Goal: Task Accomplishment & Management: Complete application form

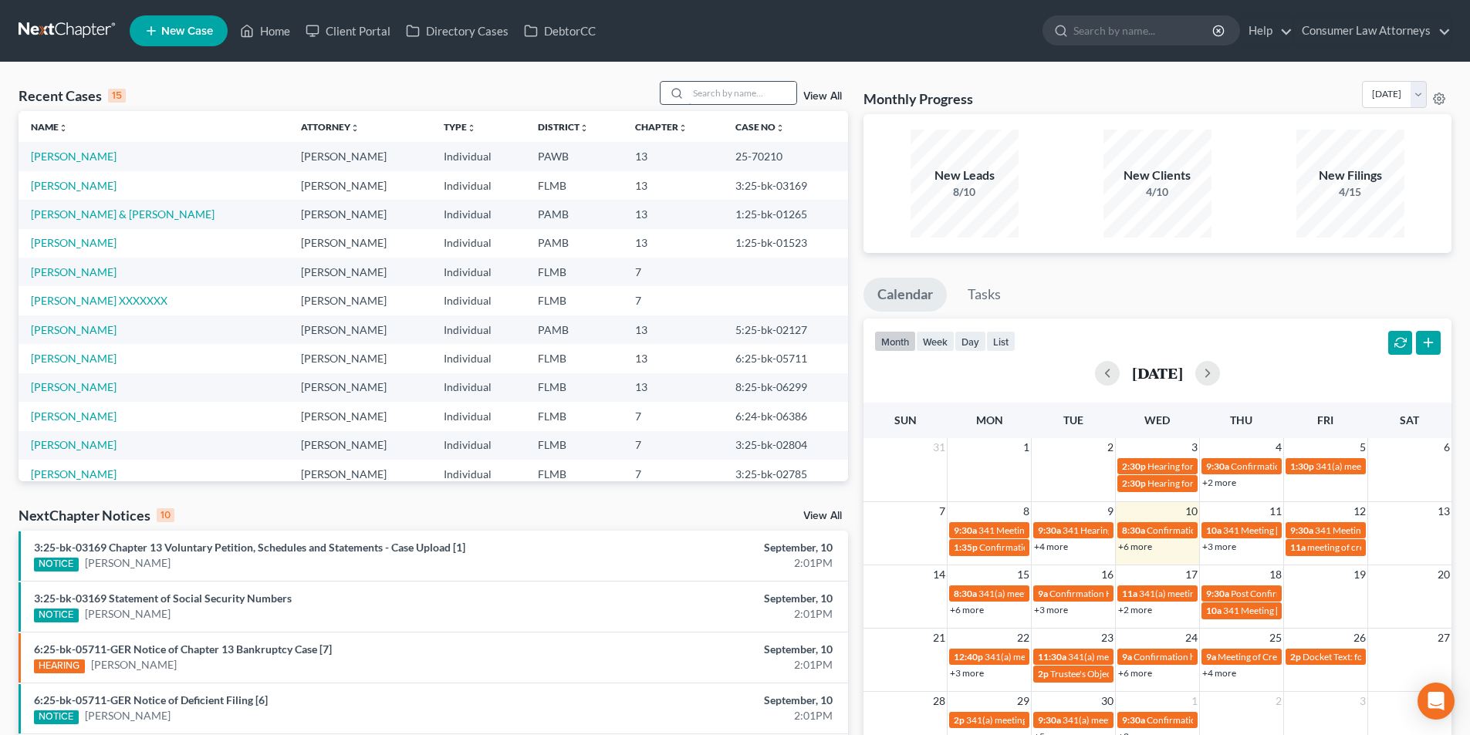
click at [752, 92] on input "search" at bounding box center [742, 93] width 108 height 22
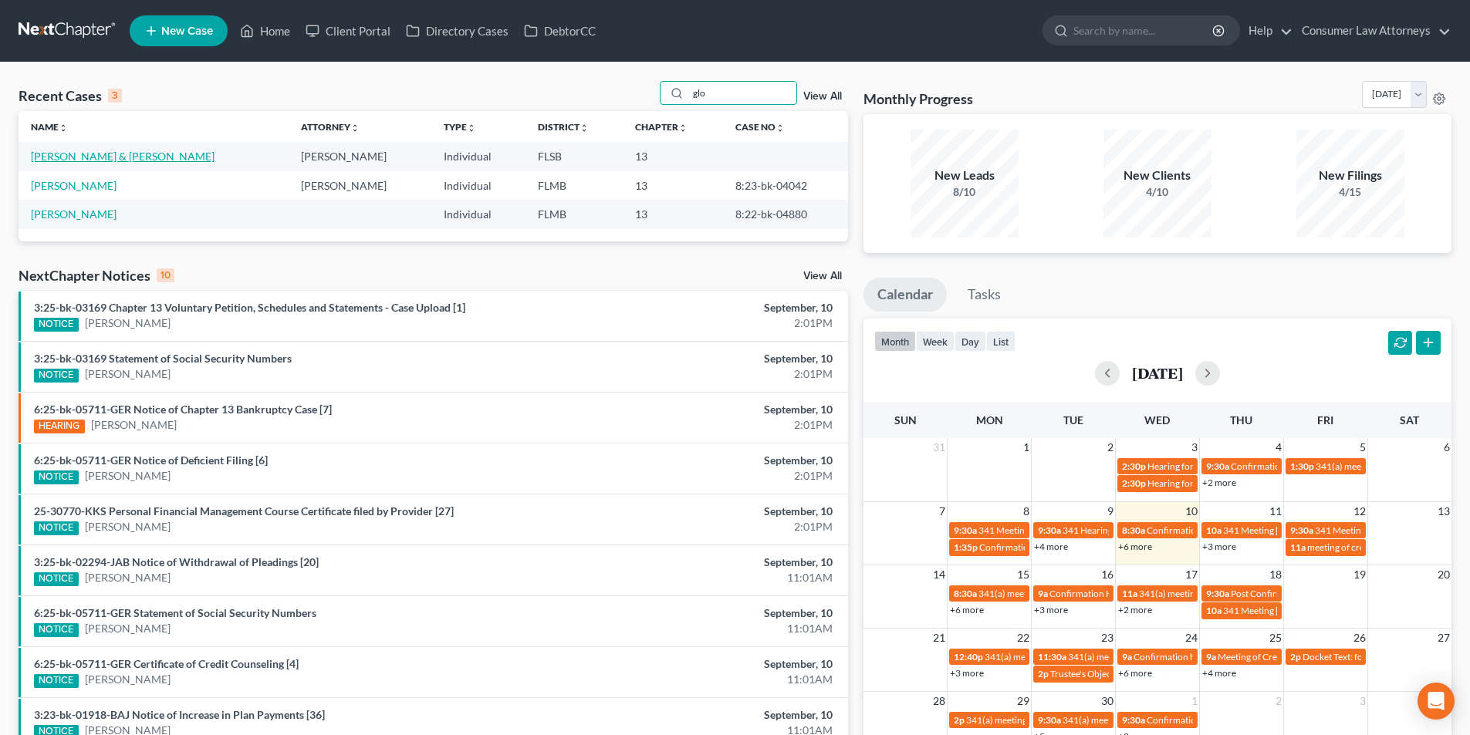
type input "glo"
click at [124, 154] on link "[PERSON_NAME] & [PERSON_NAME]" at bounding box center [123, 156] width 184 height 13
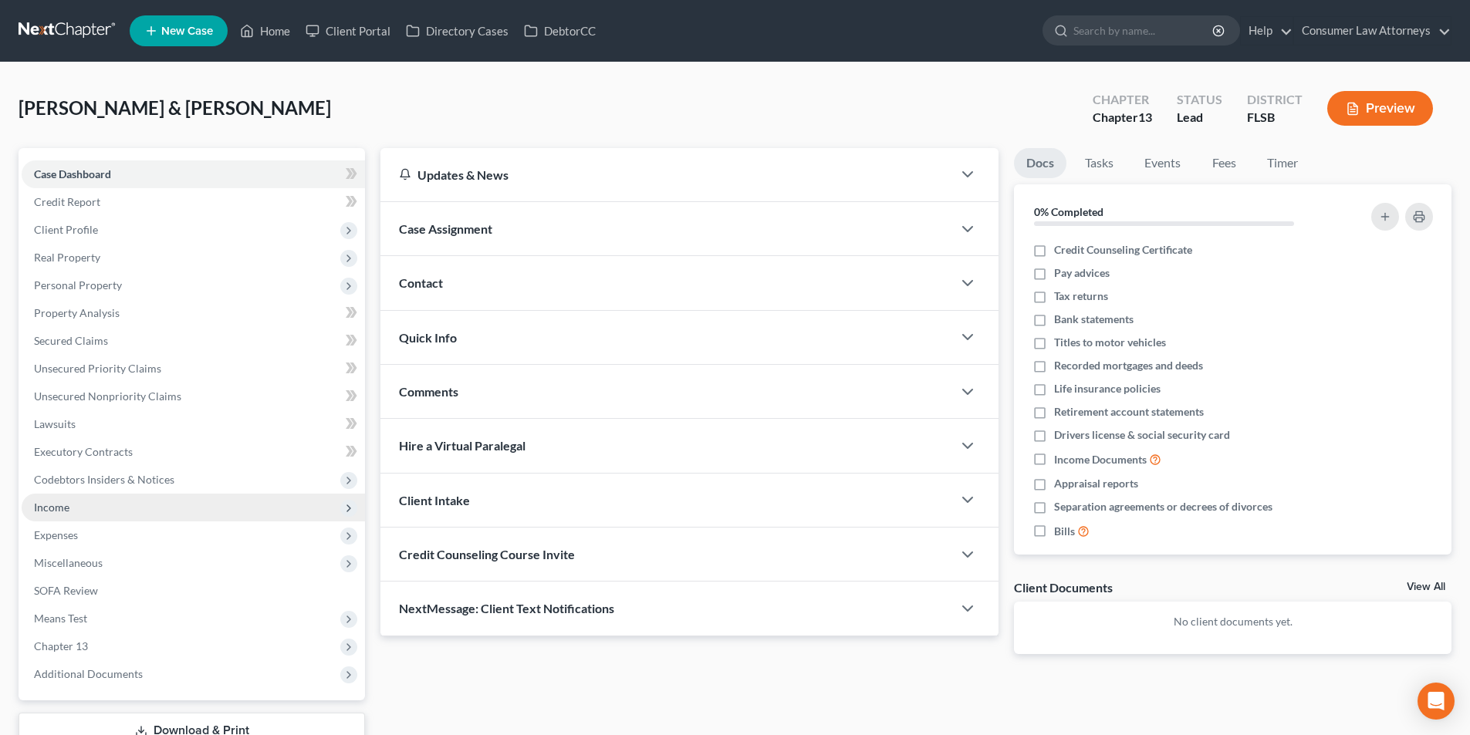
scroll to position [113, 0]
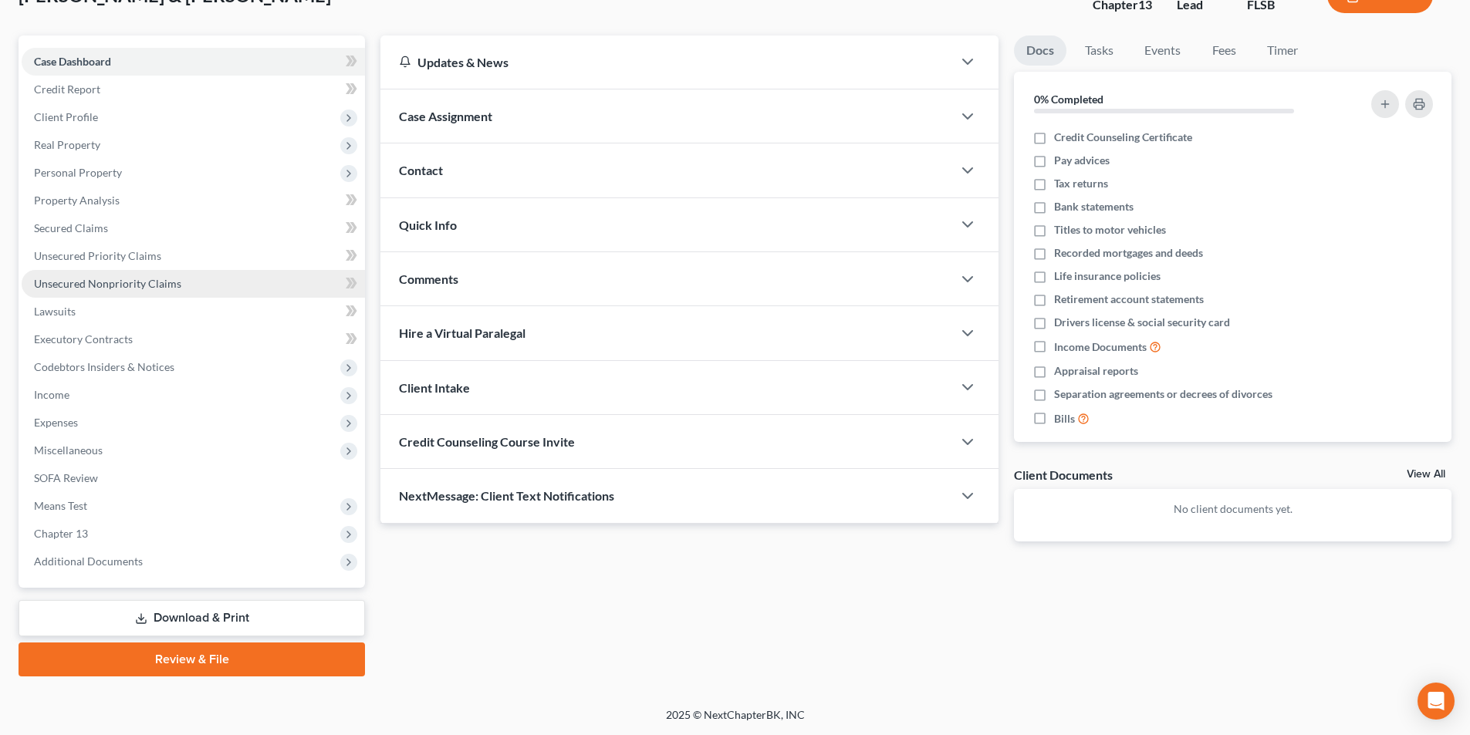
click at [95, 287] on span "Unsecured Nonpriority Claims" at bounding box center [107, 283] width 147 height 13
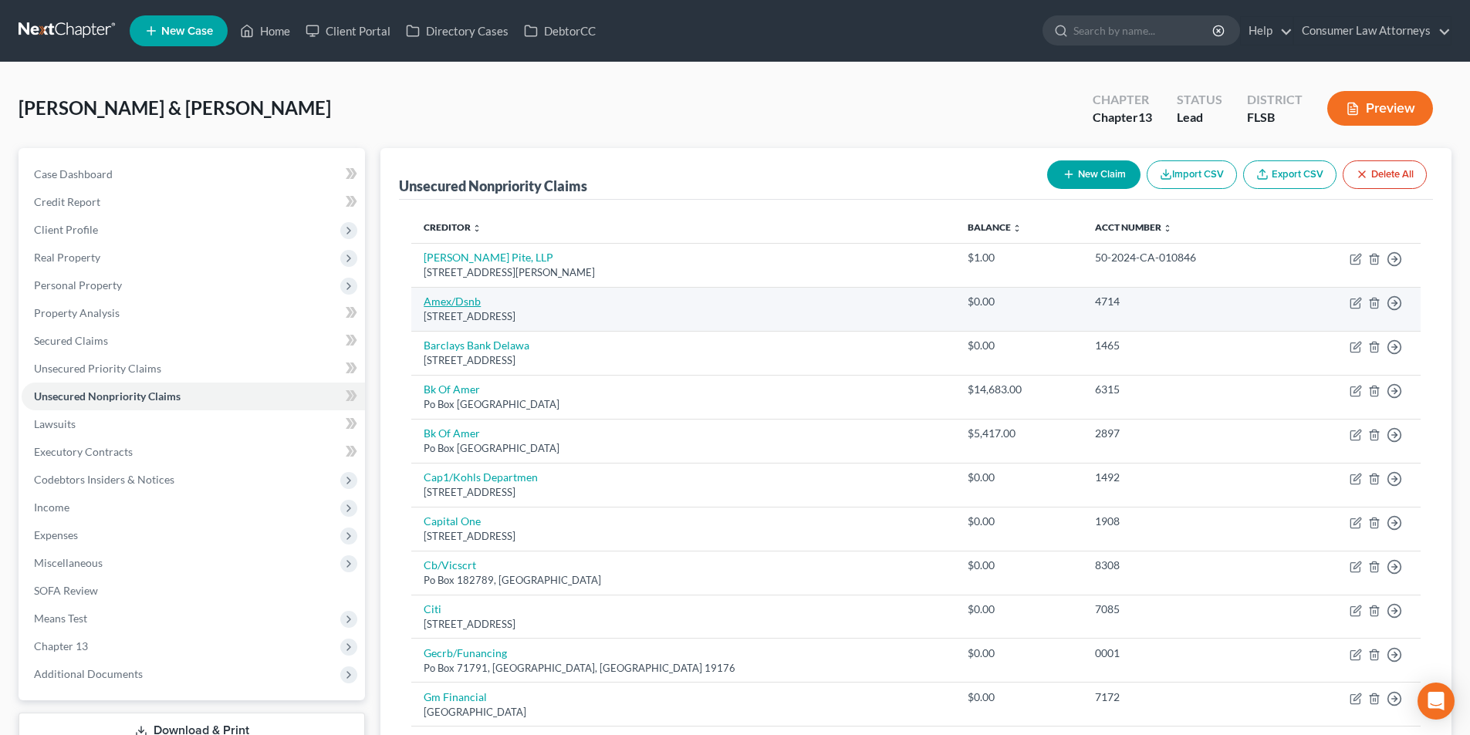
click at [454, 305] on link "Amex/Dsnb" at bounding box center [452, 301] width 57 height 13
select select "43"
select select "2"
select select "1"
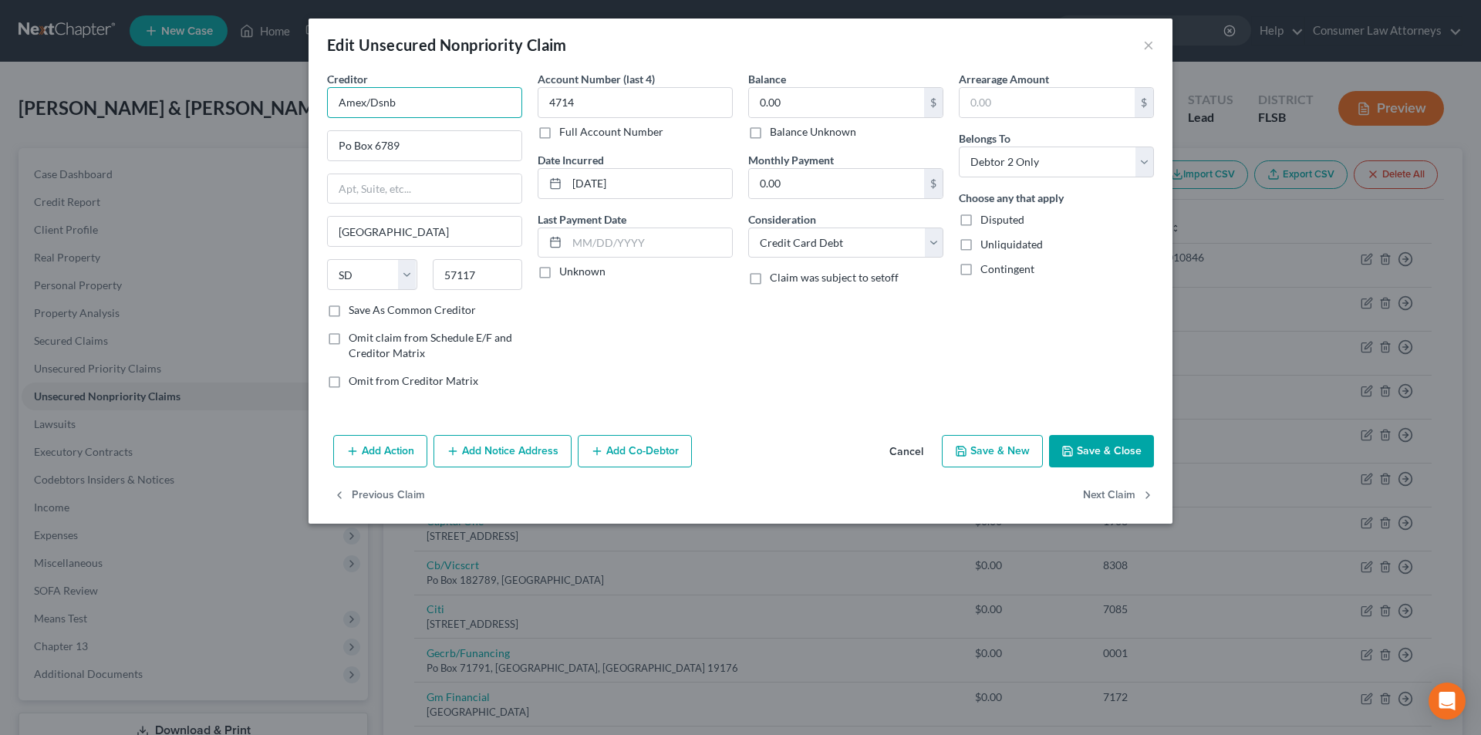
drag, startPoint x: 427, startPoint y: 105, endPoint x: 309, endPoint y: 102, distance: 117.3
click at [309, 102] on div "Creditor * Amex/Dsnb Po Box 6789 [GEOGRAPHIC_DATA] [US_STATE][GEOGRAPHIC_DATA] …" at bounding box center [741, 250] width 864 height 358
drag, startPoint x: 417, startPoint y: 104, endPoint x: 292, endPoint y: 102, distance: 125.8
click at [292, 102] on div "Edit Unsecured Nonpriority Claim × Creditor * Amex/Dsnb Po Box 6789 [GEOGRAPHIC…" at bounding box center [740, 367] width 1481 height 735
click at [376, 100] on input "Amex/Dsnb" at bounding box center [424, 102] width 195 height 31
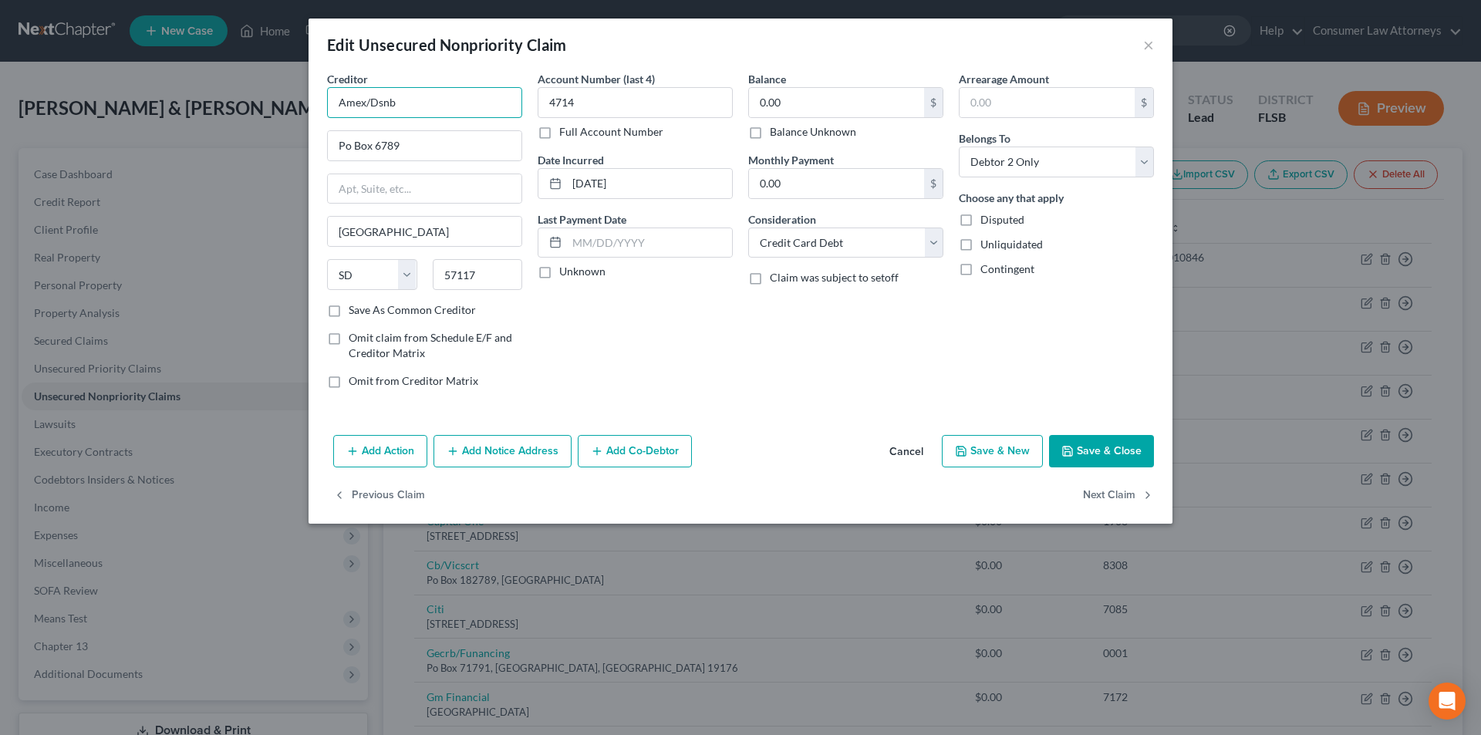
drag, startPoint x: 437, startPoint y: 104, endPoint x: 365, endPoint y: 102, distance: 71.8
click at [365, 102] on input "Amex/Dsnb" at bounding box center [424, 102] width 195 height 31
type input "Amex"
click at [349, 150] on input "Po Box 6789" at bounding box center [425, 145] width 194 height 29
type input "PO Box 6789"
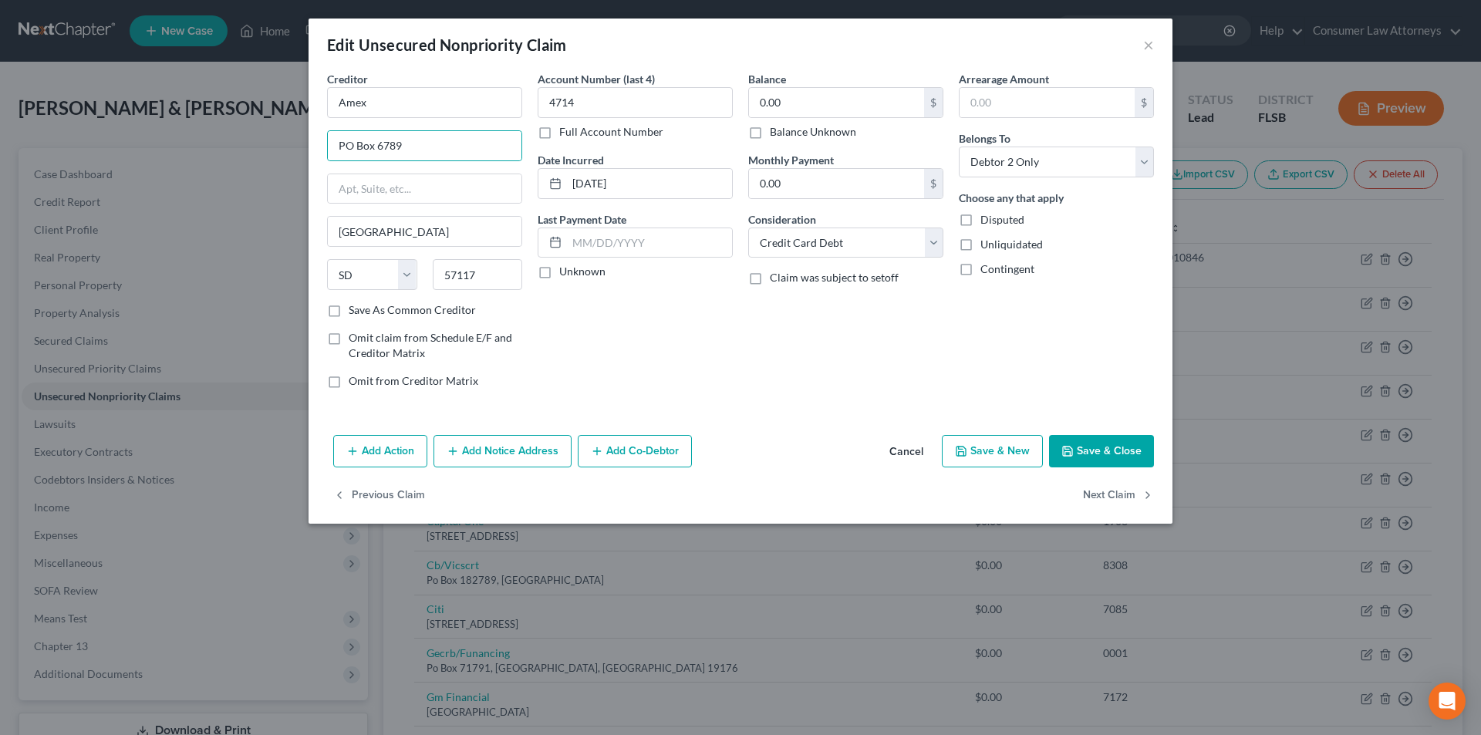
click at [1104, 452] on button "Save & Close" at bounding box center [1101, 451] width 105 height 32
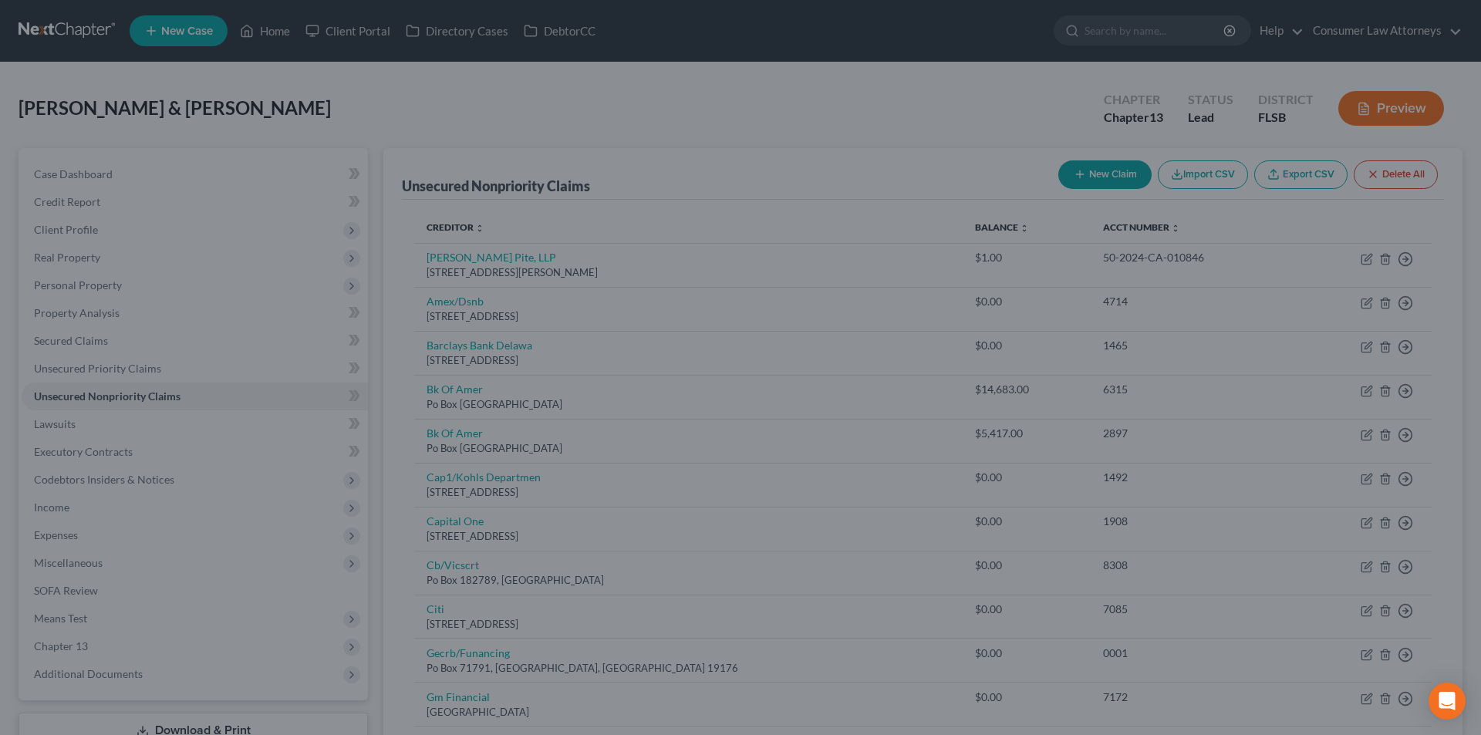
type input "0"
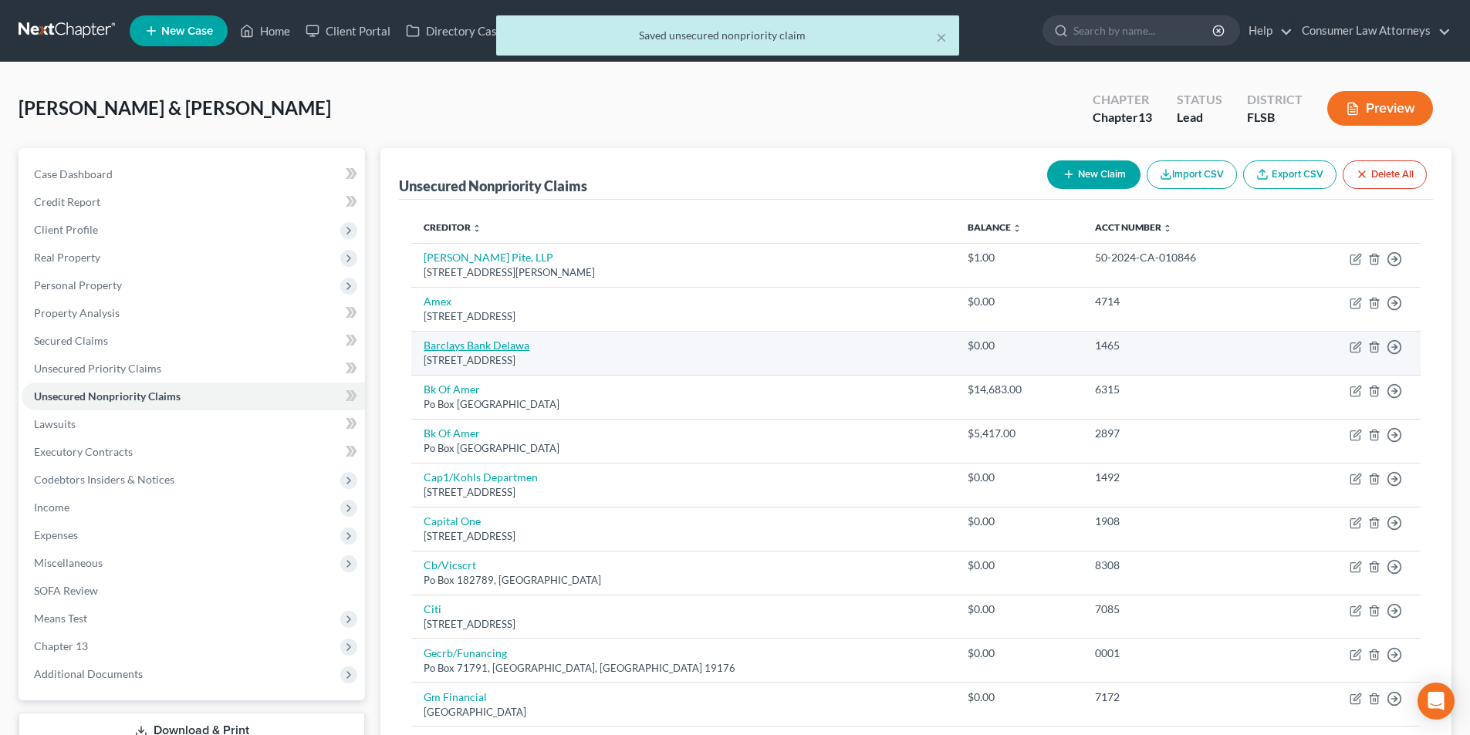
click at [484, 348] on link "Barclays Bank Delawa" at bounding box center [477, 345] width 106 height 13
select select "7"
select select "2"
select select "1"
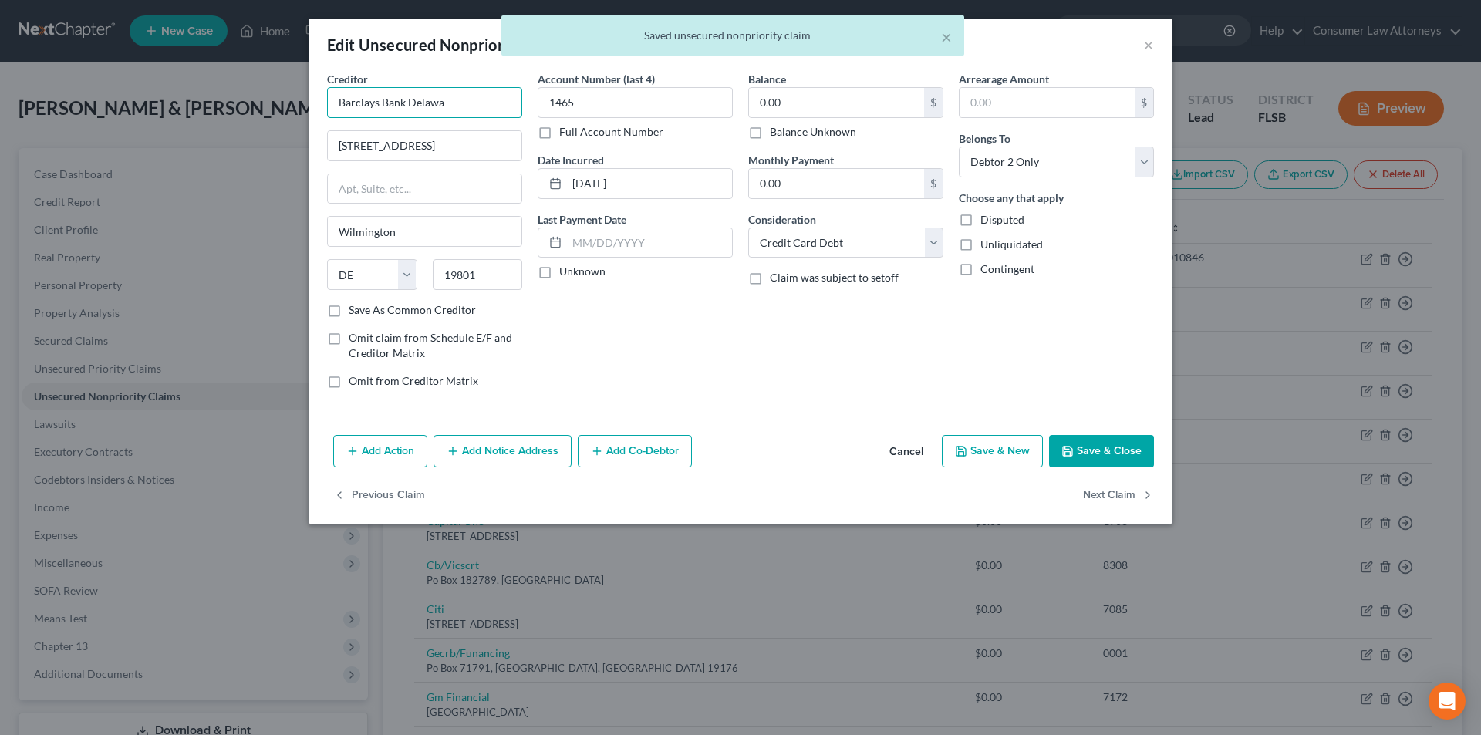
click at [464, 105] on input "Barclays Bank Delawa" at bounding box center [424, 102] width 195 height 31
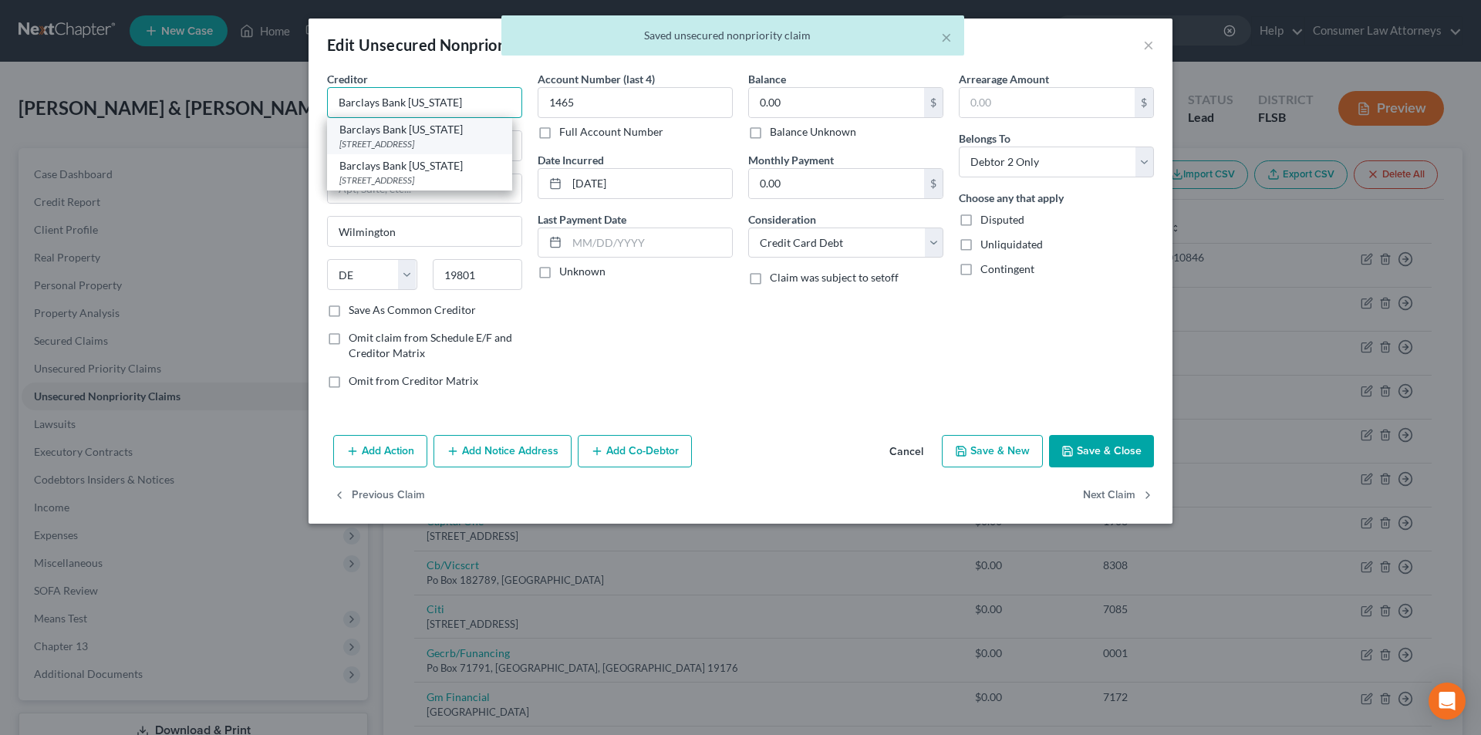
type input "Barclays Bank [US_STATE]"
click at [441, 140] on div "[STREET_ADDRESS]" at bounding box center [419, 143] width 160 height 13
type input "PO Box 26182"
type input "19899"
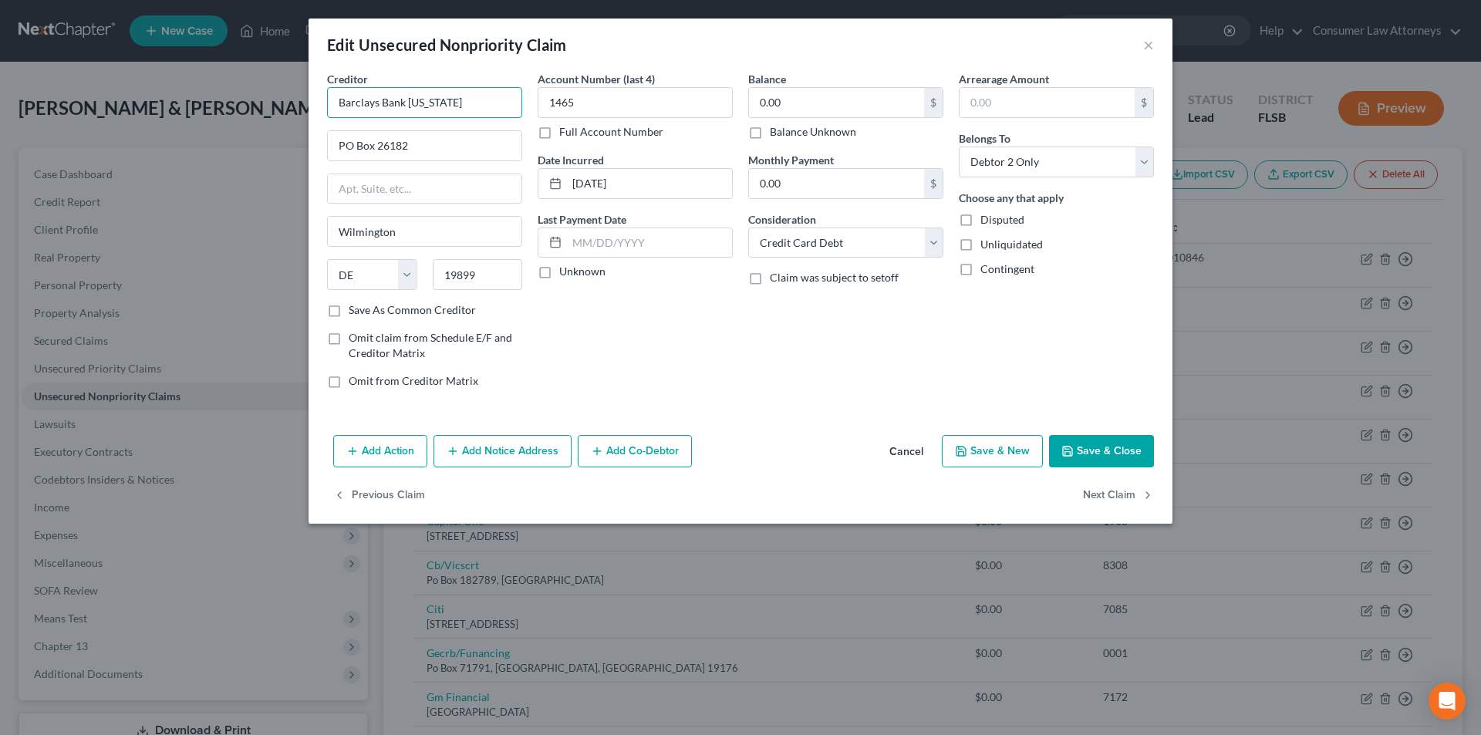
drag, startPoint x: 478, startPoint y: 97, endPoint x: 334, endPoint y: 99, distance: 143.5
click at [334, 99] on input "Barclays Bank [US_STATE]" at bounding box center [424, 102] width 195 height 31
click at [488, 447] on button "Add Notice Address" at bounding box center [503, 451] width 138 height 32
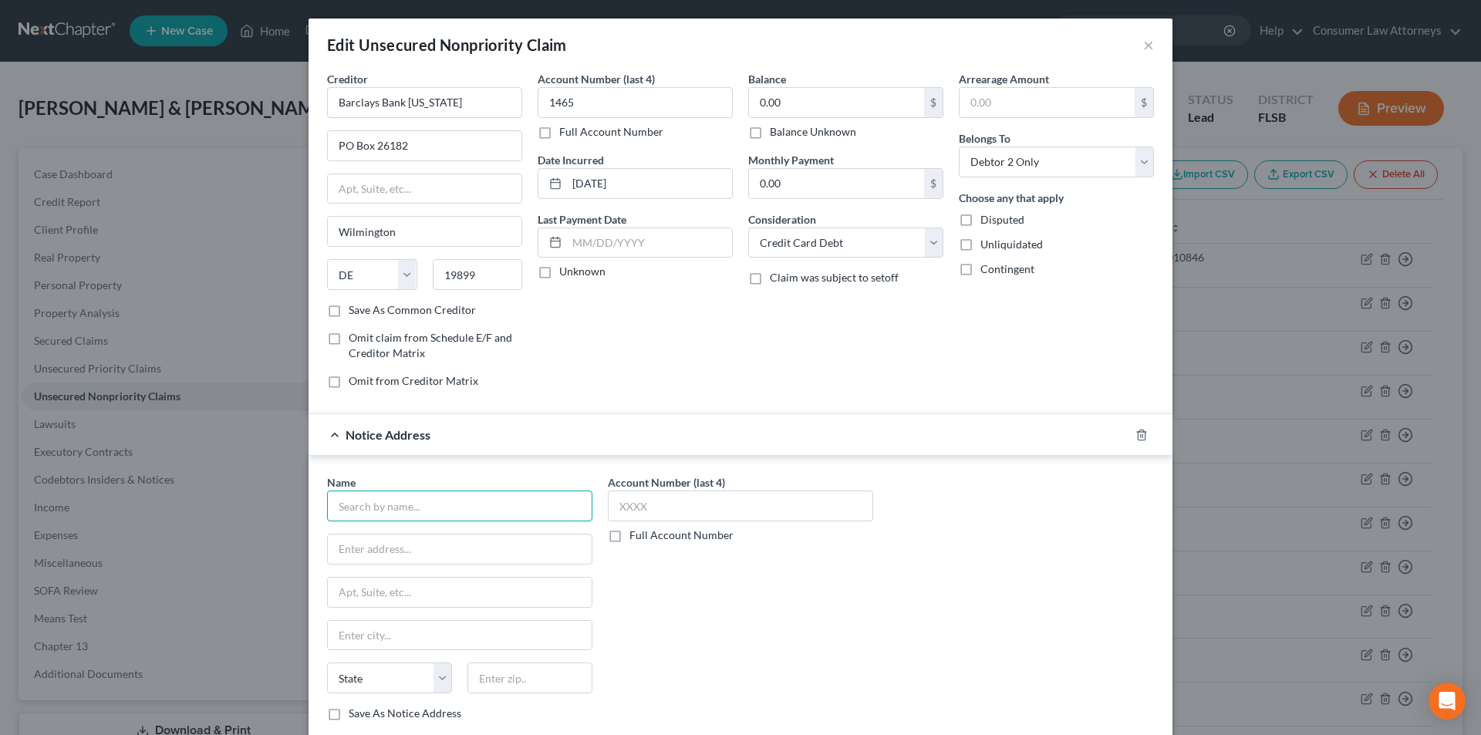
click at [488, 521] on input "text" at bounding box center [459, 506] width 265 height 31
paste input "Barclays Bank [US_STATE]"
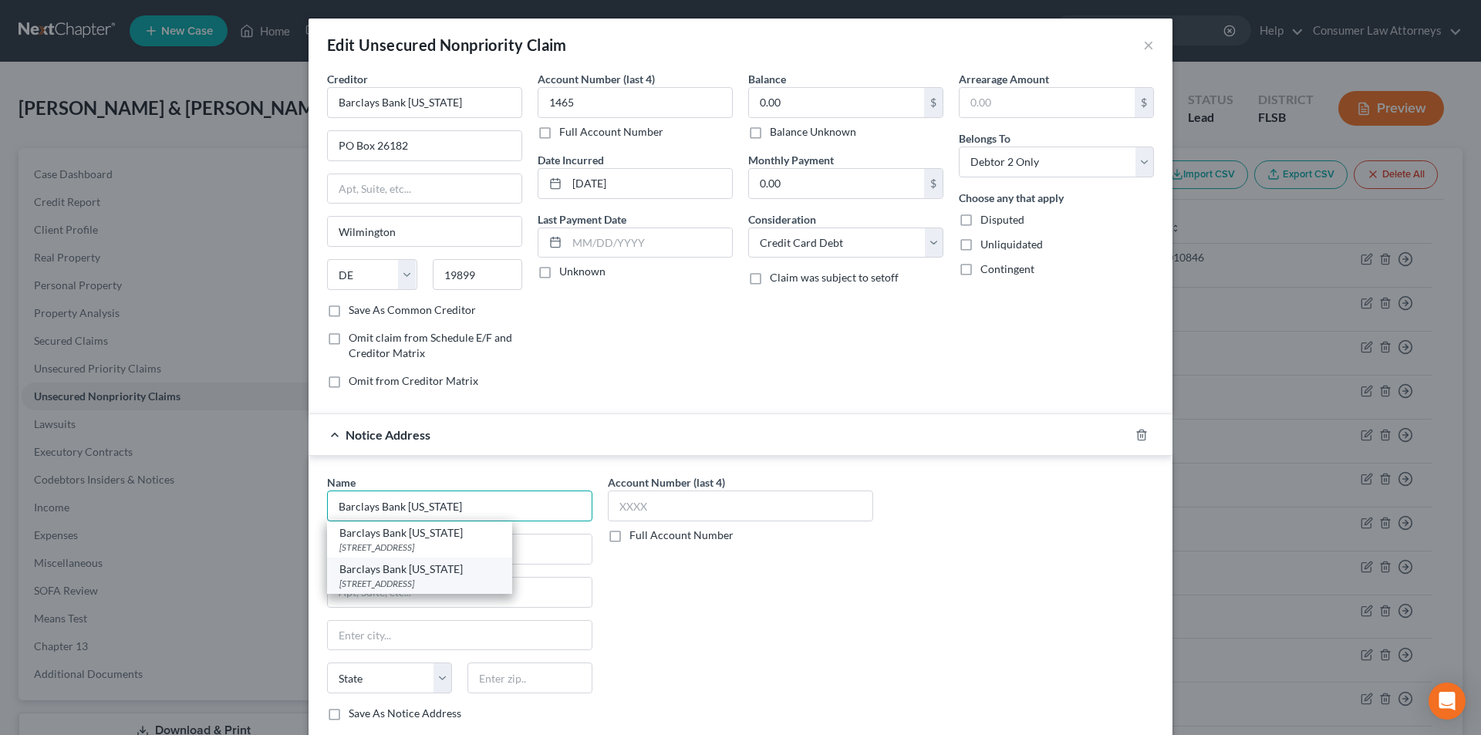
type input "Barclays Bank [US_STATE]"
click at [421, 582] on div "[STREET_ADDRESS]" at bounding box center [419, 583] width 160 height 13
type input "[STREET_ADDRESS]"
type input "Wilmington"
select select "7"
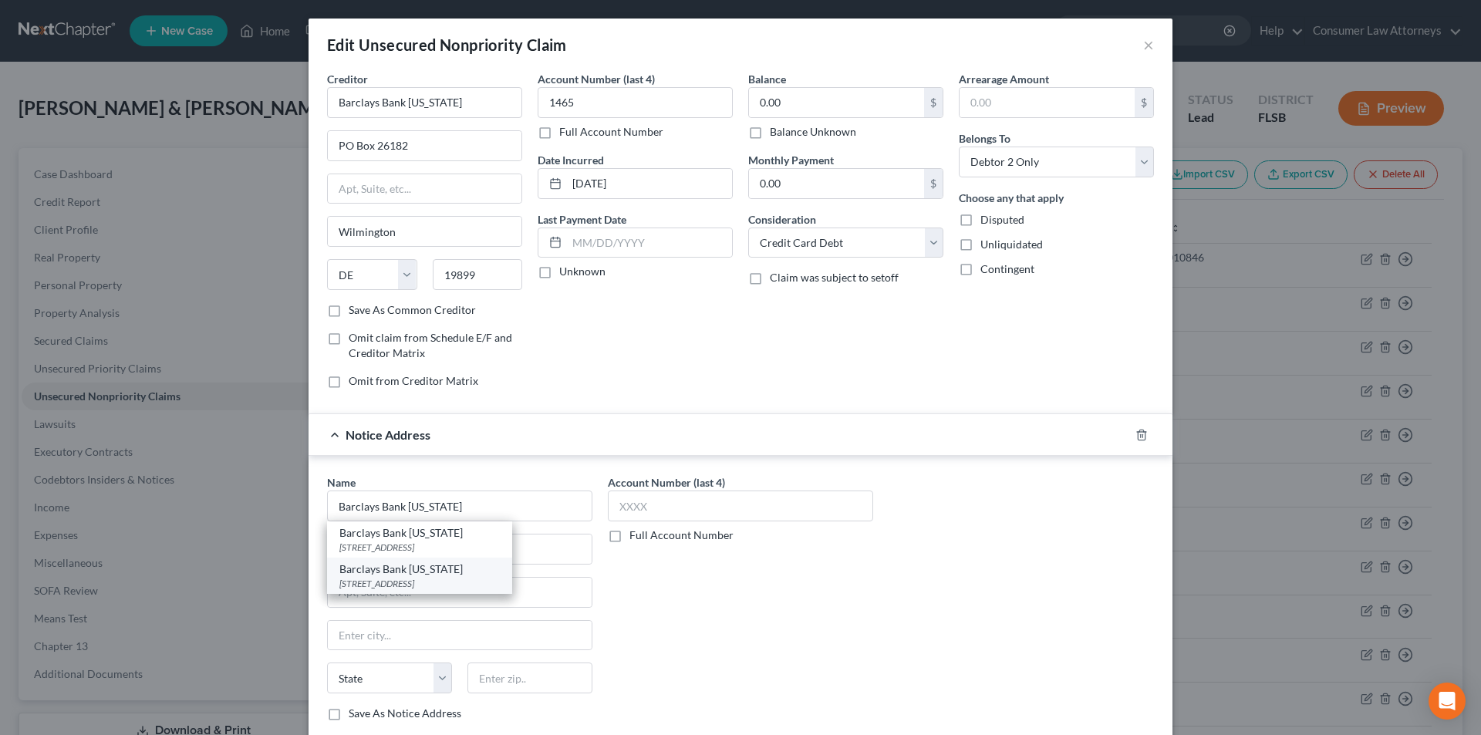
type input "19801"
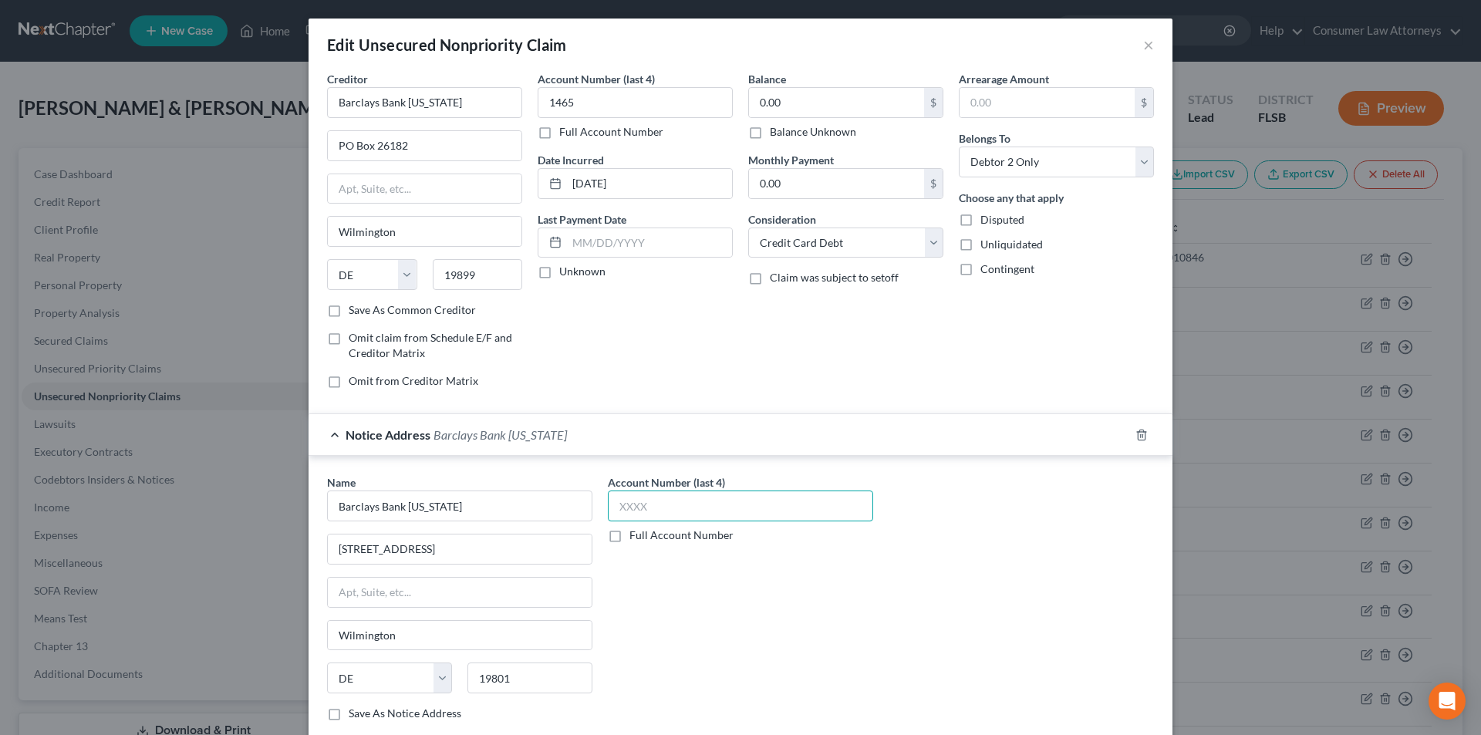
click at [630, 505] on input "text" at bounding box center [740, 506] width 265 height 31
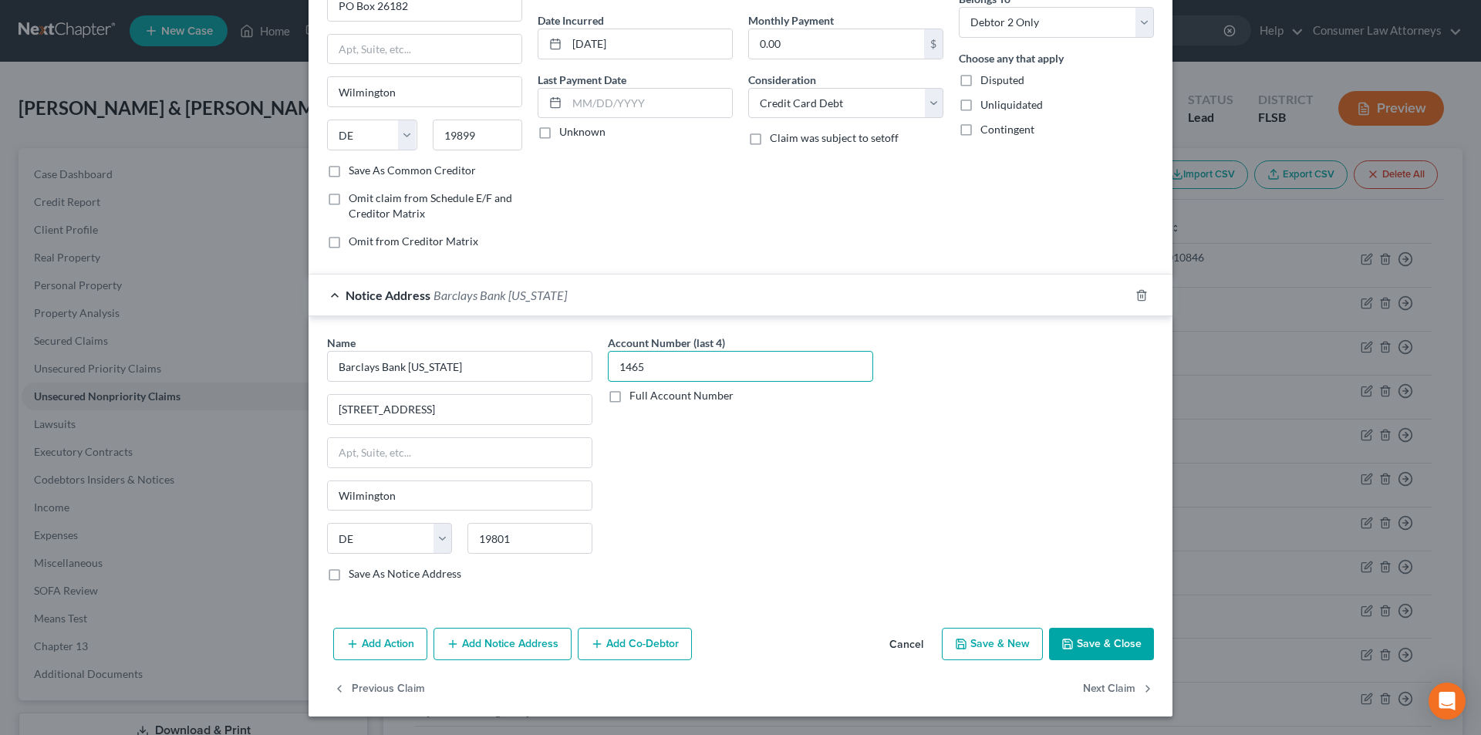
type input "1465"
click at [1087, 640] on button "Save & Close" at bounding box center [1101, 644] width 105 height 32
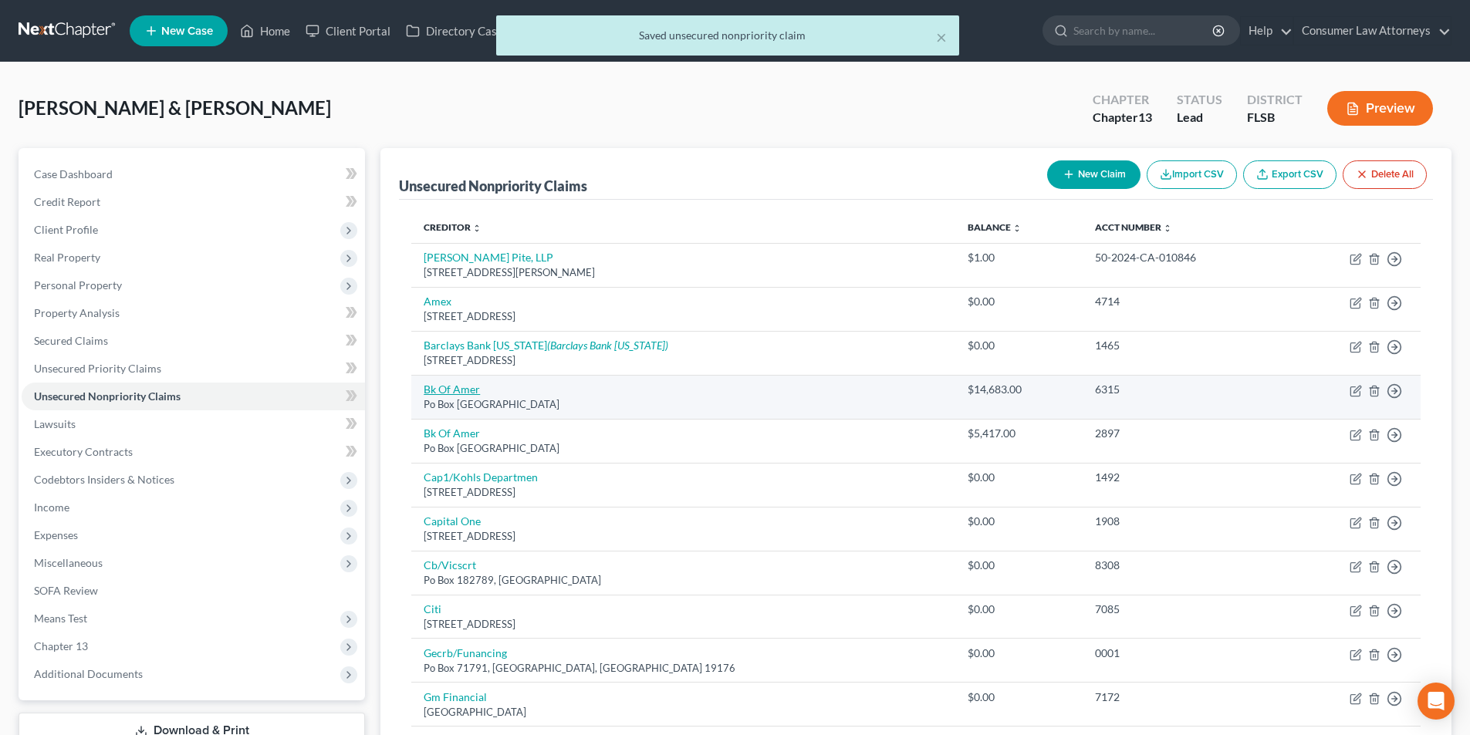
click at [457, 387] on link "Bk Of Amer" at bounding box center [452, 389] width 56 height 13
select select "45"
select select "2"
select select "0"
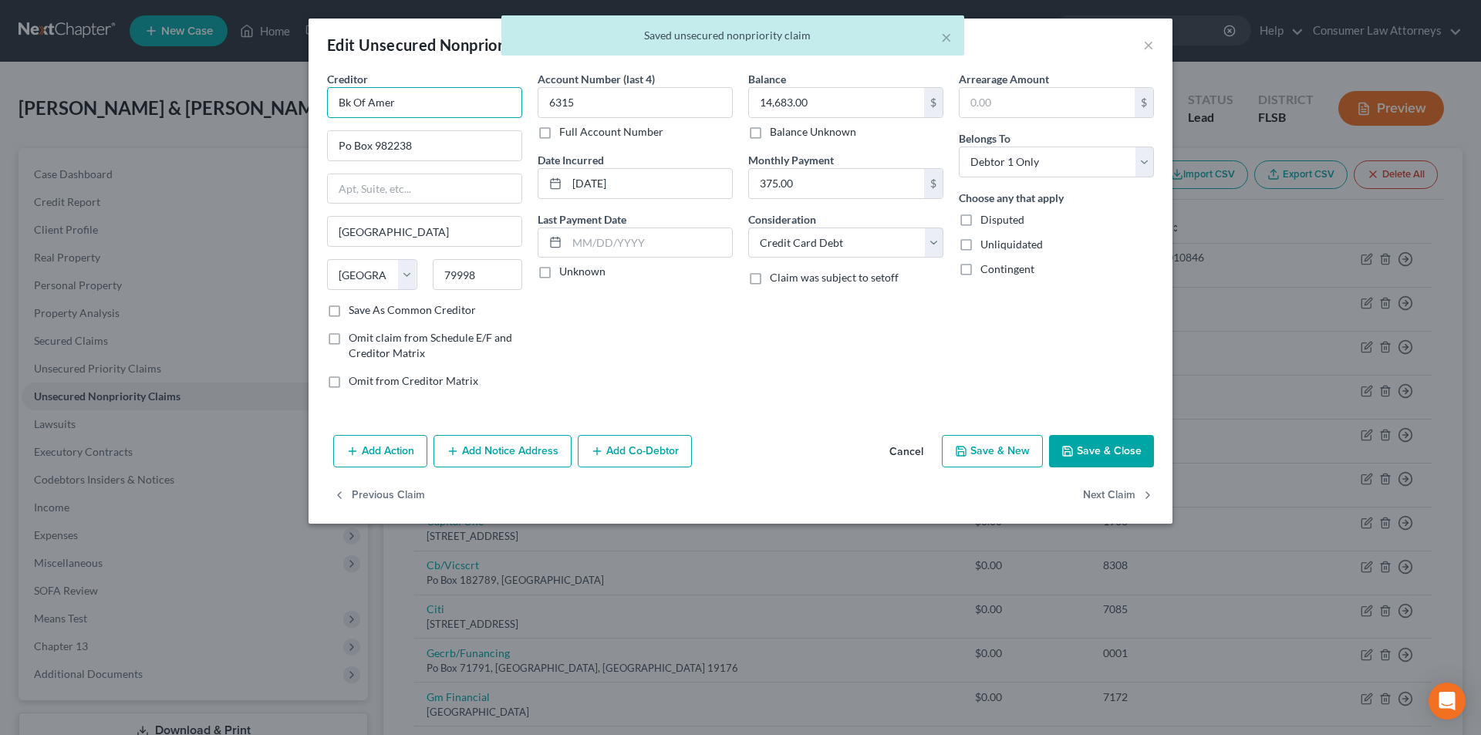
drag, startPoint x: 409, startPoint y: 104, endPoint x: 289, endPoint y: 106, distance: 120.4
click at [295, 103] on div "Edit Unsecured Nonpriority Claim × Creditor * Bk Of [GEOGRAPHIC_DATA] [GEOGRAPH…" at bounding box center [740, 367] width 1481 height 735
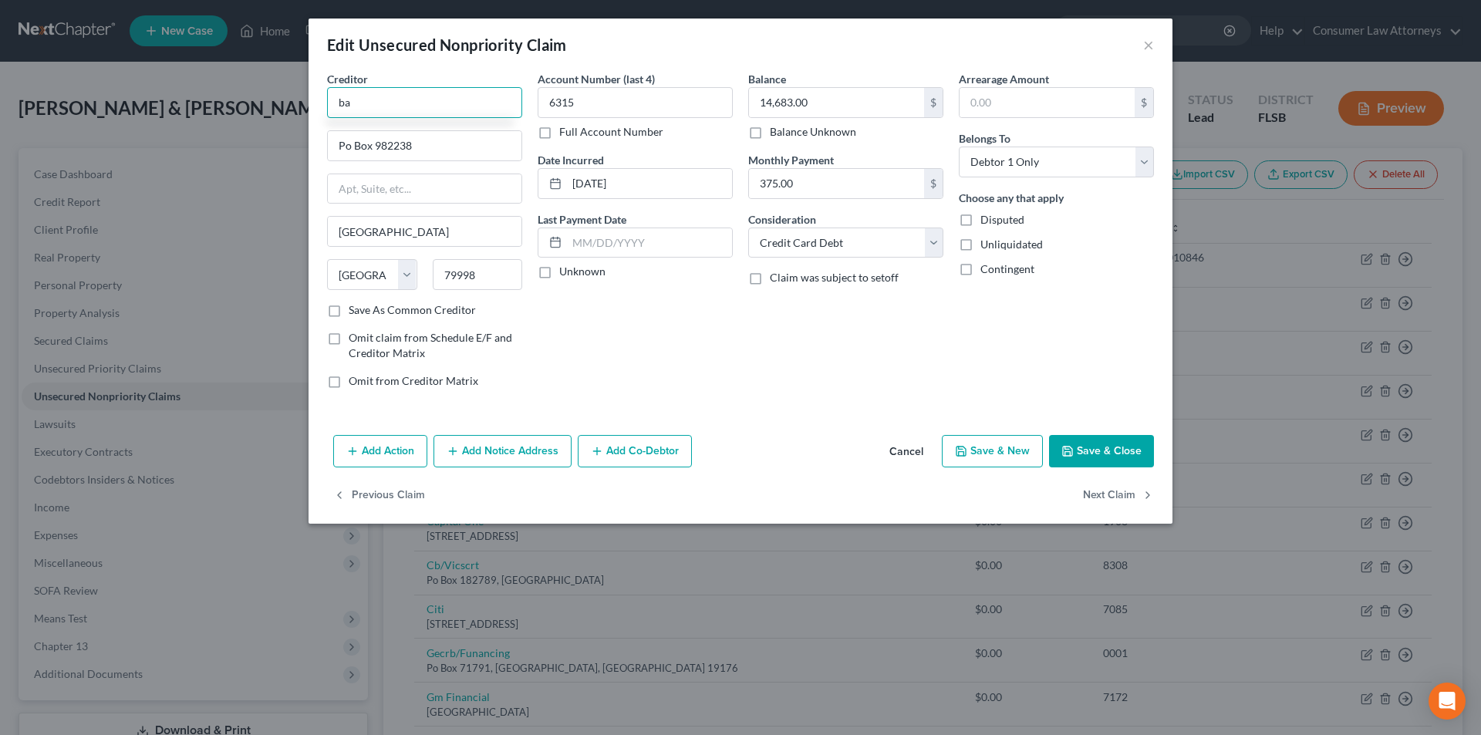
type input "b"
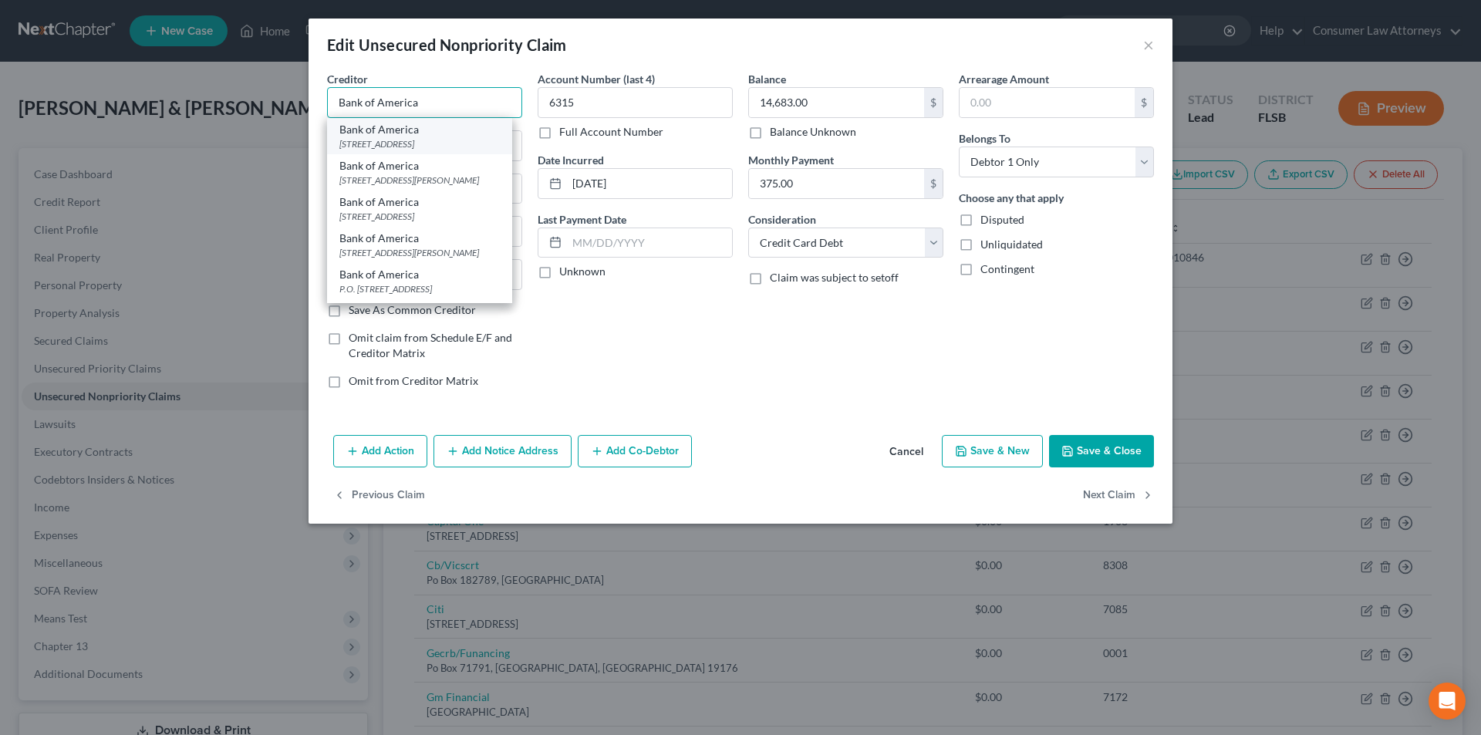
type input "Bank of America"
click at [377, 134] on div "Bank of America" at bounding box center [419, 129] width 160 height 15
type input "PO Box 15026"
type input "Wilmington"
select select "7"
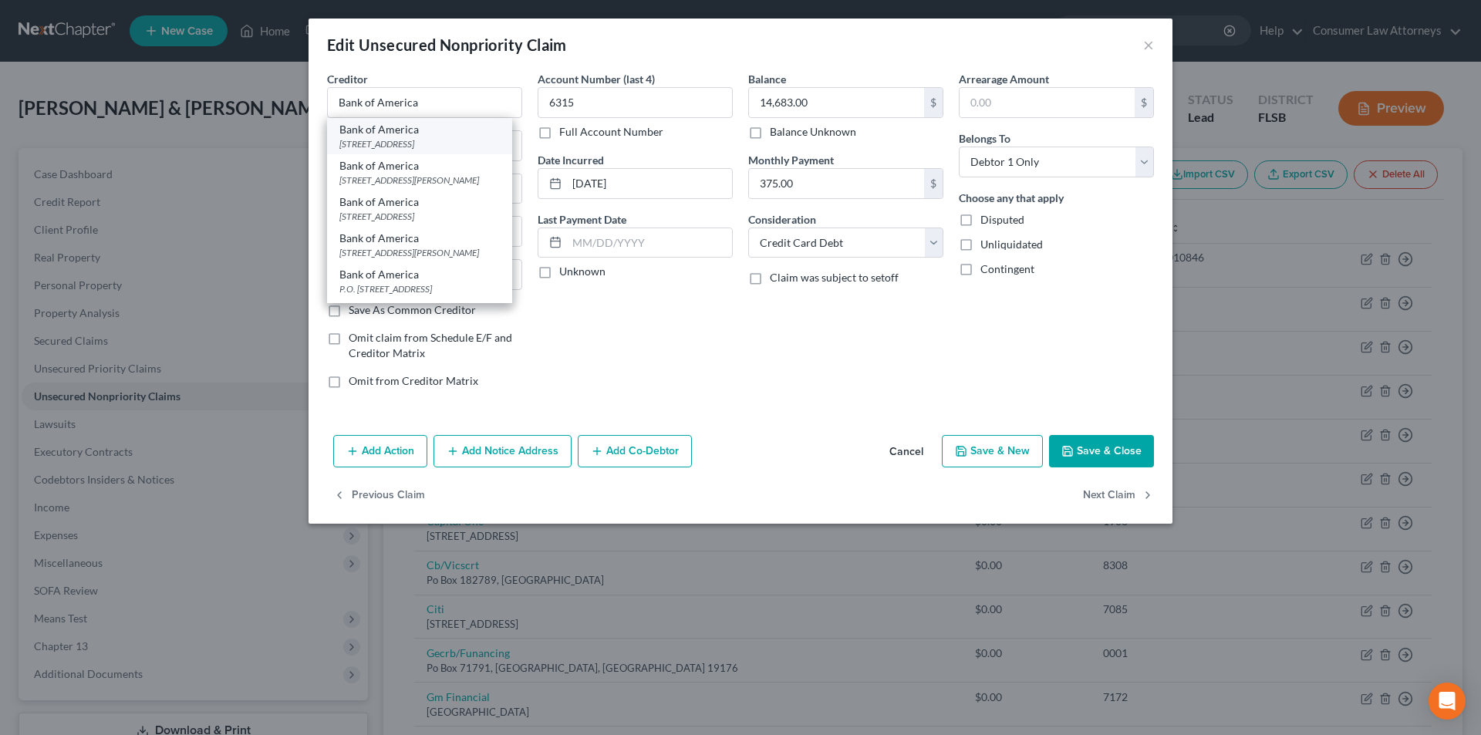
type input "19801"
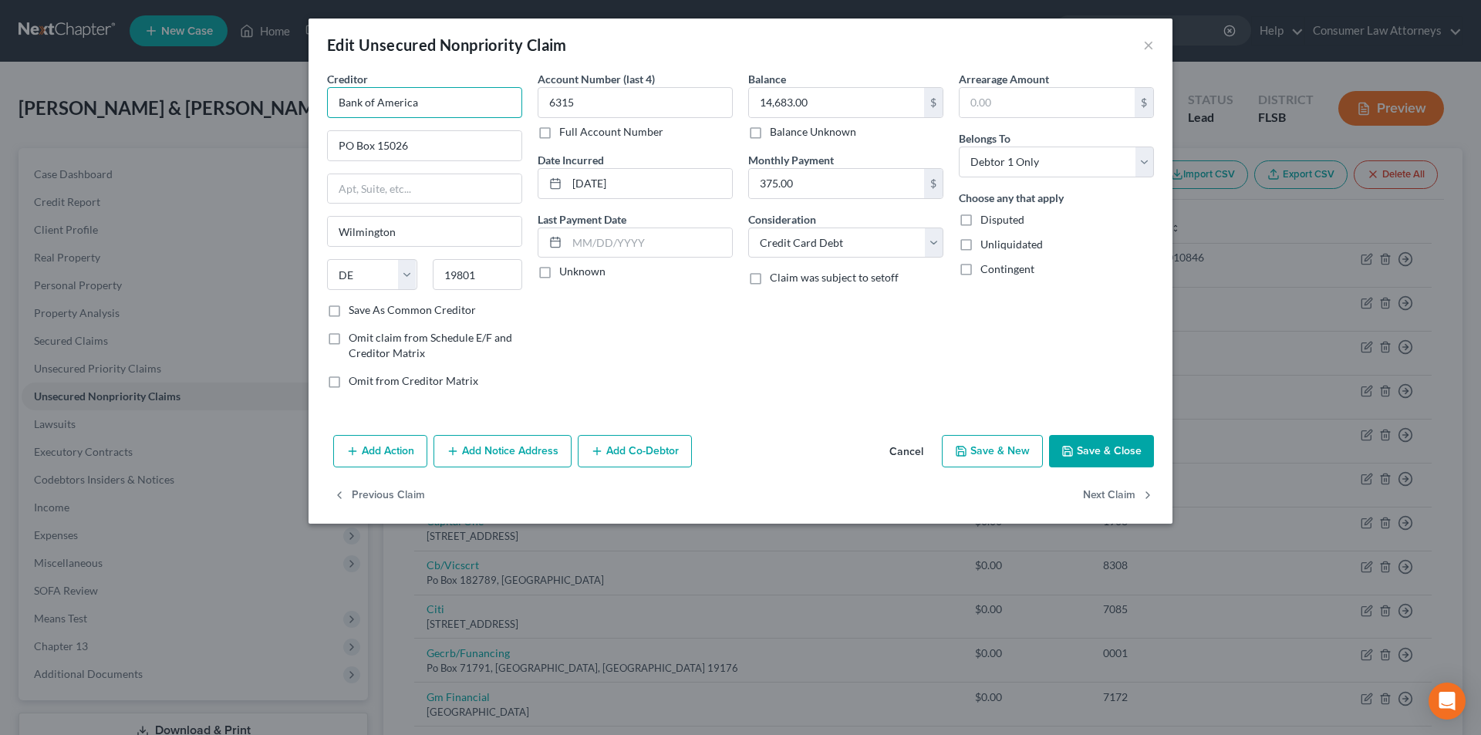
drag, startPoint x: 352, startPoint y: 109, endPoint x: 319, endPoint y: 107, distance: 32.4
click at [319, 107] on div "Creditor * Bank of America PO Box [GEOGRAPHIC_DATA] [US_STATE] AK AR AZ CA CO C…" at bounding box center [424, 236] width 211 height 330
click at [465, 454] on button "Add Notice Address" at bounding box center [503, 451] width 138 height 32
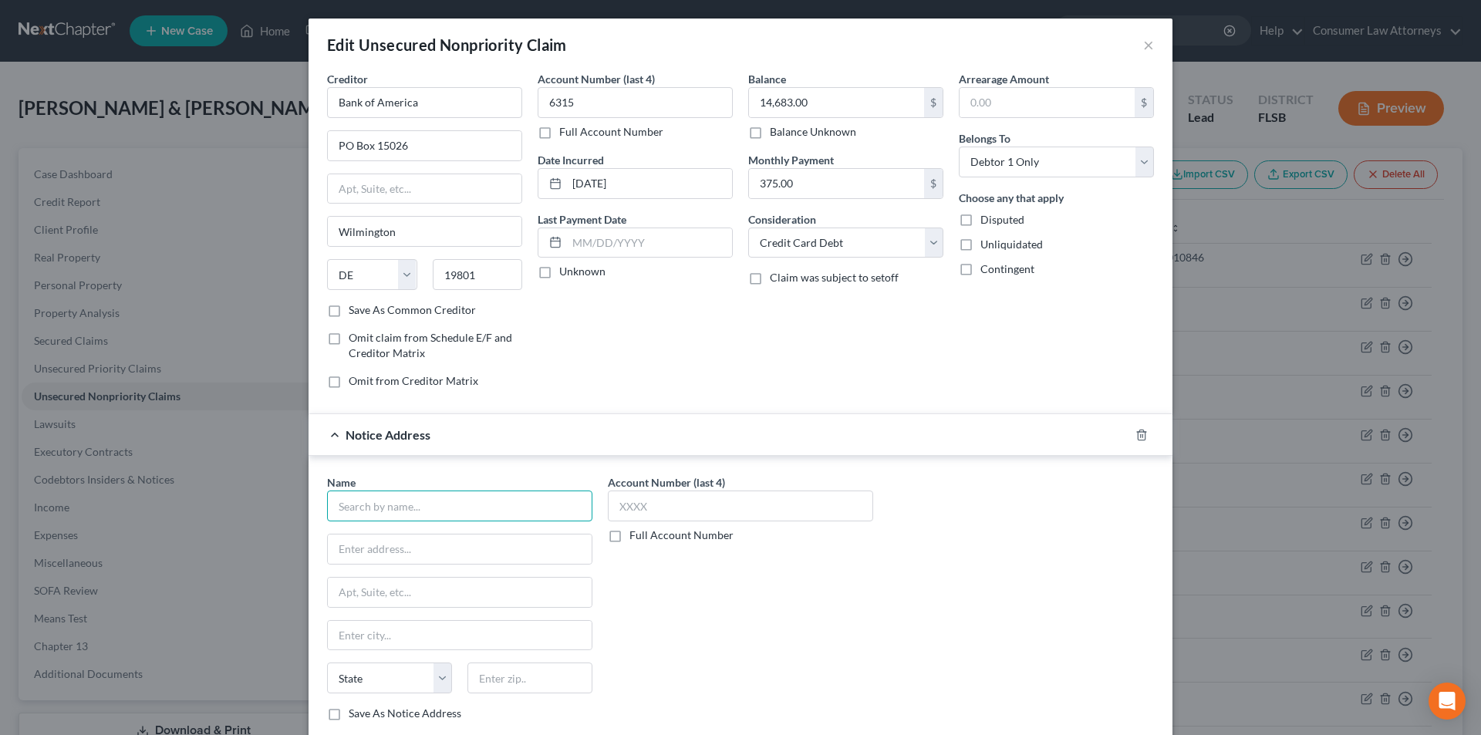
click at [433, 511] on input "text" at bounding box center [459, 506] width 265 height 31
paste input "Bank of America"
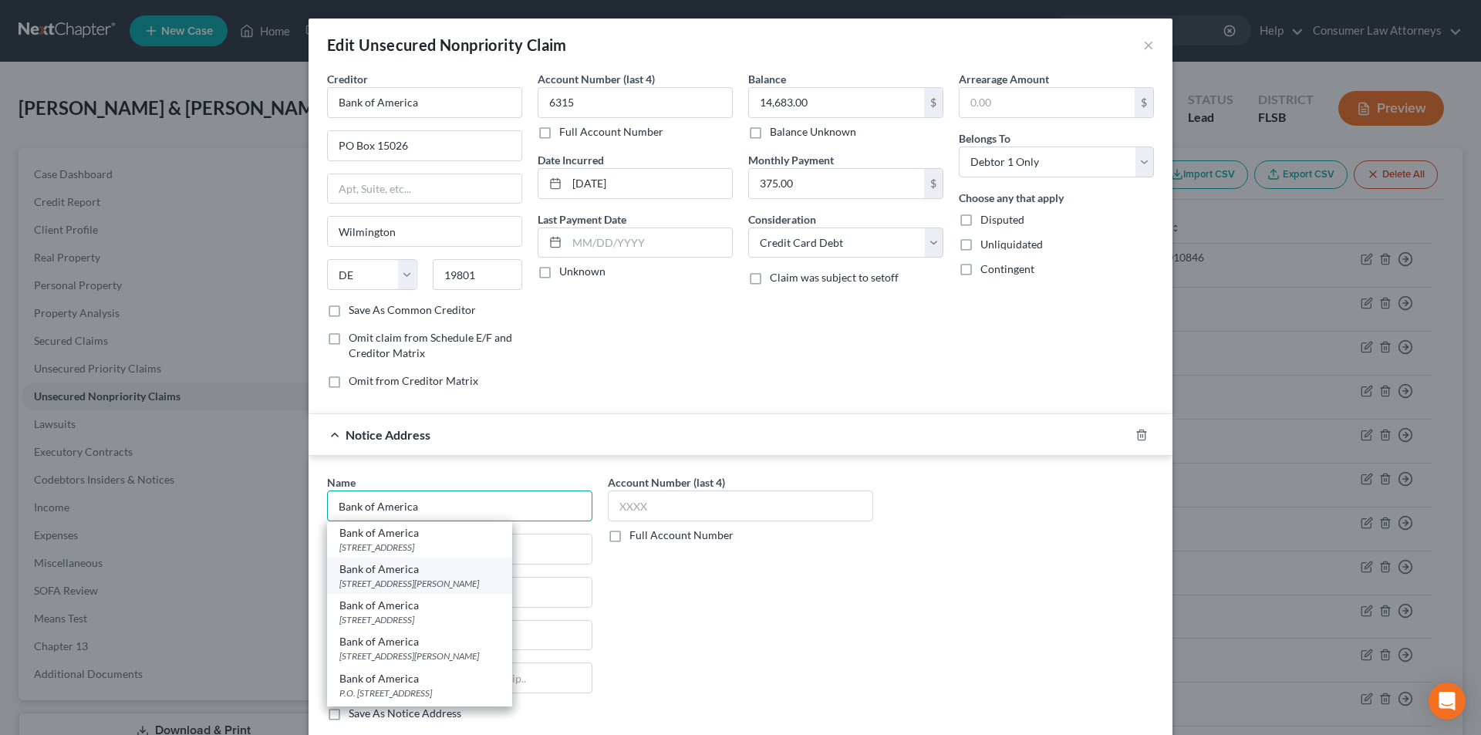
type input "Bank of America"
click at [390, 581] on div "[STREET_ADDRESS][PERSON_NAME]" at bounding box center [419, 583] width 160 height 13
type input "[STREET_ADDRESS][PERSON_NAME]"
type input "Charlotte"
select select "28"
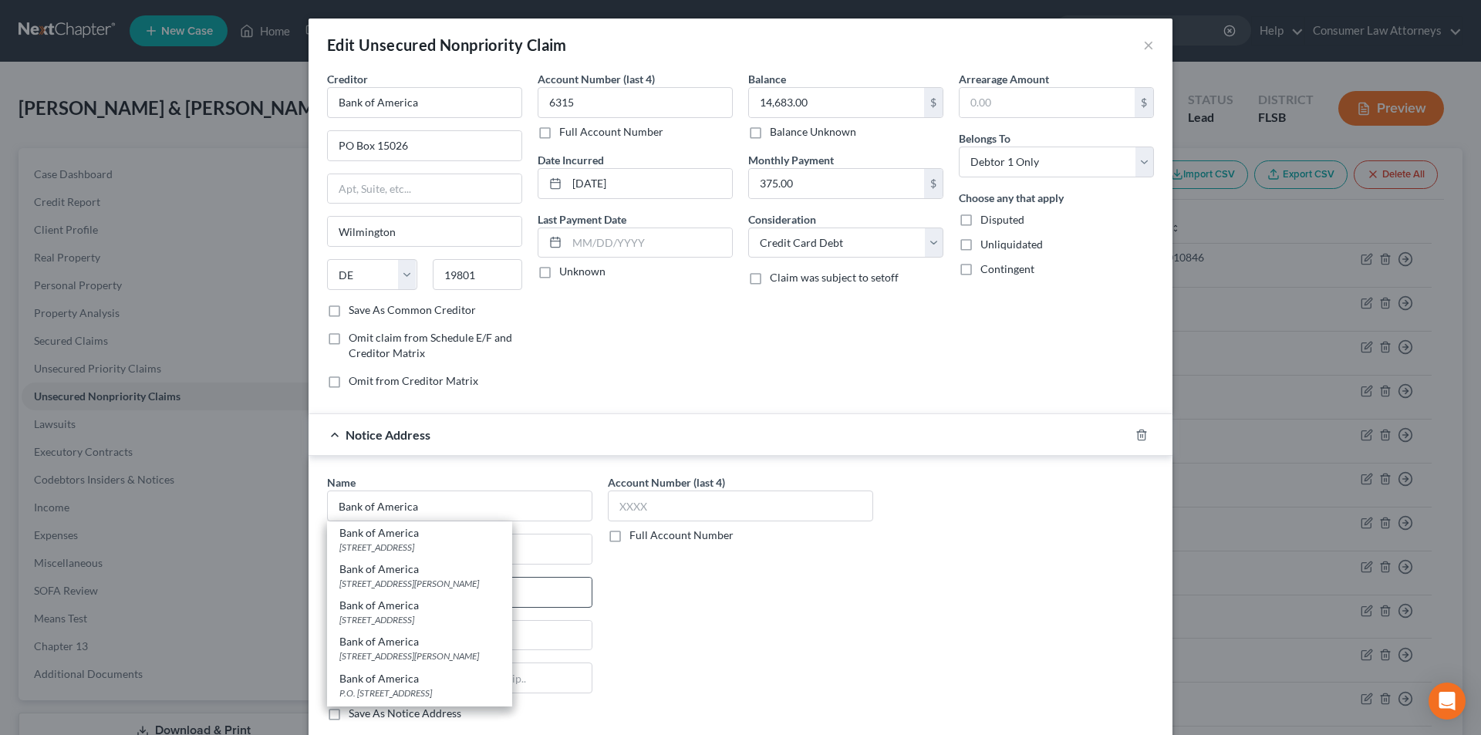
type input "28255"
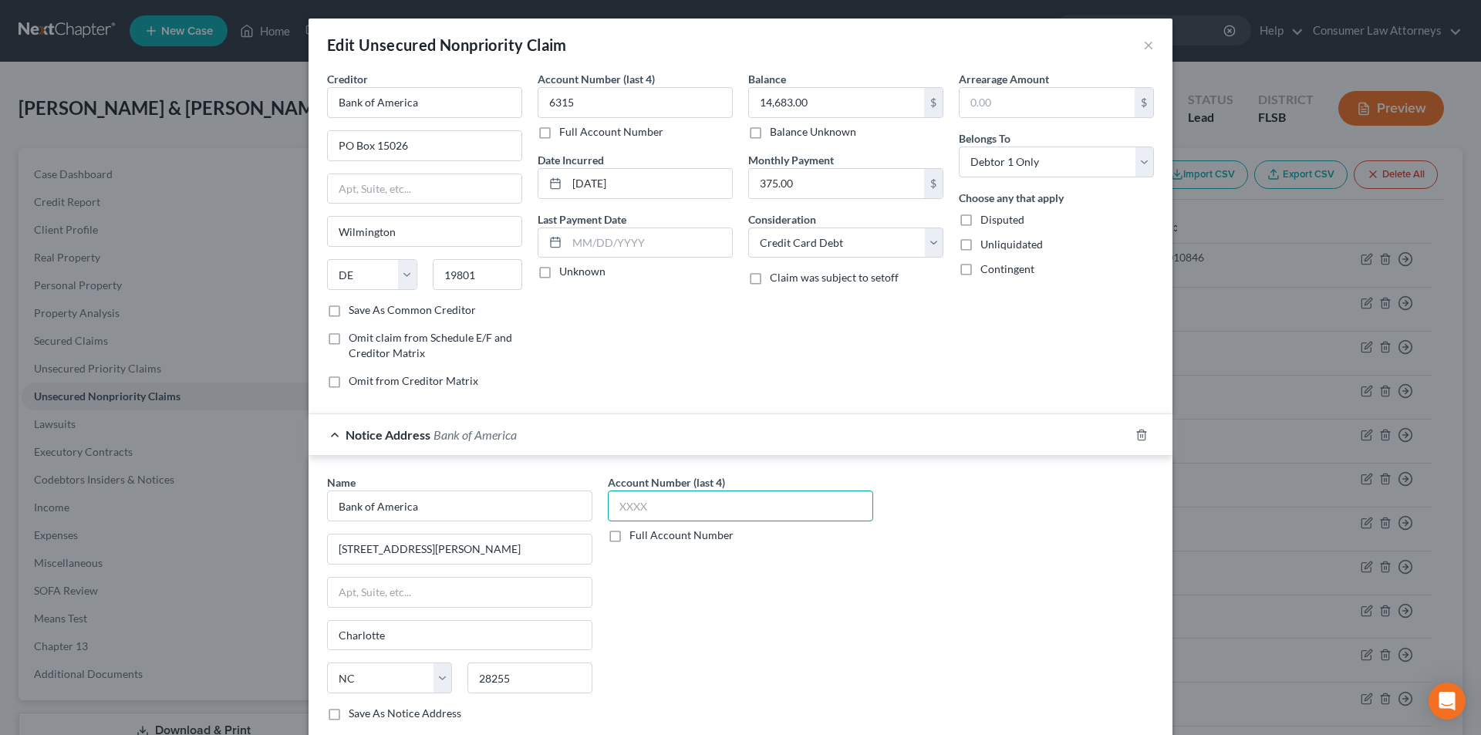
click at [638, 511] on input "text" at bounding box center [740, 506] width 265 height 31
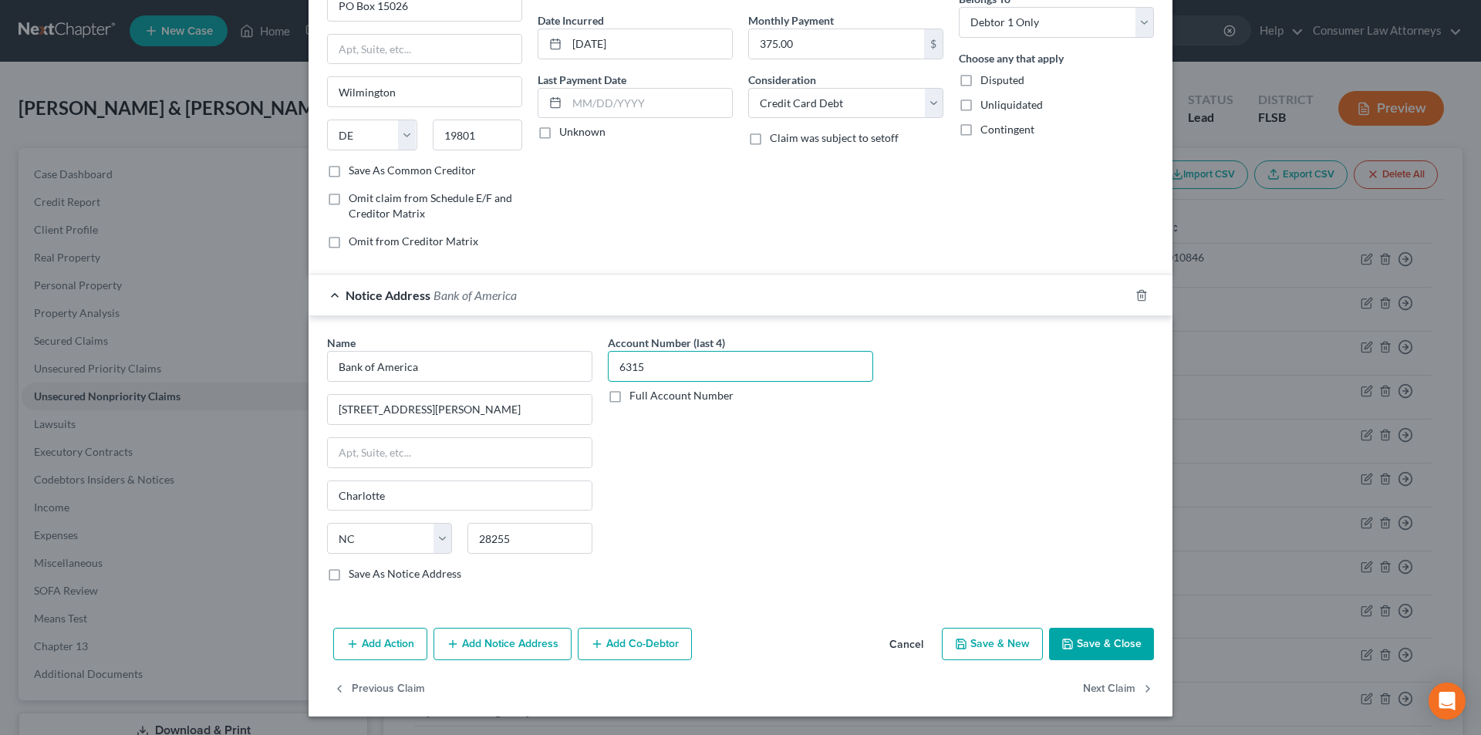
type input "6315"
click at [508, 644] on button "Add Notice Address" at bounding box center [503, 644] width 138 height 32
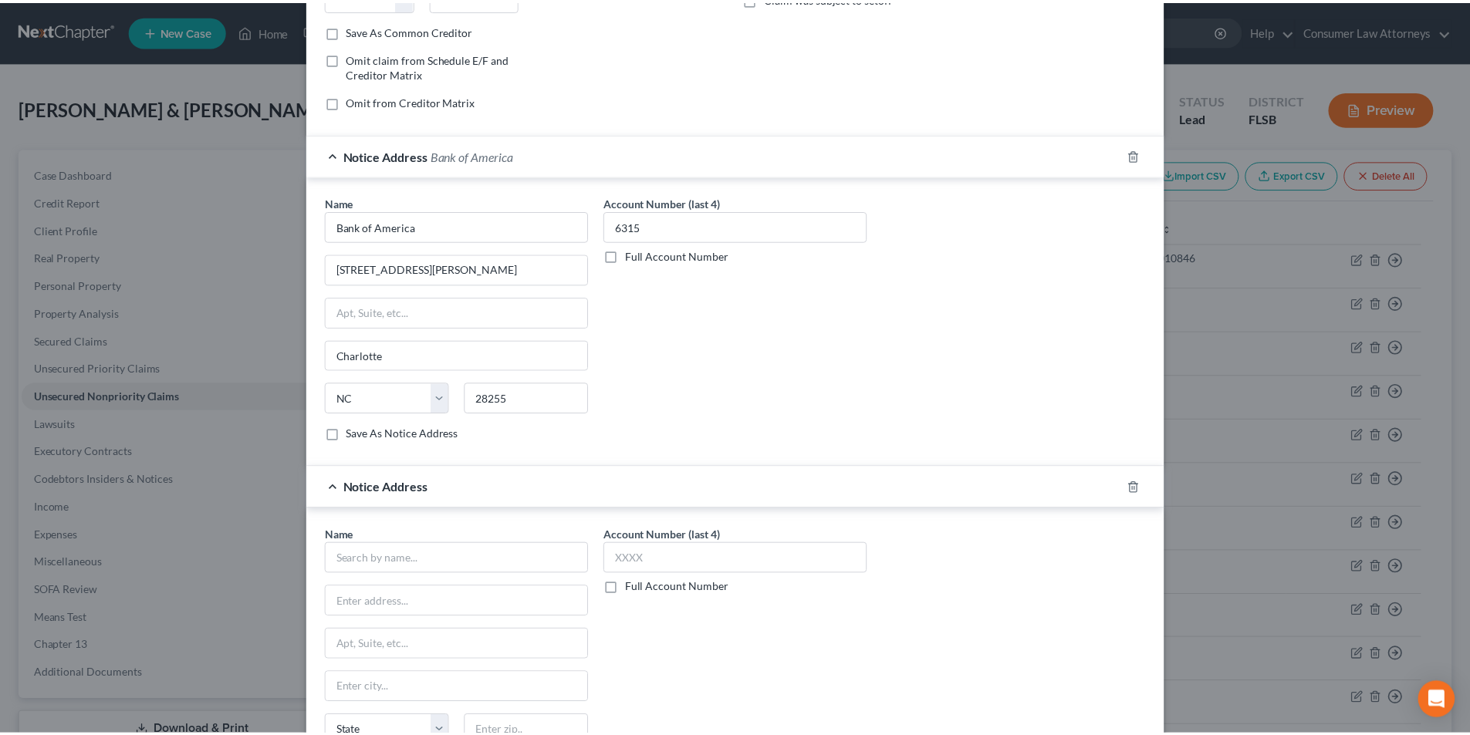
scroll to position [473, 0]
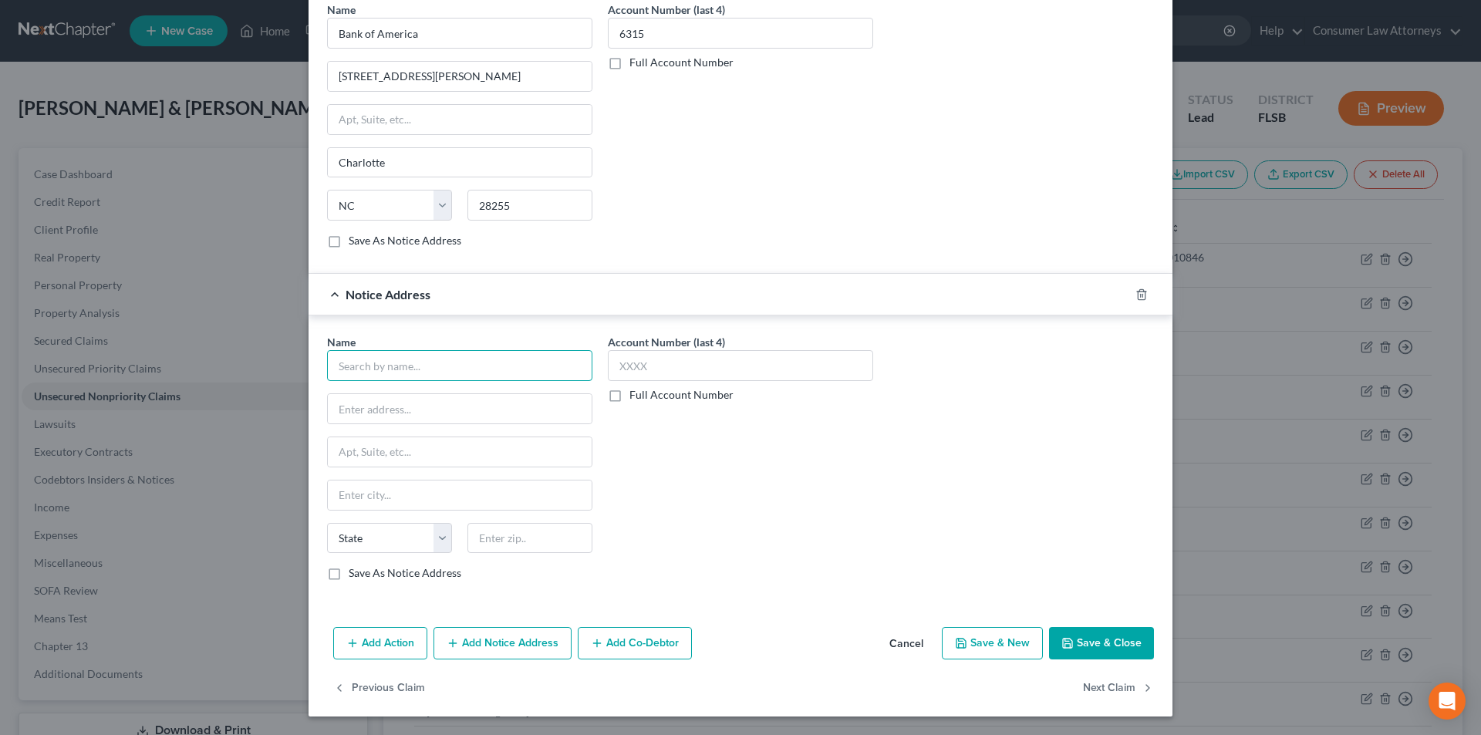
click at [430, 358] on input "text" at bounding box center [459, 365] width 265 height 31
paste input "Bank of America"
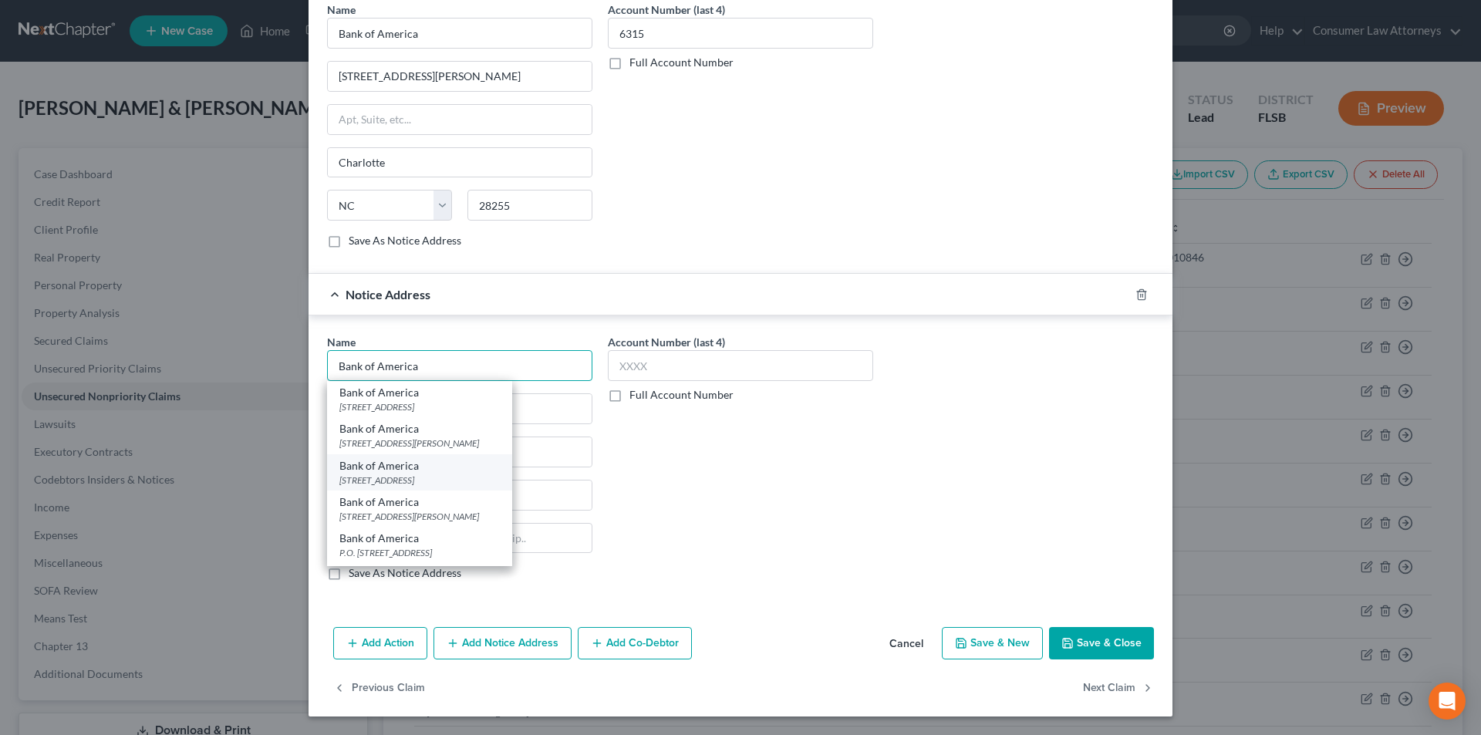
type input "Bank of America"
click at [384, 481] on div "[STREET_ADDRESS]" at bounding box center [419, 480] width 160 height 13
type input "[STREET_ADDRESS]"
type input "[GEOGRAPHIC_DATA]"
select select "35"
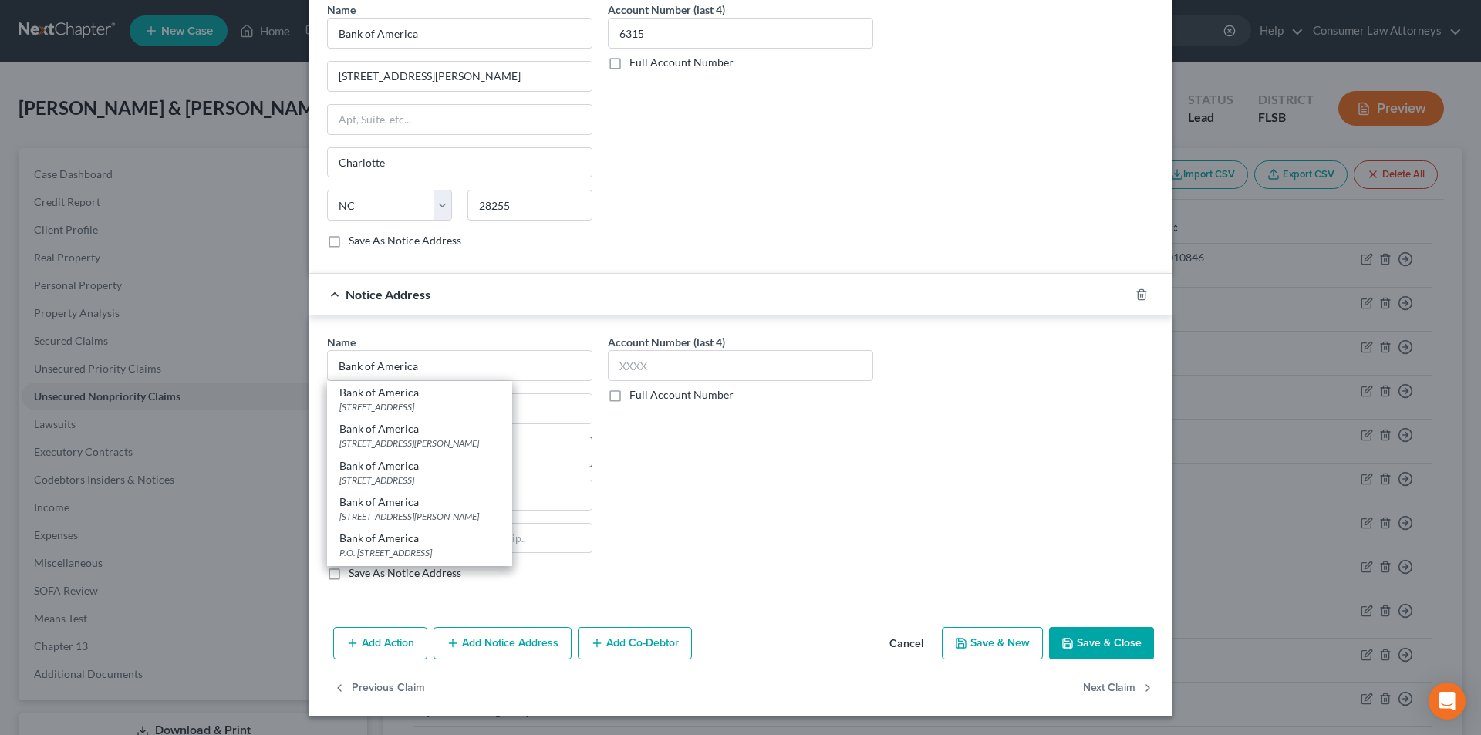
type input "14068"
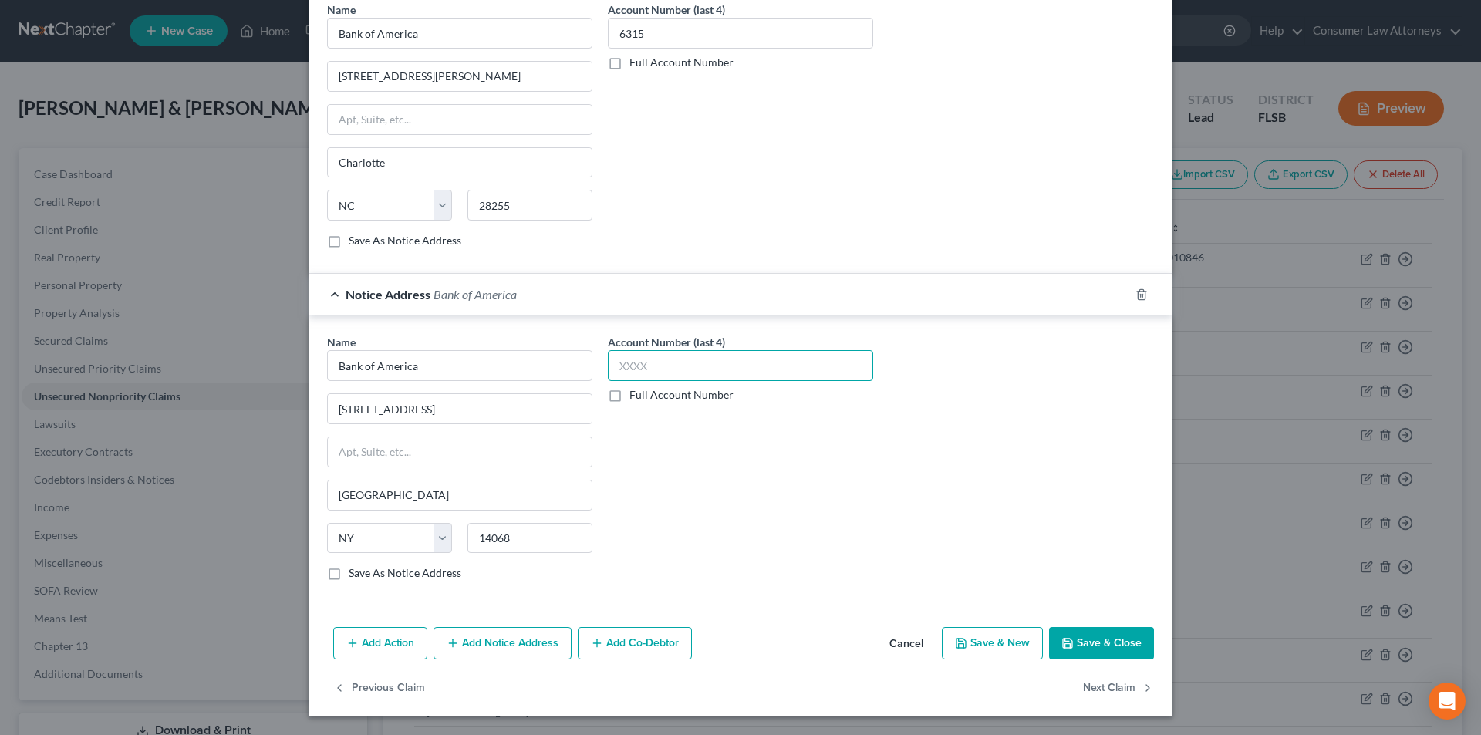
click at [647, 370] on input "text" at bounding box center [740, 365] width 265 height 31
type input "6315"
click at [1096, 639] on button "Save & Close" at bounding box center [1101, 643] width 105 height 32
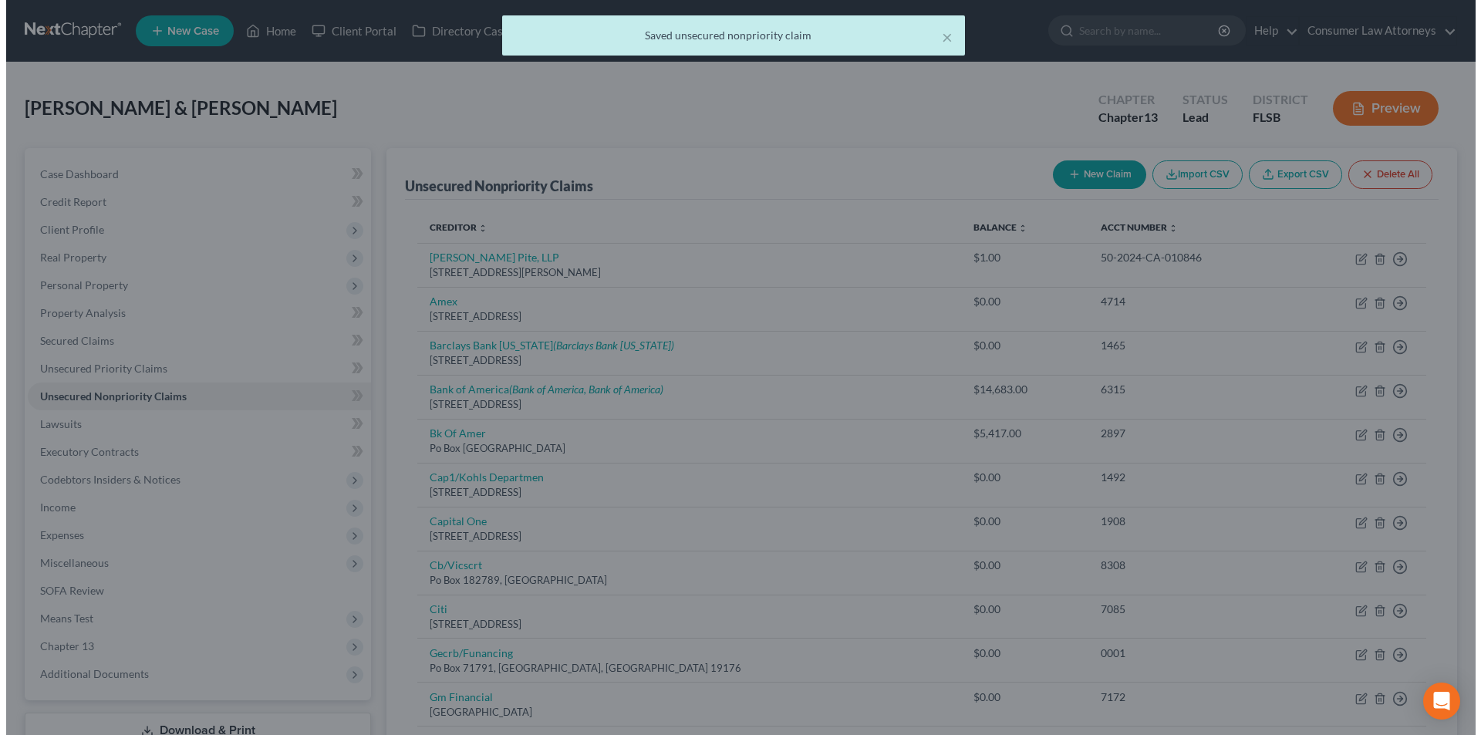
scroll to position [0, 0]
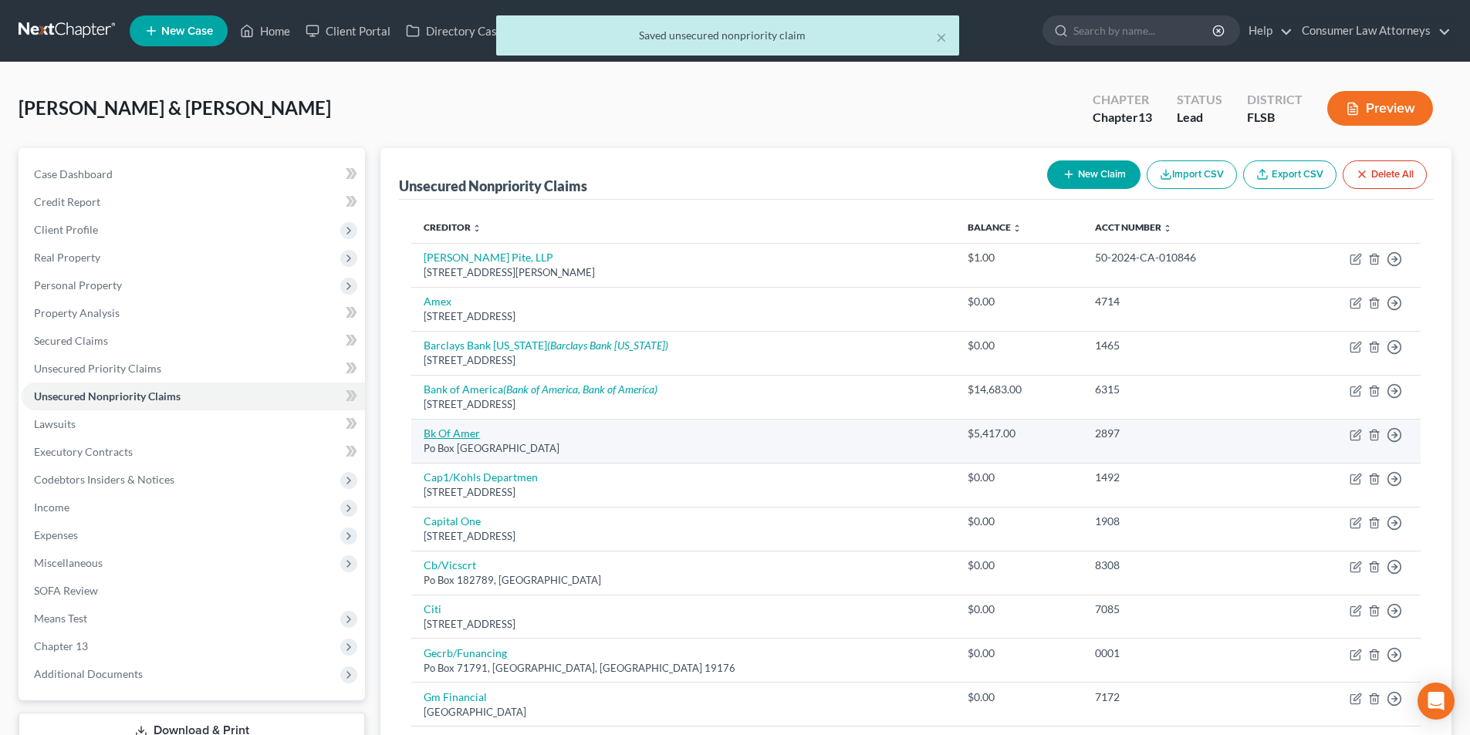
click at [452, 430] on link "Bk Of Amer" at bounding box center [452, 433] width 56 height 13
select select "45"
select select "2"
select select "0"
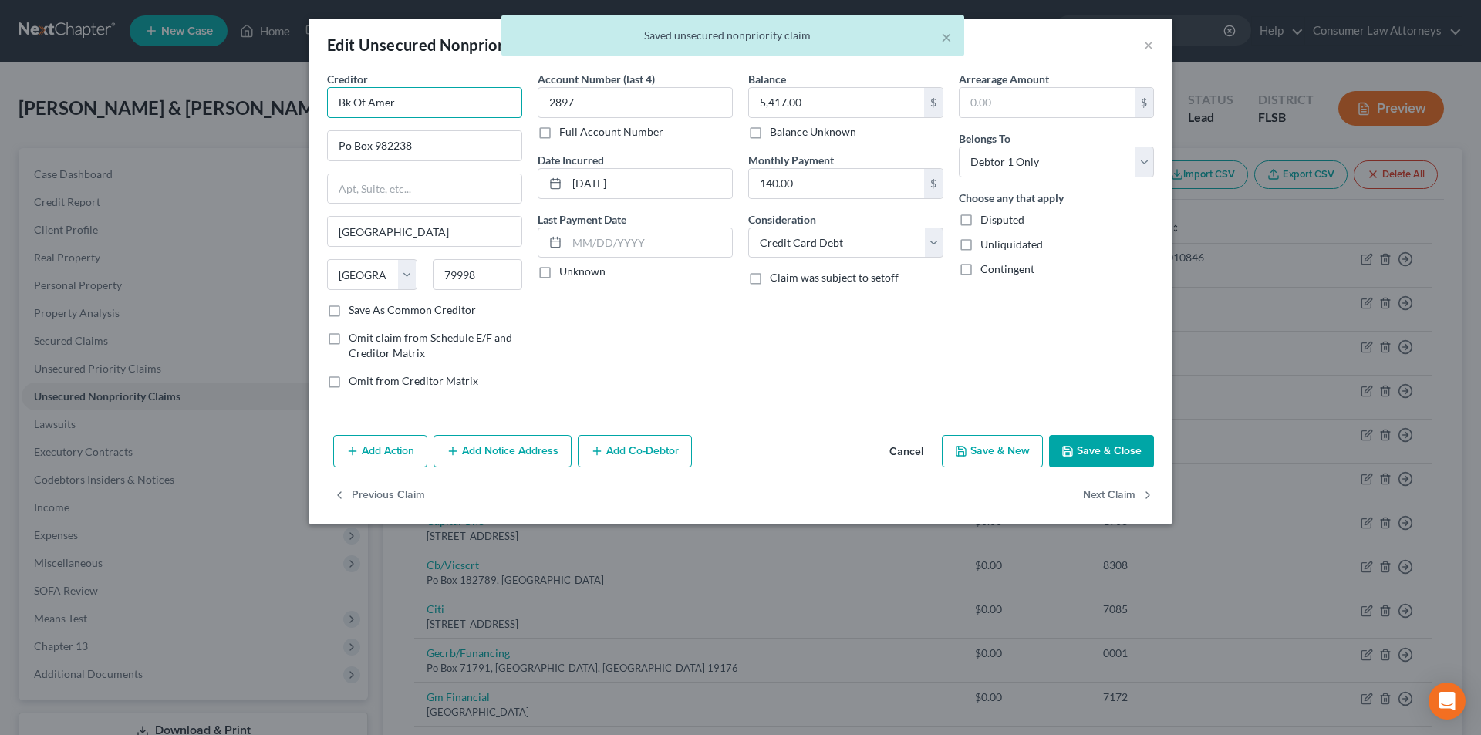
drag, startPoint x: 374, startPoint y: 109, endPoint x: 309, endPoint y: 108, distance: 64.8
click at [309, 108] on div "Creditor * Bk Of [GEOGRAPHIC_DATA] [GEOGRAPHIC_DATA] [US_STATE][GEOGRAPHIC_DATA…" at bounding box center [741, 250] width 864 height 358
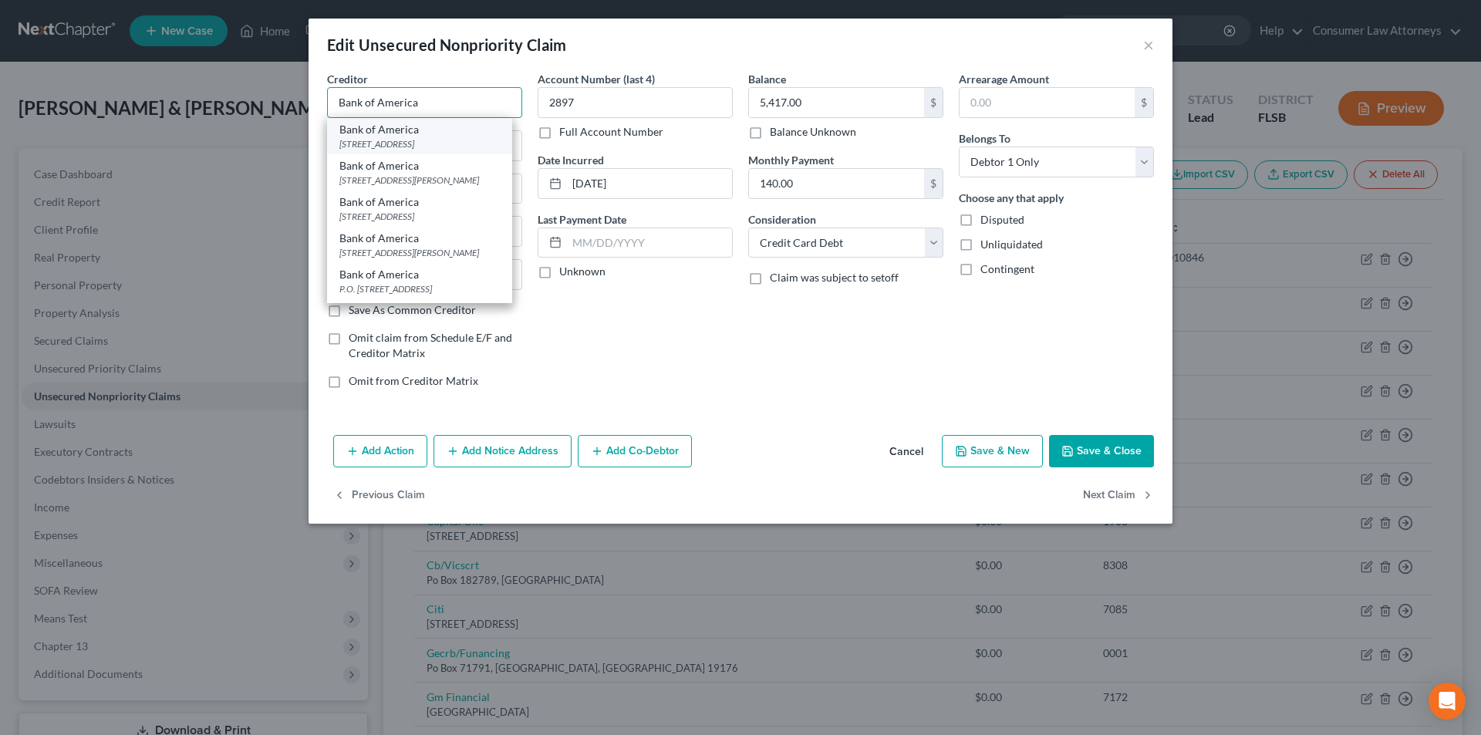
type input "Bank of America"
click at [380, 137] on div "[STREET_ADDRESS]" at bounding box center [419, 143] width 160 height 13
type input "PO Box 15026"
type input "Wilmington"
select select "7"
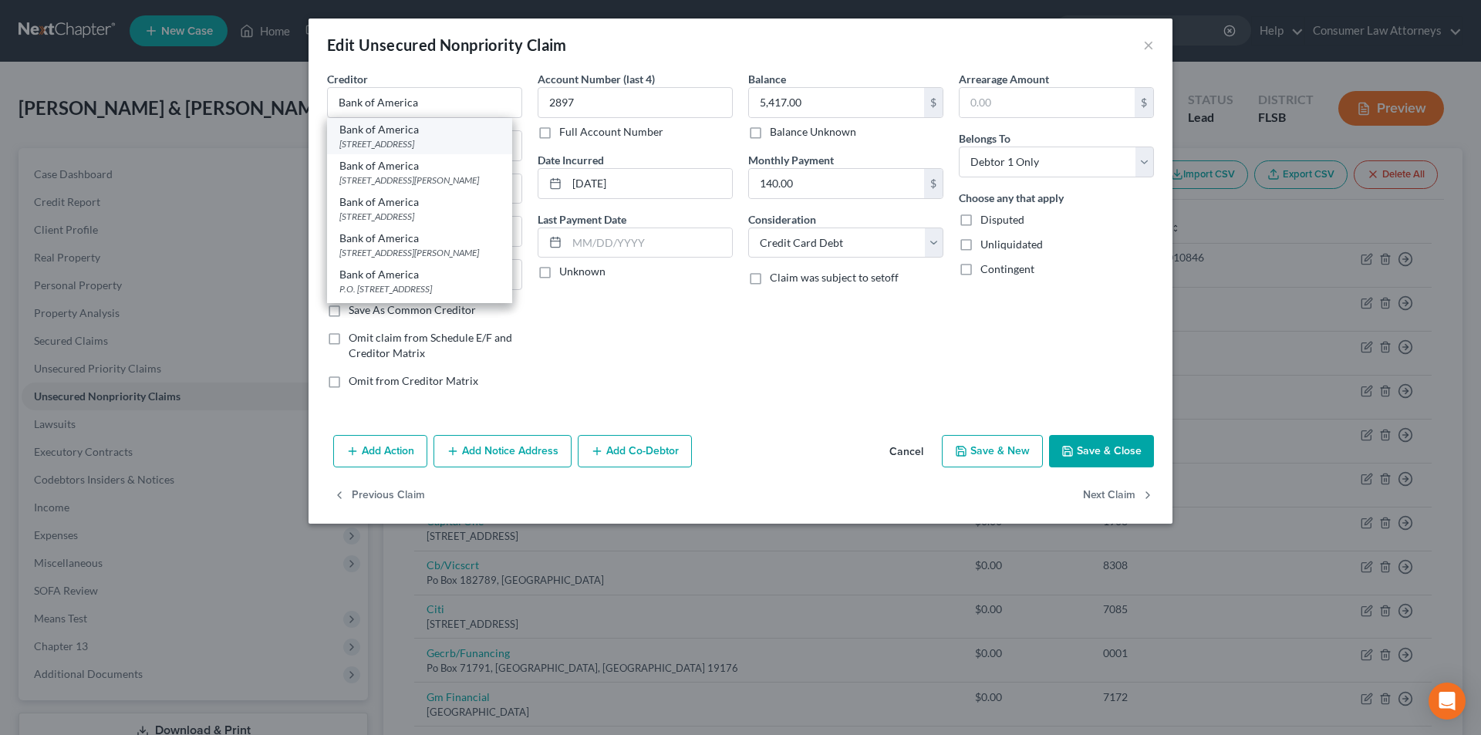
type input "19801"
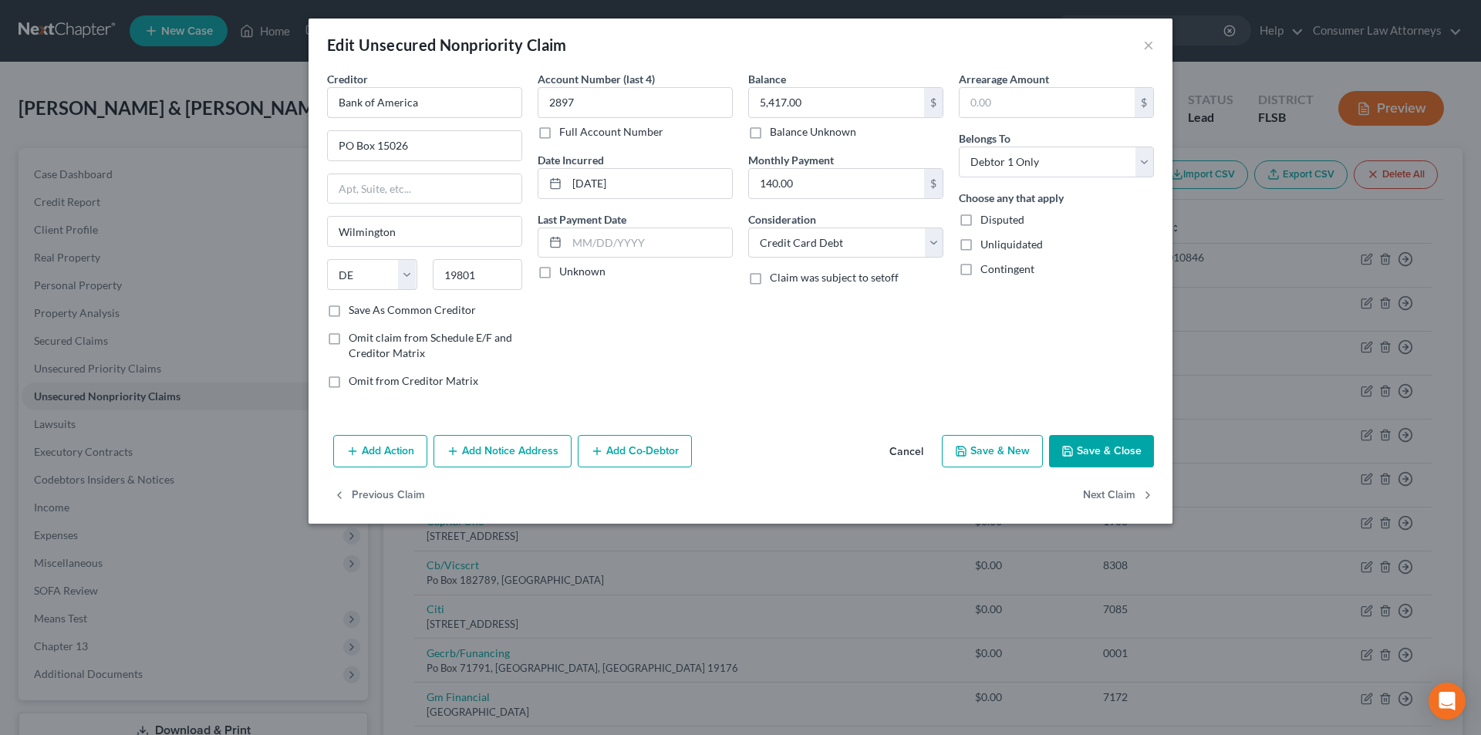
click at [523, 446] on button "Add Notice Address" at bounding box center [503, 451] width 138 height 32
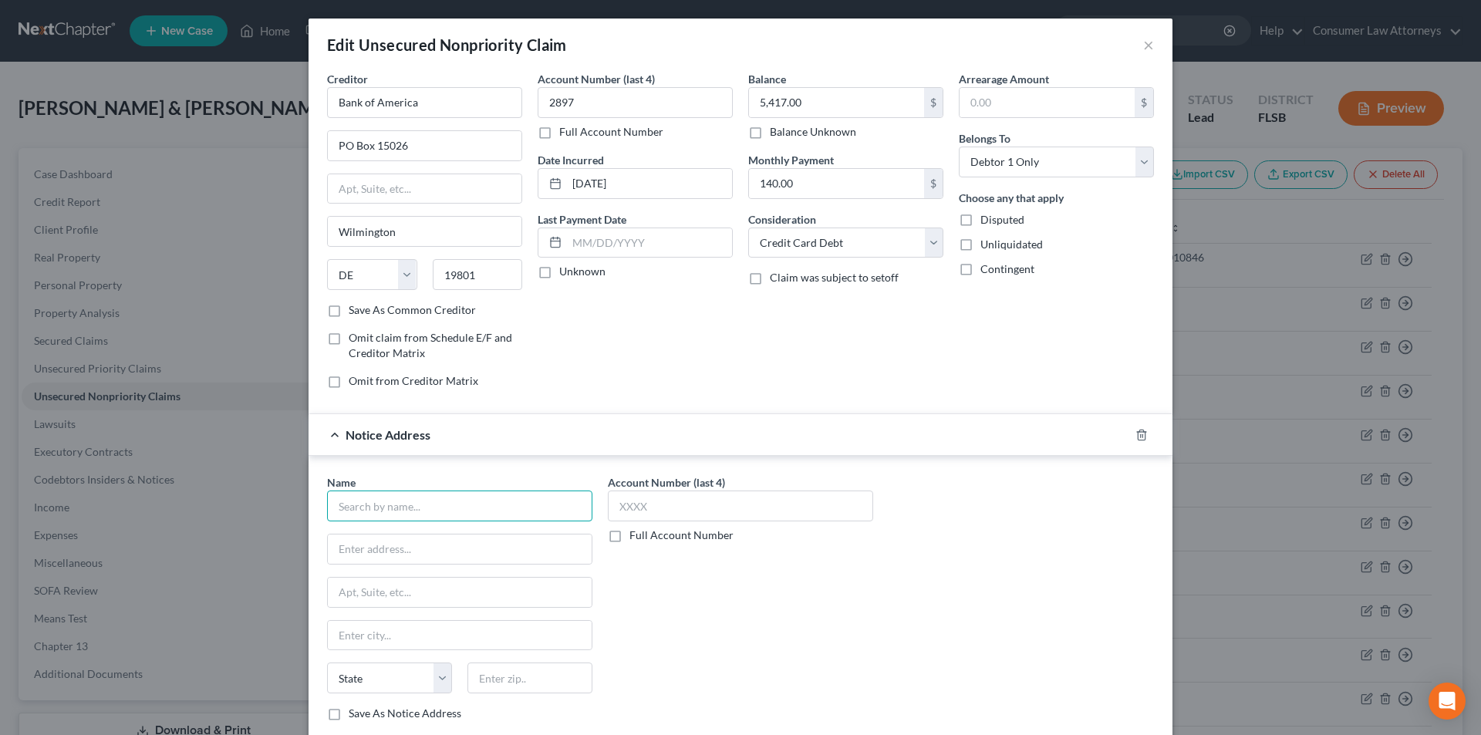
click at [468, 512] on input "text" at bounding box center [459, 506] width 265 height 31
paste input "Bank of America"
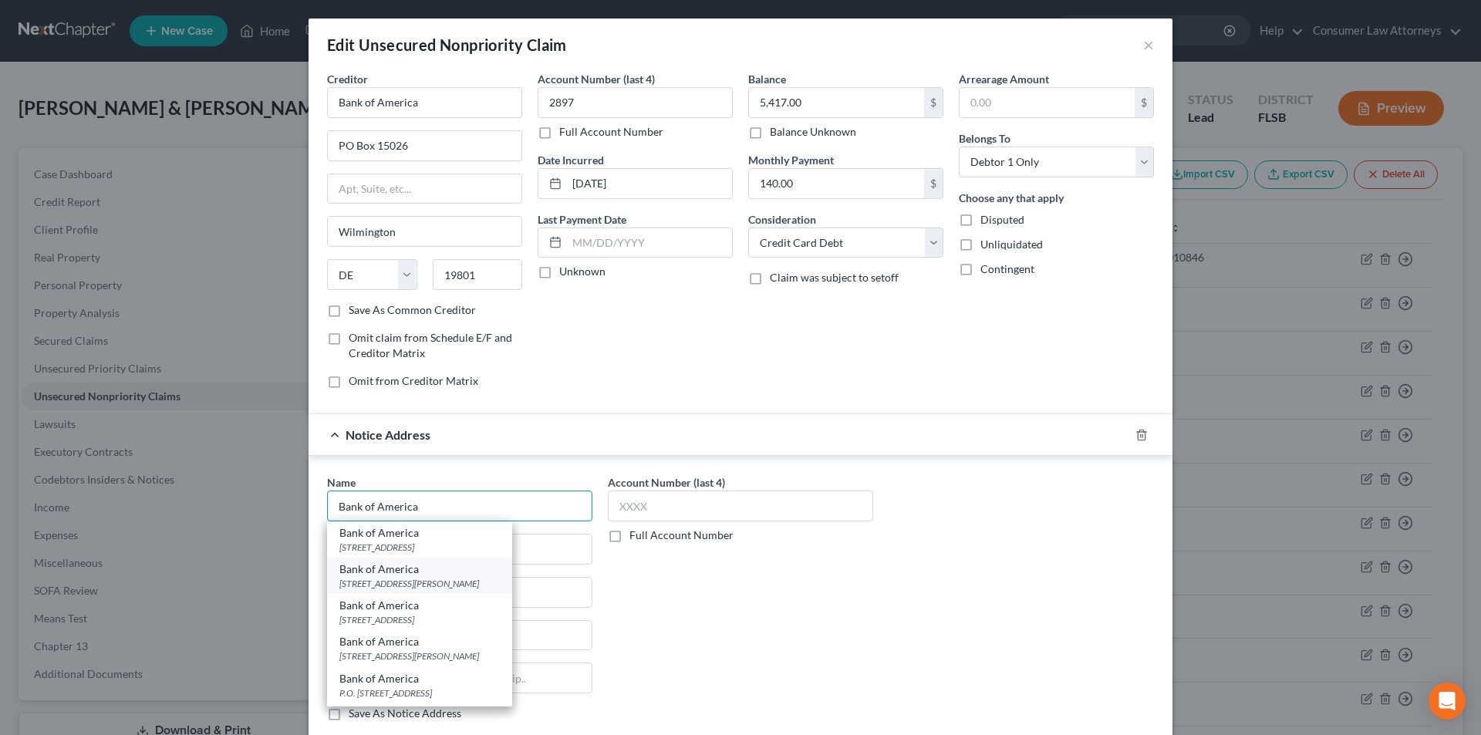
type input "Bank of America"
click at [410, 585] on div "[STREET_ADDRESS][PERSON_NAME]" at bounding box center [419, 583] width 160 height 13
type input "[STREET_ADDRESS][PERSON_NAME]"
type input "Charlotte"
select select "28"
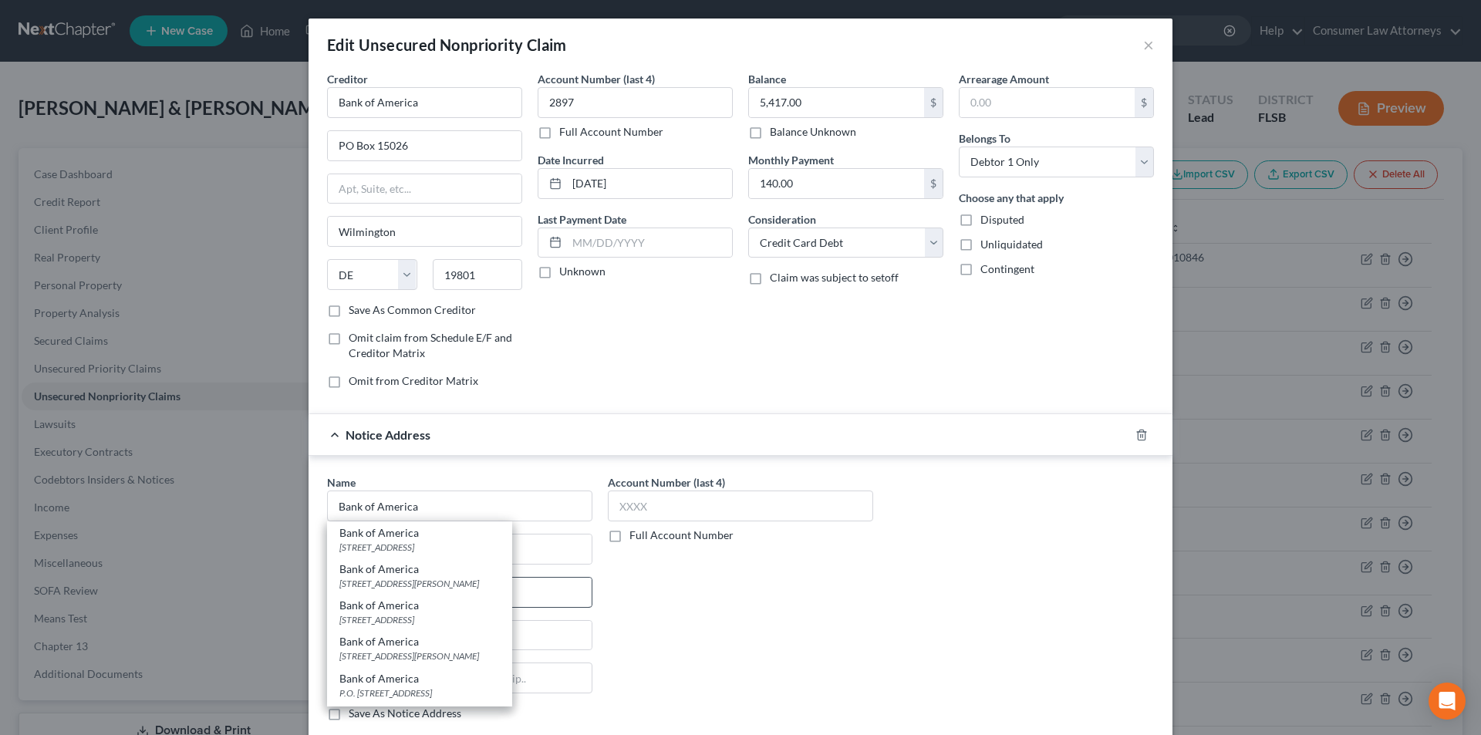
type input "28255"
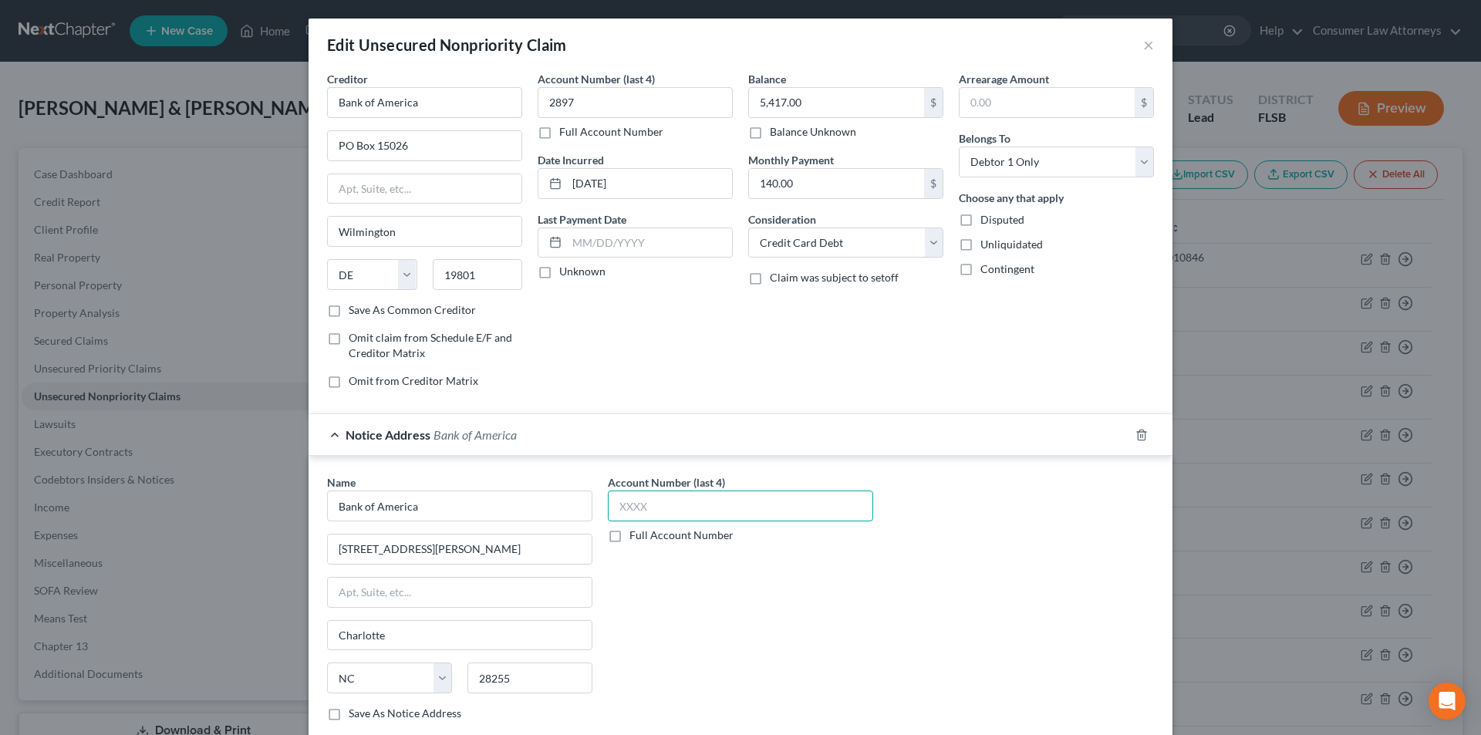
click at [662, 504] on input "text" at bounding box center [740, 506] width 265 height 31
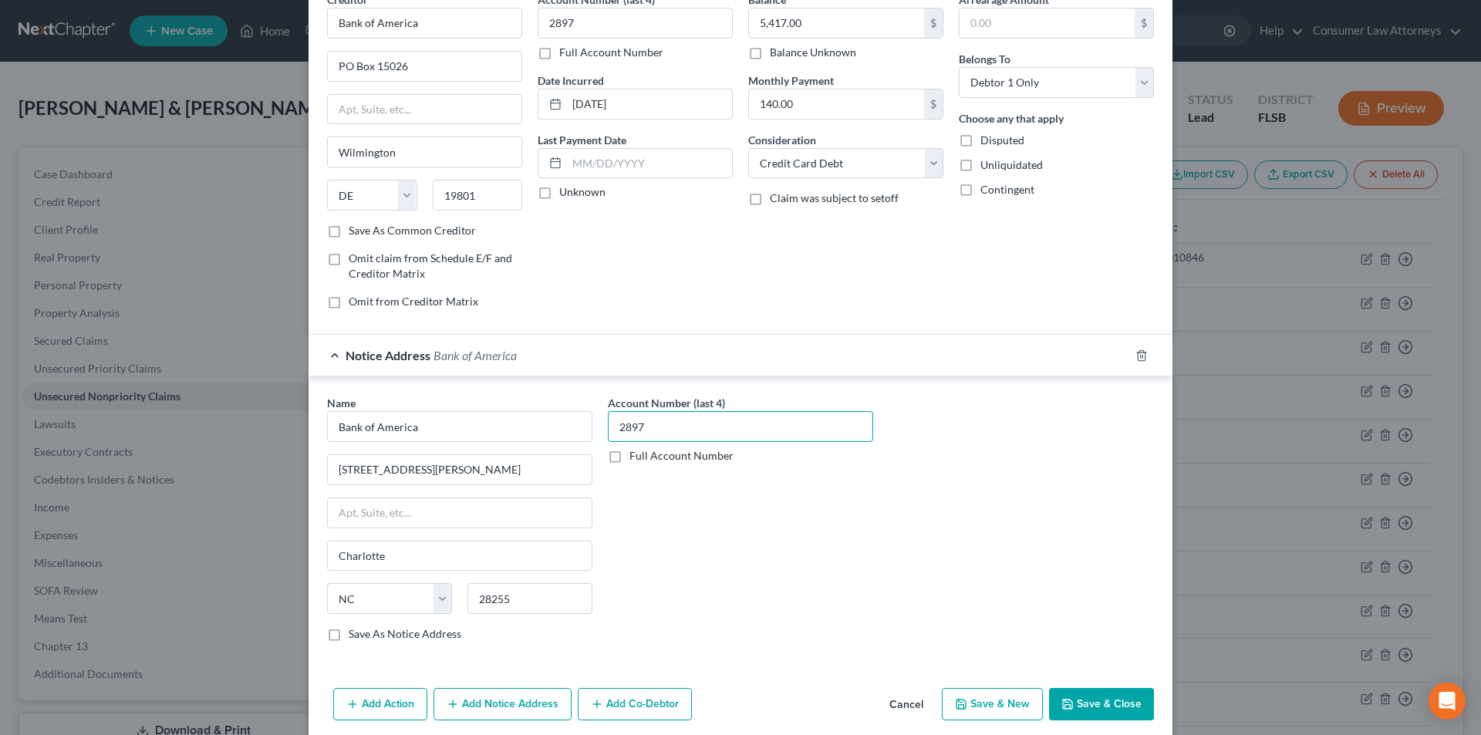
scroll to position [140, 0]
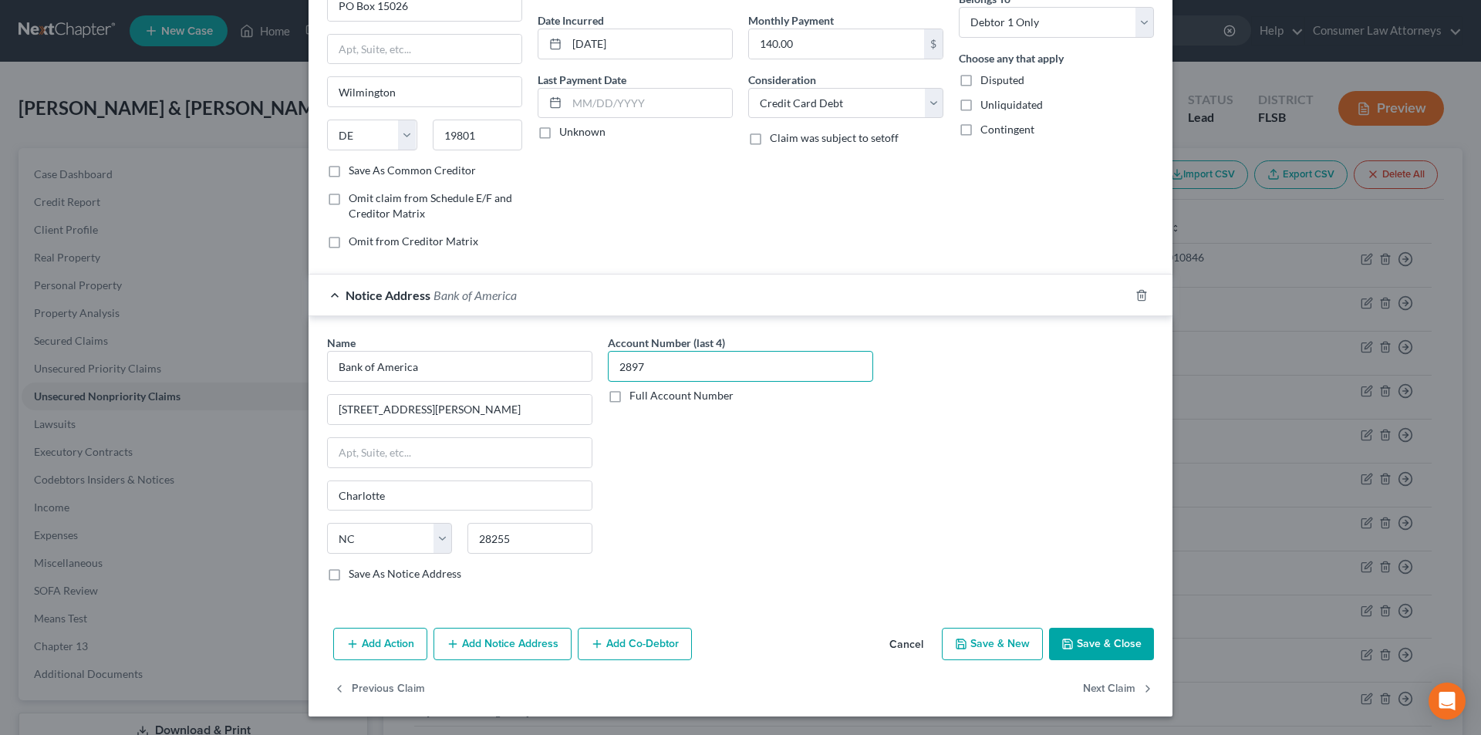
type input "2897"
click at [467, 647] on button "Add Notice Address" at bounding box center [503, 644] width 138 height 32
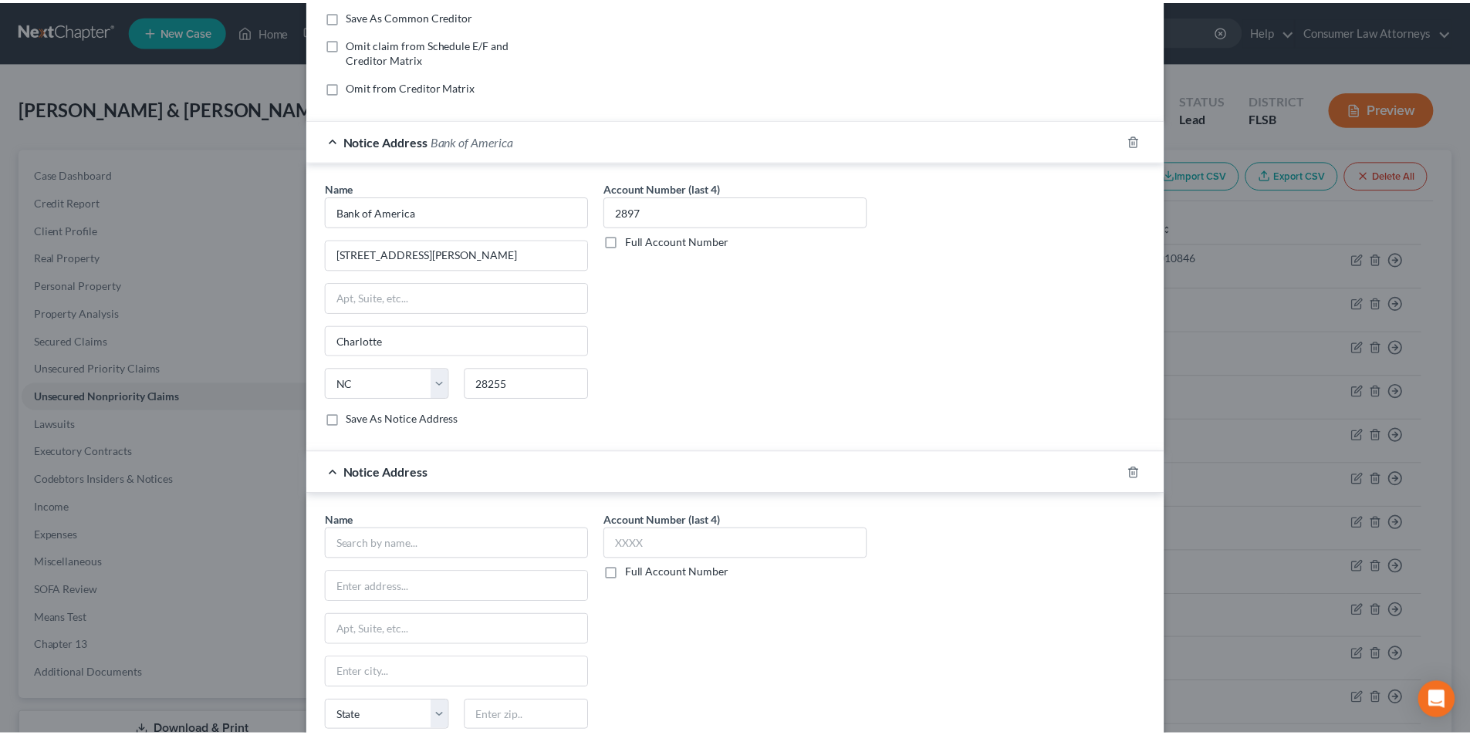
scroll to position [448, 0]
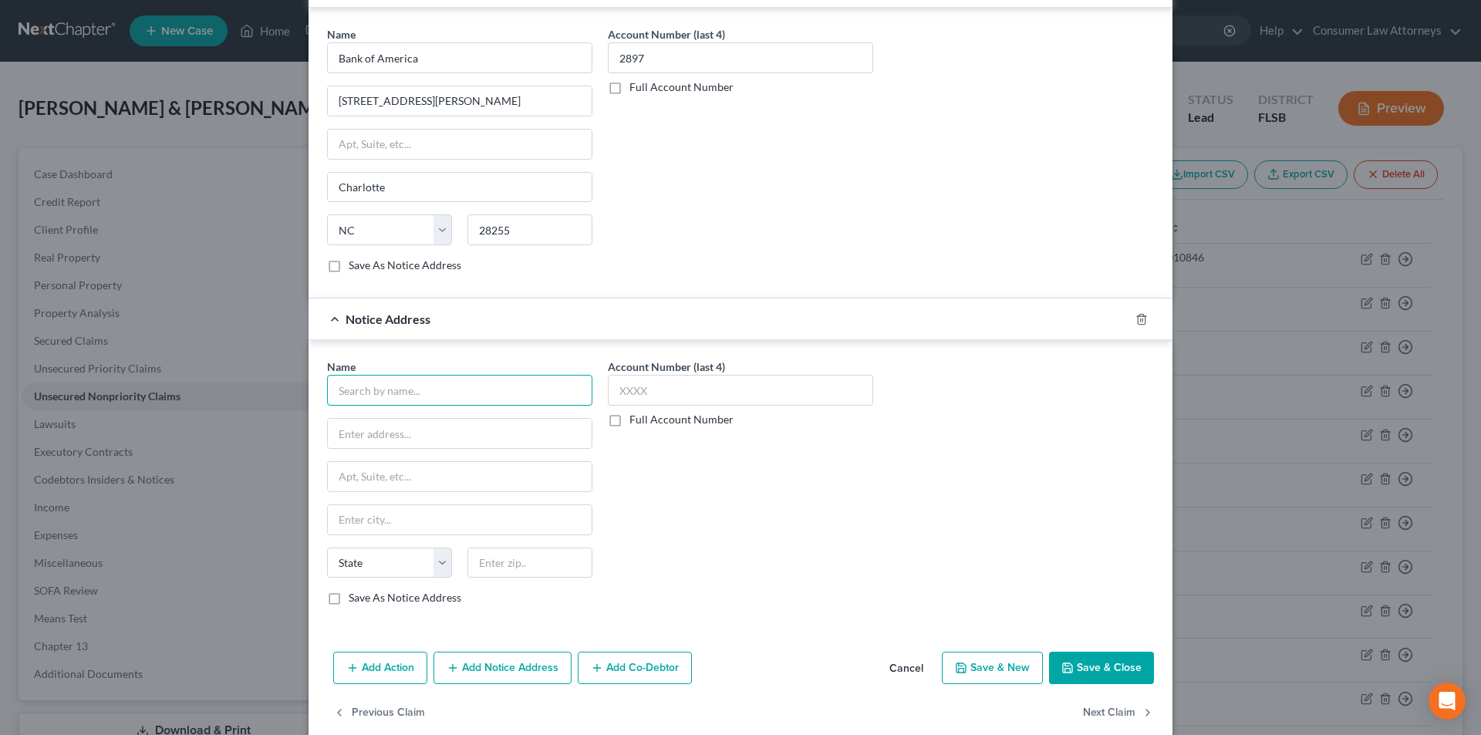
click at [390, 387] on input "text" at bounding box center [459, 390] width 265 height 31
paste input "Bank of America"
type input "Bank of America"
click at [643, 395] on input "text" at bounding box center [740, 390] width 265 height 31
type input "2897"
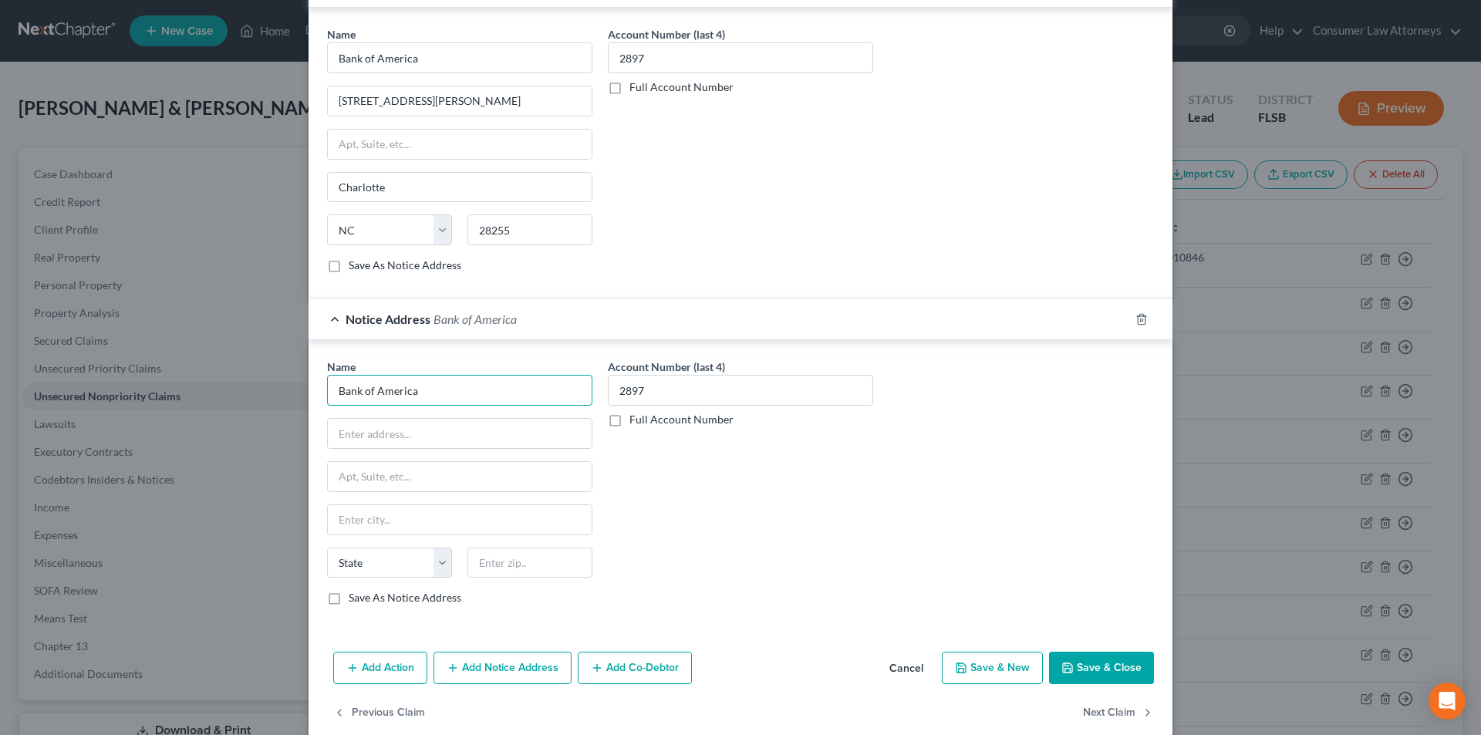
click at [541, 391] on input "Bank of America" at bounding box center [459, 390] width 265 height 31
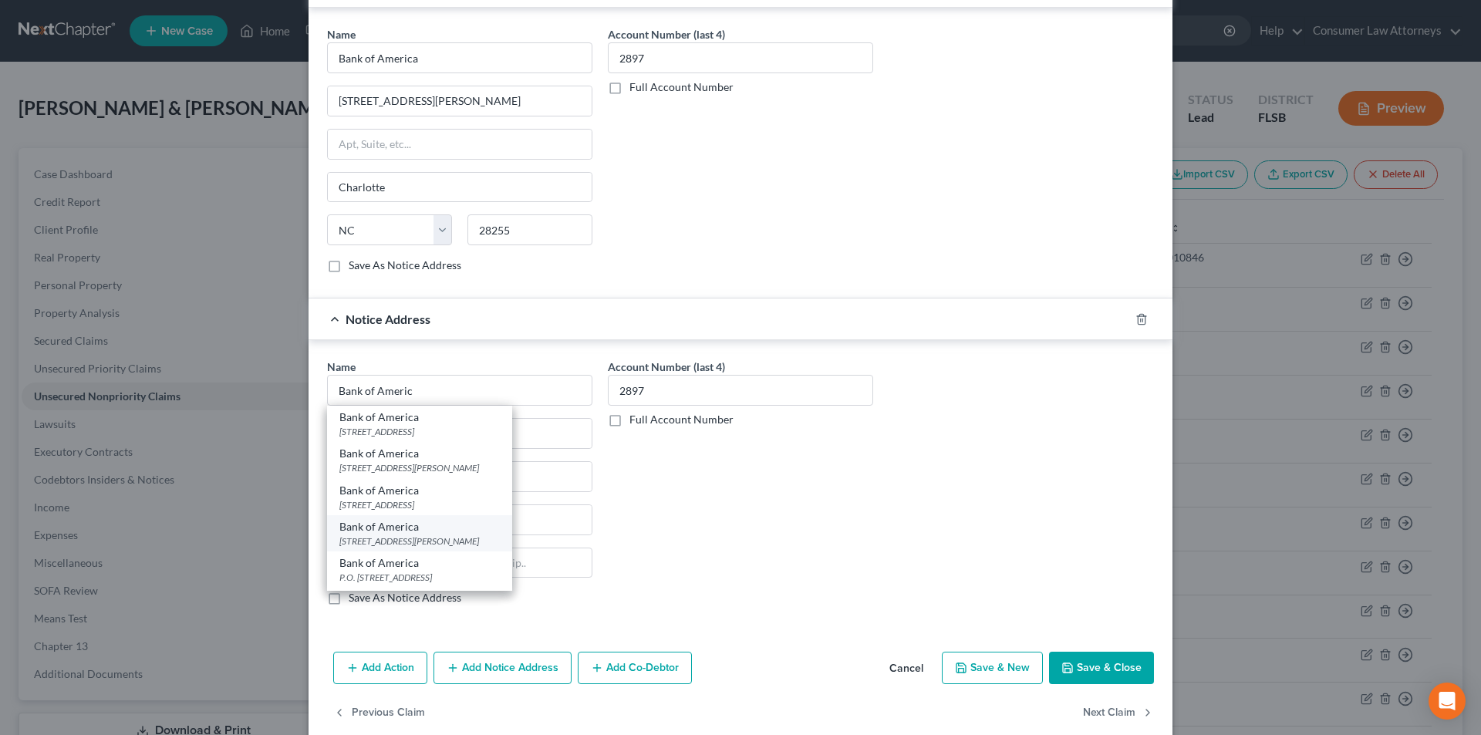
click at [390, 536] on div "[STREET_ADDRESS][PERSON_NAME]" at bounding box center [419, 541] width 160 height 13
type input "Bank of America"
type input "[STREET_ADDRESS][PERSON_NAME]"
type input "Charlotte"
select select "28"
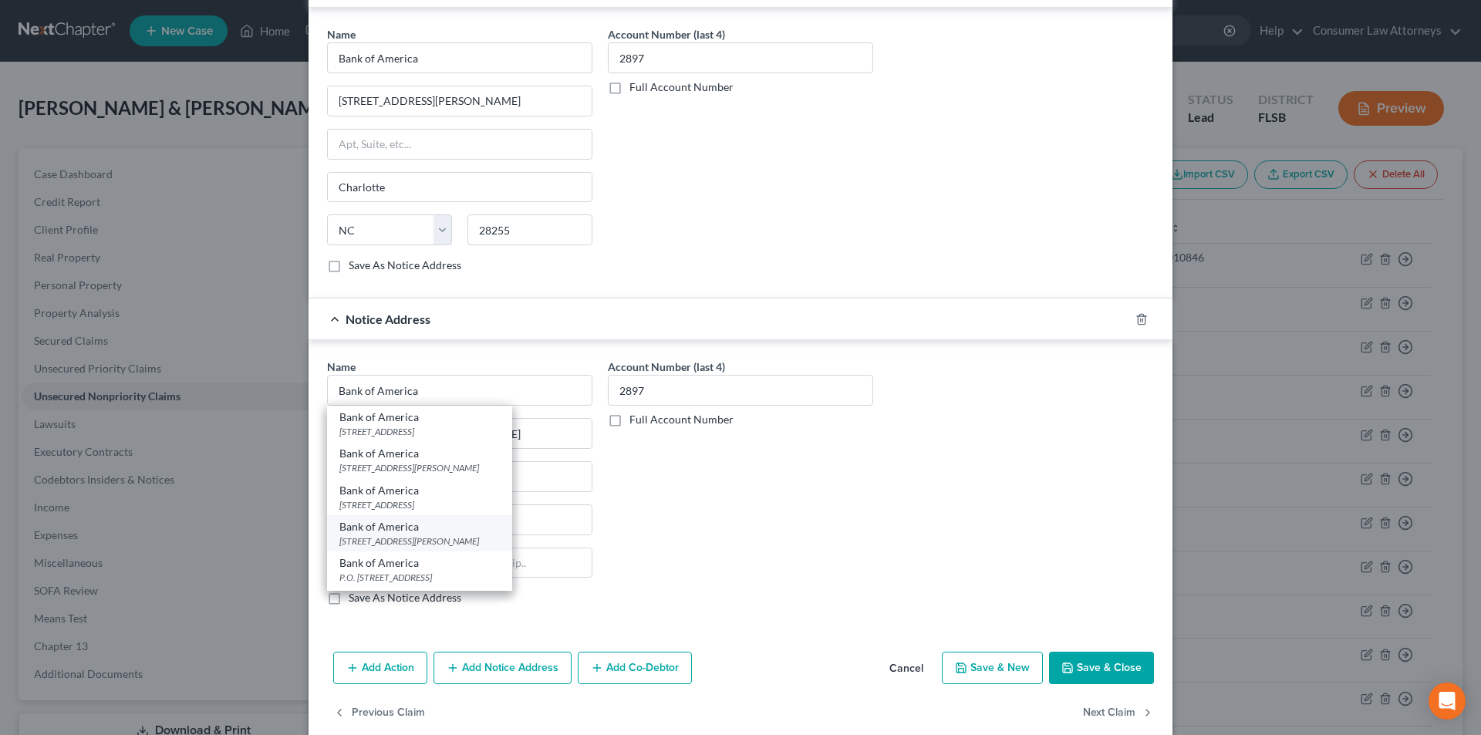
type input "28255"
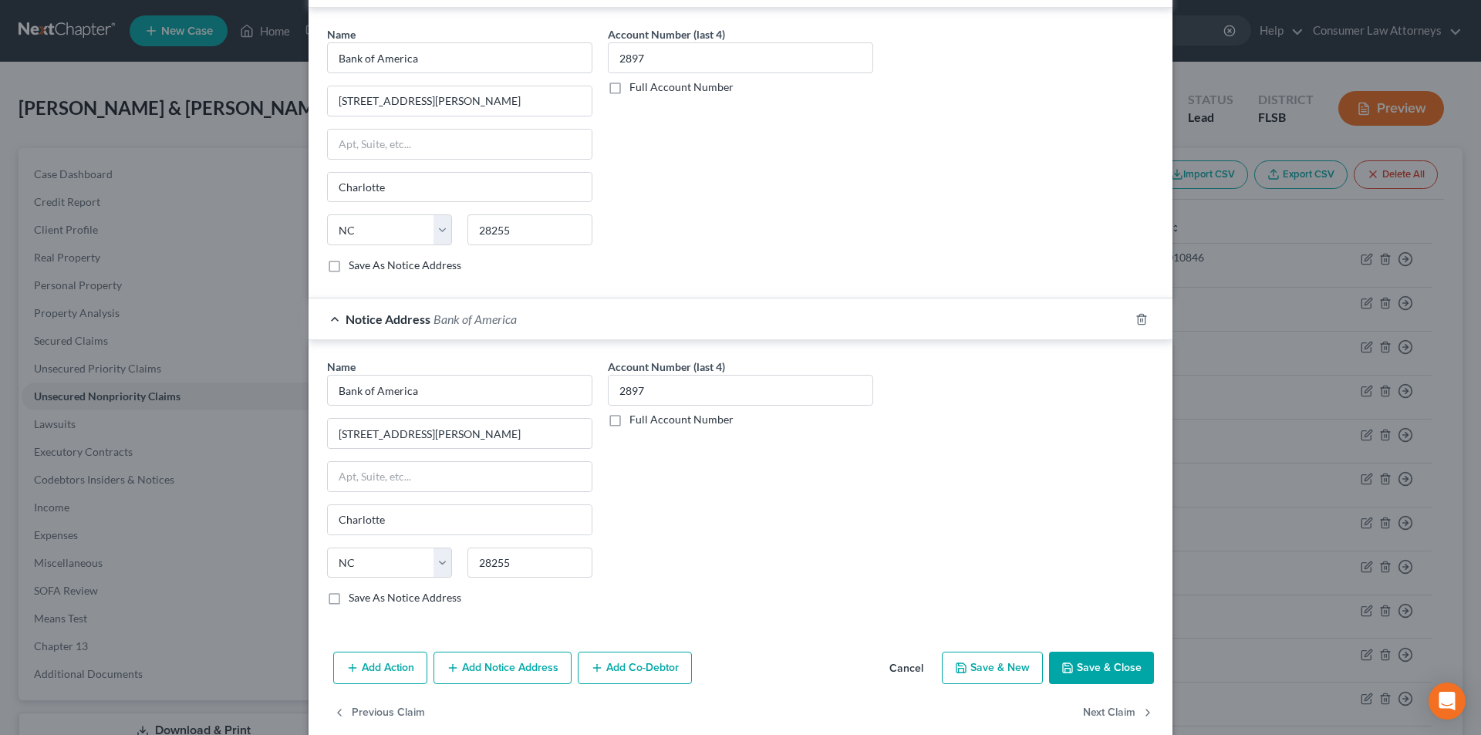
click at [1101, 661] on button "Save & Close" at bounding box center [1101, 668] width 105 height 32
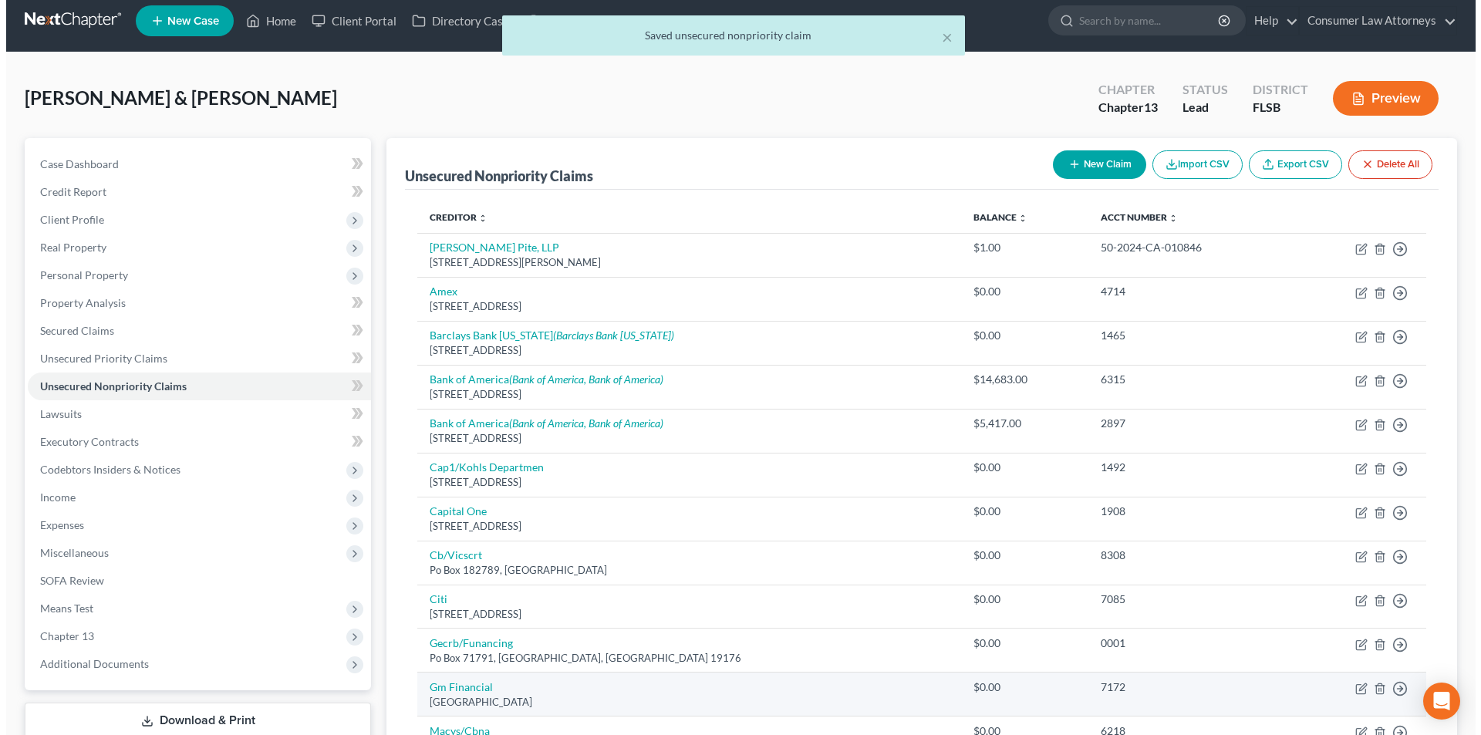
scroll to position [77, 0]
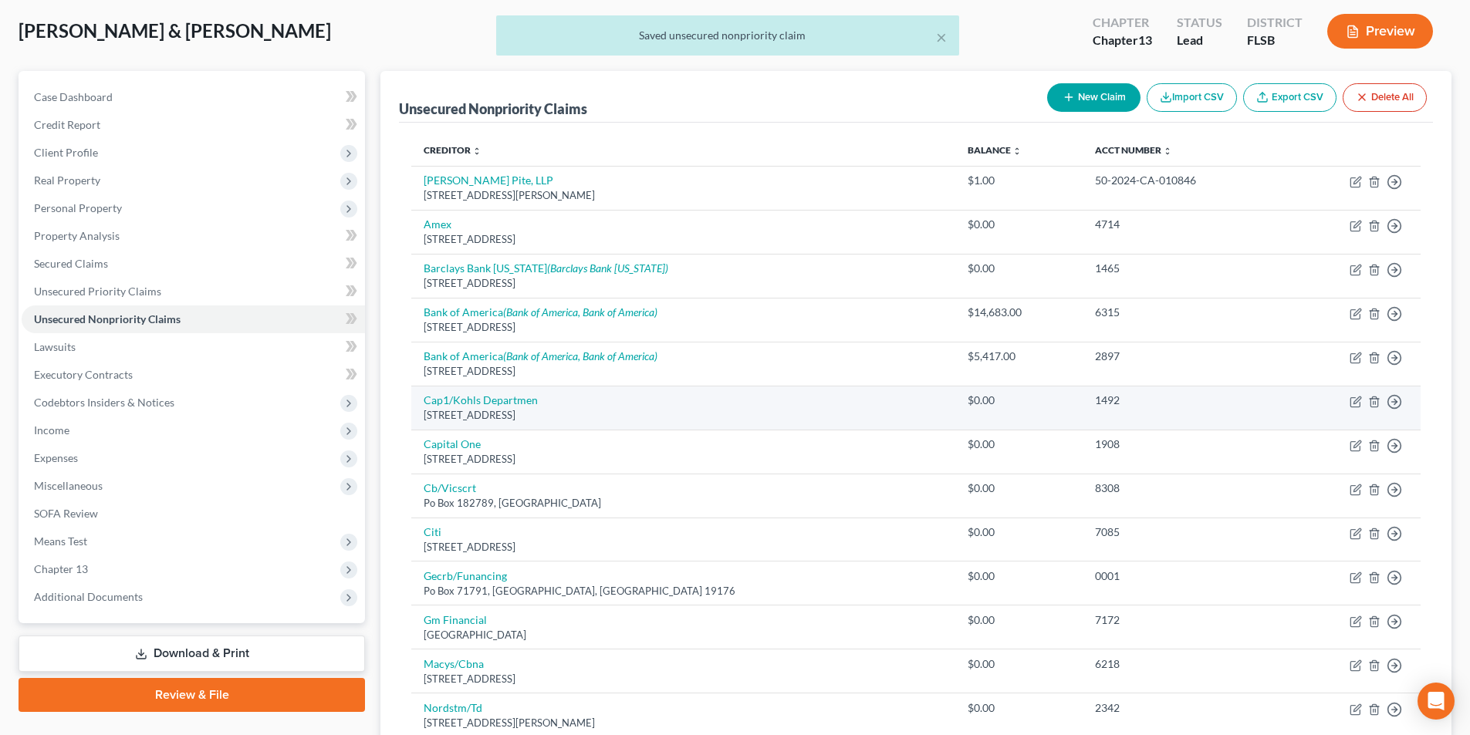
click at [503, 409] on div "[STREET_ADDRESS]" at bounding box center [683, 415] width 519 height 15
click at [491, 403] on link "Cap1/Kohls Departmen" at bounding box center [481, 399] width 114 height 13
select select "46"
select select "2"
select select "1"
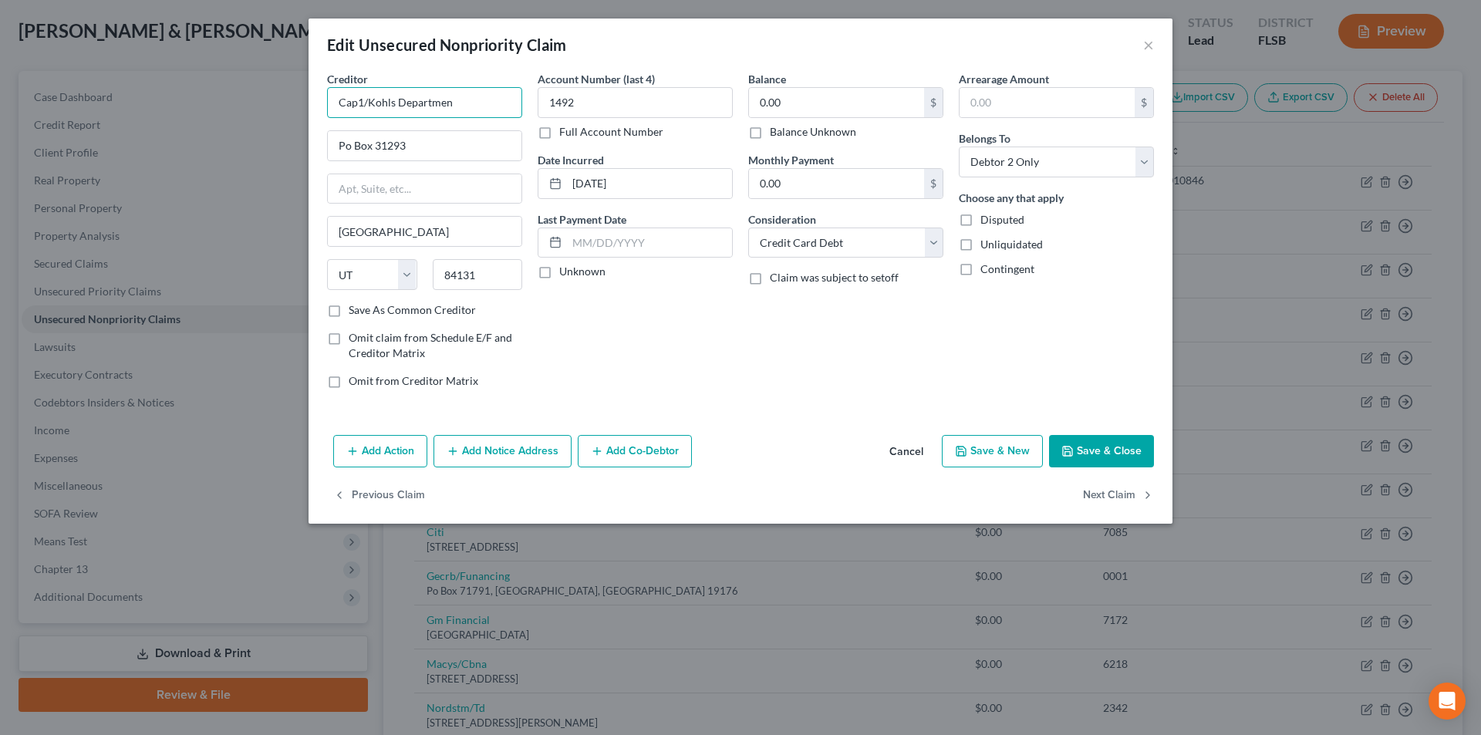
click at [363, 100] on input "Cap1/Kohls Departmen" at bounding box center [424, 102] width 195 height 31
click at [521, 100] on input "Capital One/Kohls Departmen" at bounding box center [424, 102] width 195 height 31
type input "Capital One/Kohls"
click at [347, 144] on input "Po Box 31293" at bounding box center [425, 145] width 194 height 29
type input "PO Box 31293"
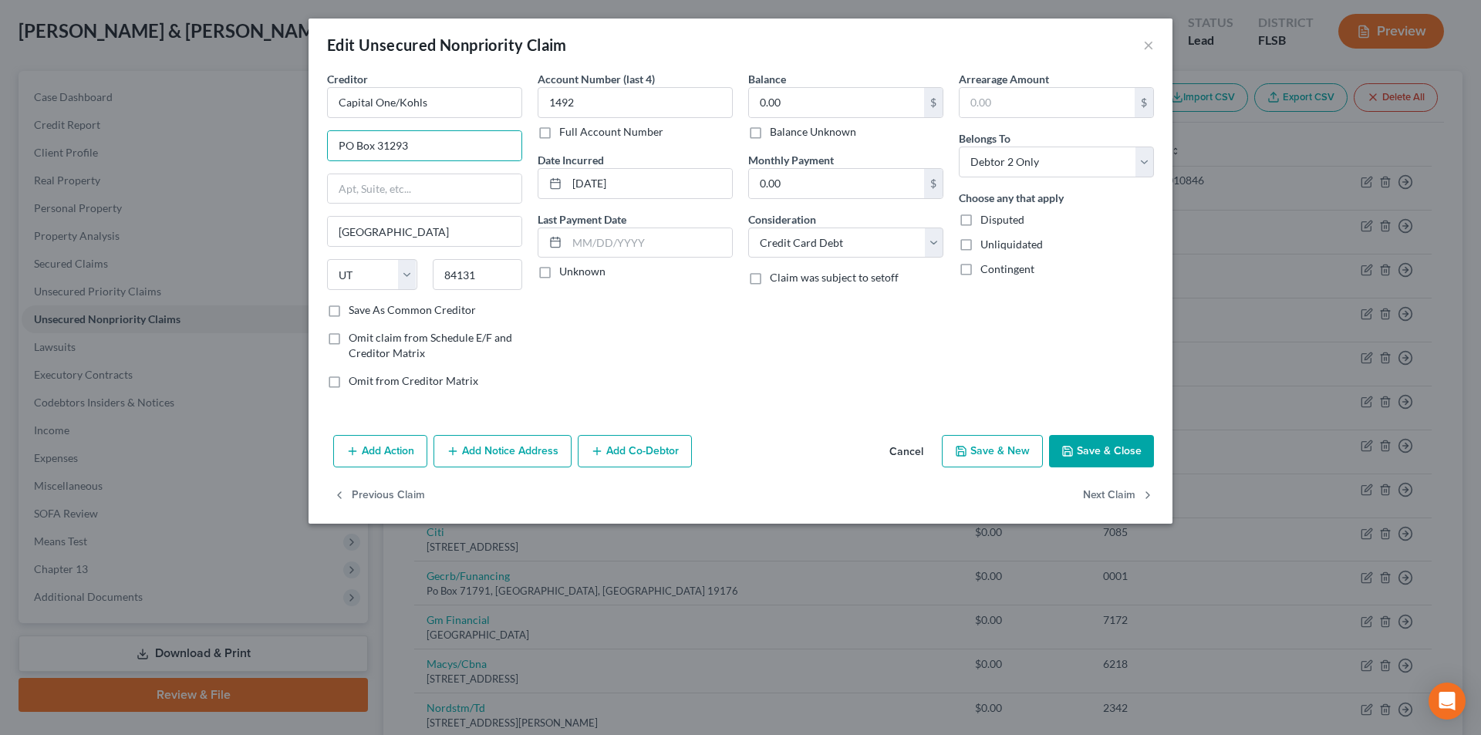
click at [349, 309] on label "Save As Common Creditor" at bounding box center [412, 309] width 127 height 15
click at [355, 309] on input "Save As Common Creditor" at bounding box center [360, 307] width 10 height 10
drag, startPoint x: 1096, startPoint y: 447, endPoint x: 870, endPoint y: 405, distance: 229.2
click at [1096, 447] on button "Save & Close" at bounding box center [1101, 451] width 105 height 32
checkbox input "false"
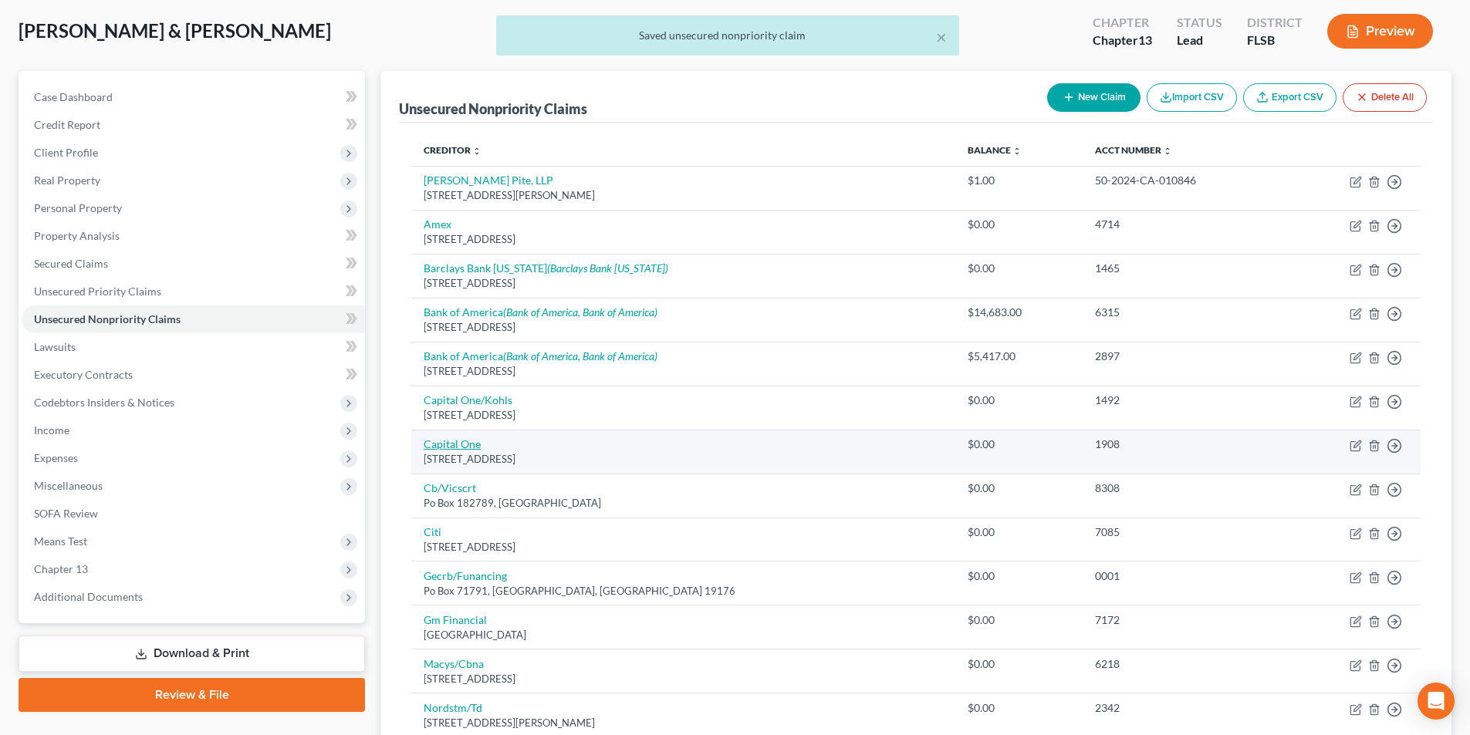
click at [472, 448] on link "Capital One" at bounding box center [452, 443] width 57 height 13
select select "46"
select select "2"
select select "1"
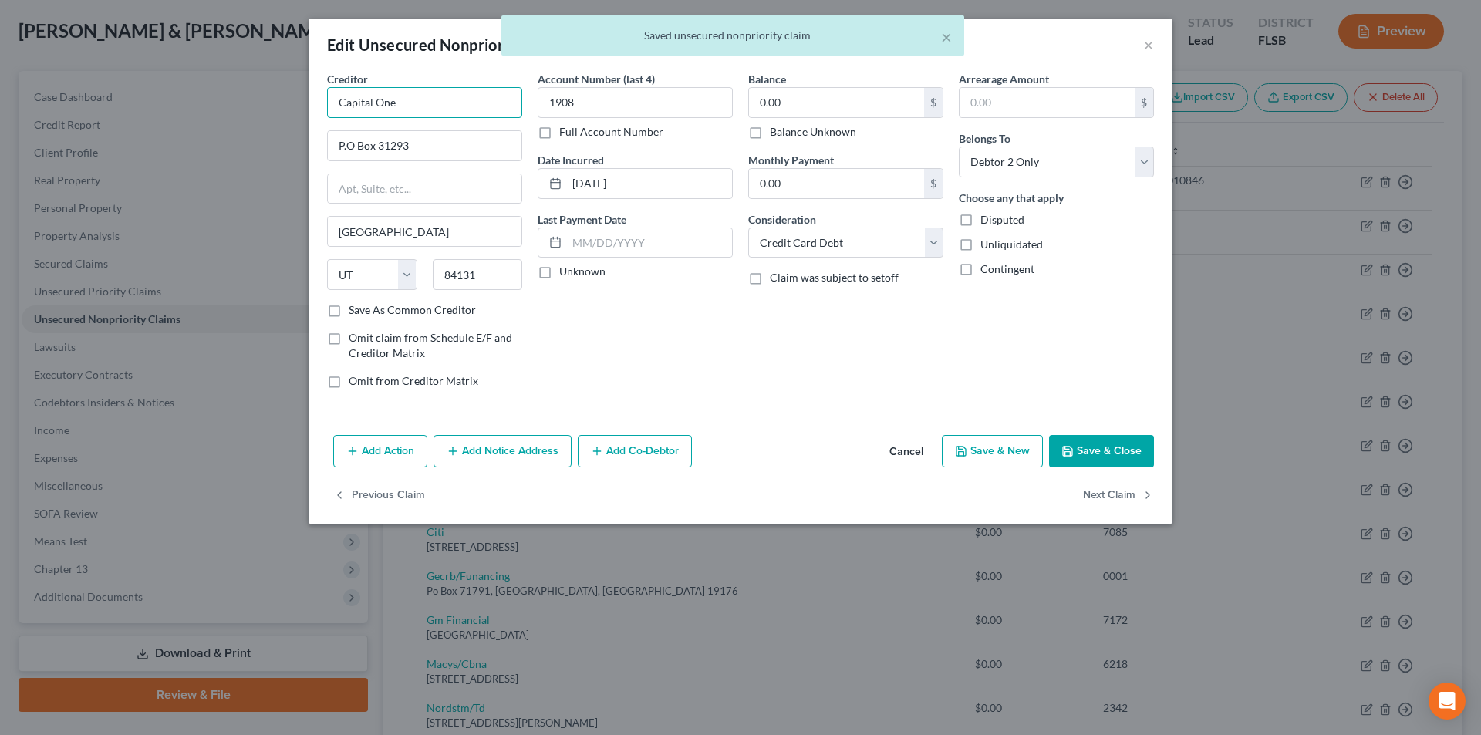
drag, startPoint x: 376, startPoint y: 97, endPoint x: 302, endPoint y: 97, distance: 73.3
click at [302, 97] on div "Edit Unsecured Nonpriority Claim × Creditor * Capital One P.O Box 31293 [GEOGRA…" at bounding box center [740, 367] width 1481 height 735
click at [500, 451] on button "Add Notice Address" at bounding box center [503, 451] width 138 height 32
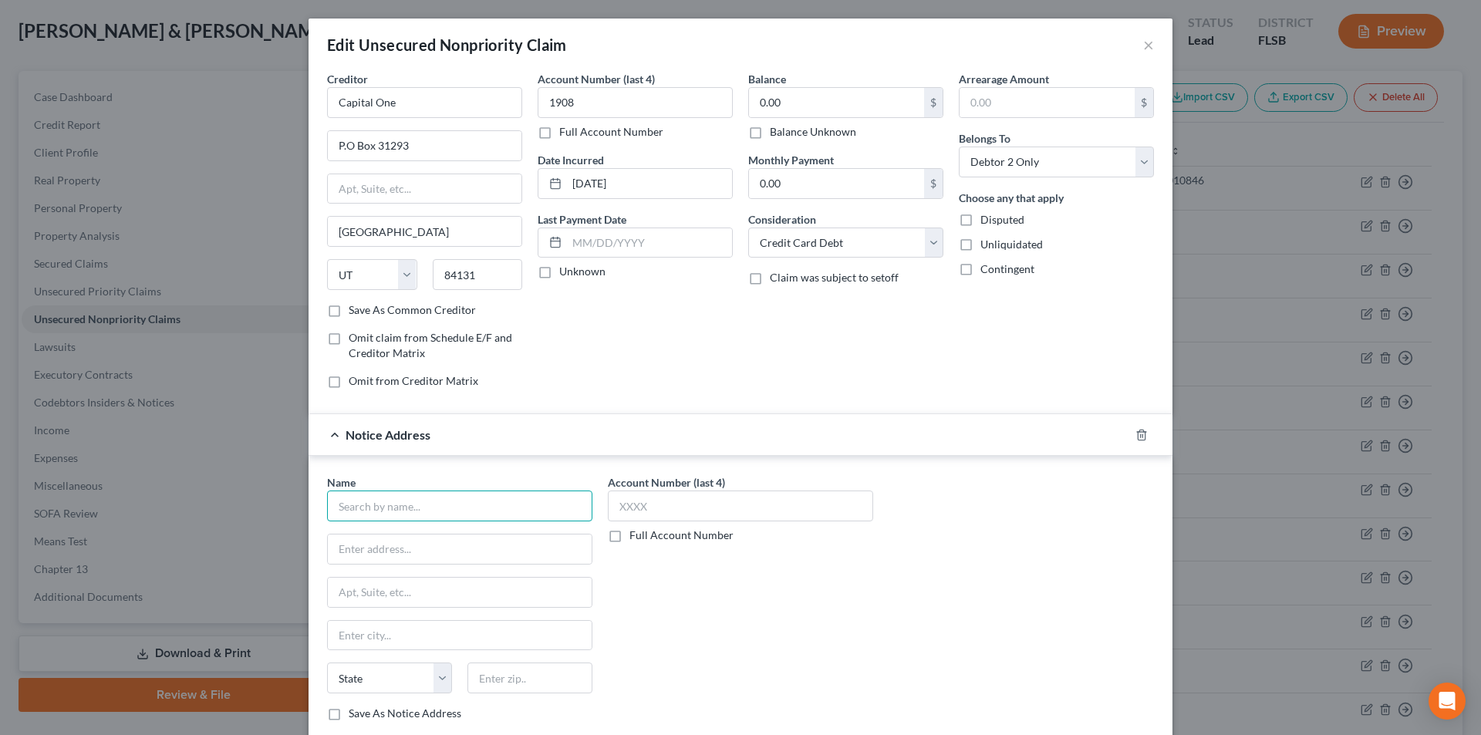
click at [443, 503] on input "text" at bounding box center [459, 506] width 265 height 31
paste input "Capital One"
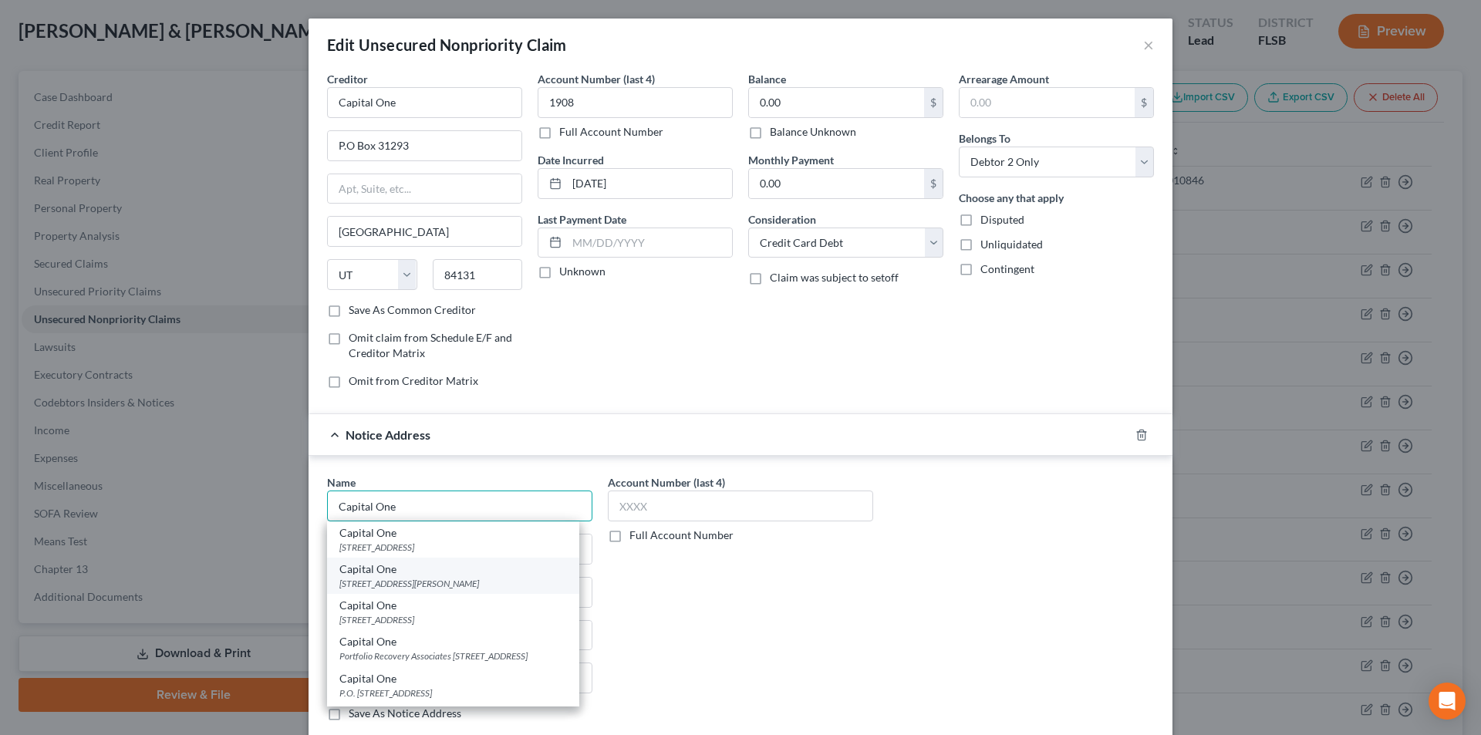
type input "Capital One"
click at [410, 579] on div "[STREET_ADDRESS][PERSON_NAME]" at bounding box center [453, 583] width 228 height 13
type input "1680 Capital One Dr."
type input "[PERSON_NAME]"
select select "48"
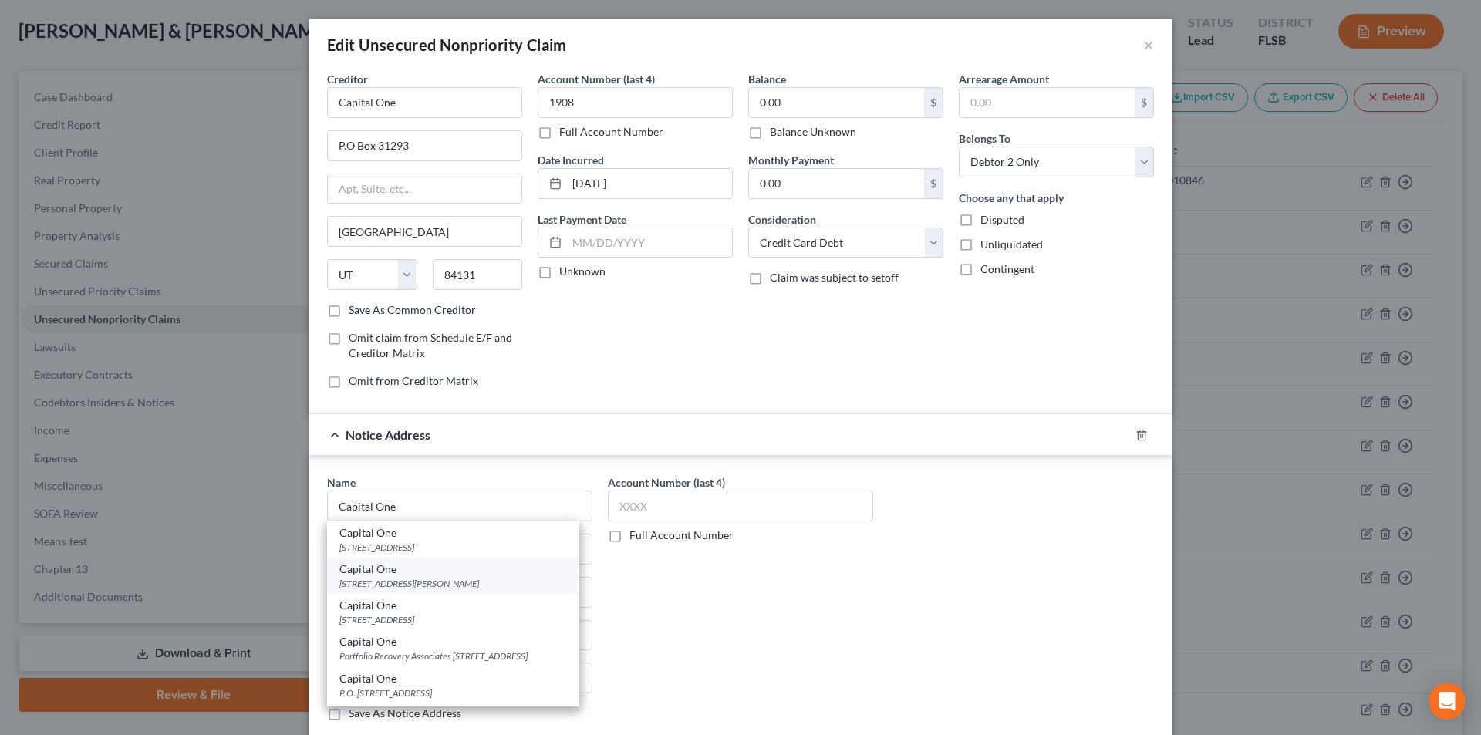
type input "22102"
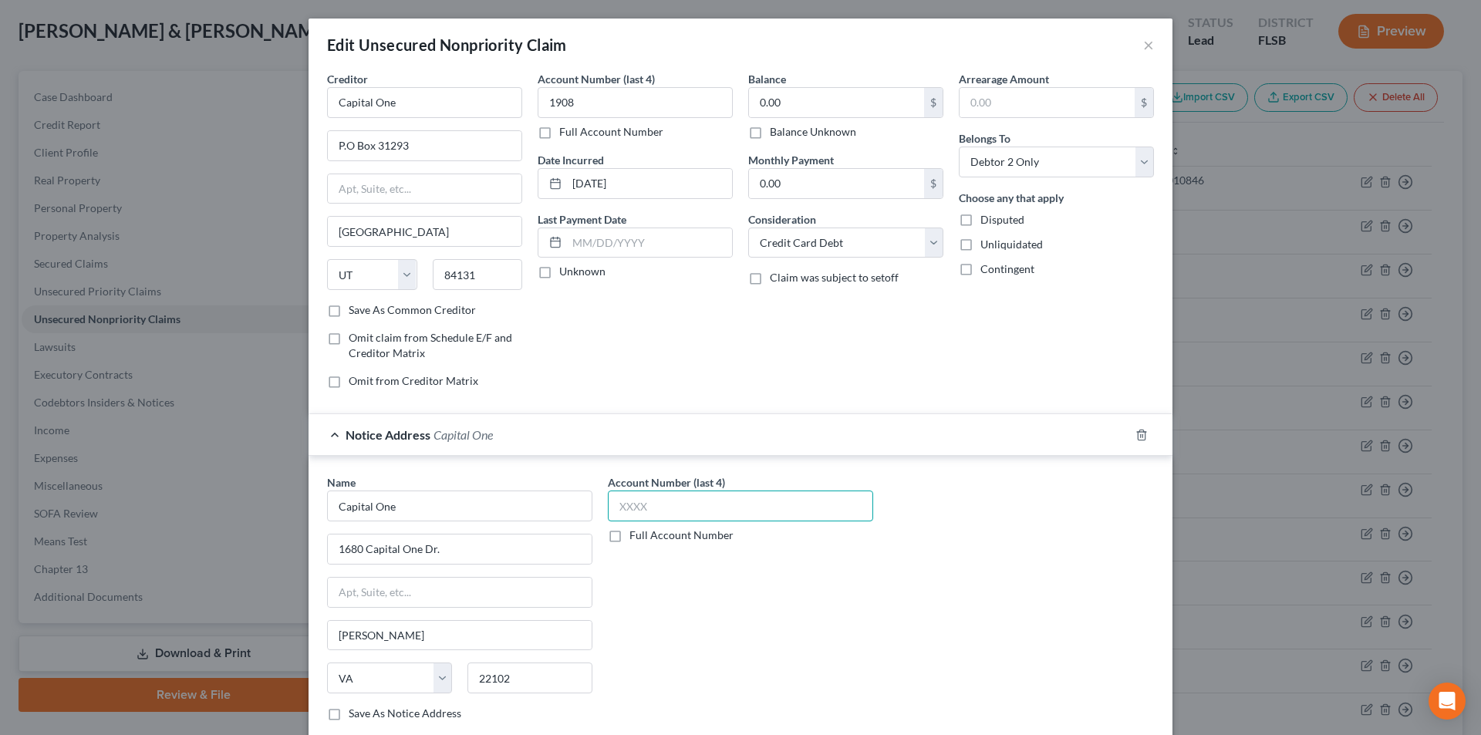
click at [664, 505] on input "text" at bounding box center [740, 506] width 265 height 31
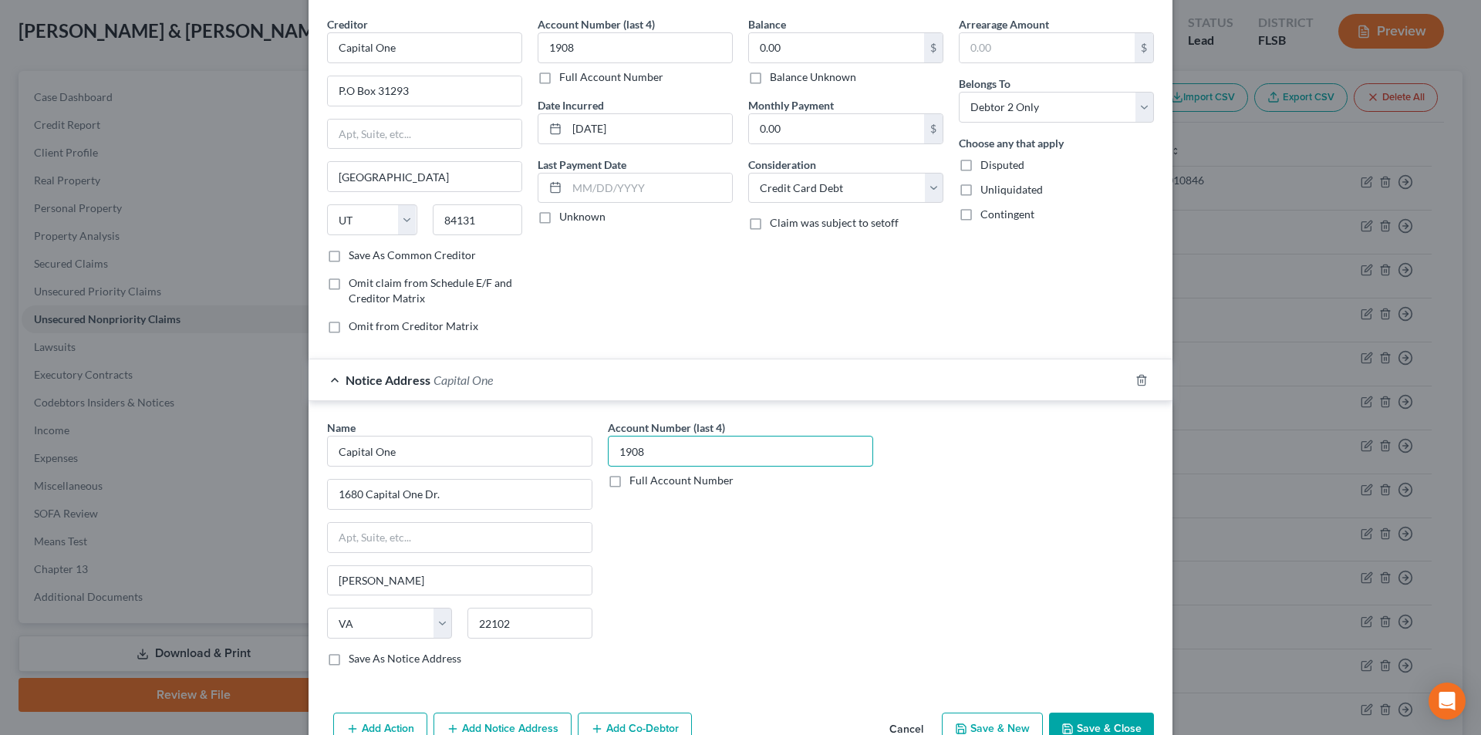
scroll to position [140, 0]
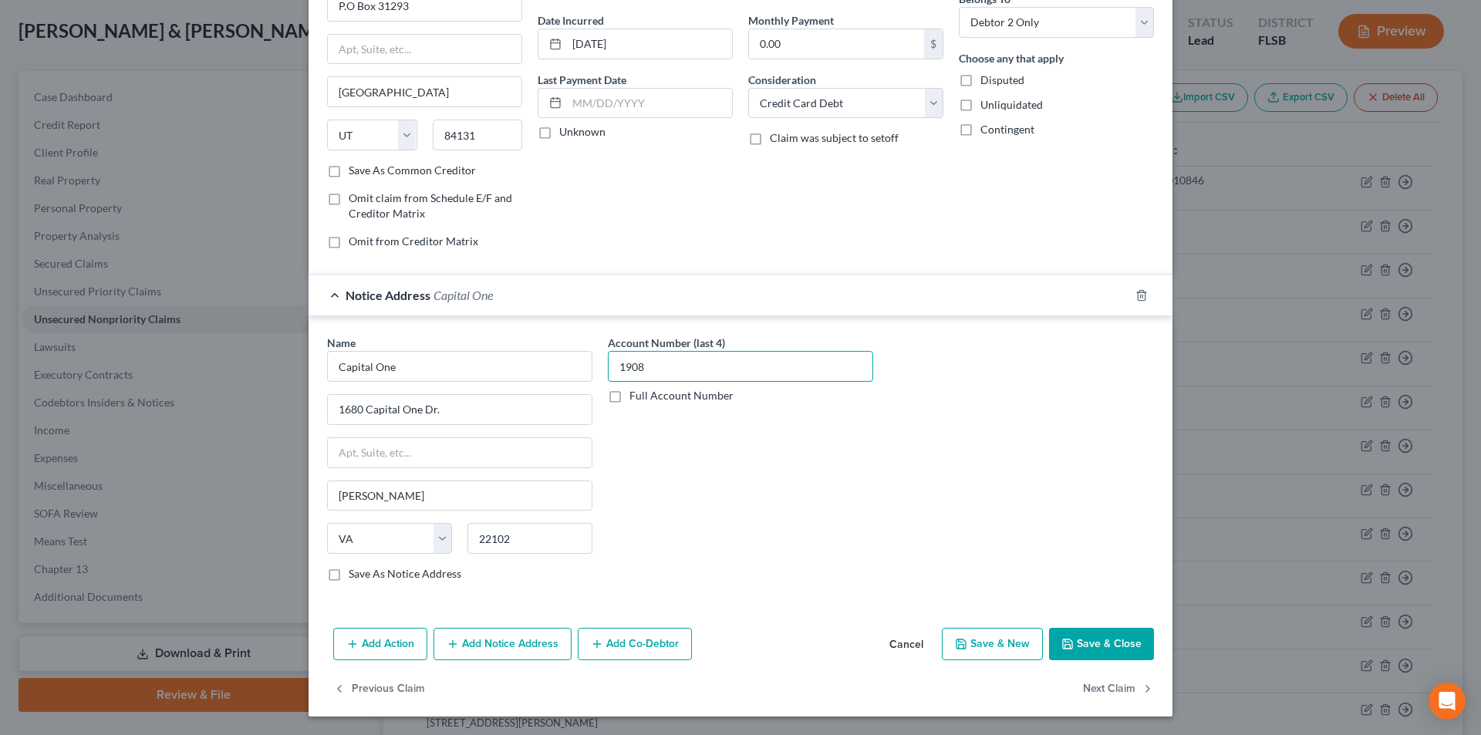
type input "1908"
click at [527, 651] on button "Add Notice Address" at bounding box center [503, 644] width 138 height 32
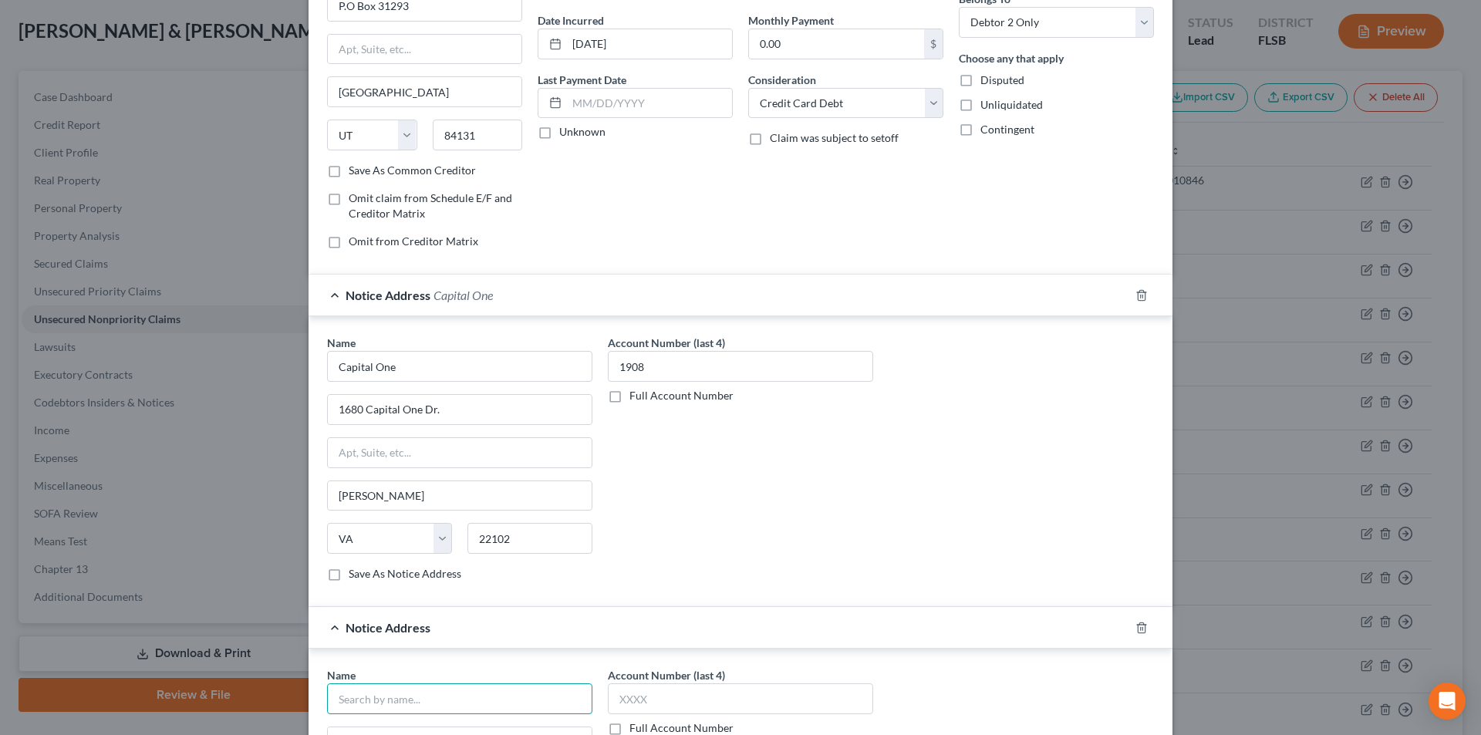
click at [451, 690] on input "text" at bounding box center [459, 699] width 265 height 31
paste input "Capital One"
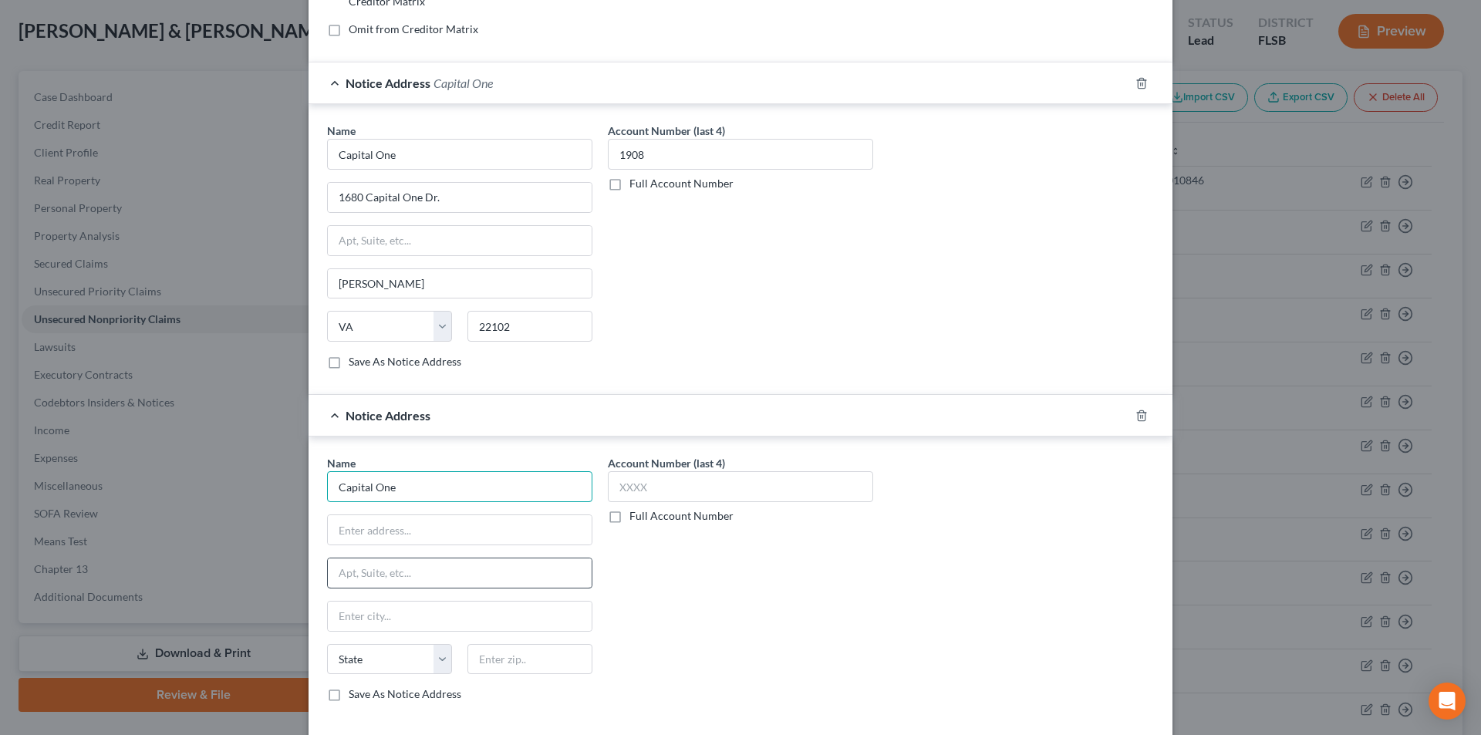
scroll to position [371, 0]
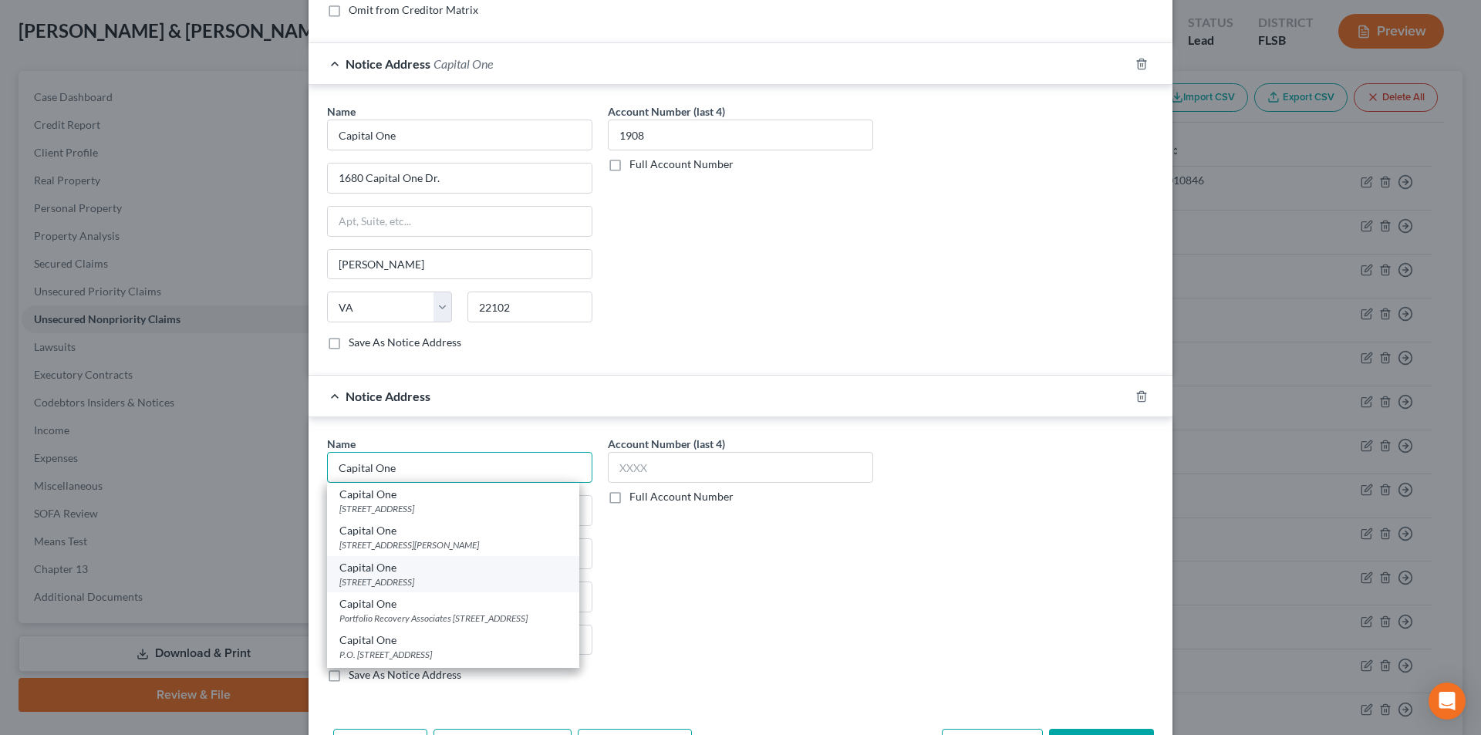
type input "Capital One"
click at [421, 574] on div "Capital One" at bounding box center [453, 567] width 228 height 15
type input "PO Box 30285"
type input "[GEOGRAPHIC_DATA]"
select select "46"
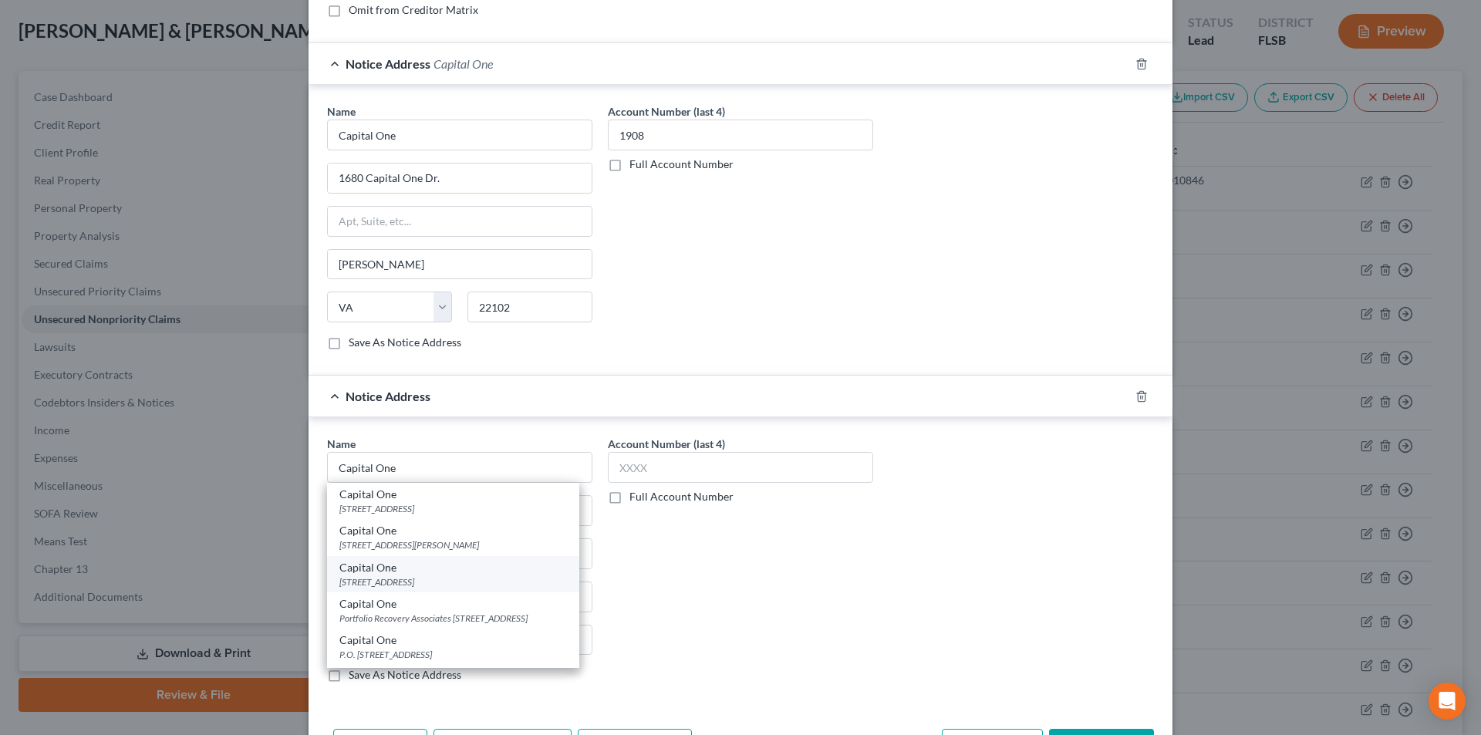
type input "84130-0285"
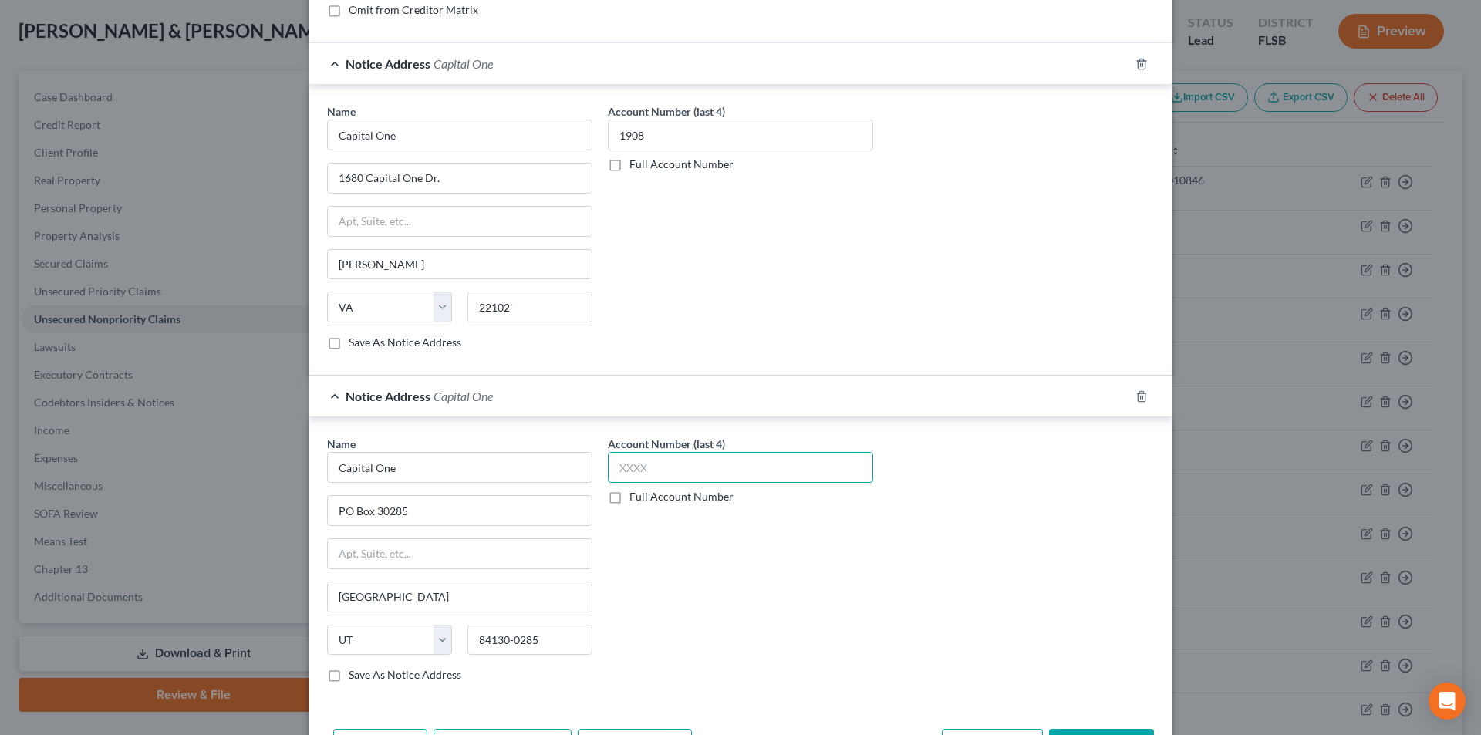
click at [654, 477] on input "text" at bounding box center [740, 467] width 265 height 31
type input "1908"
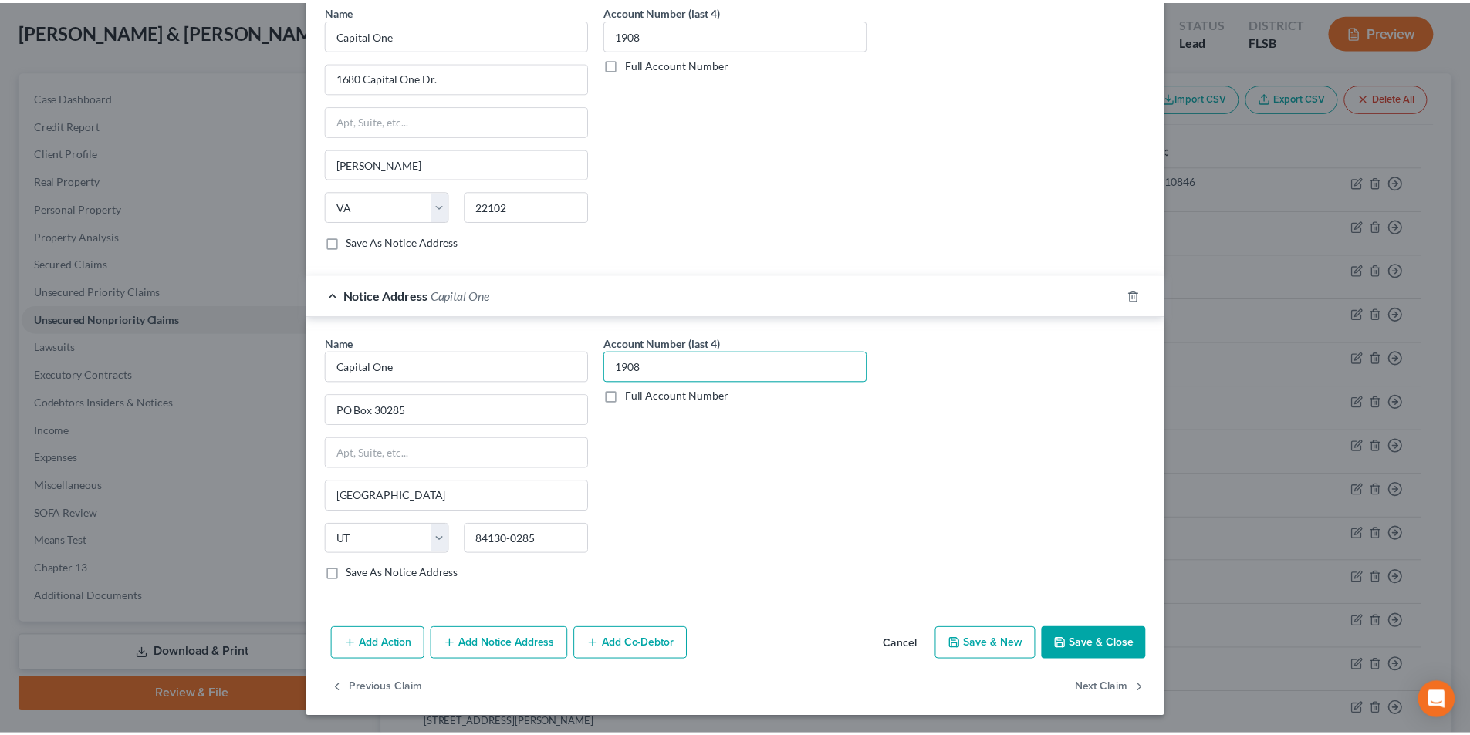
scroll to position [473, 0]
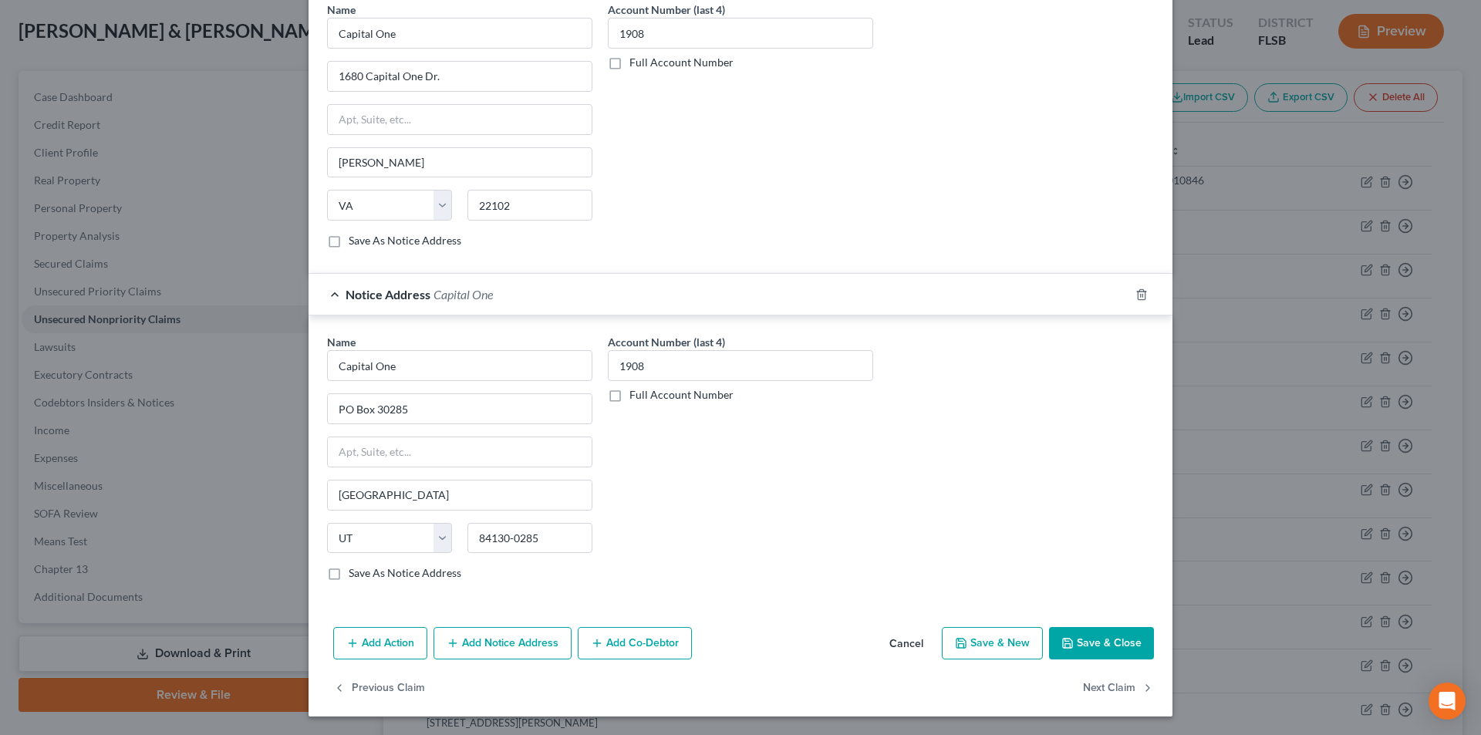
click at [1106, 644] on button "Save & Close" at bounding box center [1101, 643] width 105 height 32
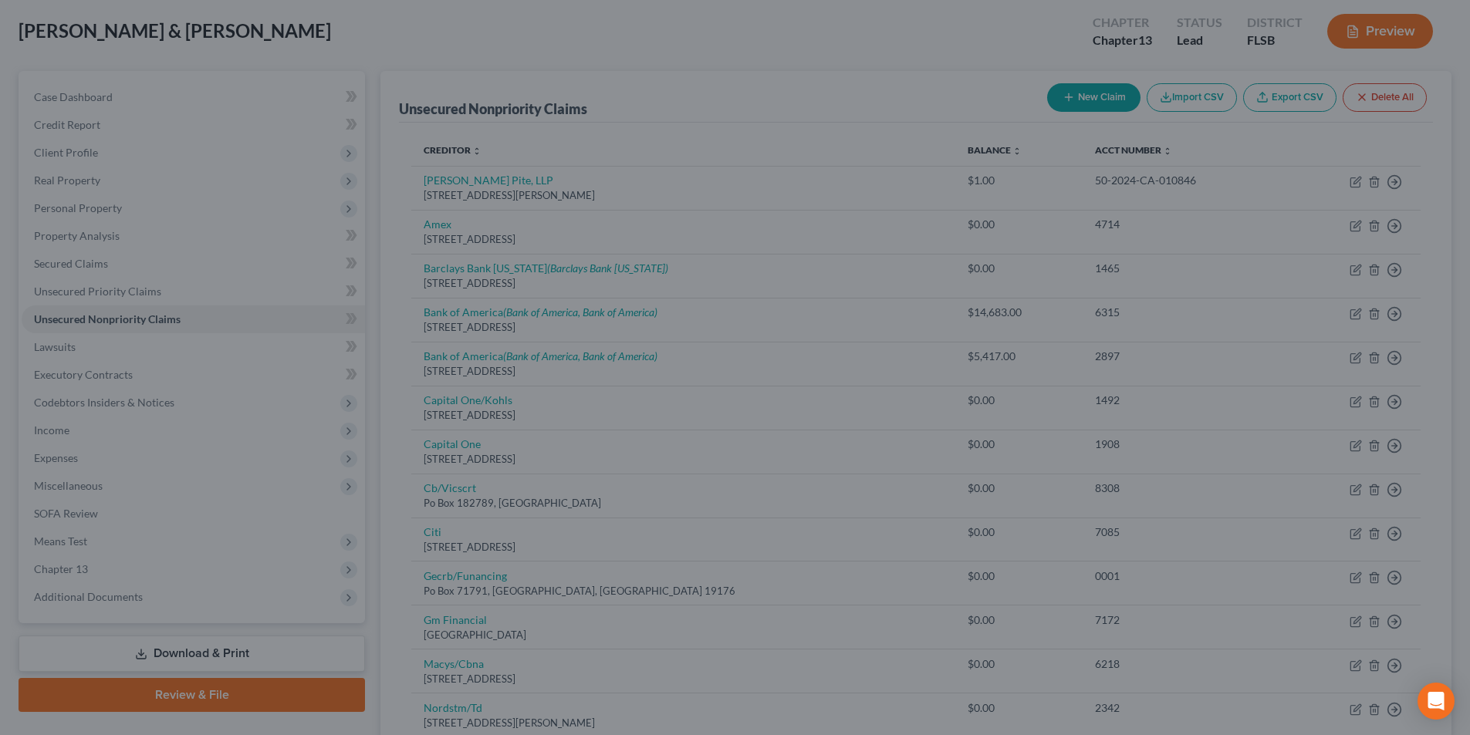
scroll to position [0, 0]
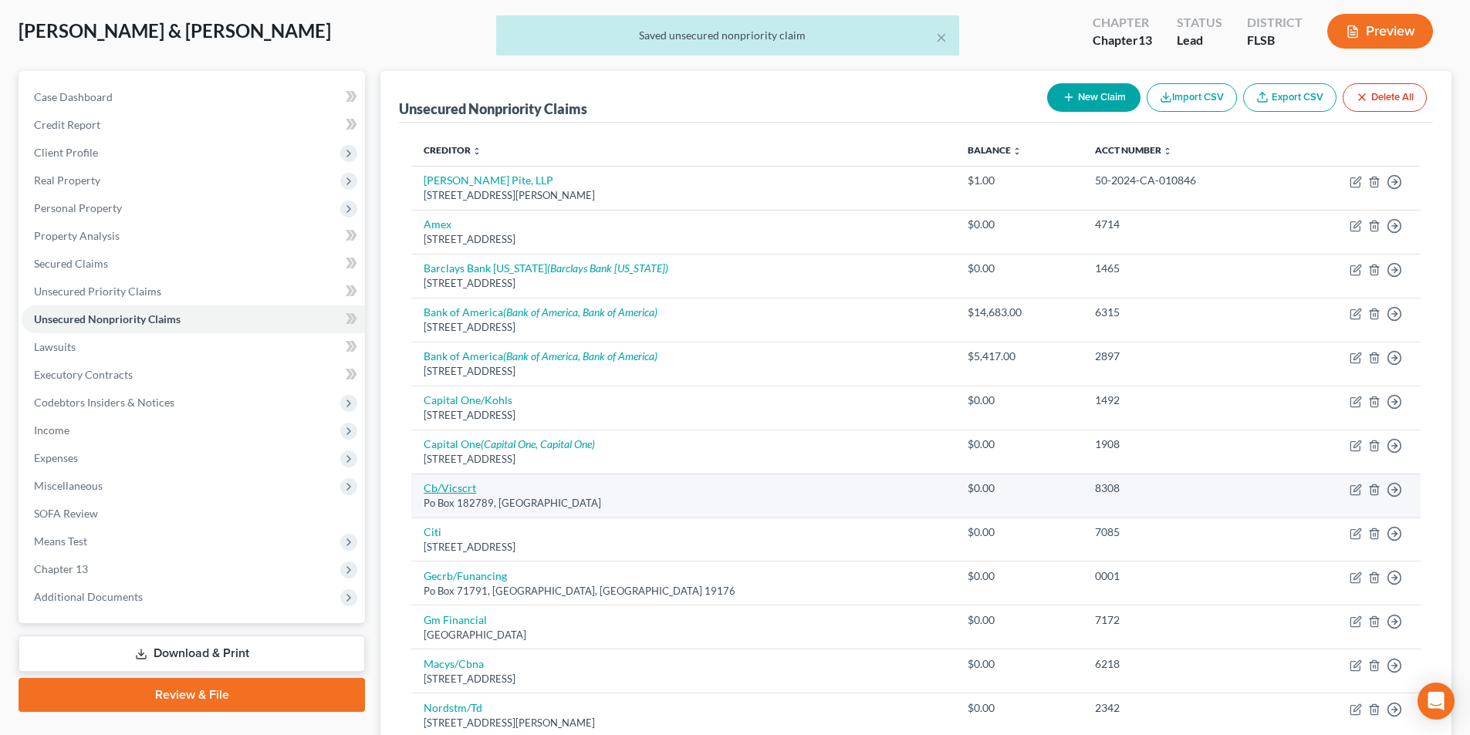
click at [472, 490] on link "Cb/Vicscrt" at bounding box center [450, 487] width 52 height 13
select select "36"
select select "2"
select select "1"
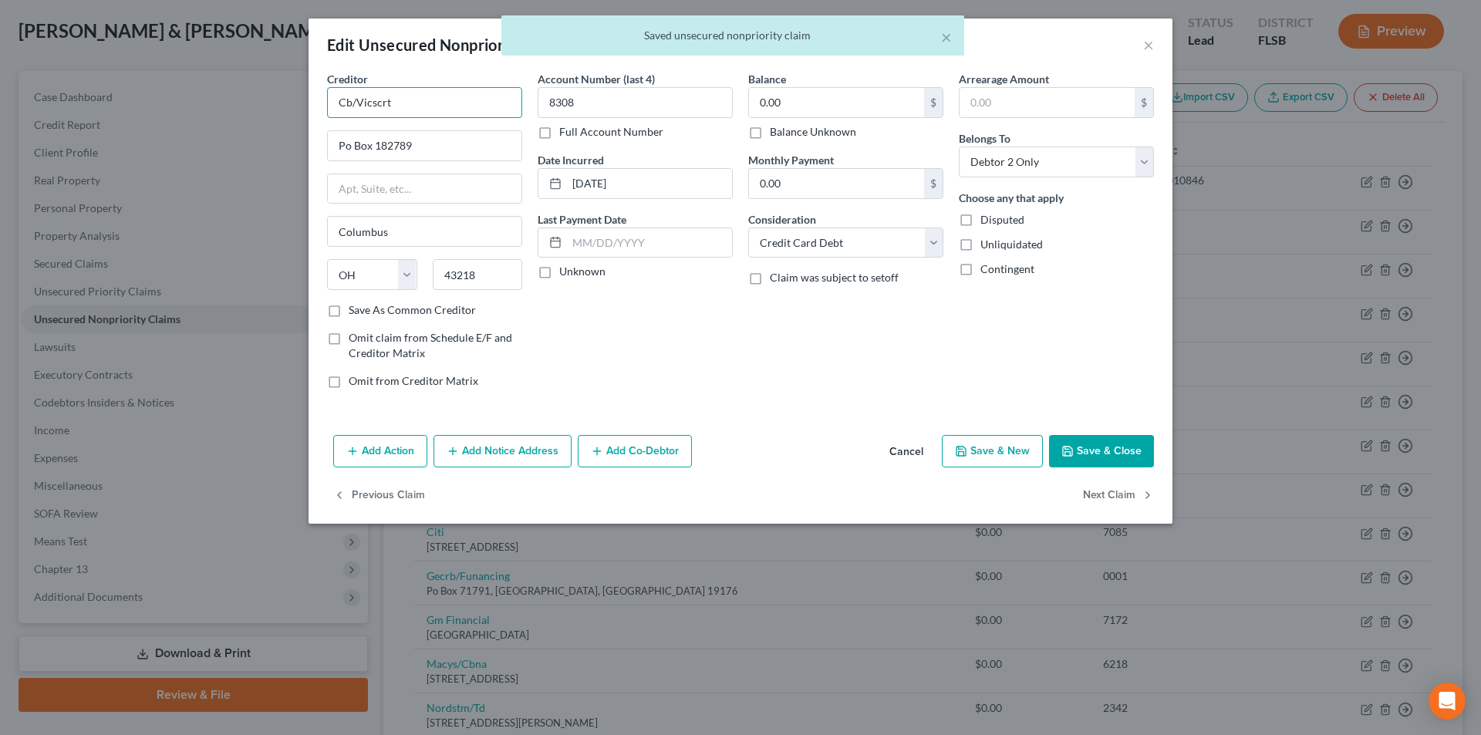
drag, startPoint x: 322, startPoint y: 100, endPoint x: 306, endPoint y: 98, distance: 16.4
click at [302, 99] on div "Edit Unsecured Nonpriority Claim × Creditor * Cb/Vicscrt Po Box 182789 [GEOGRAP…" at bounding box center [740, 367] width 1481 height 735
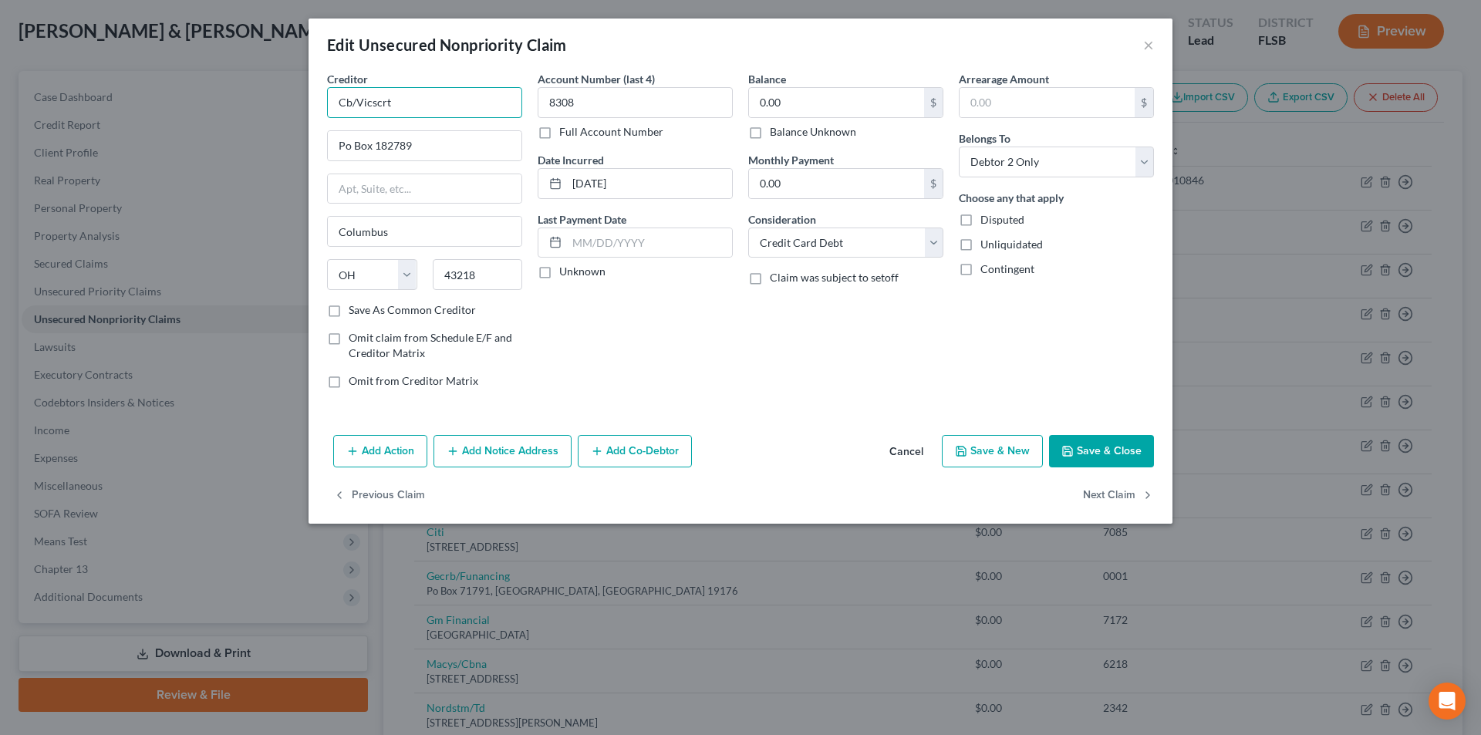
drag, startPoint x: 404, startPoint y: 102, endPoint x: 310, endPoint y: 102, distance: 94.1
click at [285, 102] on div "Edit Unsecured Nonpriority Claim × Creditor * Cb/Vicscrt Po Box 182789 [GEOGRAP…" at bounding box center [740, 367] width 1481 height 735
paste input "omenity Bank's Victoria's Secre"
click at [419, 99] on input "Comenity Bank's Victoria's Secret" at bounding box center [424, 102] width 195 height 31
type input "Comenity Bank/Victoria's Secret"
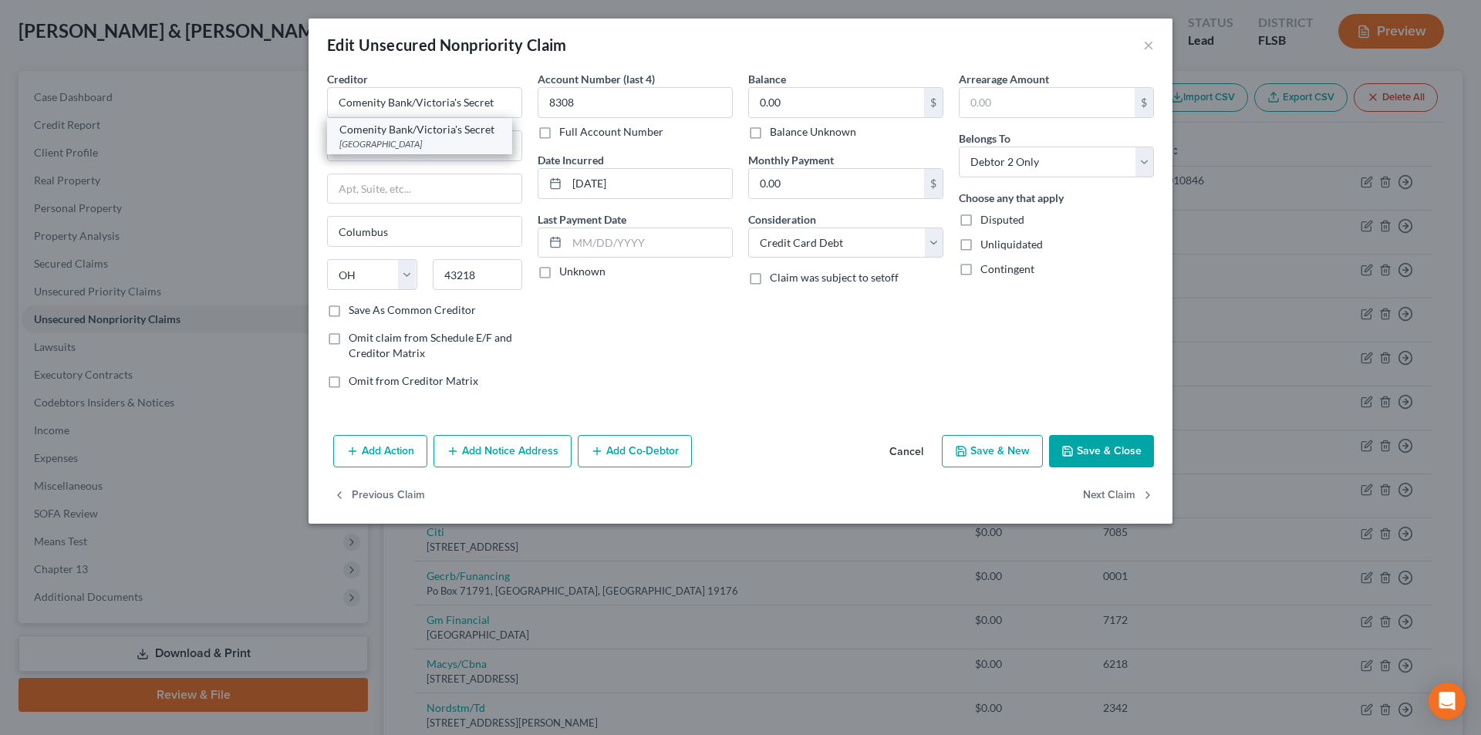
click at [370, 137] on div "[GEOGRAPHIC_DATA]" at bounding box center [419, 143] width 160 height 13
type input "PO Box 182273"
click at [1095, 451] on button "Save & Close" at bounding box center [1101, 451] width 105 height 32
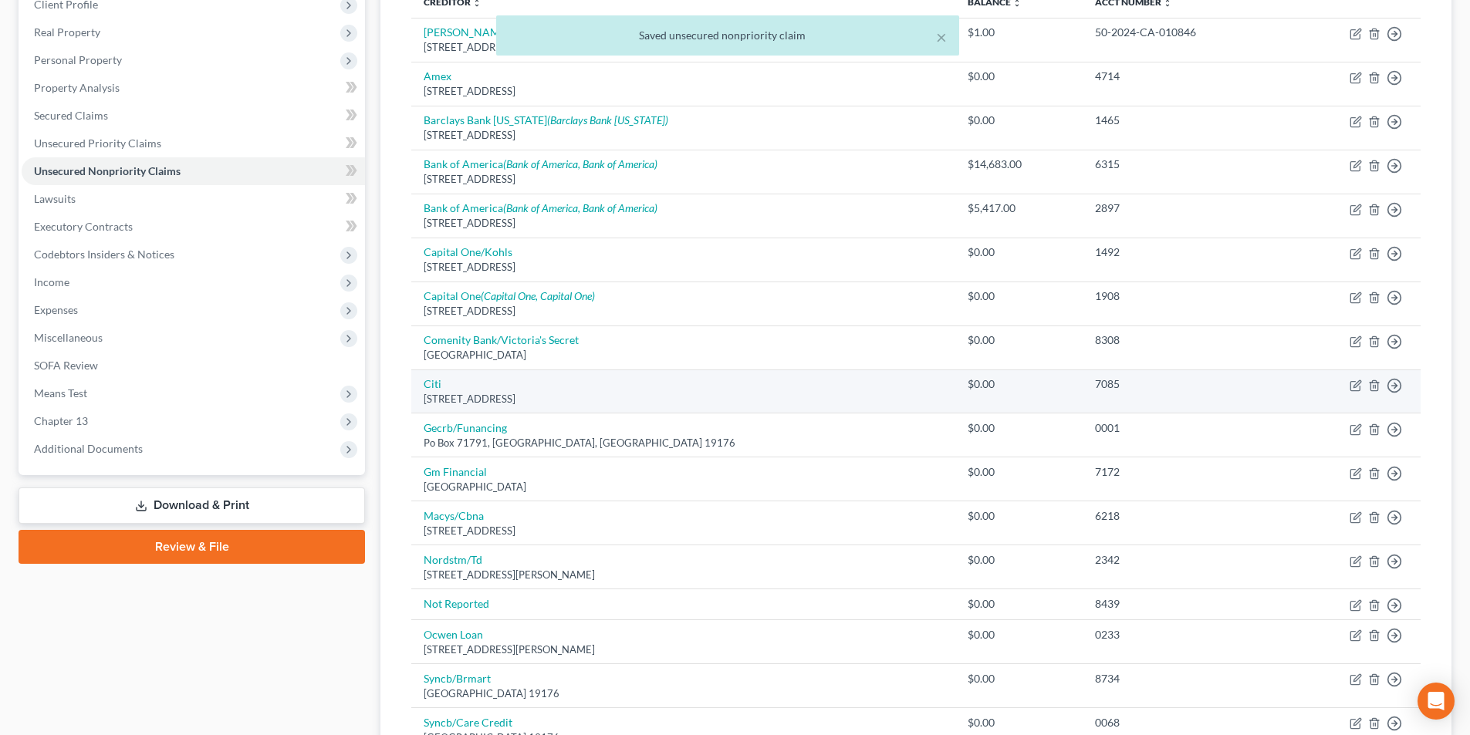
scroll to position [231, 0]
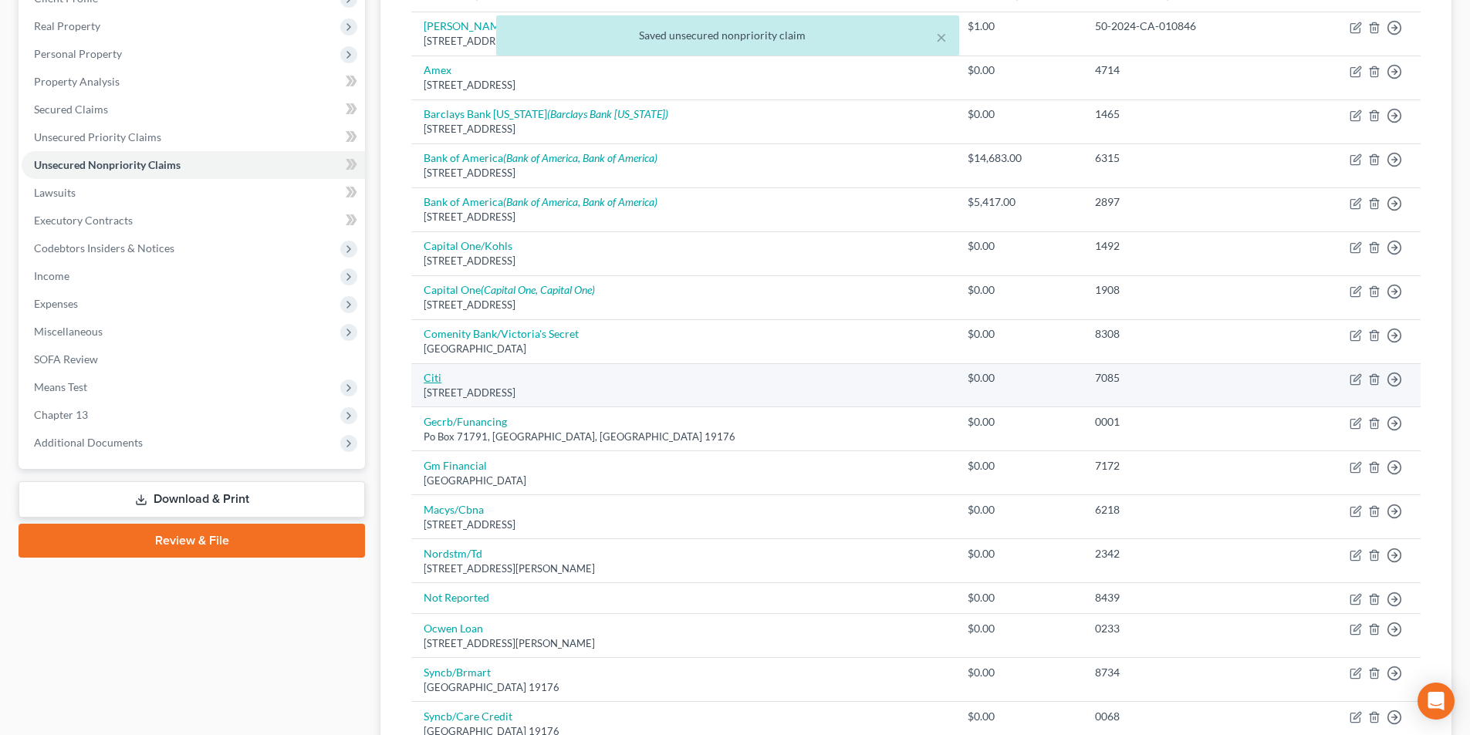
click at [427, 379] on link "Citi" at bounding box center [433, 377] width 18 height 13
select select "43"
select select "2"
select select "1"
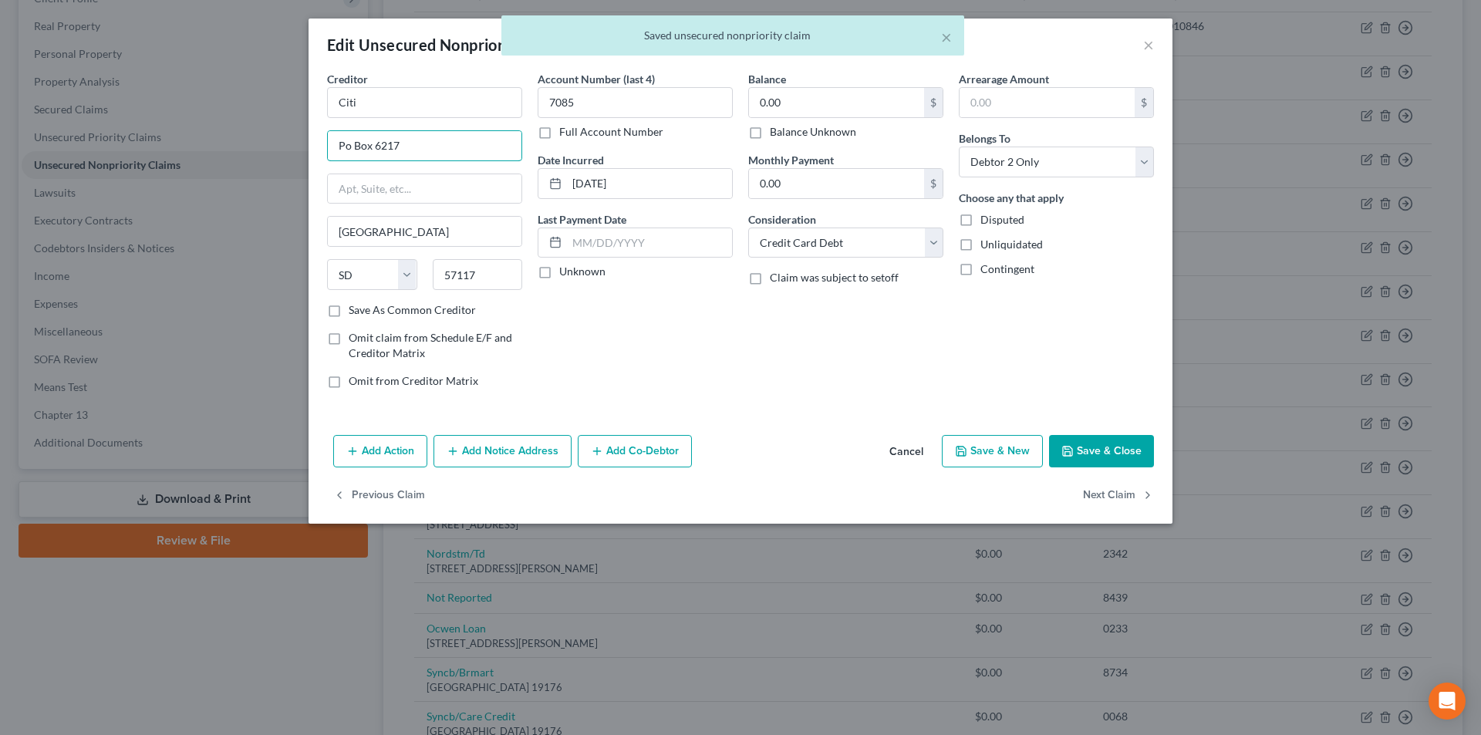
drag, startPoint x: 345, startPoint y: 147, endPoint x: 356, endPoint y: 163, distance: 18.8
click at [346, 150] on input "Po Box 6217" at bounding box center [425, 145] width 194 height 29
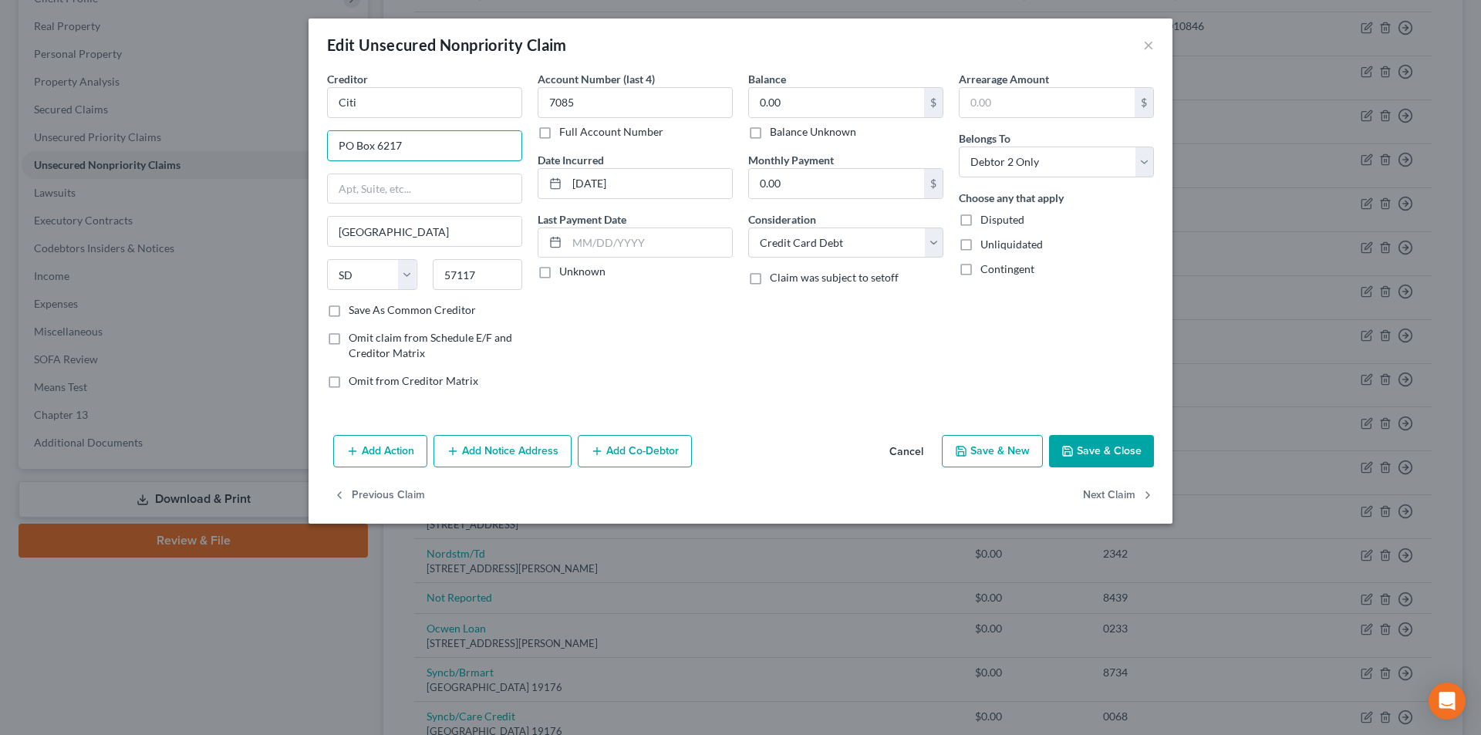
type input "PO Box 6217"
click at [1111, 449] on button "Save & Close" at bounding box center [1101, 451] width 105 height 32
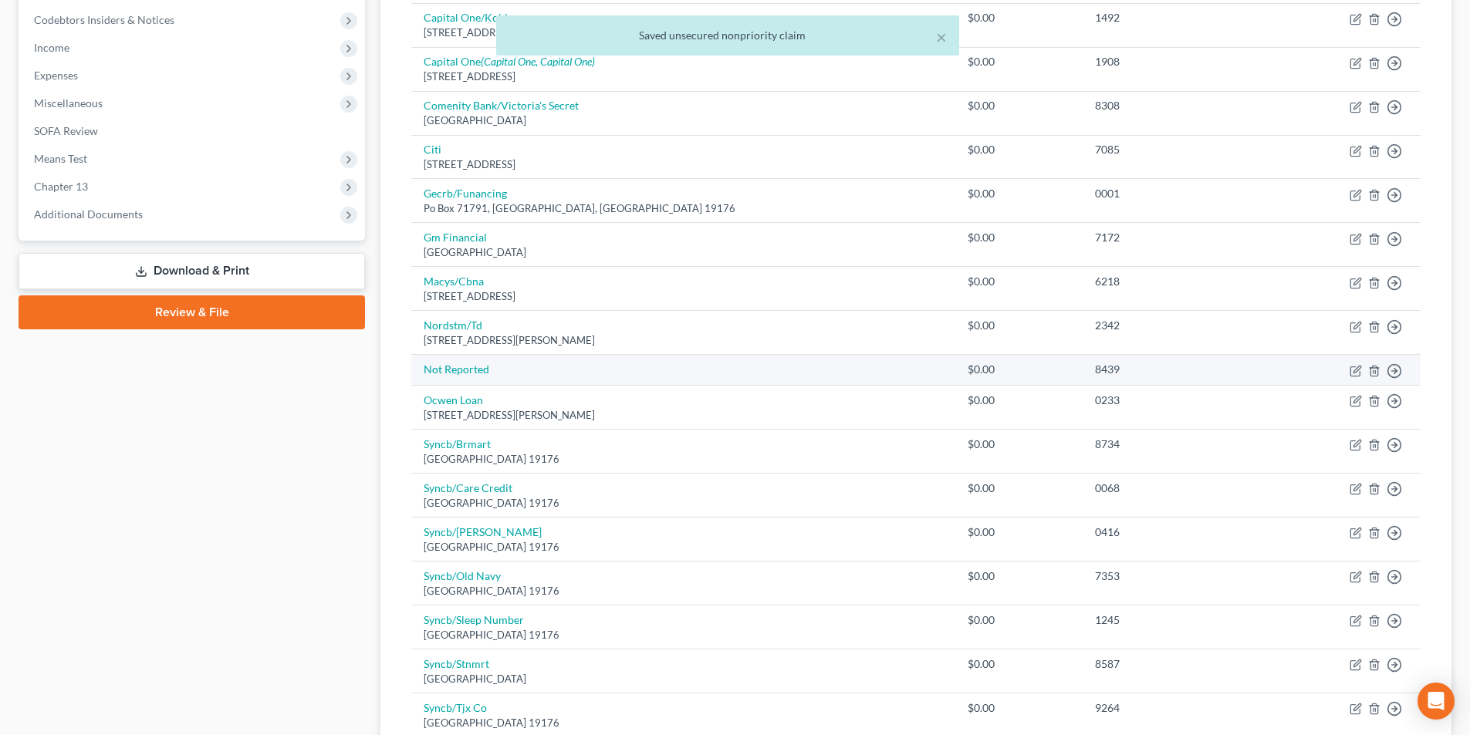
scroll to position [463, 0]
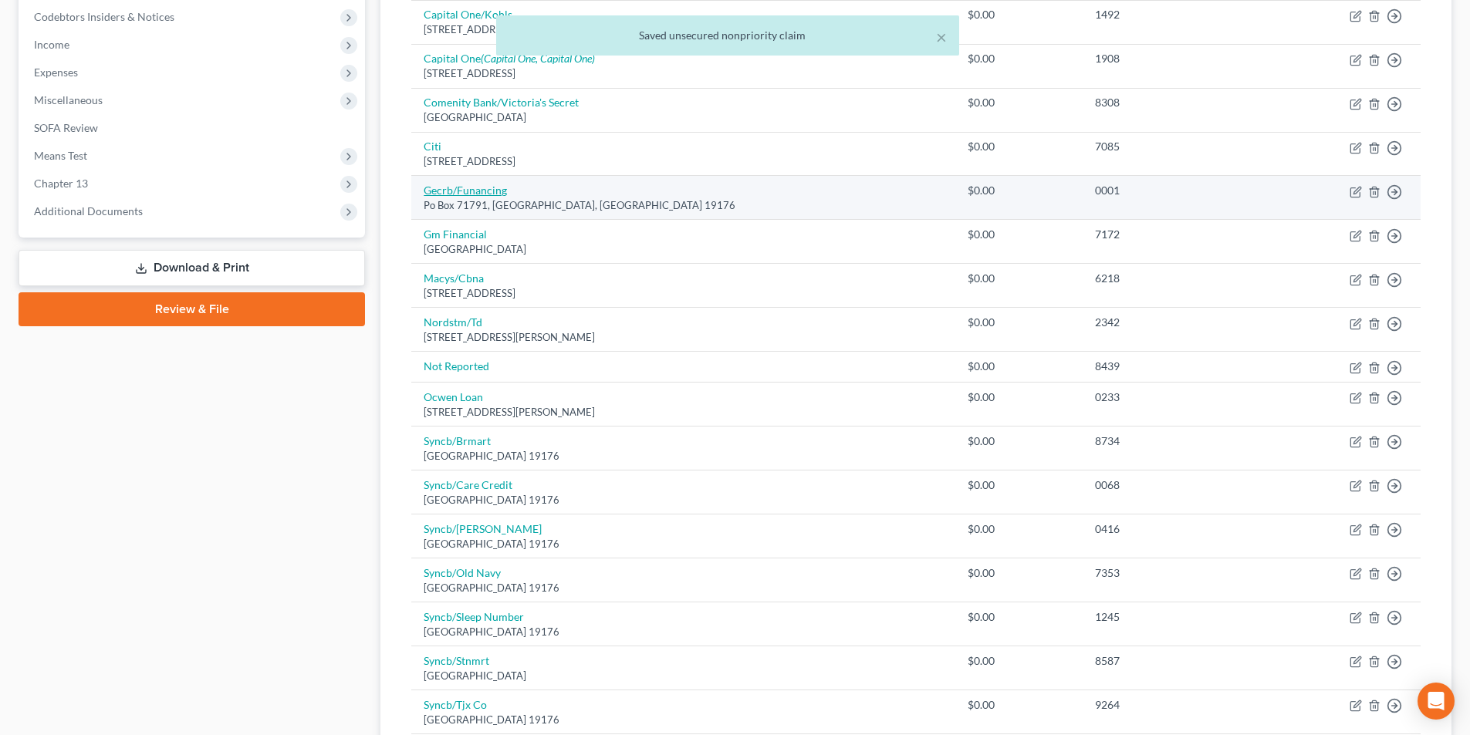
click at [491, 195] on link "Gecrb/Funancing" at bounding box center [465, 190] width 83 height 13
select select "39"
select select "0"
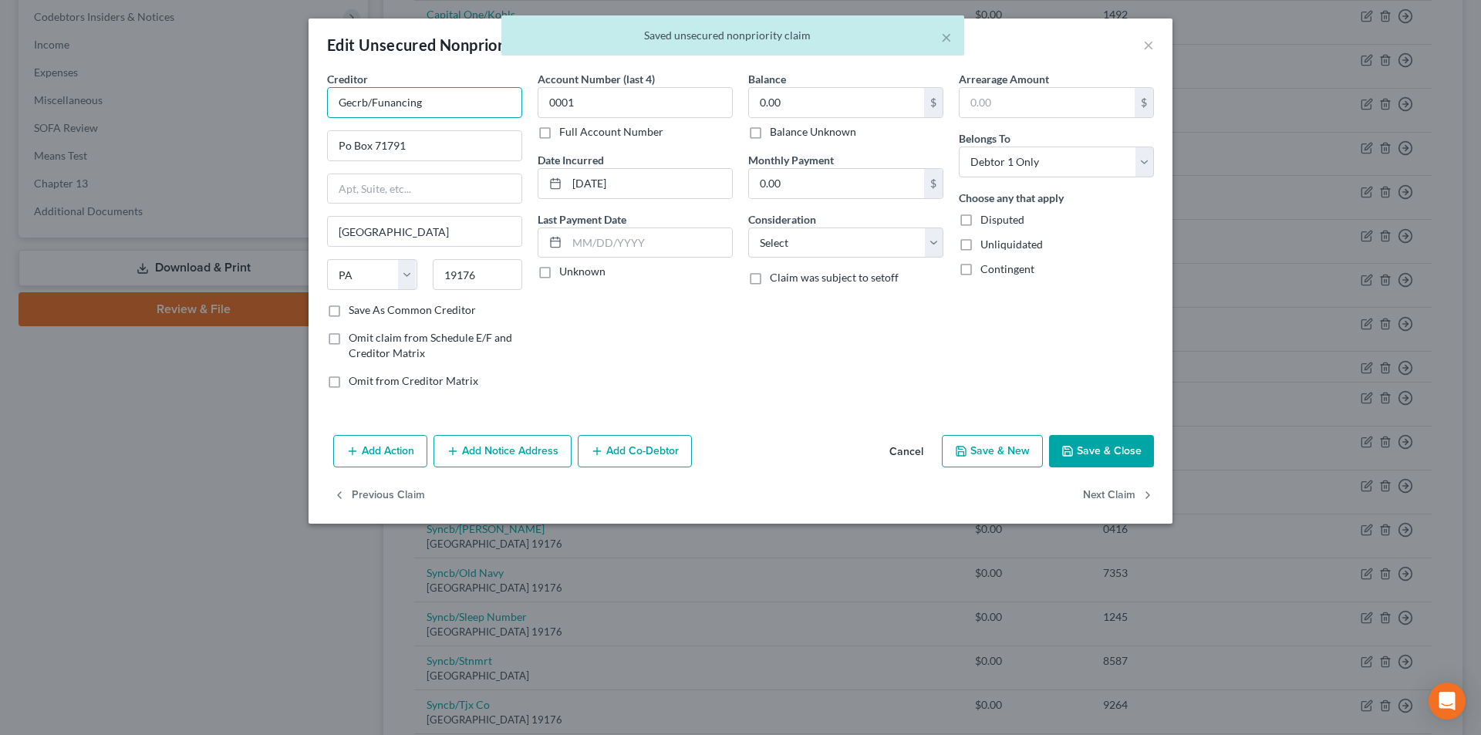
drag, startPoint x: 425, startPoint y: 100, endPoint x: 287, endPoint y: 100, distance: 138.1
click at [287, 100] on div "Edit Unsecured Nonpriority Claim × Creditor * Gecrb/Funancing Po Box 71791 [GEO…" at bounding box center [740, 367] width 1481 height 735
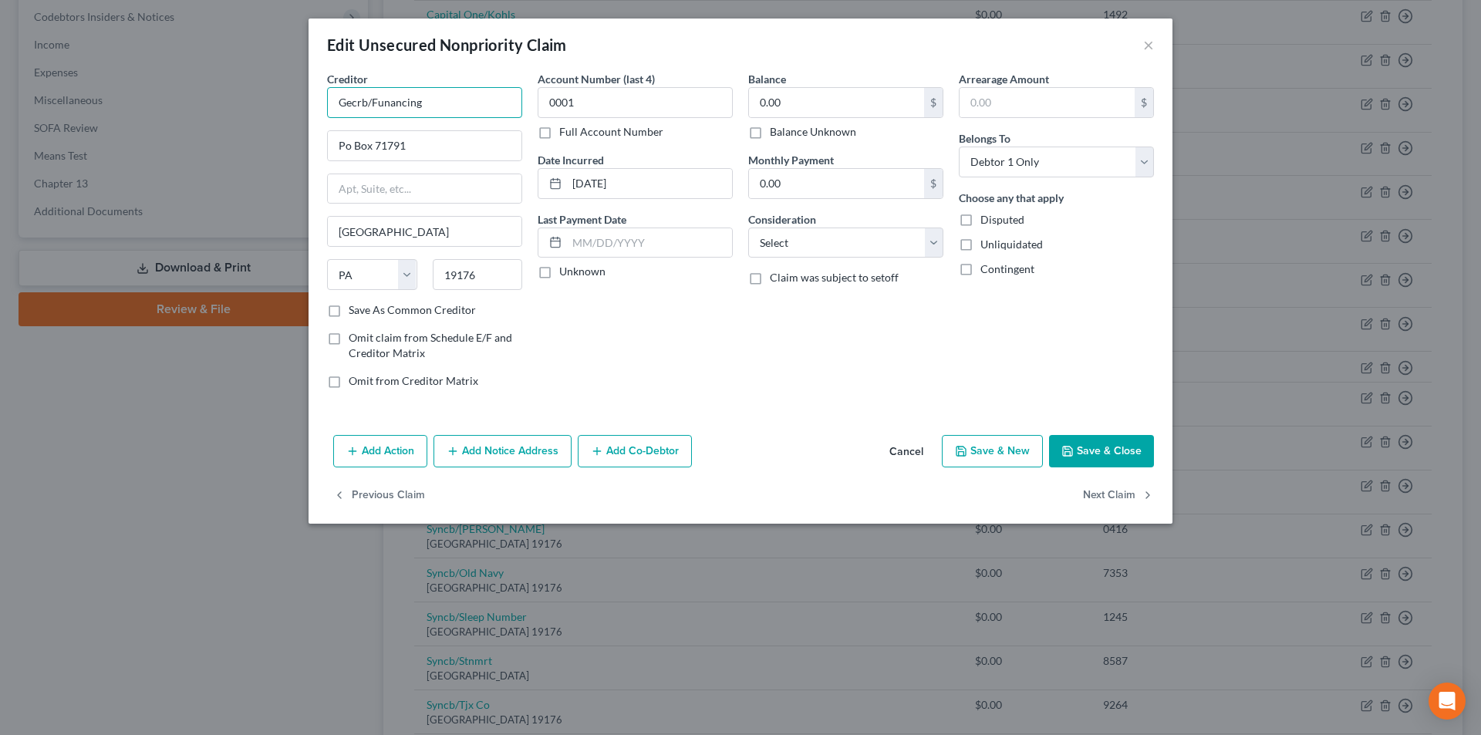
drag, startPoint x: 426, startPoint y: 107, endPoint x: 278, endPoint y: 106, distance: 148.1
click at [280, 105] on div "Edit Unsecured Nonpriority Claim × Creditor * Gecrb/Funancing Po Box 71791 [GEO…" at bounding box center [740, 367] width 1481 height 735
paste input "ECRB"
type input "GECRB"
click at [345, 139] on input "Po Box 71791" at bounding box center [425, 145] width 194 height 29
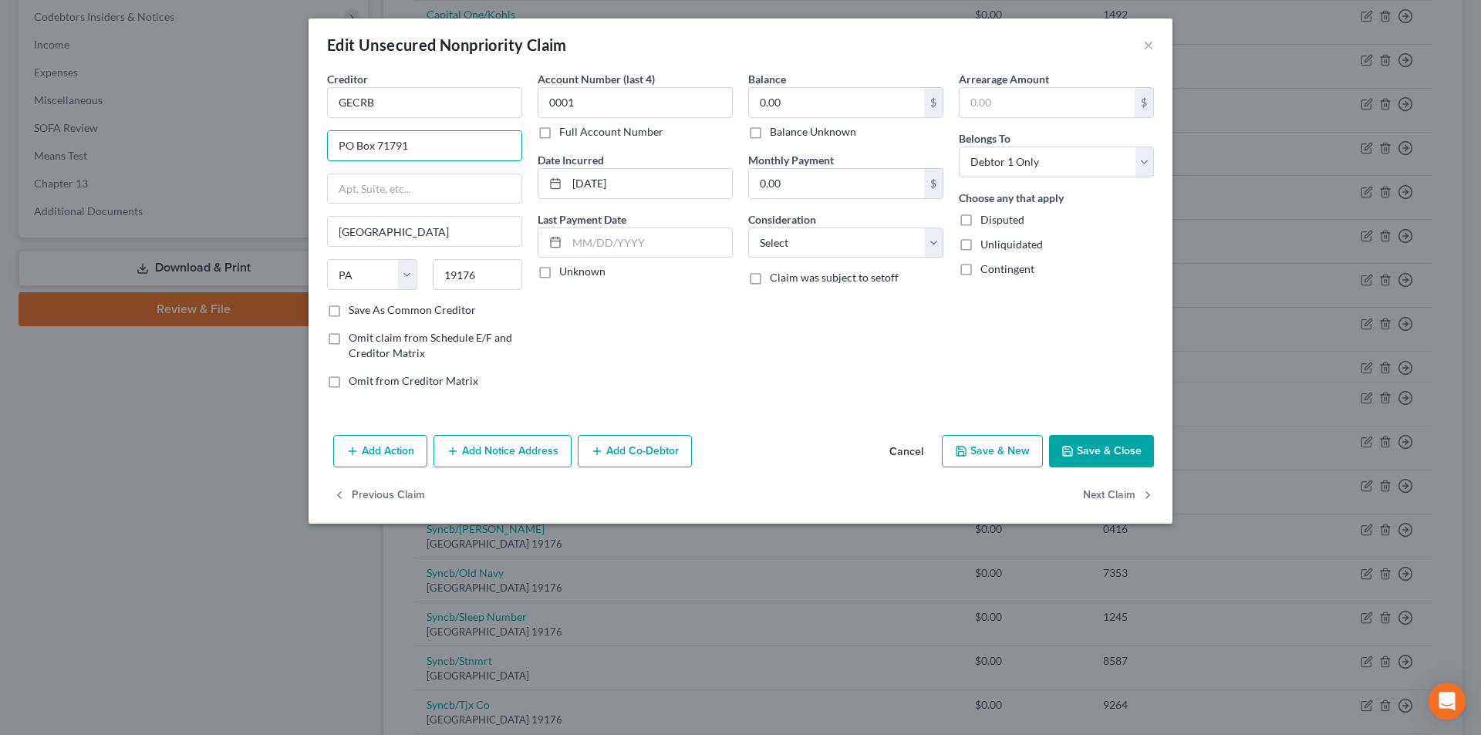
type input "PO Box 71791"
click at [349, 312] on label "Save As Common Creditor" at bounding box center [412, 309] width 127 height 15
click at [355, 312] on input "Save As Common Creditor" at bounding box center [360, 307] width 10 height 10
click at [1116, 452] on button "Save & Close" at bounding box center [1101, 451] width 105 height 32
checkbox input "false"
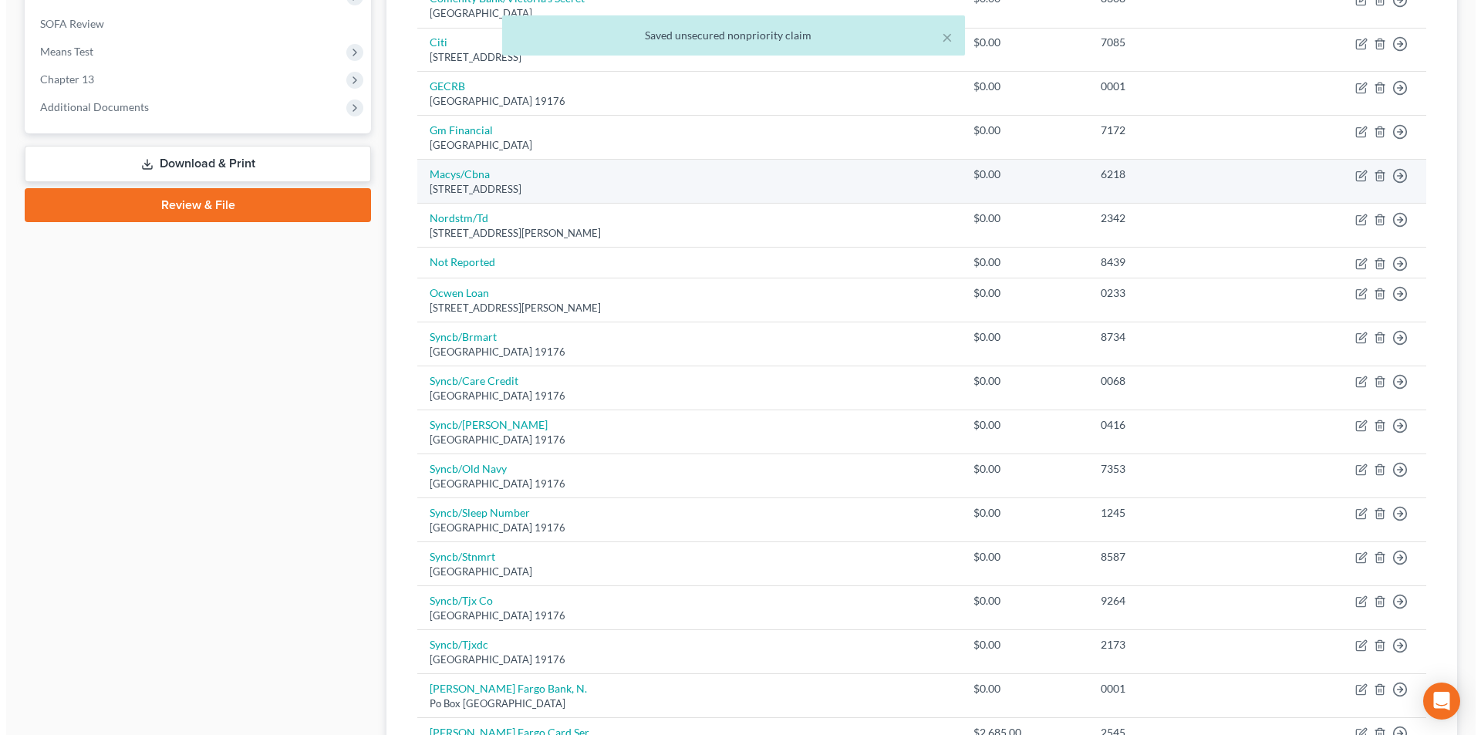
scroll to position [540, 0]
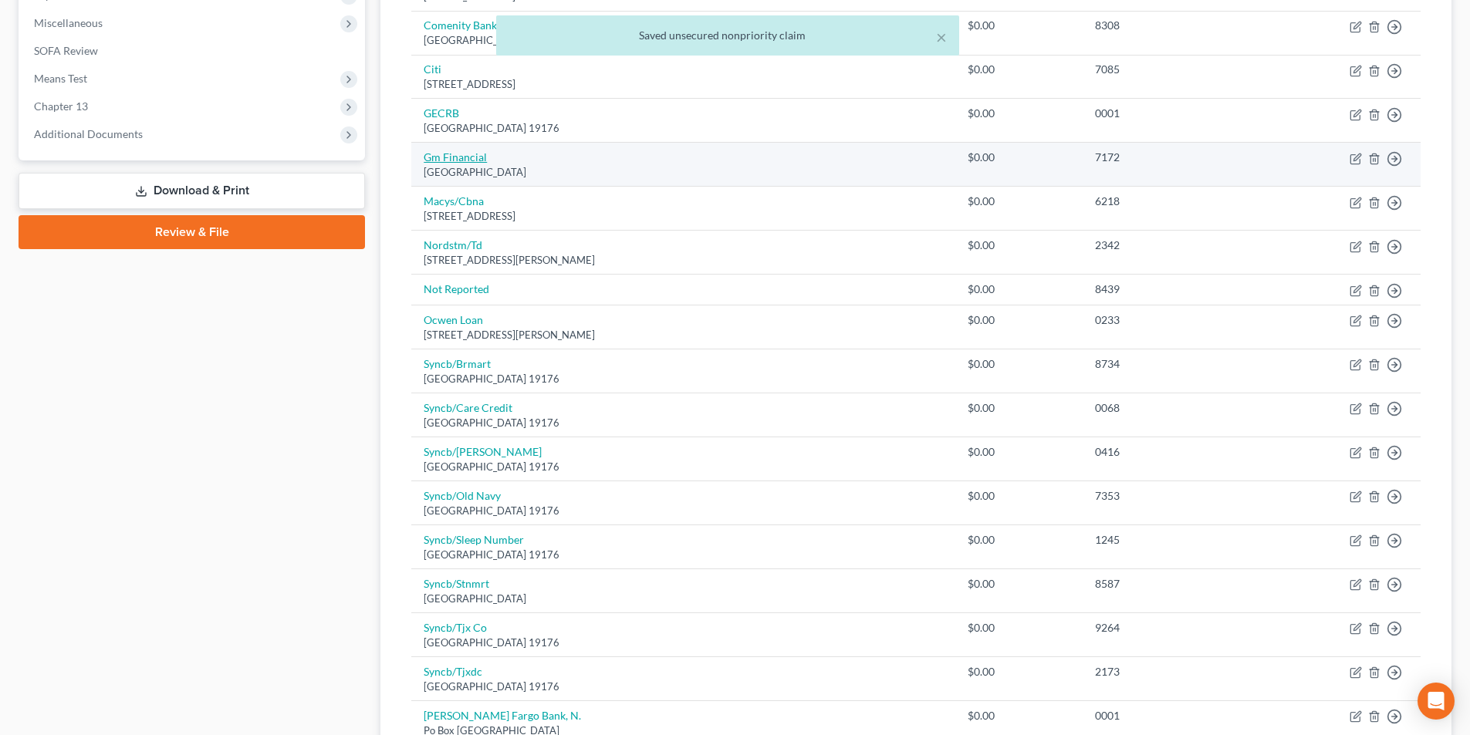
click at [467, 160] on link "Gm Financial" at bounding box center [455, 156] width 63 height 13
select select "45"
select select "0"
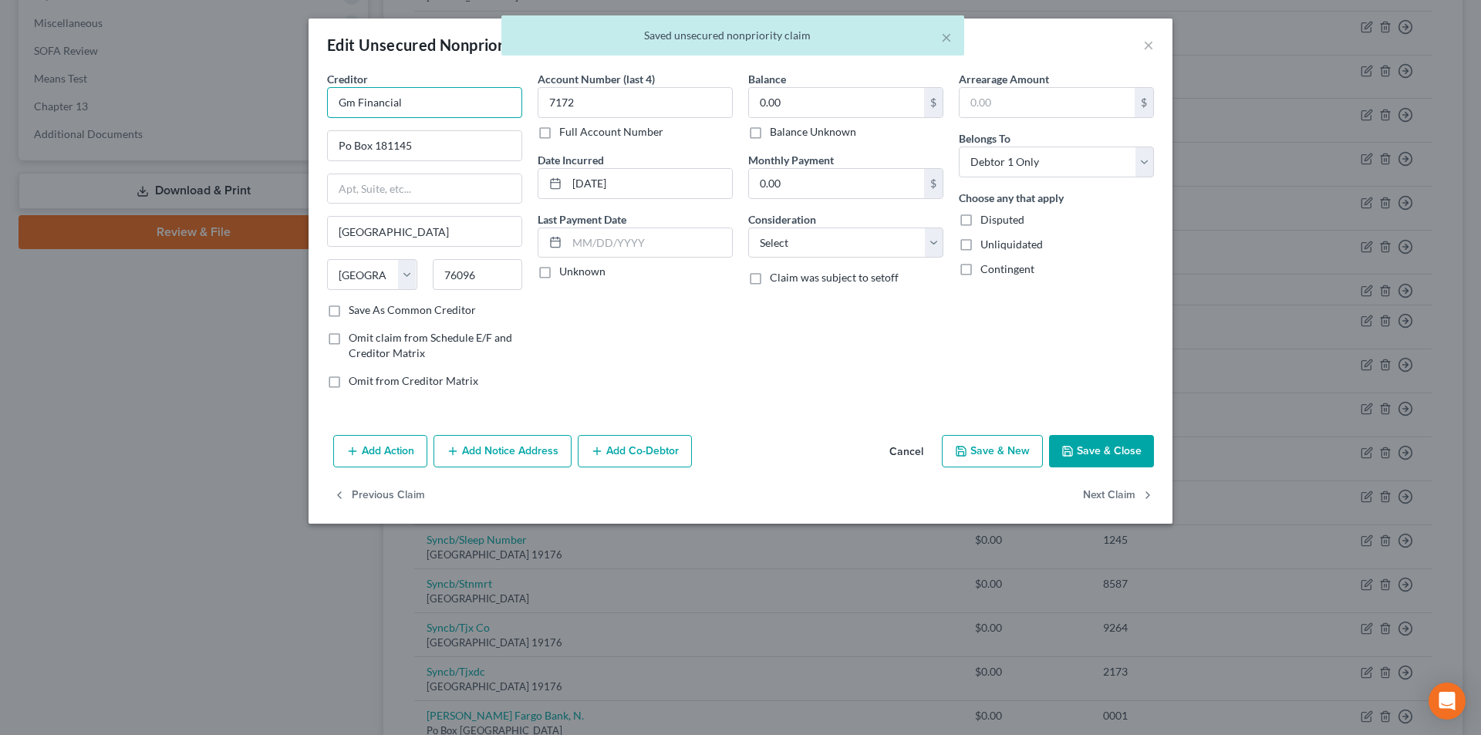
click at [411, 105] on input "Gm Financial" at bounding box center [424, 102] width 195 height 31
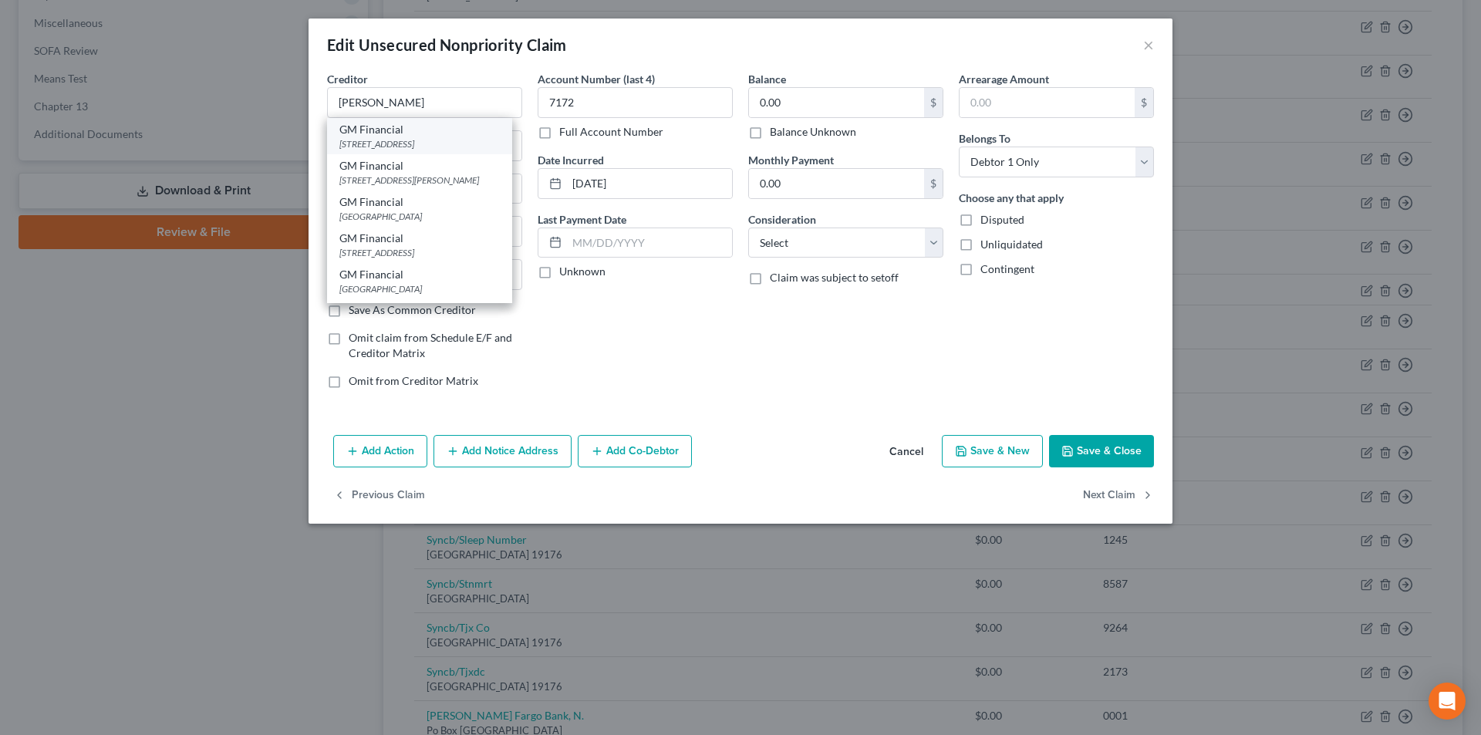
click at [393, 139] on div "[STREET_ADDRESS]" at bounding box center [419, 143] width 160 height 13
type input "GM Financial"
type input "PO Box 183834"
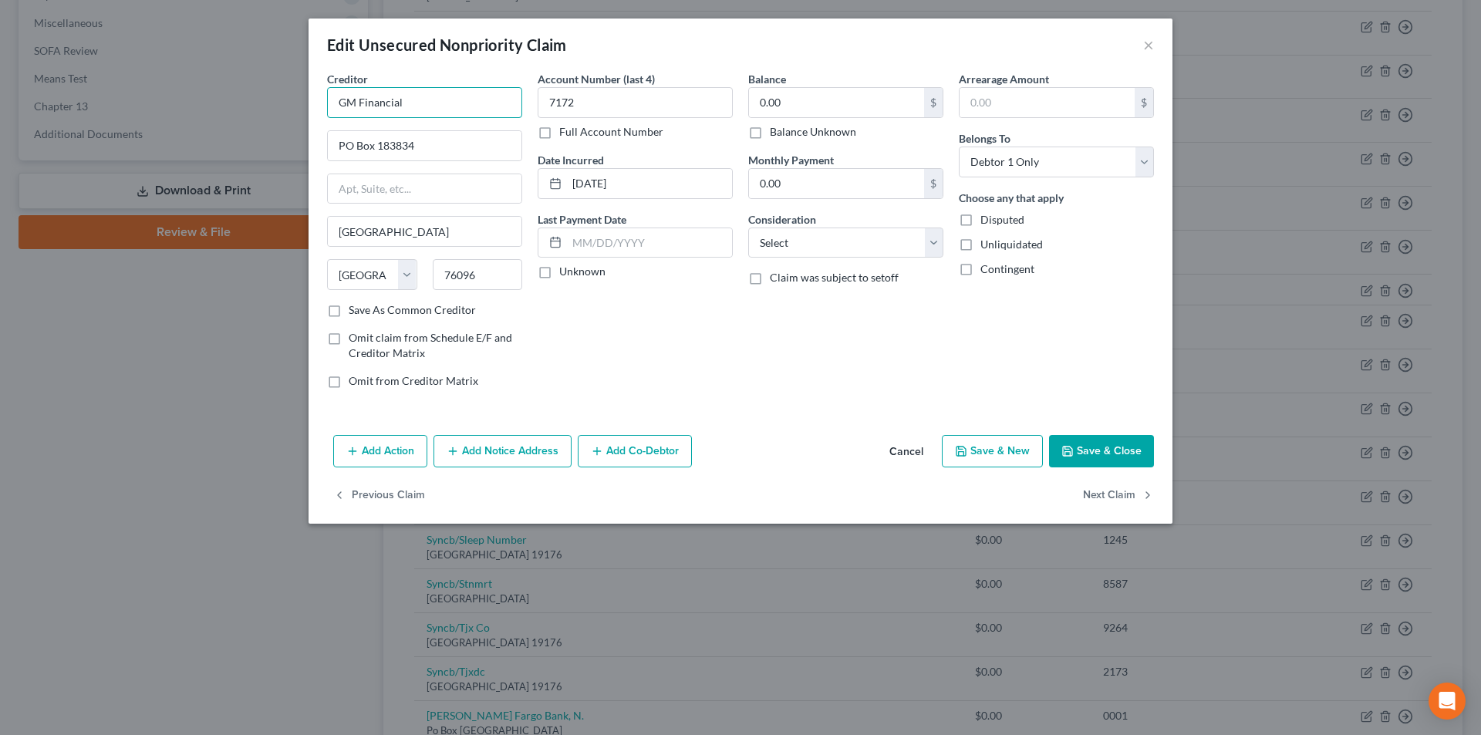
drag, startPoint x: 420, startPoint y: 110, endPoint x: 324, endPoint y: 95, distance: 97.5
click at [323, 95] on div "Creditor * GM Financial PO Box 183834 [GEOGRAPHIC_DATA] [US_STATE] AK AR AZ CA …" at bounding box center [424, 236] width 211 height 330
click at [481, 451] on button "Add Notice Address" at bounding box center [503, 451] width 138 height 32
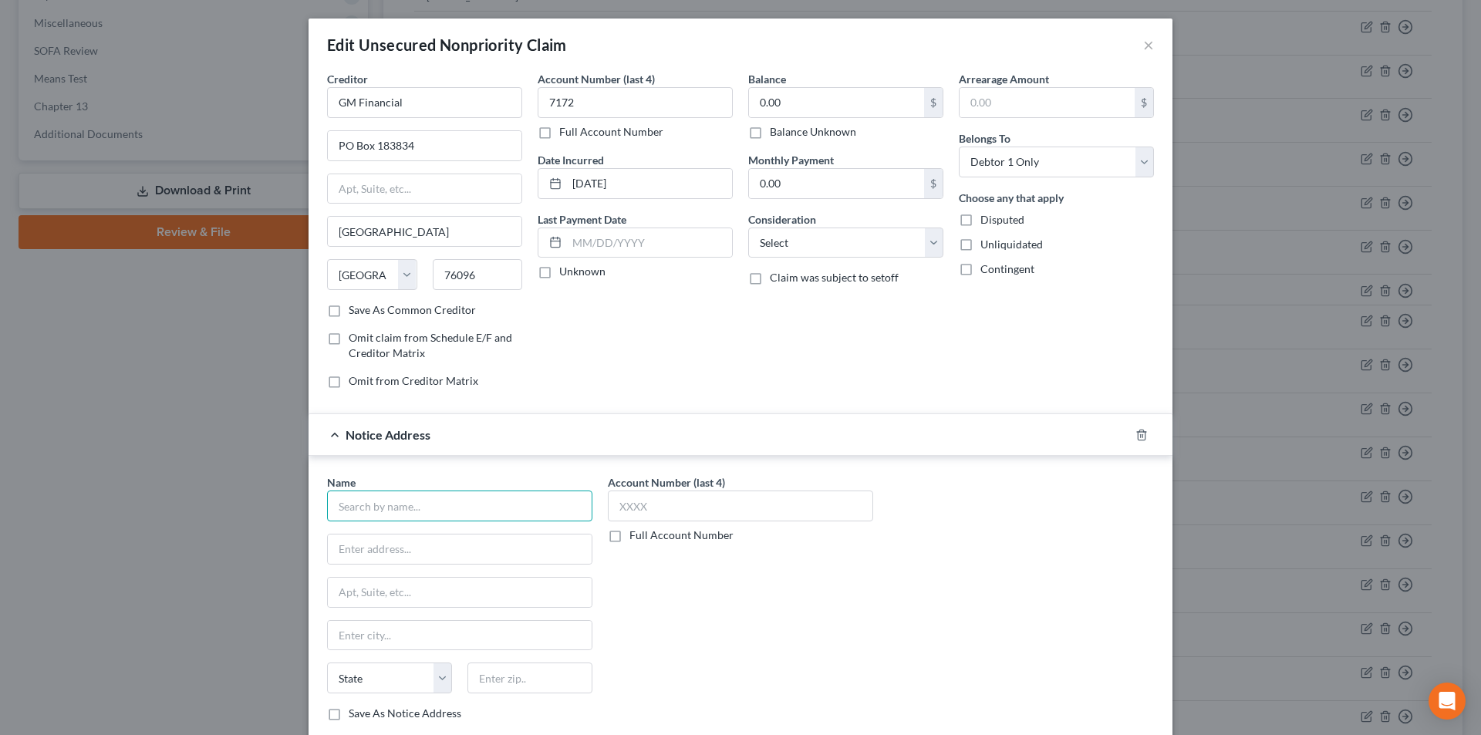
click at [460, 505] on input "text" at bounding box center [459, 506] width 265 height 31
paste input "GM Financial"
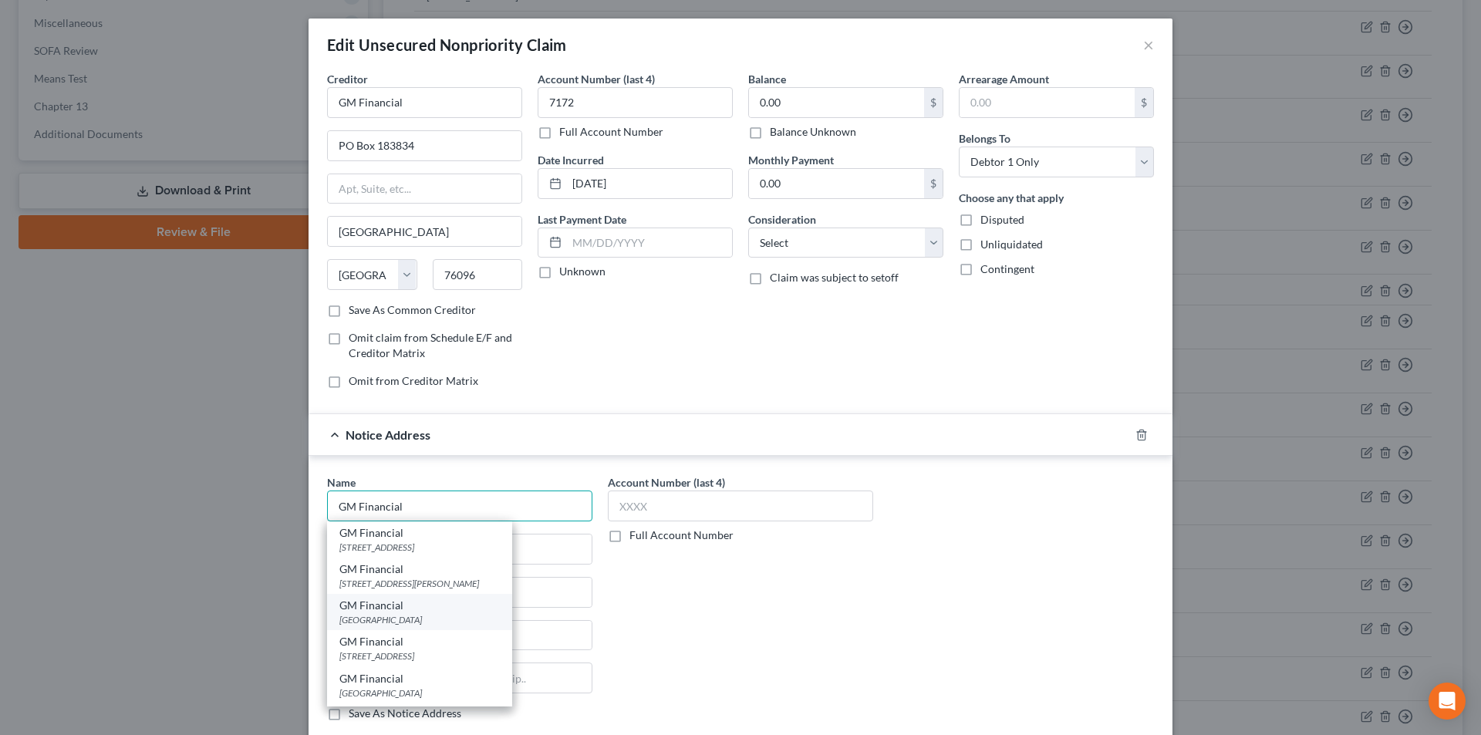
type input "GM Financial"
click at [396, 616] on div "[GEOGRAPHIC_DATA]" at bounding box center [419, 619] width 160 height 13
type input "PO Box 99605"
type input "[GEOGRAPHIC_DATA]"
select select "45"
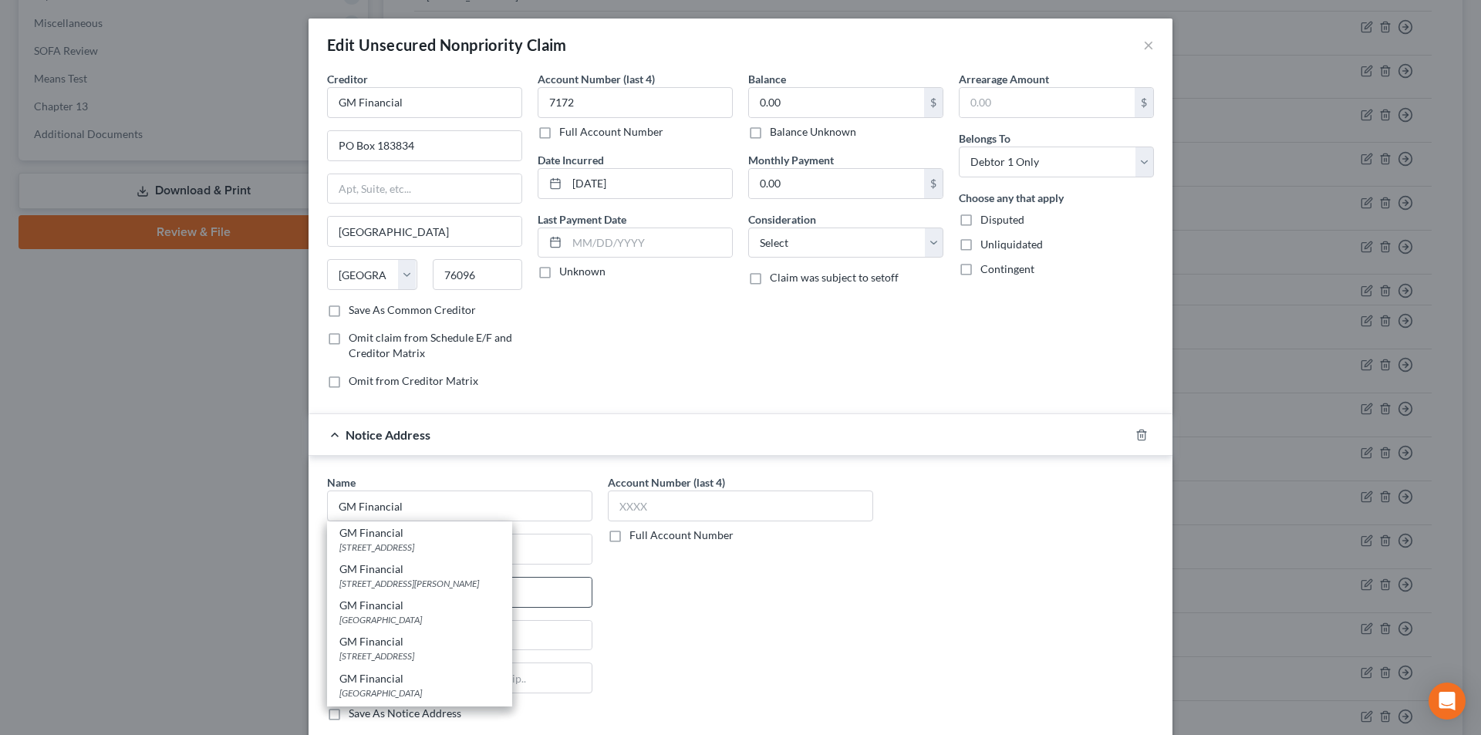
type input "76096"
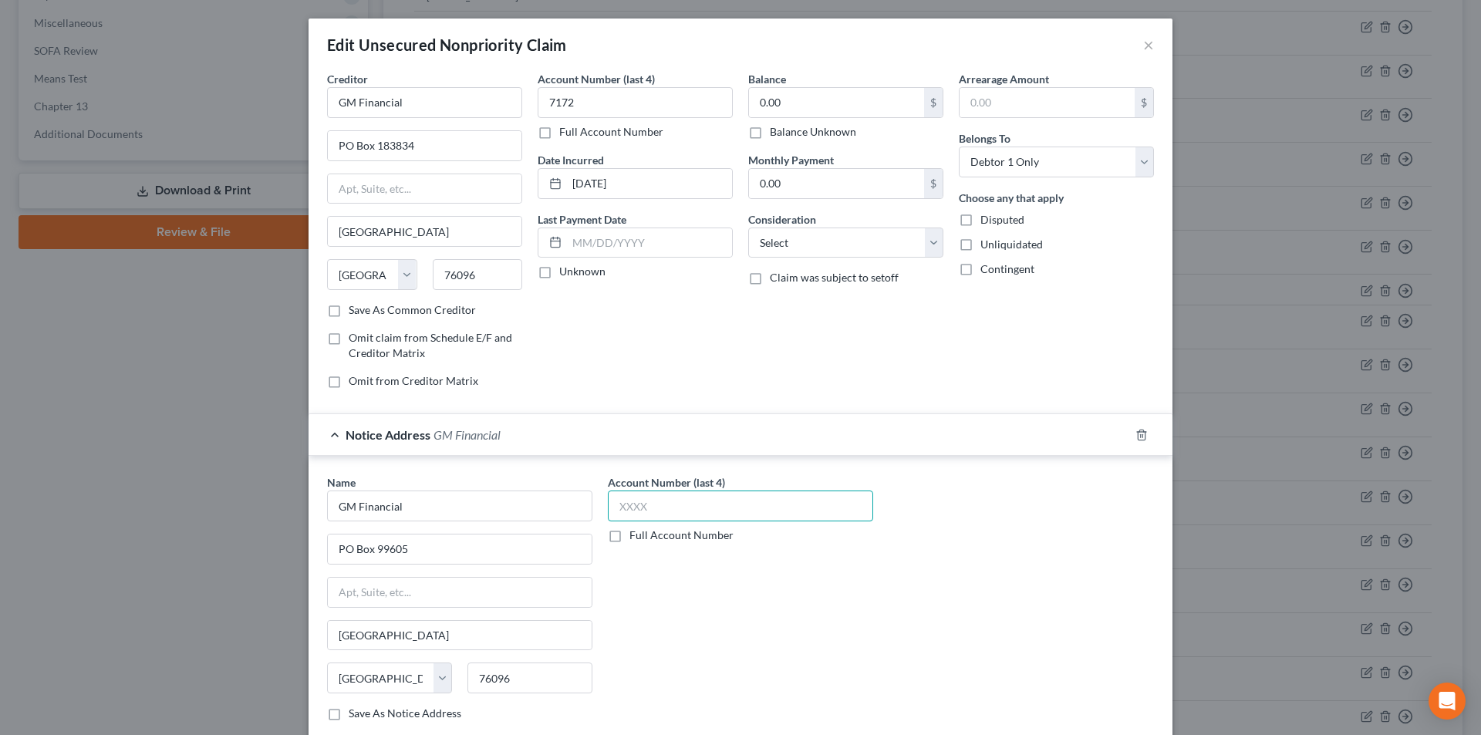
click at [653, 511] on input "text" at bounding box center [740, 506] width 265 height 31
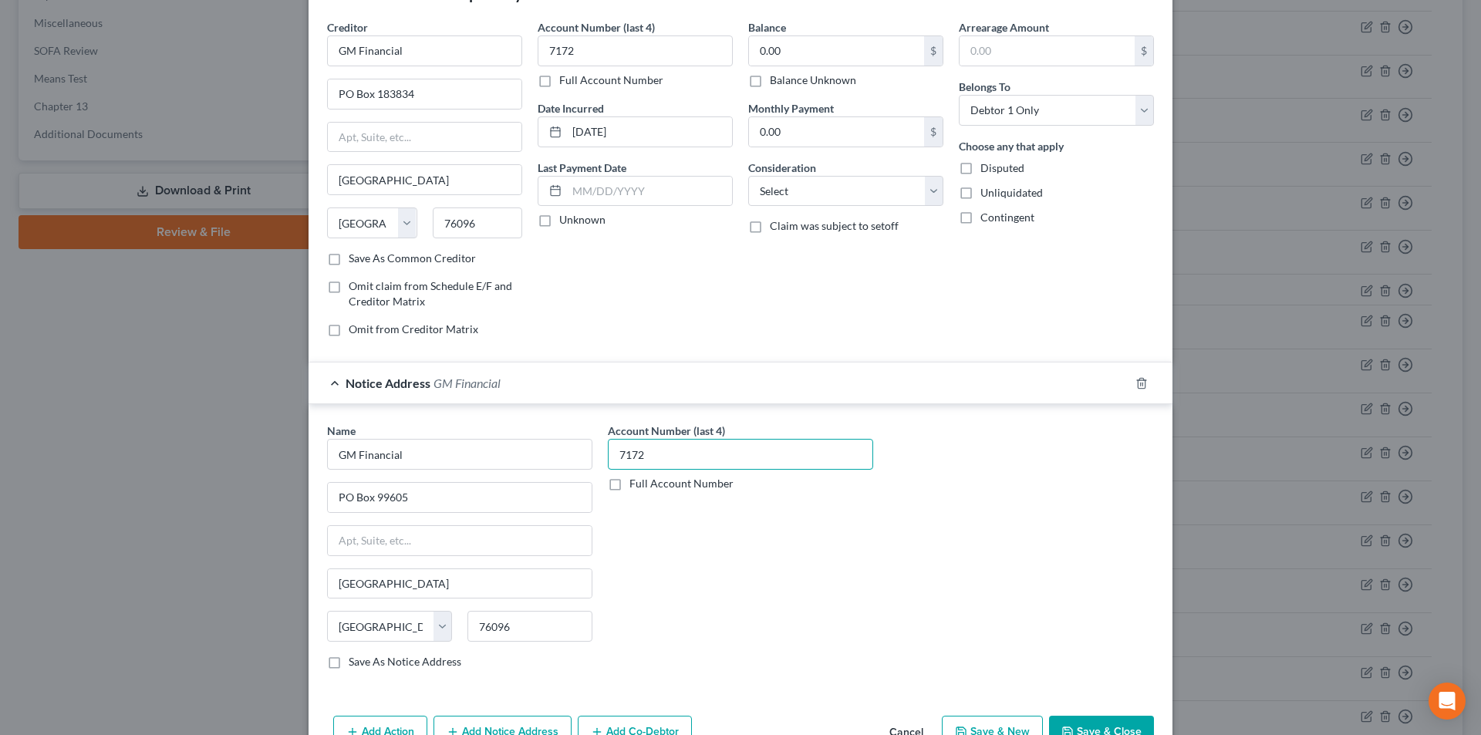
scroll to position [140, 0]
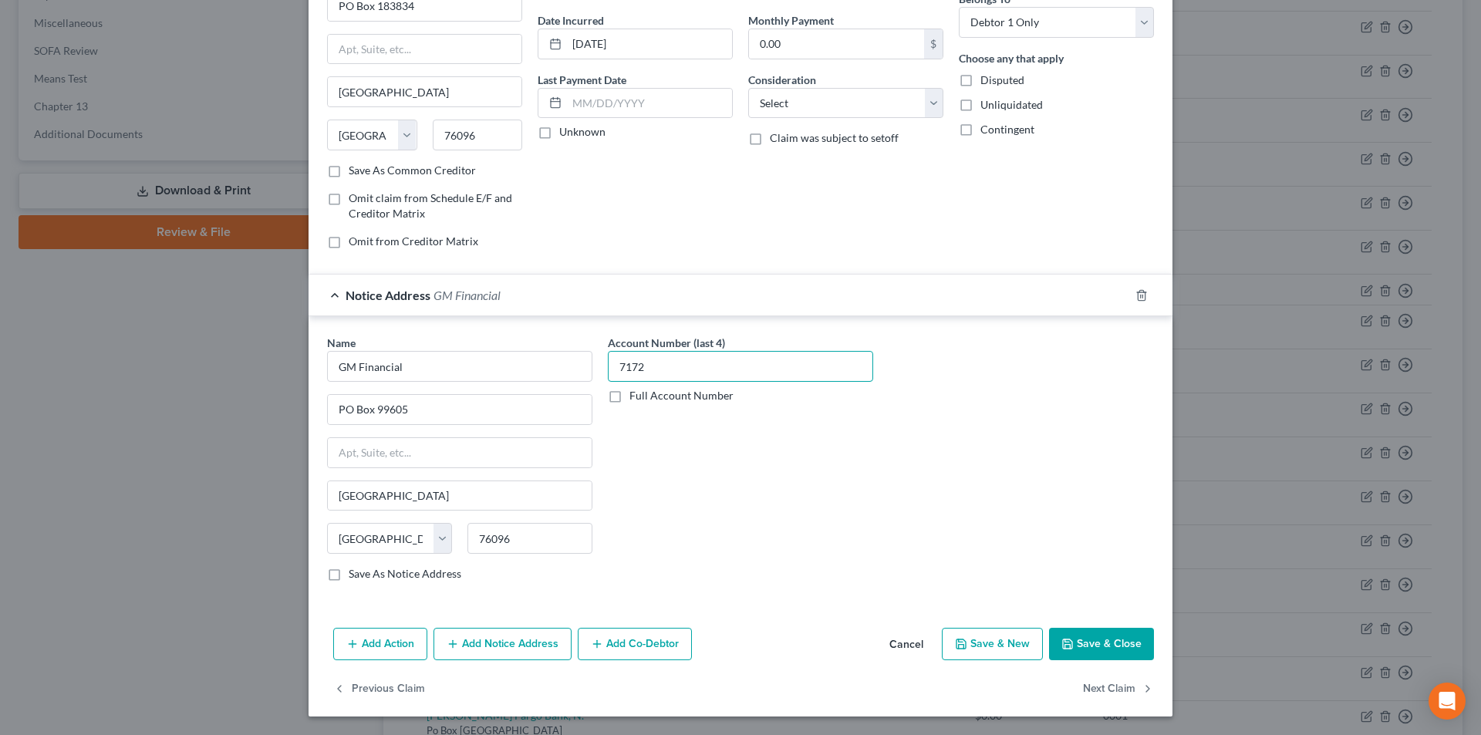
type input "7172"
click at [509, 644] on button "Add Notice Address" at bounding box center [503, 644] width 138 height 32
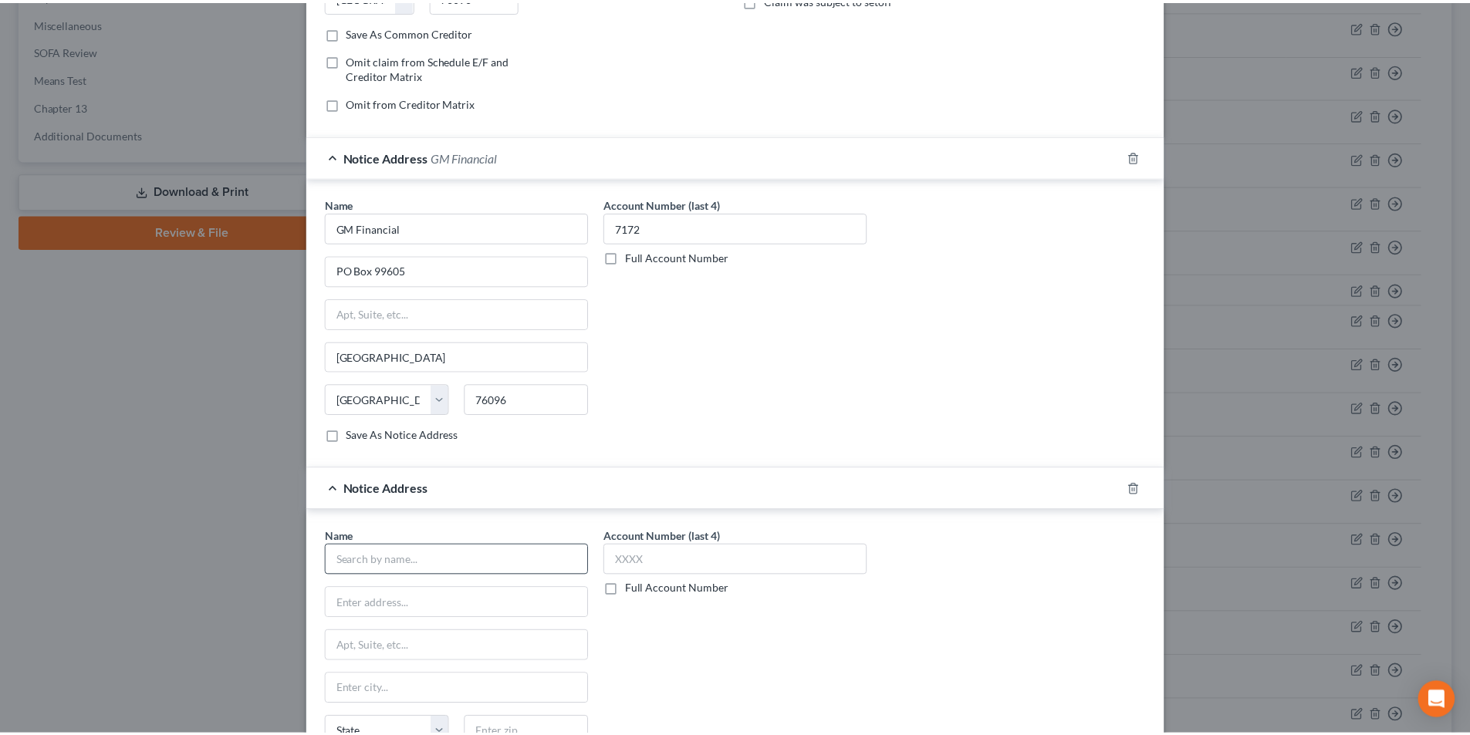
scroll to position [448, 0]
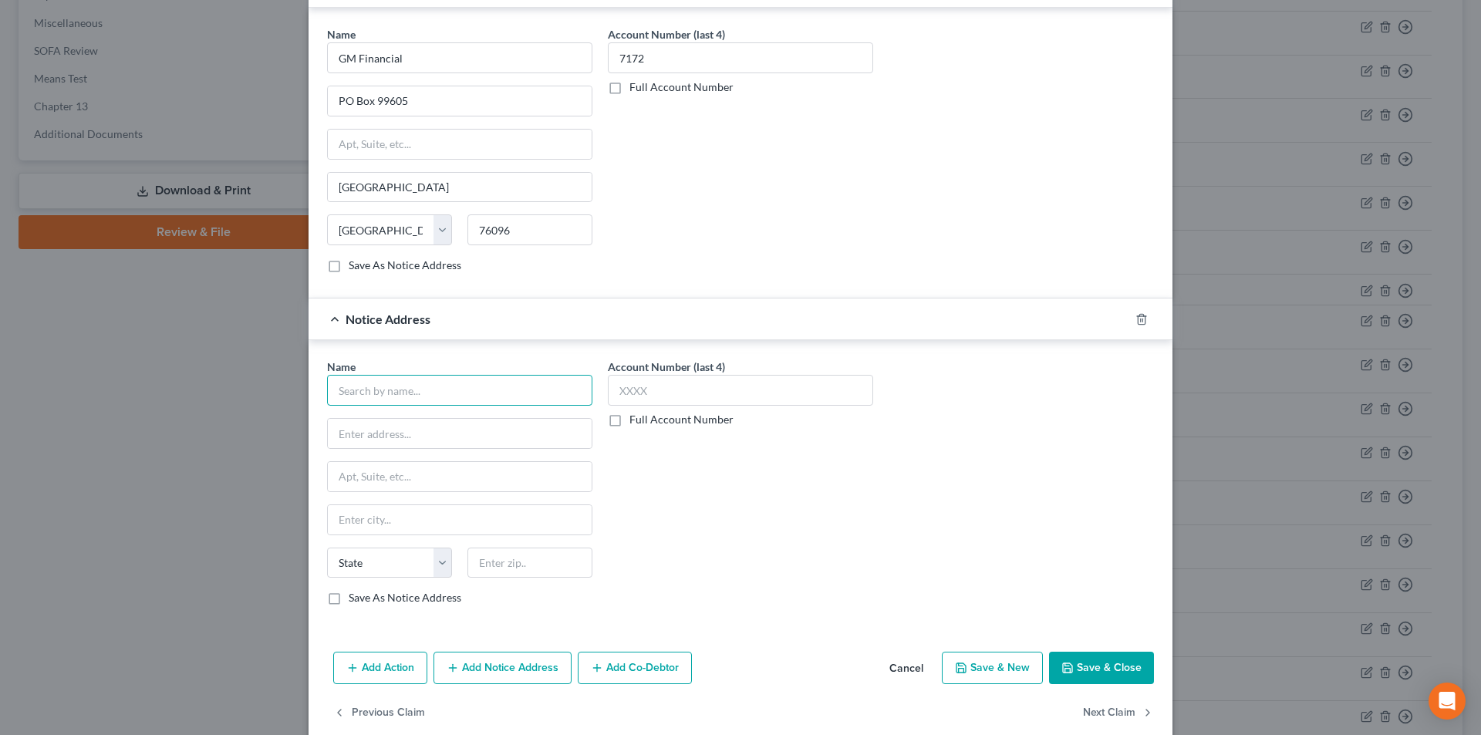
click at [468, 392] on input "text" at bounding box center [459, 390] width 265 height 31
paste input "GM Financial"
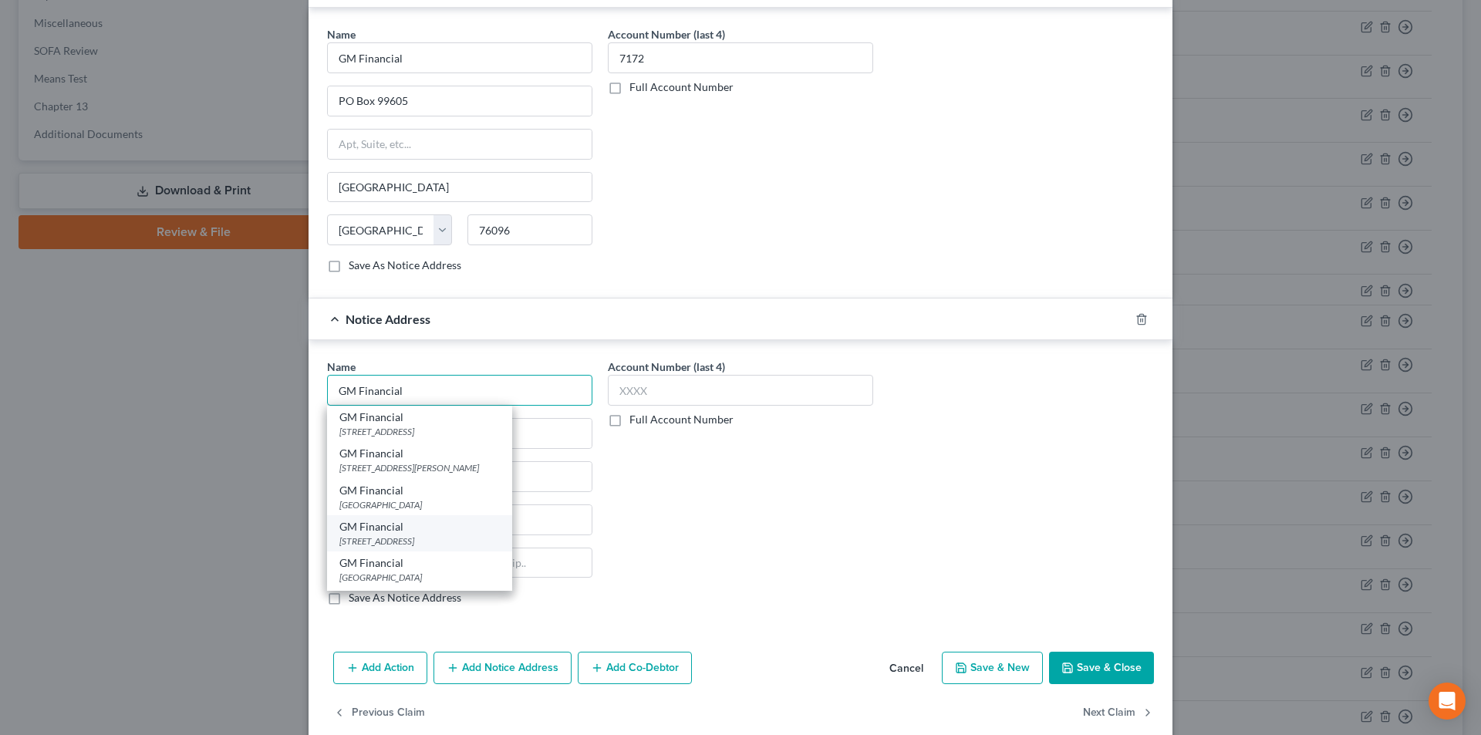
type input "GM Financial"
click at [393, 535] on div "[STREET_ADDRESS]" at bounding box center [419, 541] width 160 height 13
type input "[STREET_ADDRESS]"
type input "[GEOGRAPHIC_DATA]"
select select "45"
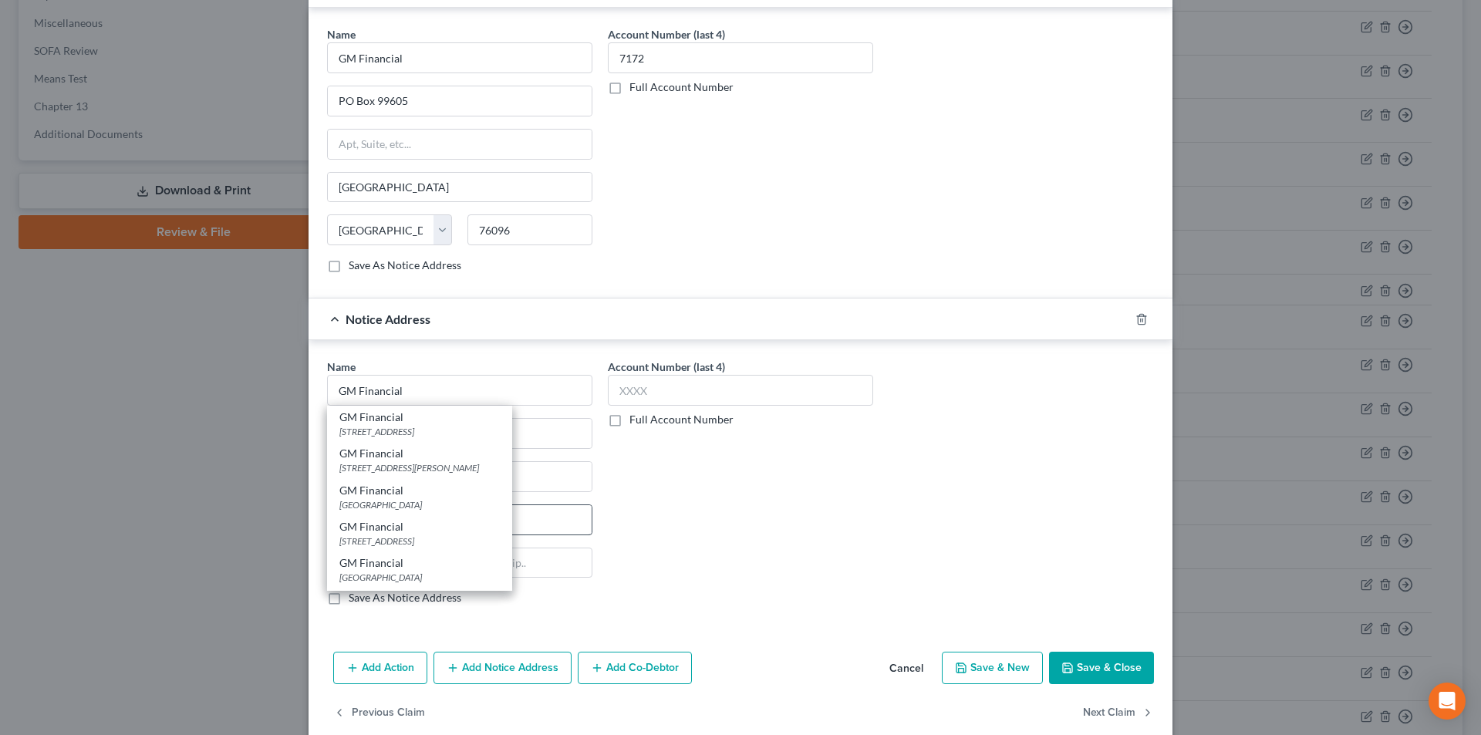
type input "76102"
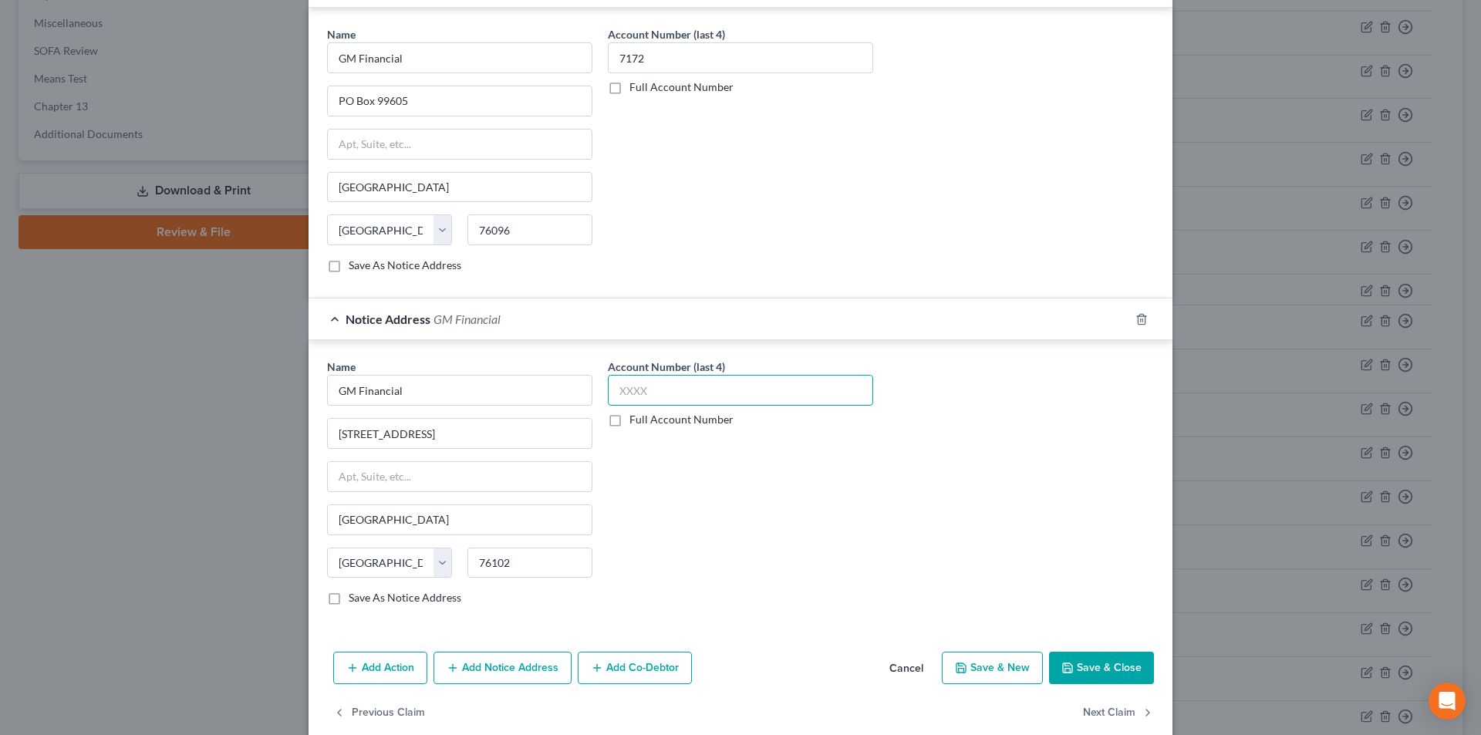
click at [675, 392] on input "text" at bounding box center [740, 390] width 265 height 31
type input "1"
type input "7172"
click at [1095, 660] on button "Save & Close" at bounding box center [1101, 668] width 105 height 32
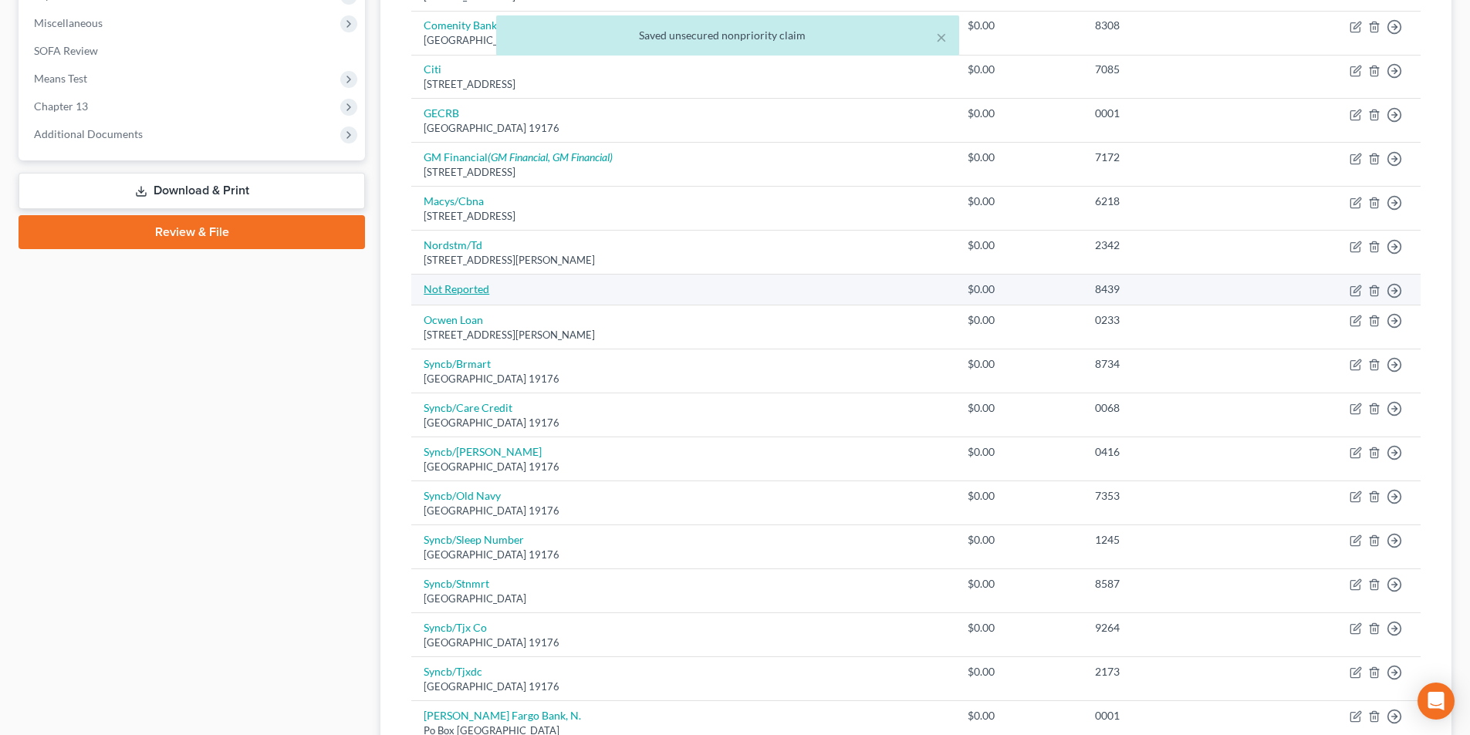
click at [482, 292] on link "Not Reported" at bounding box center [457, 288] width 66 height 13
select select "9"
select select "0"
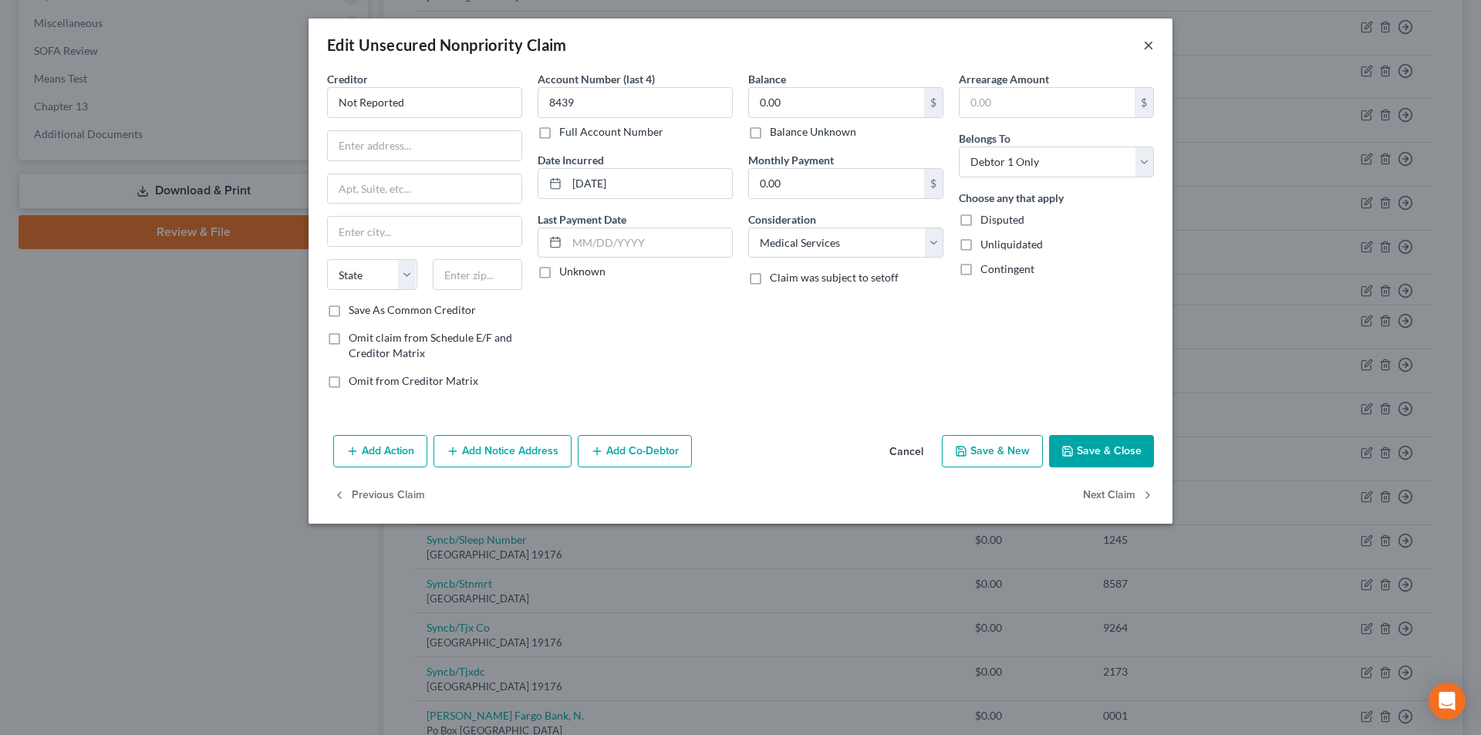
click at [1149, 43] on button "×" at bounding box center [1148, 44] width 11 height 19
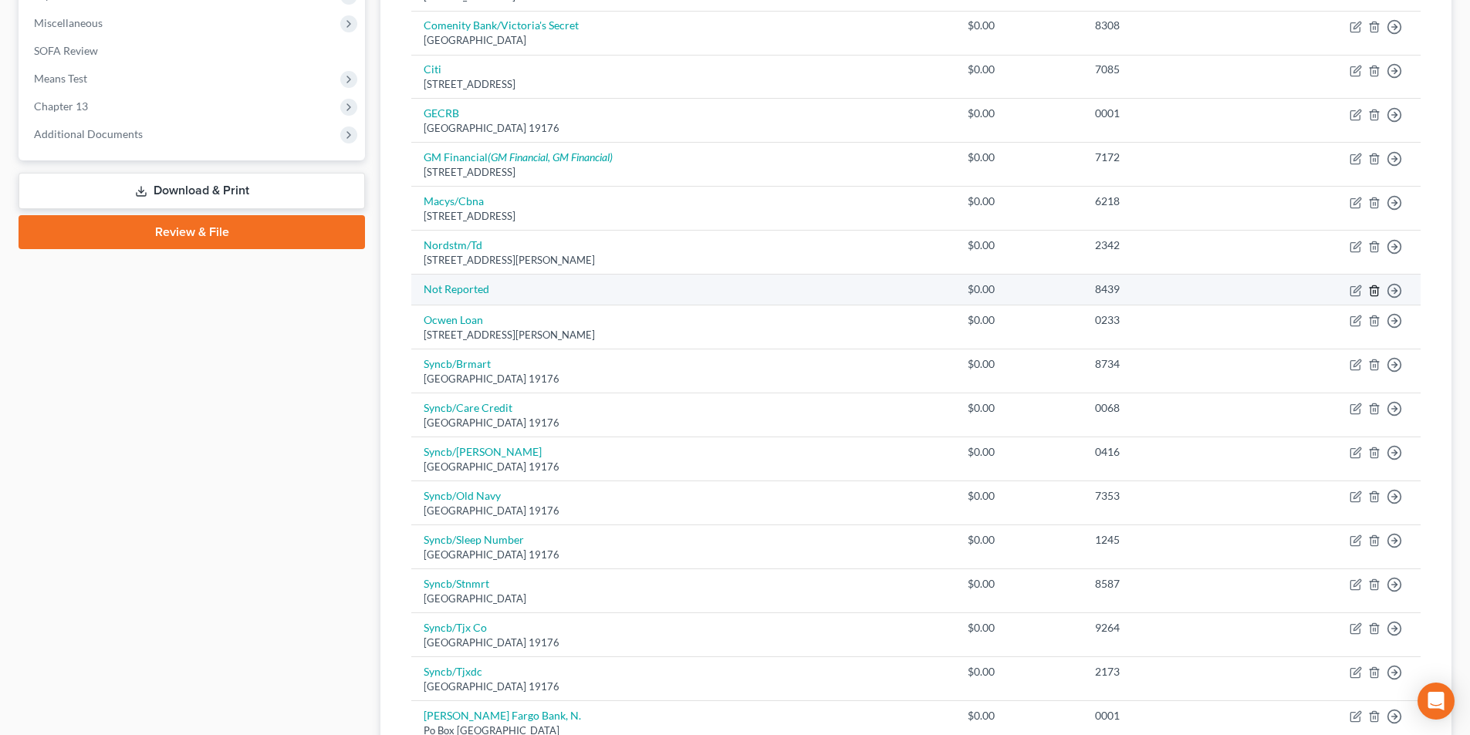
click at [1372, 293] on icon "button" at bounding box center [1374, 291] width 12 height 12
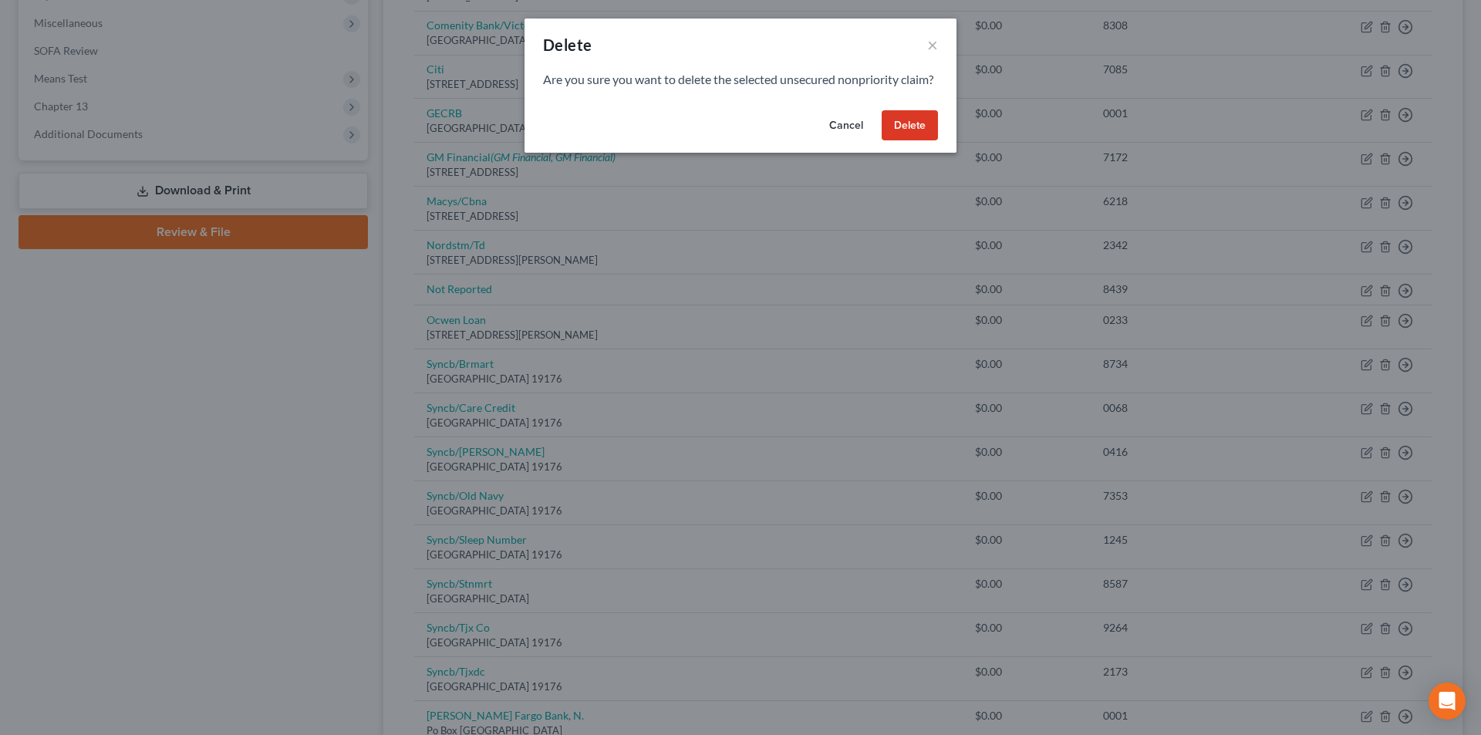
click at [910, 141] on button "Delete" at bounding box center [910, 125] width 56 height 31
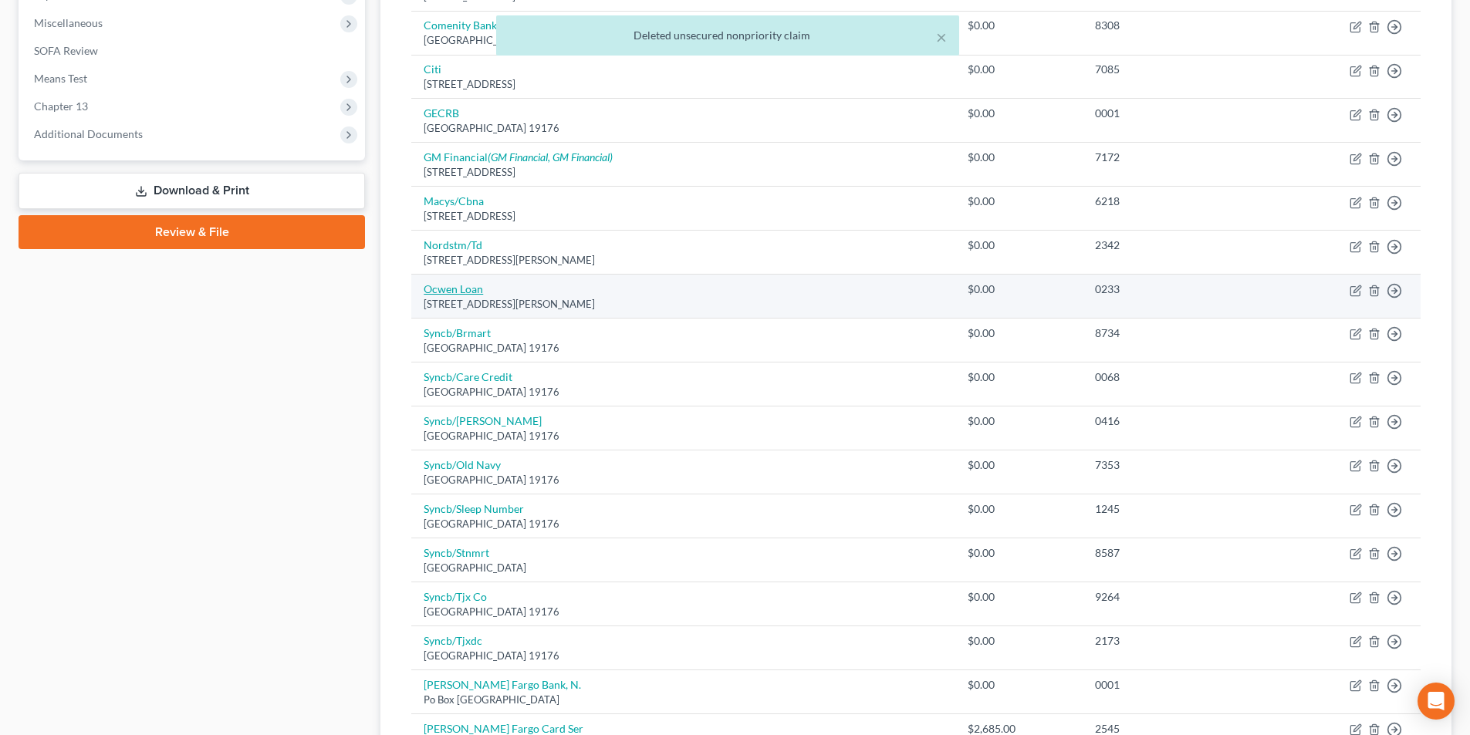
click at [450, 289] on link "Ocwen Loan" at bounding box center [453, 288] width 59 height 13
select select "9"
select select "0"
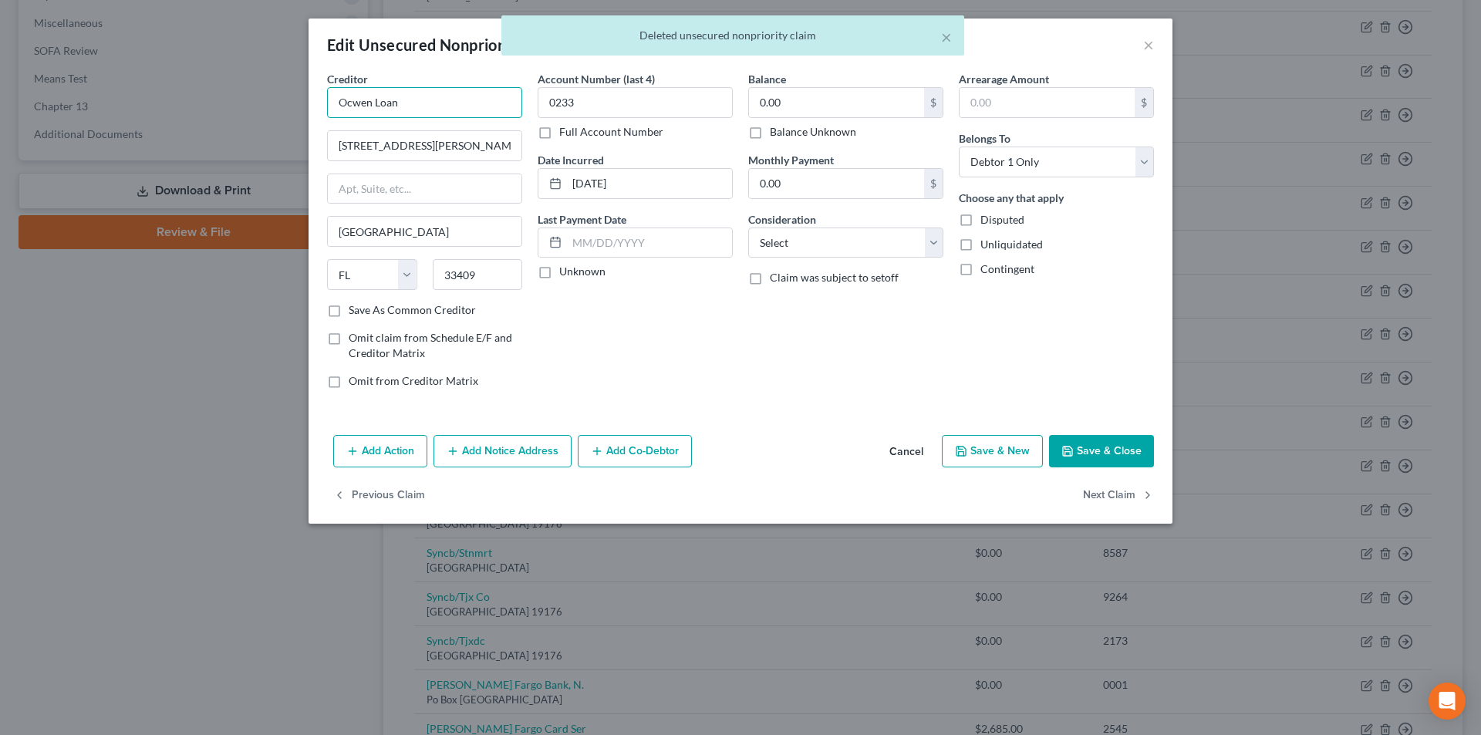
click at [459, 105] on input "Ocwen Loan" at bounding box center [424, 102] width 195 height 31
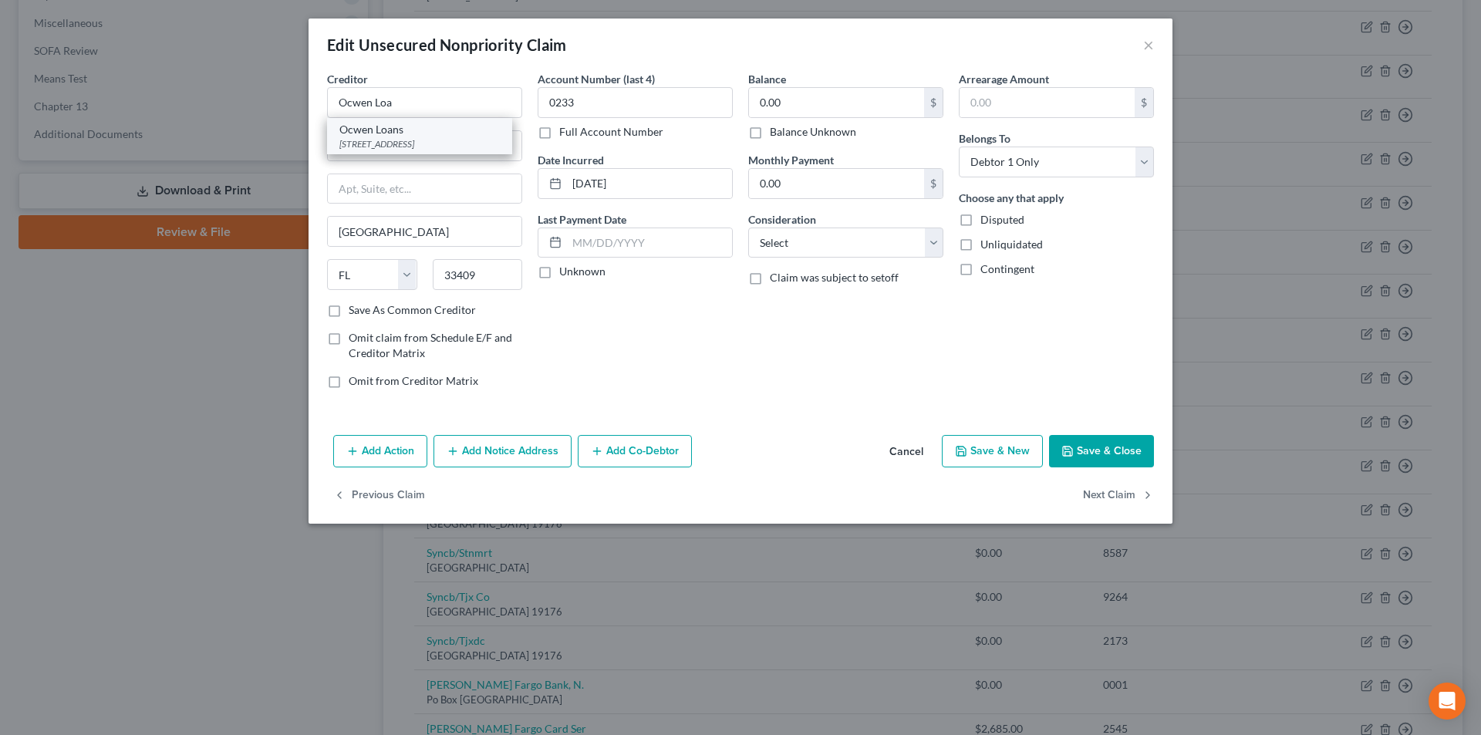
click at [429, 142] on div "[STREET_ADDRESS]" at bounding box center [419, 143] width 160 height 13
type input "Ocwen Loans"
type input "[STREET_ADDRESS]"
type input "33401"
click at [1110, 457] on button "Save & Close" at bounding box center [1101, 451] width 105 height 32
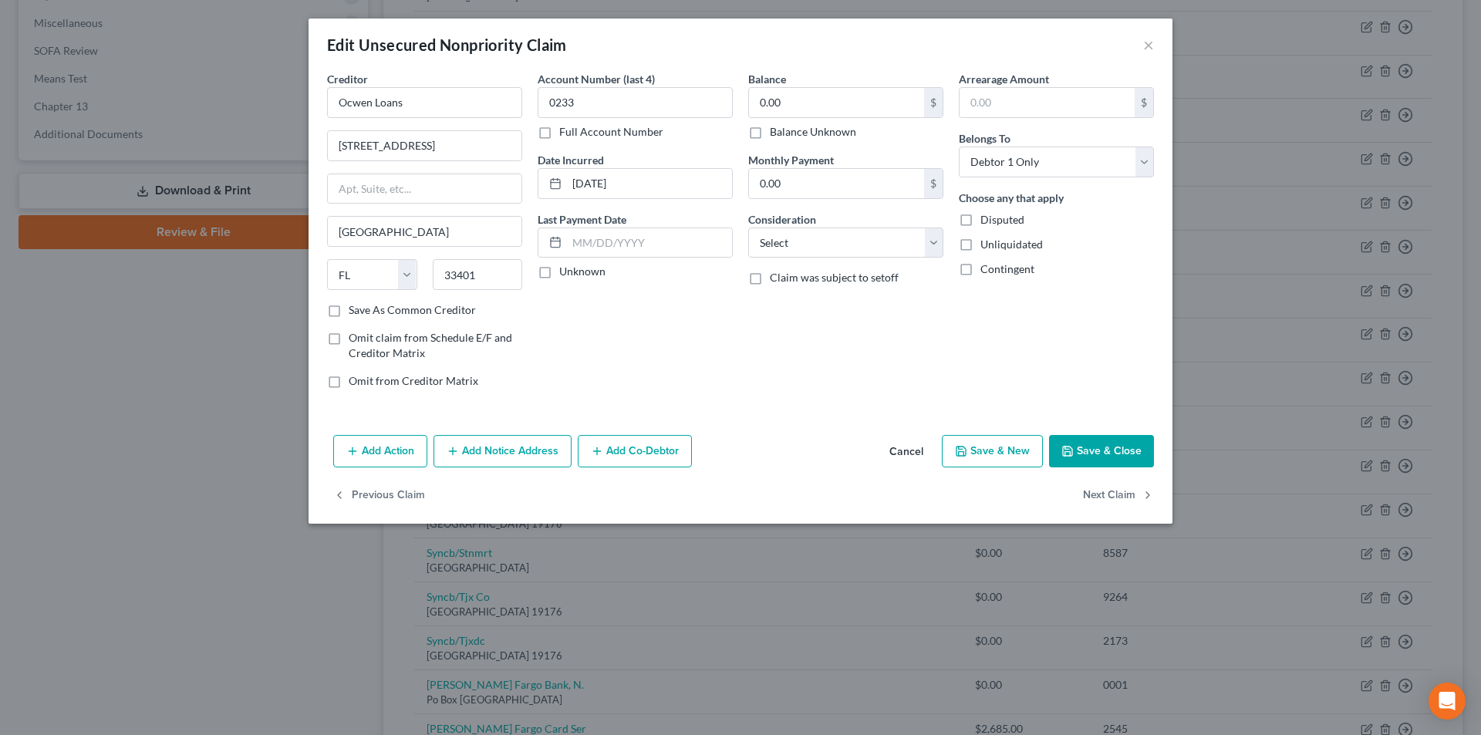
type input "0"
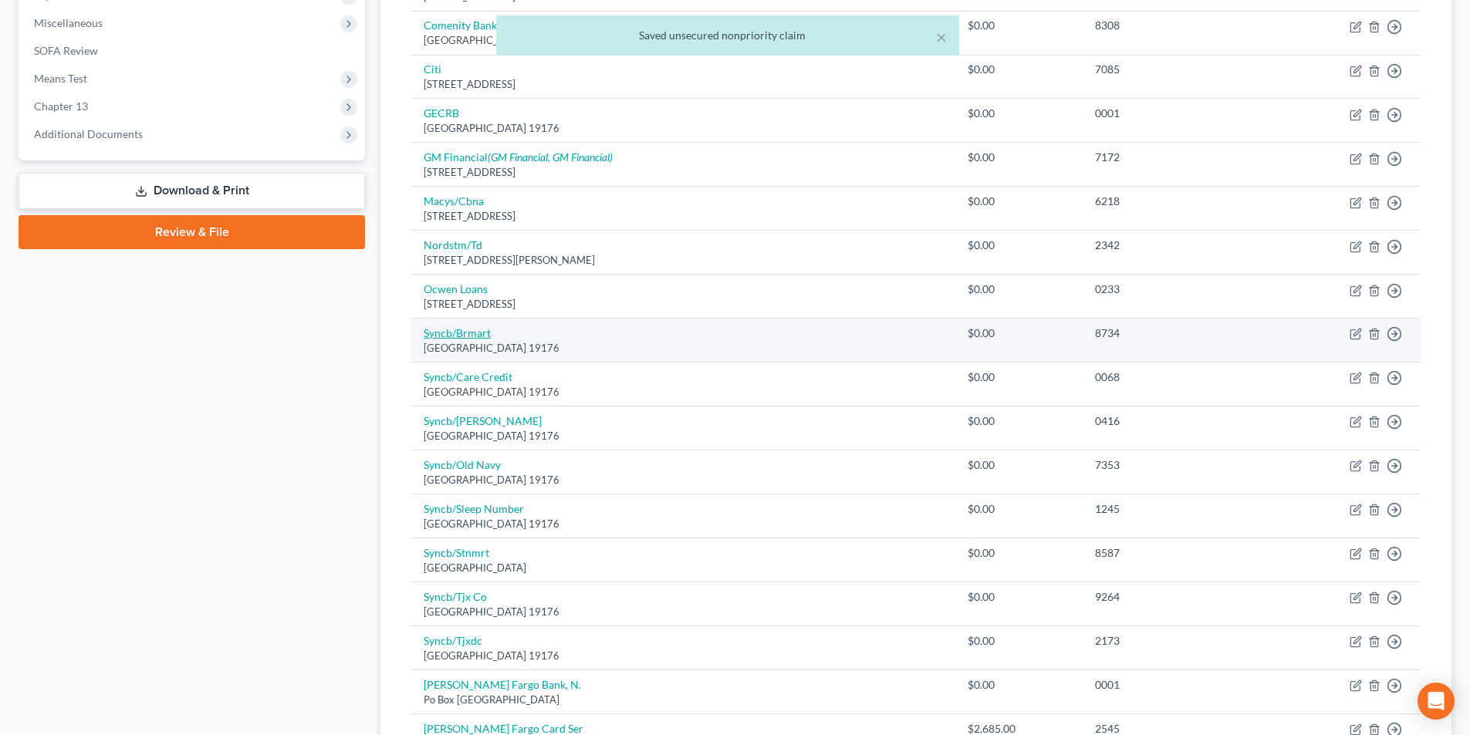
click at [481, 336] on link "Syncb/Brmart" at bounding box center [457, 332] width 67 height 13
select select "39"
select select "2"
select select "0"
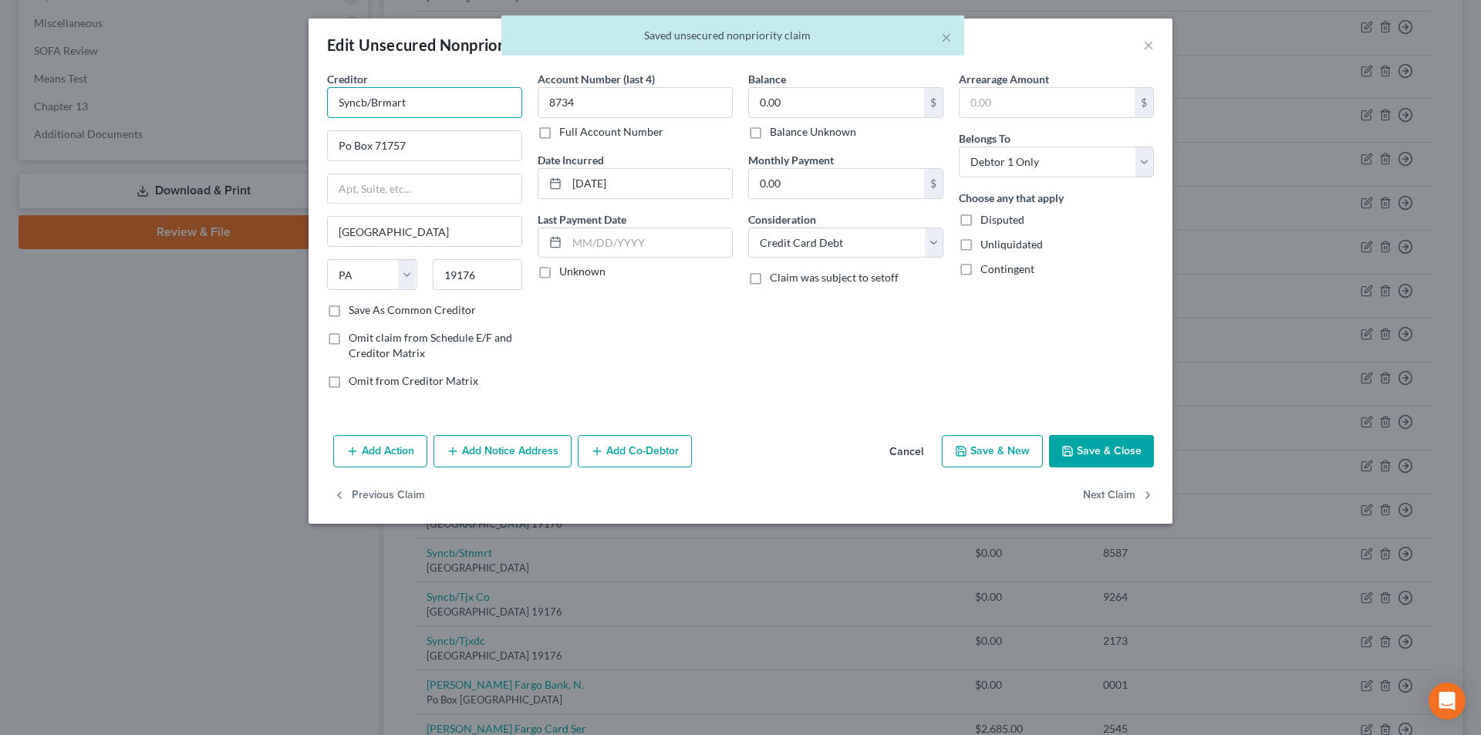
drag, startPoint x: 420, startPoint y: 102, endPoint x: 316, endPoint y: 101, distance: 104.9
click at [313, 101] on div "Creditor * Syncb/Brmart Po Box 71757 [GEOGRAPHIC_DATA] [US_STATE] AK AR AZ CA C…" at bounding box center [741, 250] width 864 height 358
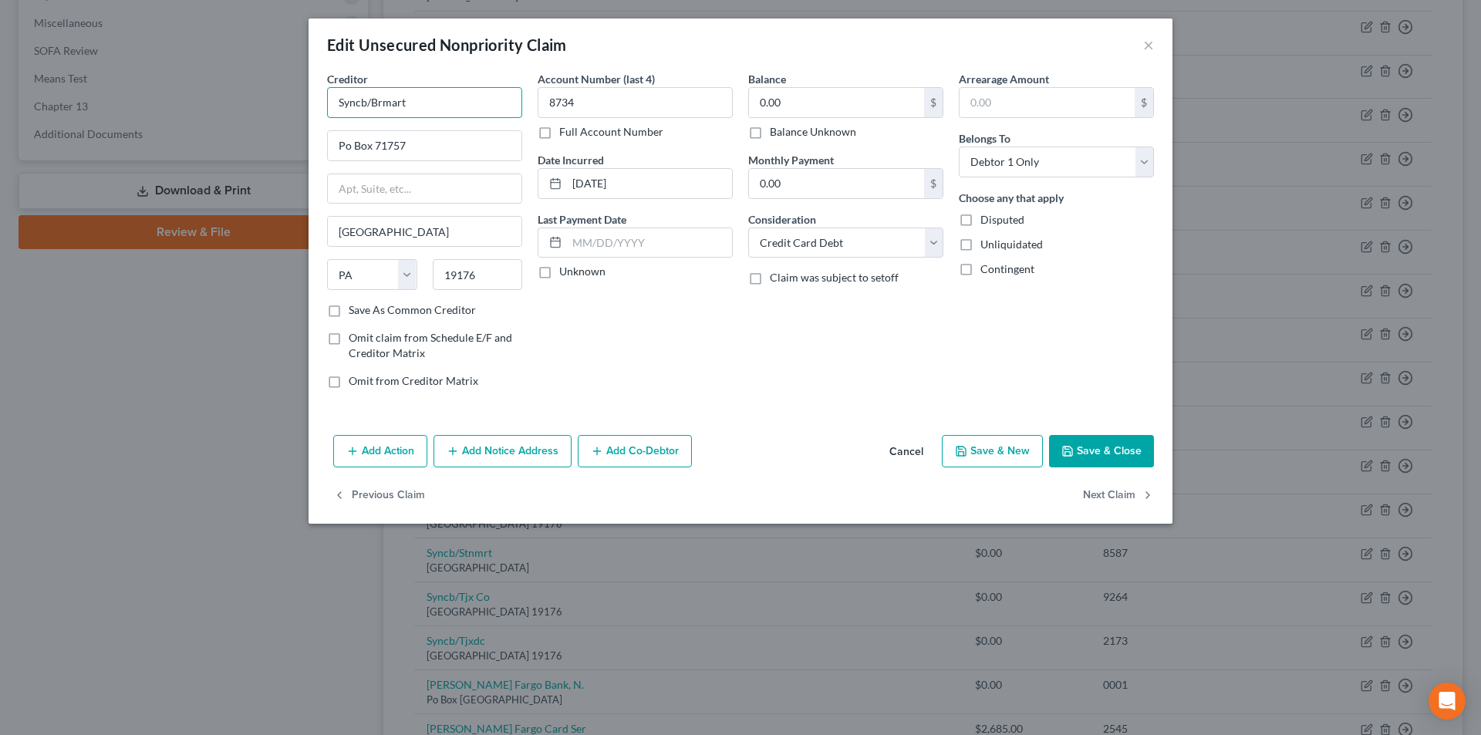
drag, startPoint x: 366, startPoint y: 100, endPoint x: 282, endPoint y: 102, distance: 84.9
click at [285, 102] on div "Edit Unsecured Nonpriority Claim × Creditor * Syncb/Brmart Po Box 71757 [GEOGRA…" at bounding box center [740, 367] width 1481 height 735
paste input "hrony Bank"
click at [432, 103] on input "Synchrony Bank/Brmart" at bounding box center [424, 102] width 195 height 31
type input "Synchrony Bank/Brandsmart"
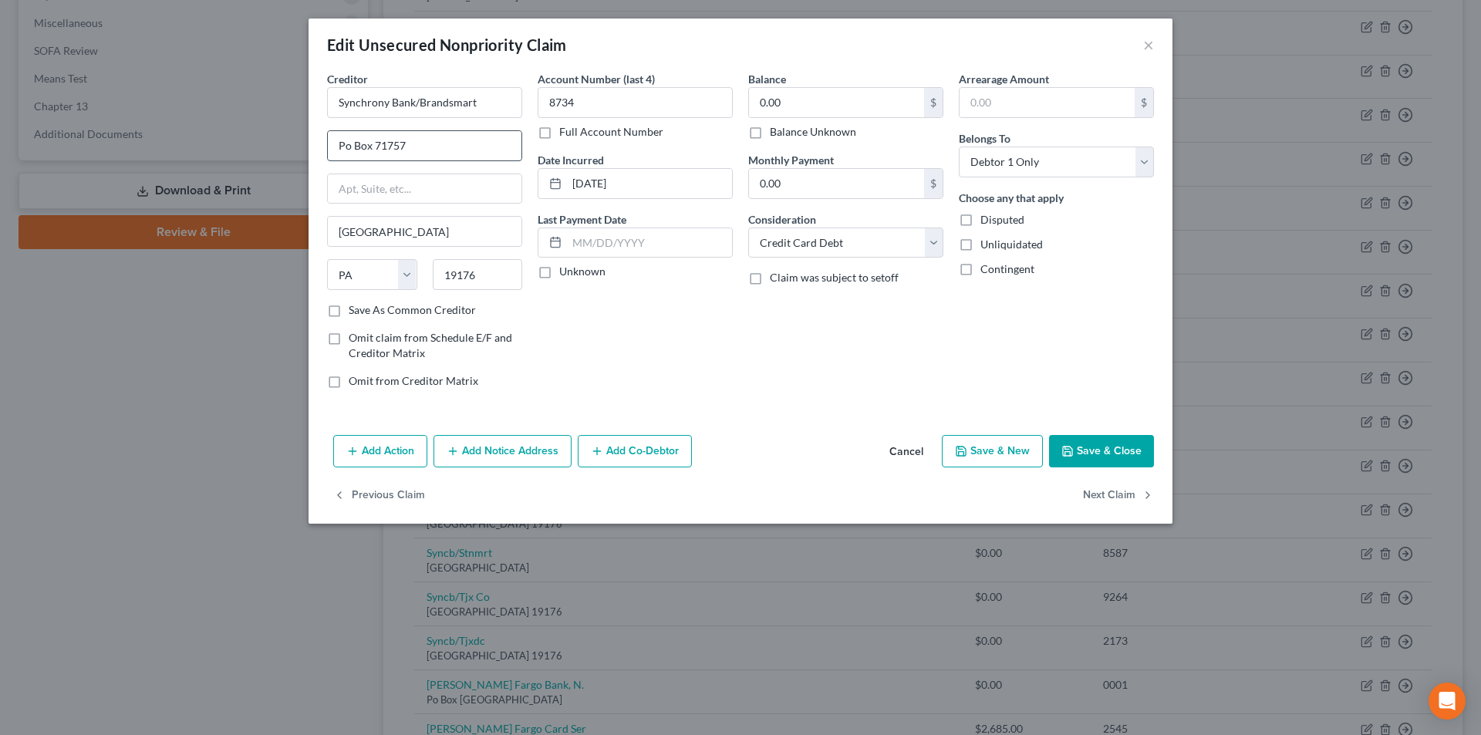
click at [347, 143] on input "Po Box 71757" at bounding box center [425, 145] width 194 height 29
type input "PO Box 71757"
click at [349, 310] on label "Save As Common Creditor" at bounding box center [412, 309] width 127 height 15
click at [355, 310] on input "Save As Common Creditor" at bounding box center [360, 307] width 10 height 10
click at [1103, 449] on button "Save & Close" at bounding box center [1101, 451] width 105 height 32
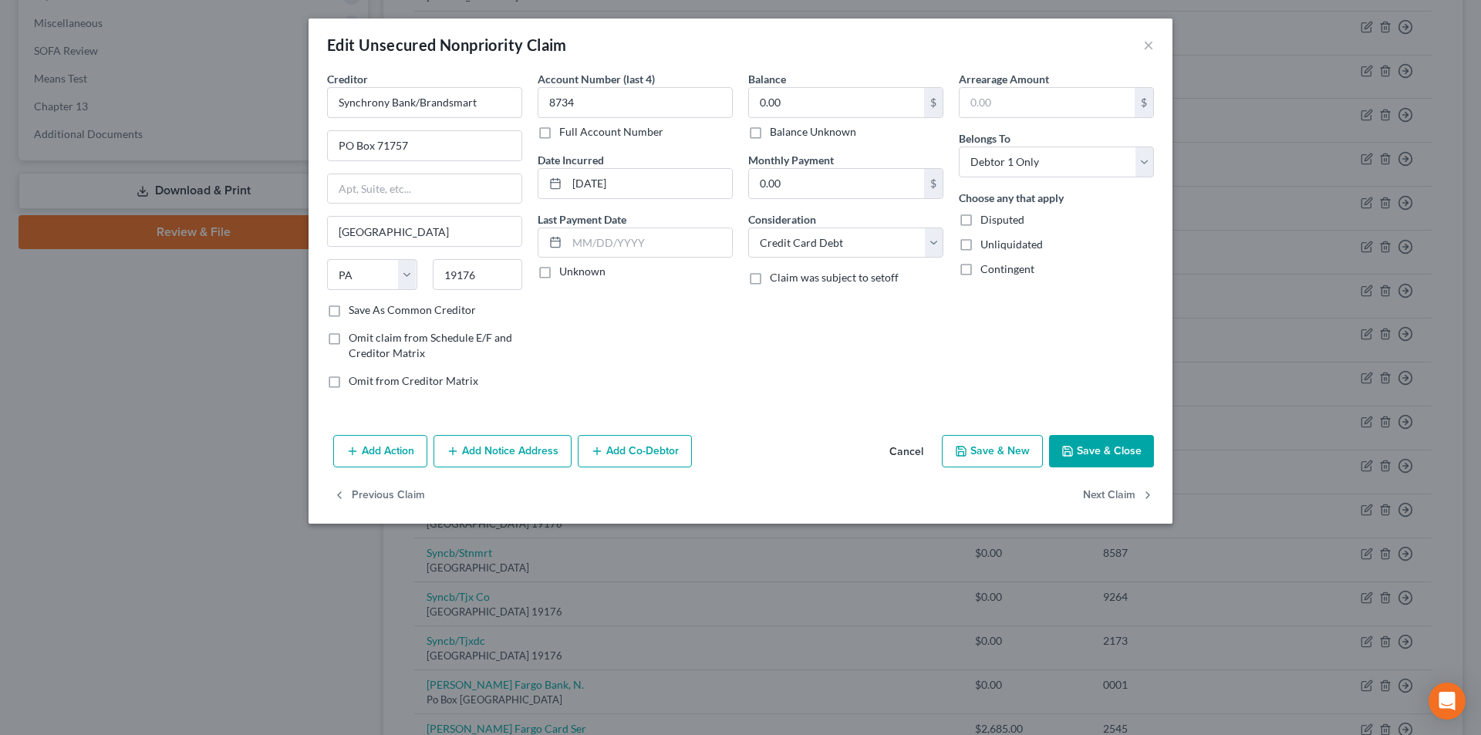
checkbox input "false"
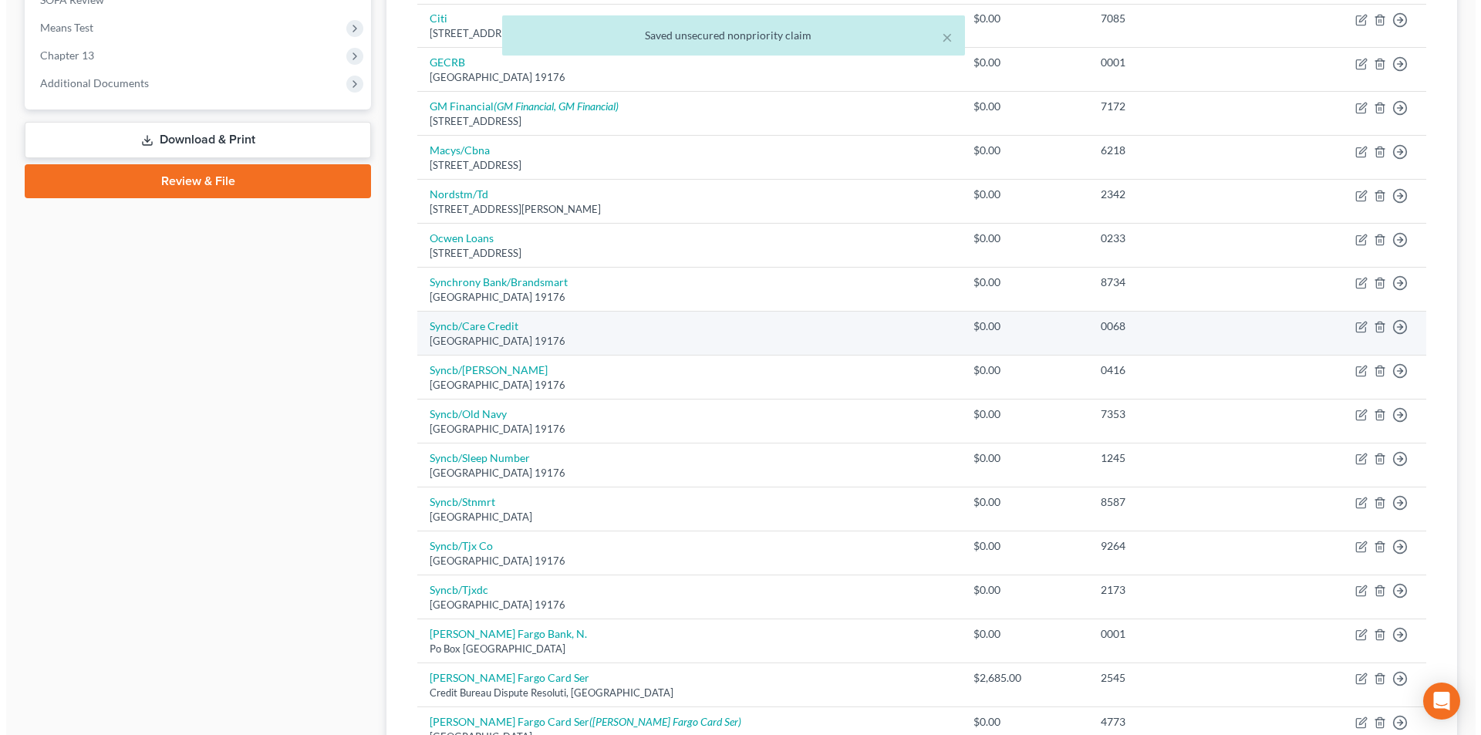
scroll to position [617, 0]
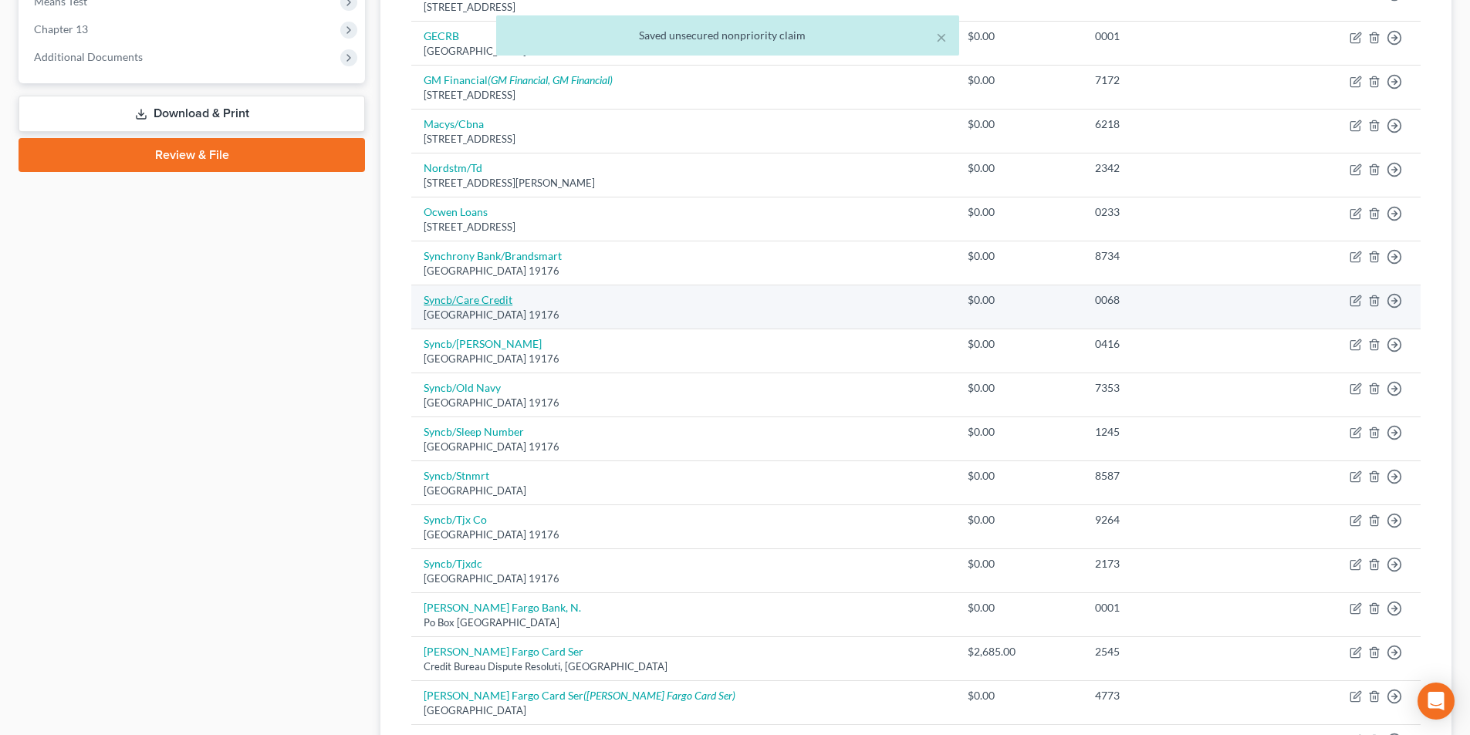
click at [480, 296] on link "Syncb/Care Credit" at bounding box center [468, 299] width 89 height 13
select select "39"
select select "2"
select select "1"
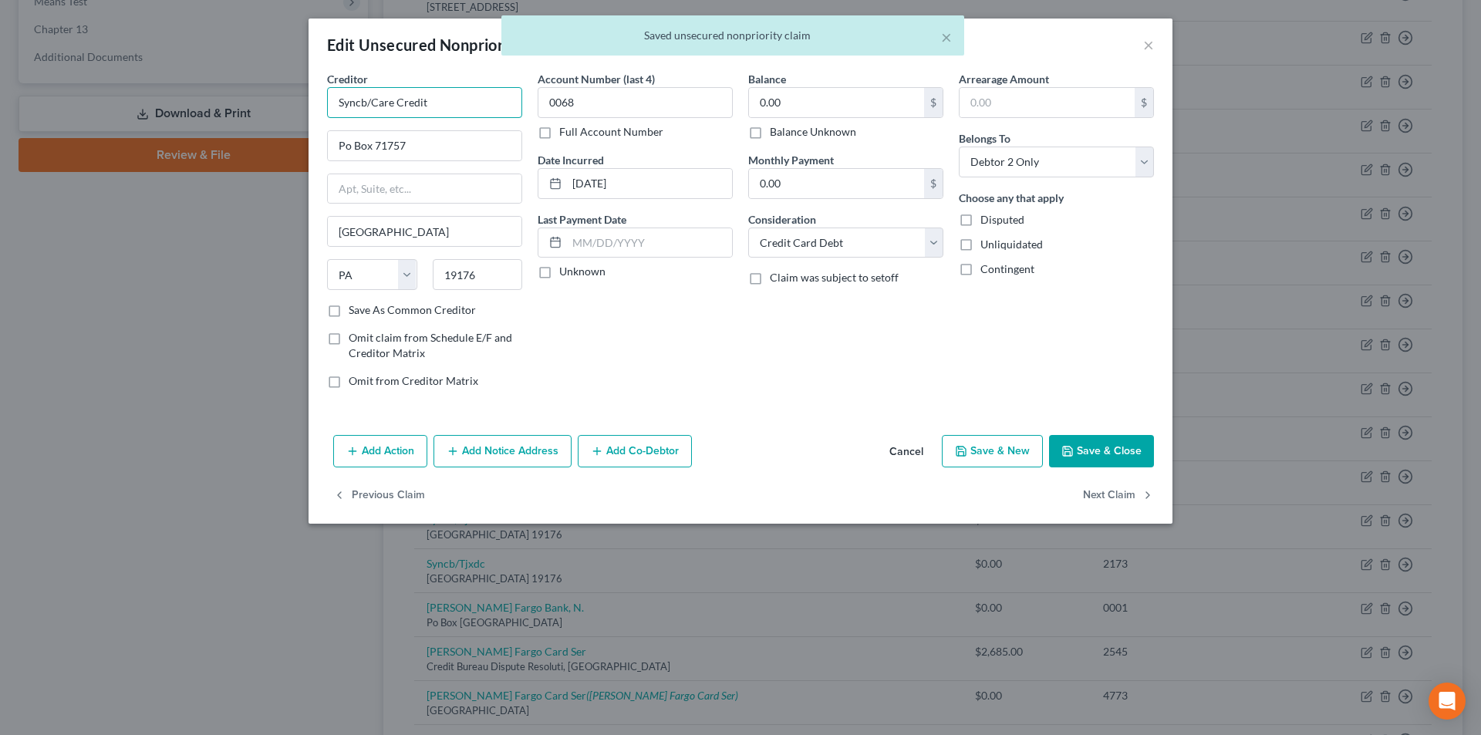
drag, startPoint x: 363, startPoint y: 97, endPoint x: 253, endPoint y: 103, distance: 110.5
click at [255, 103] on div "Edit Unsecured Nonpriority Claim × Creditor * Syncb/Care Credit Po Box 71757 [G…" at bounding box center [740, 367] width 1481 height 735
paste input "hrony Bank"
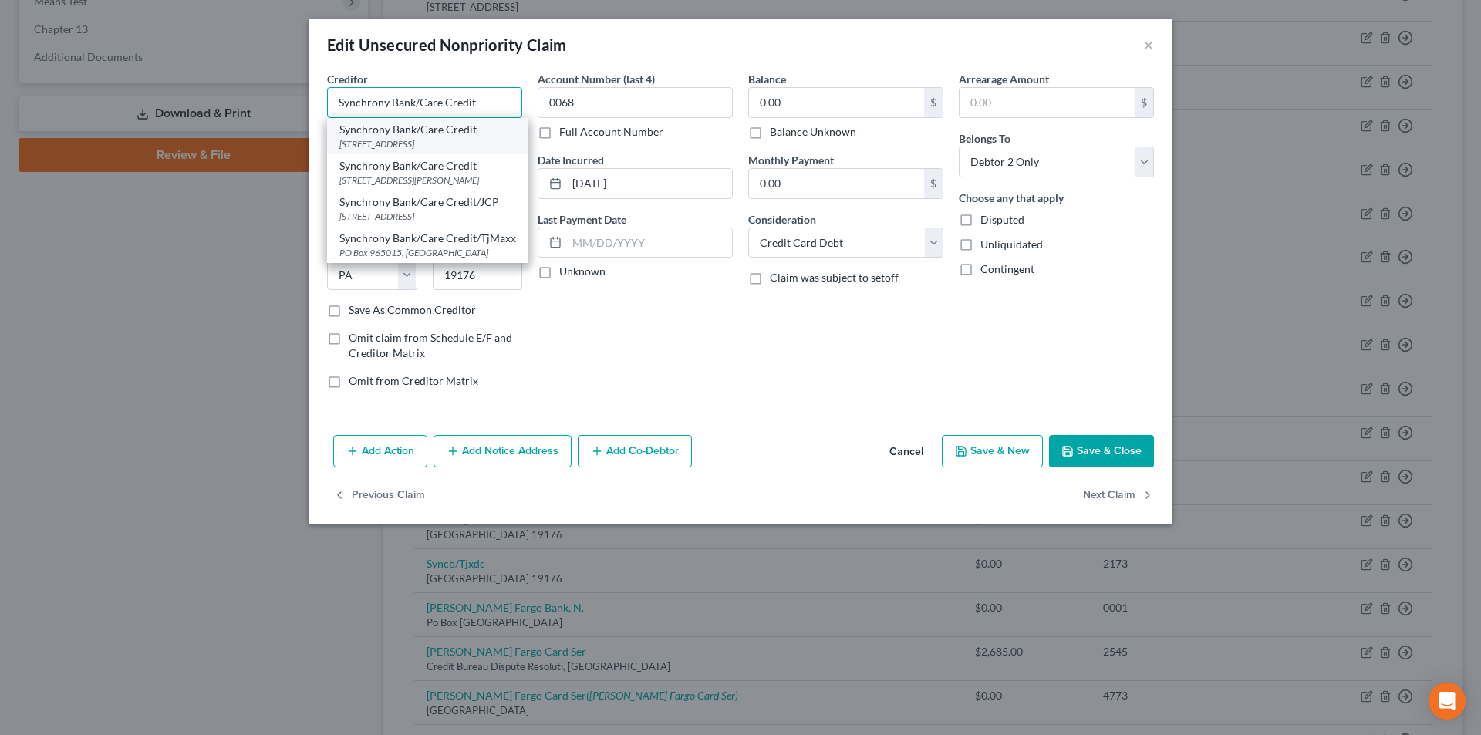
type input "Synchrony Bank/Care Credit"
click at [373, 131] on div "Synchrony Bank/Care Credit" at bounding box center [427, 129] width 177 height 15
type input "PO Box 981439"
type input "[GEOGRAPHIC_DATA]"
select select "45"
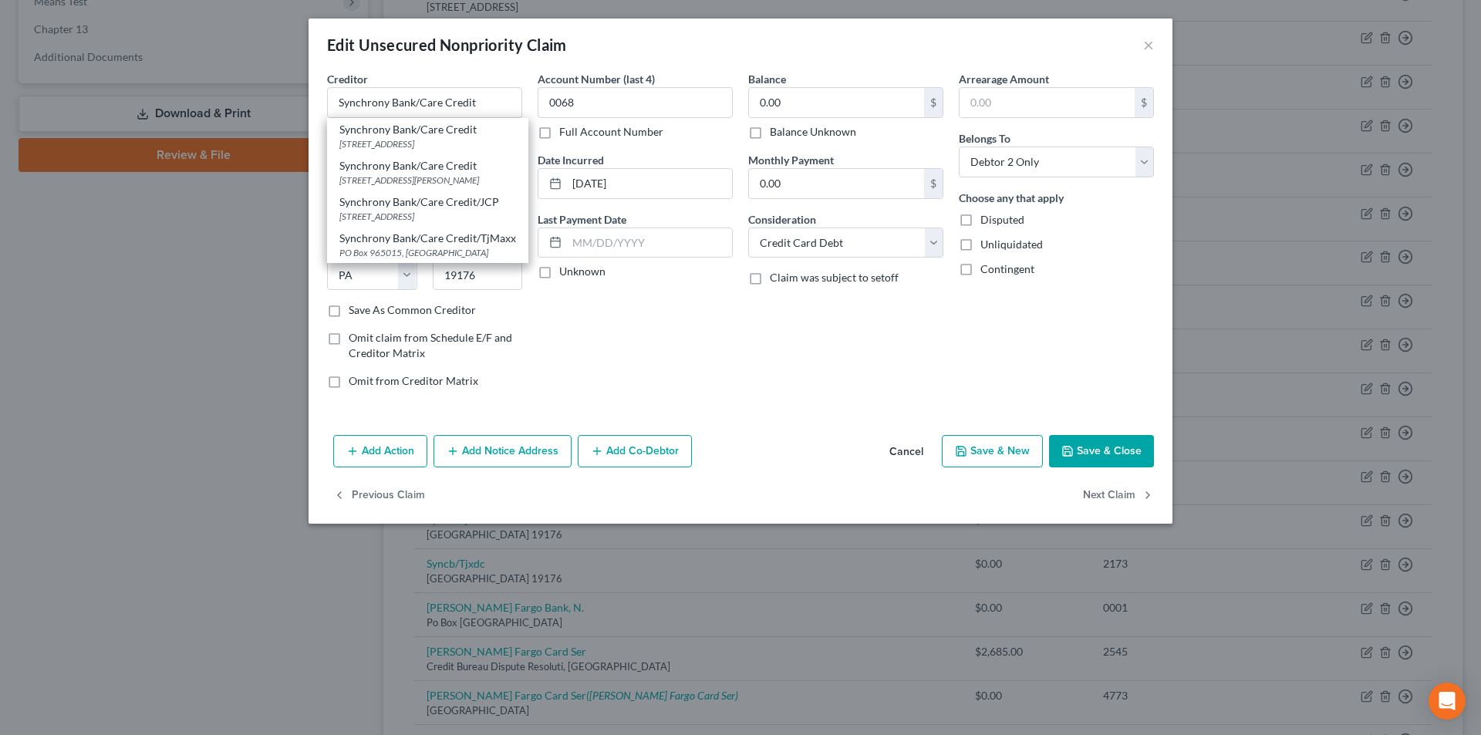
type input "79998"
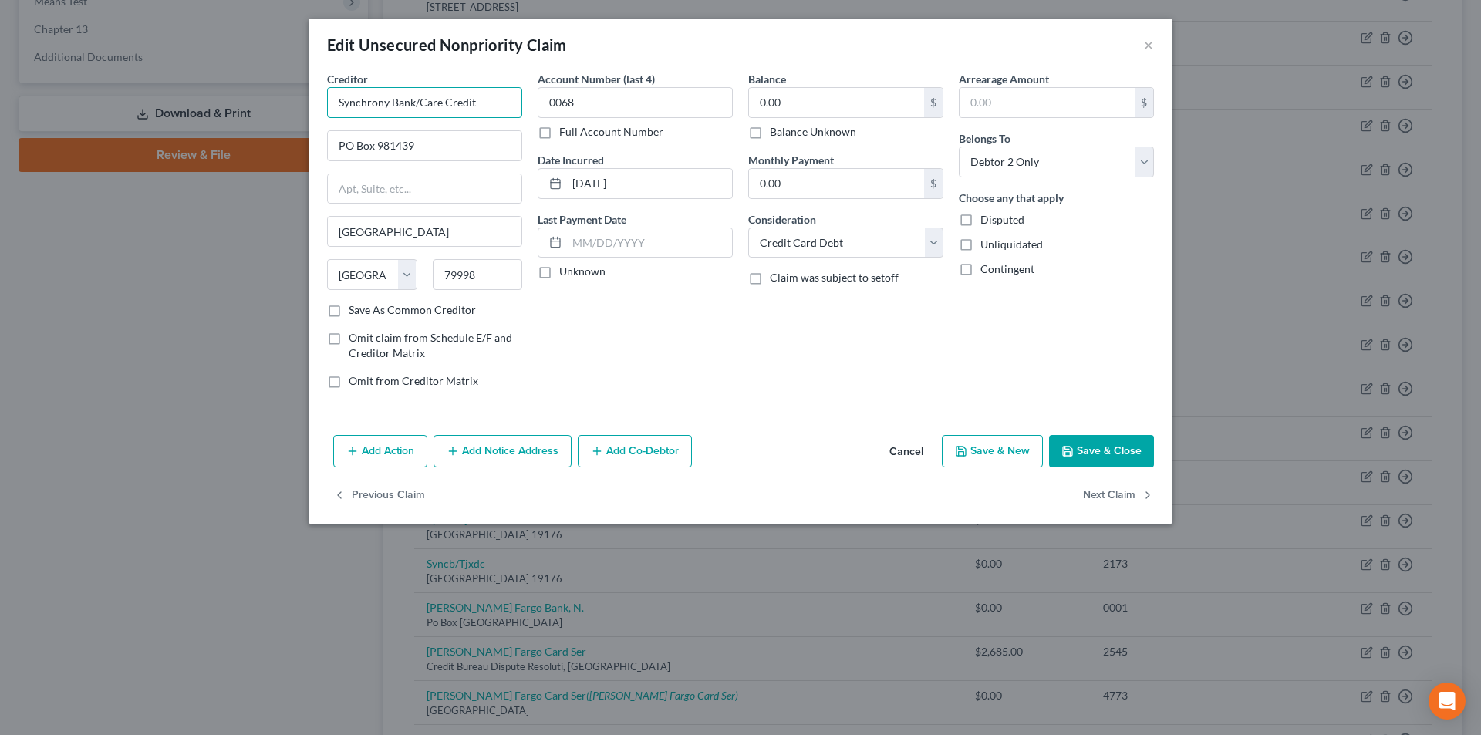
drag, startPoint x: 468, startPoint y: 100, endPoint x: 306, endPoint y: 100, distance: 162.0
click at [306, 100] on div "Edit Unsecured Nonpriority Claim × Creditor * Synchrony Bank/Care Credit PO Box…" at bounding box center [740, 367] width 1481 height 735
click at [492, 447] on button "Add Notice Address" at bounding box center [503, 451] width 138 height 32
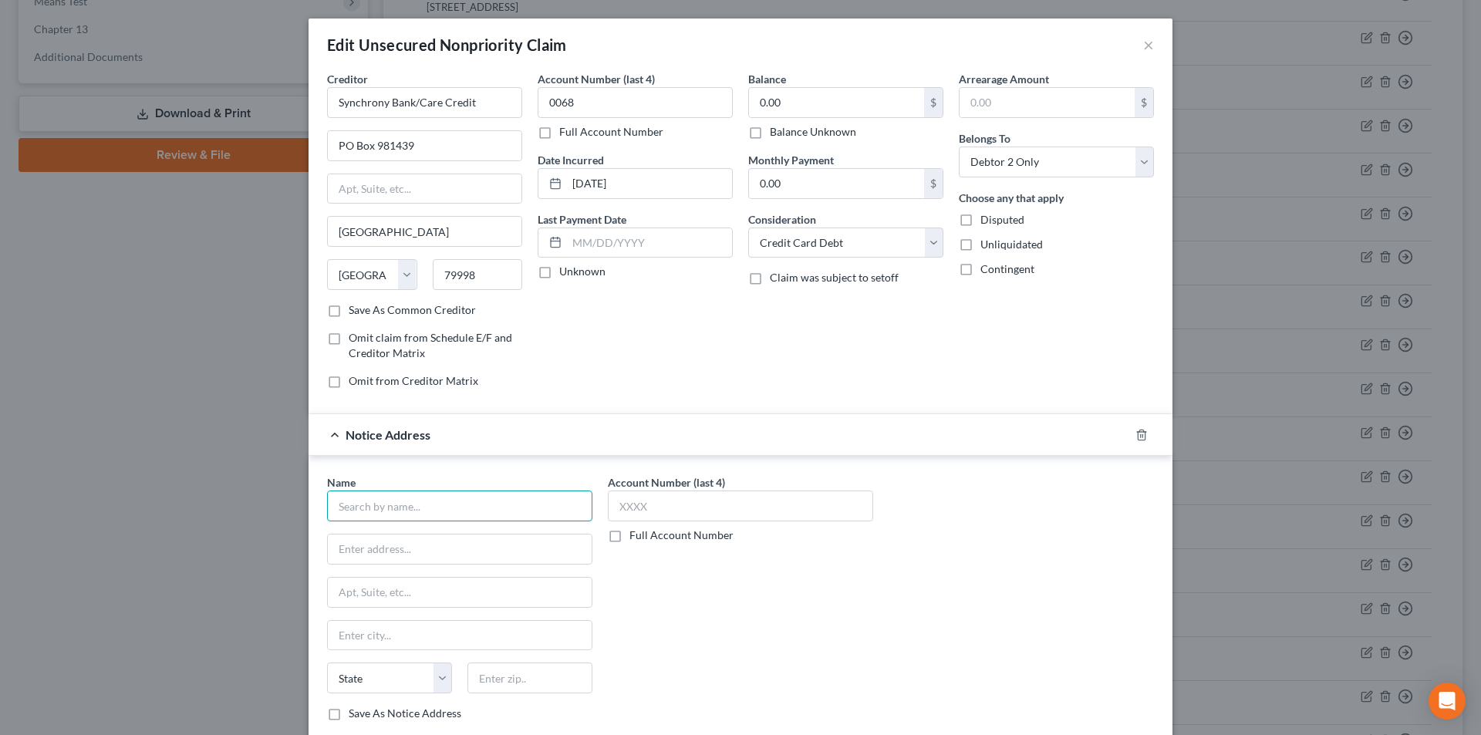
click at [430, 500] on input "text" at bounding box center [459, 506] width 265 height 31
paste input "Synchrony Bank/Care Credit"
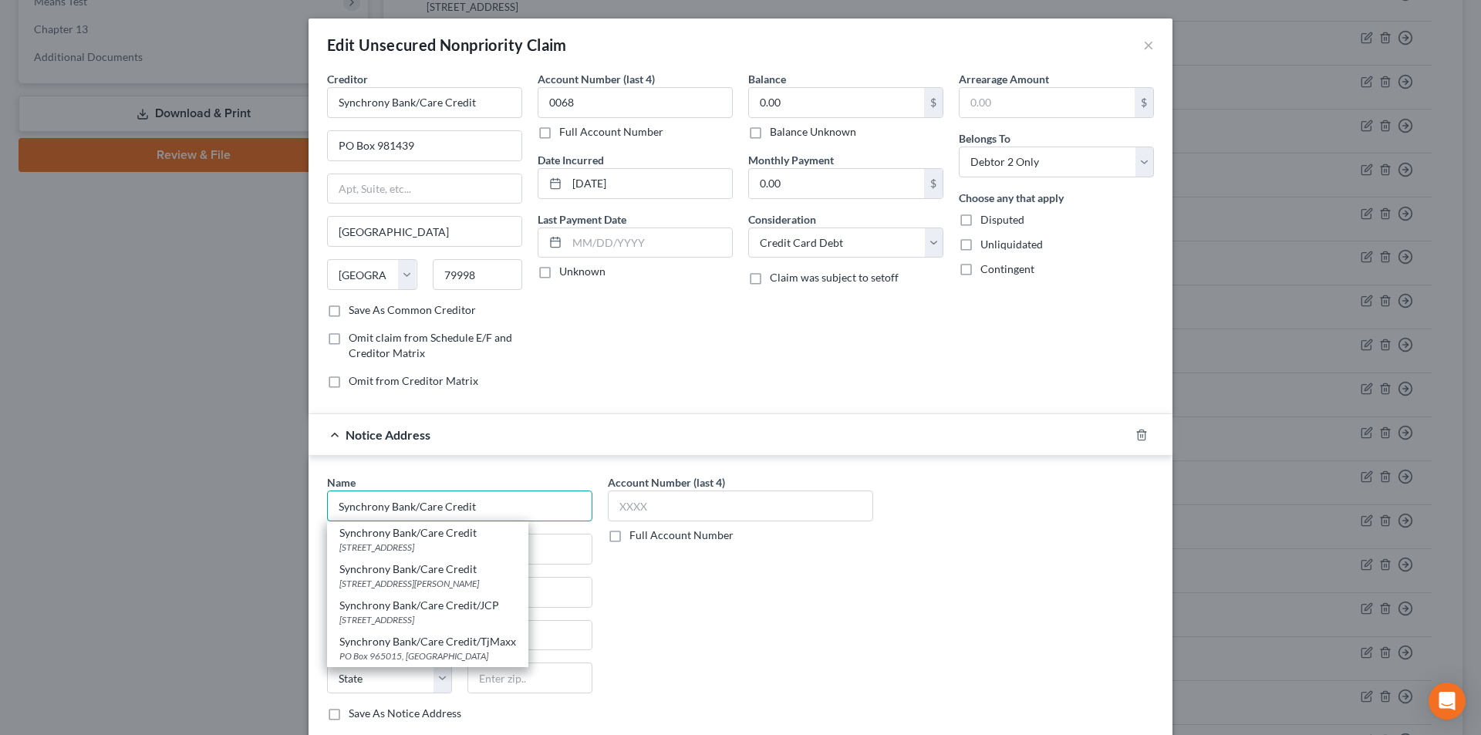
type input "Synchrony Bank/Care Credit"
click at [410, 576] on div "Synchrony Bank/Care Credit" at bounding box center [427, 569] width 177 height 15
type input "[STREET_ADDRESS][PERSON_NAME]"
type input "Kettering"
select select "36"
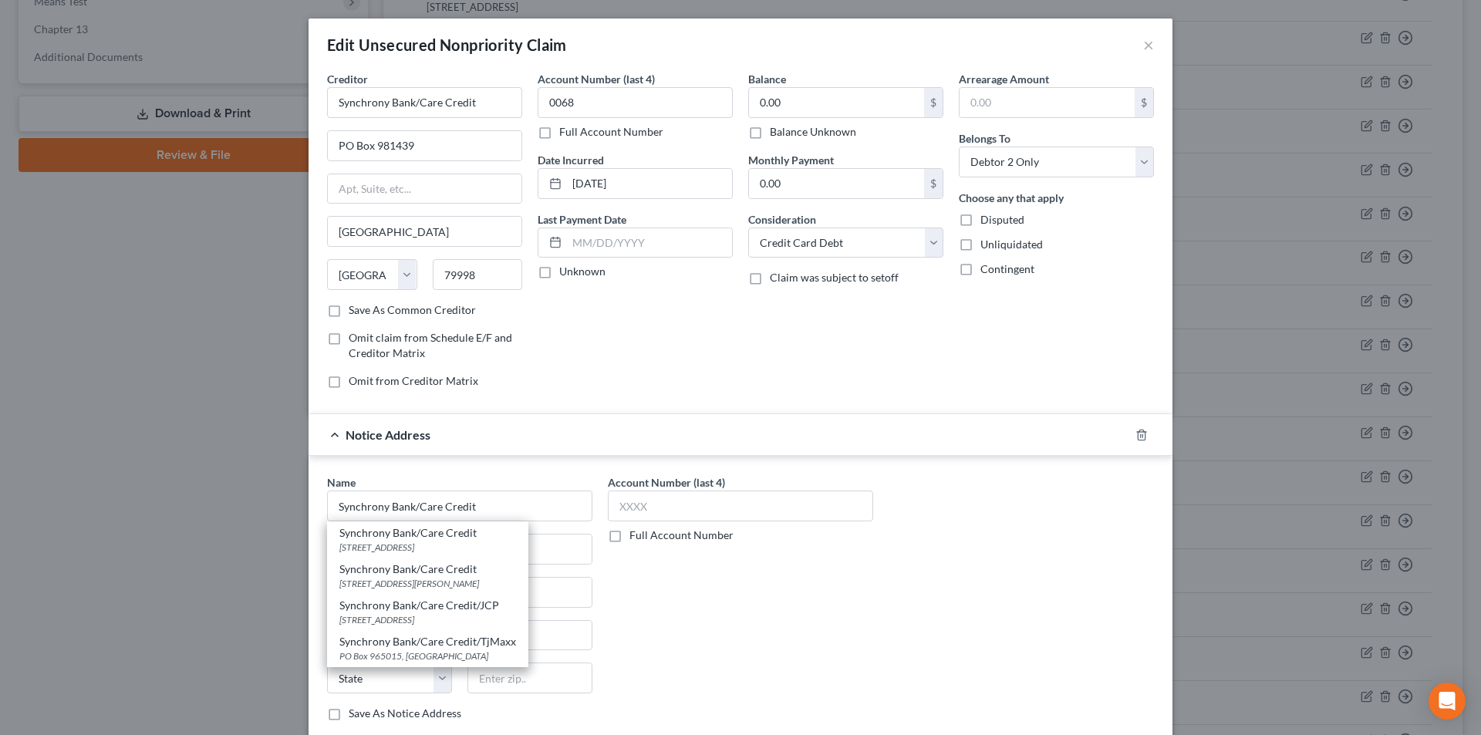
type input "45420"
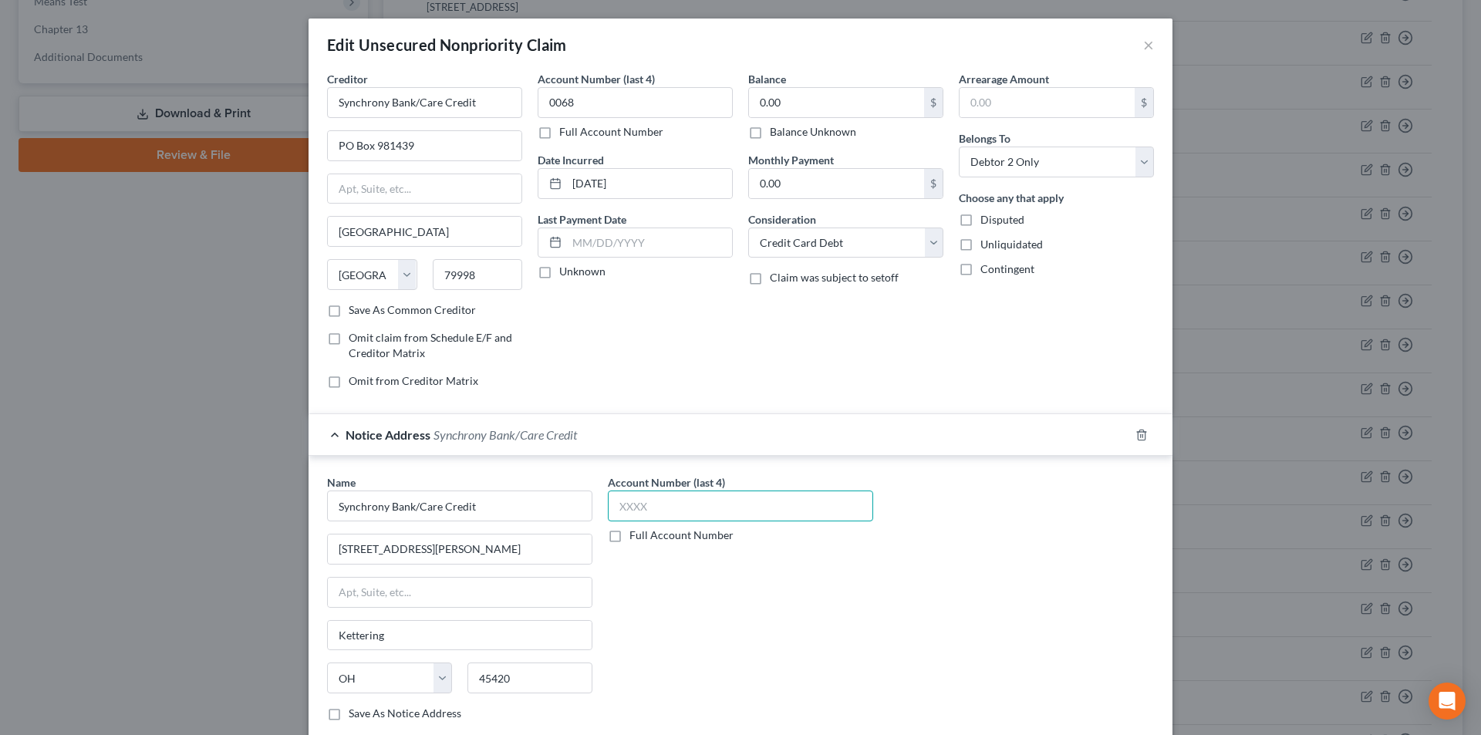
click at [647, 502] on input "text" at bounding box center [740, 506] width 265 height 31
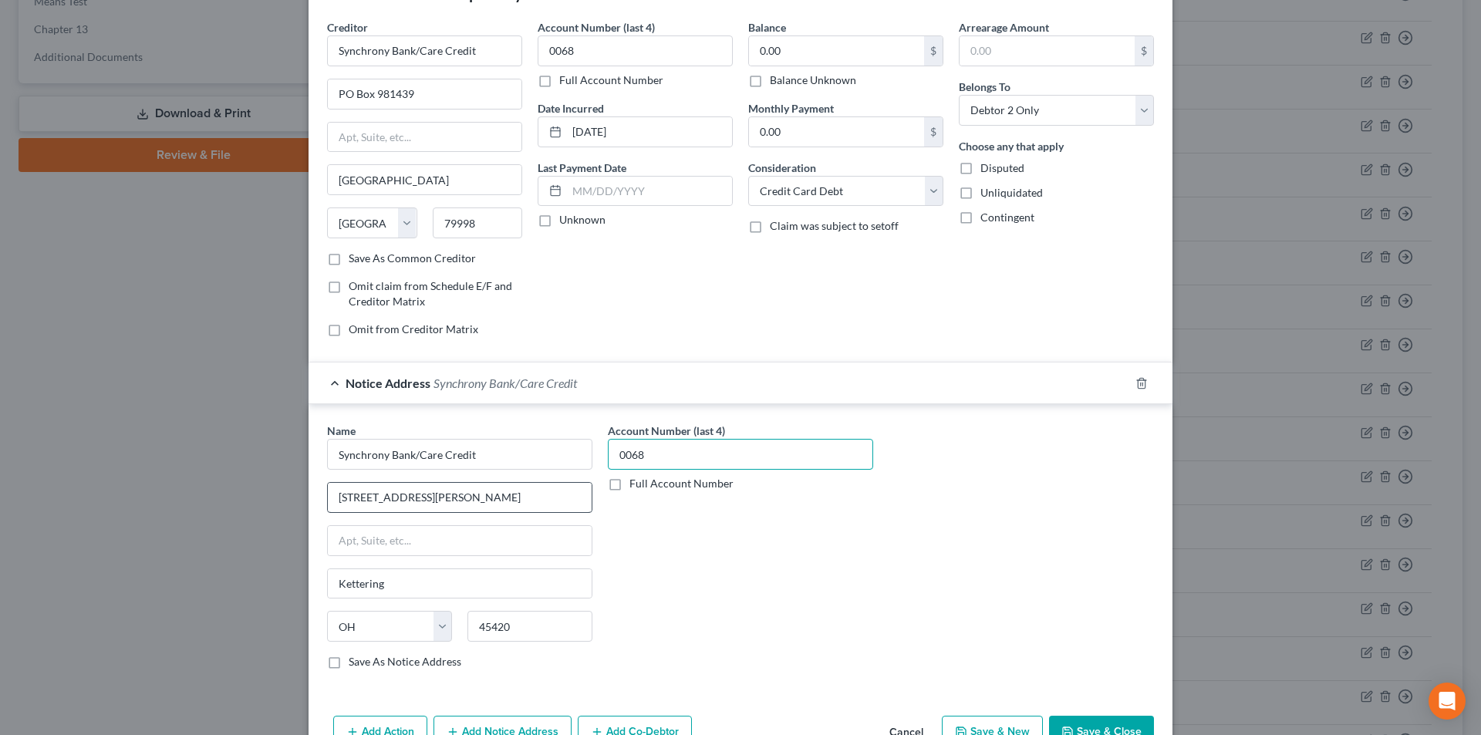
scroll to position [140, 0]
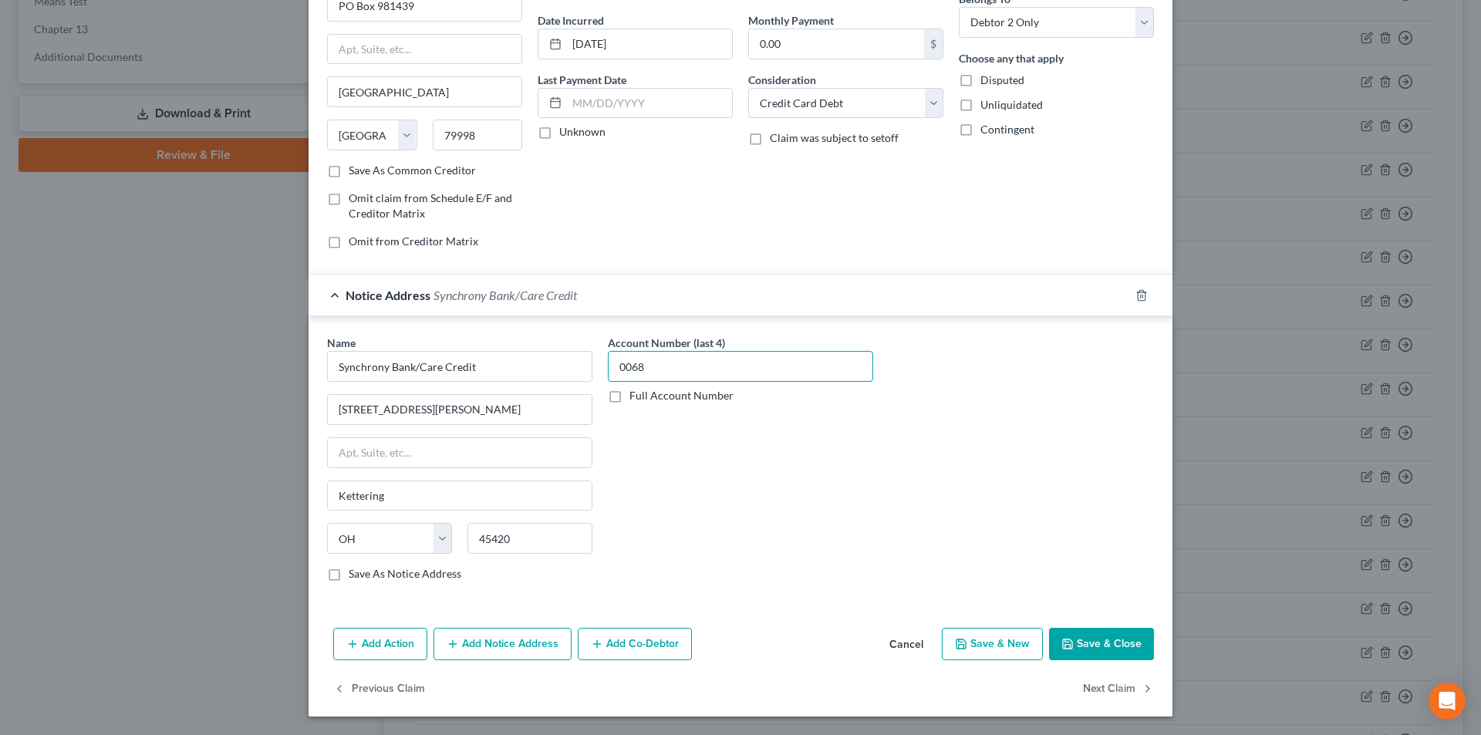
type input "0068"
click at [502, 634] on button "Add Notice Address" at bounding box center [503, 644] width 138 height 32
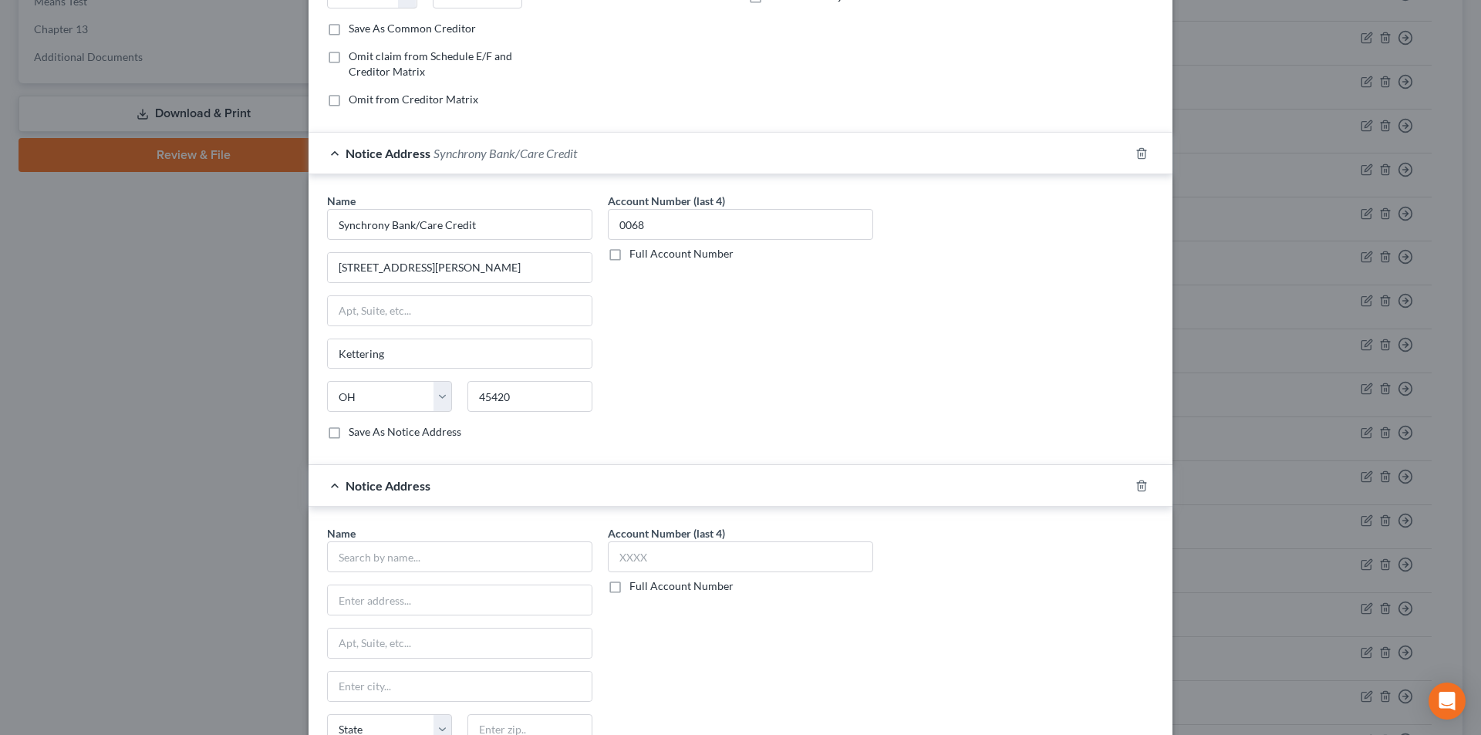
scroll to position [448, 0]
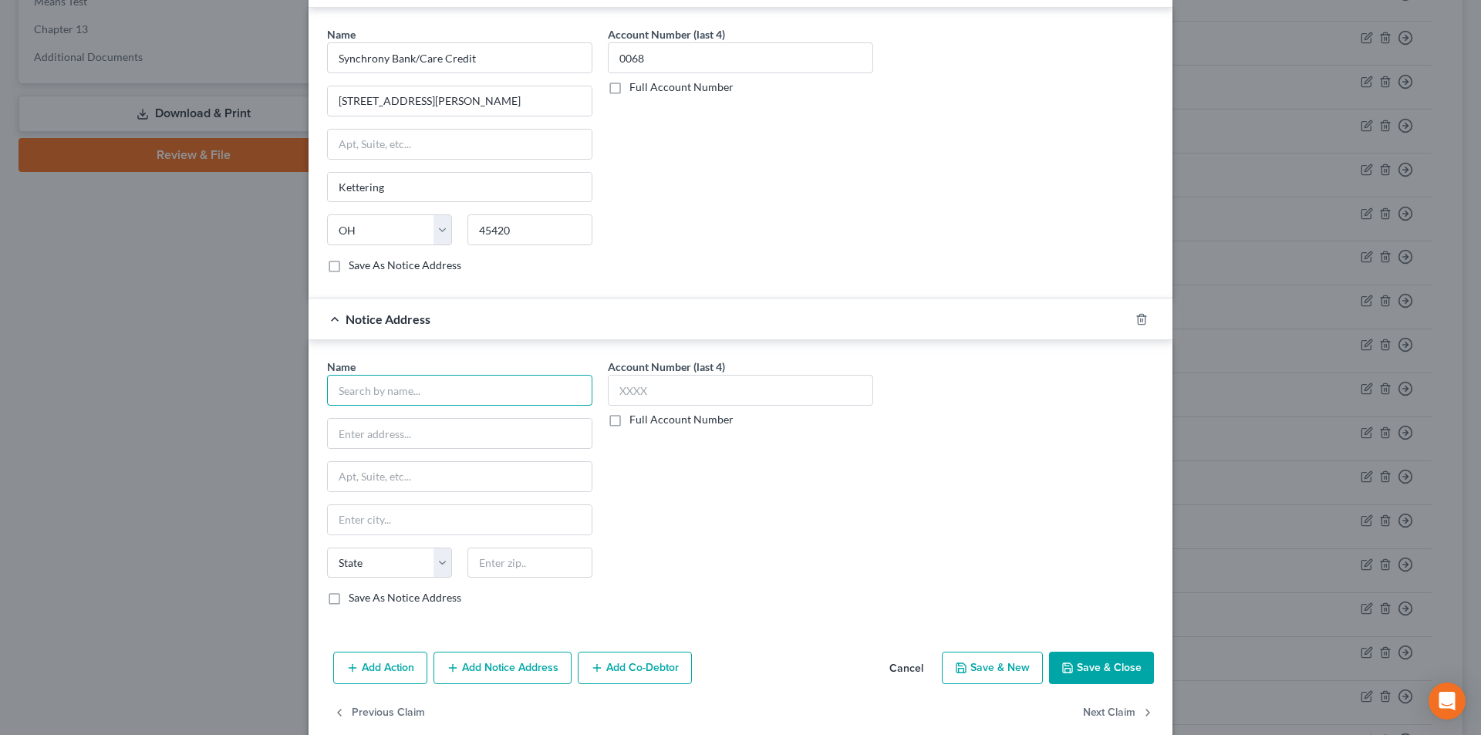
click at [446, 402] on input "text" at bounding box center [459, 390] width 265 height 31
paste input "Synchrony Bank/Care Credit"
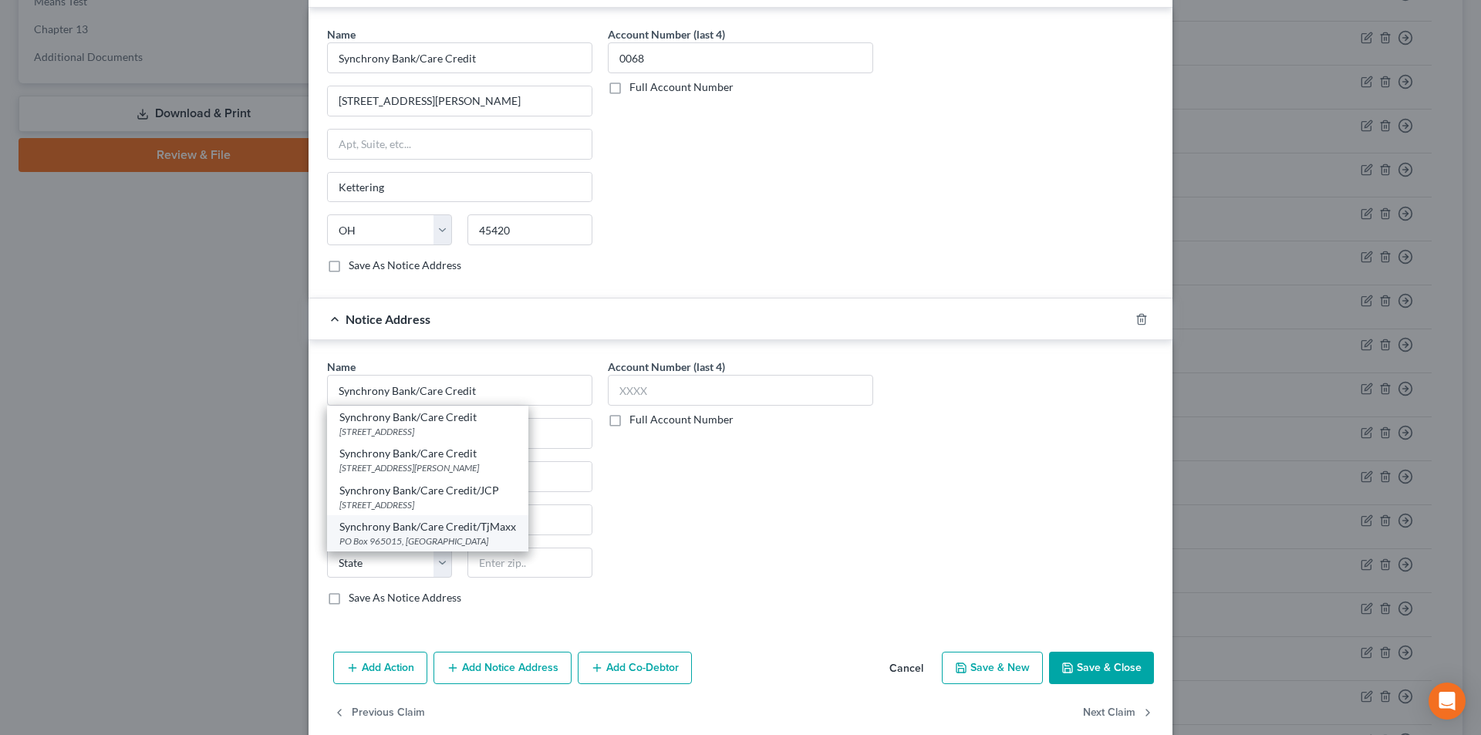
click at [390, 535] on div "PO Box 965015, [GEOGRAPHIC_DATA]" at bounding box center [427, 541] width 177 height 13
type input "Synchrony Bank/Care Credit/TjMaxx"
type input "PO Box 965015"
type input "Orlando"
select select "9"
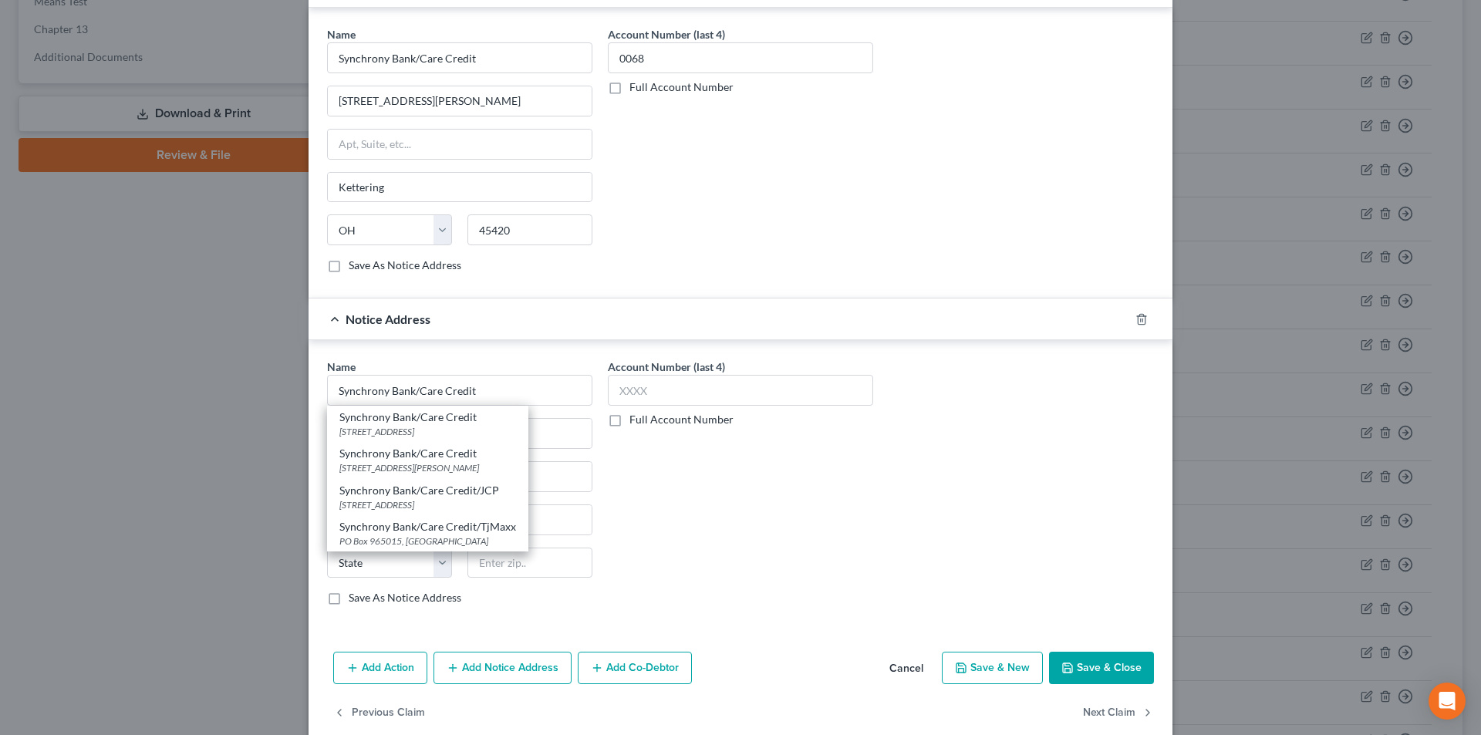
type input "32896"
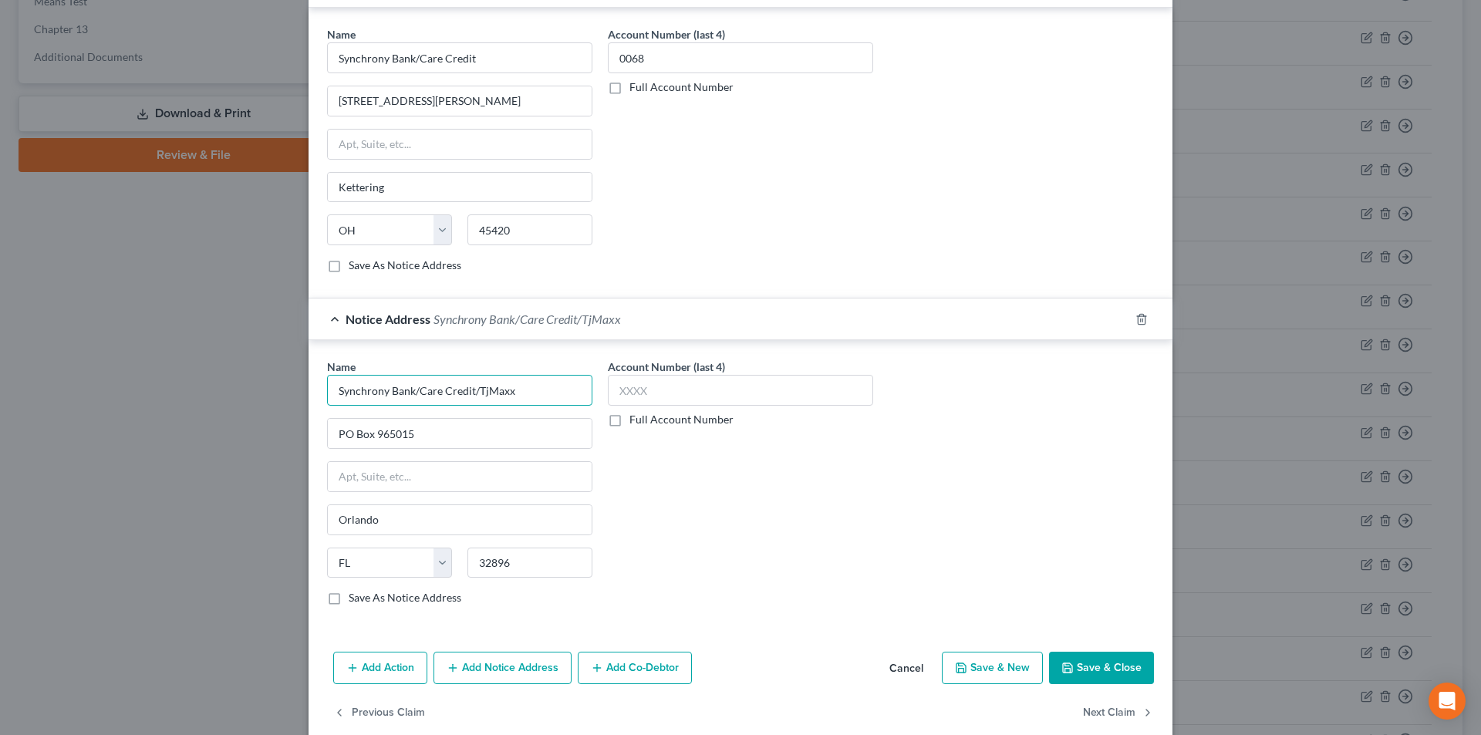
drag, startPoint x: 518, startPoint y: 388, endPoint x: 265, endPoint y: 387, distance: 253.1
click at [265, 387] on div "Edit Unsecured Nonpriority Claim × Creditor * Synchrony Bank/Care Credit PO Box…" at bounding box center [740, 367] width 1481 height 735
paste input "text"
type input "Synchrony Bank/Care Credit"
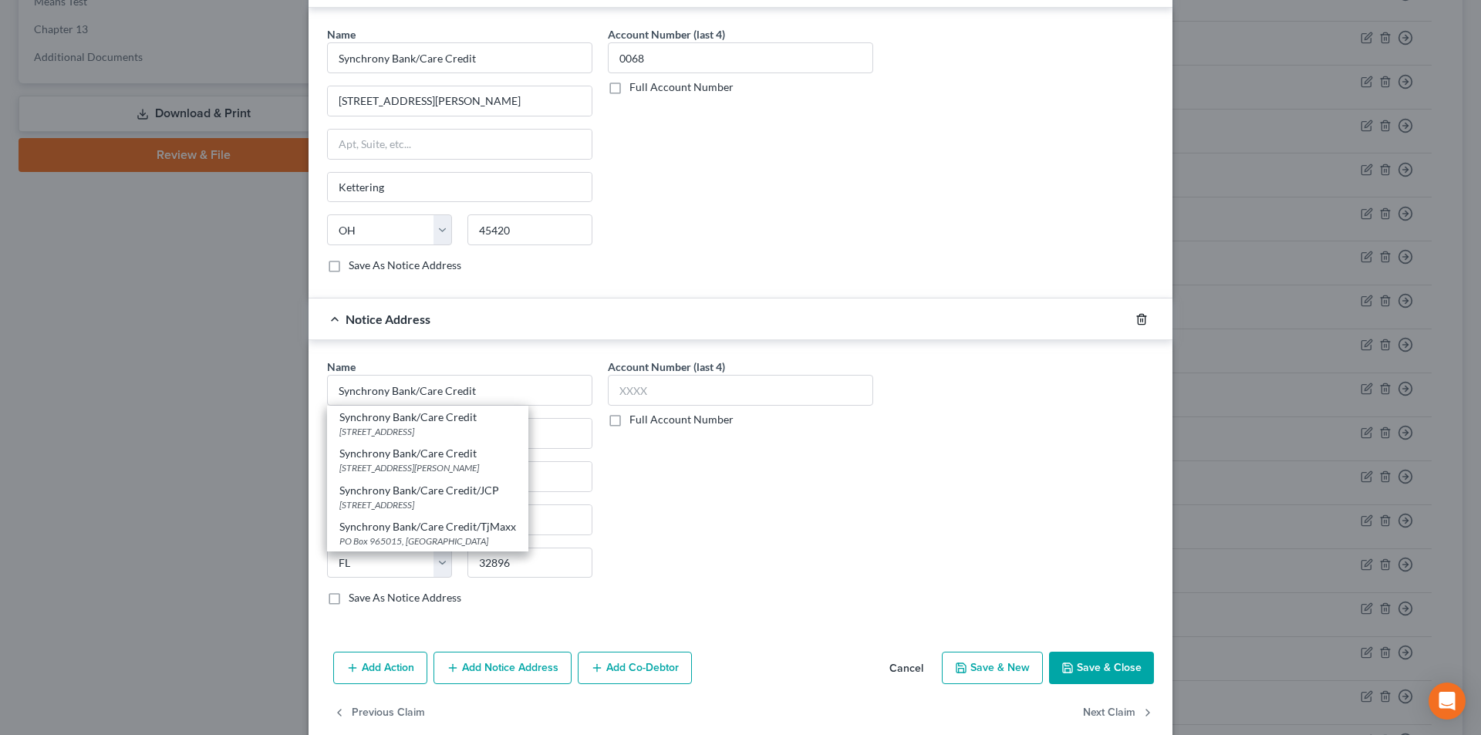
click at [1139, 322] on icon "button" at bounding box center [1142, 319] width 12 height 12
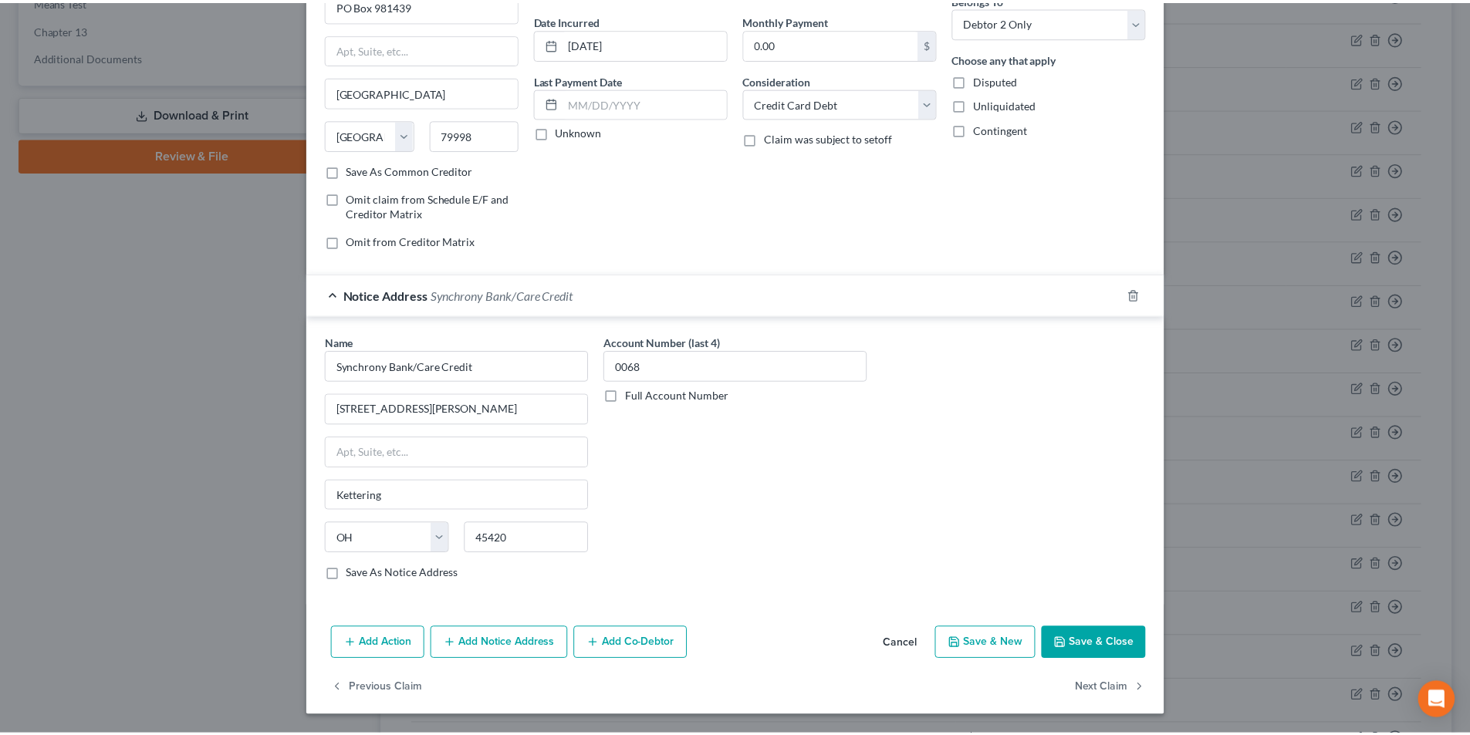
scroll to position [140, 0]
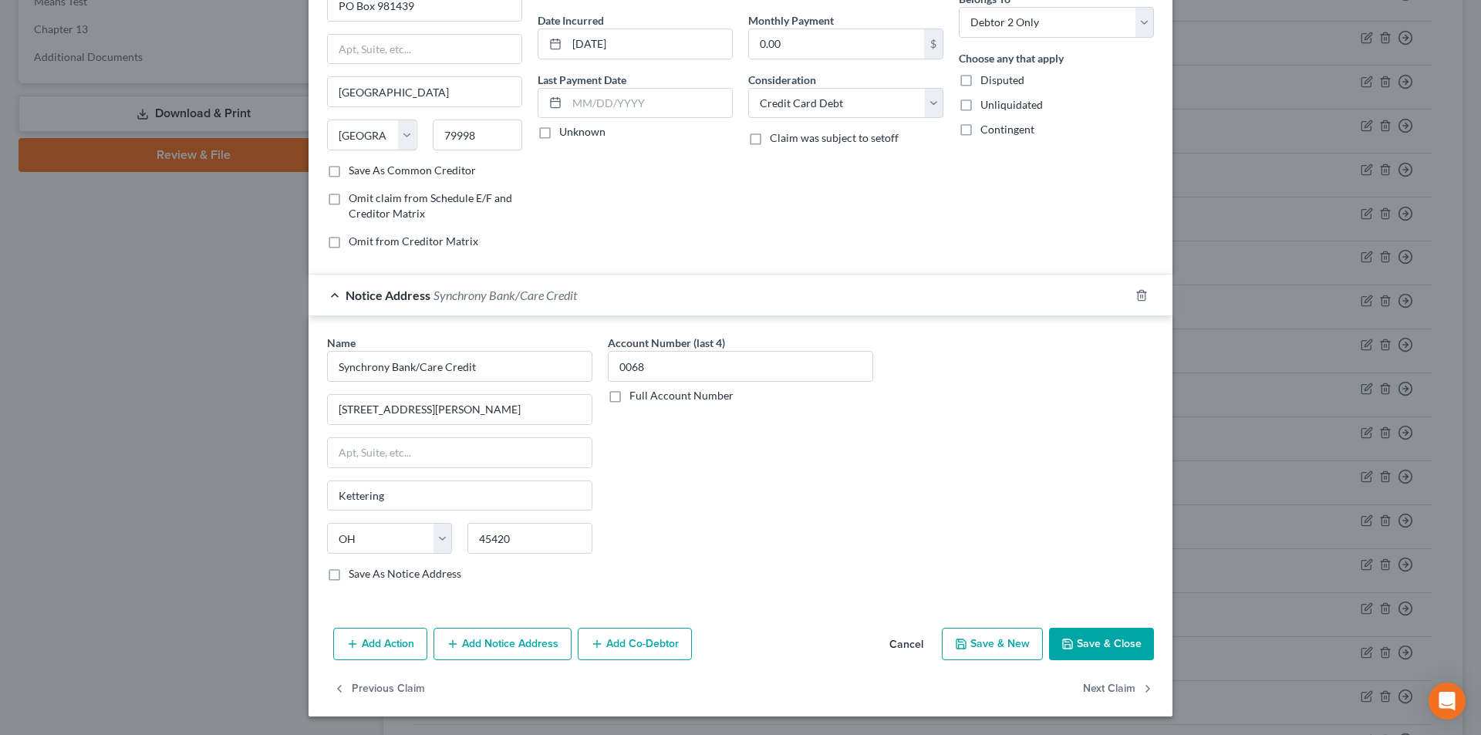
click at [1113, 639] on button "Save & Close" at bounding box center [1101, 644] width 105 height 32
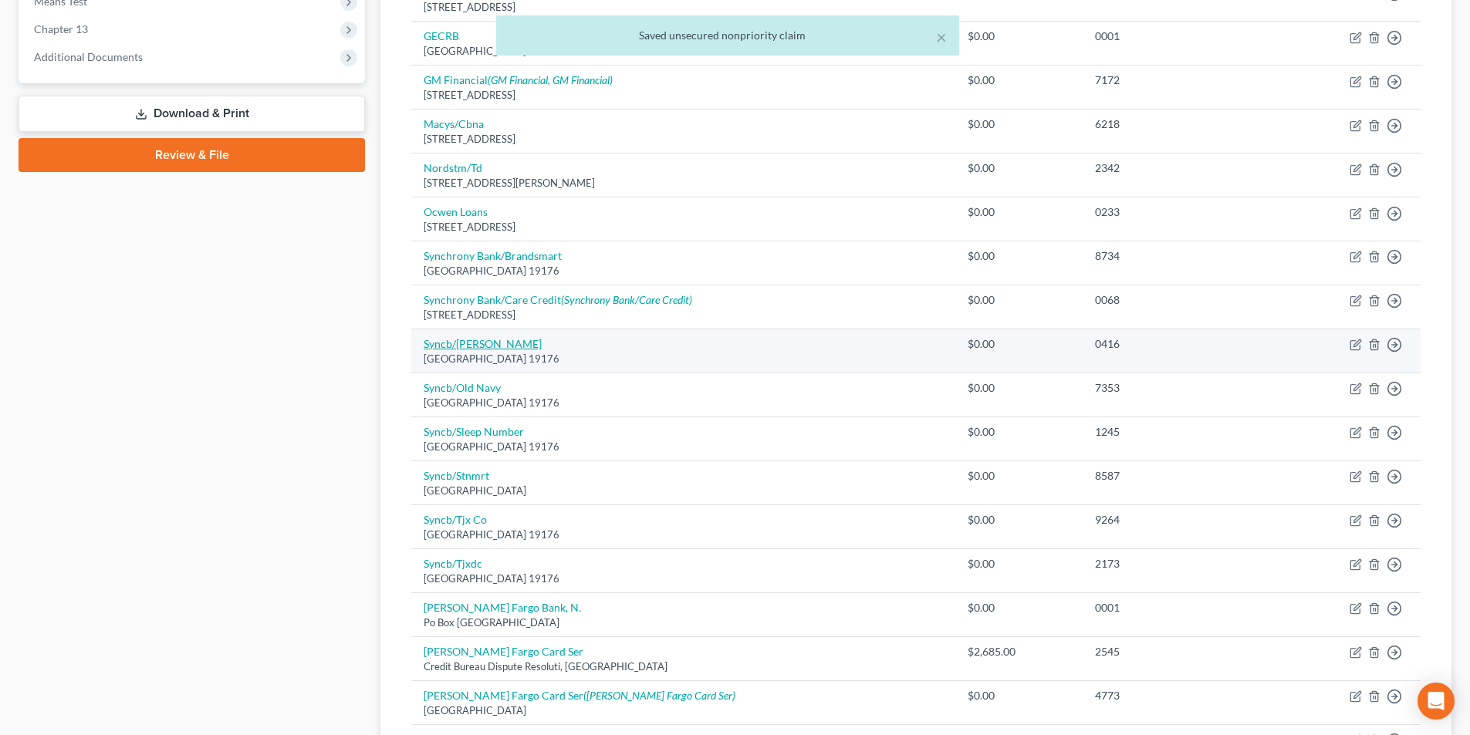
click at [468, 342] on link "Syncb/[PERSON_NAME]" at bounding box center [483, 343] width 118 height 13
select select "39"
select select "2"
select select "0"
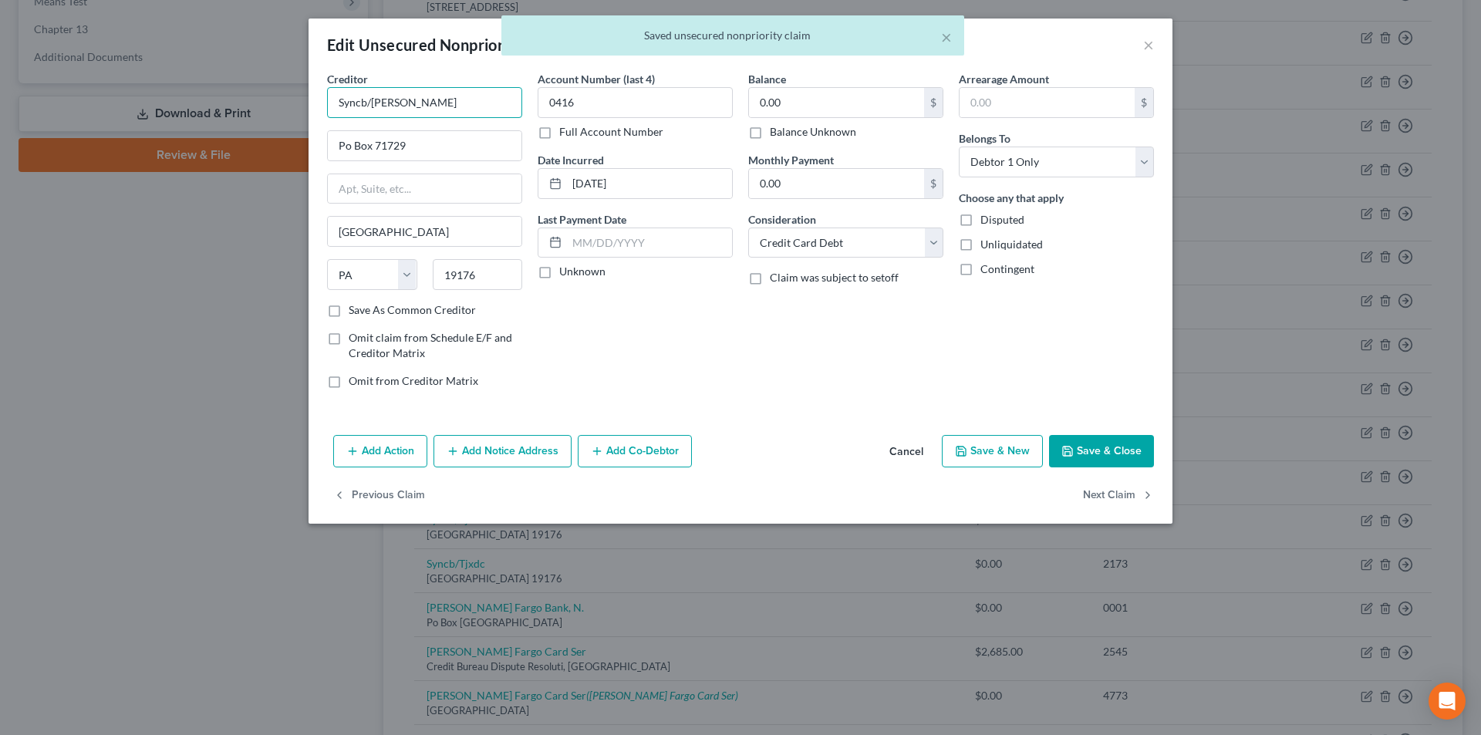
drag, startPoint x: 364, startPoint y: 102, endPoint x: 268, endPoint y: 111, distance: 96.9
click at [268, 111] on div "Edit Unsecured Nonpriority Claim × Creditor * Syncb/[PERSON_NAME] Po Box 71729 …" at bounding box center [740, 367] width 1481 height 735
paste input "hrony Bank/Care Credit"
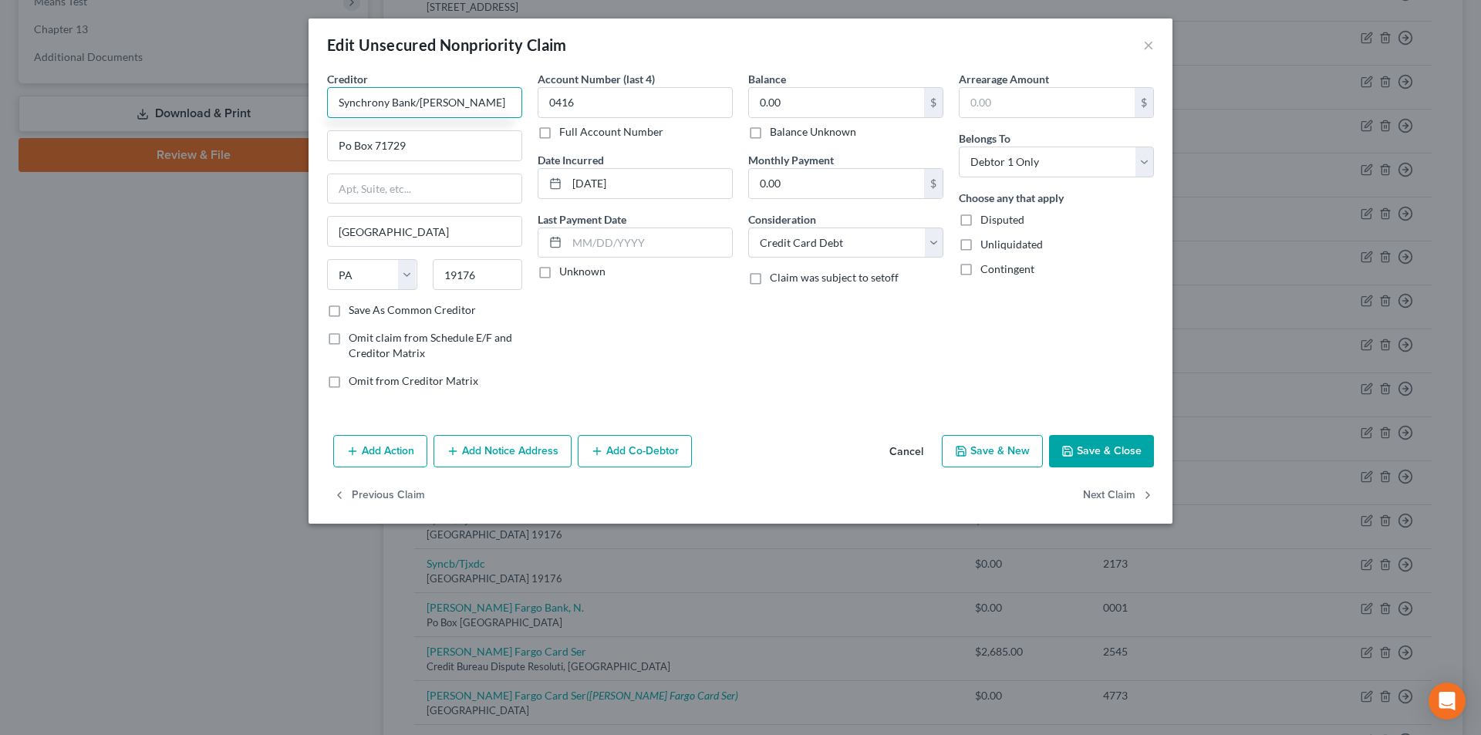
click at [424, 102] on input "Synchrony Bank/[PERSON_NAME]" at bounding box center [424, 102] width 195 height 31
type input "Synchrony Bank/JCPenneys"
click at [348, 147] on input "Po Box 71729" at bounding box center [425, 145] width 194 height 29
type input "PO Box 71729"
click at [1115, 448] on button "Save & Close" at bounding box center [1101, 451] width 105 height 32
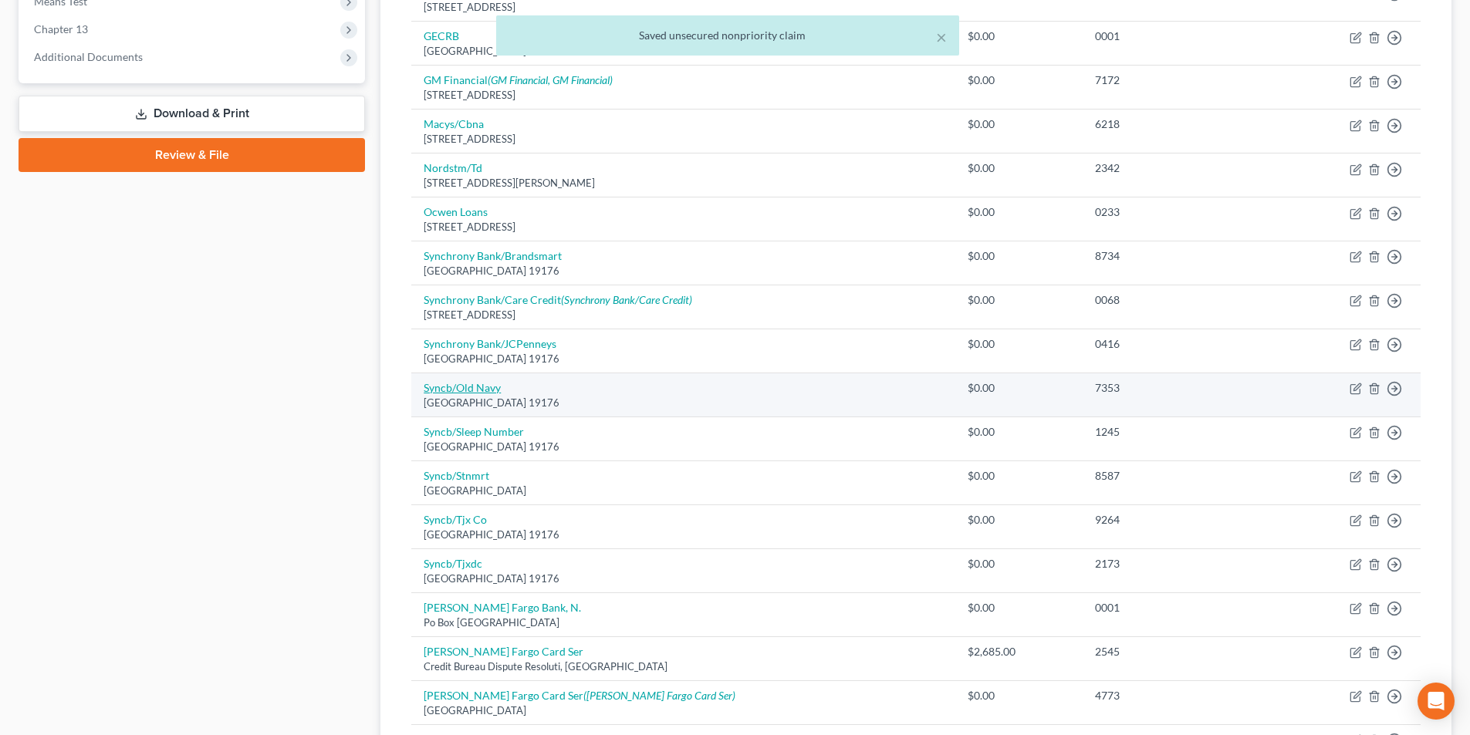
click at [485, 391] on link "Syncb/Old Navy" at bounding box center [462, 387] width 77 height 13
select select "39"
select select "2"
select select "1"
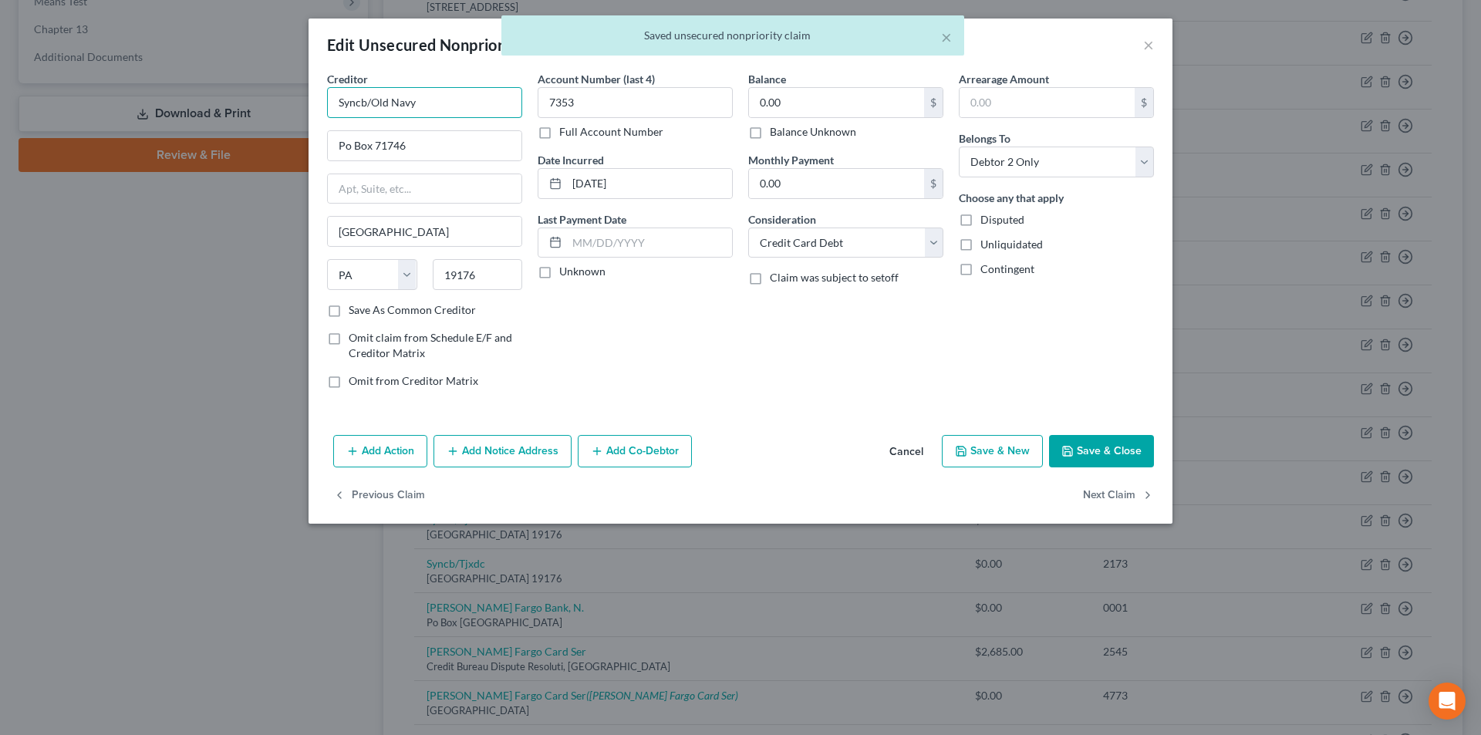
drag, startPoint x: 366, startPoint y: 96, endPoint x: 299, endPoint y: 100, distance: 67.2
click at [301, 100] on div "Edit Unsecured Nonpriority Claim × Creditor * Syncb/Old Navy Po Box 71746 [GEOG…" at bounding box center [740, 367] width 1481 height 735
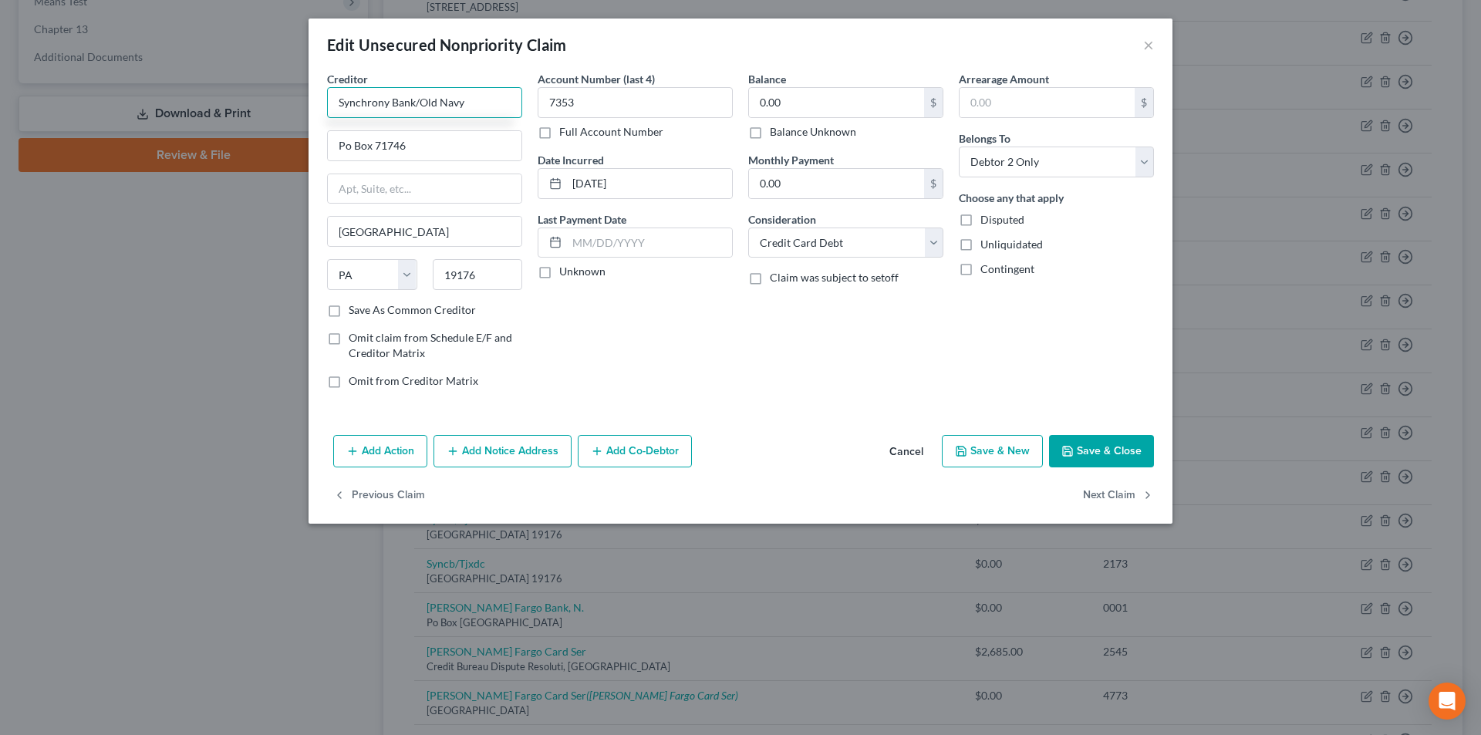
drag, startPoint x: 414, startPoint y: 100, endPoint x: 334, endPoint y: 101, distance: 80.2
click at [334, 101] on input "Synchrony Bank/Old Navy" at bounding box center [424, 102] width 195 height 31
type input "Synchrony Bank/Old Navy"
click at [346, 141] on input "Po Box 71746" at bounding box center [425, 145] width 194 height 29
type input "PO Box 71746"
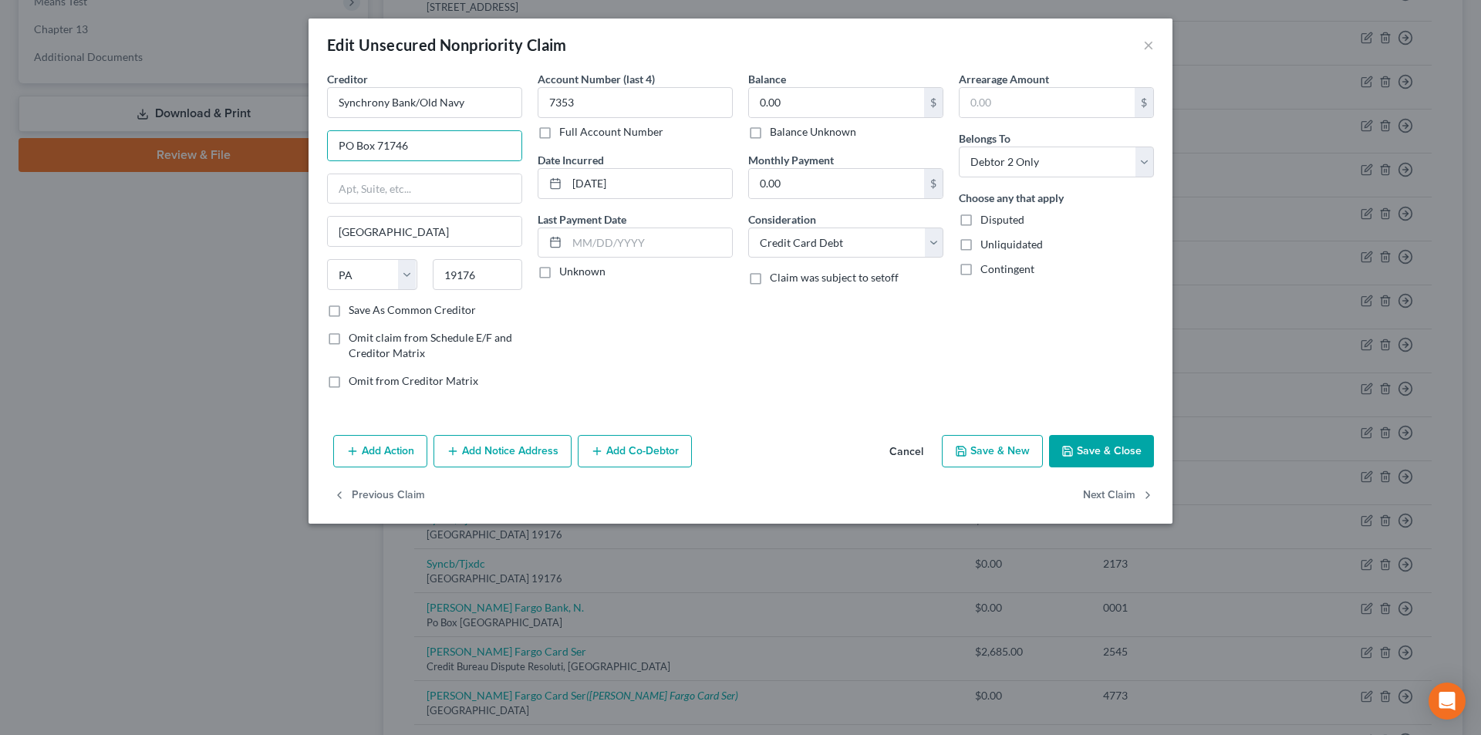
click at [1072, 451] on icon "button" at bounding box center [1067, 451] width 9 height 9
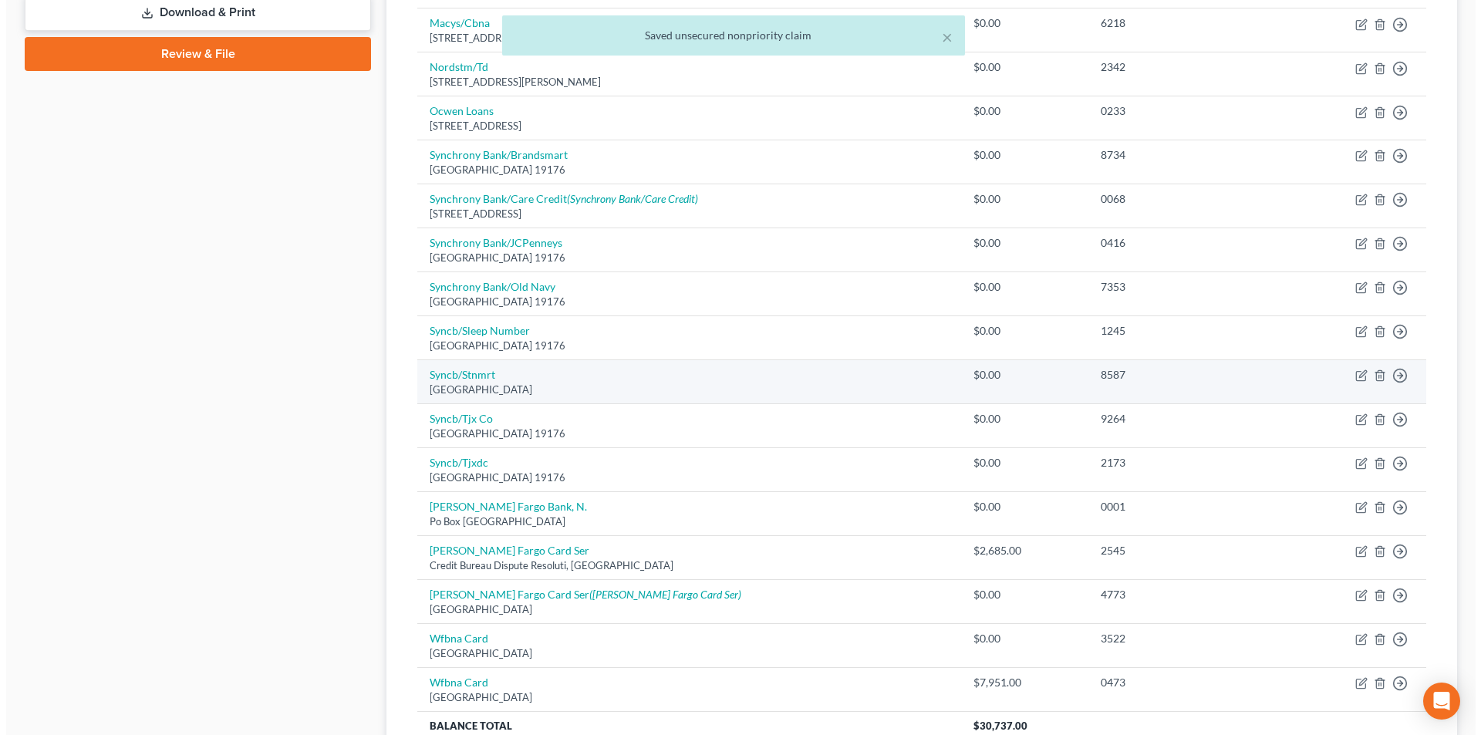
scroll to position [771, 0]
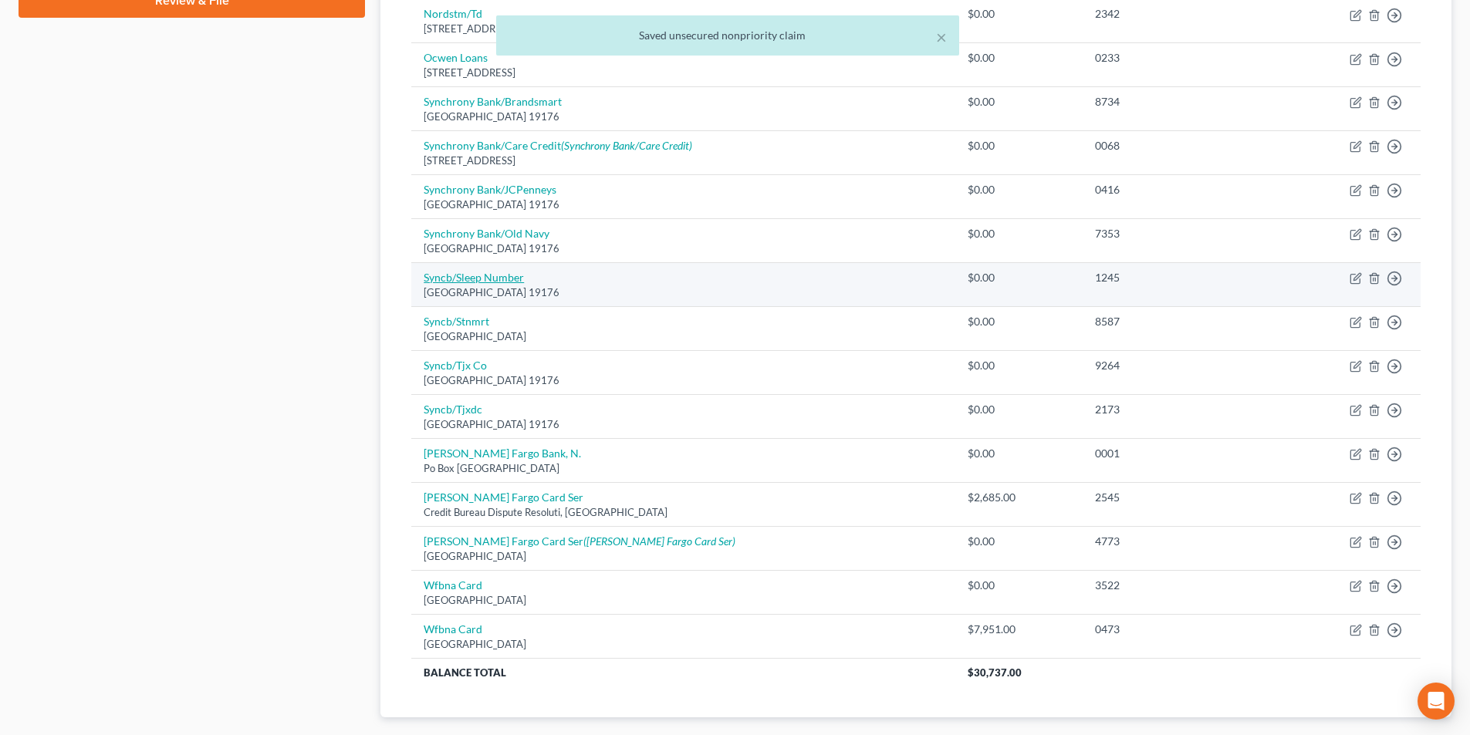
click at [474, 280] on link "Syncb/Sleep Number" at bounding box center [474, 277] width 100 height 13
select select "39"
select select "2"
select select "0"
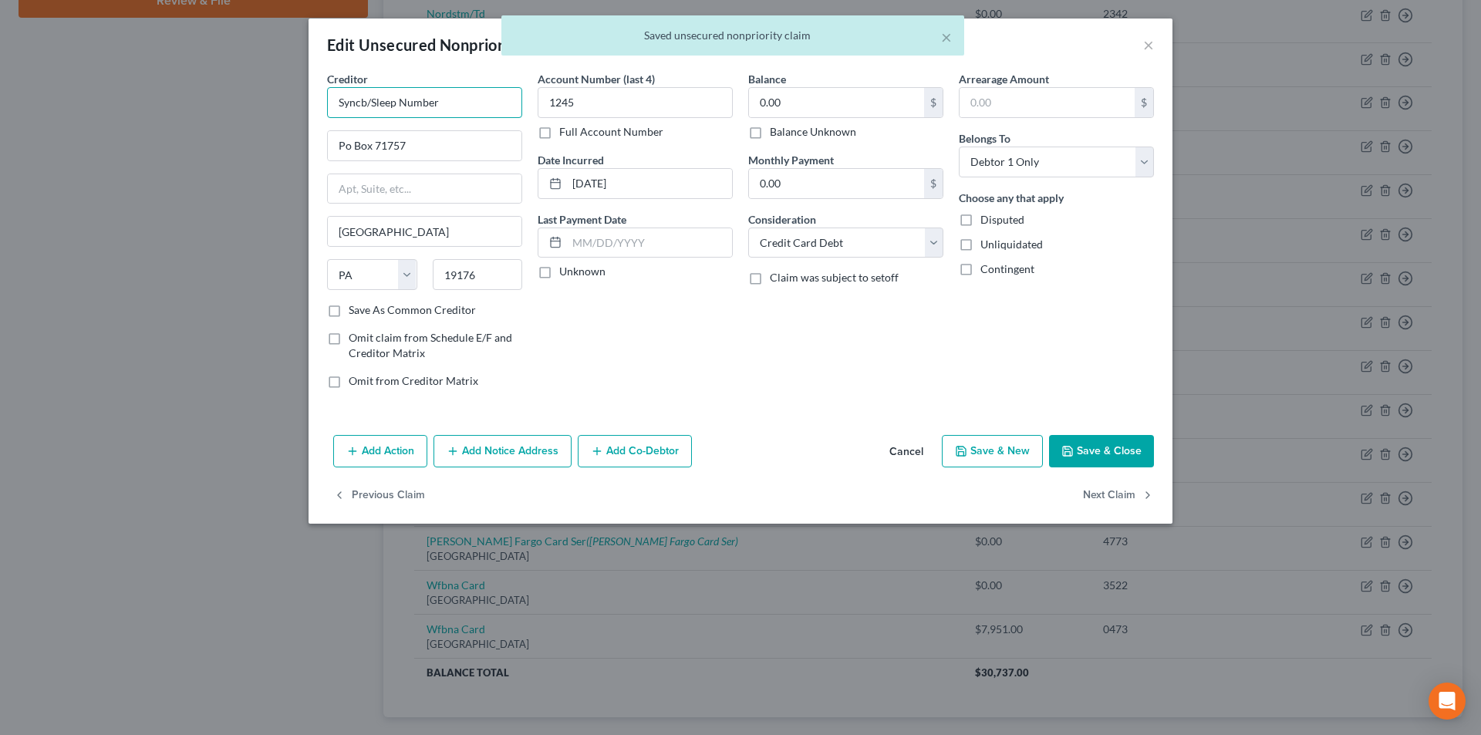
drag, startPoint x: 364, startPoint y: 102, endPoint x: 258, endPoint y: 127, distance: 109.3
click at [263, 121] on div "Edit Unsecured Nonpriority Claim × Creditor * Syncb/Sleep Number Po Box 71757 […" at bounding box center [740, 367] width 1481 height 735
paste input "hrony Bank"
type input "Synchrony Bank/Sleep Number"
drag, startPoint x: 346, startPoint y: 143, endPoint x: 352, endPoint y: 154, distance: 11.4
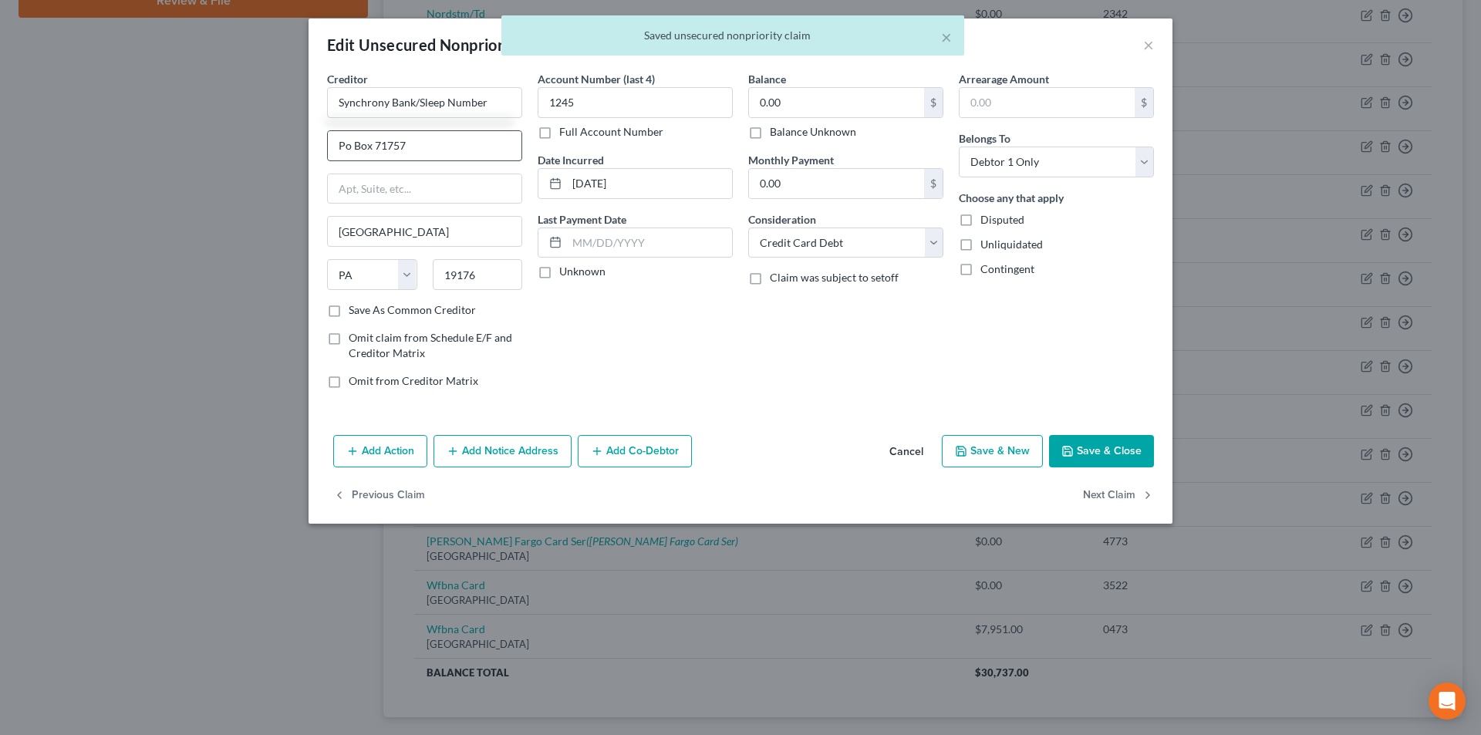
click at [346, 143] on input "Po Box 71757" at bounding box center [425, 145] width 194 height 29
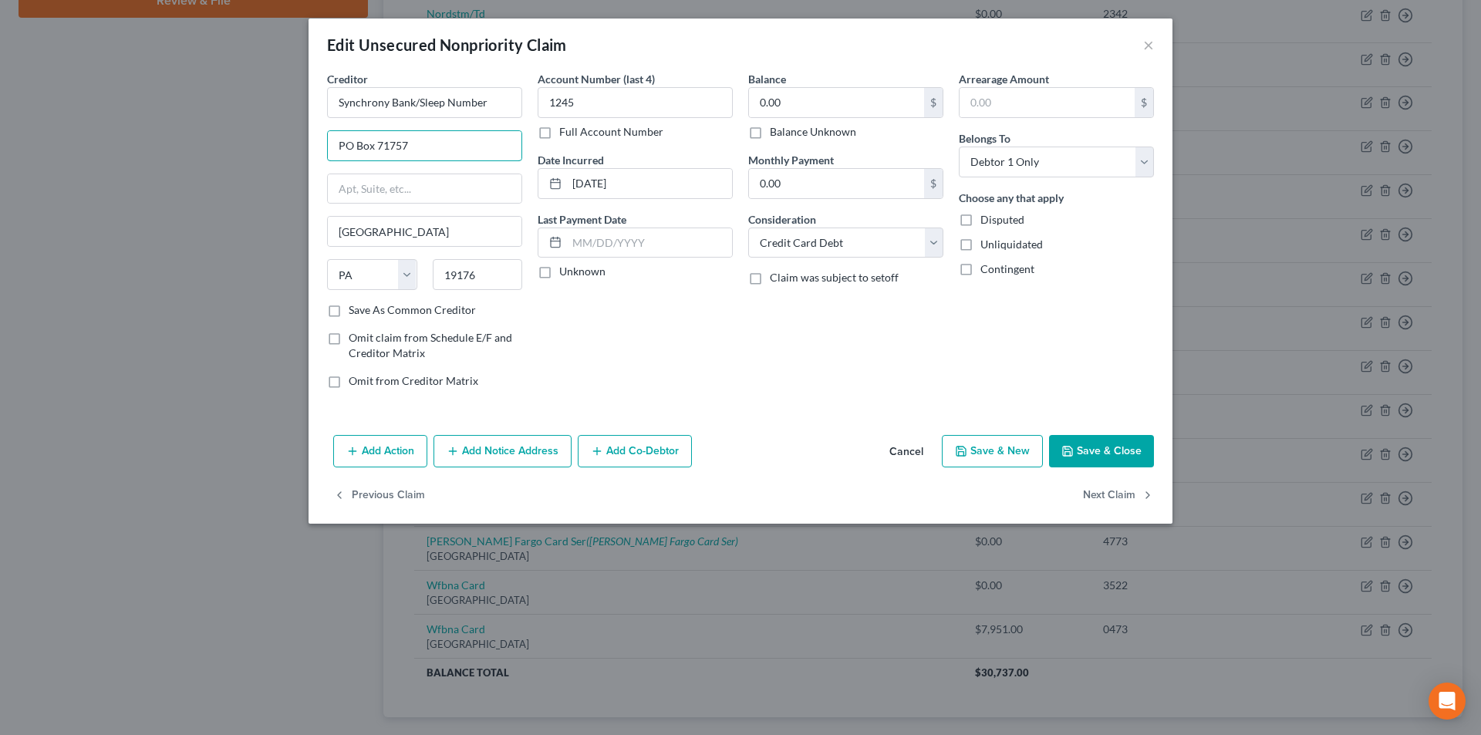
type input "PO Box 71757"
click at [1105, 456] on button "Save & Close" at bounding box center [1101, 451] width 105 height 32
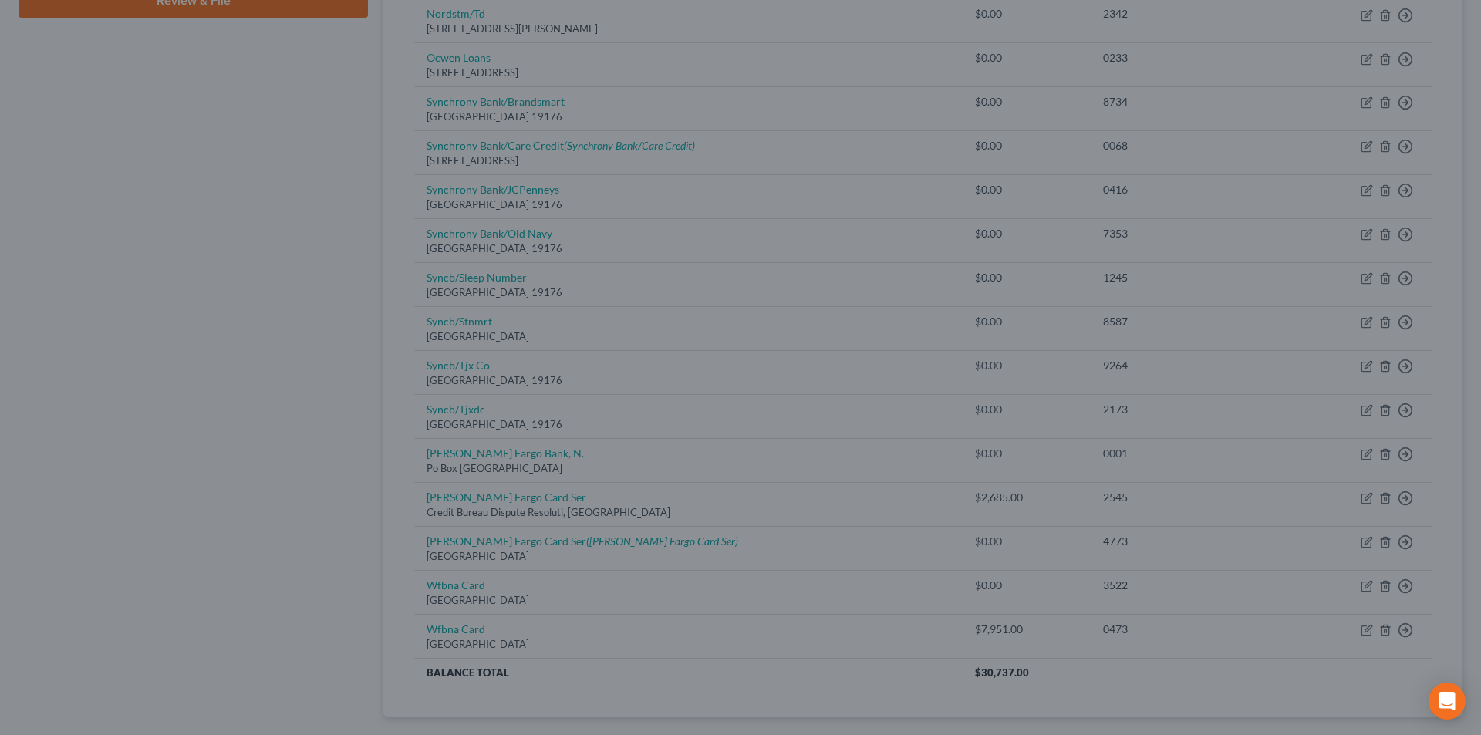
type input "0"
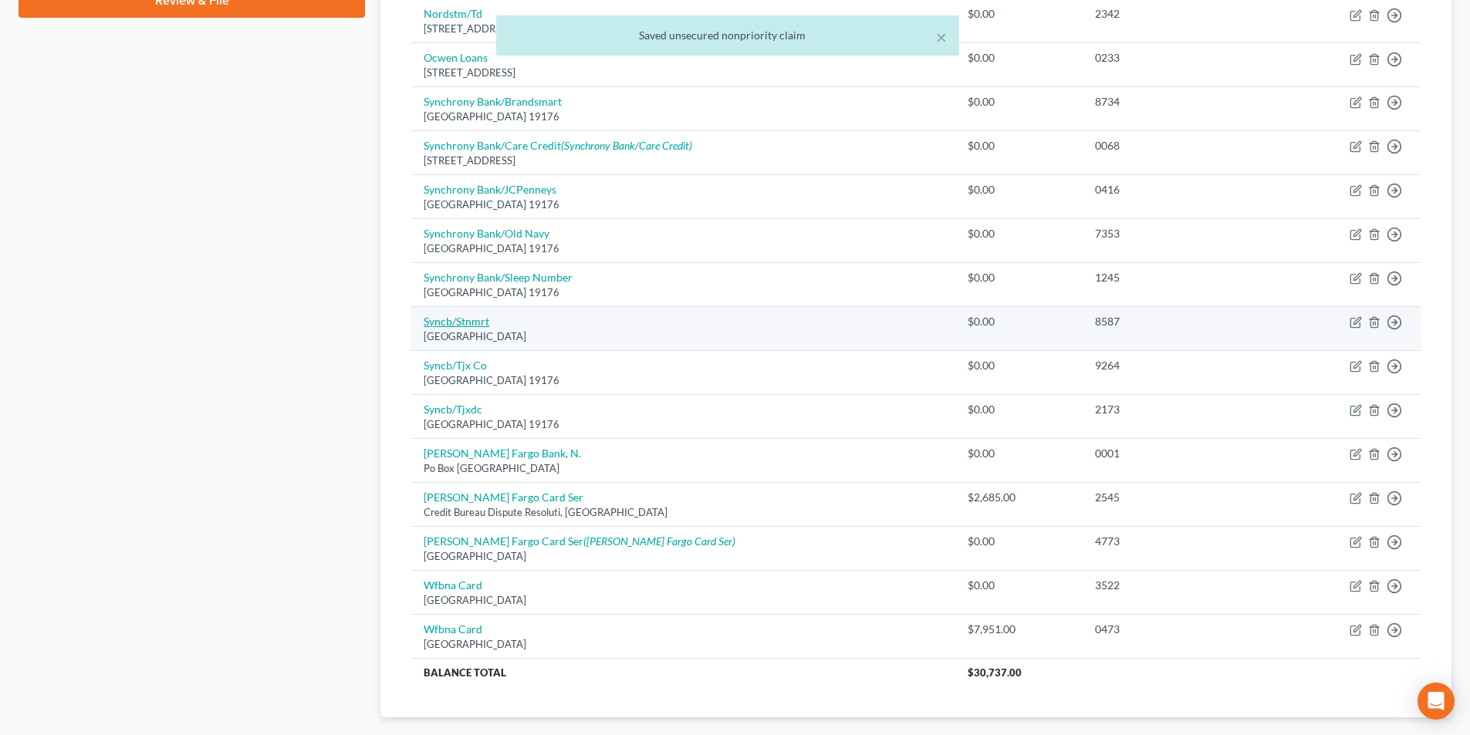
click at [462, 322] on link "Syncb/Stnmrt" at bounding box center [457, 321] width 66 height 13
select select "39"
select select "2"
select select "1"
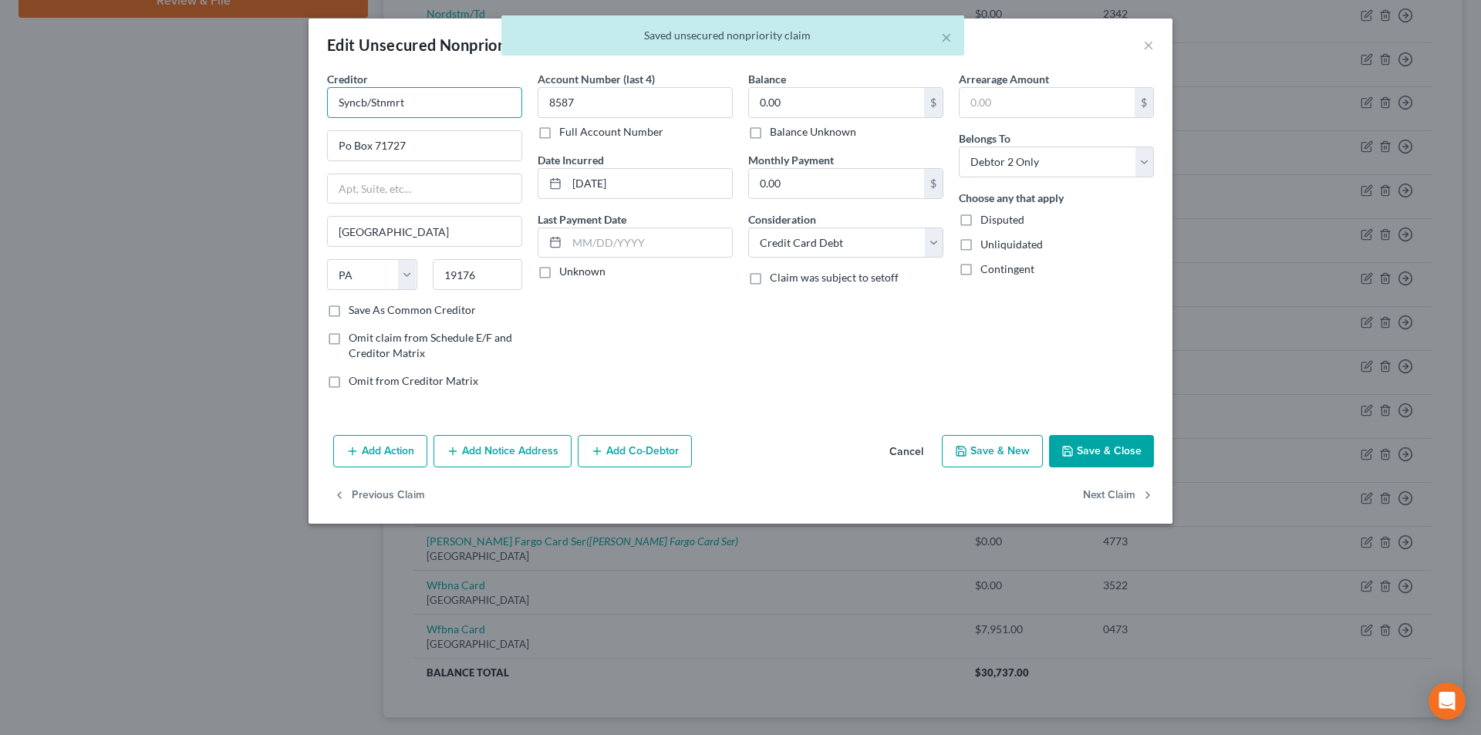
drag, startPoint x: 368, startPoint y: 99, endPoint x: 289, endPoint y: 106, distance: 79.8
click at [289, 106] on div "Edit Unsecured Nonpriority Claim × Creditor * Syncb/Stnmrt Po Box 71727 [GEOGRA…" at bounding box center [740, 367] width 1481 height 735
paste input "hrony Bank"
click at [430, 97] on input "Synchrony Bank/Stnmrt" at bounding box center [424, 102] width 195 height 31
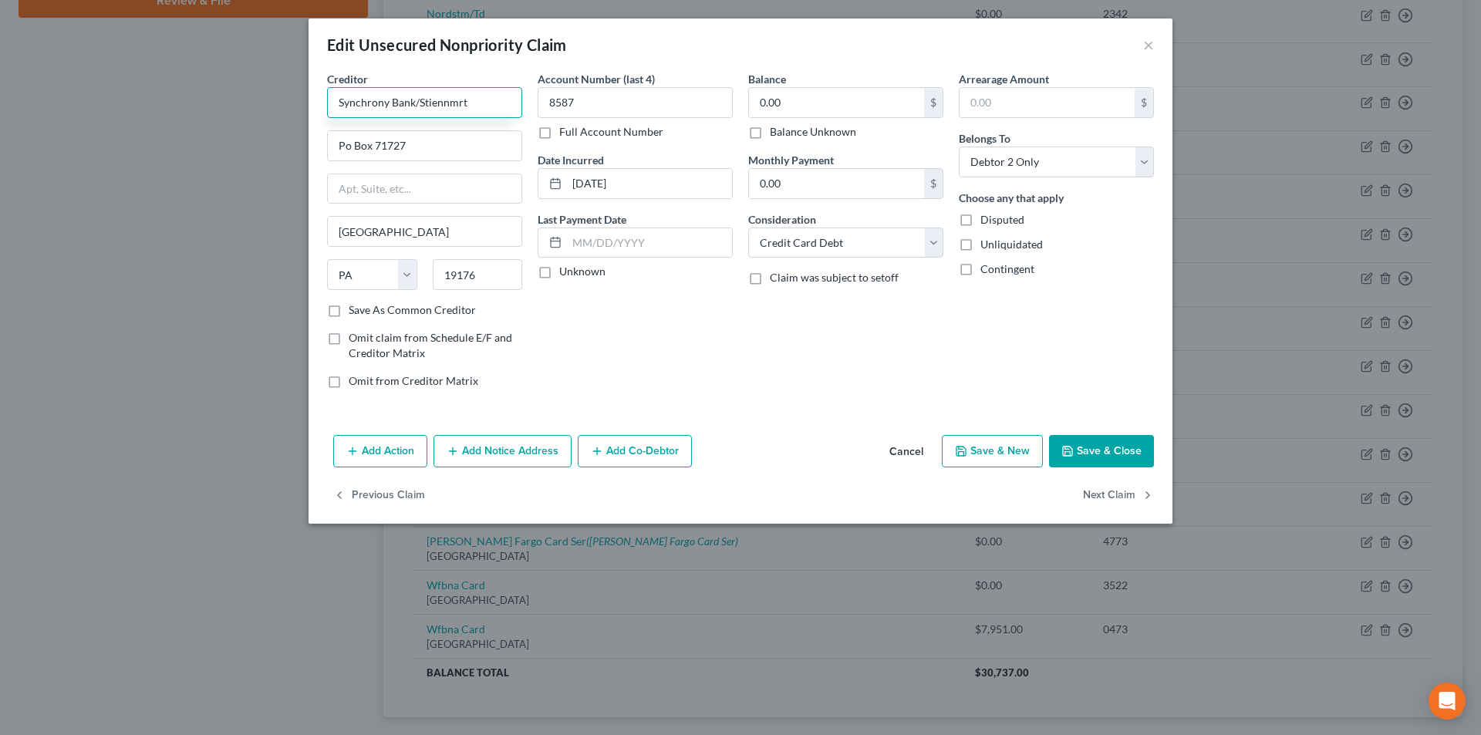
click at [460, 100] on input "Synchrony Bank/Stiennmrt" at bounding box center [424, 102] width 195 height 31
type input "Synchrony Bank/Stiennmart"
click at [349, 143] on input "Po Box 71727" at bounding box center [425, 145] width 194 height 29
type input "PO Box 71727"
click at [441, 104] on input "Synchrony Bank/Stiennmart" at bounding box center [424, 102] width 195 height 31
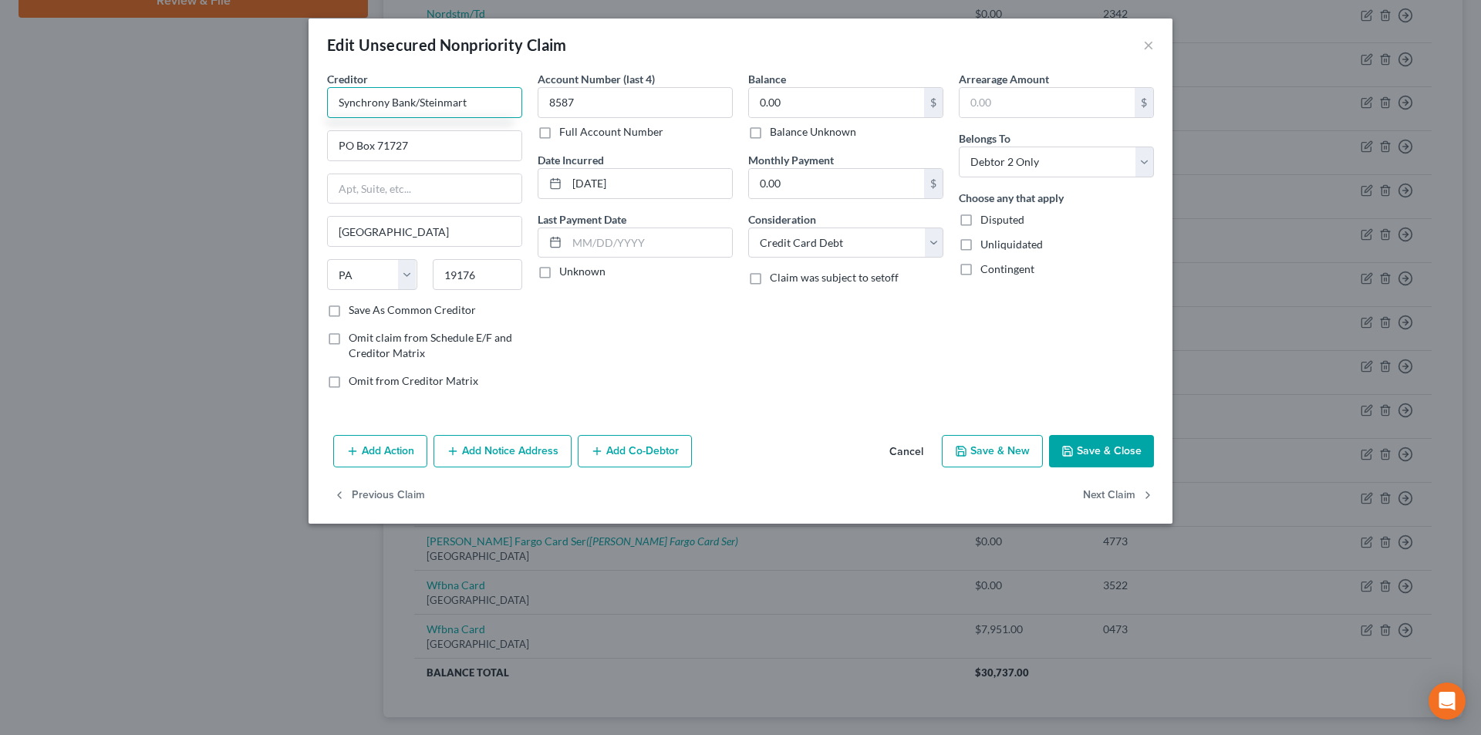
type input "Synchrony Bank/Steinmart"
click at [1096, 449] on button "Save & Close" at bounding box center [1101, 451] width 105 height 32
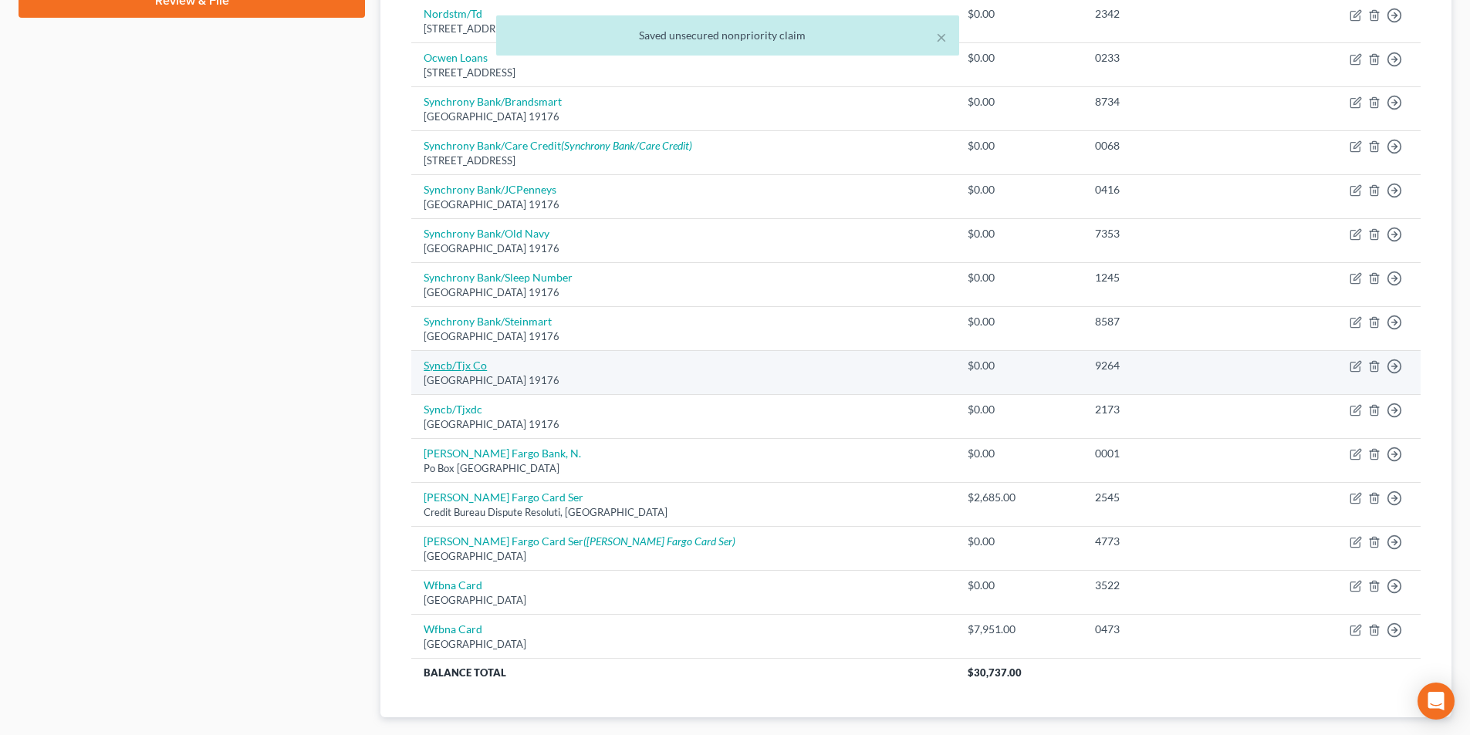
click at [457, 370] on link "Syncb/Tjx Co" at bounding box center [455, 365] width 63 height 13
select select "39"
select select "2"
select select "1"
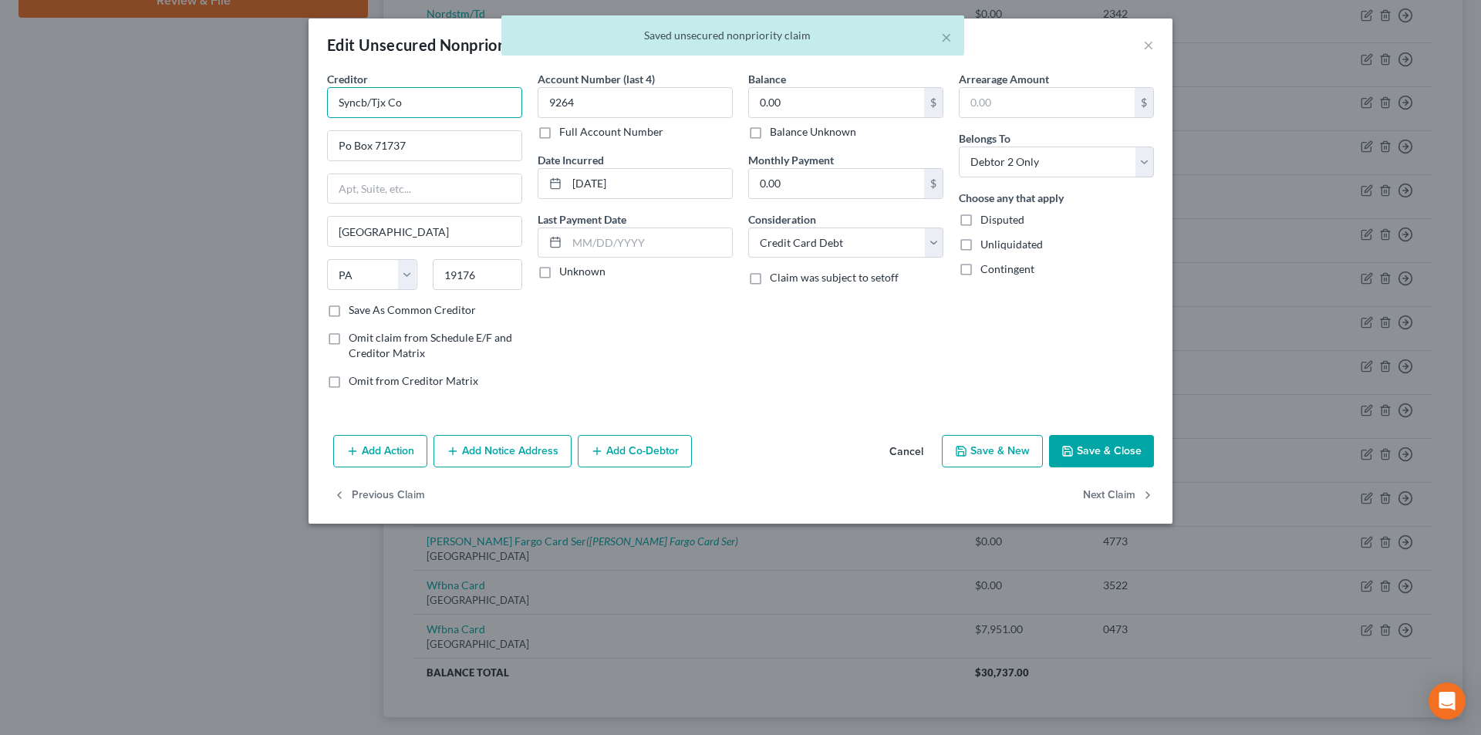
drag, startPoint x: 363, startPoint y: 100, endPoint x: 262, endPoint y: 113, distance: 102.7
click at [262, 112] on div "Edit Unsecured Nonpriority Claim × Creditor * Syncb/Tjx Co Po Box 71737 [GEOGRA…" at bounding box center [740, 367] width 1481 height 735
paste input "hrony Bank"
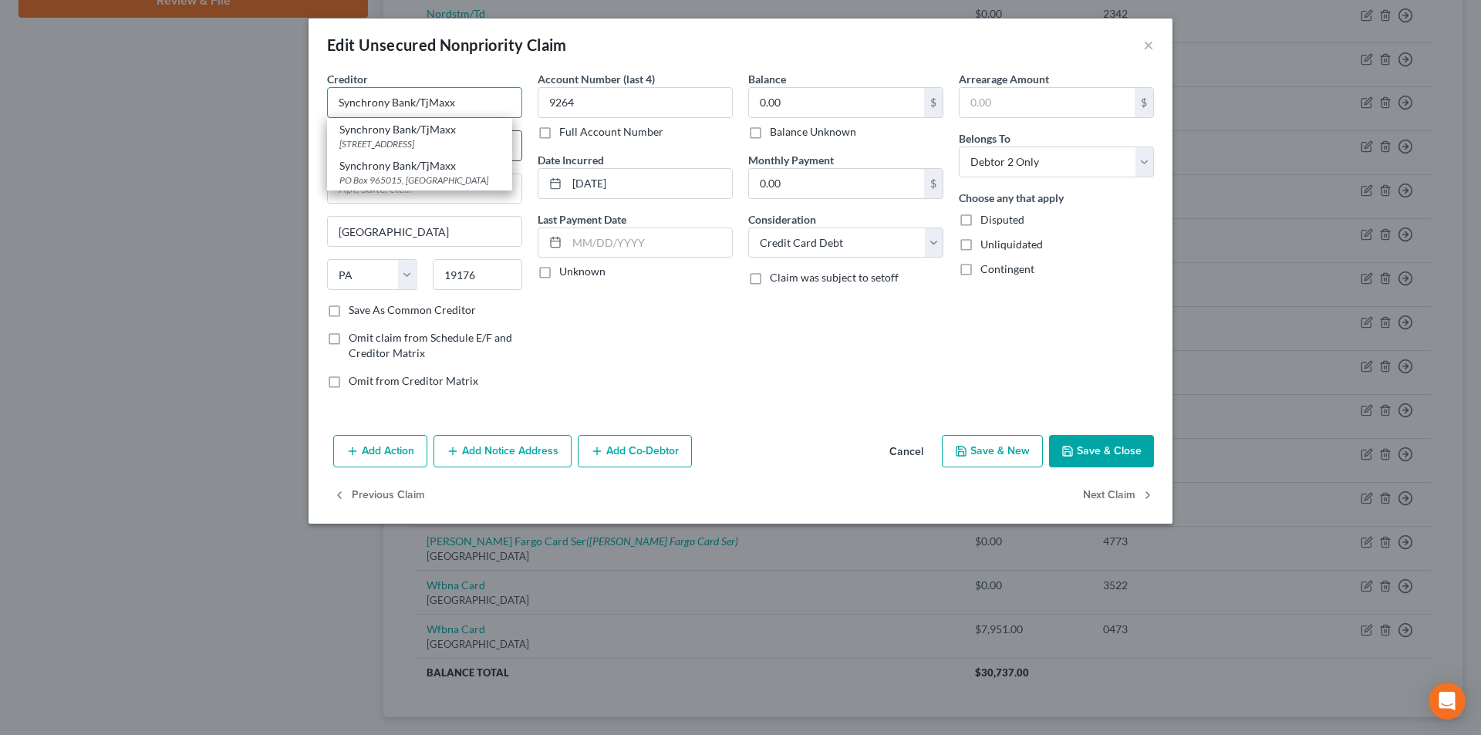
type input "Synchrony Bank/TjMaxx"
click at [349, 144] on div "[STREET_ADDRESS]" at bounding box center [419, 143] width 160 height 13
type input "[STREET_ADDRESS]"
type input "Alpharetta"
select select "10"
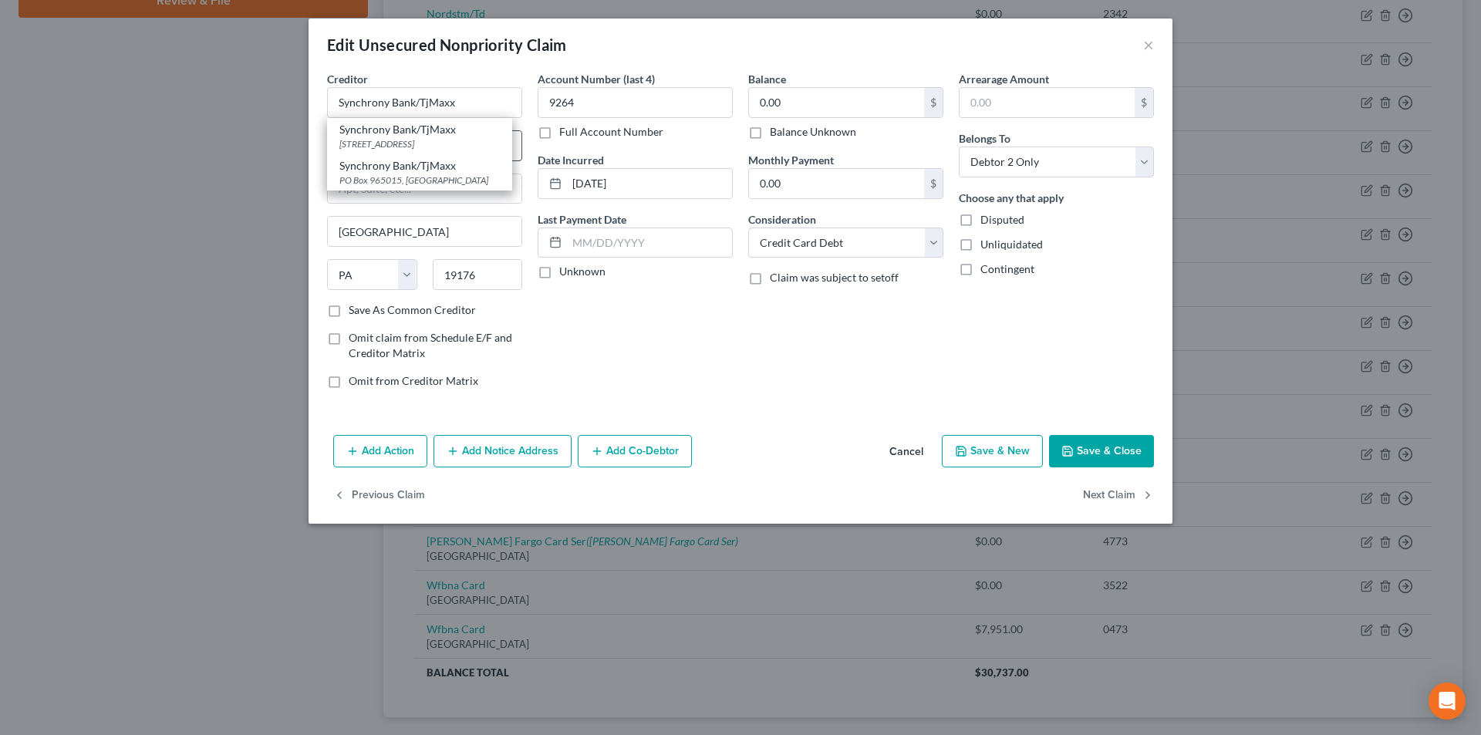
type input "30005"
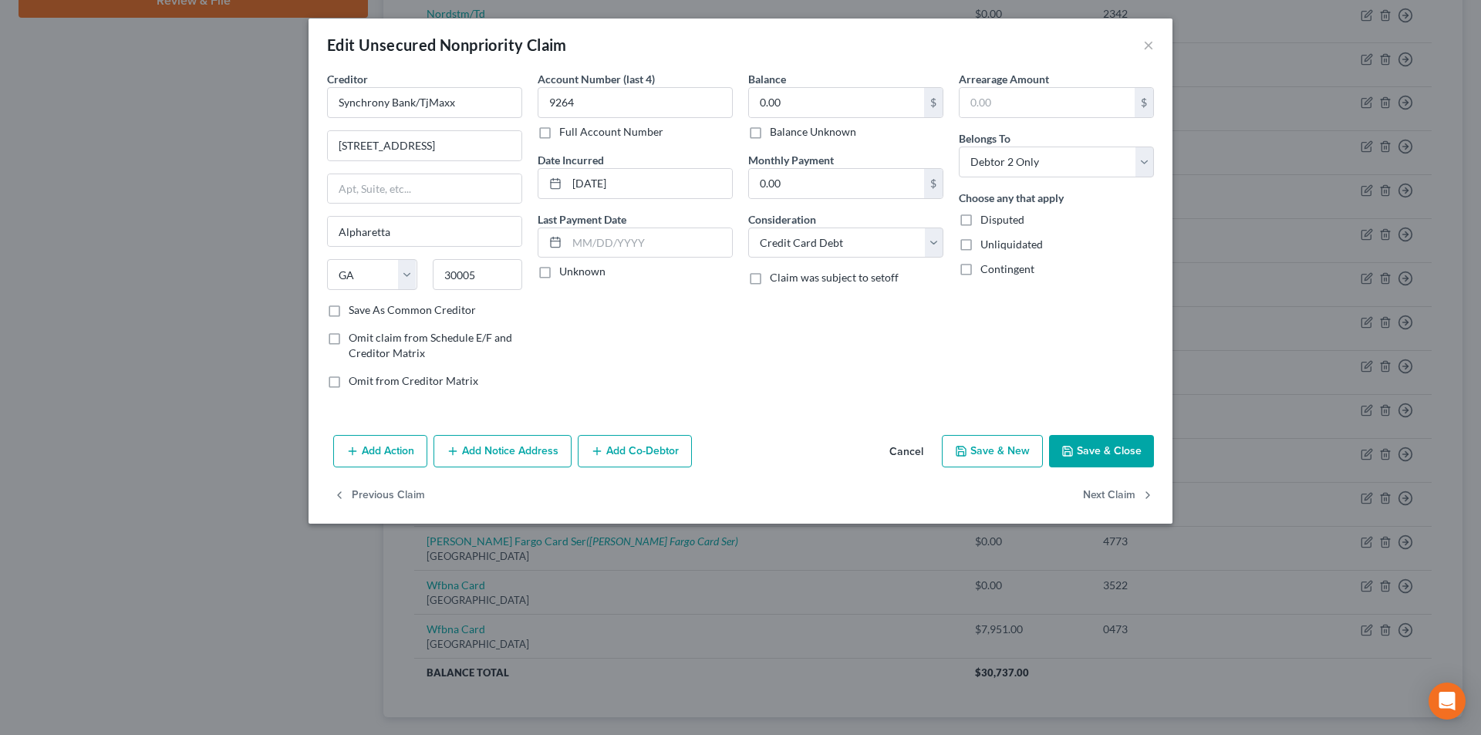
click at [1101, 451] on button "Save & Close" at bounding box center [1101, 451] width 105 height 32
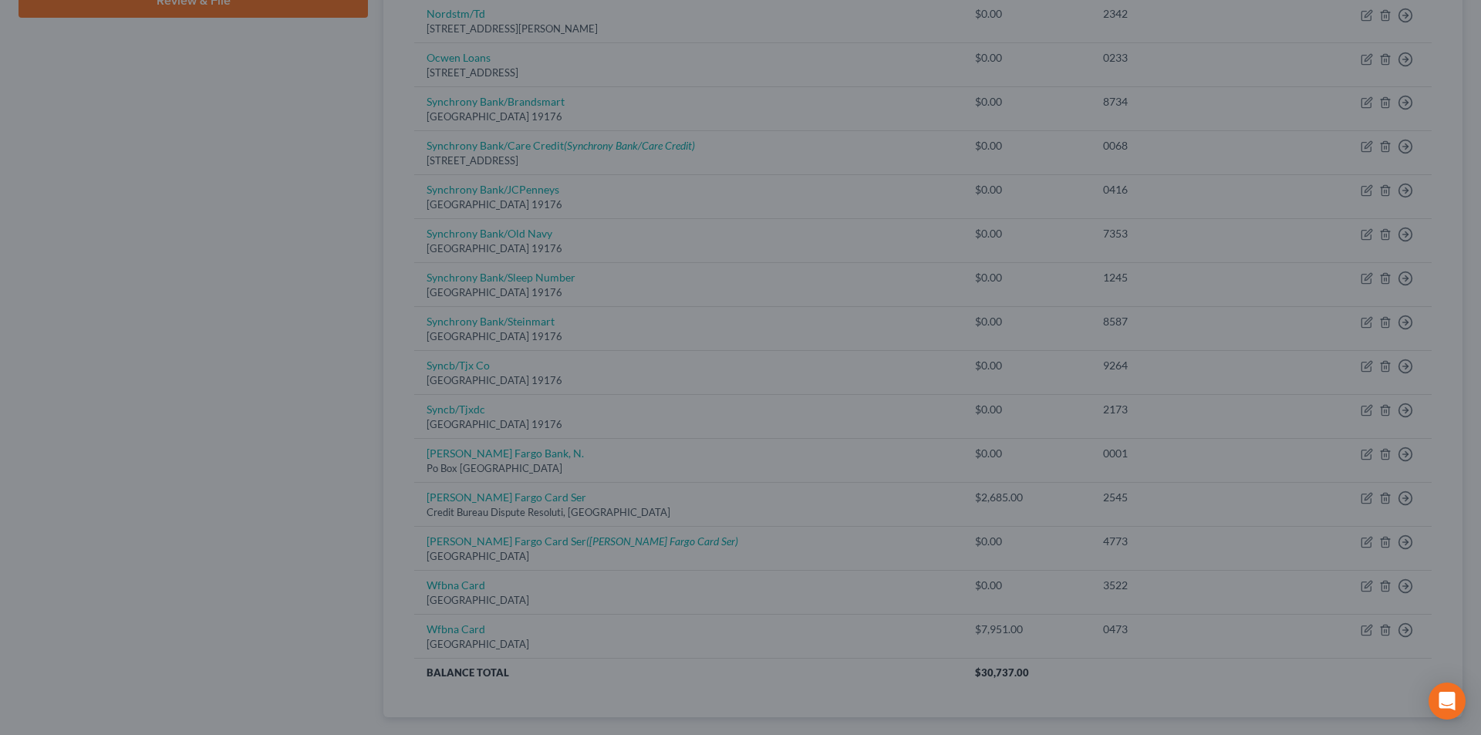
type input "0"
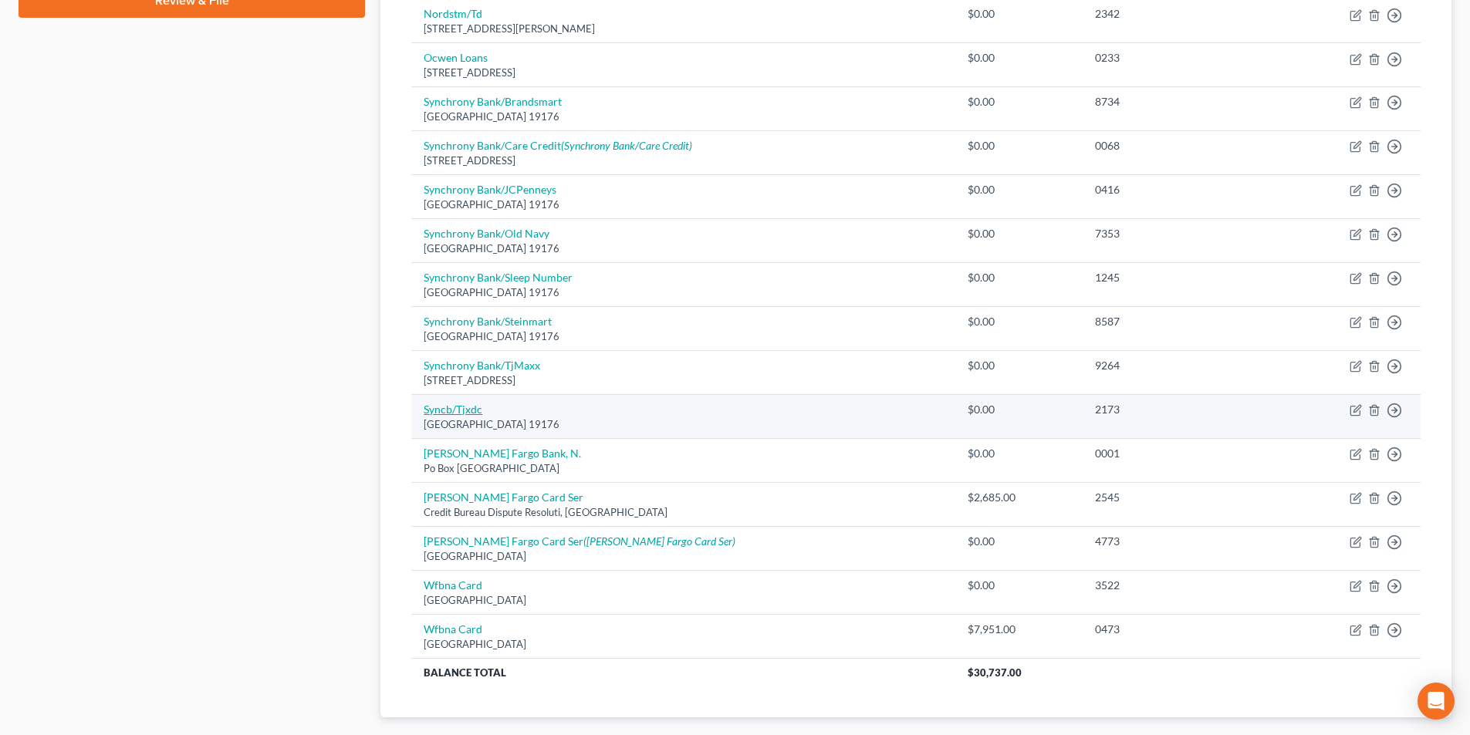
click at [459, 412] on link "Syncb/Tjxdc" at bounding box center [453, 409] width 59 height 13
select select "39"
select select "2"
select select "1"
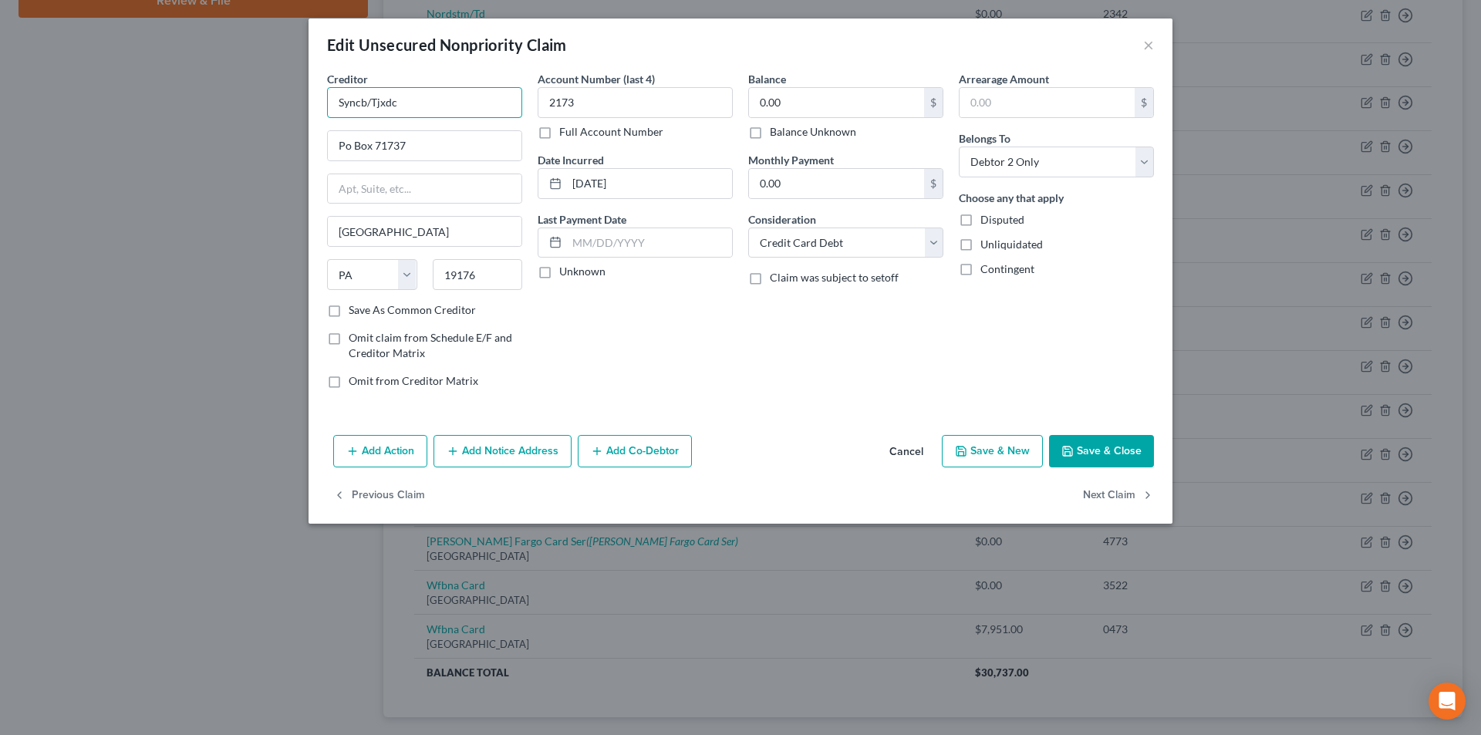
drag, startPoint x: 364, startPoint y: 104, endPoint x: 304, endPoint y: 102, distance: 60.2
click at [306, 103] on div "Edit Unsecured Nonpriority Claim × Creditor * Syncb/Tjxdc Po Box 71737 [GEOGRAP…" at bounding box center [740, 367] width 1481 height 735
paste input "hrony Bank"
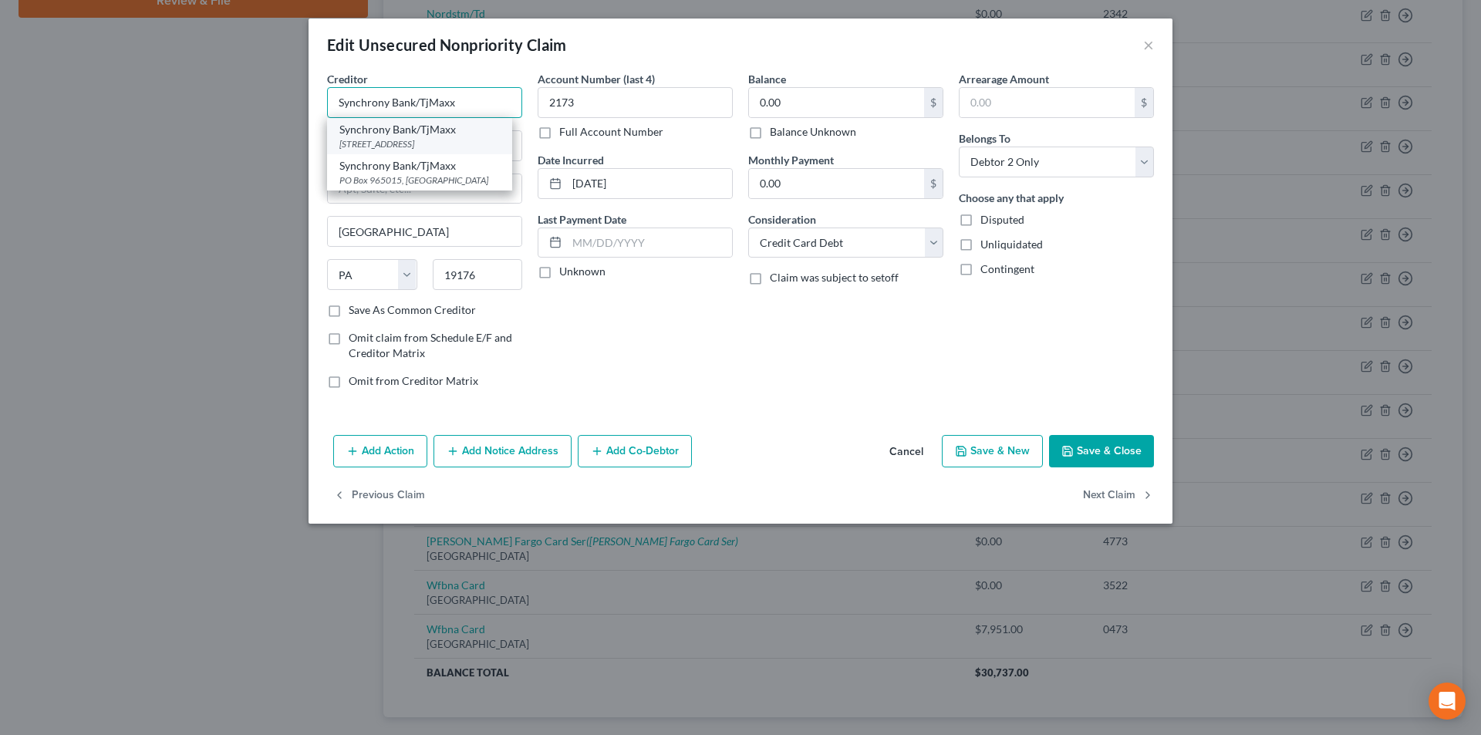
type input "Synchrony Bank/TjMaxx"
click at [441, 138] on div "[STREET_ADDRESS]" at bounding box center [419, 143] width 160 height 13
type input "[STREET_ADDRESS]"
type input "Alpharetta"
select select "10"
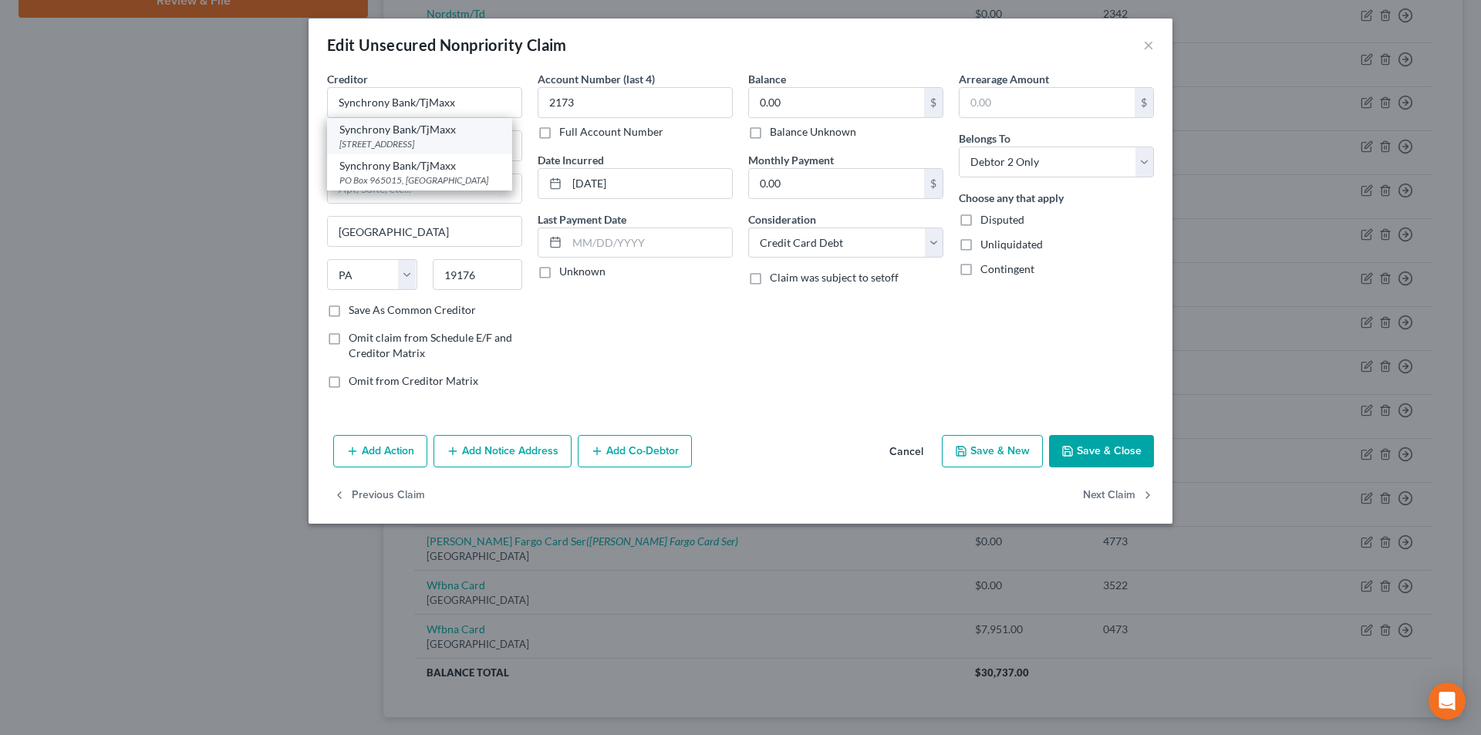
type input "30005"
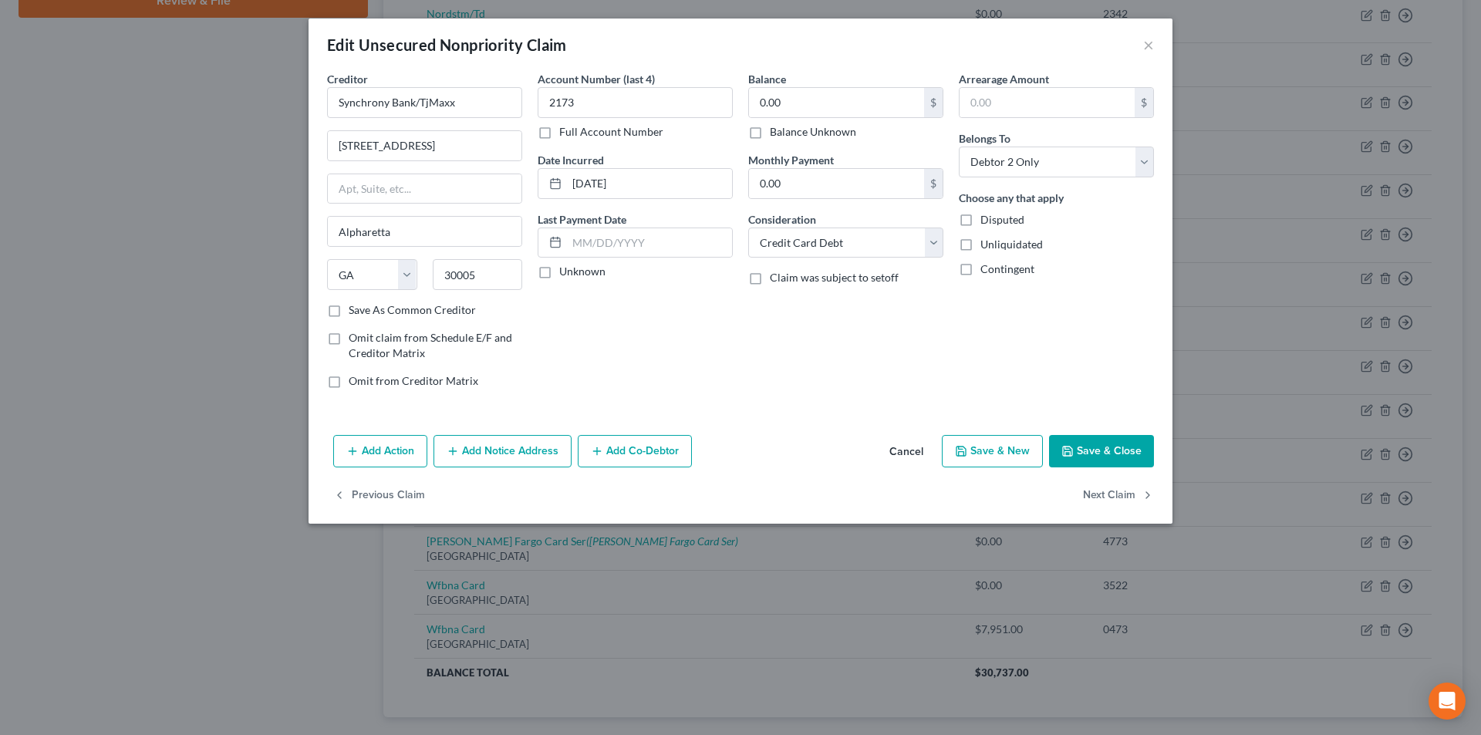
click at [1136, 461] on button "Save & Close" at bounding box center [1101, 451] width 105 height 32
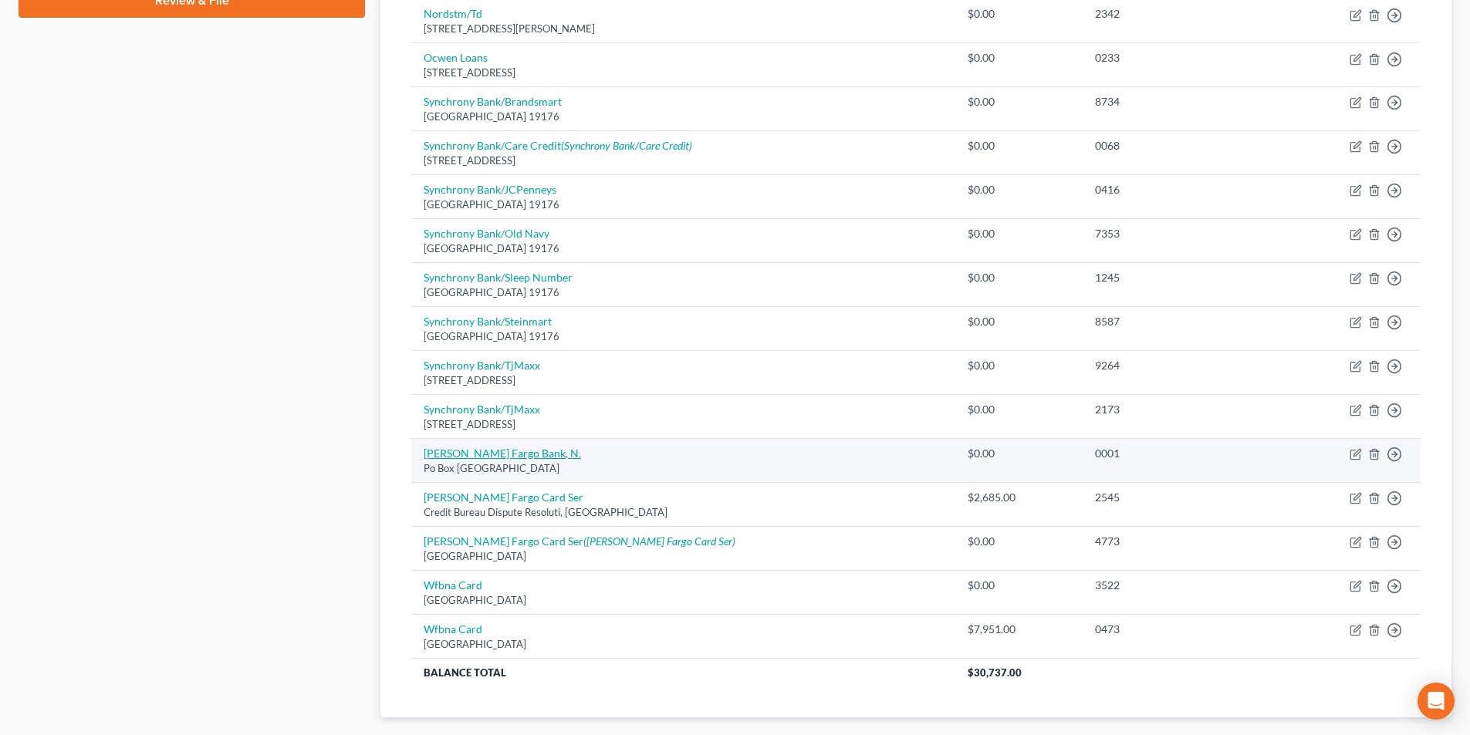
click at [506, 456] on link "[PERSON_NAME] Fargo Bank, N." at bounding box center [502, 453] width 157 height 13
select select "28"
select select "0"
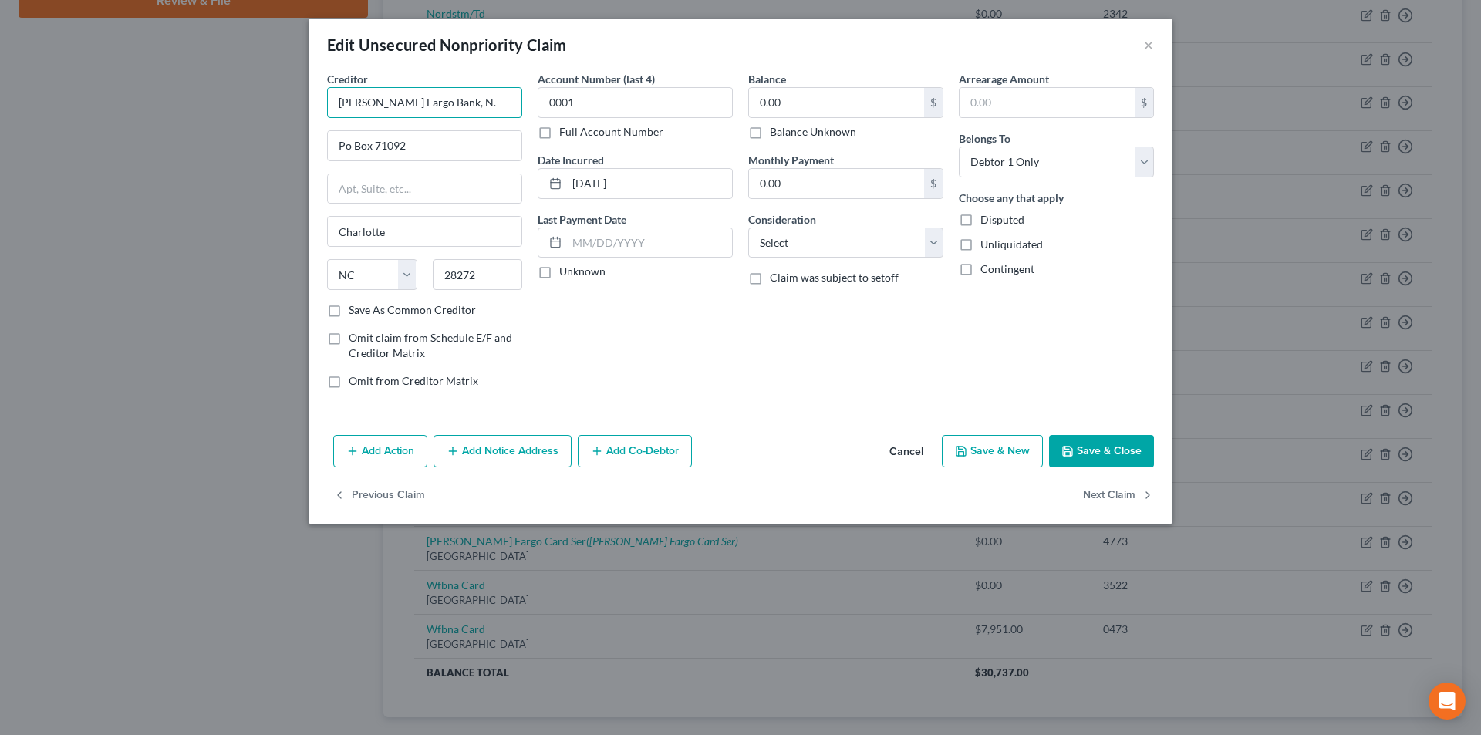
click at [495, 108] on input "[PERSON_NAME] Fargo Bank, N." at bounding box center [424, 102] width 195 height 31
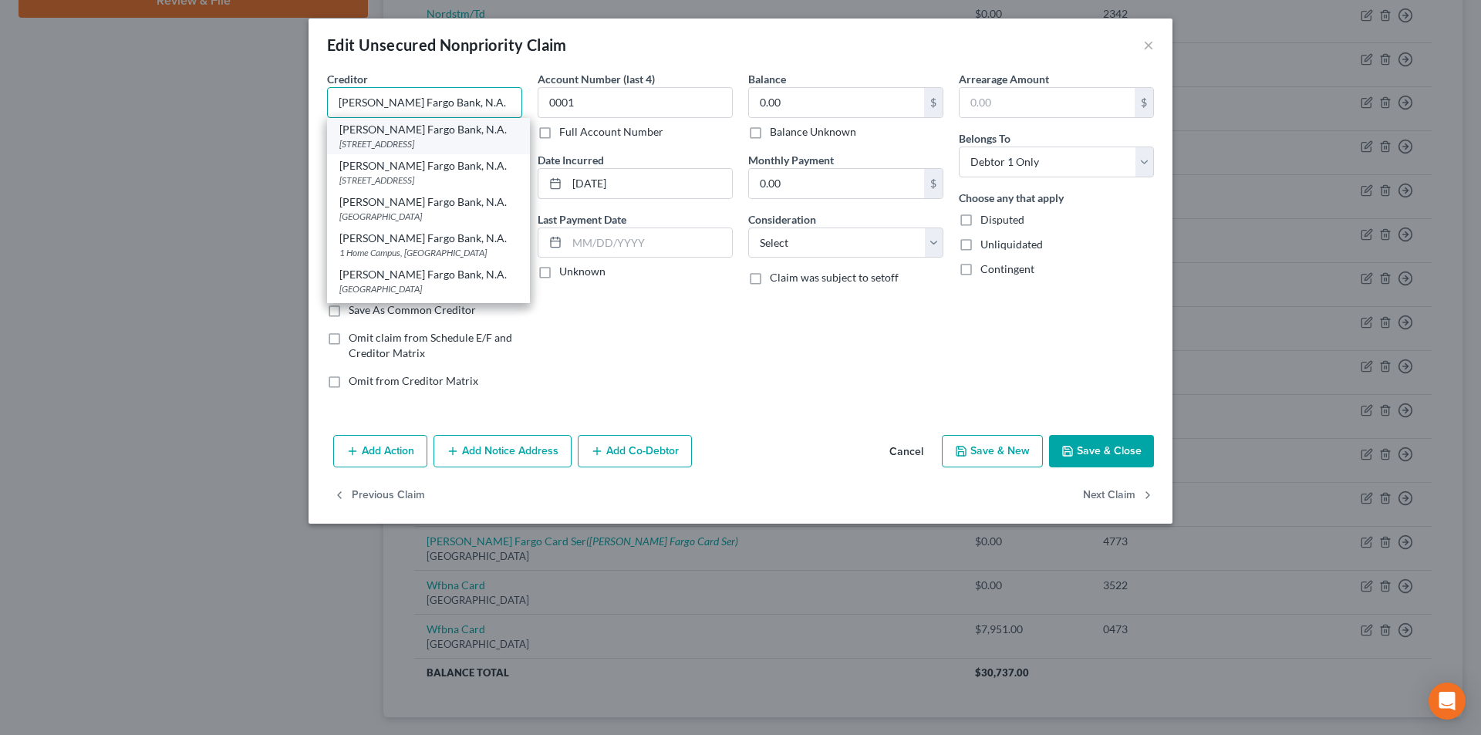
type input "[PERSON_NAME] Fargo Bank, N.A."
click at [346, 143] on div "[STREET_ADDRESS]" at bounding box center [428, 143] width 178 height 13
type input "[STREET_ADDRESS]"
type input "[GEOGRAPHIC_DATA]"
select select "42"
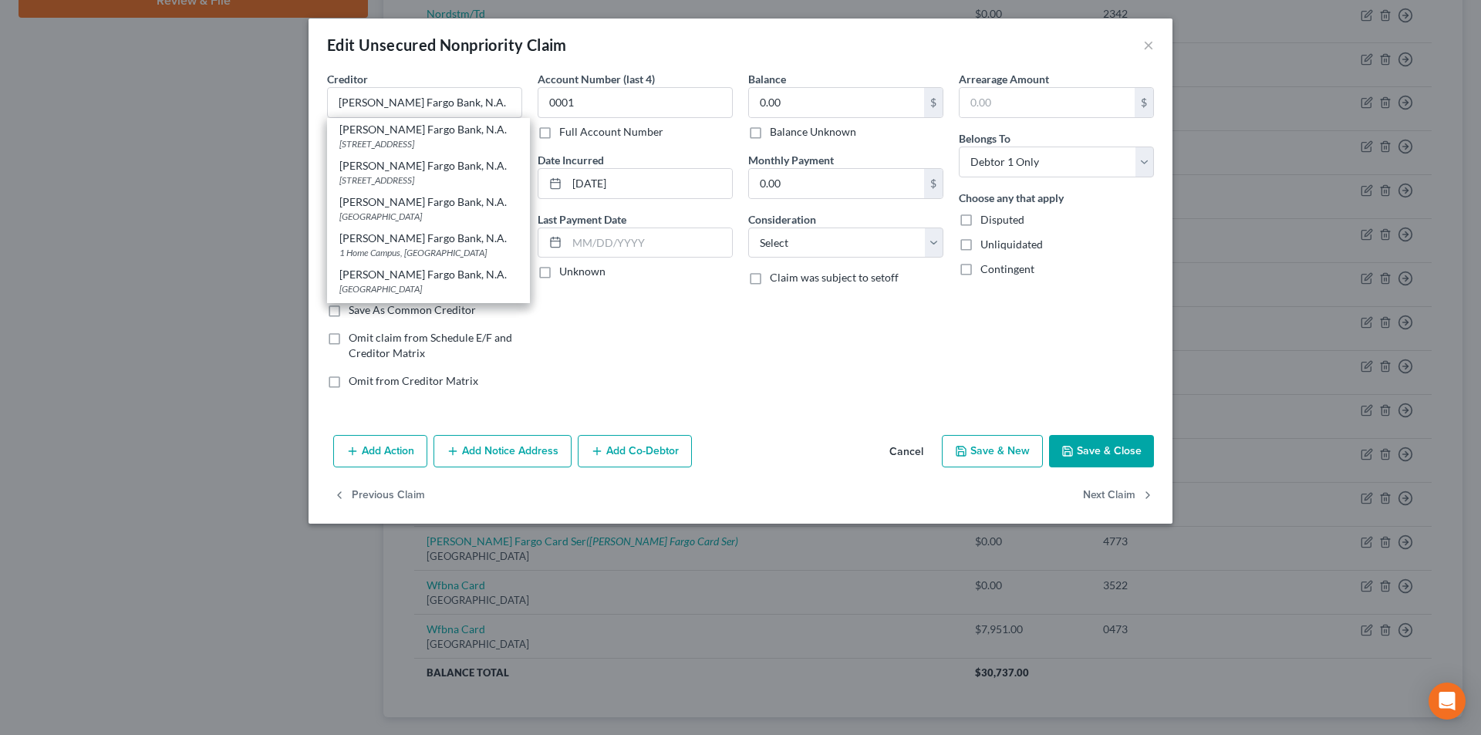
type input "29715"
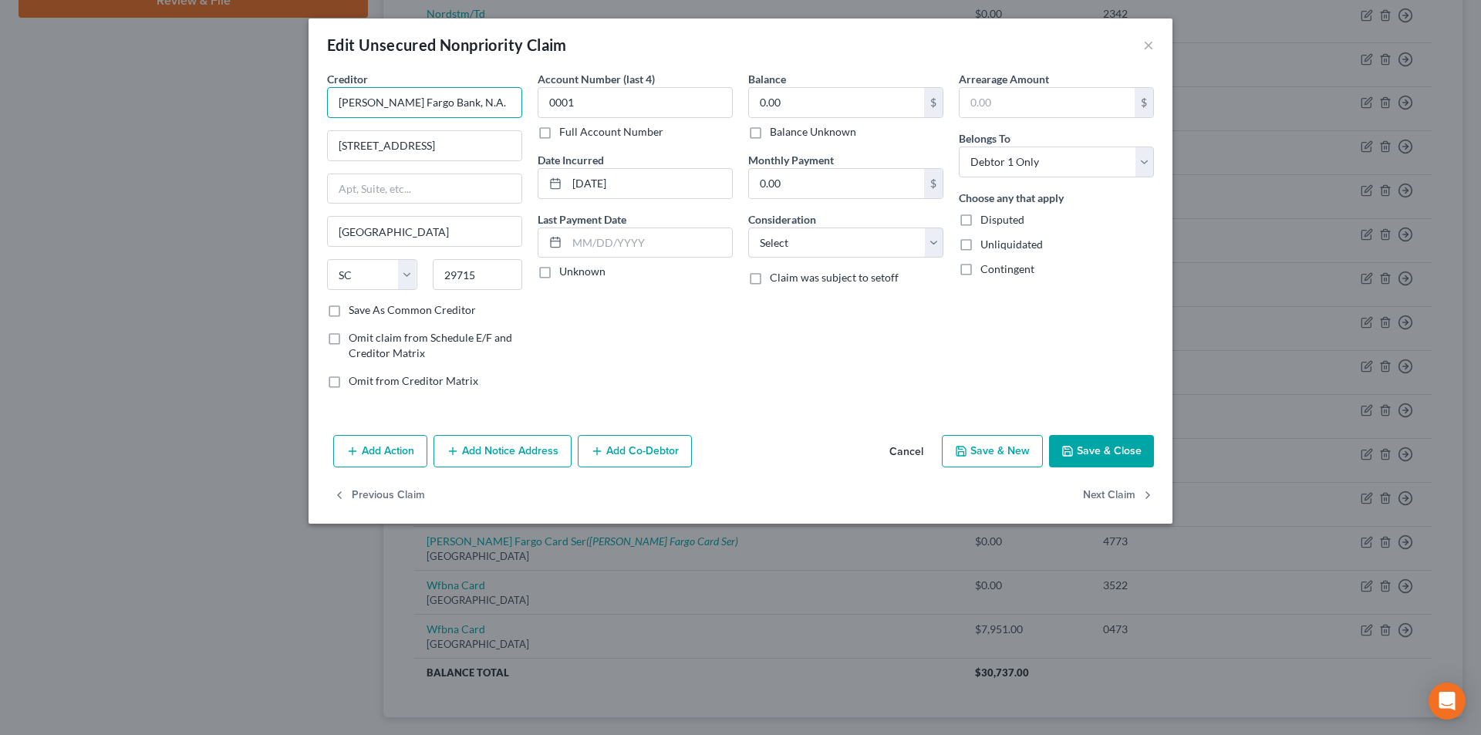
drag, startPoint x: 486, startPoint y: 112, endPoint x: 336, endPoint y: 110, distance: 149.7
click at [336, 110] on input "[PERSON_NAME] Fargo Bank, N.A." at bounding box center [424, 102] width 195 height 31
click at [521, 453] on button "Add Notice Address" at bounding box center [503, 451] width 138 height 32
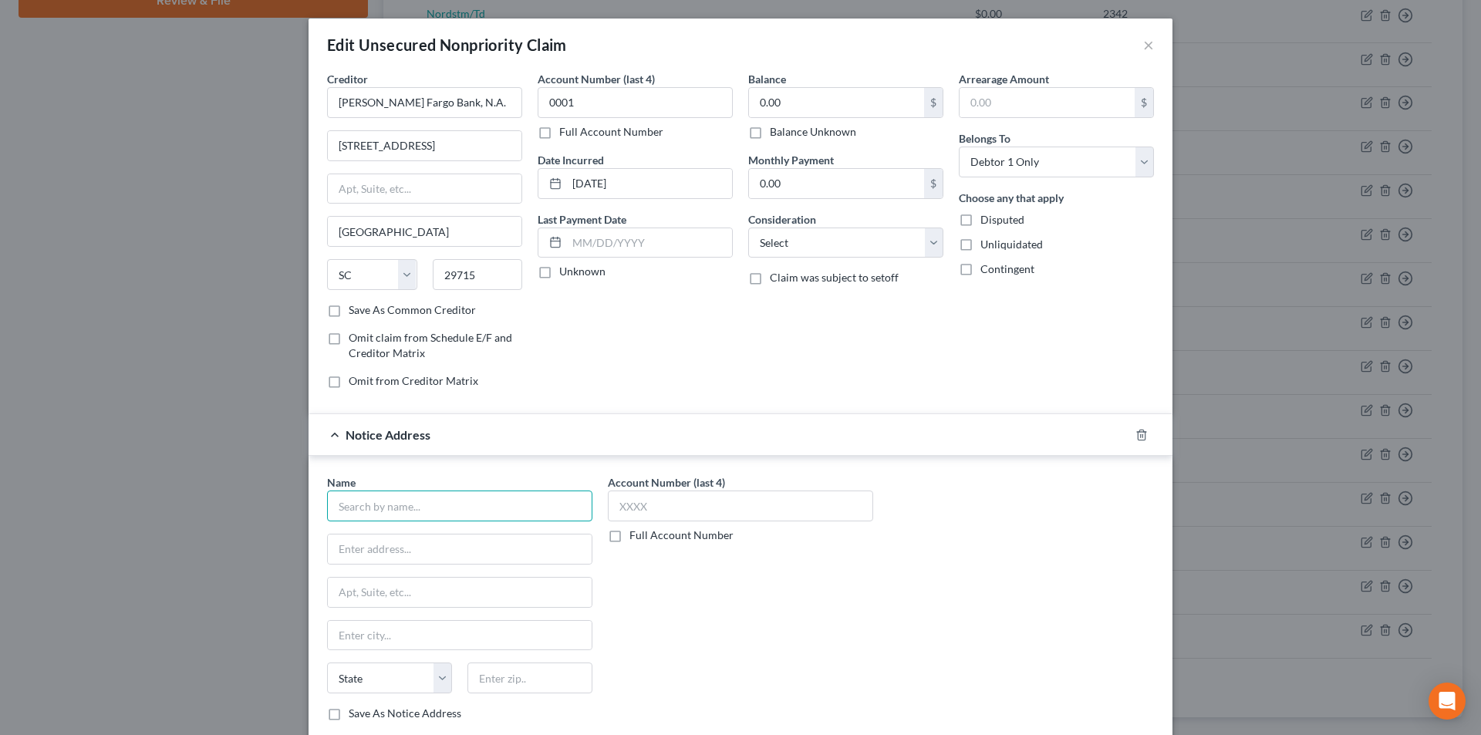
click at [475, 504] on input "text" at bounding box center [459, 506] width 265 height 31
paste input "[PERSON_NAME] Fargo Bank, N.A."
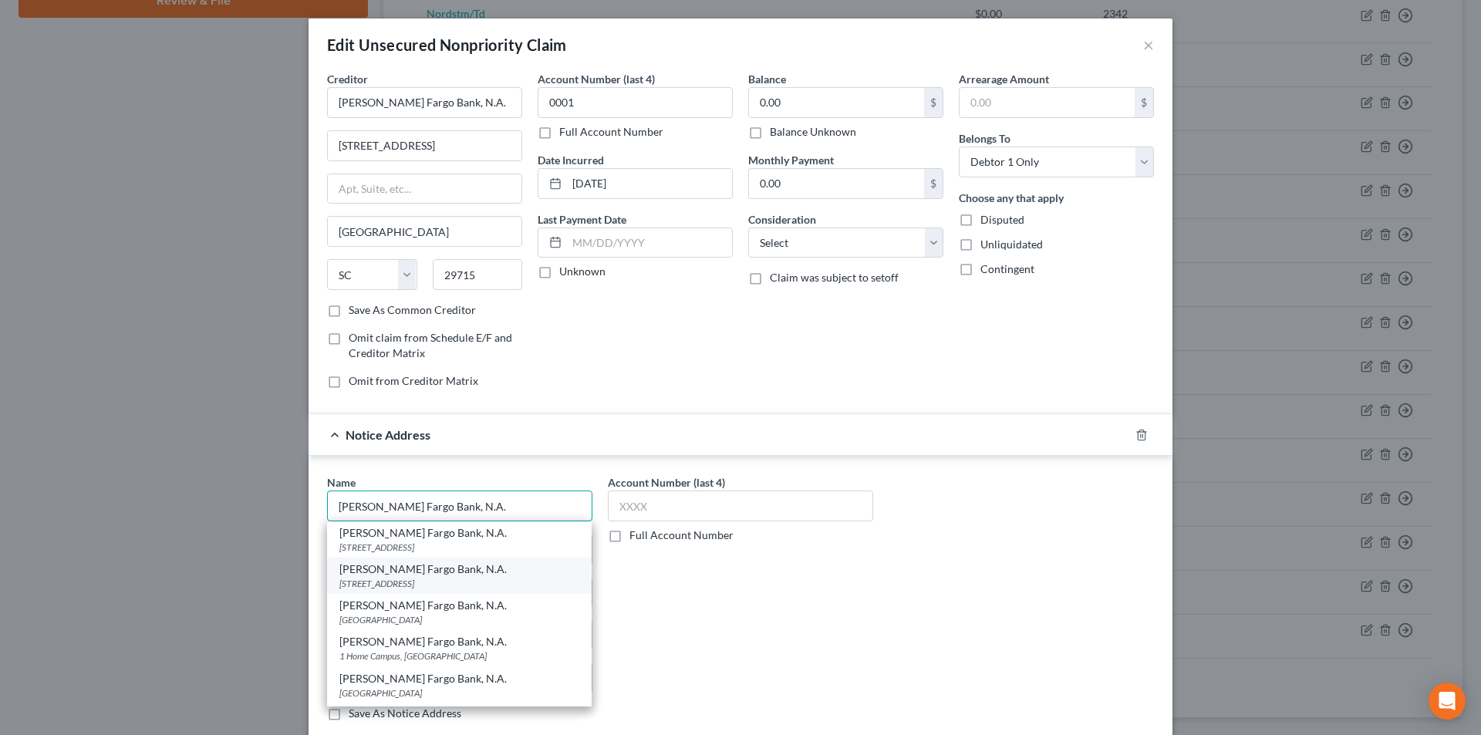
type input "[PERSON_NAME] Fargo Bank, N.A."
click at [434, 572] on div "[PERSON_NAME] Fargo Bank, N.A." at bounding box center [459, 569] width 240 height 15
type input "PO Box 5445"
type input "[GEOGRAPHIC_DATA]"
select select "38"
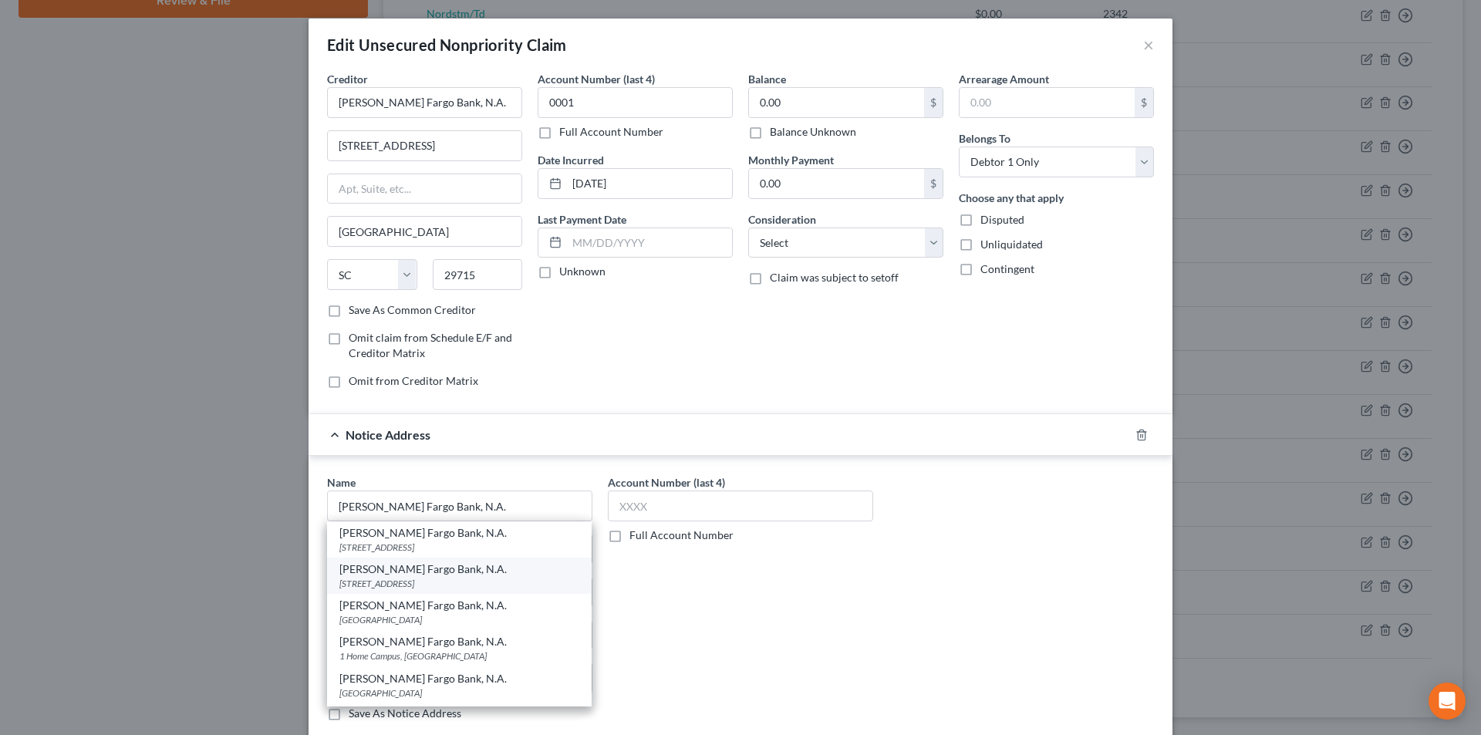
type input "97208"
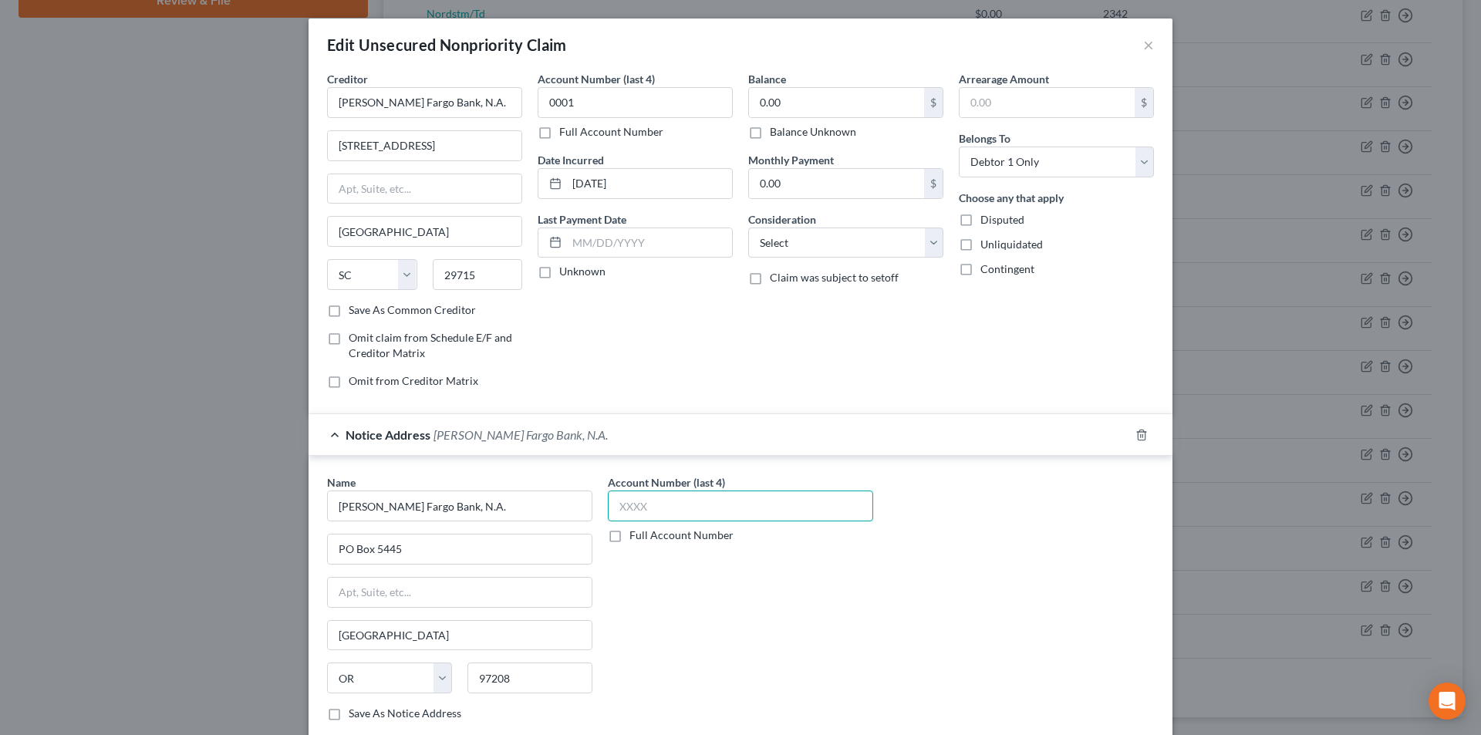
click at [638, 504] on input "text" at bounding box center [740, 506] width 265 height 31
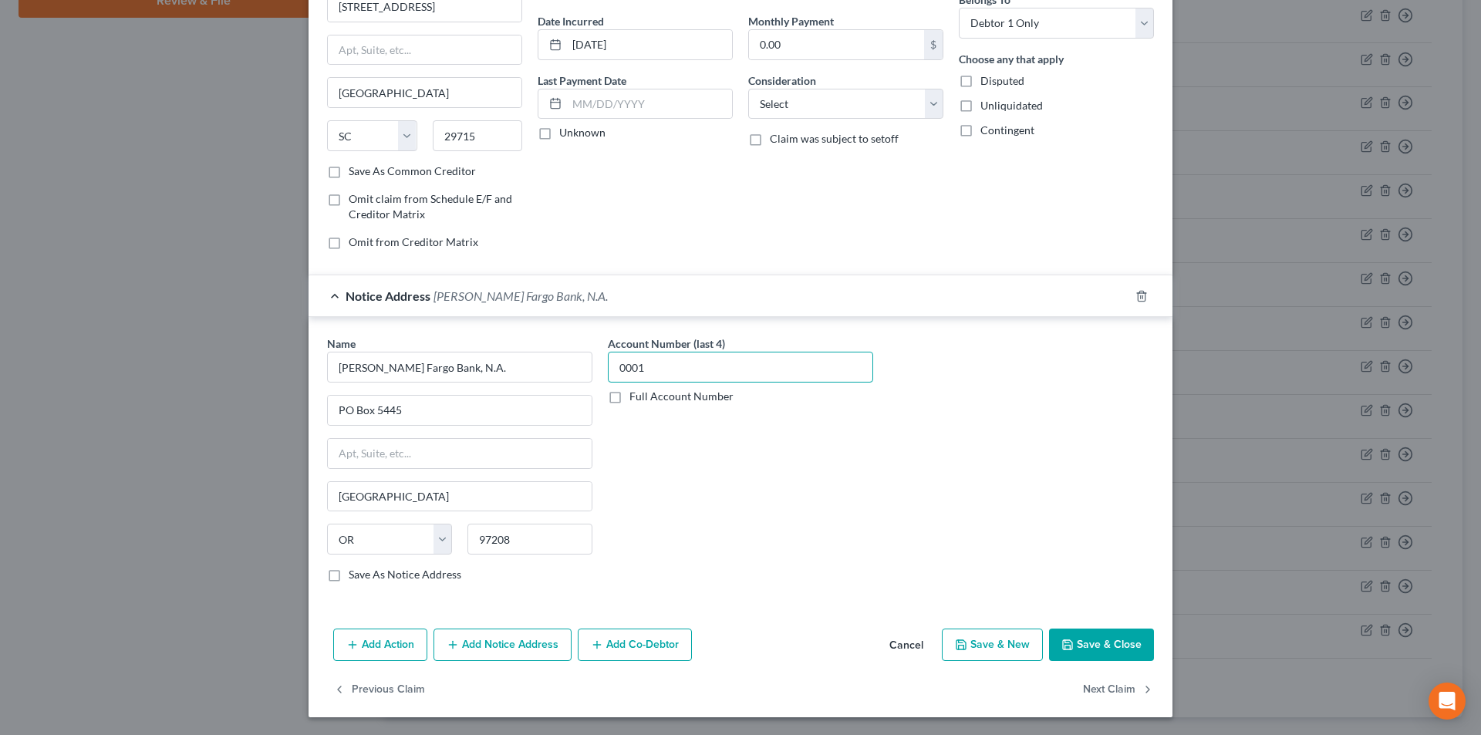
scroll to position [140, 0]
type input "0001"
click at [522, 645] on button "Add Notice Address" at bounding box center [503, 644] width 138 height 32
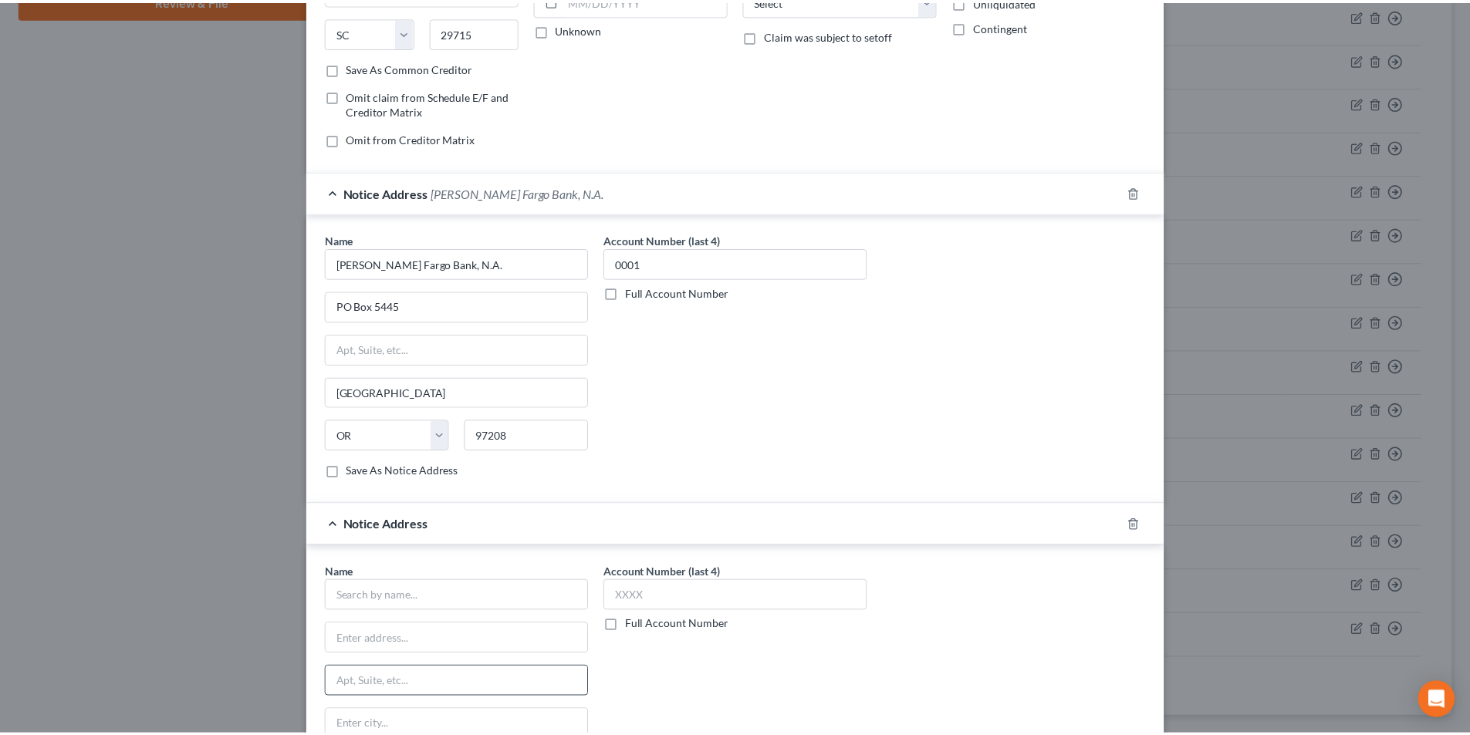
scroll to position [473, 0]
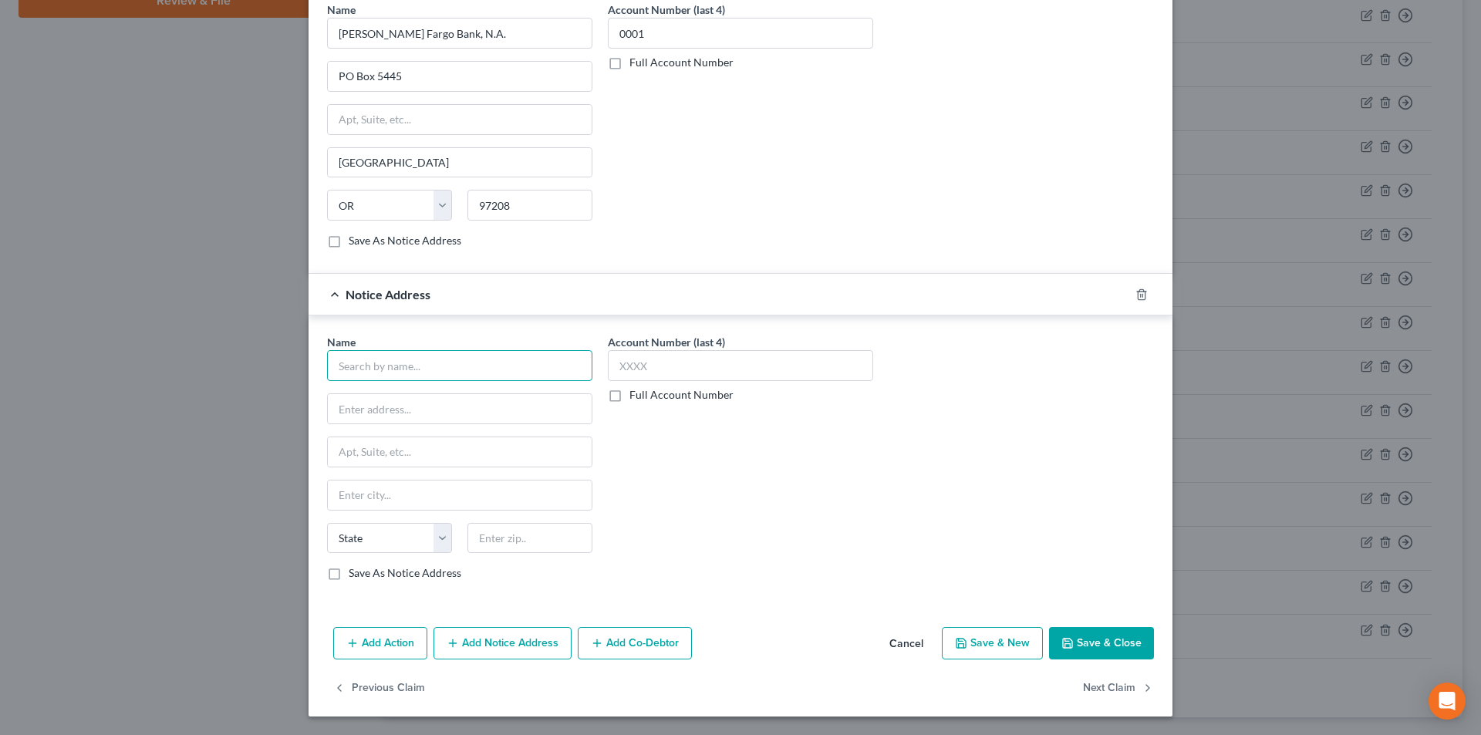
click at [434, 371] on input "text" at bounding box center [459, 365] width 265 height 31
paste input "[PERSON_NAME] Fargo Bank, N.A."
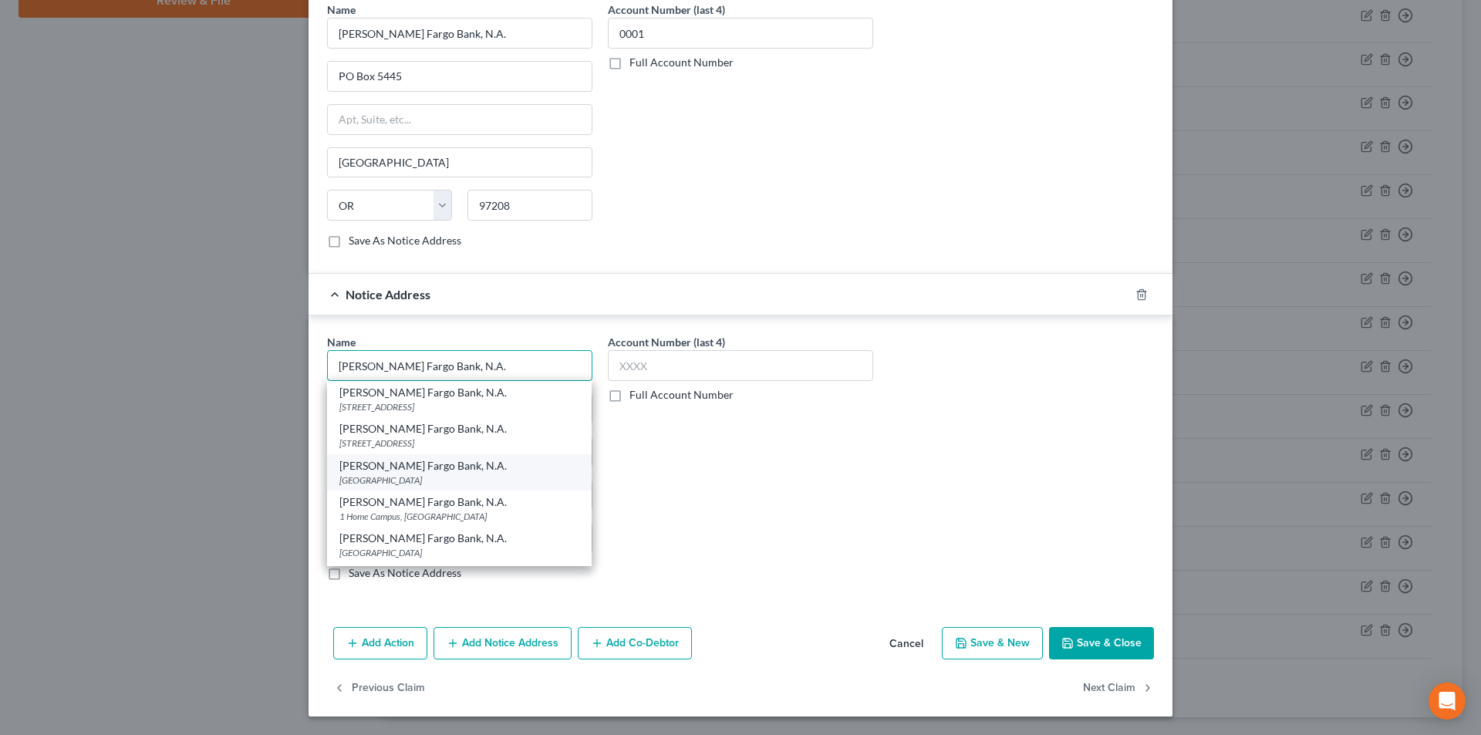
type input "[PERSON_NAME] Fargo Bank, N.A."
click at [418, 478] on div "[GEOGRAPHIC_DATA]" at bounding box center [459, 480] width 240 height 13
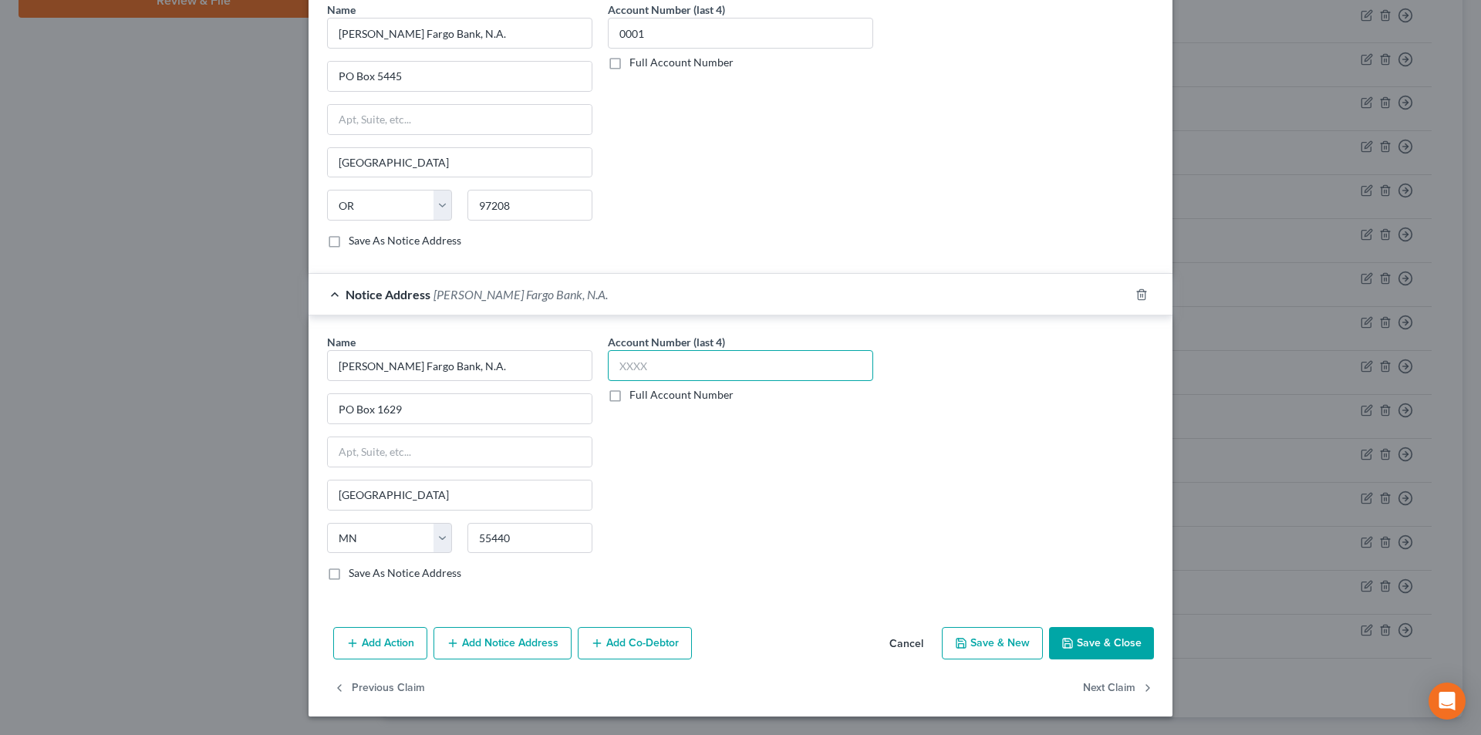
click at [665, 372] on input "text" at bounding box center [740, 365] width 265 height 31
click at [1086, 640] on button "Save & Close" at bounding box center [1101, 643] width 105 height 32
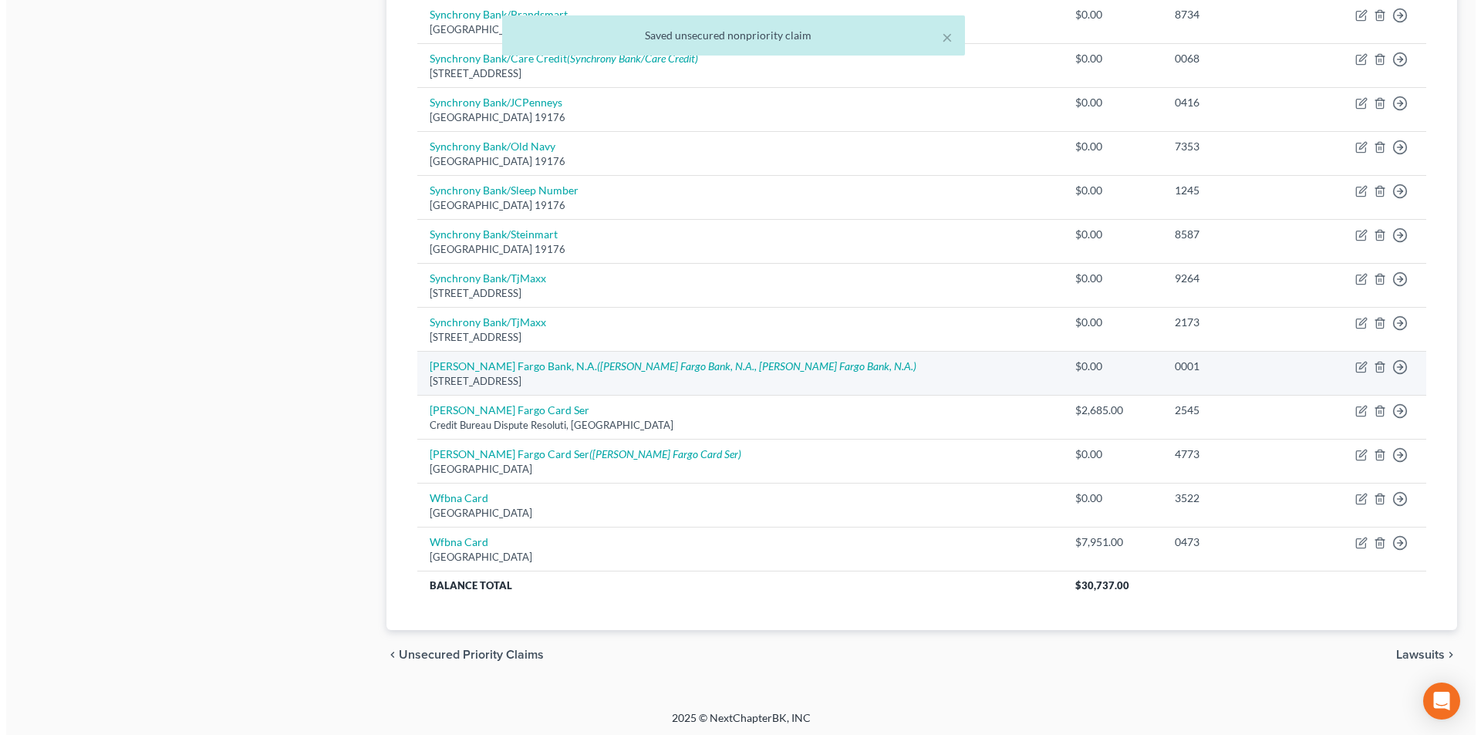
scroll to position [862, 0]
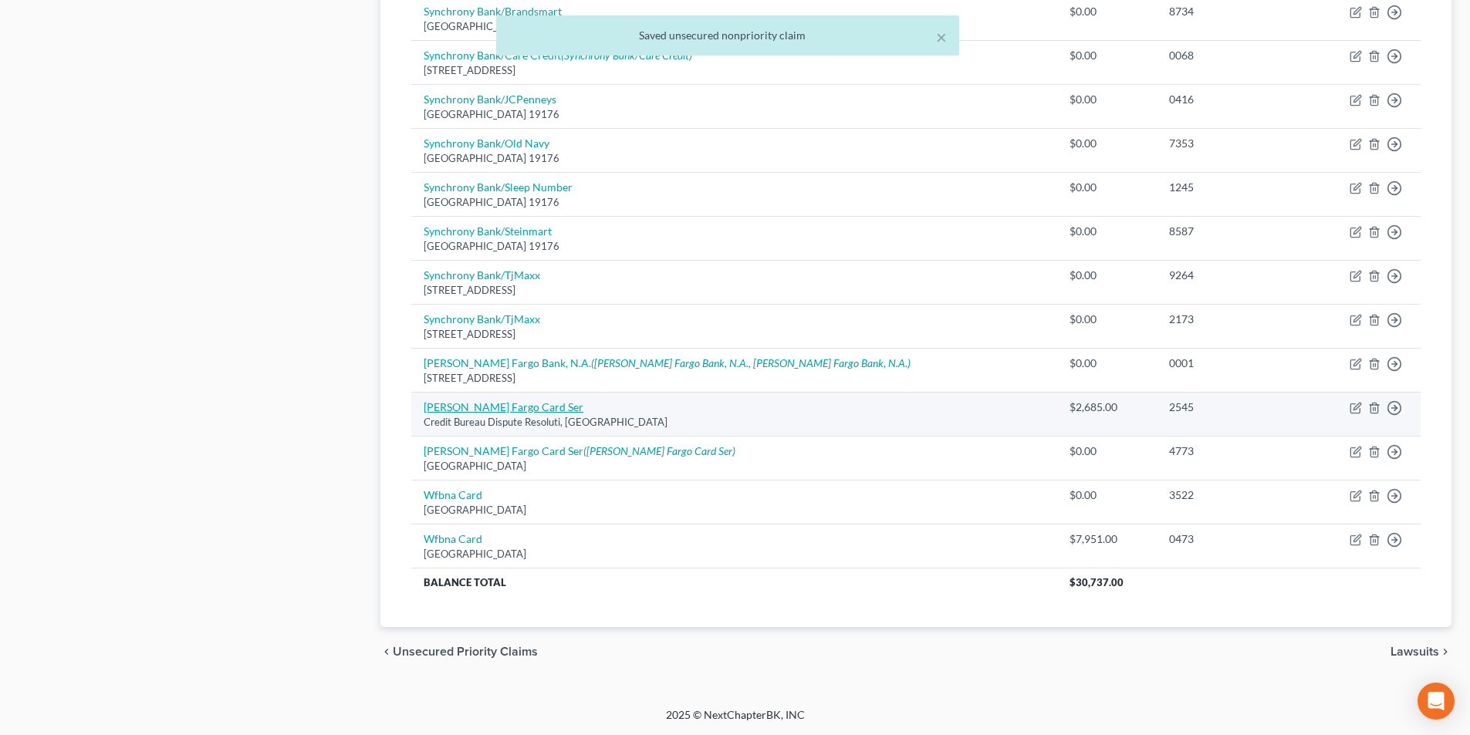
click at [492, 410] on link "[PERSON_NAME] Fargo Card Ser" at bounding box center [504, 406] width 160 height 13
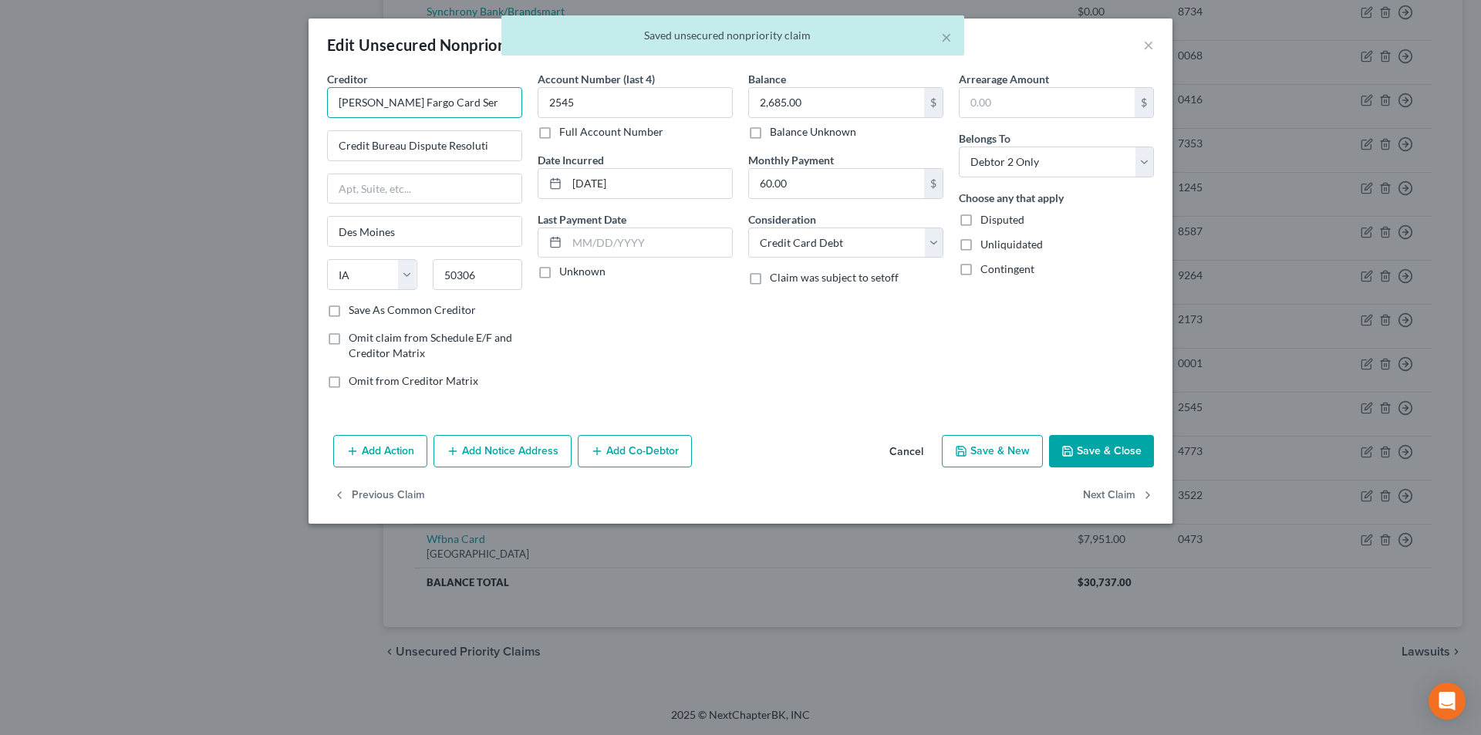
click at [490, 105] on input "[PERSON_NAME] Fargo Card Ser" at bounding box center [424, 102] width 195 height 31
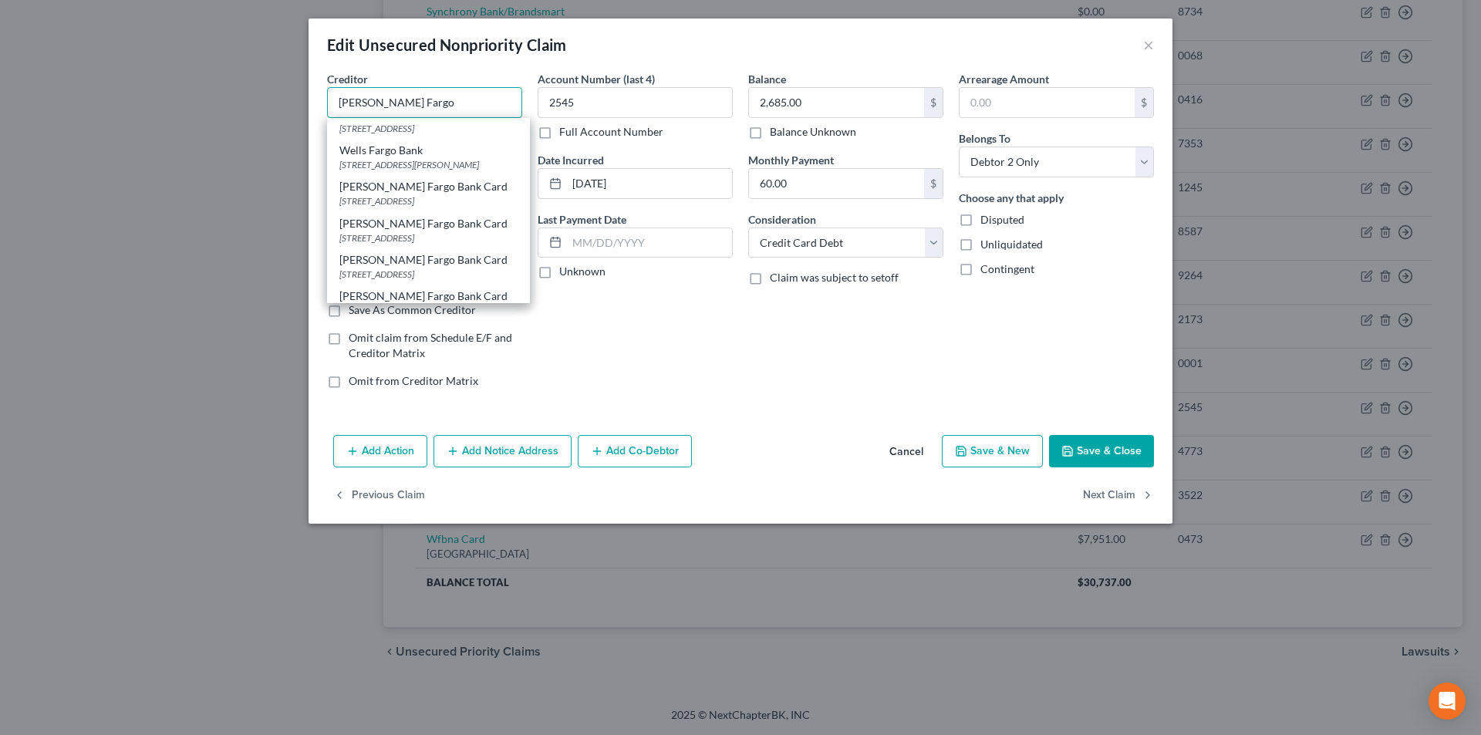
scroll to position [231, 0]
click at [448, 157] on div "[STREET_ADDRESS]" at bounding box center [428, 163] width 178 height 13
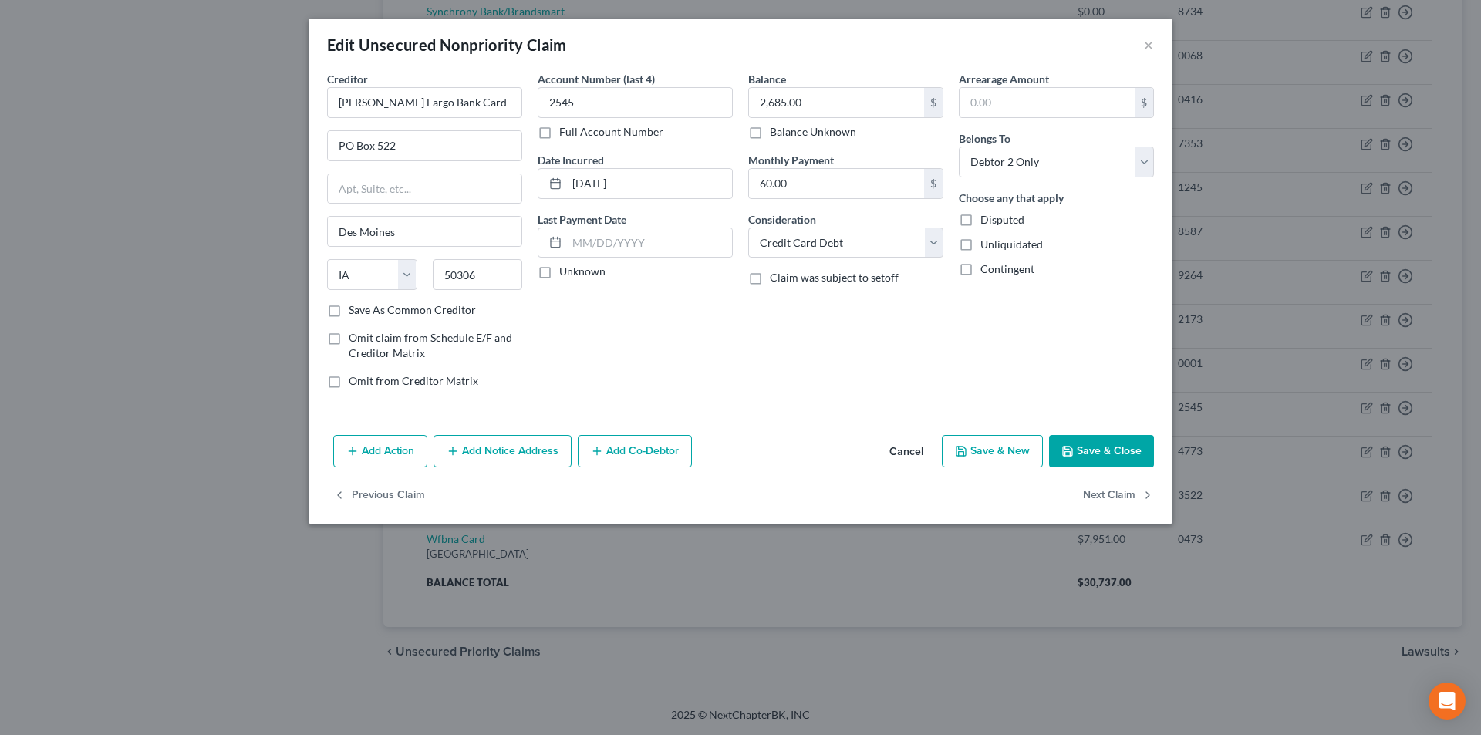
scroll to position [0, 0]
drag, startPoint x: 439, startPoint y: 97, endPoint x: 327, endPoint y: 99, distance: 111.9
click at [327, 99] on input "[PERSON_NAME] Fargo Bank Card" at bounding box center [424, 102] width 195 height 31
click at [486, 450] on button "Add Notice Address" at bounding box center [503, 451] width 138 height 32
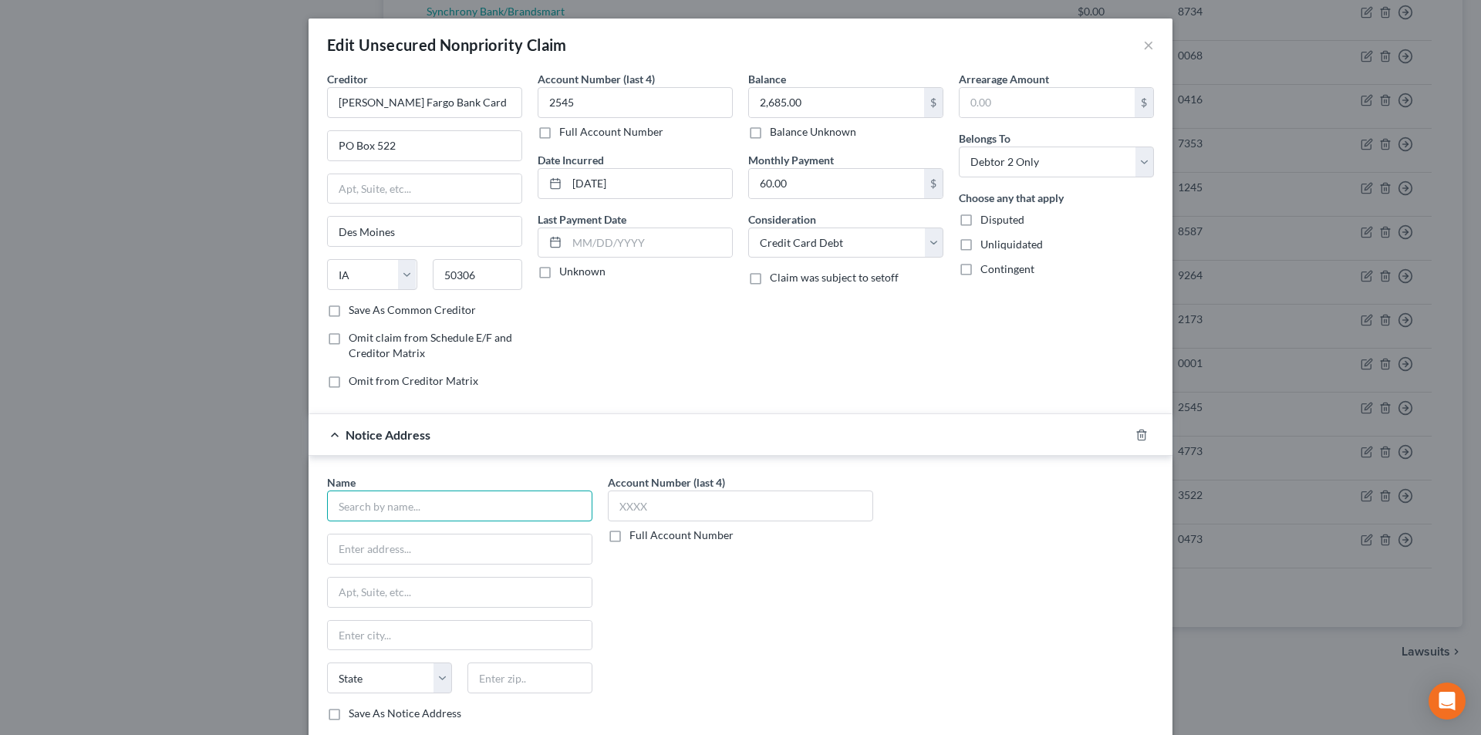
click at [474, 508] on input "text" at bounding box center [459, 506] width 265 height 31
paste input "[PERSON_NAME] Fargo Bank Card"
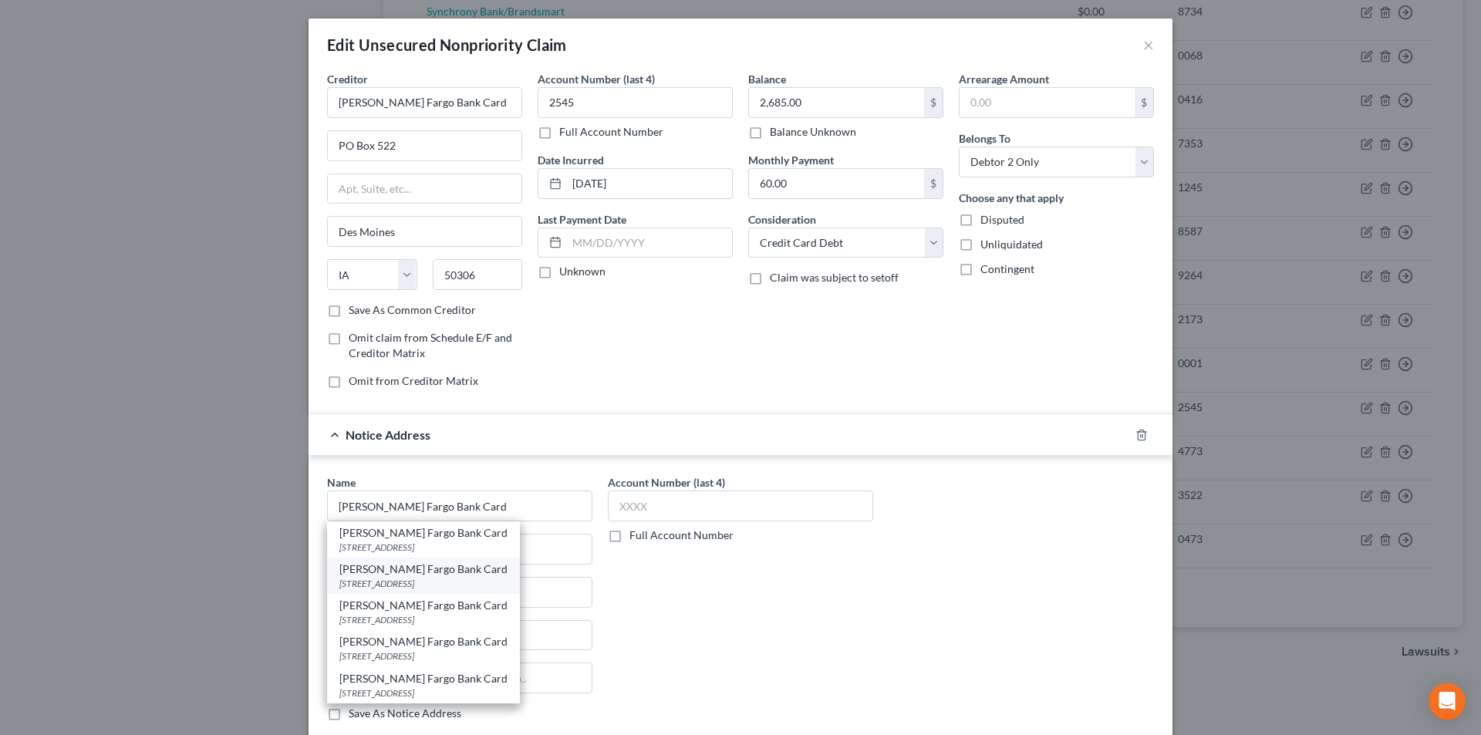
click at [427, 577] on div "[STREET_ADDRESS]" at bounding box center [423, 583] width 168 height 13
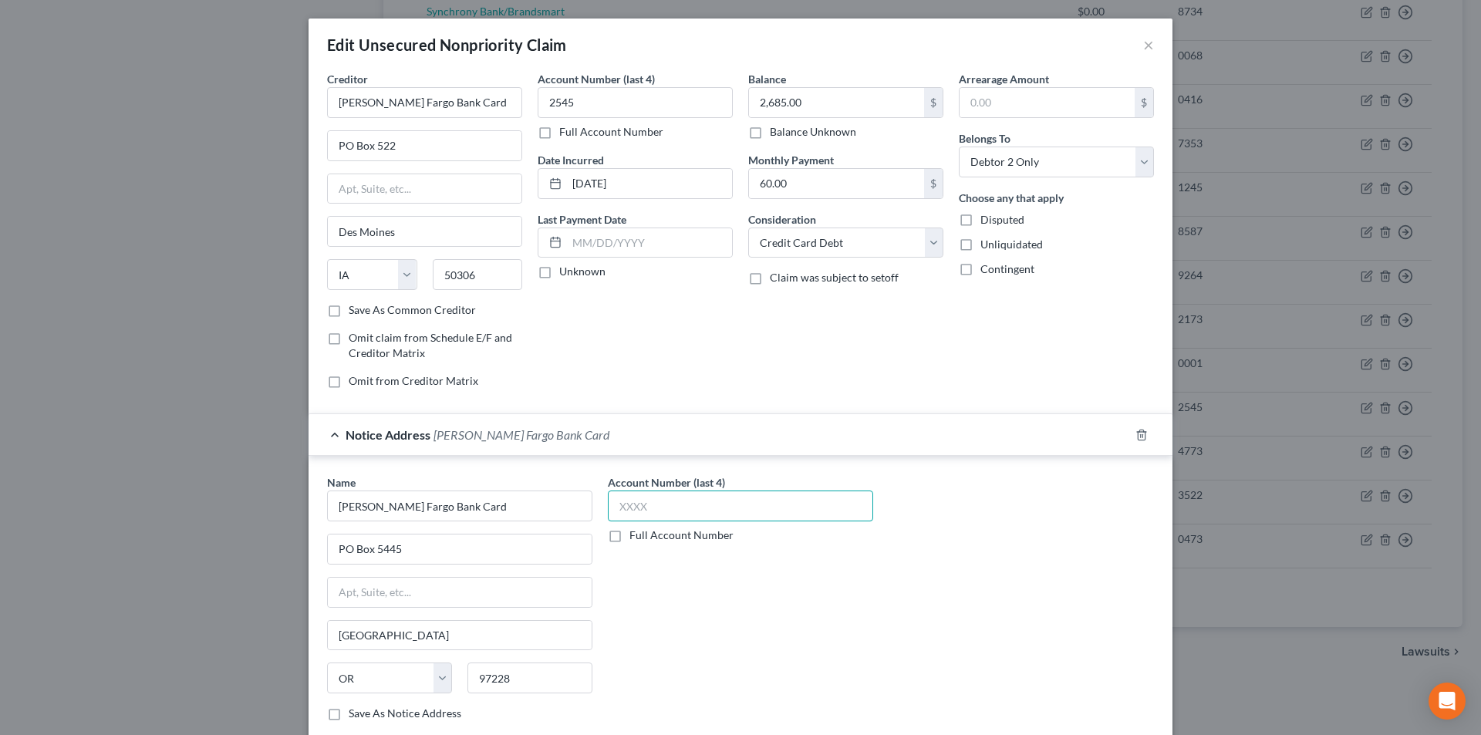
click at [636, 509] on input "text" at bounding box center [740, 506] width 265 height 31
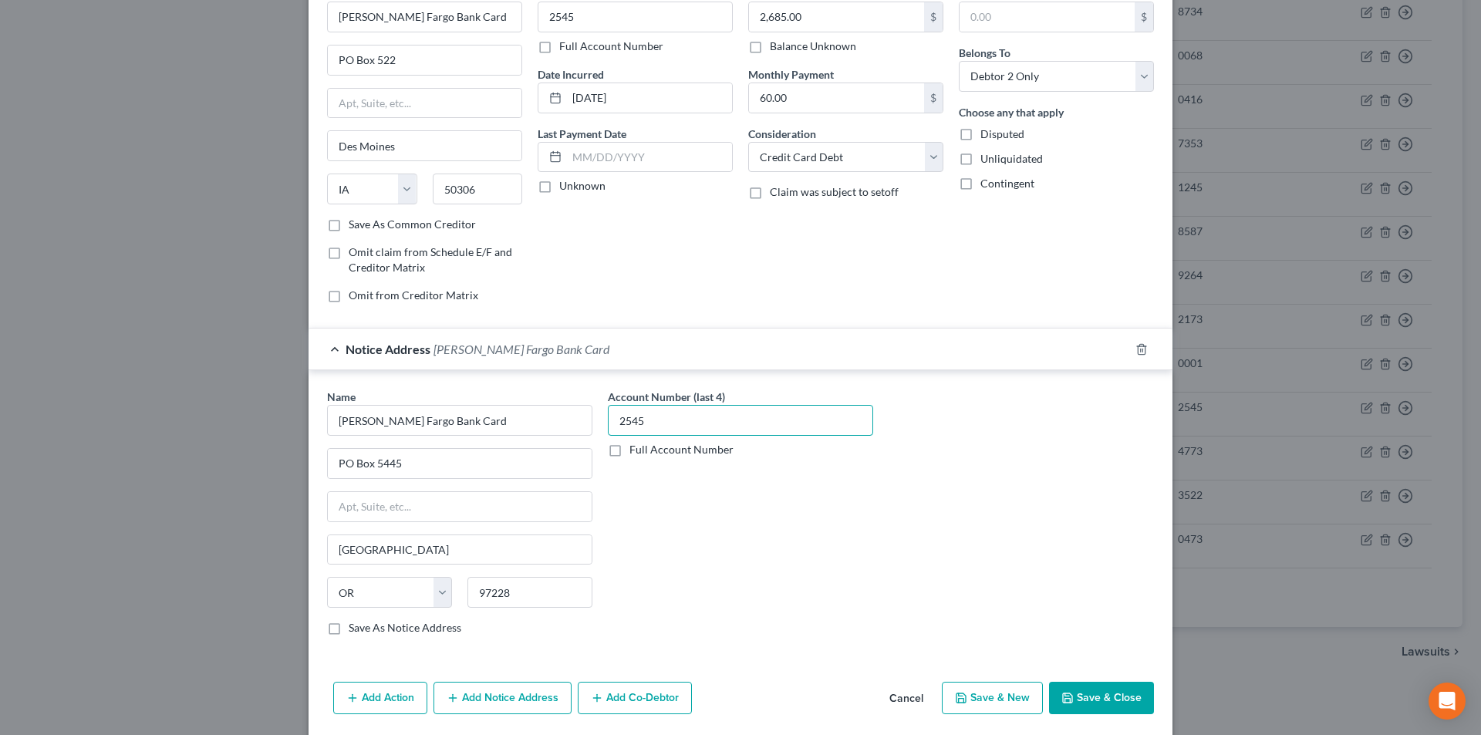
scroll to position [140, 0]
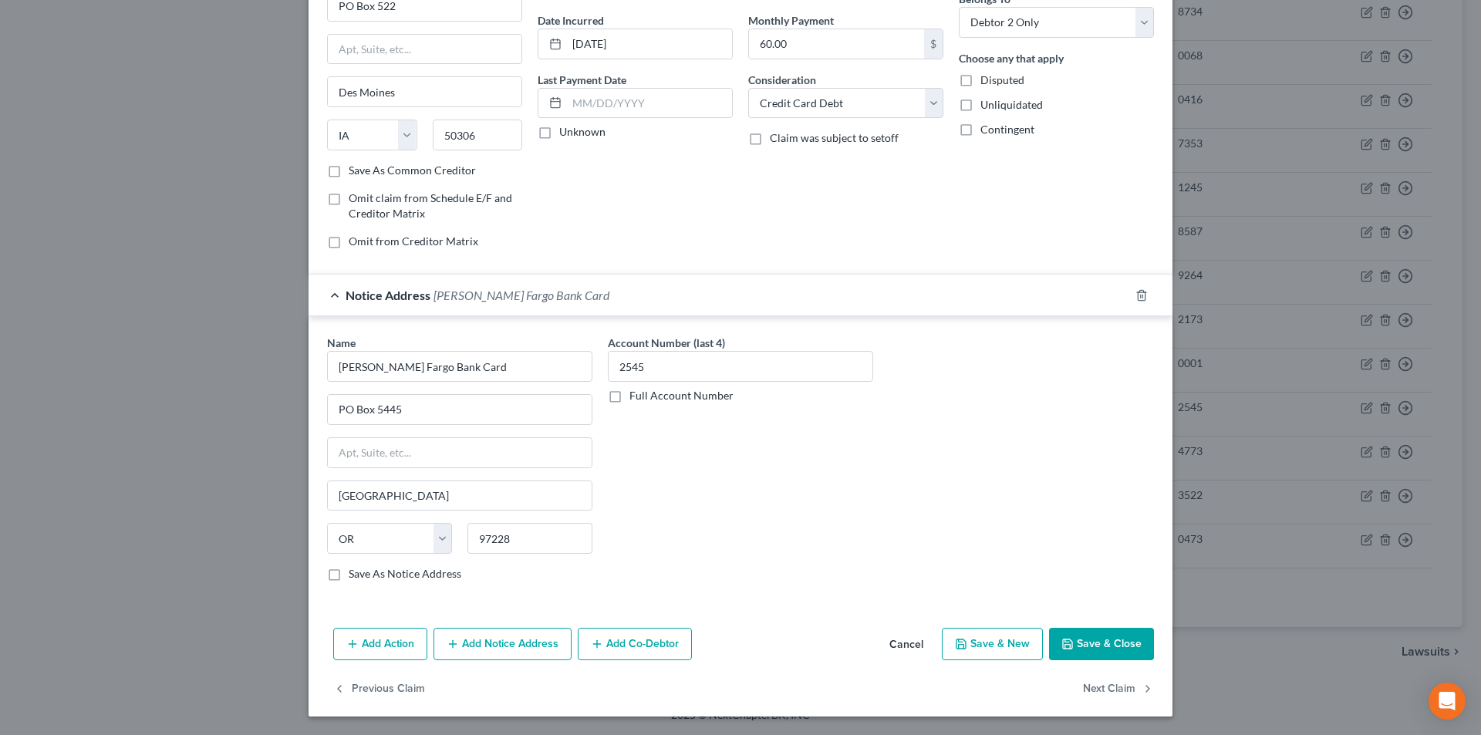
click at [534, 646] on button "Add Notice Address" at bounding box center [503, 644] width 138 height 32
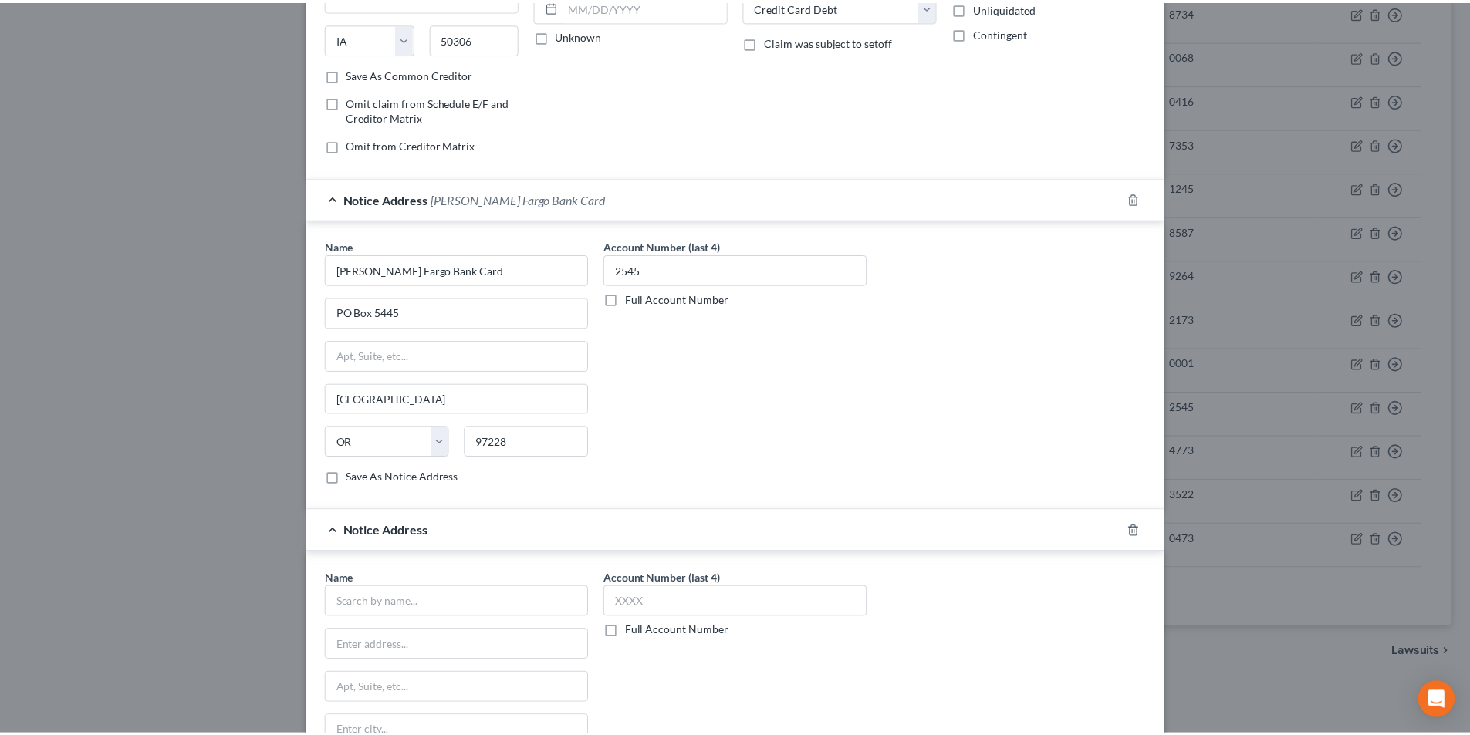
scroll to position [448, 0]
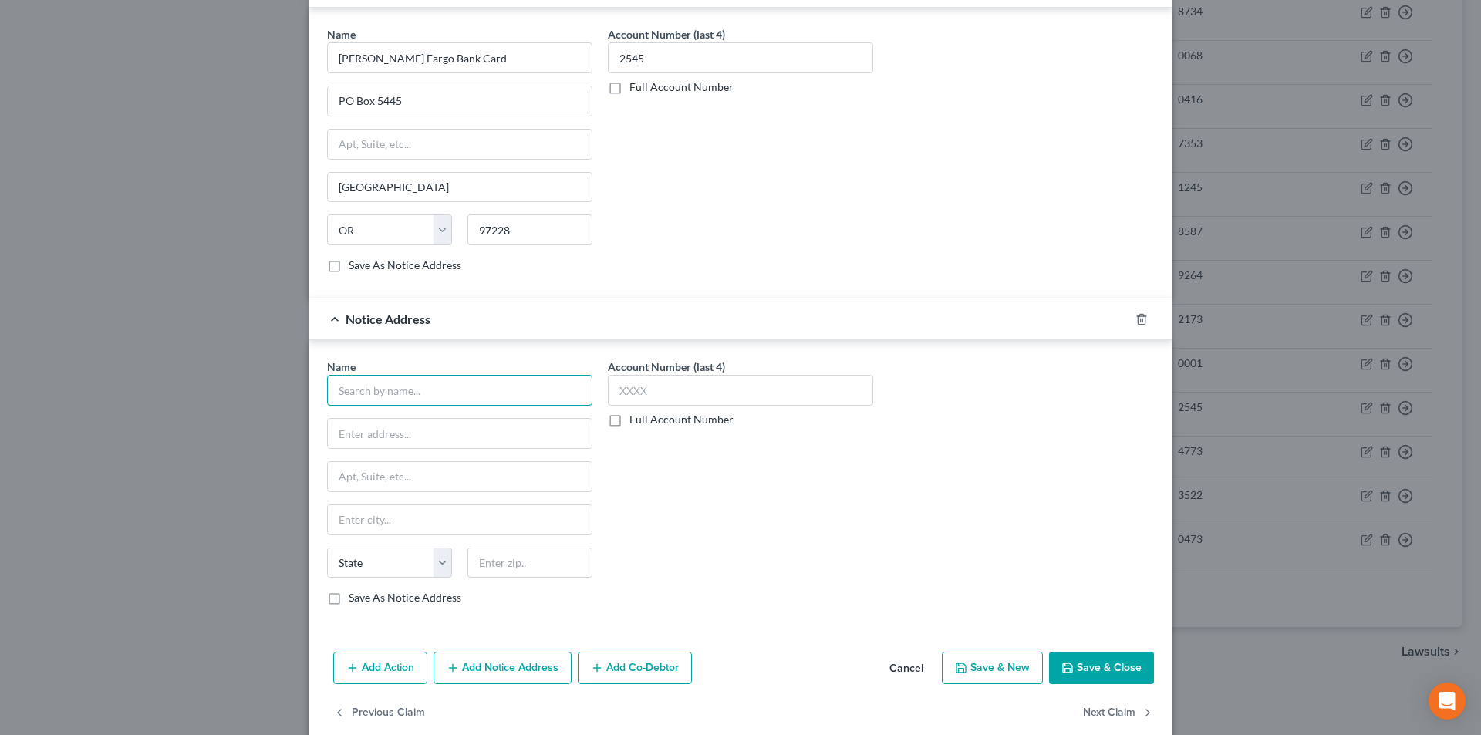
click at [454, 388] on input "text" at bounding box center [459, 390] width 265 height 31
click at [456, 390] on input "text" at bounding box center [459, 390] width 265 height 31
paste input "[PERSON_NAME] Fargo Bank Card"
click at [502, 396] on input "[PERSON_NAME] Fargo Bank Card" at bounding box center [459, 390] width 265 height 31
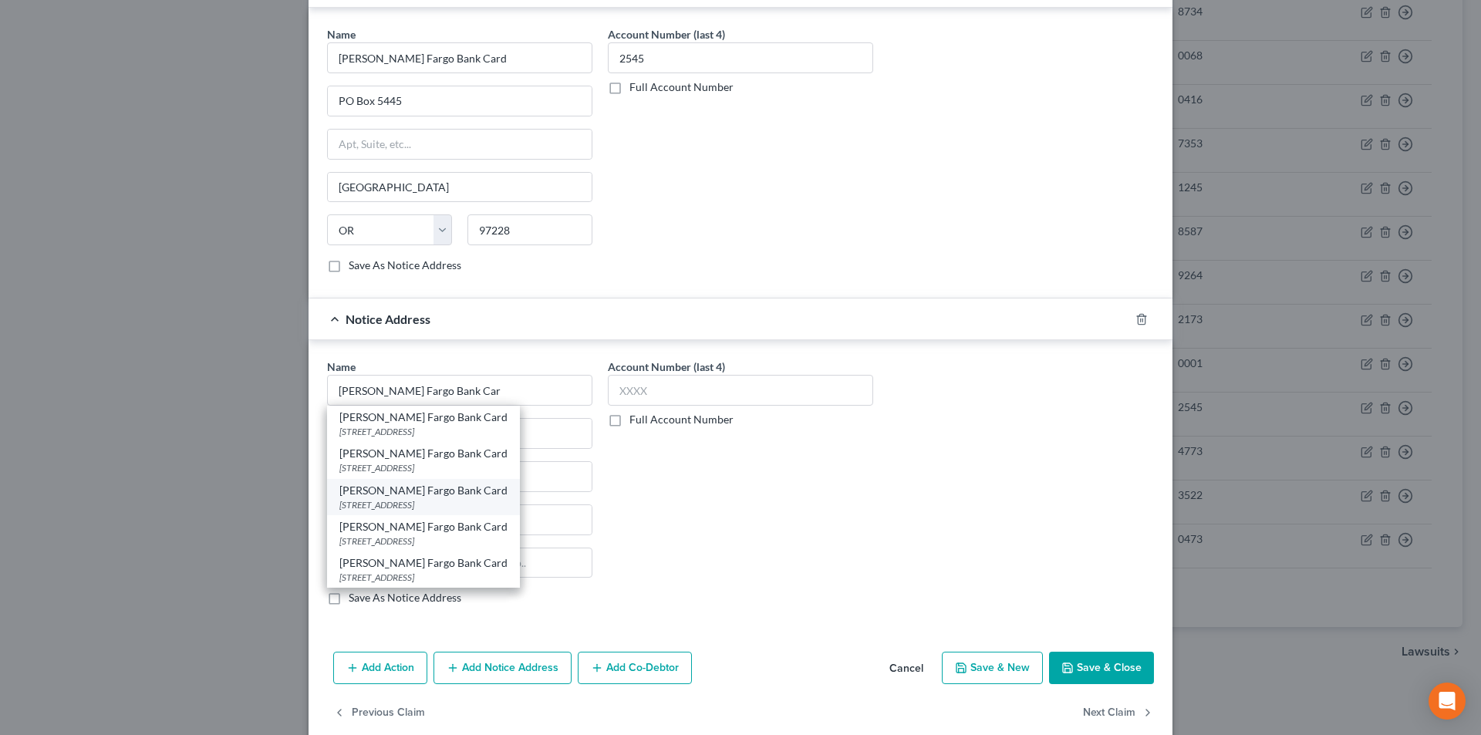
click at [401, 504] on div "[STREET_ADDRESS]" at bounding box center [423, 504] width 168 height 13
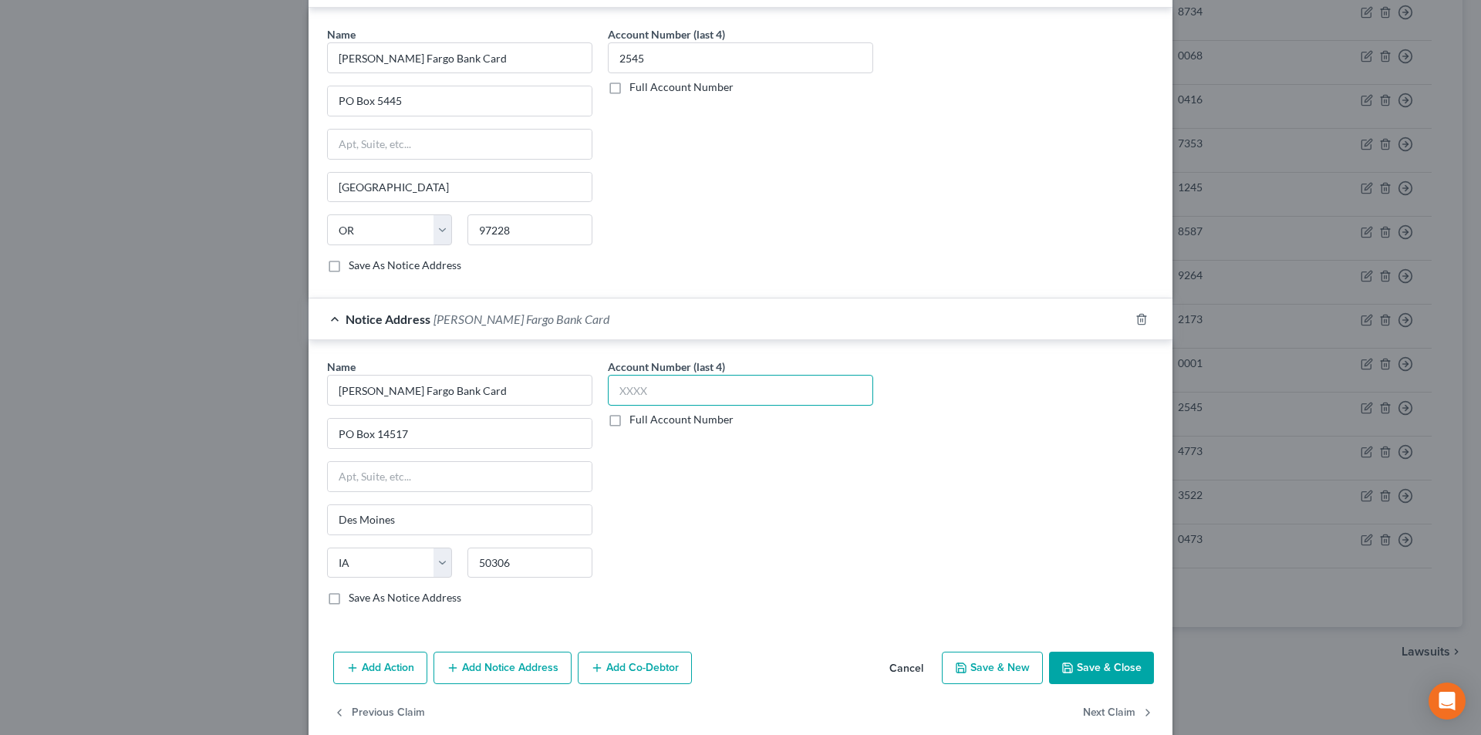
click at [643, 397] on input "text" at bounding box center [740, 390] width 265 height 31
click at [1089, 670] on button "Save & Close" at bounding box center [1101, 668] width 105 height 32
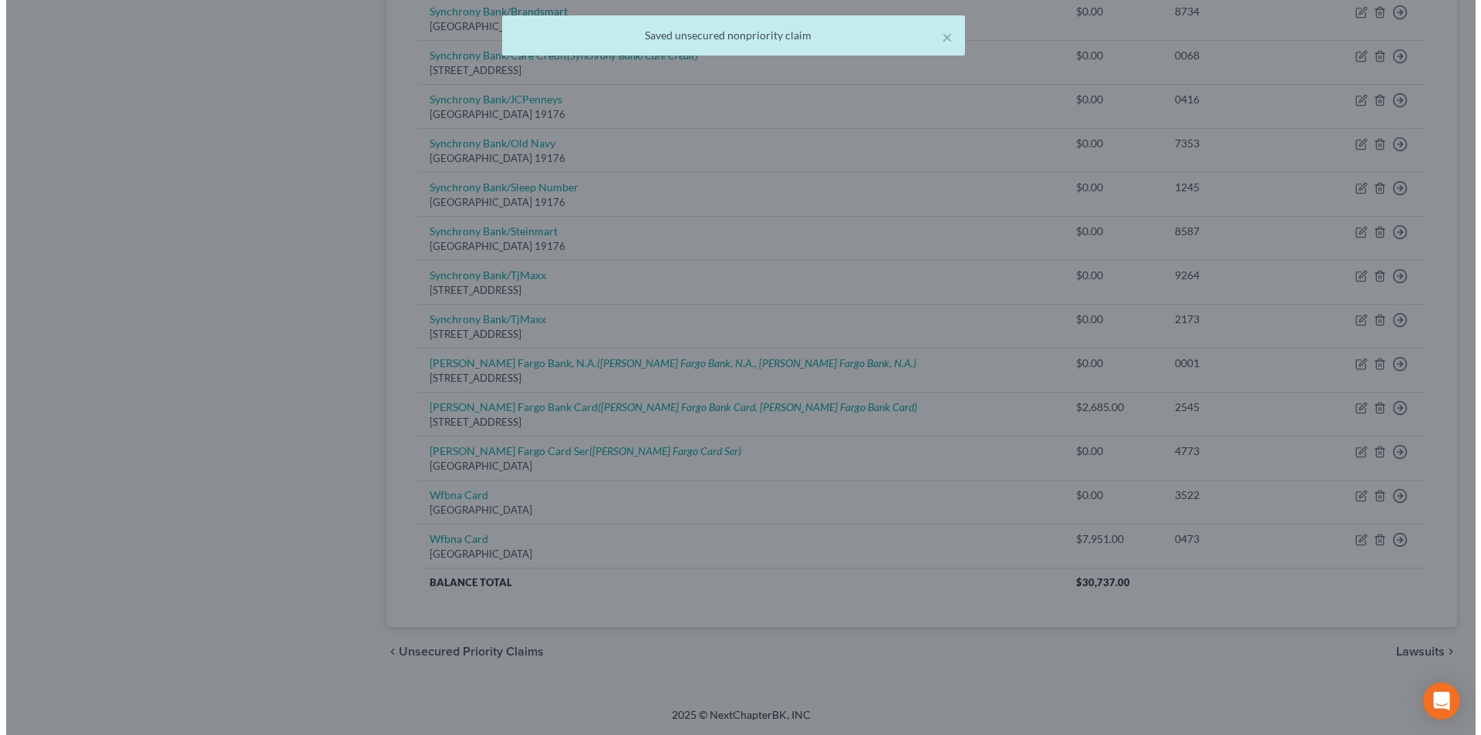
scroll to position [0, 0]
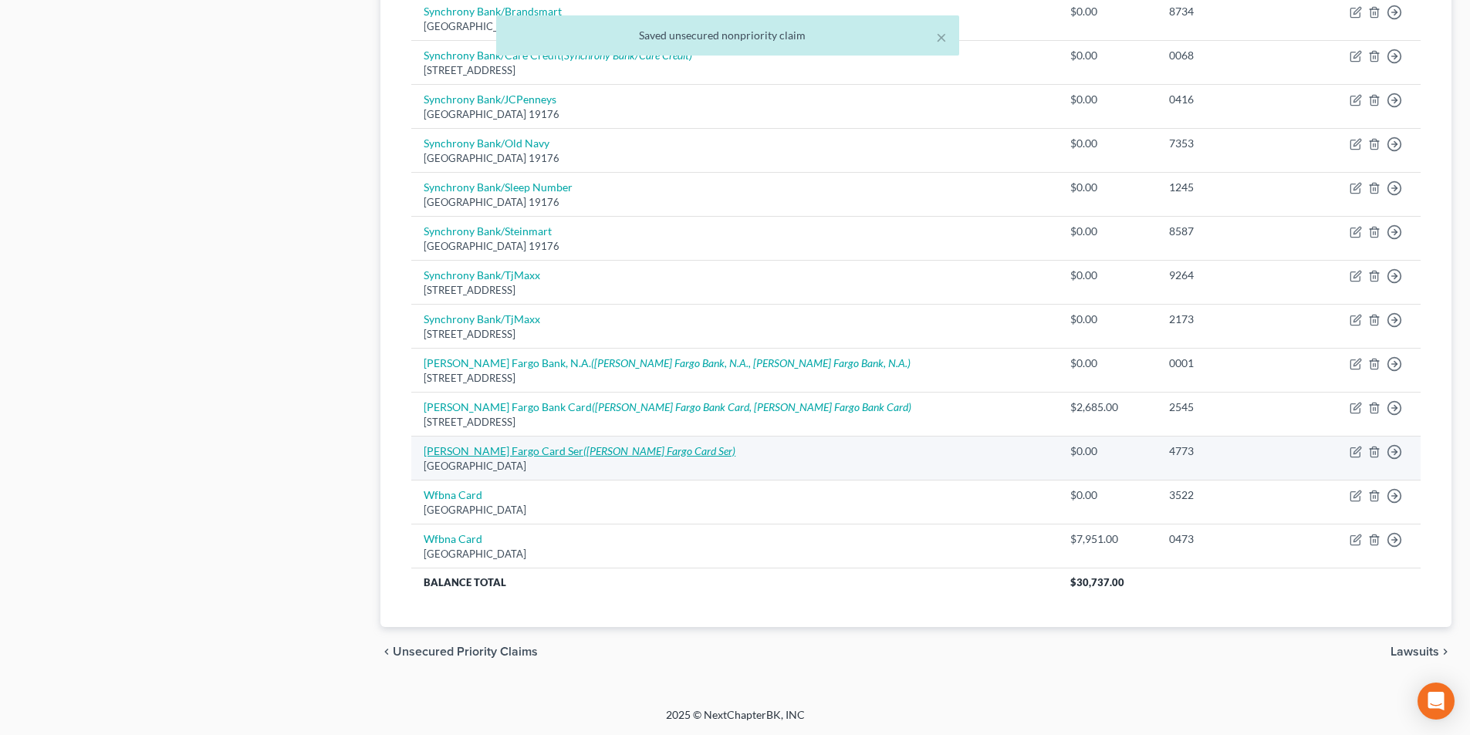
click at [583, 454] on icon "([PERSON_NAME] Fargo Card Ser)" at bounding box center [659, 450] width 152 height 13
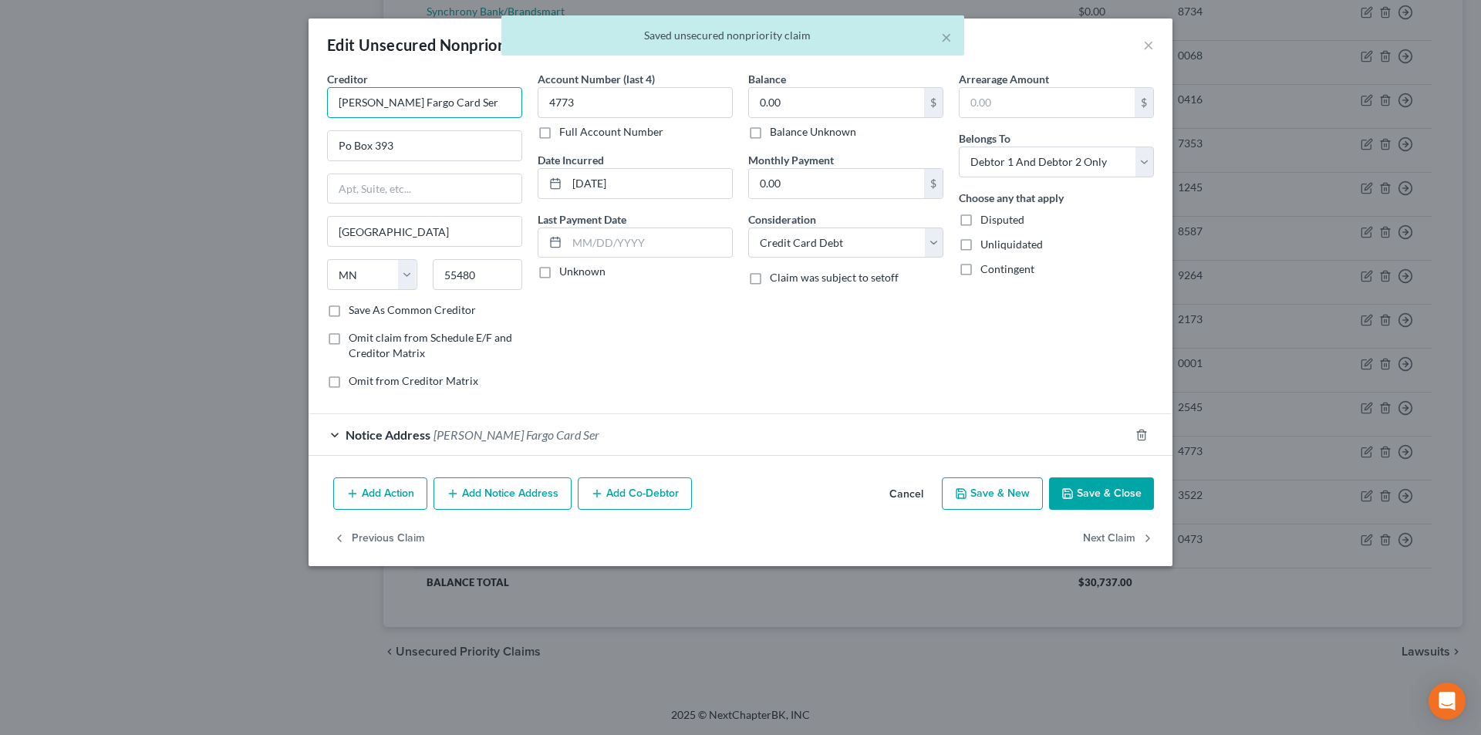
drag, startPoint x: 447, startPoint y: 100, endPoint x: 251, endPoint y: 99, distance: 196.7
click at [255, 99] on div "Edit Unsecured Nonpriority Claim × Creditor * [PERSON_NAME] Fargo Card Ser Po B…" at bounding box center [740, 367] width 1481 height 735
paste input "Bank Card"
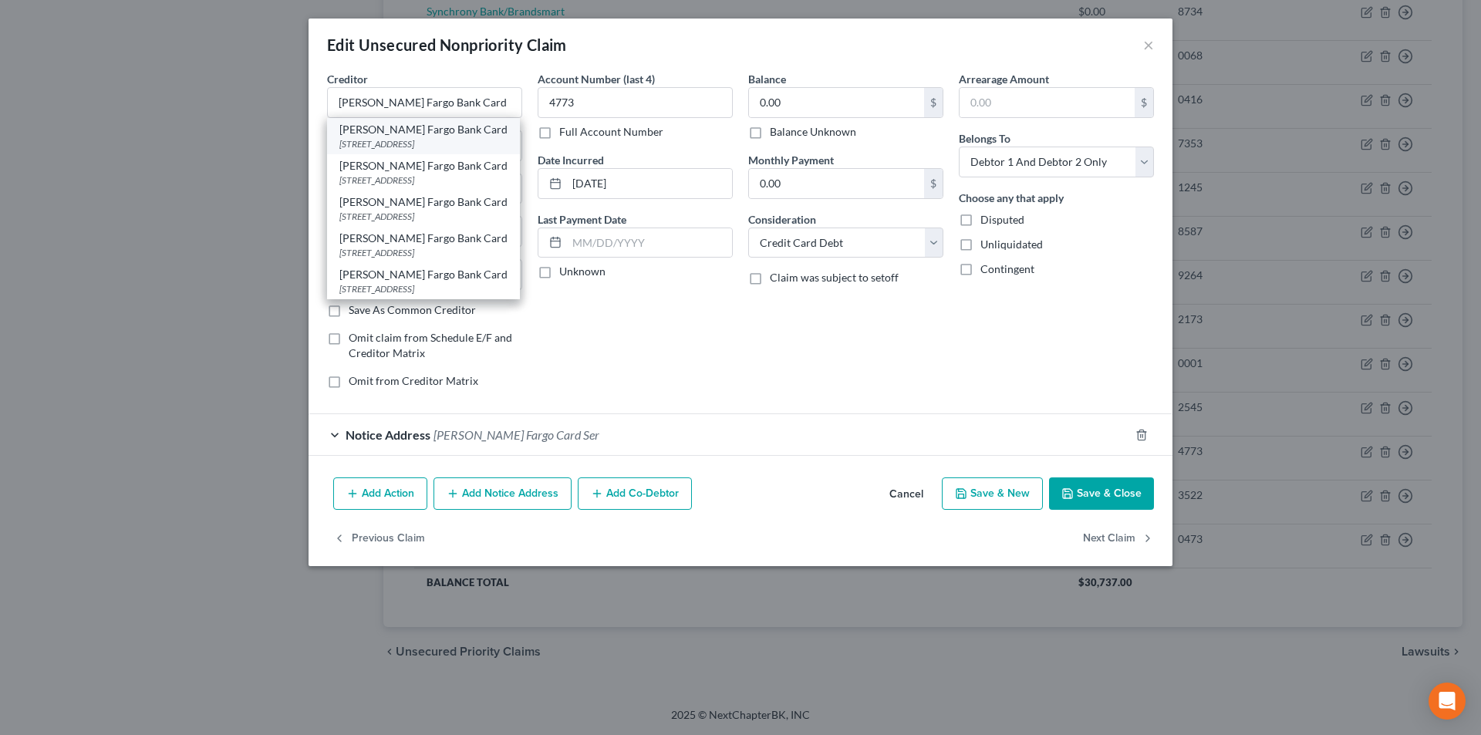
click at [410, 145] on div "[STREET_ADDRESS]" at bounding box center [423, 143] width 168 height 13
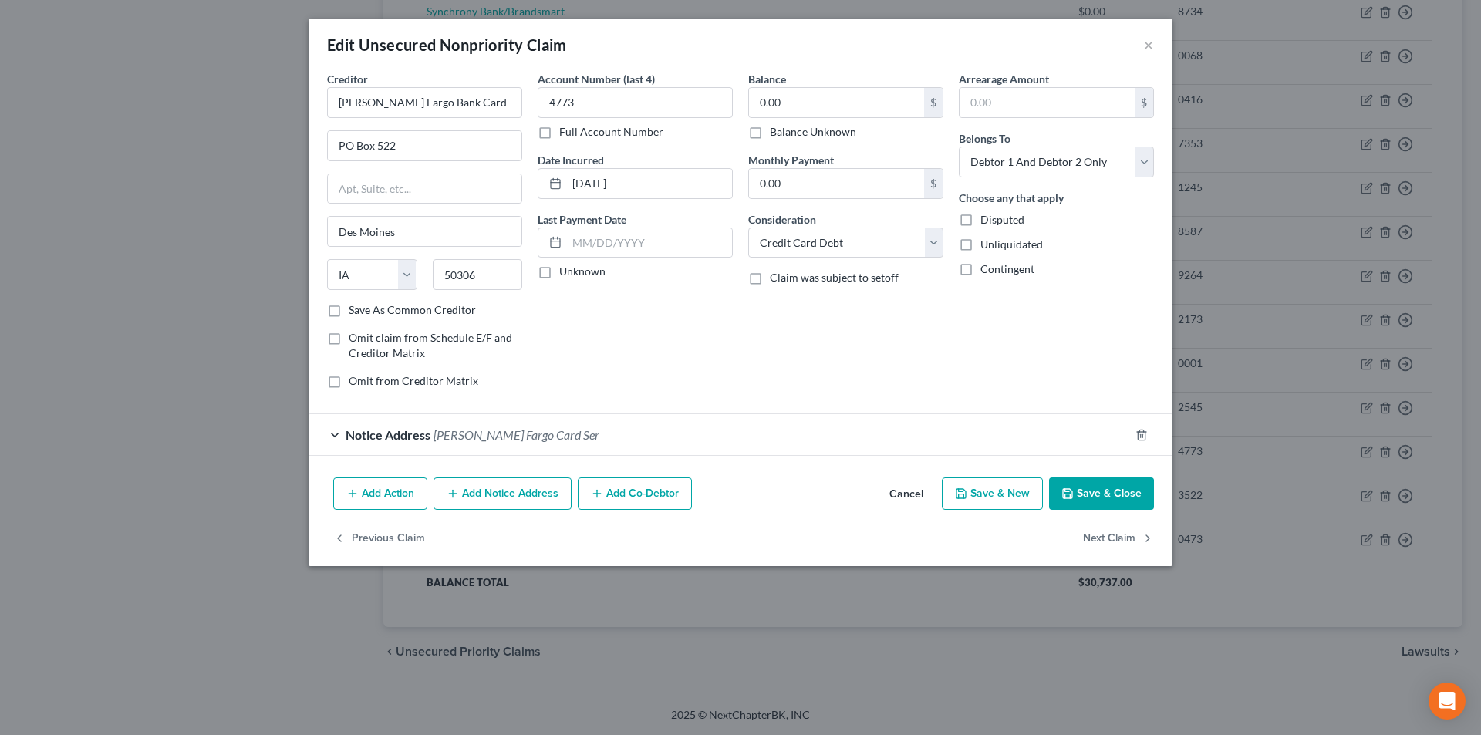
click at [524, 495] on button "Add Notice Address" at bounding box center [503, 494] width 138 height 32
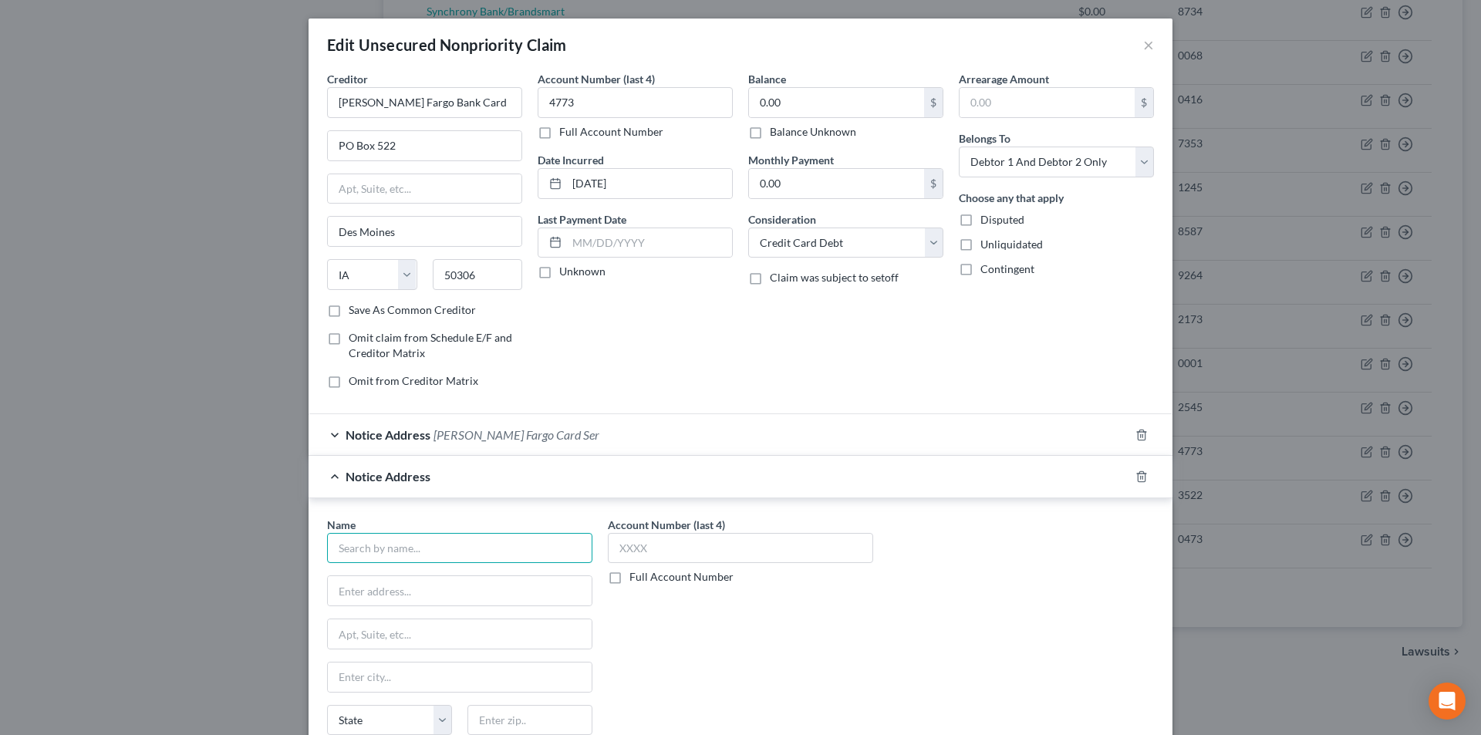
click at [430, 540] on input "text" at bounding box center [459, 548] width 265 height 31
paste input "[PERSON_NAME] Fargo Bank Card"
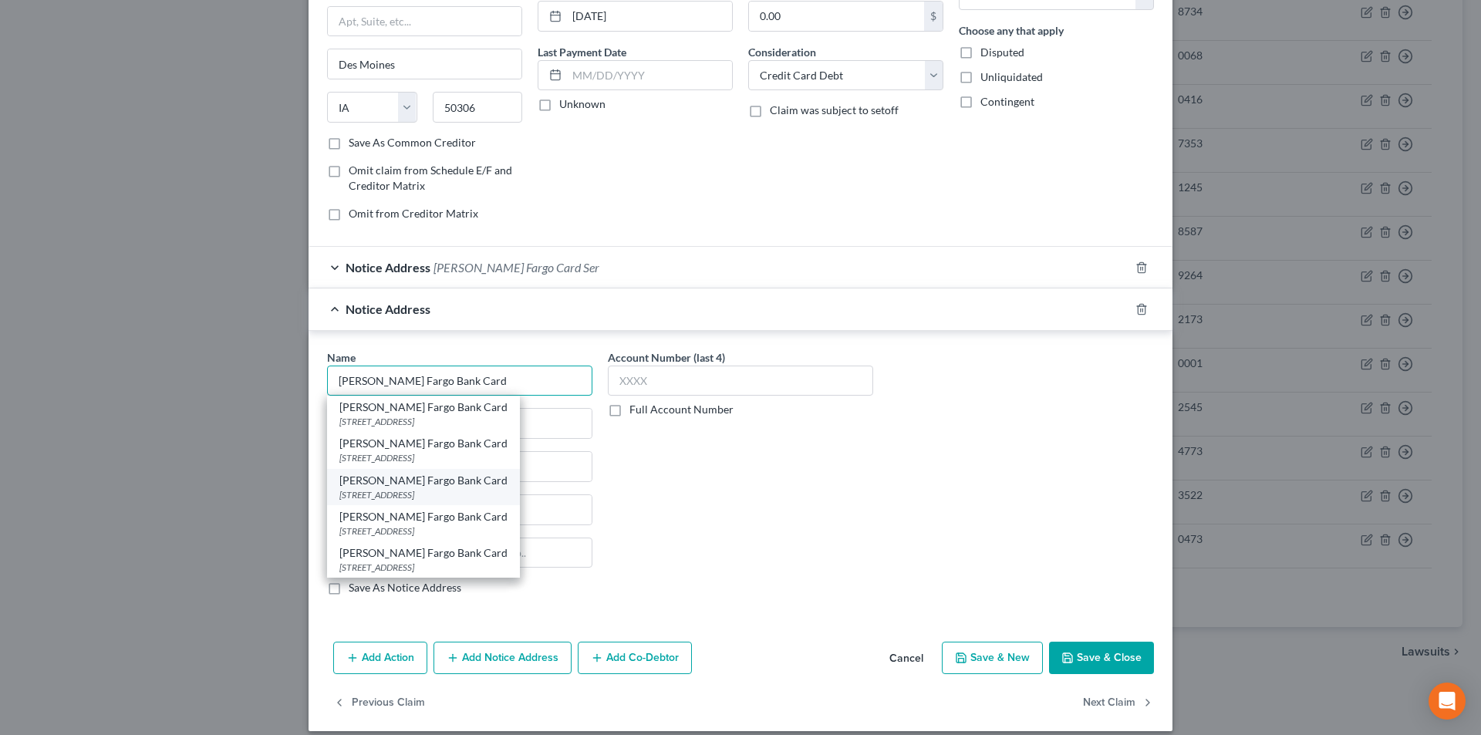
scroll to position [182, 0]
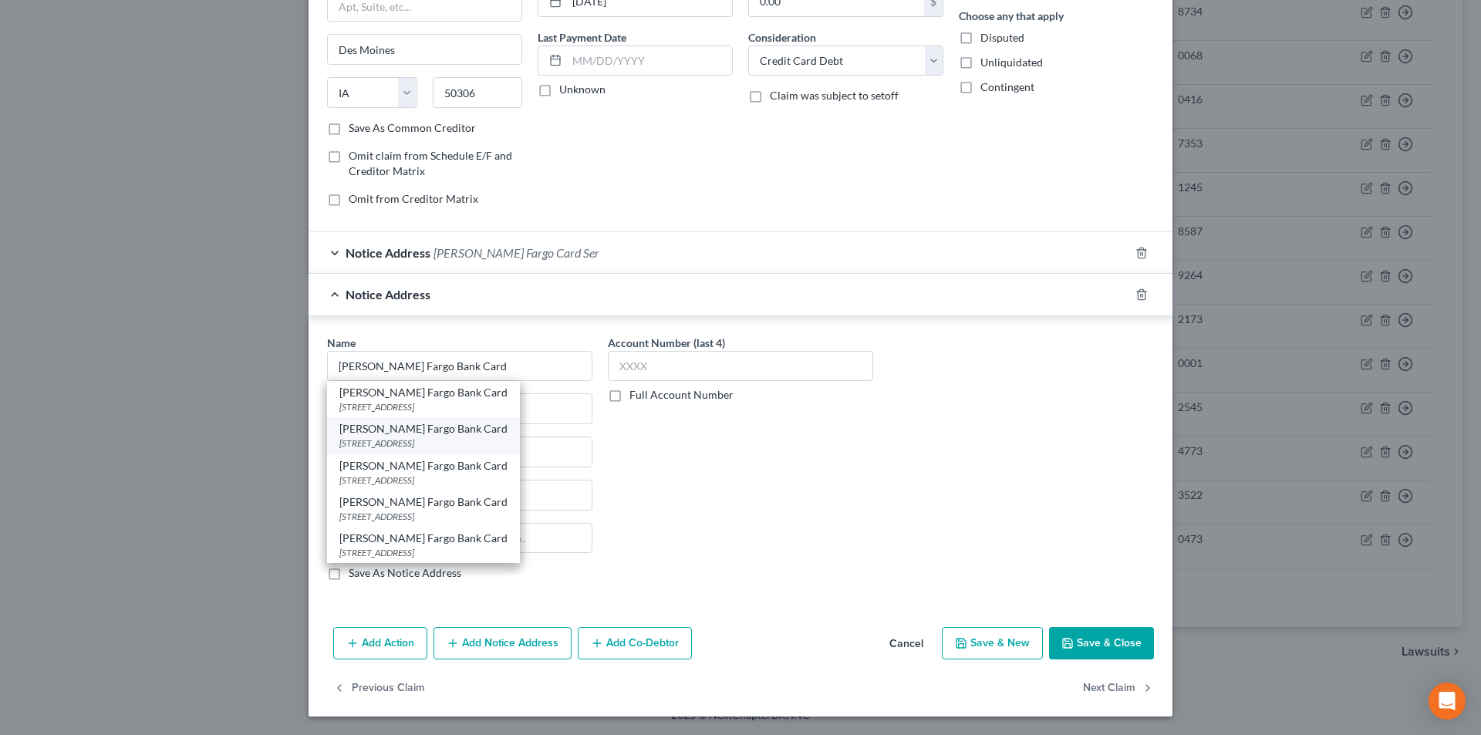
click at [437, 441] on div "[STREET_ADDRESS]" at bounding box center [423, 443] width 168 height 13
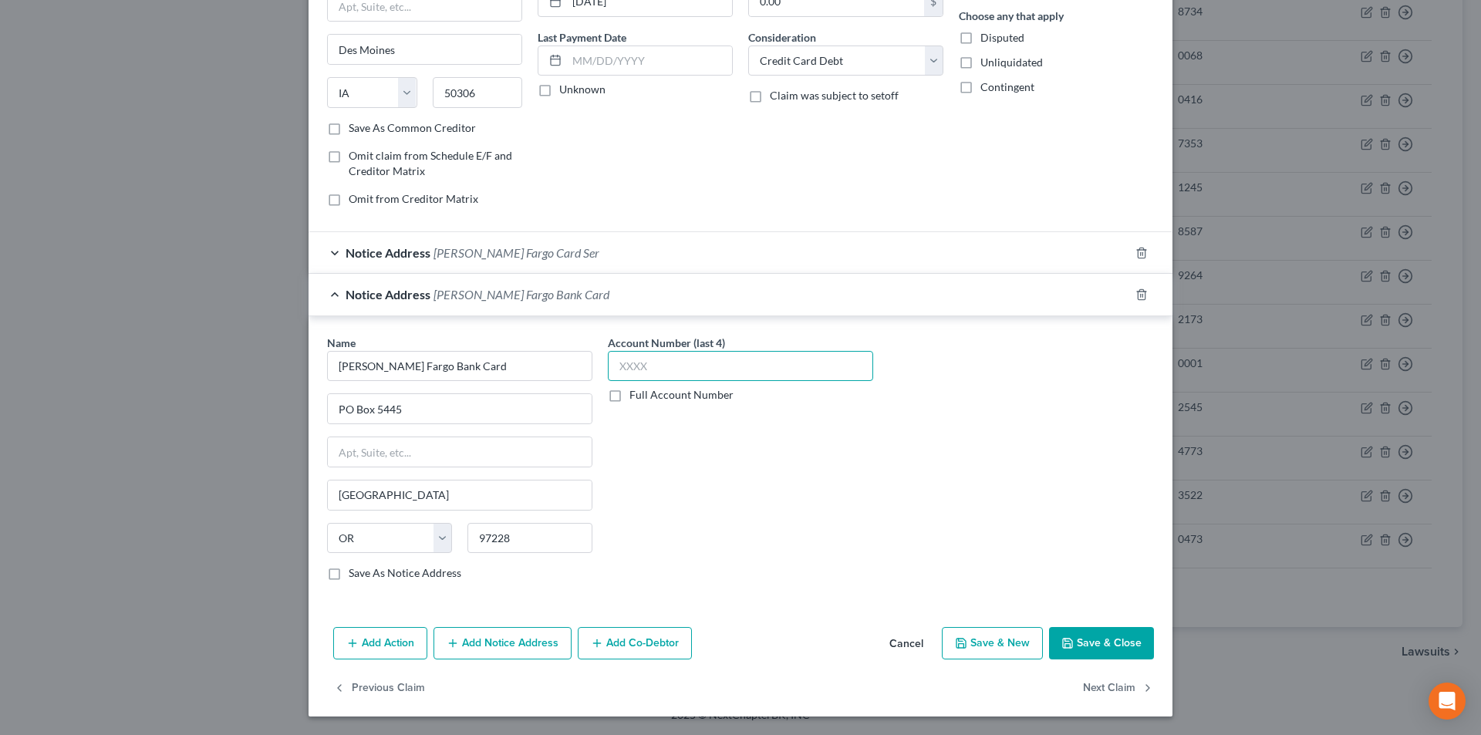
click at [644, 372] on input "text" at bounding box center [740, 366] width 265 height 31
click at [513, 642] on button "Add Notice Address" at bounding box center [503, 643] width 138 height 32
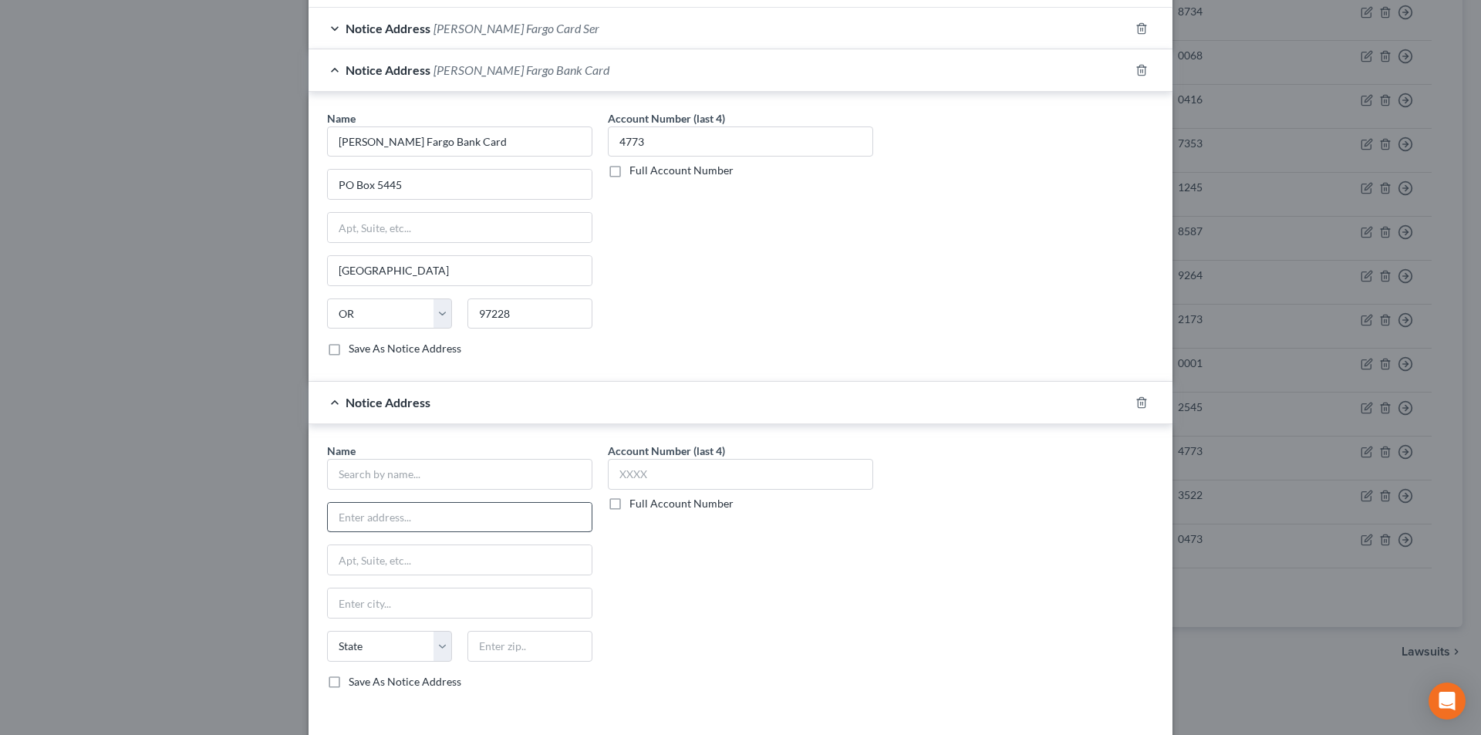
scroll to position [414, 0]
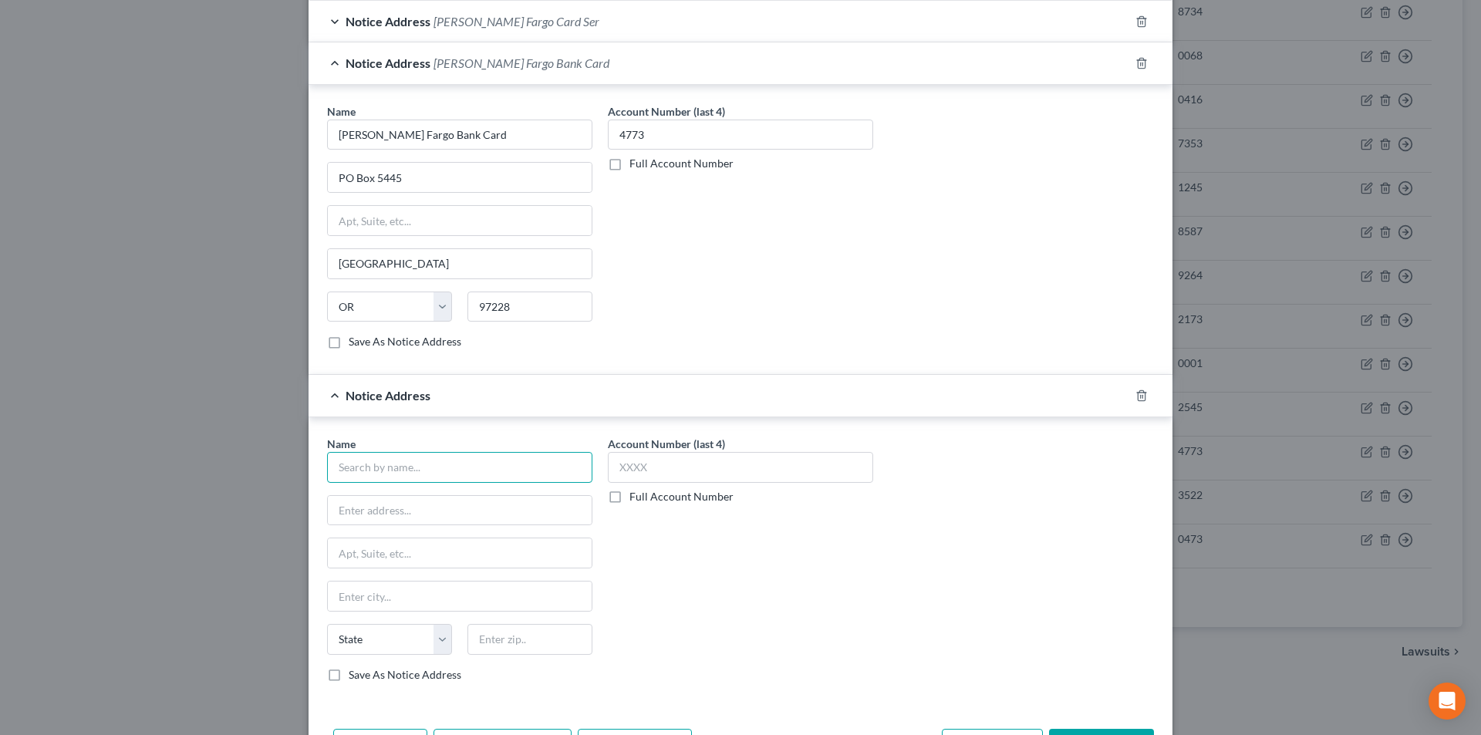
click at [431, 466] on input "text" at bounding box center [459, 467] width 265 height 31
click at [418, 471] on input "text" at bounding box center [459, 467] width 265 height 31
click at [395, 469] on input "text" at bounding box center [459, 467] width 265 height 31
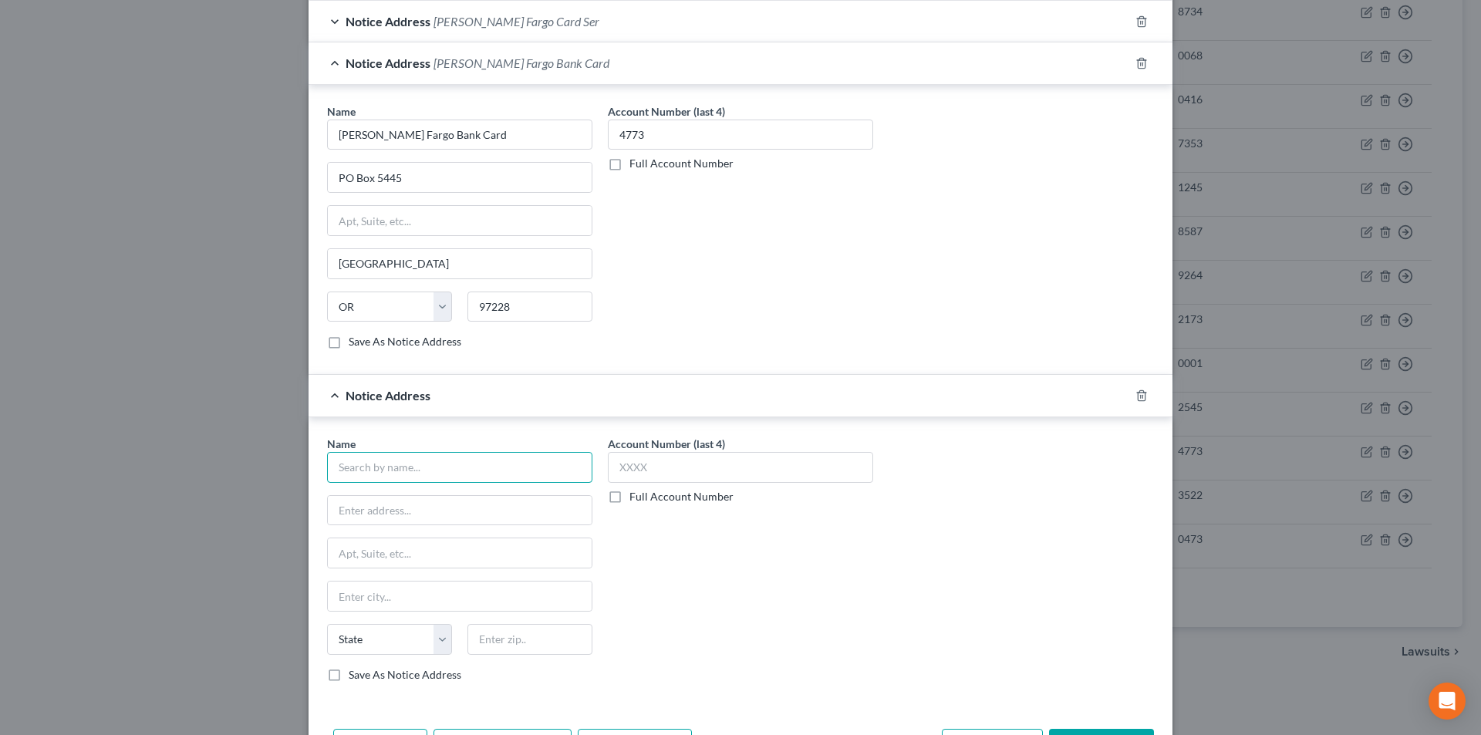
paste input "[PERSON_NAME] Fargo Bank Card"
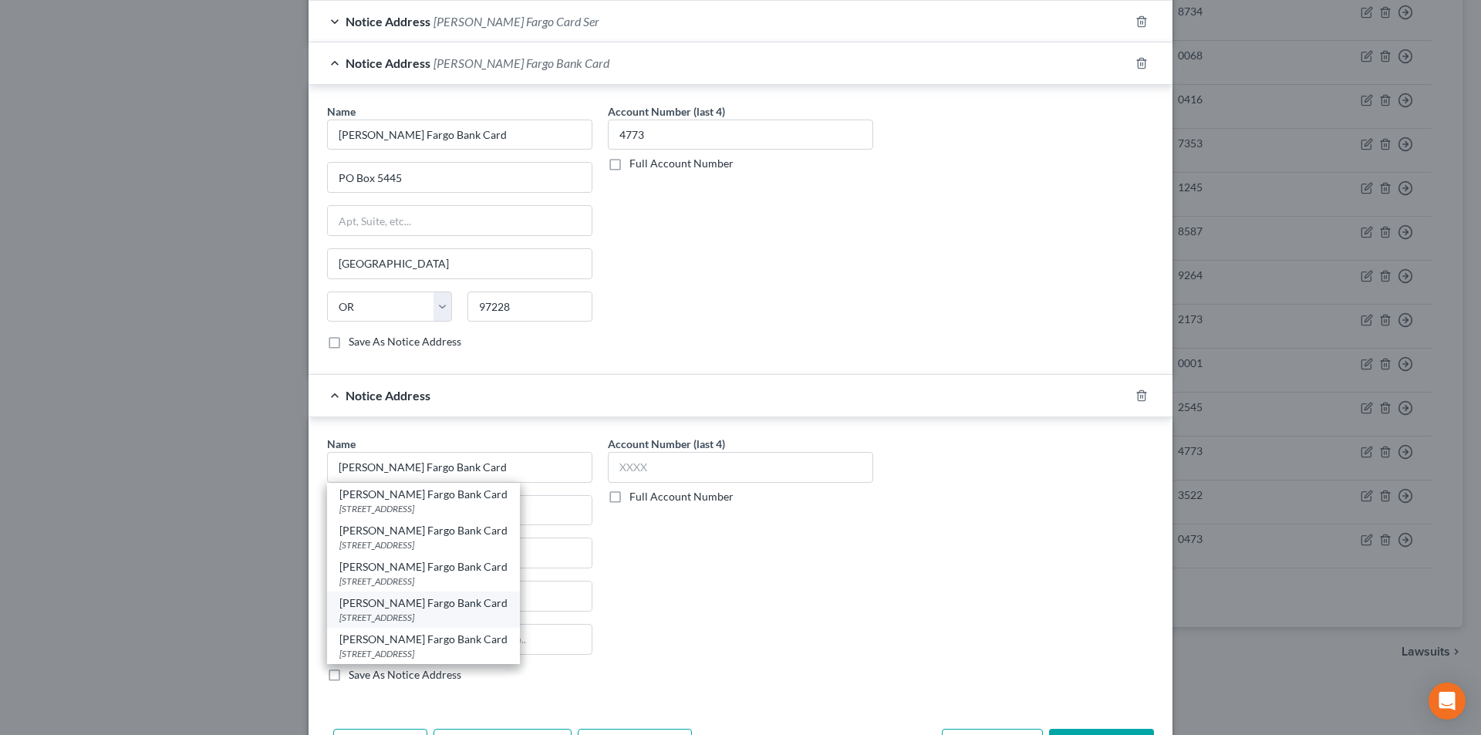
click at [409, 611] on div "[STREET_ADDRESS]" at bounding box center [423, 617] width 168 height 13
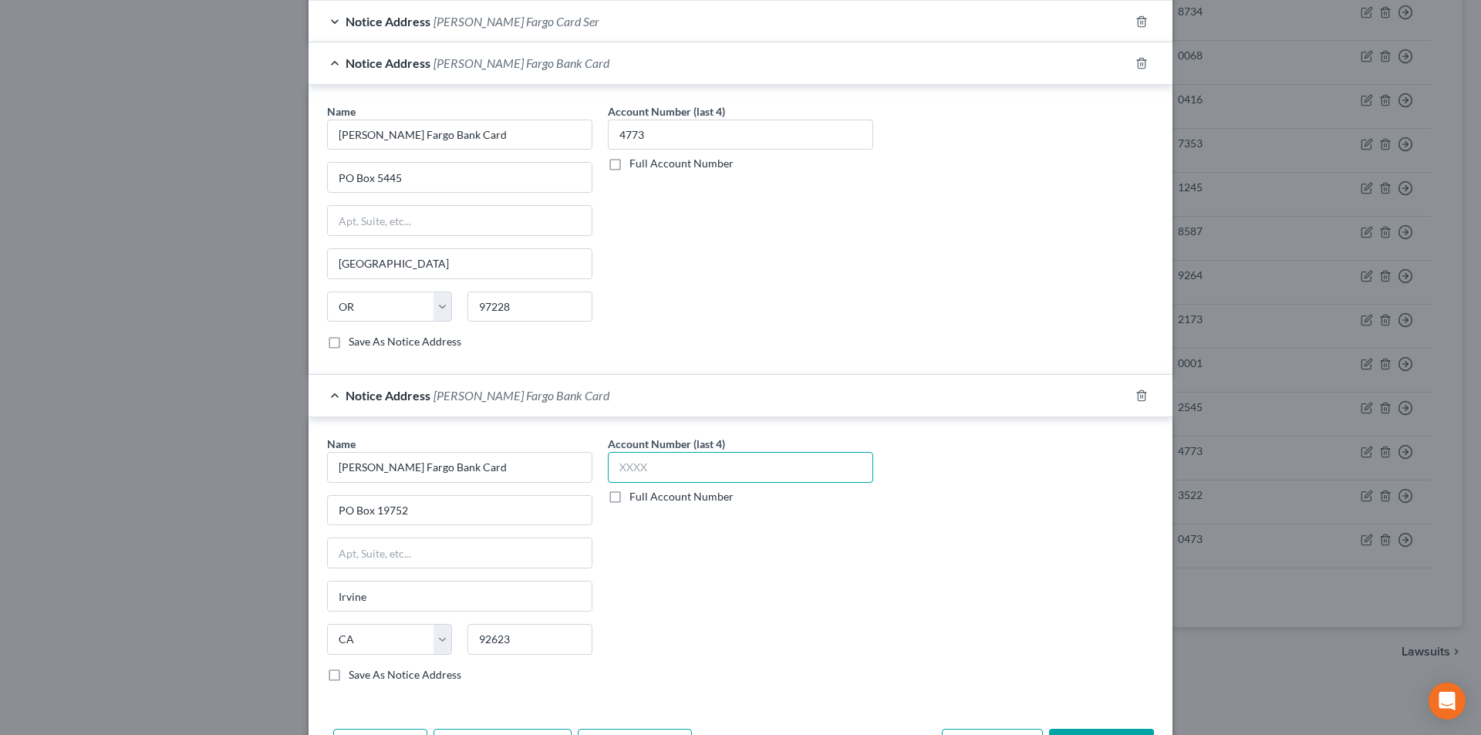
click at [630, 466] on input "text" at bounding box center [740, 467] width 265 height 31
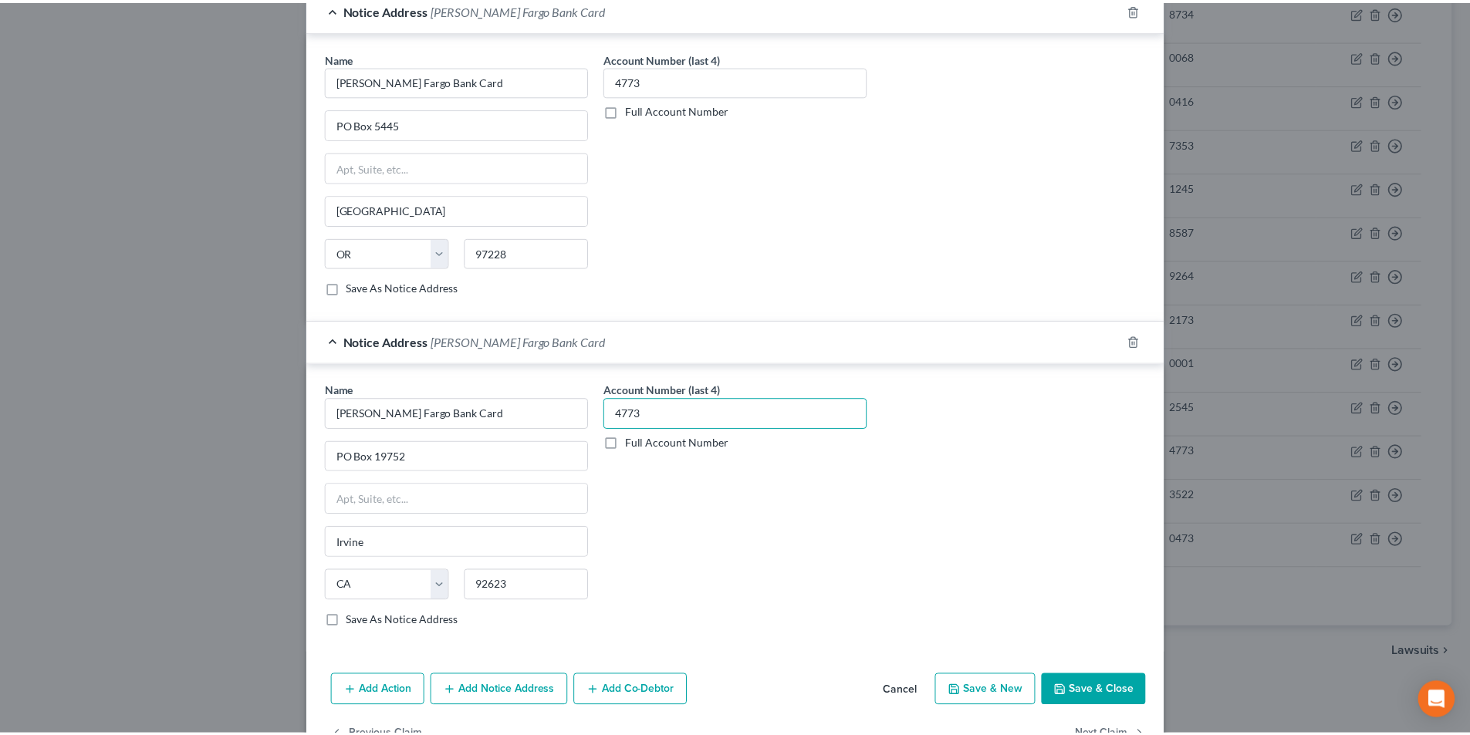
scroll to position [515, 0]
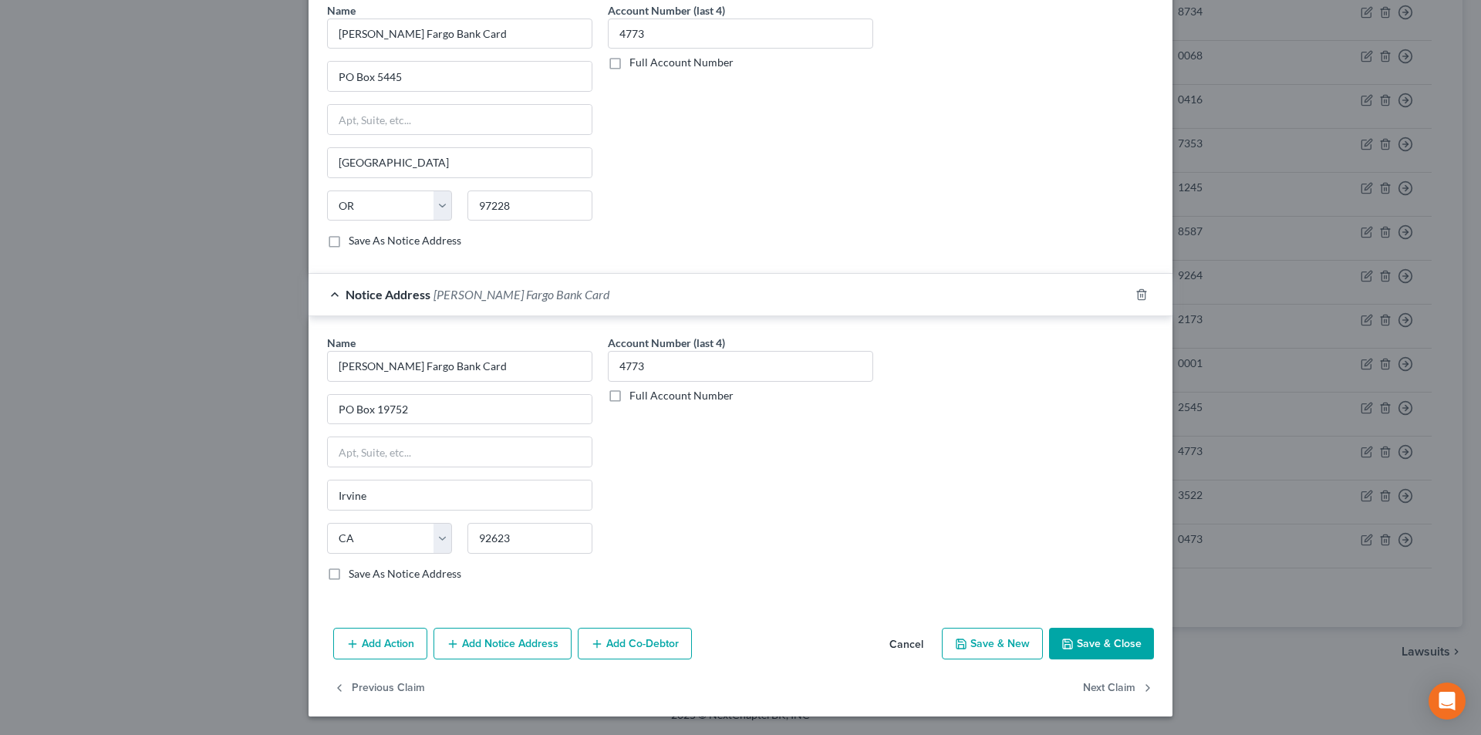
click at [1084, 642] on button "Save & Close" at bounding box center [1101, 644] width 105 height 32
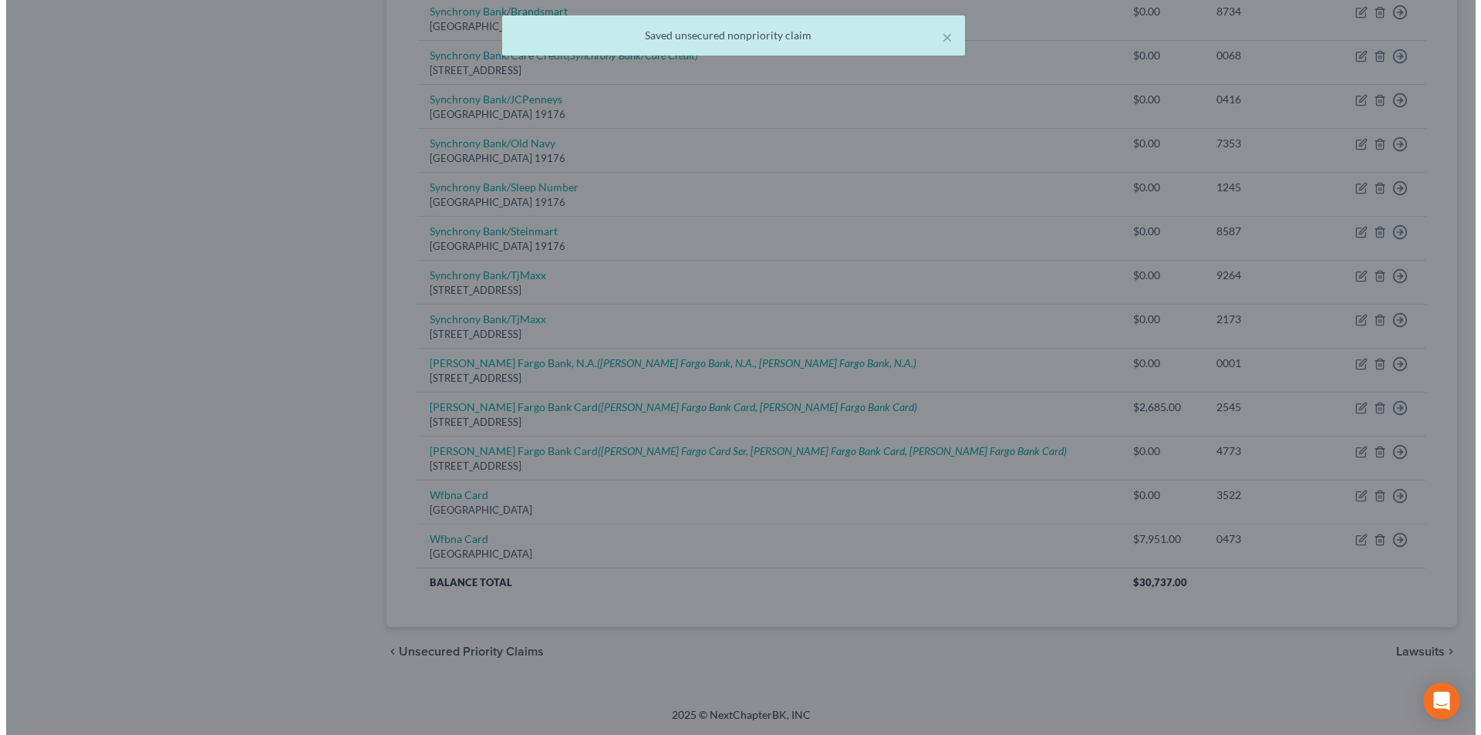
scroll to position [0, 0]
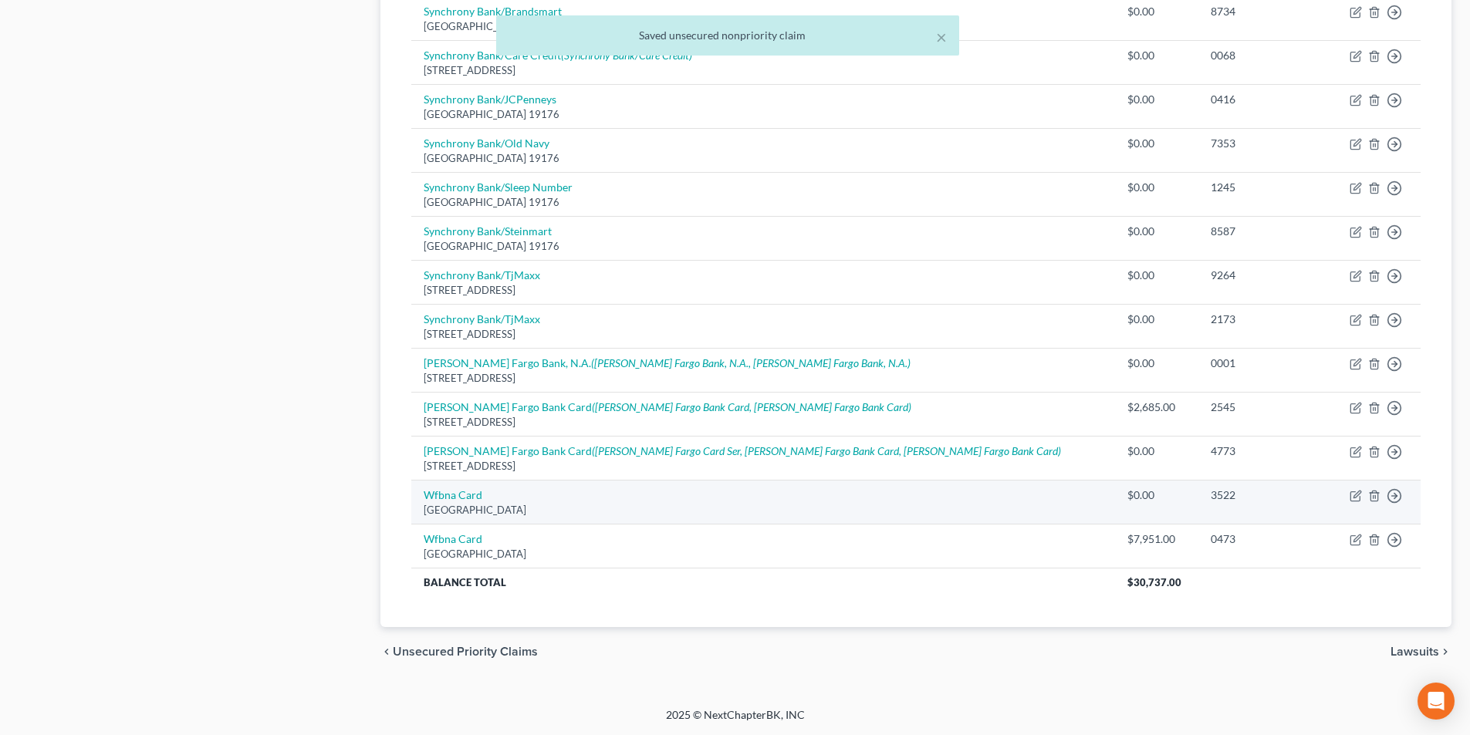
click at [468, 501] on td "Wfbna Card [GEOGRAPHIC_DATA]" at bounding box center [762, 502] width 703 height 44
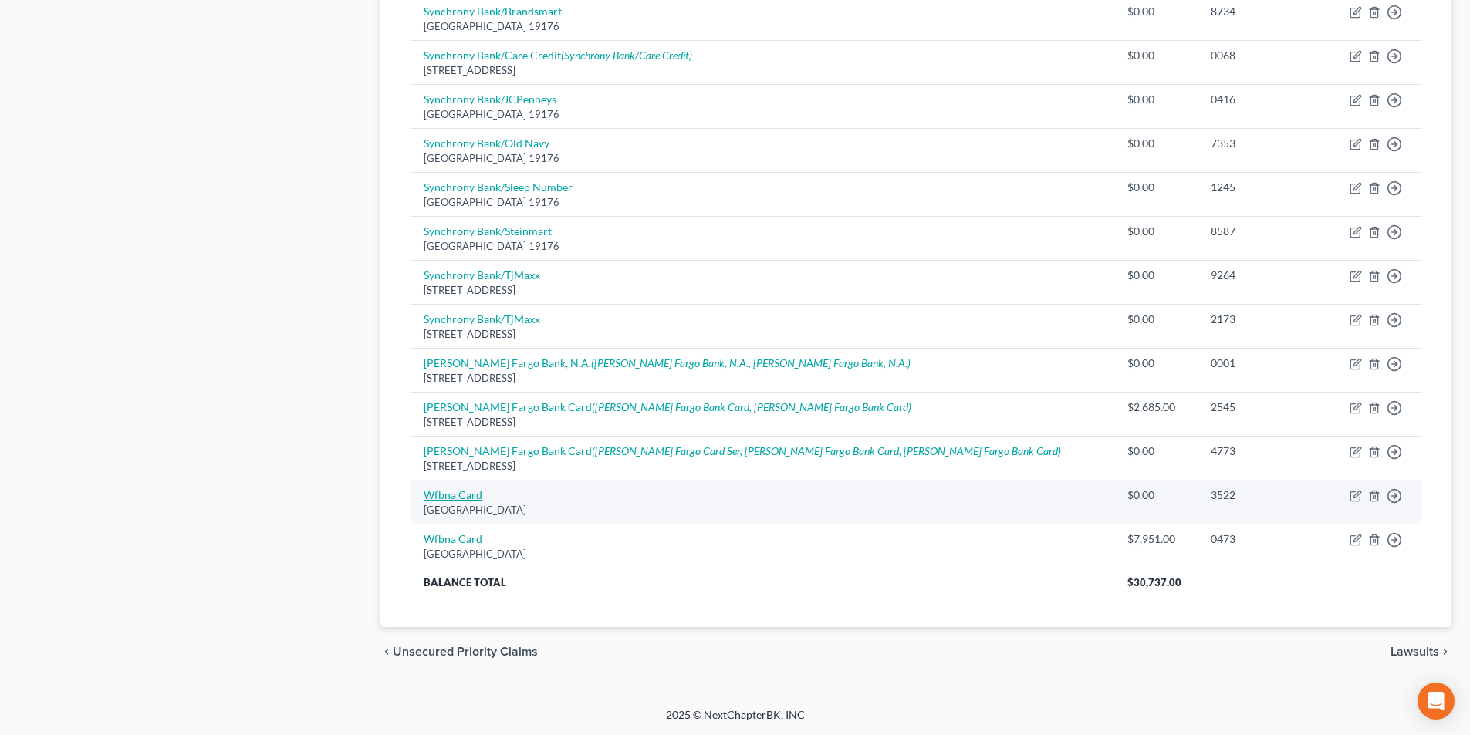
click at [474, 500] on link "Wfbna Card" at bounding box center [453, 494] width 59 height 13
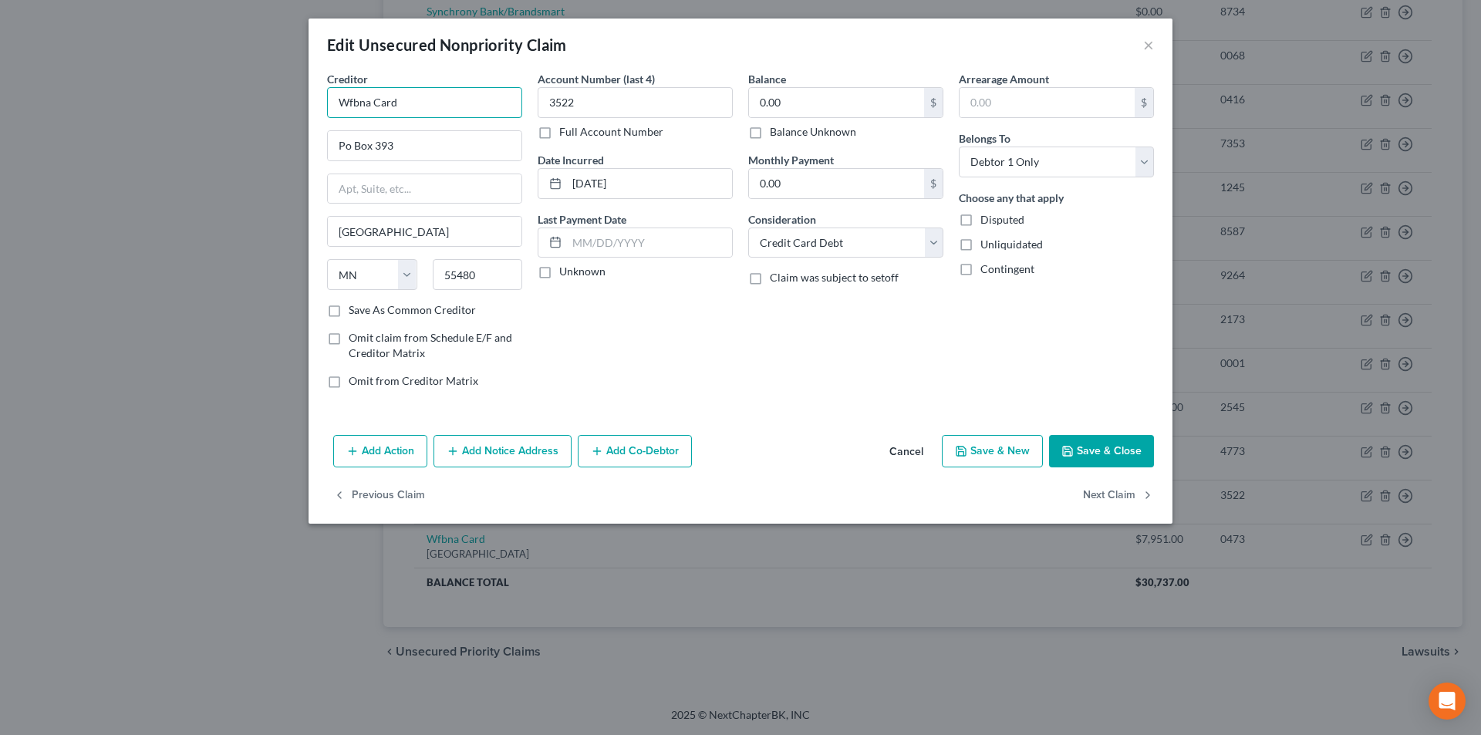
drag, startPoint x: 414, startPoint y: 104, endPoint x: 249, endPoint y: 112, distance: 164.5
click at [249, 112] on div "Edit Unsecured Nonpriority Claim × Creditor * Wfbna Card Po Box 393 [GEOGRAPHIC…" at bounding box center [740, 367] width 1481 height 735
paste input "[PERSON_NAME] Fargo Bank"
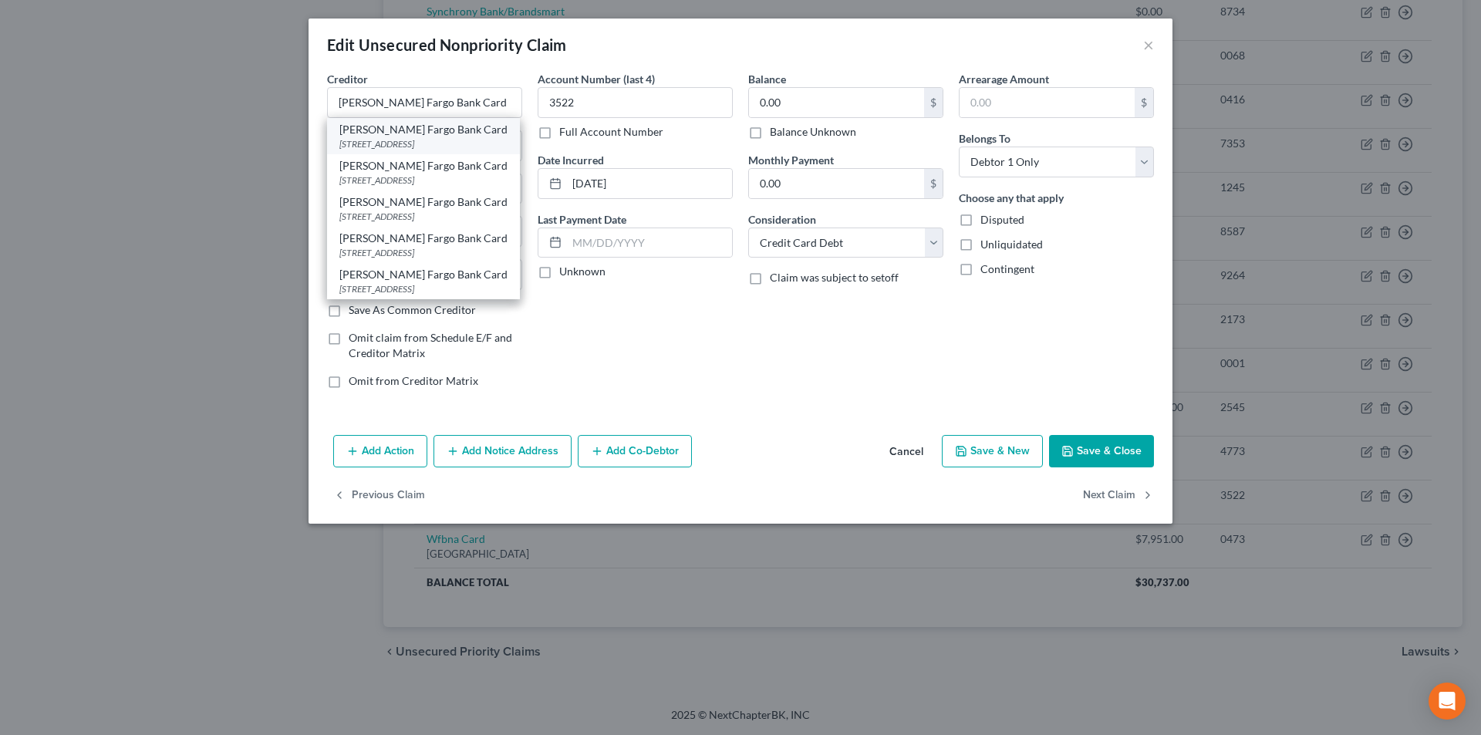
click at [380, 143] on div "[STREET_ADDRESS]" at bounding box center [423, 143] width 168 height 13
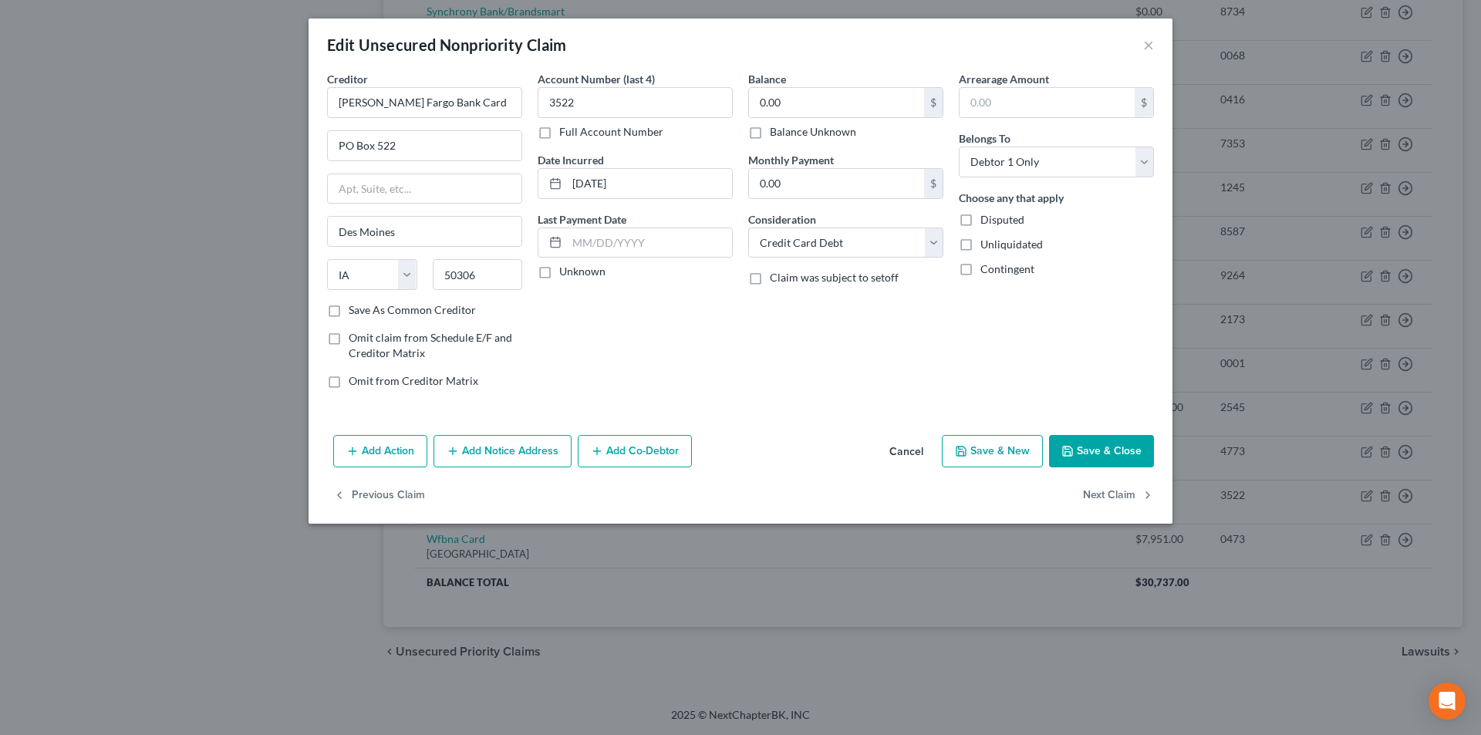
click at [498, 461] on button "Add Notice Address" at bounding box center [503, 451] width 138 height 32
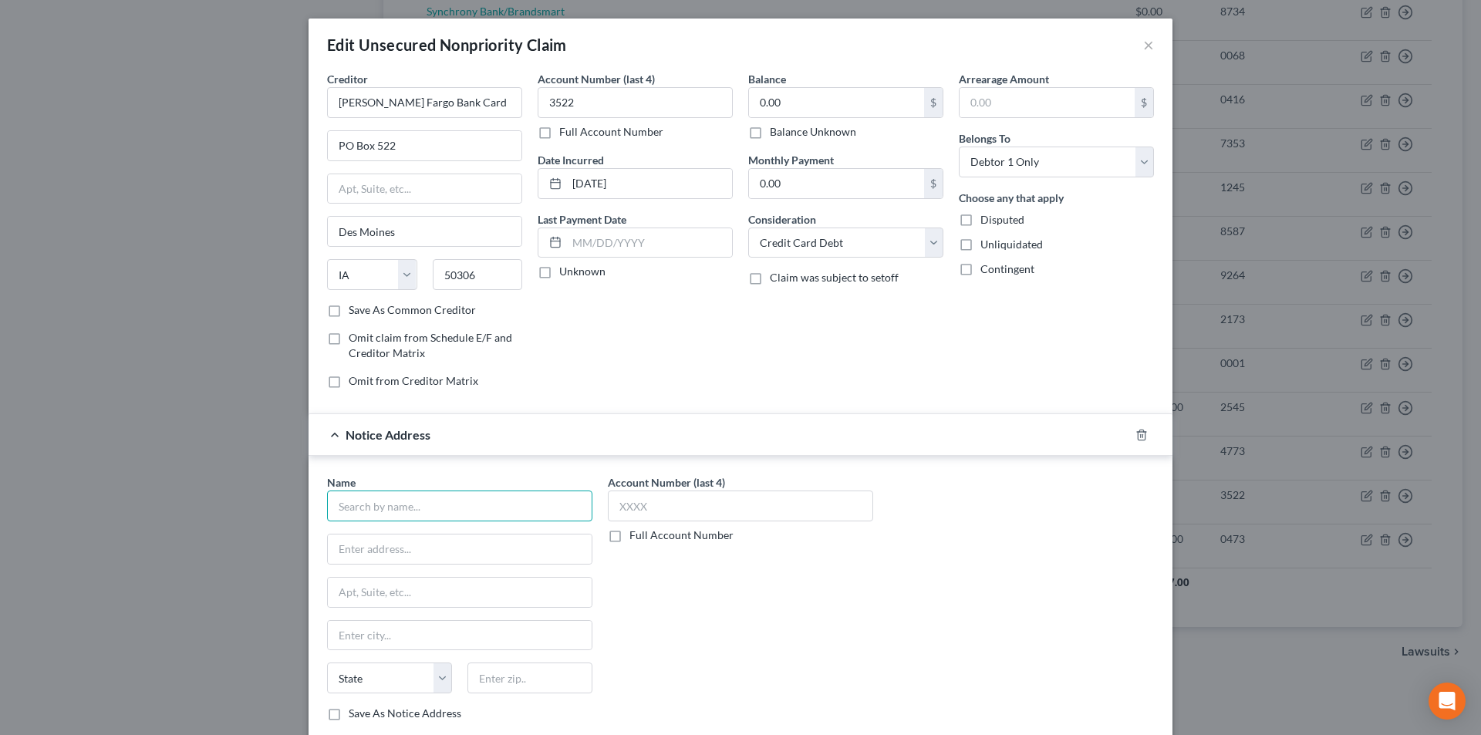
click at [438, 519] on input "text" at bounding box center [459, 506] width 265 height 31
paste input "[PERSON_NAME] Fargo Bank Card"
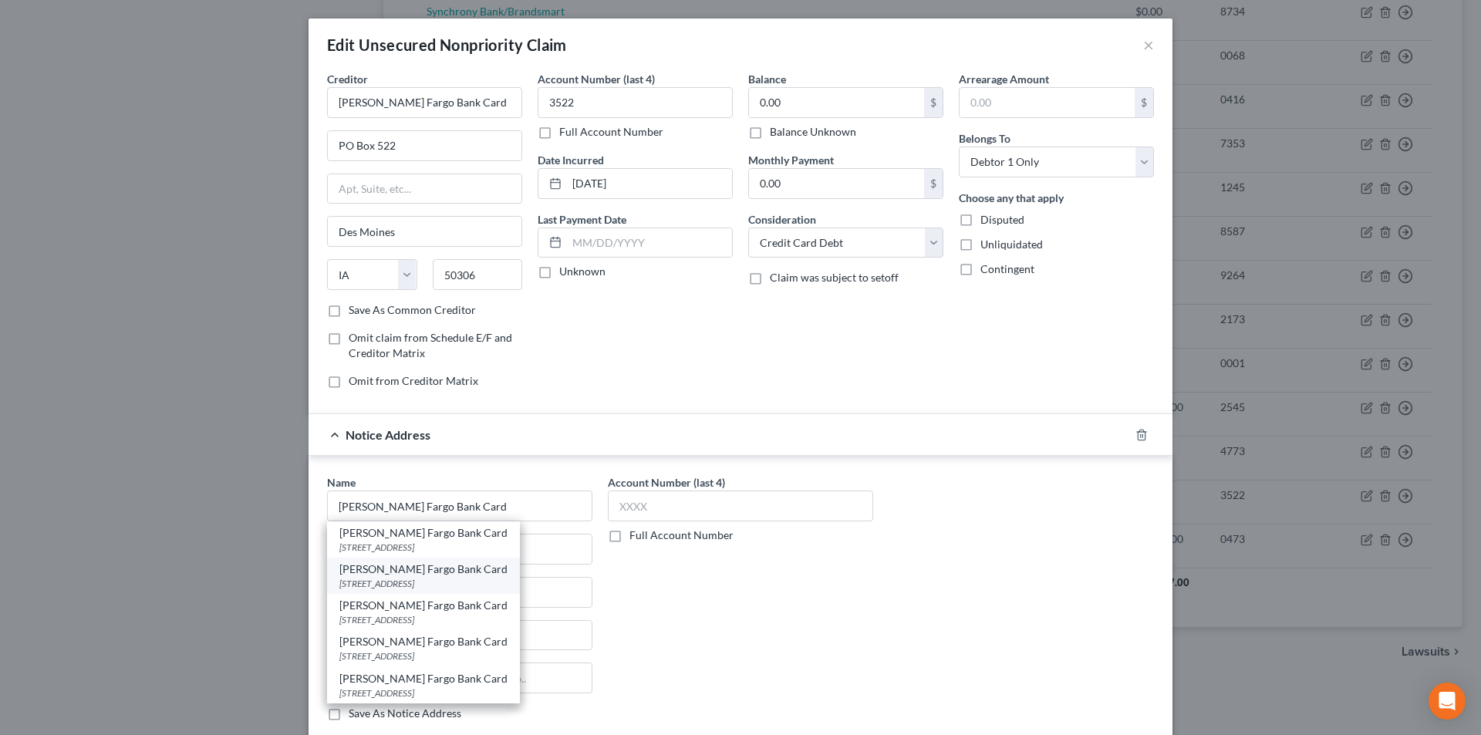
click at [408, 579] on div "[STREET_ADDRESS]" at bounding box center [423, 583] width 168 height 13
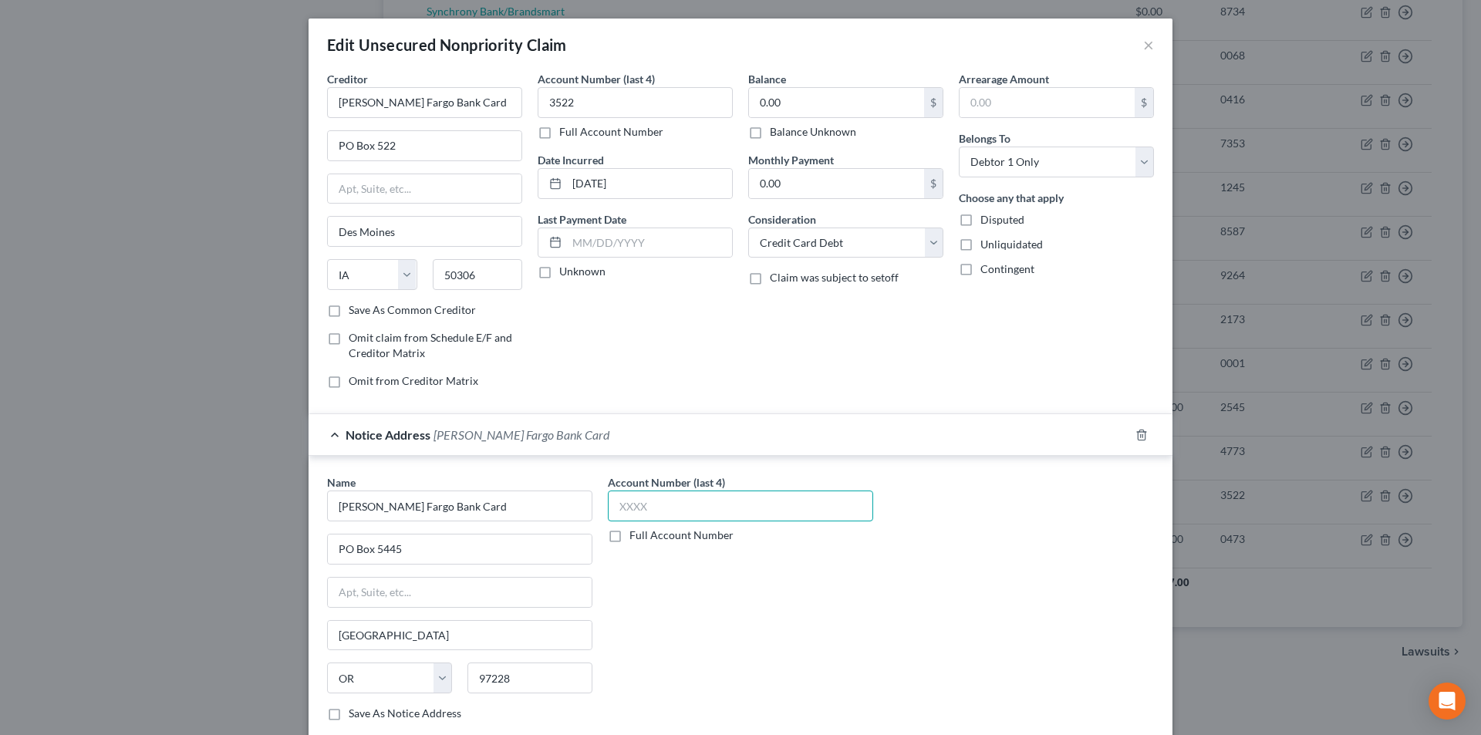
click at [626, 503] on input "text" at bounding box center [740, 506] width 265 height 31
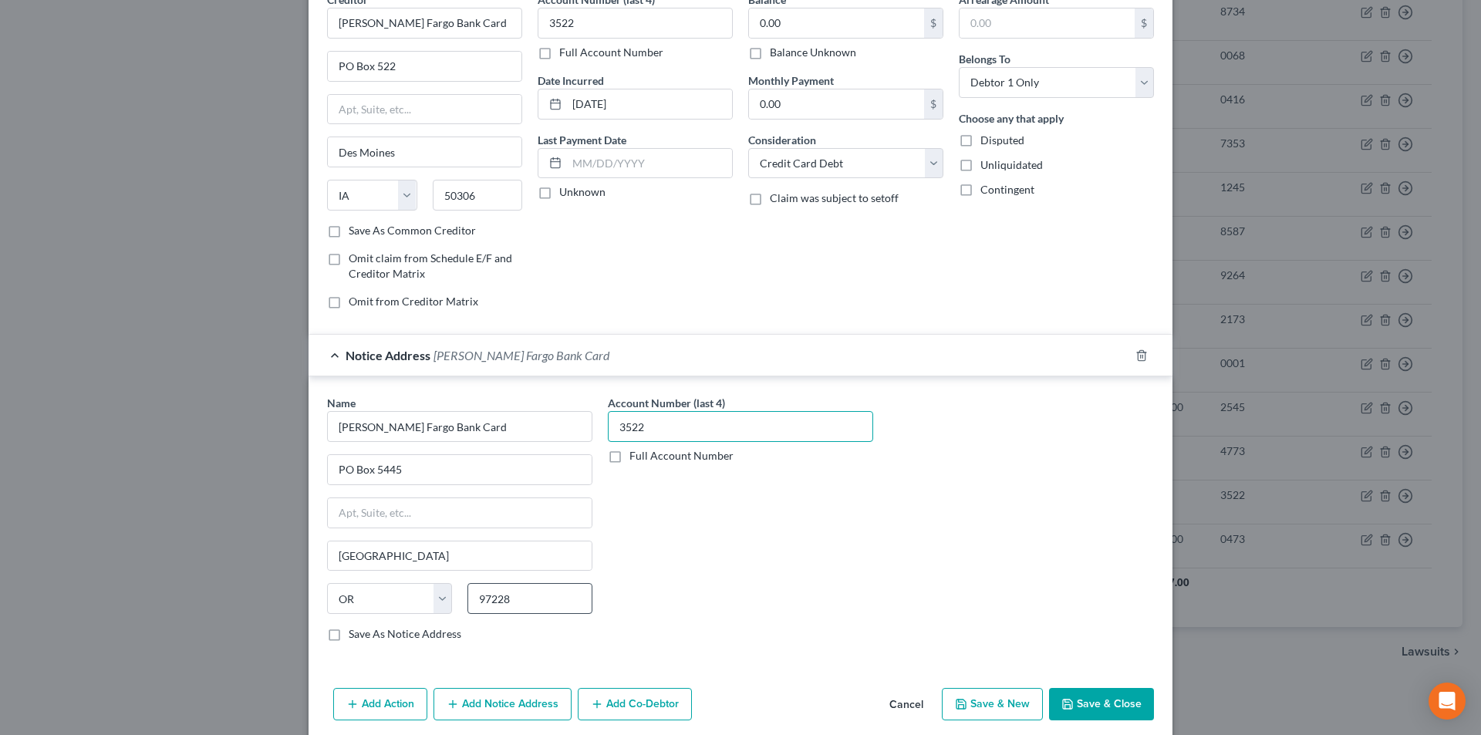
scroll to position [140, 0]
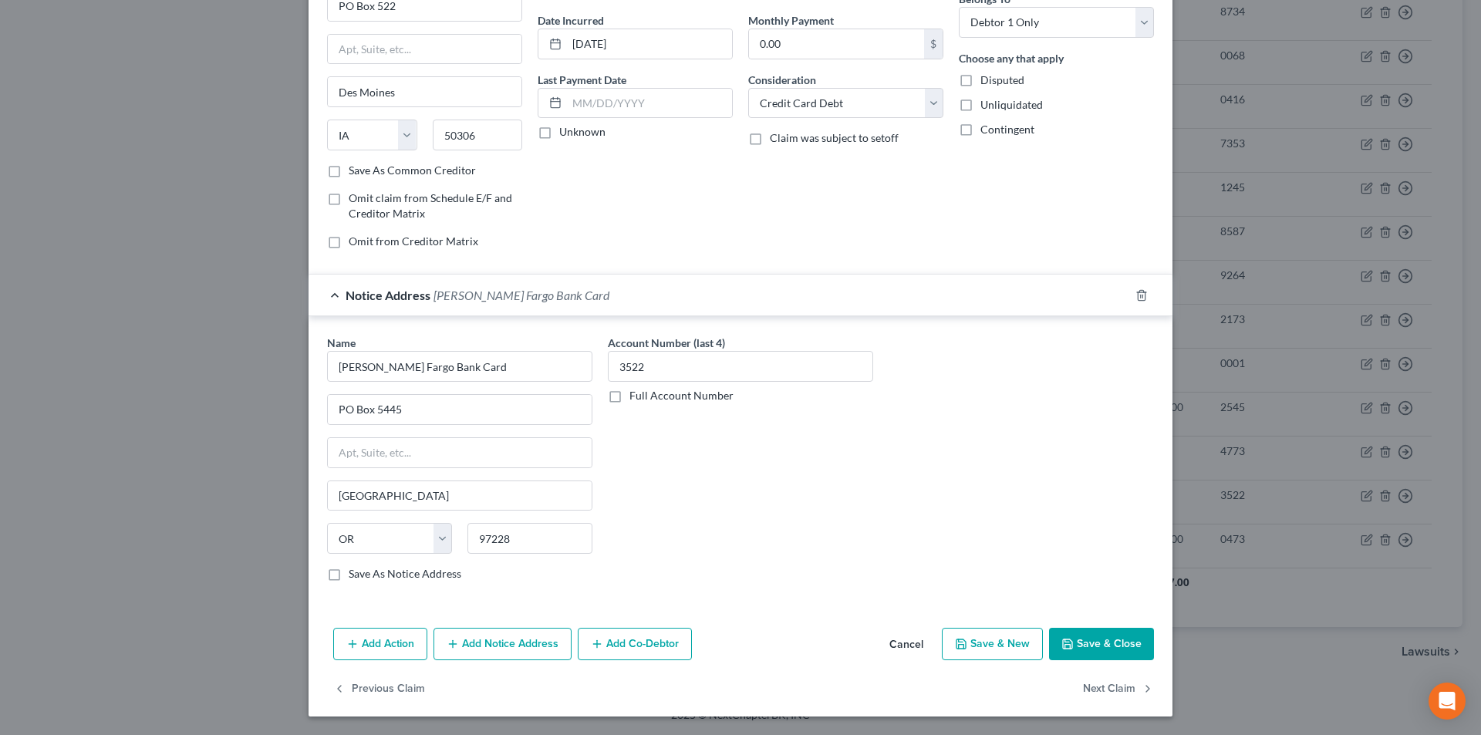
click at [531, 638] on button "Add Notice Address" at bounding box center [503, 644] width 138 height 32
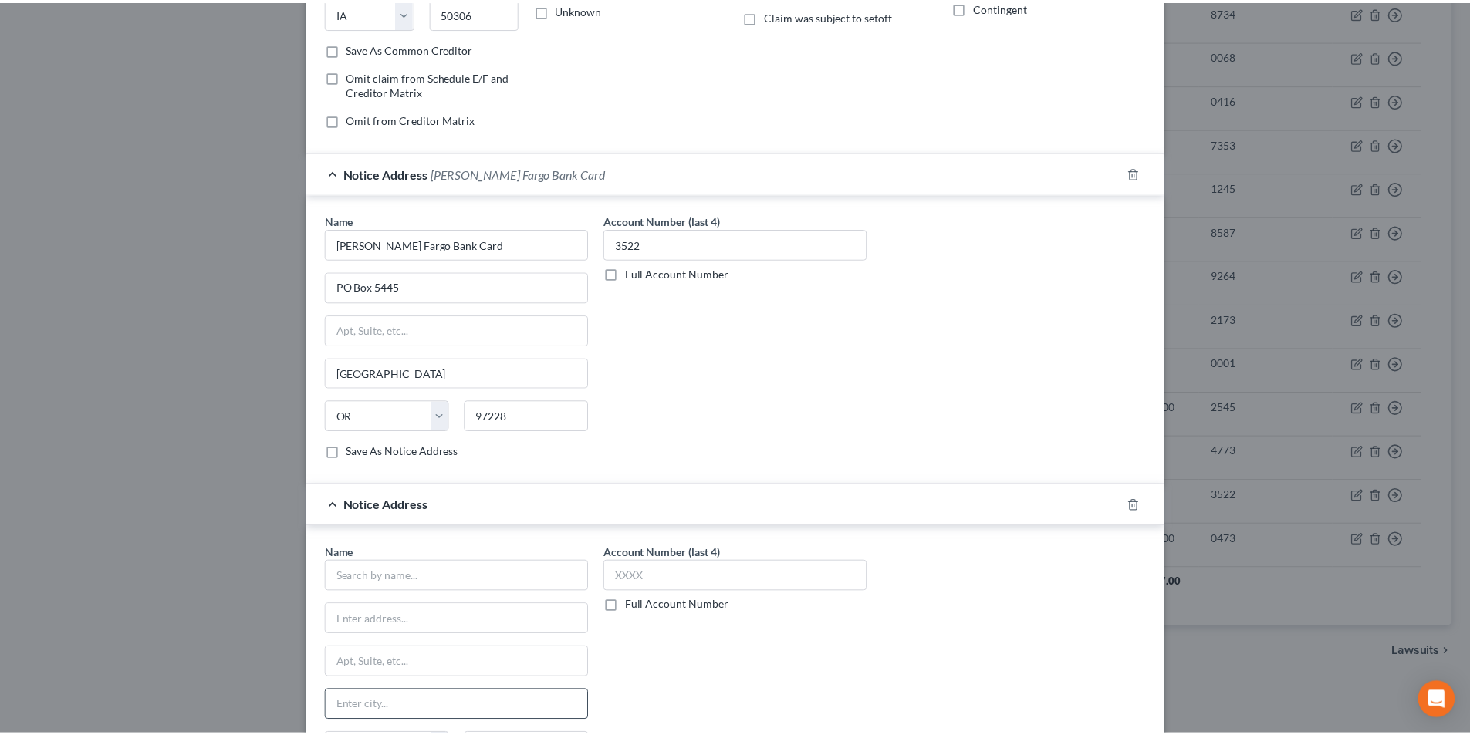
scroll to position [473, 0]
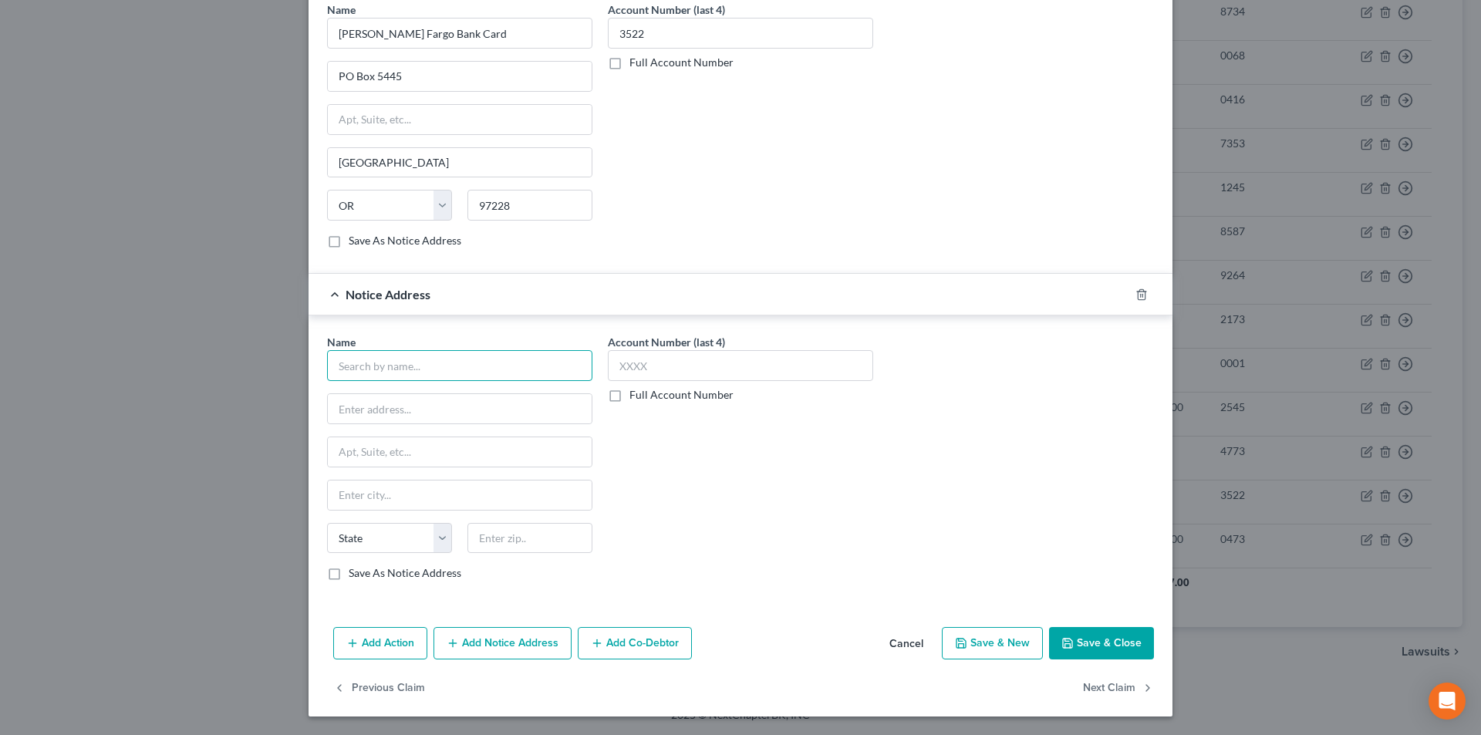
click at [436, 375] on input "text" at bounding box center [459, 365] width 265 height 31
paste input "[PERSON_NAME] Fargo Bank Card"
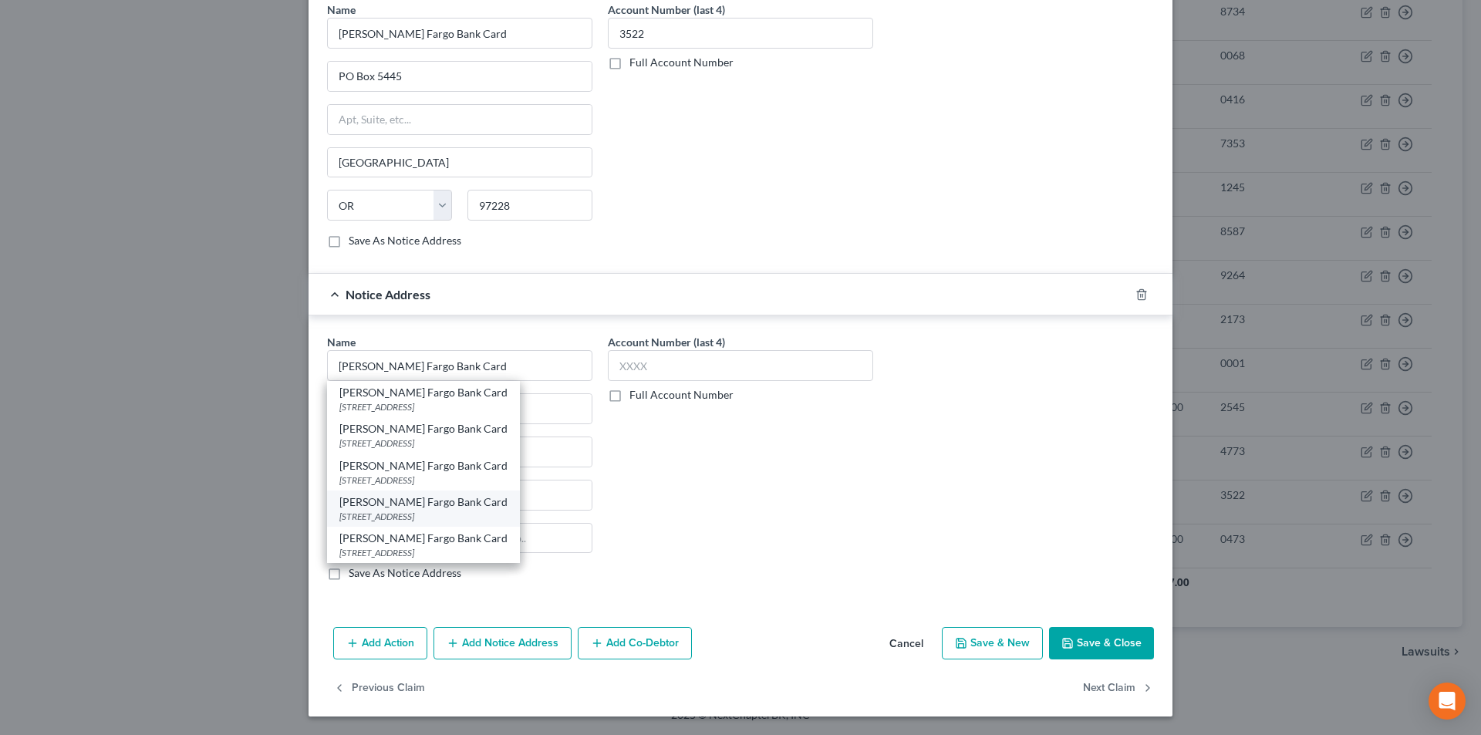
click at [387, 515] on div "[STREET_ADDRESS]" at bounding box center [423, 516] width 168 height 13
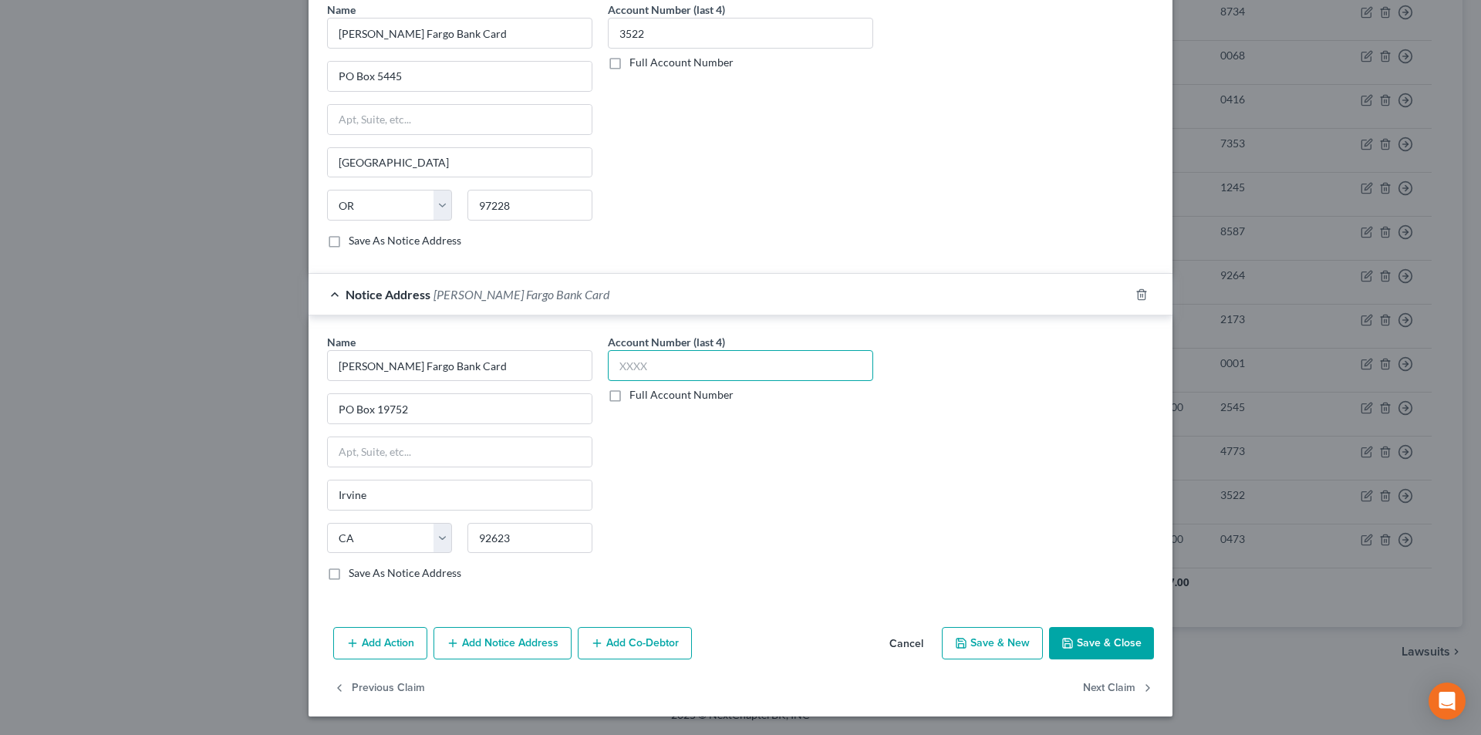
click at [642, 372] on input "text" at bounding box center [740, 365] width 265 height 31
click at [1096, 647] on button "Save & Close" at bounding box center [1101, 643] width 105 height 32
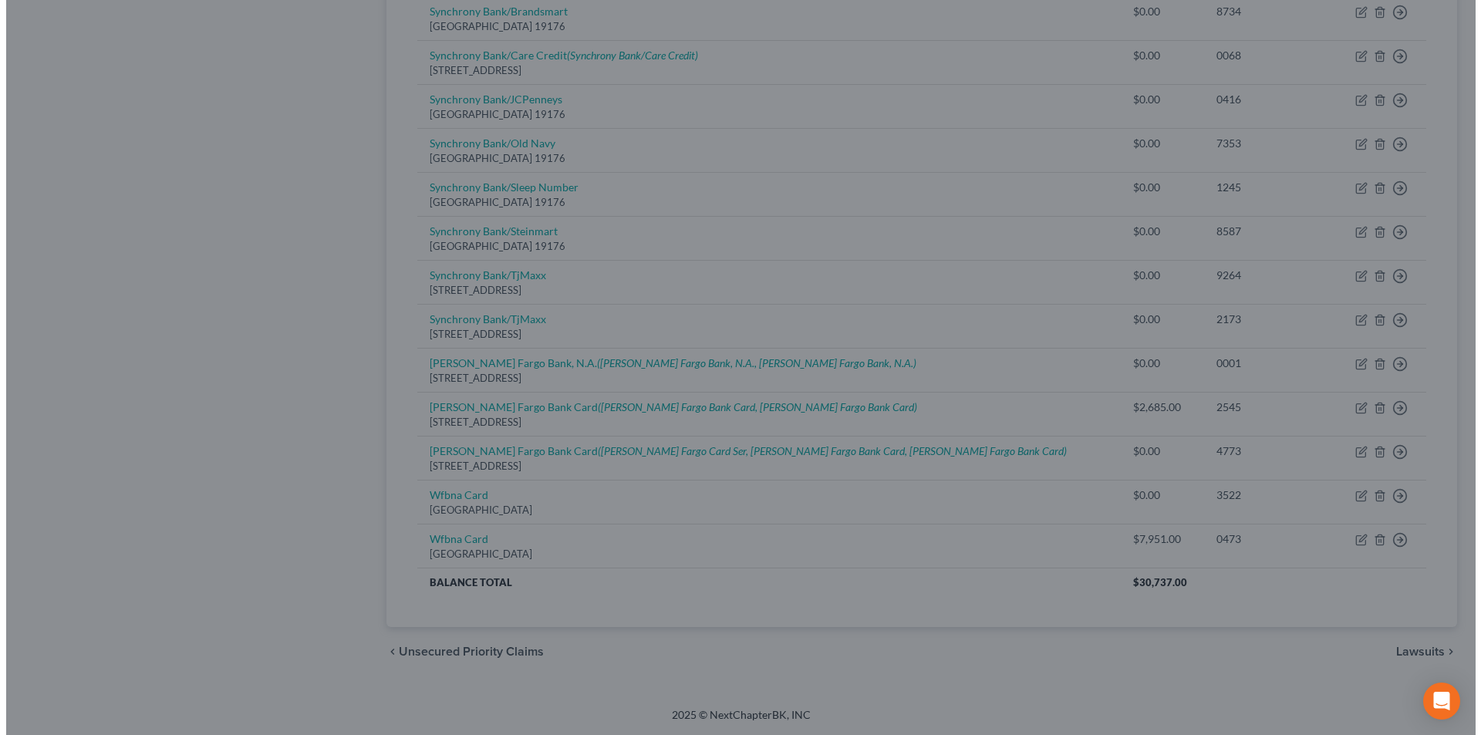
scroll to position [0, 0]
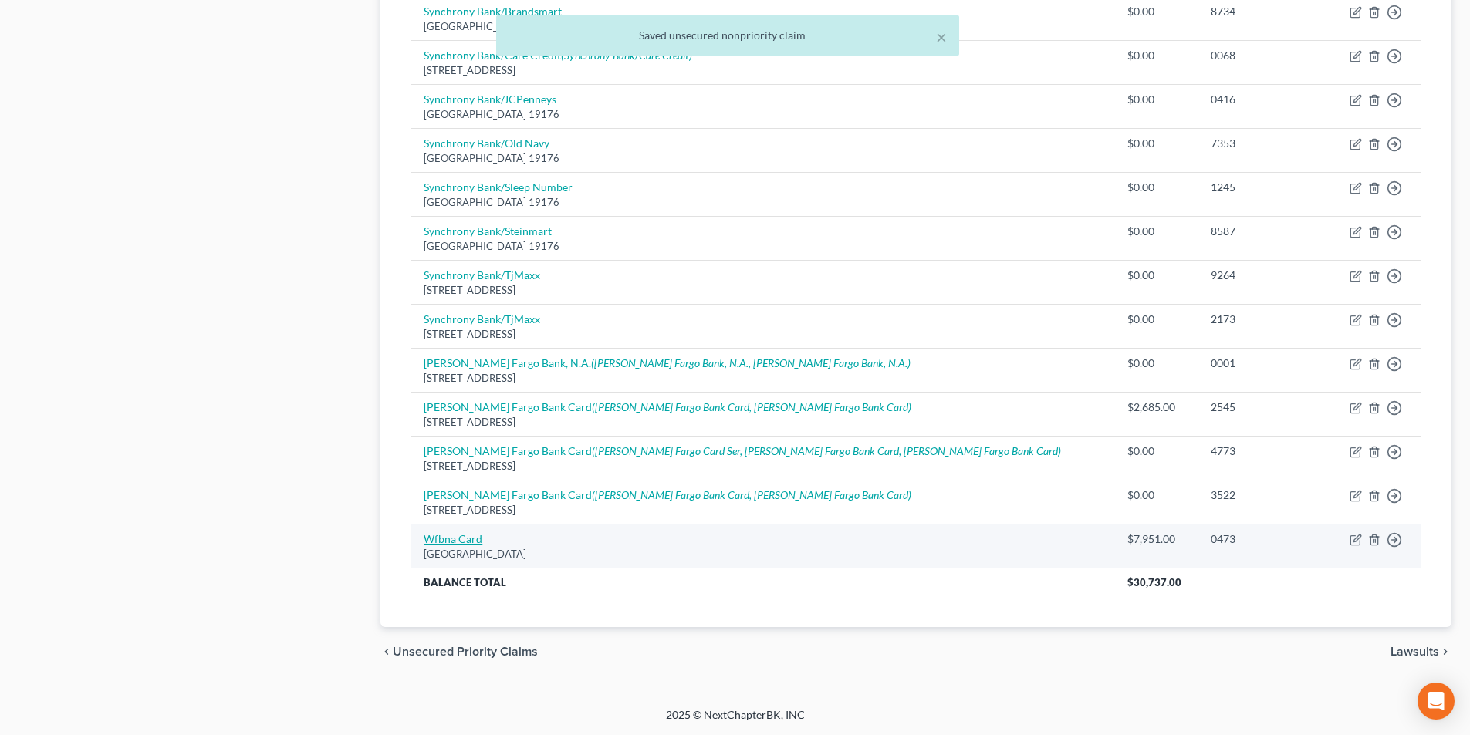
click at [444, 544] on link "Wfbna Card" at bounding box center [453, 538] width 59 height 13
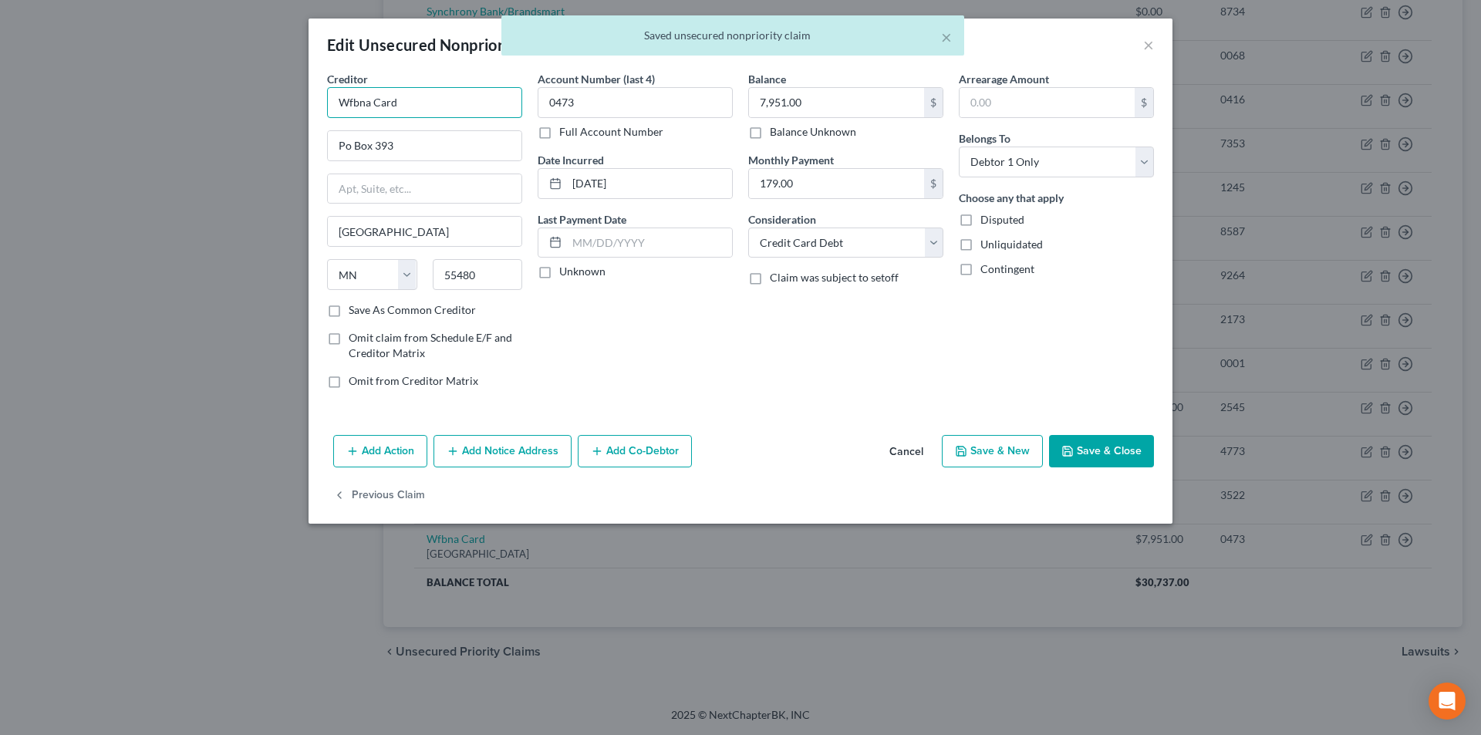
drag, startPoint x: 411, startPoint y: 107, endPoint x: 235, endPoint y: 110, distance: 175.9
click at [235, 108] on div "Edit Unsecured Nonpriority Claim × Creditor * Wfbna Card Po Box 393 [GEOGRAPHIC…" at bounding box center [740, 367] width 1481 height 735
paste input "[PERSON_NAME] Fargo Bank"
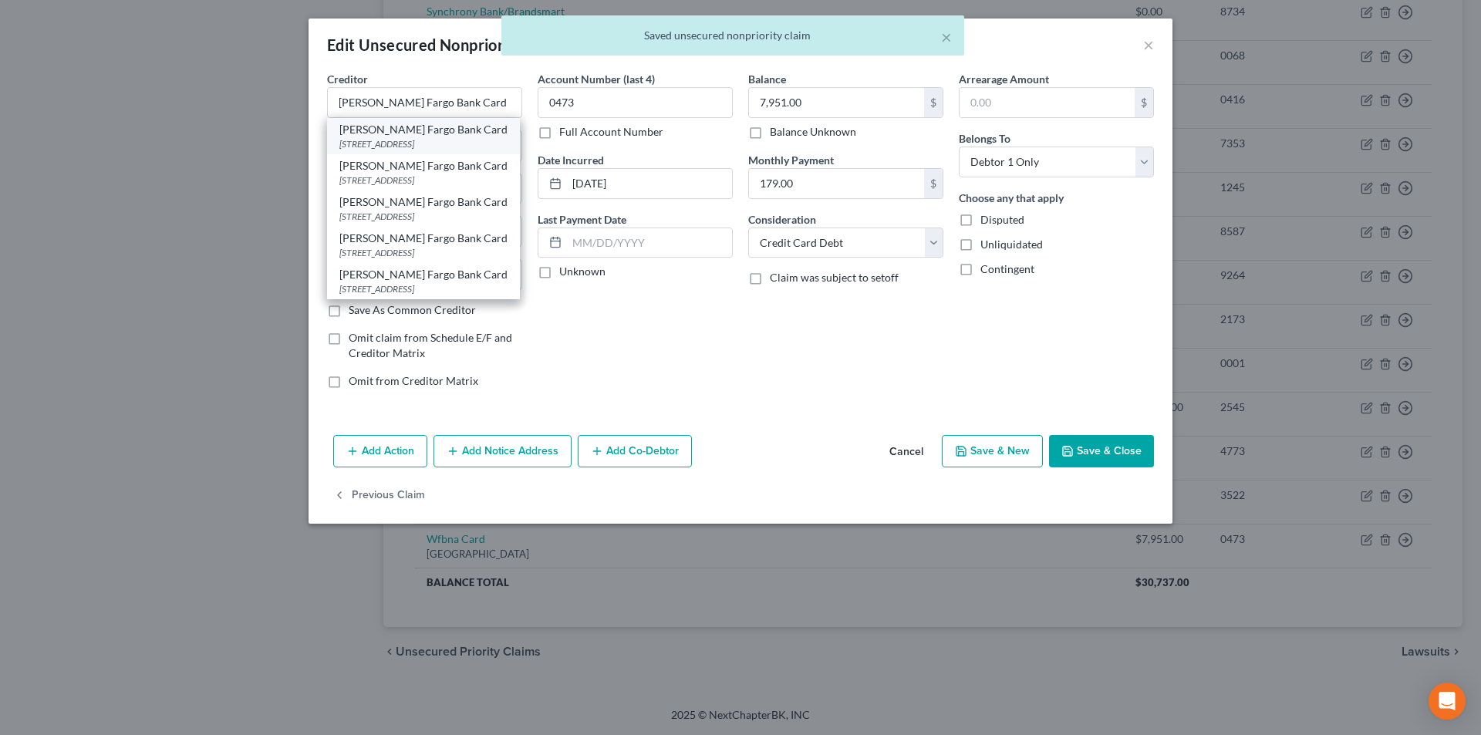
click at [434, 132] on div "[PERSON_NAME] Fargo Bank Card" at bounding box center [423, 129] width 168 height 15
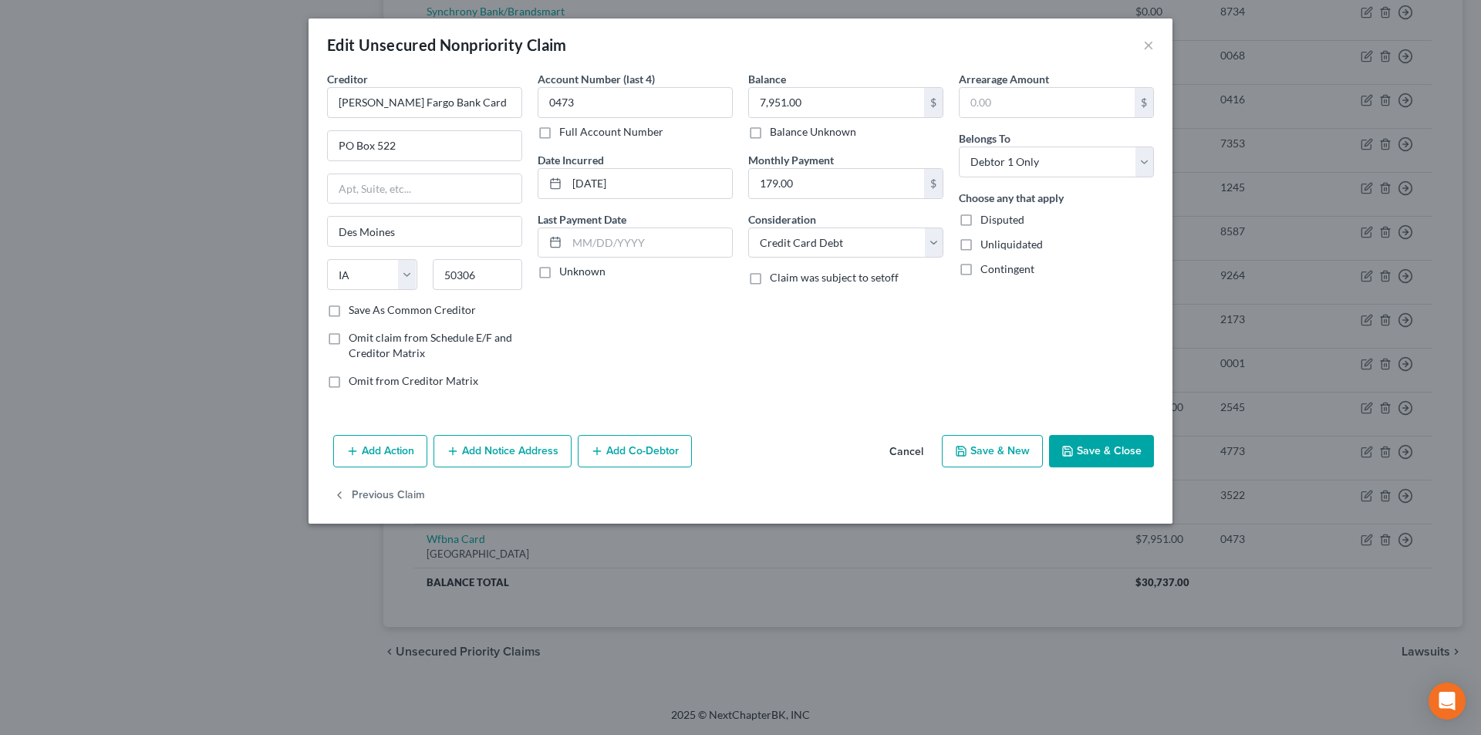
click at [525, 457] on button "Add Notice Address" at bounding box center [503, 451] width 138 height 32
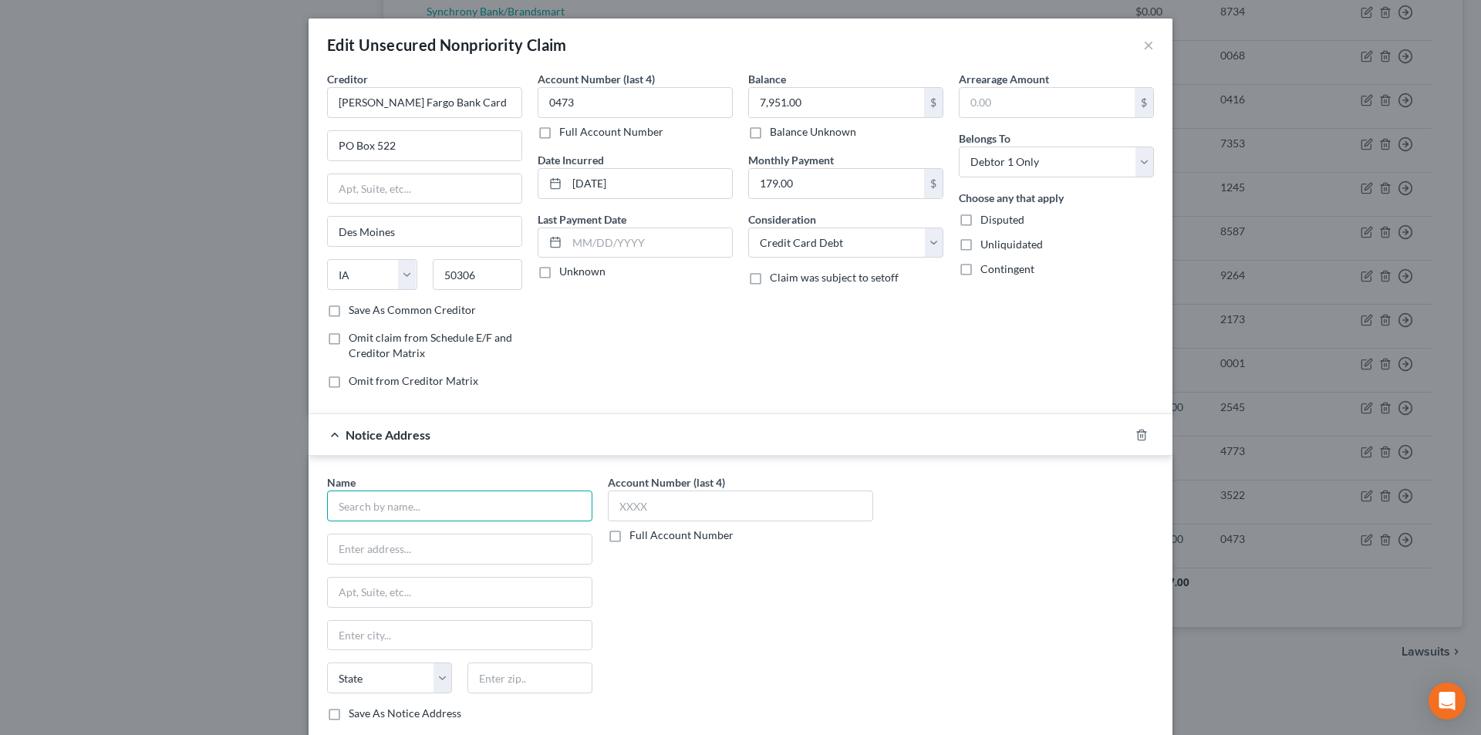
click at [443, 504] on input "text" at bounding box center [459, 506] width 265 height 31
paste input "[PERSON_NAME] Fargo Bank Card"
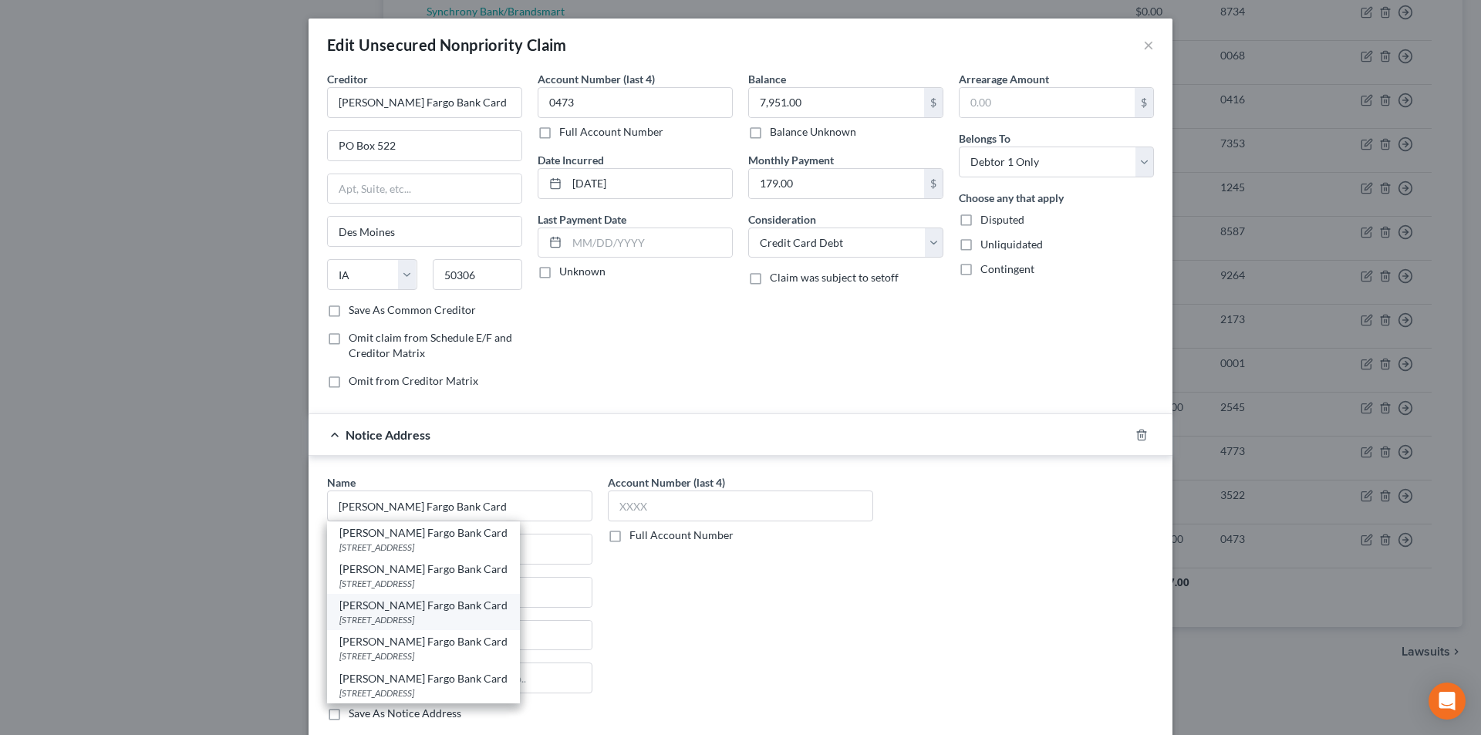
click at [417, 603] on div "[PERSON_NAME] Fargo Bank Card" at bounding box center [423, 605] width 168 height 15
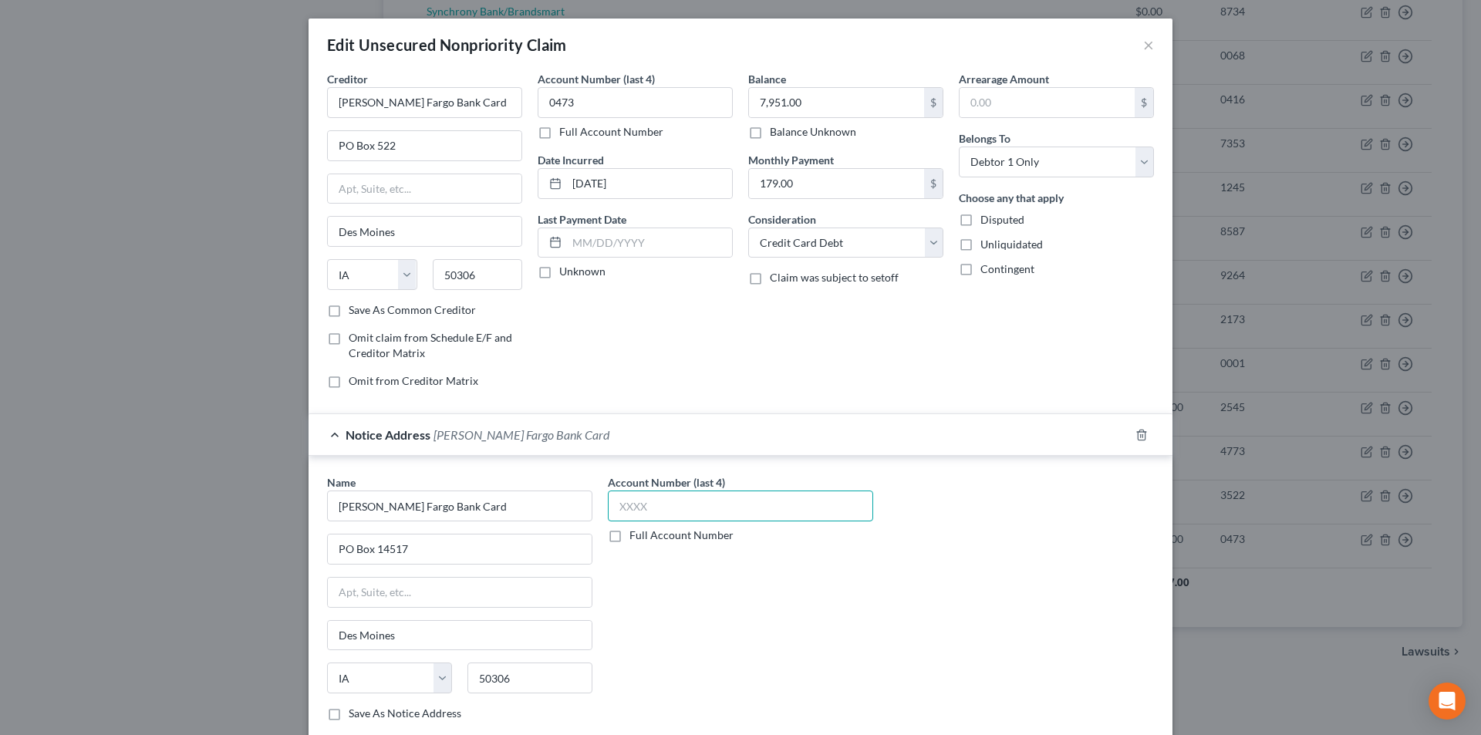
click at [616, 505] on input "text" at bounding box center [740, 506] width 265 height 31
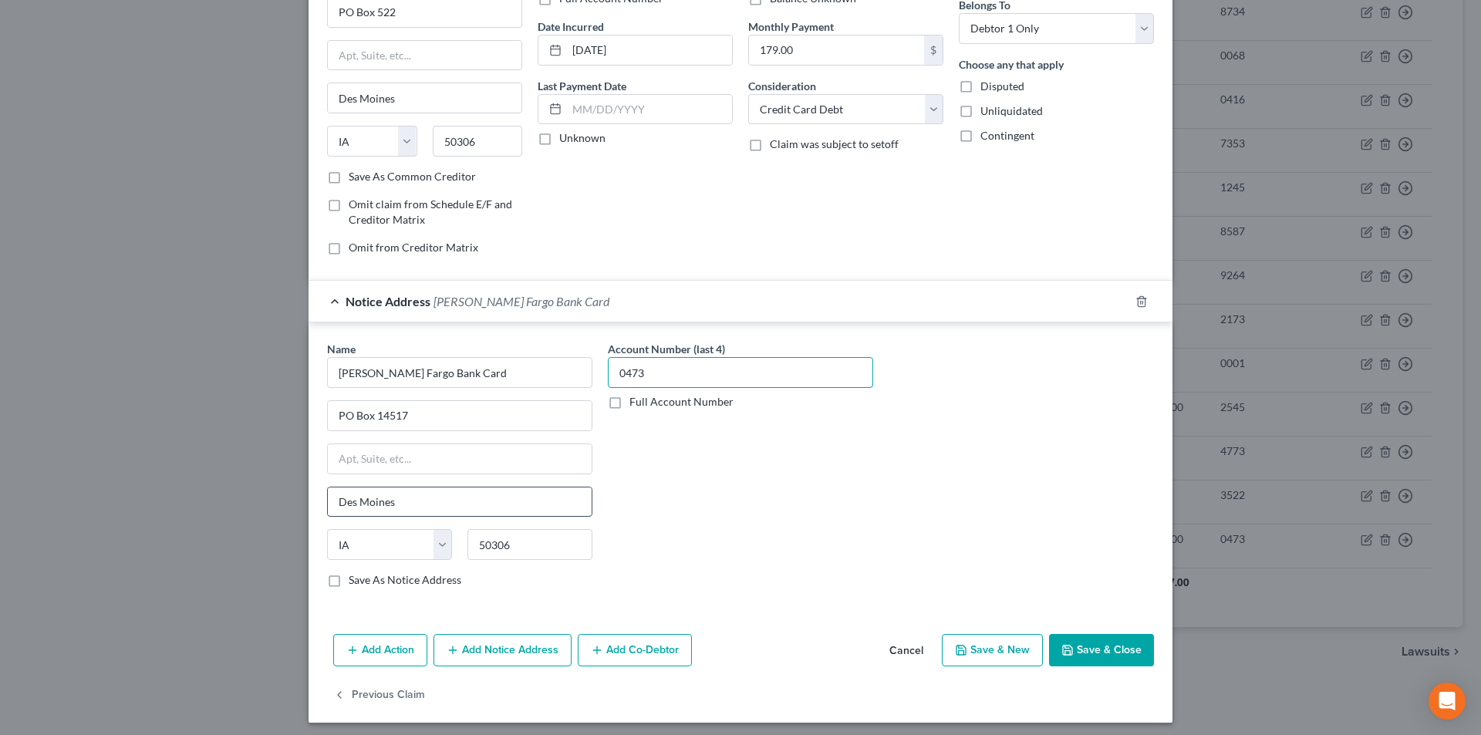
scroll to position [140, 0]
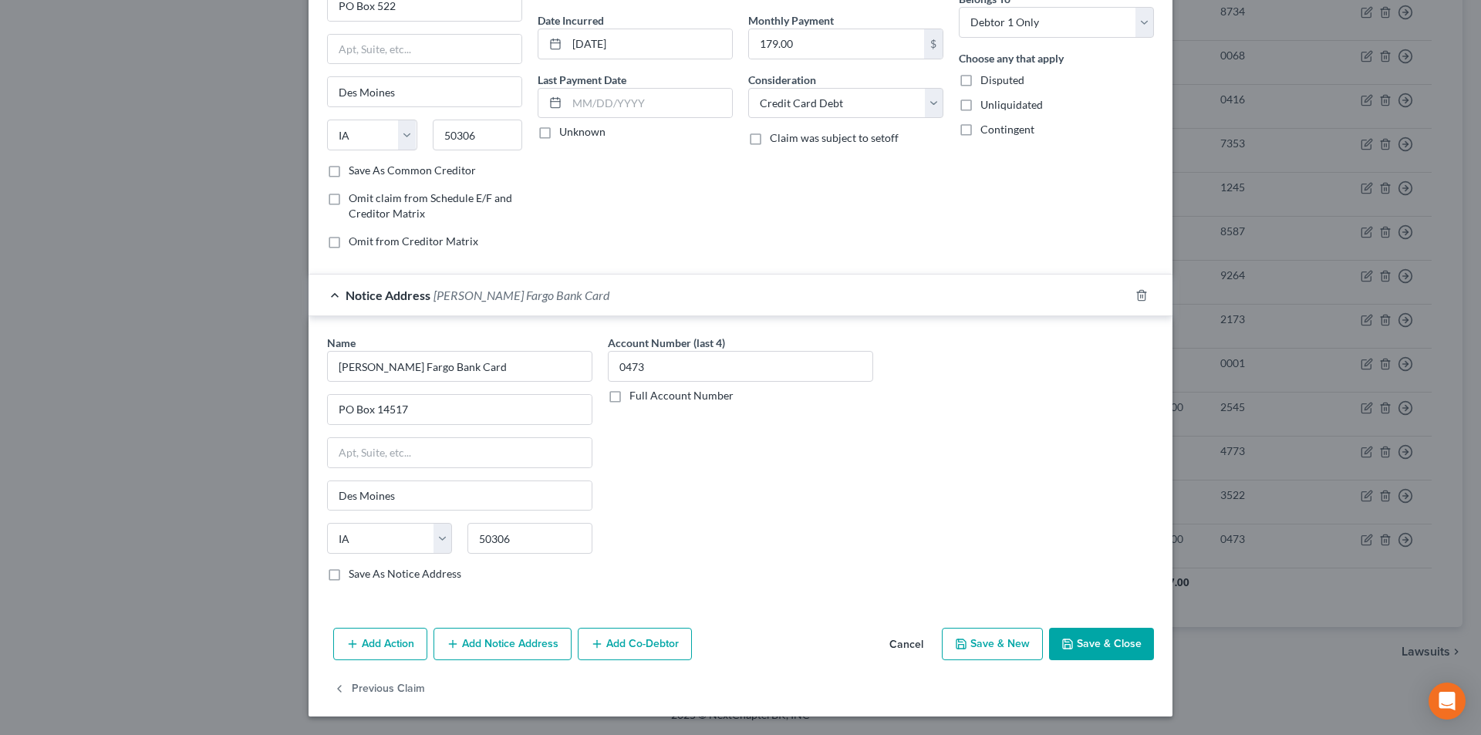
click at [540, 659] on button "Add Notice Address" at bounding box center [503, 644] width 138 height 32
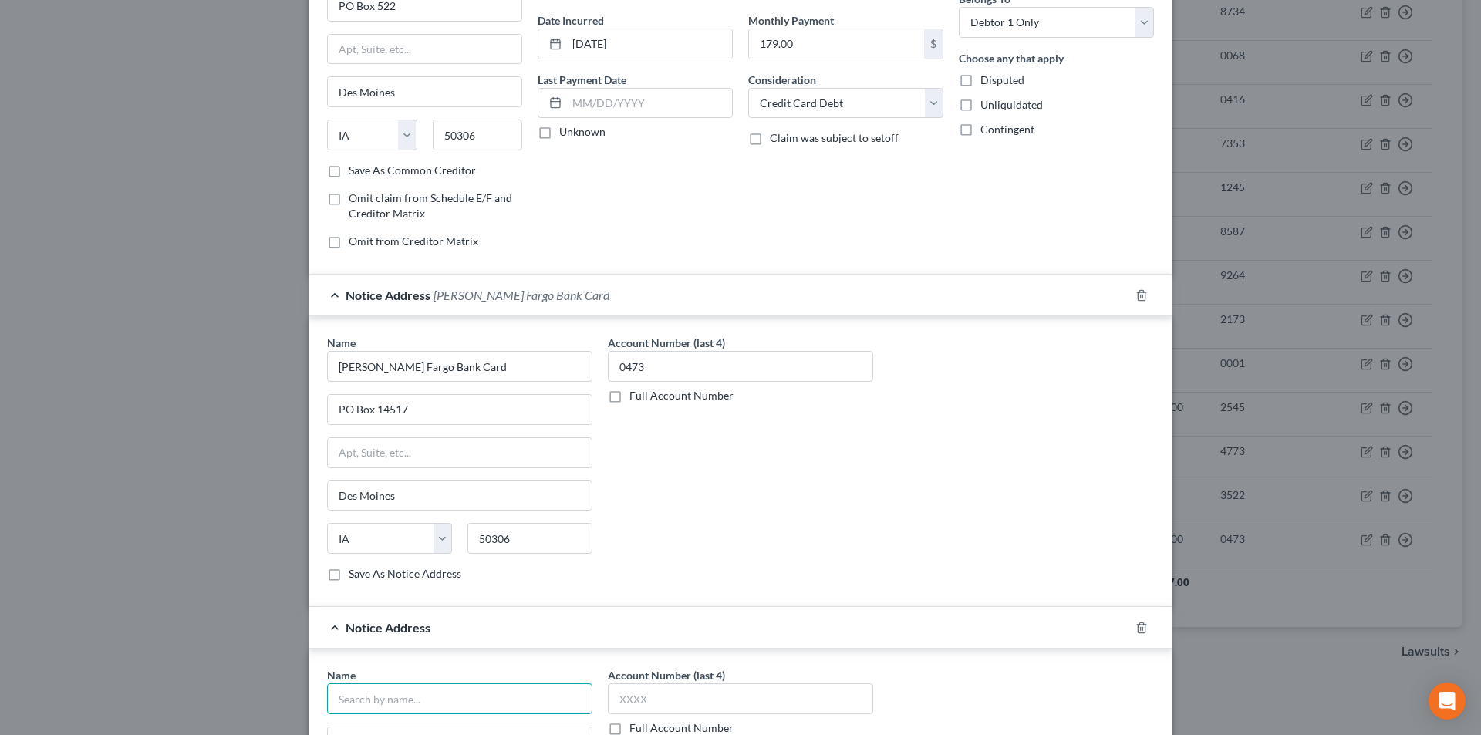
drag, startPoint x: 483, startPoint y: 698, endPoint x: 483, endPoint y: 684, distance: 13.9
click at [483, 698] on input "text" at bounding box center [459, 699] width 265 height 31
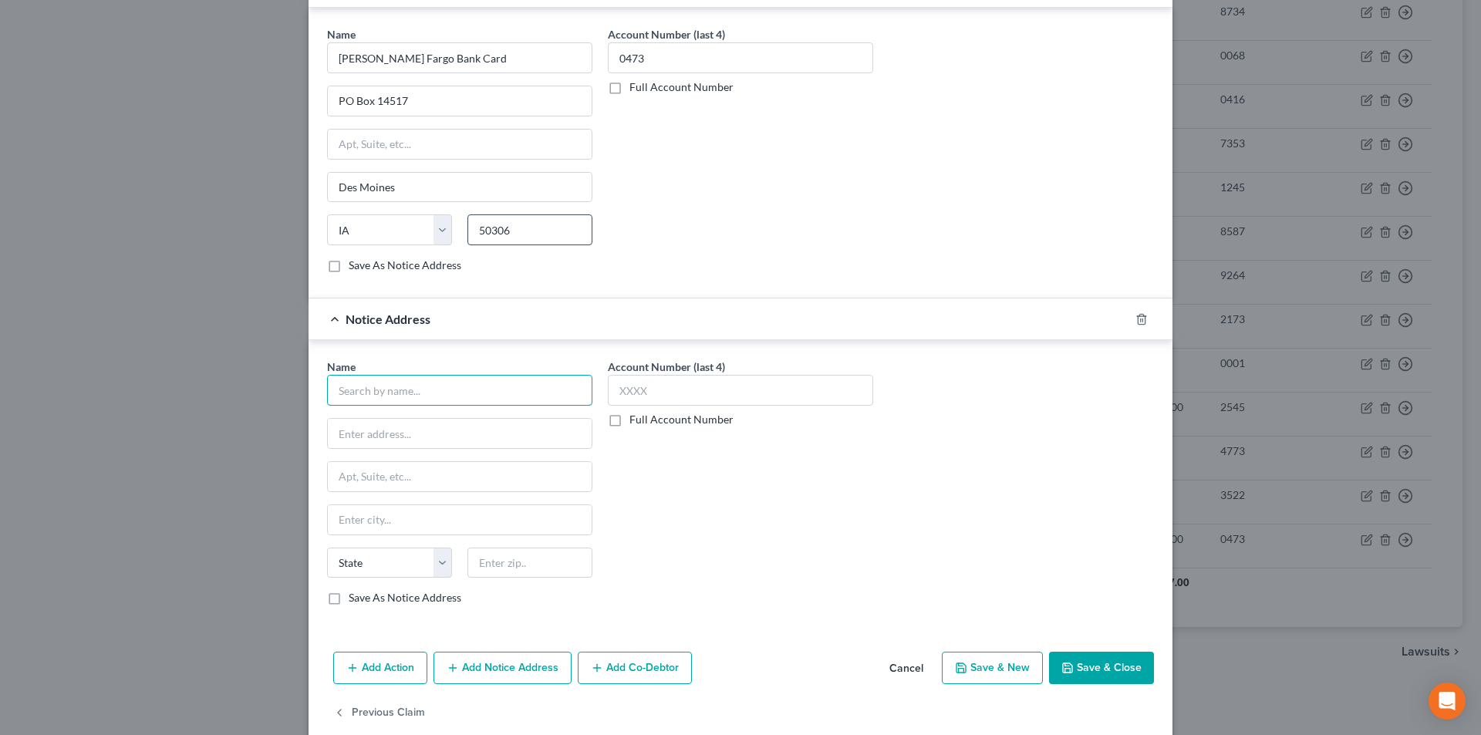
paste input "[PERSON_NAME] Fargo Bank Card"
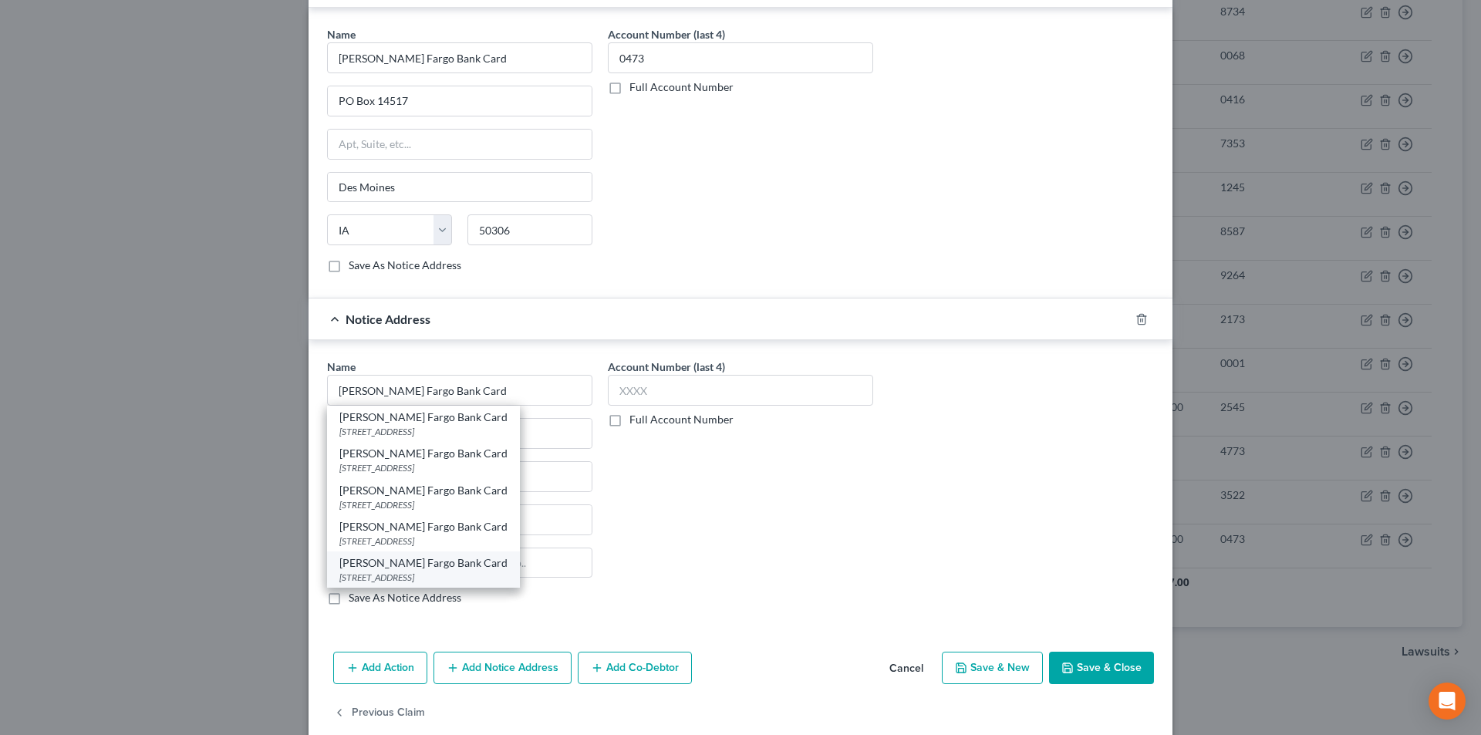
click at [398, 560] on div "[PERSON_NAME] Fargo Bank Card" at bounding box center [423, 562] width 168 height 15
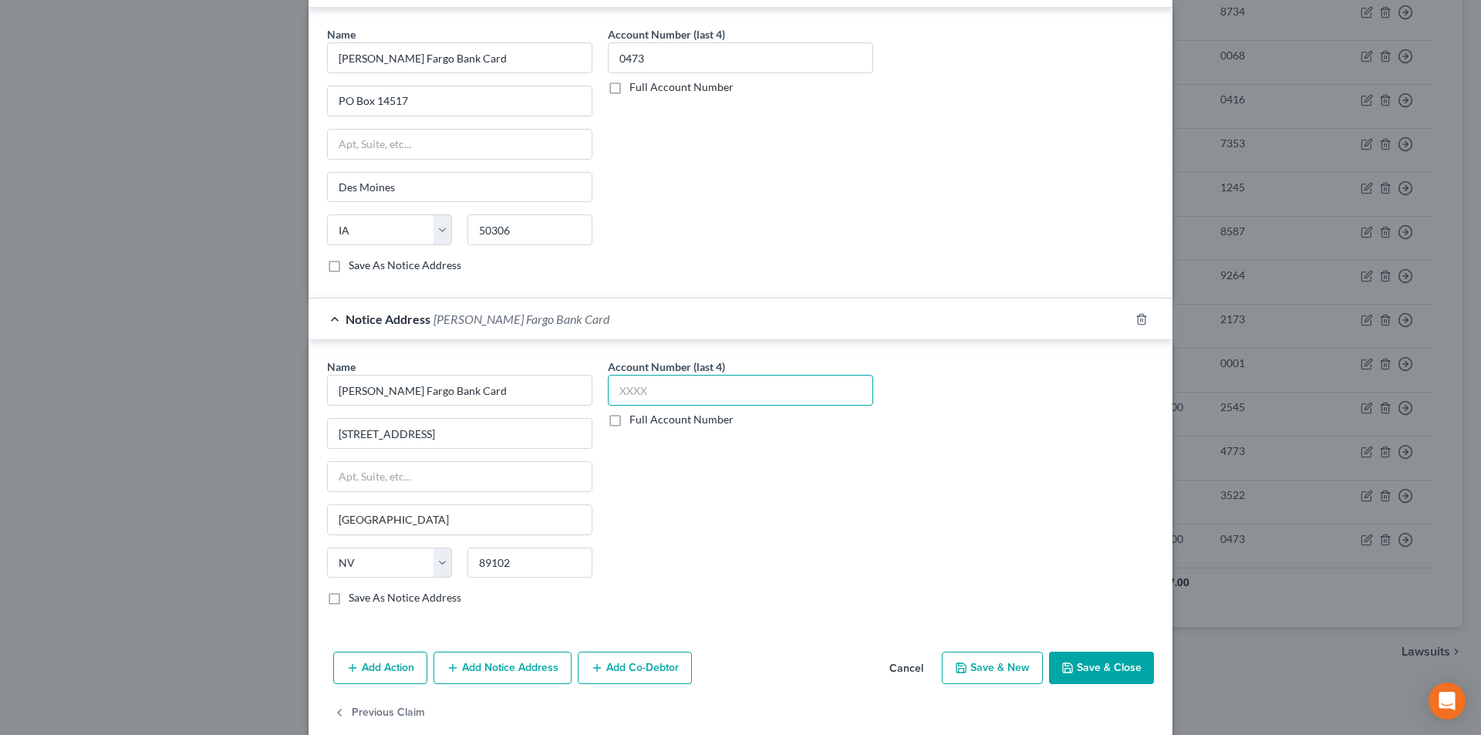
click at [631, 383] on input "text" at bounding box center [740, 390] width 265 height 31
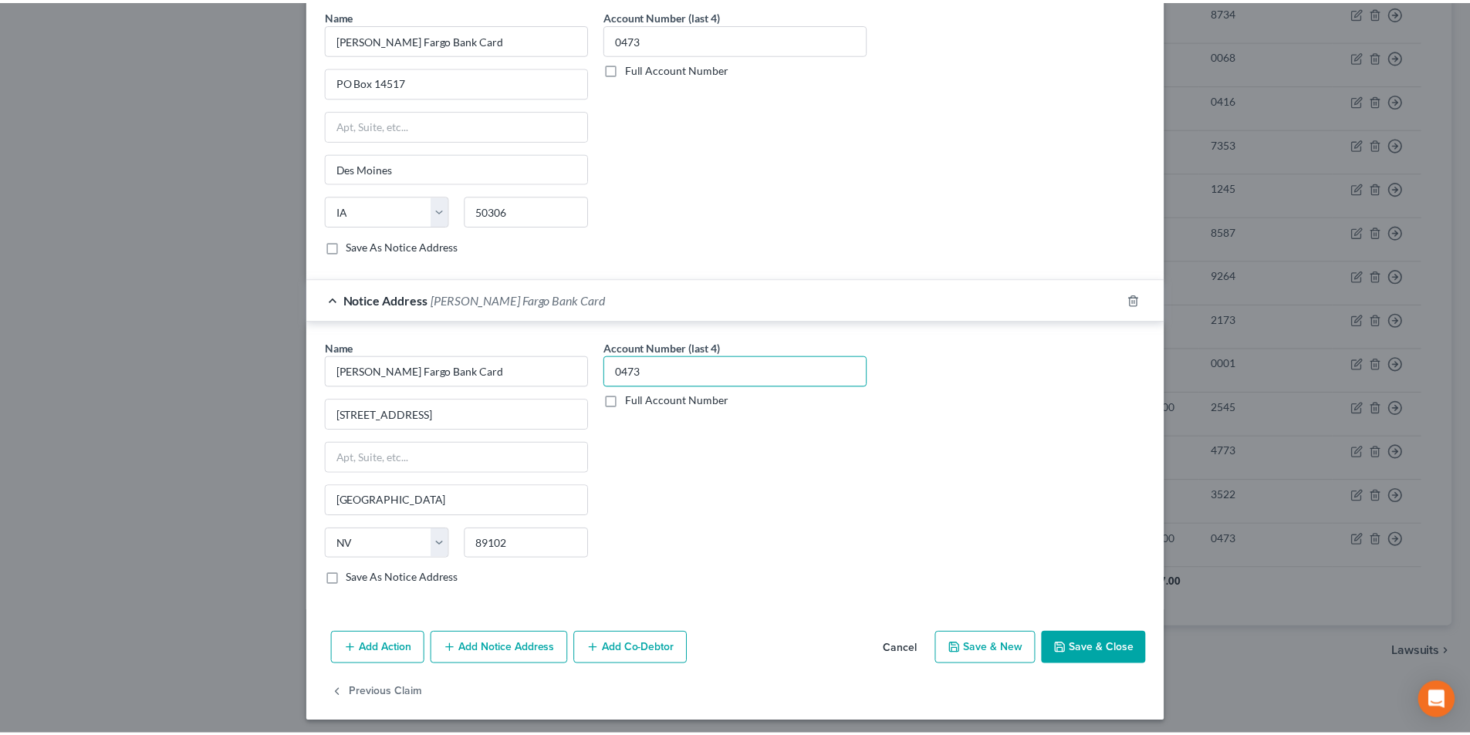
scroll to position [473, 0]
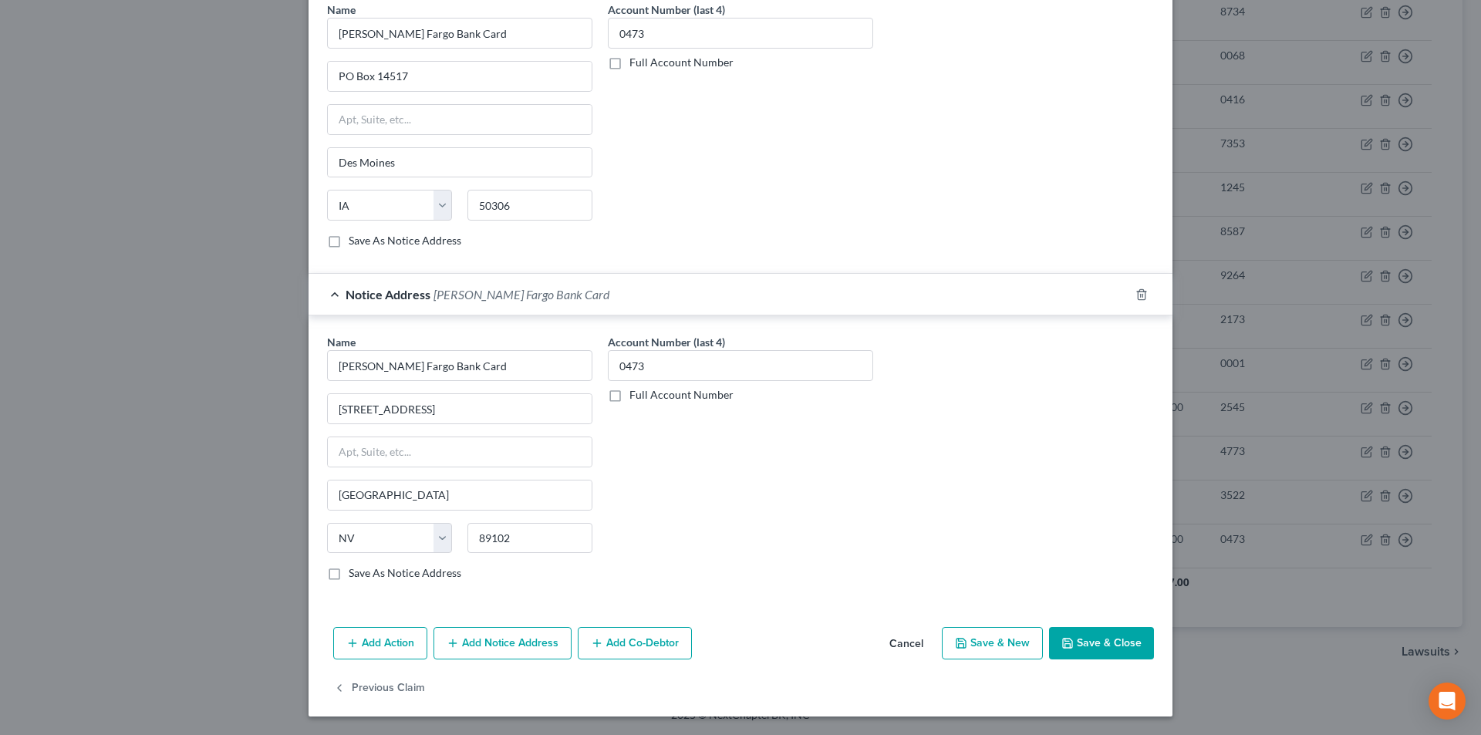
click at [1100, 638] on button "Save & Close" at bounding box center [1101, 643] width 105 height 32
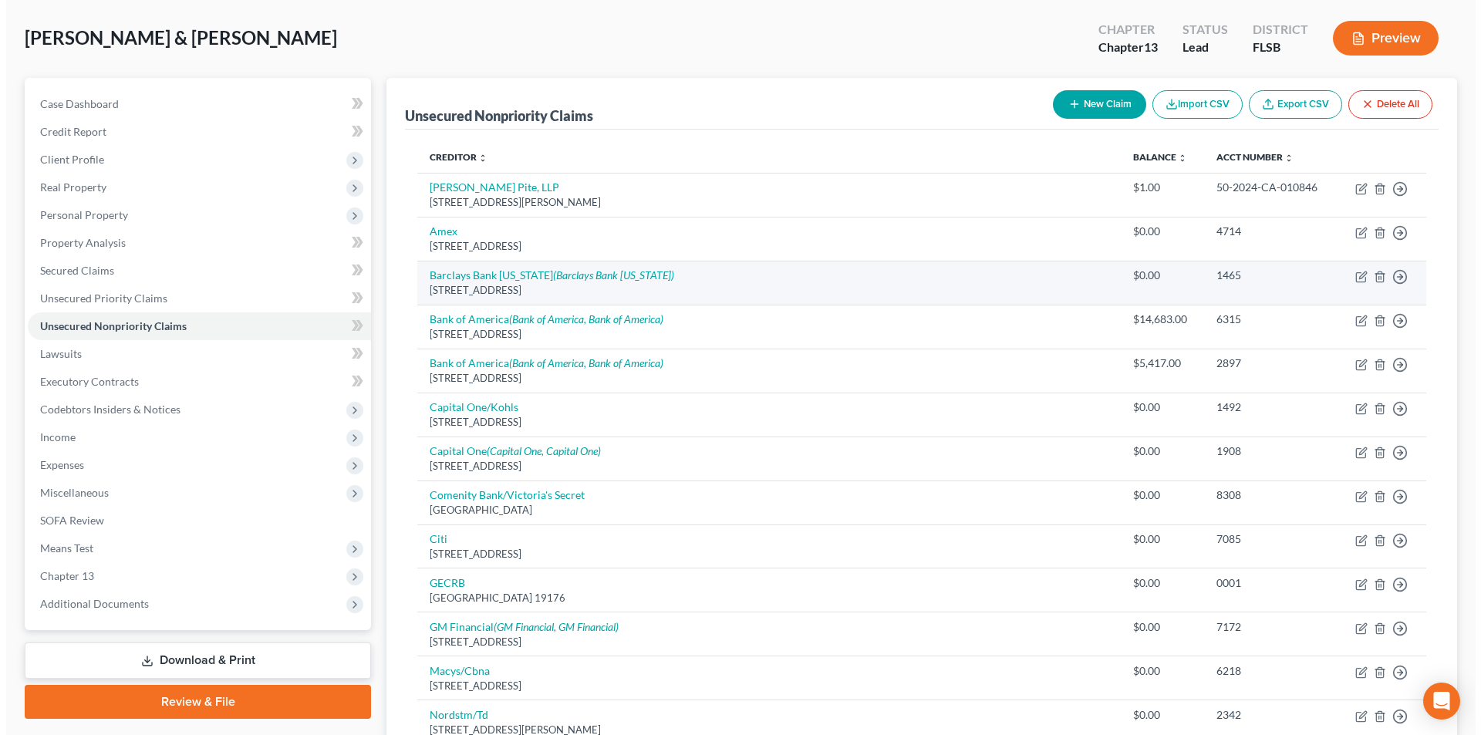
scroll to position [0, 0]
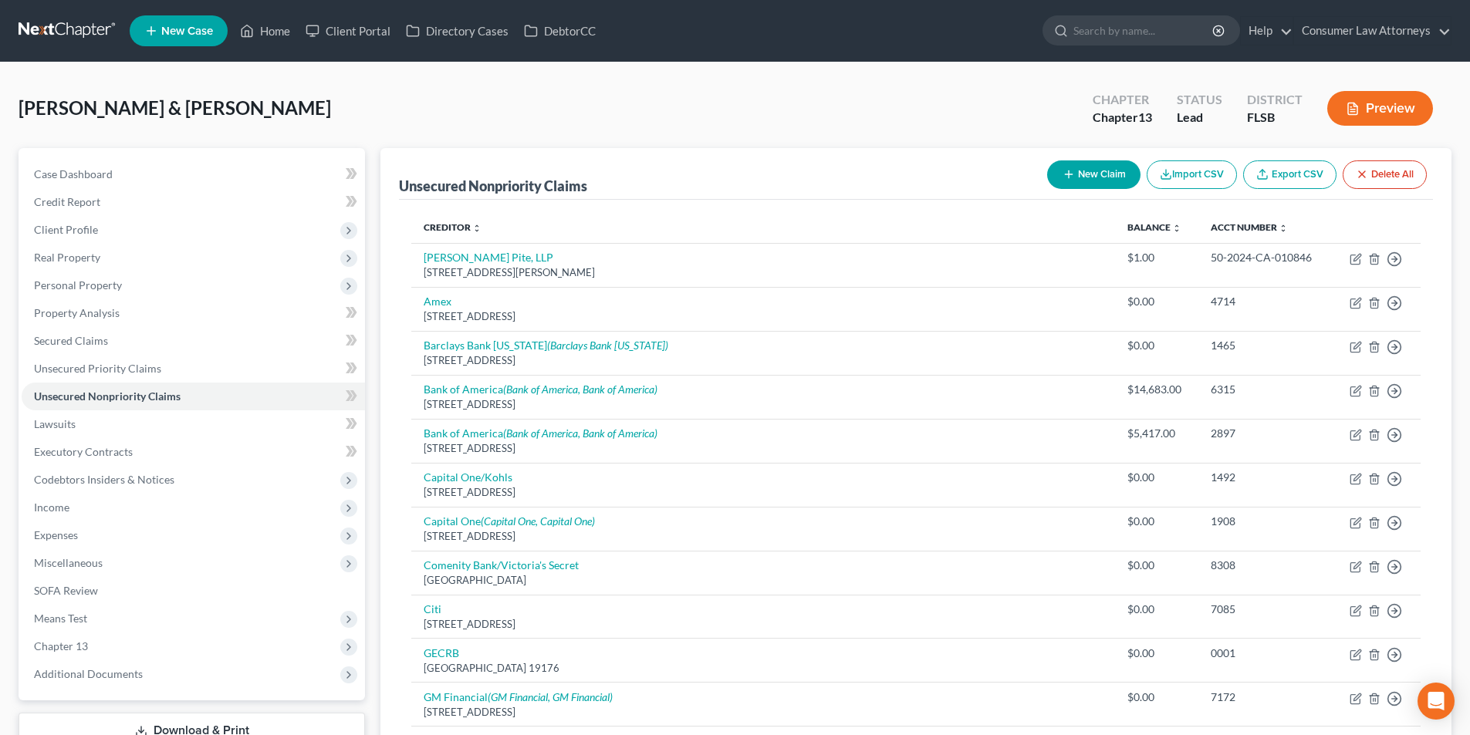
click at [1095, 178] on button "New Claim" at bounding box center [1093, 174] width 93 height 29
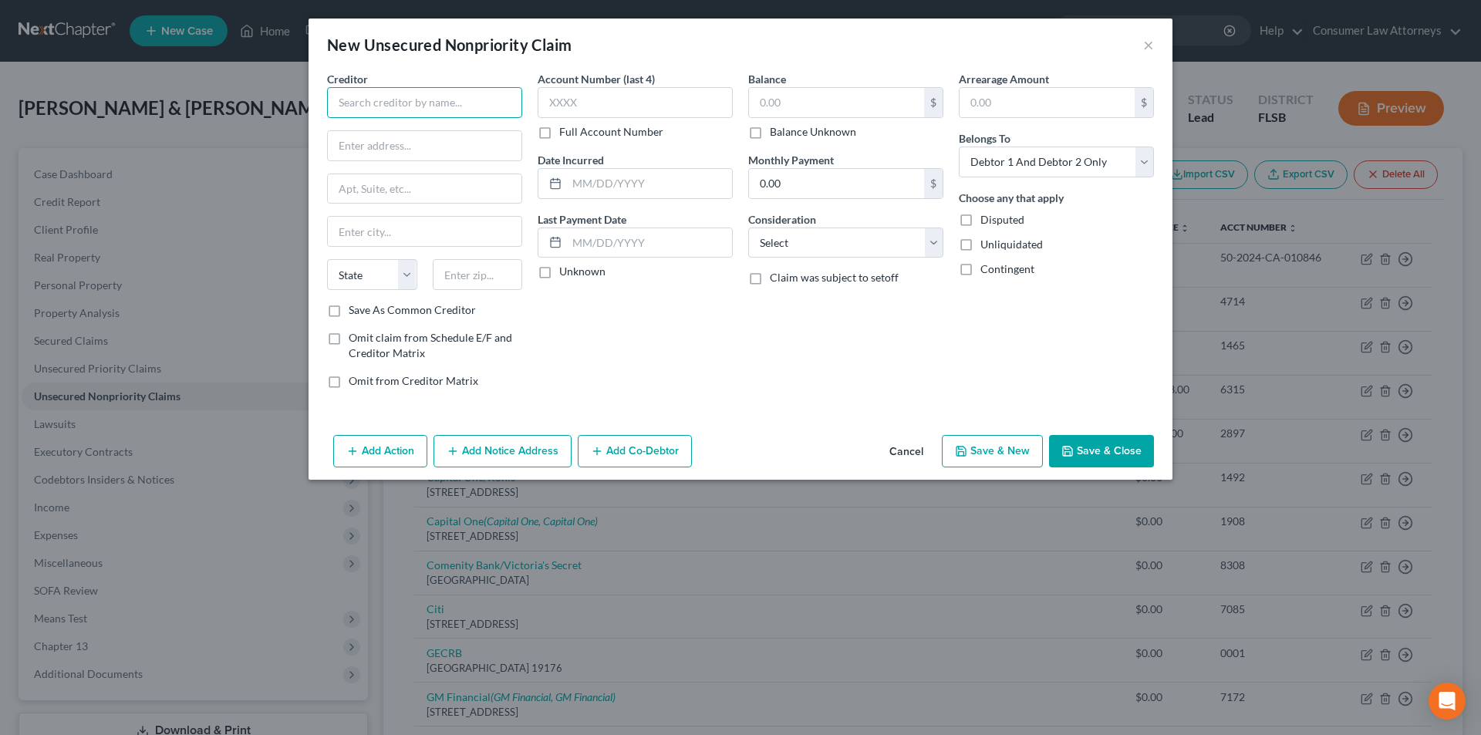
click at [465, 100] on input "text" at bounding box center [424, 102] width 195 height 31
paste input "[PERSON_NAME] Fargo Bank Card"
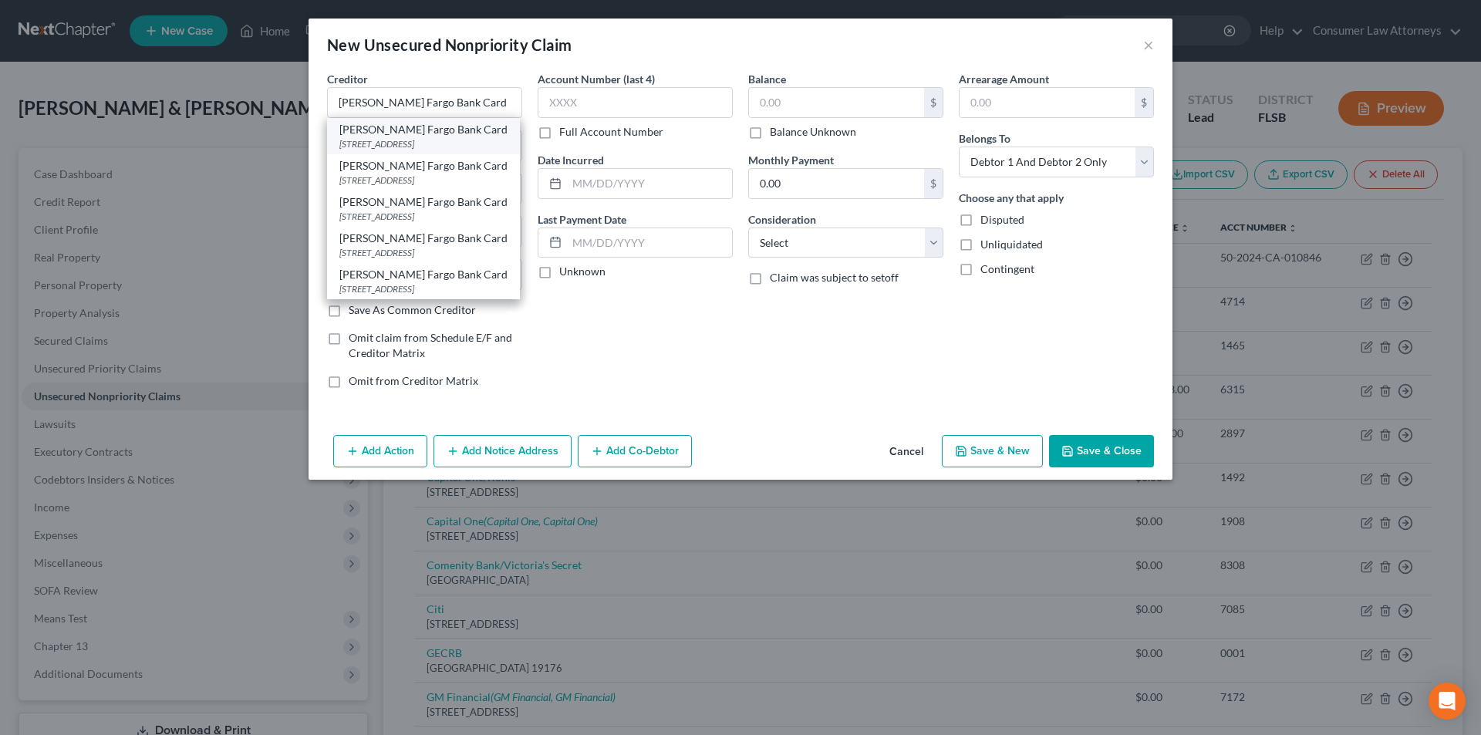
click at [447, 126] on div "[PERSON_NAME] Fargo Bank Card" at bounding box center [423, 129] width 168 height 15
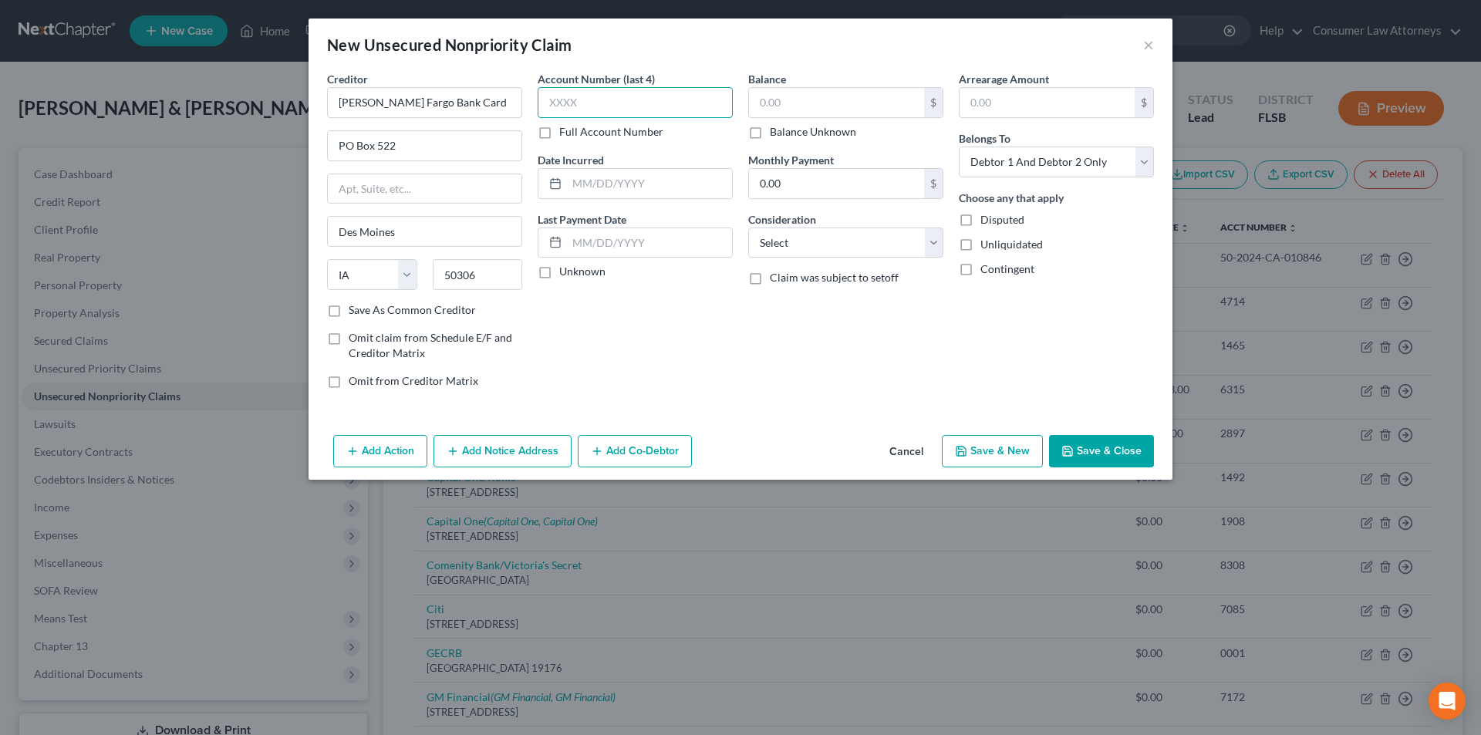
click at [643, 96] on input "text" at bounding box center [635, 102] width 195 height 31
click at [845, 96] on input "text" at bounding box center [836, 102] width 175 height 29
click at [527, 457] on button "Add Notice Address" at bounding box center [503, 451] width 138 height 32
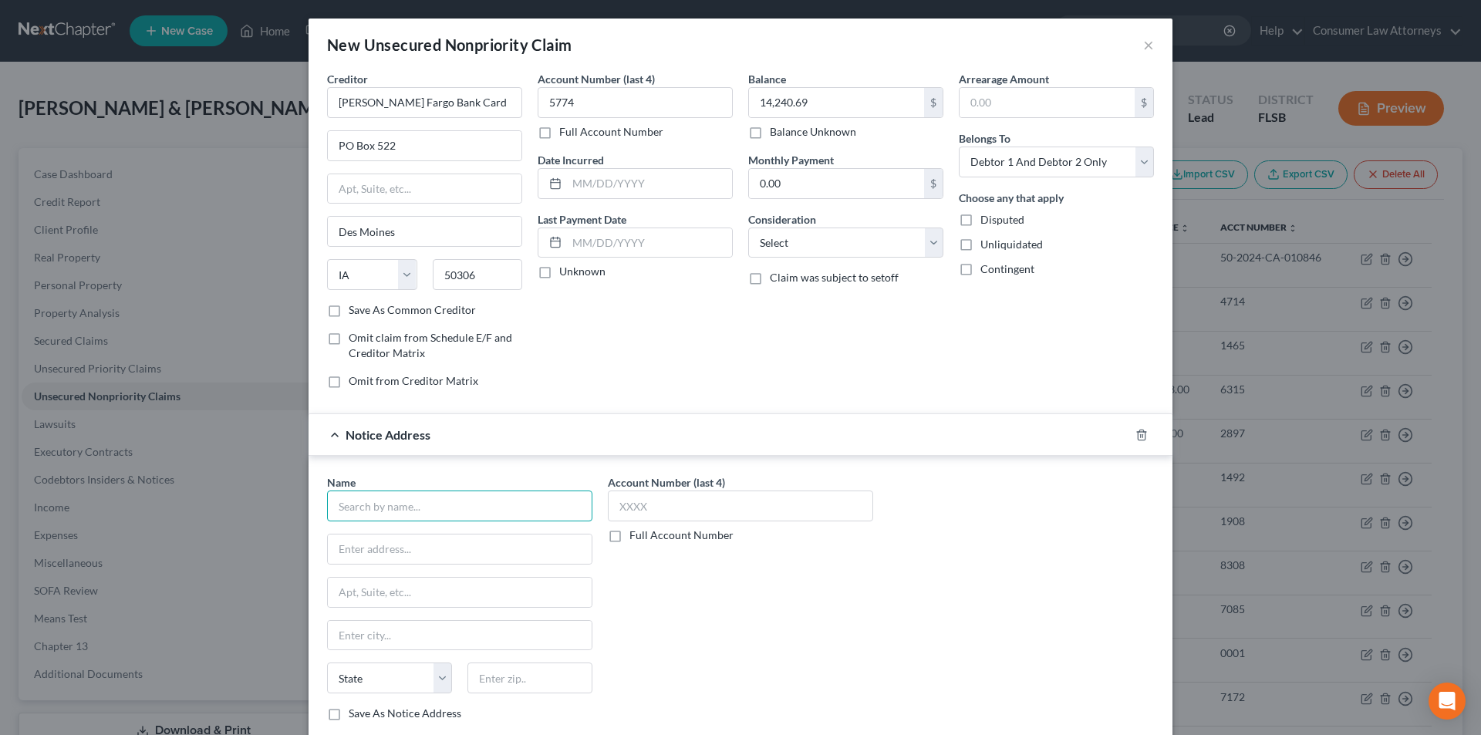
click at [456, 514] on input "text" at bounding box center [459, 506] width 265 height 31
paste input "[PERSON_NAME] Fargo Bank Card"
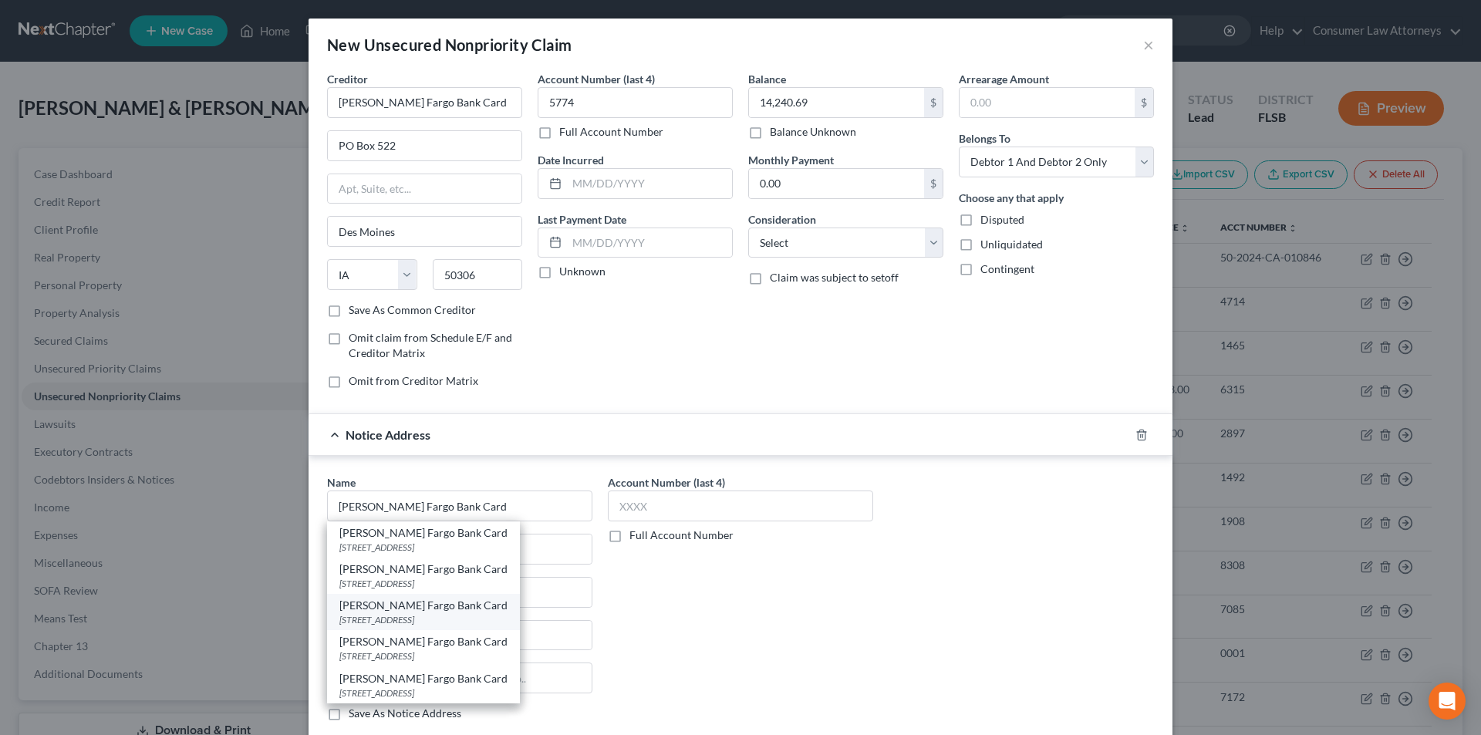
click at [424, 618] on div "[STREET_ADDRESS]" at bounding box center [423, 619] width 168 height 13
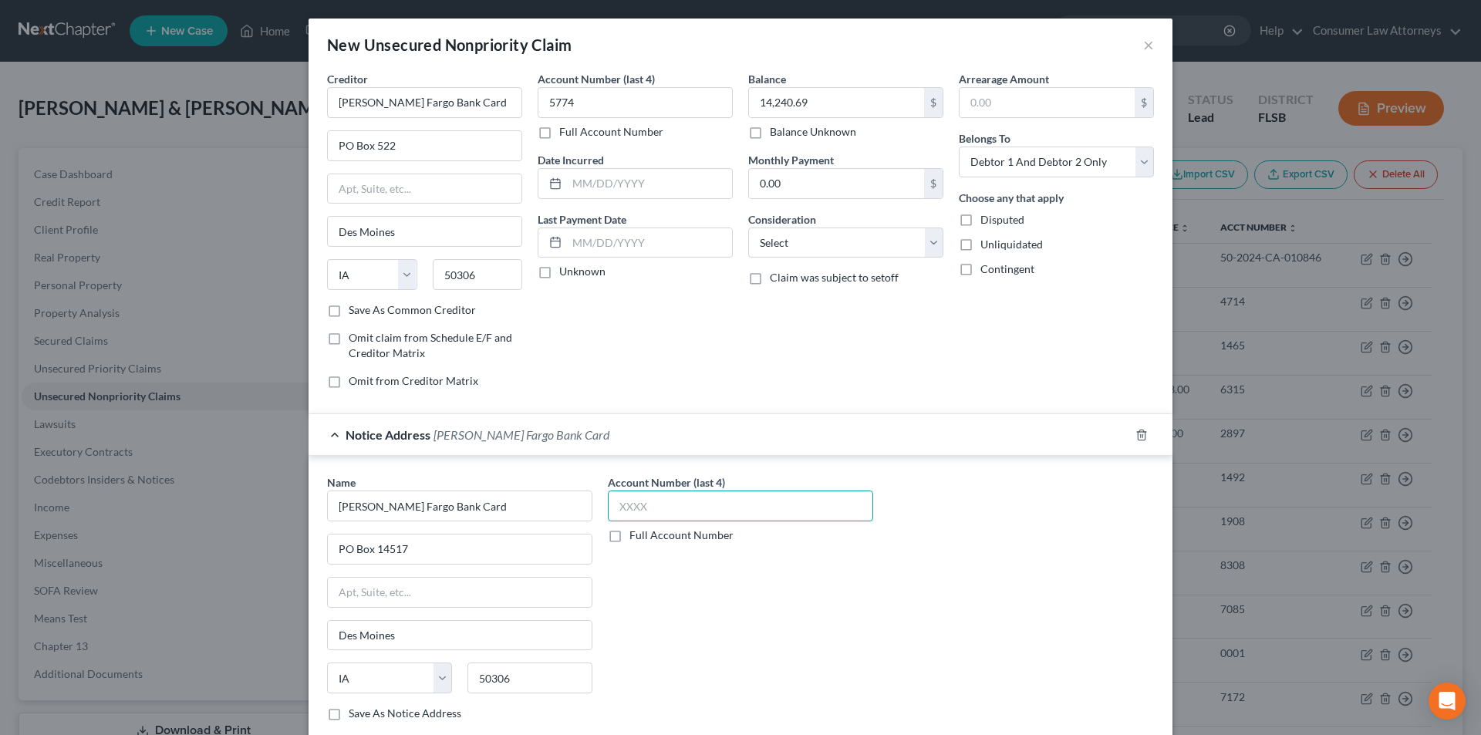
drag, startPoint x: 639, startPoint y: 515, endPoint x: 641, endPoint y: 507, distance: 8.8
click at [640, 515] on input "text" at bounding box center [740, 506] width 265 height 31
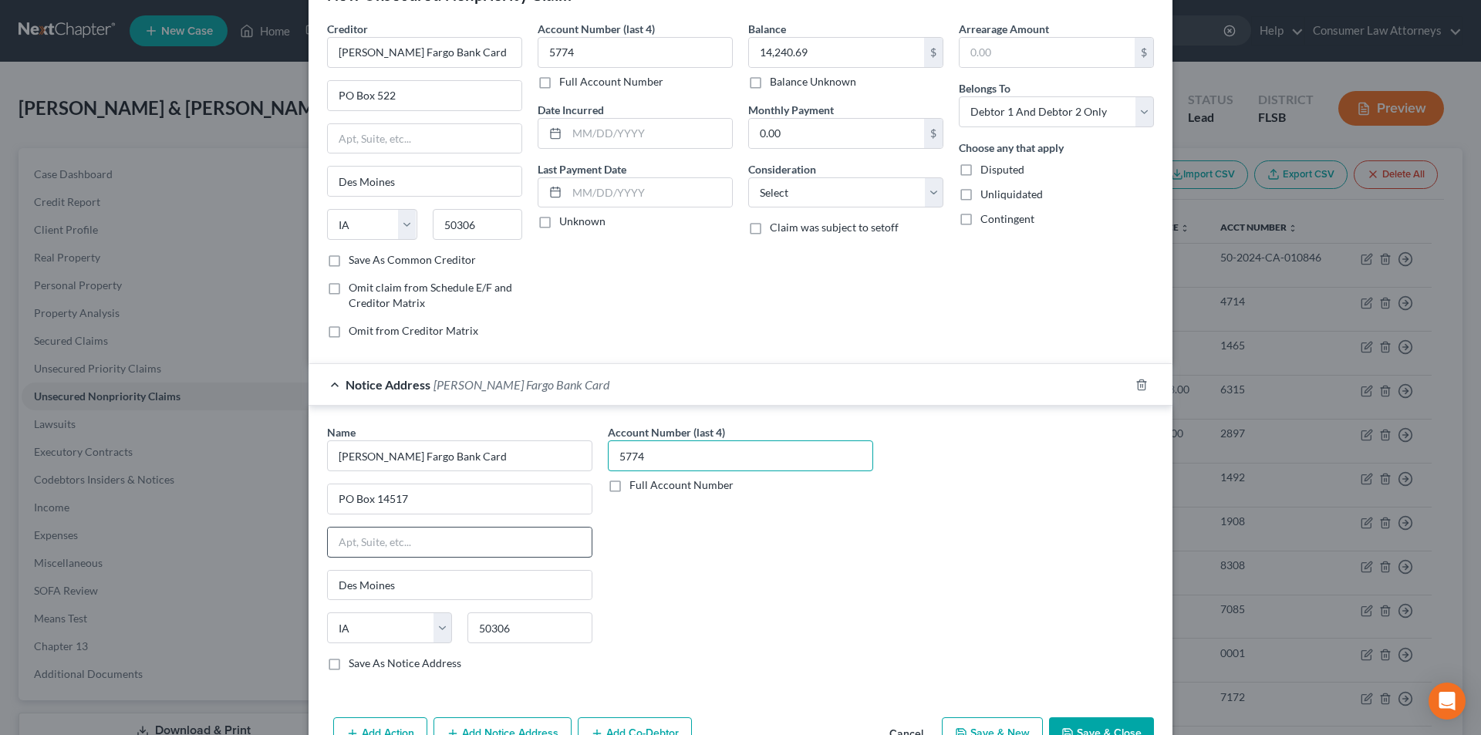
scroll to position [96, 0]
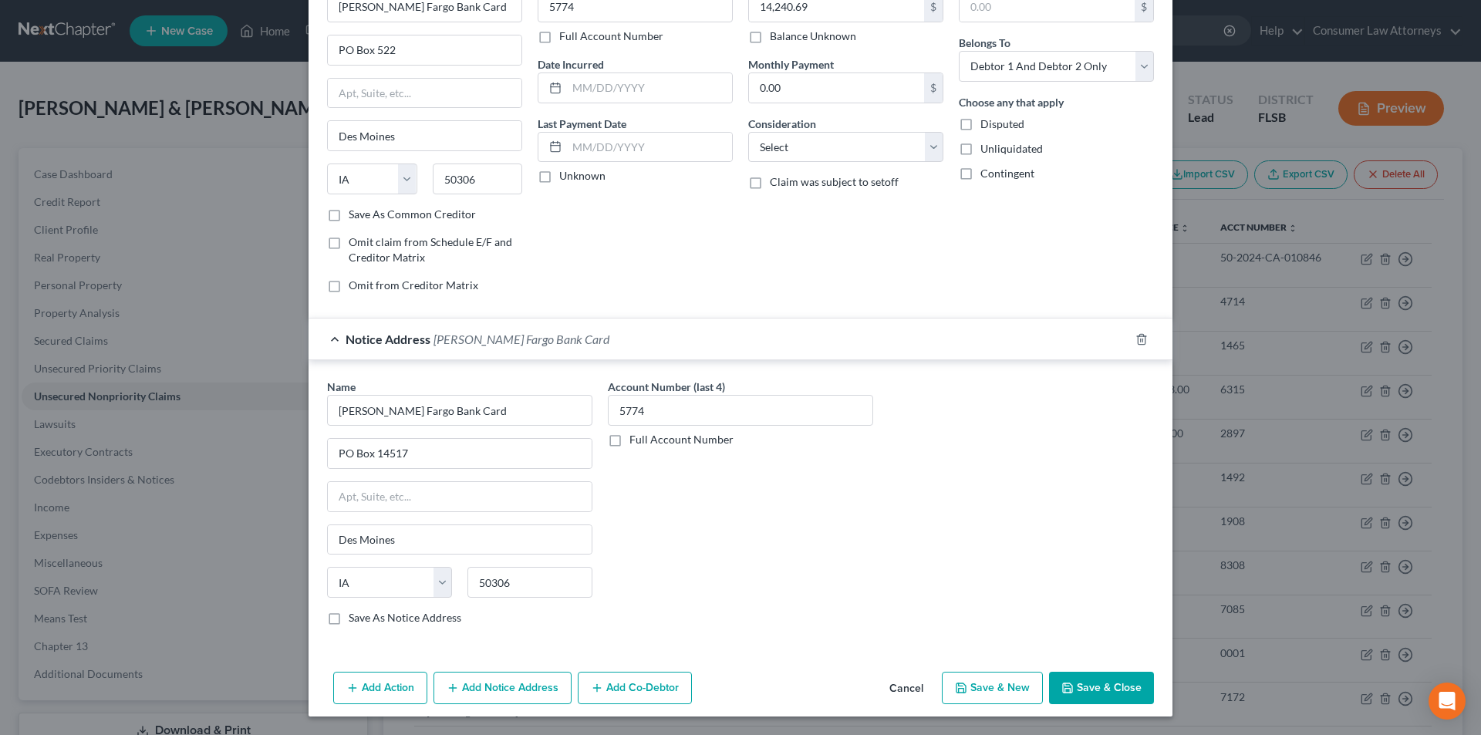
click at [474, 700] on button "Add Notice Address" at bounding box center [503, 688] width 138 height 32
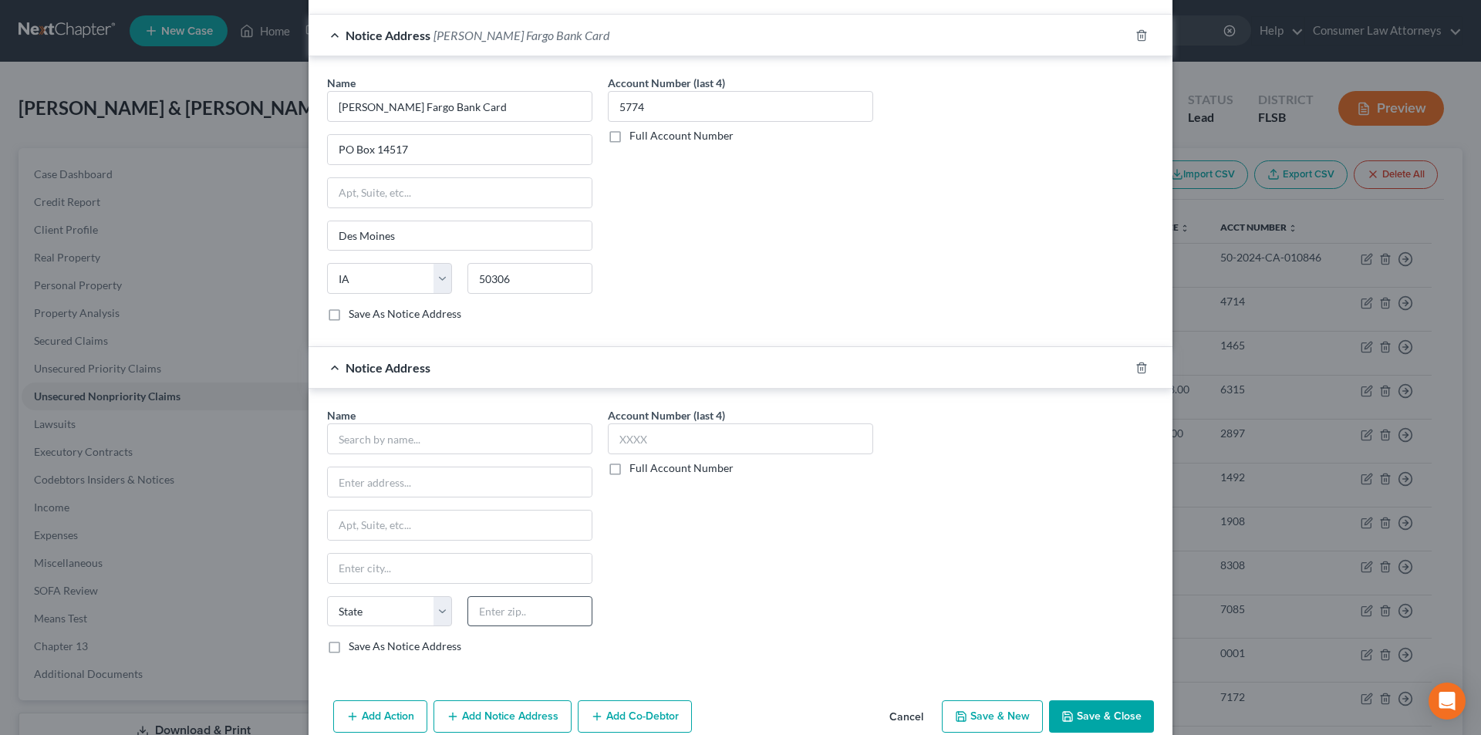
scroll to position [404, 0]
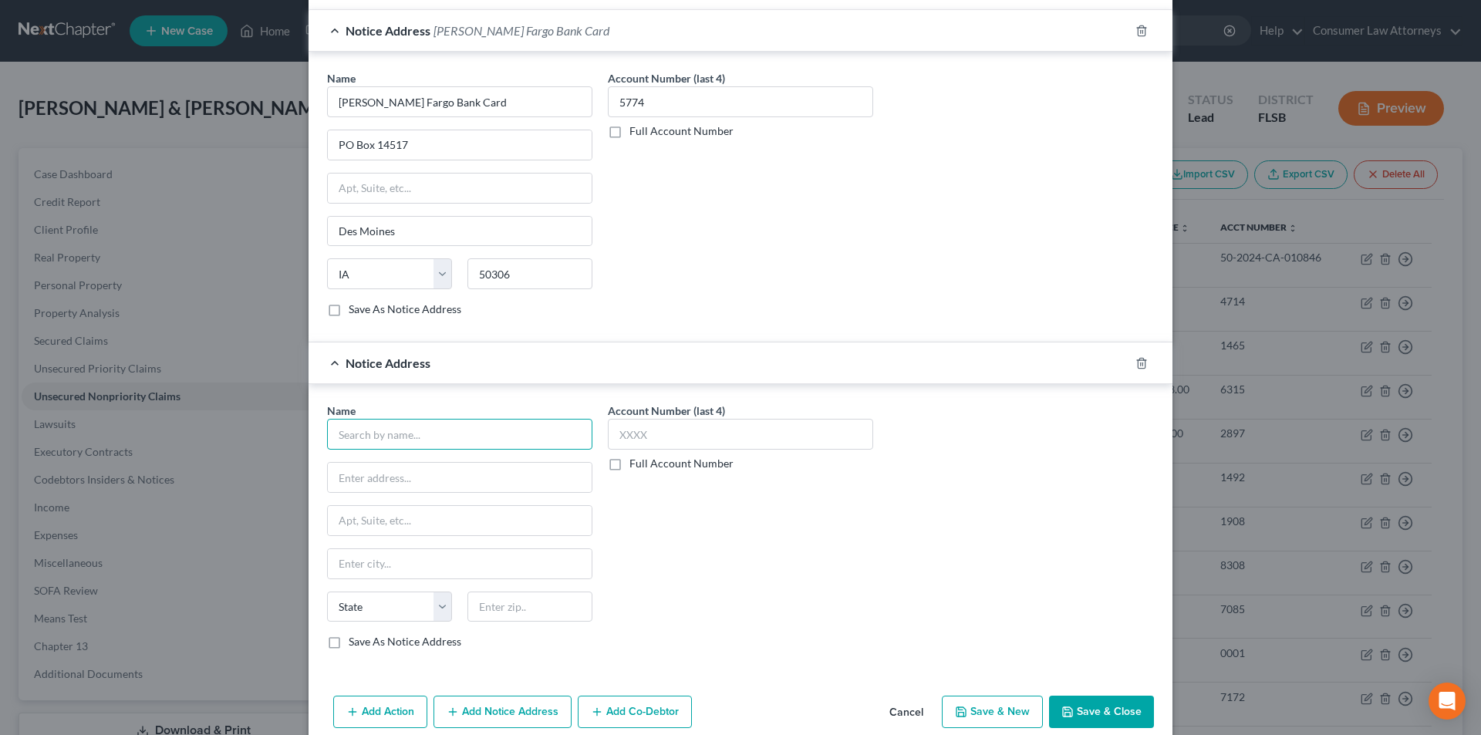
click at [461, 437] on input "text" at bounding box center [459, 434] width 265 height 31
paste input "[PERSON_NAME] Fargo Bank Card"
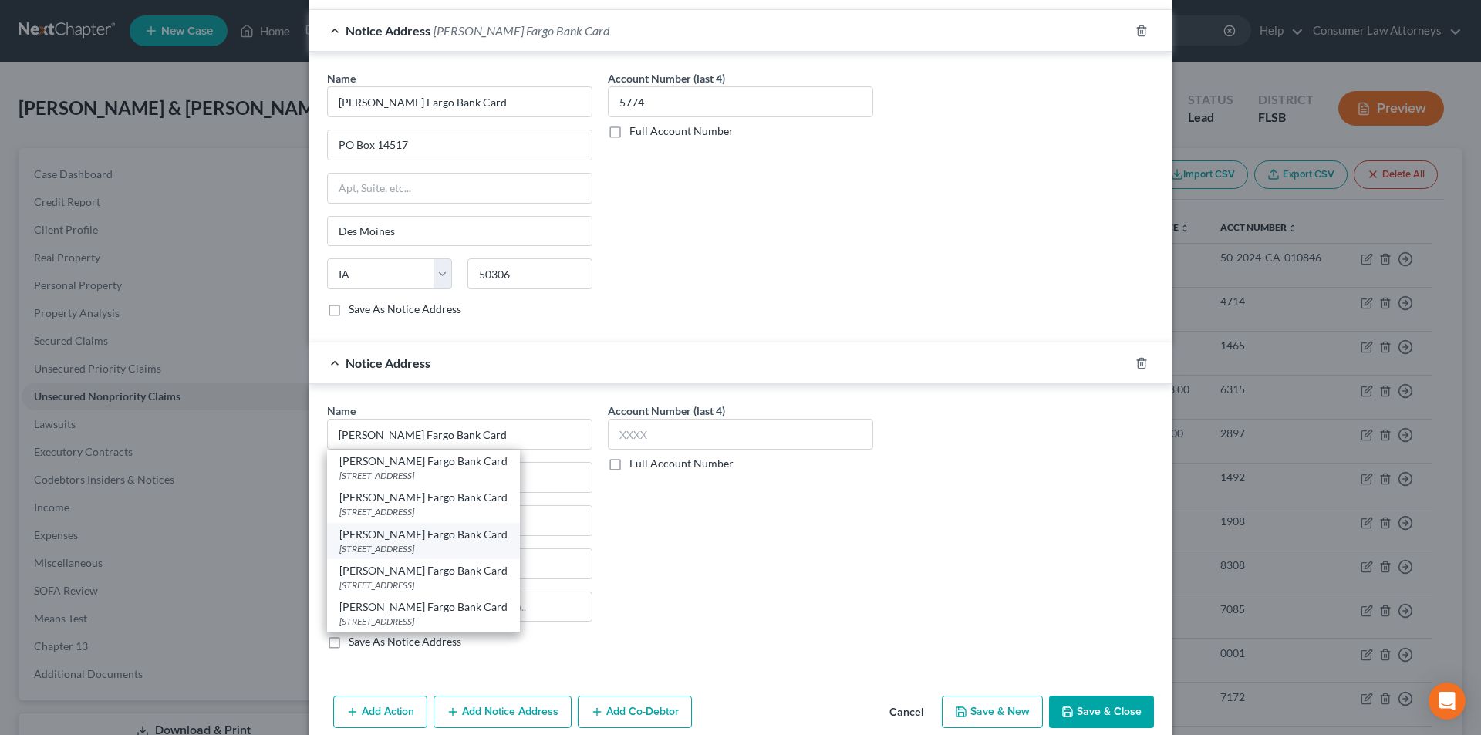
click at [440, 540] on div "[PERSON_NAME] Fargo Bank Card" at bounding box center [423, 534] width 168 height 15
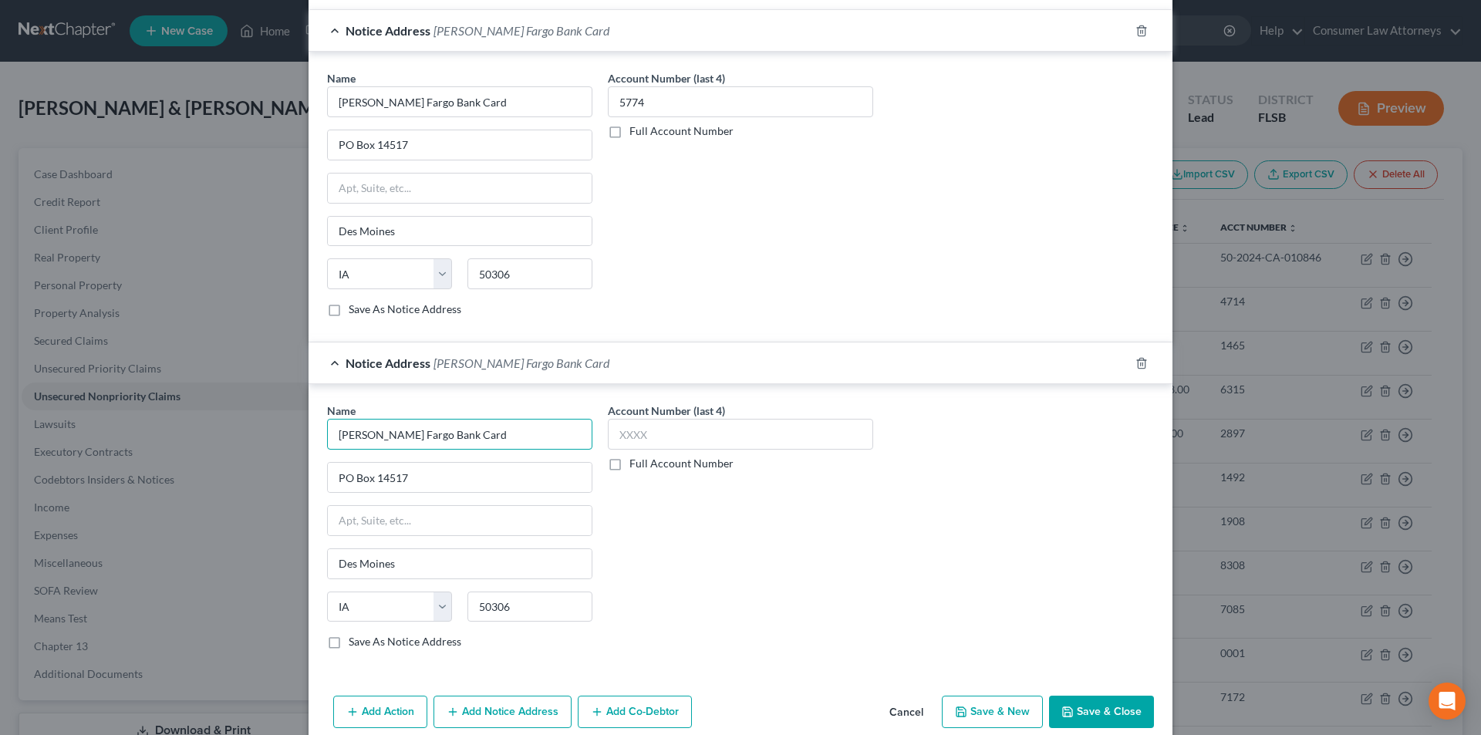
drag, startPoint x: 472, startPoint y: 447, endPoint x: 272, endPoint y: 447, distance: 200.6
click at [272, 447] on div "New Unsecured Nonpriority Claim × Creditor * [PERSON_NAME] Fargo Bank Card PO B…" at bounding box center [740, 367] width 1481 height 735
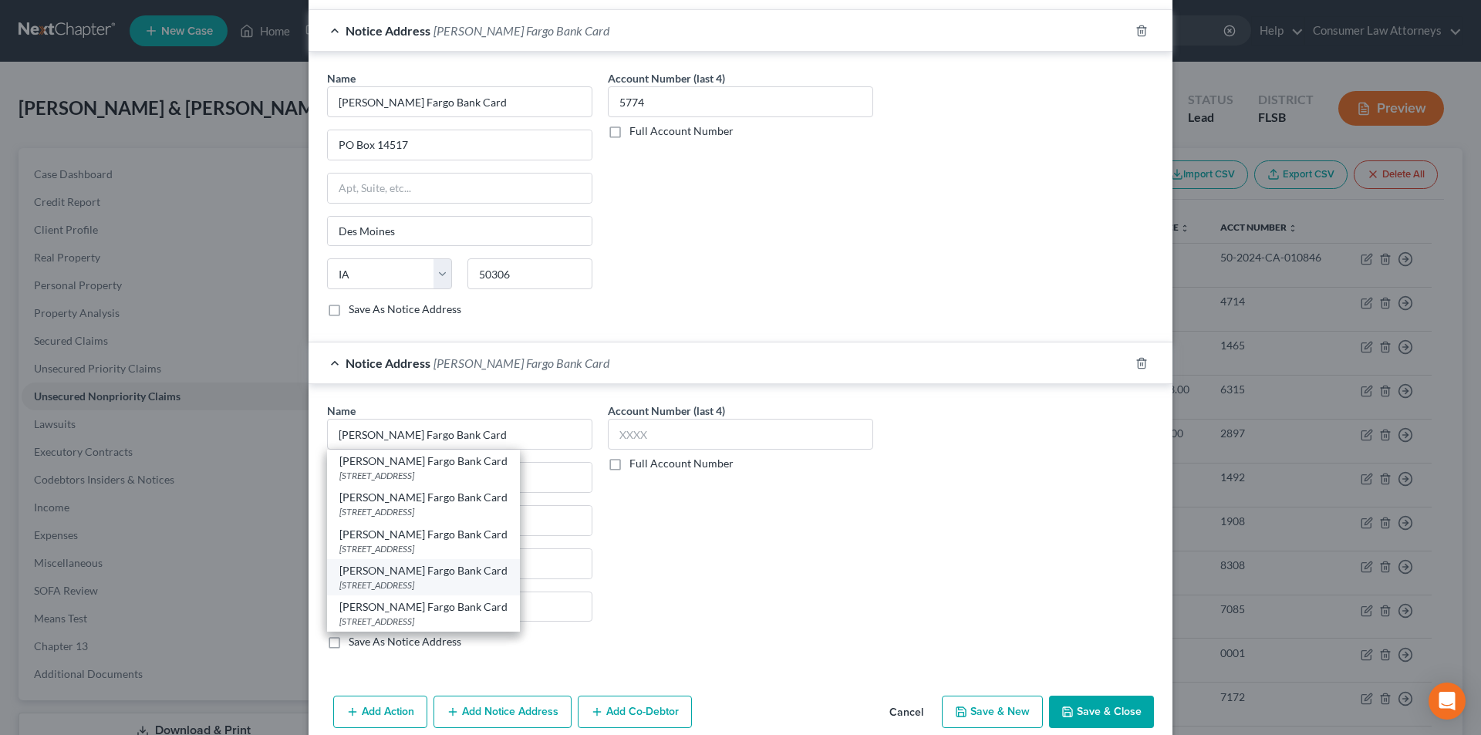
click at [418, 590] on div "[STREET_ADDRESS]" at bounding box center [423, 585] width 168 height 13
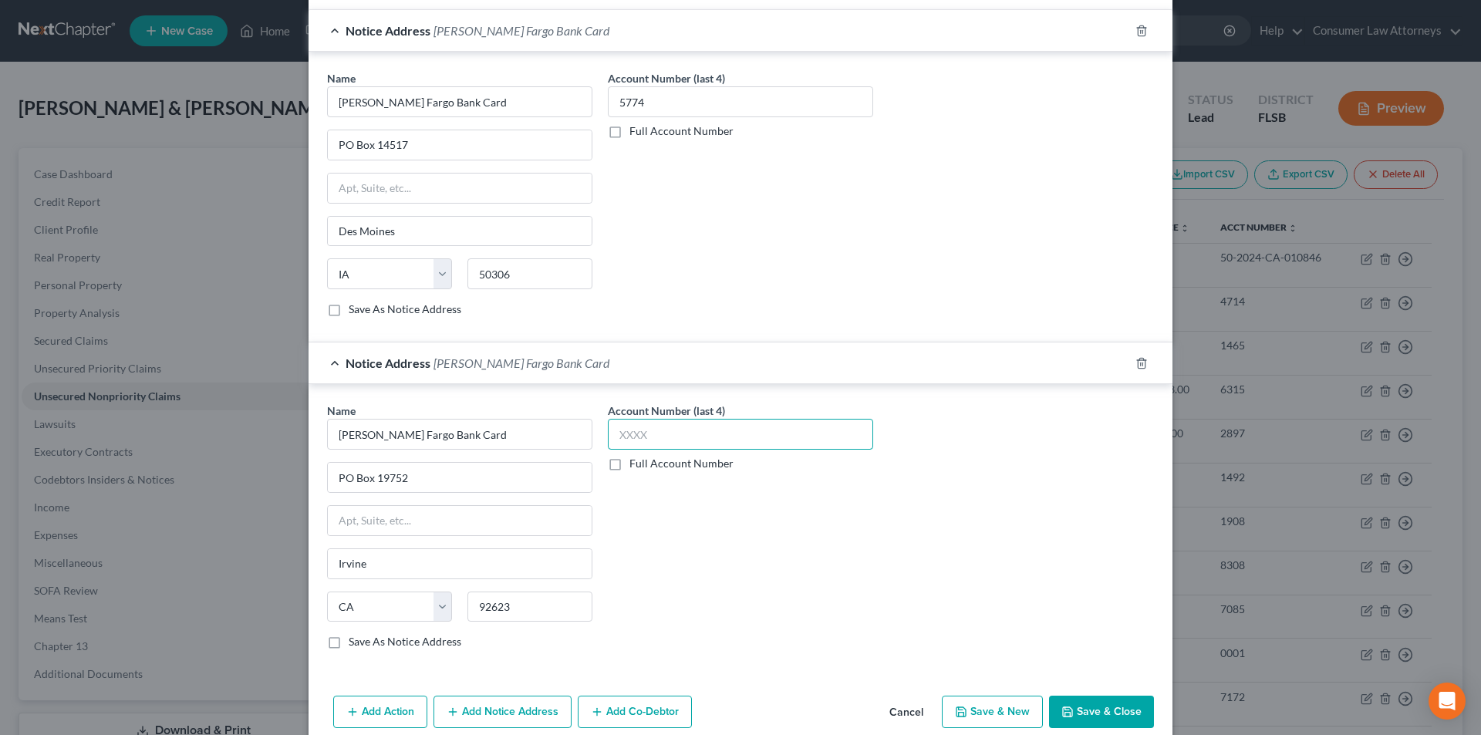
click at [726, 430] on input "text" at bounding box center [740, 434] width 265 height 31
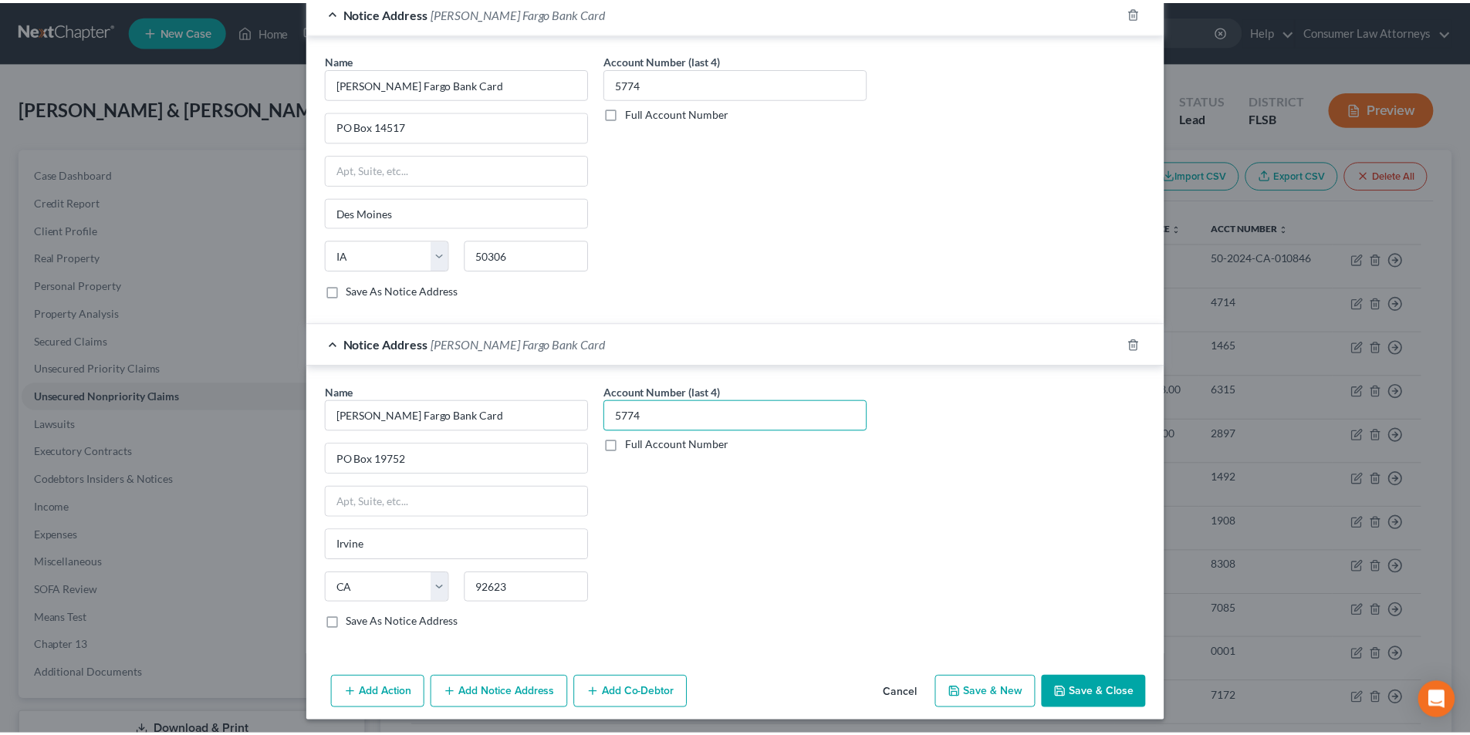
scroll to position [428, 0]
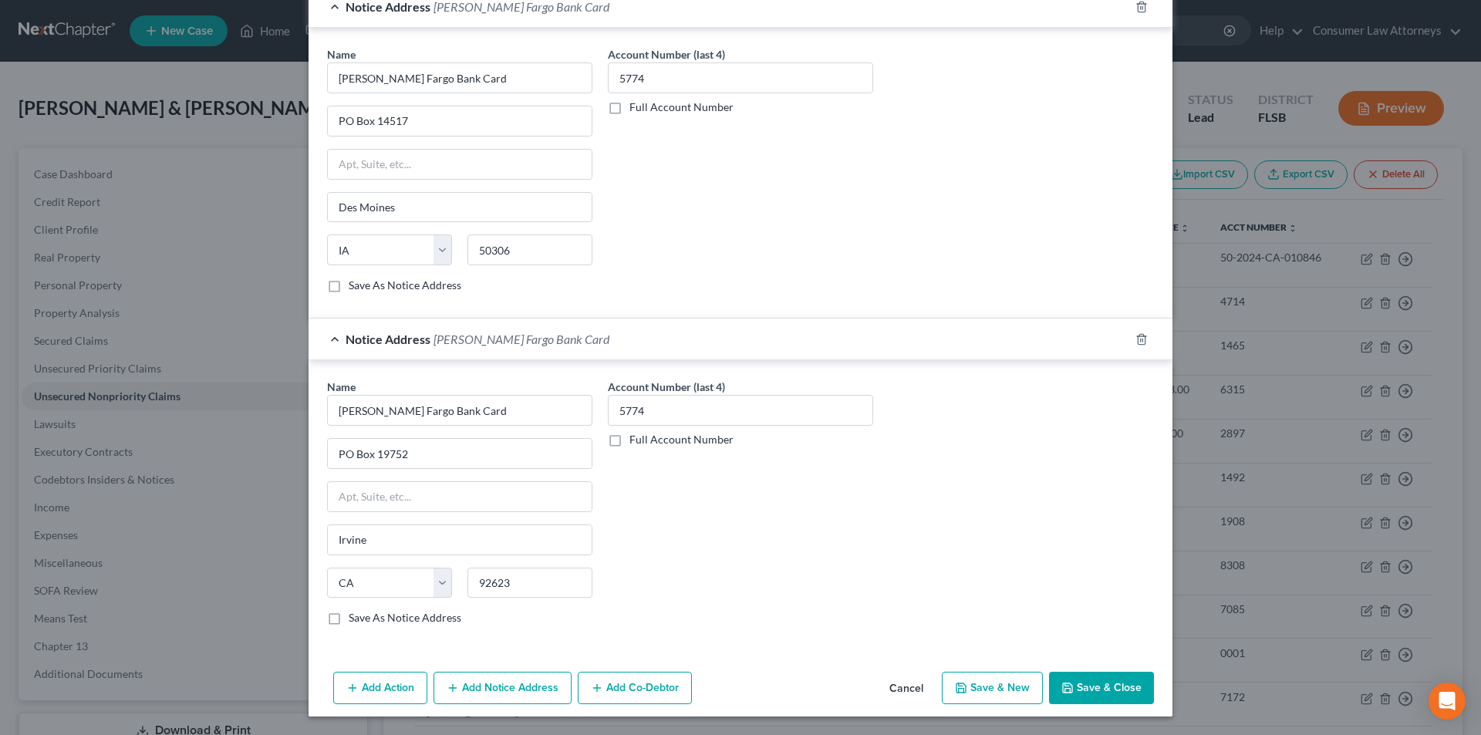
click at [1094, 690] on button "Save & Close" at bounding box center [1101, 688] width 105 height 32
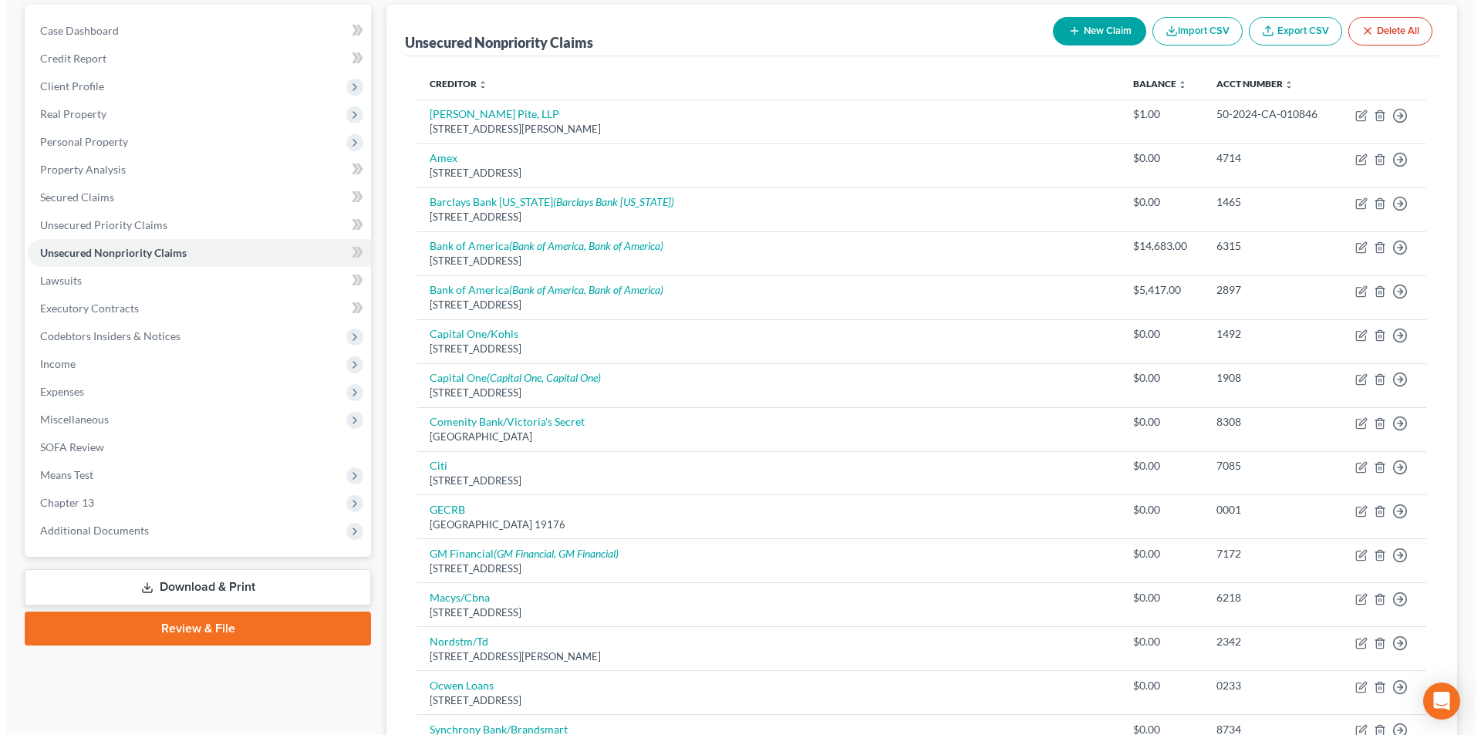
scroll to position [134, 0]
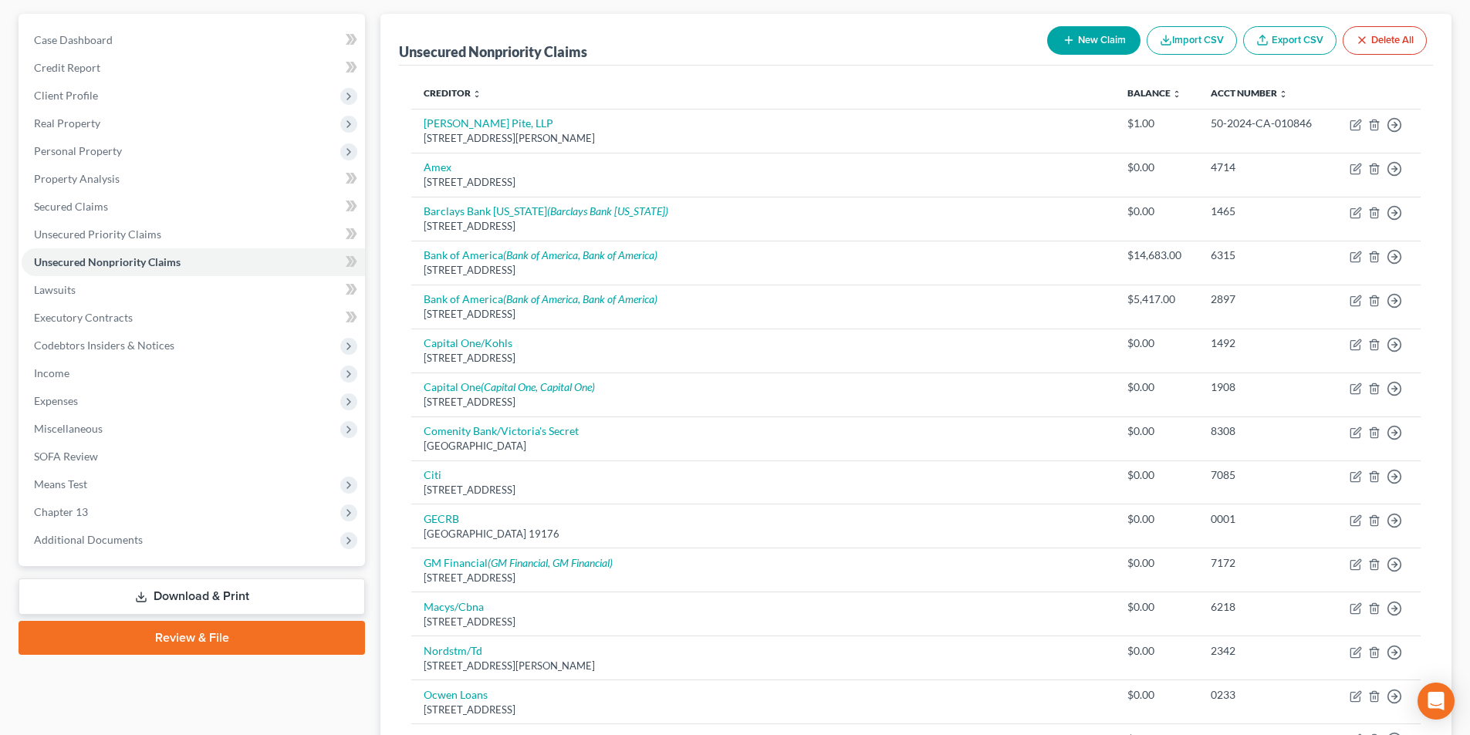
click at [1085, 42] on button "New Claim" at bounding box center [1093, 40] width 93 height 29
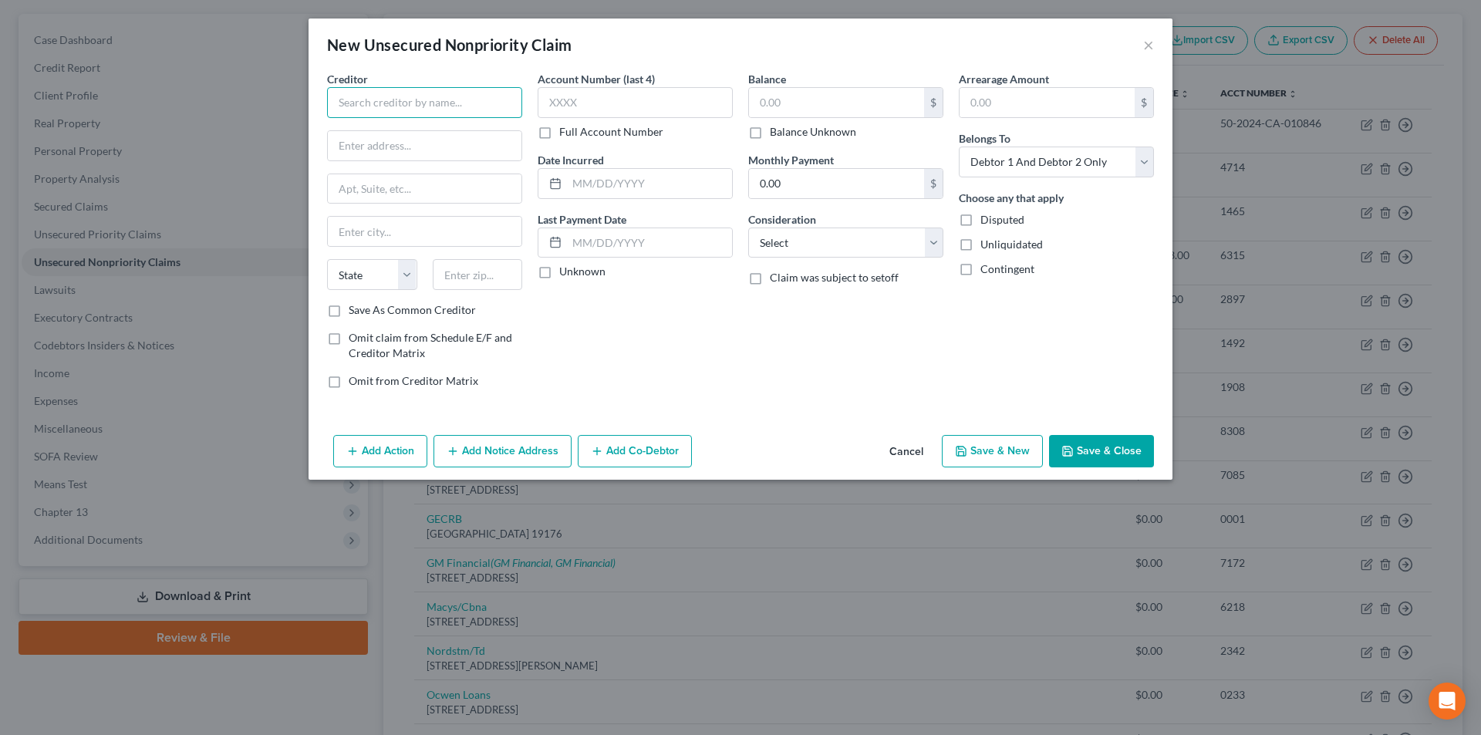
click at [414, 99] on input "text" at bounding box center [424, 102] width 195 height 31
paste input "[PERSON_NAME] Fargo Bank Card"
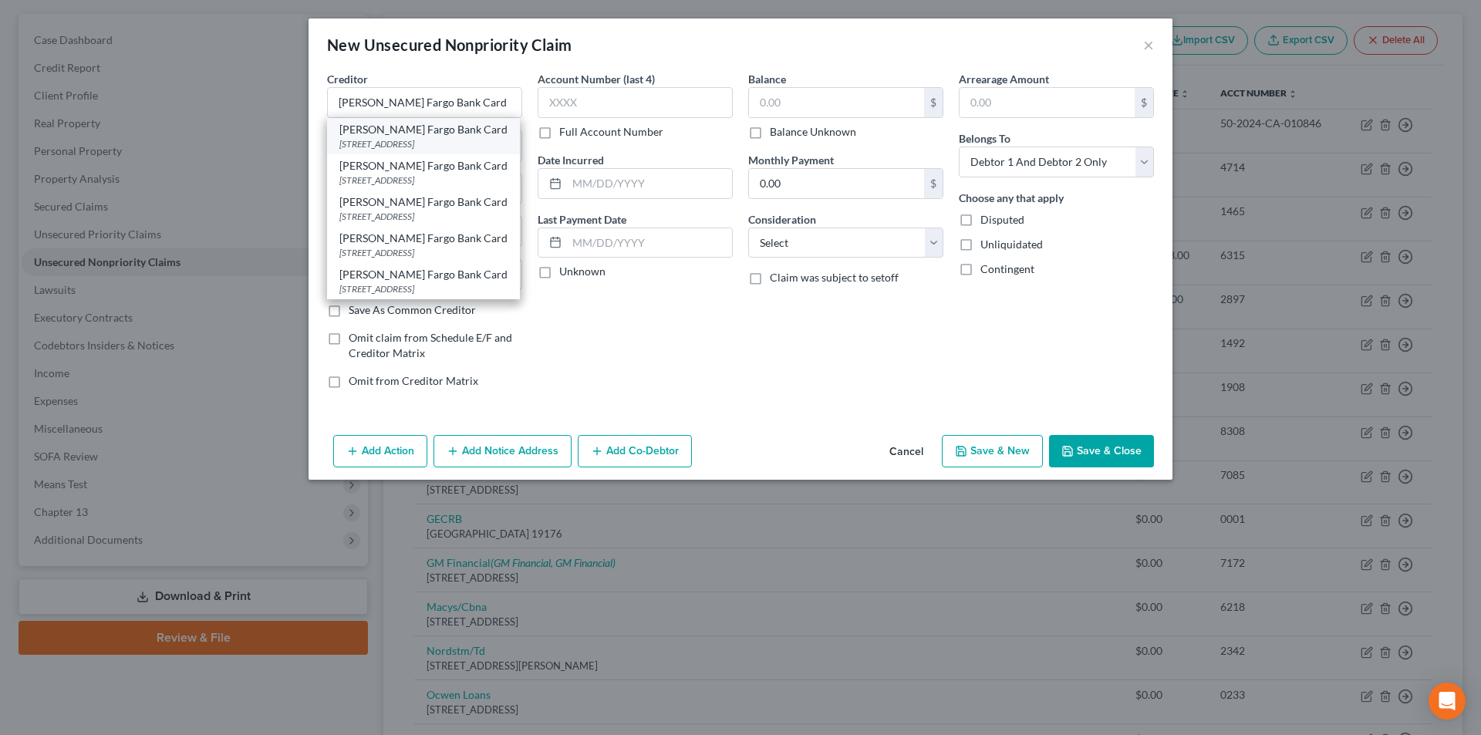
click at [414, 137] on div "[STREET_ADDRESS]" at bounding box center [423, 143] width 168 height 13
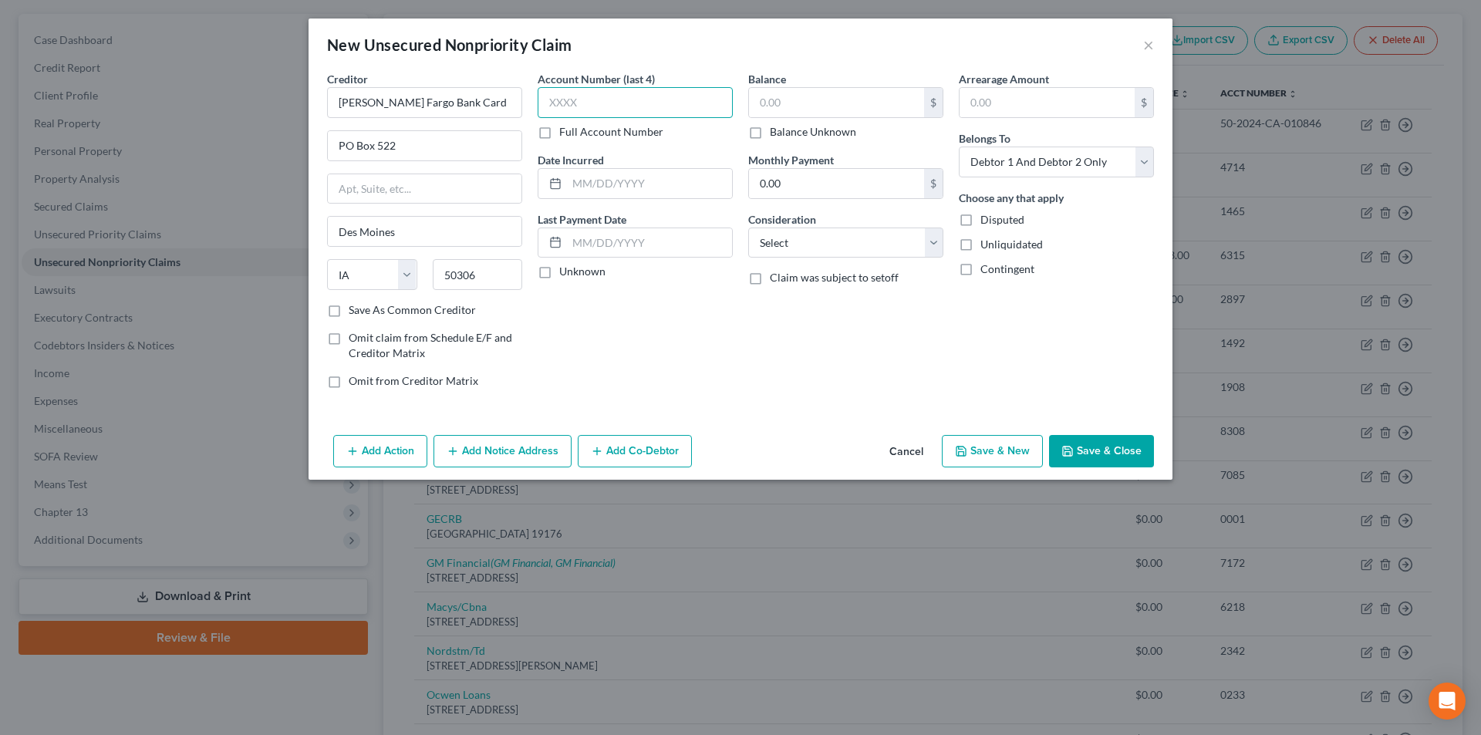
click at [636, 103] on input "text" at bounding box center [635, 102] width 195 height 31
click at [843, 113] on input "text" at bounding box center [836, 102] width 175 height 29
click at [505, 457] on button "Add Notice Address" at bounding box center [503, 451] width 138 height 32
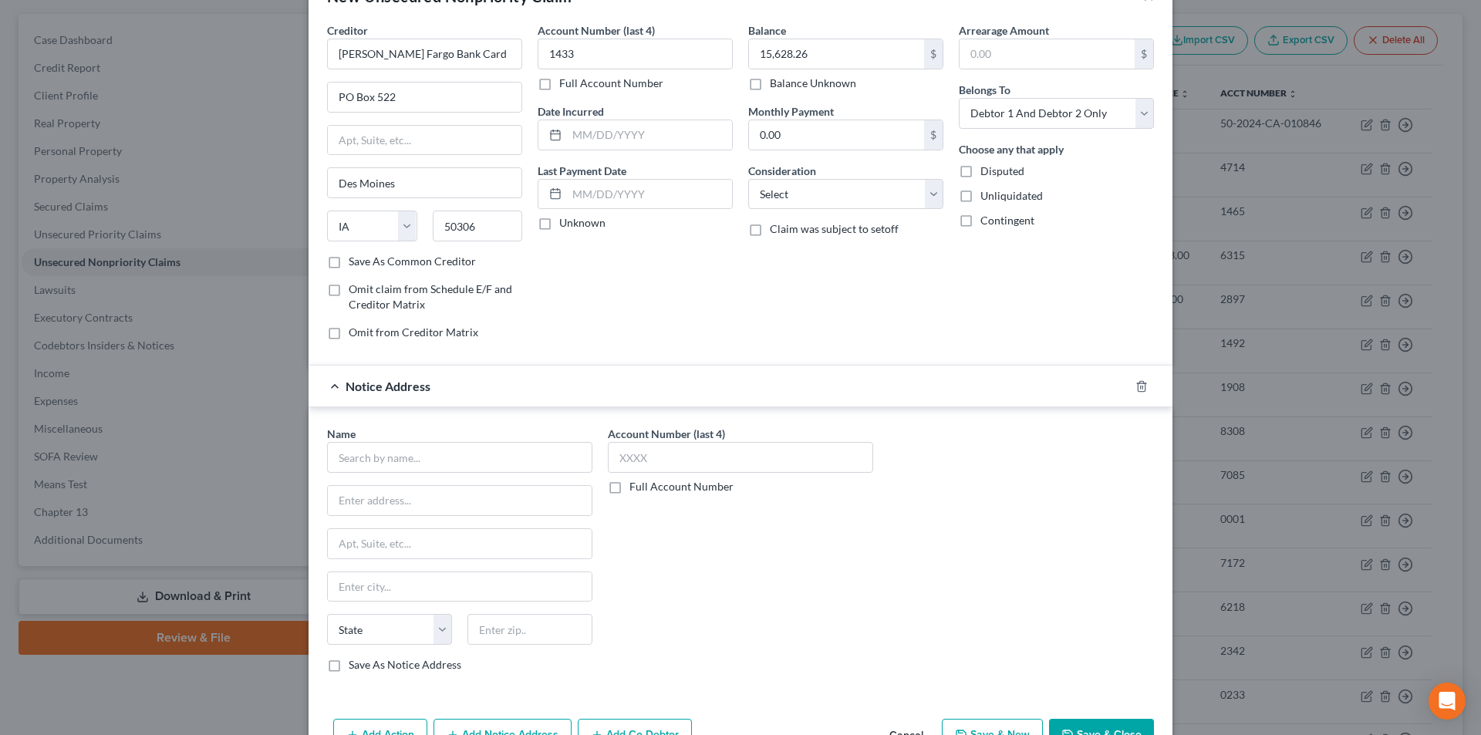
scroll to position [96, 0]
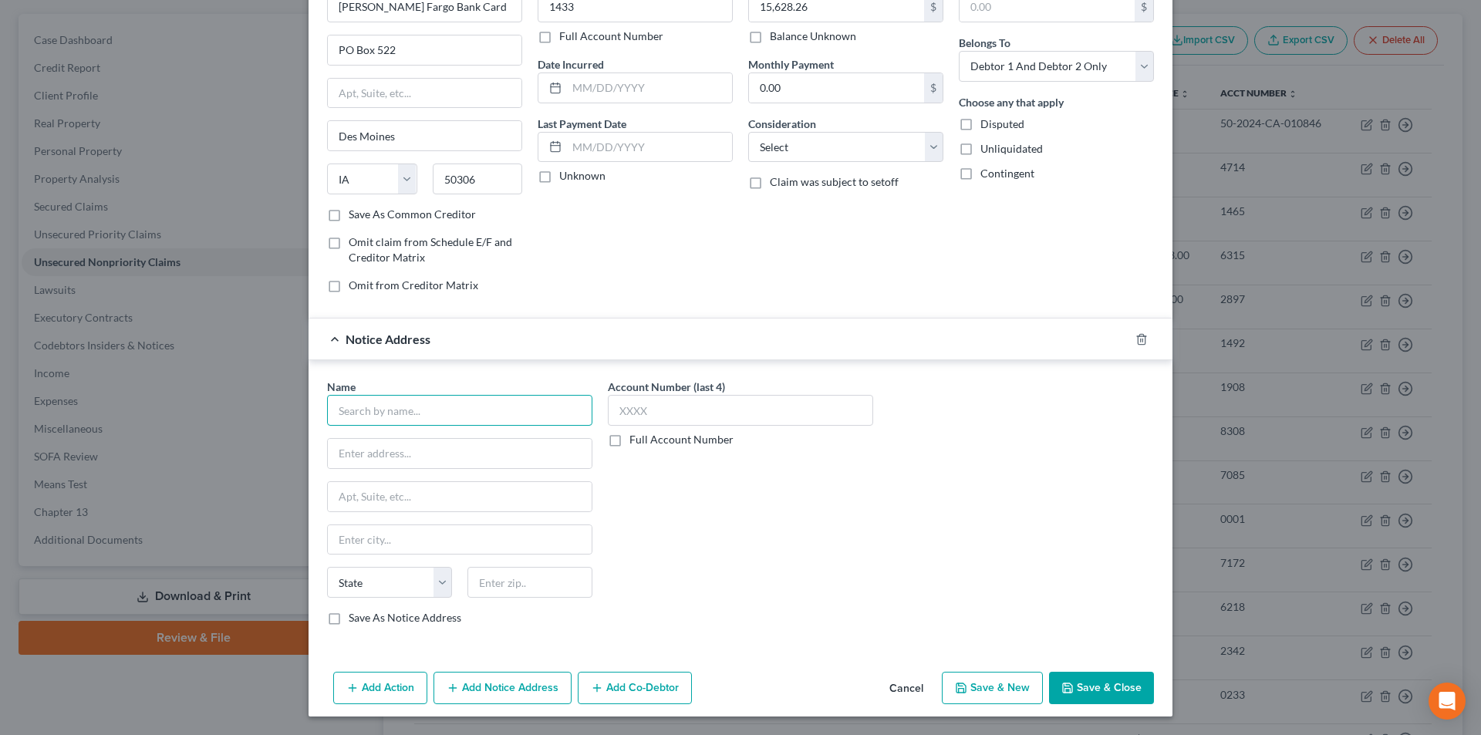
click at [470, 408] on input "text" at bounding box center [459, 410] width 265 height 31
paste input "[PERSON_NAME] Fargo Bank Card"
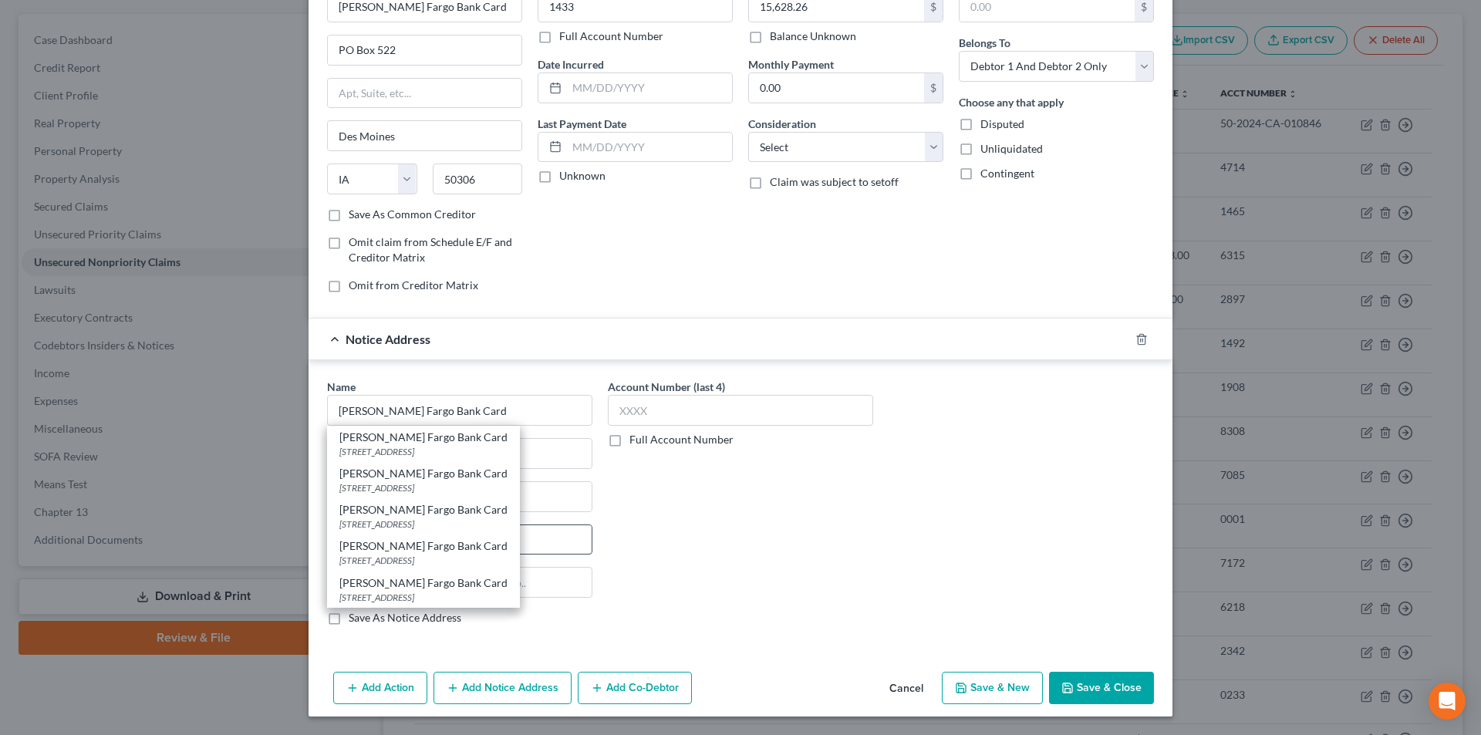
click at [412, 540] on div "[PERSON_NAME] Fargo Bank Card" at bounding box center [423, 546] width 168 height 15
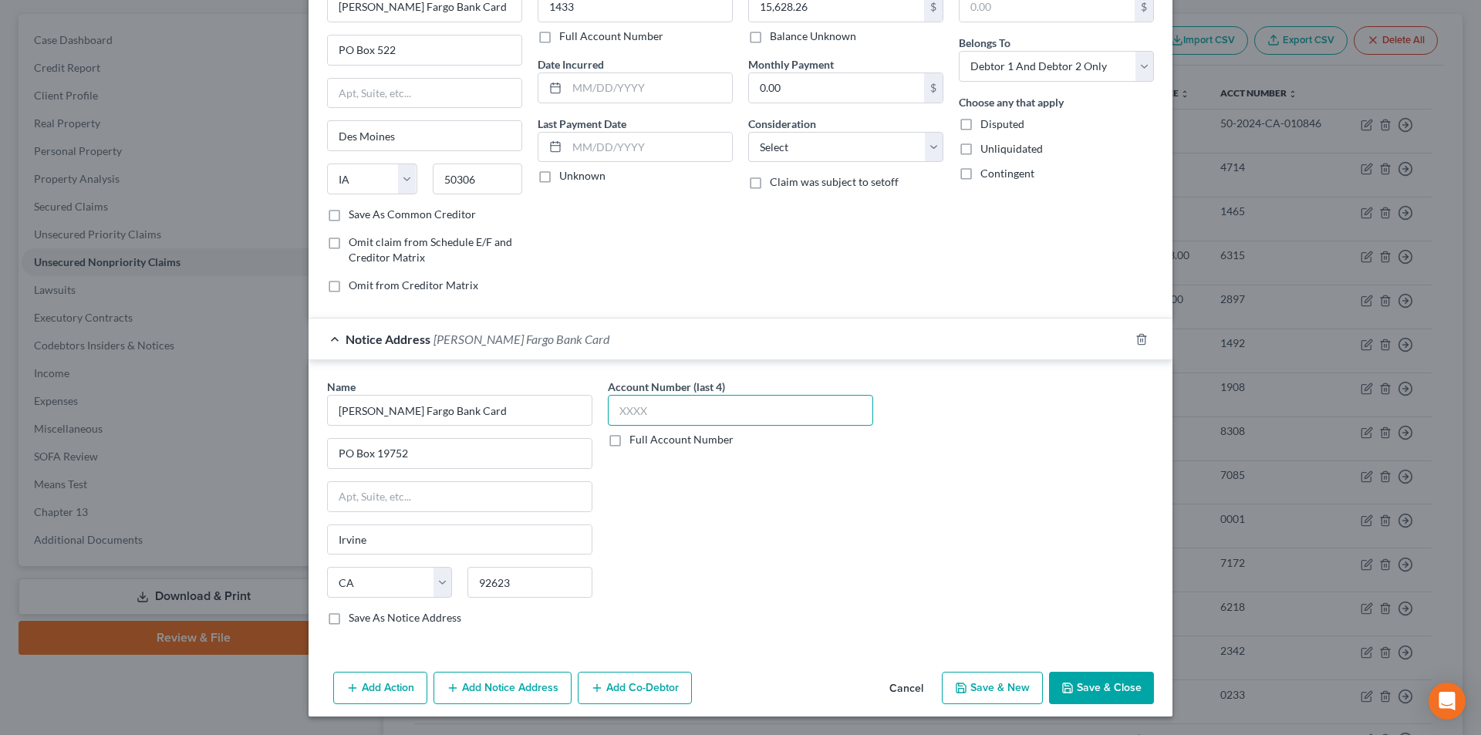
click at [626, 409] on input "text" at bounding box center [740, 410] width 265 height 31
click at [525, 677] on button "Add Notice Address" at bounding box center [503, 688] width 138 height 32
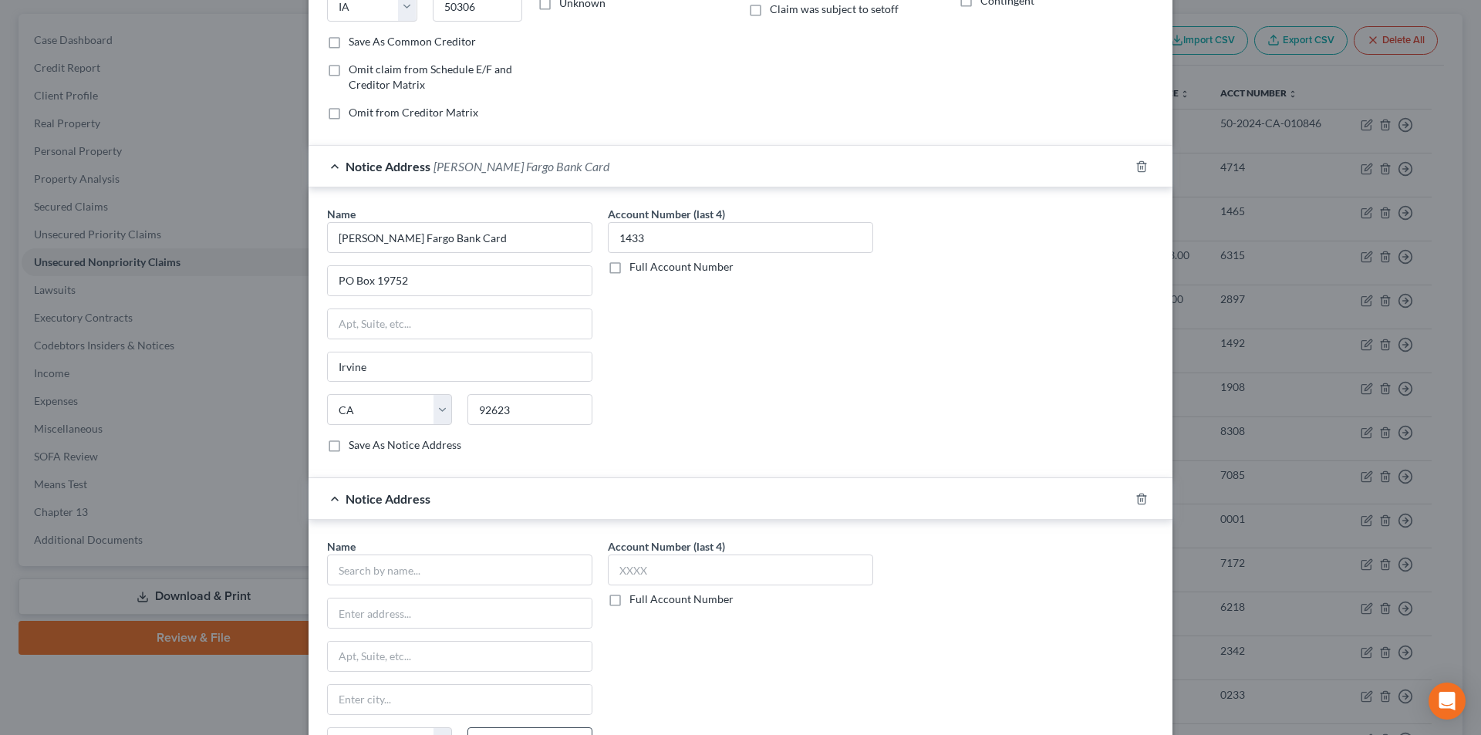
scroll to position [428, 0]
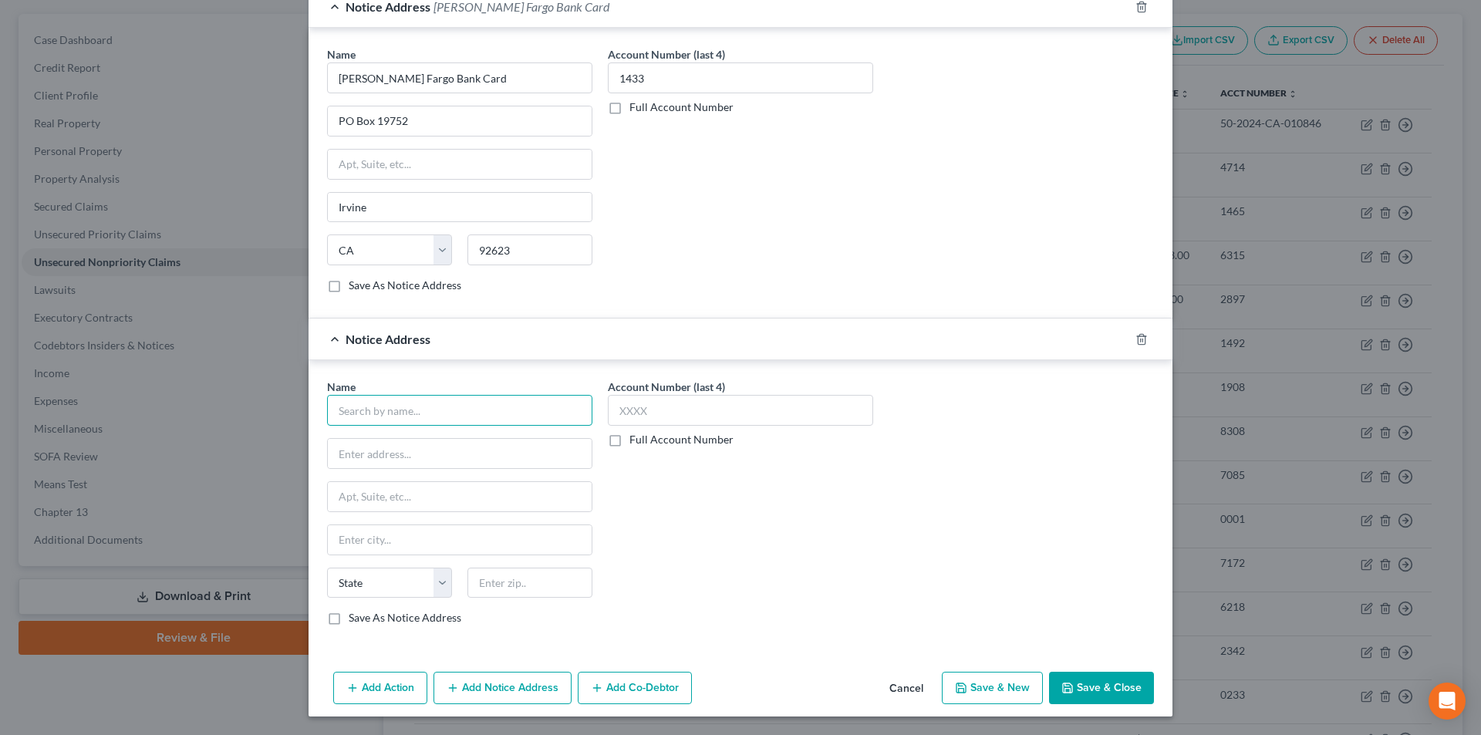
click at [441, 417] on input "text" at bounding box center [459, 410] width 265 height 31
paste input "[PERSON_NAME] Fargo Bank Card"
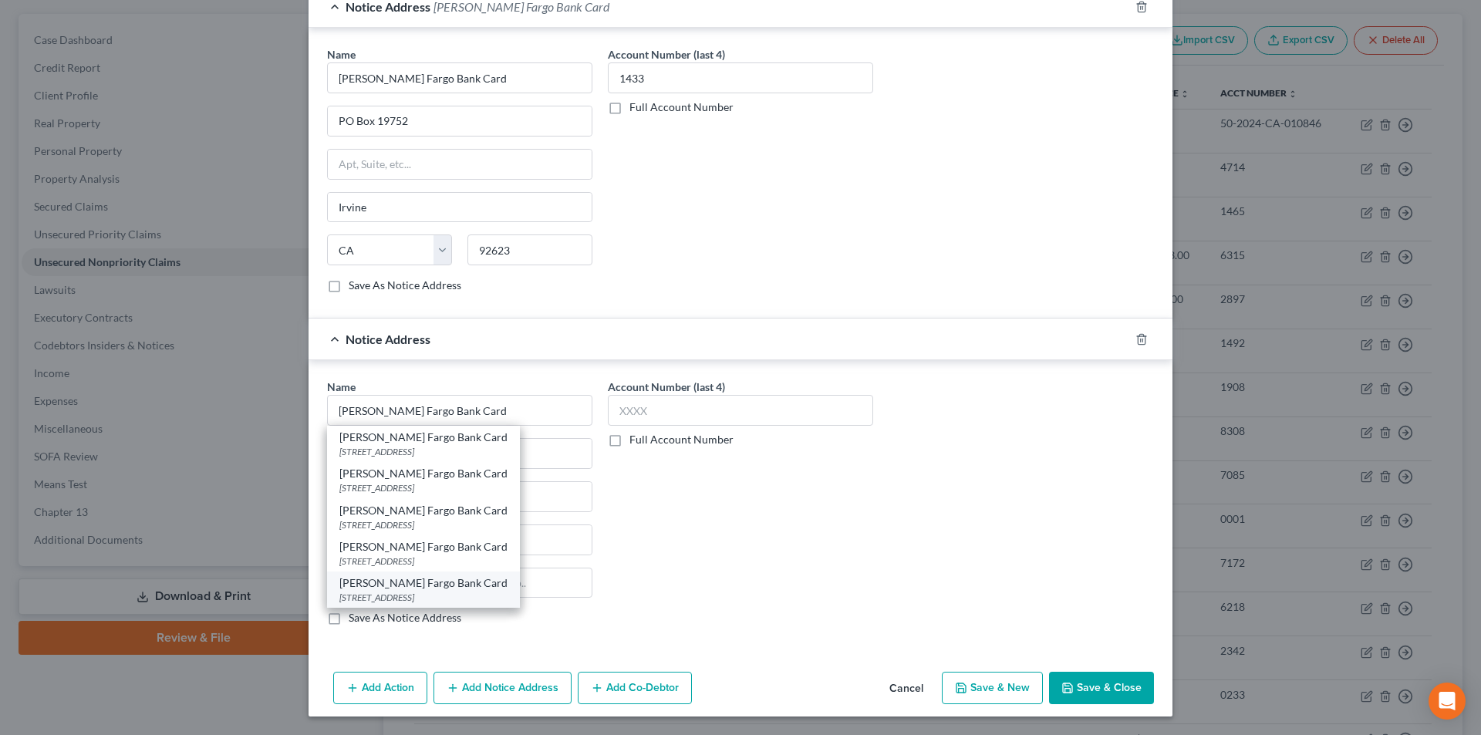
click at [391, 595] on div "[STREET_ADDRESS]" at bounding box center [423, 597] width 168 height 13
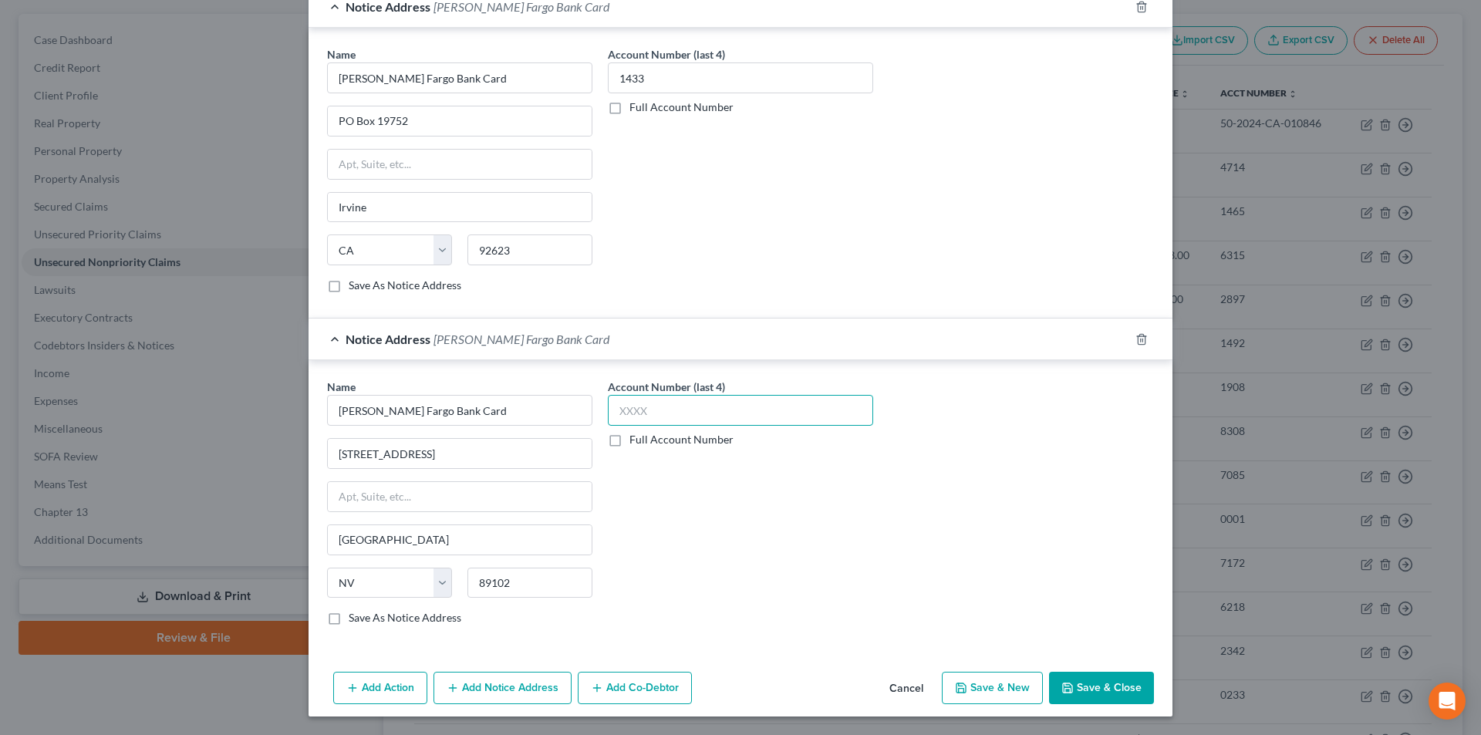
click at [644, 420] on input "text" at bounding box center [740, 410] width 265 height 31
click at [1099, 684] on button "Save & Close" at bounding box center [1101, 688] width 105 height 32
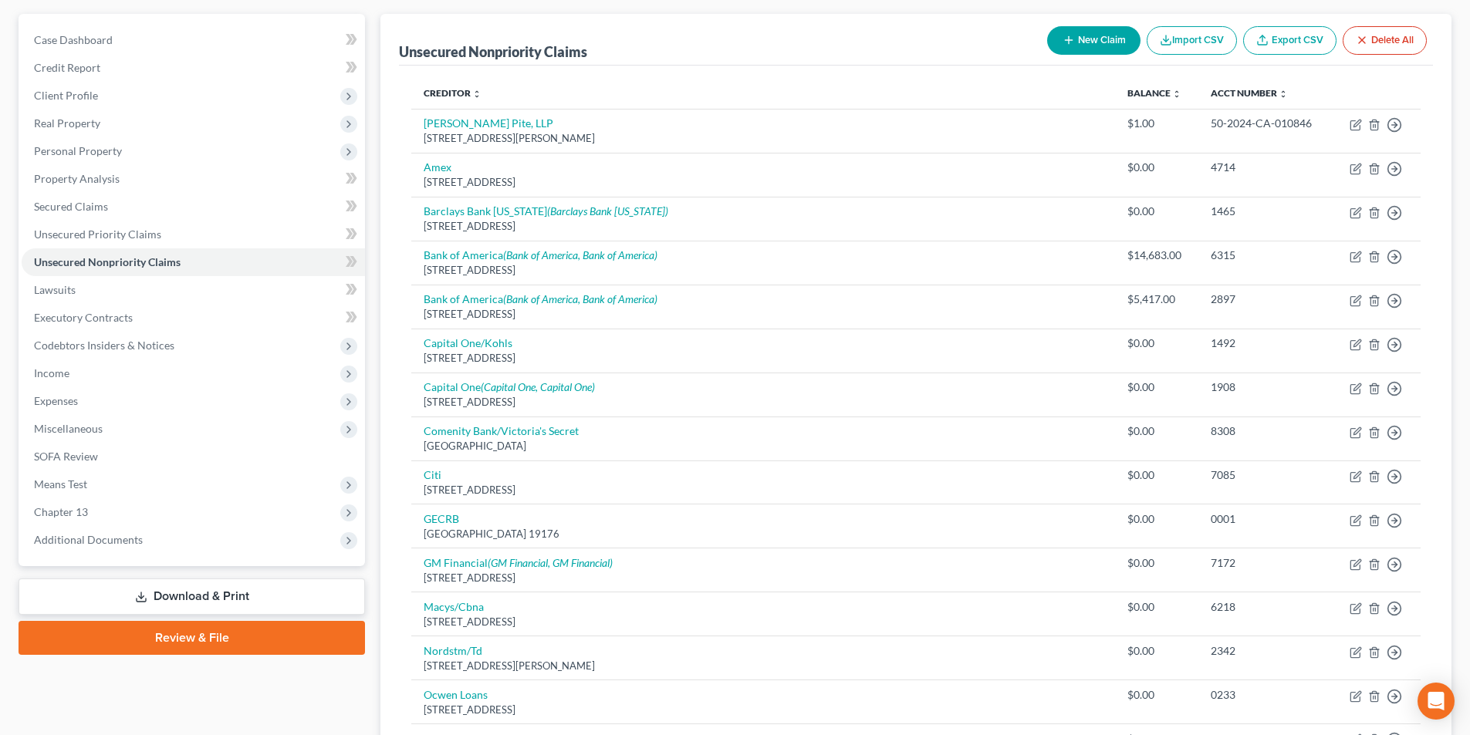
click at [1100, 45] on button "New Claim" at bounding box center [1093, 40] width 93 height 29
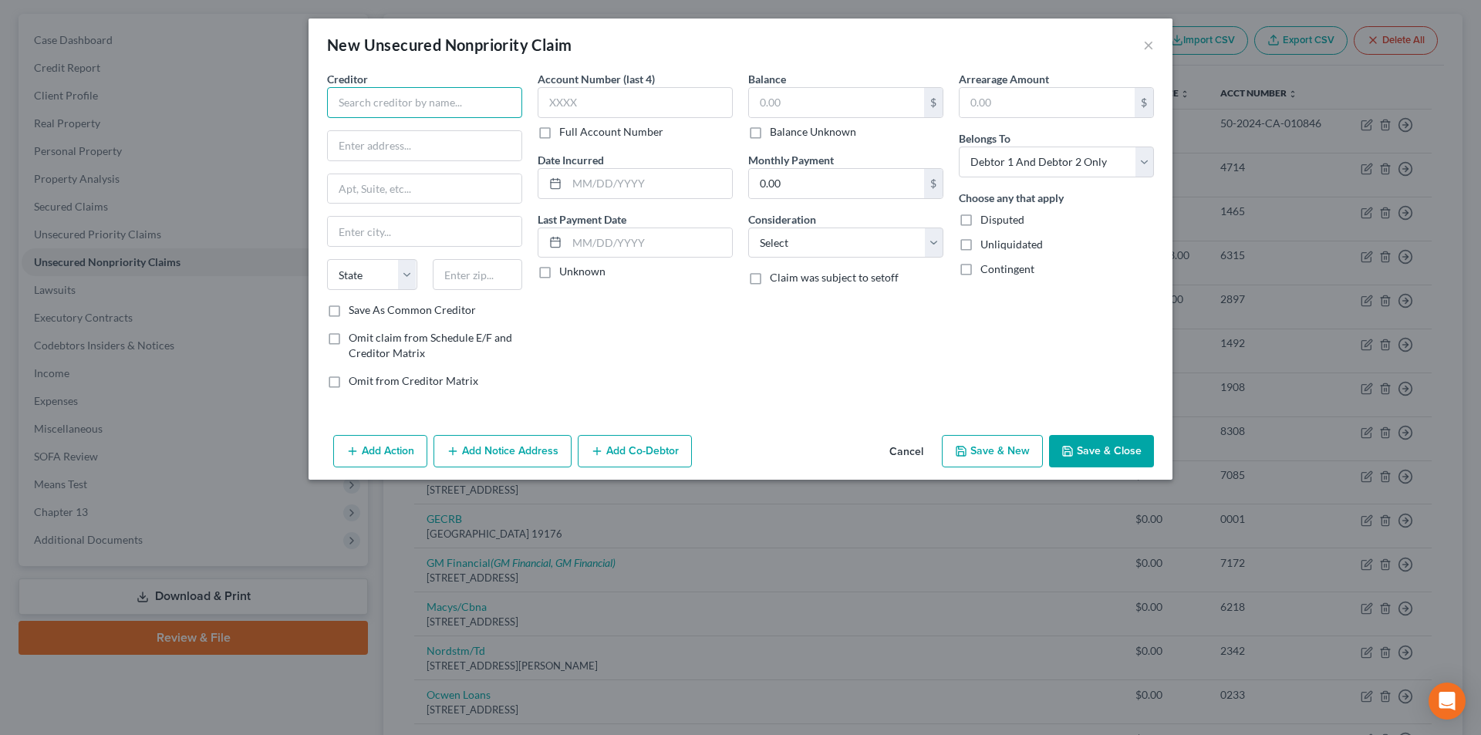
click at [493, 106] on input "text" at bounding box center [424, 102] width 195 height 31
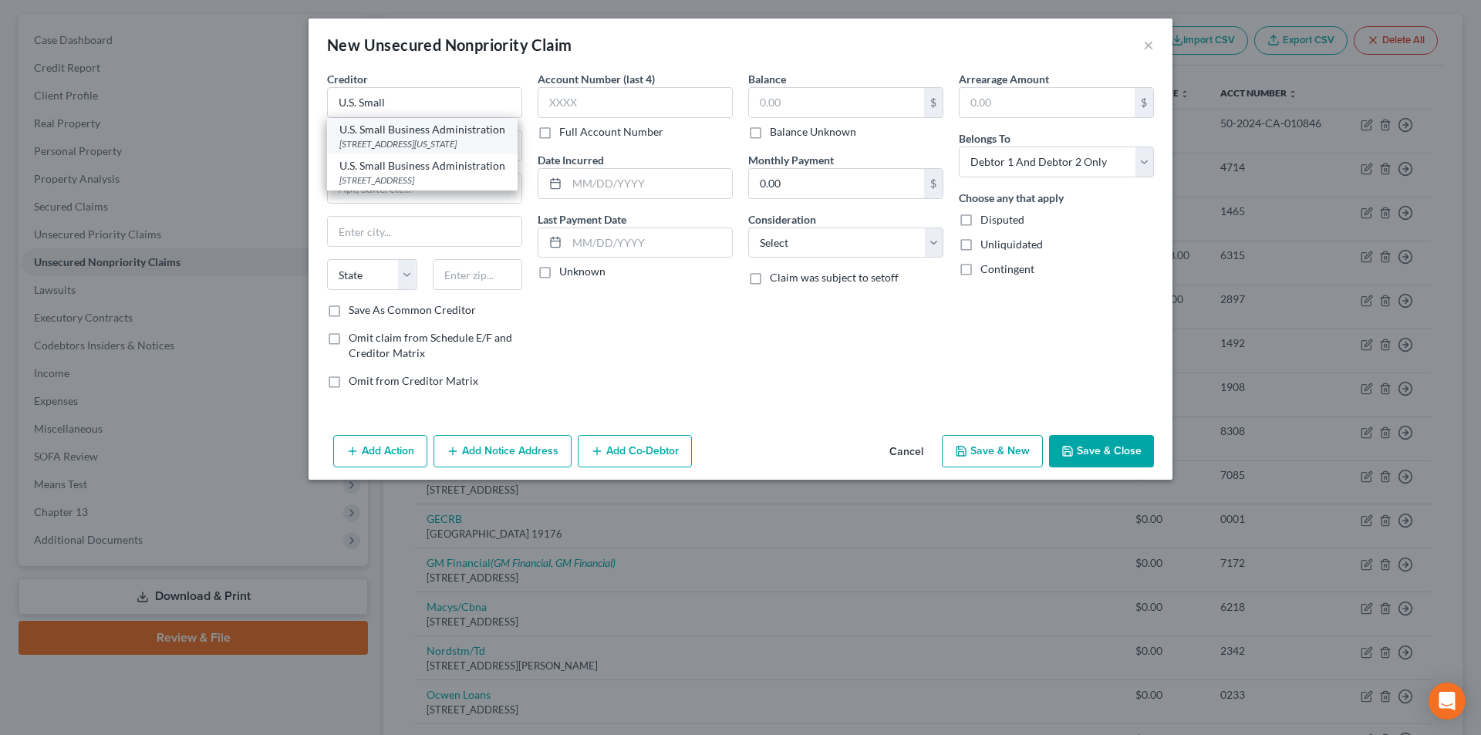
click at [468, 127] on div "U.S. Small Business Administration" at bounding box center [422, 129] width 166 height 15
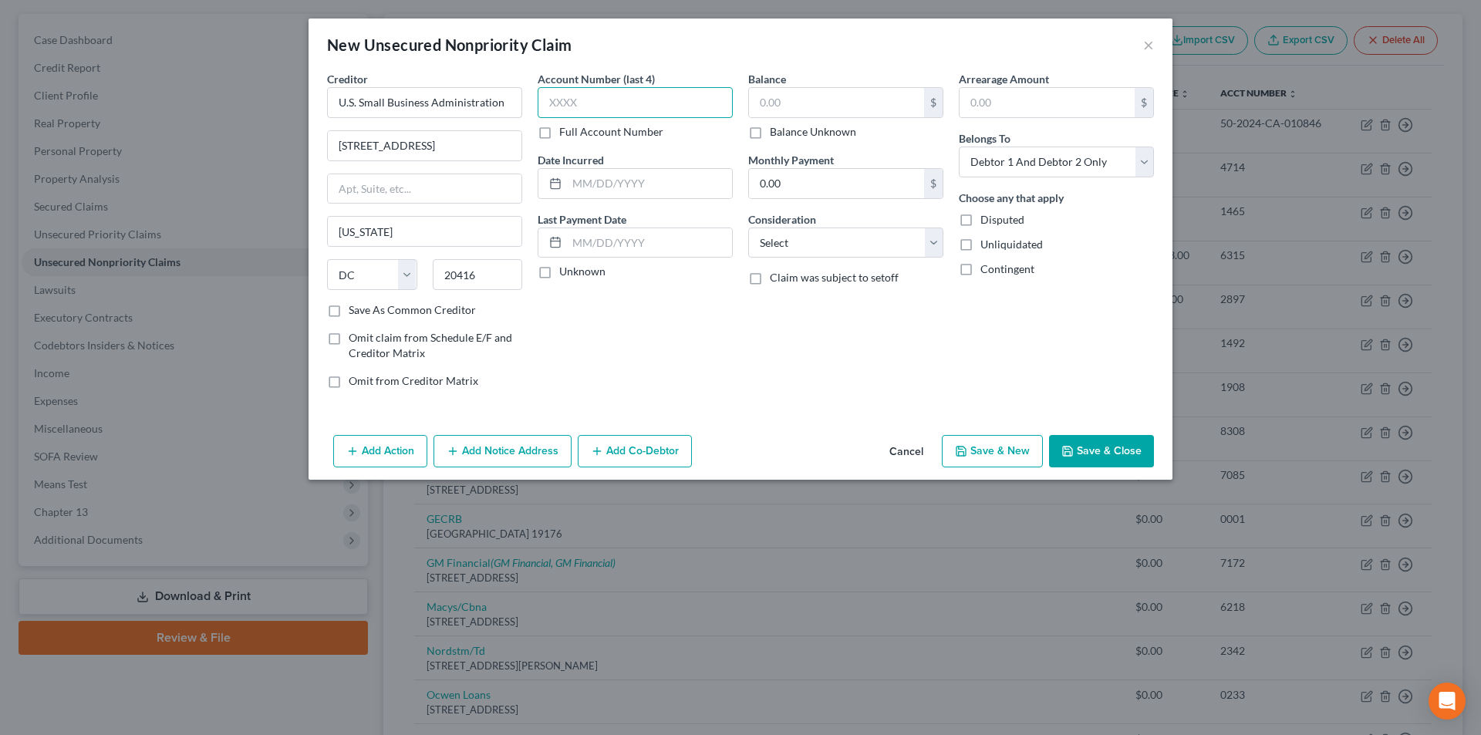
click at [594, 99] on input "text" at bounding box center [635, 102] width 195 height 31
click at [809, 110] on input "text" at bounding box center [836, 102] width 175 height 29
click at [824, 187] on input "0.00" at bounding box center [836, 183] width 175 height 29
click at [516, 451] on button "Add Notice Address" at bounding box center [503, 451] width 138 height 32
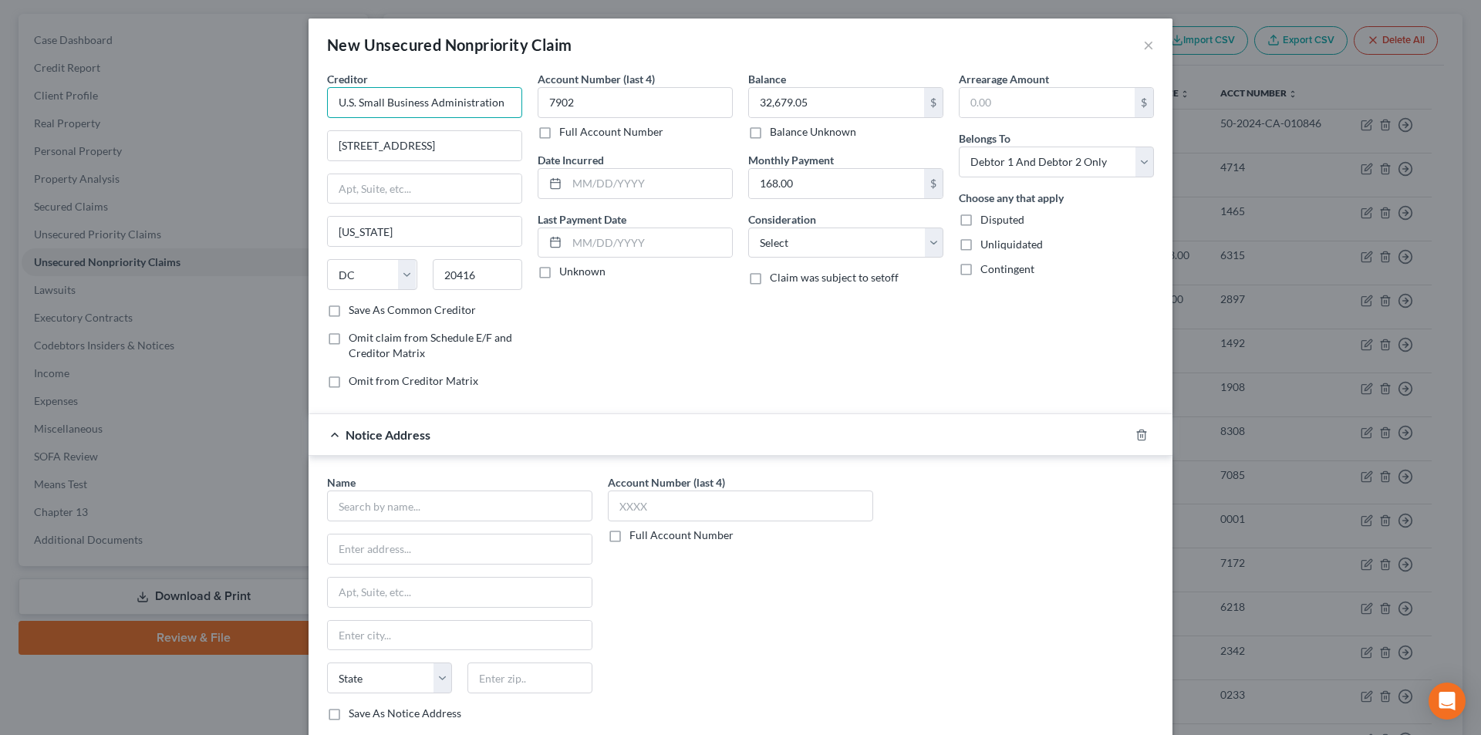
drag, startPoint x: 505, startPoint y: 91, endPoint x: 312, endPoint y: 93, distance: 193.7
click at [312, 93] on div "Creditor * U.S. Small Business Administration [STREET_ADDRESS][GEOGRAPHIC_DATA]…" at bounding box center [741, 416] width 864 height 690
click at [387, 505] on input "text" at bounding box center [459, 506] width 265 height 31
paste input "U.S. Small Business Administration"
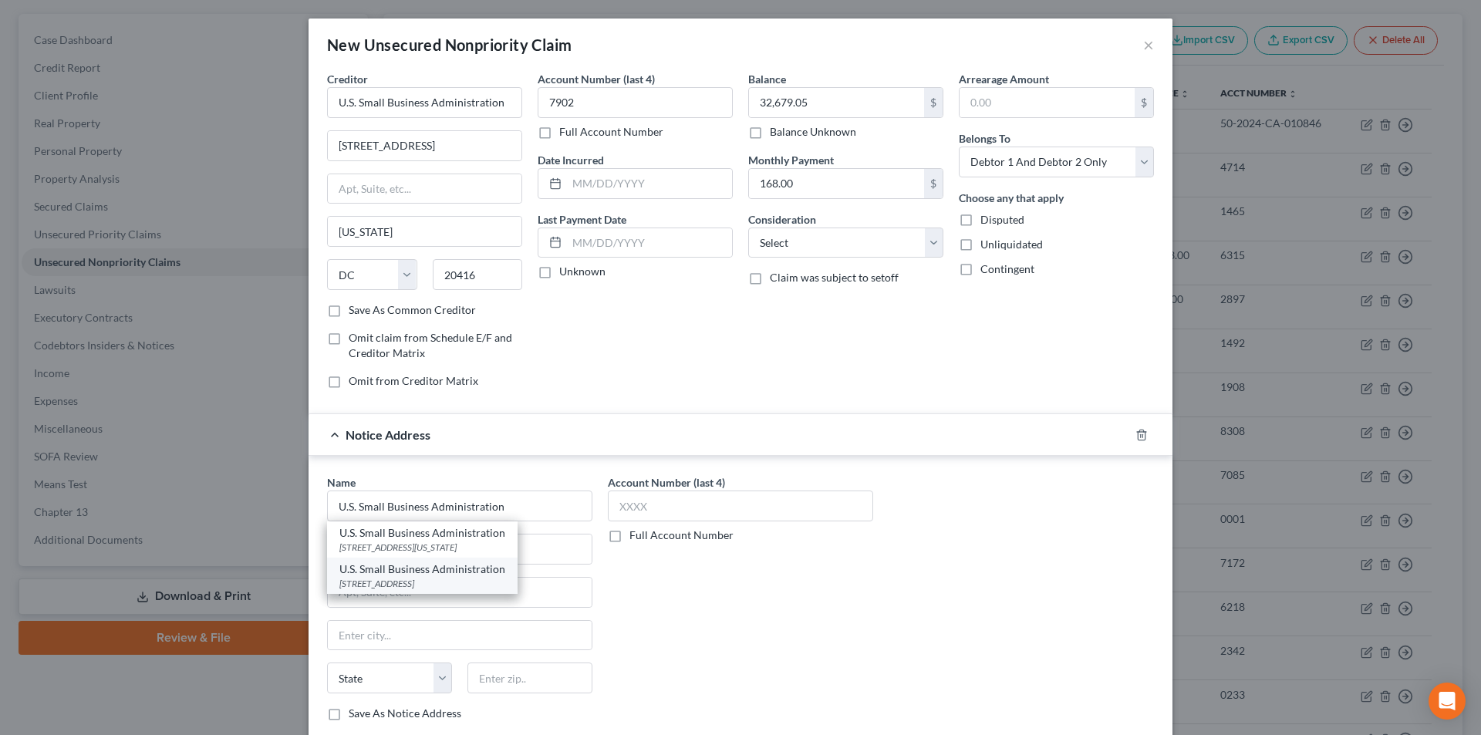
click at [379, 577] on div "[STREET_ADDRESS]" at bounding box center [422, 583] width 166 height 13
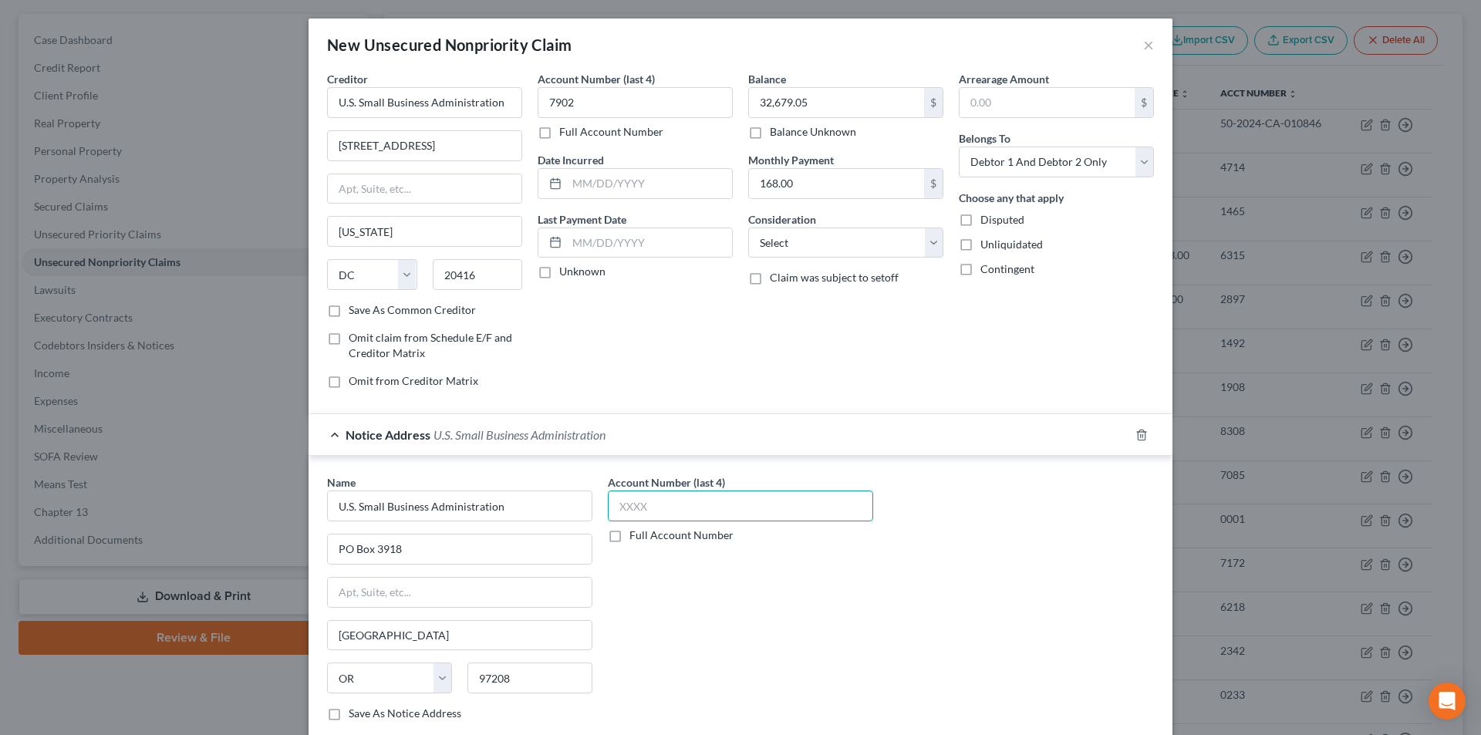
click at [640, 506] on input "text" at bounding box center [740, 506] width 265 height 31
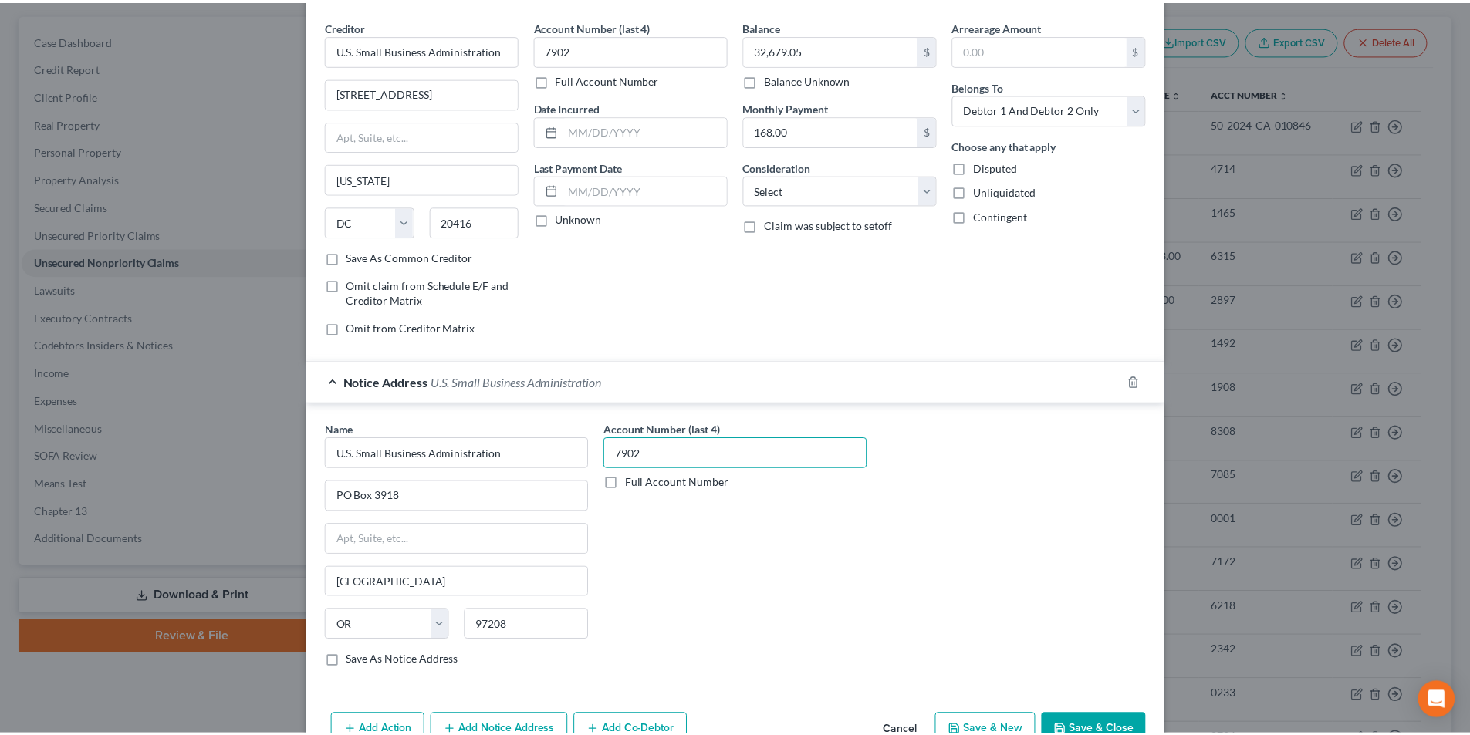
scroll to position [96, 0]
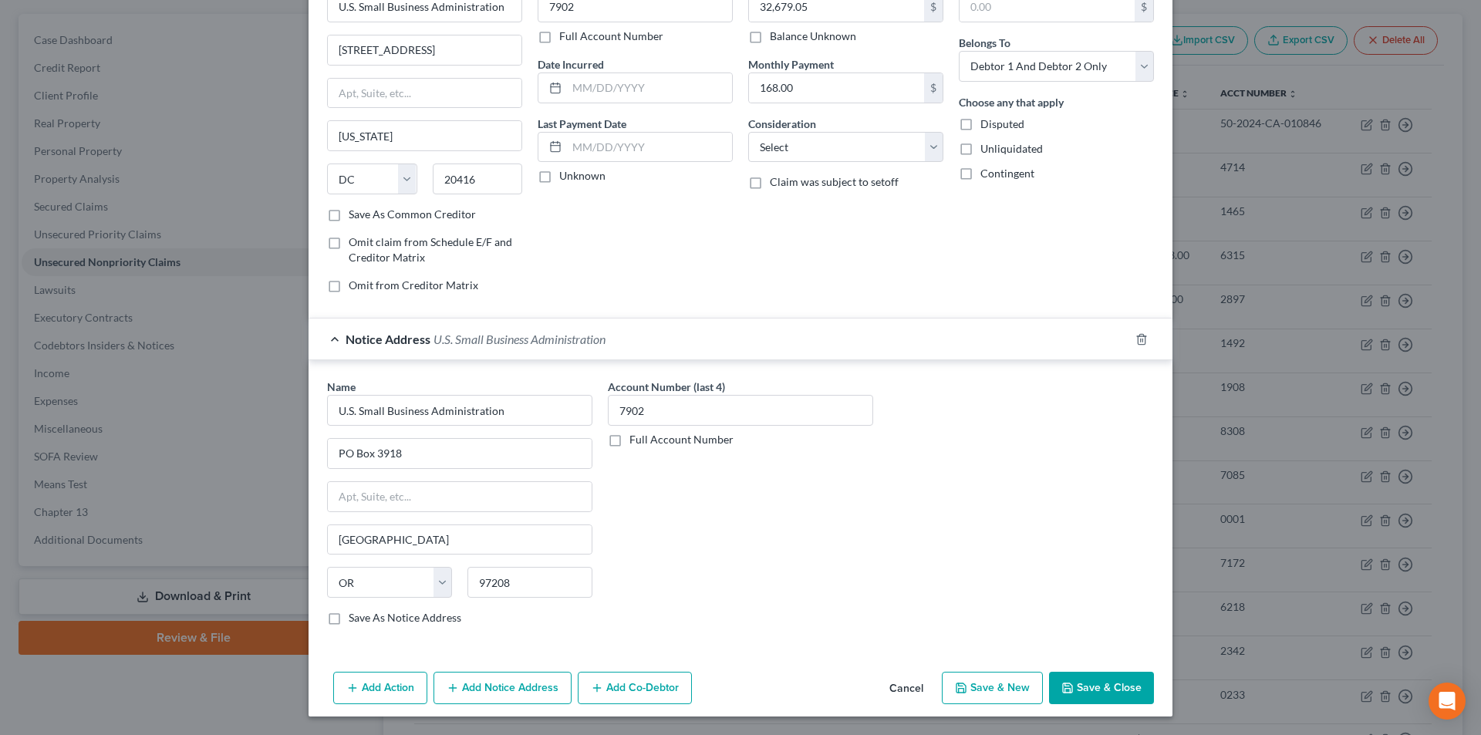
click at [1089, 680] on button "Save & Close" at bounding box center [1101, 688] width 105 height 32
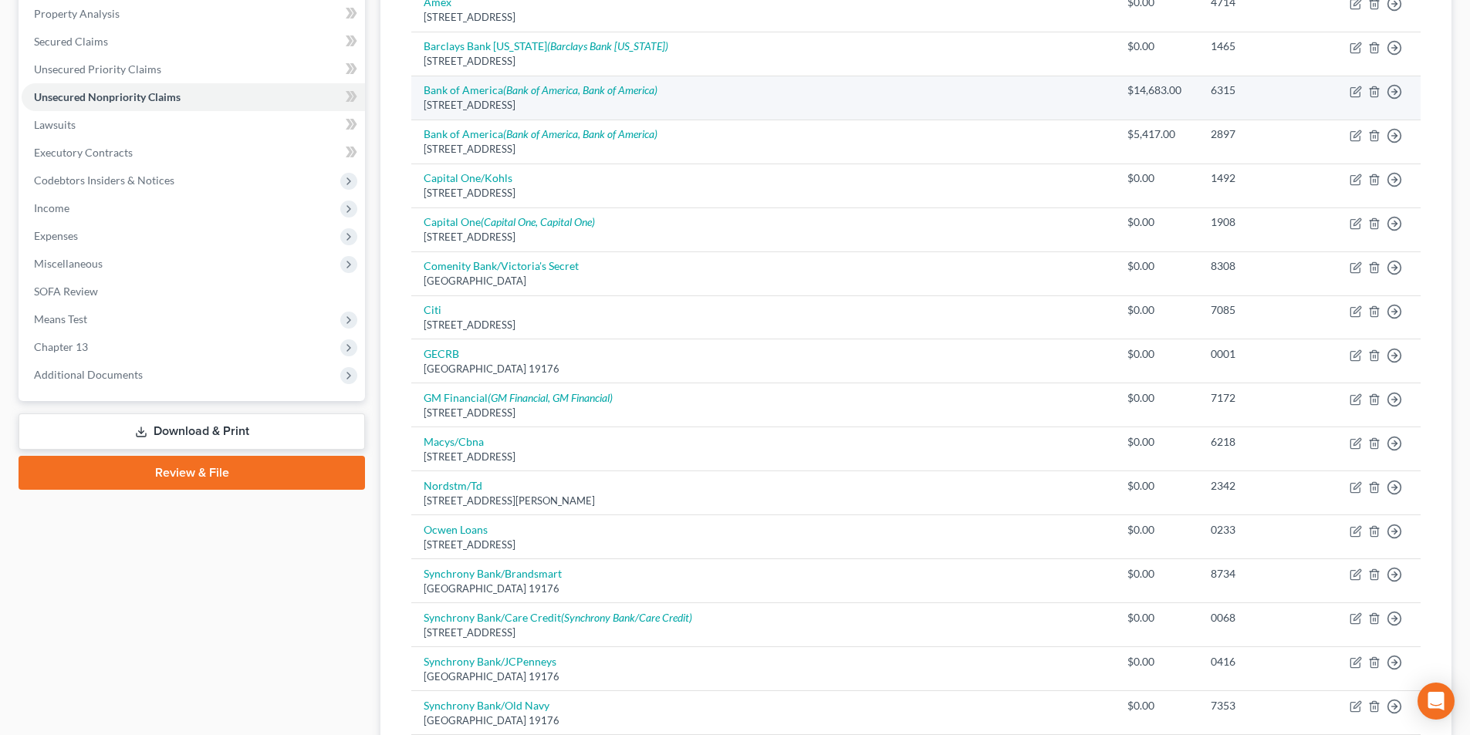
scroll to position [0, 0]
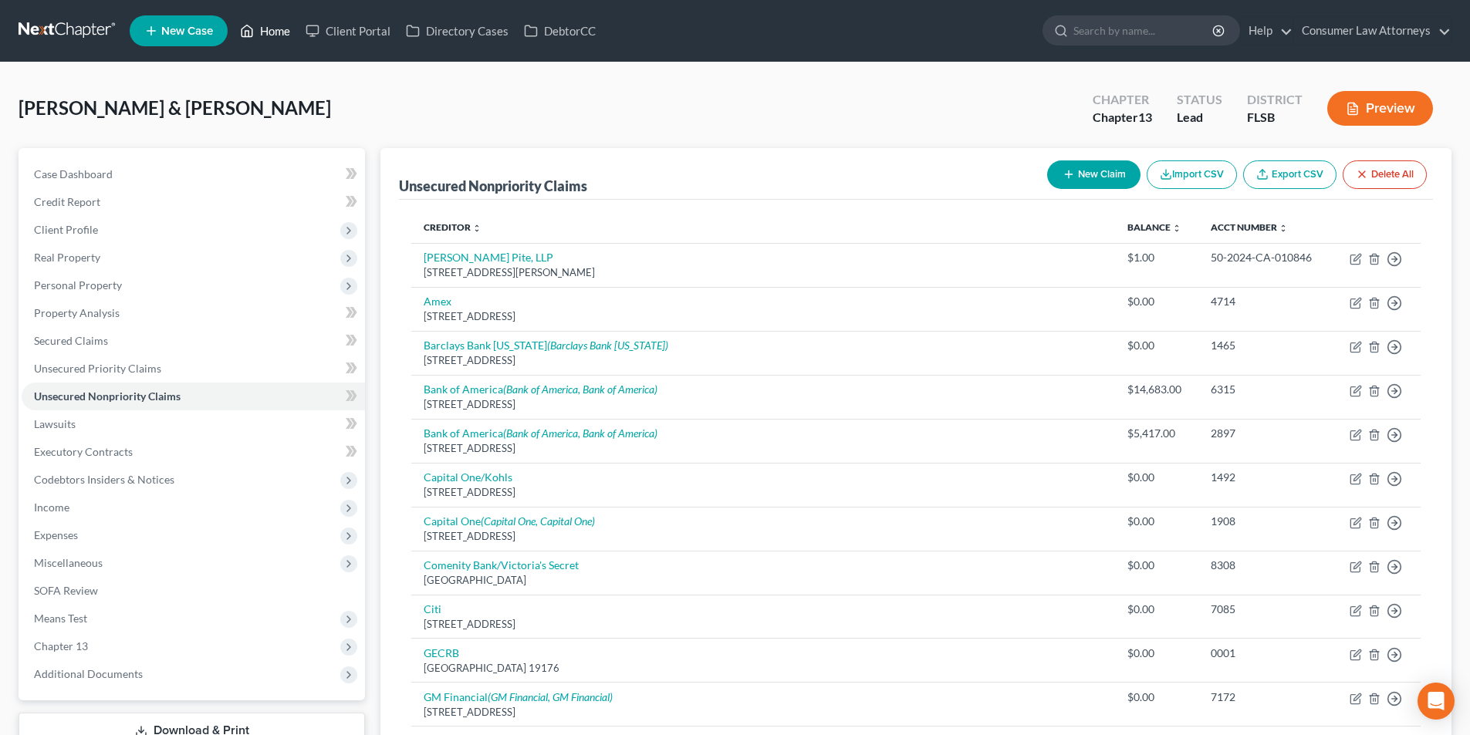
click at [280, 37] on link "Home" at bounding box center [265, 31] width 66 height 28
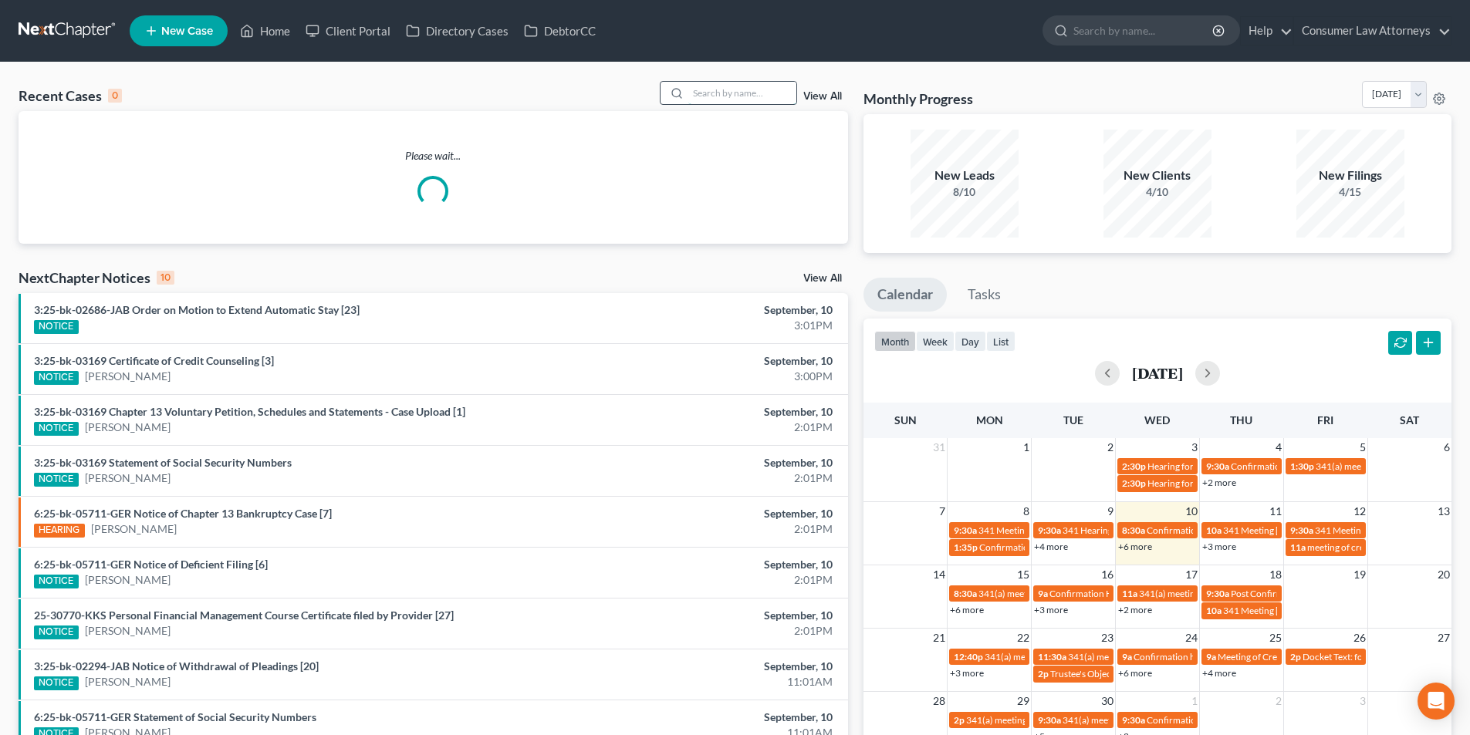
click at [730, 93] on input "search" at bounding box center [742, 93] width 108 height 22
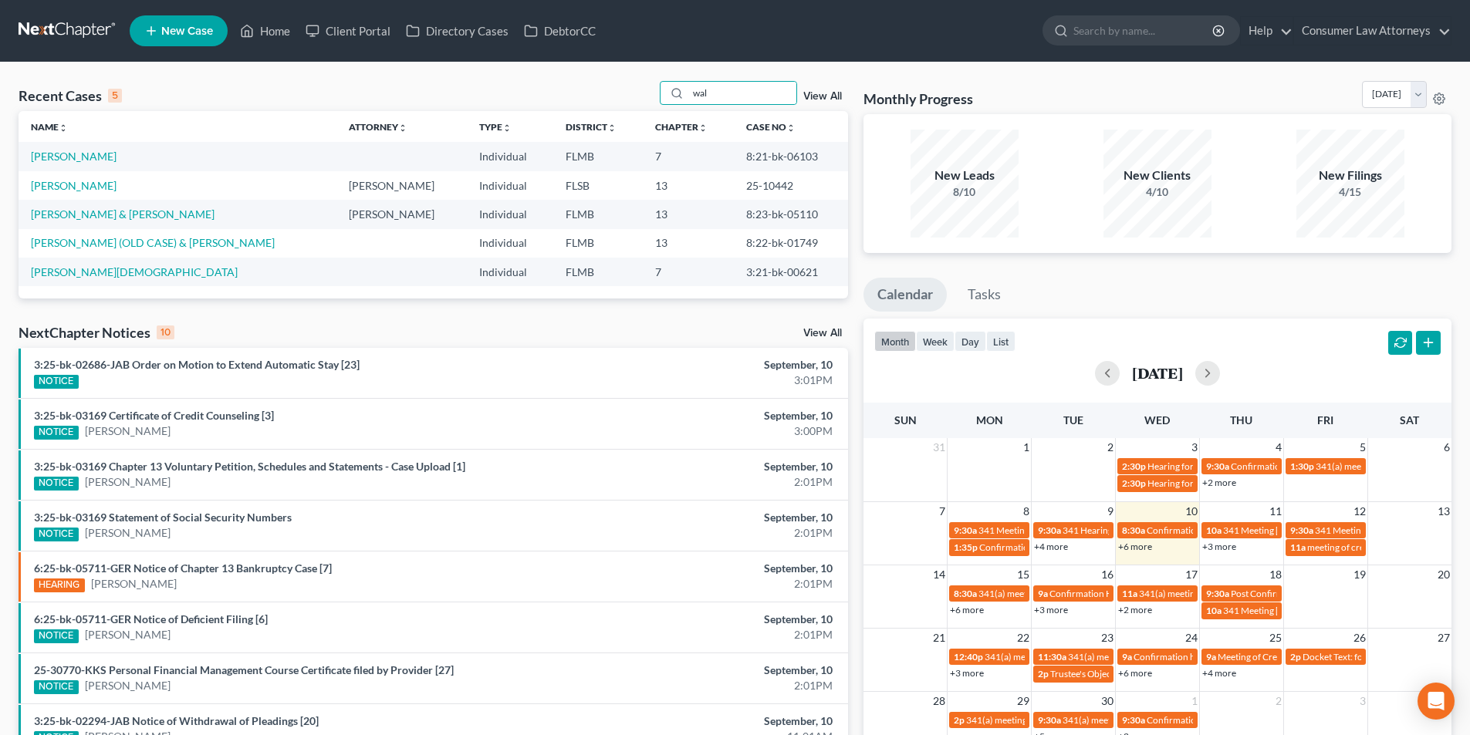
click at [189, 25] on span "New Case" at bounding box center [187, 31] width 52 height 12
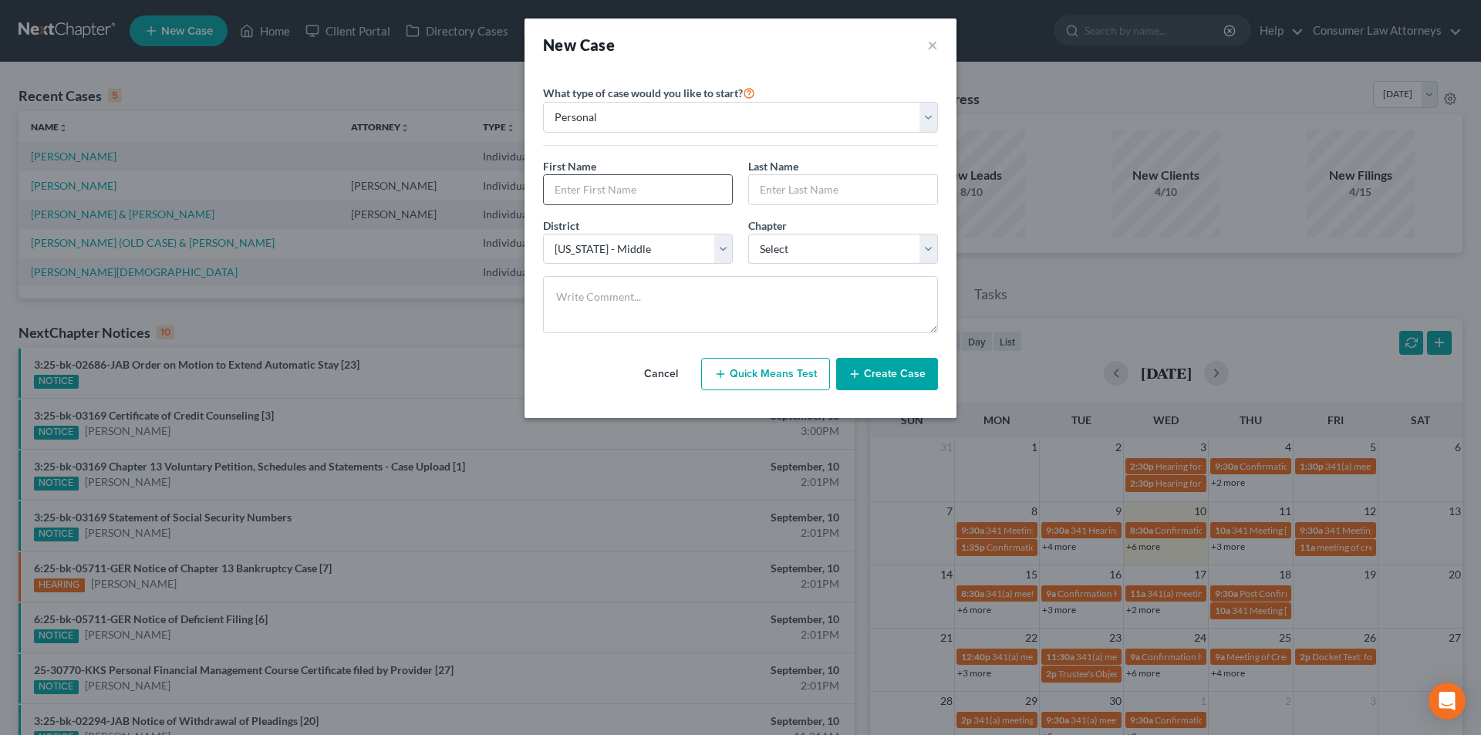
click at [637, 201] on input "text" at bounding box center [638, 189] width 188 height 29
click at [579, 180] on input "text" at bounding box center [638, 189] width 188 height 29
click at [613, 253] on select "Select [US_STATE] - [GEOGRAPHIC_DATA] [US_STATE] - [GEOGRAPHIC_DATA][US_STATE] …" at bounding box center [638, 249] width 190 height 31
click at [543, 234] on select "Select [US_STATE] - [GEOGRAPHIC_DATA] [US_STATE] - [GEOGRAPHIC_DATA][US_STATE] …" at bounding box center [638, 249] width 190 height 31
click at [800, 260] on select "Select 7 11 12 13" at bounding box center [843, 249] width 190 height 31
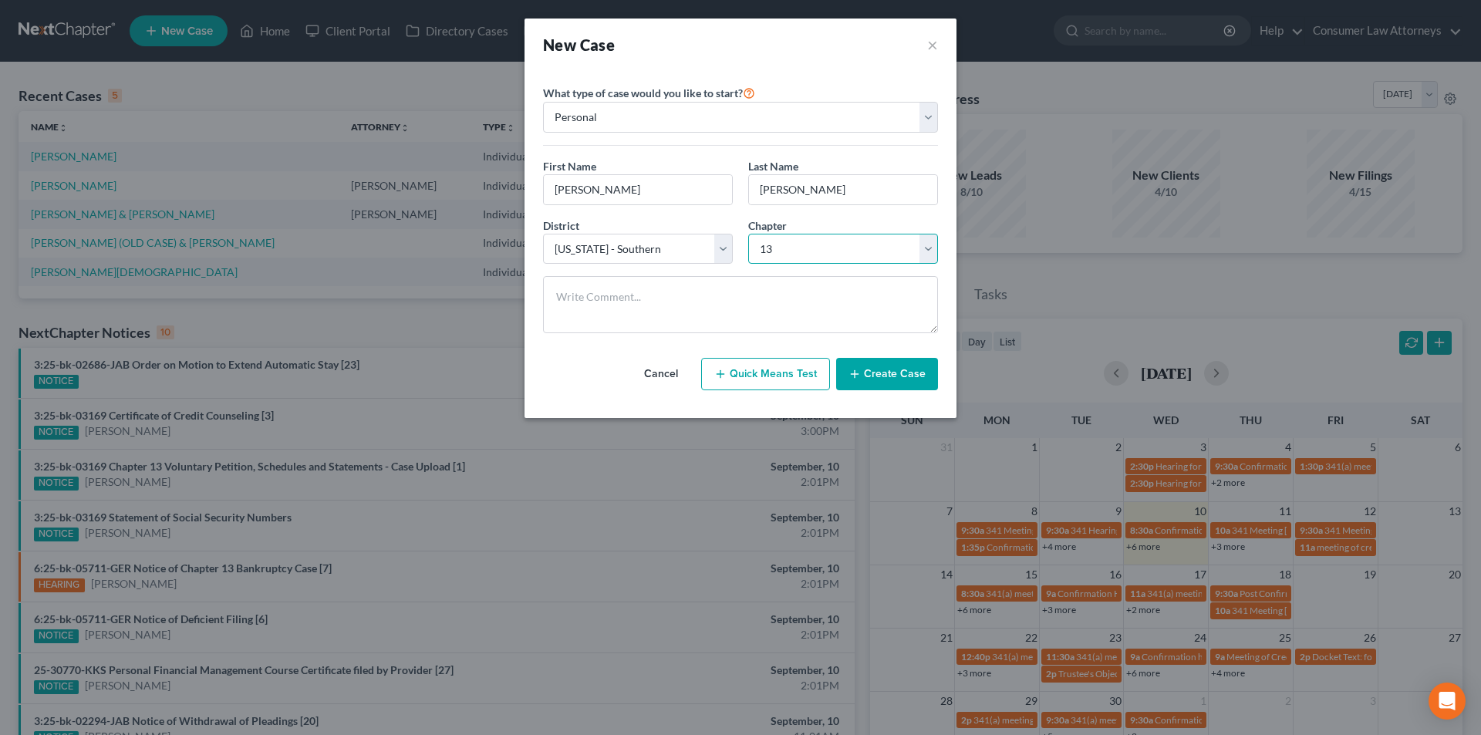
click at [748, 234] on select "Select 7 11 12 13" at bounding box center [843, 249] width 190 height 31
click at [909, 380] on button "Create Case" at bounding box center [887, 374] width 102 height 32
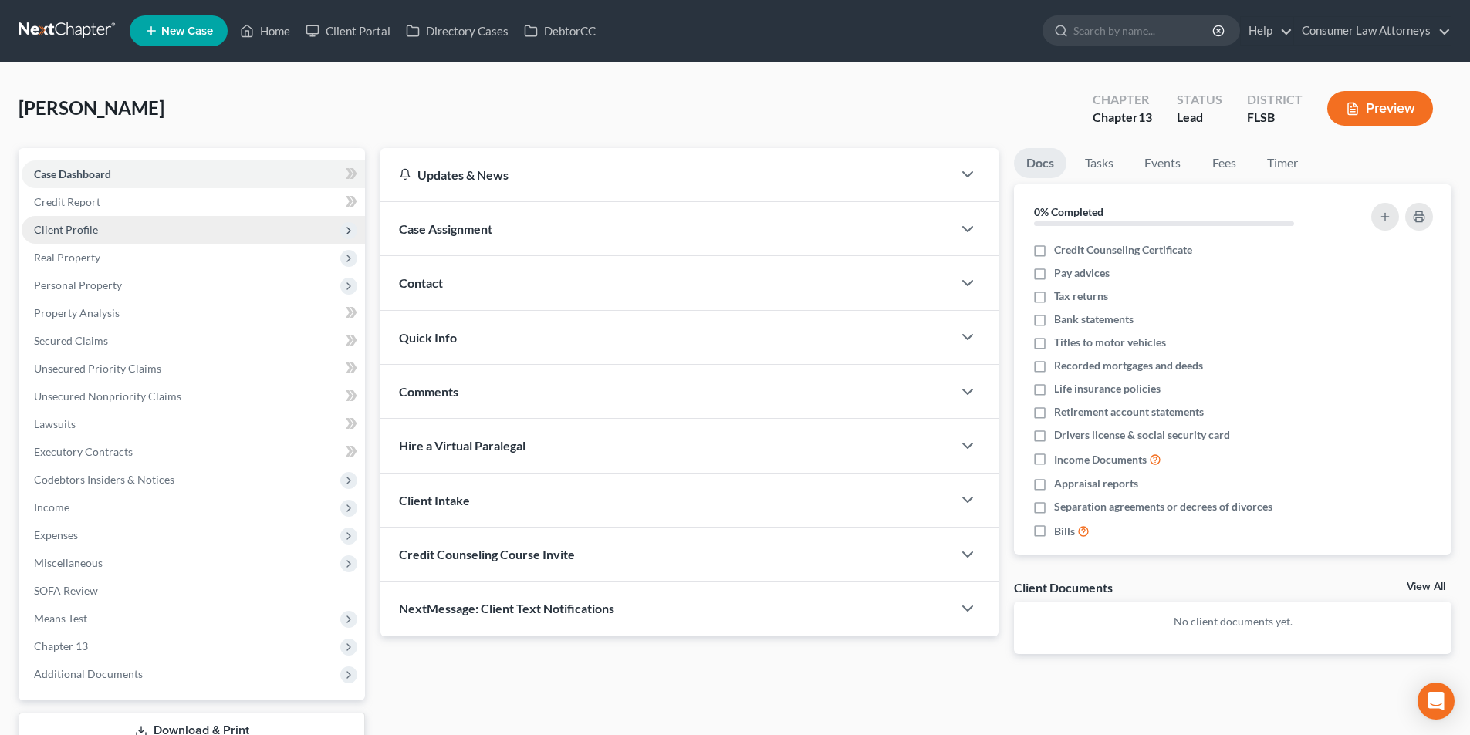
click at [103, 229] on span "Client Profile" at bounding box center [193, 230] width 343 height 28
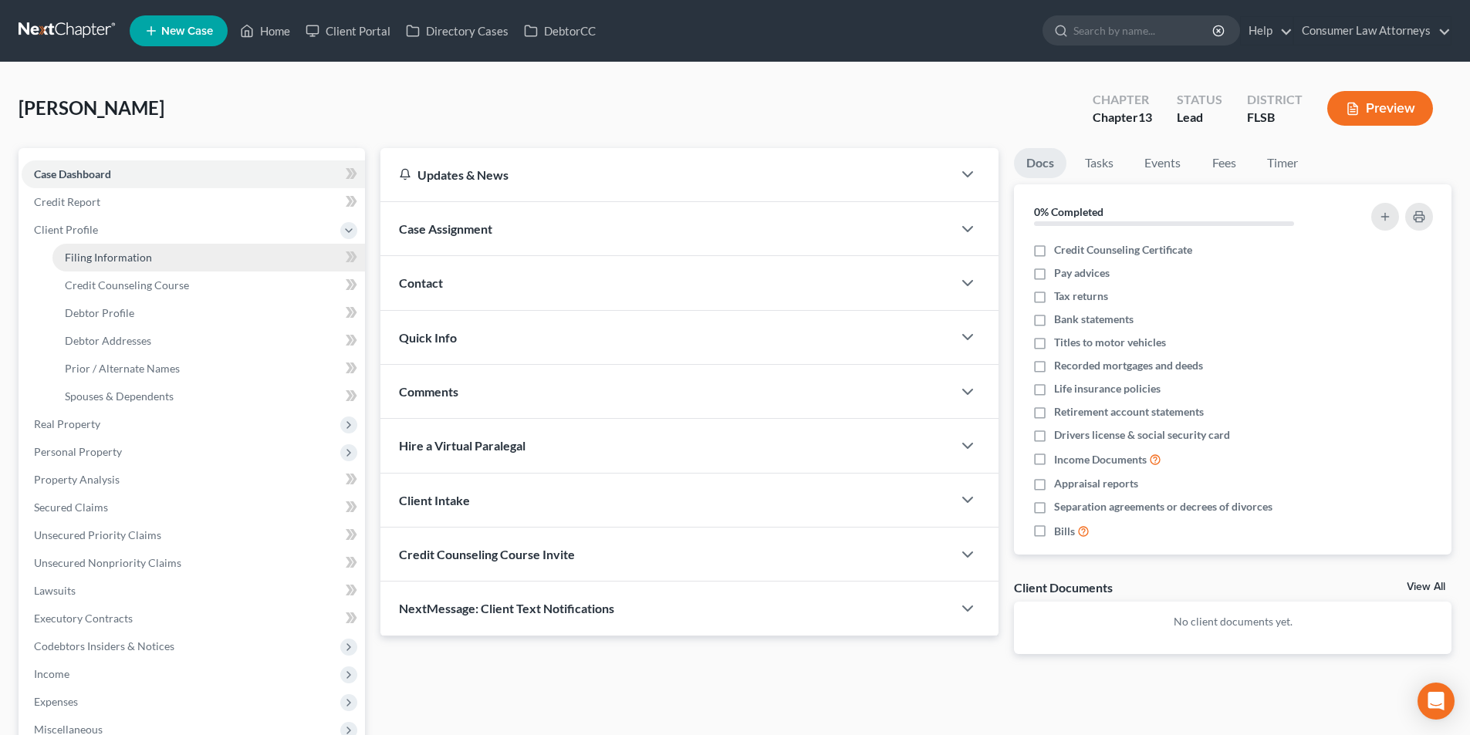
click at [135, 266] on link "Filing Information" at bounding box center [208, 258] width 312 height 28
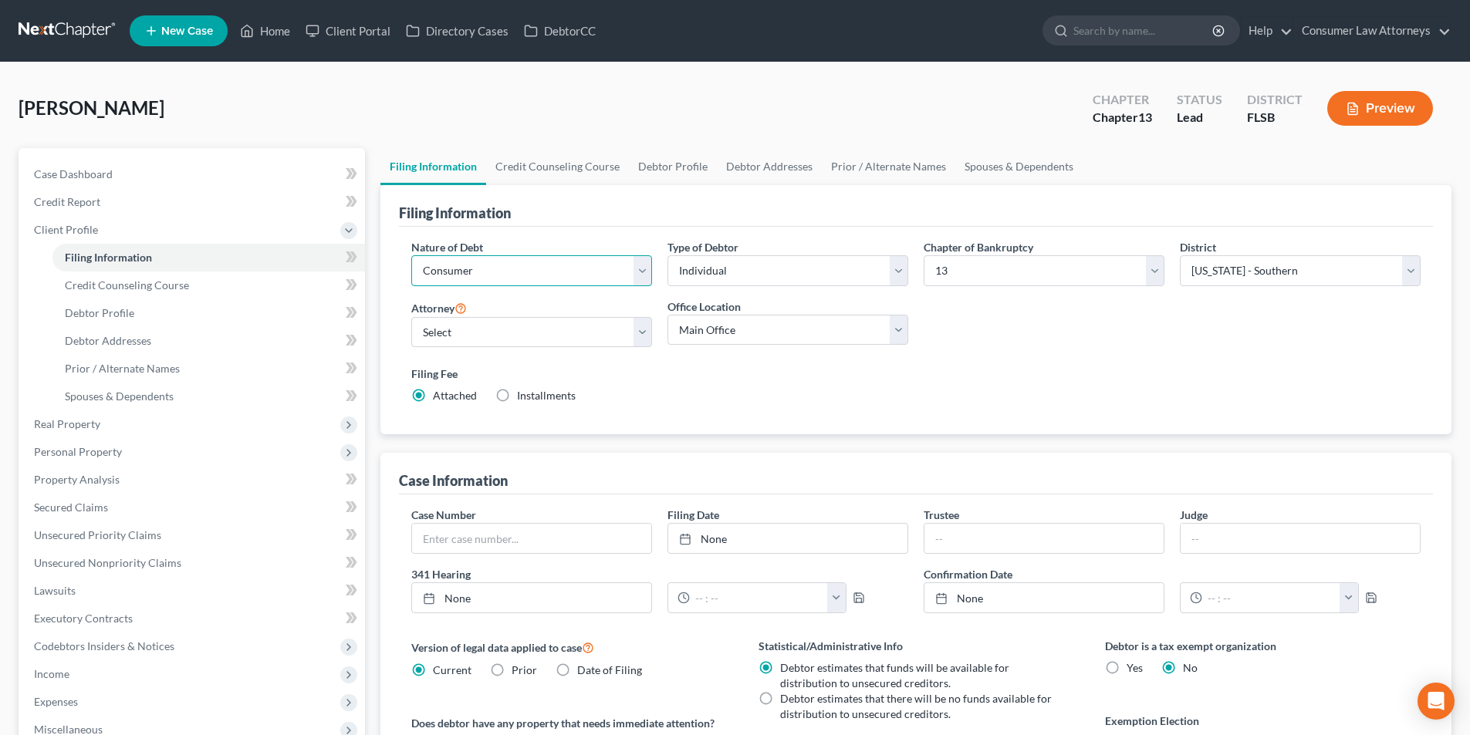
click at [487, 275] on select "Select Business Consumer Other" at bounding box center [531, 270] width 241 height 31
click at [509, 330] on select "Select [PERSON_NAME] - FLMB [PERSON_NAME] [PERSON_NAME] [PERSON_NAME] - ILNB [P…" at bounding box center [531, 332] width 241 height 31
click at [411, 317] on select "Select [PERSON_NAME] - FLMB [PERSON_NAME] [PERSON_NAME] [PERSON_NAME] - ILNB [P…" at bounding box center [531, 332] width 241 height 31
click at [559, 174] on link "Credit Counseling Course" at bounding box center [557, 166] width 143 height 37
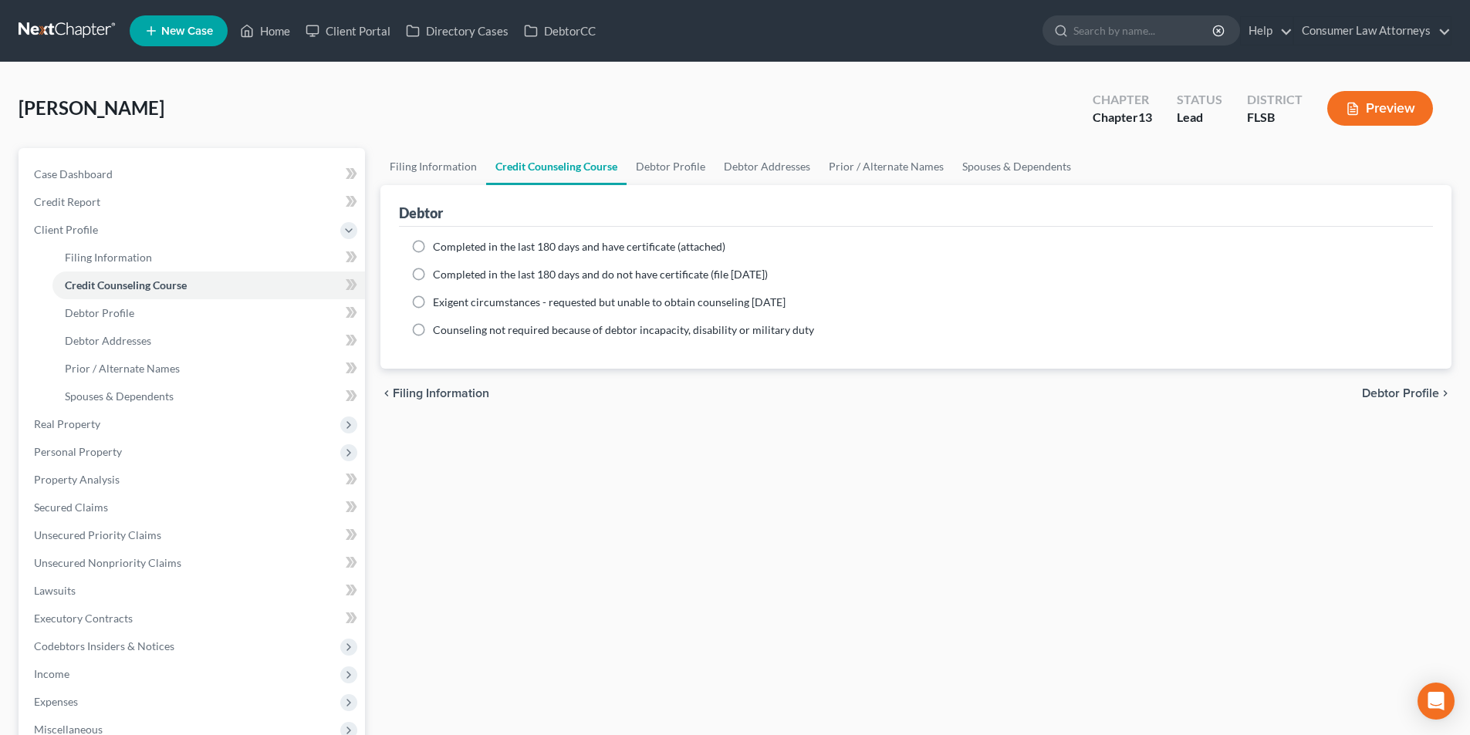
click at [433, 243] on label "Completed in the last 180 days and have certificate (attached)" at bounding box center [579, 246] width 292 height 15
click at [439, 243] on input "Completed in the last 180 days and have certificate (attached)" at bounding box center [444, 244] width 10 height 10
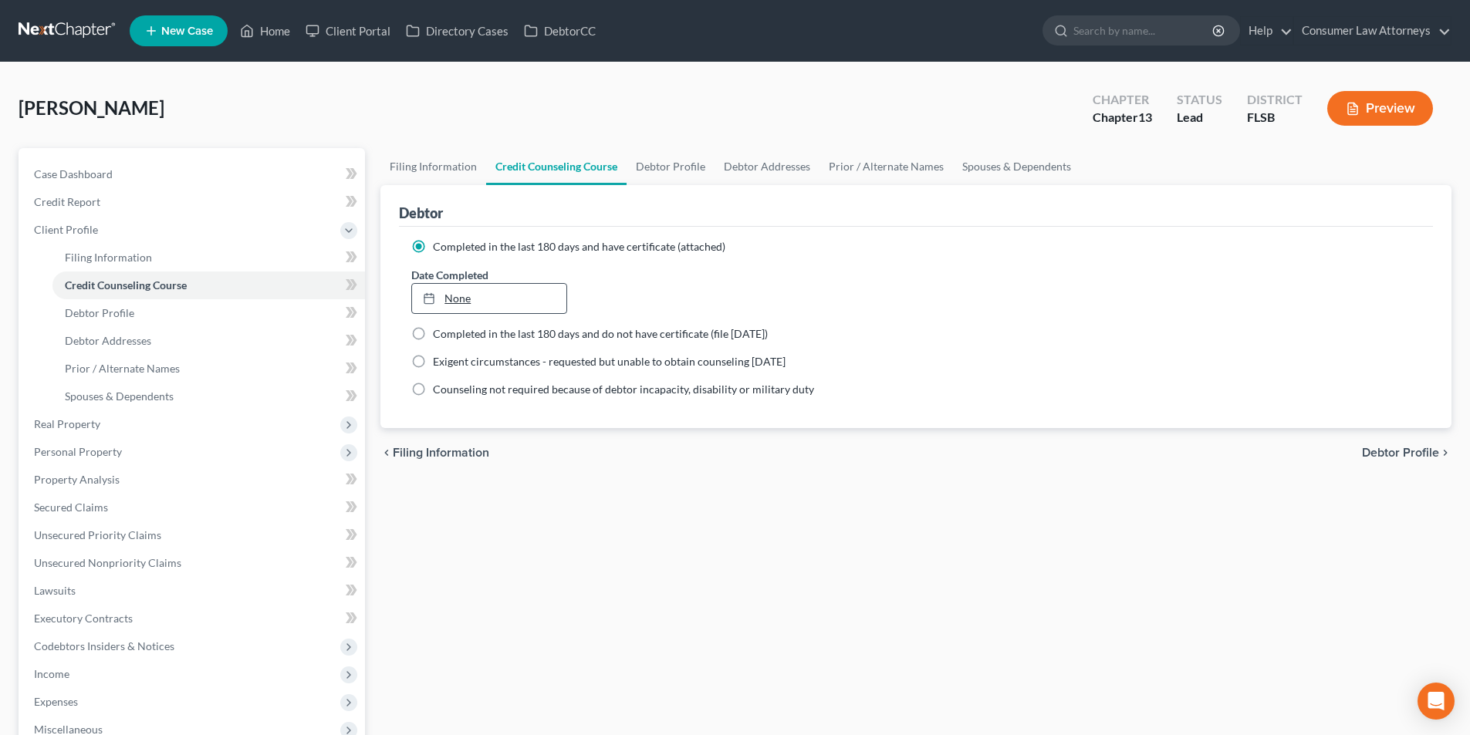
click at [527, 292] on link "None" at bounding box center [489, 298] width 154 height 29
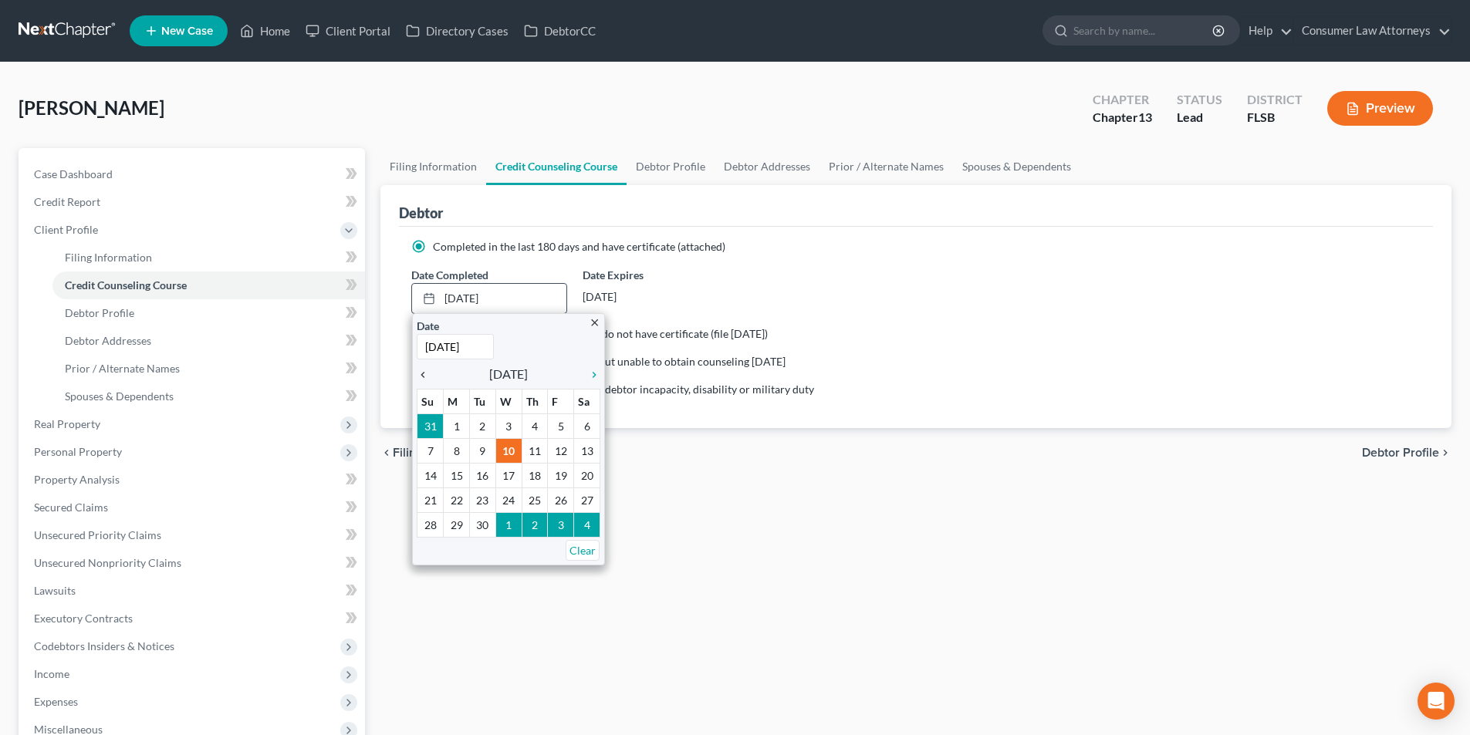
click at [428, 371] on icon "chevron_left" at bounding box center [427, 375] width 20 height 12
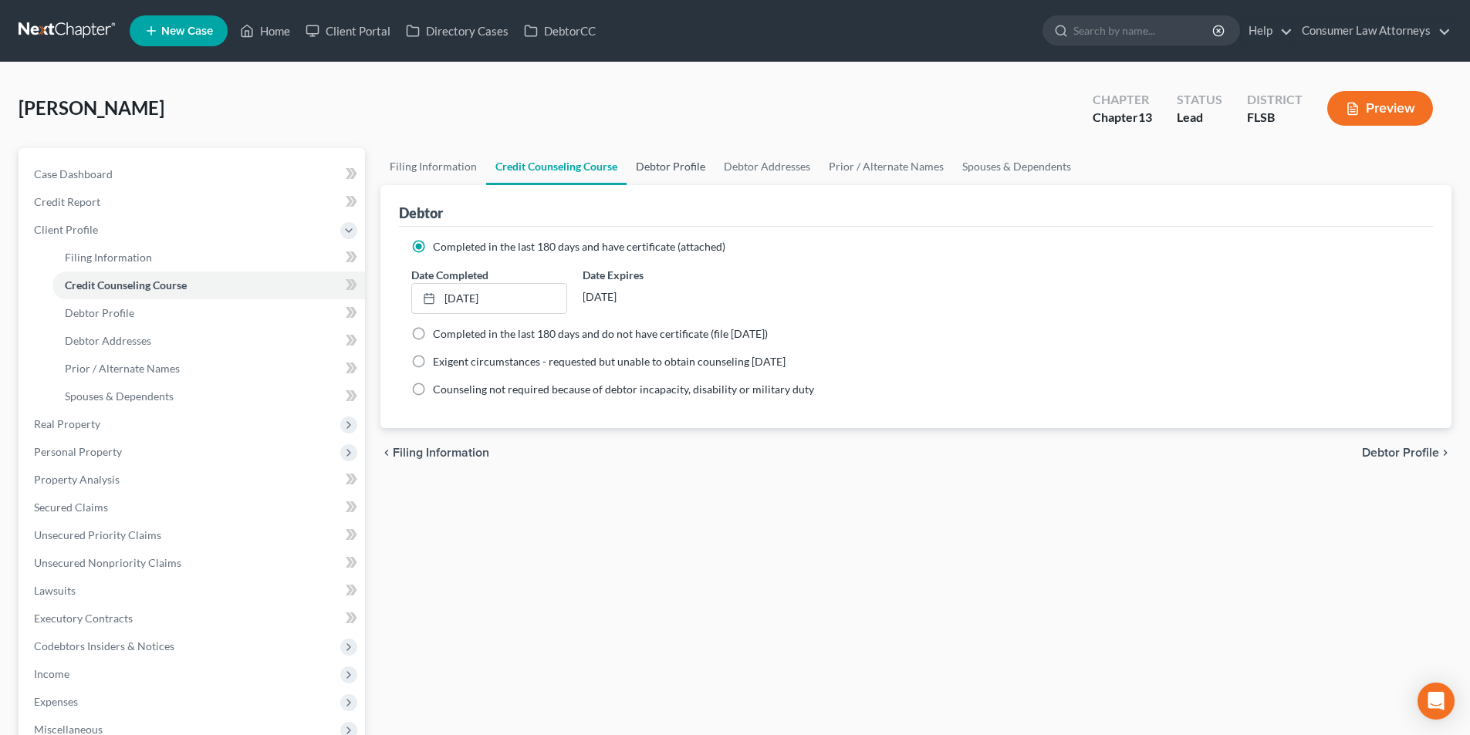
click at [679, 169] on link "Debtor Profile" at bounding box center [670, 166] width 88 height 37
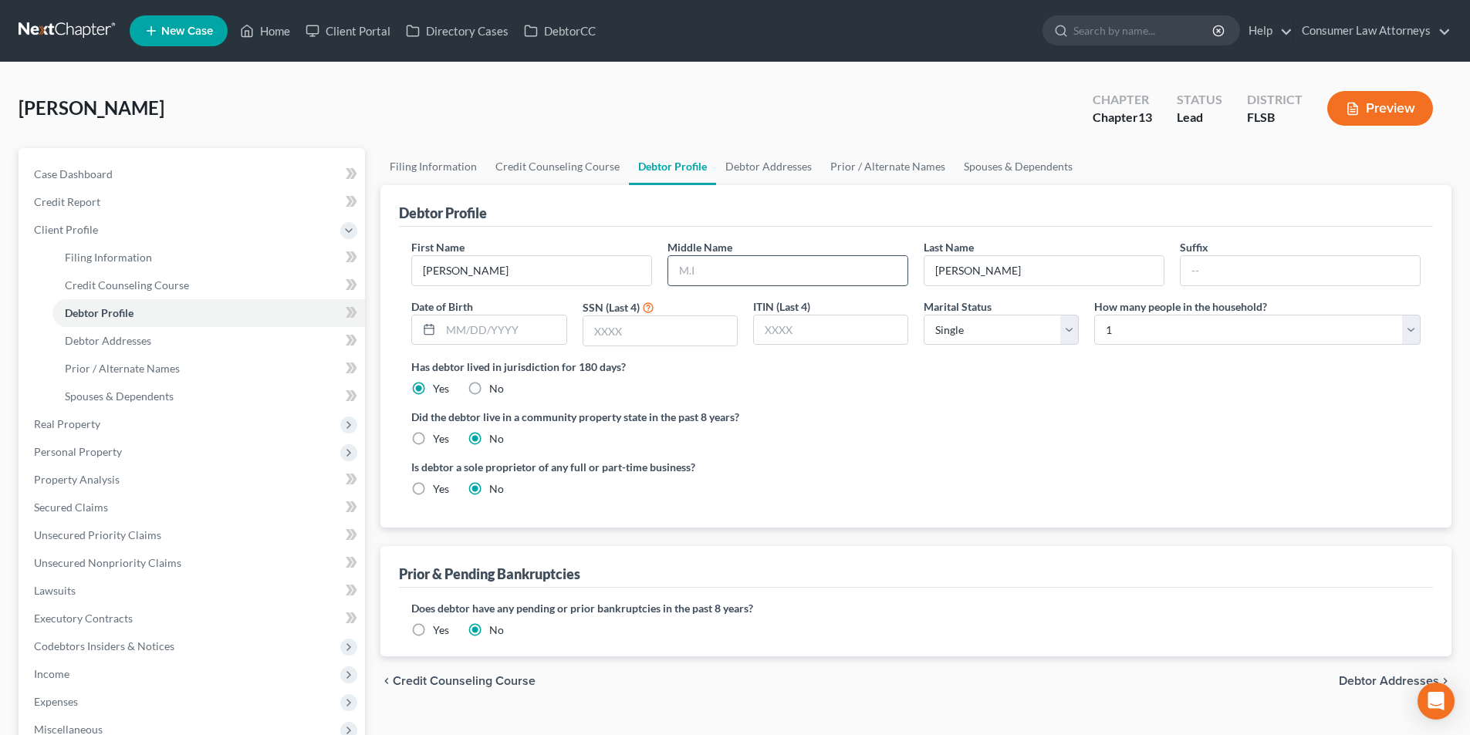
click at [759, 277] on input "text" at bounding box center [787, 270] width 239 height 29
click at [499, 331] on input "text" at bounding box center [503, 330] width 125 height 29
click at [641, 336] on input "text" at bounding box center [660, 330] width 154 height 29
click at [751, 173] on link "Debtor Addresses" at bounding box center [768, 166] width 105 height 37
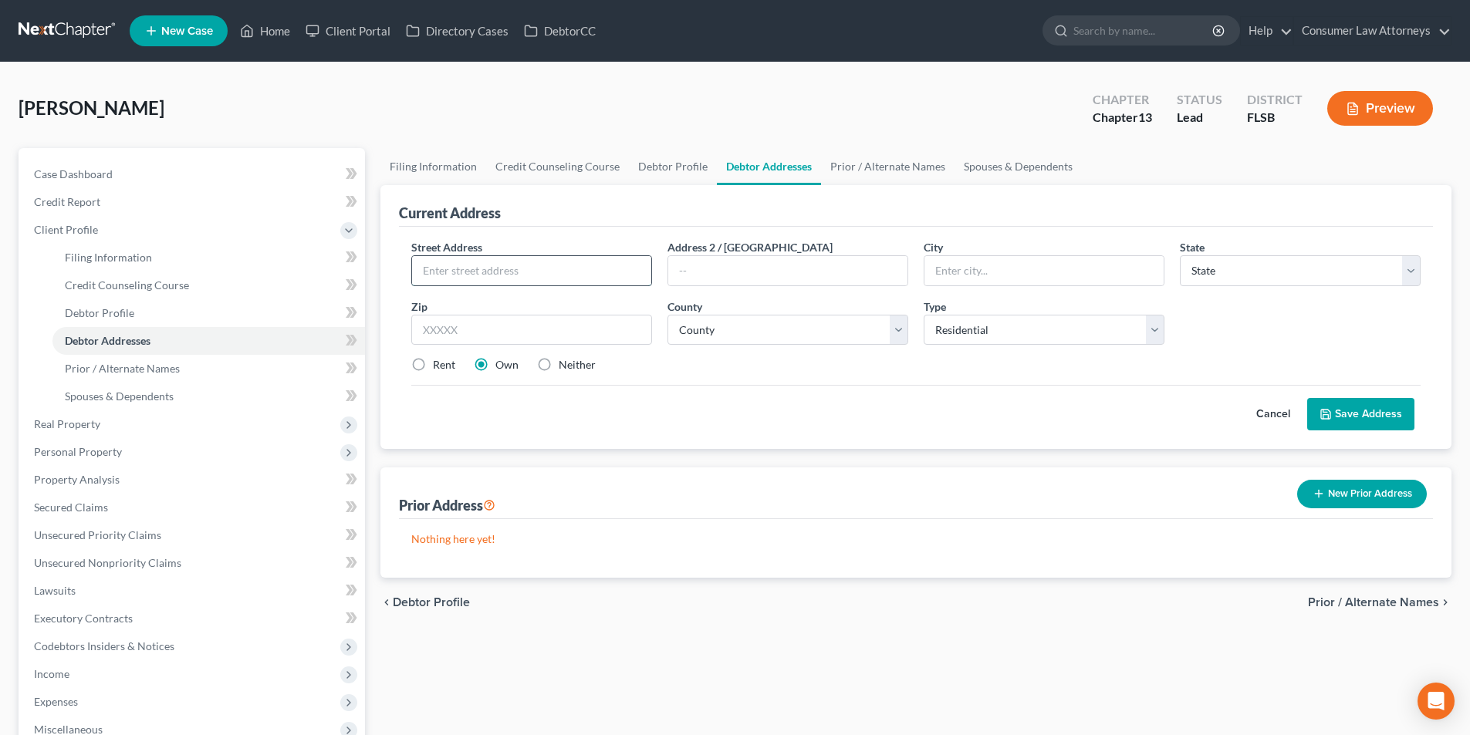
click at [612, 275] on input "text" at bounding box center [531, 270] width 239 height 29
click at [970, 278] on input "text" at bounding box center [1043, 270] width 239 height 29
drag, startPoint x: 1024, startPoint y: 267, endPoint x: 893, endPoint y: 269, distance: 130.4
click at [894, 269] on div "Street Address * [STREET_ADDRESS] * [GEOGRAPHIC_DATA] * State [US_STATE] AK AR …" at bounding box center [915, 312] width 1025 height 147
click at [791, 332] on select "County [GEOGRAPHIC_DATA] [GEOGRAPHIC_DATA] [GEOGRAPHIC_DATA] [GEOGRAPHIC_DATA] …" at bounding box center [787, 330] width 241 height 31
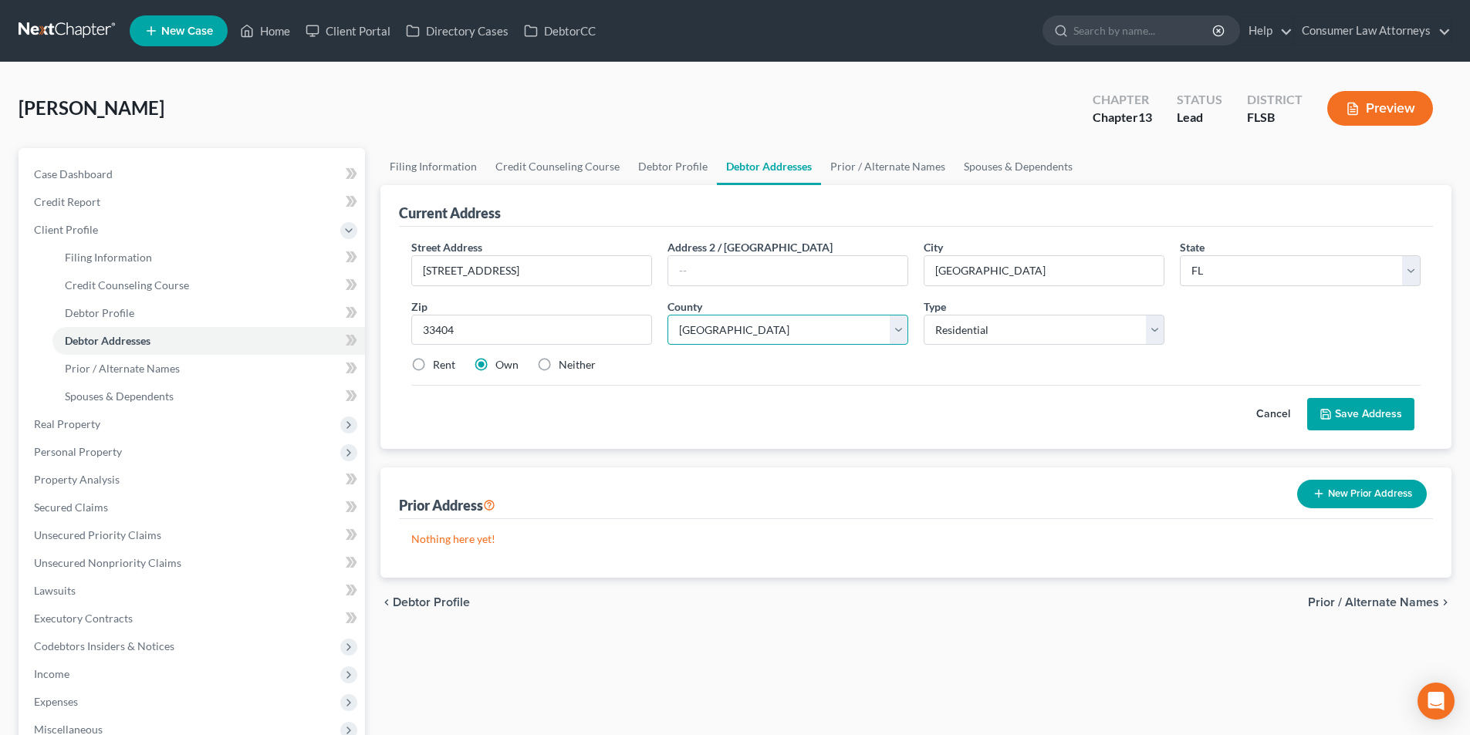
click at [667, 315] on select "County [GEOGRAPHIC_DATA] [GEOGRAPHIC_DATA] [GEOGRAPHIC_DATA] [GEOGRAPHIC_DATA] …" at bounding box center [787, 330] width 241 height 31
click at [1362, 415] on button "Save Address" at bounding box center [1360, 414] width 107 height 32
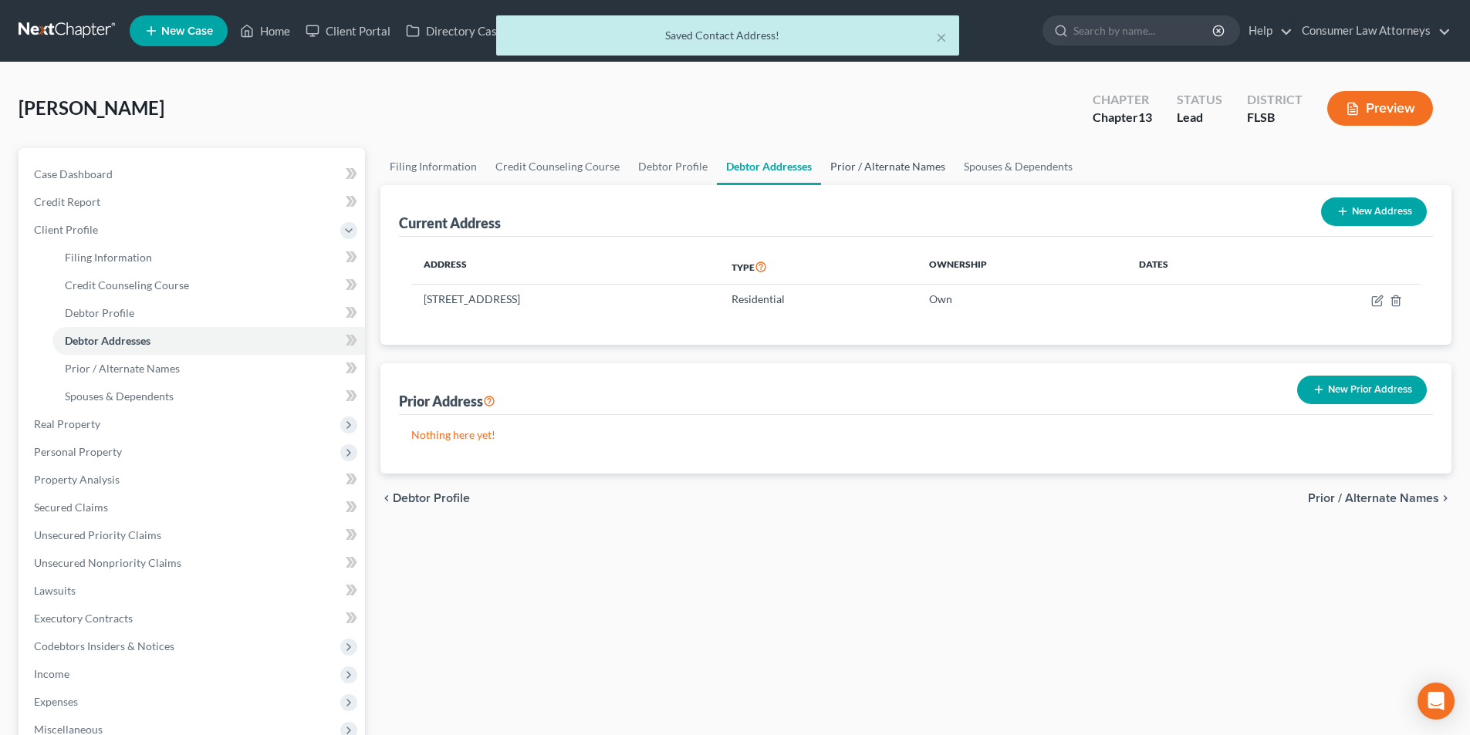
click at [876, 167] on link "Prior / Alternate Names" at bounding box center [887, 166] width 133 height 37
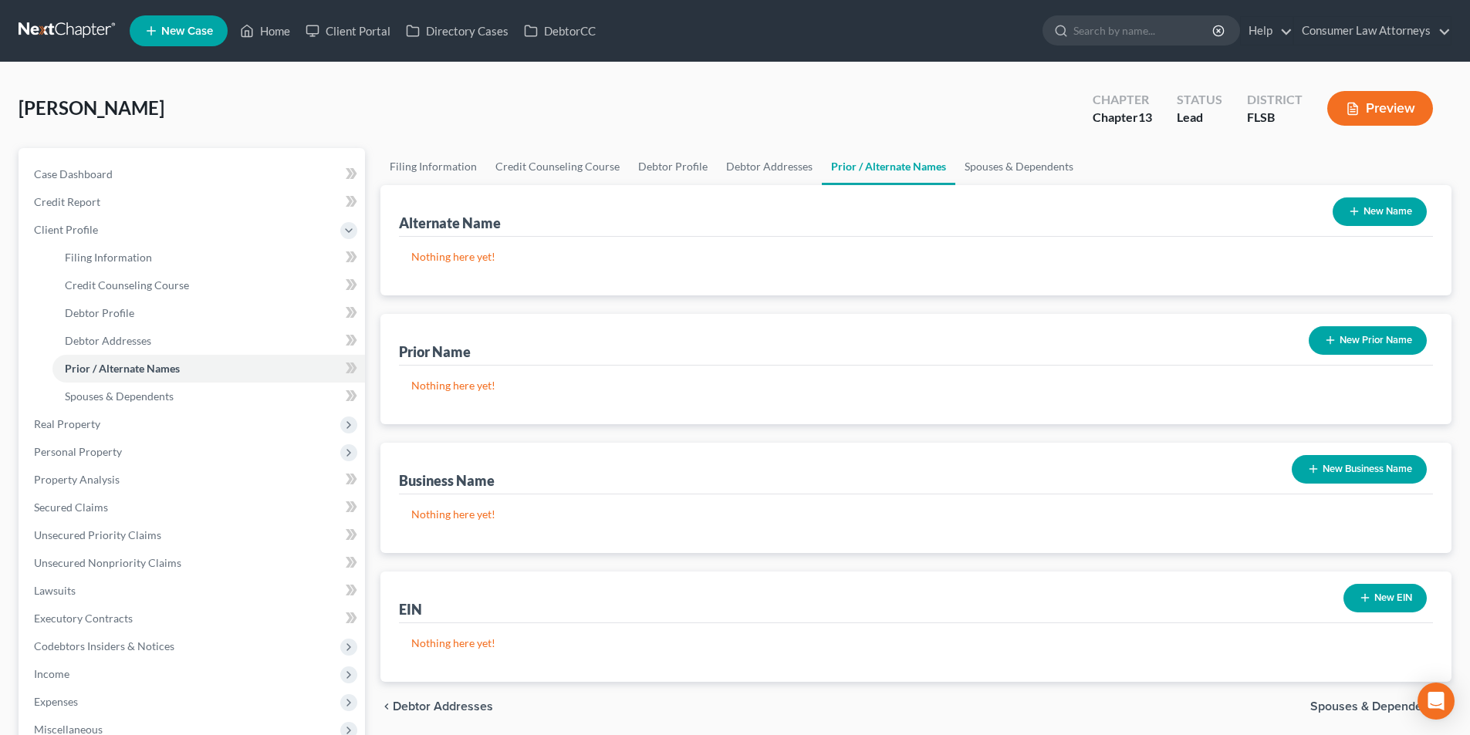
click at [1344, 220] on button "New Name" at bounding box center [1379, 212] width 94 height 29
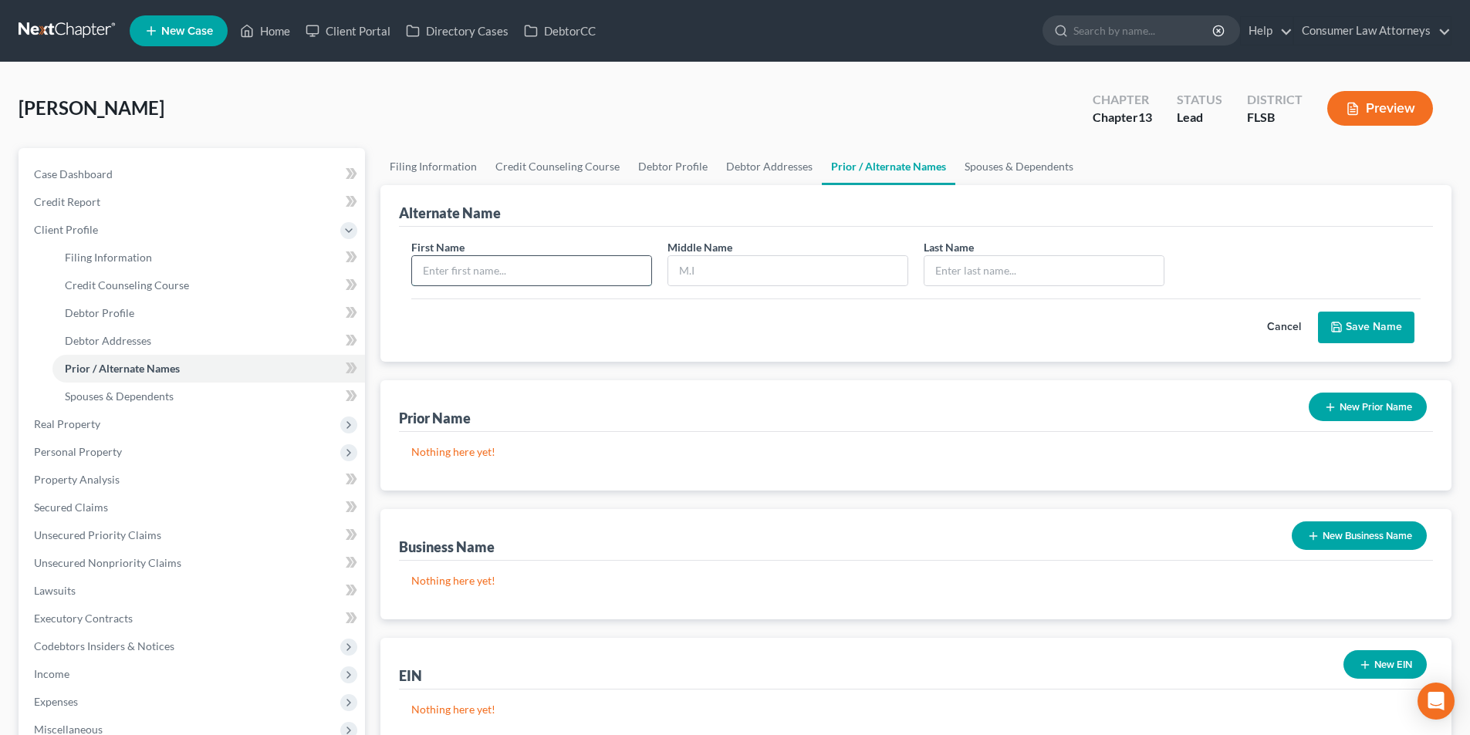
click at [557, 264] on input "text" at bounding box center [531, 270] width 239 height 29
click at [1349, 333] on button "Save Name" at bounding box center [1366, 328] width 96 height 32
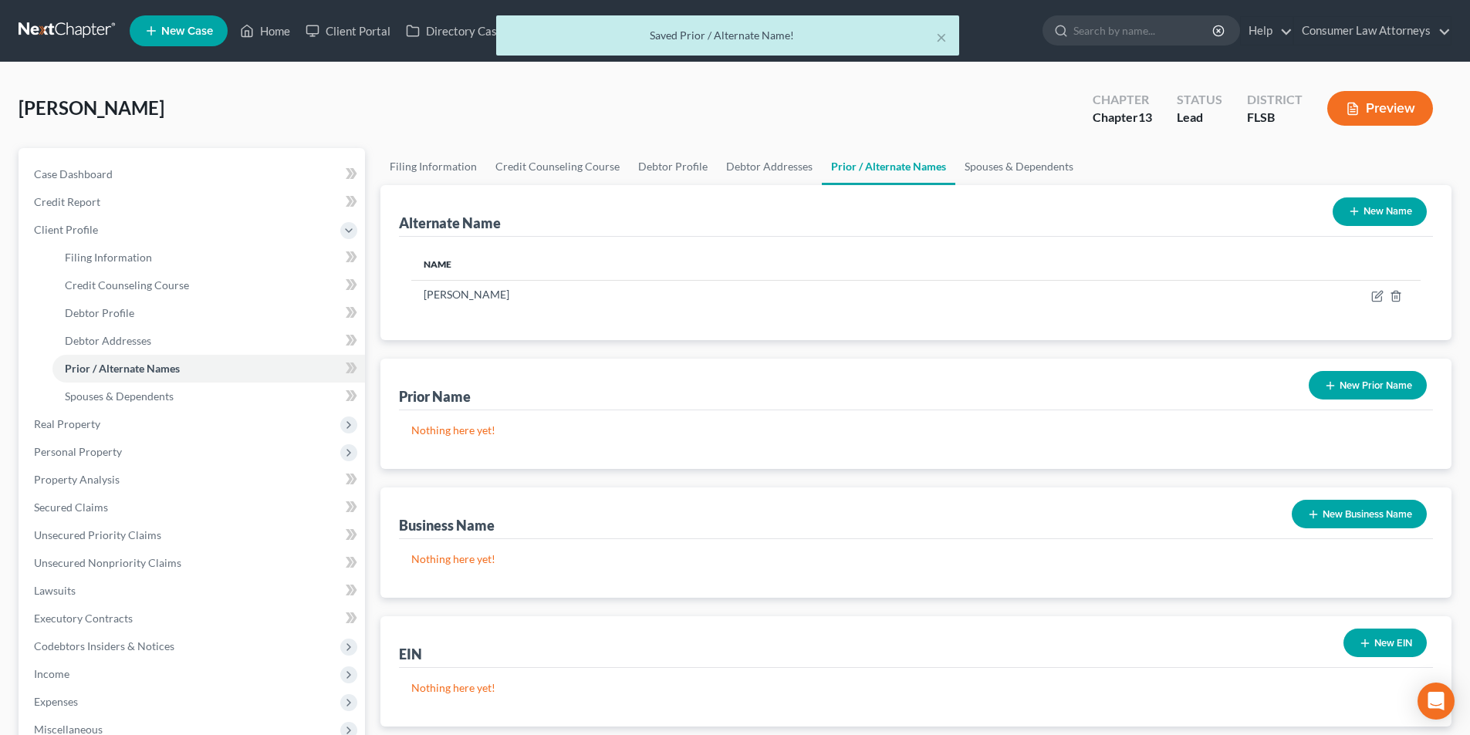
drag, startPoint x: 1357, startPoint y: 221, endPoint x: 1287, endPoint y: 221, distance: 70.2
click at [1359, 221] on button "New Name" at bounding box center [1379, 212] width 94 height 29
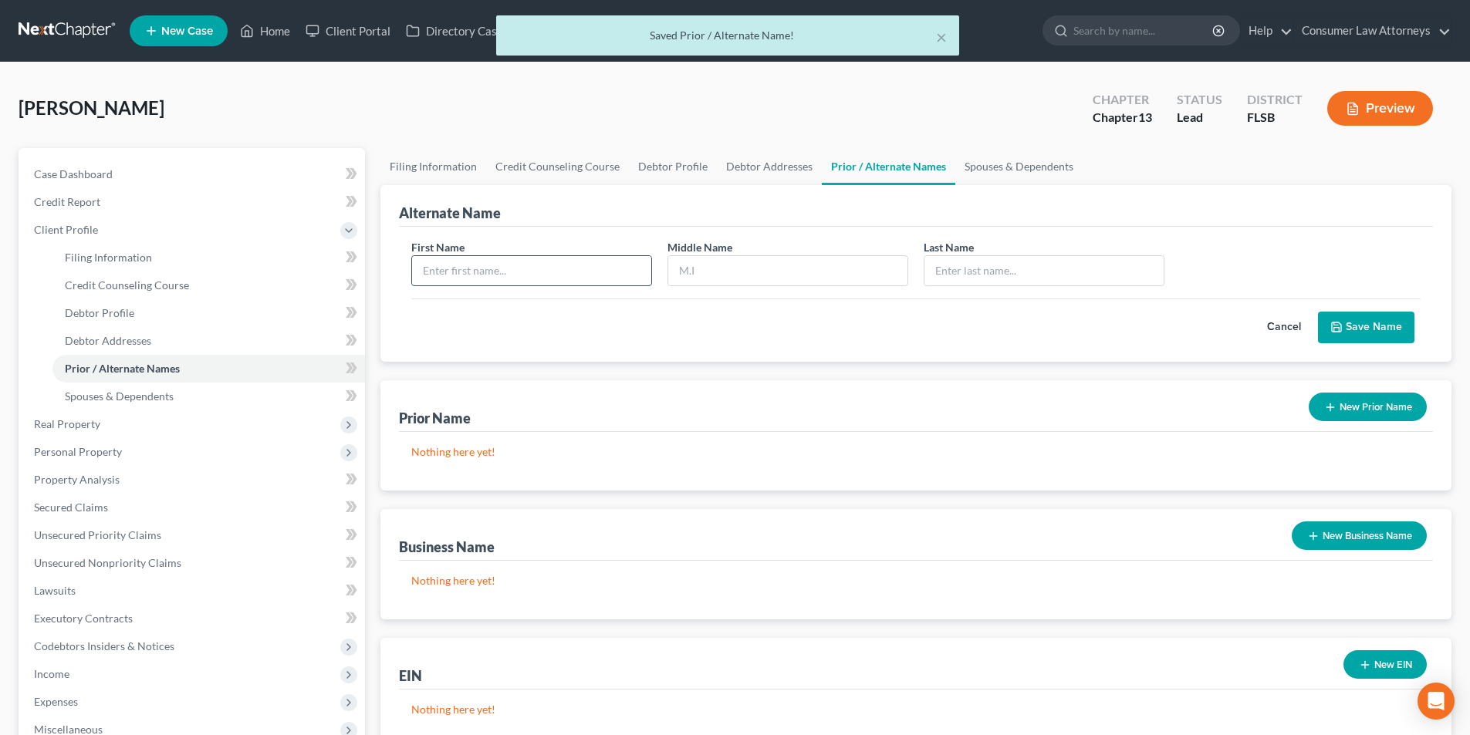
click at [626, 270] on input "text" at bounding box center [531, 270] width 239 height 29
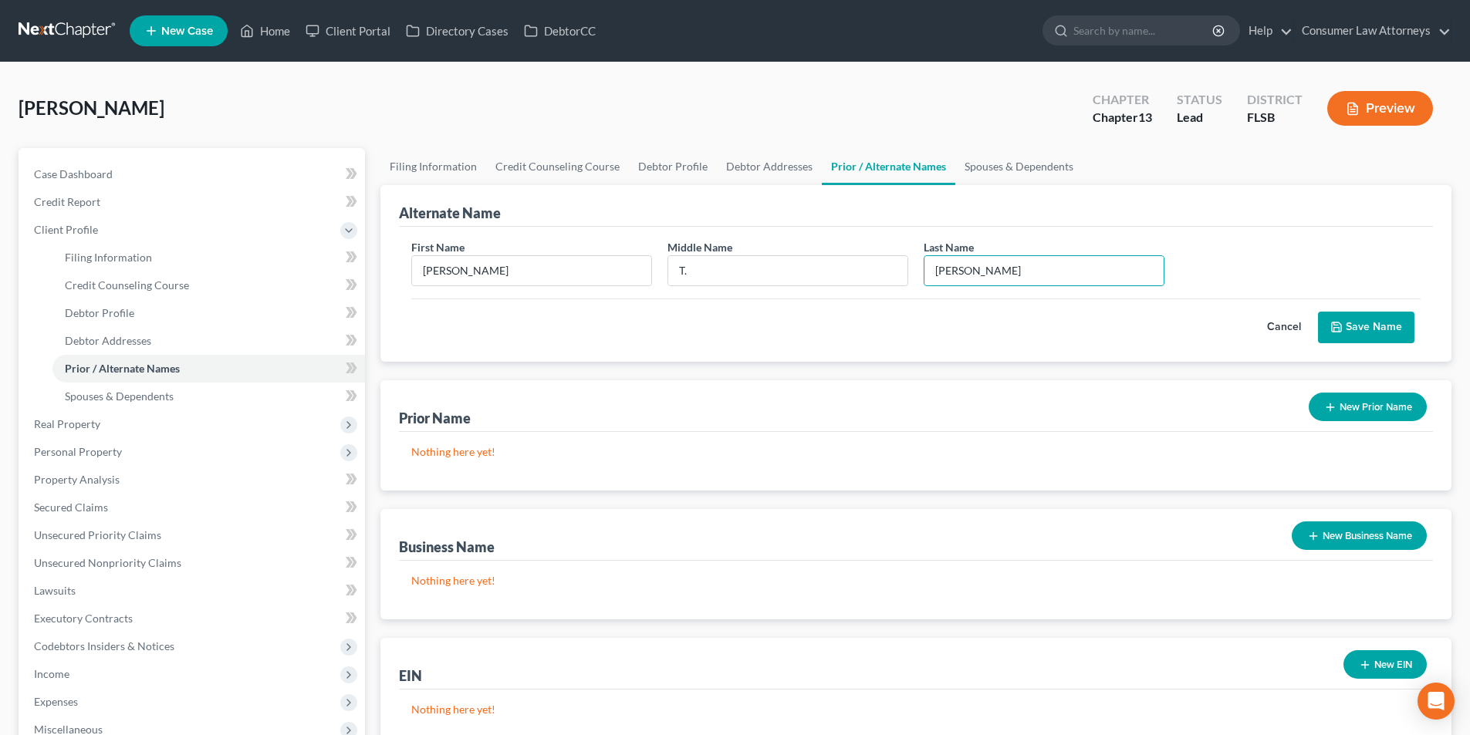
click at [1364, 319] on button "Save Name" at bounding box center [1366, 328] width 96 height 32
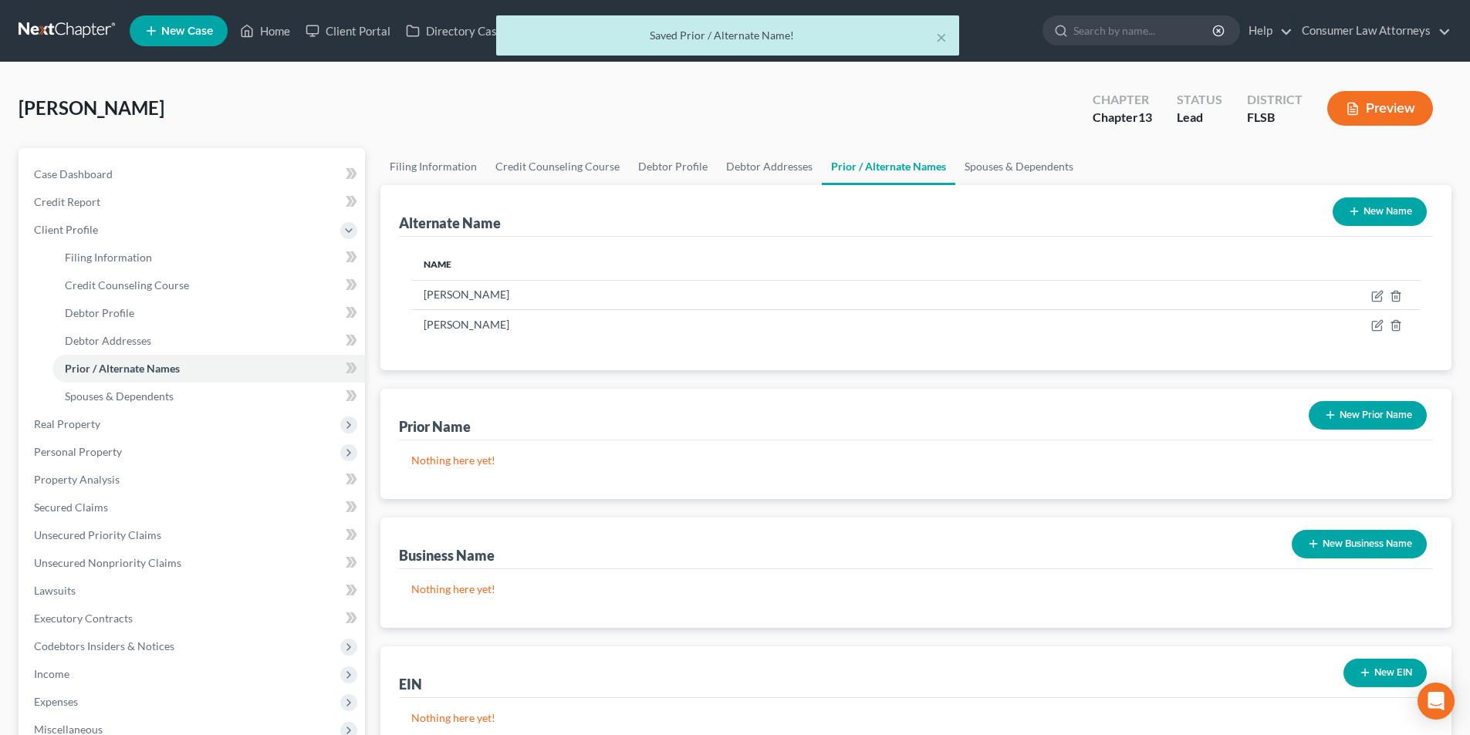
click at [1372, 213] on button "New Name" at bounding box center [1379, 212] width 94 height 29
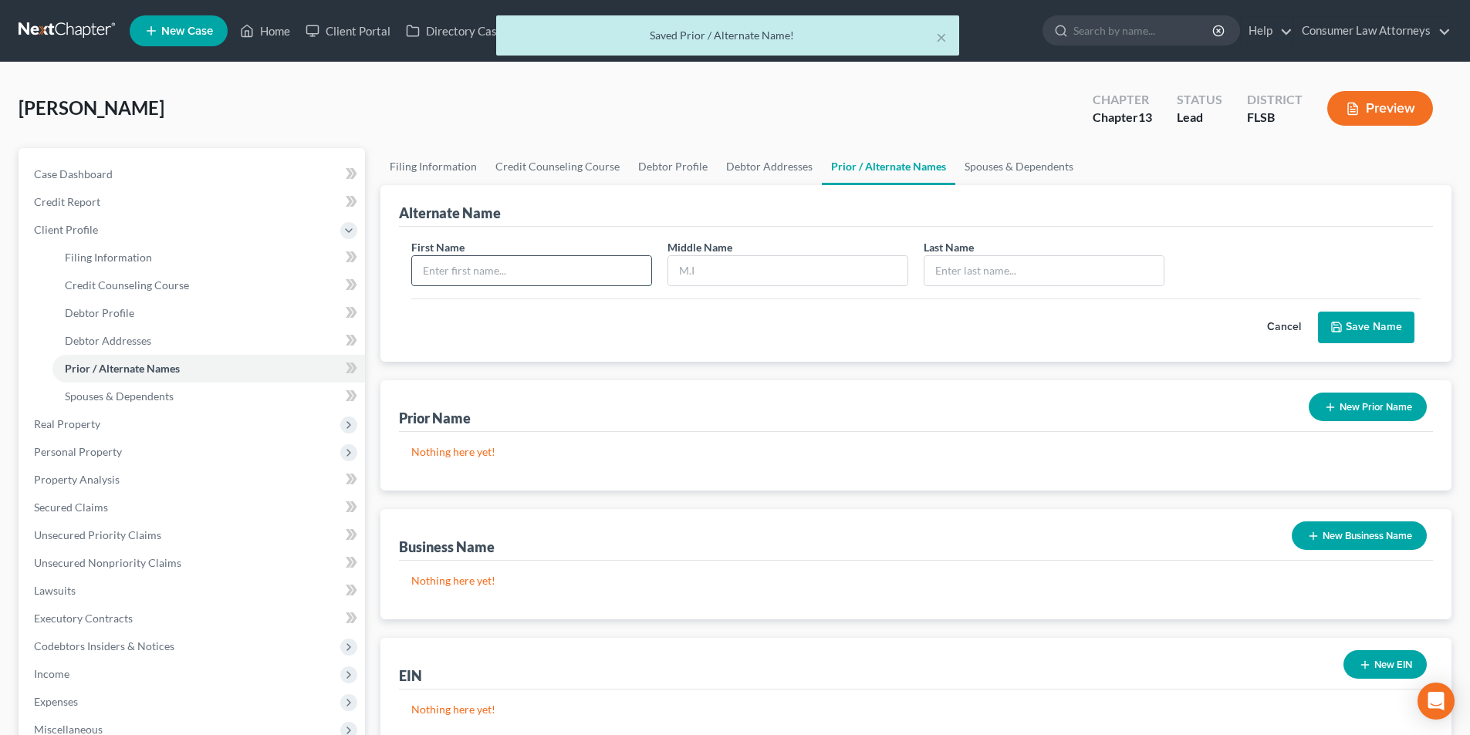
click at [566, 268] on input "text" at bounding box center [531, 270] width 239 height 29
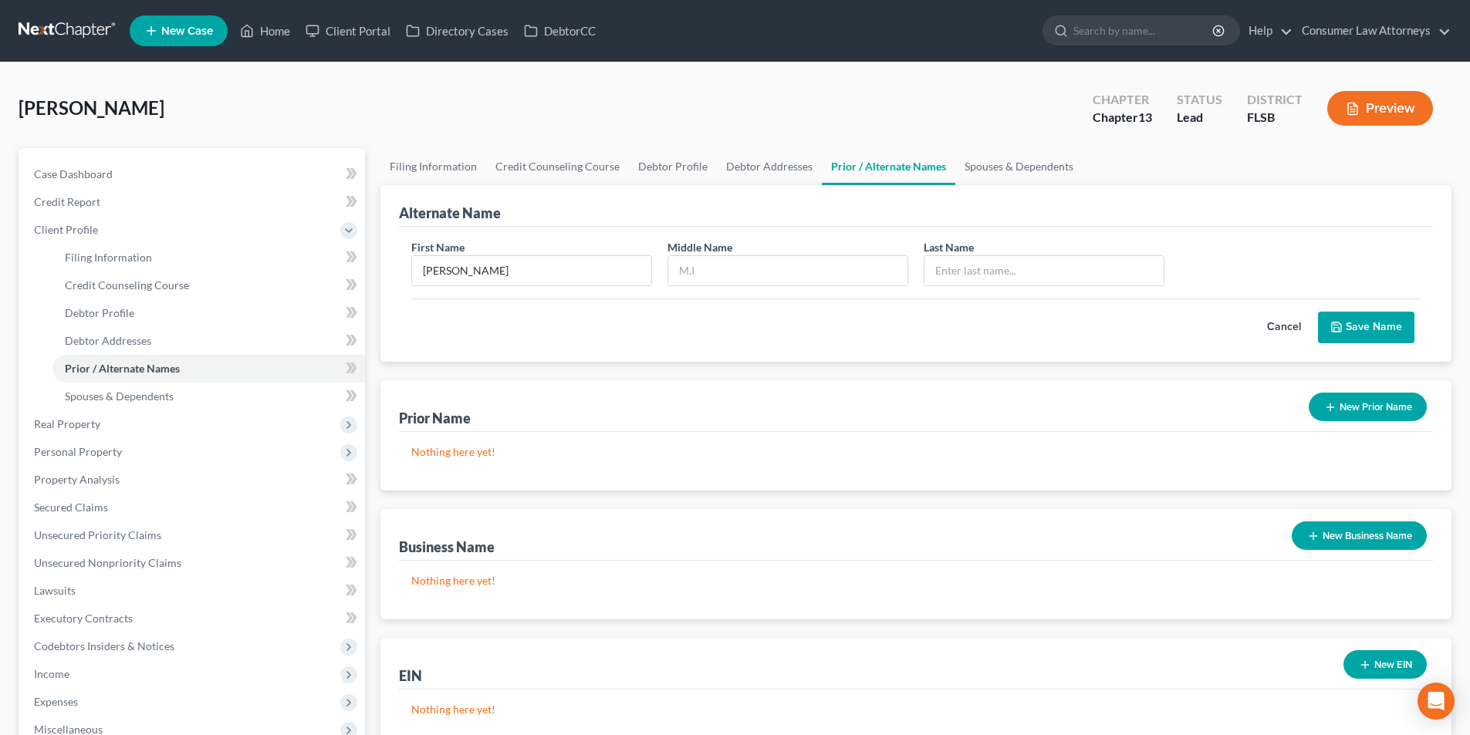
click at [1272, 324] on button "Cancel" at bounding box center [1284, 327] width 68 height 31
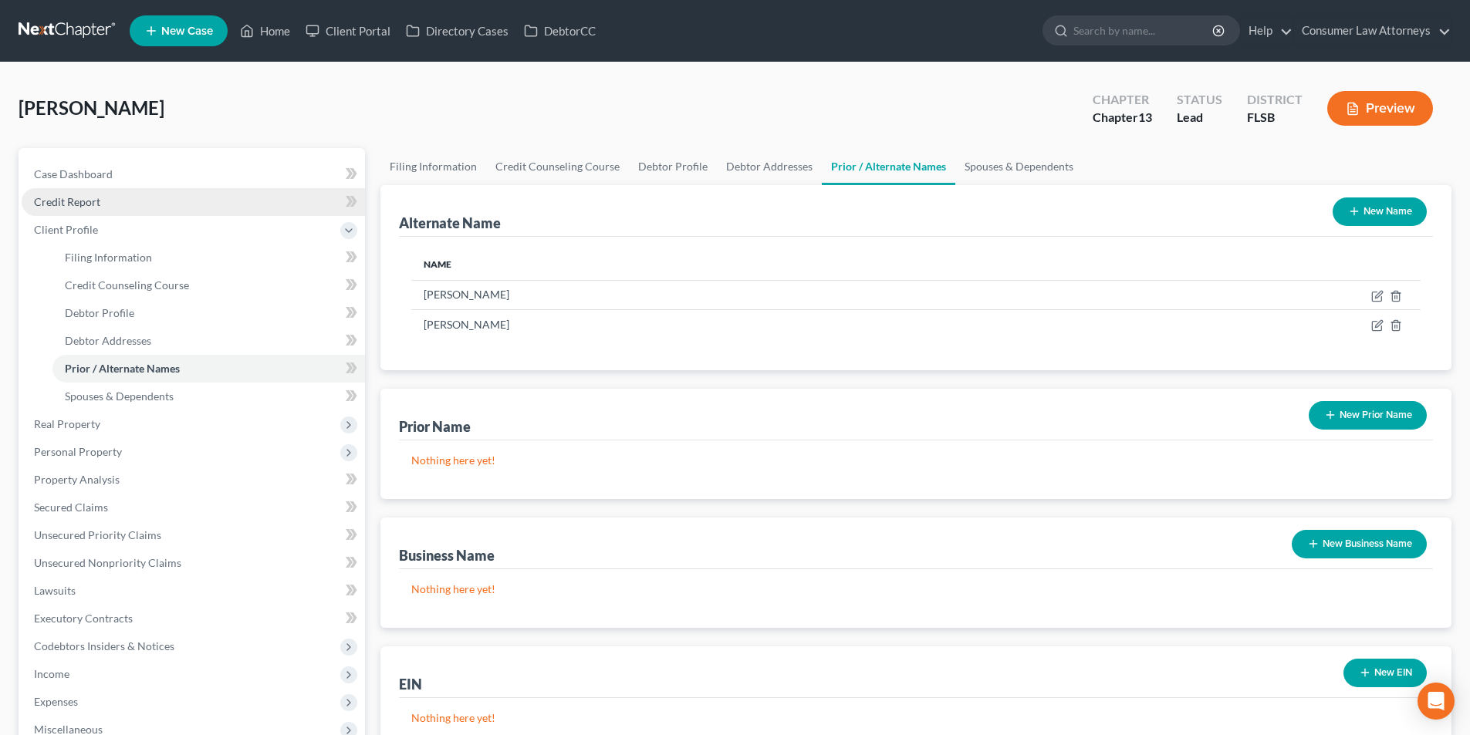
click at [98, 201] on span "Credit Report" at bounding box center [67, 201] width 66 height 13
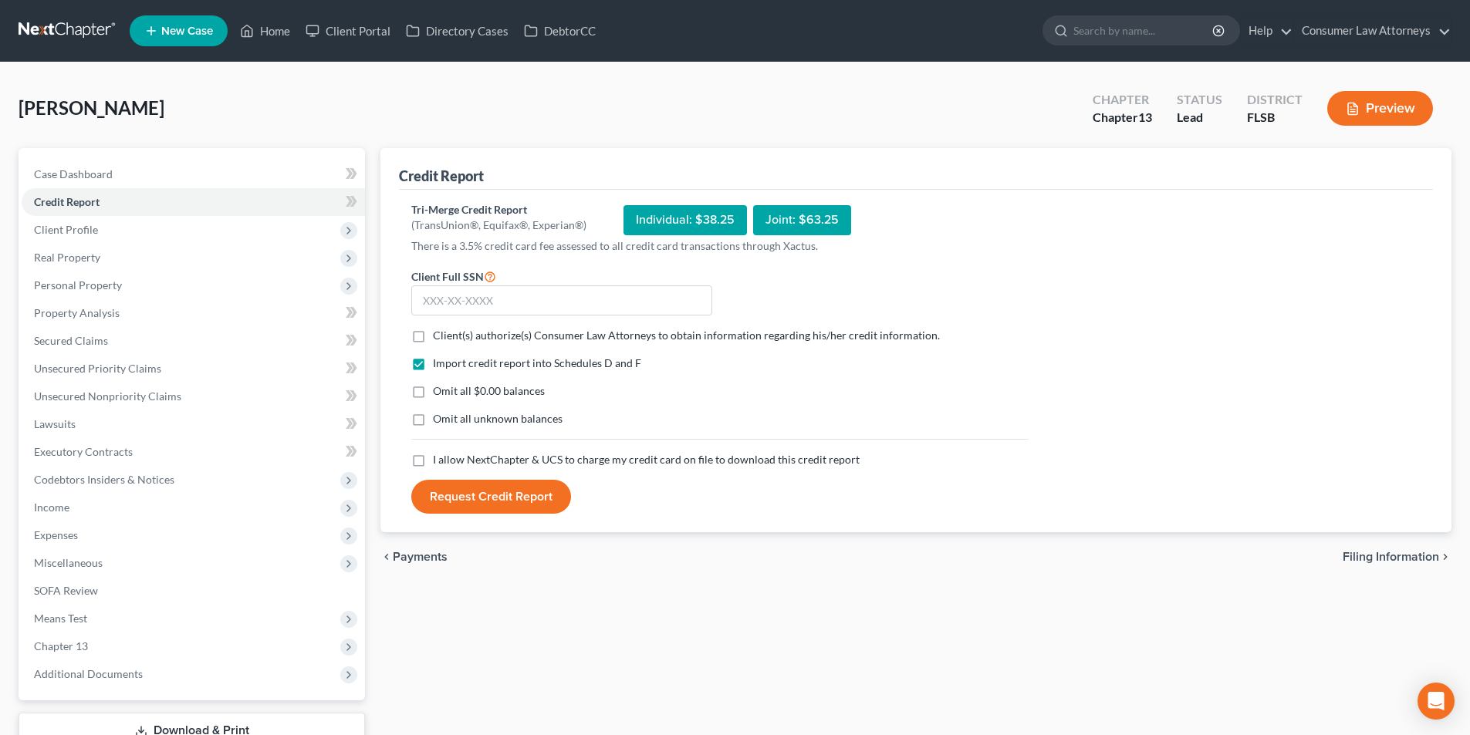
click at [433, 335] on label "Client(s) authorize(s) Consumer Law Attorneys to obtain information regarding h…" at bounding box center [686, 335] width 507 height 15
click at [439, 335] on input "Client(s) authorize(s) Consumer Law Attorneys to obtain information regarding h…" at bounding box center [444, 333] width 10 height 10
click at [433, 461] on label "I allow NextChapter & UCS to charge my credit card on file to download this cre…" at bounding box center [646, 459] width 427 height 15
click at [439, 461] on input "I allow NextChapter & UCS to charge my credit card on file to download this cre…" at bounding box center [444, 457] width 10 height 10
click at [516, 297] on input "text" at bounding box center [561, 300] width 301 height 31
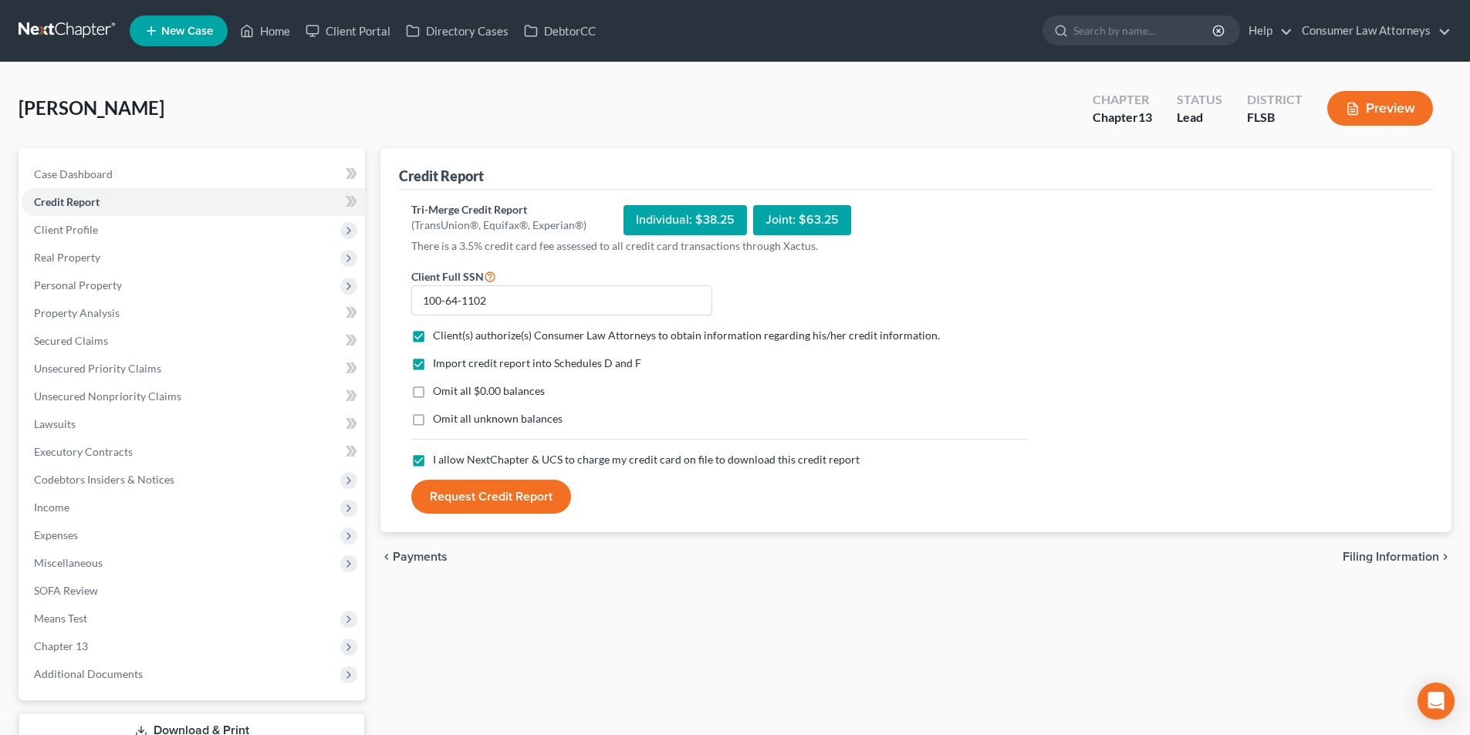
click at [505, 508] on button "Request Credit Report" at bounding box center [491, 497] width 160 height 34
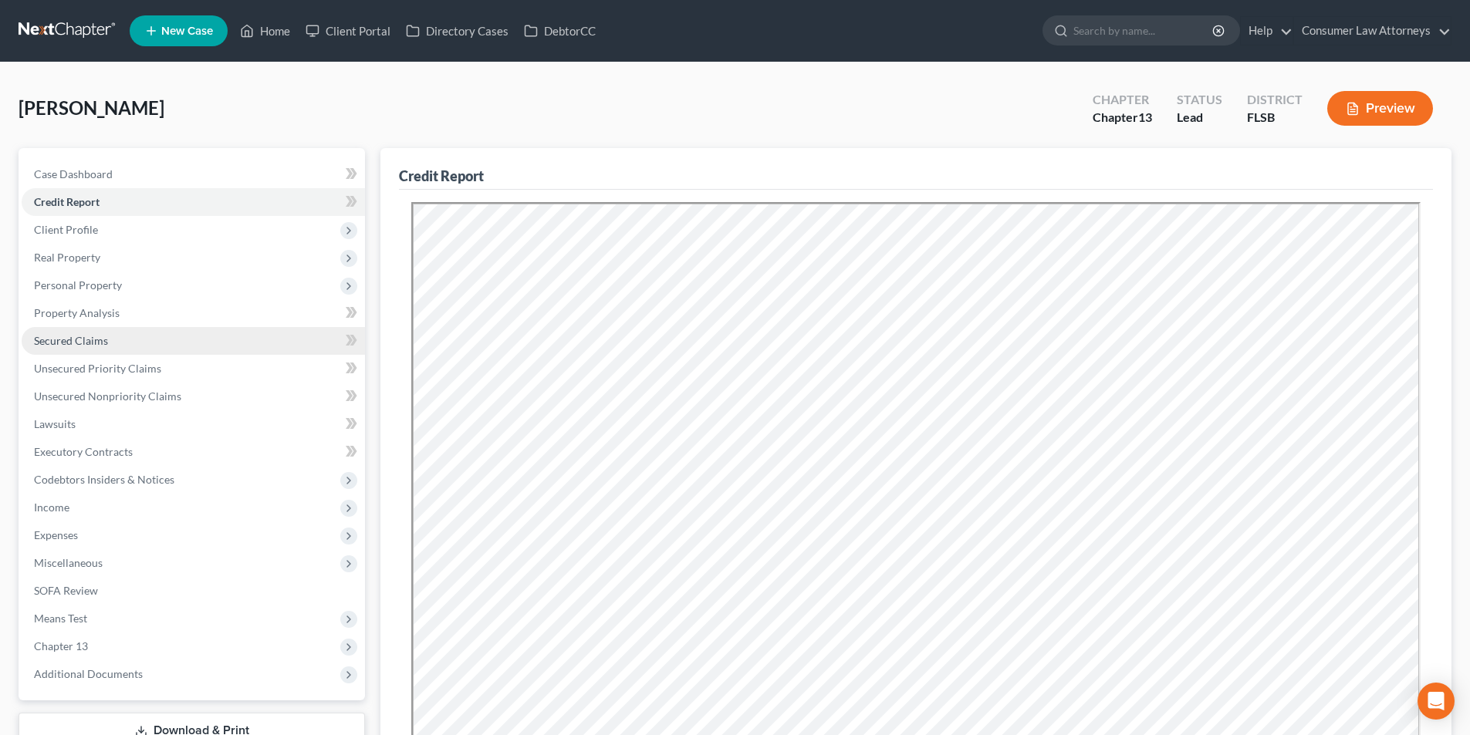
click at [83, 342] on span "Secured Claims" at bounding box center [71, 340] width 74 height 13
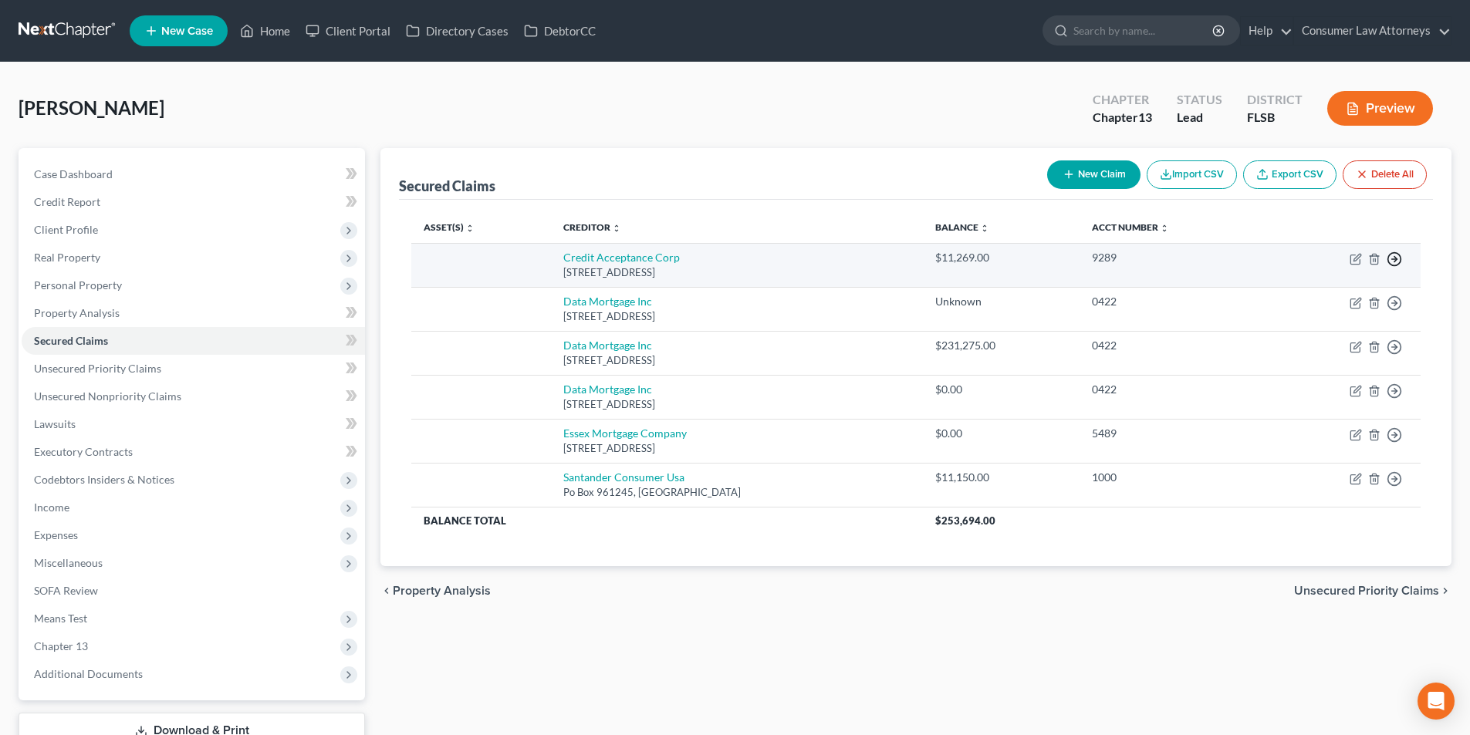
click at [1395, 263] on icon "button" at bounding box center [1393, 259] width 15 height 15
click at [1305, 296] on link "Move to F" at bounding box center [1323, 296] width 129 height 26
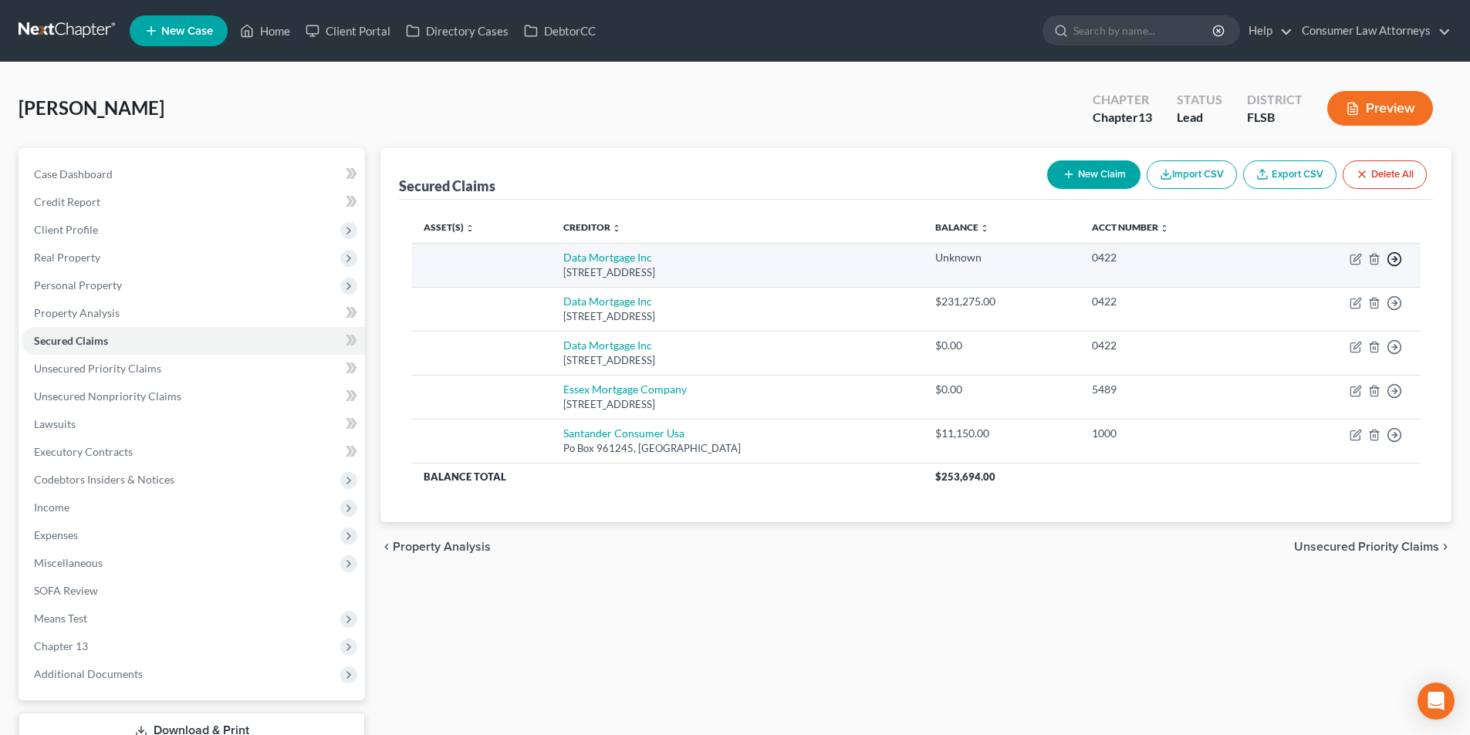
click at [1397, 260] on icon "button" at bounding box center [1393, 259] width 15 height 15
click at [1322, 290] on link "Move to F" at bounding box center [1323, 296] width 129 height 26
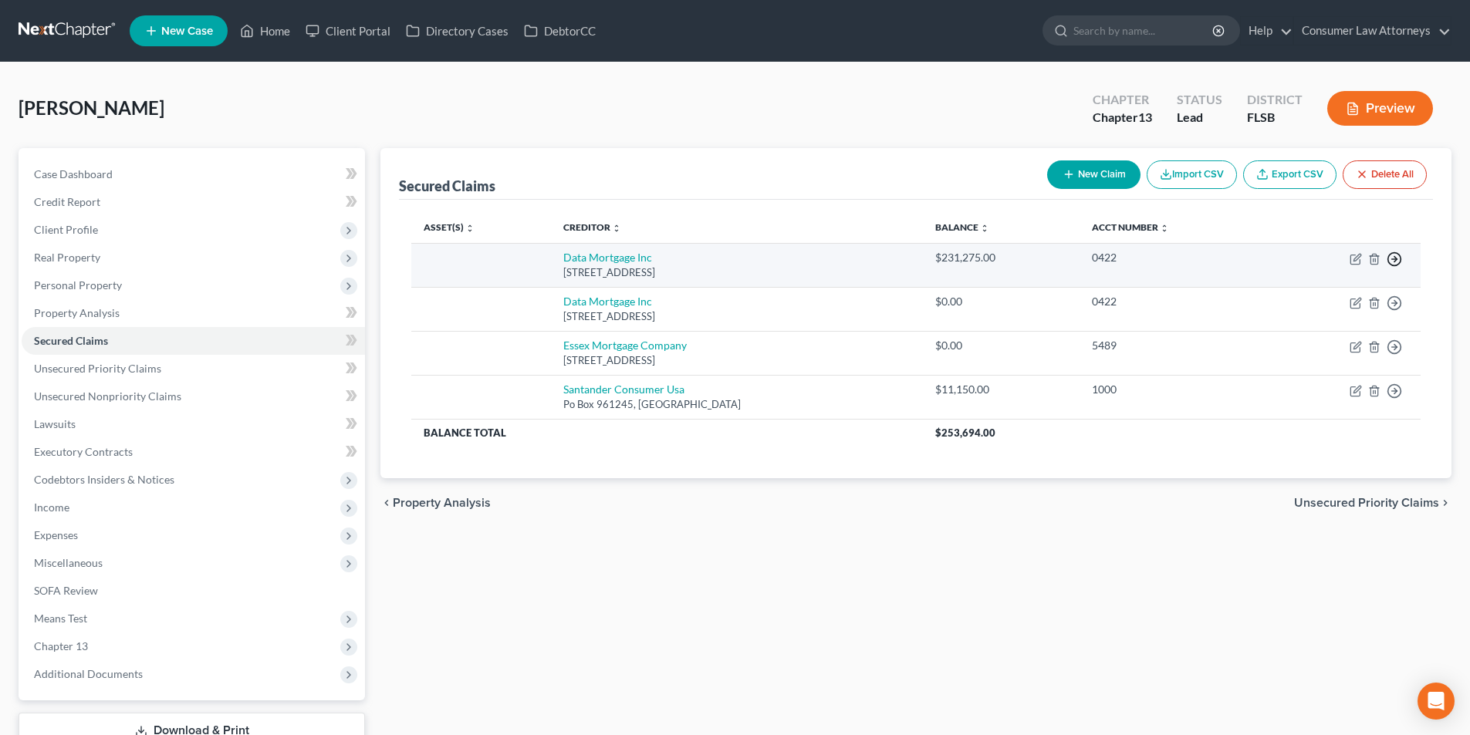
click at [1393, 260] on icon "button" at bounding box center [1393, 259] width 15 height 15
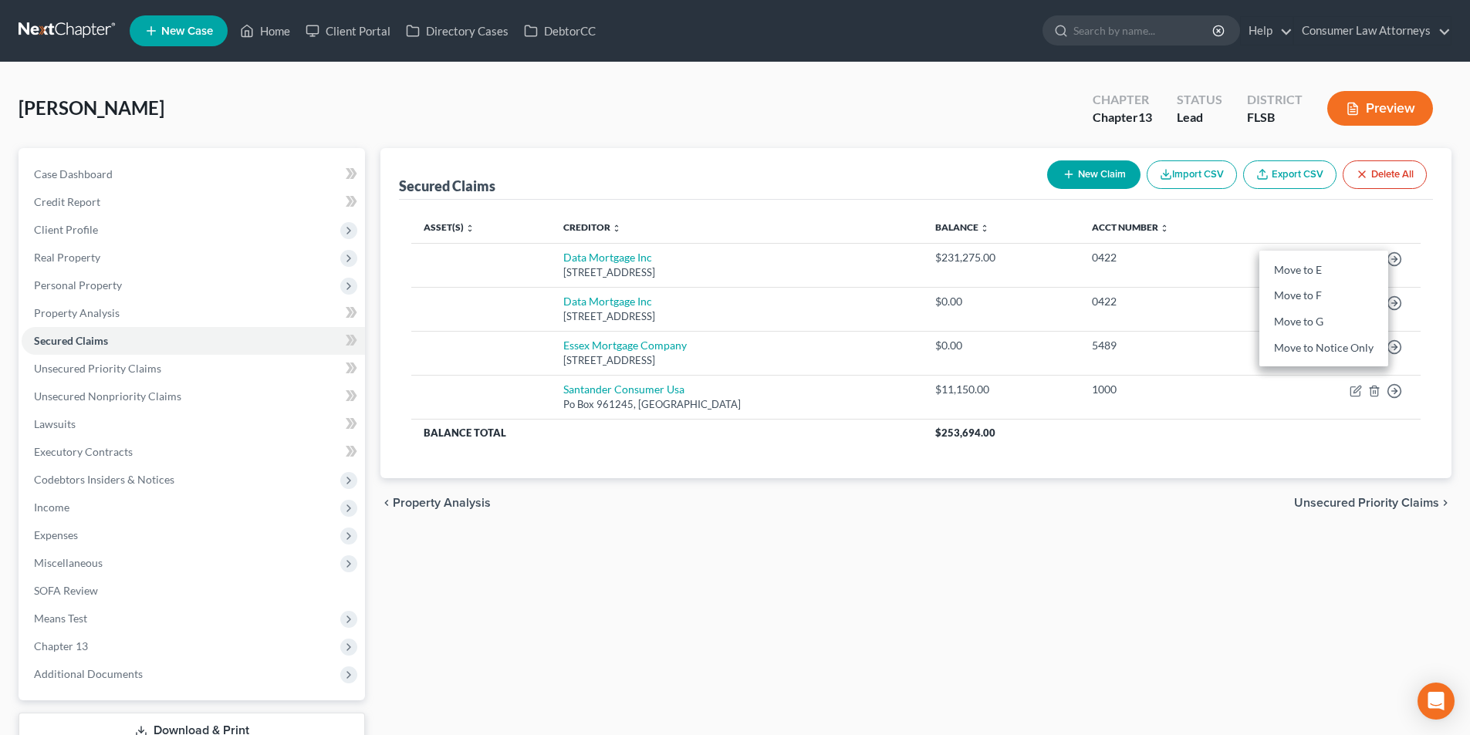
click at [1263, 219] on th "Acct Number expand_more expand_less unfold_more" at bounding box center [1172, 227] width 187 height 31
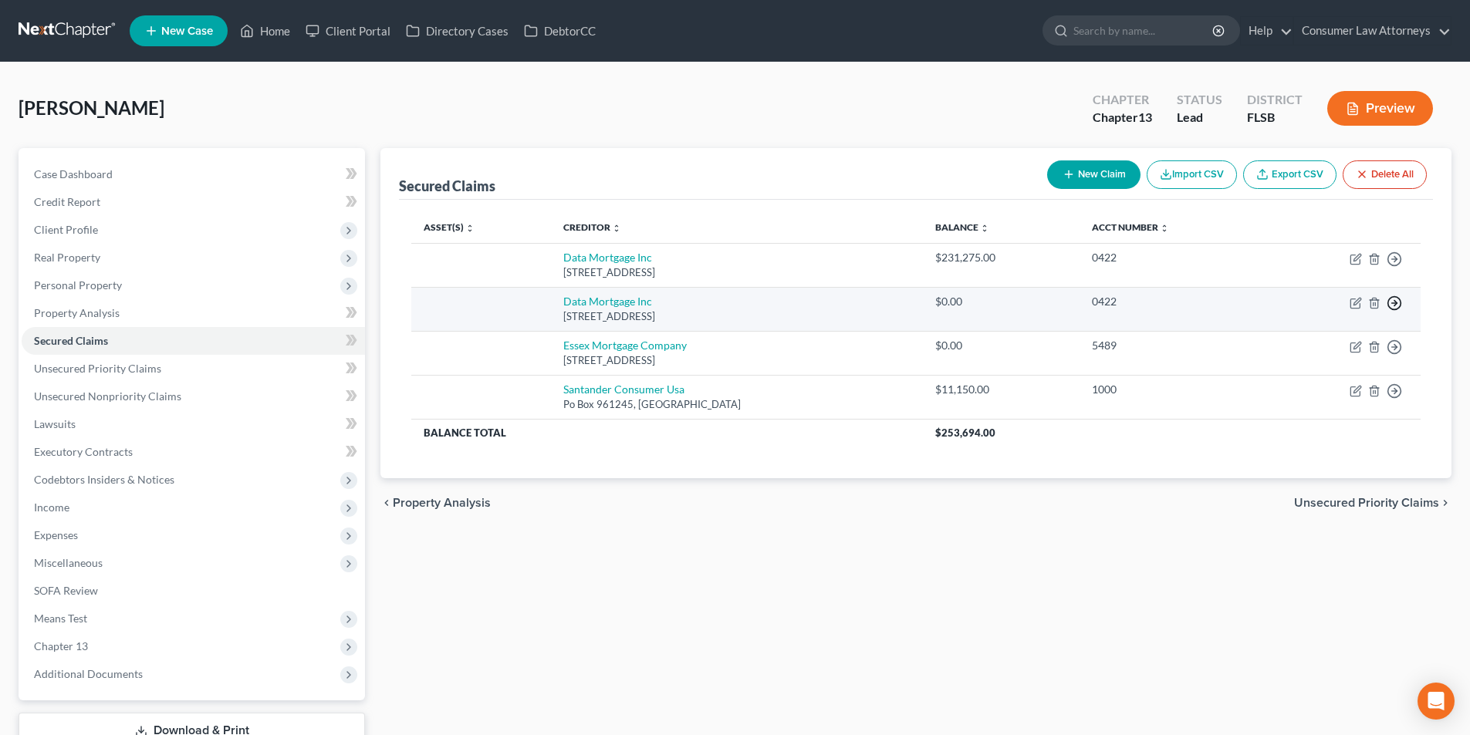
click at [1392, 300] on icon "button" at bounding box center [1393, 302] width 15 height 15
click at [1312, 334] on link "Move to F" at bounding box center [1323, 340] width 129 height 26
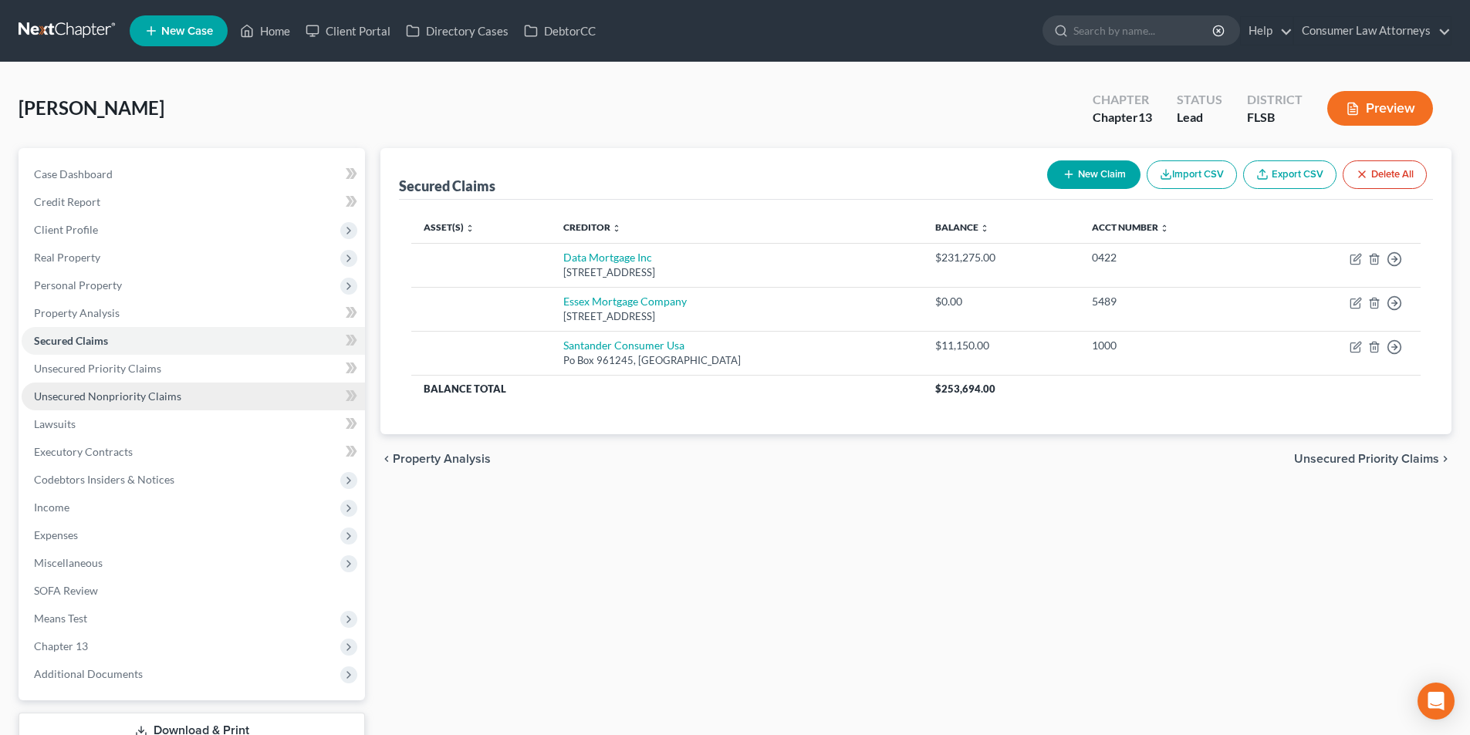
click at [158, 386] on link "Unsecured Nonpriority Claims" at bounding box center [193, 397] width 343 height 28
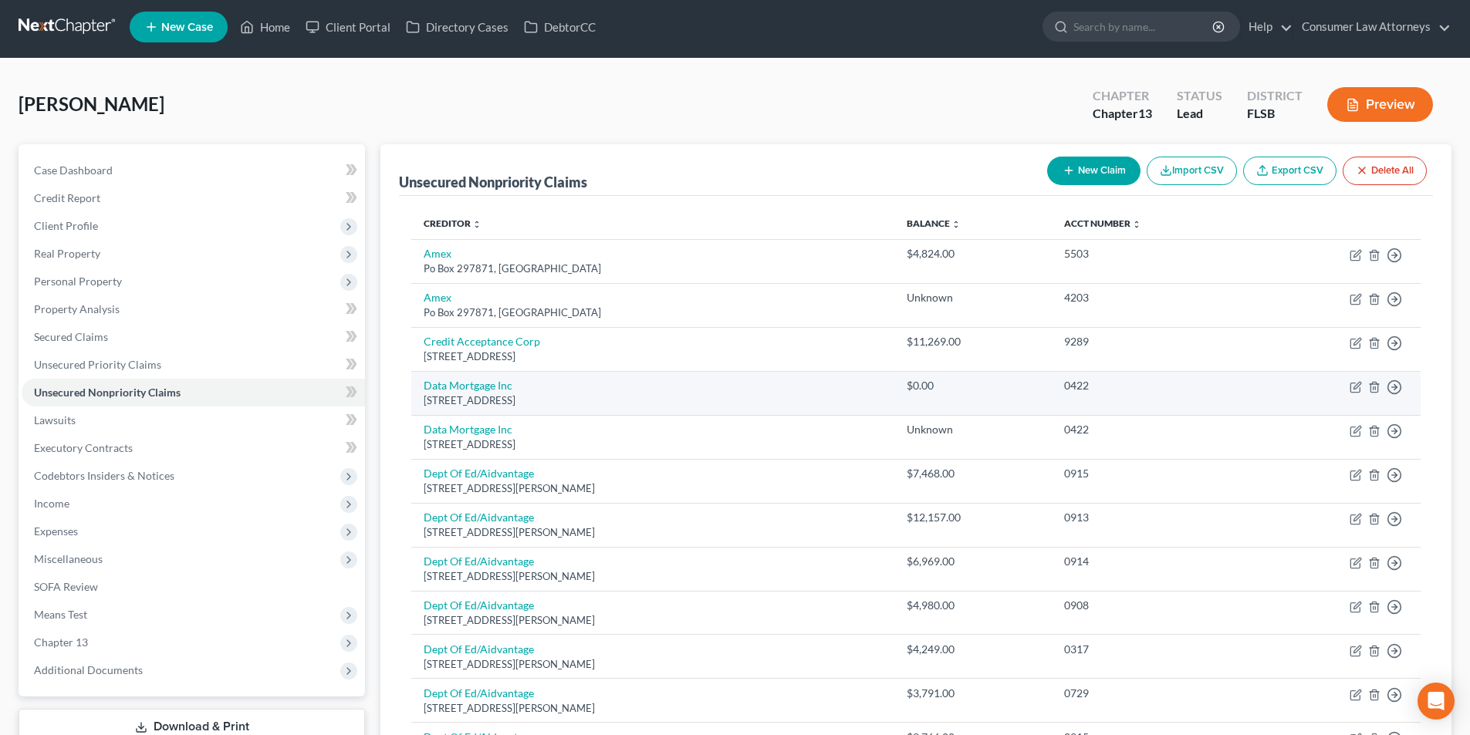
scroll to position [2, 0]
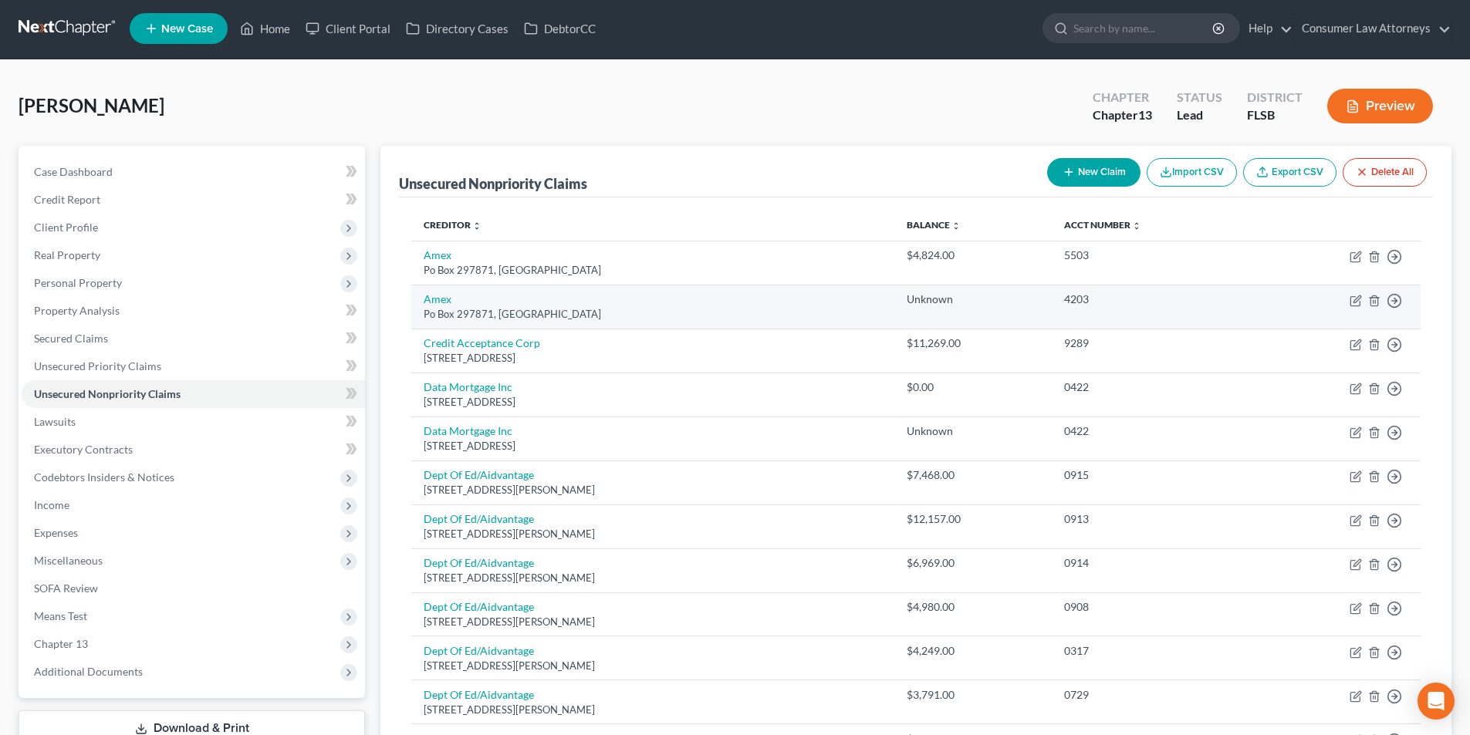
click at [935, 290] on td "Unknown" at bounding box center [972, 307] width 157 height 44
click at [936, 294] on div "Unknown" at bounding box center [973, 299] width 132 height 15
click at [437, 300] on link "Amex" at bounding box center [438, 298] width 28 height 13
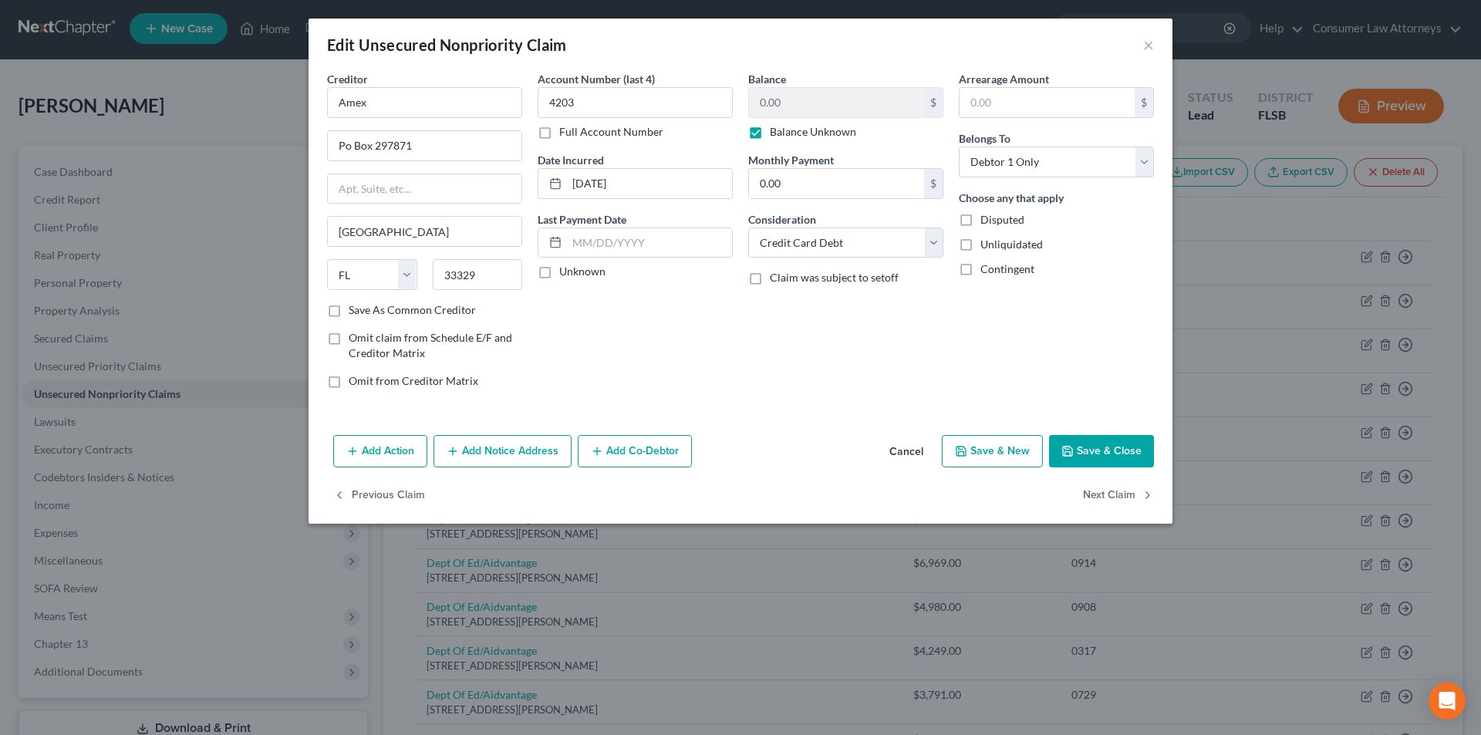
click at [770, 135] on label "Balance Unknown" at bounding box center [813, 131] width 86 height 15
click at [776, 134] on input "Balance Unknown" at bounding box center [781, 129] width 10 height 10
click at [1127, 451] on button "Save & Close" at bounding box center [1101, 451] width 105 height 32
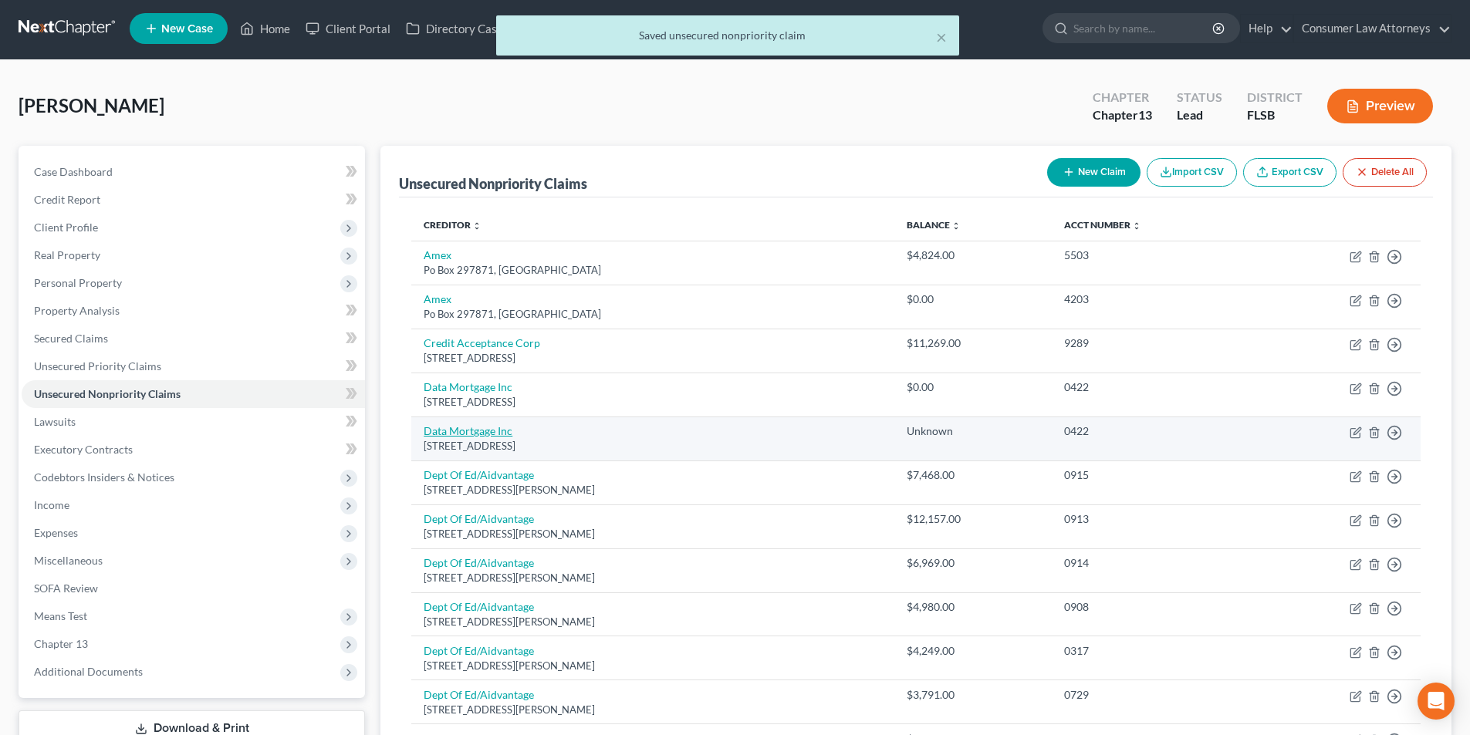
click at [476, 437] on link "Data Mortgage Inc" at bounding box center [468, 430] width 89 height 13
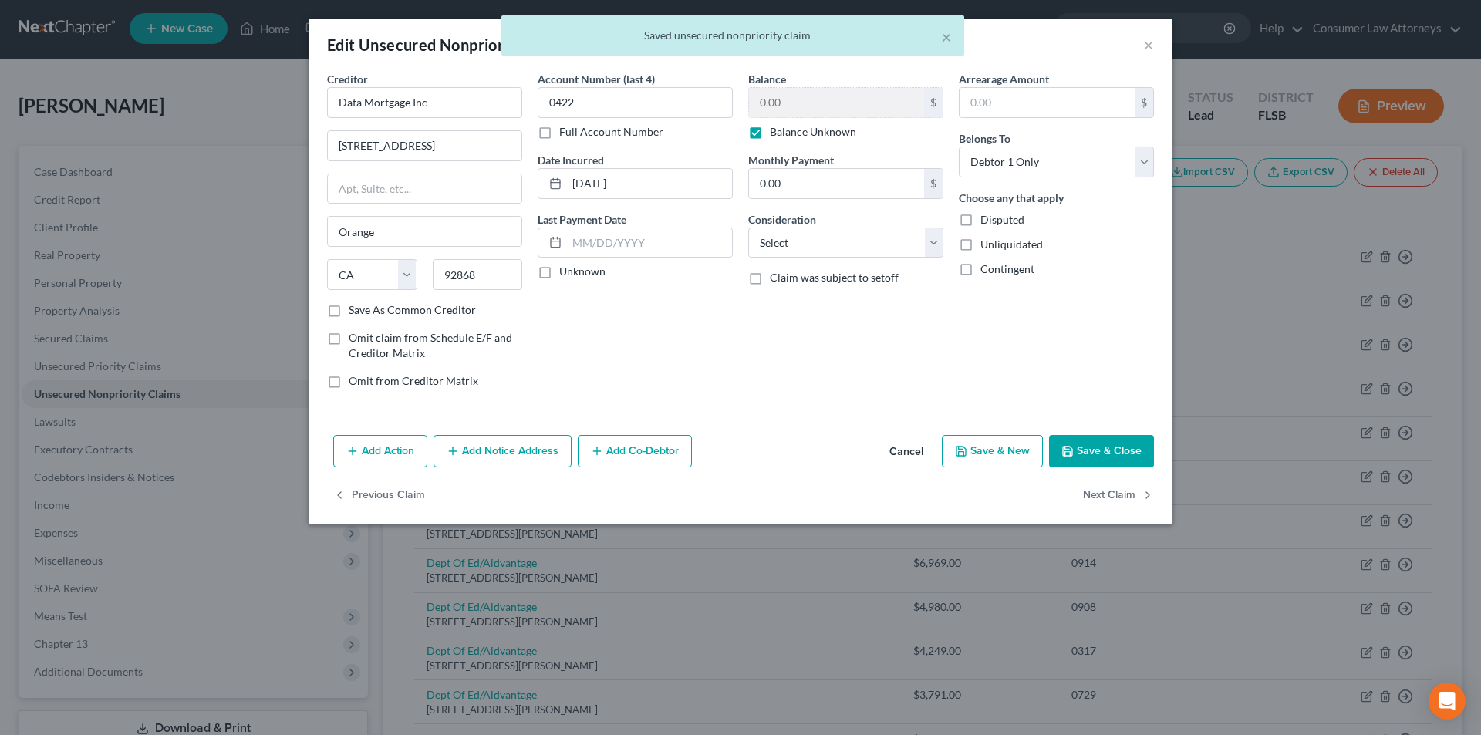
click at [770, 133] on label "Balance Unknown" at bounding box center [813, 131] width 86 height 15
click at [776, 133] on input "Balance Unknown" at bounding box center [781, 129] width 10 height 10
click at [1119, 444] on button "Save & Close" at bounding box center [1101, 451] width 105 height 32
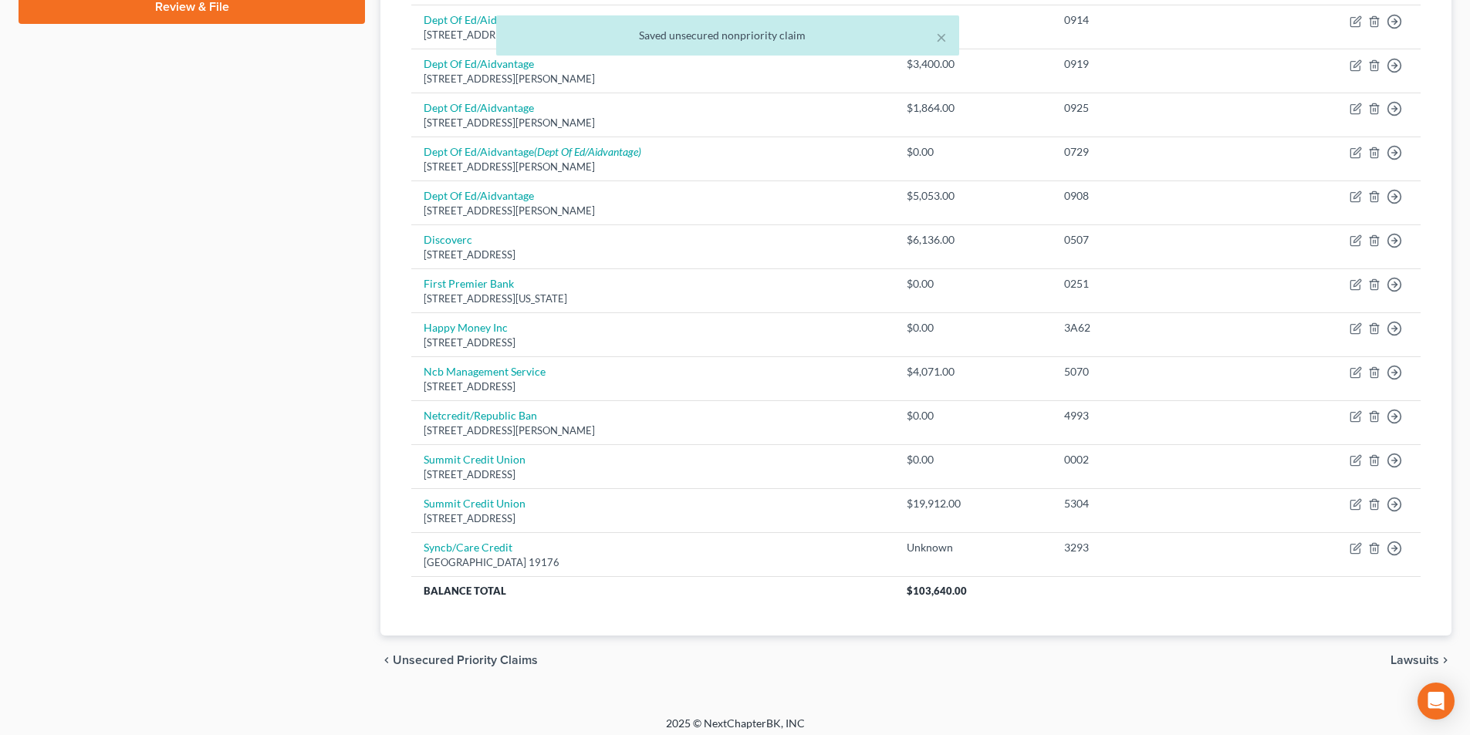
scroll to position [774, 0]
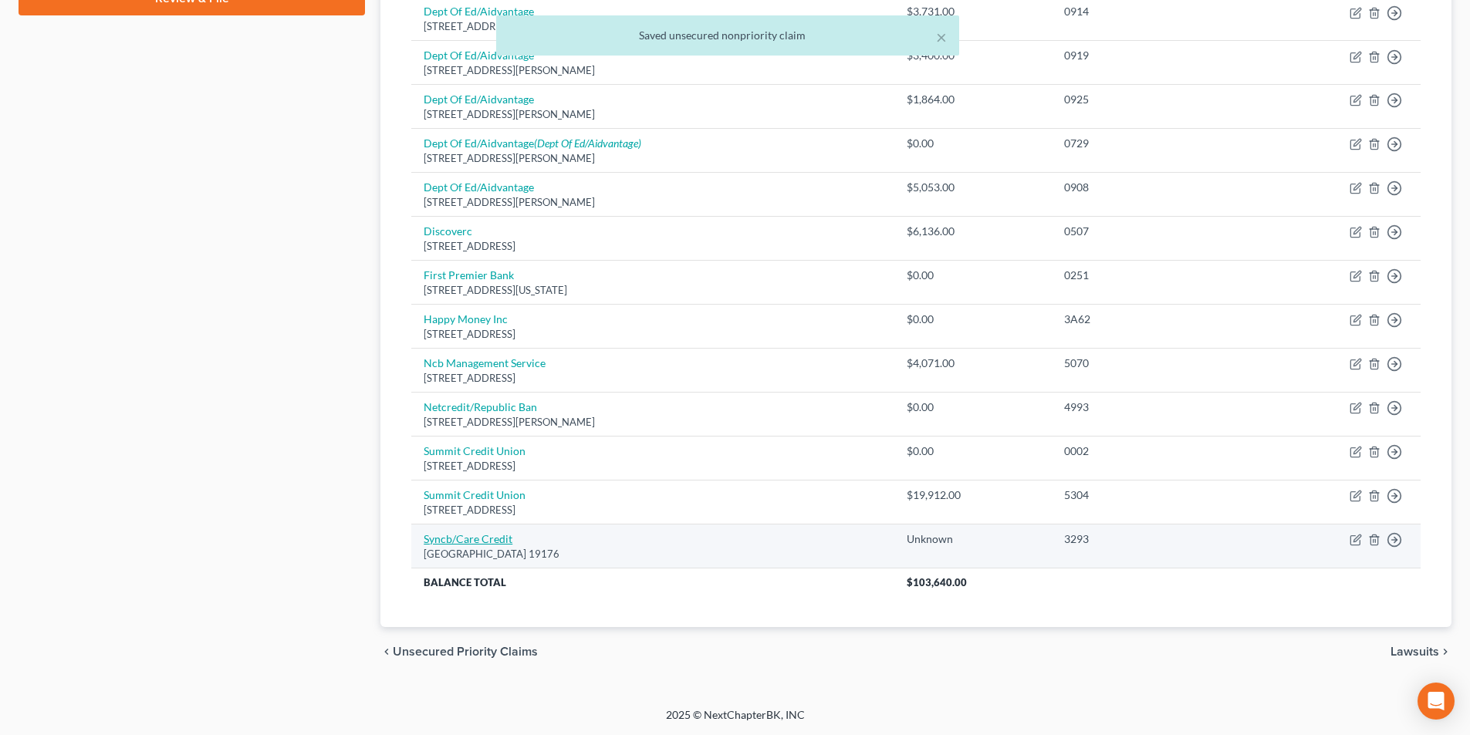
click at [485, 539] on link "Syncb/Care Credit" at bounding box center [468, 538] width 89 height 13
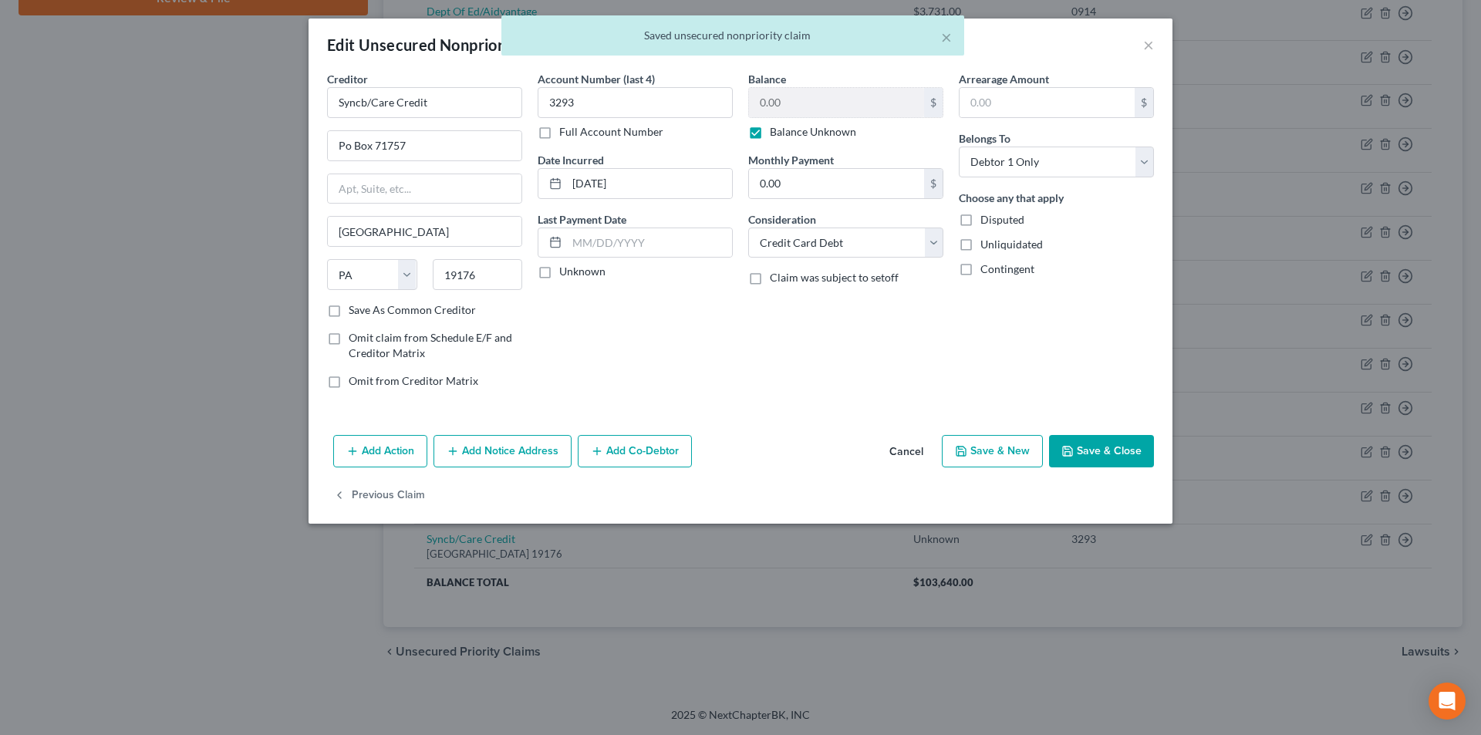
click at [770, 131] on label "Balance Unknown" at bounding box center [813, 131] width 86 height 15
click at [776, 131] on input "Balance Unknown" at bounding box center [781, 129] width 10 height 10
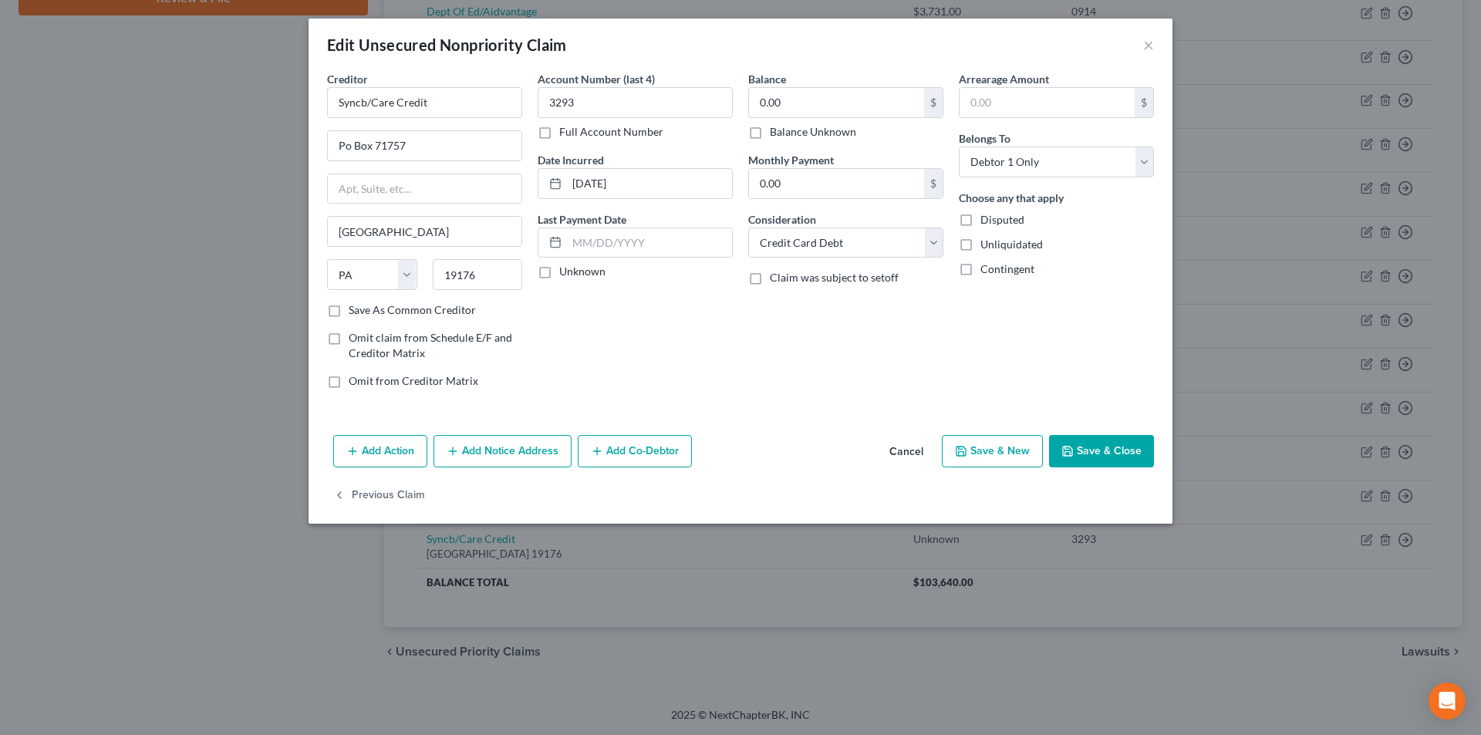
click at [1113, 456] on button "Save & Close" at bounding box center [1101, 451] width 105 height 32
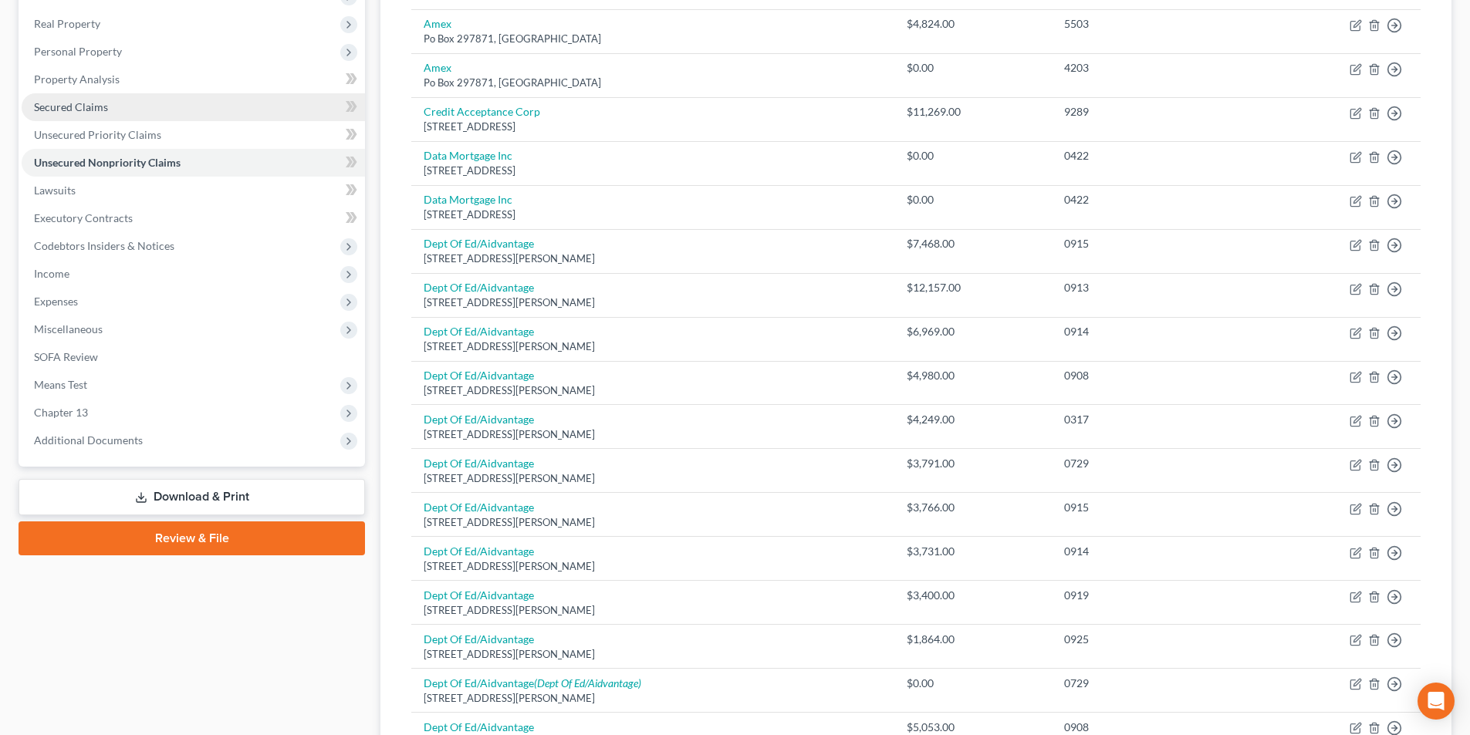
click at [96, 111] on span "Secured Claims" at bounding box center [71, 106] width 74 height 13
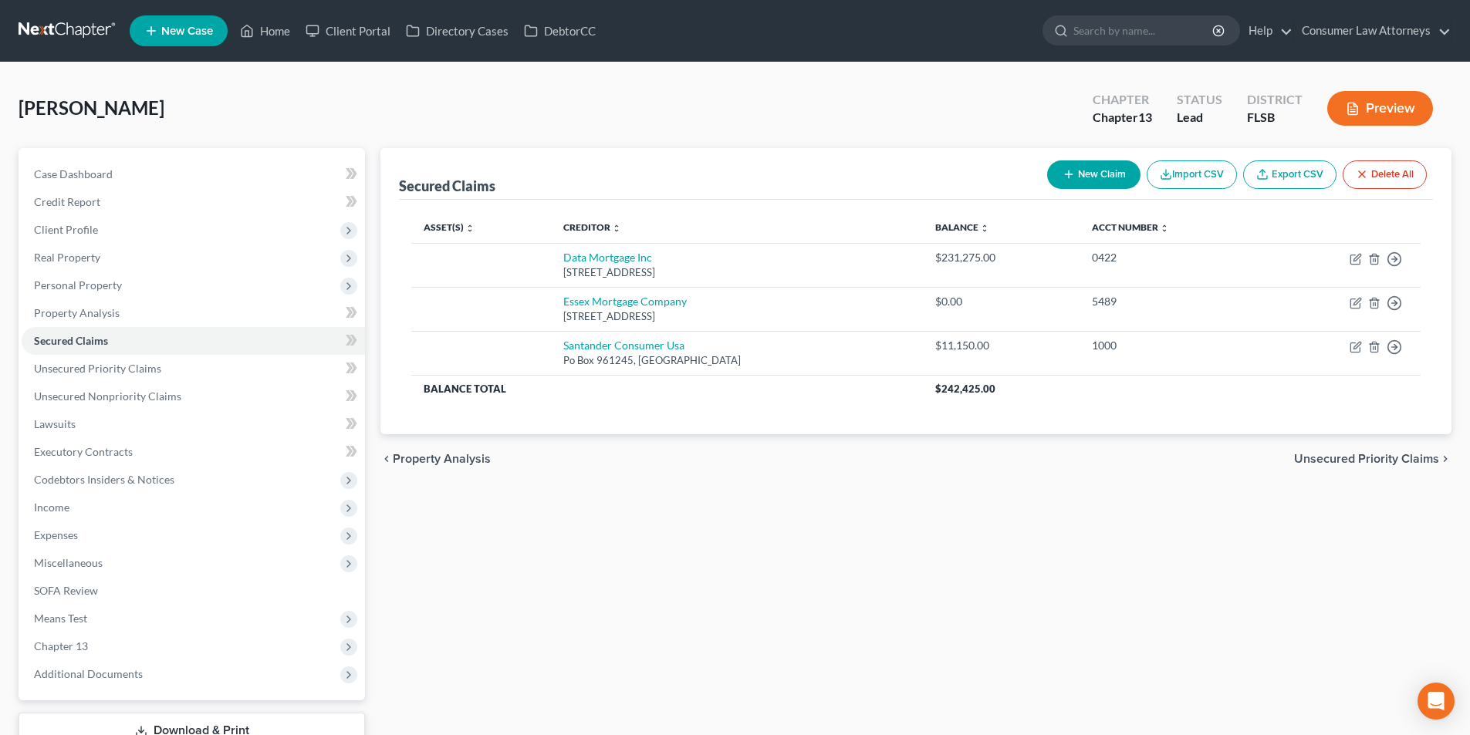
click at [1082, 176] on button "New Claim" at bounding box center [1093, 174] width 93 height 29
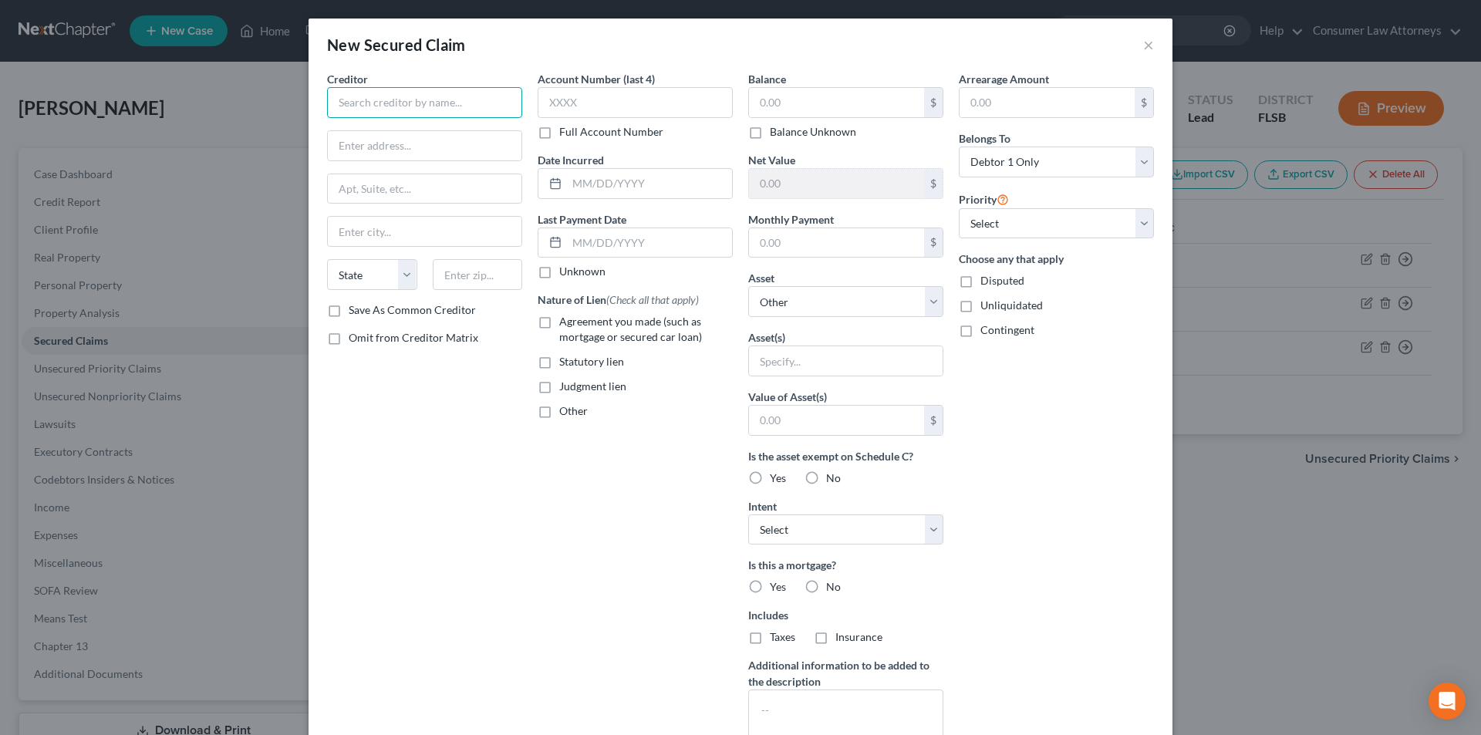
click at [476, 110] on input "text" at bounding box center [424, 102] width 195 height 31
paste input "Secretary of Housing and Urban Development"
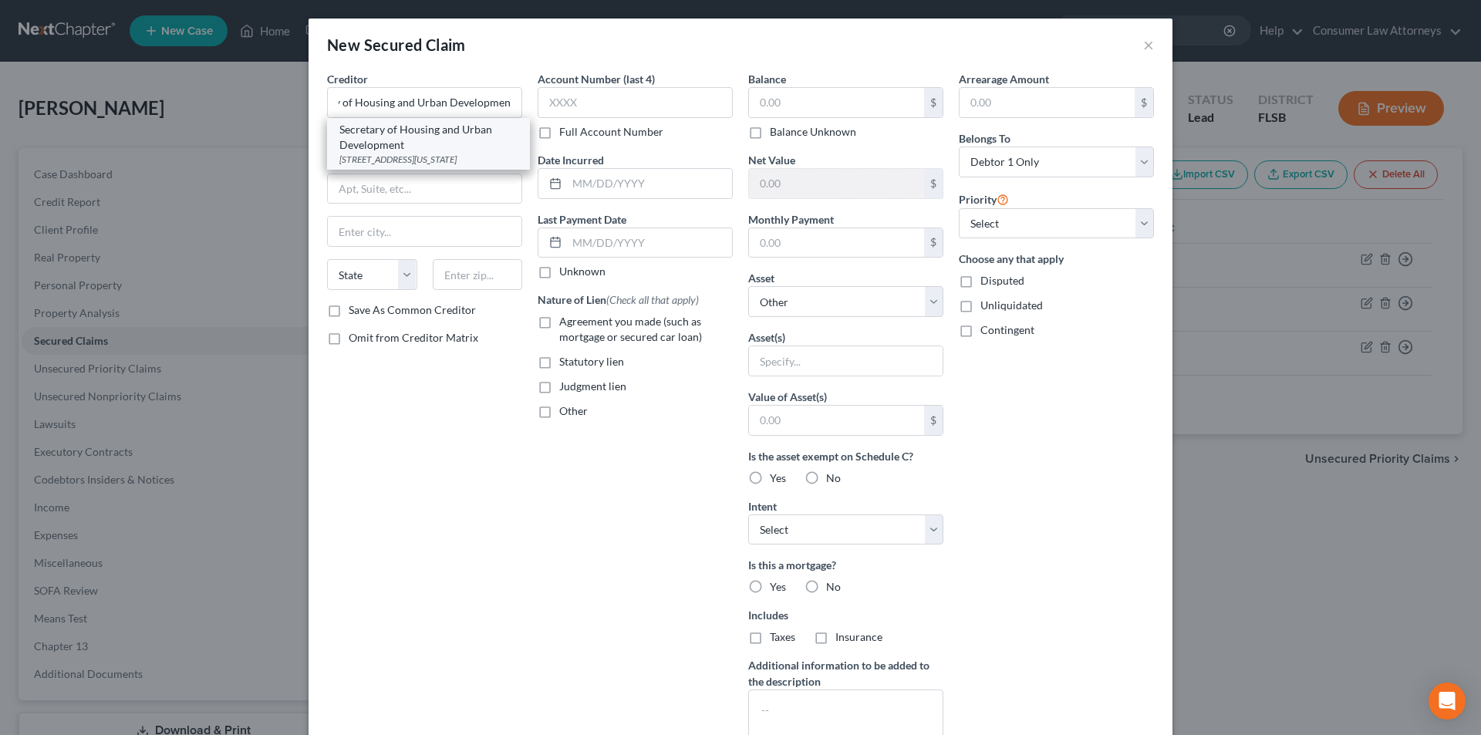
click at [430, 139] on div "Secretary of Housing and Urban Development" at bounding box center [428, 137] width 178 height 31
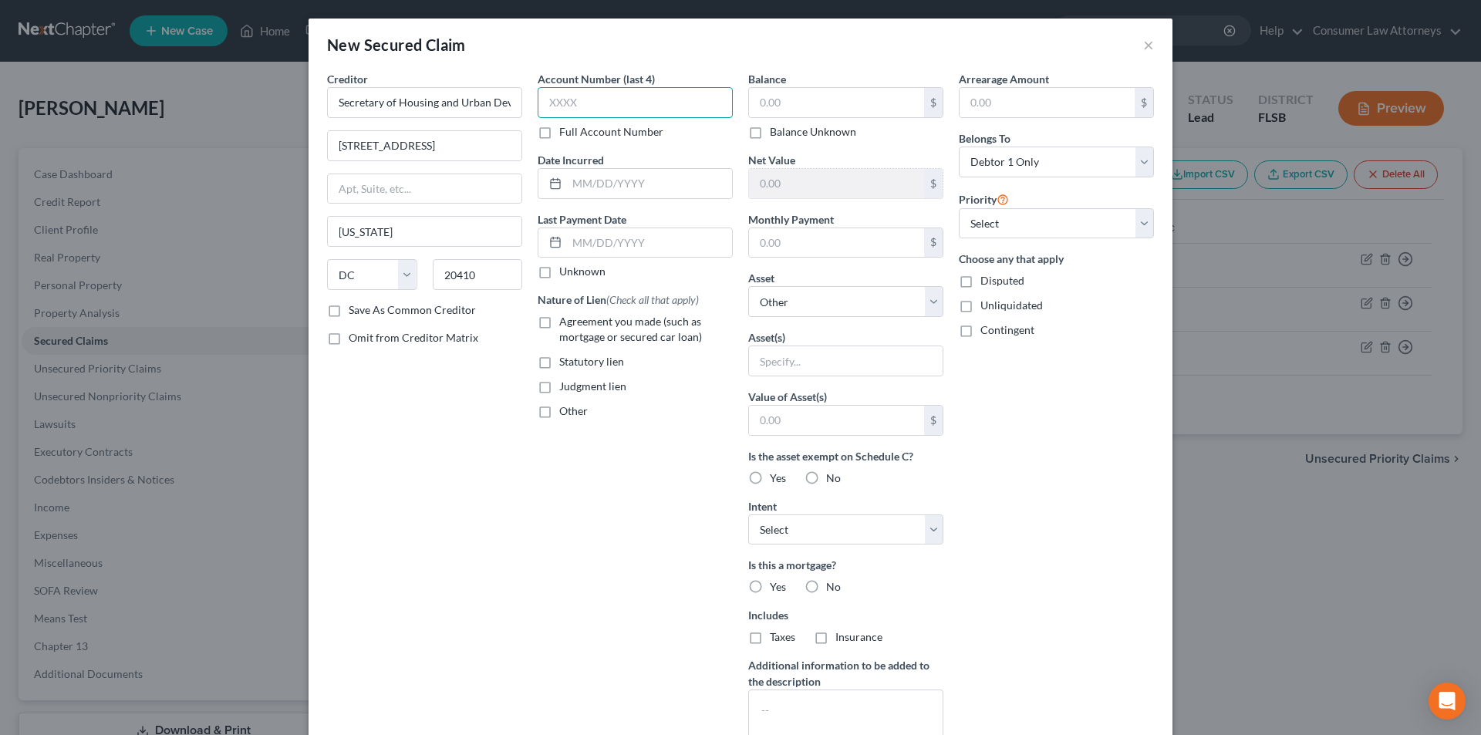
click at [583, 103] on input "text" at bounding box center [635, 102] width 195 height 31
click at [792, 100] on input "text" at bounding box center [836, 102] width 175 height 29
paste input "24,366.24"
click at [846, 189] on input "text" at bounding box center [836, 183] width 175 height 29
click at [827, 187] on input "text" at bounding box center [836, 183] width 175 height 29
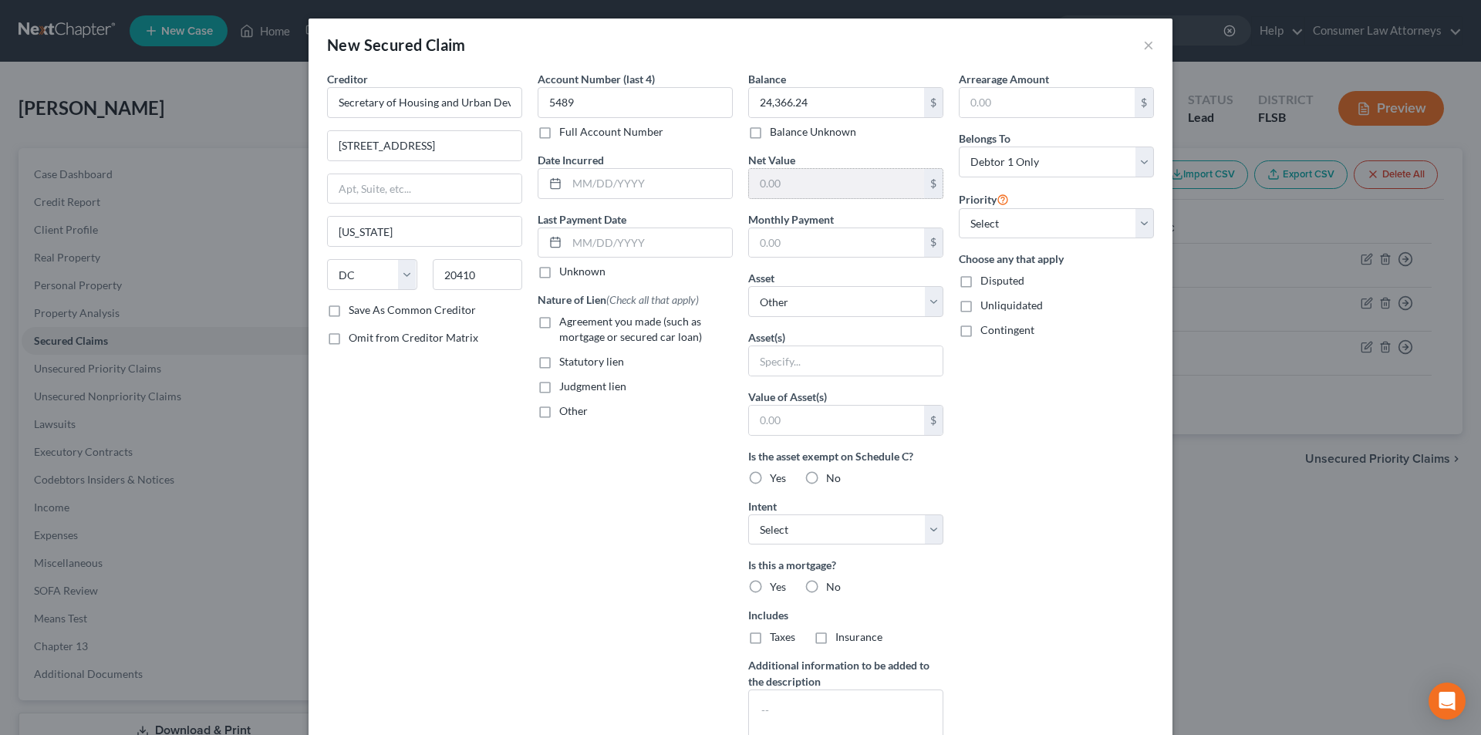
click at [788, 196] on input "text" at bounding box center [836, 183] width 175 height 29
click at [599, 193] on input "text" at bounding box center [649, 183] width 165 height 29
click at [1028, 228] on select "Select 1st 2nd 3rd 4th 5th 6th 7th 8th 9th 10th 11th 12th 13th 14th 15th 16th 1…" at bounding box center [1056, 223] width 195 height 31
click at [959, 208] on select "Select 1st 2nd 3rd 4th 5th 6th 7th 8th 9th 10th 11th 12th 13th 14th 15th 16th 1…" at bounding box center [1056, 223] width 195 height 31
click at [849, 369] on input "text" at bounding box center [846, 360] width 194 height 29
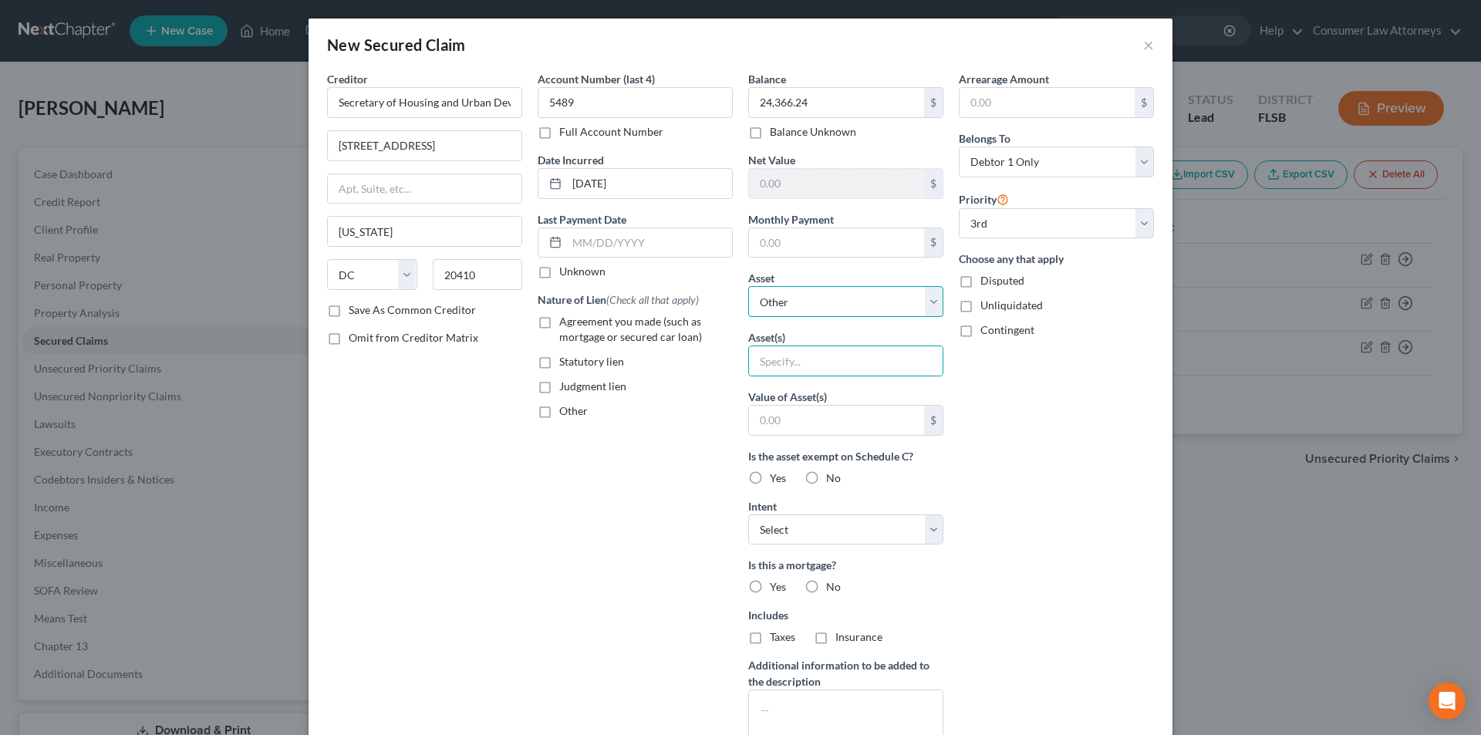
click at [851, 301] on select "Select Other Multiple Assets [STREET_ADDRESS] I - $0.0" at bounding box center [845, 301] width 195 height 31
click at [748, 286] on select "Select Other Multiple Assets [STREET_ADDRESS] I - $0.0" at bounding box center [845, 301] width 195 height 31
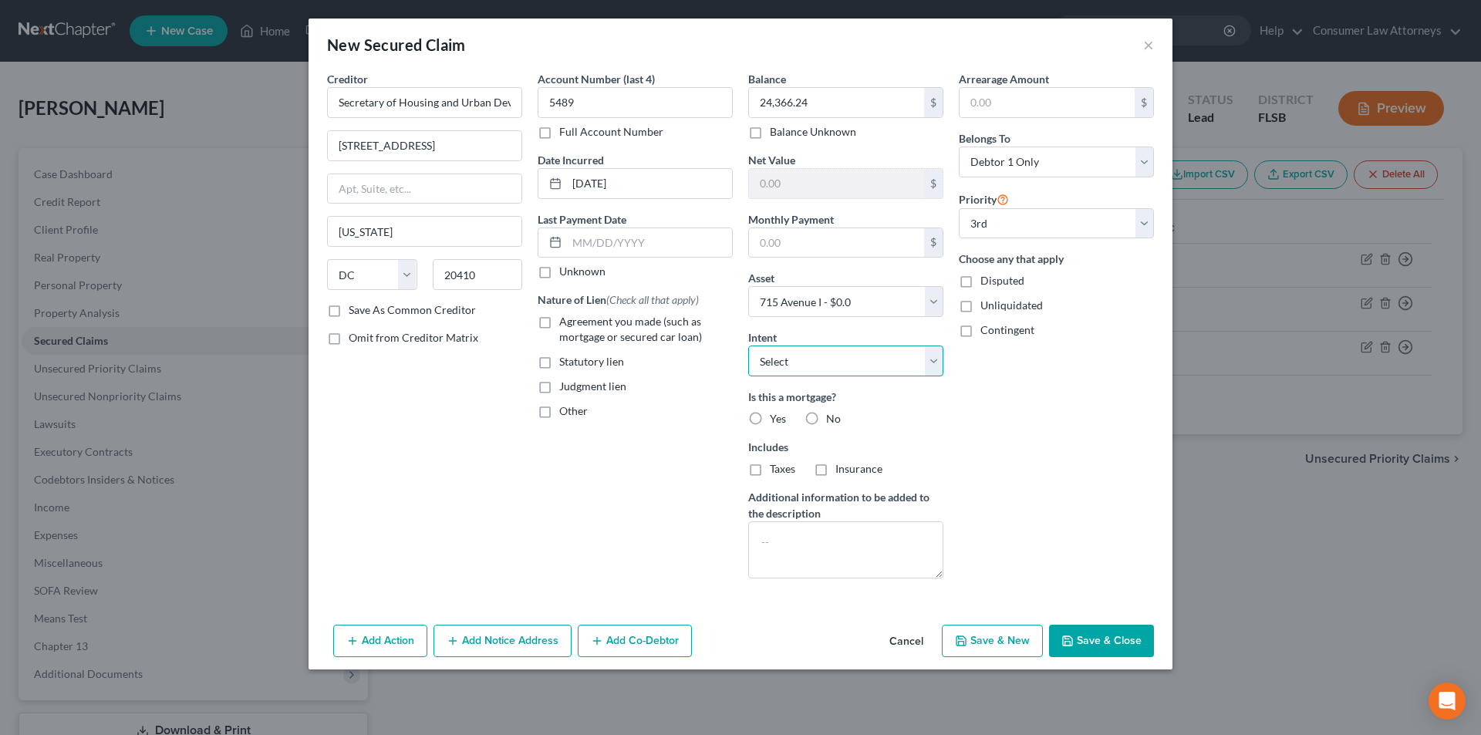
click at [829, 362] on select "Select Surrender Redeem Reaffirm Avoid Other" at bounding box center [845, 361] width 195 height 31
click at [748, 346] on select "Select Surrender Redeem Reaffirm Avoid Other" at bounding box center [845, 361] width 195 height 31
click at [770, 421] on label "Yes" at bounding box center [778, 418] width 16 height 15
click at [776, 421] on input "Yes" at bounding box center [781, 416] width 10 height 10
click at [1104, 635] on button "Save & Close" at bounding box center [1101, 641] width 105 height 32
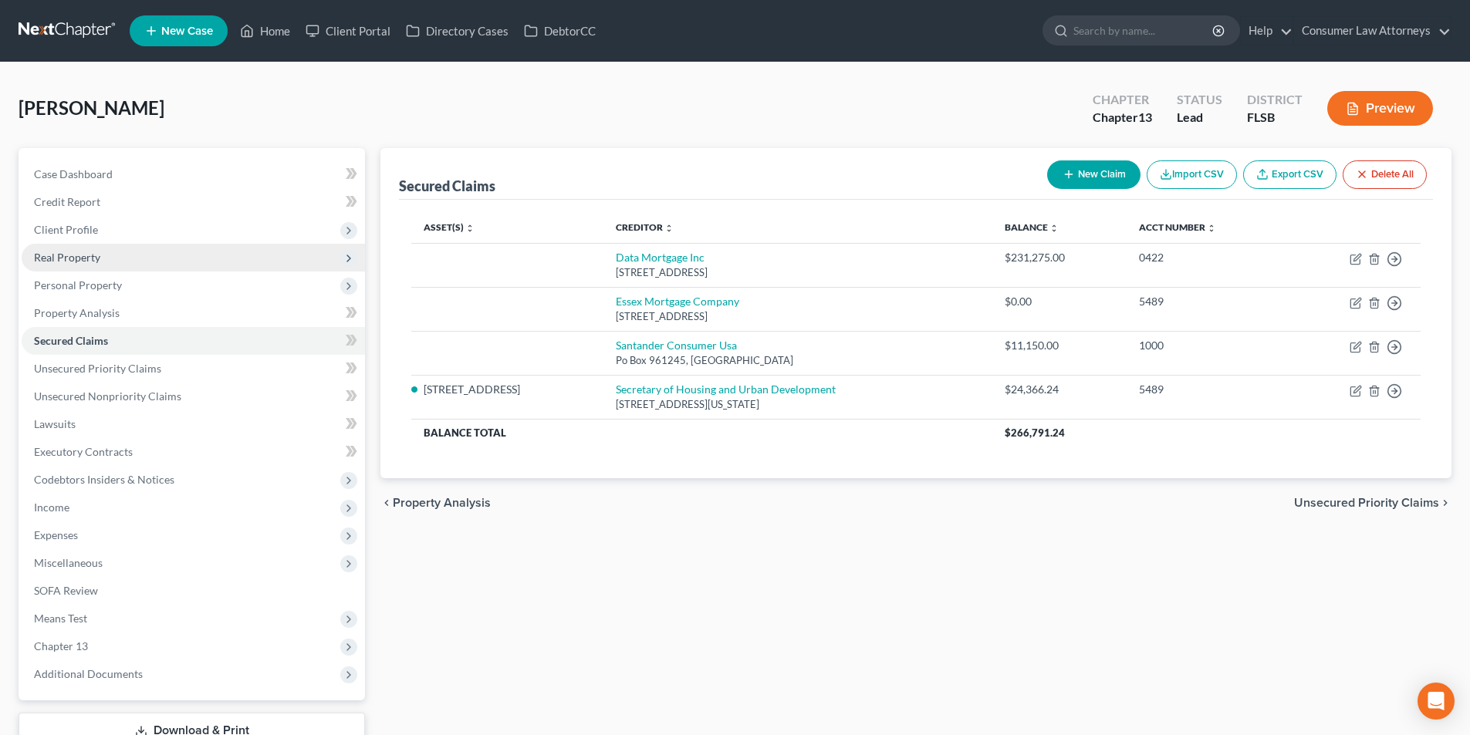
click at [100, 261] on span "Real Property" at bounding box center [193, 258] width 343 height 28
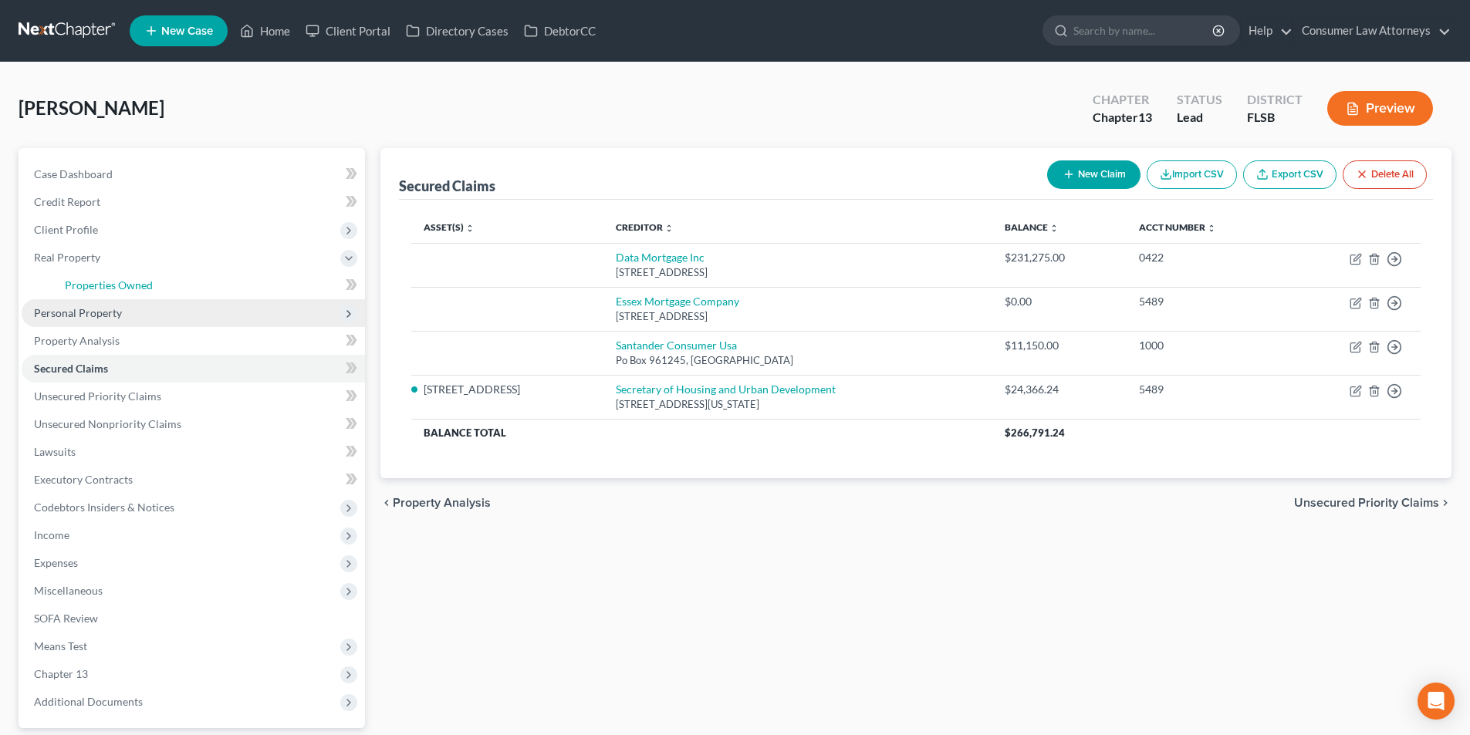
click at [165, 281] on link "Properties Owned" at bounding box center [208, 286] width 312 height 28
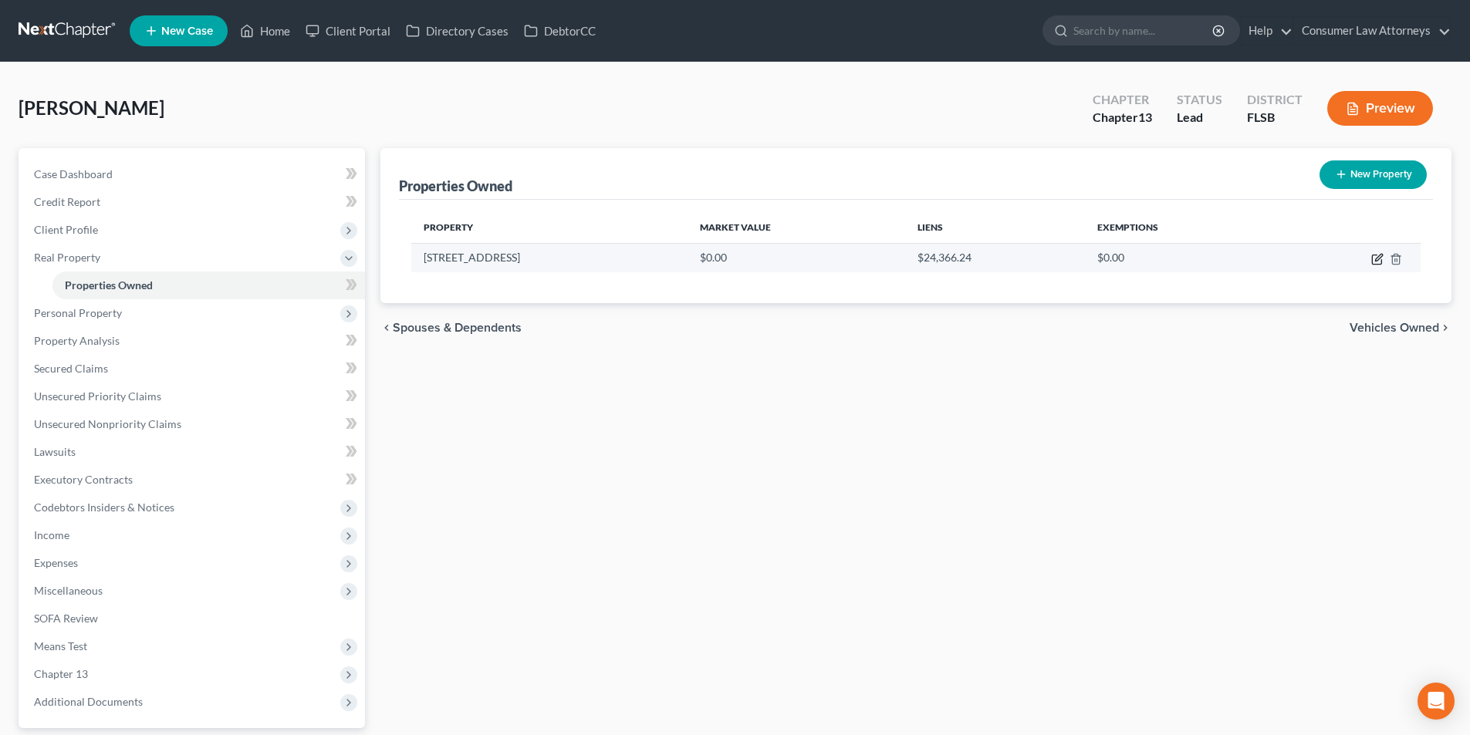
click at [1372, 259] on icon "button" at bounding box center [1376, 259] width 9 height 9
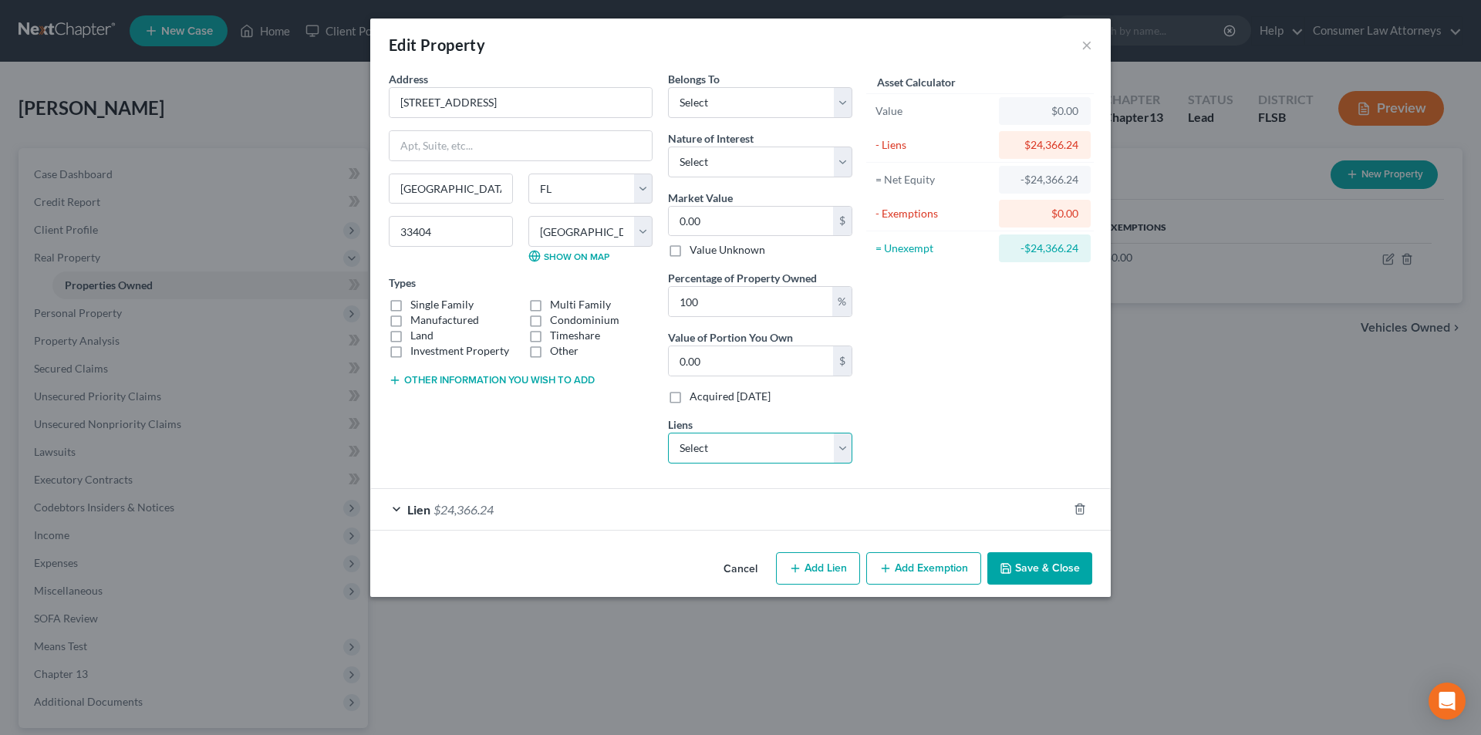
click at [741, 447] on select "Select Data Mortgage Inc - $231,275.00 Santander Consumer Usa - $11,150.00 Esse…" at bounding box center [760, 448] width 184 height 31
click at [668, 433] on select "Select Data Mortgage Inc - $231,275.00 Santander Consumer Usa - $11,150.00 Esse…" at bounding box center [760, 448] width 184 height 31
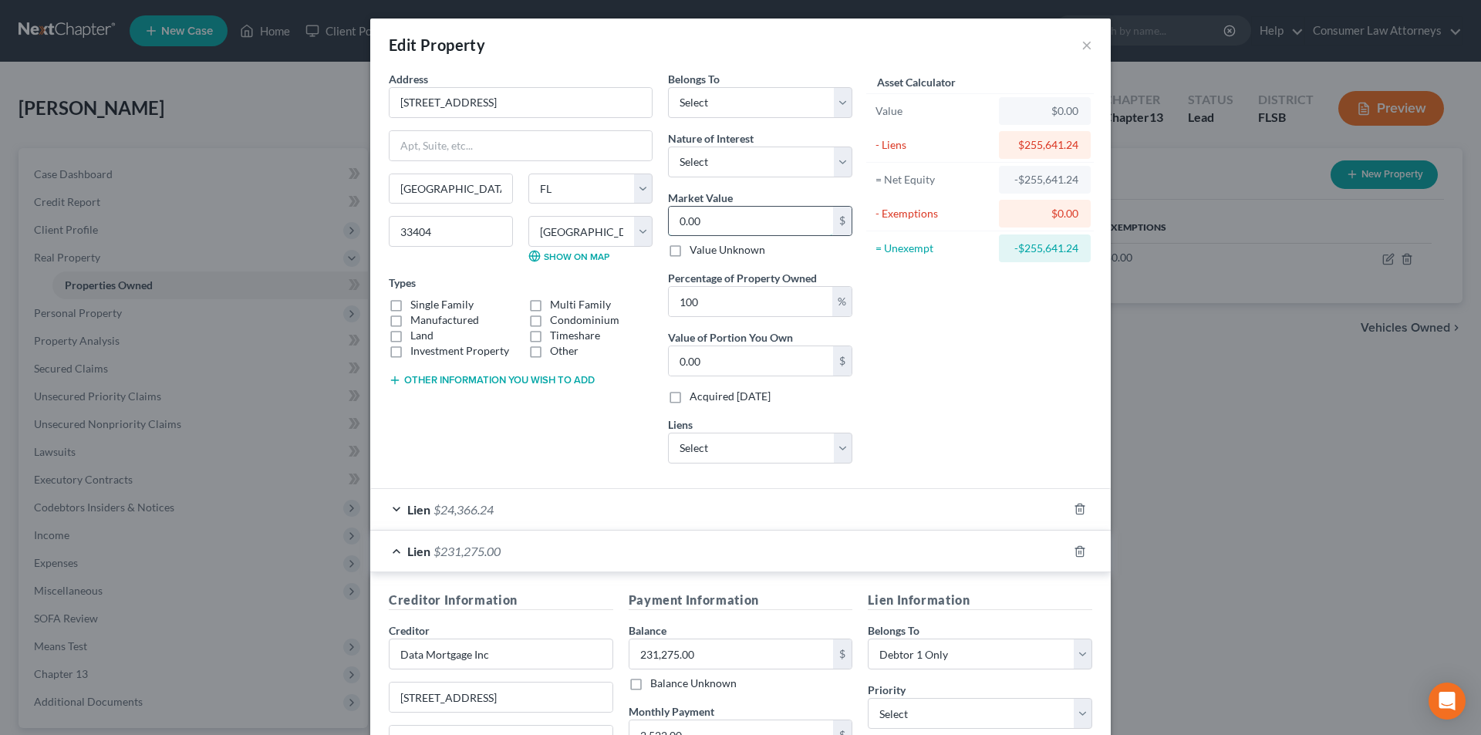
click at [724, 216] on input "0.00" at bounding box center [751, 221] width 164 height 29
click at [749, 110] on select "Select Debtor 1 Only Debtor 2 Only Debtor 1 And Debtor 2 Only At Least One Of T…" at bounding box center [760, 102] width 184 height 31
click at [668, 87] on select "Select Debtor 1 Only Debtor 2 Only Debtor 1 And Debtor 2 Only At Least One Of T…" at bounding box center [760, 102] width 184 height 31
click at [739, 160] on select "Select Fee Simple Joint Tenant Life Estate Equitable Interest Future Interest T…" at bounding box center [760, 162] width 184 height 31
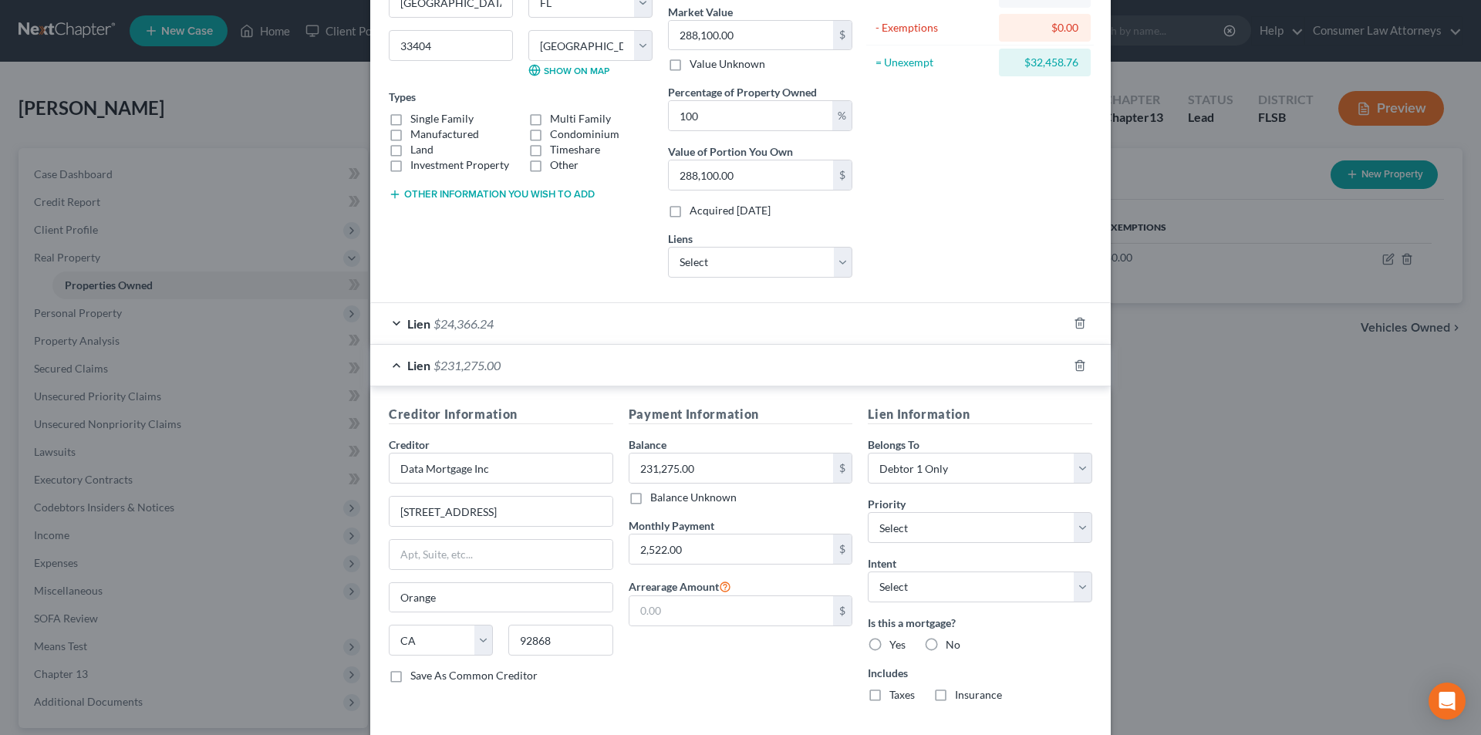
scroll to position [31, 0]
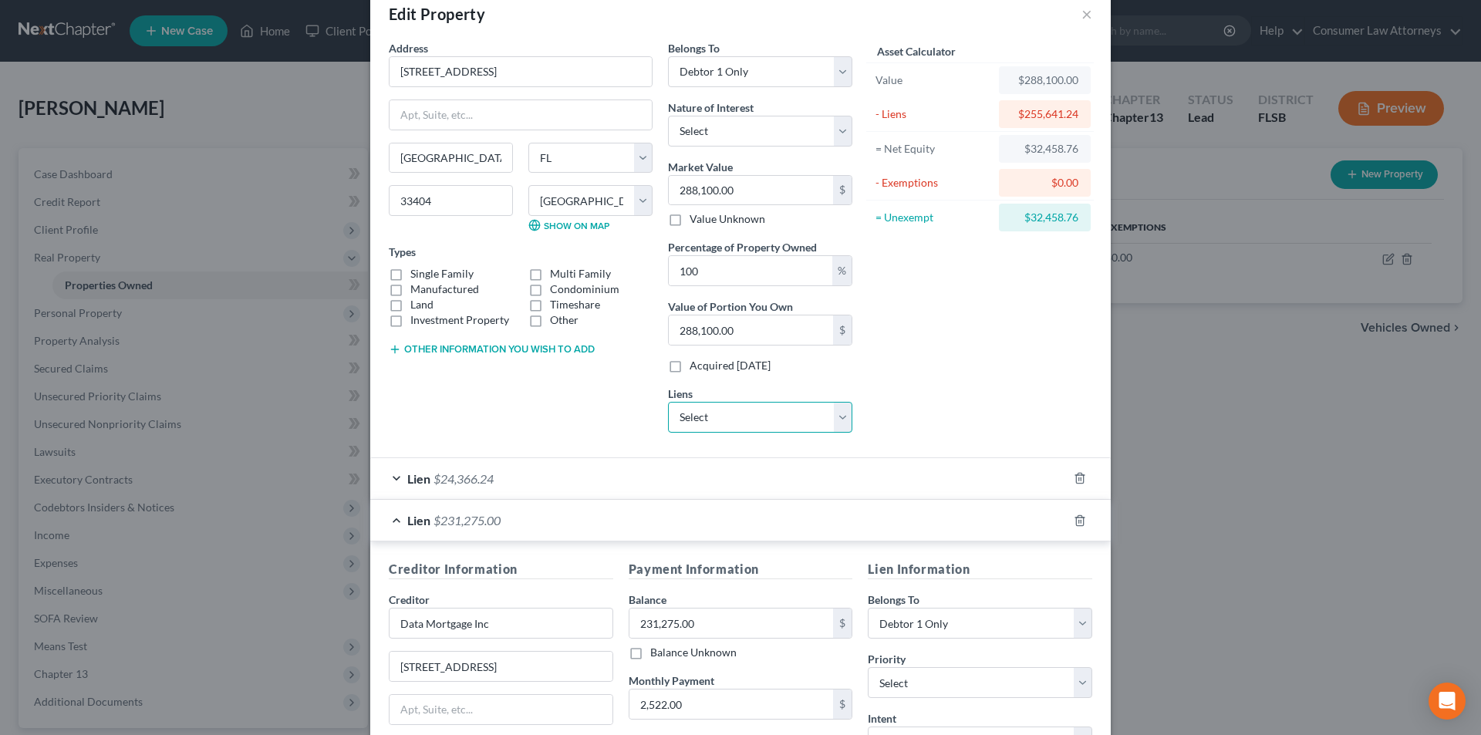
click at [742, 417] on select "Select Santander Consumer [GEOGRAPHIC_DATA] - $11,150.00 Essex Mortgage Company…" at bounding box center [760, 417] width 184 height 31
click at [937, 410] on div "Asset Calculator Value $288,100.00 - Liens $255,641.24 = Net Equity $32,458.76 …" at bounding box center [980, 242] width 240 height 405
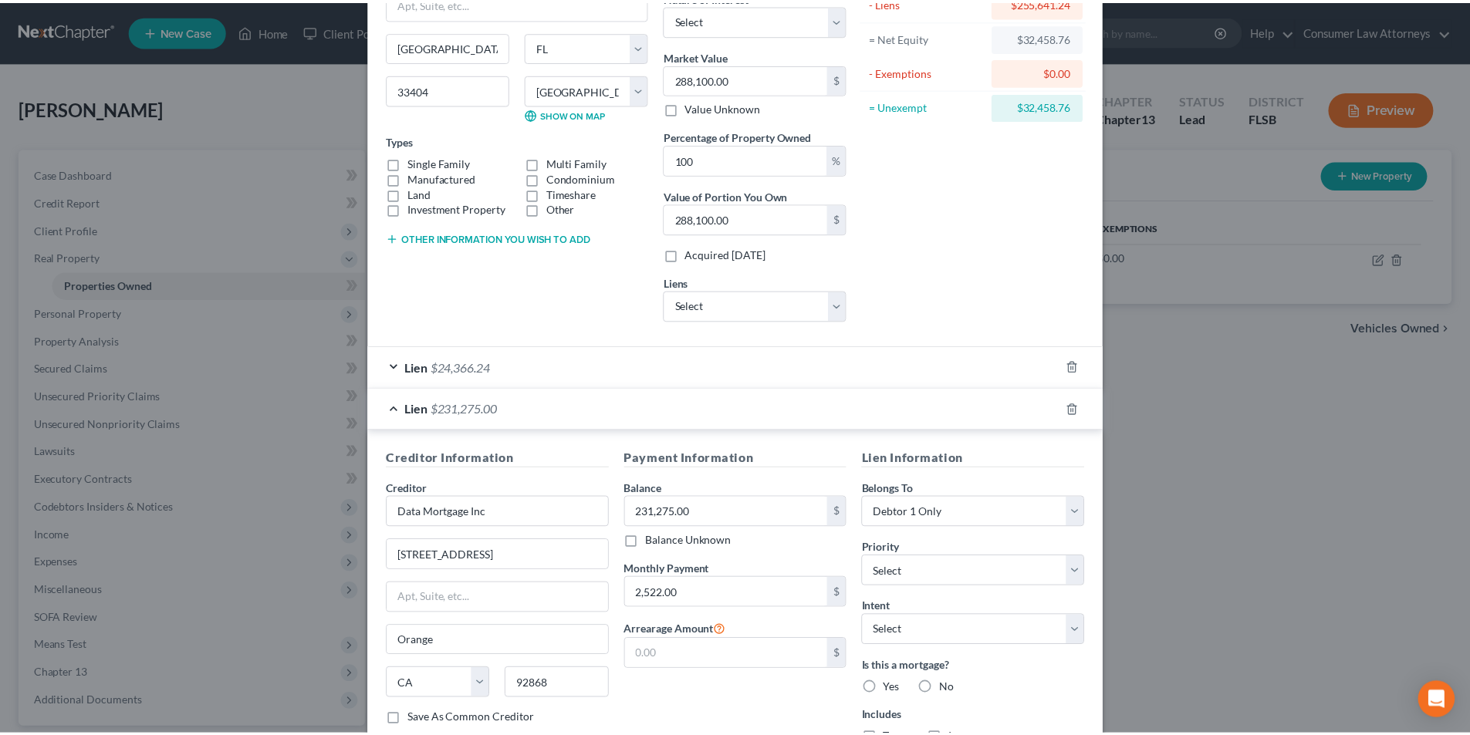
scroll to position [262, 0]
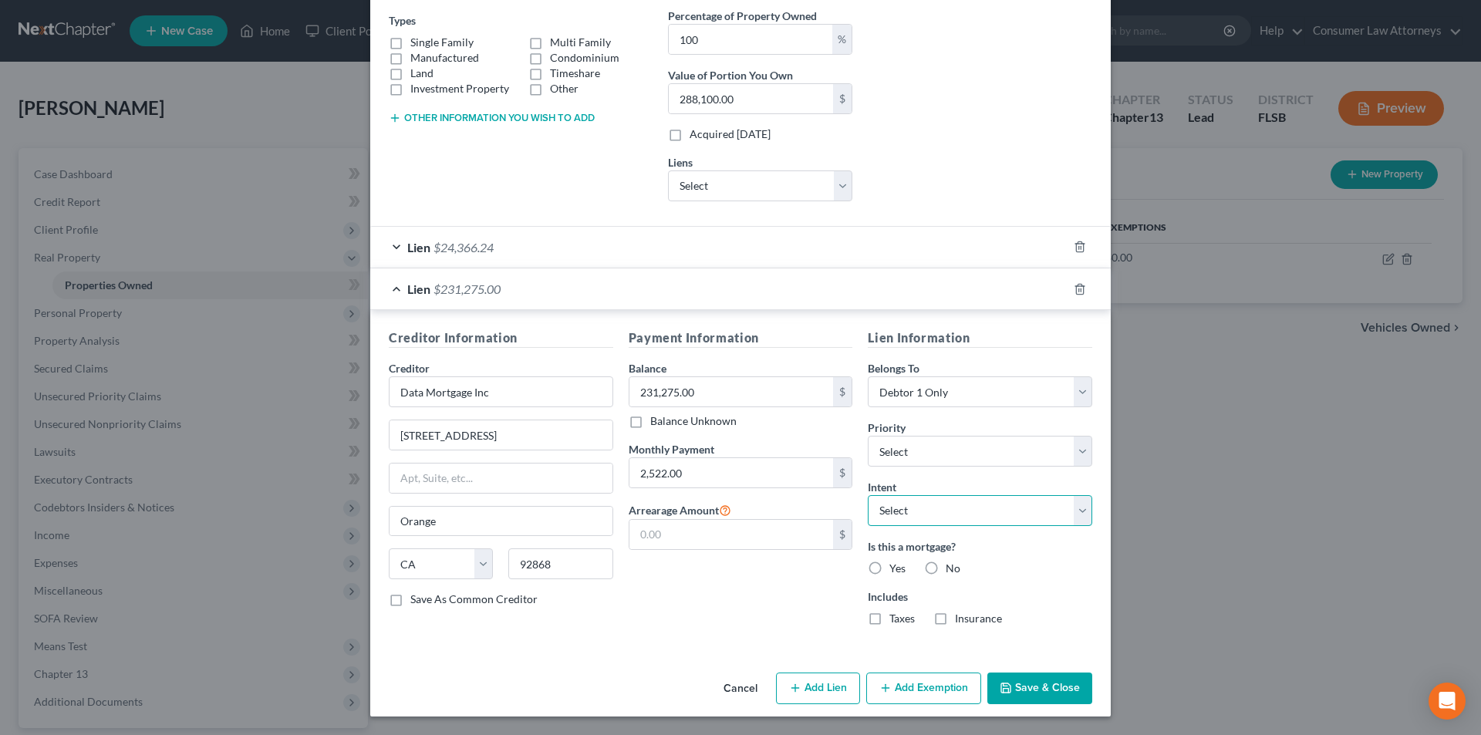
click at [941, 507] on select "Select Surrender Redeem Reaffirm Avoid Other" at bounding box center [980, 510] width 225 height 31
click at [868, 495] on select "Select Surrender Redeem Reaffirm Avoid Other" at bounding box center [980, 510] width 225 height 31
click at [890, 561] on label "Yes" at bounding box center [898, 568] width 16 height 15
click at [896, 561] on input "Yes" at bounding box center [901, 566] width 10 height 10
click at [890, 563] on label "Yes" at bounding box center [898, 568] width 16 height 15
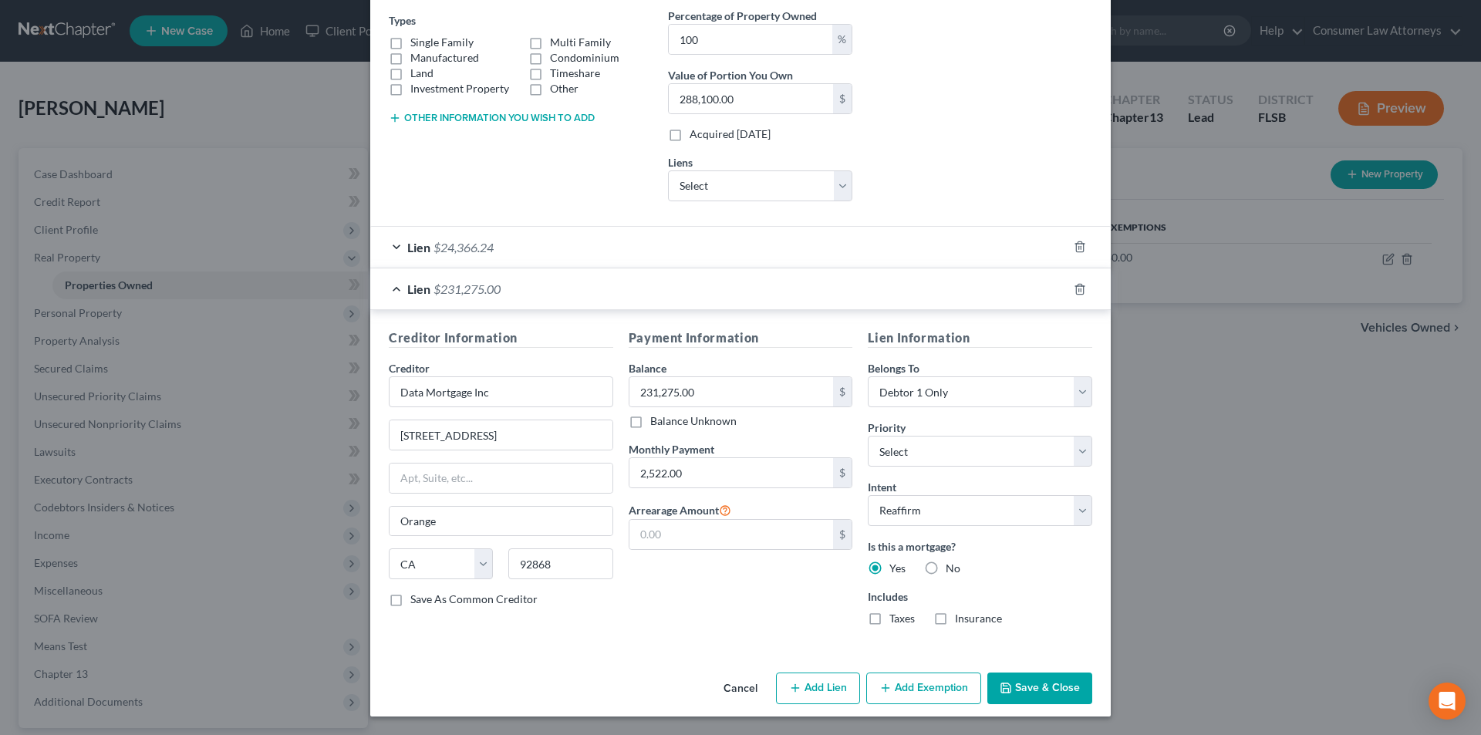
click at [896, 563] on input "Yes" at bounding box center [901, 566] width 10 height 10
click at [1028, 690] on button "Save & Close" at bounding box center [1040, 689] width 105 height 32
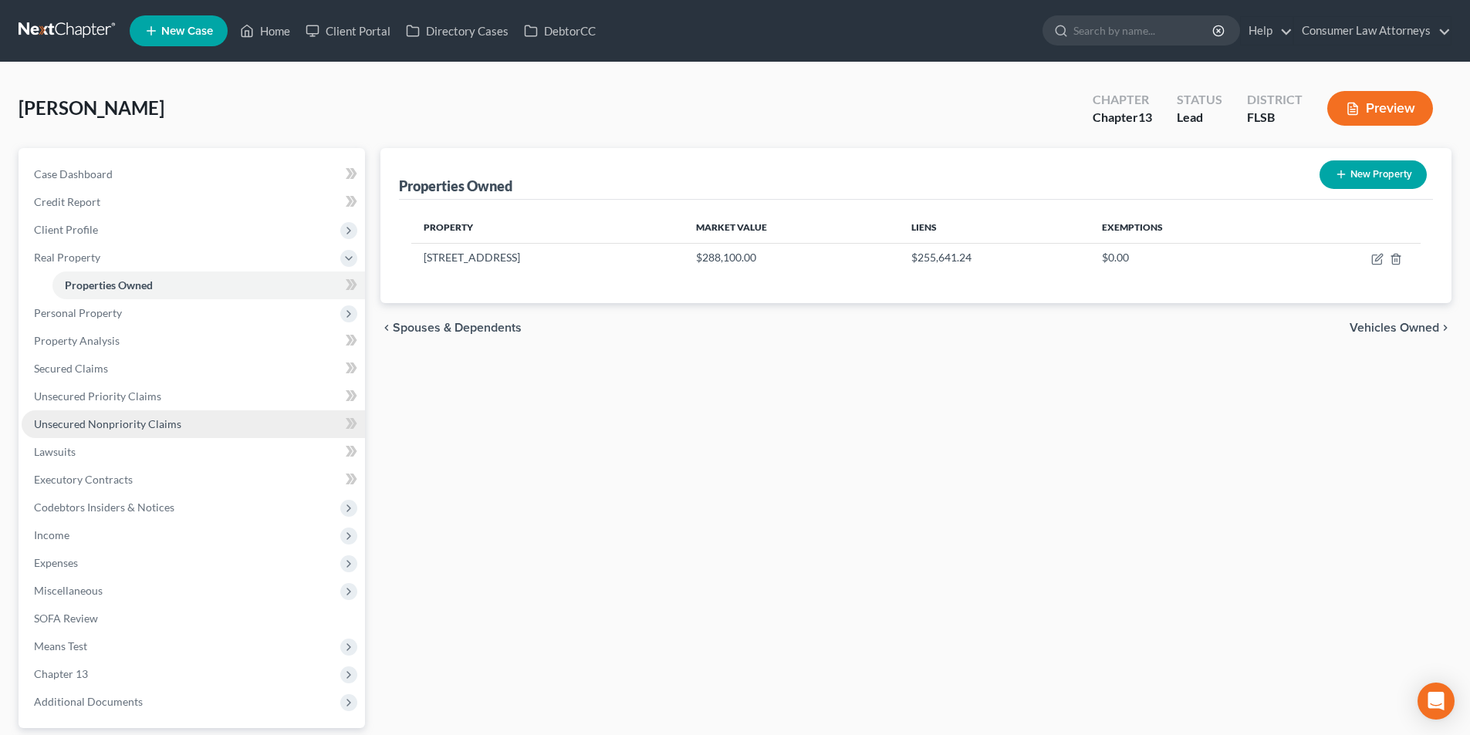
click at [159, 422] on span "Unsecured Nonpriority Claims" at bounding box center [107, 423] width 147 height 13
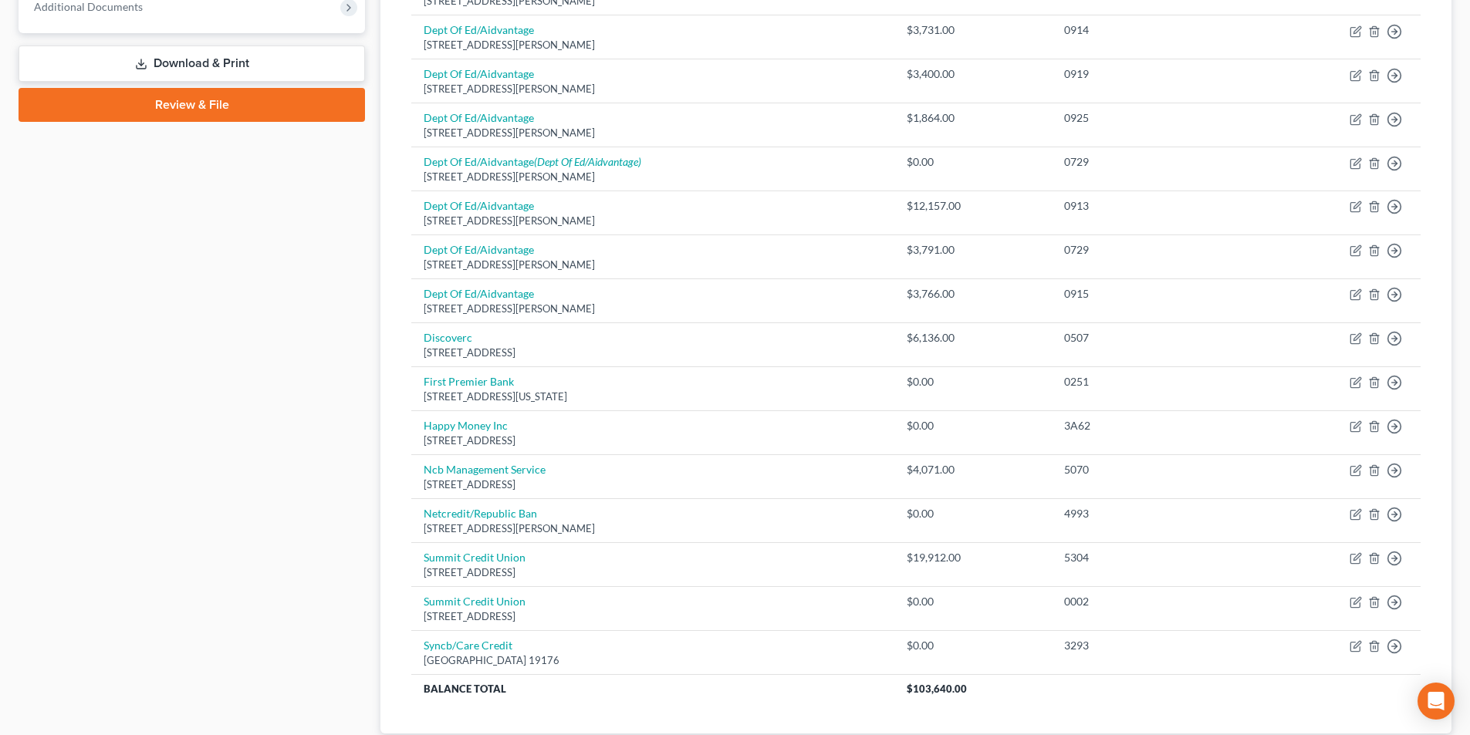
scroll to position [694, 0]
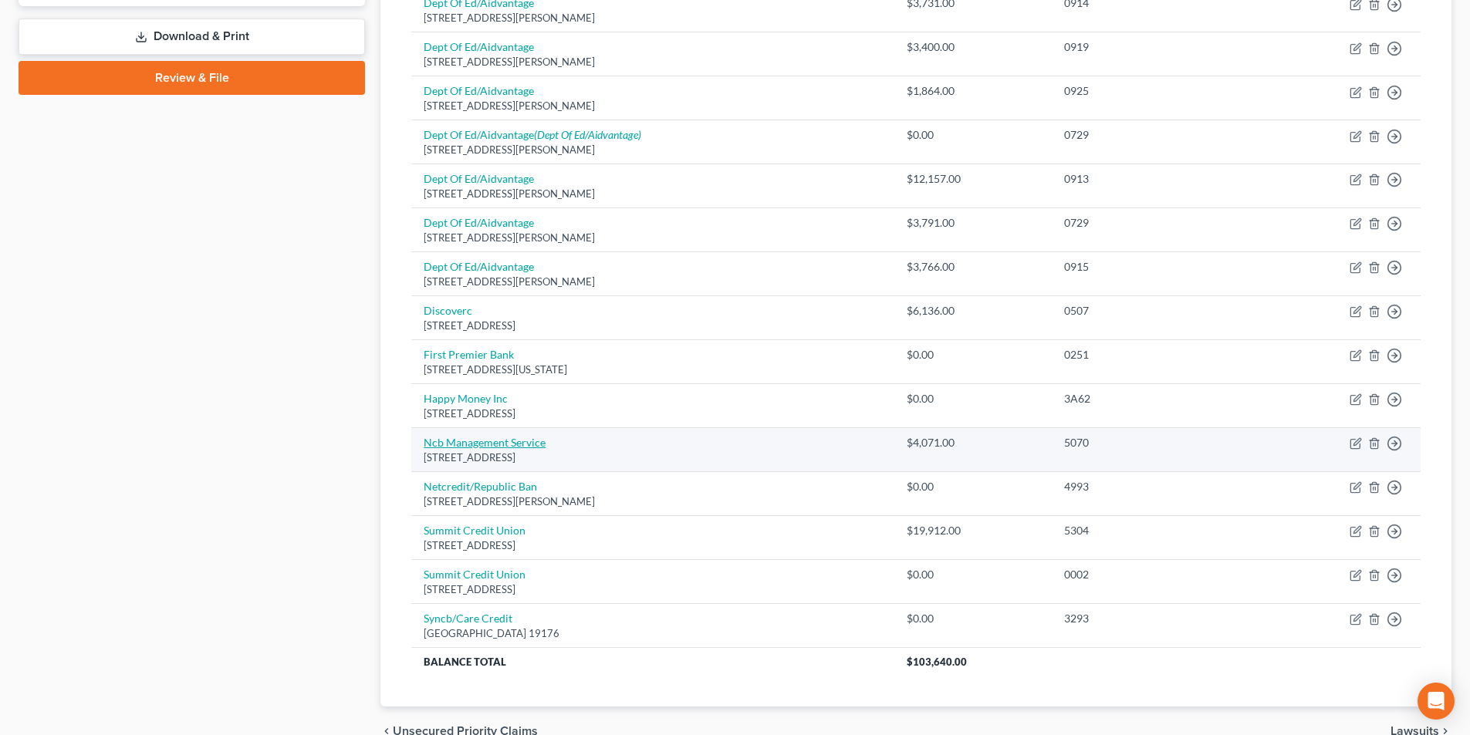
click at [520, 444] on link "Ncb Management Service" at bounding box center [485, 442] width 122 height 13
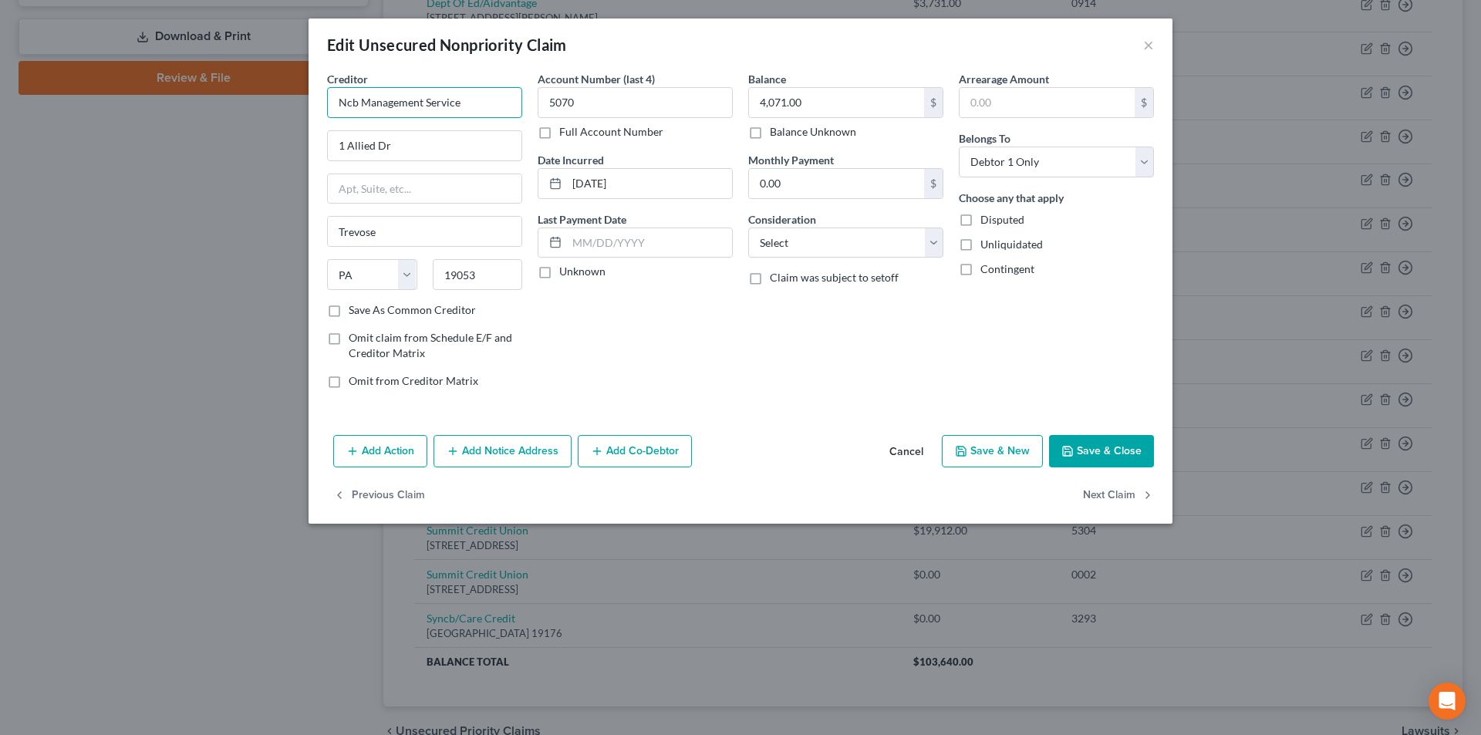
click at [346, 98] on input "Ncb Management Service" at bounding box center [424, 102] width 195 height 31
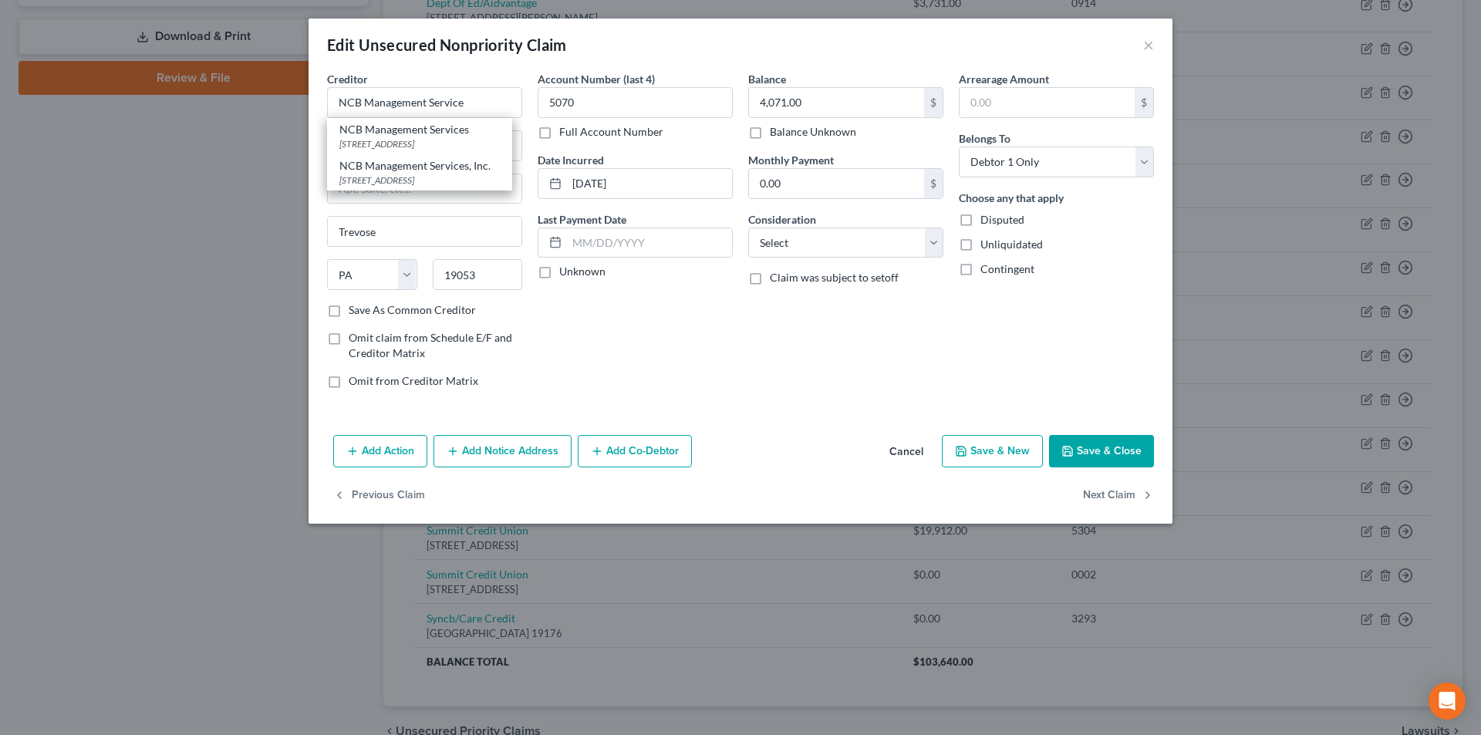
click at [836, 395] on div "Balance 4,071.00 $ Balance Unknown Balance Undetermined 4,071.00 $ Balance Unkn…" at bounding box center [846, 236] width 211 height 330
click at [1098, 446] on button "Save & Close" at bounding box center [1101, 451] width 105 height 32
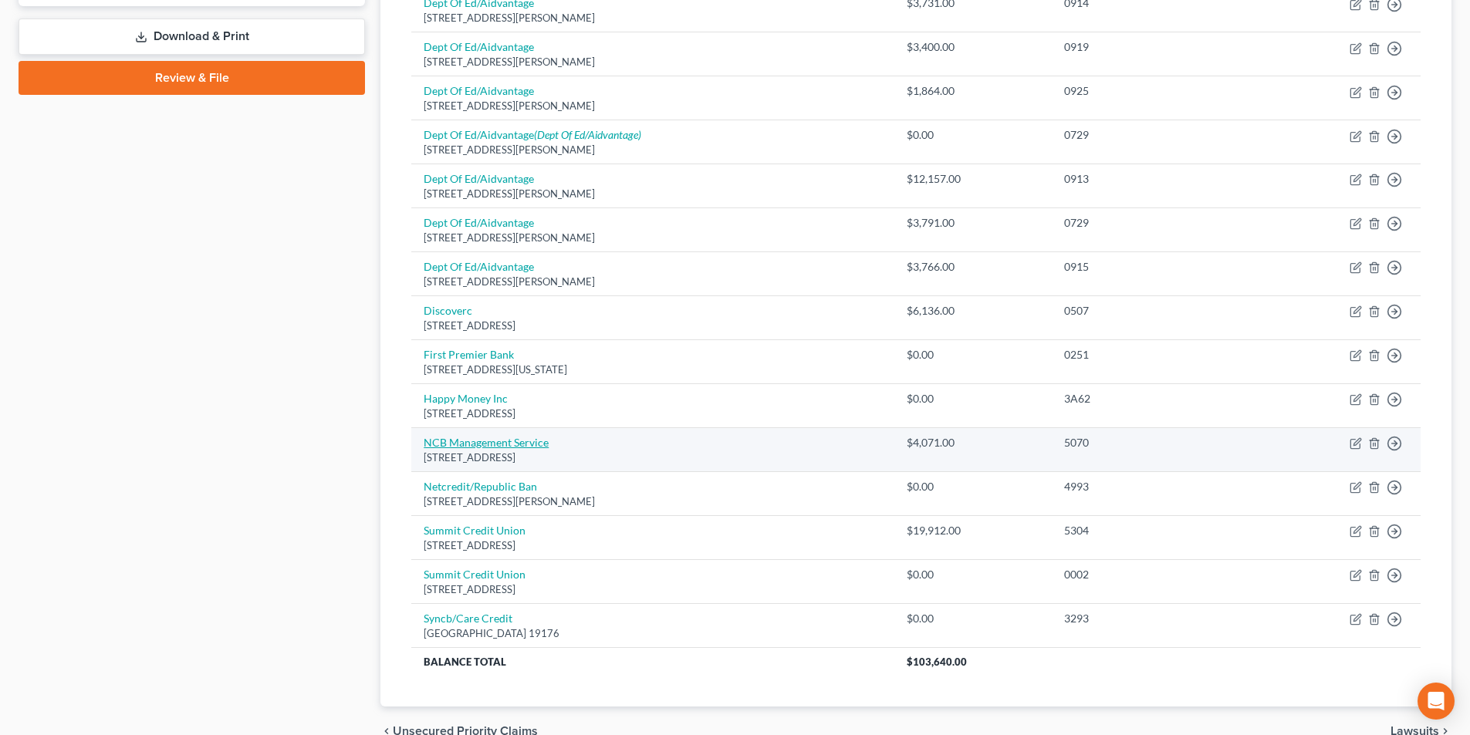
click at [515, 447] on link "NCB Management Service" at bounding box center [486, 442] width 125 height 13
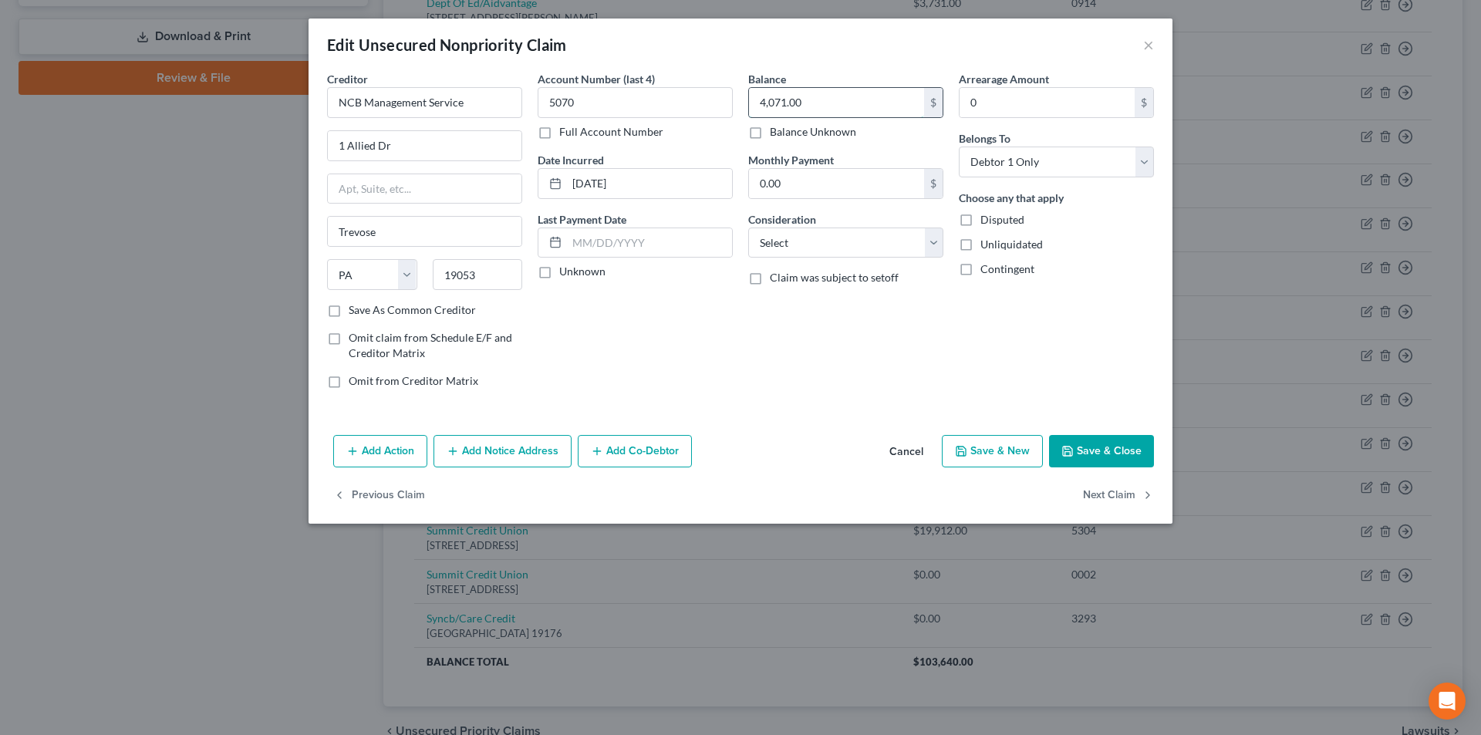
click at [815, 107] on input "4,071.00" at bounding box center [836, 102] width 175 height 29
click at [1102, 452] on button "Save & Close" at bounding box center [1101, 451] width 105 height 32
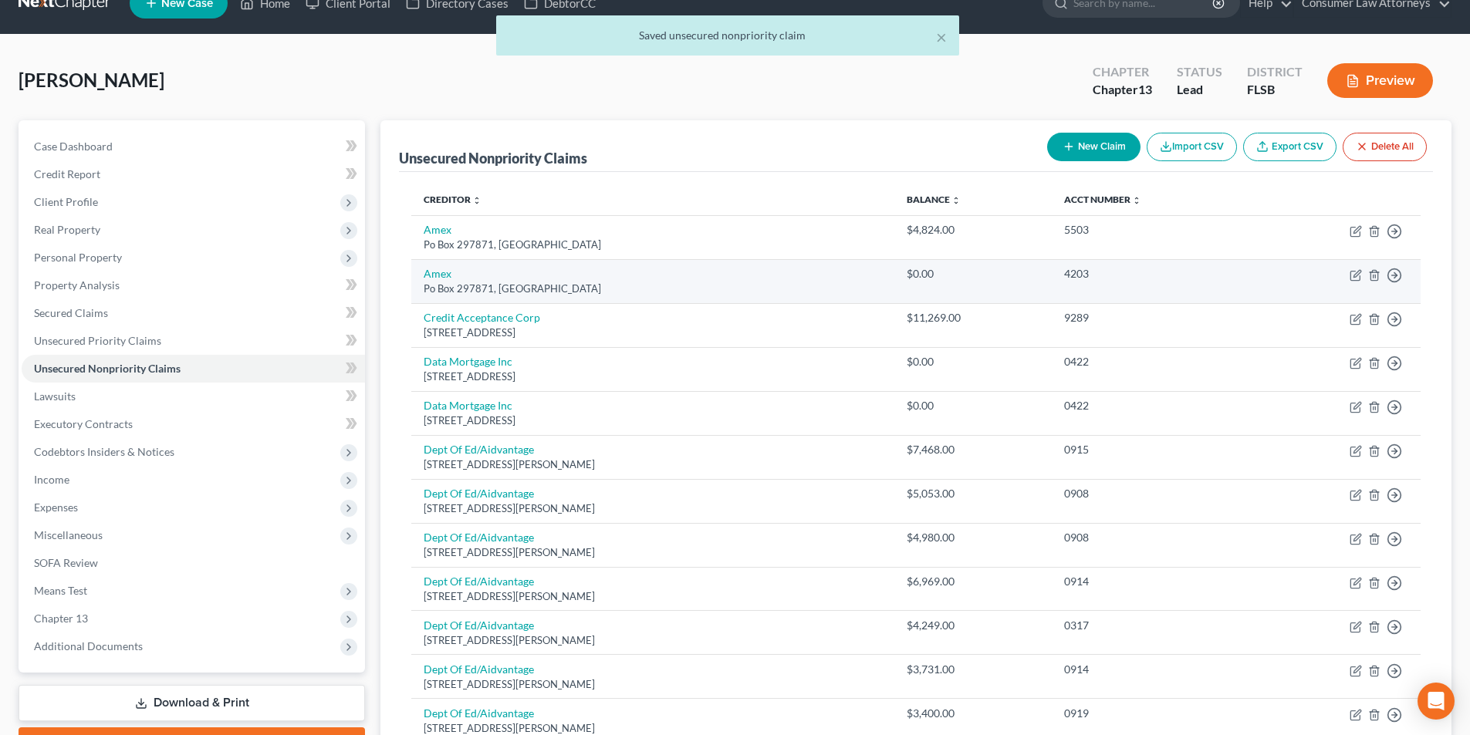
scroll to position [0, 0]
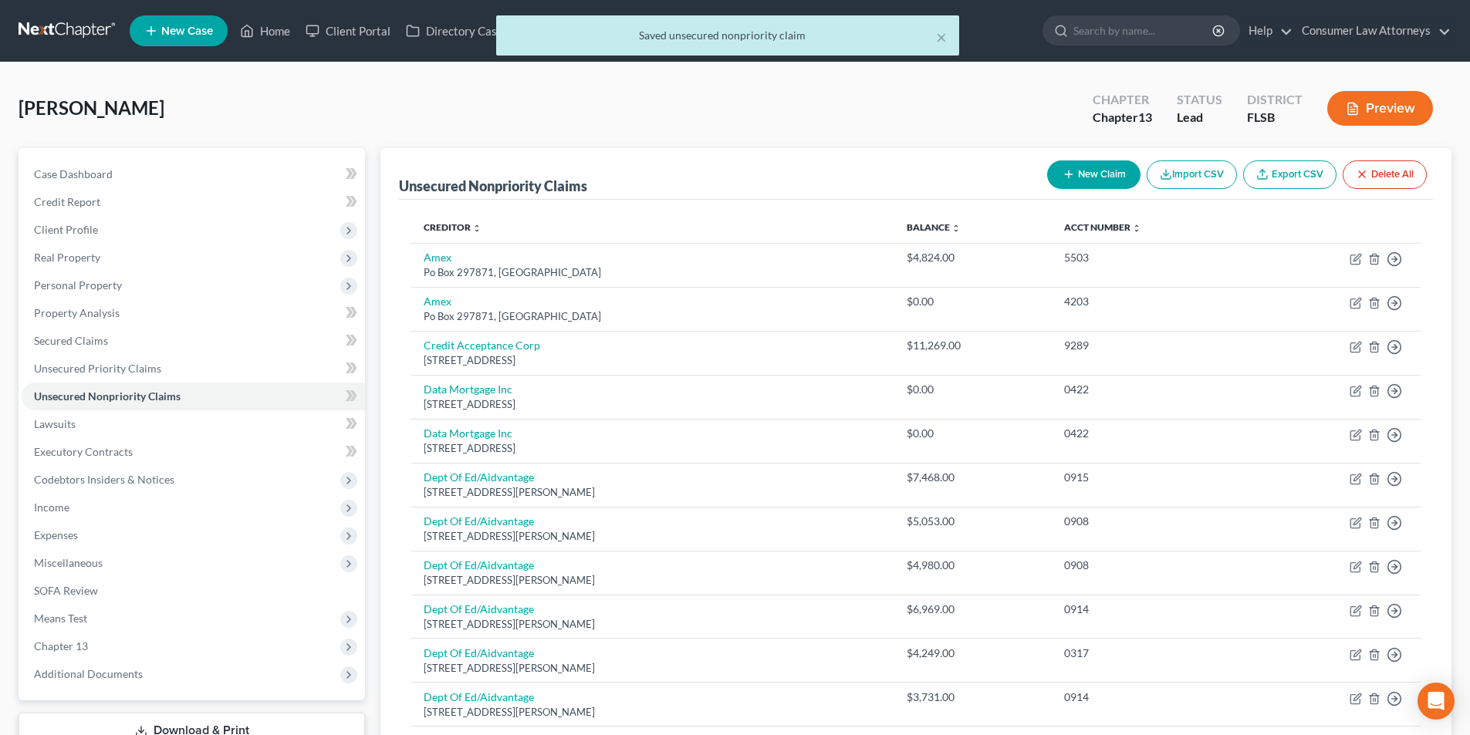
click at [1072, 181] on button "New Claim" at bounding box center [1093, 174] width 93 height 29
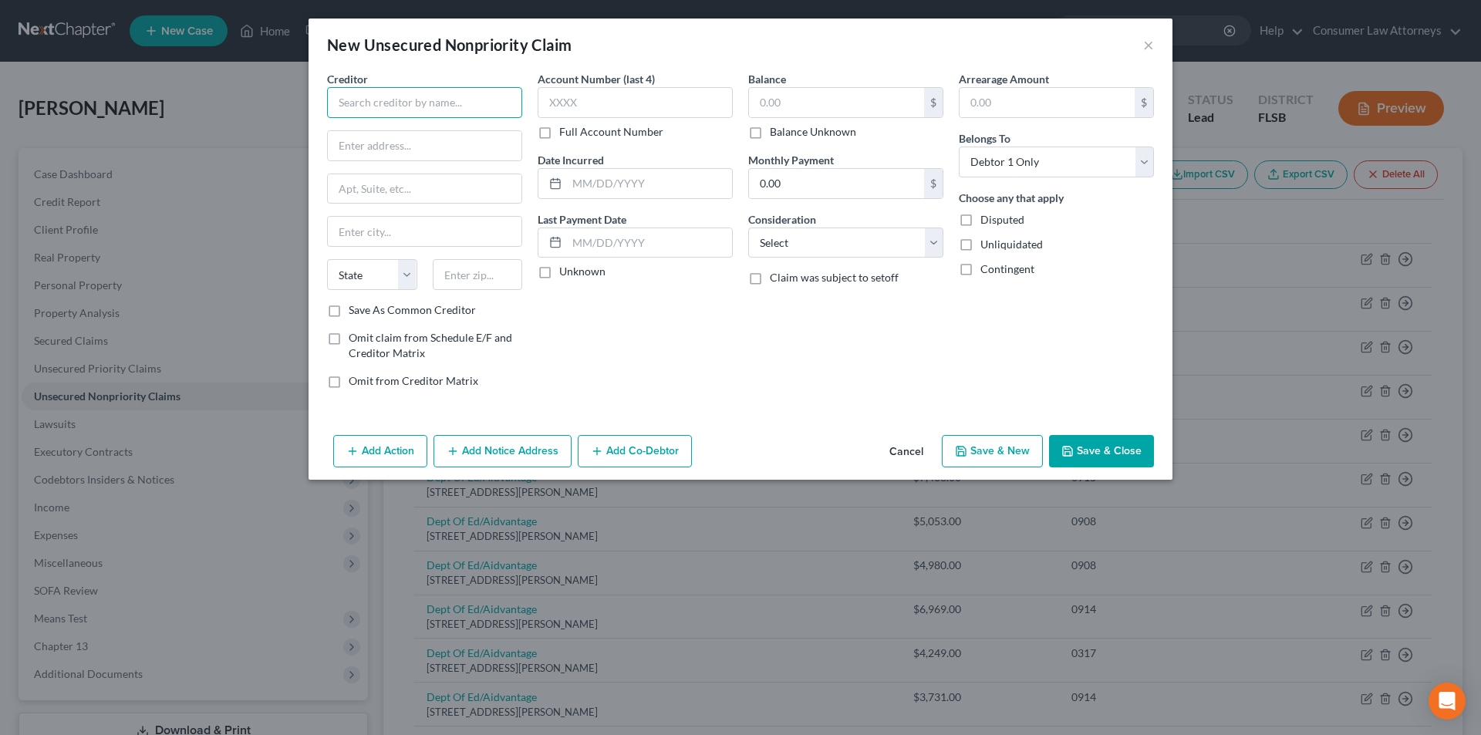
click at [480, 105] on input "text" at bounding box center [424, 102] width 195 height 31
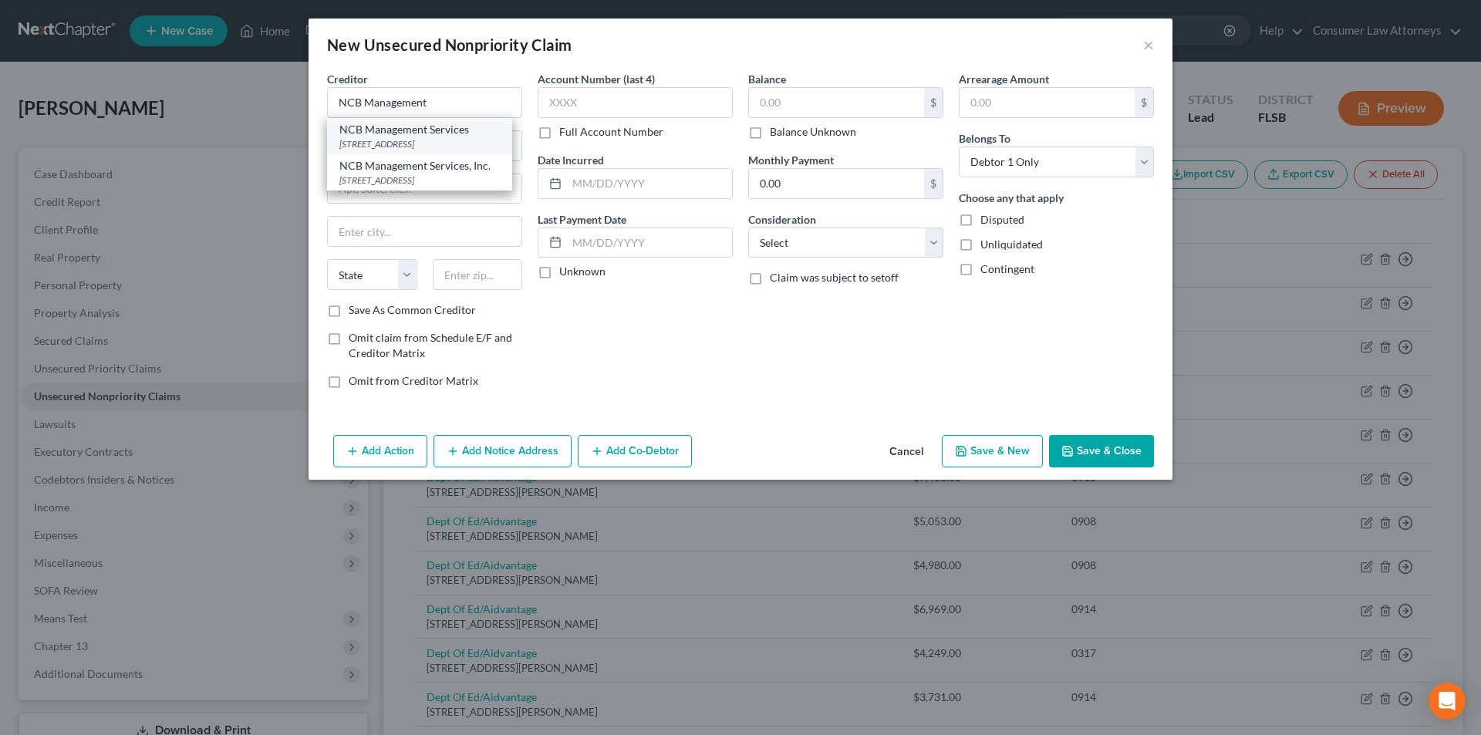
click at [439, 131] on div "NCB Management Services" at bounding box center [419, 129] width 160 height 15
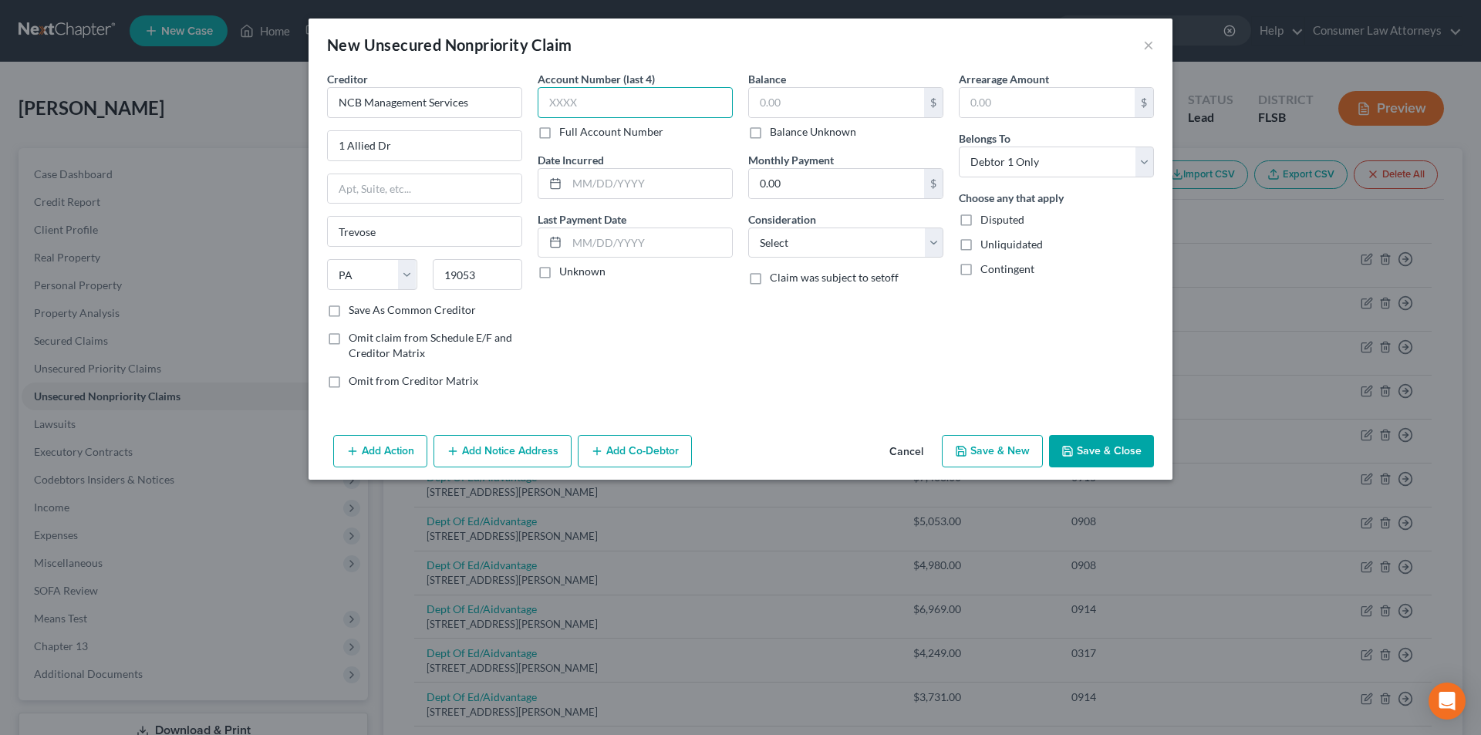
click at [598, 106] on input "text" at bounding box center [635, 102] width 195 height 31
click at [616, 113] on input "text" at bounding box center [635, 102] width 195 height 31
click at [820, 97] on input "text" at bounding box center [836, 102] width 175 height 29
click at [1124, 446] on button "Save & Close" at bounding box center [1101, 451] width 105 height 32
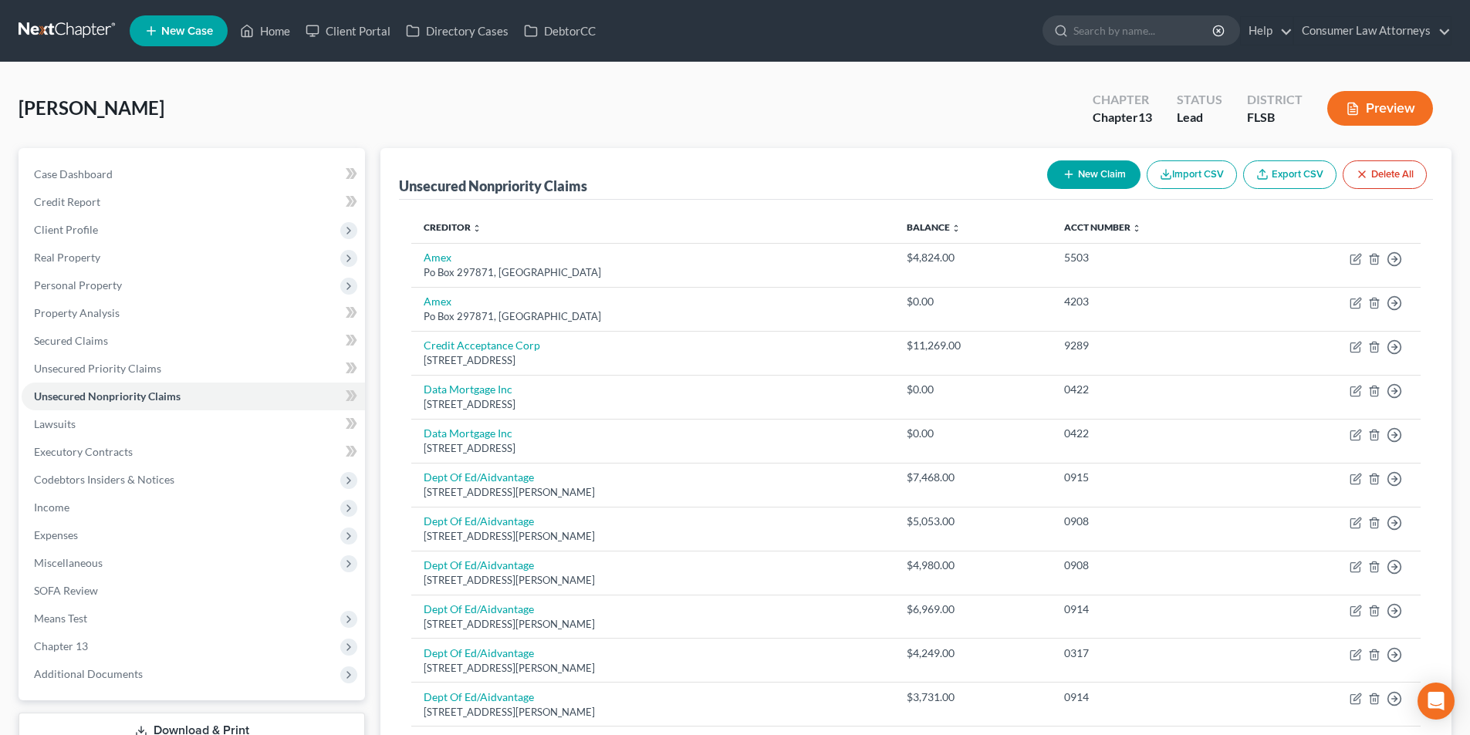
click at [1079, 168] on button "New Claim" at bounding box center [1093, 174] width 93 height 29
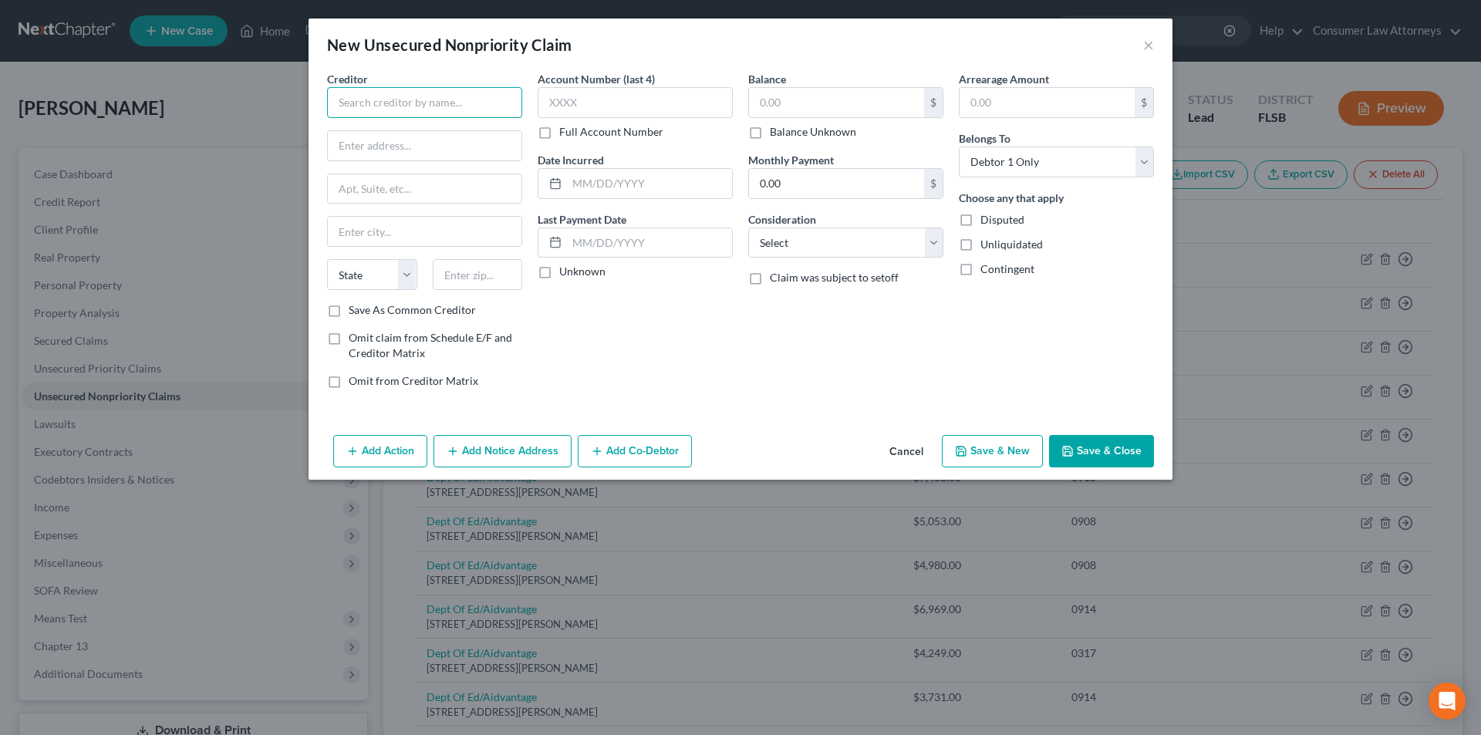
click at [421, 106] on input "text" at bounding box center [424, 102] width 195 height 31
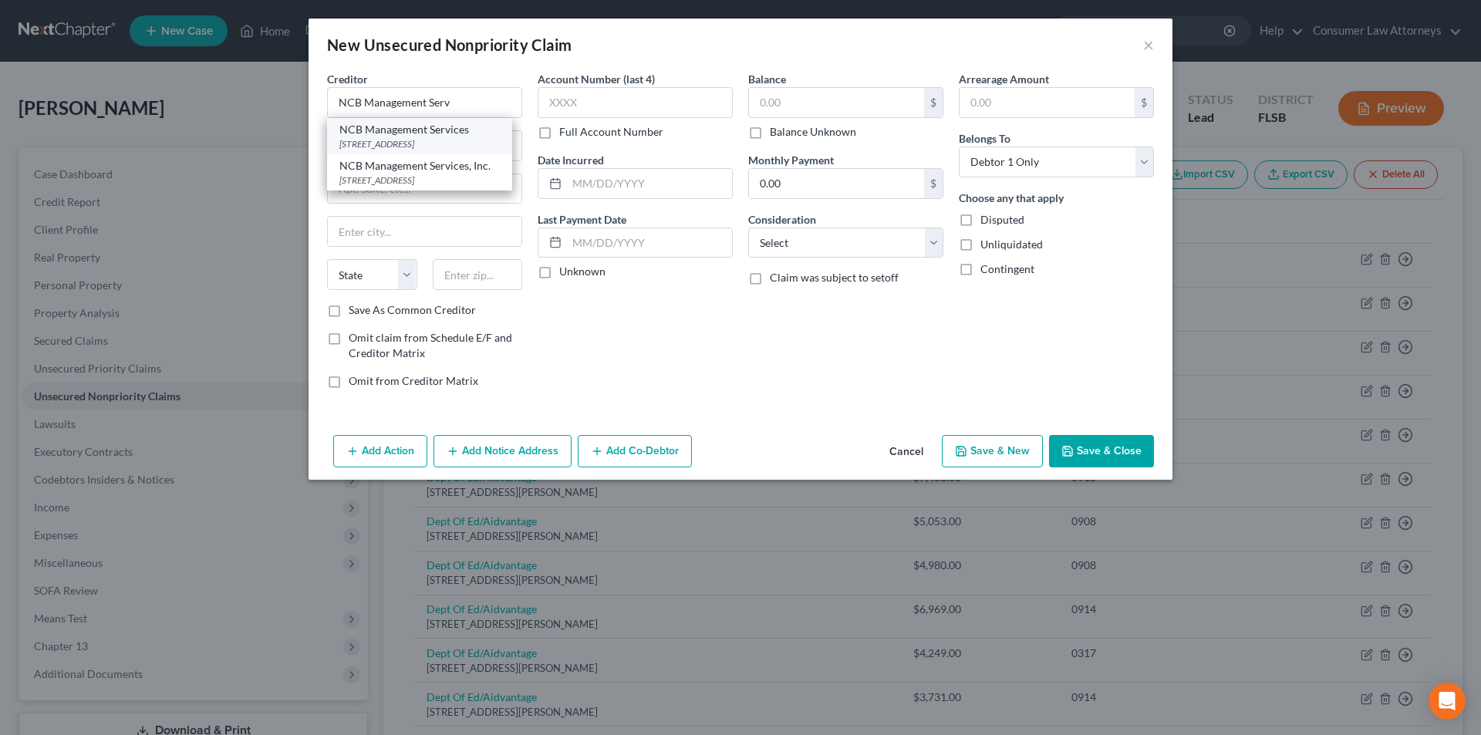
click at [404, 146] on div "[STREET_ADDRESS]" at bounding box center [419, 143] width 160 height 13
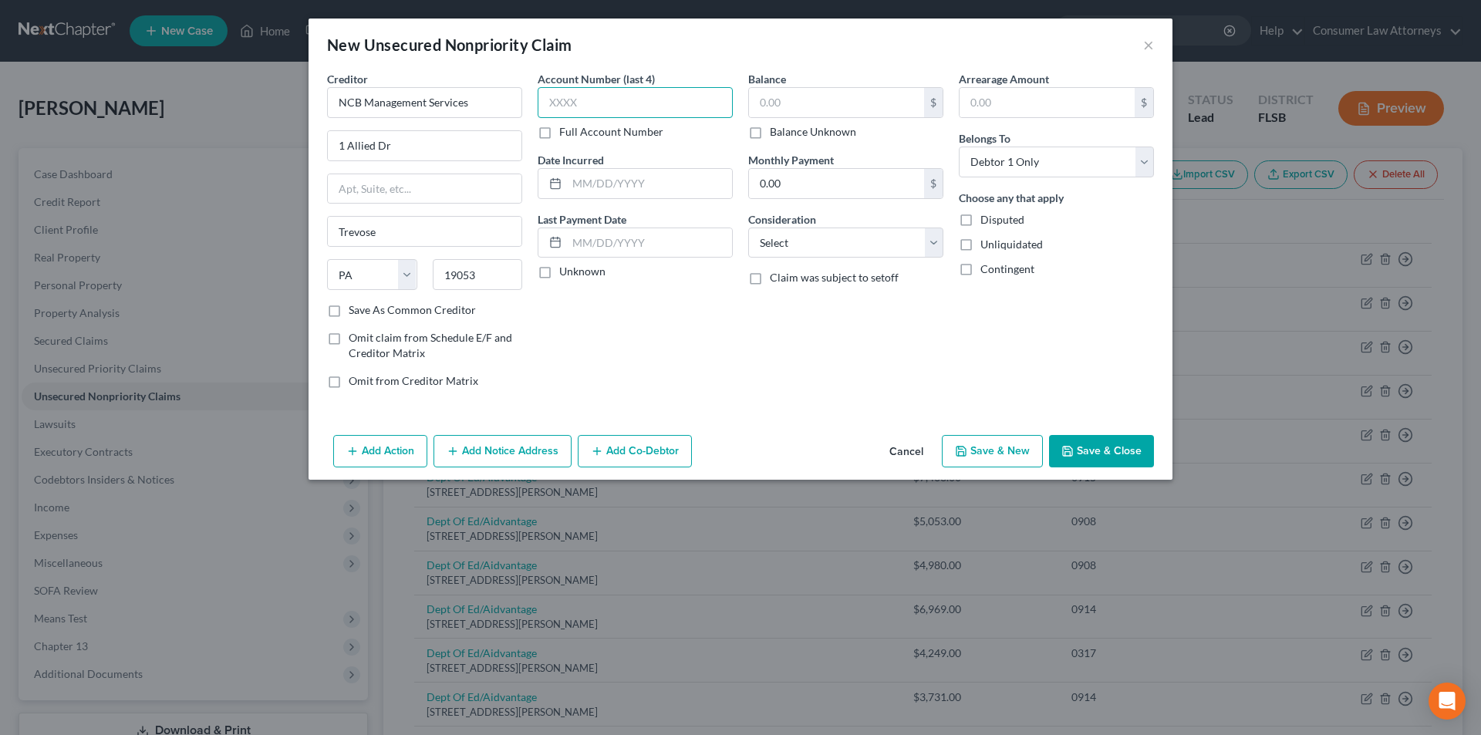
click at [596, 104] on input "text" at bounding box center [635, 102] width 195 height 31
click at [786, 116] on div "$" at bounding box center [845, 102] width 195 height 31
click at [786, 116] on input "text" at bounding box center [836, 102] width 175 height 29
click at [1096, 453] on button "Save & Close" at bounding box center [1101, 451] width 105 height 32
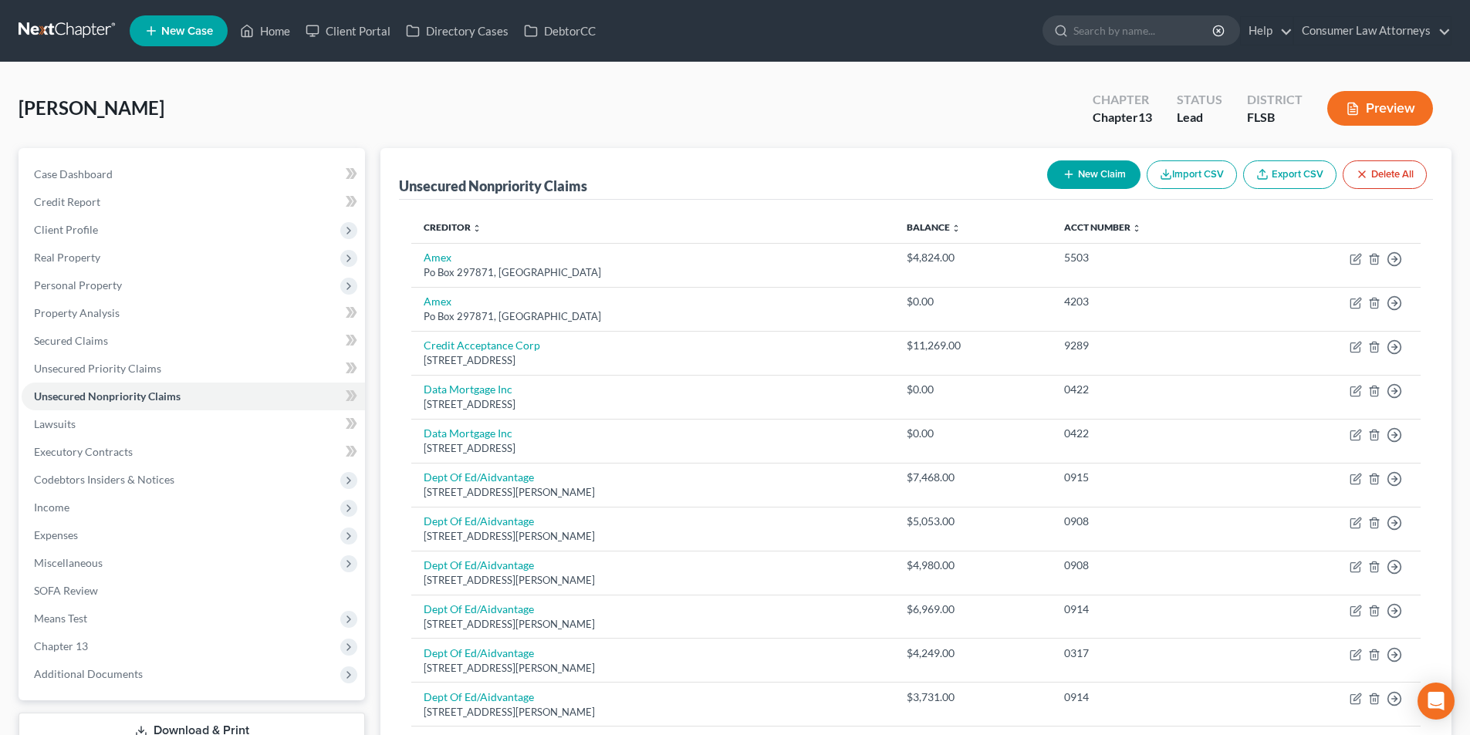
click at [1107, 180] on button "New Claim" at bounding box center [1093, 174] width 93 height 29
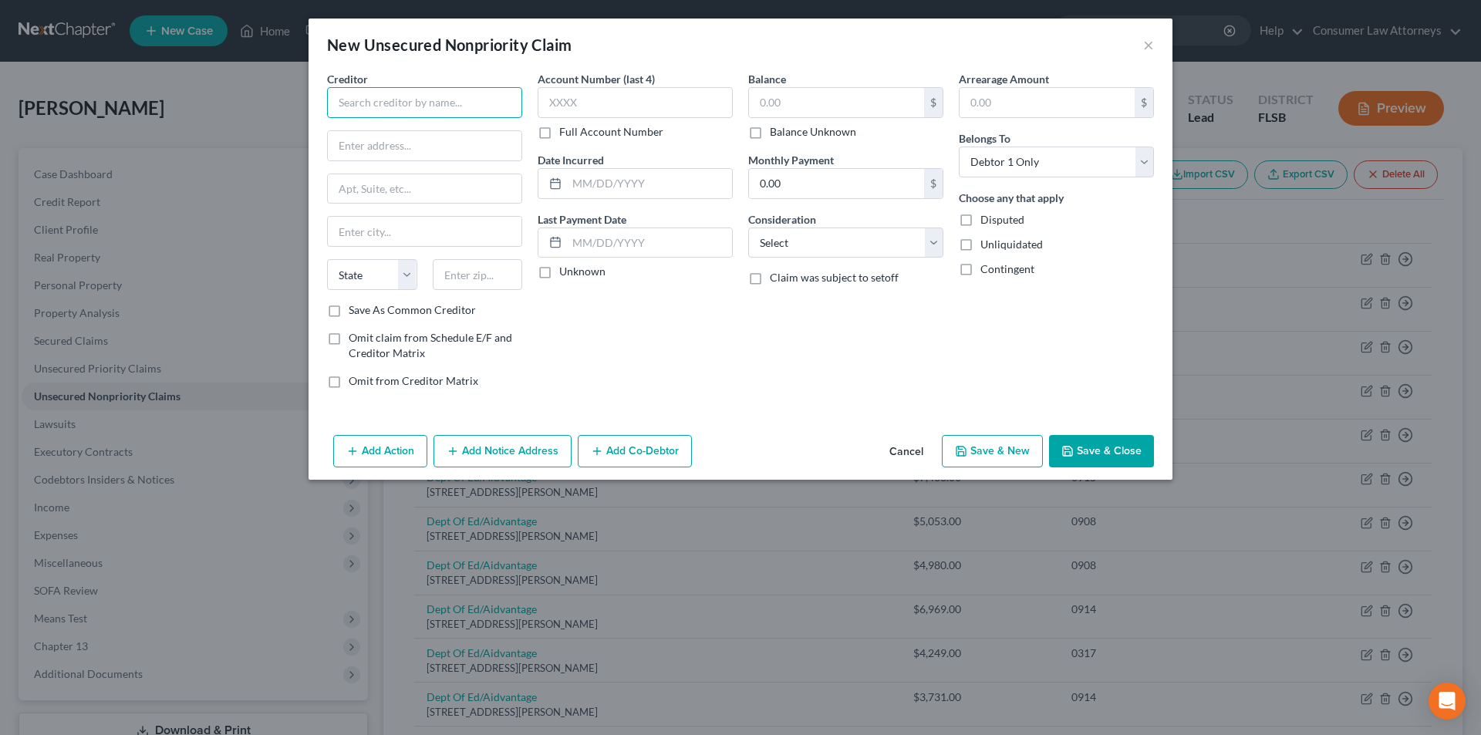
click at [474, 100] on input "text" at bounding box center [424, 102] width 195 height 31
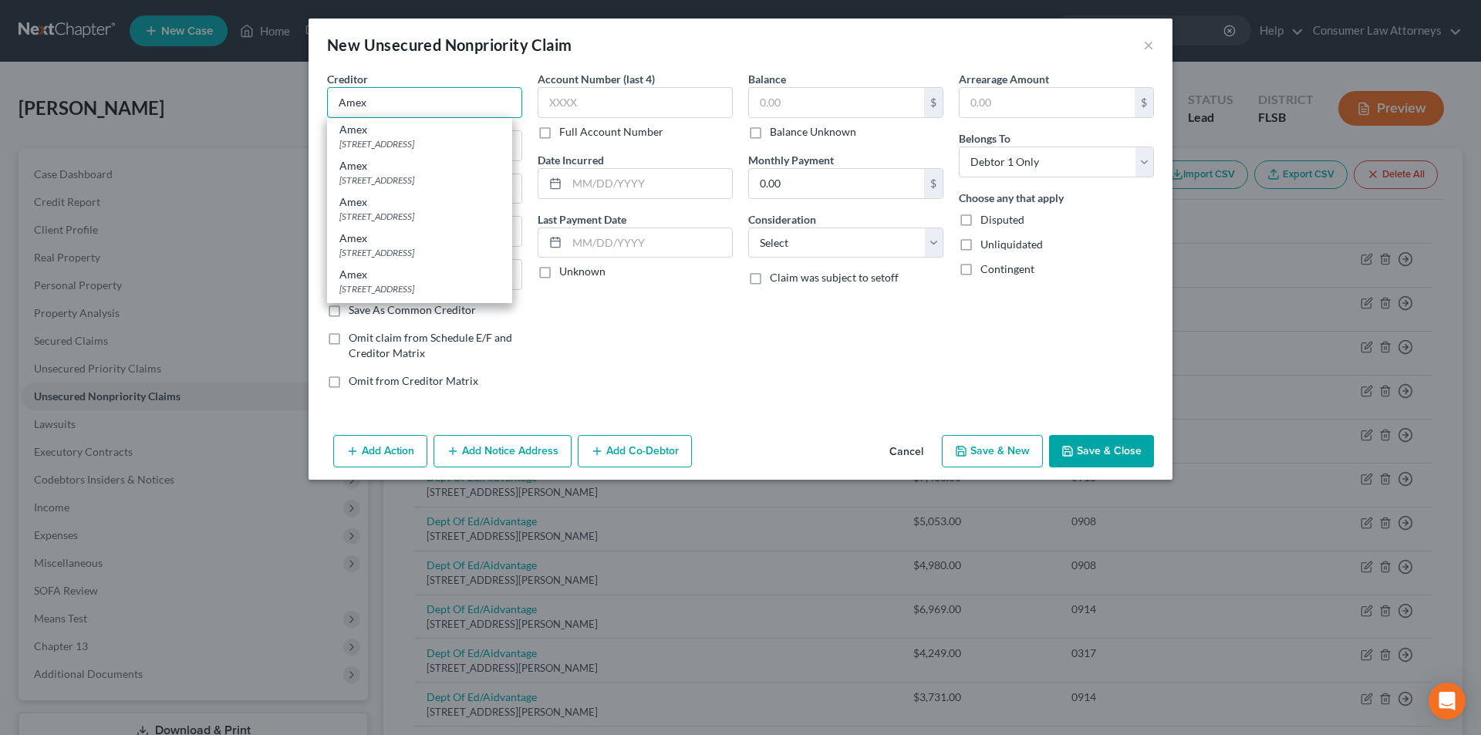
drag, startPoint x: 391, startPoint y: 107, endPoint x: 251, endPoint y: 108, distance: 140.4
click at [251, 108] on div "New Unsecured Nonpriority Claim × Creditor * Amex [GEOGRAPHIC_DATA] Amex [STREE…" at bounding box center [740, 367] width 1481 height 735
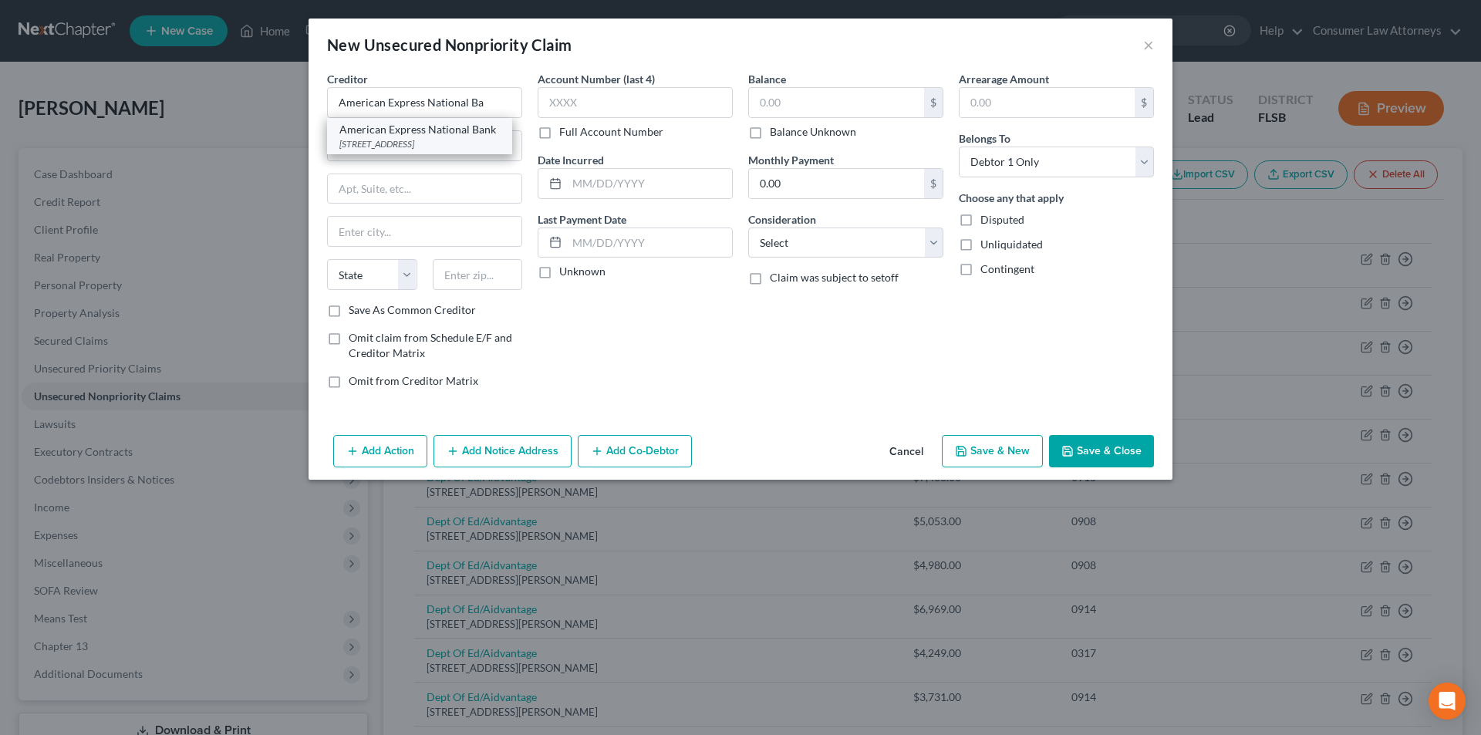
click at [439, 135] on div "American Express National Bank" at bounding box center [419, 129] width 160 height 15
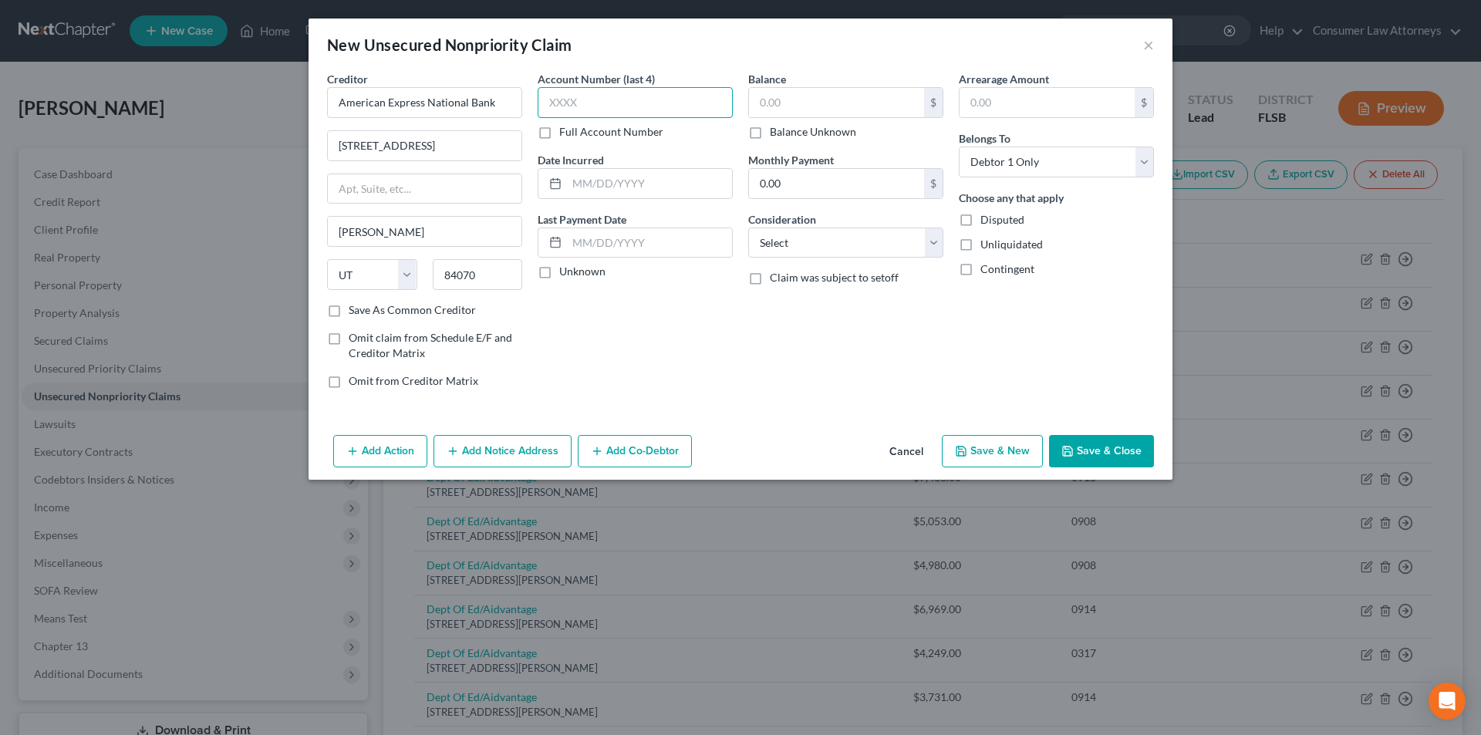
click at [660, 111] on input "text" at bounding box center [635, 102] width 195 height 31
click at [793, 111] on input "text" at bounding box center [836, 102] width 175 height 29
click at [491, 451] on button "Add Notice Address" at bounding box center [503, 451] width 138 height 32
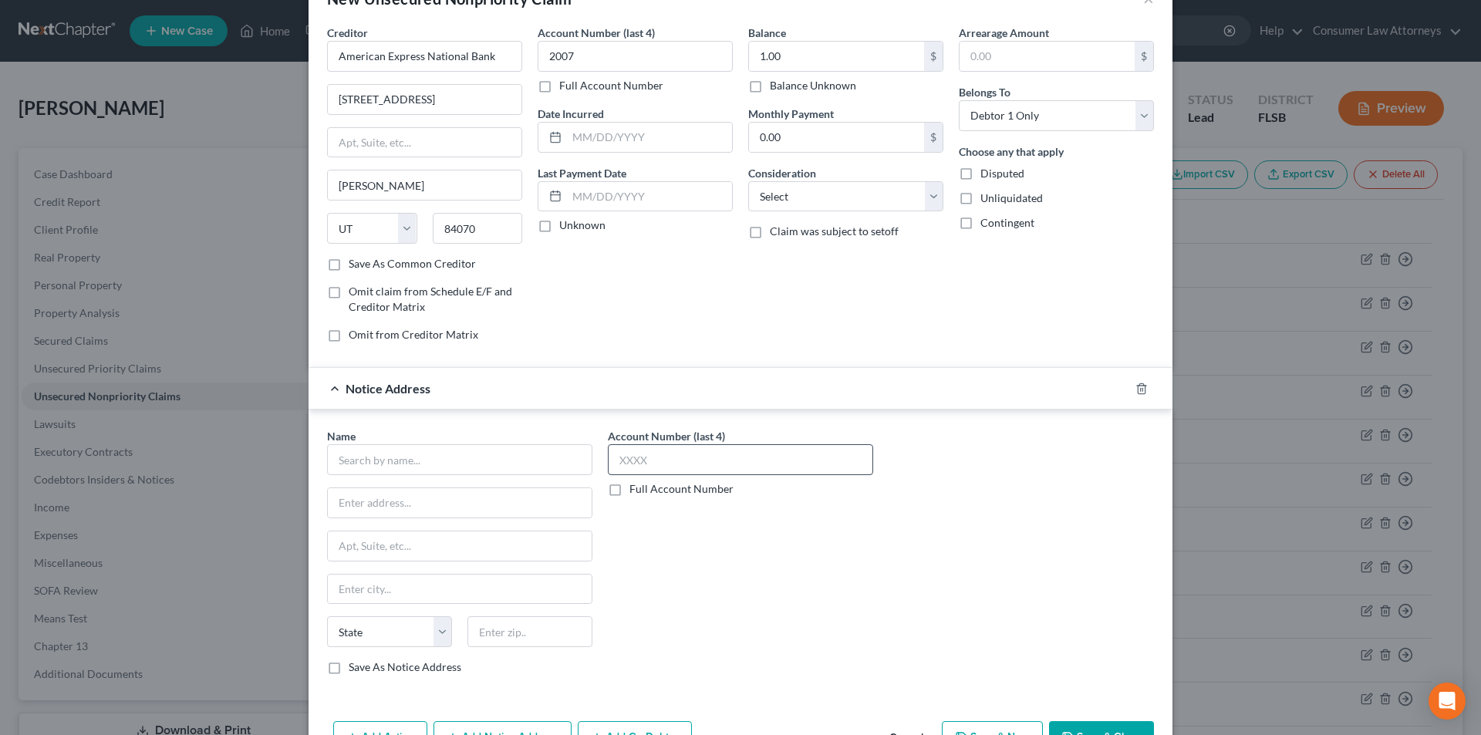
scroll to position [96, 0]
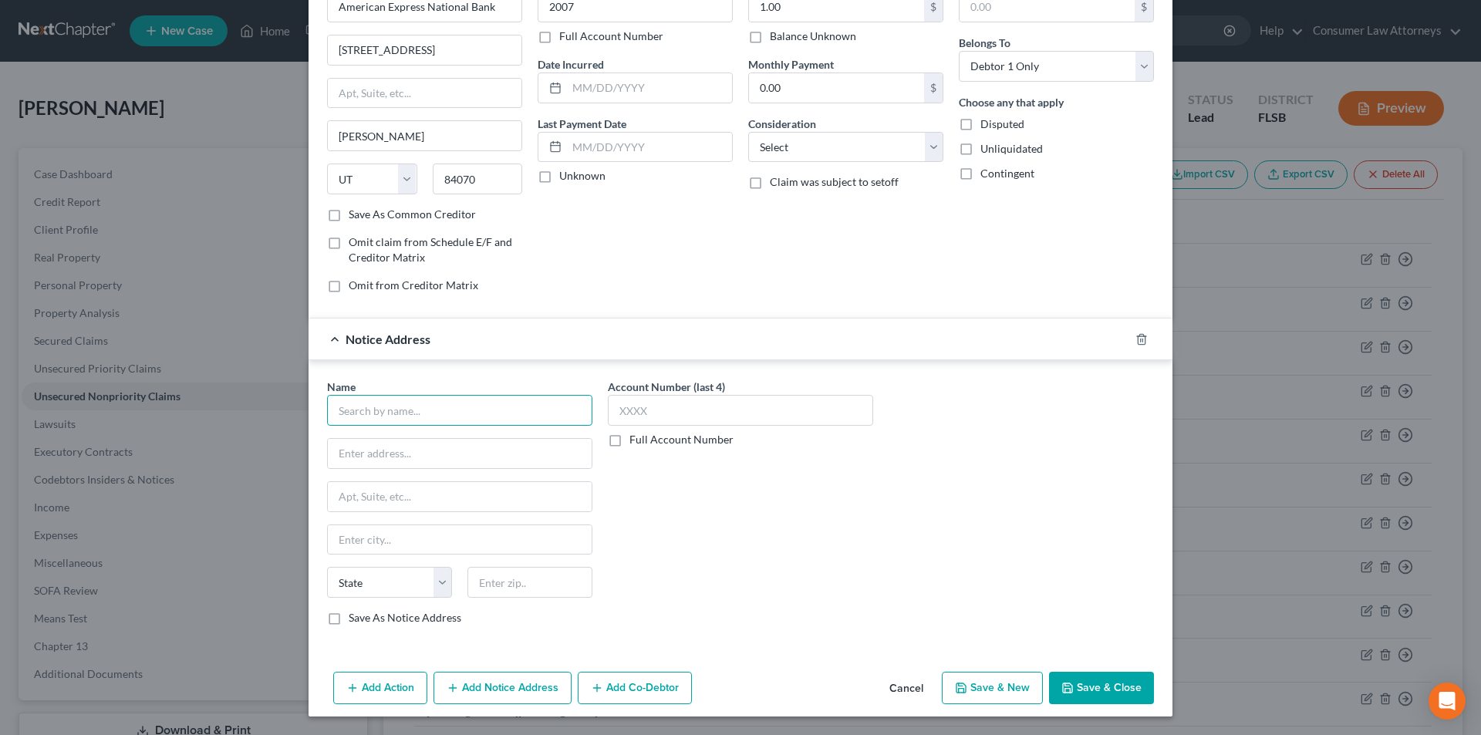
click at [507, 424] on input "text" at bounding box center [459, 410] width 265 height 31
click at [383, 447] on div "[STREET_ADDRESS]" at bounding box center [420, 451] width 163 height 13
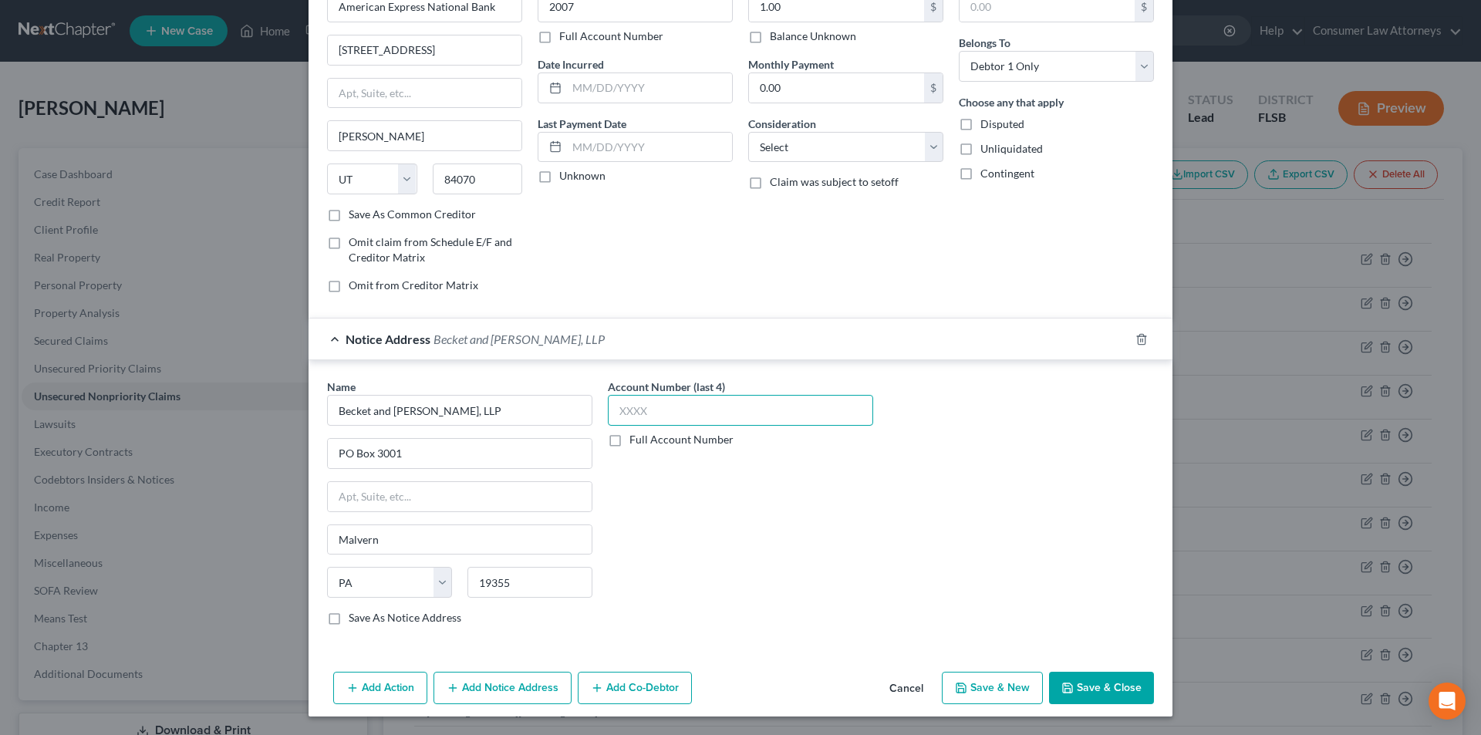
click at [655, 409] on input "text" at bounding box center [740, 410] width 265 height 31
click at [1101, 687] on button "Save & Close" at bounding box center [1101, 688] width 105 height 32
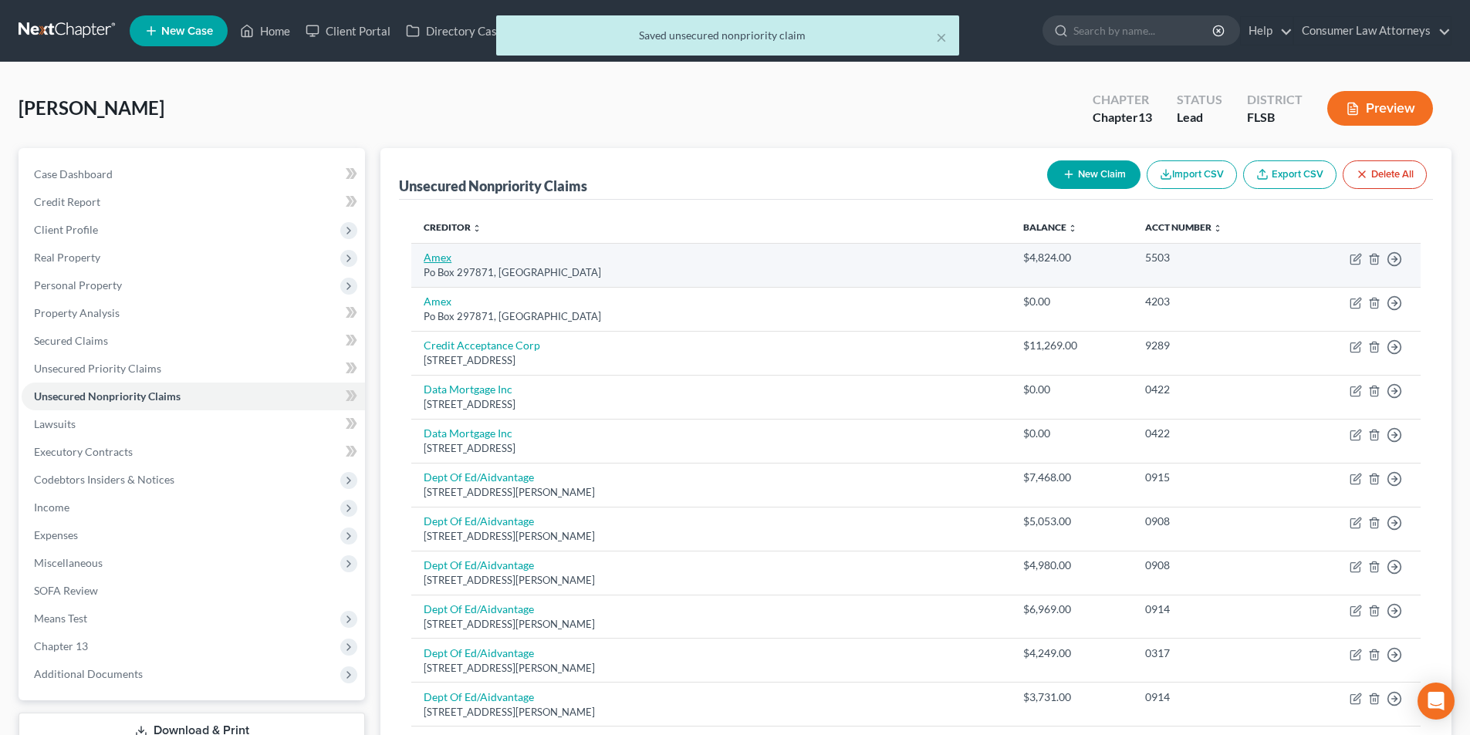
click at [441, 258] on link "Amex" at bounding box center [438, 257] width 28 height 13
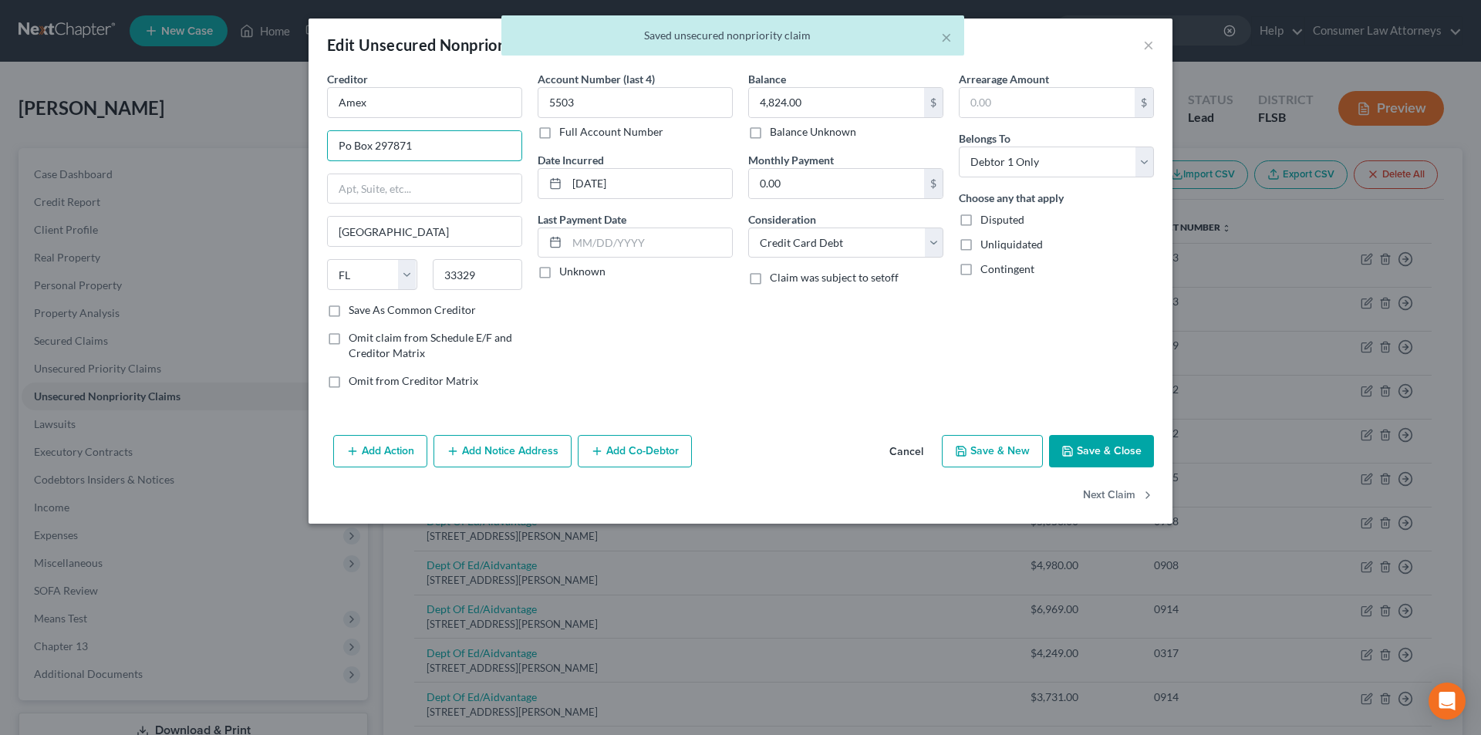
drag, startPoint x: 348, startPoint y: 141, endPoint x: 373, endPoint y: 166, distance: 35.5
click at [348, 141] on input "Po Box 297871" at bounding box center [425, 145] width 194 height 29
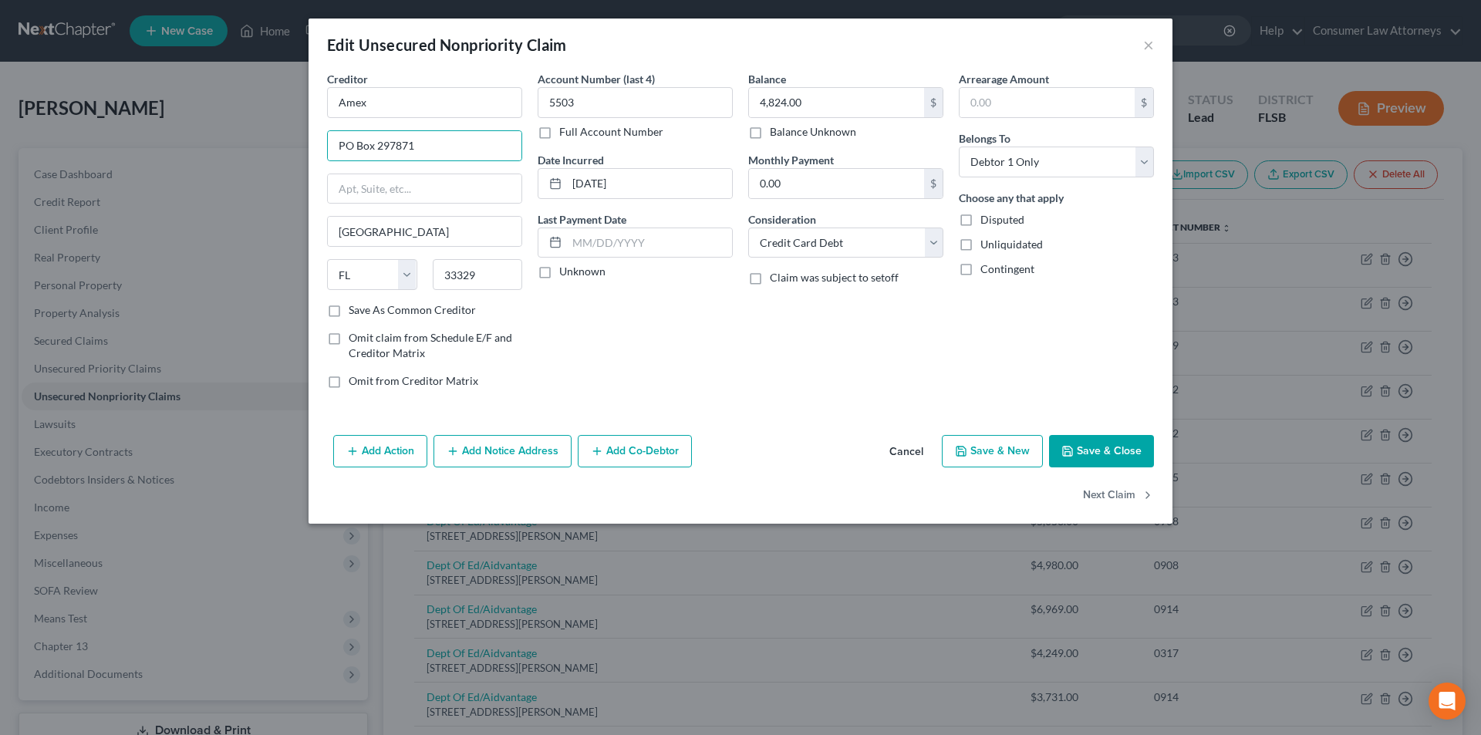
click at [1079, 448] on button "Save & Close" at bounding box center [1101, 451] width 105 height 32
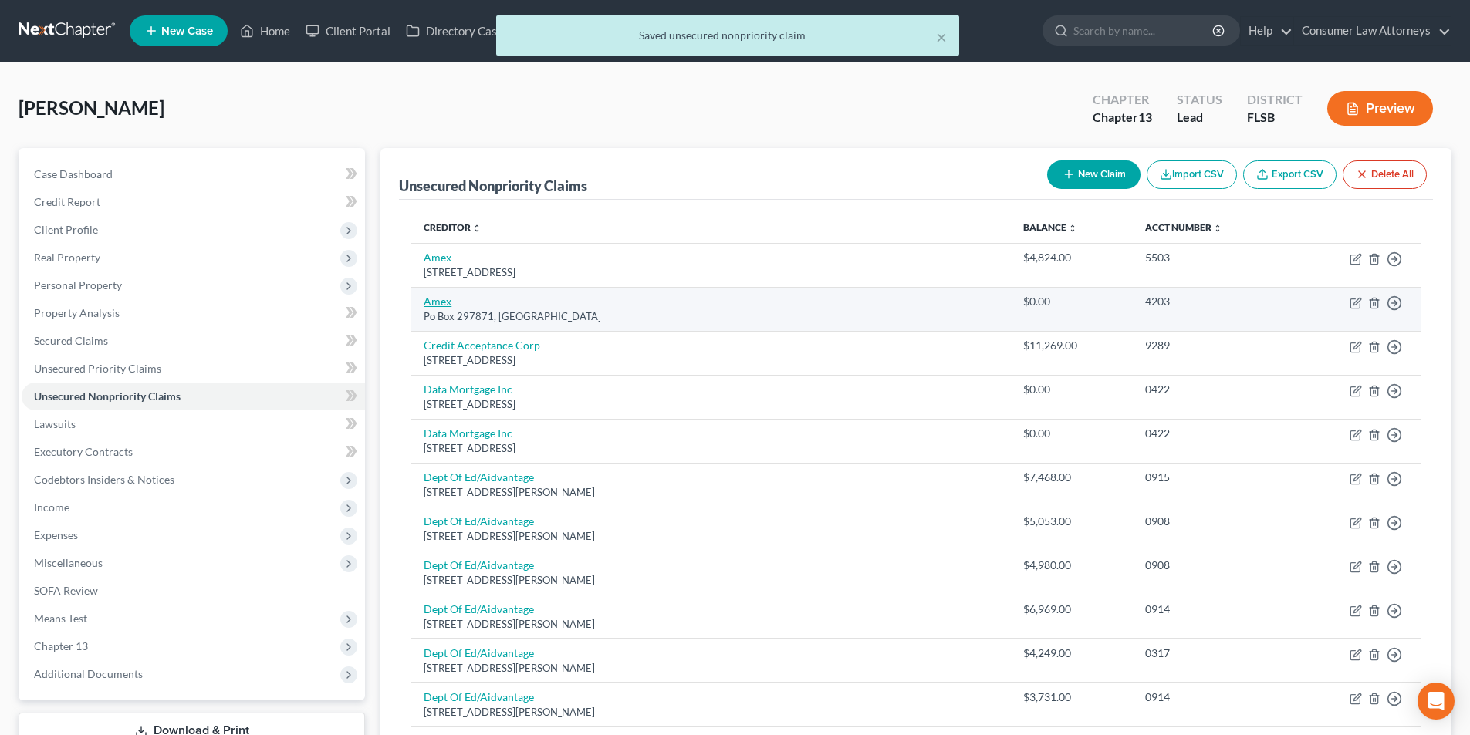
click at [439, 301] on link "Amex" at bounding box center [438, 301] width 28 height 13
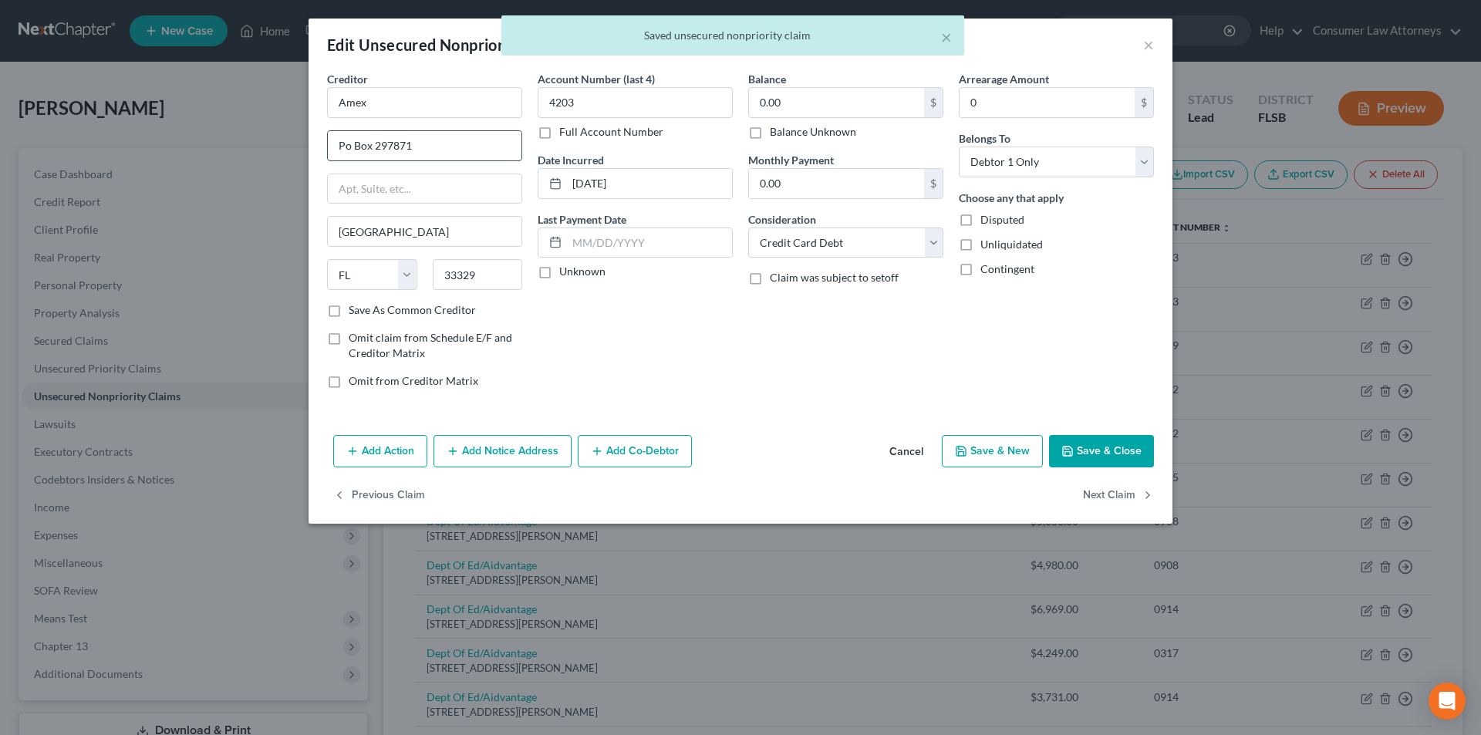
drag, startPoint x: 348, startPoint y: 144, endPoint x: 360, endPoint y: 157, distance: 16.9
click at [348, 144] on input "Po Box 297871" at bounding box center [425, 145] width 194 height 29
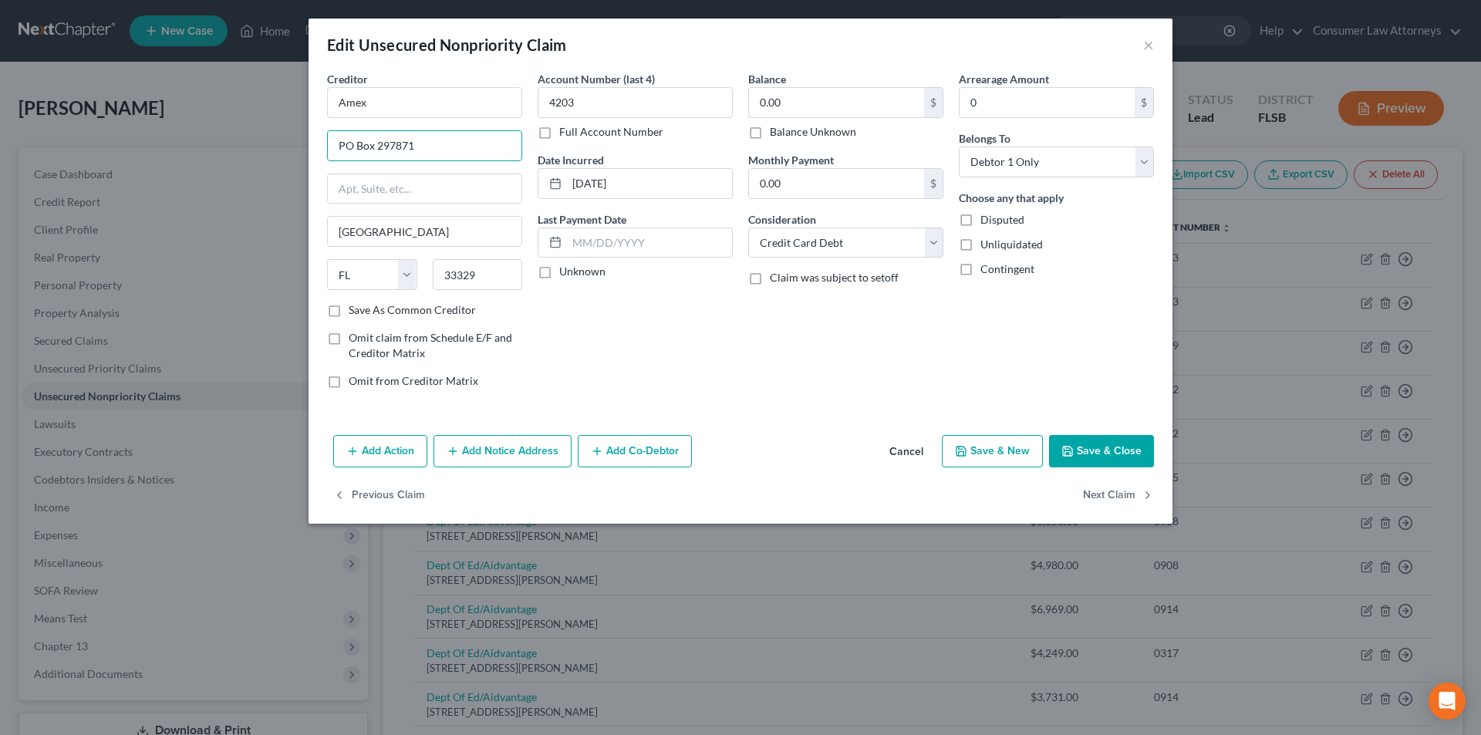
click at [1095, 457] on button "Save & Close" at bounding box center [1101, 451] width 105 height 32
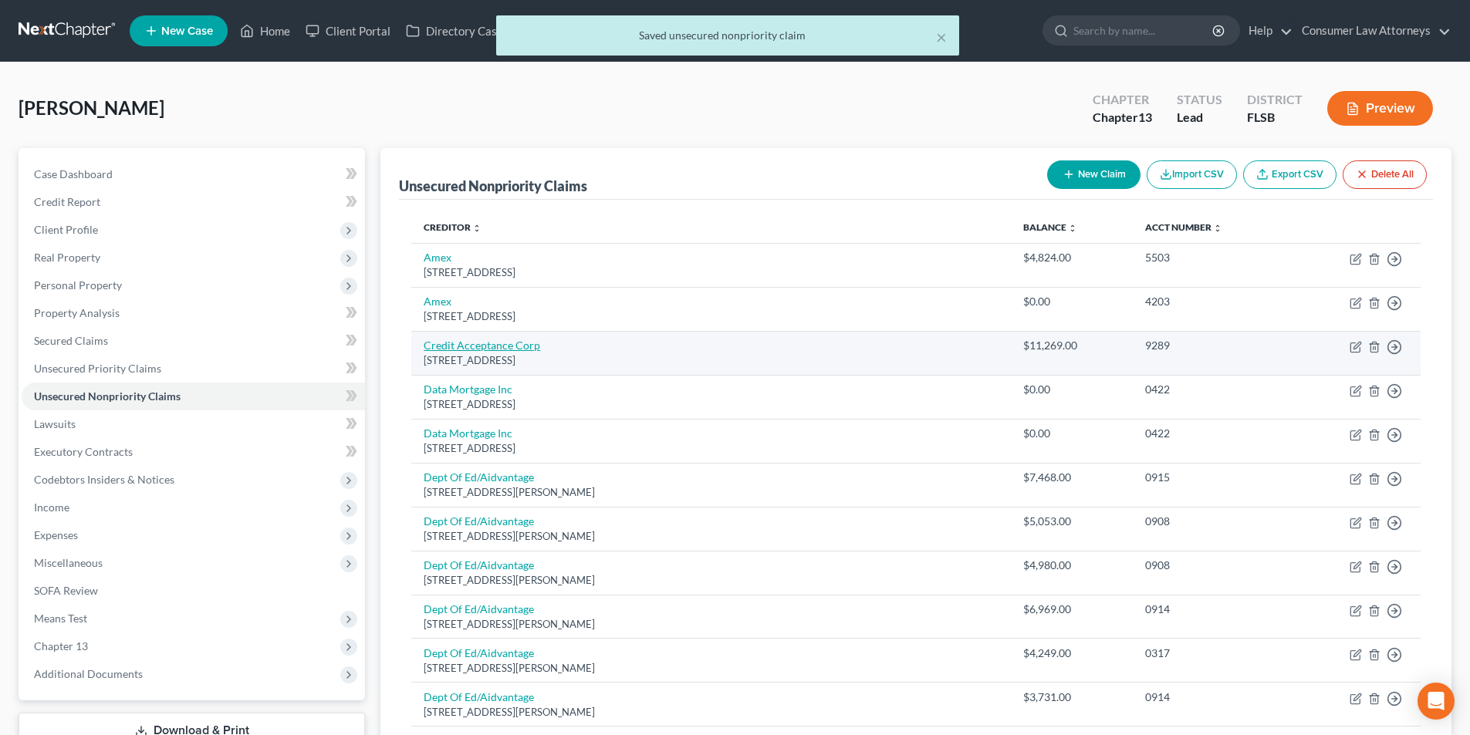
click at [498, 348] on link "Credit Acceptance Corp" at bounding box center [482, 345] width 116 height 13
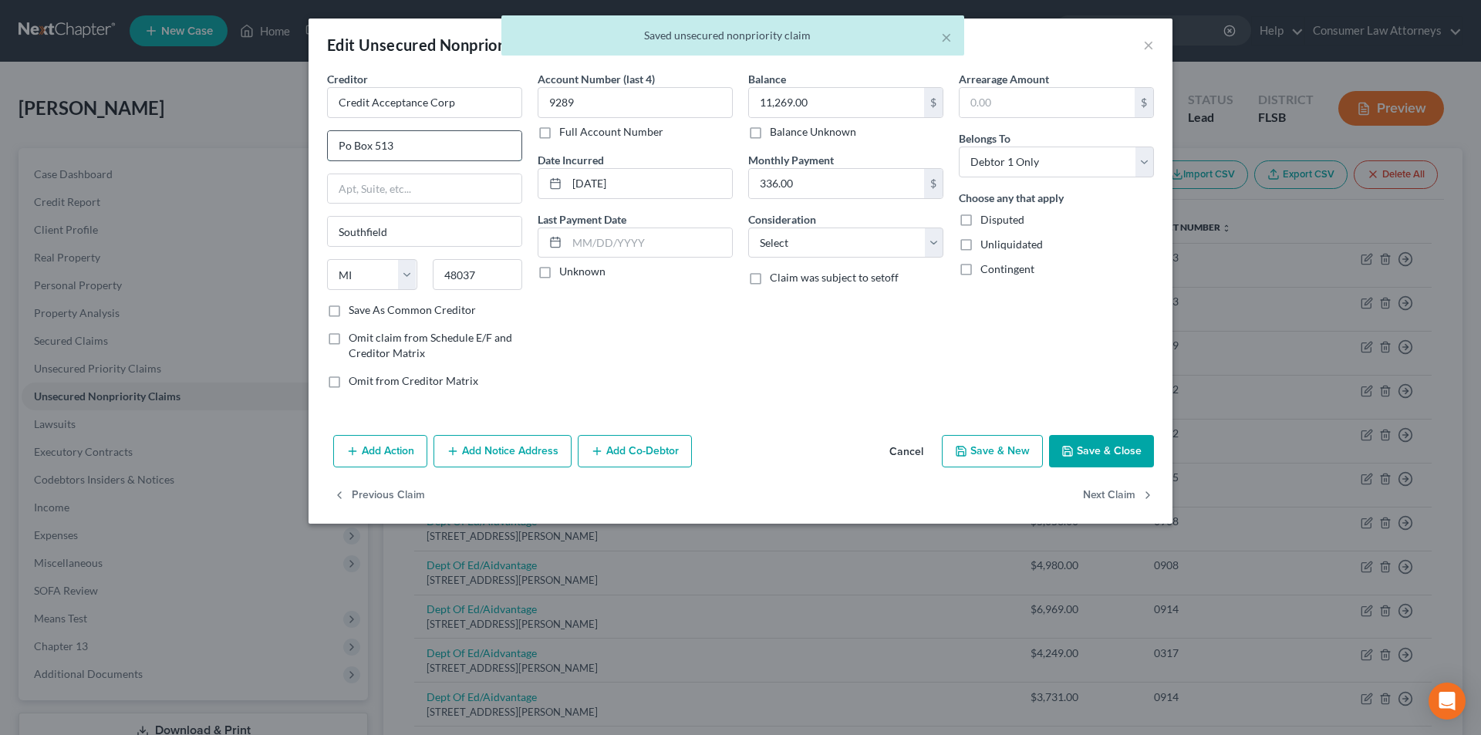
click at [343, 145] on input "Po Box 513" at bounding box center [425, 145] width 194 height 29
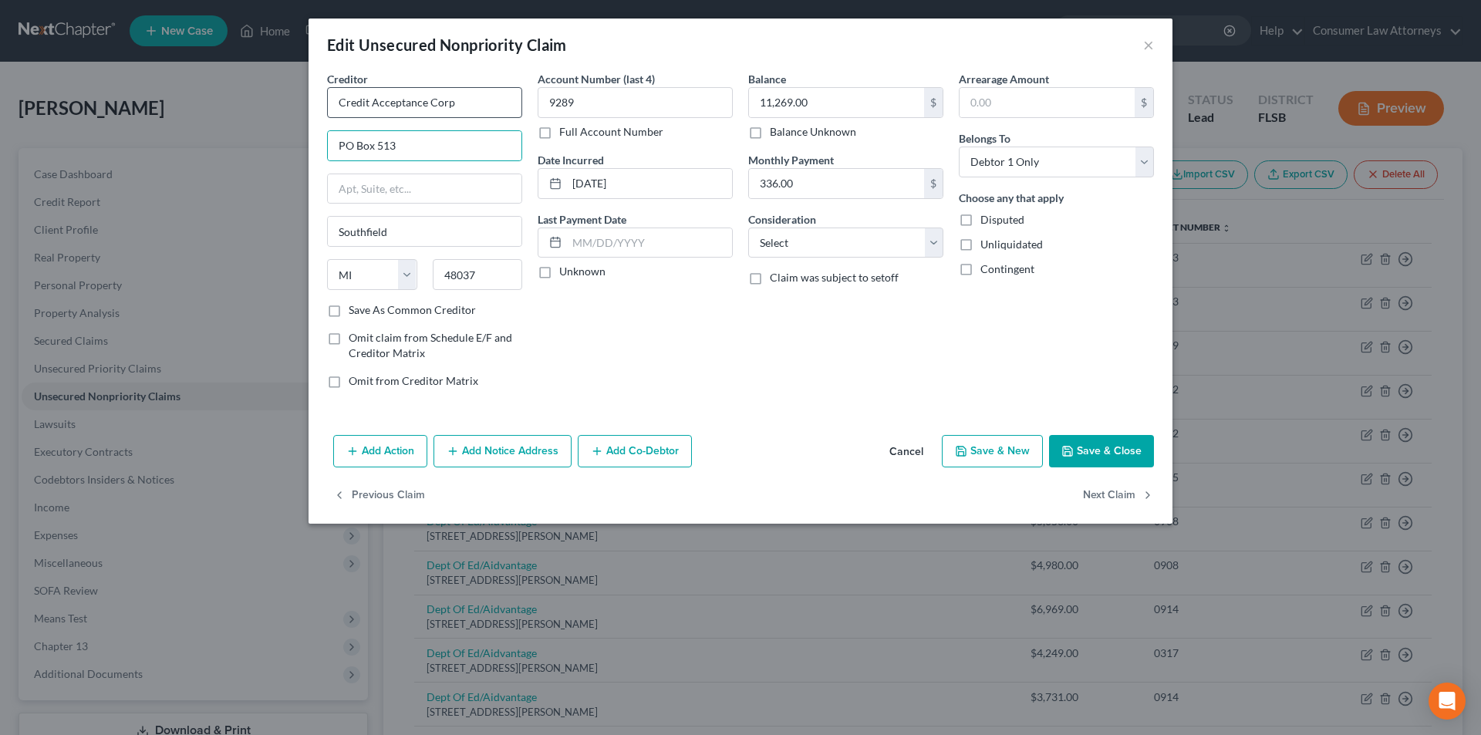
click at [472, 123] on div "Creditor * Credit Acceptance Corp PO [GEOGRAPHIC_DATA] [US_STATE] AK AR AZ CA C…" at bounding box center [424, 186] width 195 height 231
click at [474, 110] on input "Credit Acceptance Corp" at bounding box center [424, 102] width 195 height 31
click at [443, 133] on div "Credit Acceptance Corp" at bounding box center [419, 129] width 160 height 15
drag, startPoint x: 481, startPoint y: 108, endPoint x: 322, endPoint y: 106, distance: 159.7
click at [319, 106] on div "Creditor * Credit Acceptance Corp Po [GEOGRAPHIC_DATA] [US_STATE] AK AR AZ CA C…" at bounding box center [741, 250] width 864 height 358
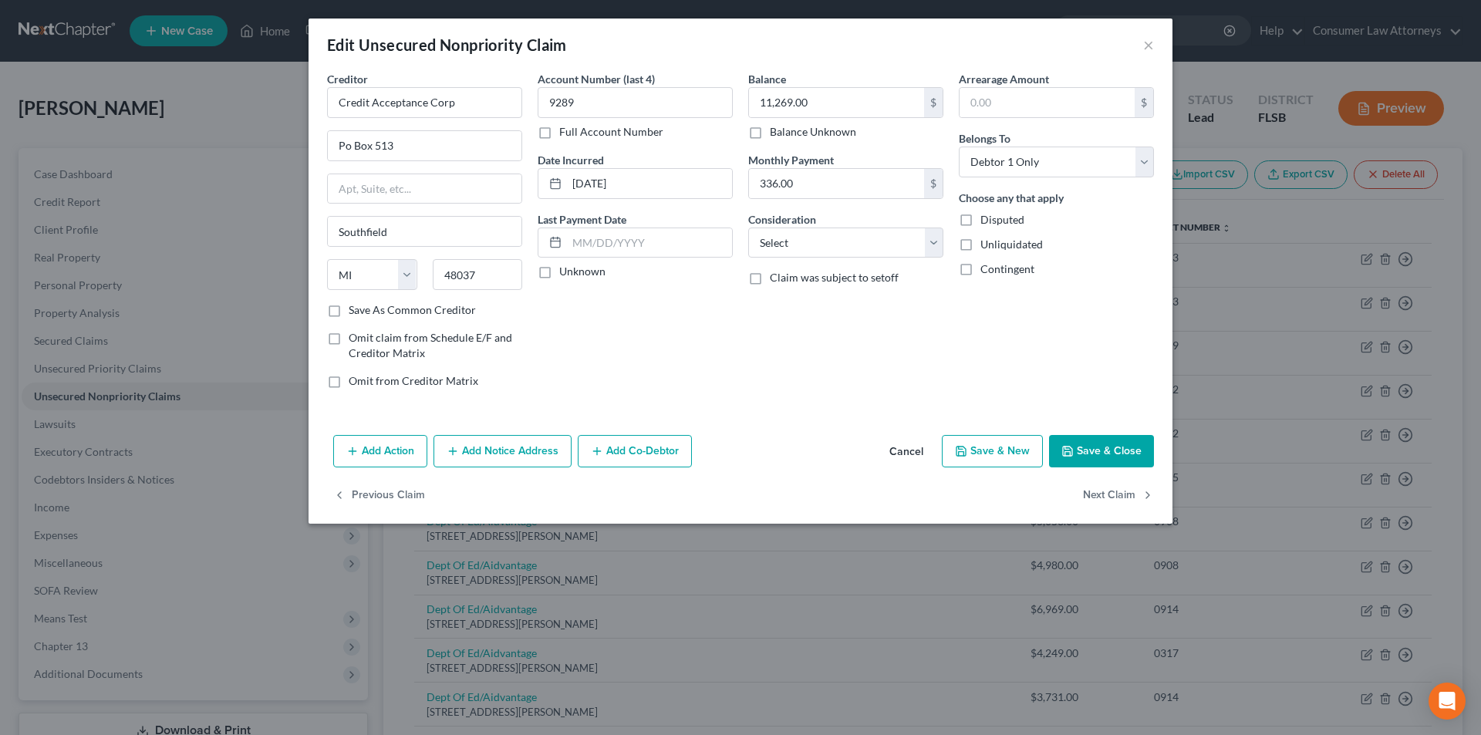
click at [474, 451] on button "Add Notice Address" at bounding box center [503, 451] width 138 height 32
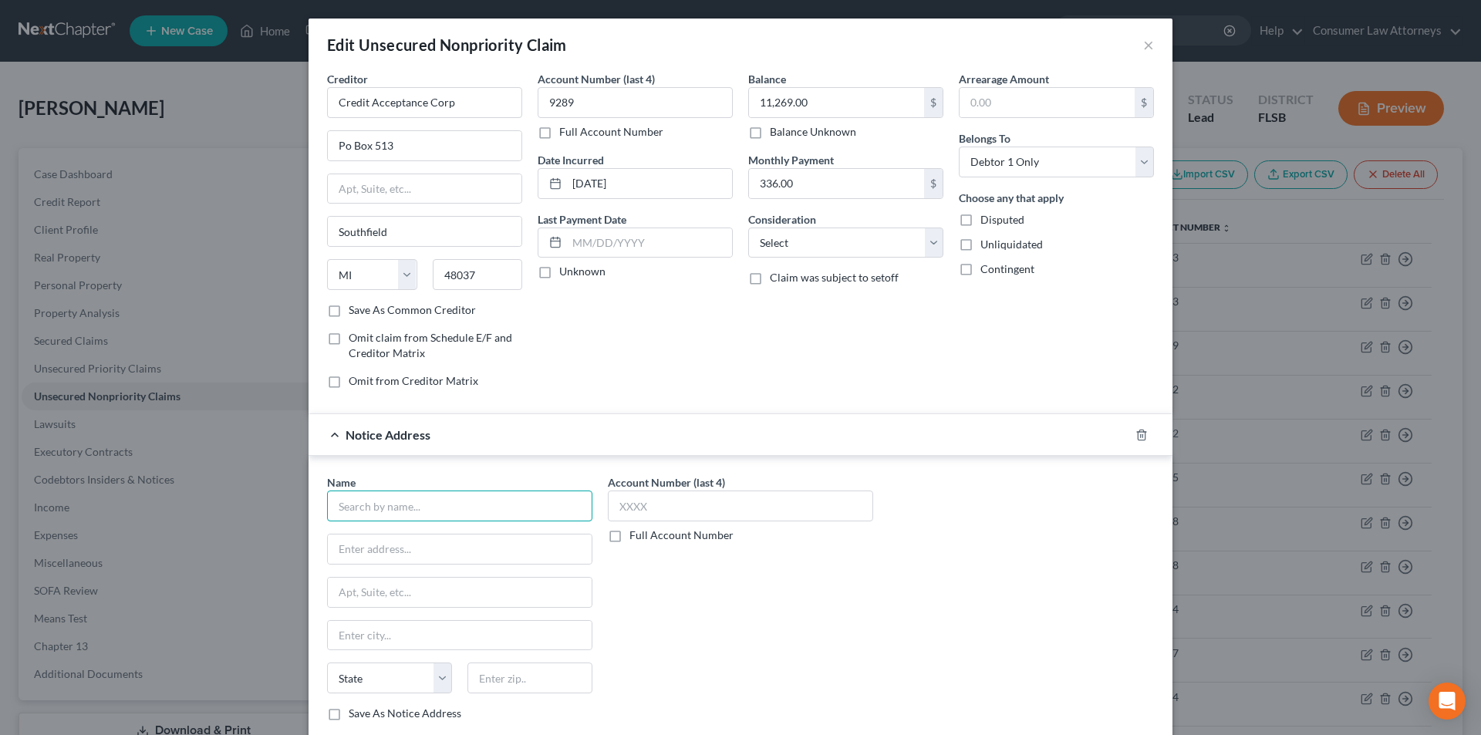
click at [473, 505] on input "text" at bounding box center [459, 506] width 265 height 31
paste input "Credit Acceptance Corp"
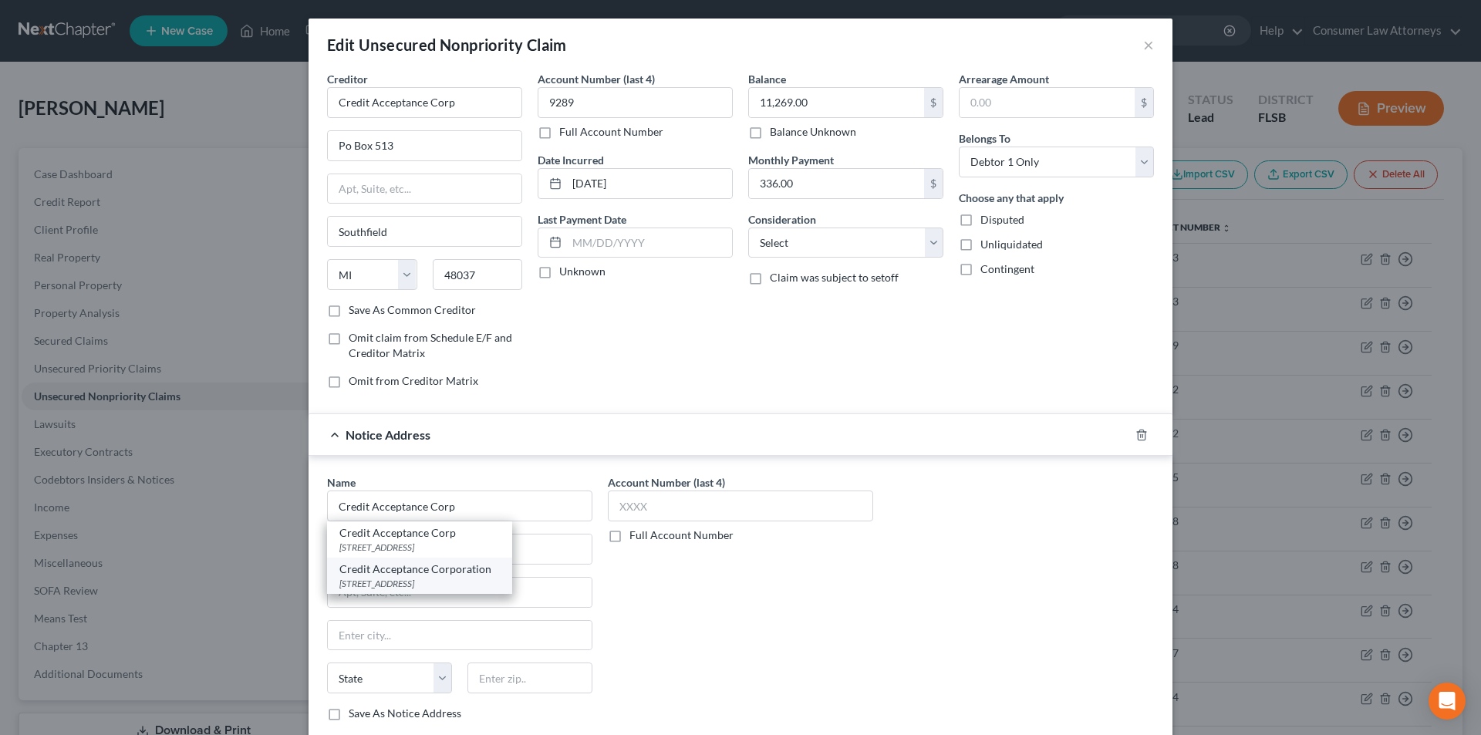
click at [441, 575] on div "Credit Acceptance Corporation" at bounding box center [419, 569] width 160 height 15
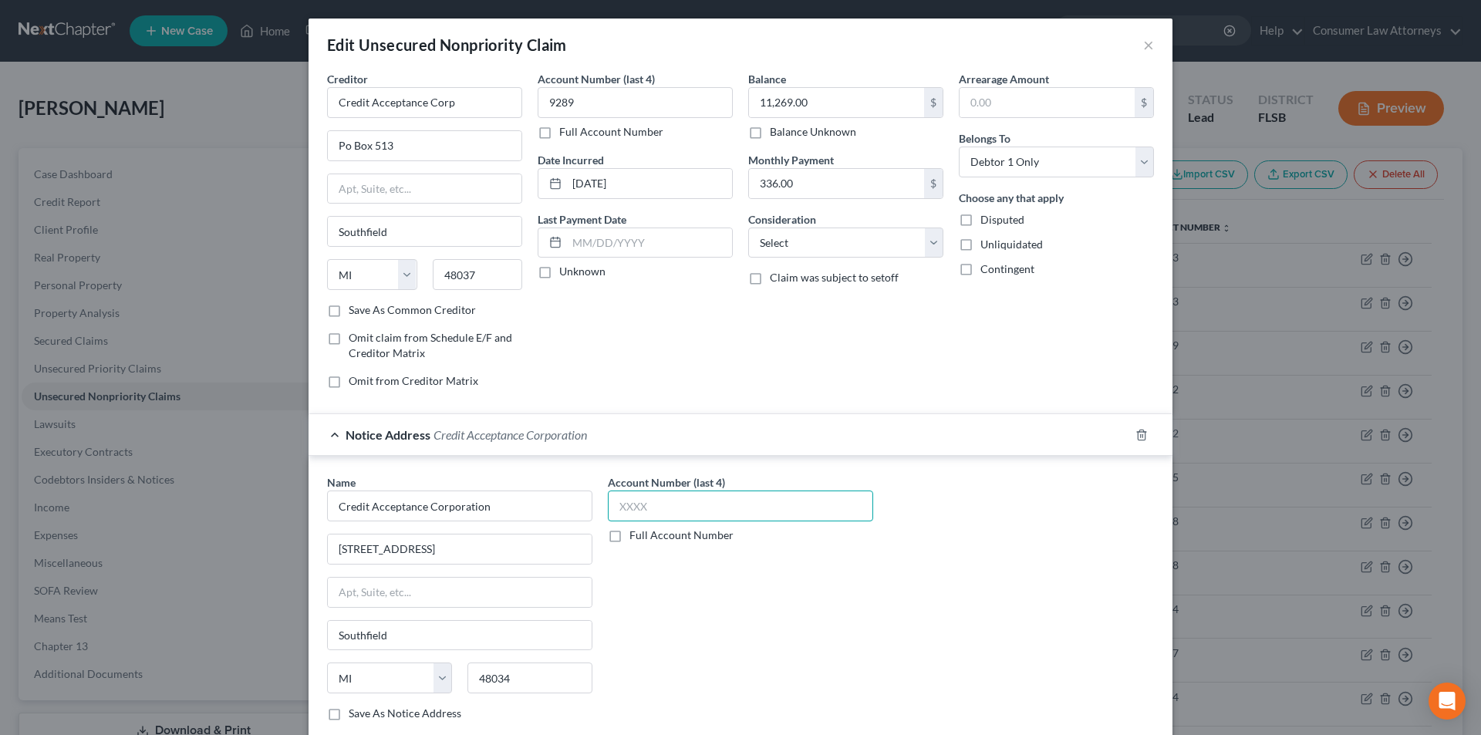
click at [640, 518] on input "text" at bounding box center [740, 506] width 265 height 31
click at [342, 139] on input "Po Box 513" at bounding box center [425, 145] width 194 height 29
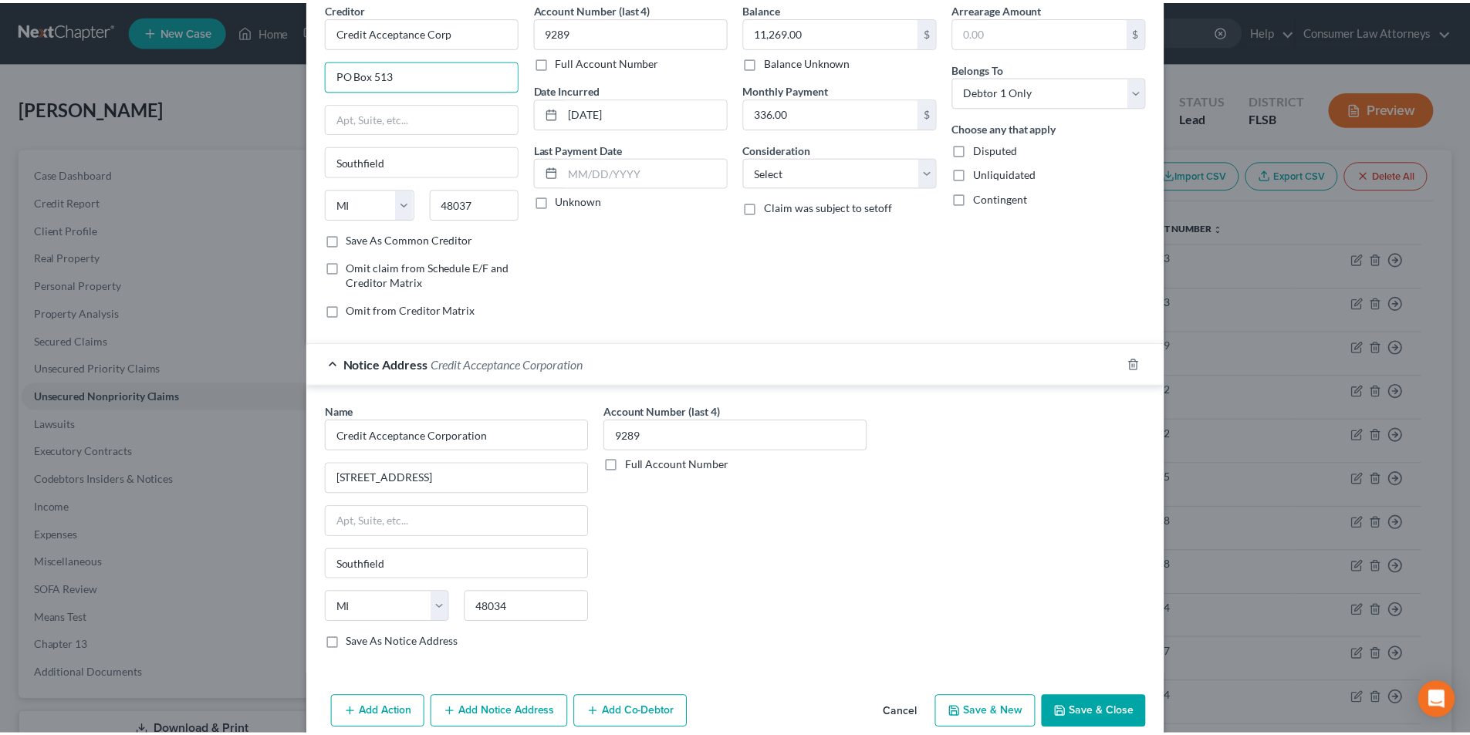
scroll to position [140, 0]
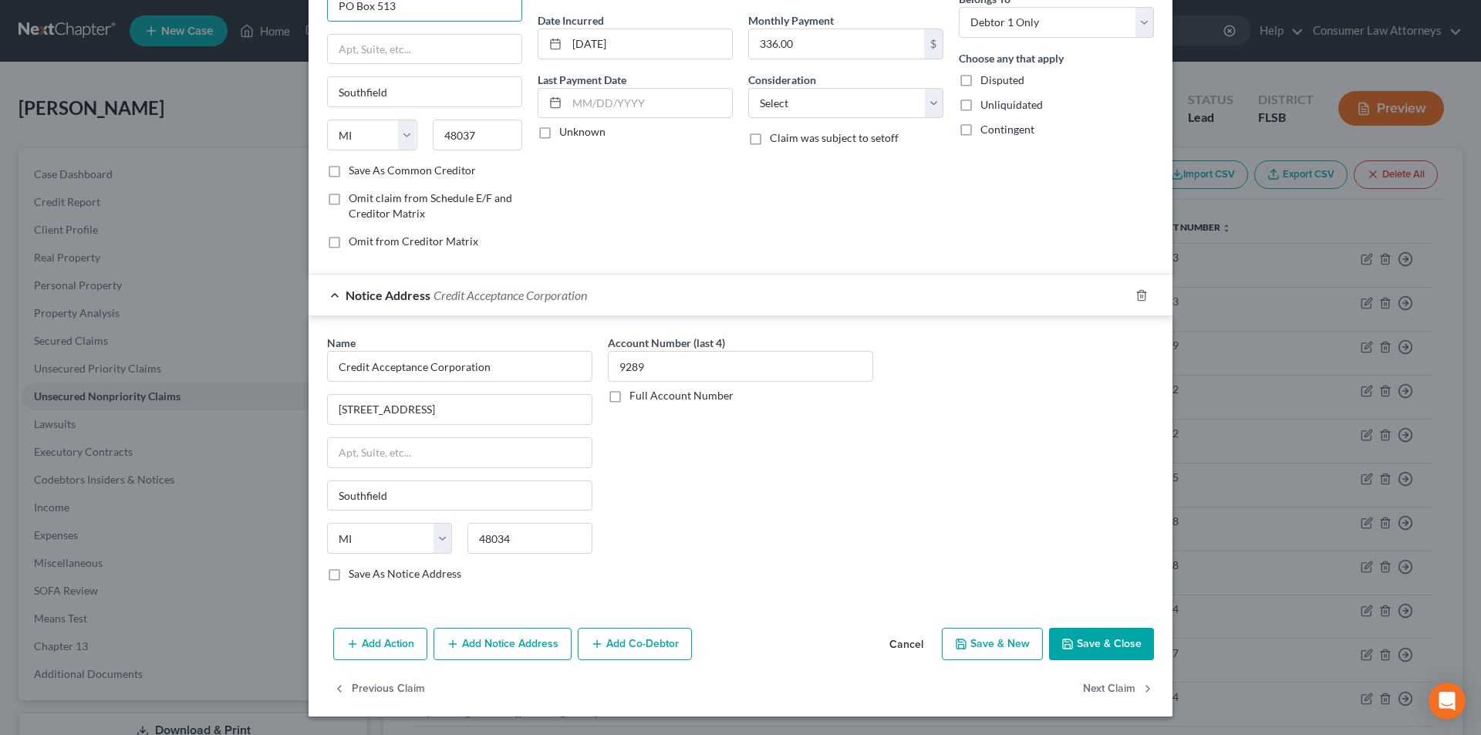
click at [1096, 636] on button "Save & Close" at bounding box center [1101, 644] width 105 height 32
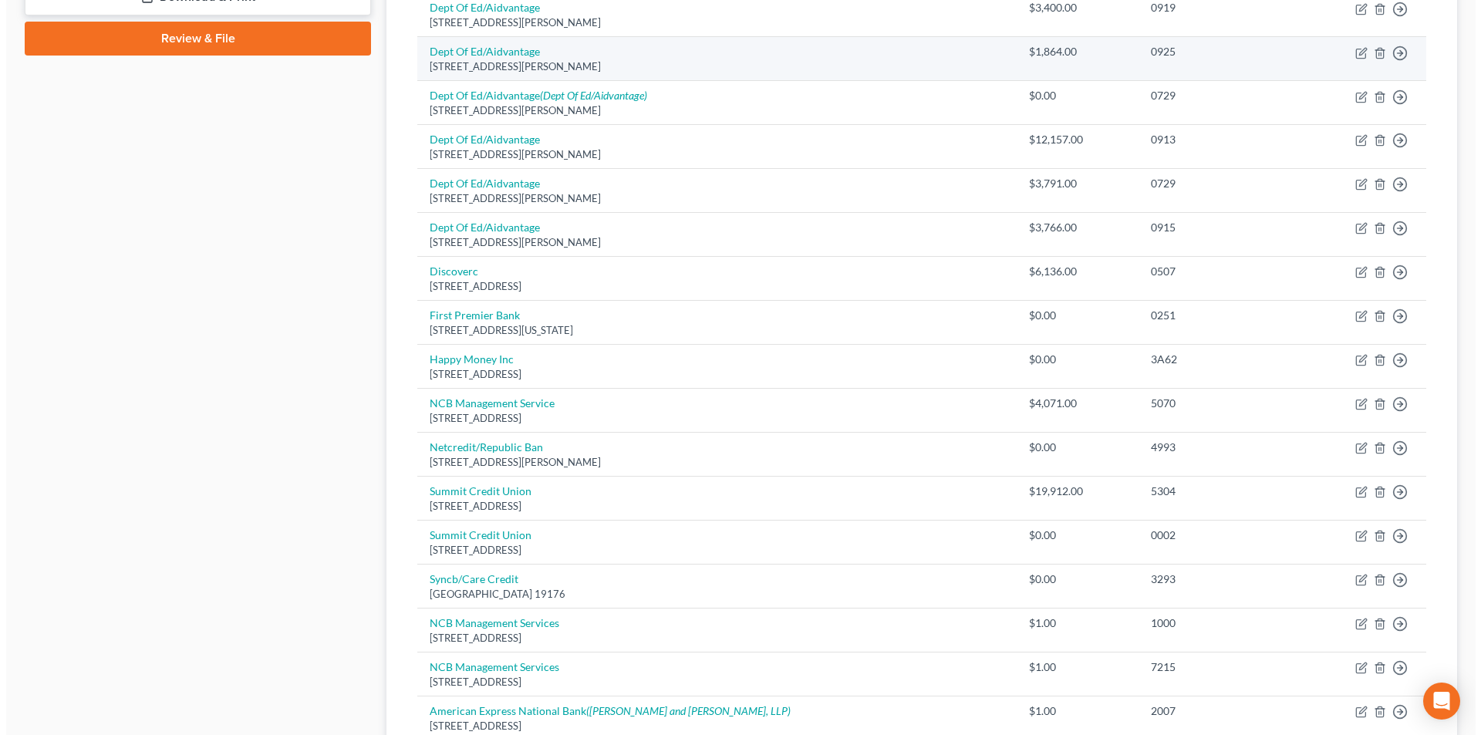
scroll to position [771, 0]
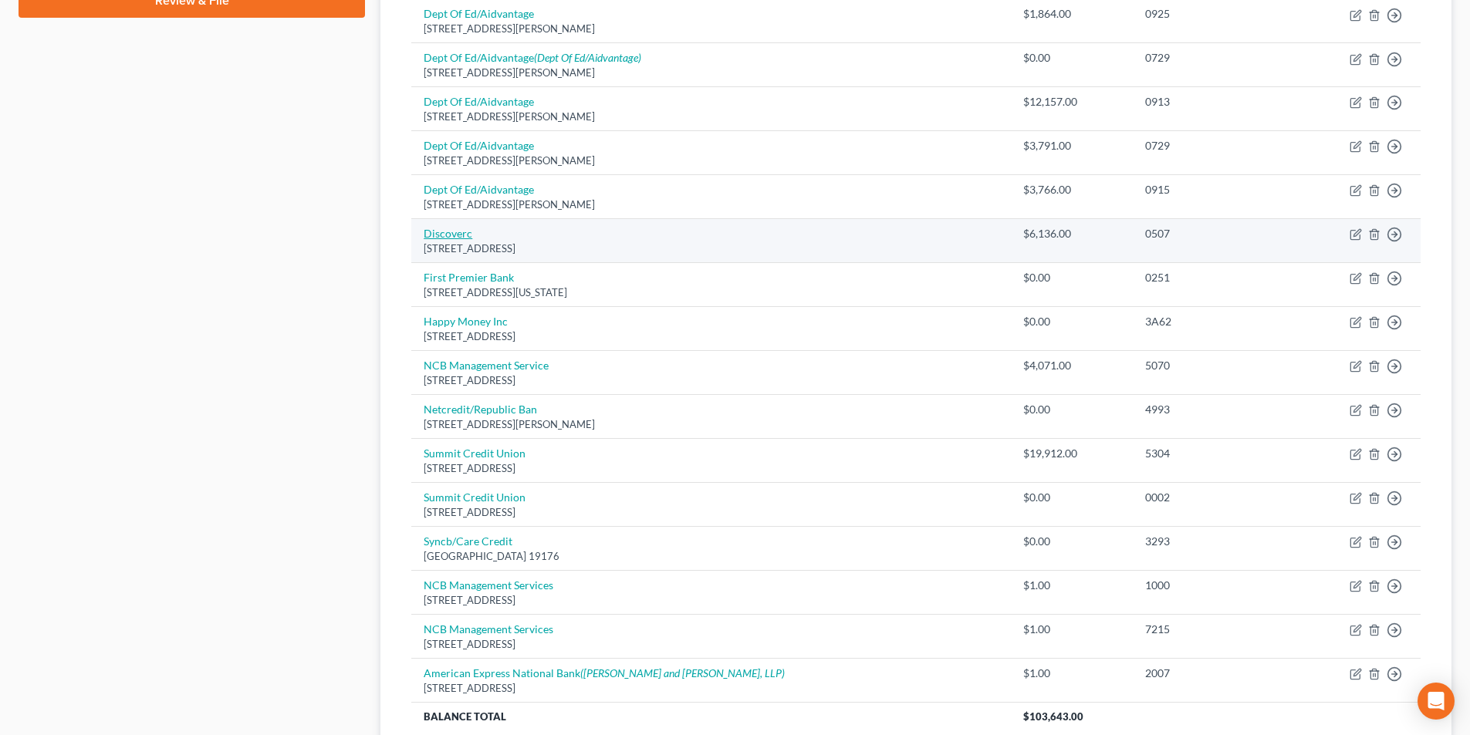
click at [459, 234] on link "Discoverc" at bounding box center [448, 233] width 49 height 13
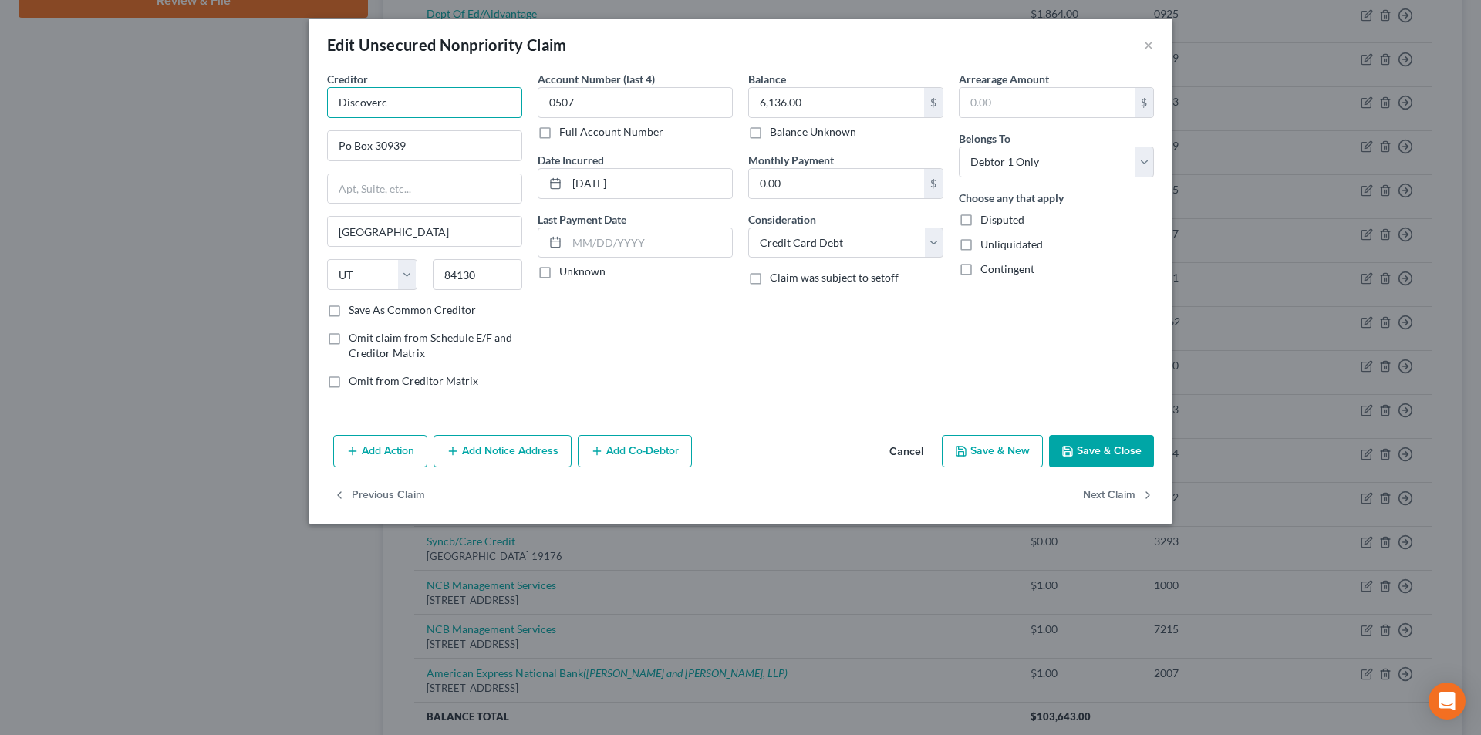
click at [488, 103] on input "Discoverc" at bounding box center [424, 102] width 195 height 31
click at [429, 130] on div "Discover Card" at bounding box center [419, 129] width 160 height 15
click at [1137, 444] on button "Save & Close" at bounding box center [1101, 451] width 105 height 32
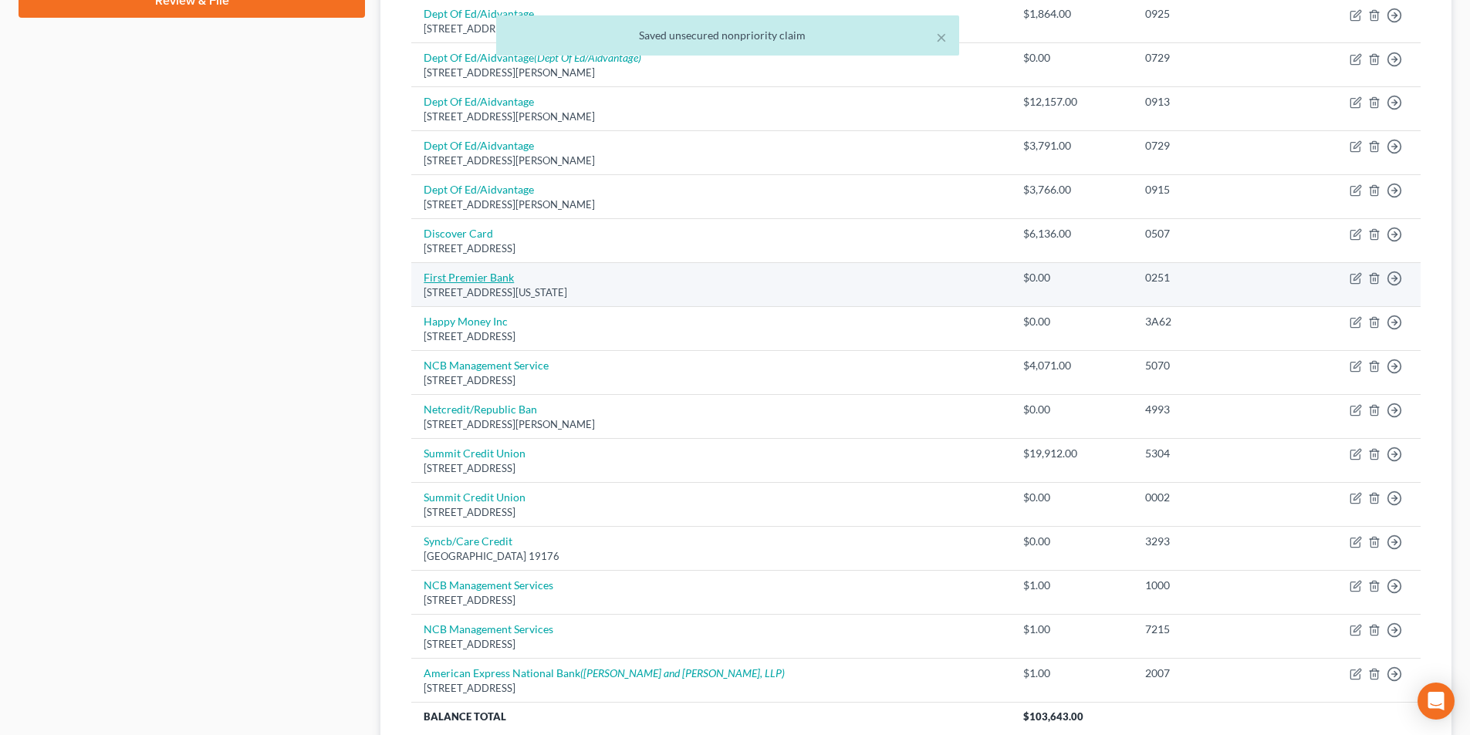
click at [492, 277] on link "First Premier Bank" at bounding box center [469, 277] width 90 height 13
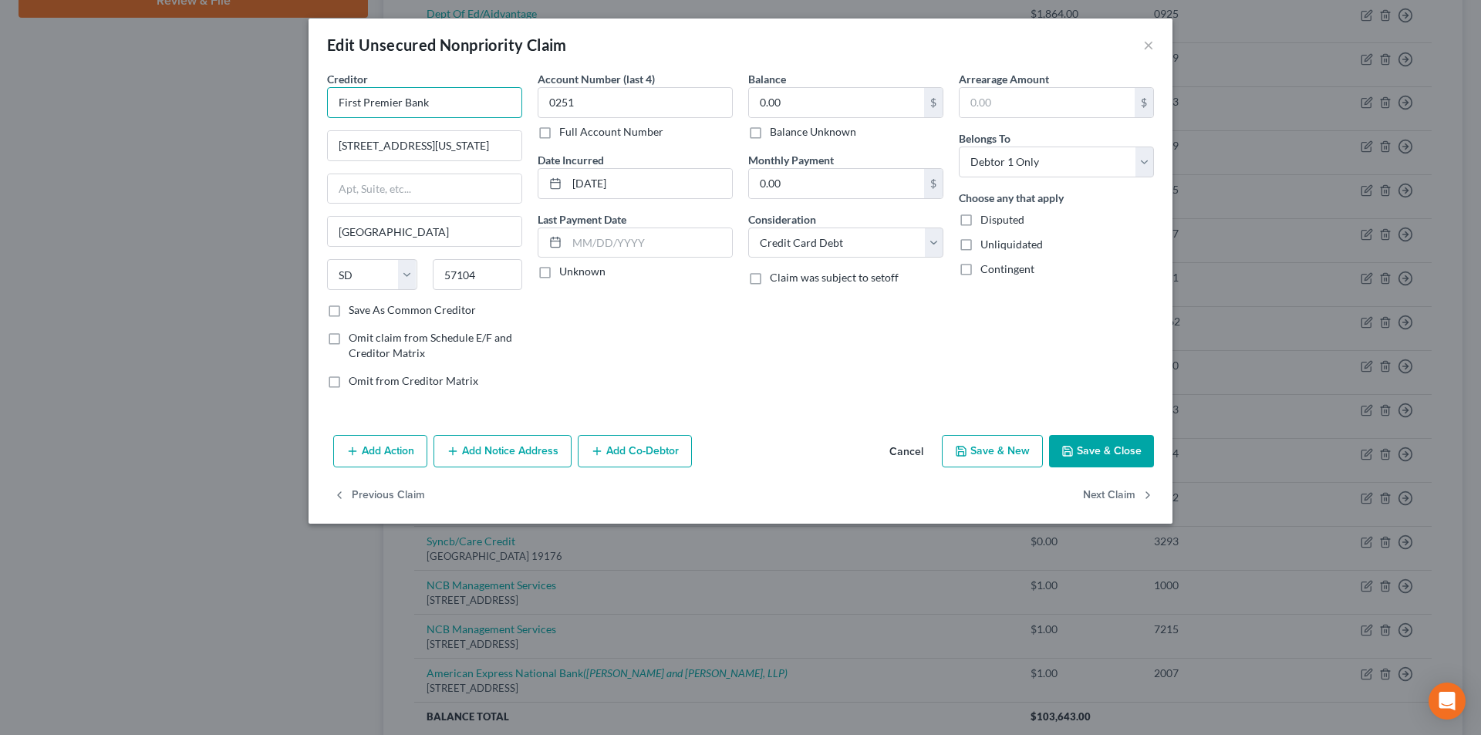
click at [459, 103] on input "First Premier Bank" at bounding box center [424, 102] width 195 height 31
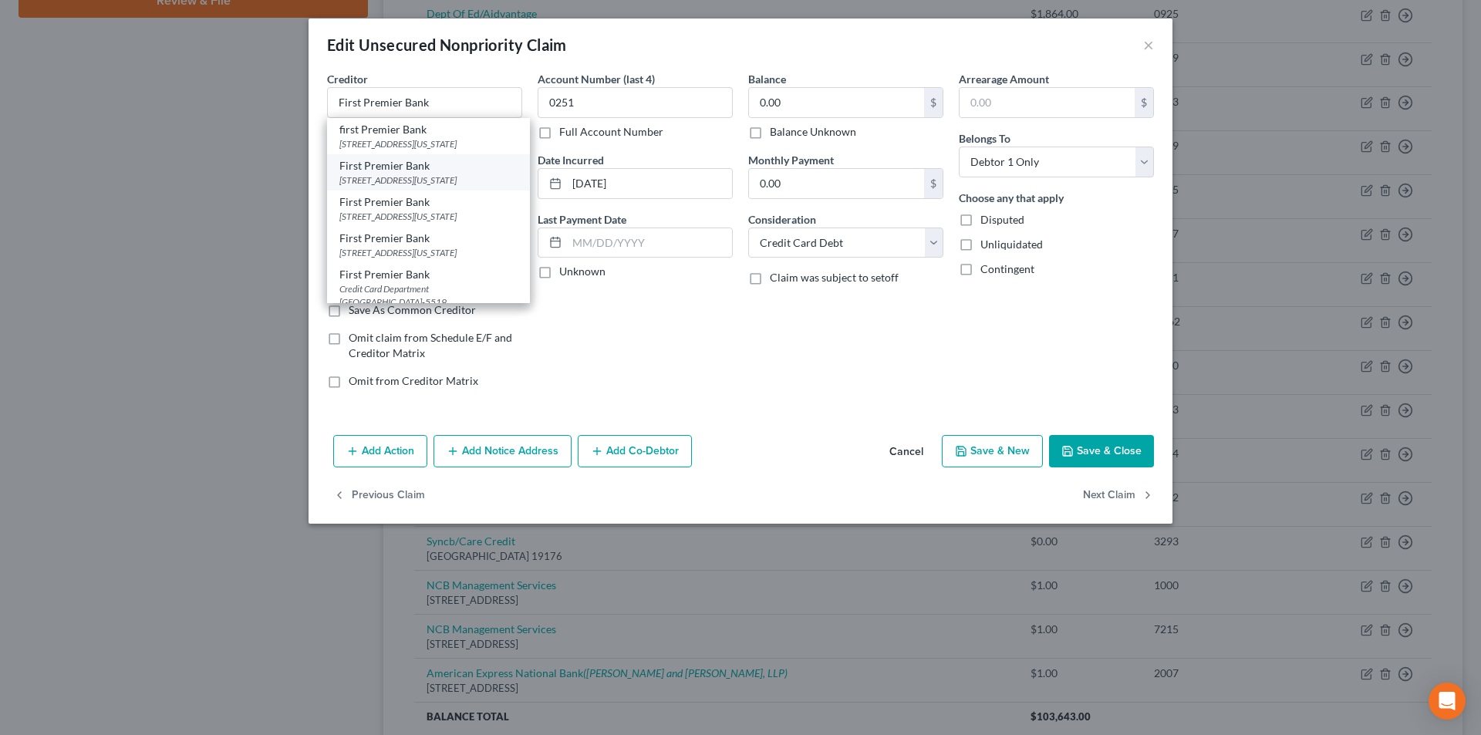
click at [409, 174] on div "First Premier Bank" at bounding box center [428, 165] width 178 height 15
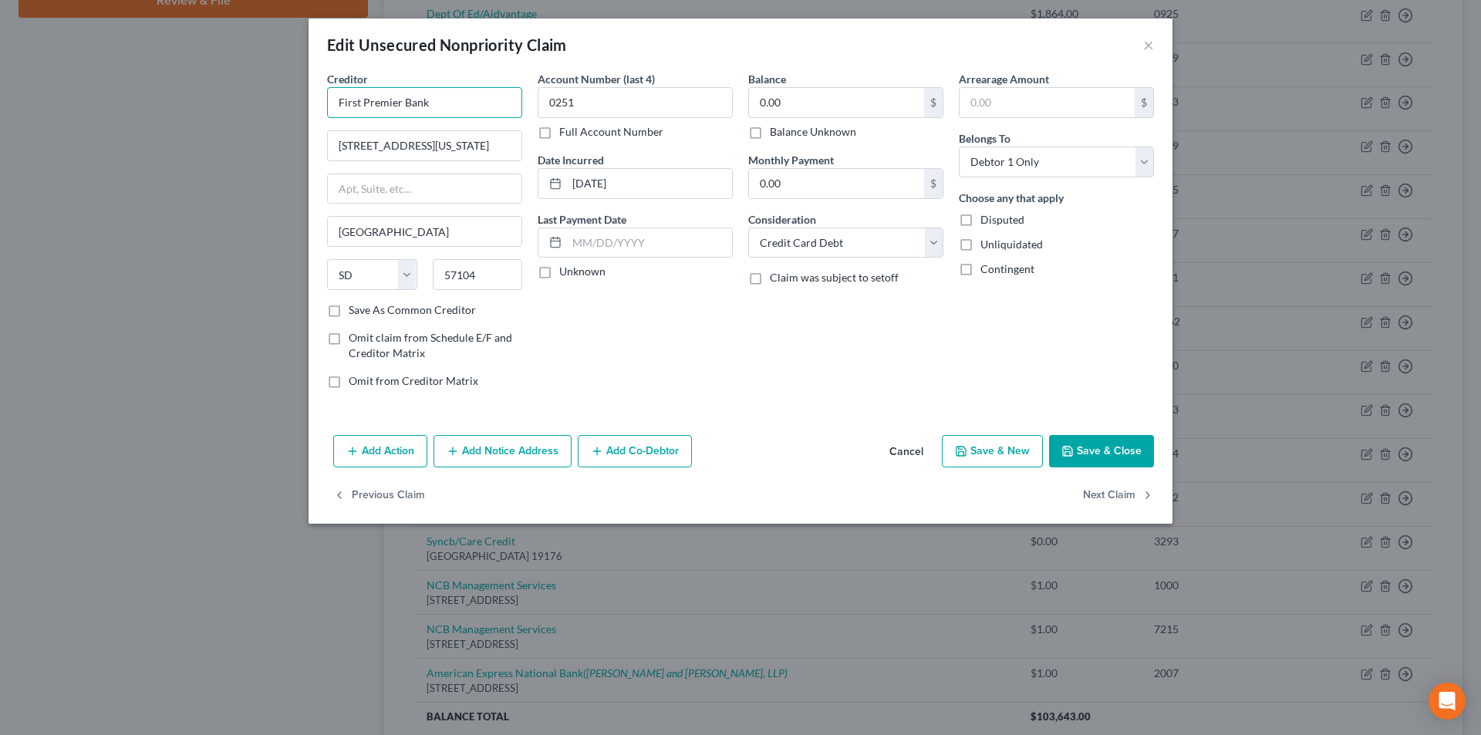
drag, startPoint x: 443, startPoint y: 104, endPoint x: 335, endPoint y: 103, distance: 108.0
click at [326, 103] on div "Creditor * First Premier Bank [STREET_ADDRESS][US_STATE] [GEOGRAPHIC_DATA] [US_…" at bounding box center [424, 236] width 211 height 330
click at [546, 450] on button "Add Notice Address" at bounding box center [503, 451] width 138 height 32
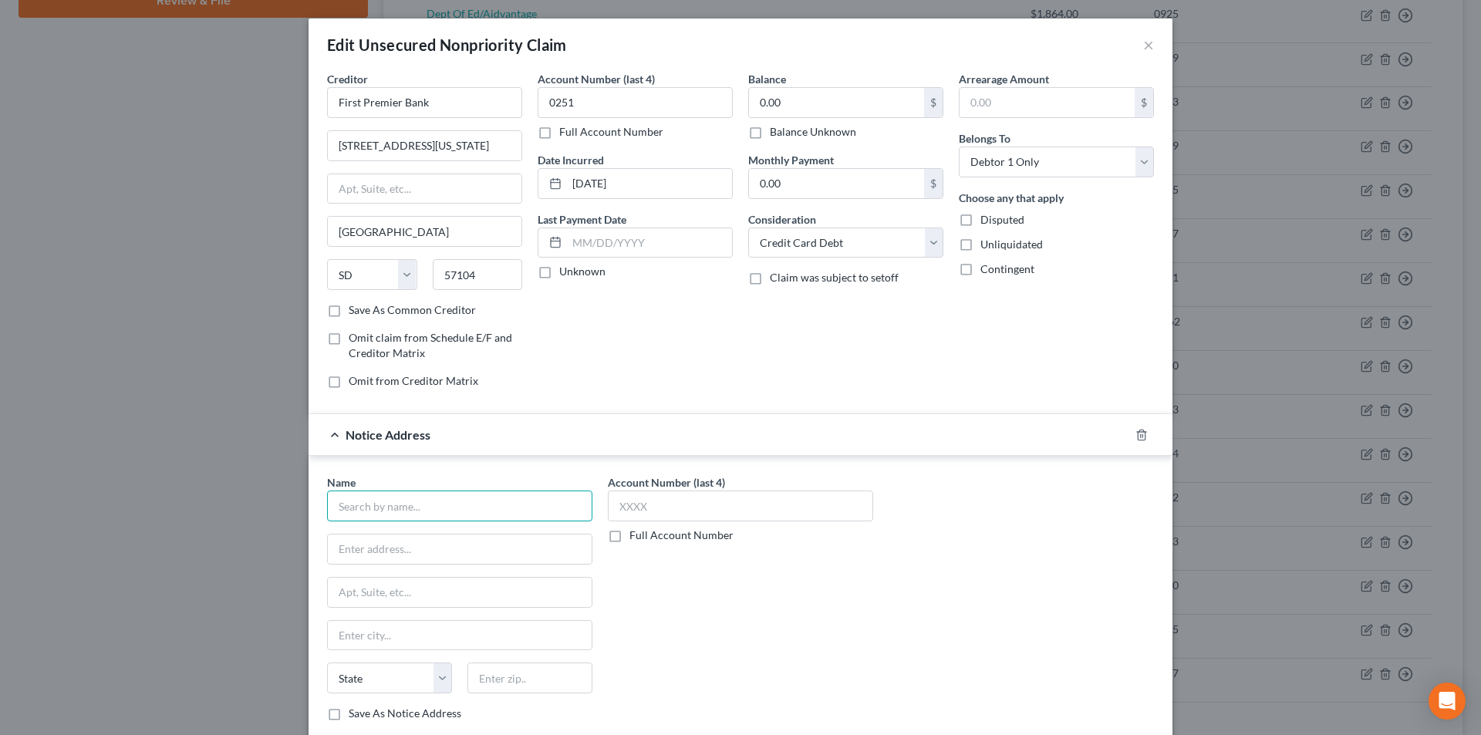
click at [373, 505] on input "text" at bounding box center [459, 506] width 265 height 31
paste input "First Premier Bank"
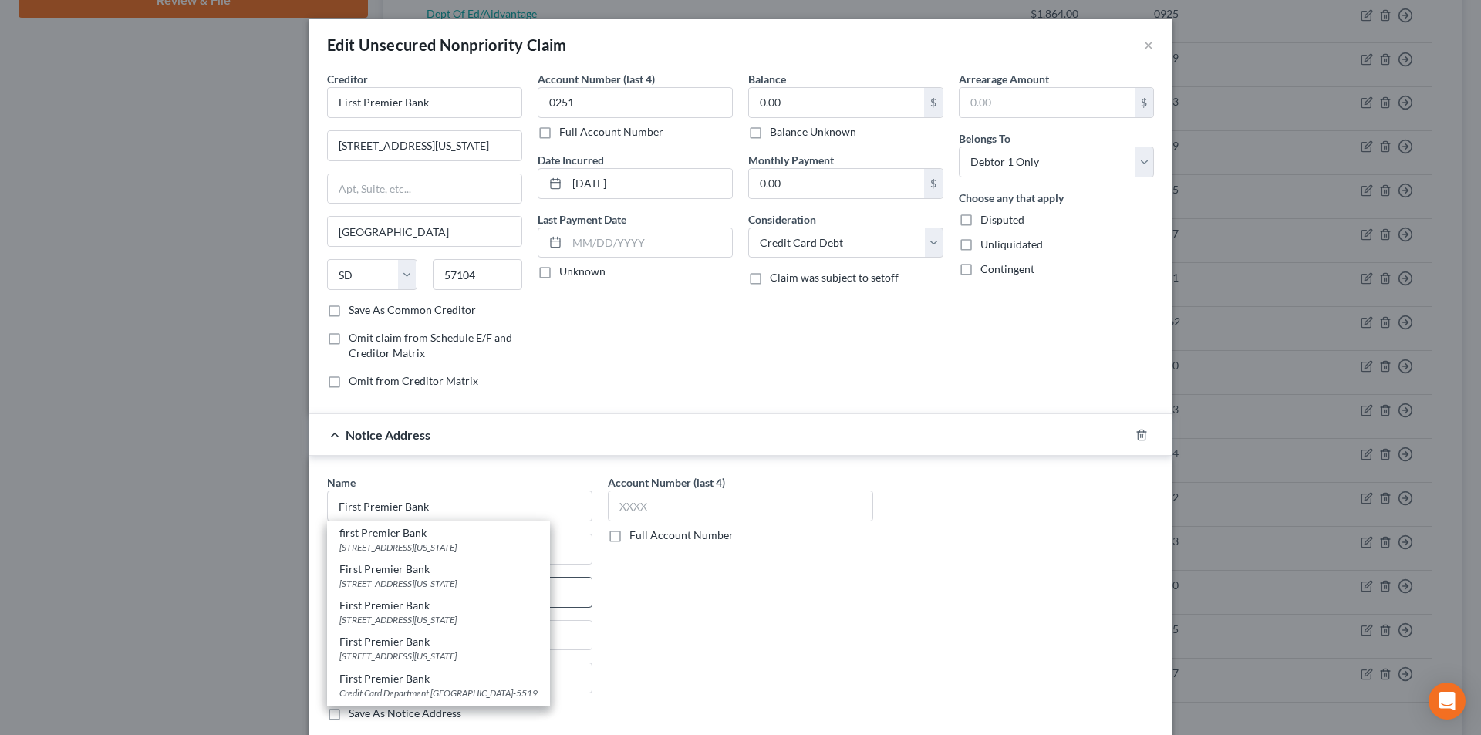
click at [408, 615] on div "[STREET_ADDRESS][US_STATE]" at bounding box center [438, 619] width 198 height 13
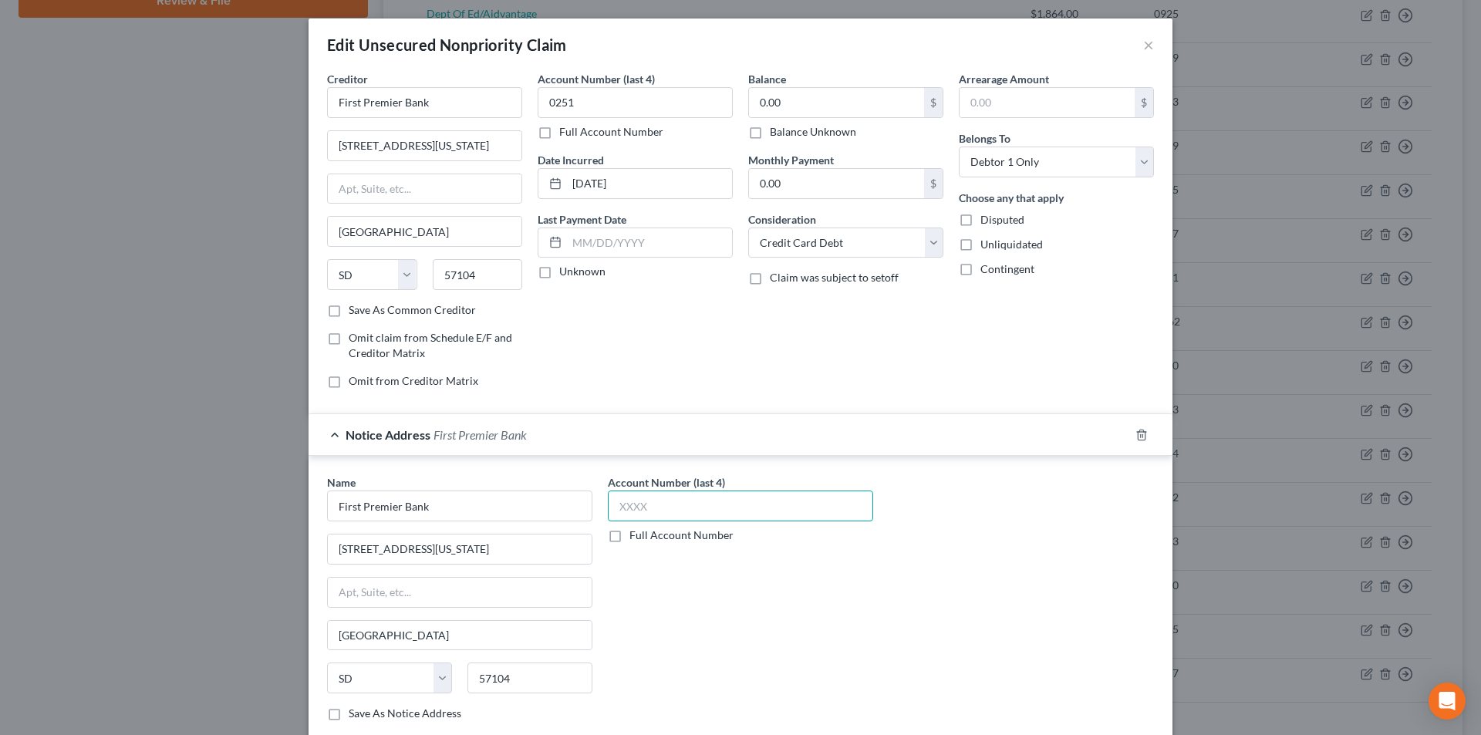
click at [634, 501] on input "text" at bounding box center [740, 506] width 265 height 31
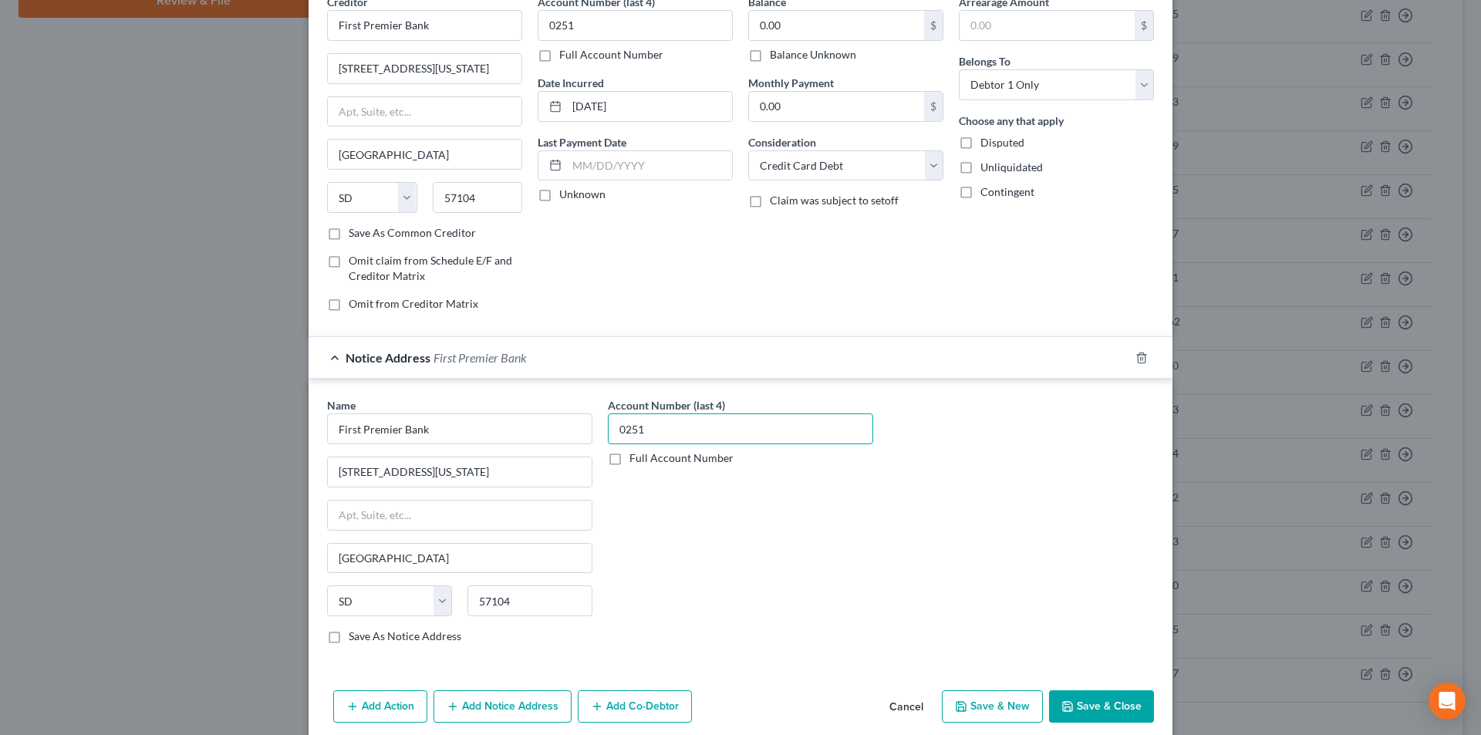
scroll to position [140, 0]
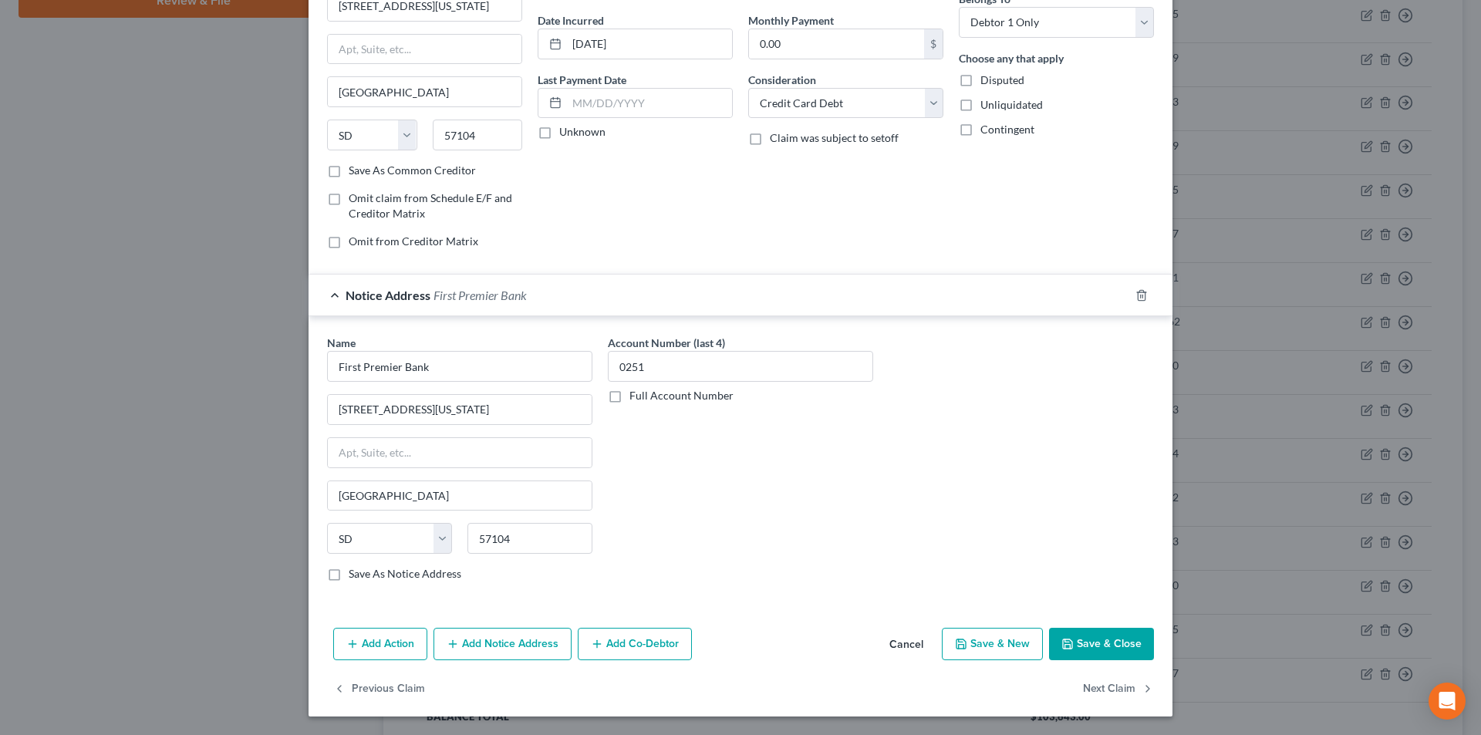
click at [544, 647] on button "Add Notice Address" at bounding box center [503, 644] width 138 height 32
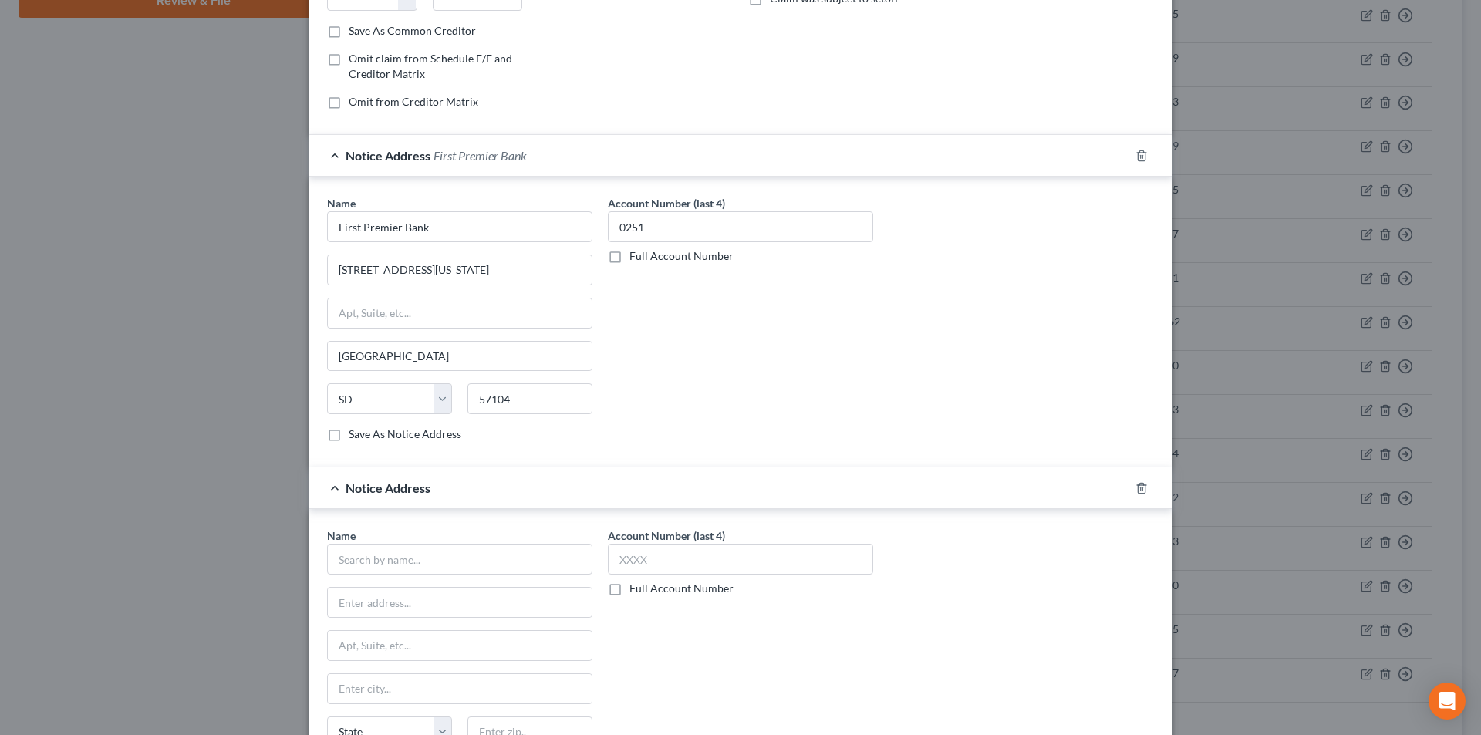
scroll to position [448, 0]
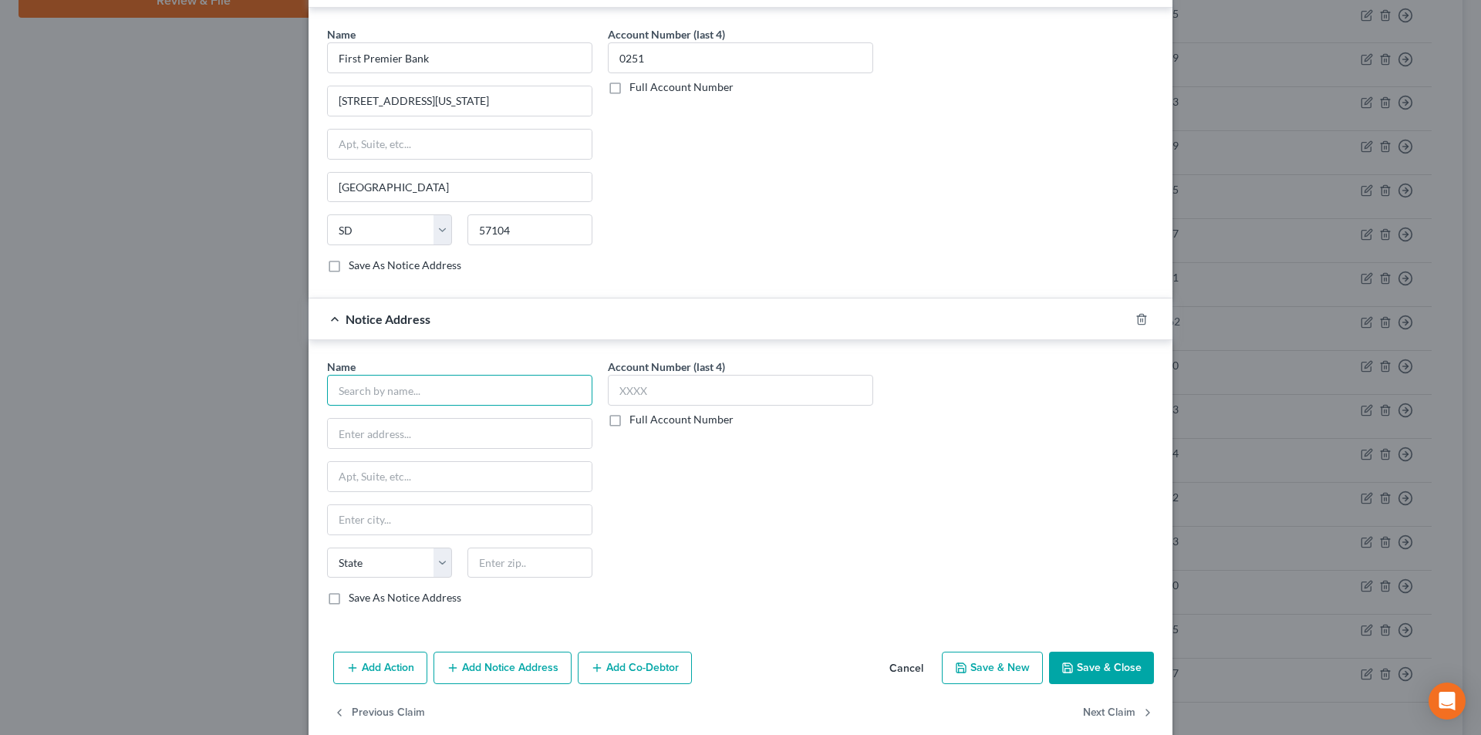
click at [444, 403] on input "text" at bounding box center [459, 390] width 265 height 31
paste input "First Premier Bank"
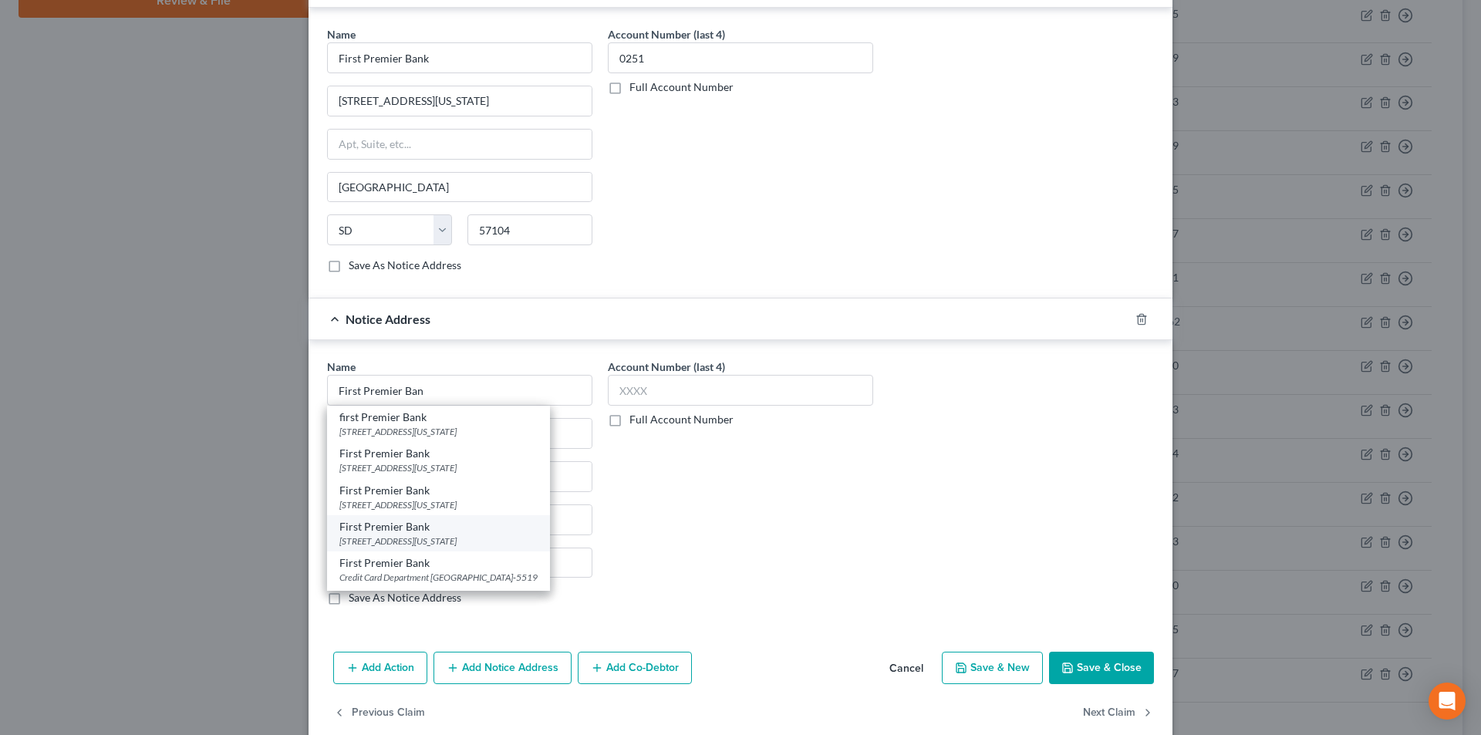
click at [438, 538] on div "[STREET_ADDRESS][US_STATE]" at bounding box center [438, 541] width 198 height 13
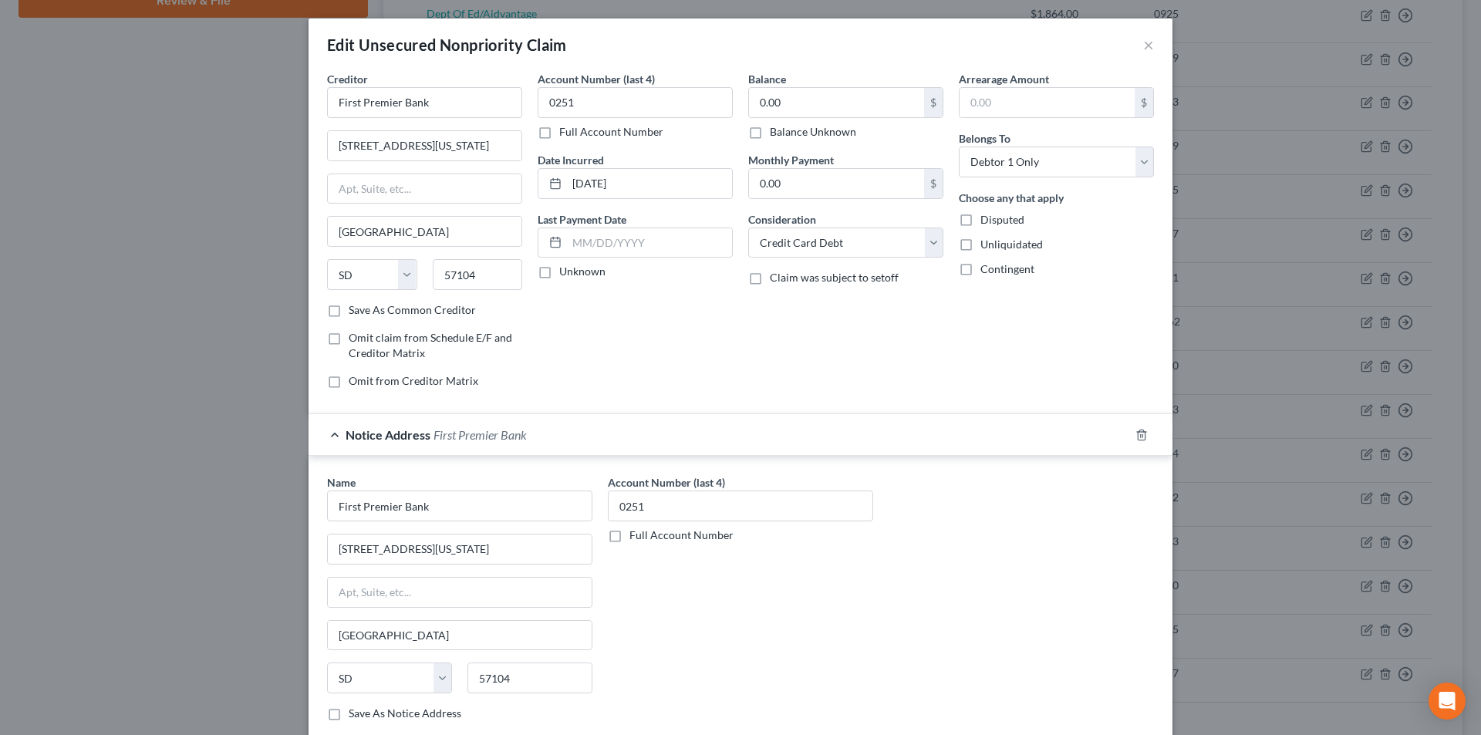
scroll to position [386, 0]
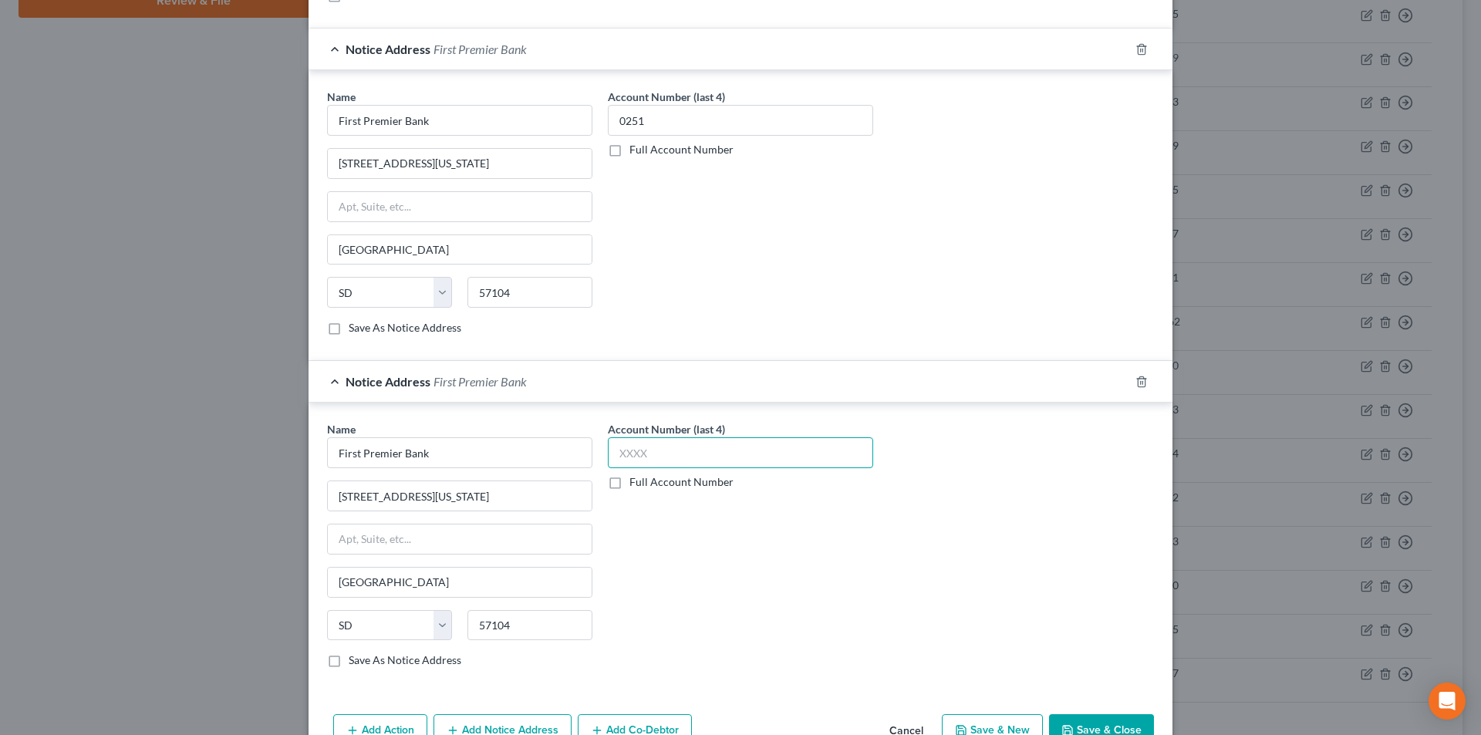
click at [669, 454] on input "text" at bounding box center [740, 452] width 265 height 31
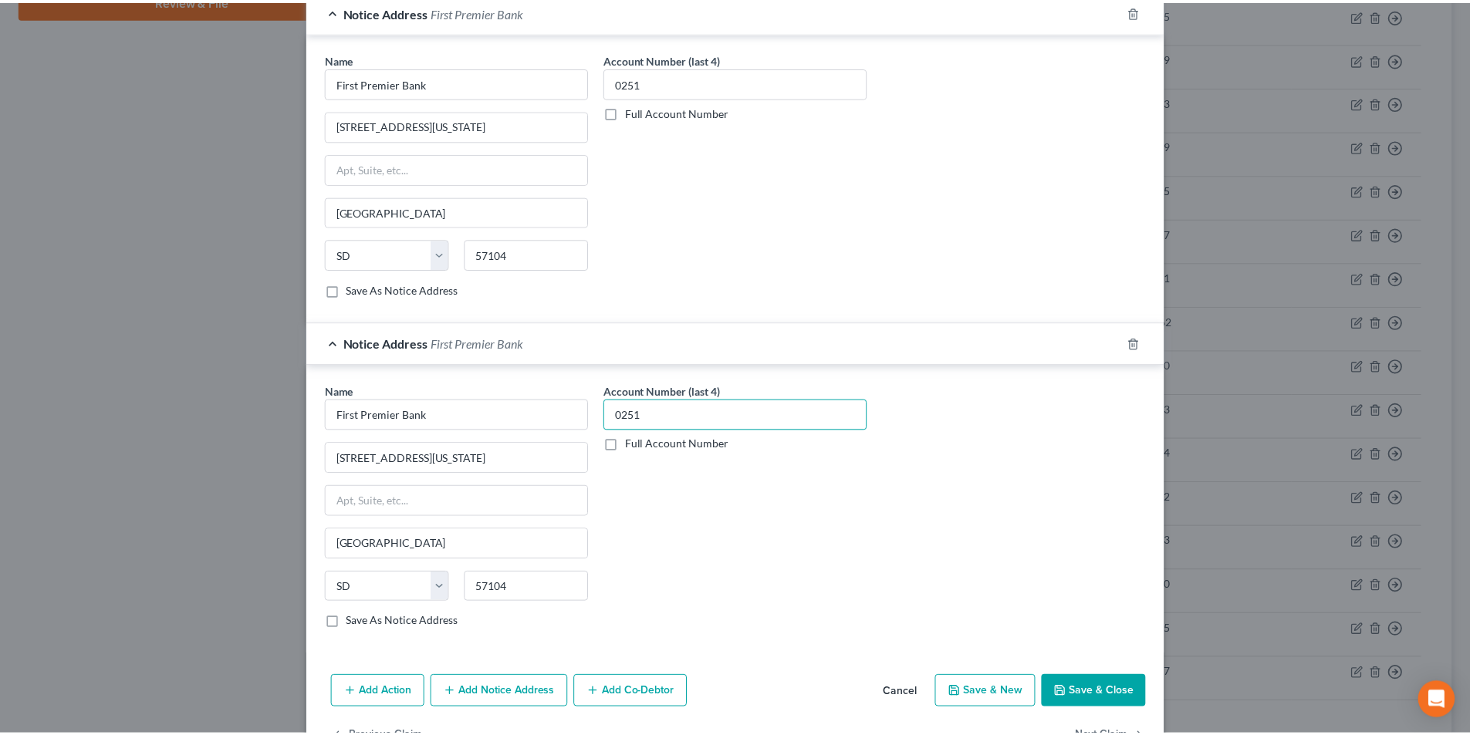
scroll to position [473, 0]
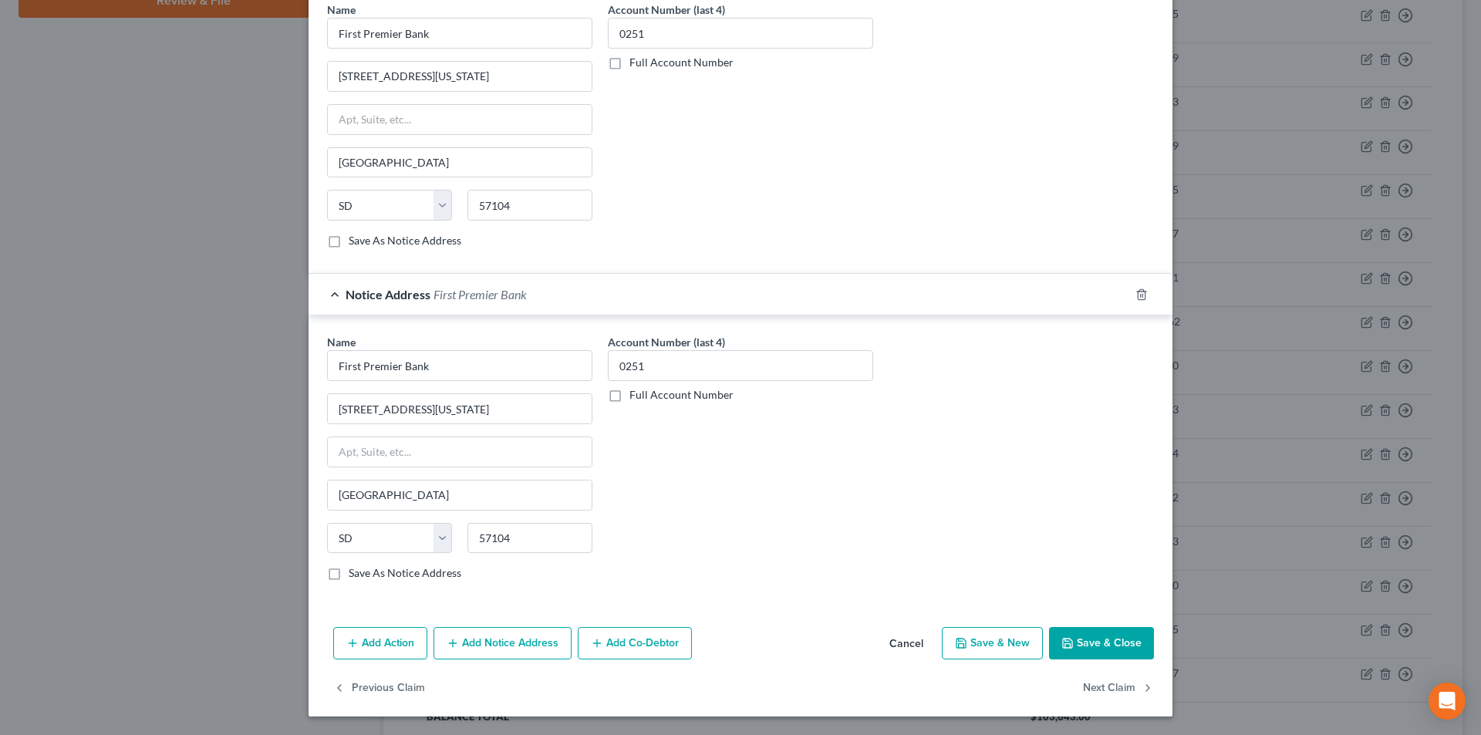
click at [1118, 639] on button "Save & Close" at bounding box center [1101, 643] width 105 height 32
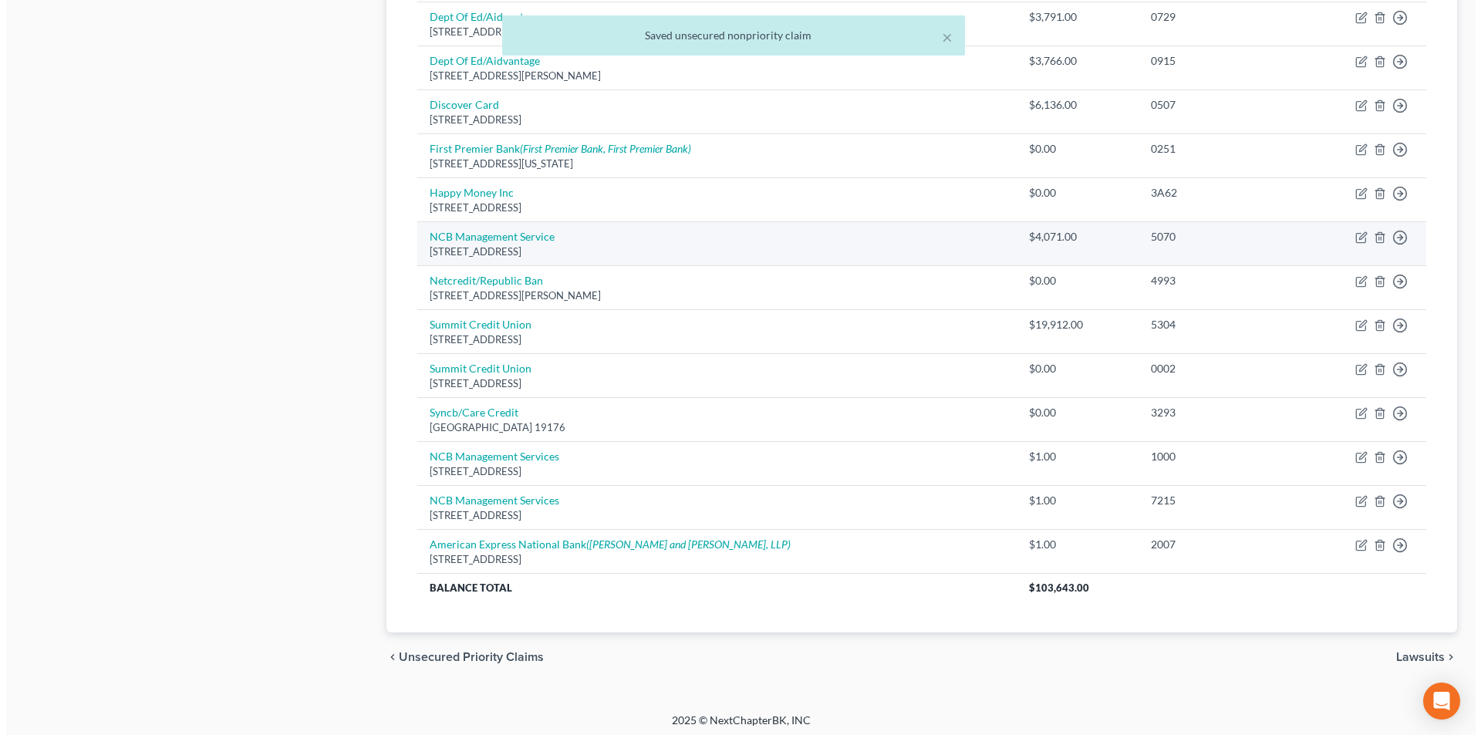
scroll to position [906, 0]
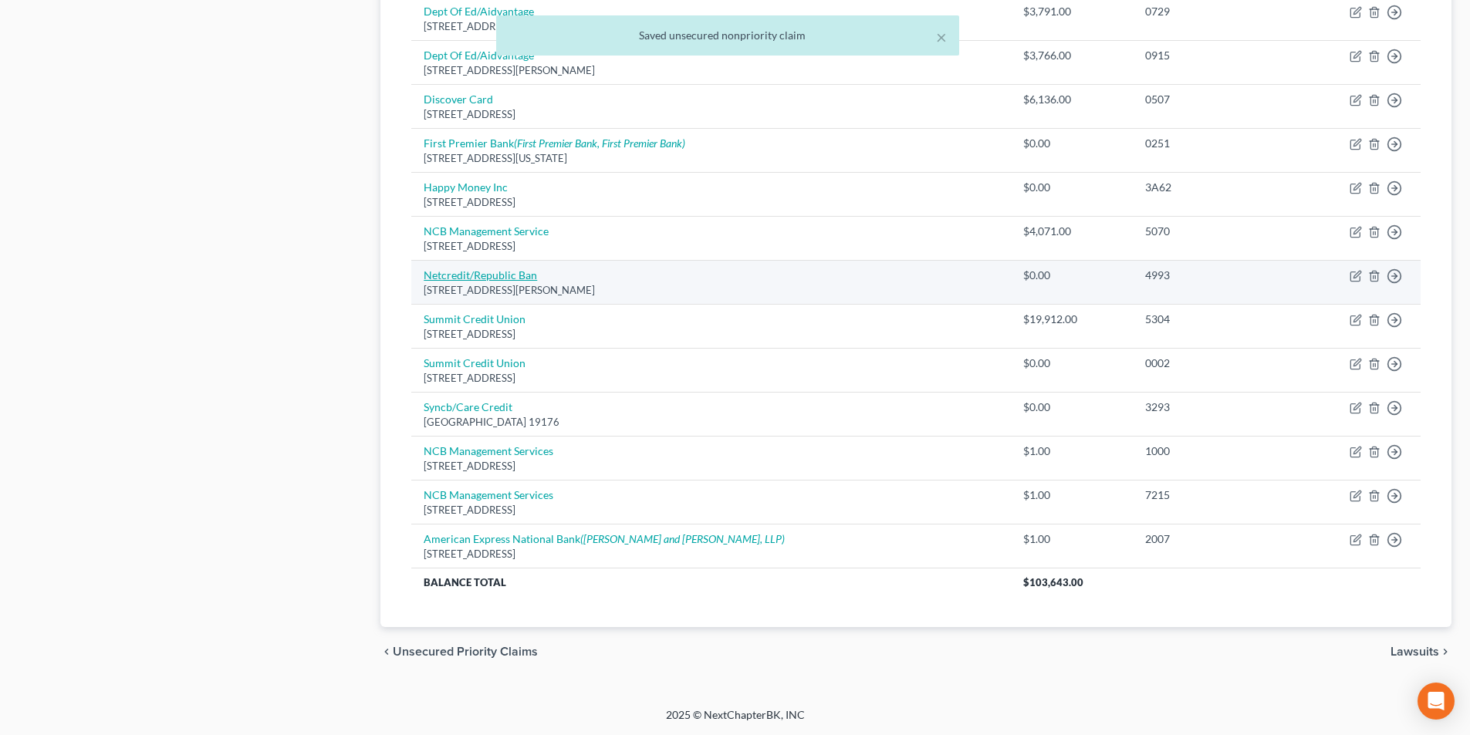
click at [518, 278] on link "Netcredit/Republic Ban" at bounding box center [480, 274] width 113 height 13
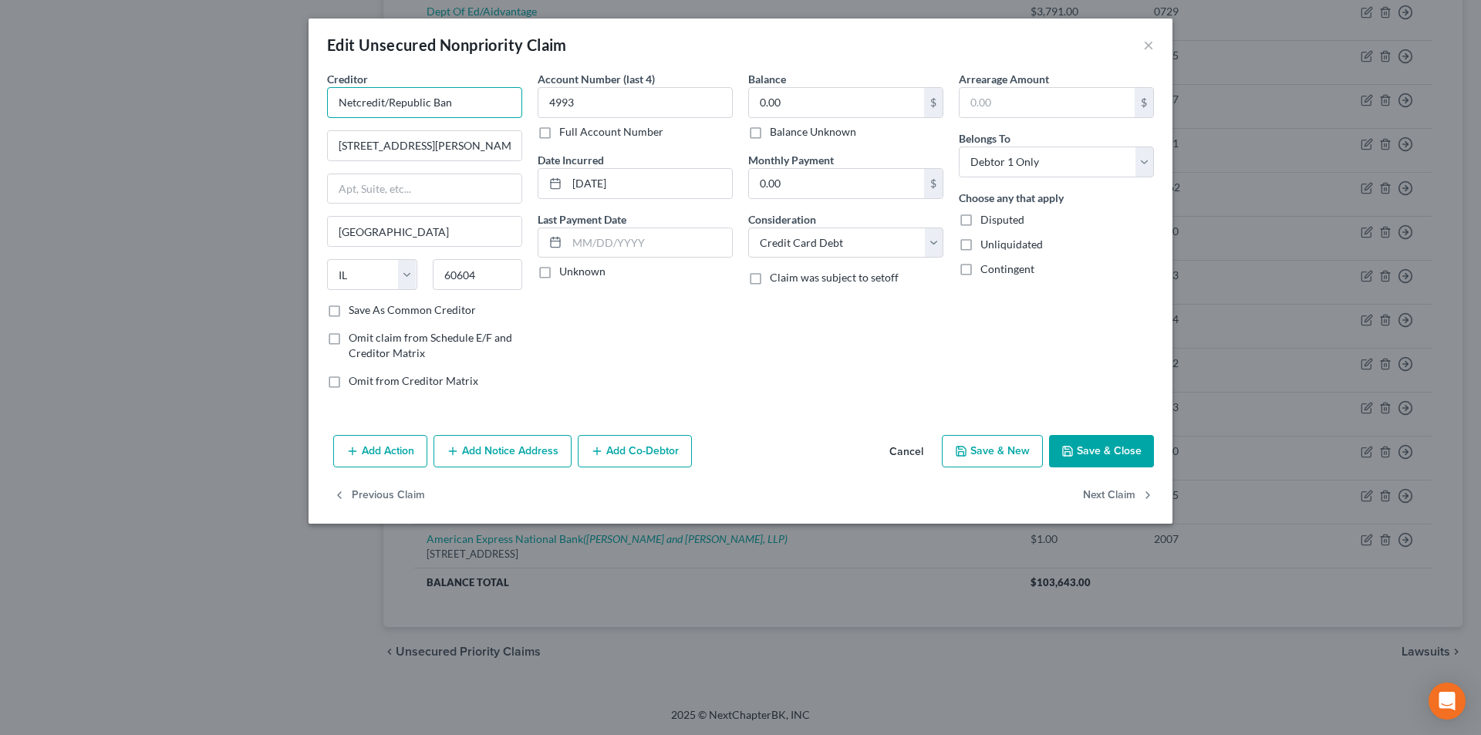
click at [505, 112] on input "Netcredit/Republic Ban" at bounding box center [424, 102] width 195 height 31
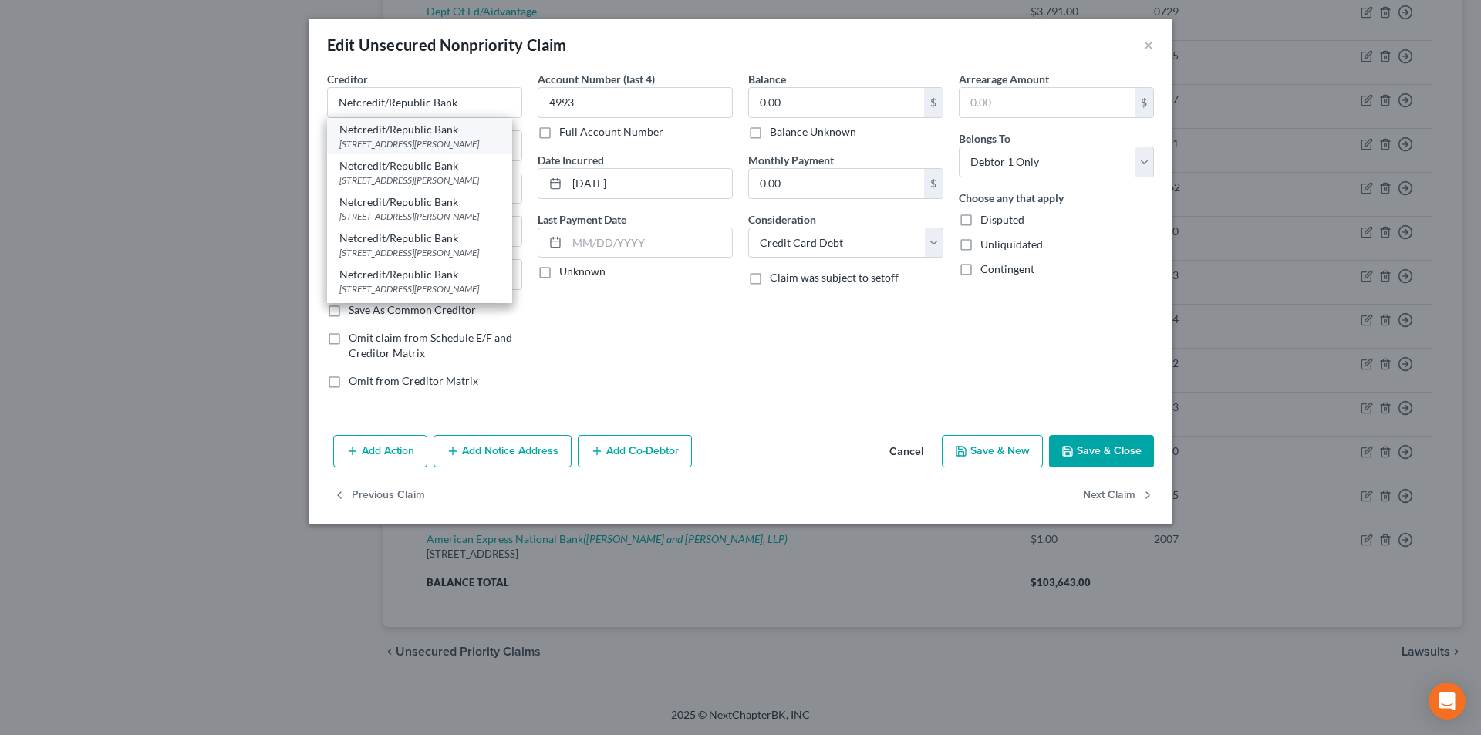
click at [472, 137] on div "[STREET_ADDRESS][PERSON_NAME]" at bounding box center [419, 143] width 160 height 13
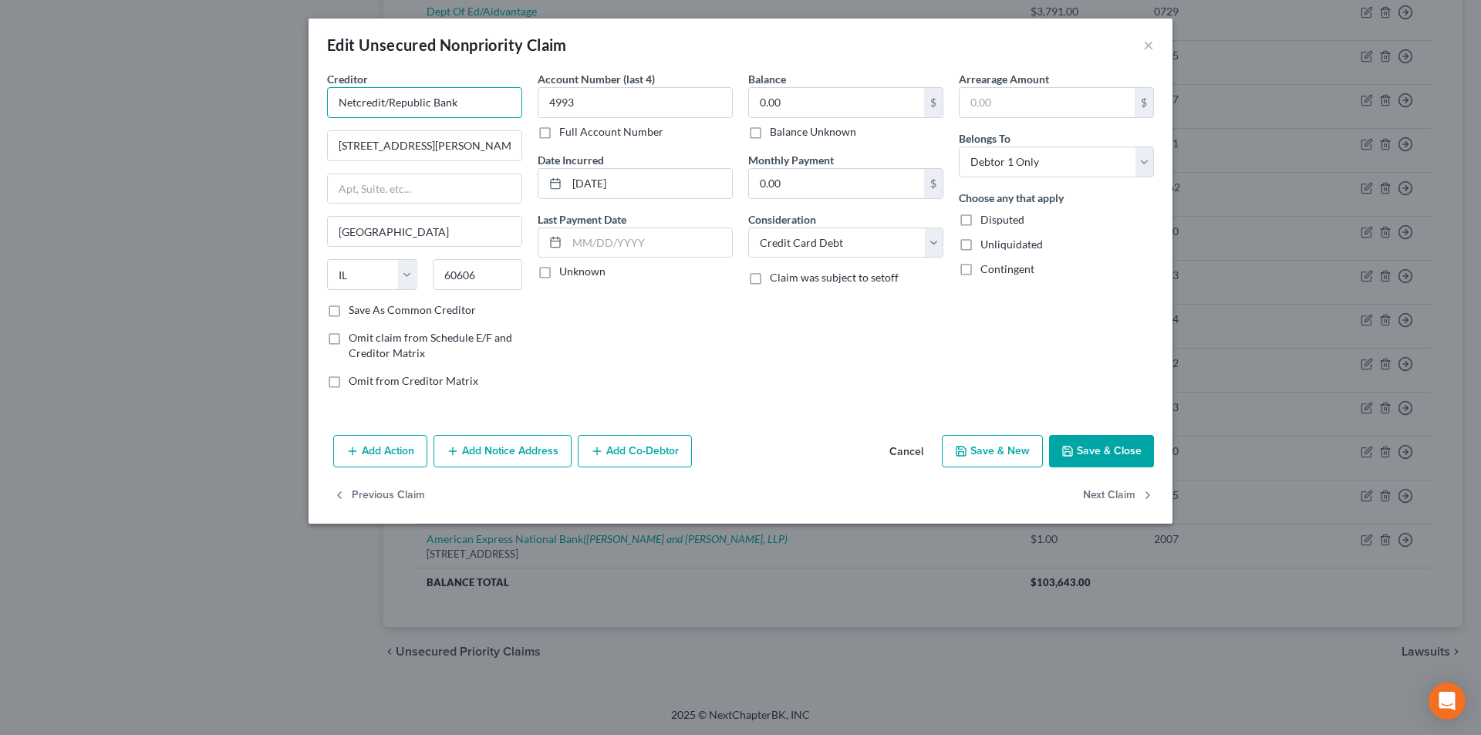
drag, startPoint x: 479, startPoint y: 110, endPoint x: 329, endPoint y: 110, distance: 150.4
click at [329, 110] on input "Netcredit/Republic Bank" at bounding box center [424, 102] width 195 height 31
click at [516, 448] on button "Add Notice Address" at bounding box center [503, 451] width 138 height 32
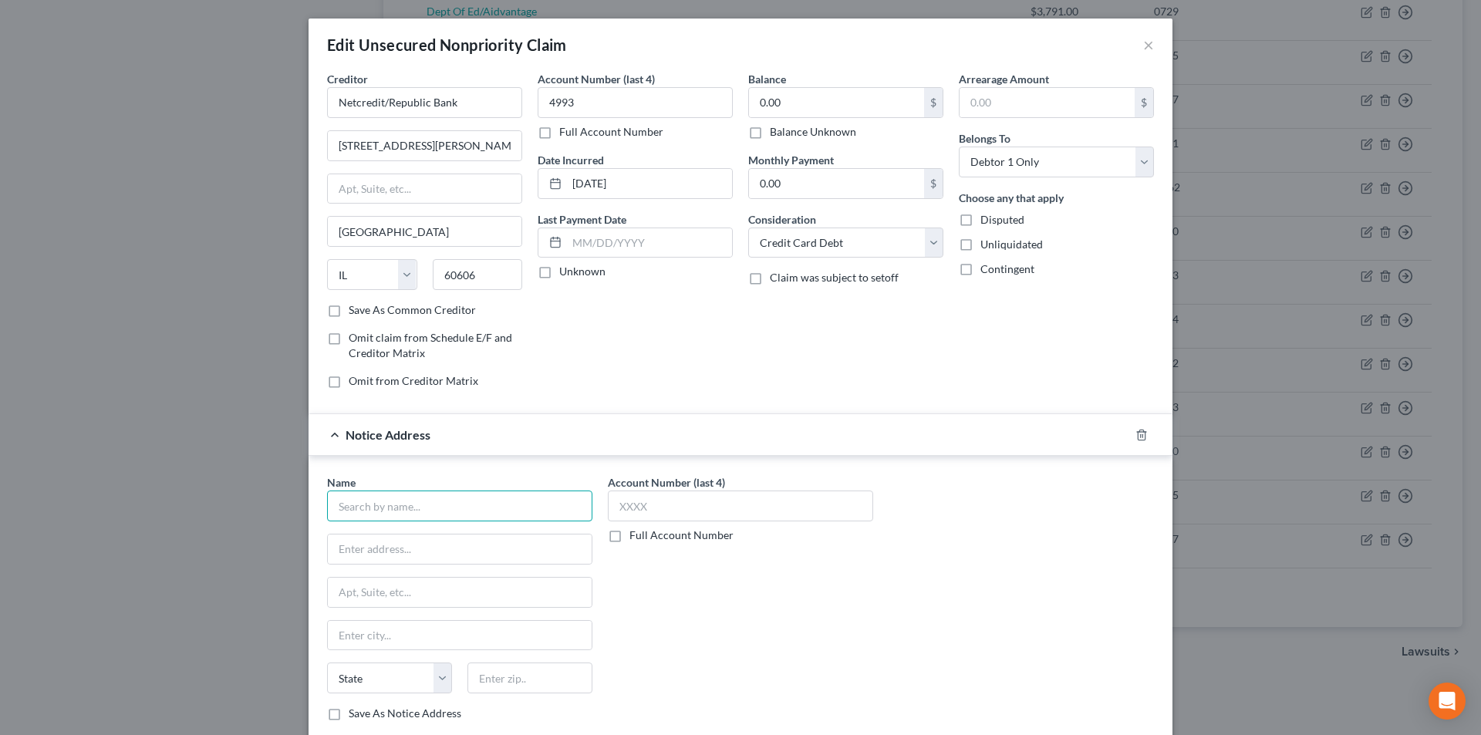
click at [441, 506] on input "text" at bounding box center [459, 506] width 265 height 31
paste input "Netcredit/Republic Bank"
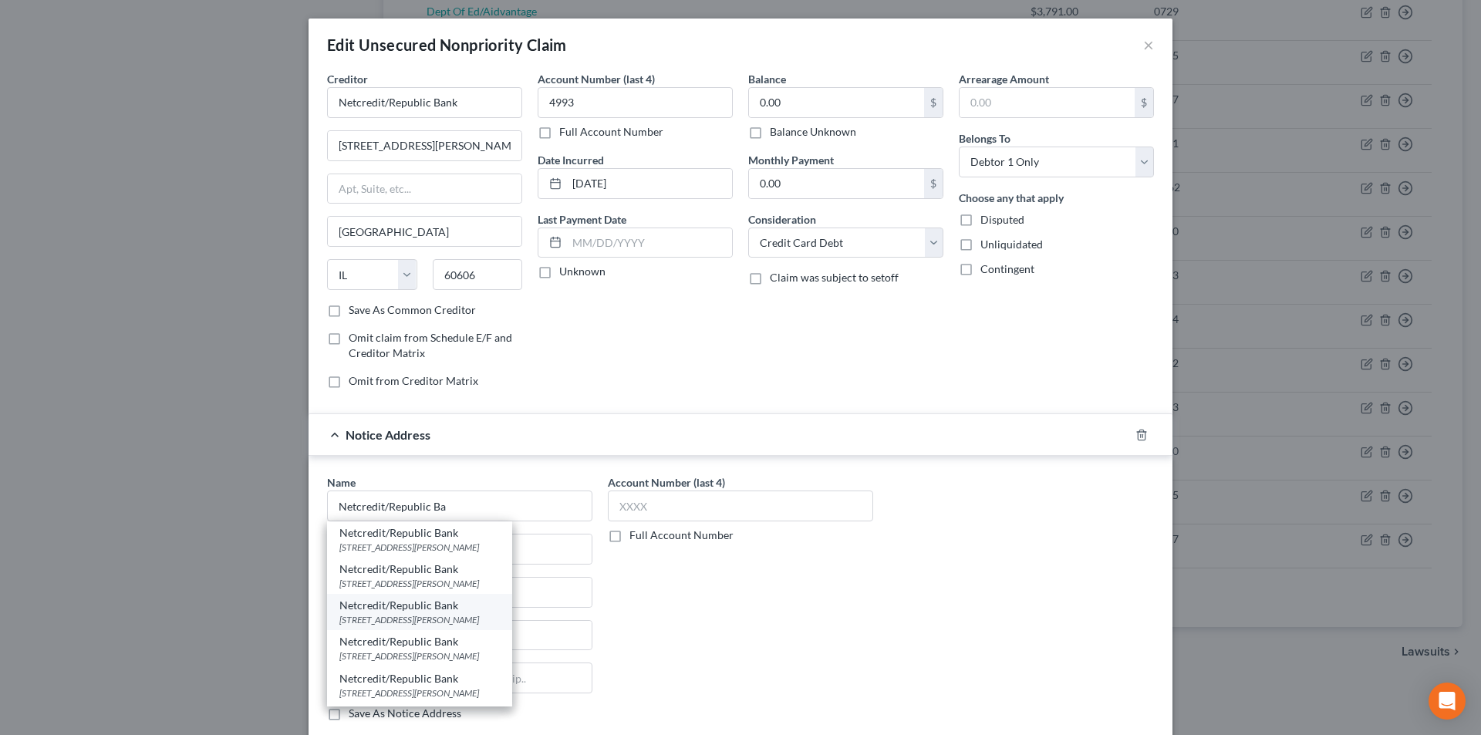
click at [421, 613] on div "Netcredit/Republic Bank" at bounding box center [419, 605] width 160 height 15
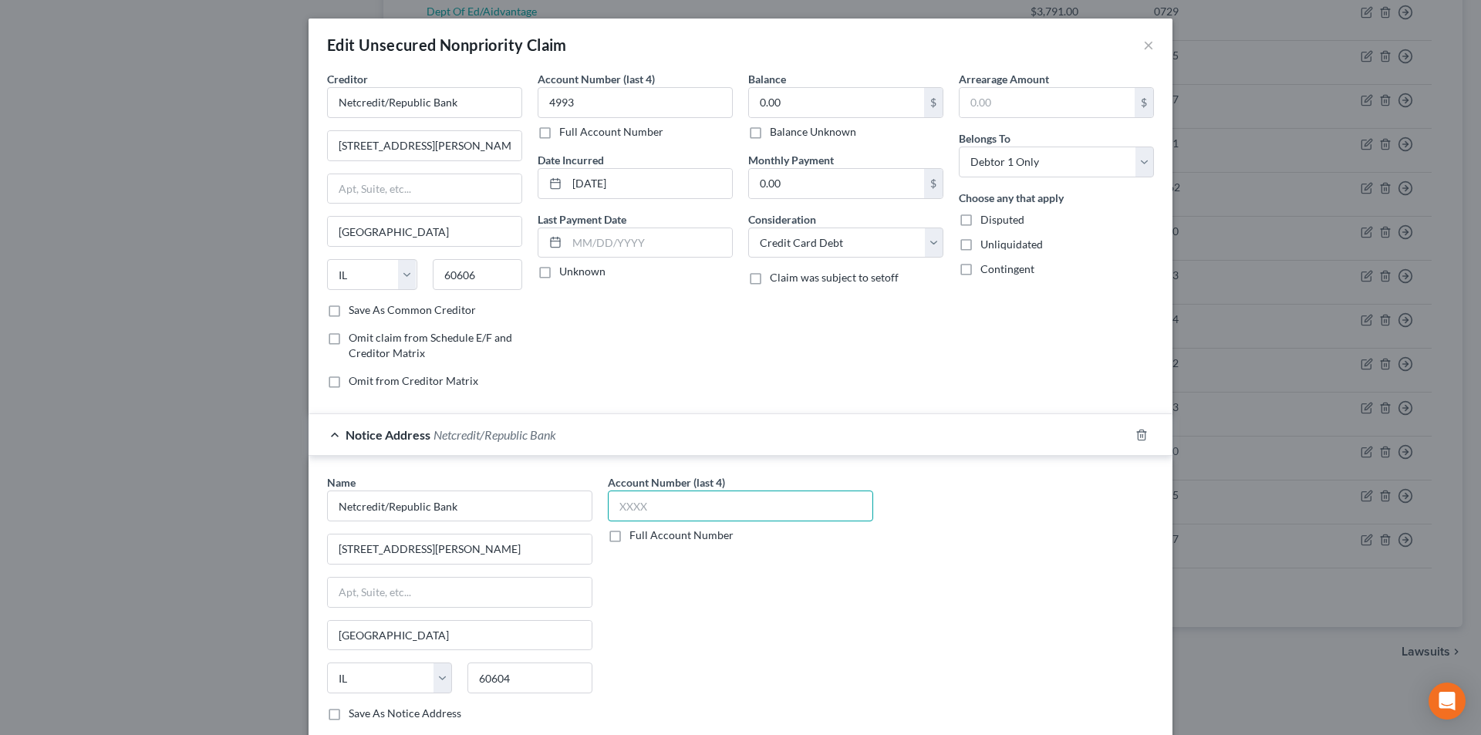
click at [633, 518] on input "text" at bounding box center [740, 506] width 265 height 31
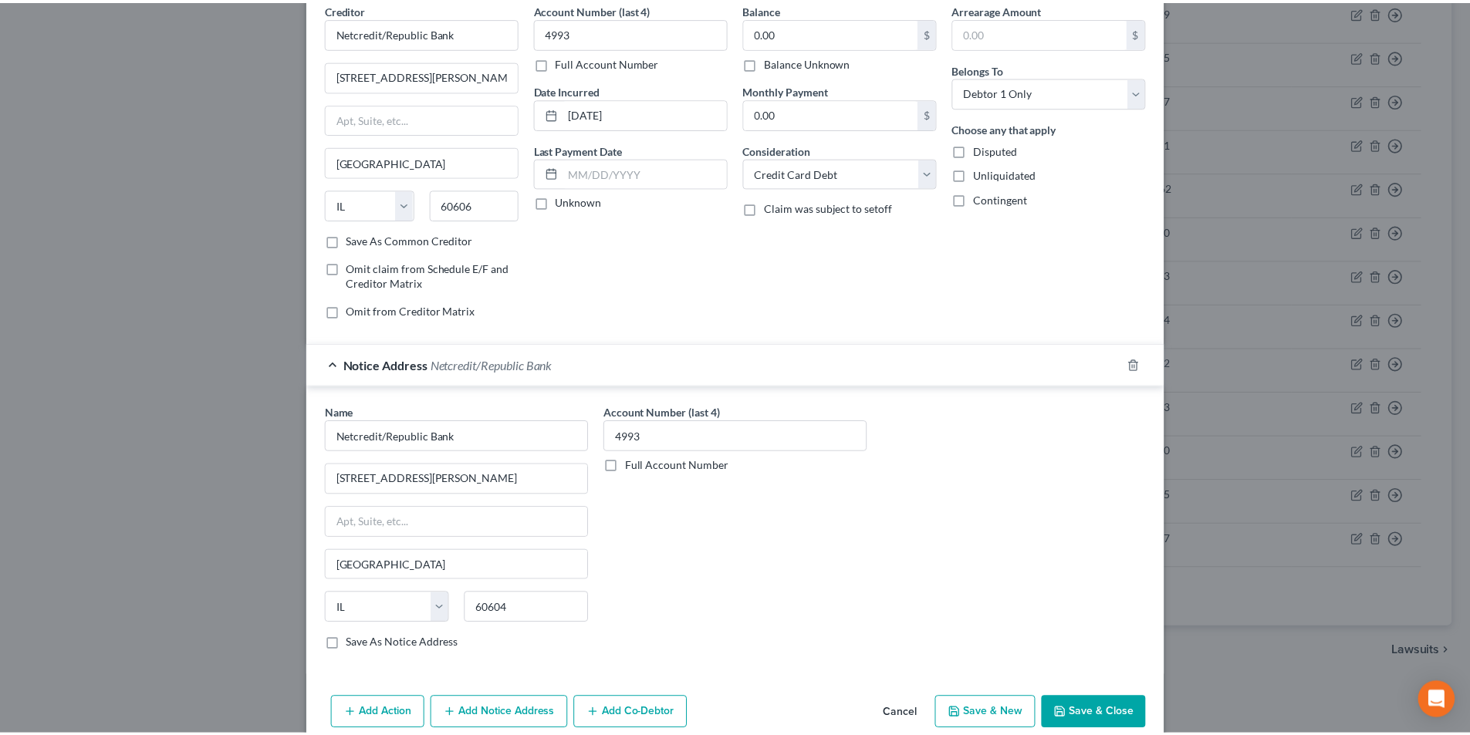
scroll to position [140, 0]
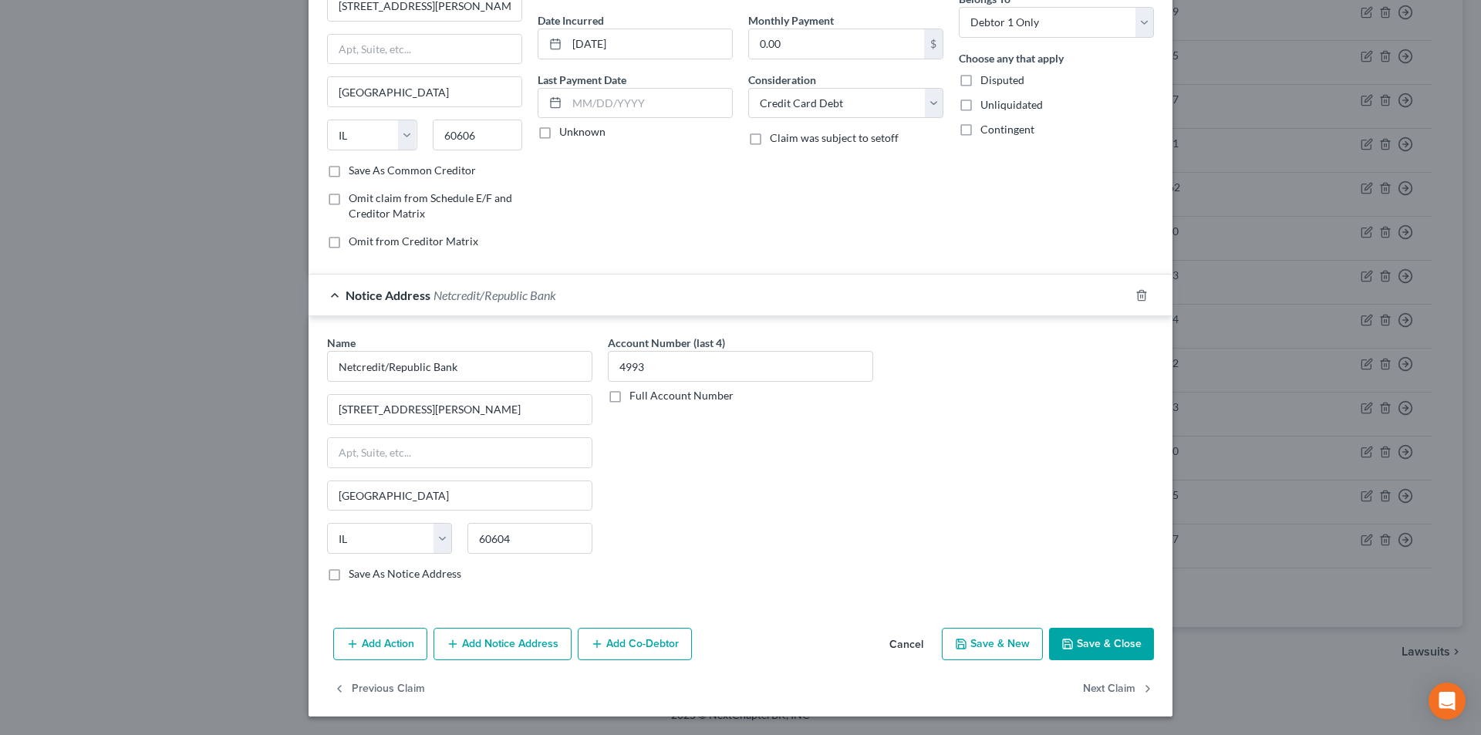
click at [1098, 638] on button "Save & Close" at bounding box center [1101, 644] width 105 height 32
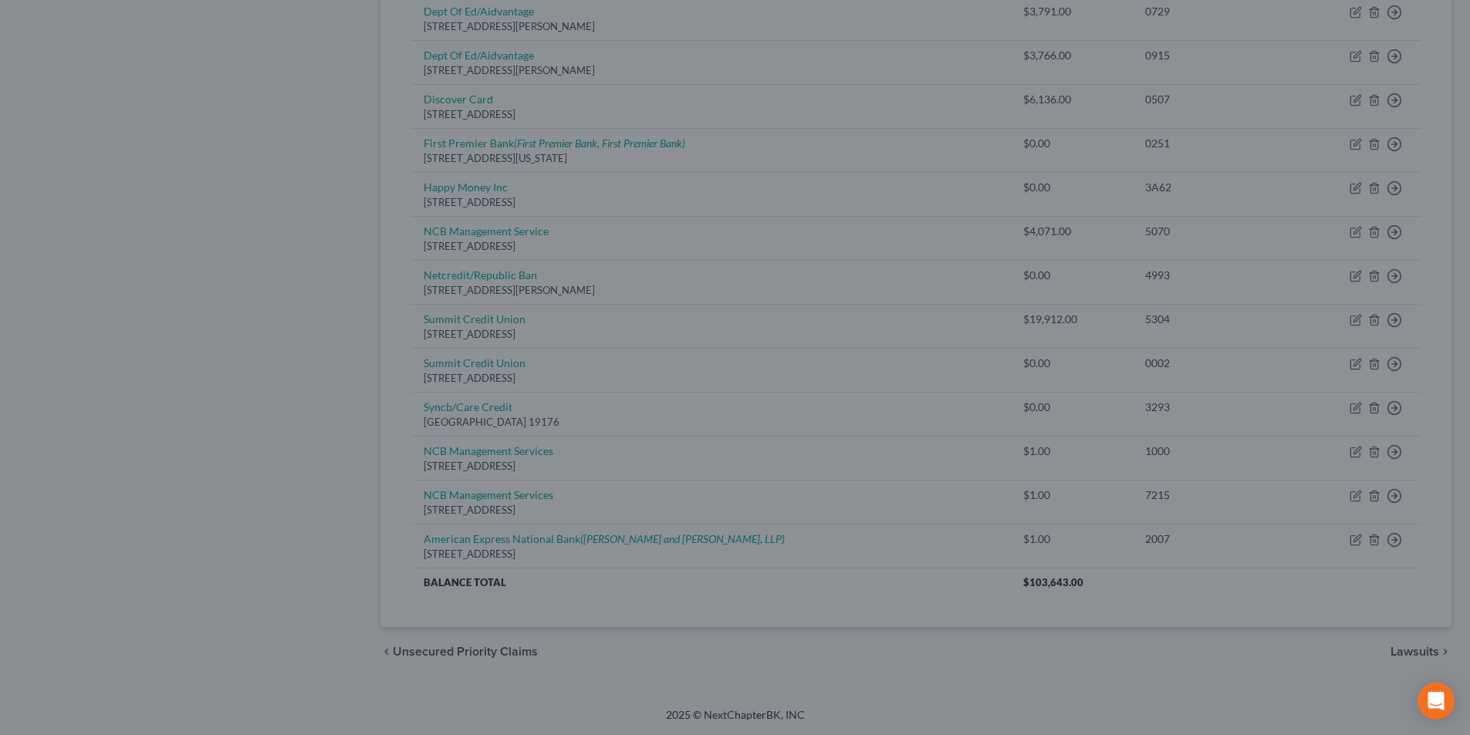
scroll to position [0, 0]
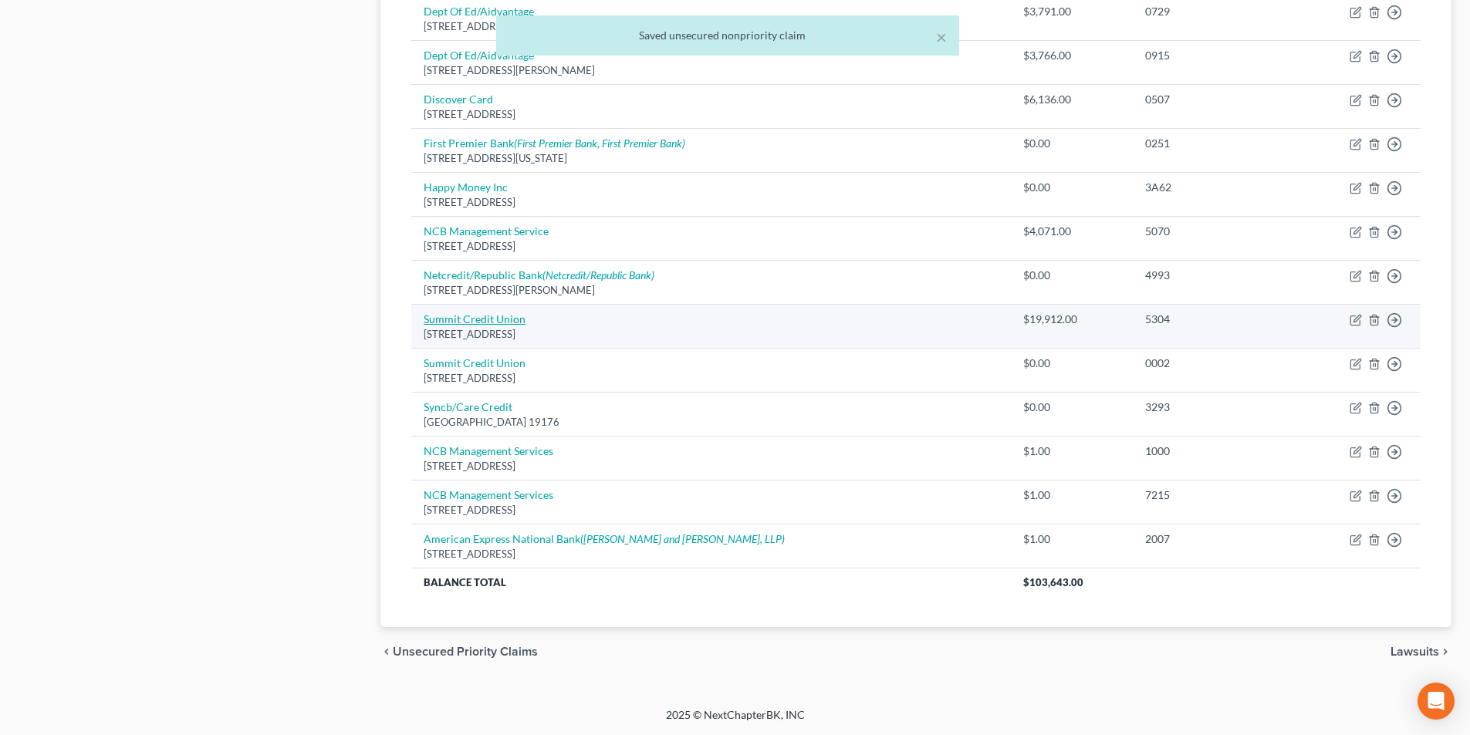
click at [506, 319] on link "Summit Credit Union" at bounding box center [475, 318] width 102 height 13
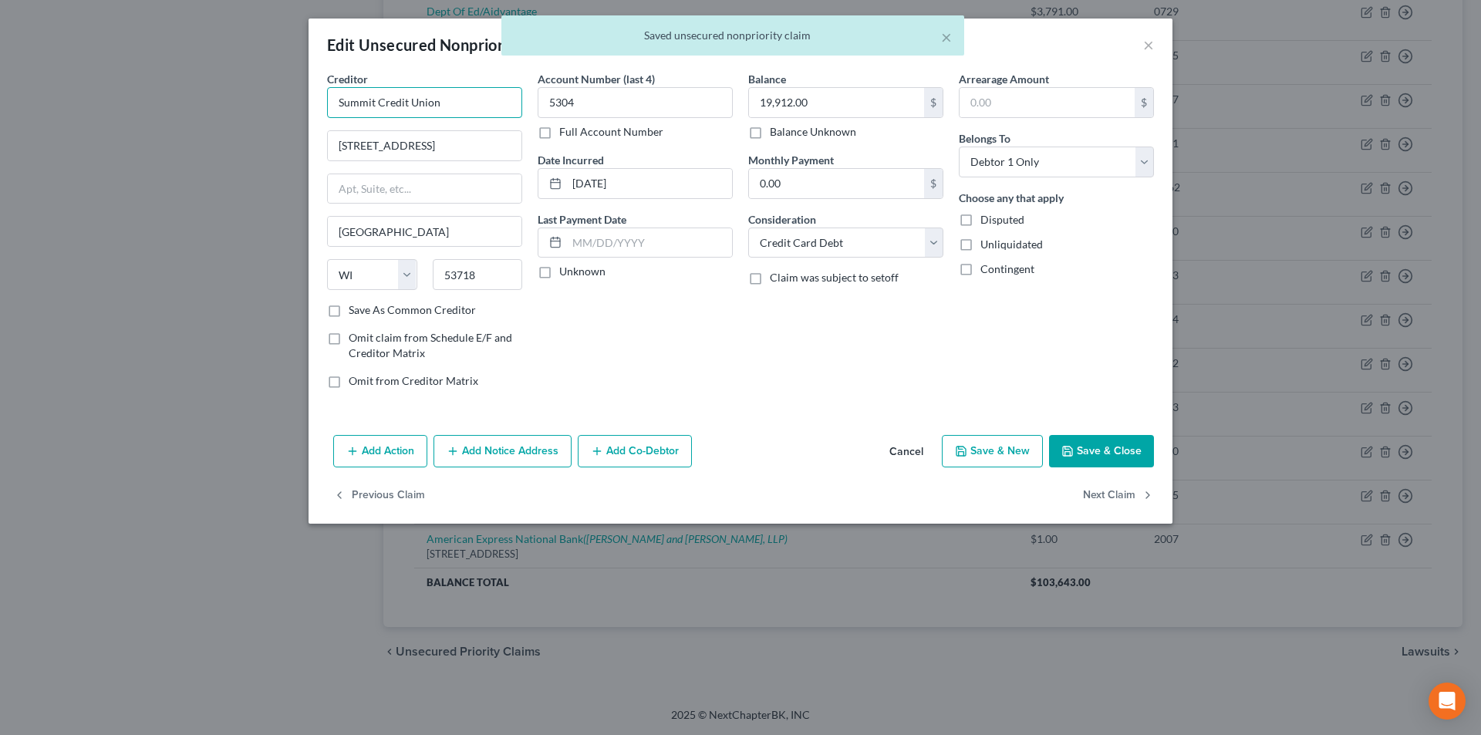
click at [503, 92] on input "Summit Credit Union" at bounding box center [424, 102] width 195 height 31
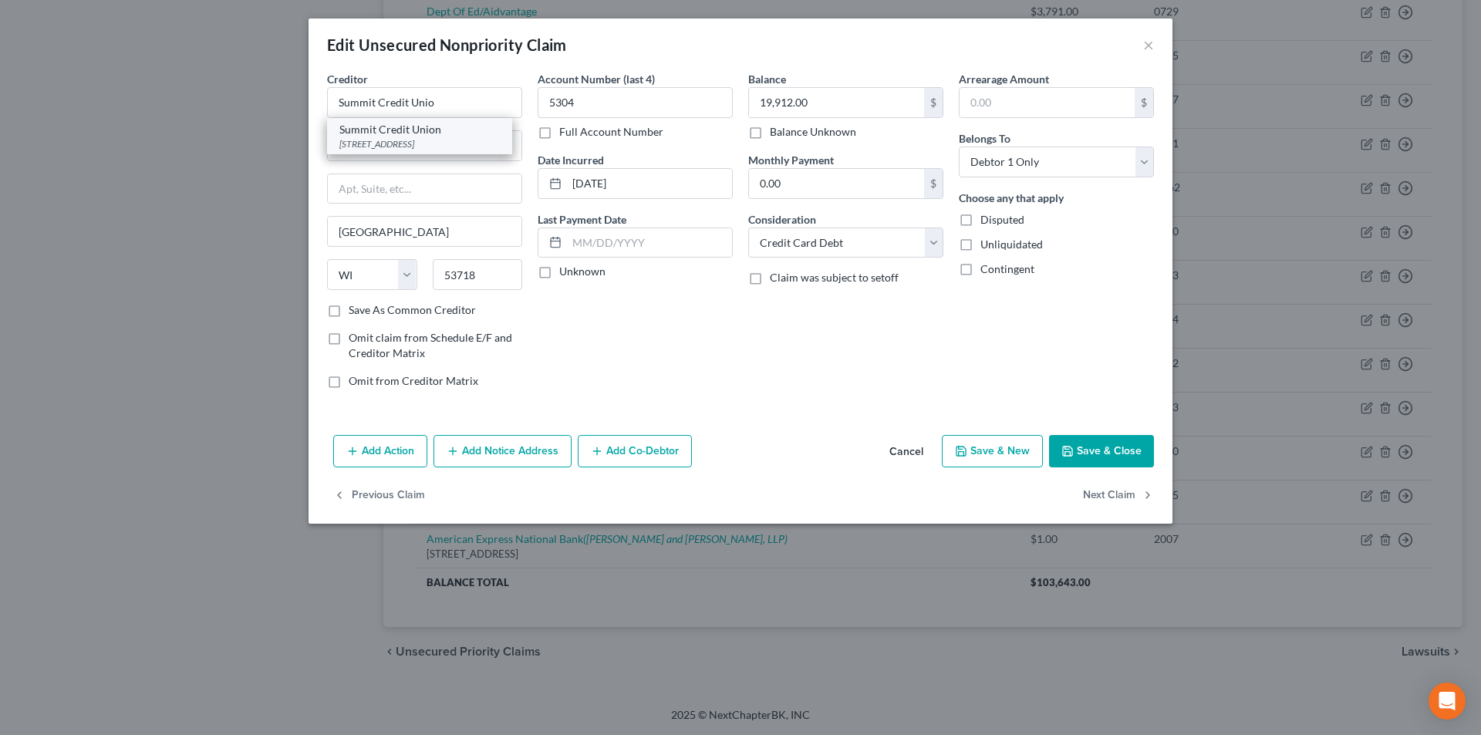
click at [441, 140] on div "[STREET_ADDRESS]" at bounding box center [419, 143] width 160 height 13
click at [1084, 457] on button "Save & Close" at bounding box center [1101, 451] width 105 height 32
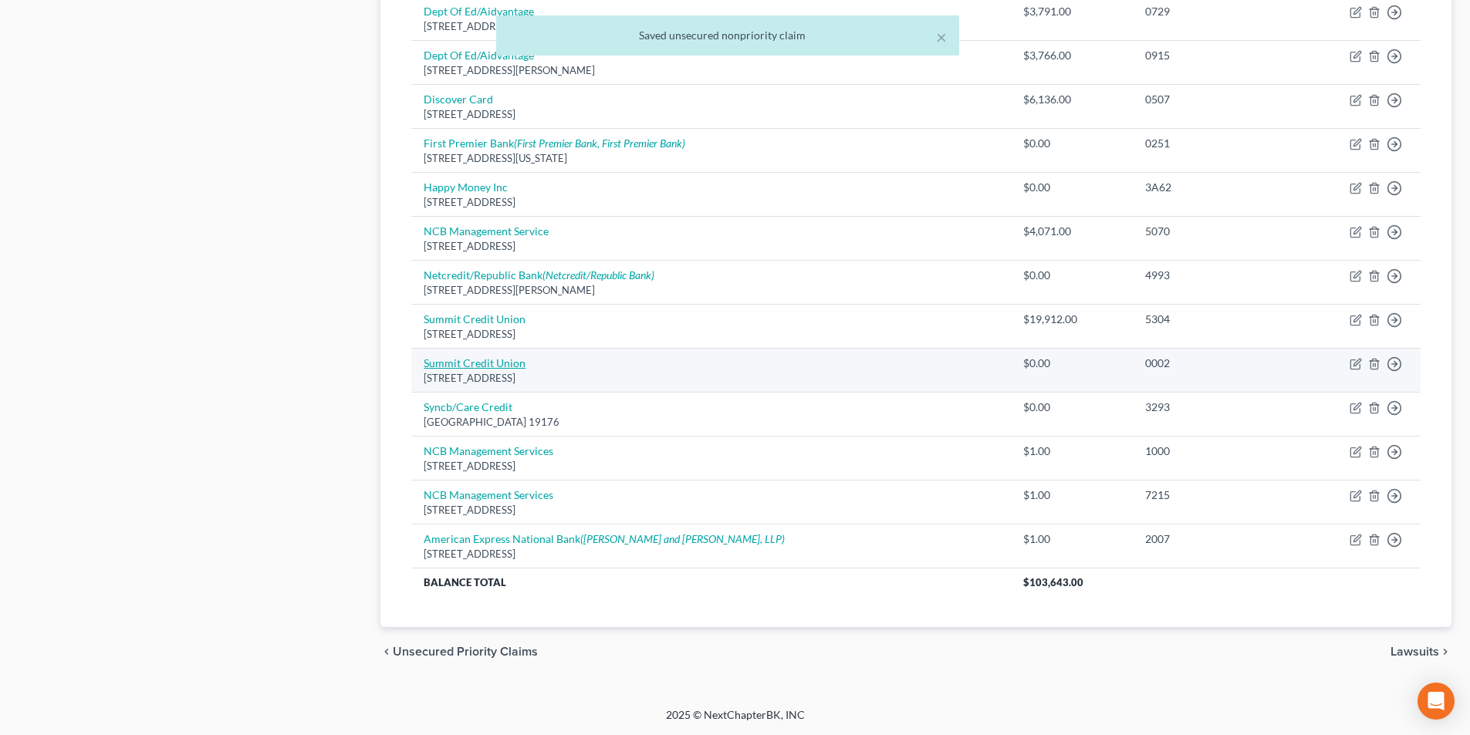
click at [502, 364] on link "Summit Credit Union" at bounding box center [475, 362] width 102 height 13
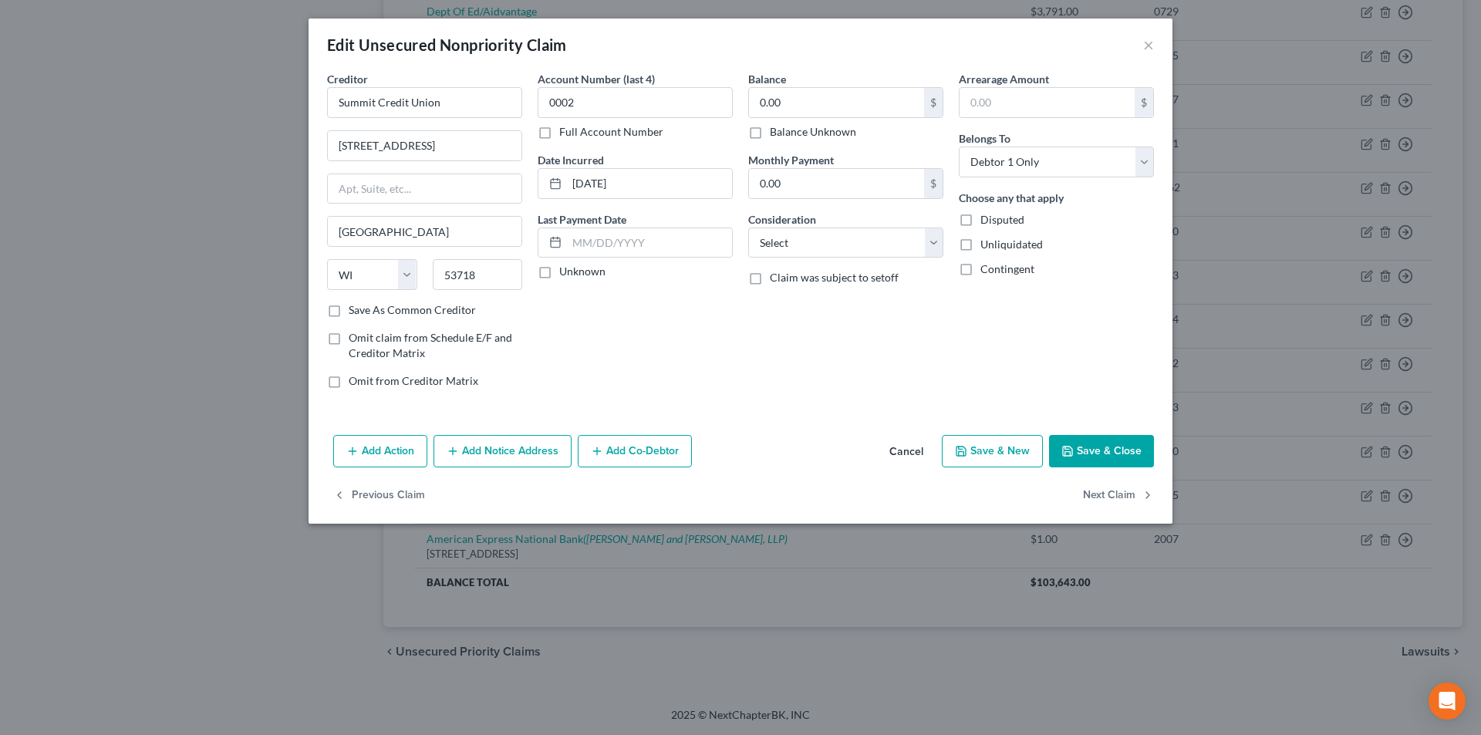
click at [1105, 439] on button "Save & Close" at bounding box center [1101, 451] width 105 height 32
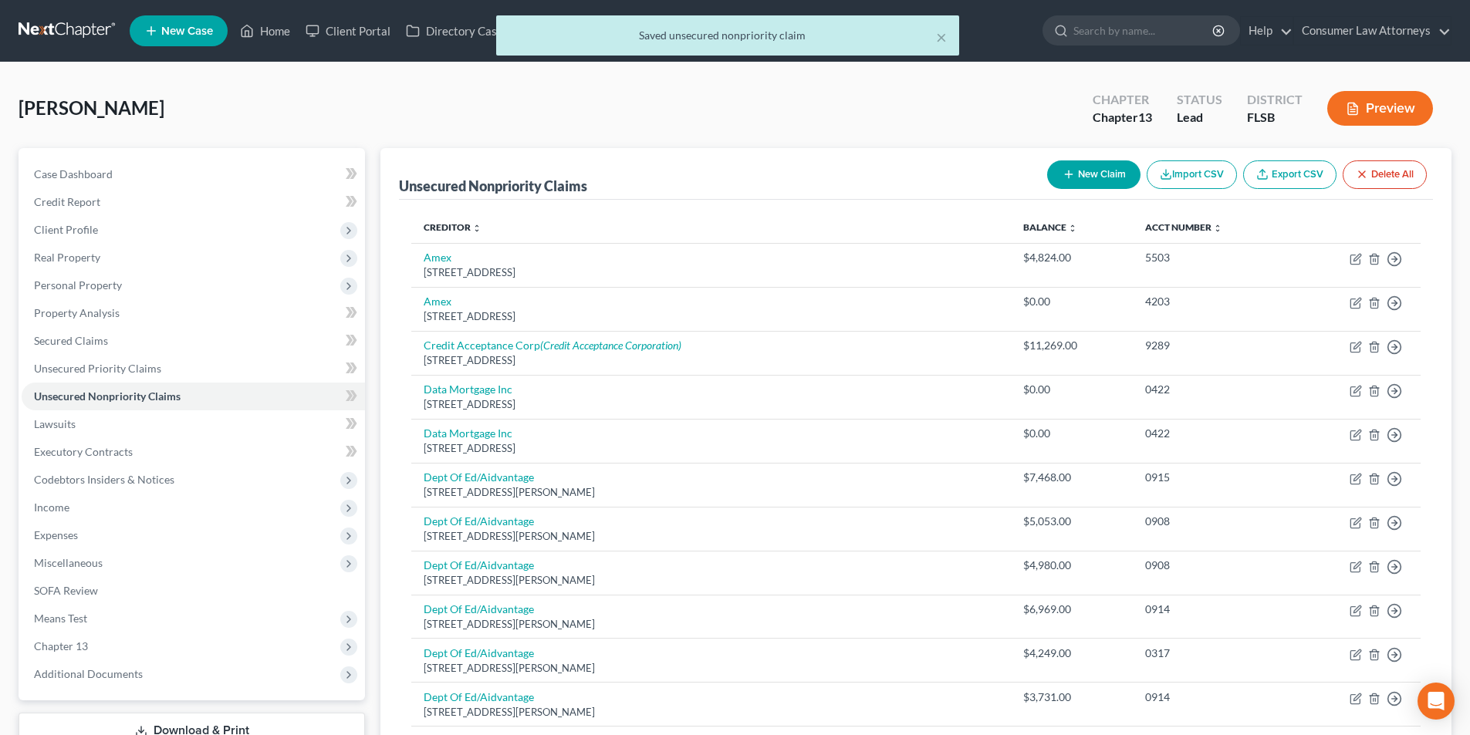
scroll to position [231, 0]
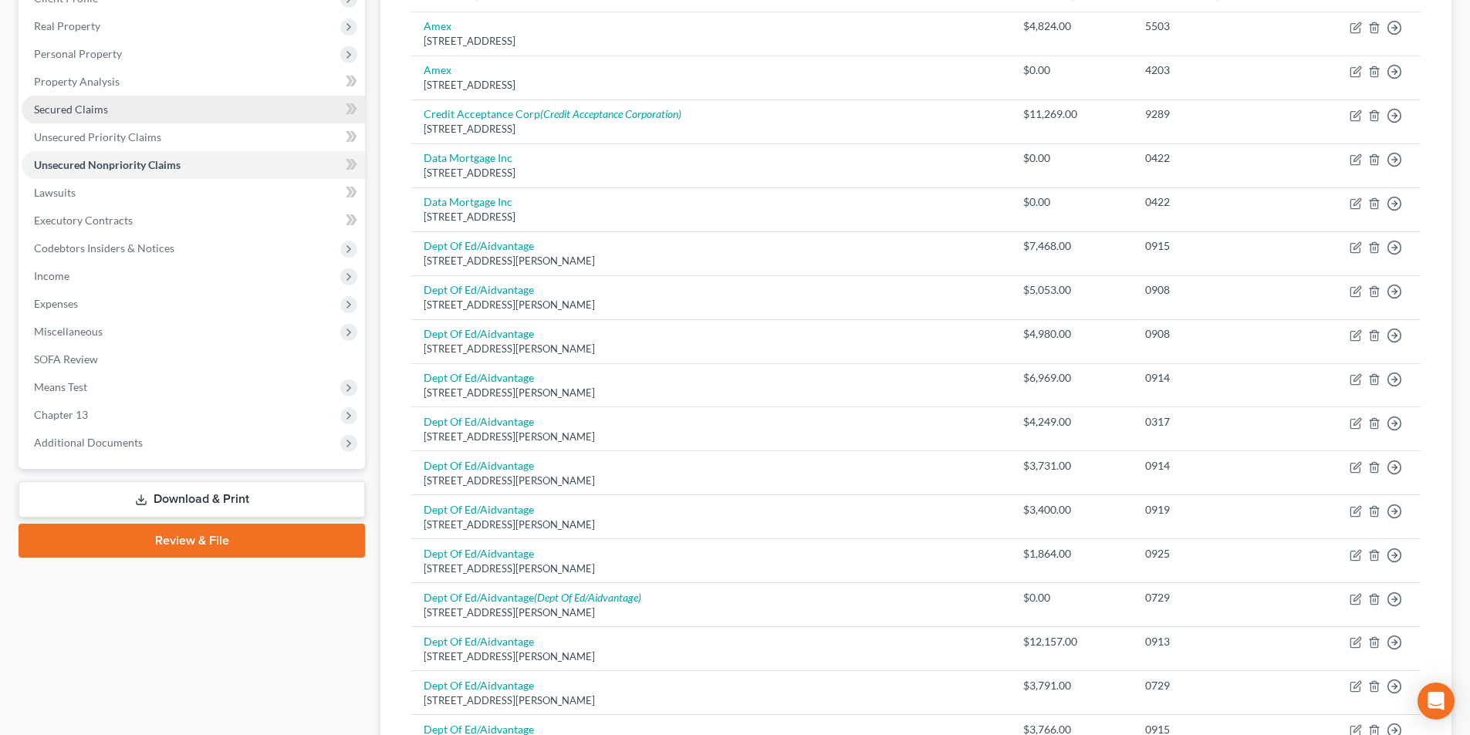
click at [104, 110] on span "Secured Claims" at bounding box center [71, 109] width 74 height 13
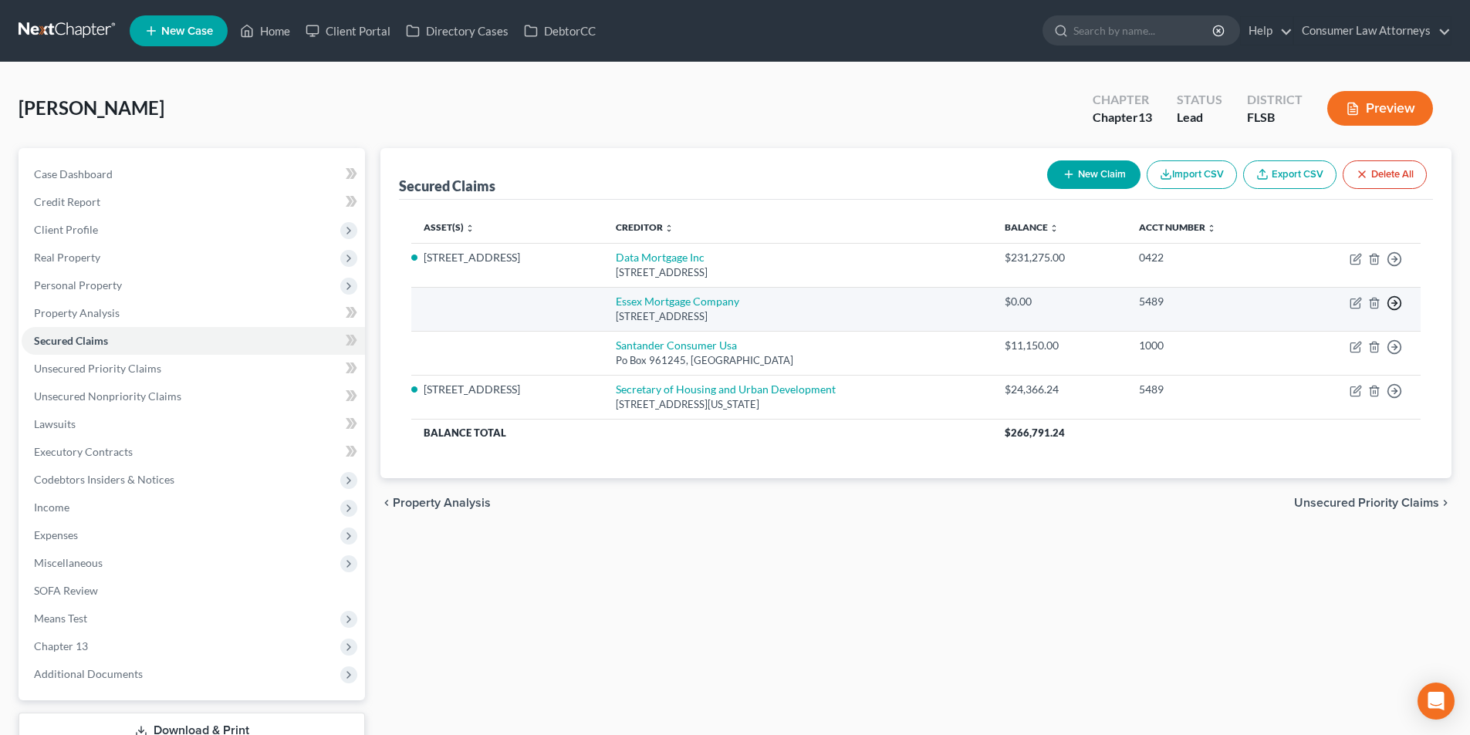
click at [1399, 301] on circle "button" at bounding box center [1394, 303] width 13 height 13
click at [1310, 335] on link "Move to F" at bounding box center [1323, 340] width 129 height 26
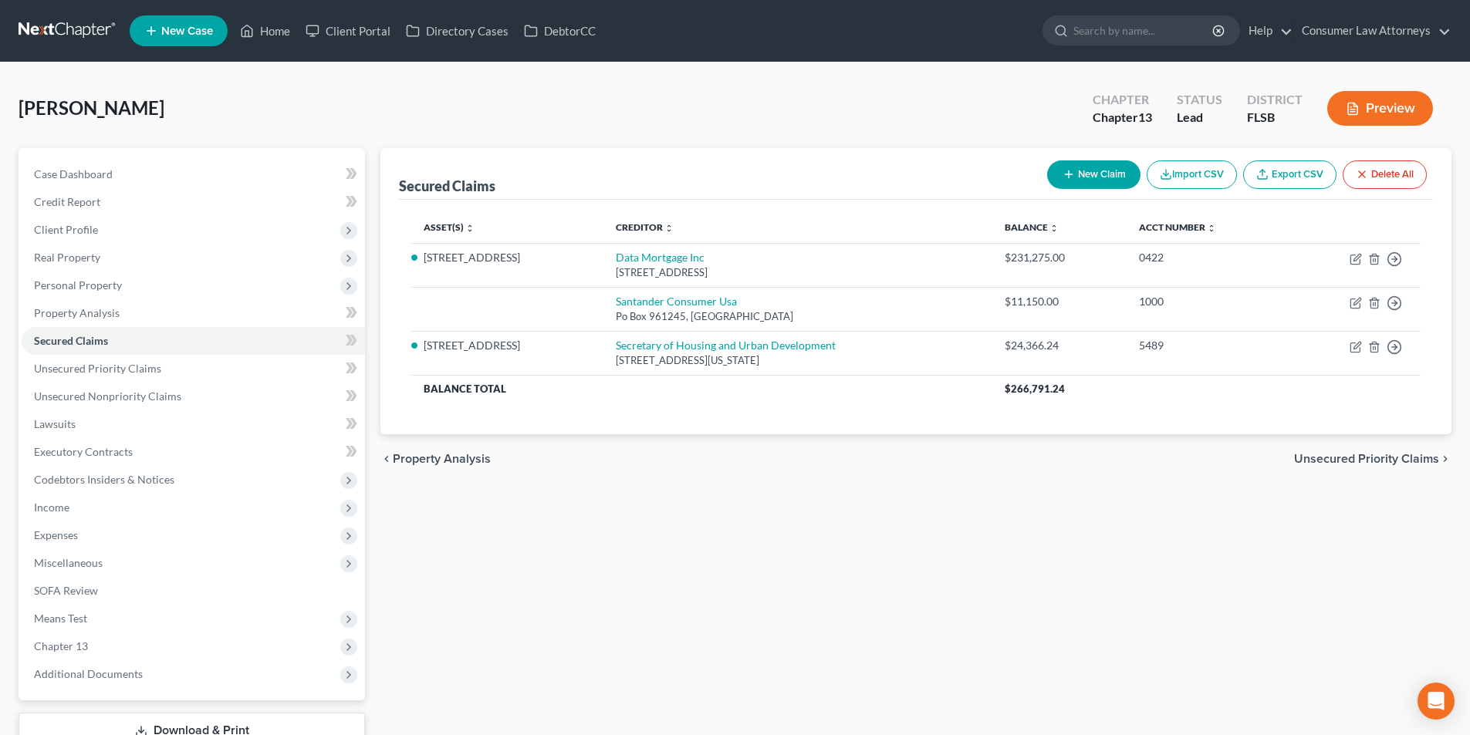
click at [1100, 187] on button "New Claim" at bounding box center [1093, 174] width 93 height 29
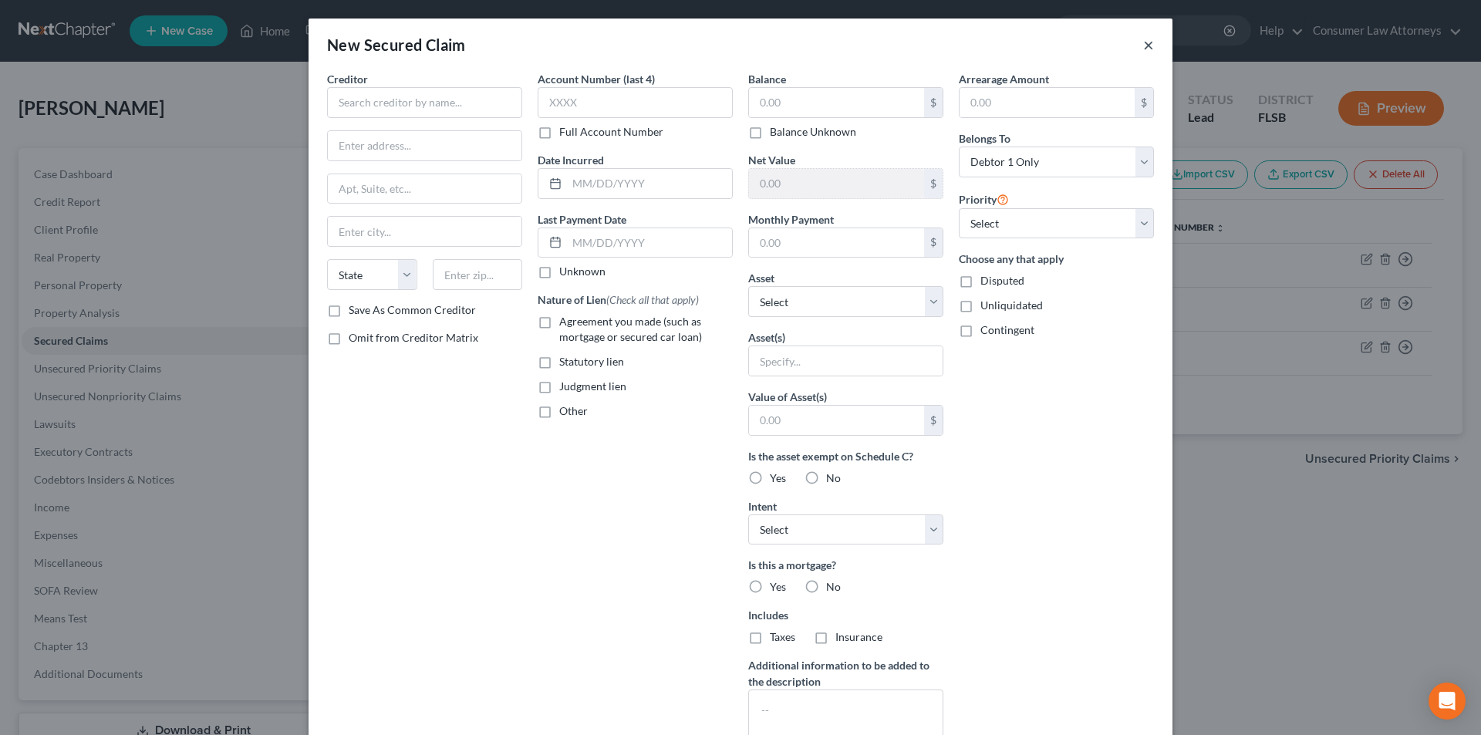
click at [1143, 52] on button "×" at bounding box center [1148, 44] width 11 height 19
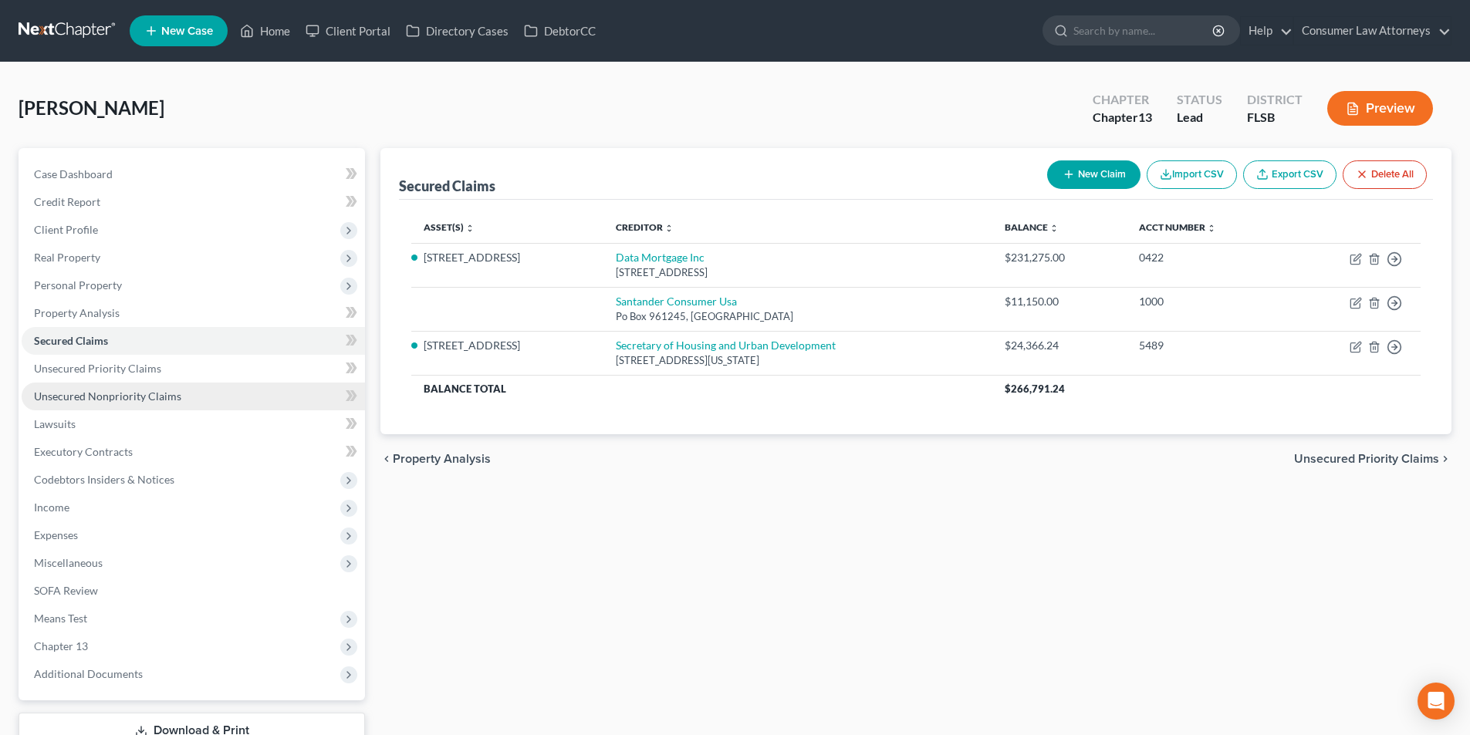
click at [135, 402] on span "Unsecured Nonpriority Claims" at bounding box center [107, 396] width 147 height 13
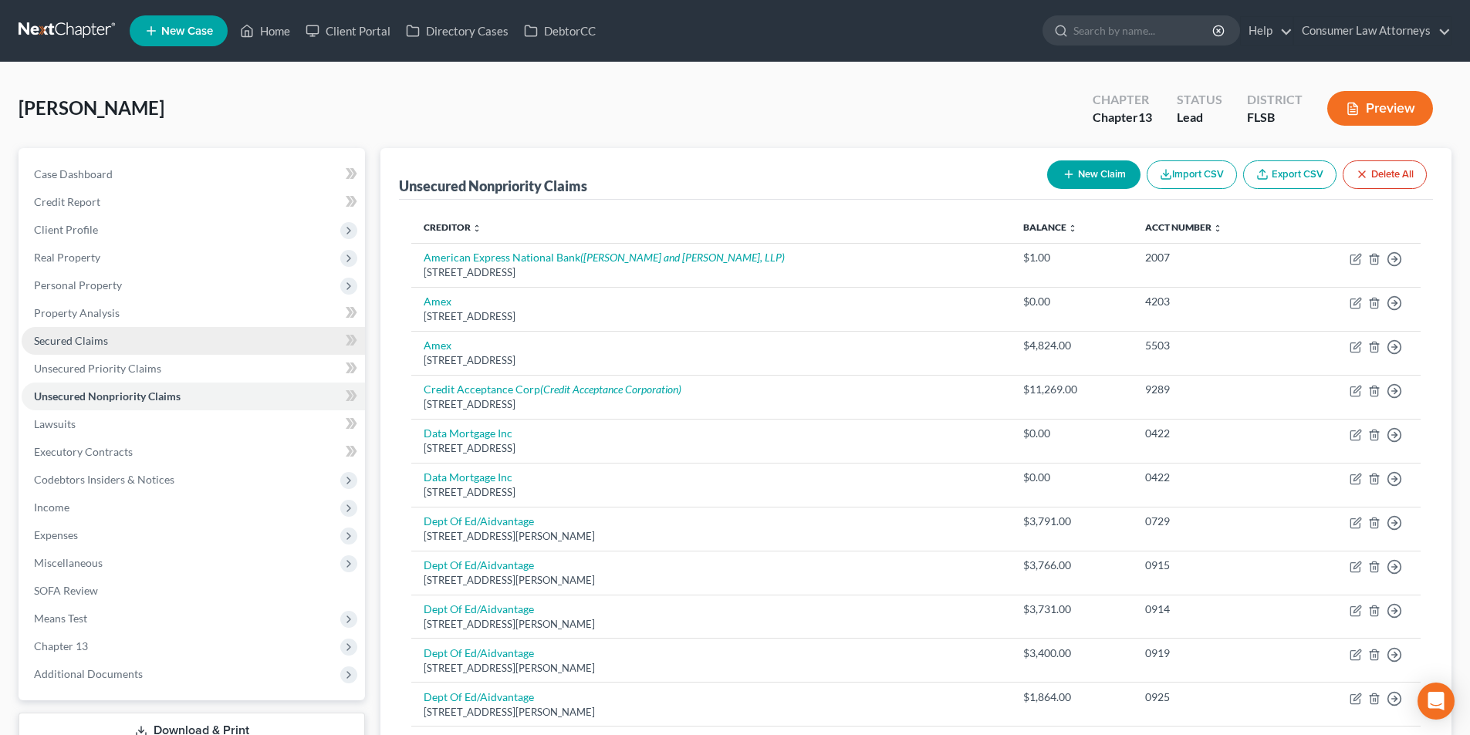
click at [66, 344] on span "Secured Claims" at bounding box center [71, 340] width 74 height 13
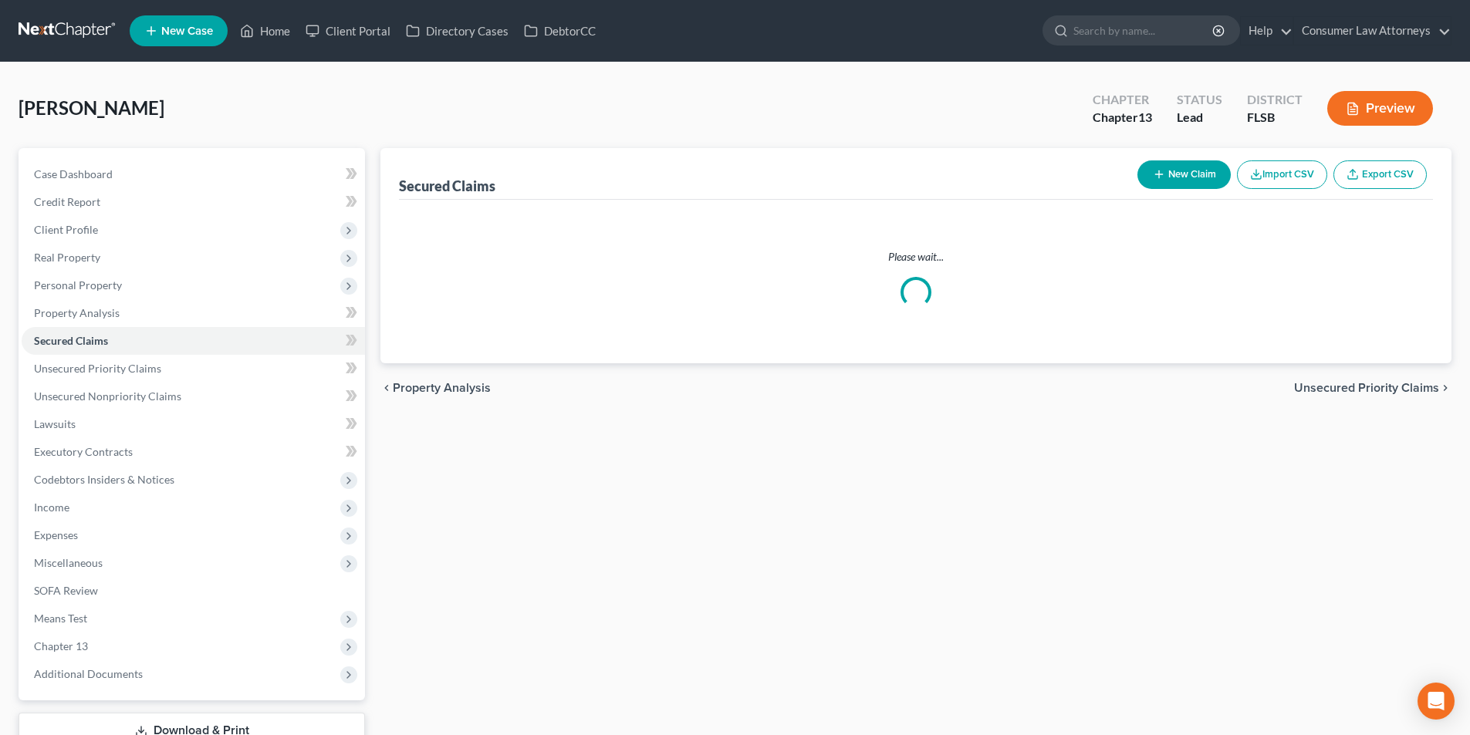
click at [1237, 181] on button "Import CSV" at bounding box center [1282, 174] width 90 height 29
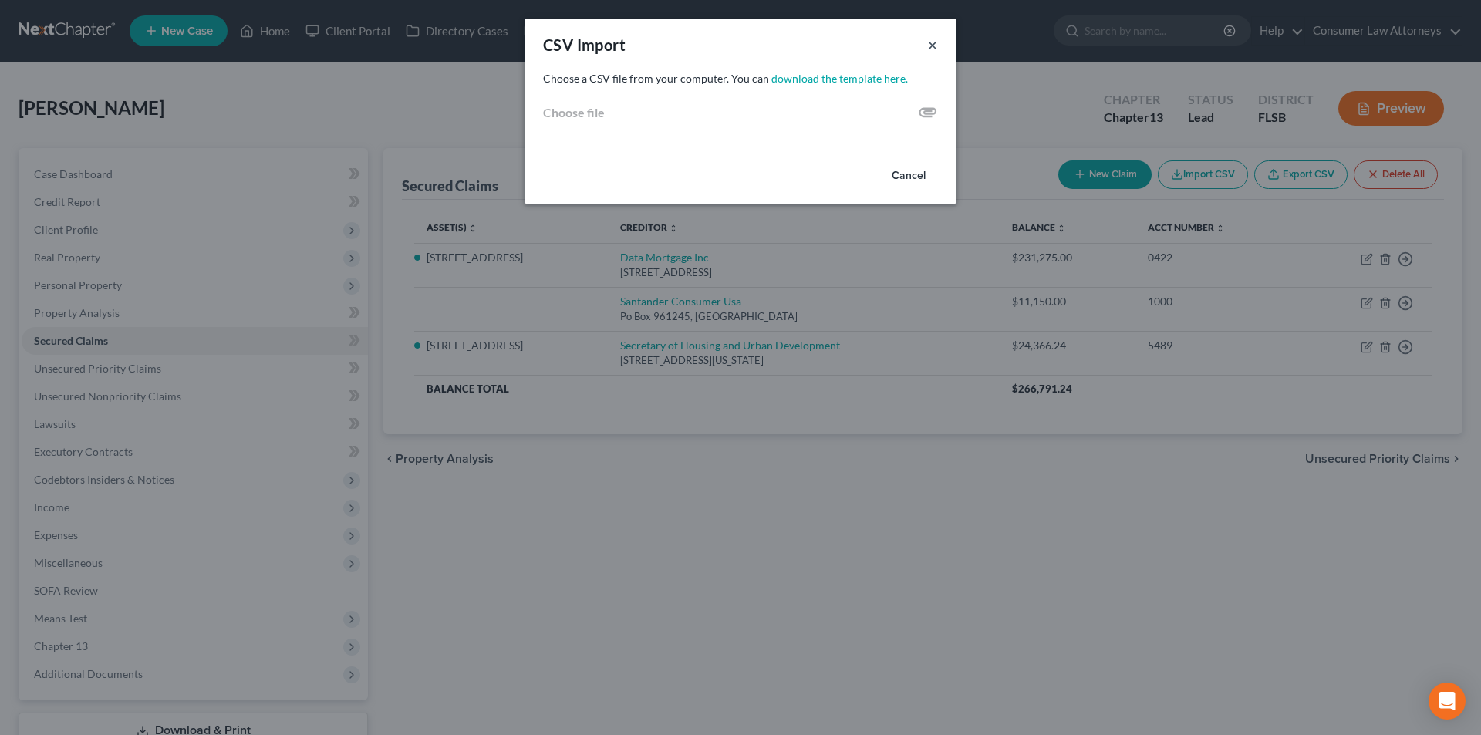
click at [930, 46] on button "×" at bounding box center [932, 44] width 11 height 19
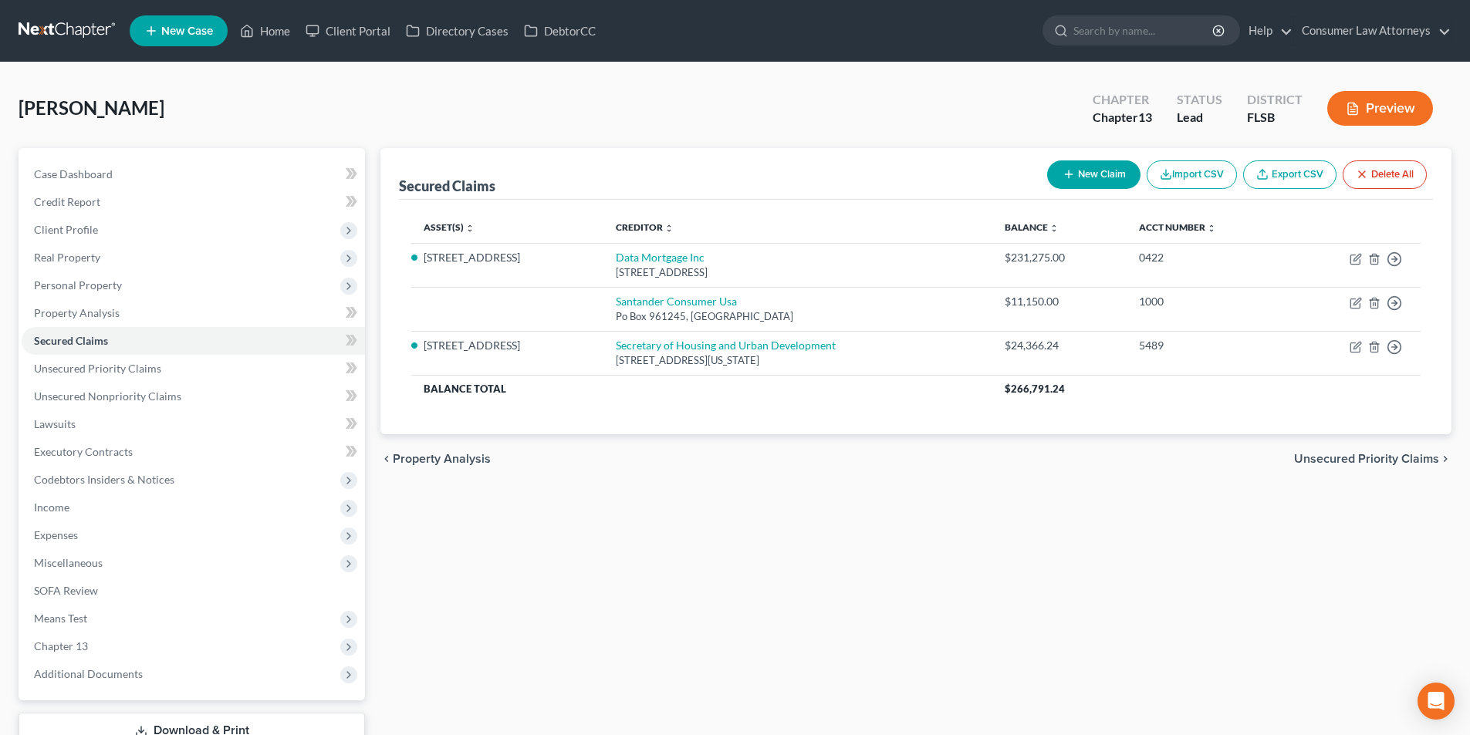
click at [1091, 177] on button "New Claim" at bounding box center [1093, 174] width 93 height 29
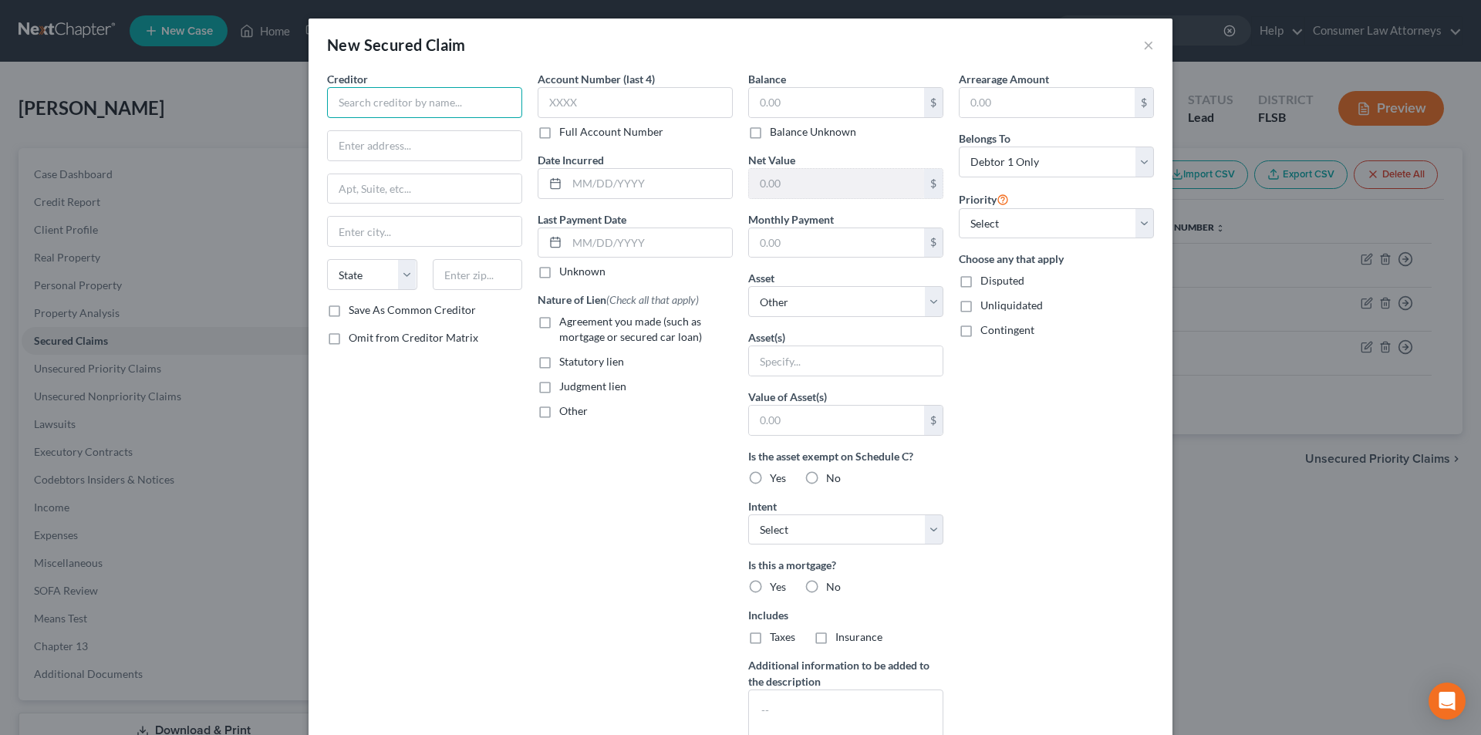
click at [441, 103] on input "text" at bounding box center [424, 102] width 195 height 31
click at [375, 103] on input "text" at bounding box center [424, 102] width 195 height 31
click at [435, 110] on input "text" at bounding box center [424, 102] width 195 height 31
paste input "Apex Land Holdings, Inc."
click at [488, 268] on input "text" at bounding box center [478, 274] width 90 height 31
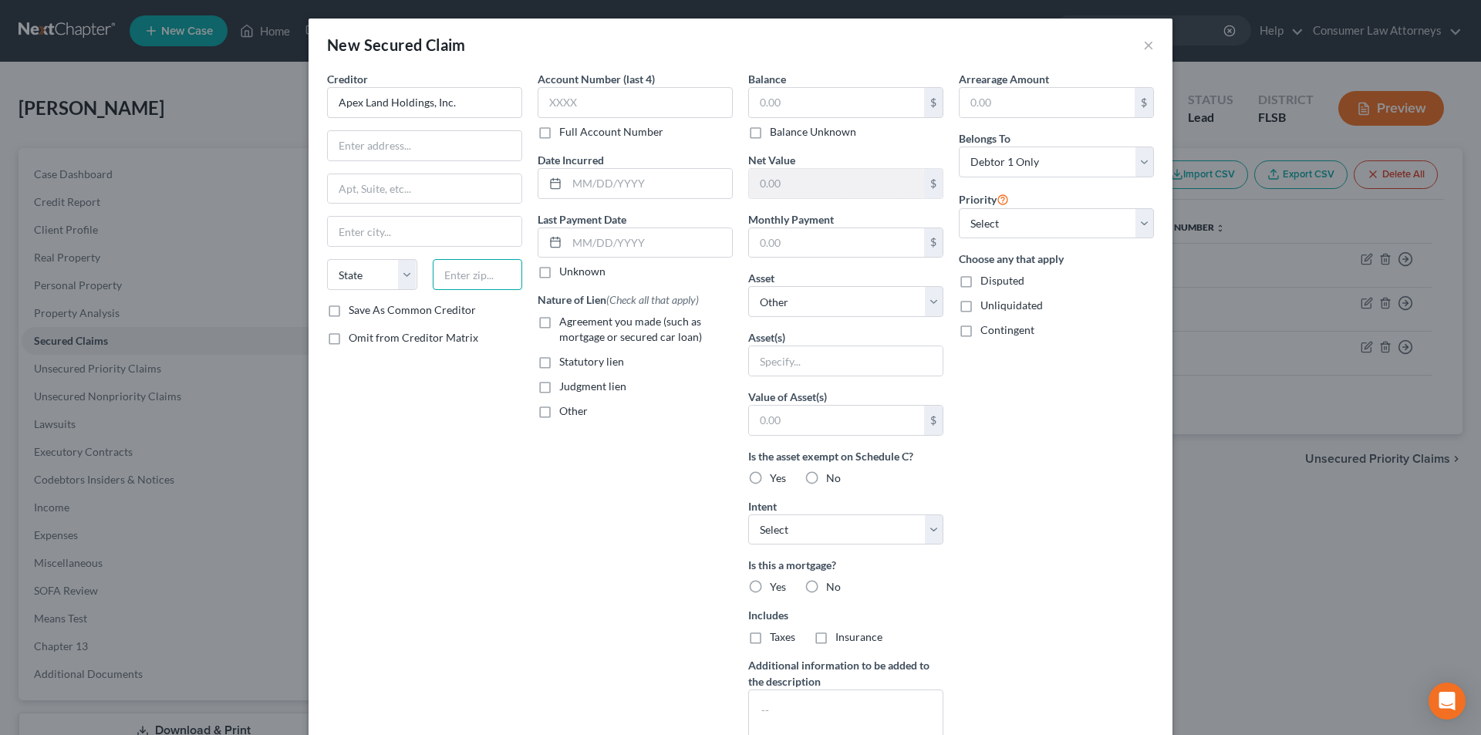
paste input "84111"
click at [441, 438] on div "Creditor * Apex Land Holdings, Inc. State [US_STATE] AK AR AZ CA CO CT DE DC [G…" at bounding box center [424, 415] width 211 height 688
click at [349, 312] on label "Save As Common Creditor" at bounding box center [412, 309] width 127 height 15
click at [355, 312] on input "Save As Common Creditor" at bounding box center [360, 307] width 10 height 10
click at [611, 114] on input "text" at bounding box center [635, 102] width 195 height 31
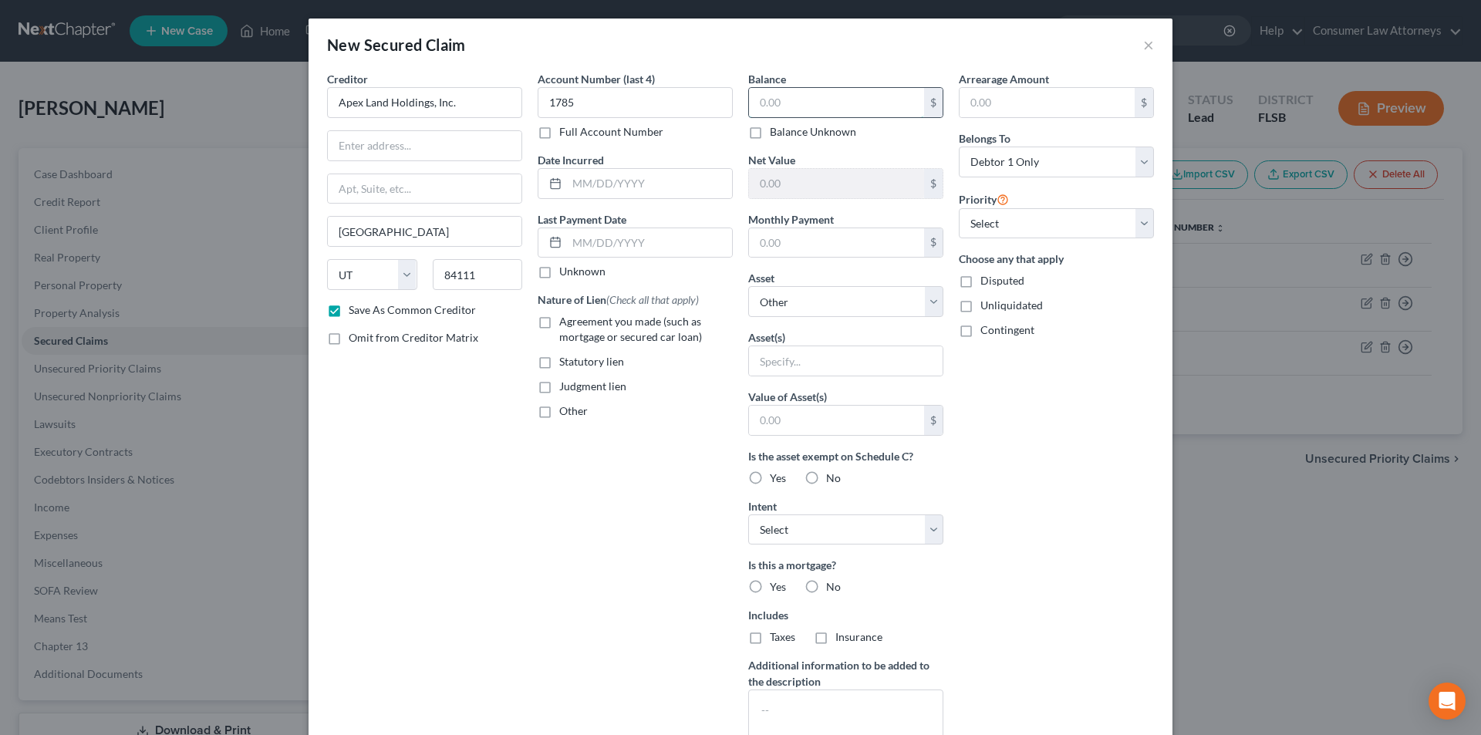
click at [799, 114] on input "text" at bounding box center [836, 102] width 175 height 29
click at [990, 109] on input "text" at bounding box center [1047, 102] width 175 height 29
click at [827, 362] on input "text" at bounding box center [846, 360] width 194 height 29
click at [826, 302] on select "Select Other Multiple Assets [STREET_ADDRESS] - $288100.0" at bounding box center [845, 301] width 195 height 31
click at [748, 286] on select "Select Other Multiple Assets [STREET_ADDRESS] - $288100.0" at bounding box center [845, 301] width 195 height 31
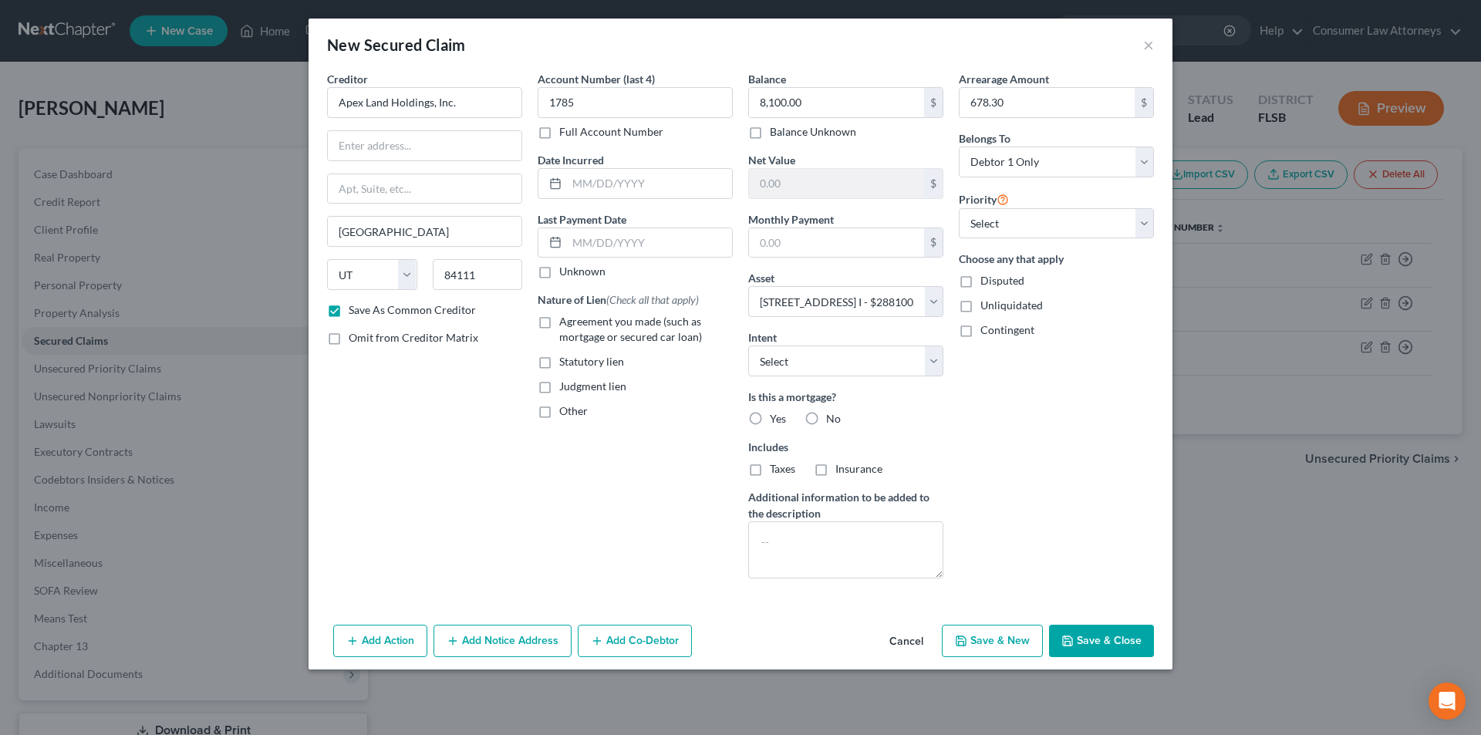
click at [770, 417] on label "Yes" at bounding box center [778, 418] width 16 height 15
click at [776, 417] on input "Yes" at bounding box center [781, 416] width 10 height 10
click at [628, 198] on div at bounding box center [635, 183] width 195 height 31
click at [628, 184] on input "text" at bounding box center [649, 183] width 165 height 29
click at [1011, 235] on select "Select 1st 2nd 4th 5th 6th 7th 8th 9th 10th 11th 12th 13th 14th 15th 16th 17th …" at bounding box center [1056, 223] width 195 height 31
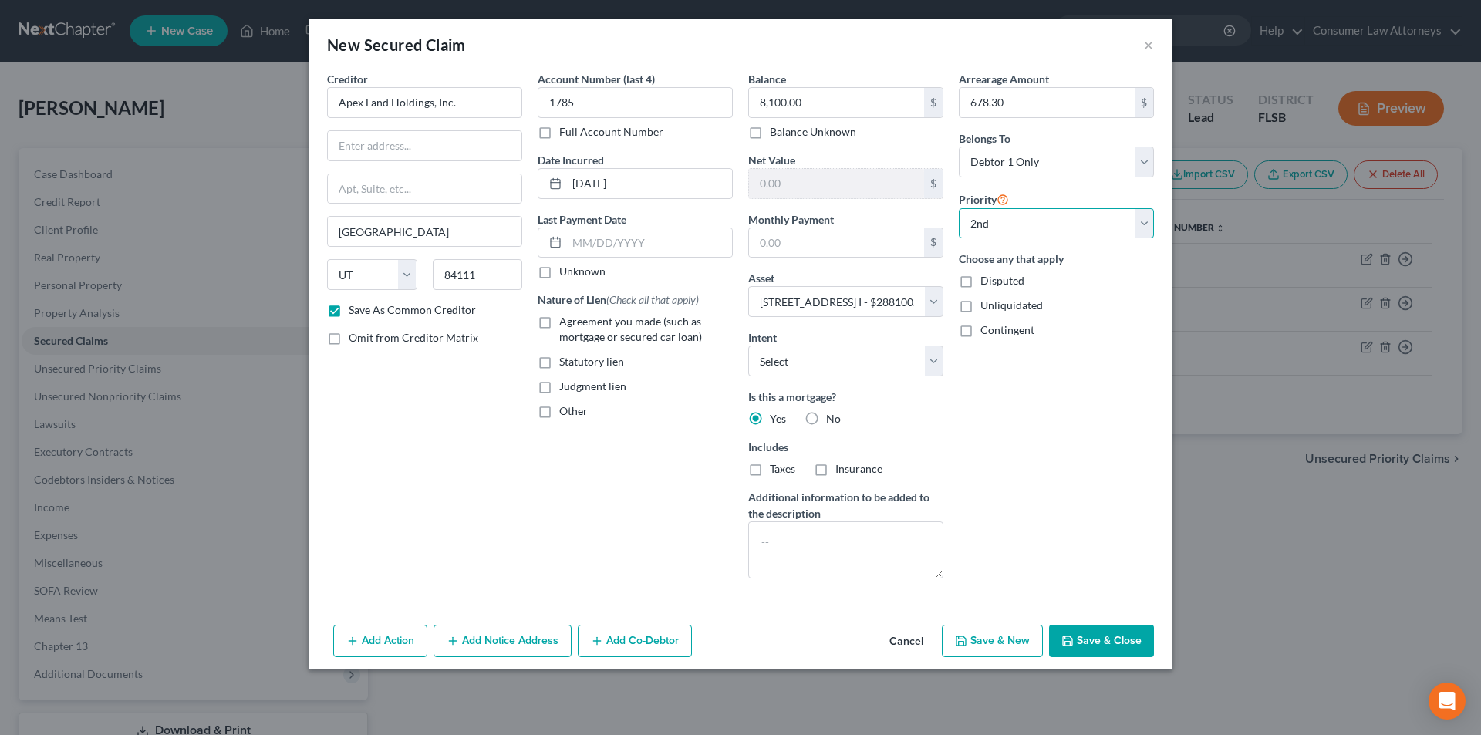
click at [959, 208] on select "Select 1st 2nd 4th 5th 6th 7th 8th 9th 10th 11th 12th 13th 14th 15th 16th 17th …" at bounding box center [1056, 223] width 195 height 31
click at [1116, 640] on button "Save & Close" at bounding box center [1101, 641] width 105 height 32
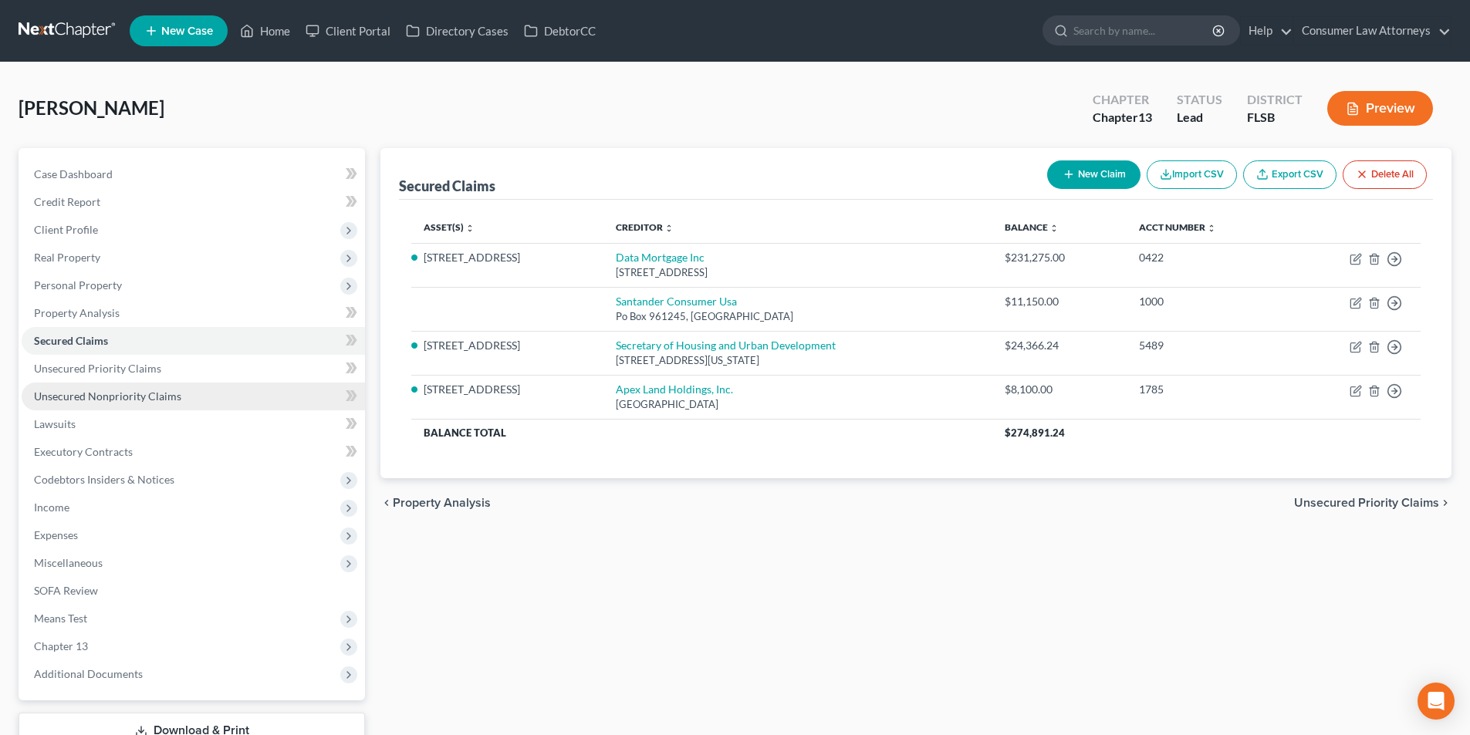
click at [116, 391] on span "Unsecured Nonpriority Claims" at bounding box center [107, 396] width 147 height 13
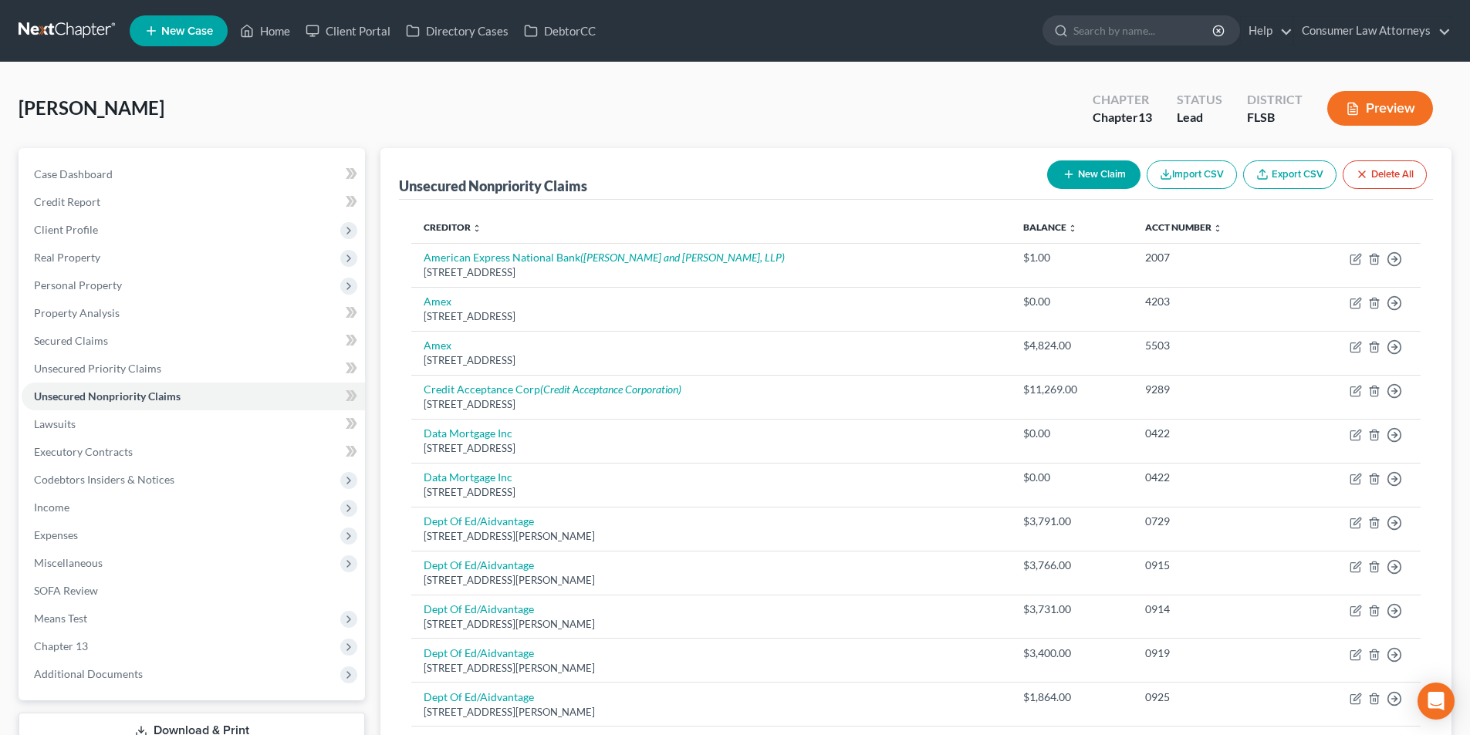
click at [1091, 181] on button "New Claim" at bounding box center [1093, 174] width 93 height 29
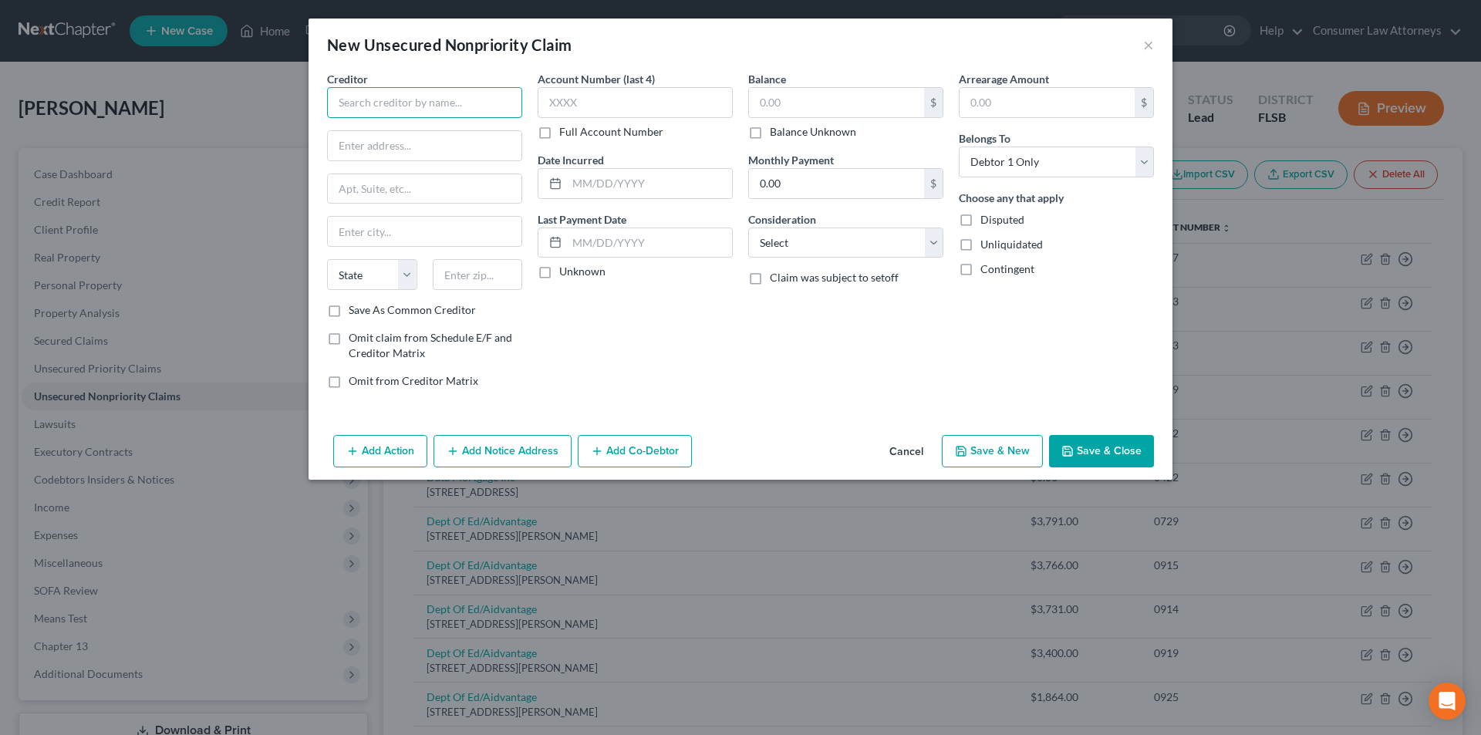
click at [401, 108] on input "text" at bounding box center [424, 102] width 195 height 31
click at [447, 113] on input "text" at bounding box center [424, 102] width 195 height 31
paste input "1-800Accountant"
click at [432, 128] on div "1-800Accountant" at bounding box center [419, 129] width 160 height 15
click at [576, 105] on input "text" at bounding box center [635, 102] width 195 height 31
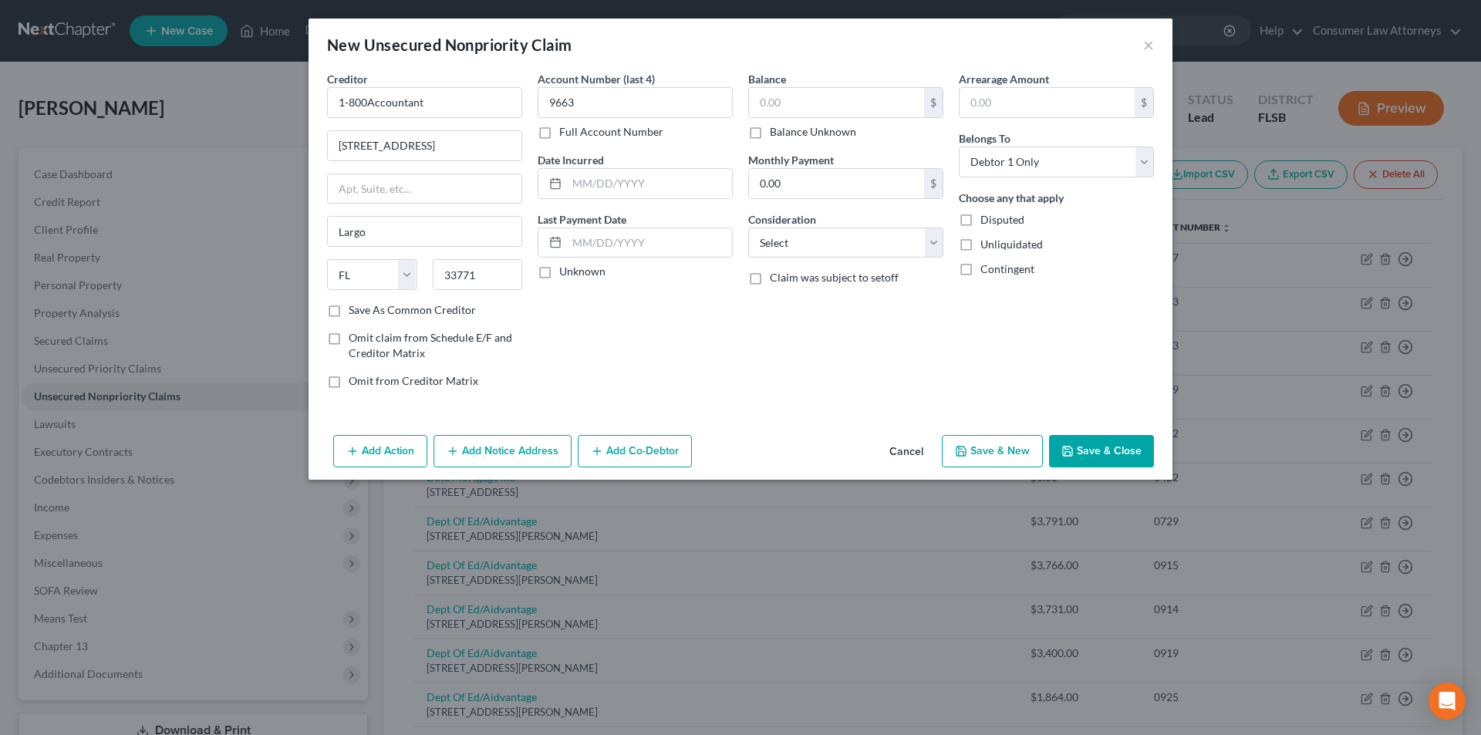
click at [559, 130] on label "Full Account Number" at bounding box center [611, 131] width 104 height 15
click at [566, 130] on input "Full Account Number" at bounding box center [571, 129] width 10 height 10
click at [609, 102] on input "9663" at bounding box center [635, 102] width 195 height 31
click at [771, 98] on input "text" at bounding box center [836, 102] width 175 height 29
click at [697, 192] on input "text" at bounding box center [649, 183] width 165 height 29
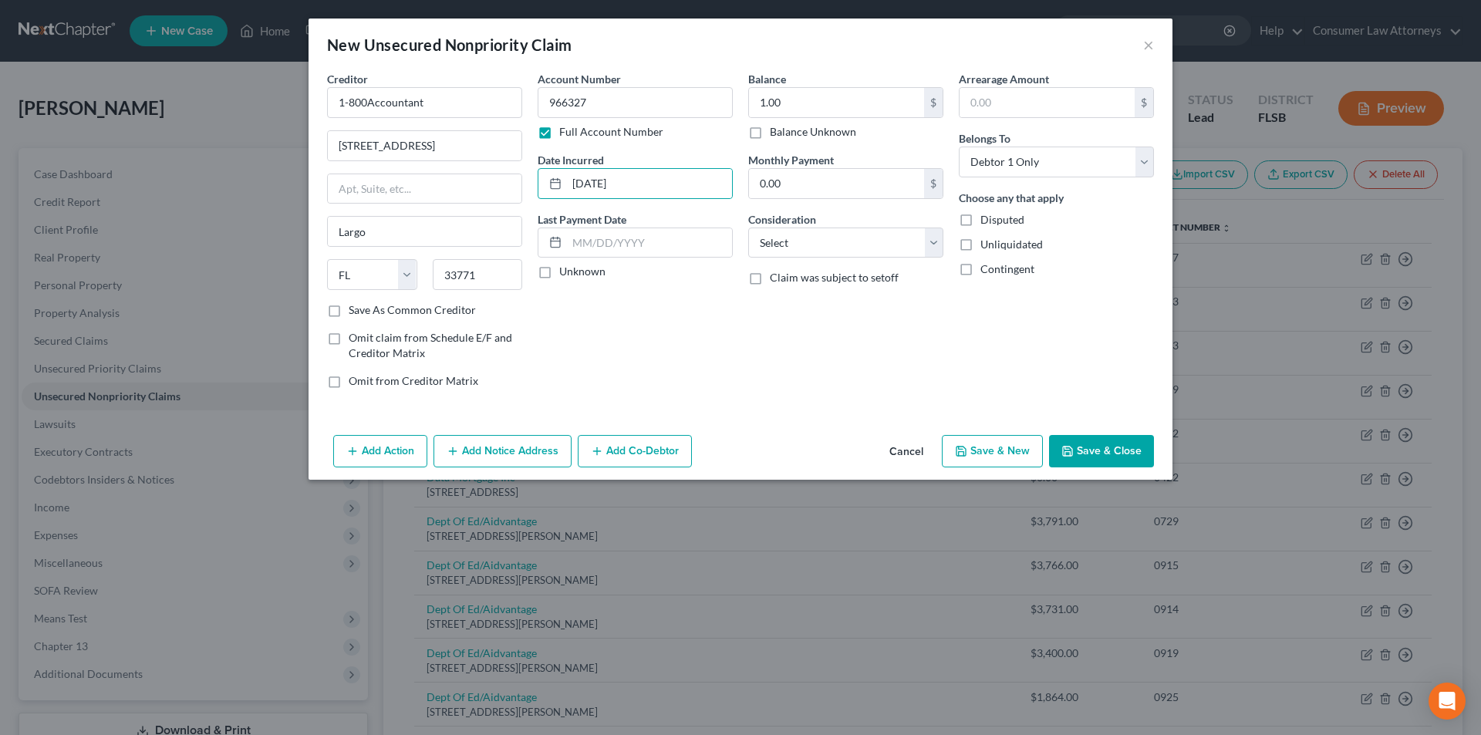
drag, startPoint x: 1102, startPoint y: 447, endPoint x: 985, endPoint y: 332, distance: 163.7
click at [1102, 447] on button "Save & Close" at bounding box center [1101, 451] width 105 height 32
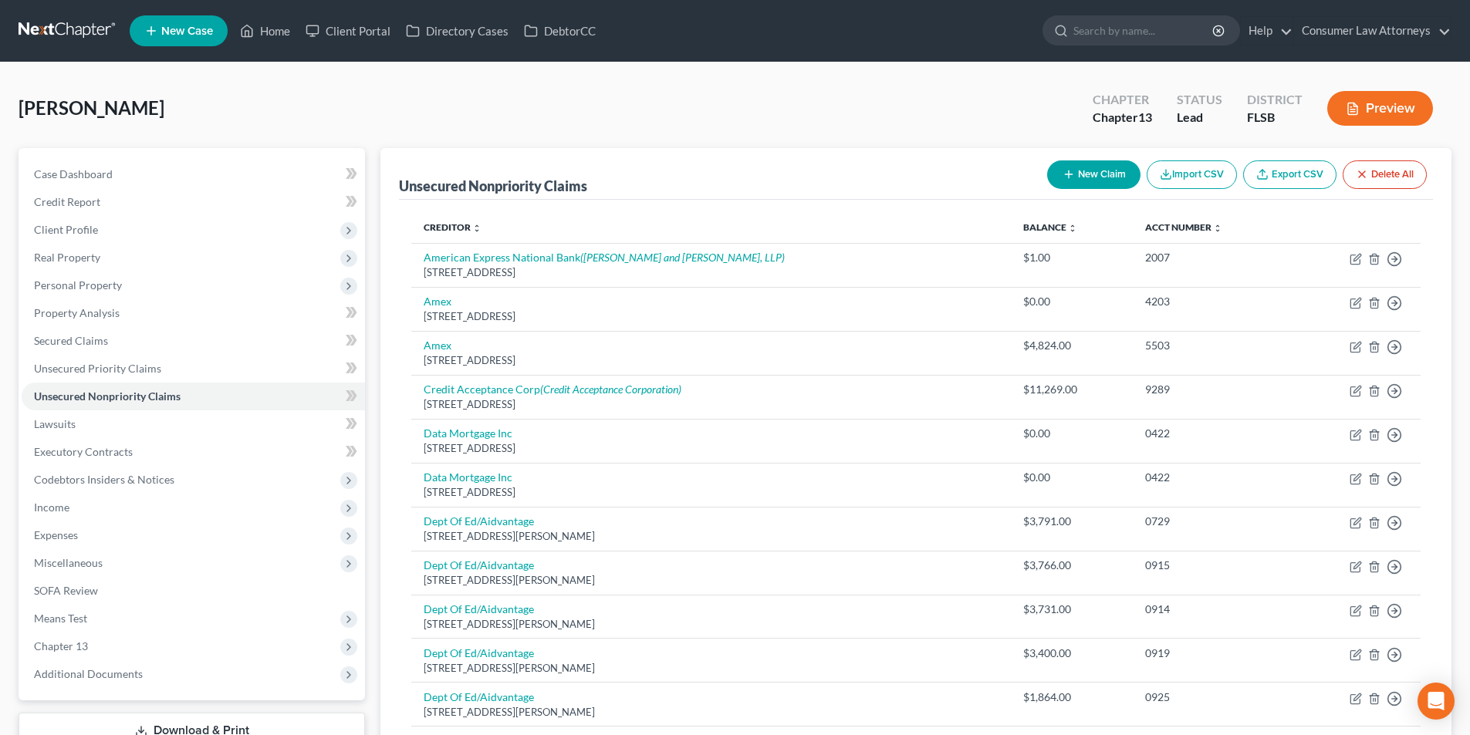
click at [1102, 174] on button "New Claim" at bounding box center [1093, 174] width 93 height 29
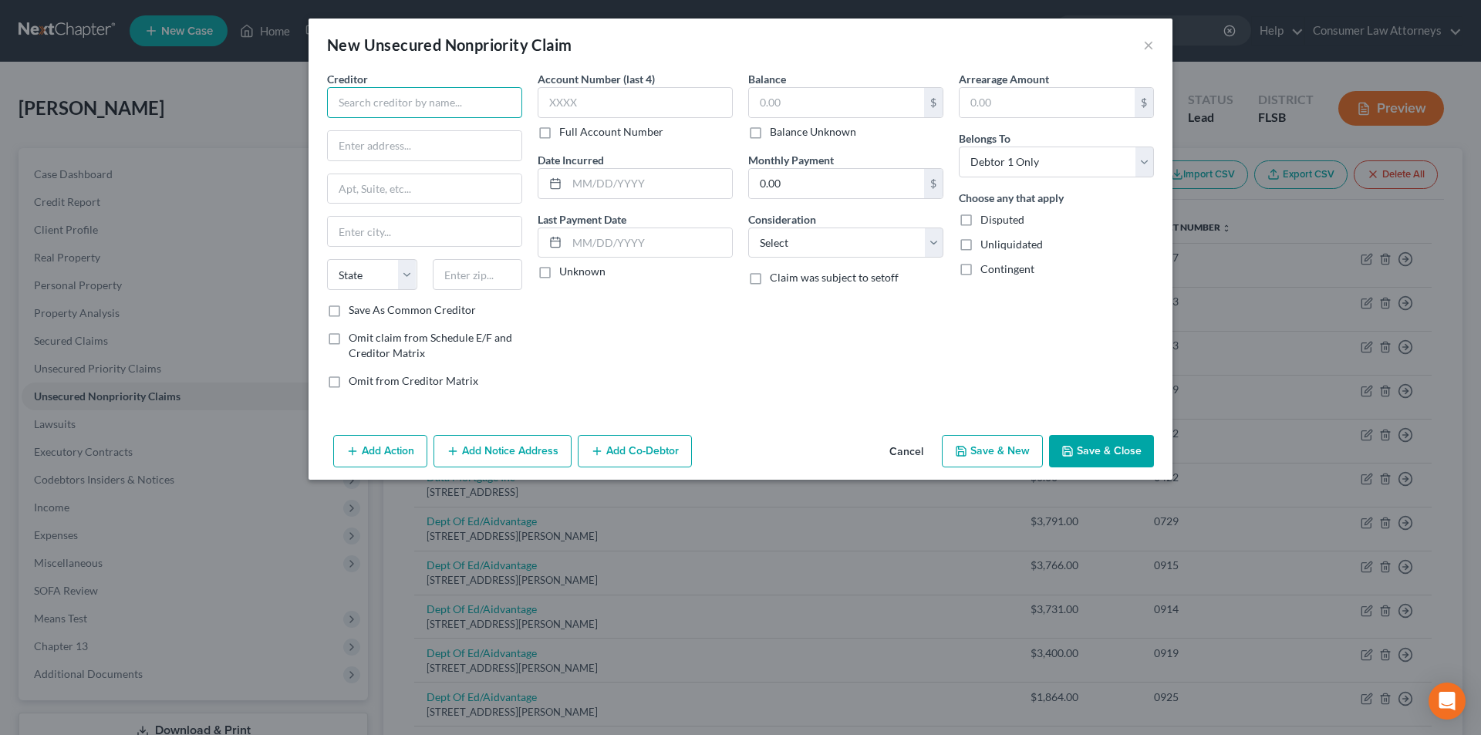
click at [474, 106] on input "text" at bounding box center [424, 102] width 195 height 31
paste input "[PERSON_NAME] Law"
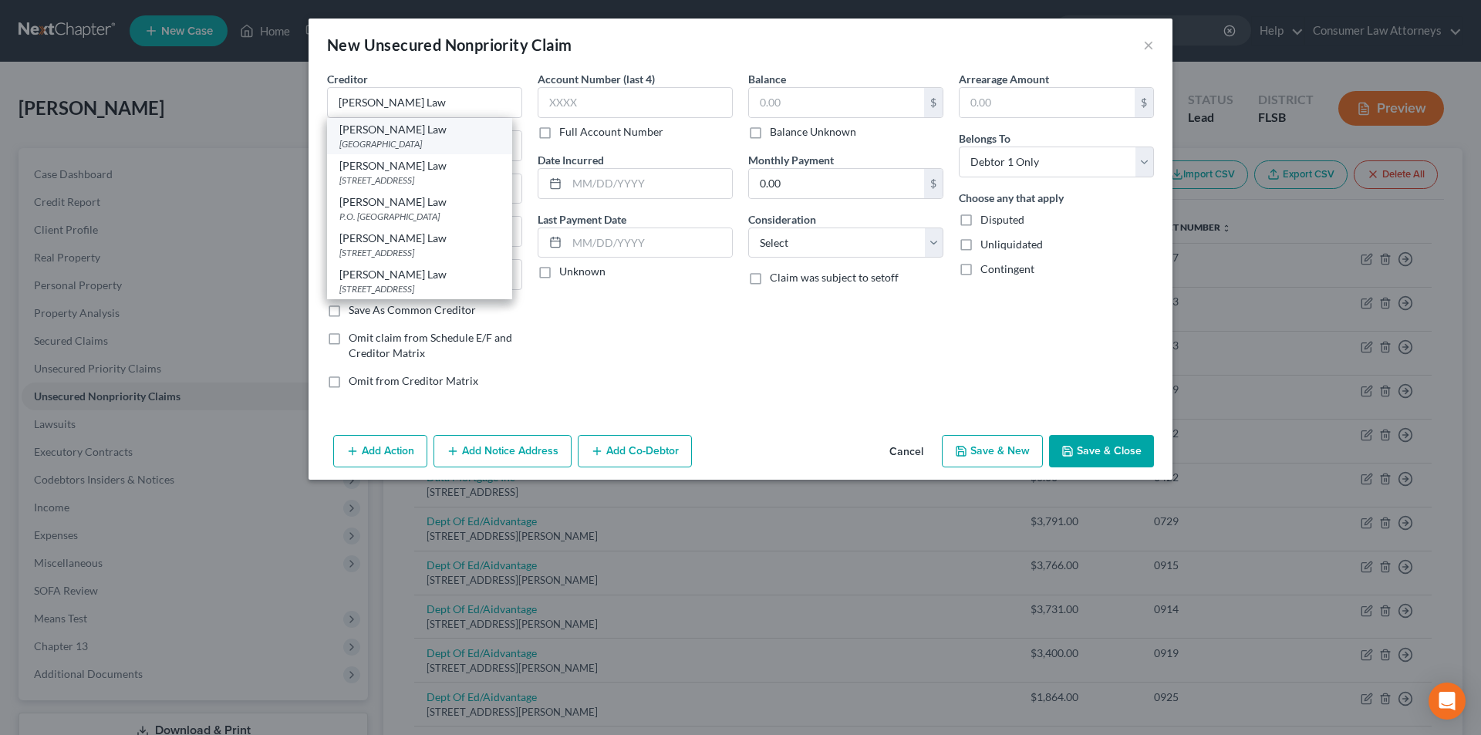
click at [423, 134] on div "[PERSON_NAME] Law" at bounding box center [419, 129] width 160 height 15
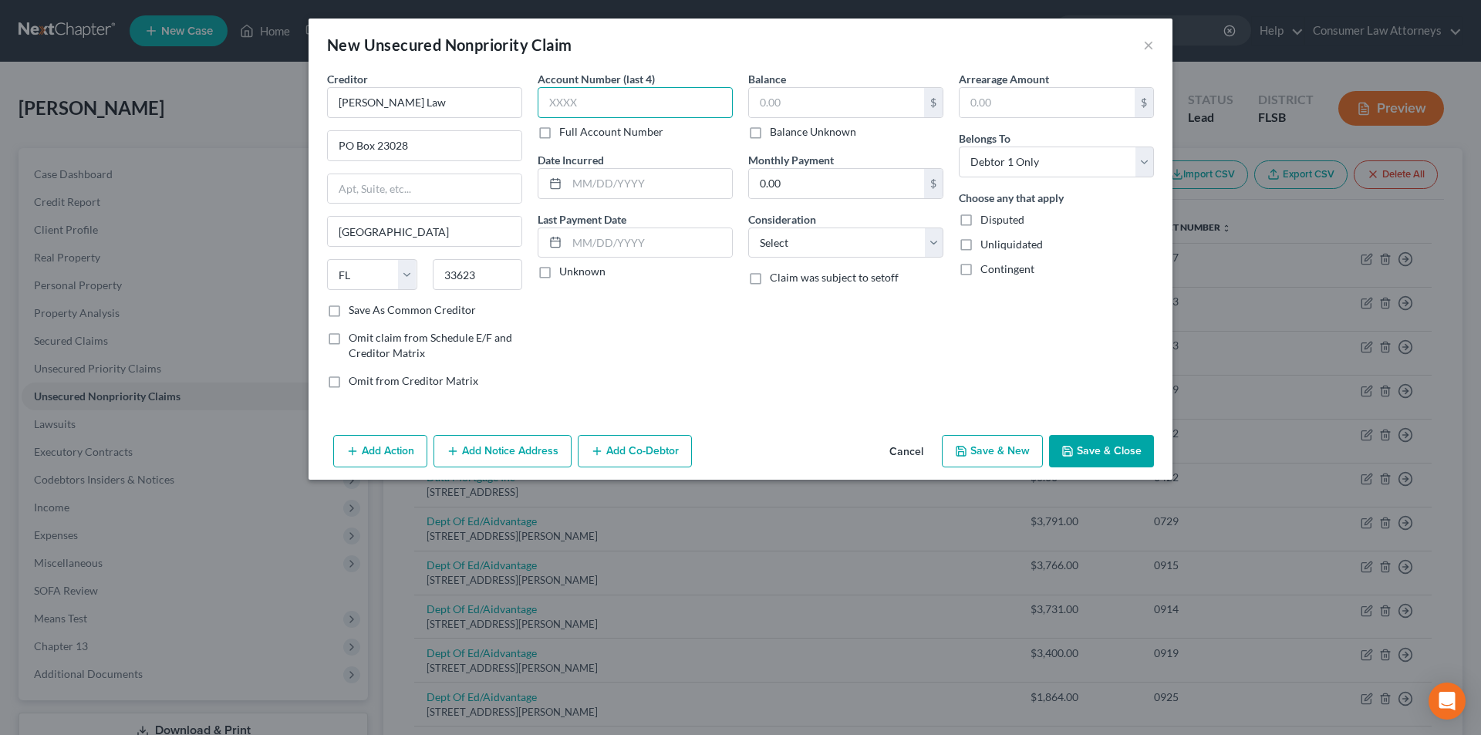
click at [597, 104] on input "text" at bounding box center [635, 102] width 195 height 31
click at [559, 133] on label "Full Account Number" at bounding box center [611, 131] width 104 height 15
click at [566, 133] on input "Full Account Number" at bounding box center [571, 129] width 10 height 10
click at [599, 106] on input "24" at bounding box center [635, 102] width 195 height 31
click at [818, 103] on input "text" at bounding box center [836, 102] width 175 height 29
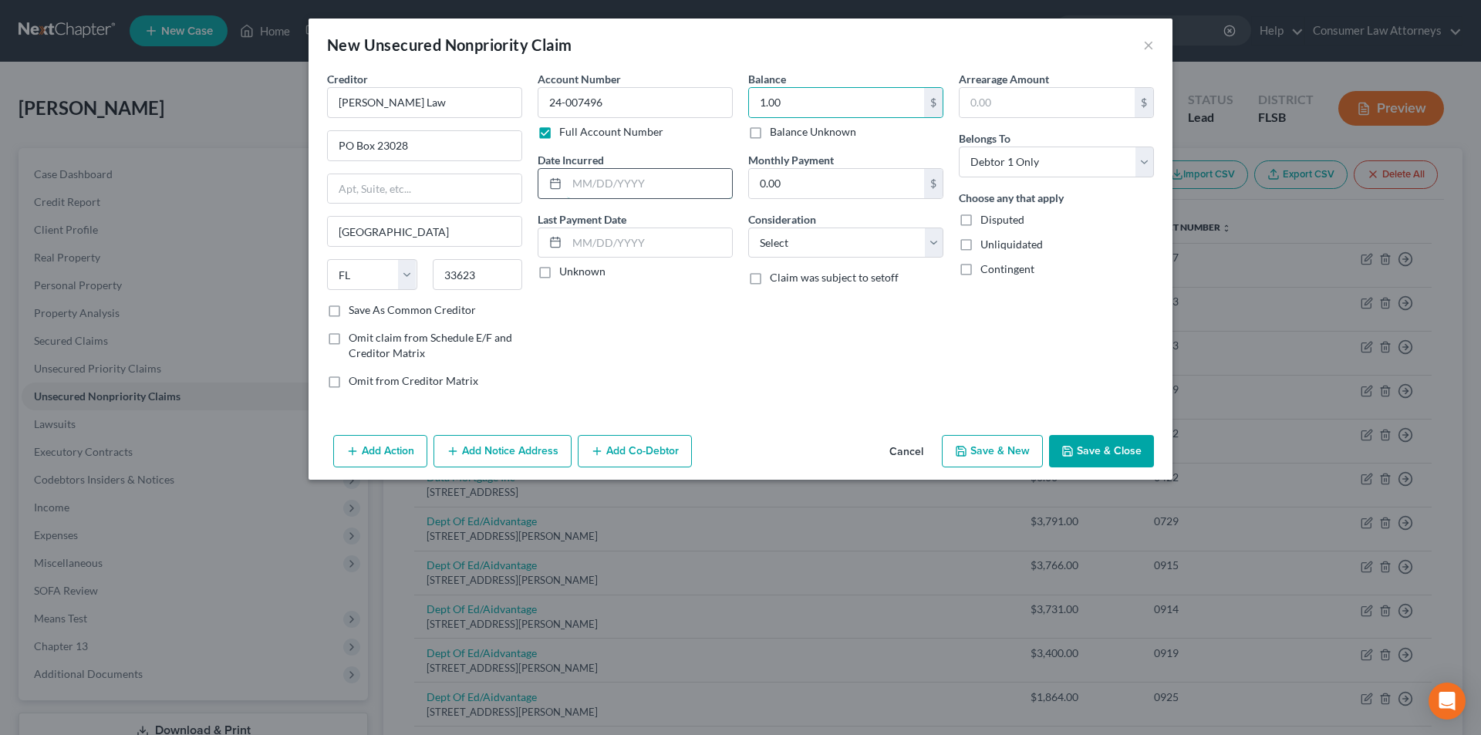
click at [610, 189] on input "text" at bounding box center [649, 183] width 165 height 29
click at [495, 448] on button "Add Notice Address" at bounding box center [503, 451] width 138 height 32
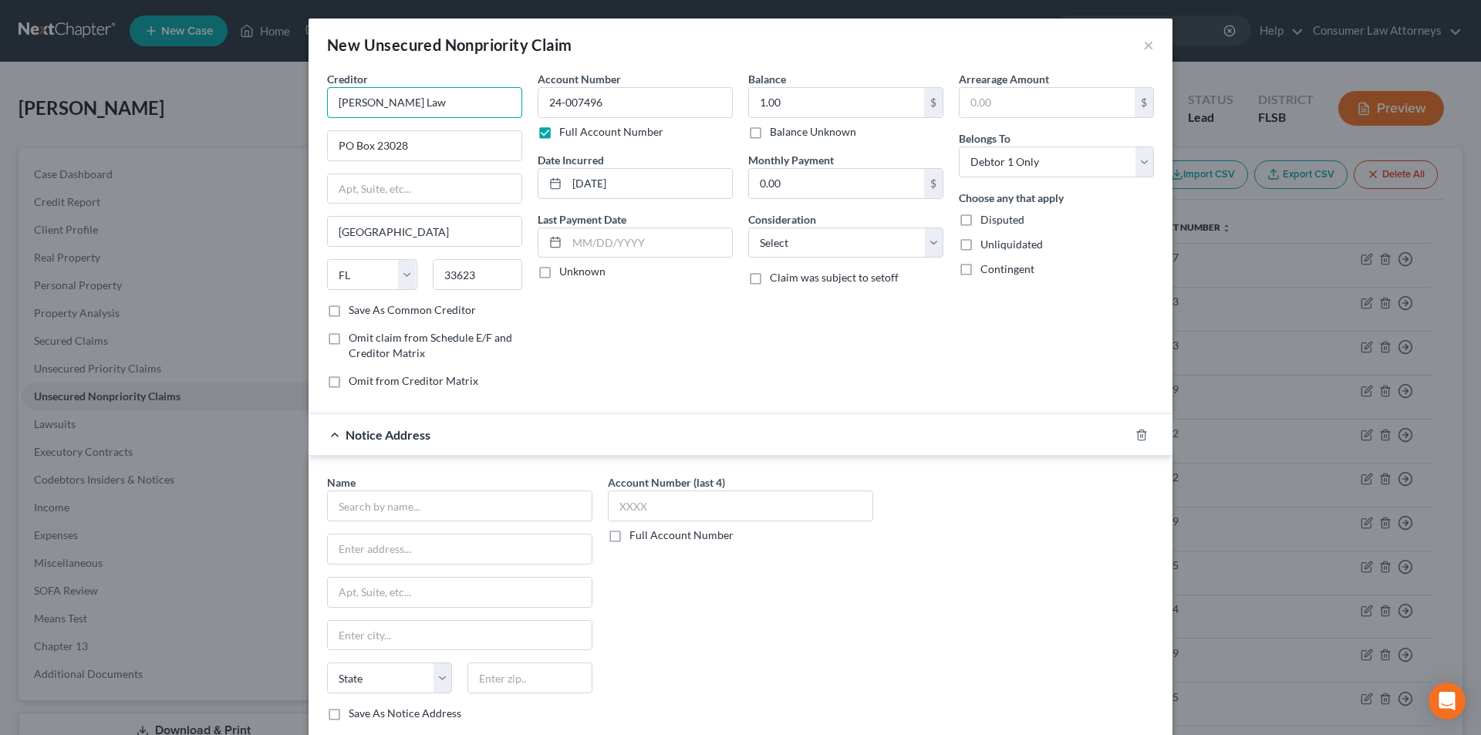
drag, startPoint x: 402, startPoint y: 106, endPoint x: 299, endPoint y: 104, distance: 102.6
click at [299, 104] on div "New Unsecured Nonpriority Claim × Creditor * [PERSON_NAME] Law PO Box [GEOGRAPH…" at bounding box center [740, 367] width 1481 height 735
click at [419, 508] on input "text" at bounding box center [459, 506] width 265 height 31
paste input "[PERSON_NAME] Law"
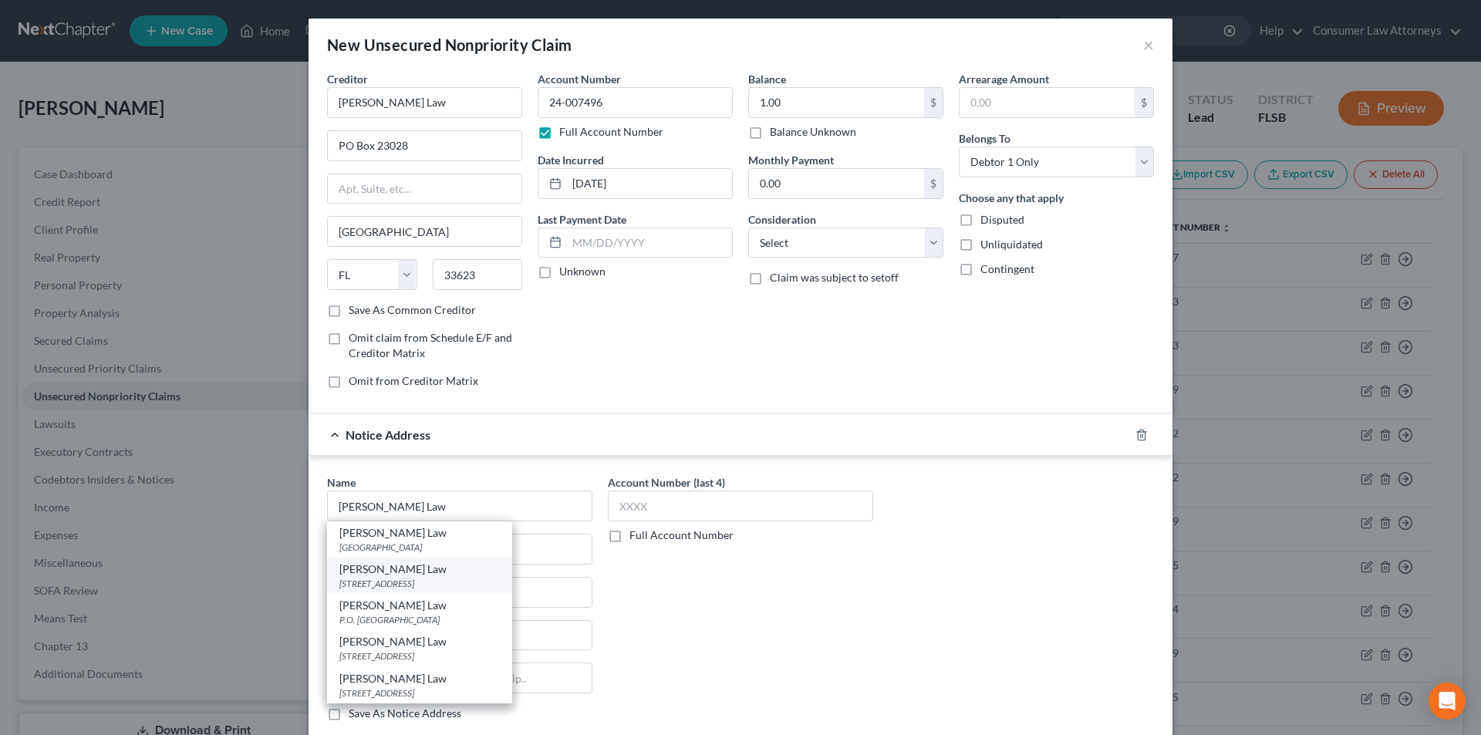
click at [391, 570] on div "[PERSON_NAME] Law" at bounding box center [419, 569] width 160 height 15
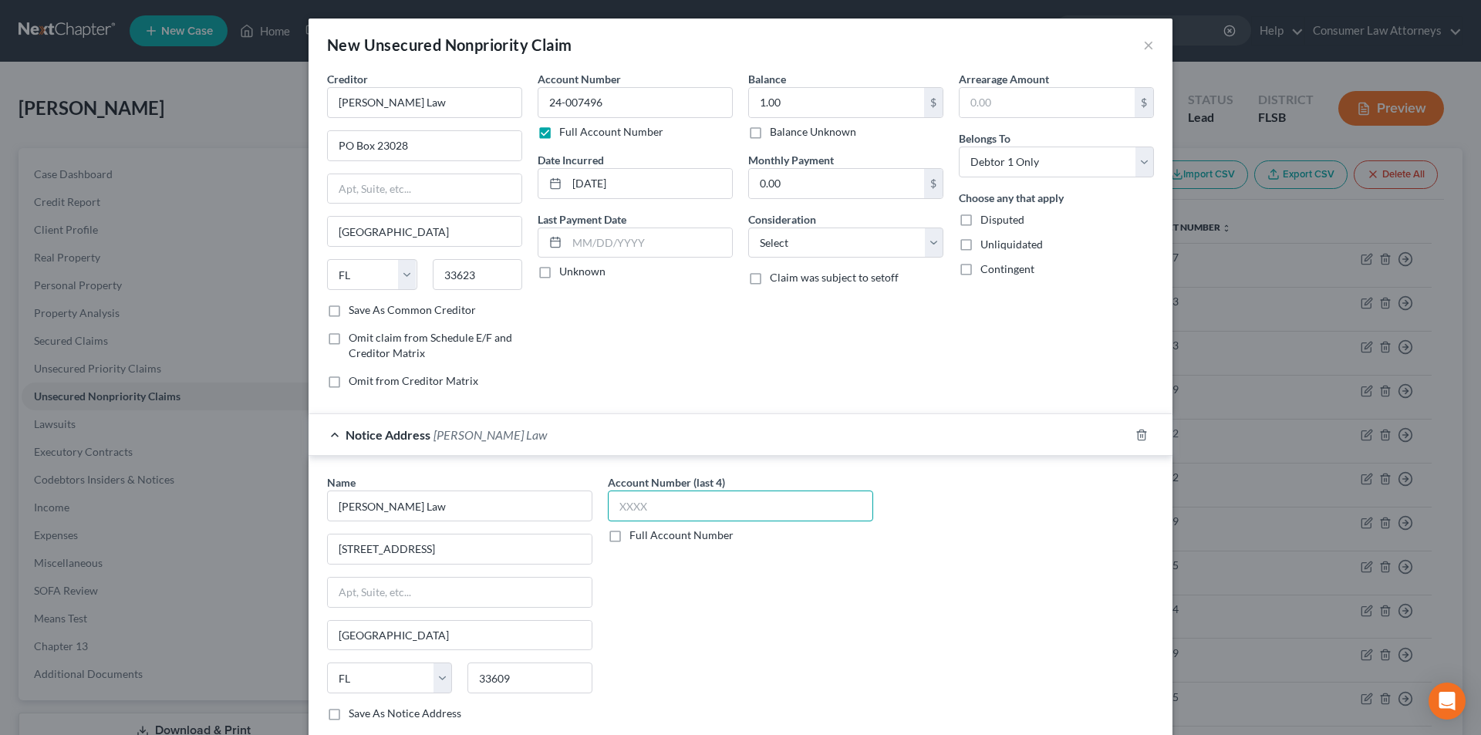
click at [643, 515] on input "text" at bounding box center [740, 506] width 265 height 31
drag, startPoint x: 629, startPoint y: 106, endPoint x: 520, endPoint y: 103, distance: 108.8
click at [520, 103] on div "Creditor * [PERSON_NAME] Law PO Box [GEOGRAPHIC_DATA] [US_STATE] AK AR AZ CA CO…" at bounding box center [740, 236] width 842 height 330
click at [630, 540] on label "Full Account Number" at bounding box center [682, 535] width 104 height 15
click at [636, 538] on input "Full Account Number" at bounding box center [641, 533] width 10 height 10
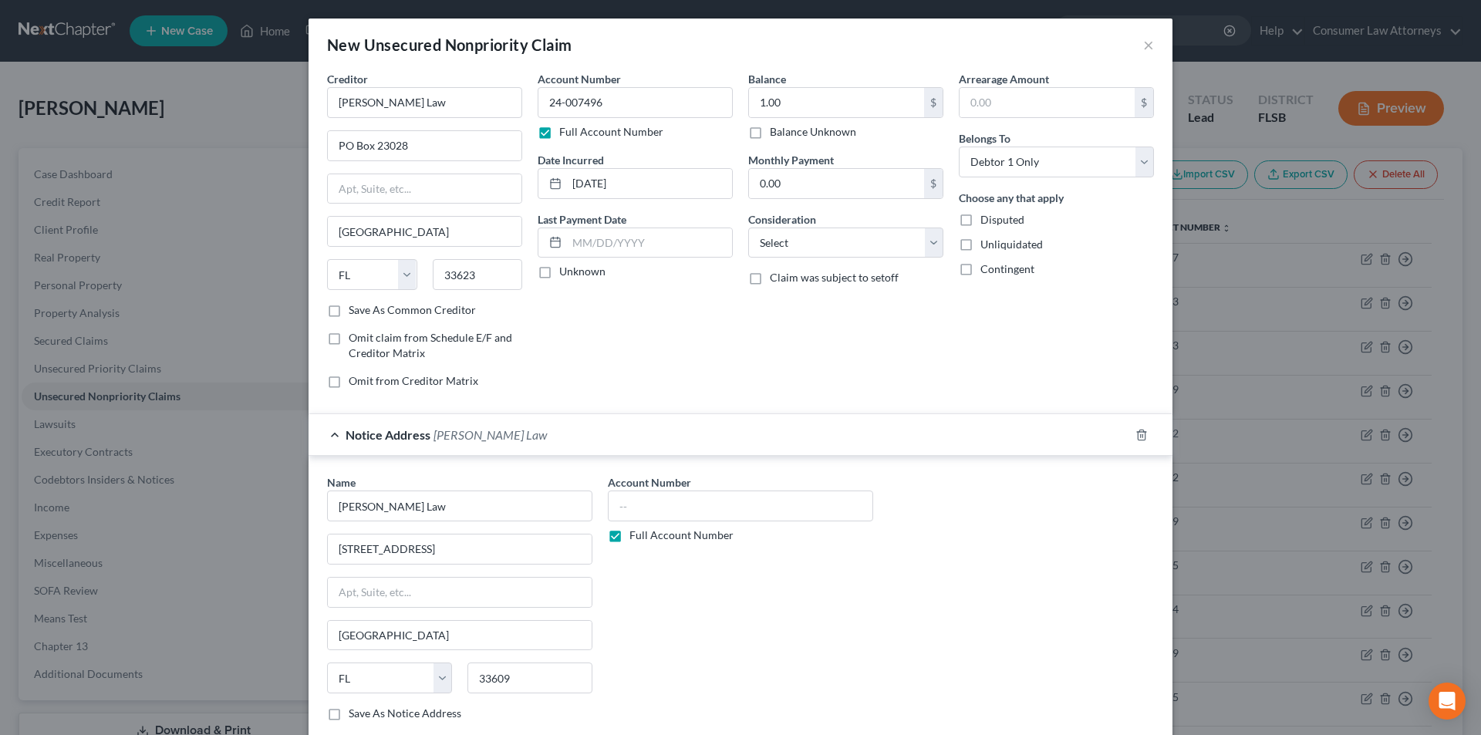
click at [657, 490] on label "Account Number" at bounding box center [649, 482] width 83 height 16
click at [707, 500] on input "text" at bounding box center [740, 506] width 265 height 31
paste input "24-007496"
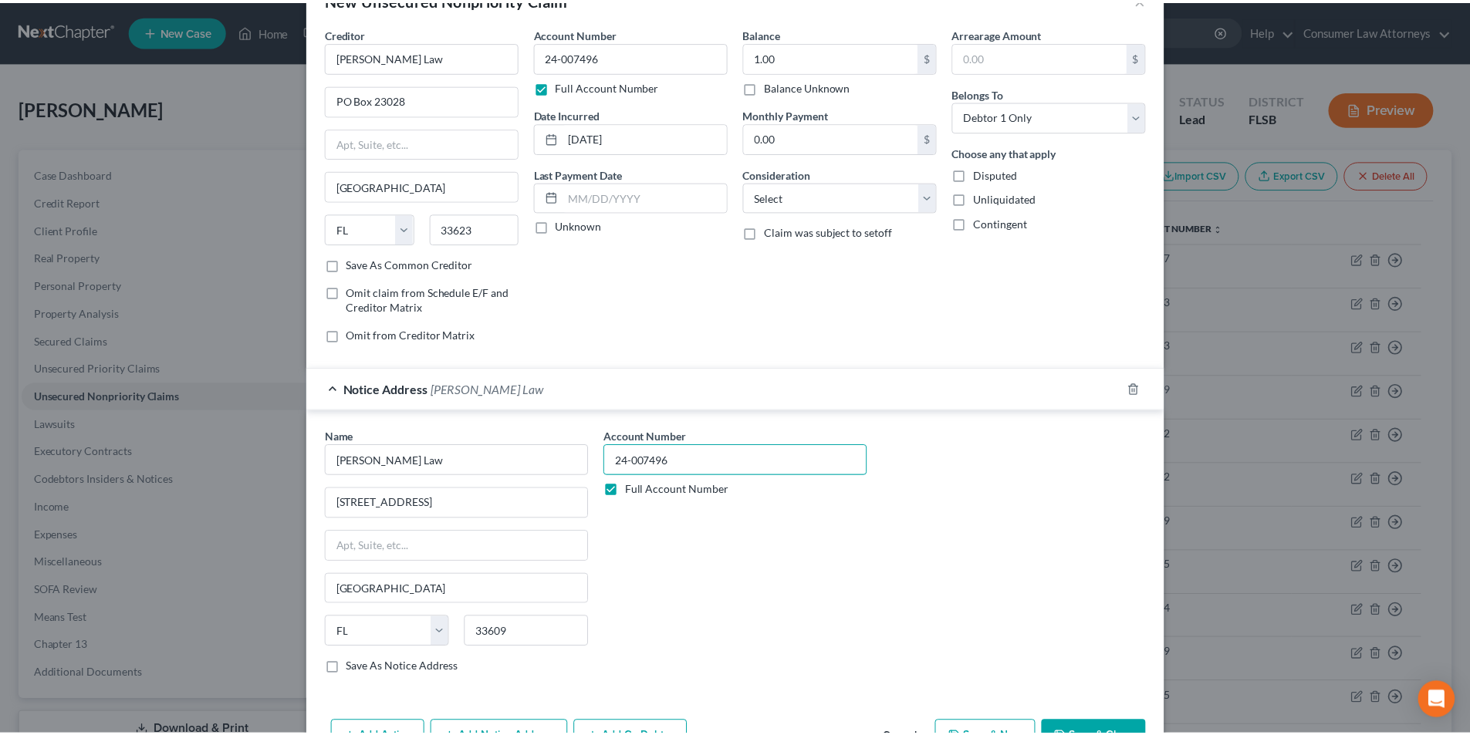
scroll to position [96, 0]
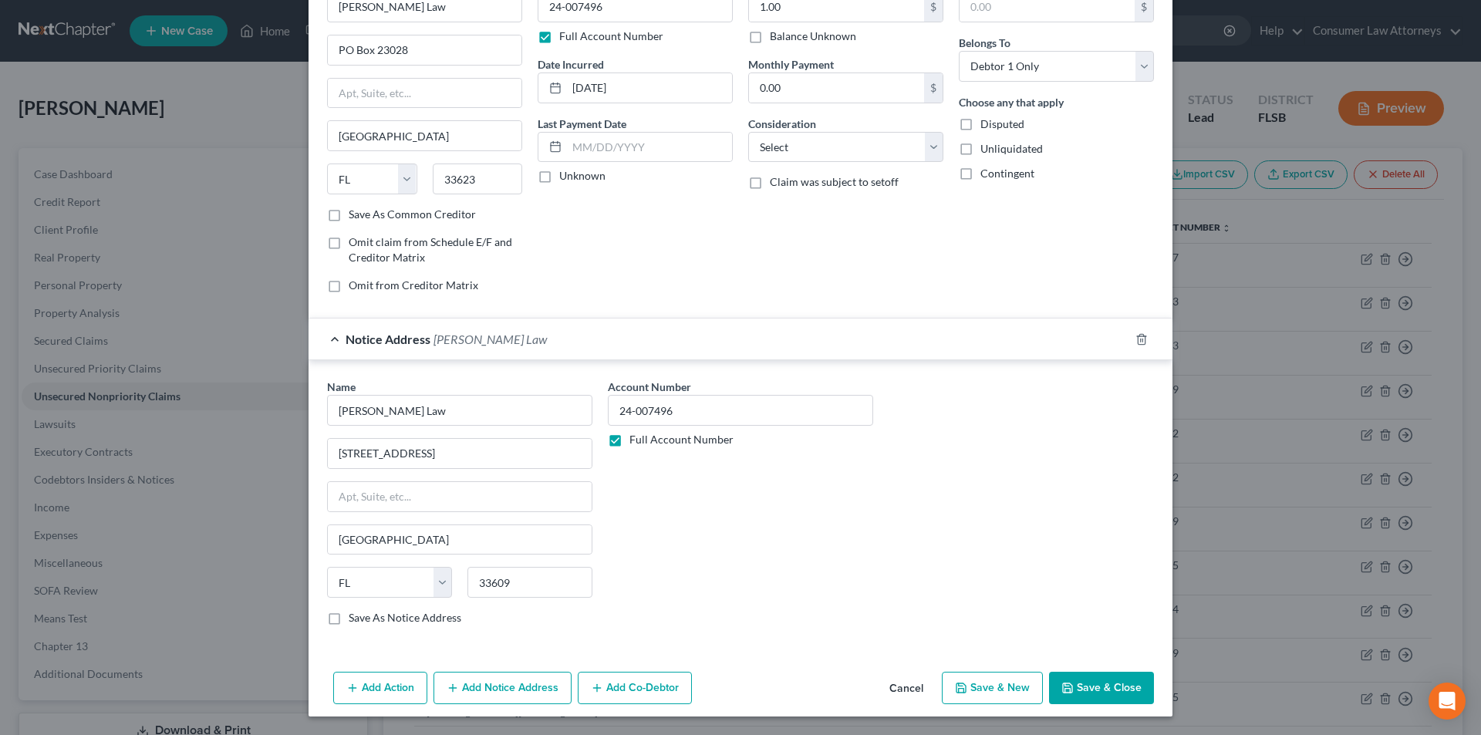
click at [1096, 677] on button "Save & Close" at bounding box center [1101, 688] width 105 height 32
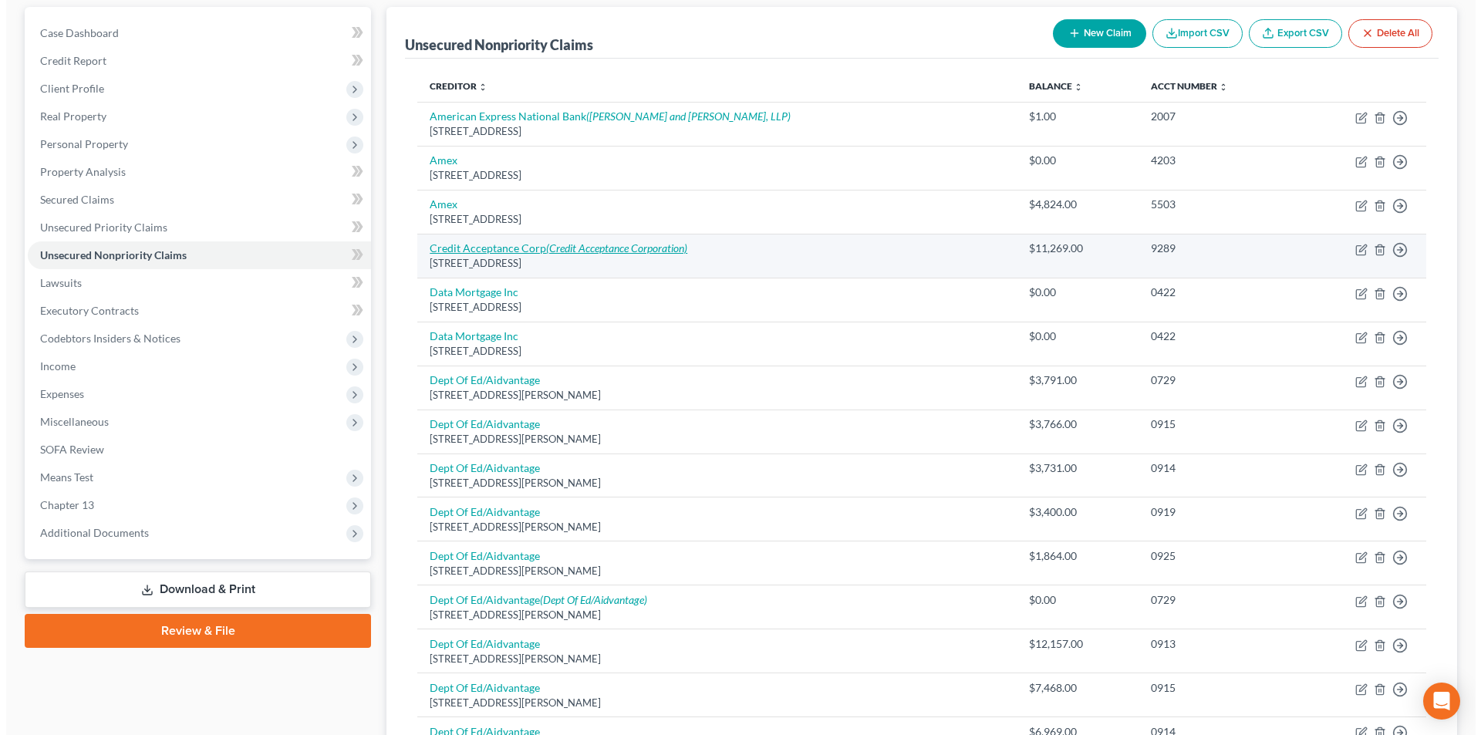
scroll to position [154, 0]
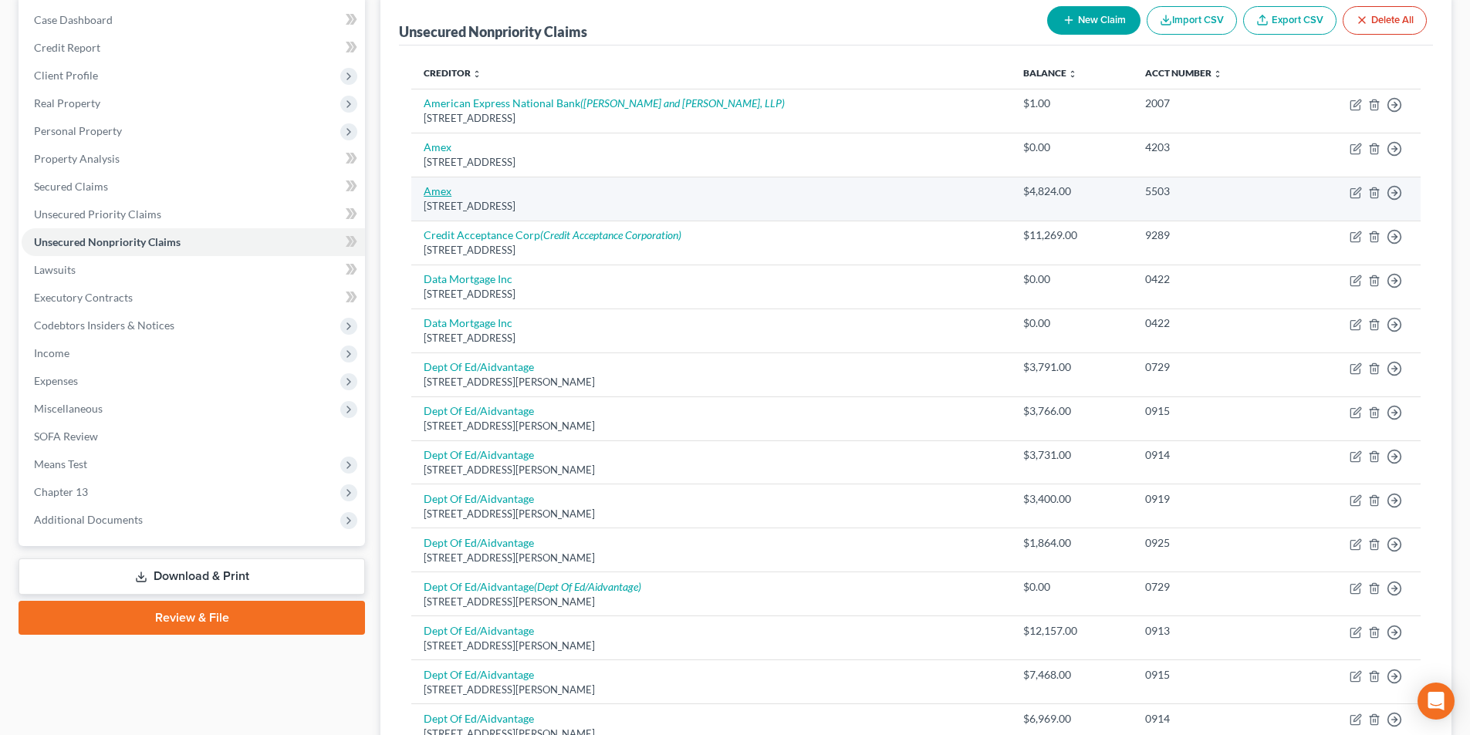
click at [442, 191] on link "Amex" at bounding box center [438, 190] width 28 height 13
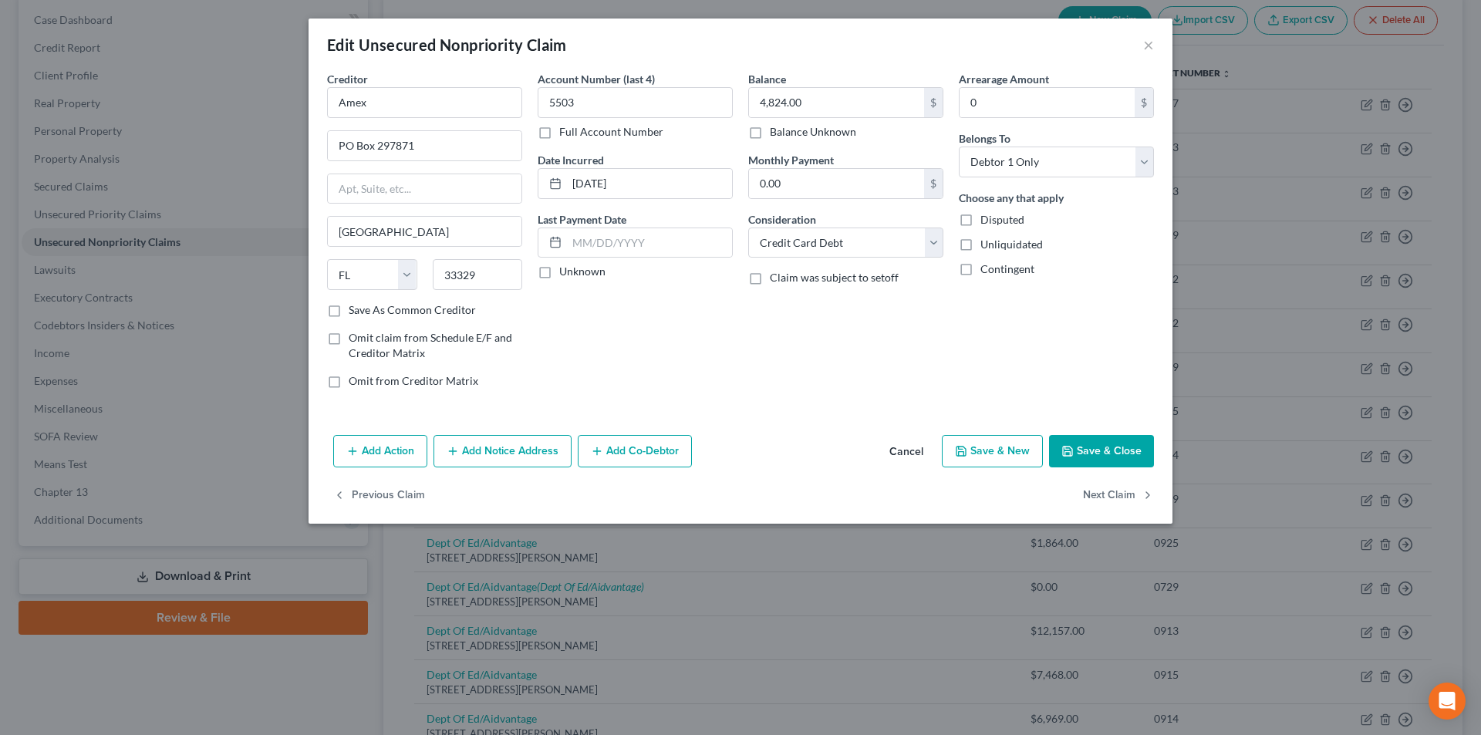
click at [516, 443] on button "Add Notice Address" at bounding box center [503, 451] width 138 height 32
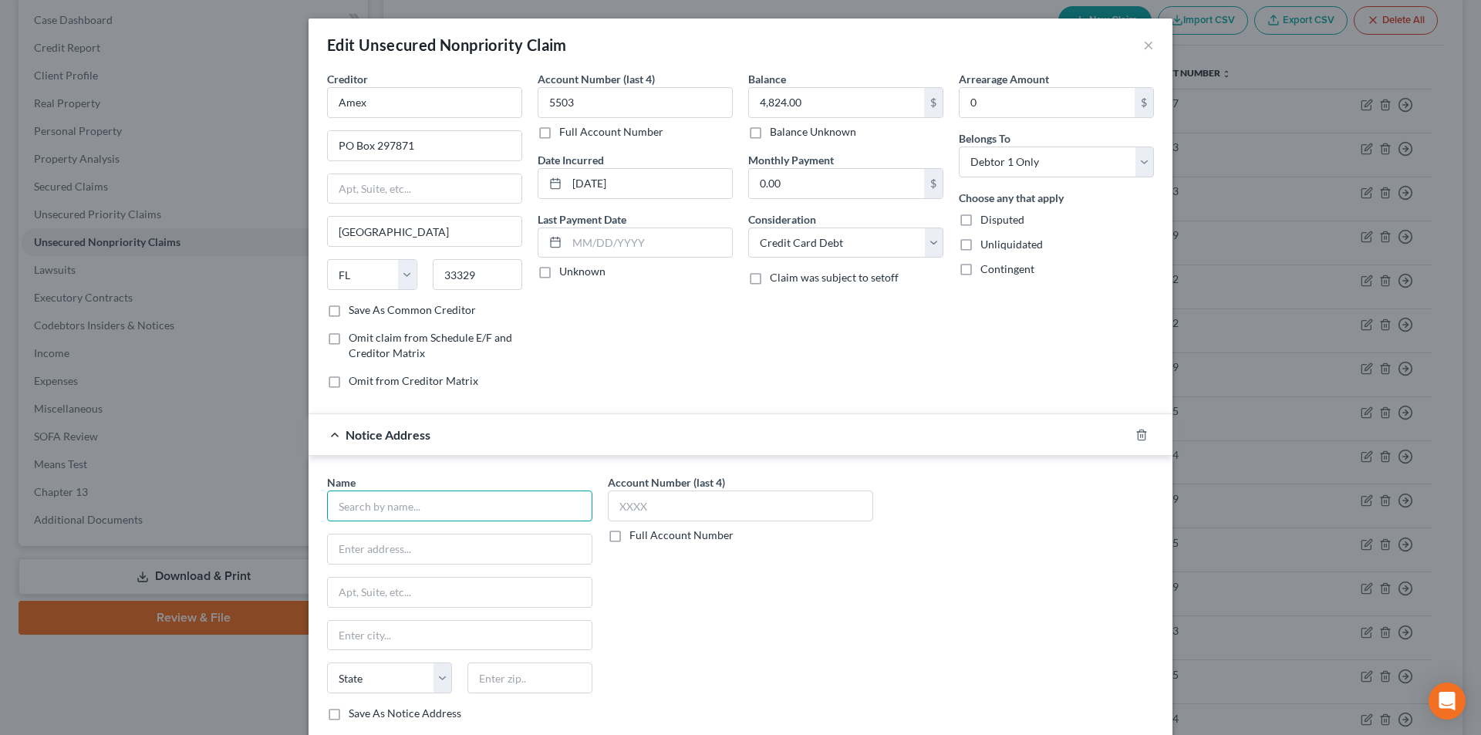
click at [441, 505] on input "text" at bounding box center [459, 506] width 265 height 31
click at [403, 551] on input "text" at bounding box center [460, 549] width 264 height 29
paste input "P.O. Box 981535"
click at [508, 683] on input "text" at bounding box center [530, 678] width 125 height 31
click at [659, 506] on input "text" at bounding box center [740, 506] width 265 height 31
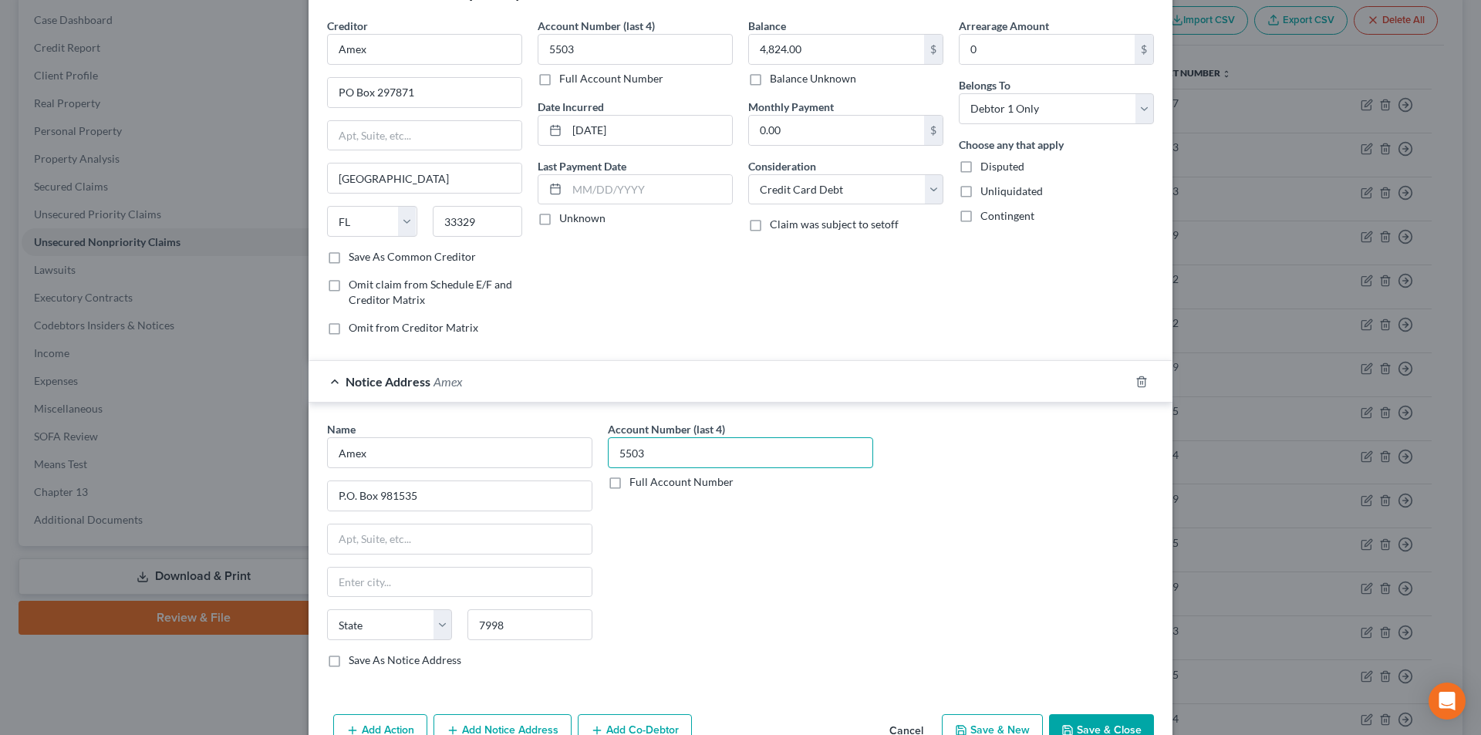
scroll to position [140, 0]
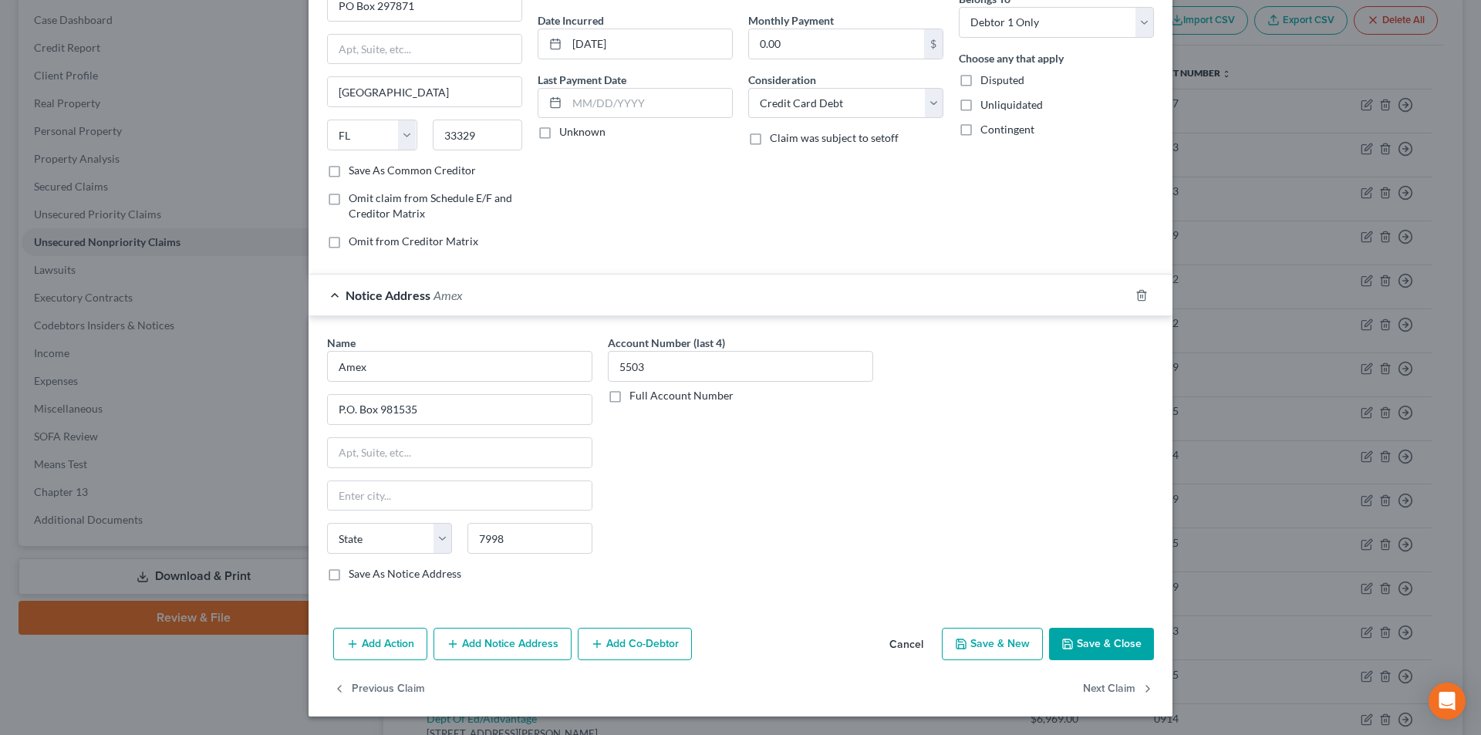
click at [483, 650] on button "Add Notice Address" at bounding box center [503, 644] width 138 height 32
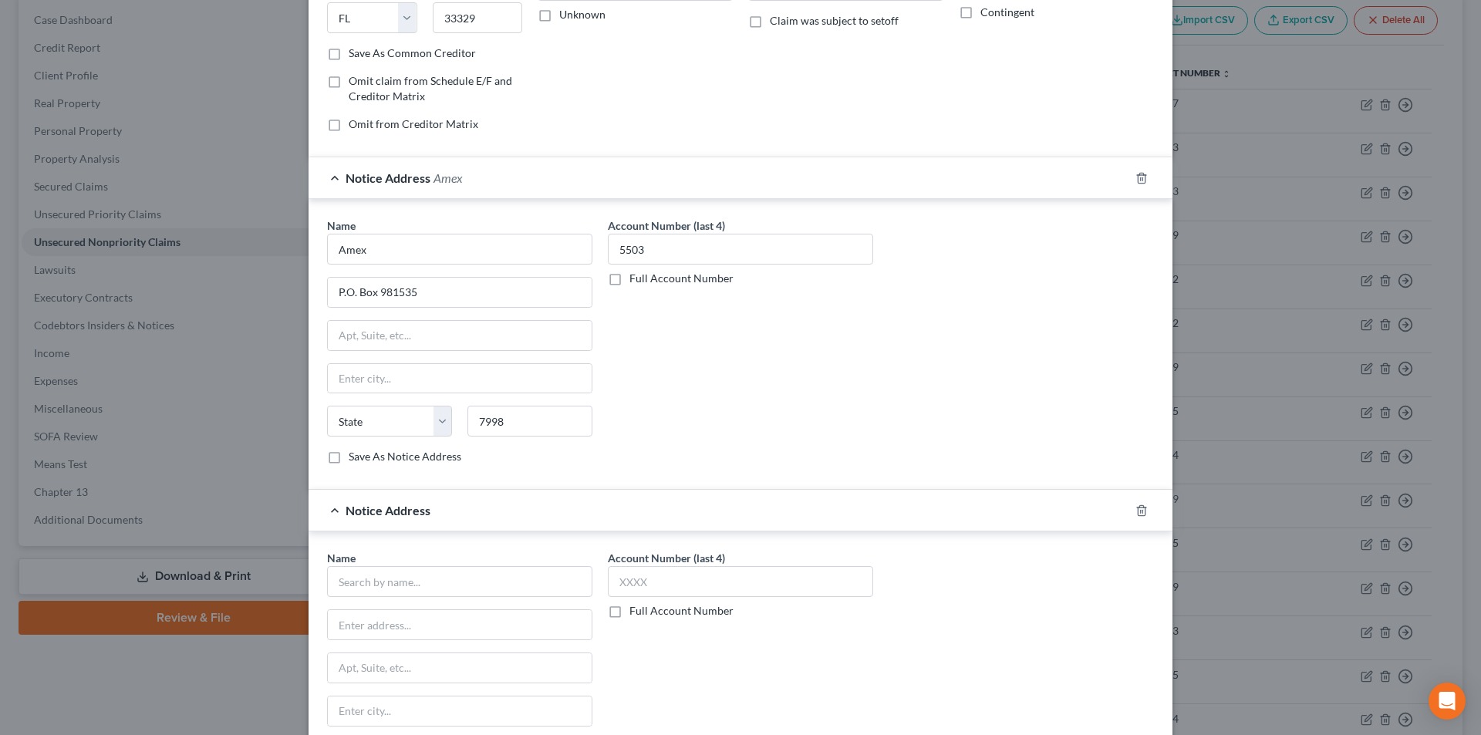
scroll to position [473, 0]
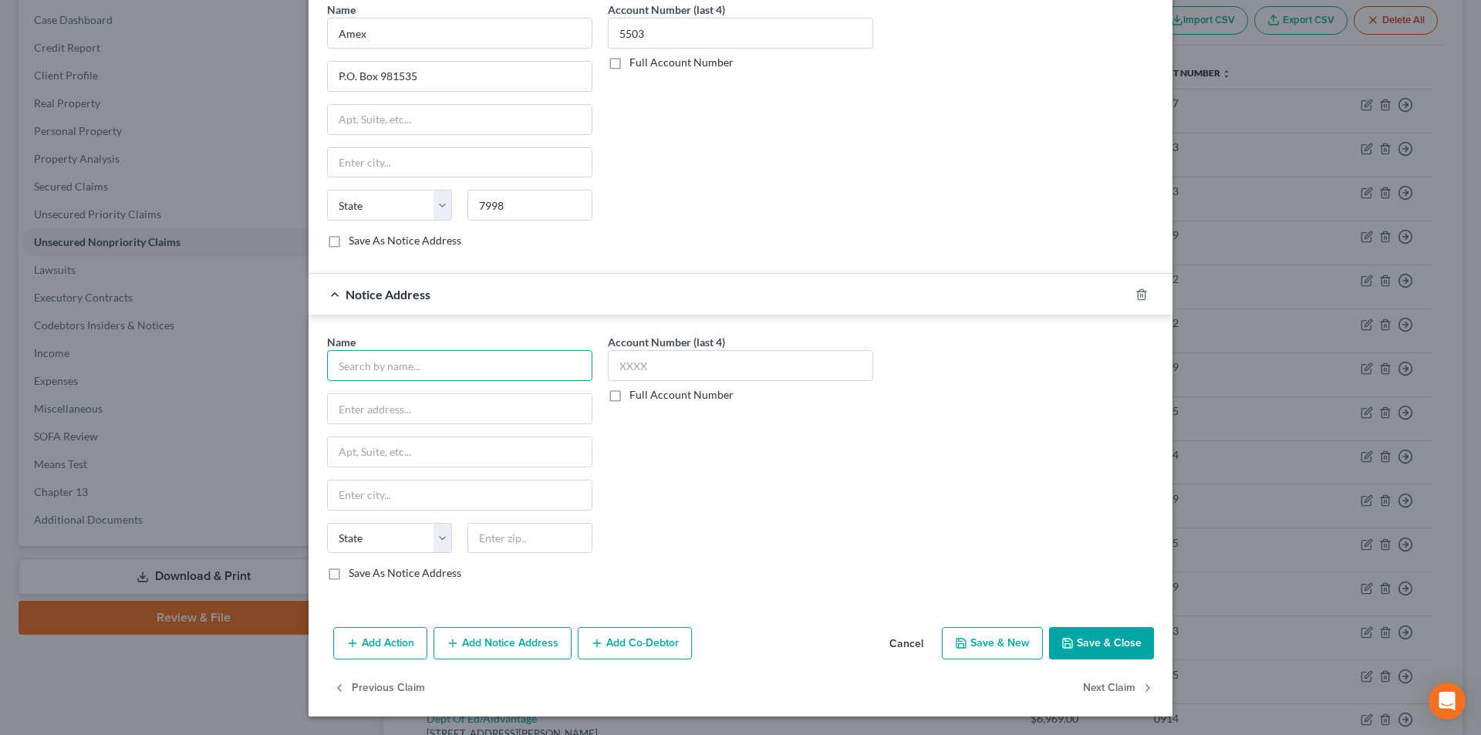
click at [434, 366] on input "text" at bounding box center [459, 365] width 265 height 31
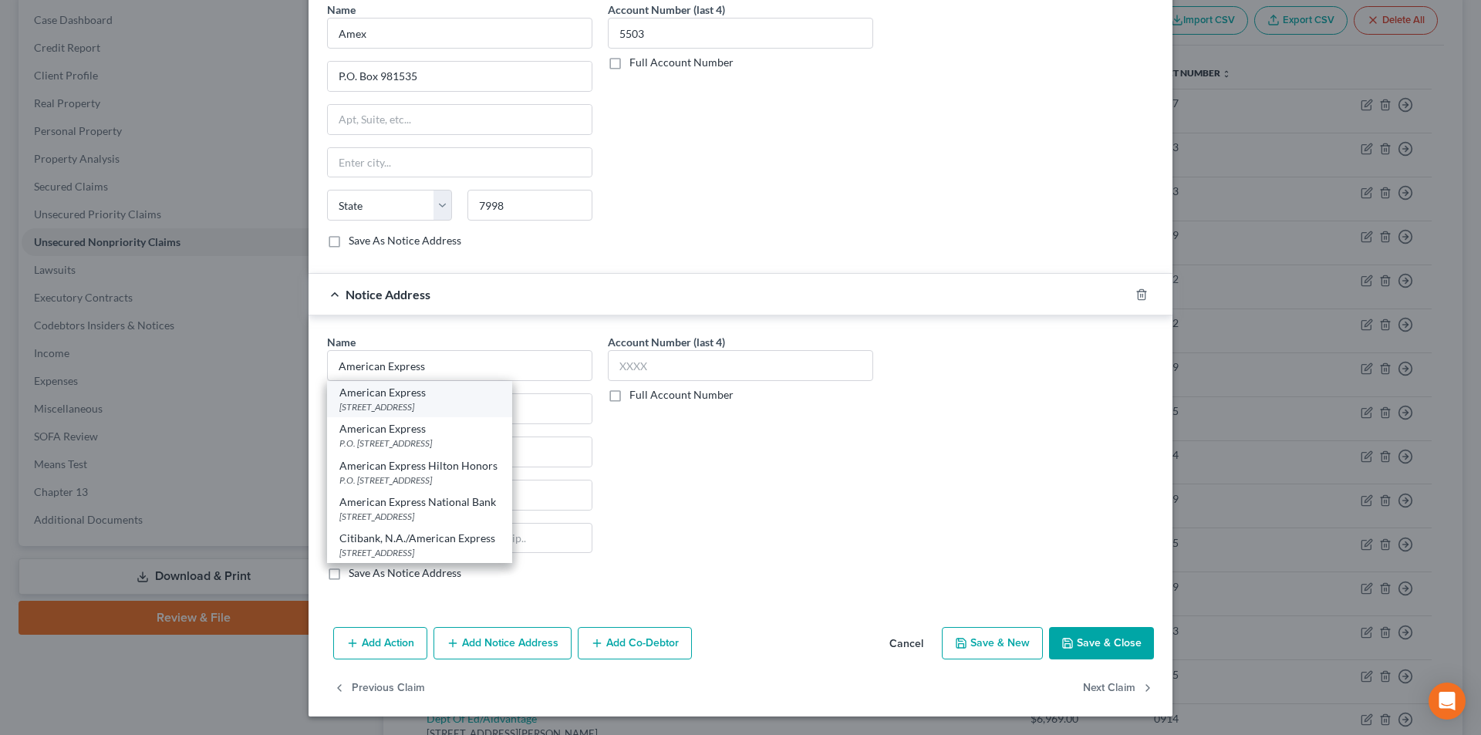
click at [402, 410] on div "[STREET_ADDRESS]" at bounding box center [419, 406] width 160 height 13
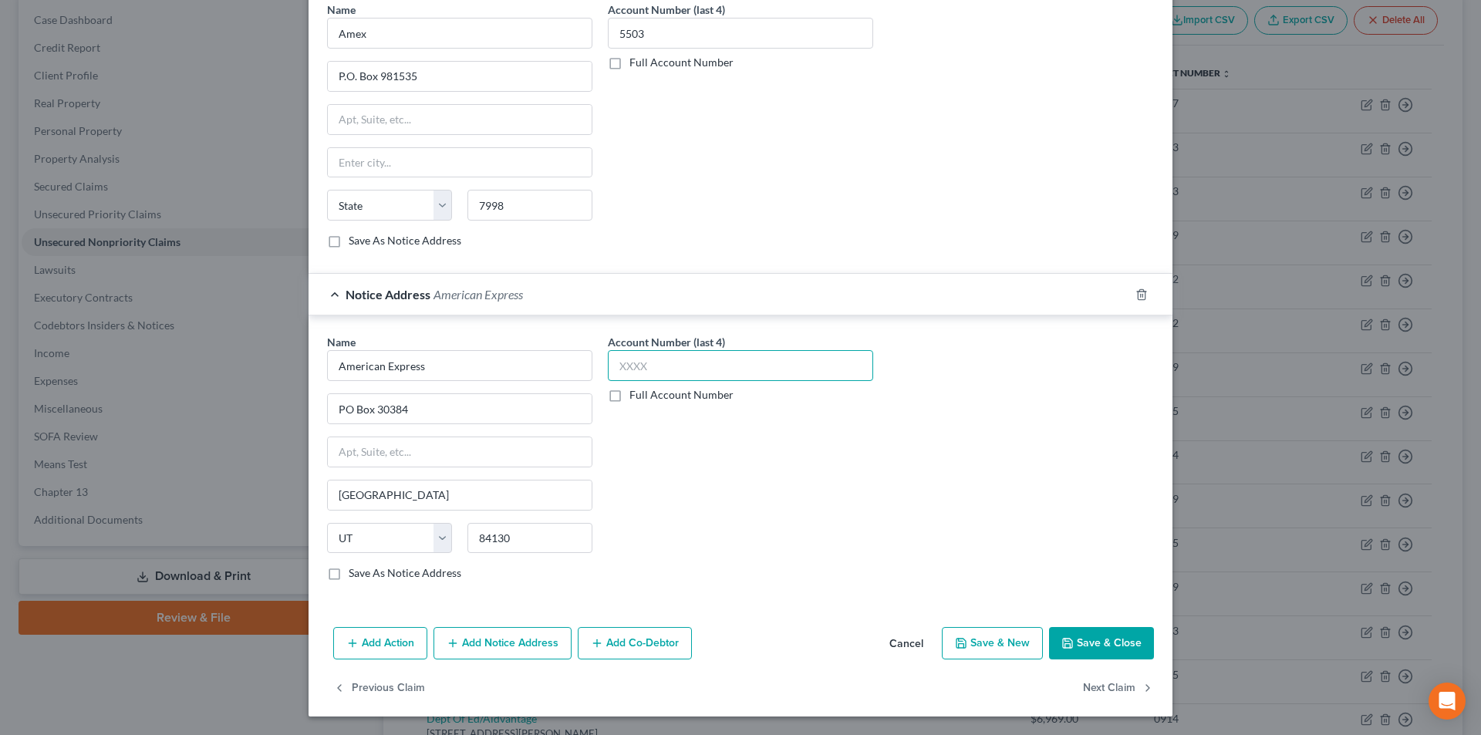
click at [642, 372] on input "text" at bounding box center [740, 365] width 265 height 31
drag, startPoint x: 1099, startPoint y: 634, endPoint x: 1209, endPoint y: 550, distance: 138.7
click at [1101, 636] on button "Save & Close" at bounding box center [1101, 643] width 105 height 32
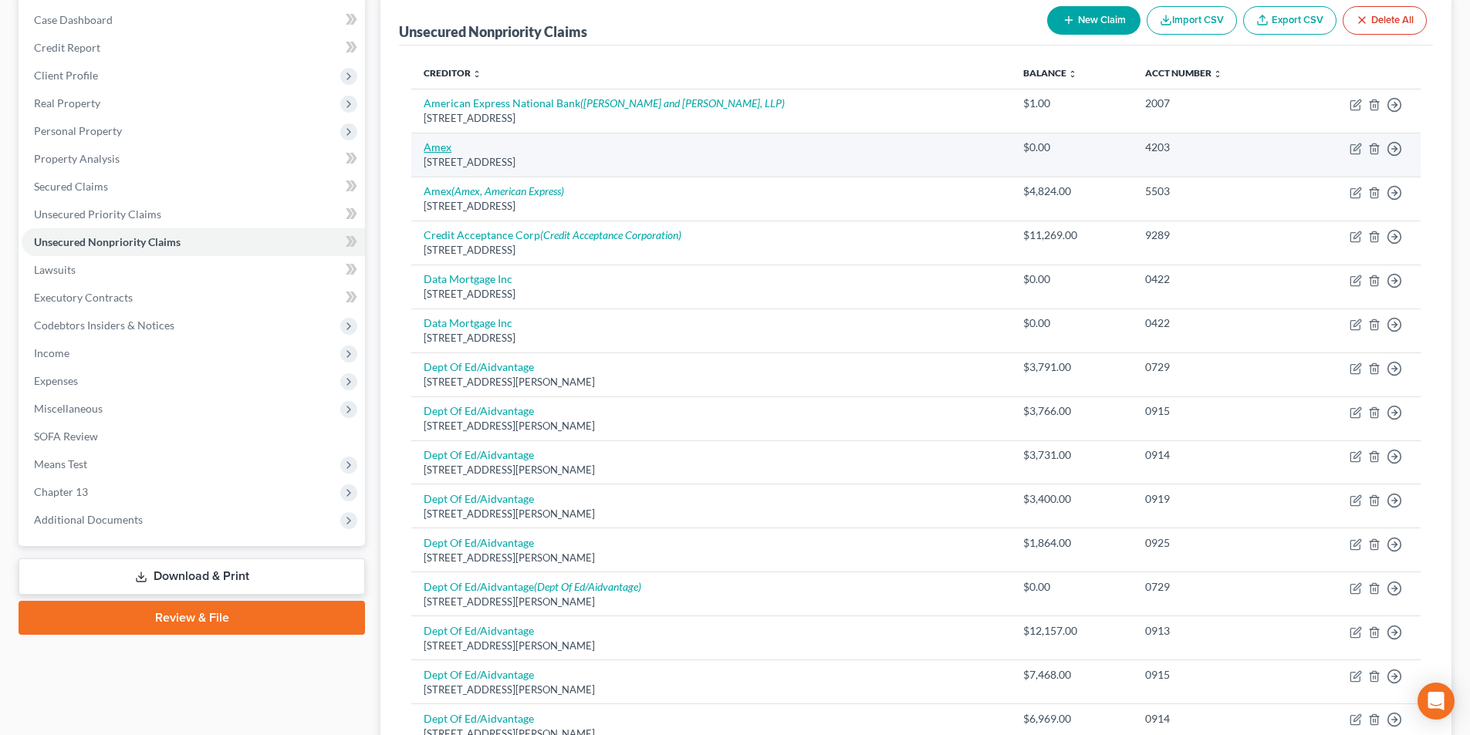
click at [439, 145] on link "Amex" at bounding box center [438, 146] width 28 height 13
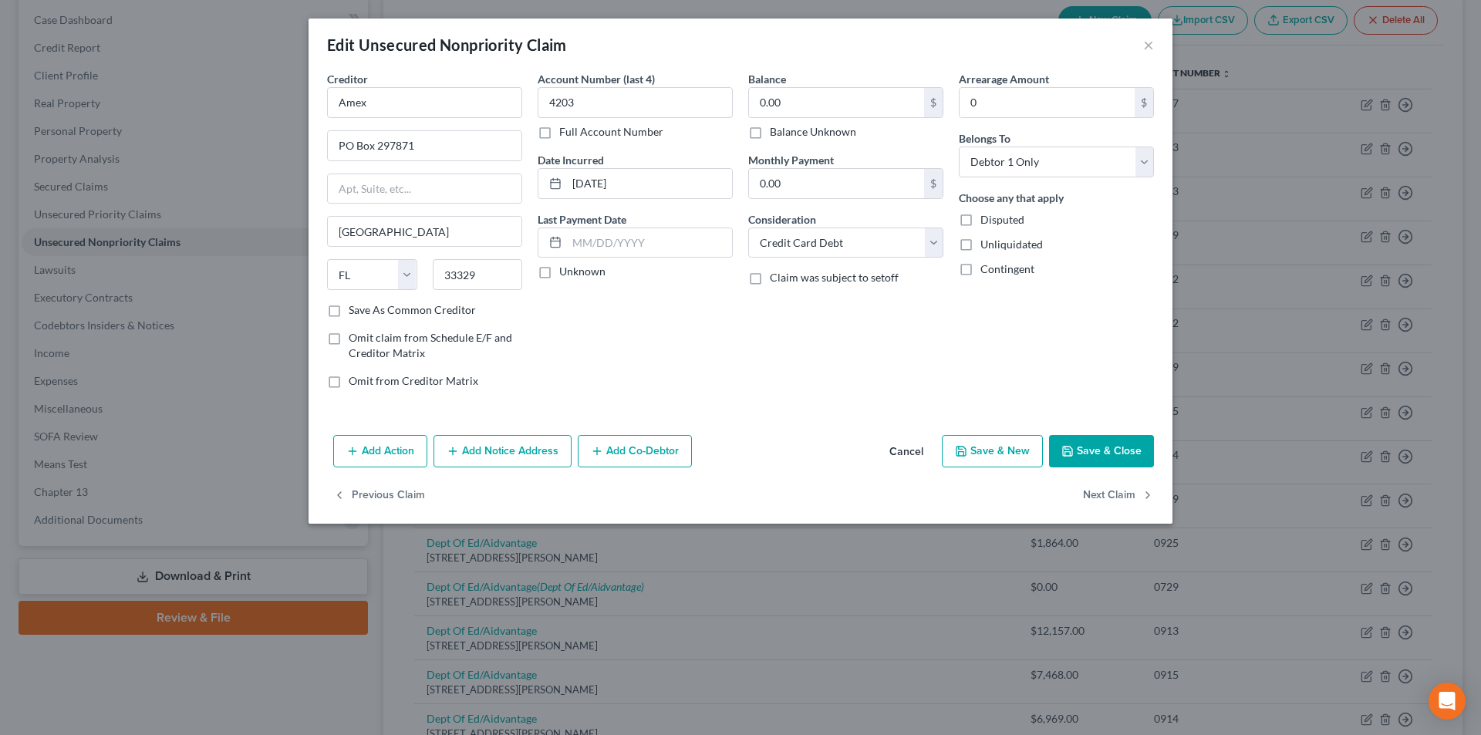
click at [496, 449] on button "Add Notice Address" at bounding box center [503, 451] width 138 height 32
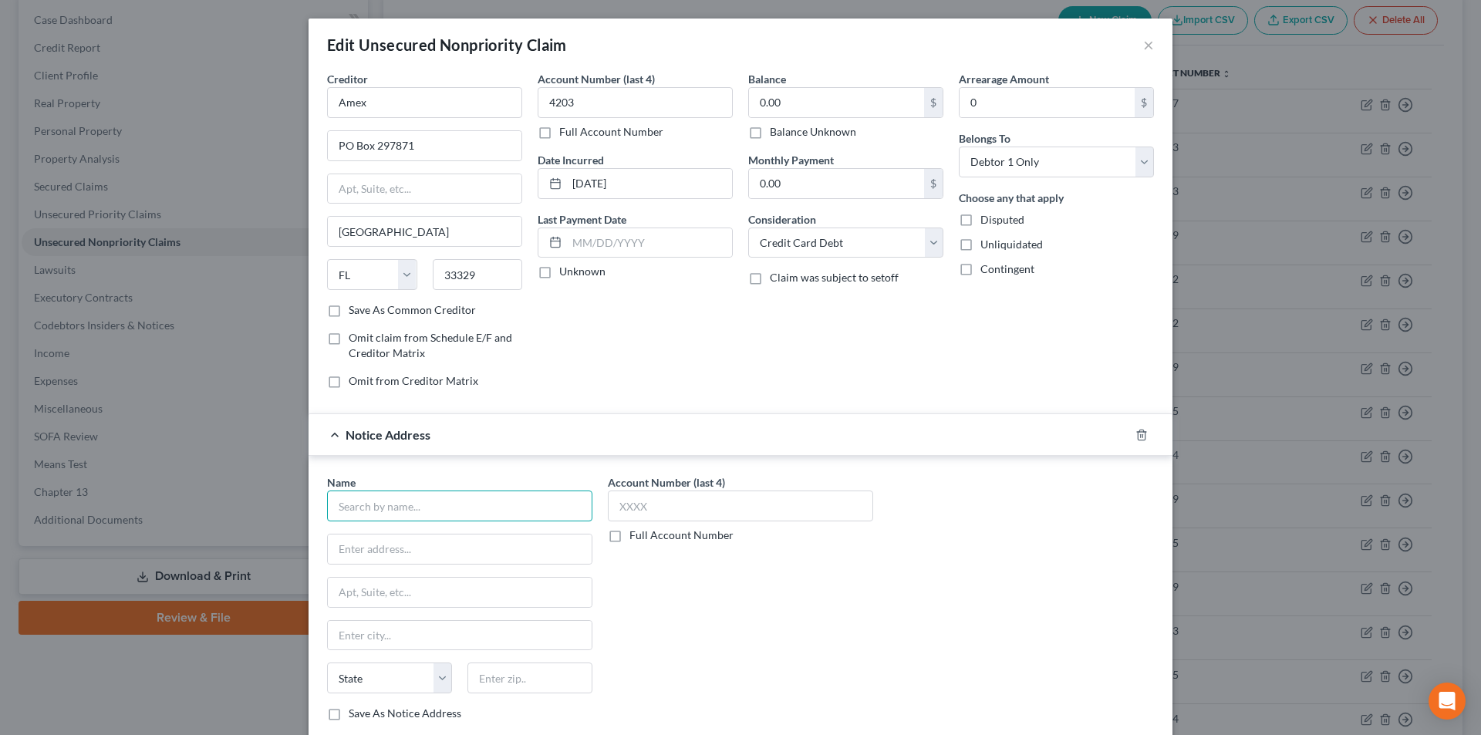
click at [457, 512] on input "text" at bounding box center [459, 506] width 265 height 31
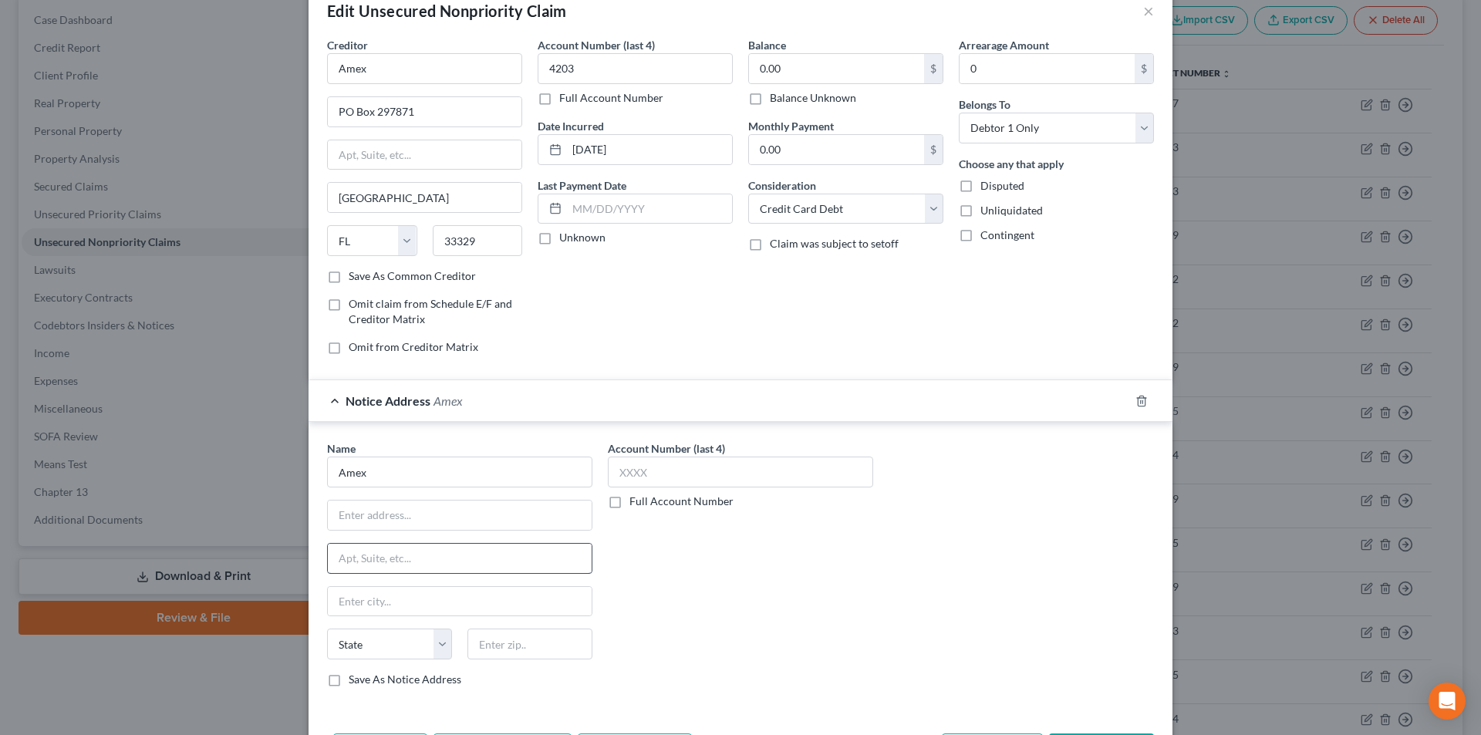
scroll to position [140, 0]
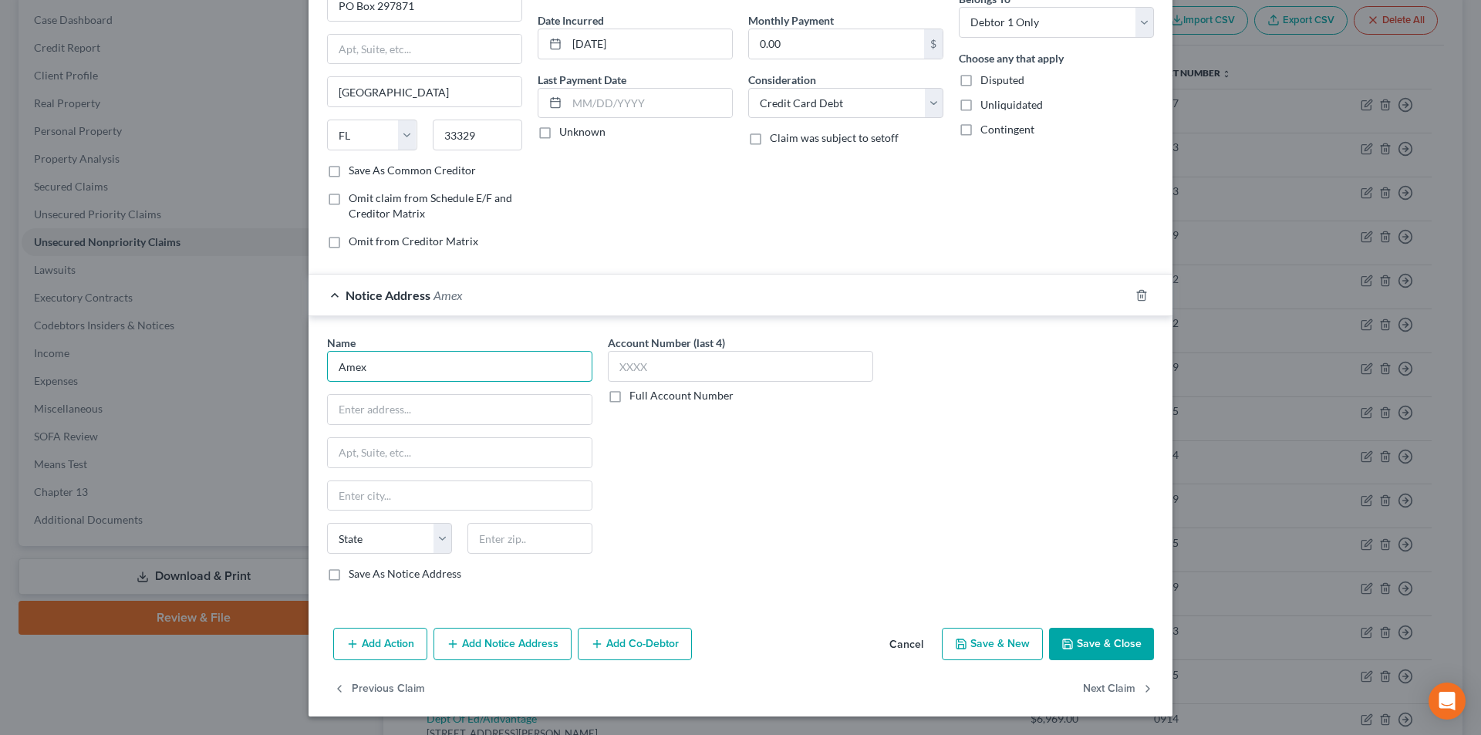
click at [427, 363] on input "Amex" at bounding box center [459, 366] width 265 height 31
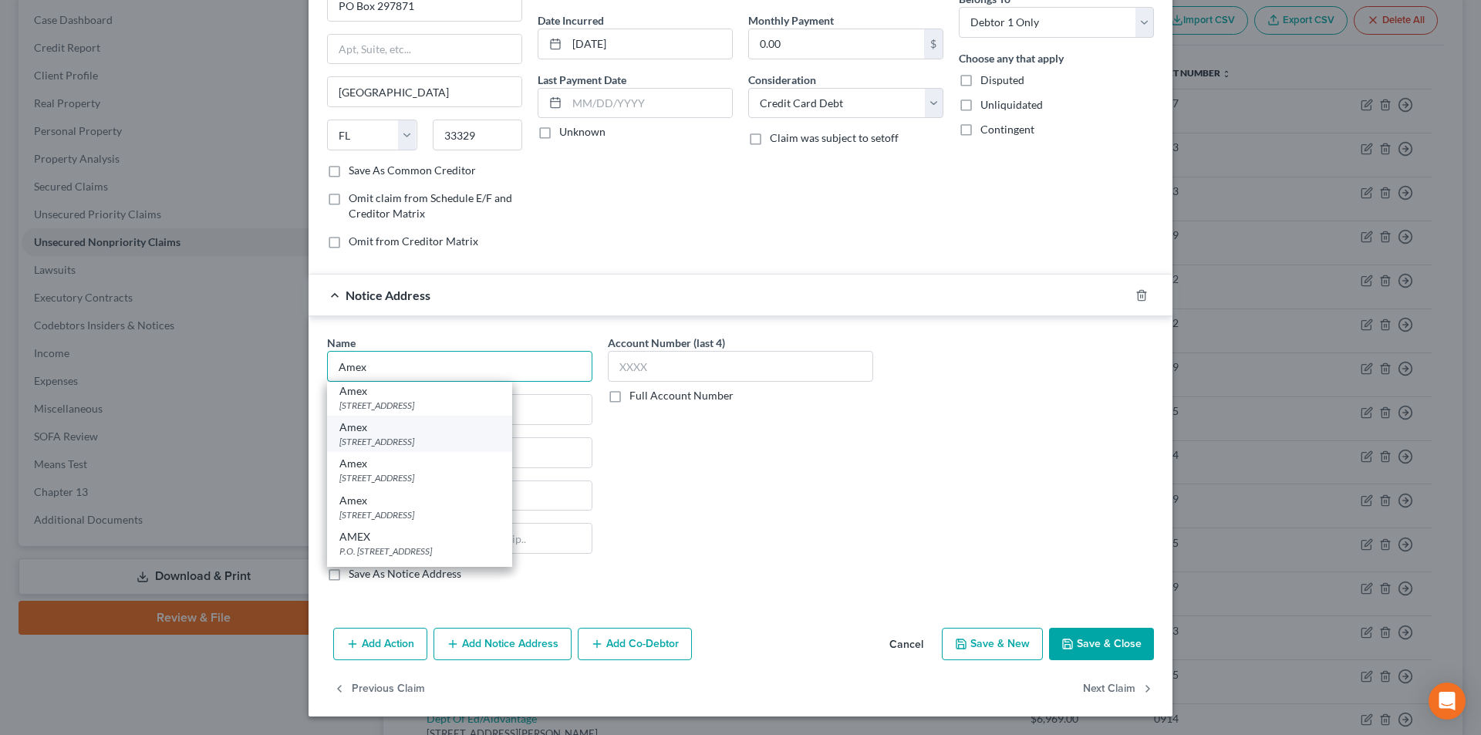
scroll to position [69, 0]
click at [397, 514] on div "P.O. [STREET_ADDRESS]" at bounding box center [419, 520] width 160 height 13
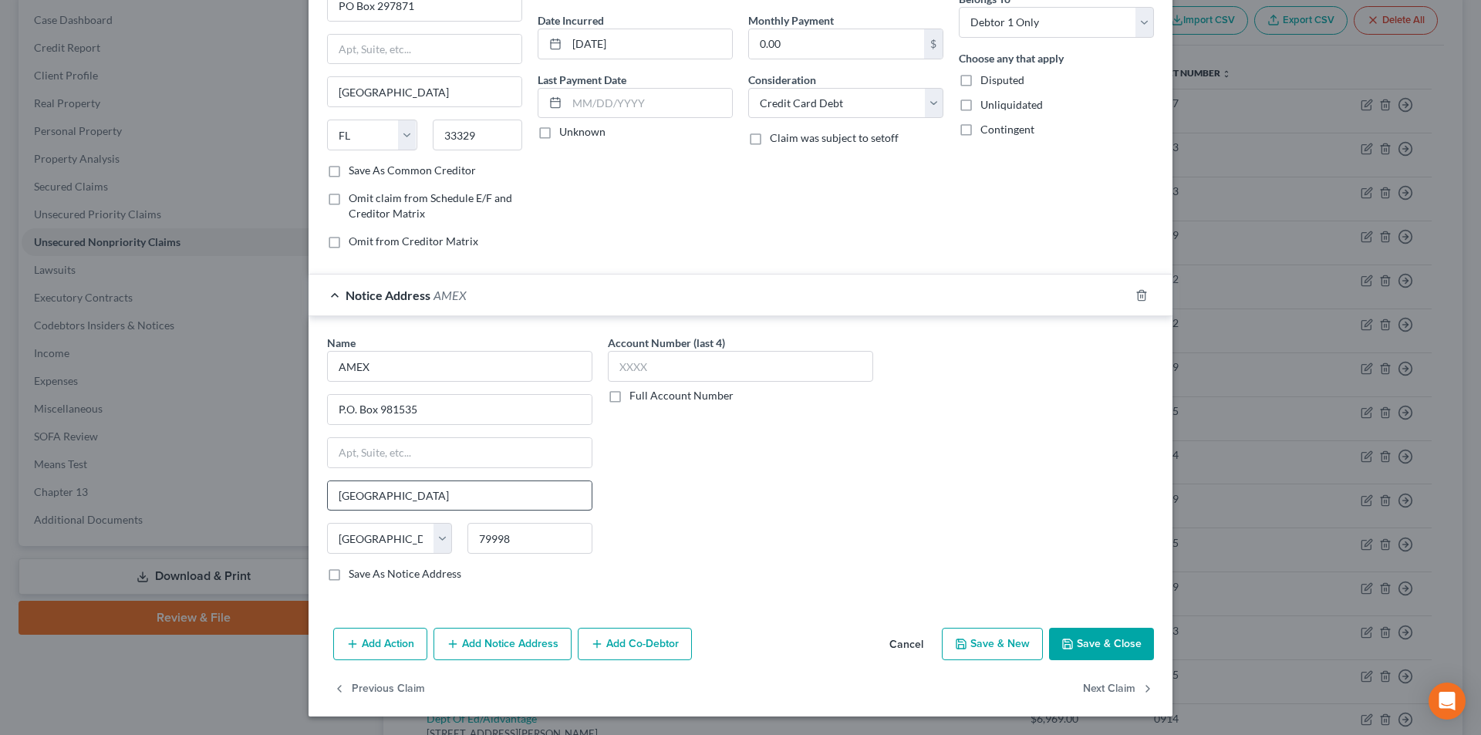
scroll to position [0, 0]
click at [651, 376] on input "text" at bounding box center [740, 366] width 265 height 31
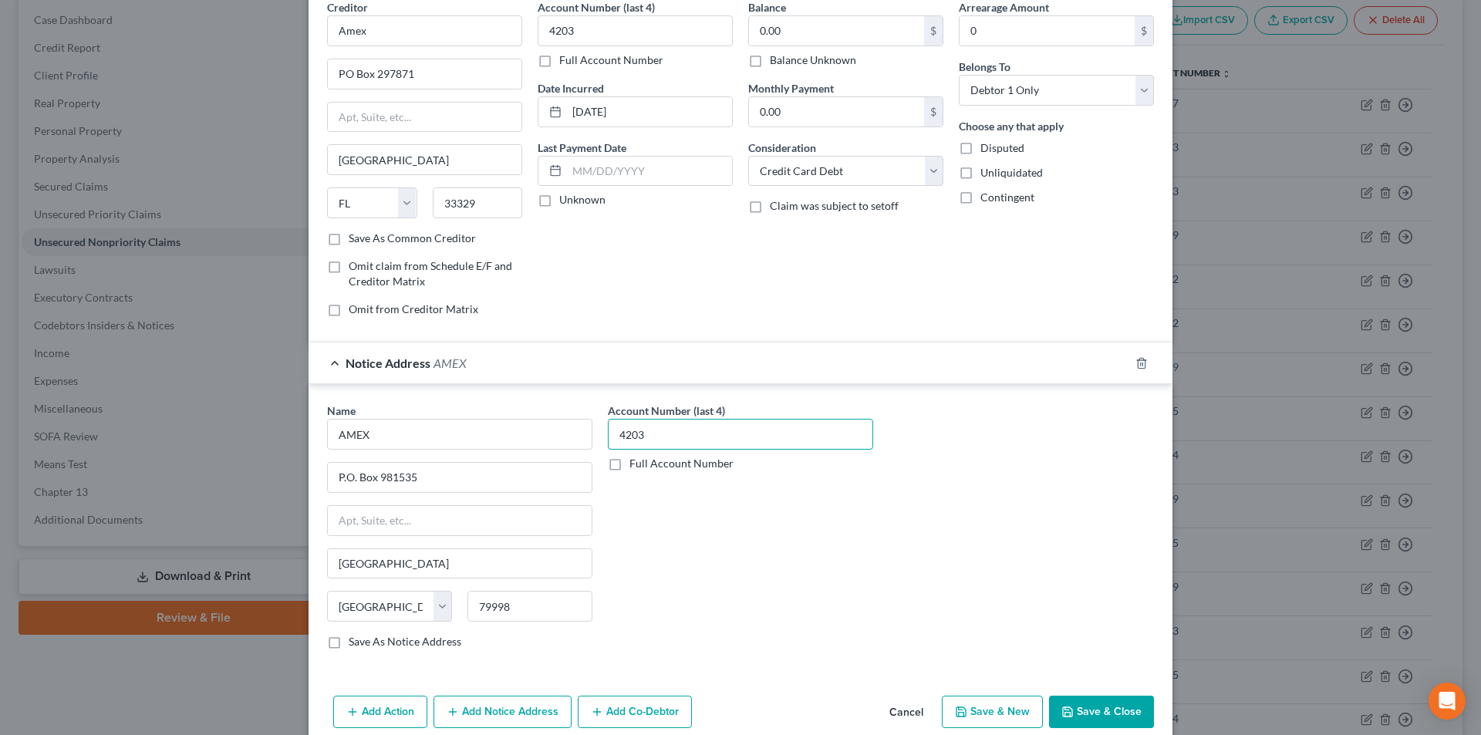
scroll to position [140, 0]
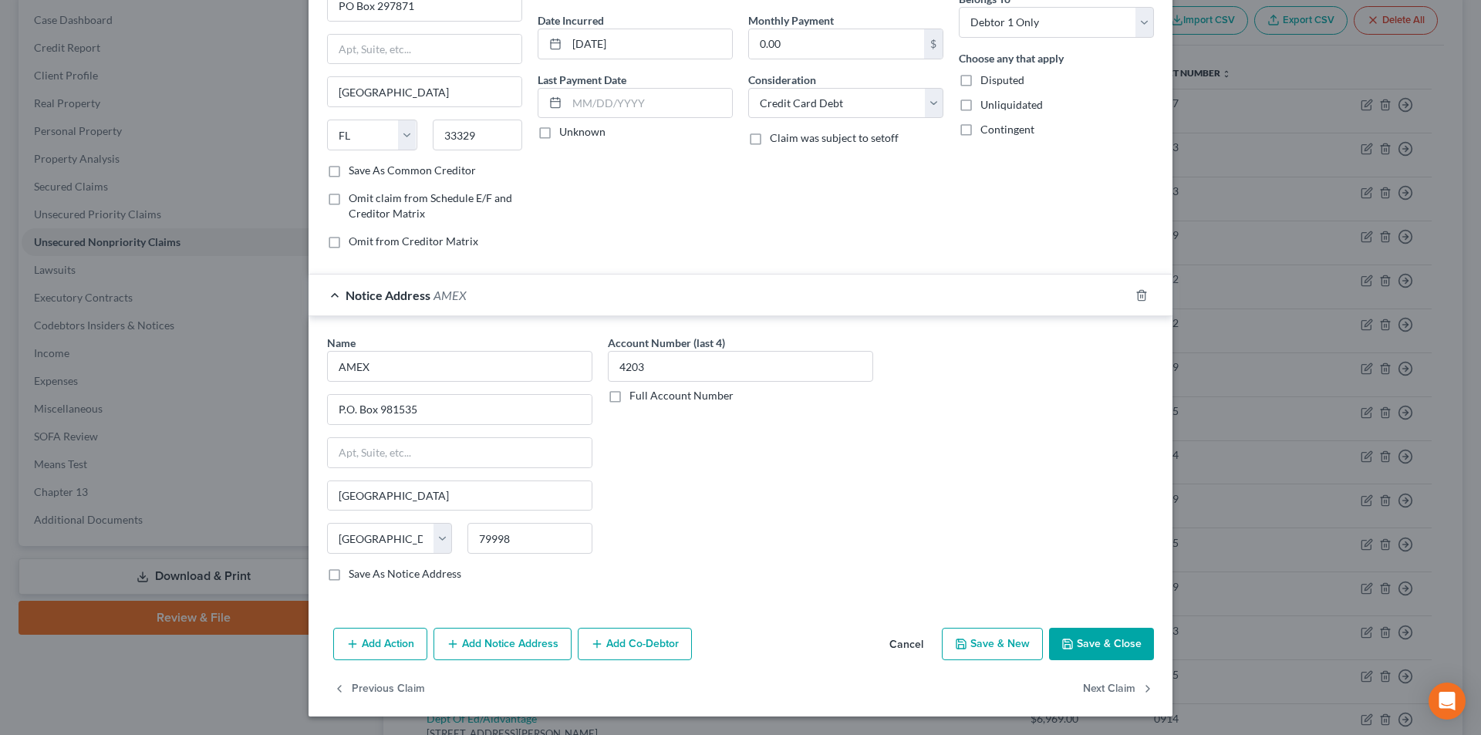
click at [1115, 649] on button "Save & Close" at bounding box center [1101, 644] width 105 height 32
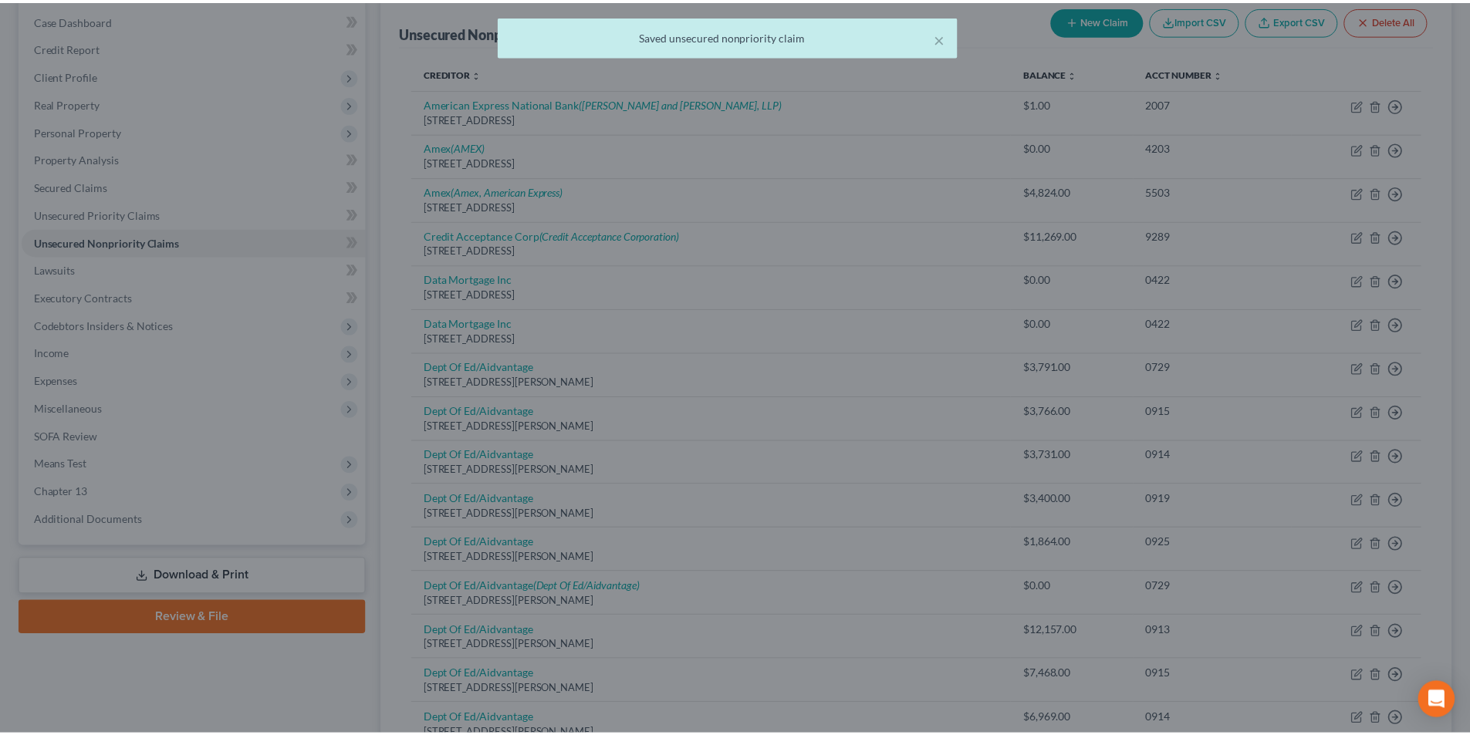
scroll to position [0, 0]
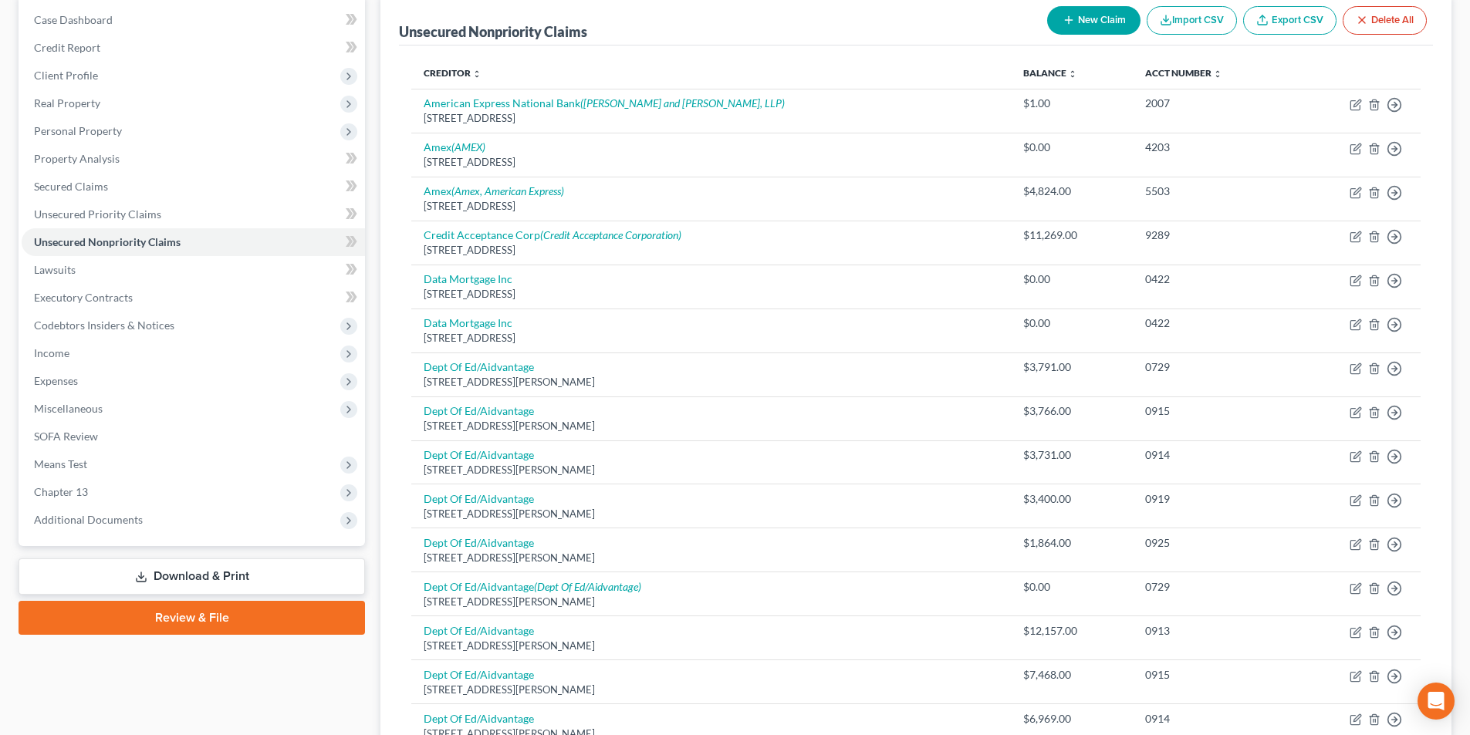
click at [1062, 15] on icon "button" at bounding box center [1068, 20] width 12 height 12
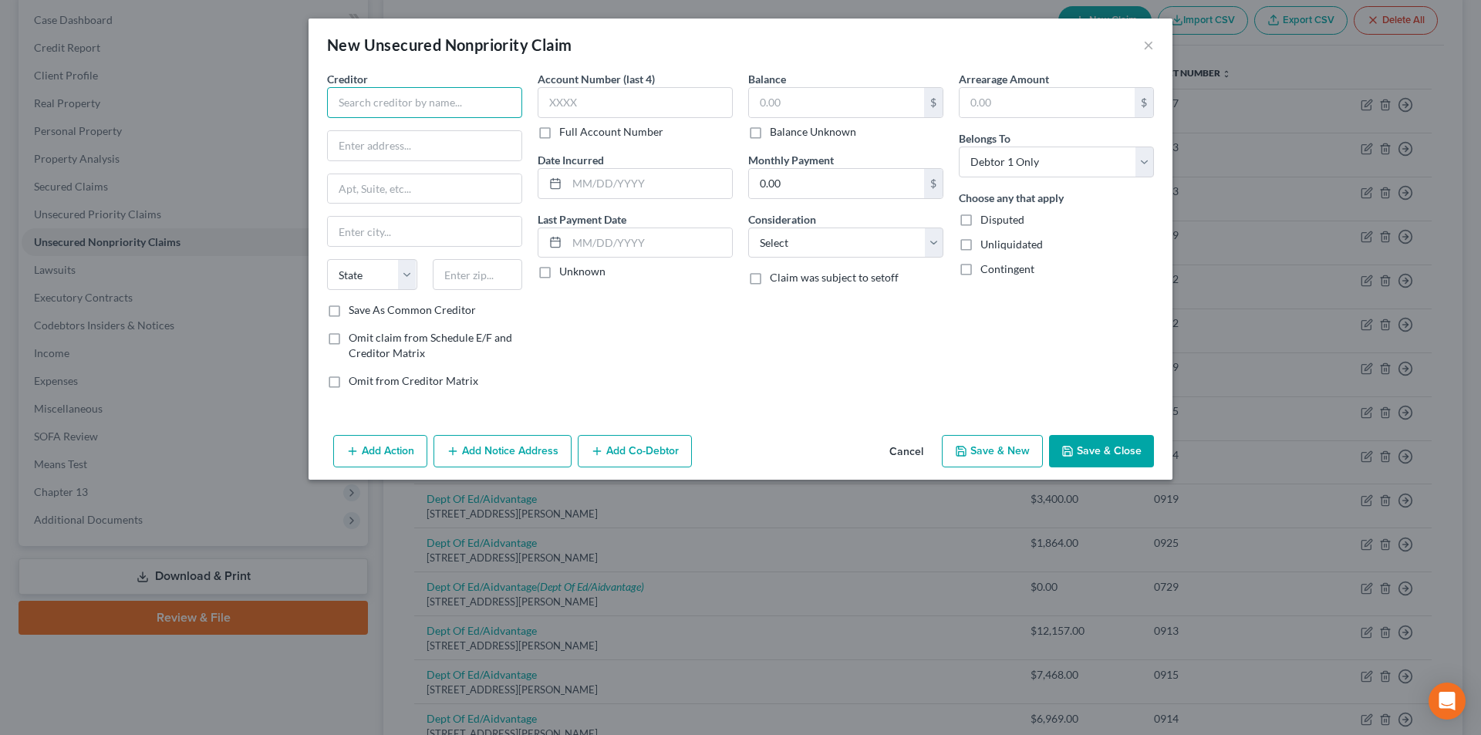
click at [468, 99] on input "text" at bounding box center [424, 102] width 195 height 31
paste input "Customer Care Global"
drag, startPoint x: 469, startPoint y: 275, endPoint x: 522, endPoint y: 307, distance: 61.7
click at [469, 275] on input "text" at bounding box center [478, 274] width 90 height 31
paste input "60169"
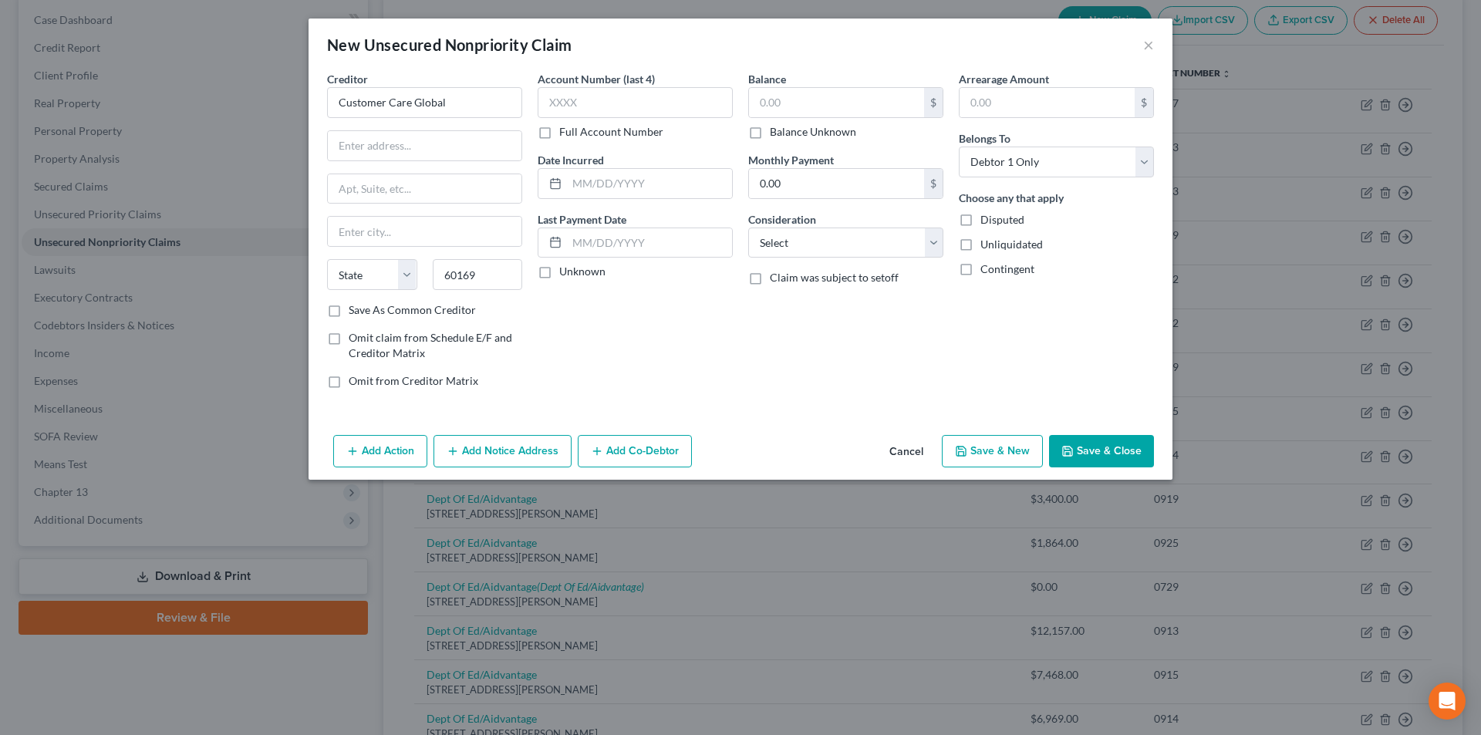
click at [849, 372] on div "Balance $ Balance Unknown Balance Undetermined $ Balance Unknown Monthly Paymen…" at bounding box center [846, 236] width 211 height 330
click at [461, 155] on input "text" at bounding box center [425, 145] width 194 height 29
paste input "[STREET_ADDRESS][PERSON_NAME]"
click at [626, 353] on div "Account Number (last 4) Full Account Number Date Incurred Last Payment Date Unk…" at bounding box center [635, 236] width 211 height 330
click at [487, 262] on input "60169" at bounding box center [478, 274] width 90 height 31
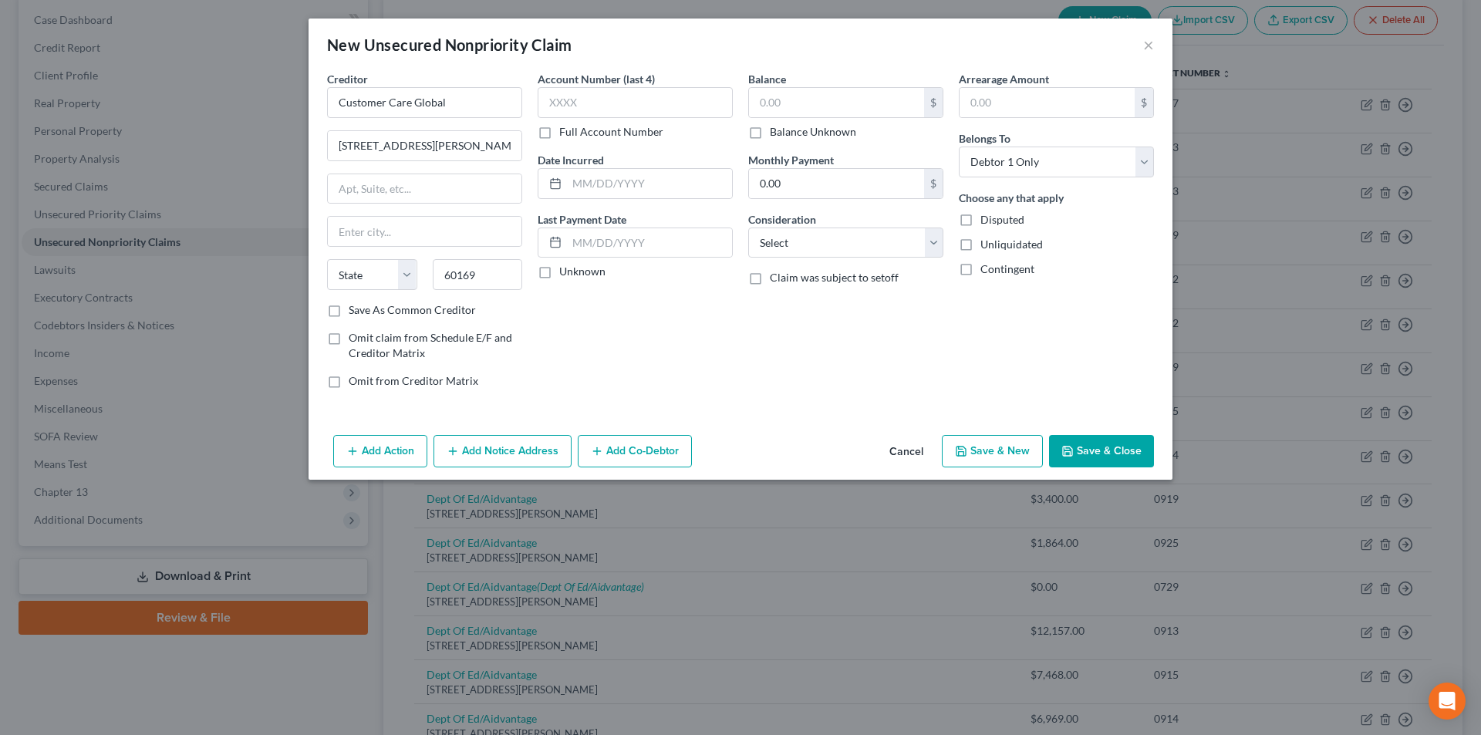
click at [571, 347] on div "Account Number (last 4) Full Account Number Date Incurred Last Payment Date Unk…" at bounding box center [635, 236] width 211 height 330
drag, startPoint x: 391, startPoint y: 229, endPoint x: 382, endPoint y: 245, distance: 18.0
click at [391, 229] on input "text" at bounding box center [425, 231] width 194 height 29
paste input "[PERSON_NAME] Estates"
click at [380, 268] on select "State [US_STATE] AK AR AZ CA CO CT DE DC [GEOGRAPHIC_DATA] [GEOGRAPHIC_DATA] GU…" at bounding box center [372, 274] width 90 height 31
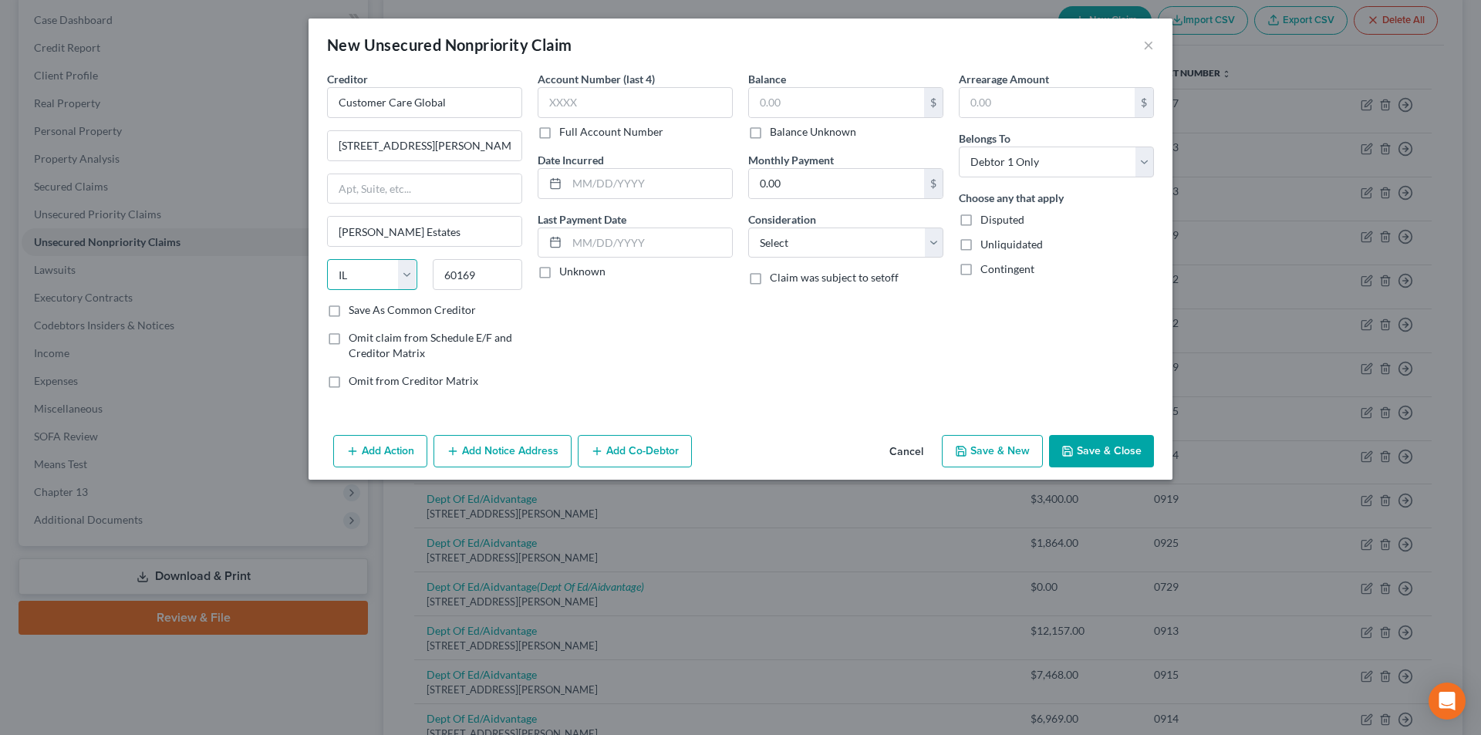
click at [327, 259] on select "State [US_STATE] AK AR AZ CA CO CT DE DC [GEOGRAPHIC_DATA] [GEOGRAPHIC_DATA] GU…" at bounding box center [372, 274] width 90 height 31
click at [599, 366] on div "Account Number (last 4) Full Account Number Date Incurred Last Payment Date Unk…" at bounding box center [635, 236] width 211 height 330
click at [559, 133] on label "Full Account Number" at bounding box center [611, 131] width 104 height 15
click at [566, 133] on input "Full Account Number" at bounding box center [571, 129] width 10 height 10
click at [606, 110] on input "text" at bounding box center [635, 102] width 195 height 31
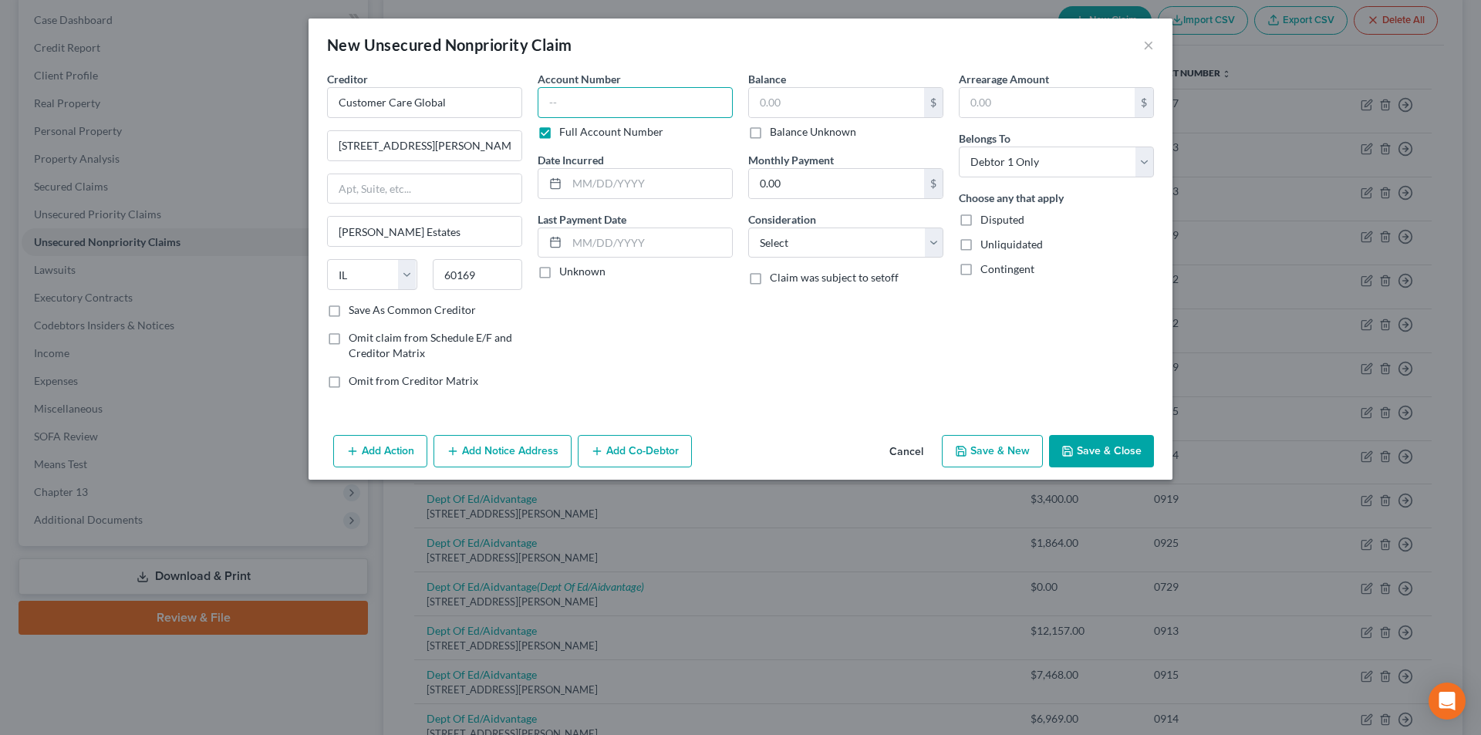
paste input "1636575"
click at [799, 101] on input "text" at bounding box center [836, 102] width 175 height 29
click at [1122, 454] on button "Save & Close" at bounding box center [1101, 451] width 105 height 32
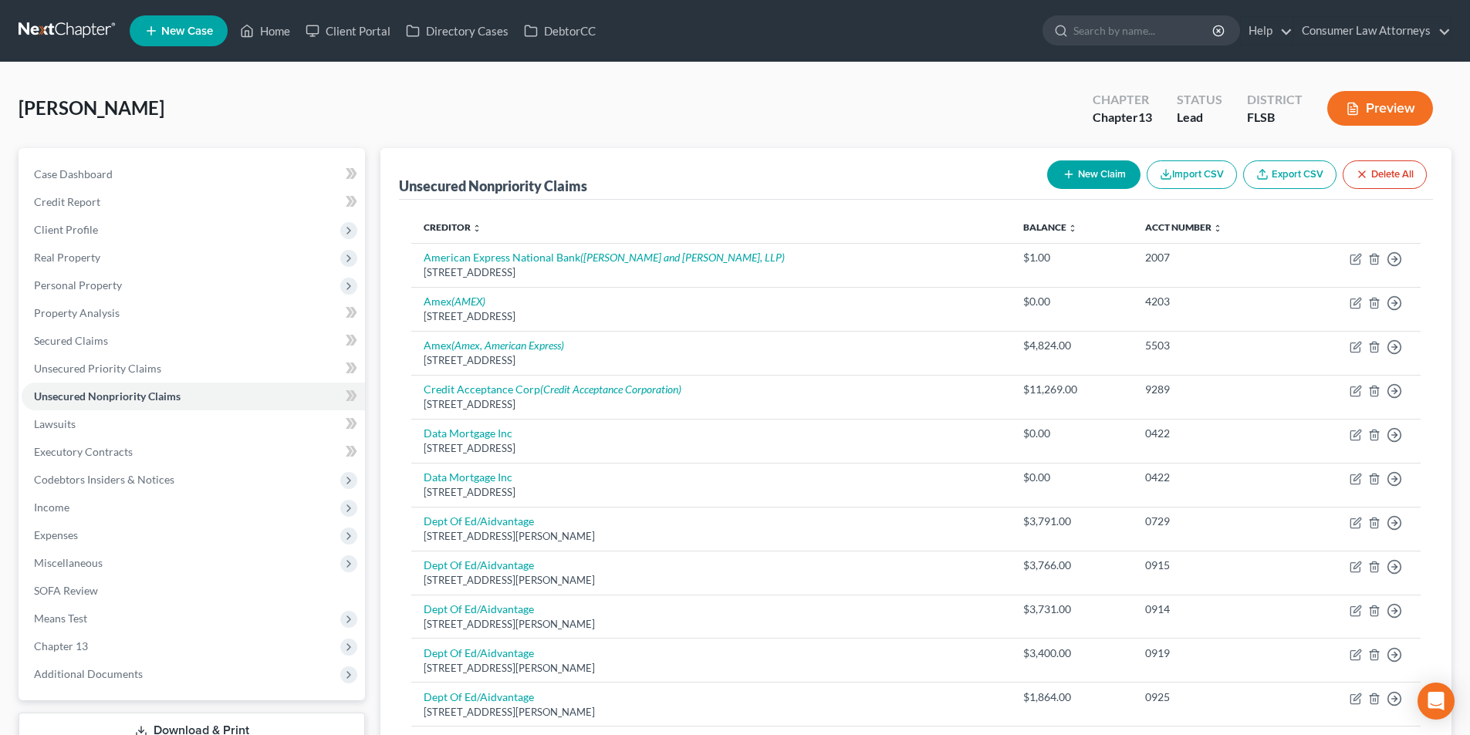
click at [1112, 174] on button "New Claim" at bounding box center [1093, 174] width 93 height 29
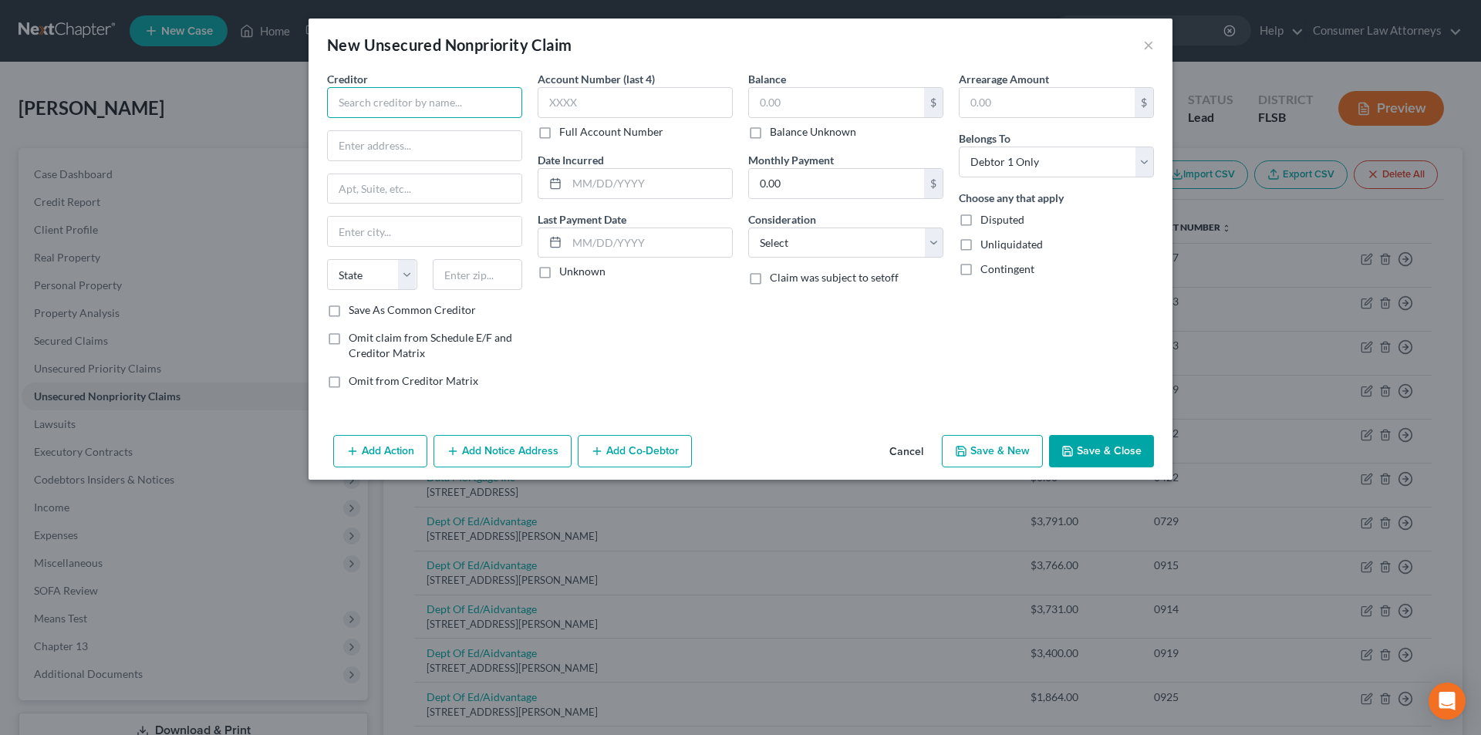
click at [474, 113] on input "text" at bounding box center [424, 102] width 195 height 31
click at [459, 112] on input "text" at bounding box center [424, 102] width 195 height 31
paste input "Fortress Law"
click at [400, 140] on div "[STREET_ADDRESS]" at bounding box center [419, 143] width 160 height 13
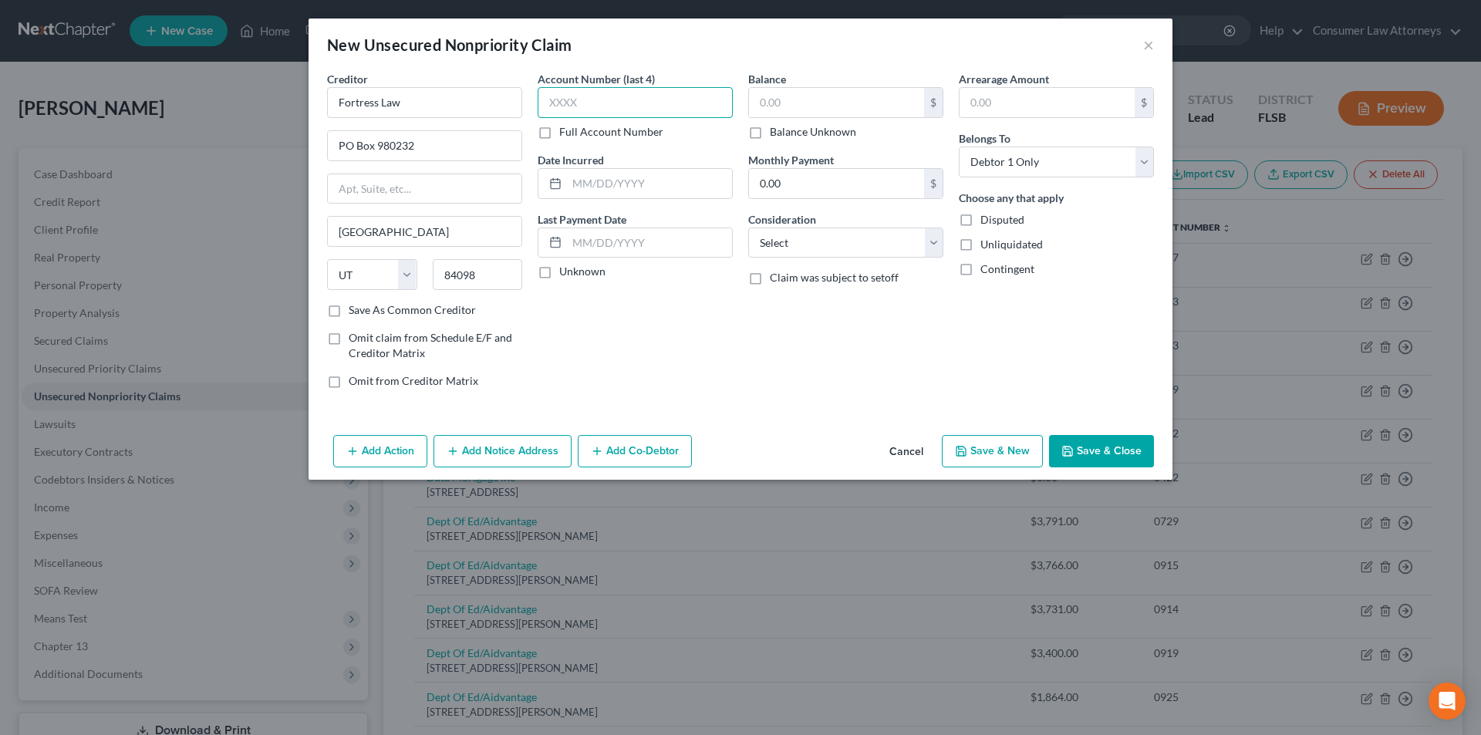
click at [581, 104] on input "text" at bounding box center [635, 102] width 195 height 31
click at [775, 111] on input "text" at bounding box center [836, 102] width 175 height 29
click at [1091, 451] on button "Save & Close" at bounding box center [1101, 451] width 105 height 32
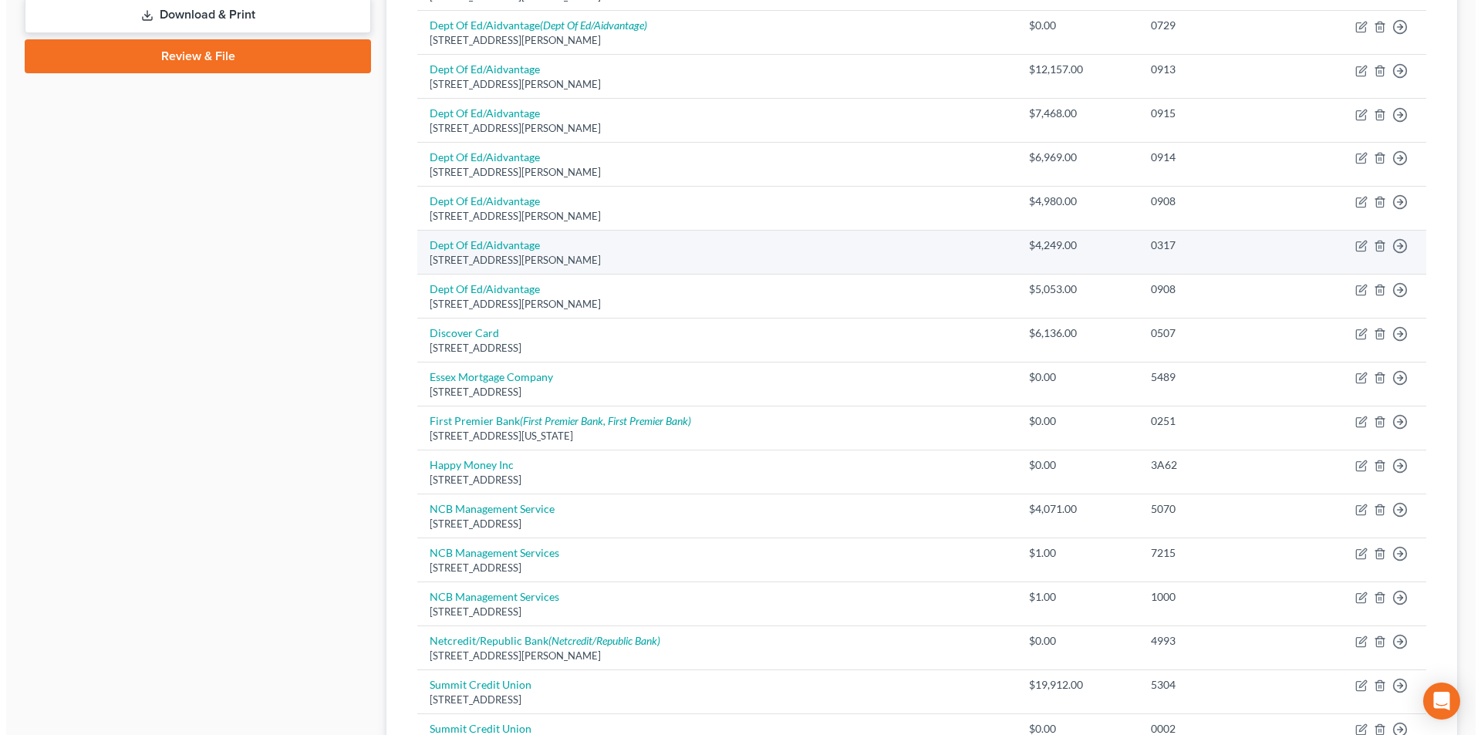
scroll to position [849, 0]
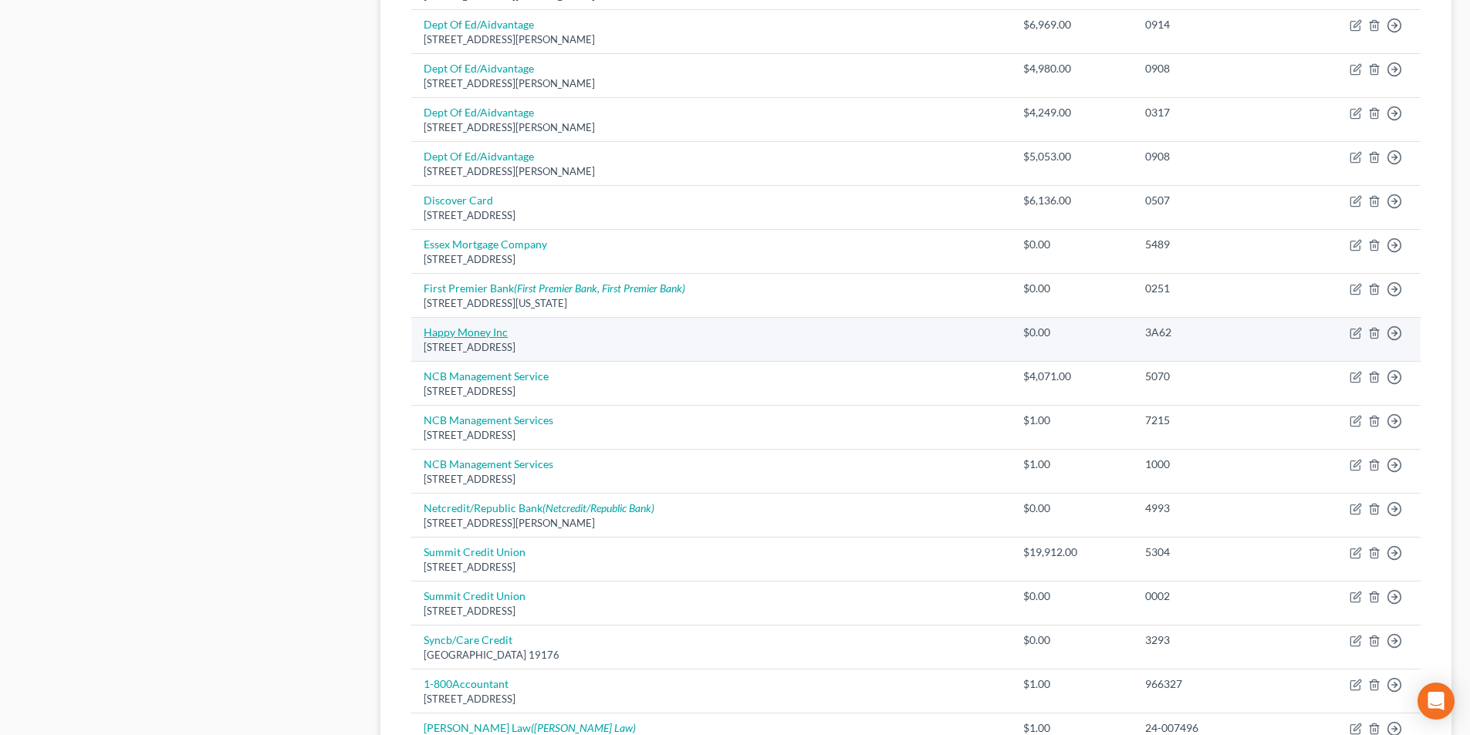
click at [486, 329] on link "Happy Money Inc" at bounding box center [466, 332] width 84 height 13
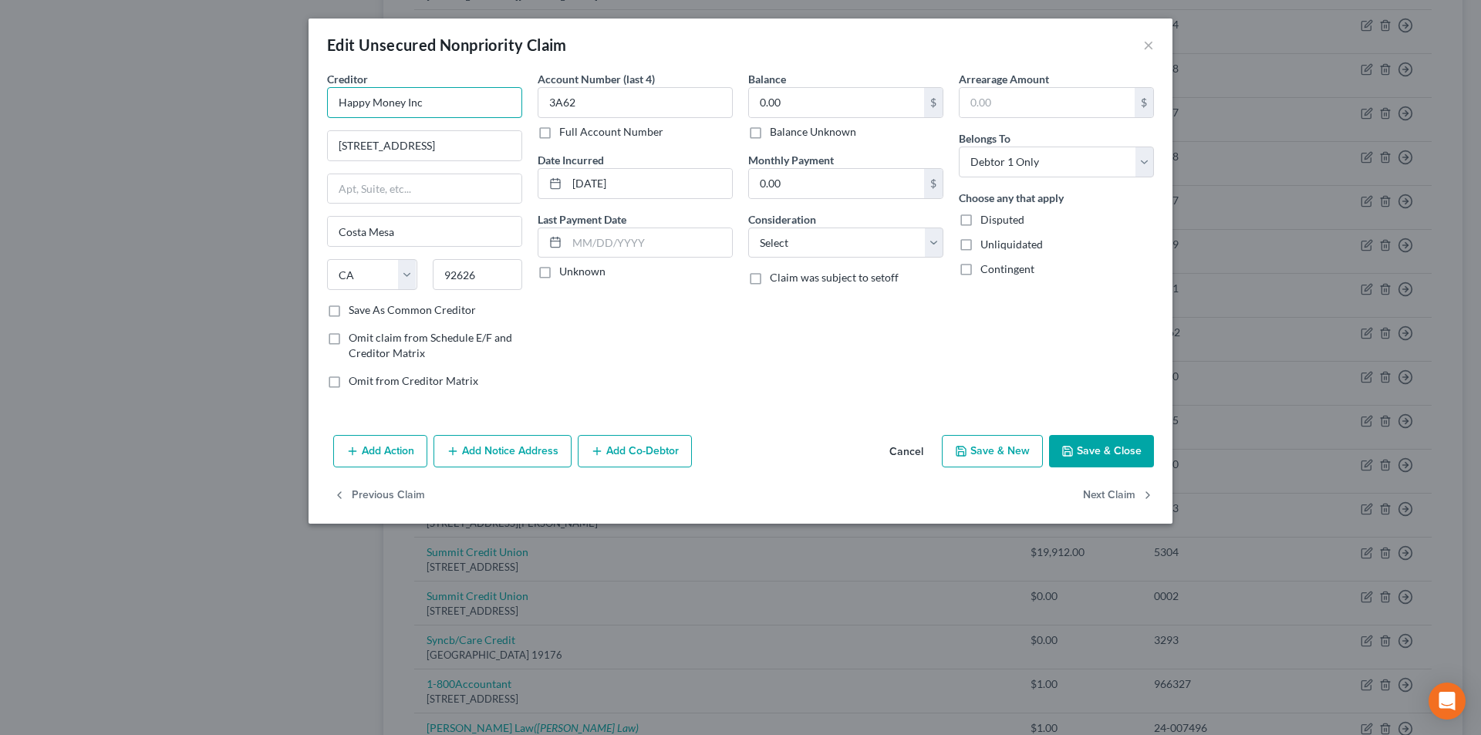
drag, startPoint x: 433, startPoint y: 115, endPoint x: 322, endPoint y: 105, distance: 111.5
click at [322, 105] on div "Creditor * Happy Money Inc [STREET_ADDRESS][GEOGRAPHIC_DATA] [US_STATE][GEOGRAP…" at bounding box center [424, 236] width 211 height 330
click at [501, 446] on button "Add Notice Address" at bounding box center [503, 451] width 138 height 32
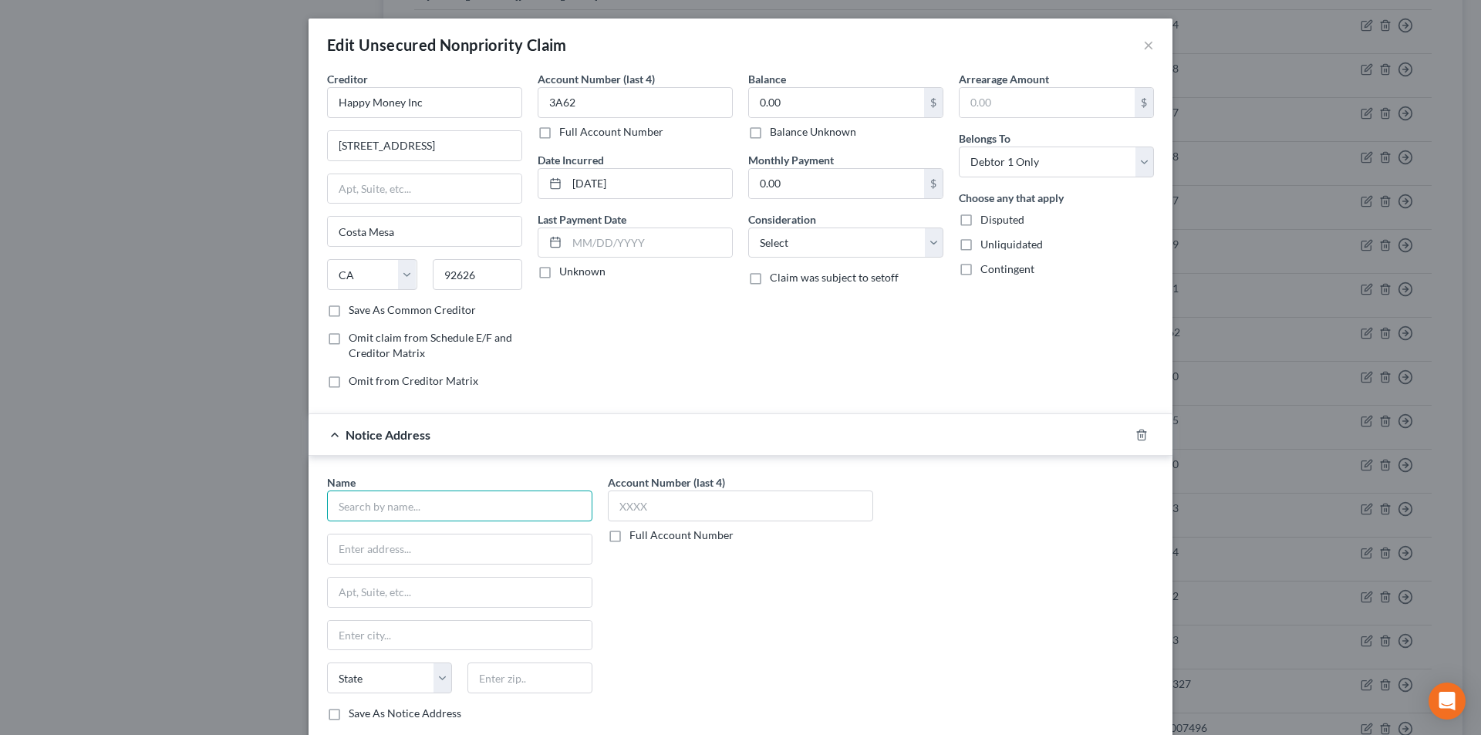
click at [461, 501] on input "text" at bounding box center [459, 506] width 265 height 31
paste input "Happy Money Inc"
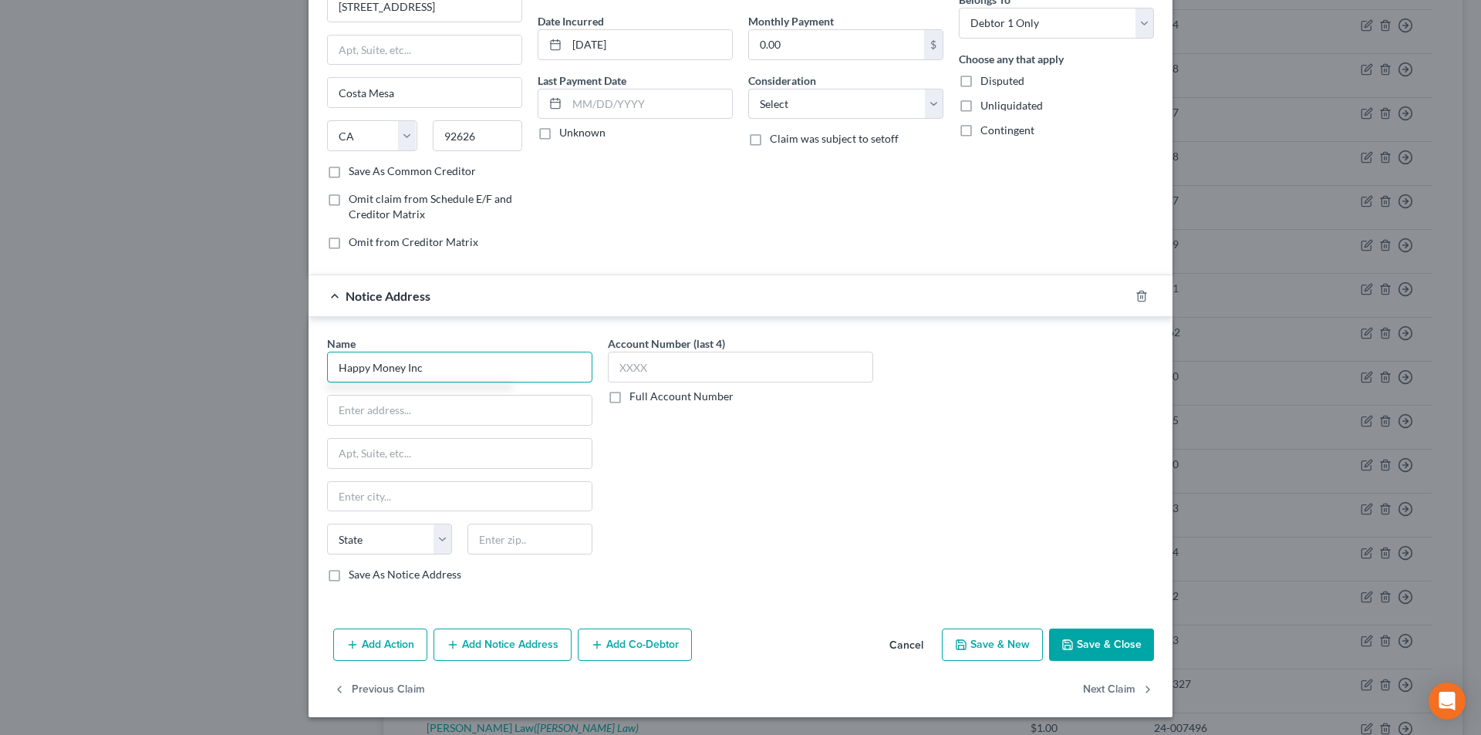
scroll to position [140, 0]
click at [454, 414] on input "text" at bounding box center [460, 409] width 264 height 29
paste input "[STREET_ADDRESS]"
click at [936, 593] on div "Name * Happy Money Inc [STREET_ADDRESS][GEOGRAPHIC_DATA][US_STATE] CO CT DE DC …" at bounding box center [740, 464] width 842 height 259
click at [501, 533] on input "text" at bounding box center [530, 538] width 125 height 31
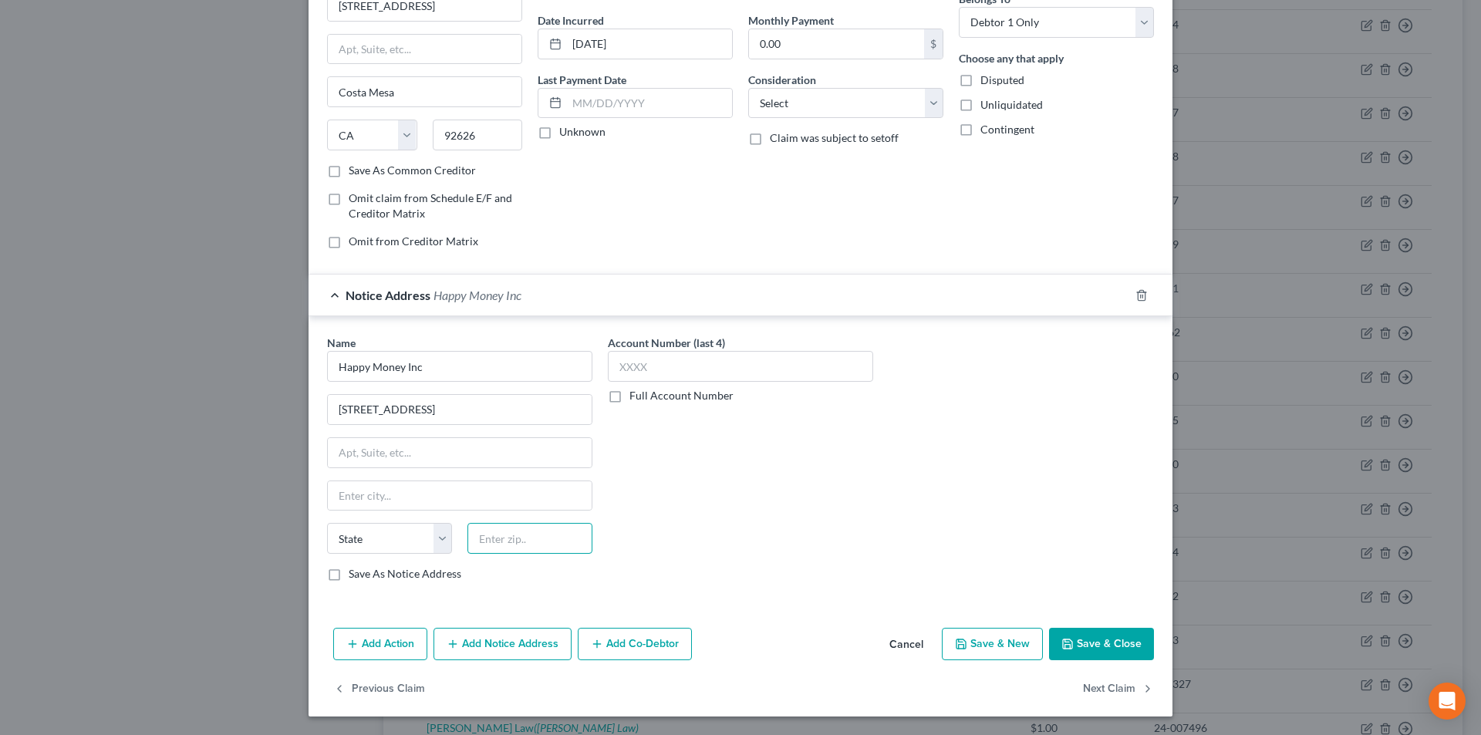
paste input "90503"
click at [698, 559] on div "Account Number (last 4) Full Account Number" at bounding box center [740, 464] width 281 height 259
click at [349, 571] on label "Save As Notice Address" at bounding box center [405, 573] width 113 height 15
click at [355, 571] on input "Save As Notice Address" at bounding box center [360, 571] width 10 height 10
click at [650, 371] on input "text" at bounding box center [740, 366] width 265 height 31
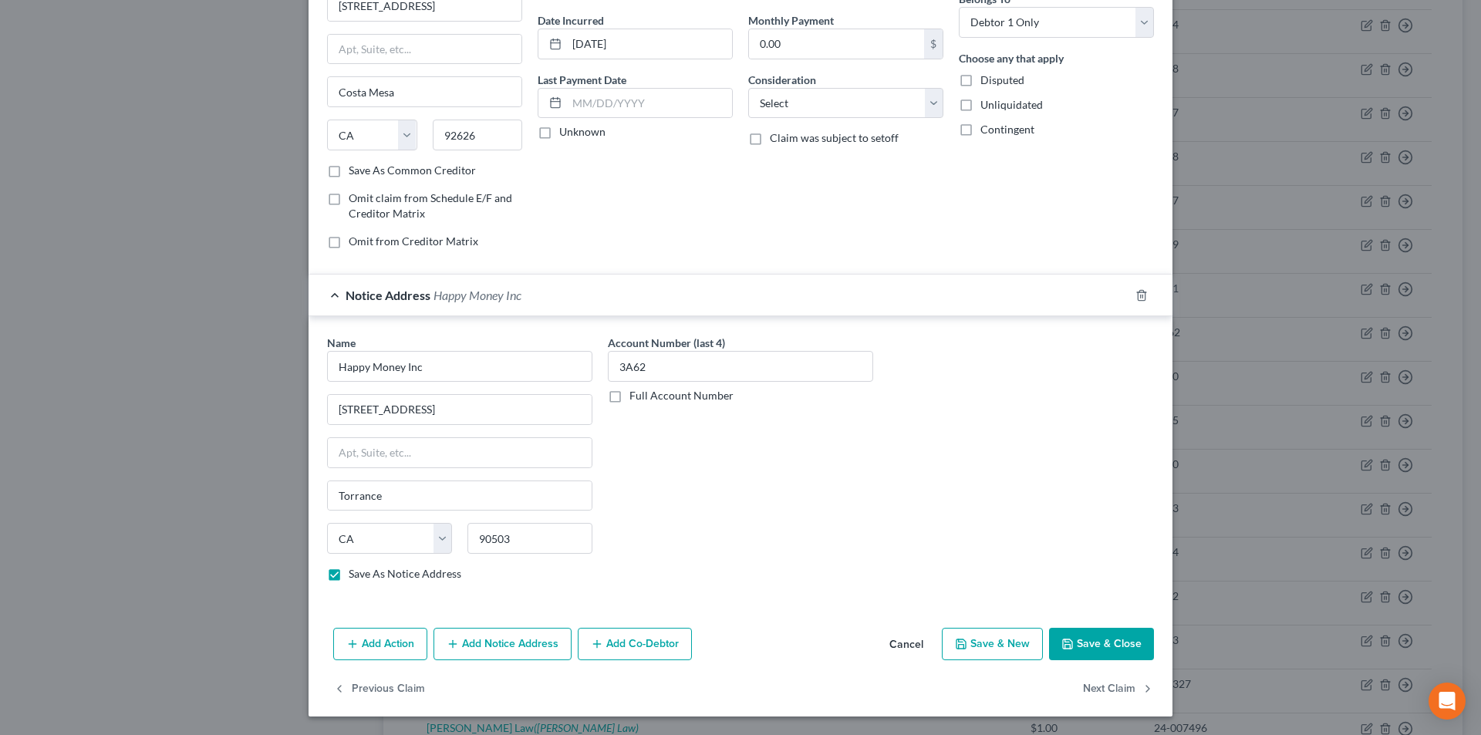
click at [1107, 640] on button "Save & Close" at bounding box center [1101, 644] width 105 height 32
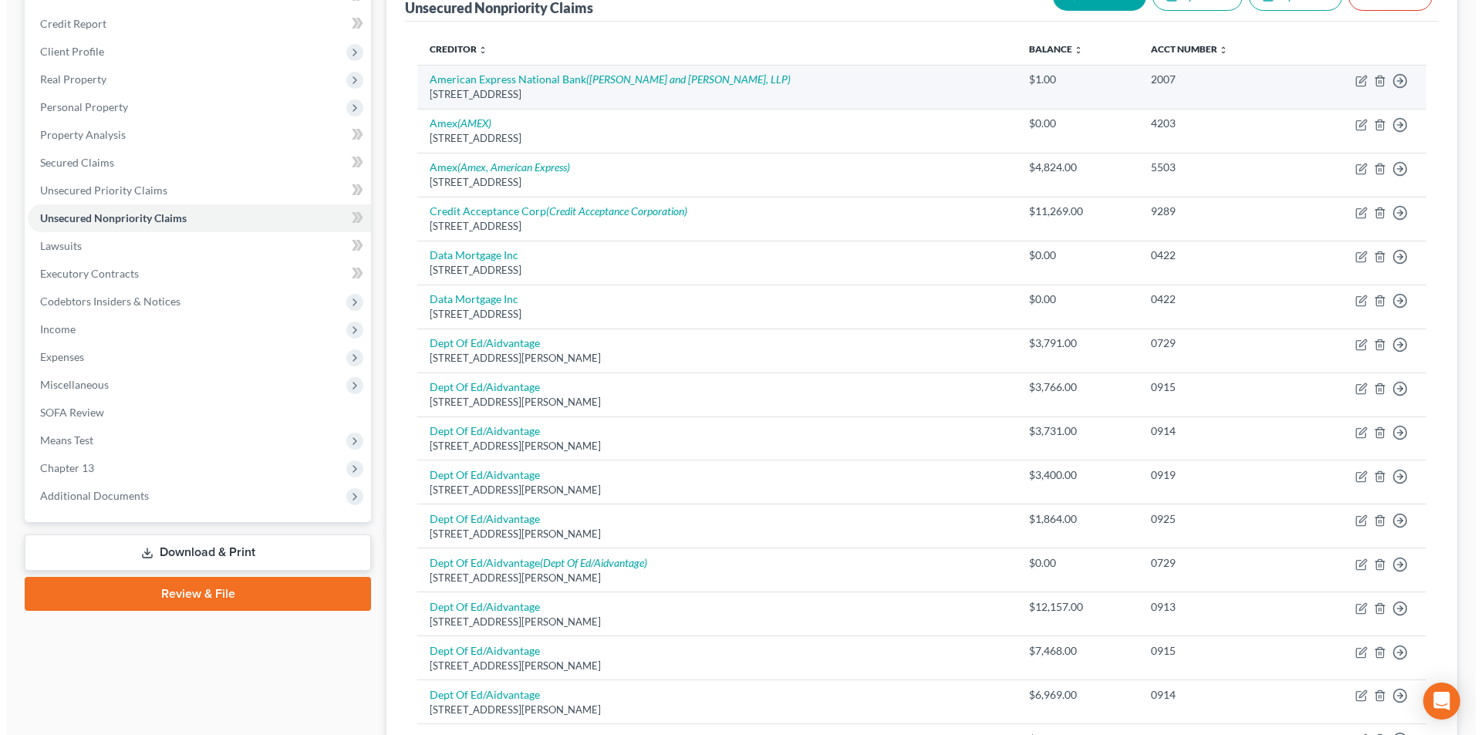
scroll to position [0, 0]
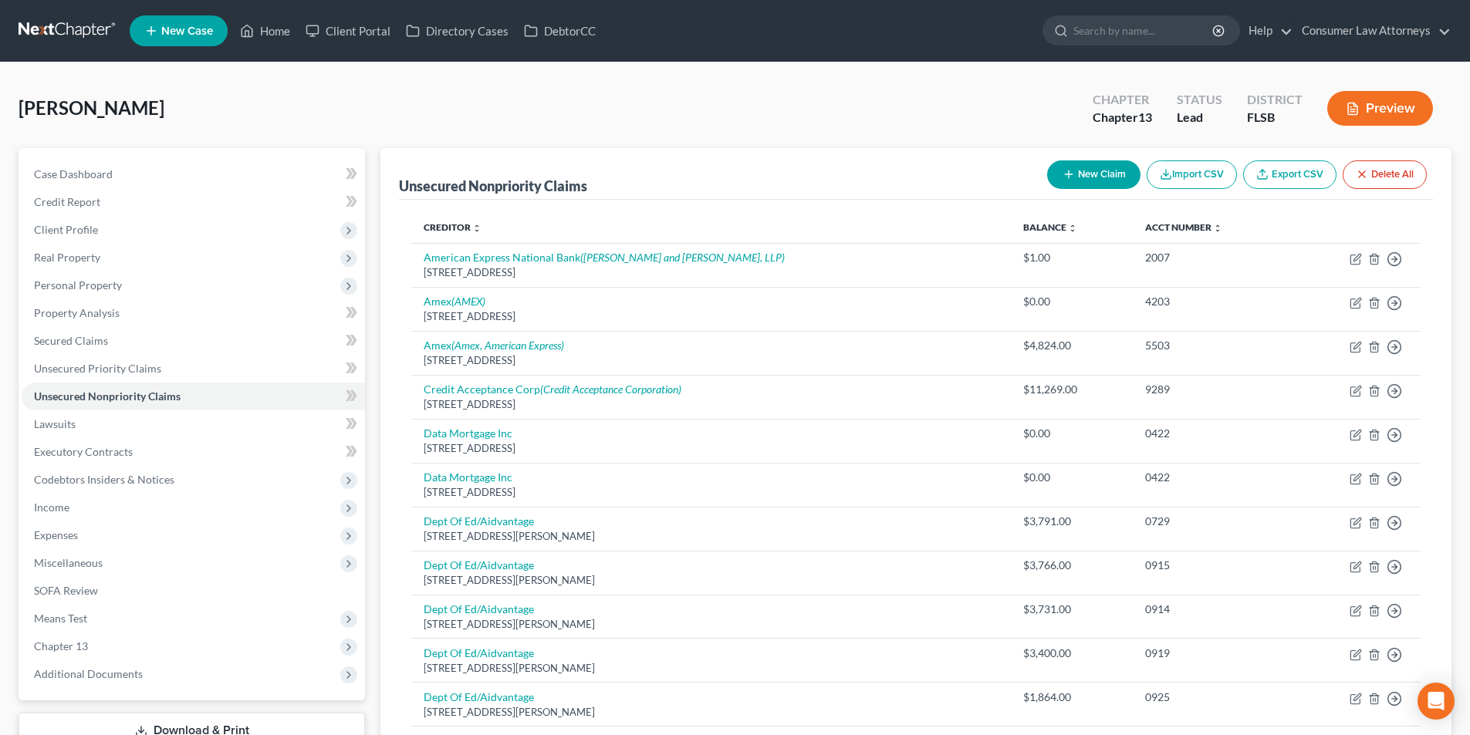
click at [1081, 177] on button "New Claim" at bounding box center [1093, 174] width 93 height 29
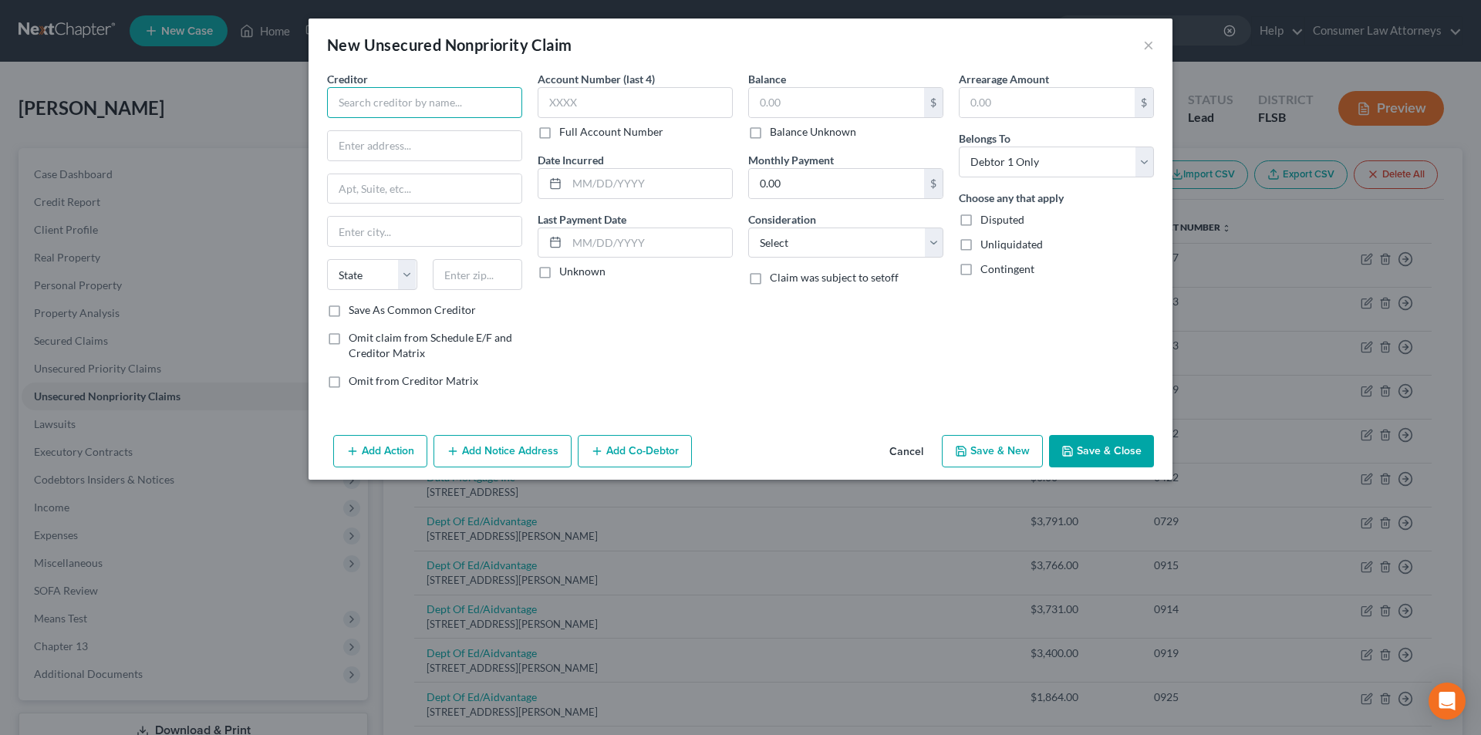
click at [462, 110] on input "text" at bounding box center [424, 102] width 195 height 31
paste input "Monterey Collection Services, LLC"
drag, startPoint x: 438, startPoint y: 142, endPoint x: 442, endPoint y: 160, distance: 18.2
click at [438, 142] on input "text" at bounding box center [425, 145] width 194 height 29
paste input "[STREET_ADDRESS]"
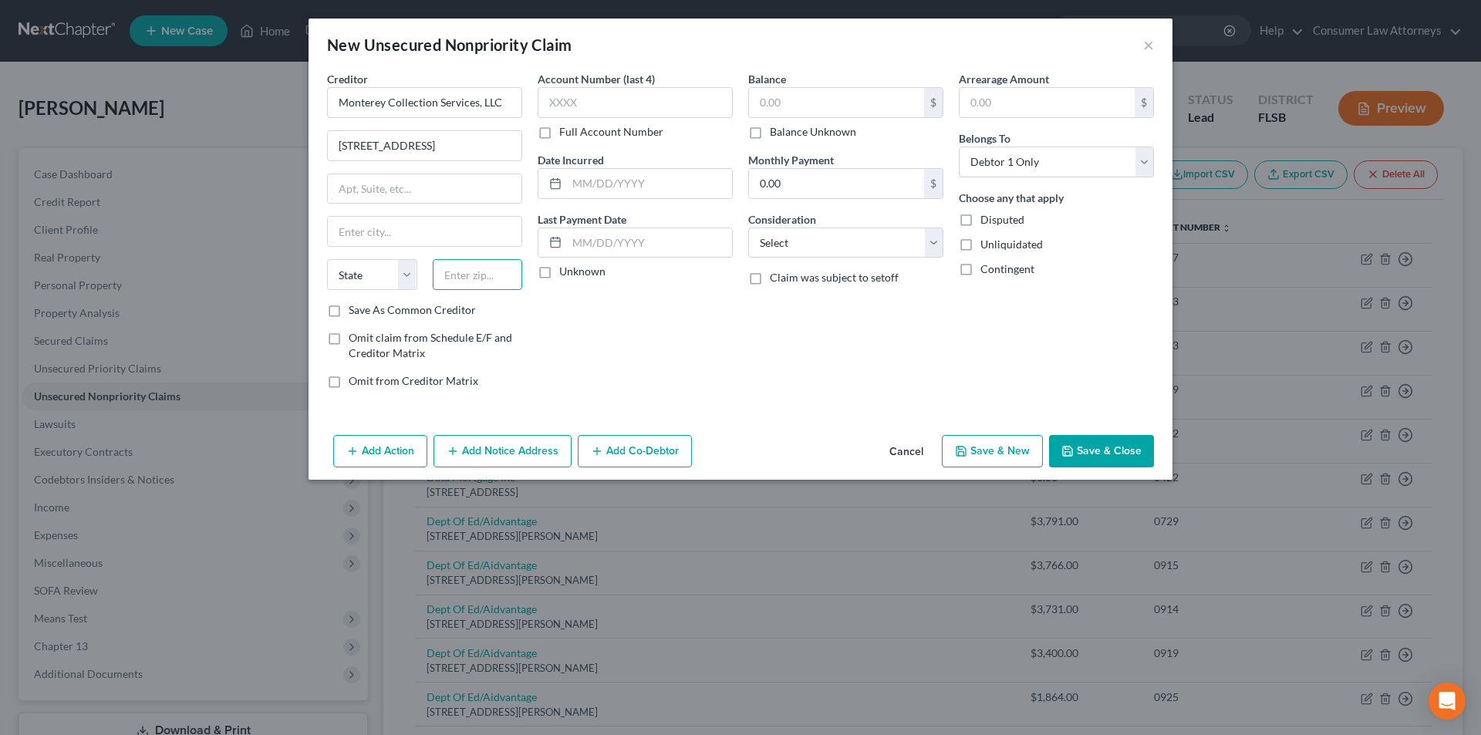
click at [471, 282] on input "text" at bounding box center [478, 274] width 90 height 31
paste input "92056"
click at [559, 127] on label "Full Account Number" at bounding box center [611, 131] width 104 height 15
click at [566, 127] on input "Full Account Number" at bounding box center [571, 129] width 10 height 10
click at [579, 113] on input "text" at bounding box center [635, 102] width 195 height 31
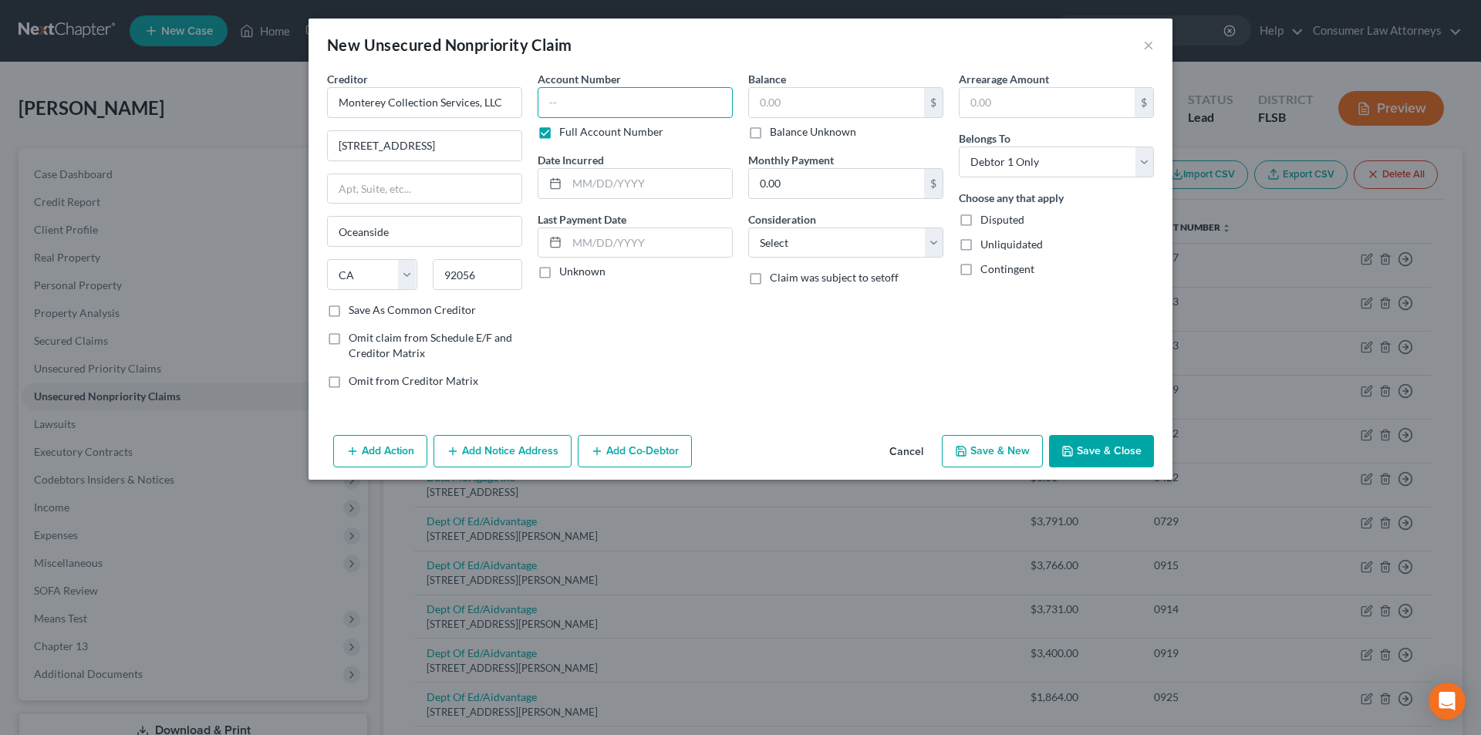
paste input "503-796564"
click at [814, 106] on input "text" at bounding box center [836, 102] width 175 height 29
click at [636, 182] on input "text" at bounding box center [649, 183] width 165 height 29
click at [511, 453] on button "Add Notice Address" at bounding box center [503, 451] width 138 height 32
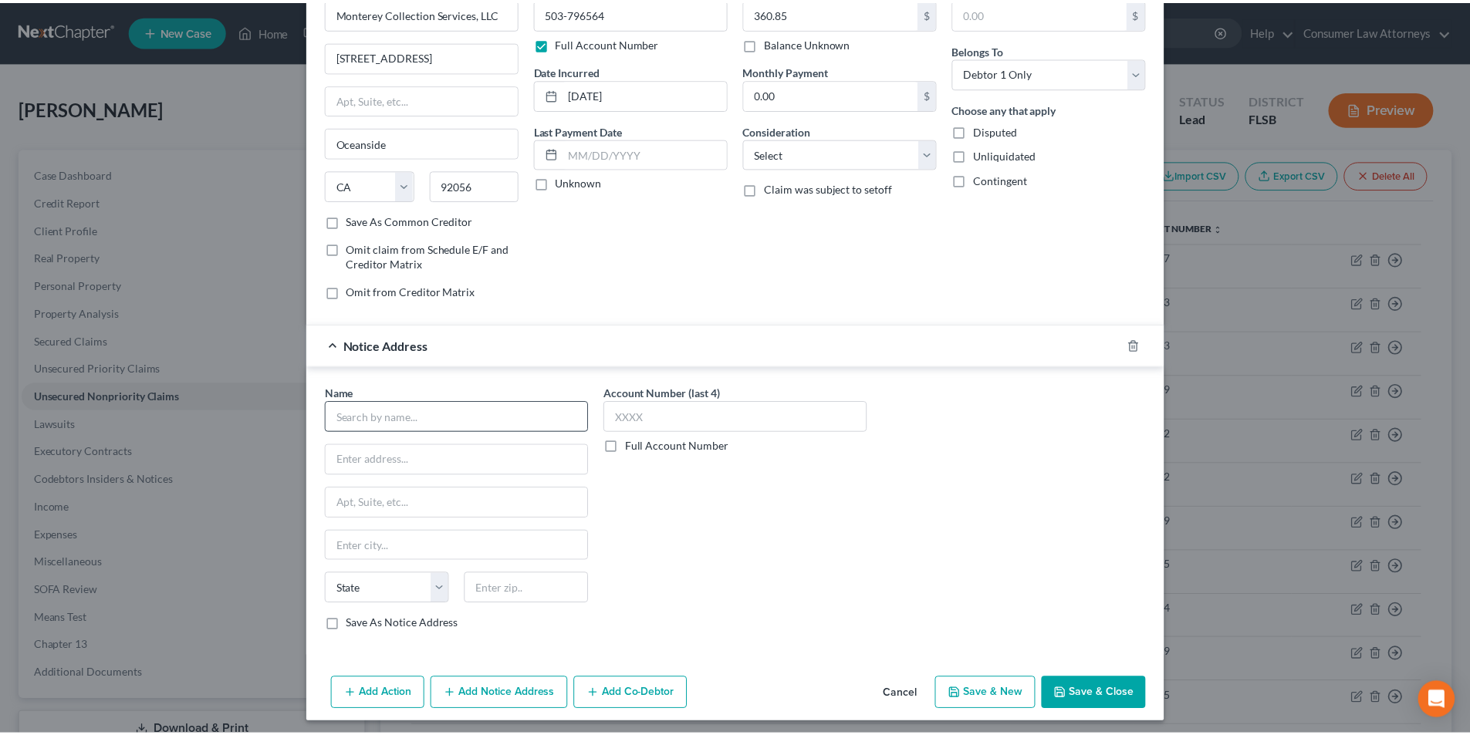
scroll to position [96, 0]
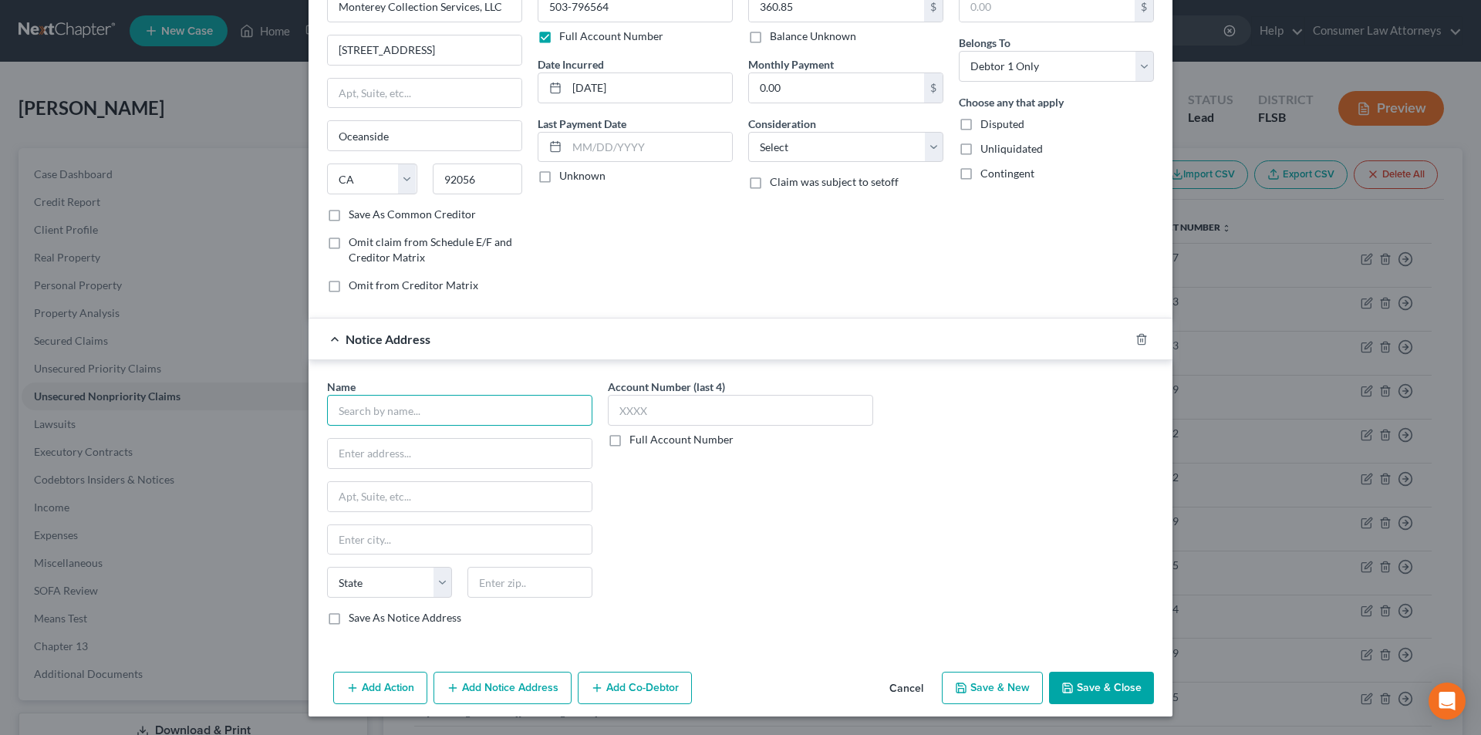
click at [445, 416] on input "text" at bounding box center [459, 410] width 265 height 31
paste input "The Photo Studio Group/Studio 1"
click at [532, 411] on input "The Photo Studio Group/Studio 1" at bounding box center [459, 410] width 265 height 31
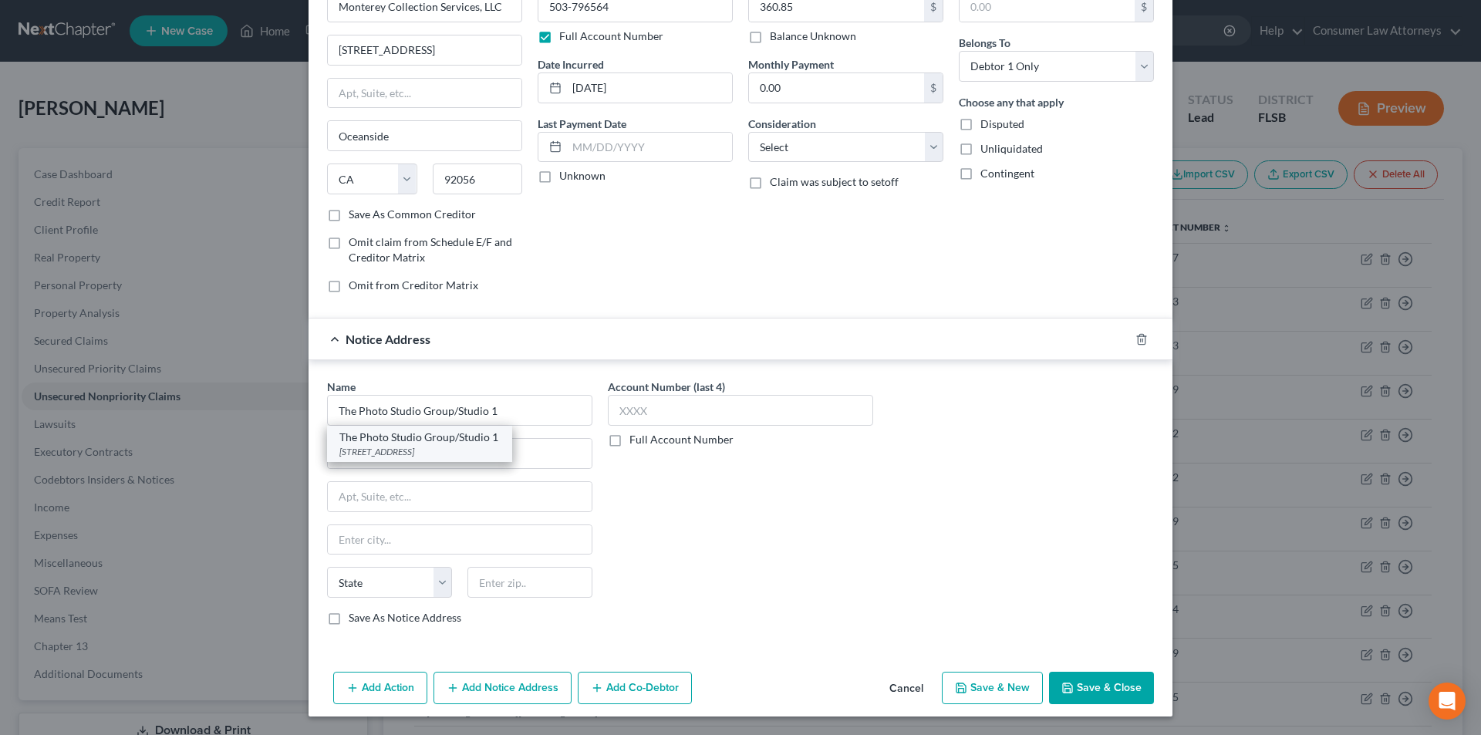
click at [438, 441] on div "The Photo Studio Group/Studio 1" at bounding box center [419, 437] width 160 height 15
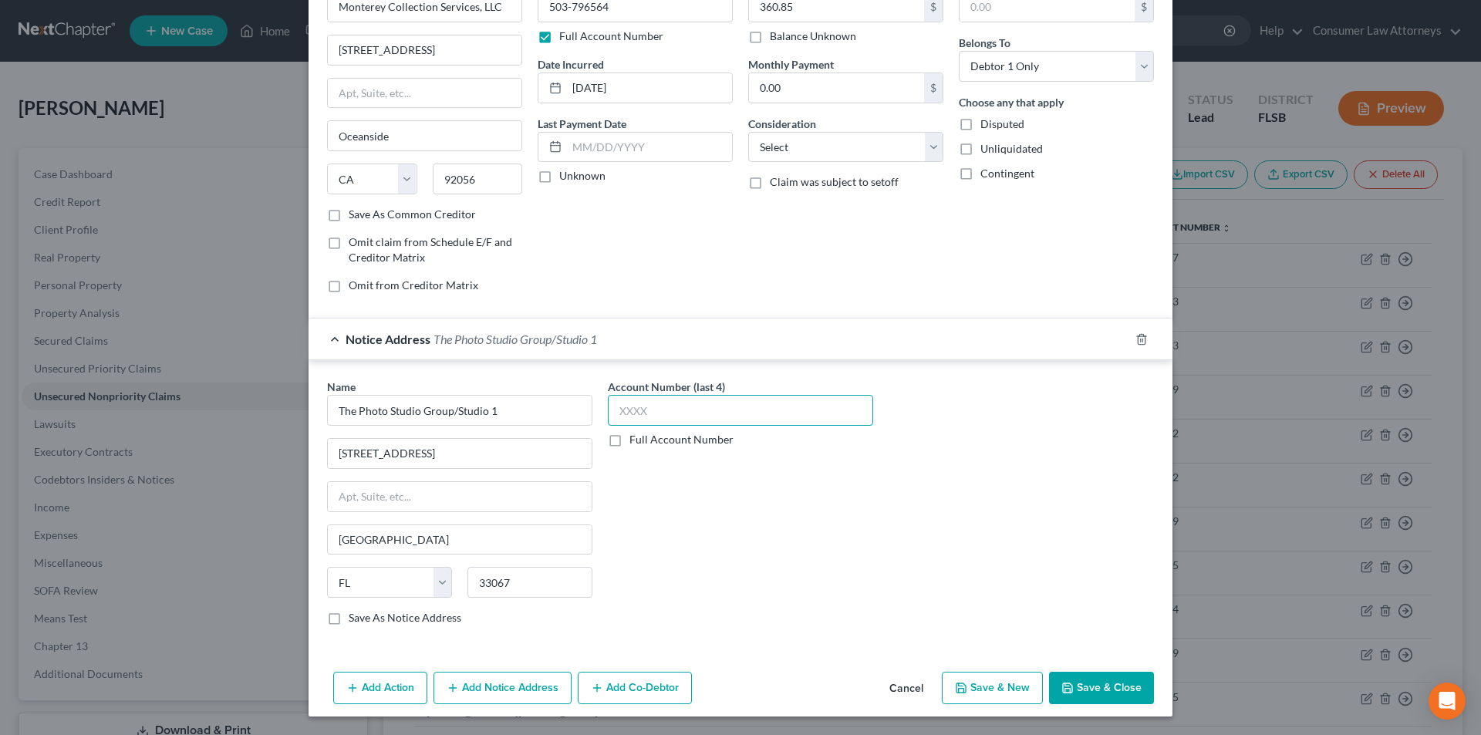
click at [725, 419] on input "text" at bounding box center [740, 410] width 265 height 31
click at [630, 437] on label "Full Account Number" at bounding box center [682, 439] width 104 height 15
click at [636, 437] on input "Full Account Number" at bounding box center [641, 437] width 10 height 10
click at [686, 414] on input "text" at bounding box center [740, 410] width 265 height 31
paste input "The Photo Studio Group/Studio 1"
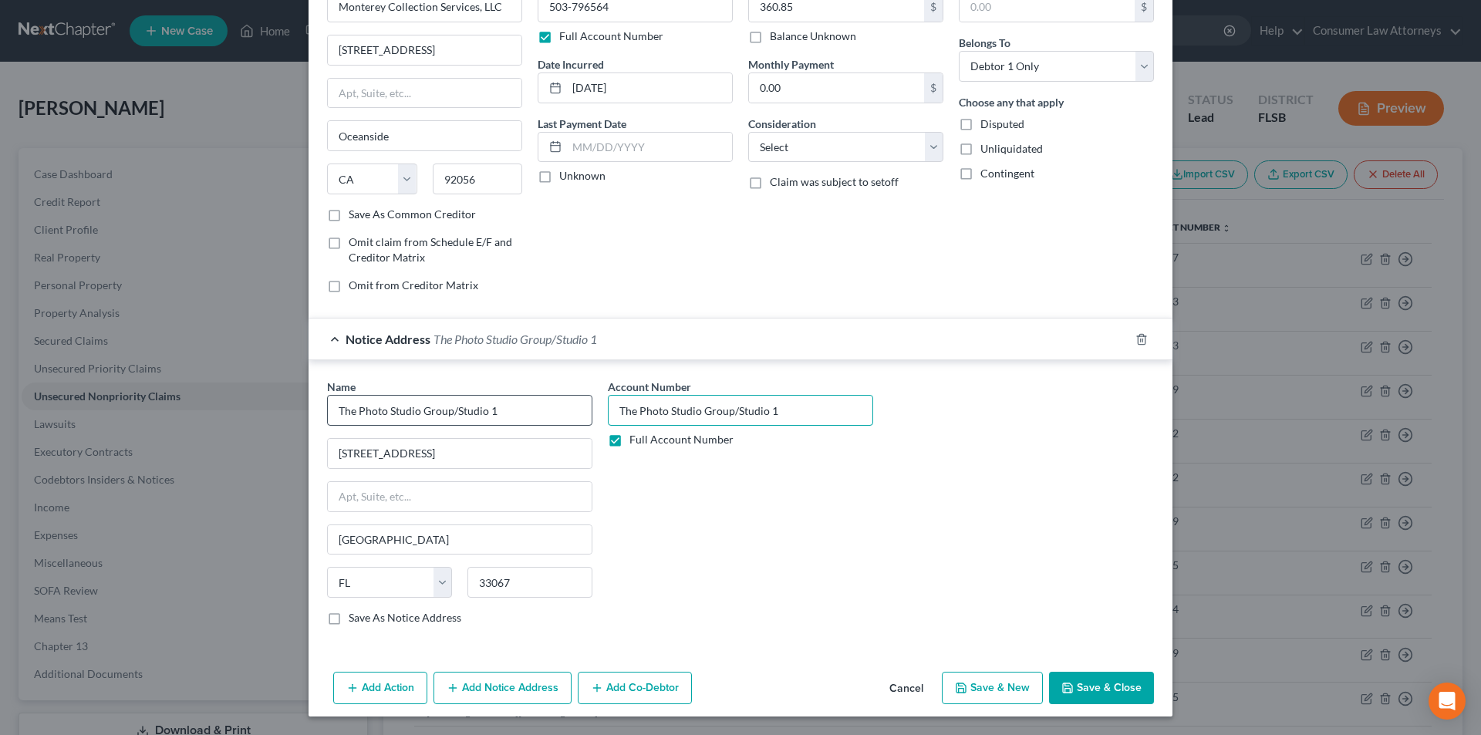
drag, startPoint x: 769, startPoint y: 417, endPoint x: 565, endPoint y: 414, distance: 204.5
click at [581, 416] on div "Name * The Photo Studio Group/Studio 1 [GEOGRAPHIC_DATA] [US_STATE][GEOGRAPHIC_…" at bounding box center [740, 508] width 842 height 259
drag, startPoint x: 1096, startPoint y: 687, endPoint x: 1211, endPoint y: 596, distance: 147.2
click at [1096, 687] on button "Save & Close" at bounding box center [1101, 688] width 105 height 32
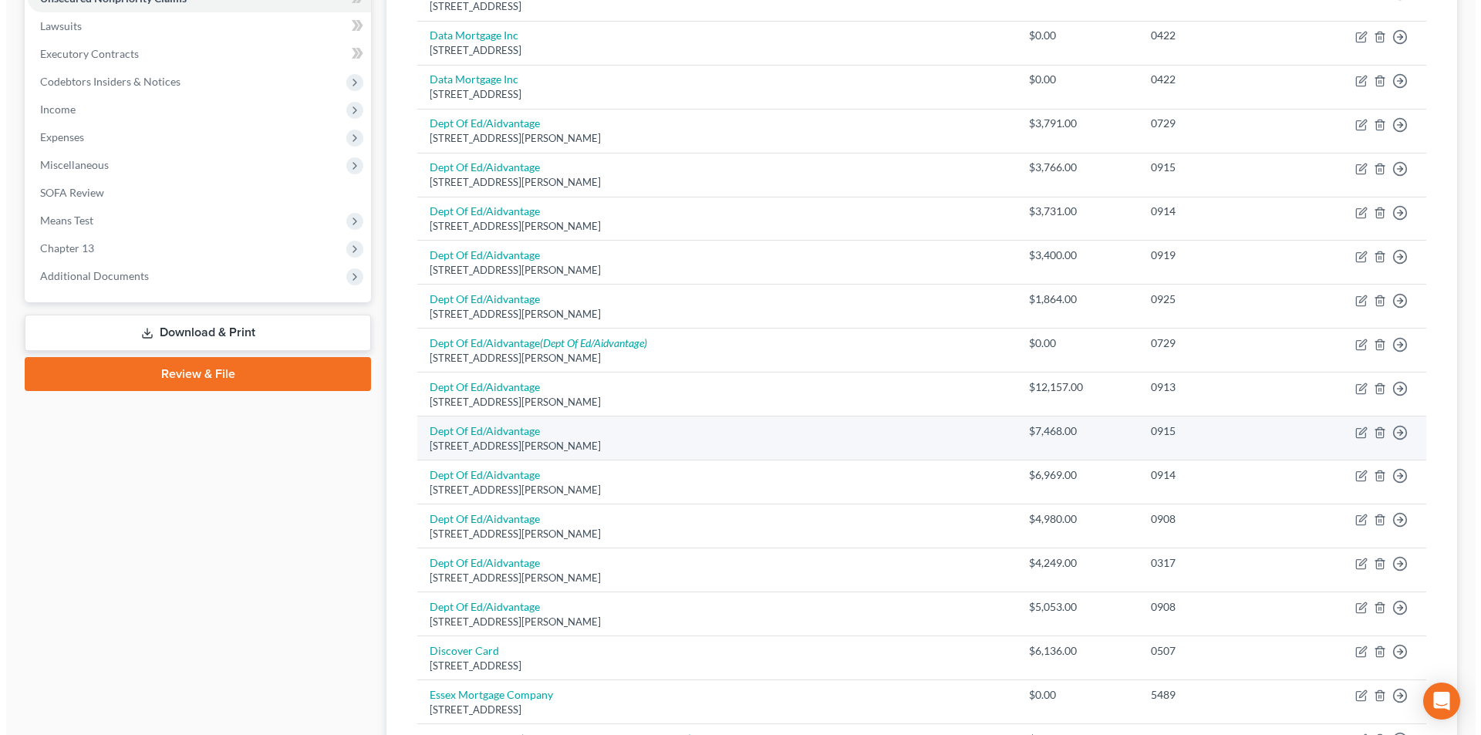
scroll to position [89, 0]
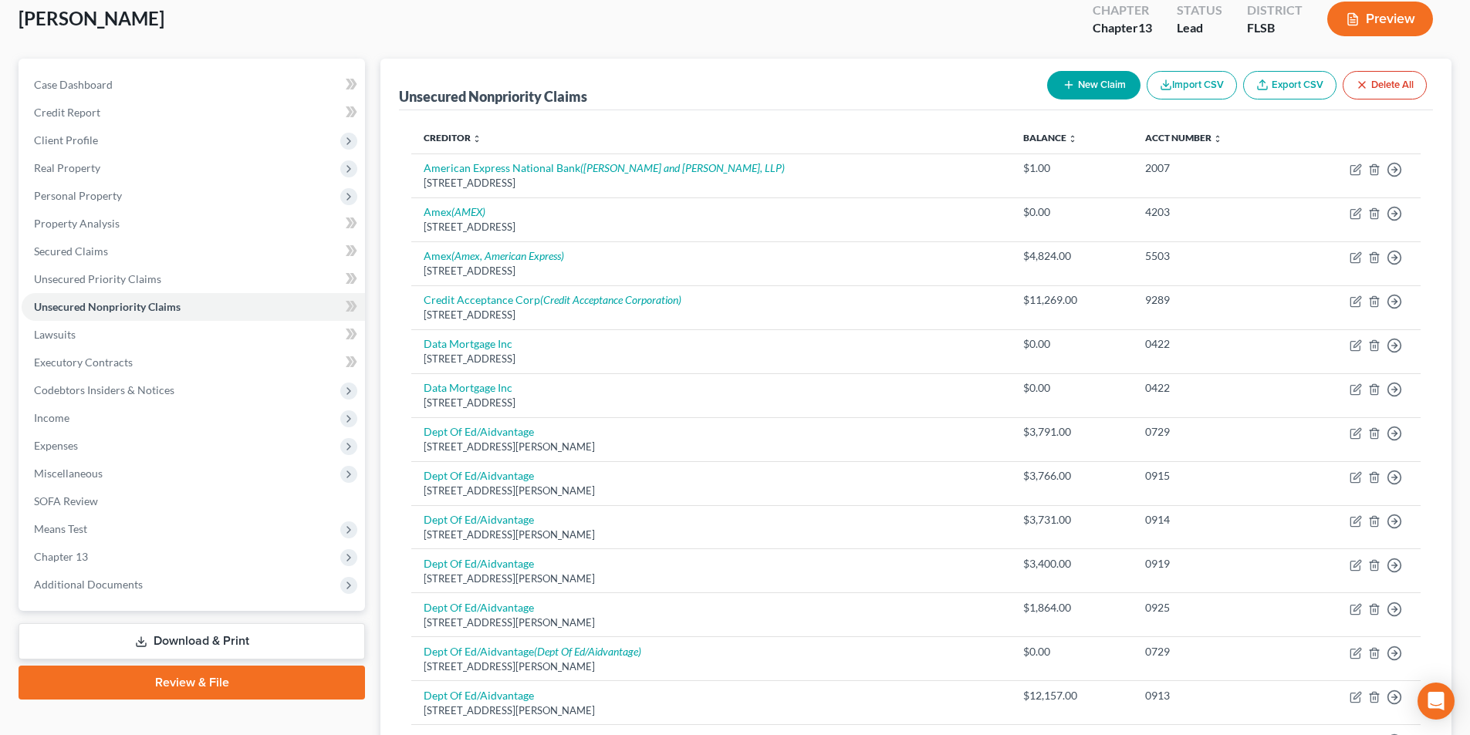
click at [1096, 88] on button "New Claim" at bounding box center [1093, 85] width 93 height 29
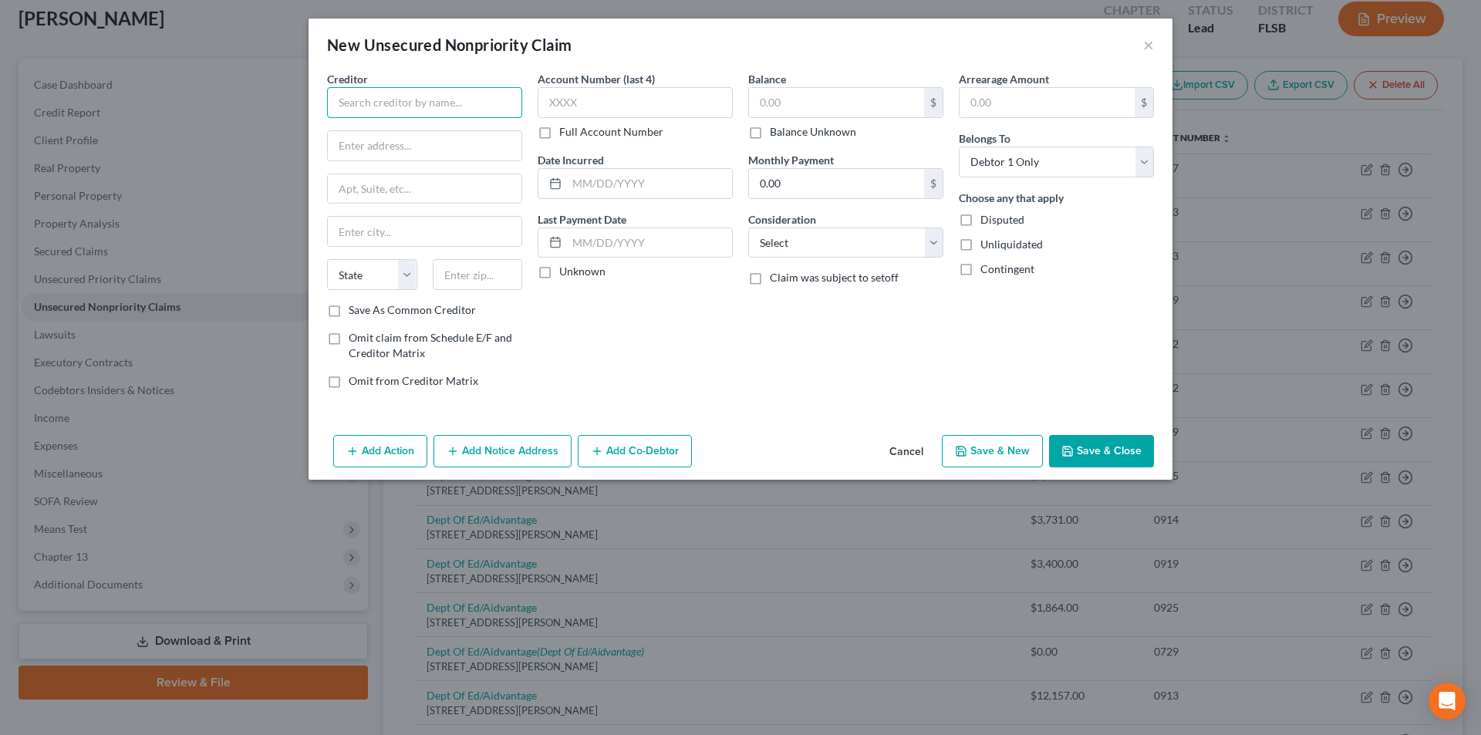
click at [423, 106] on input "text" at bounding box center [424, 102] width 195 height 31
paste input "National Cooperative Bank, N.A."
click at [365, 150] on input "text" at bounding box center [425, 145] width 194 height 29
paste input "[STREET_ADDRESS]"
drag, startPoint x: 616, startPoint y: 350, endPoint x: 532, endPoint y: 306, distance: 94.2
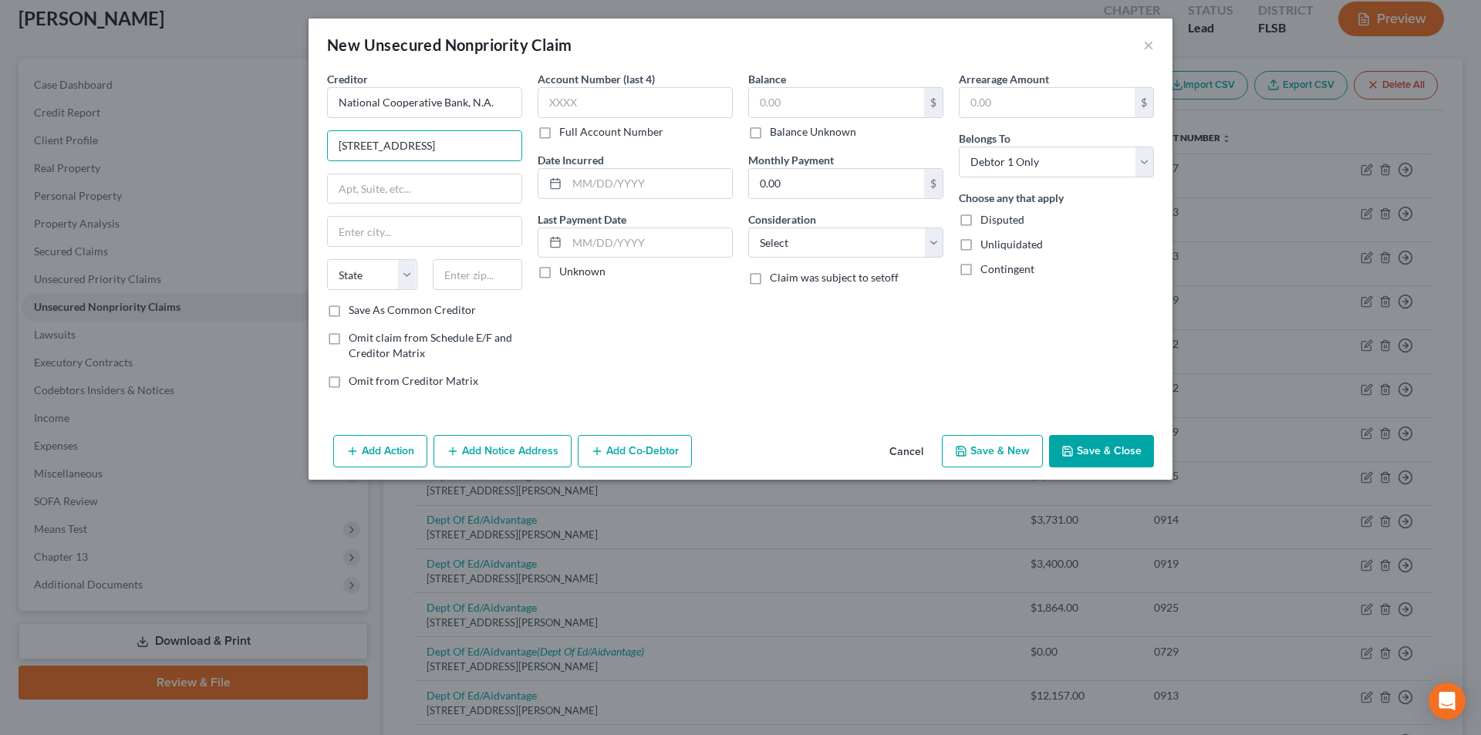
click at [615, 349] on div "Account Number (last 4) Full Account Number Date Incurred Last Payment Date Unk…" at bounding box center [635, 236] width 211 height 330
click at [464, 272] on input "text" at bounding box center [478, 274] width 90 height 31
click at [640, 100] on input "text" at bounding box center [635, 102] width 195 height 31
click at [823, 95] on input "text" at bounding box center [836, 102] width 175 height 29
click at [628, 177] on input "text" at bounding box center [649, 183] width 165 height 29
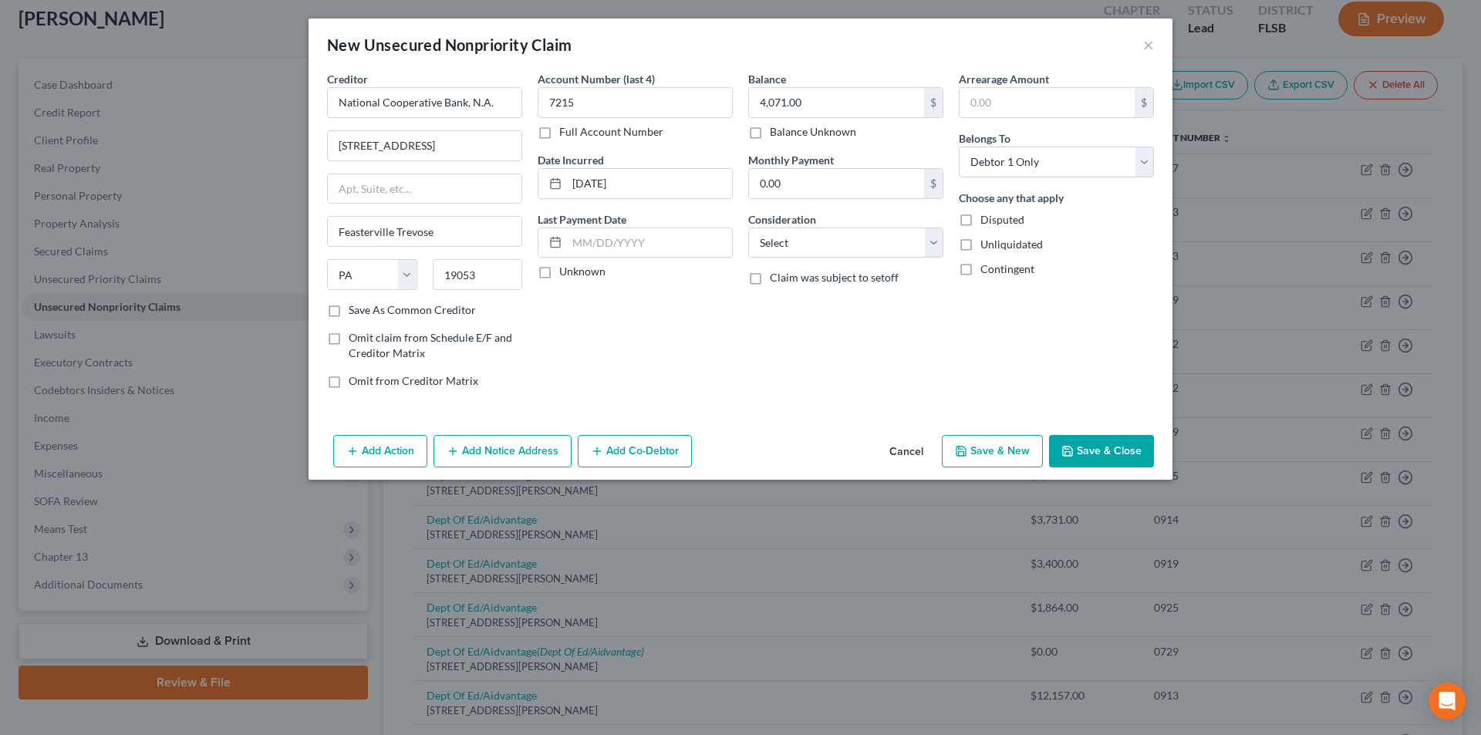
drag, startPoint x: 495, startPoint y: 447, endPoint x: 486, endPoint y: 474, distance: 28.3
click at [495, 447] on button "Add Notice Address" at bounding box center [503, 451] width 138 height 32
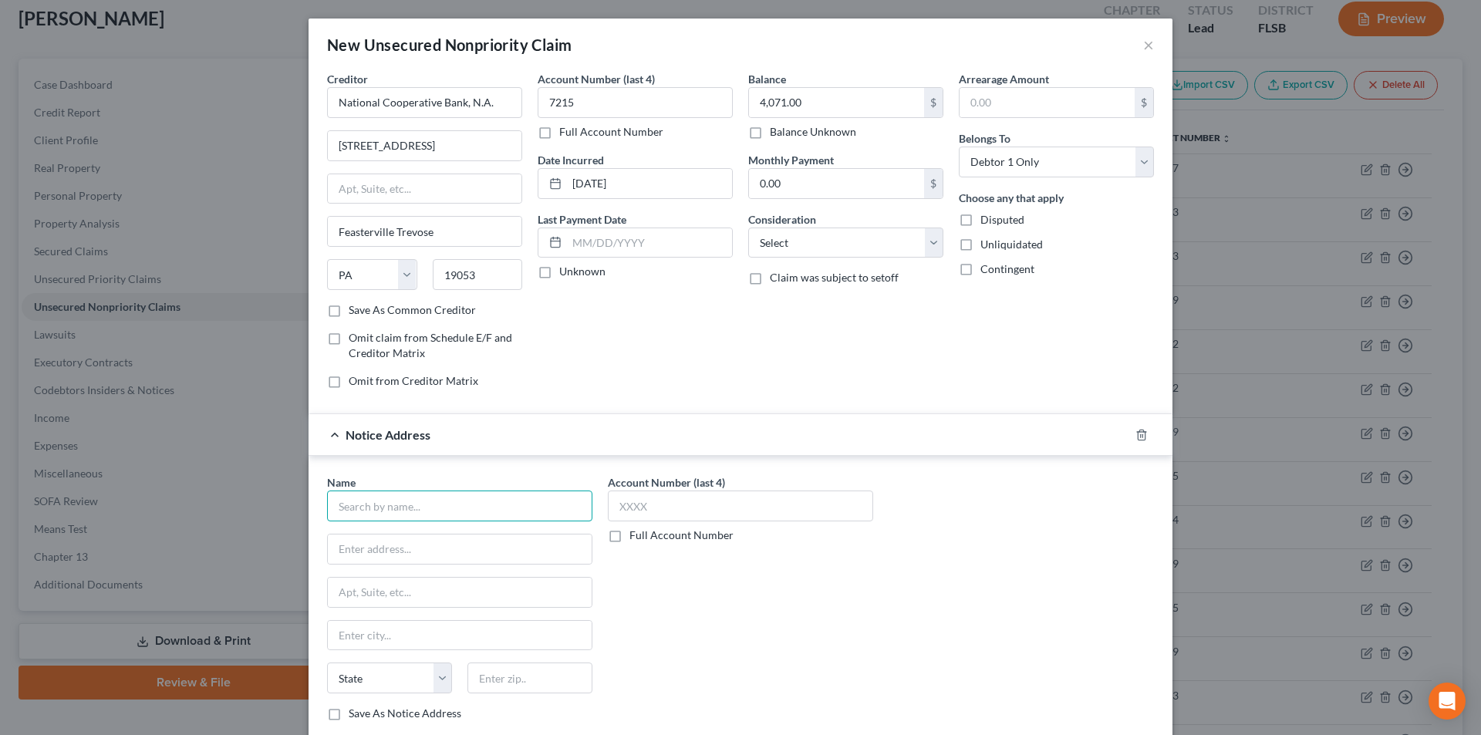
click at [446, 503] on input "text" at bounding box center [459, 506] width 265 height 31
paste input "National Cooperative Bank, N,A,"
click at [421, 537] on div "National Cooperative Bank, N,A," at bounding box center [419, 532] width 160 height 15
click at [630, 505] on input "text" at bounding box center [740, 506] width 265 height 31
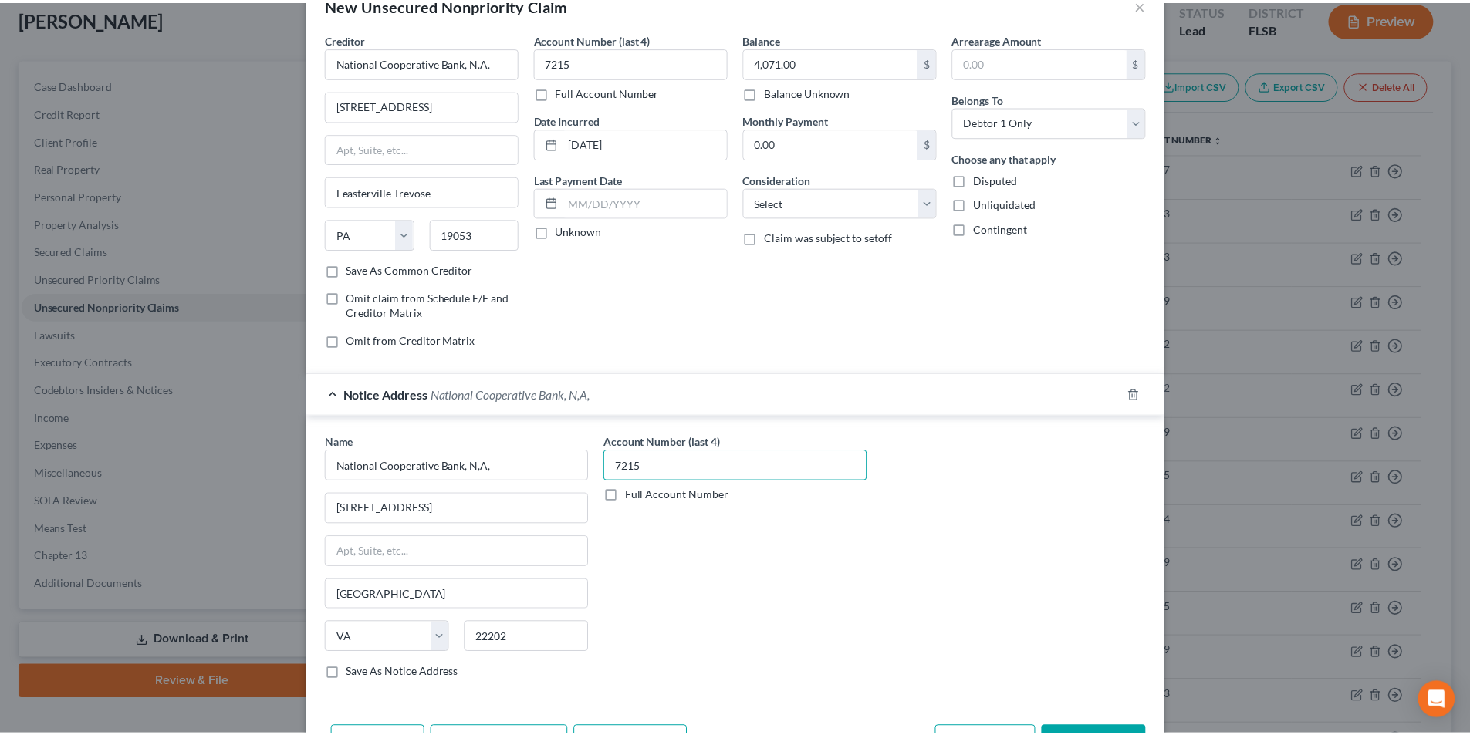
scroll to position [96, 0]
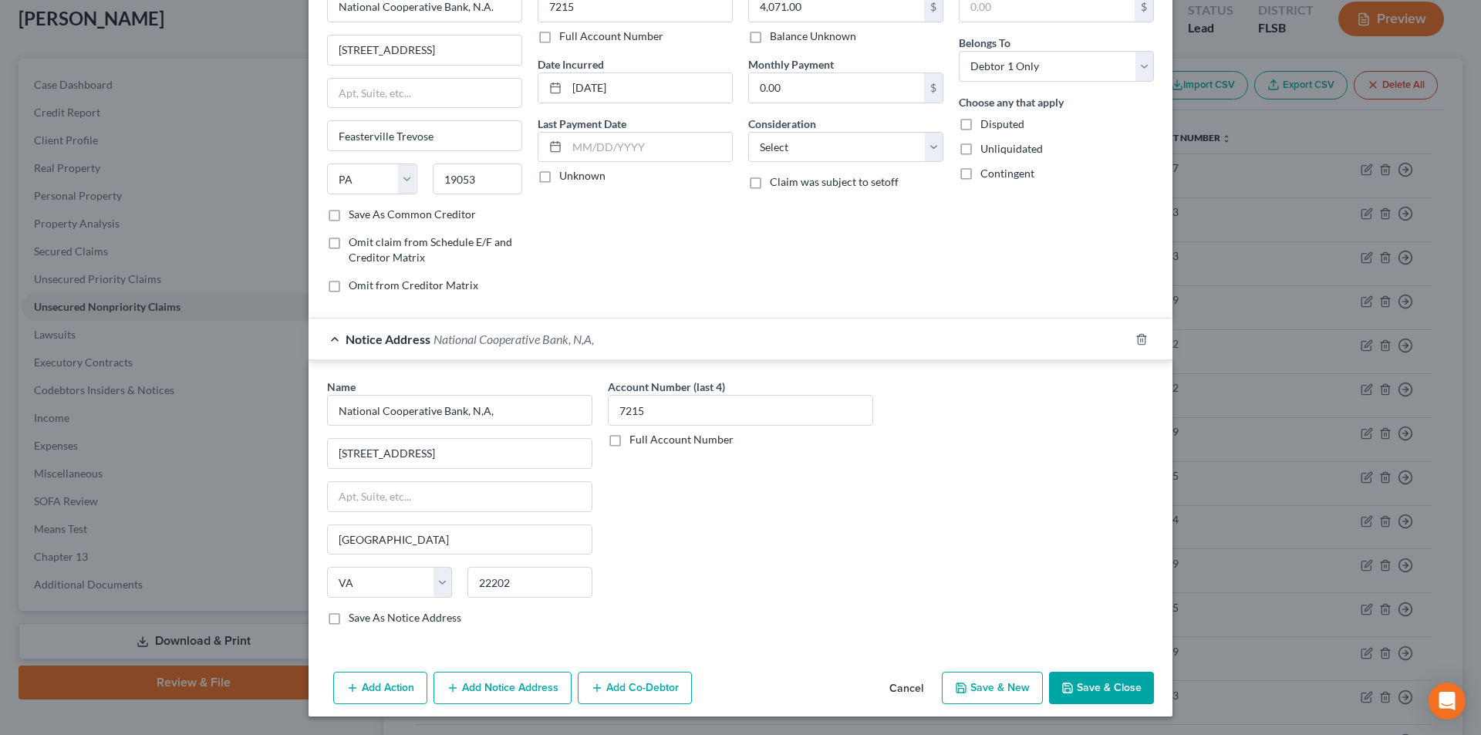
drag, startPoint x: 1087, startPoint y: 691, endPoint x: 1086, endPoint y: 663, distance: 27.8
click at [1088, 691] on button "Save & Close" at bounding box center [1101, 688] width 105 height 32
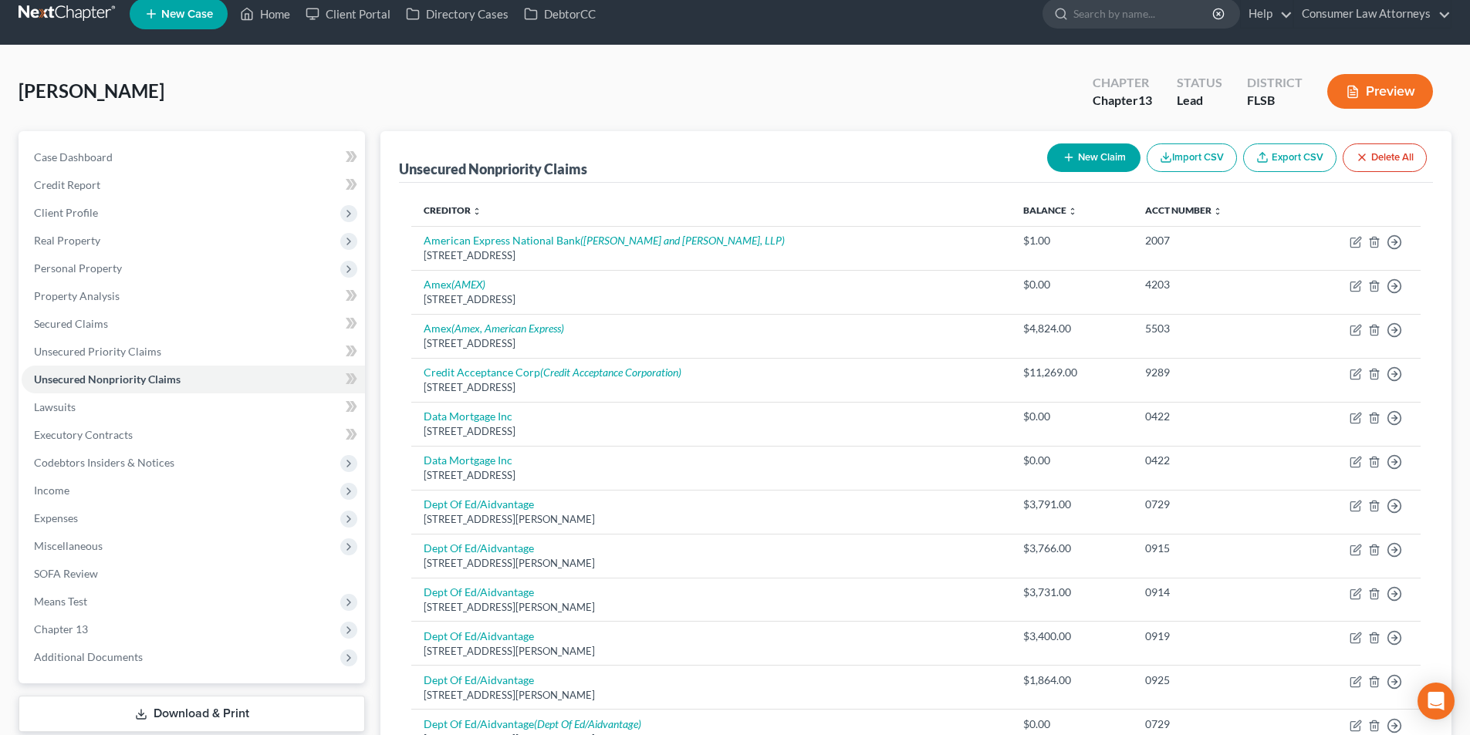
scroll to position [0, 0]
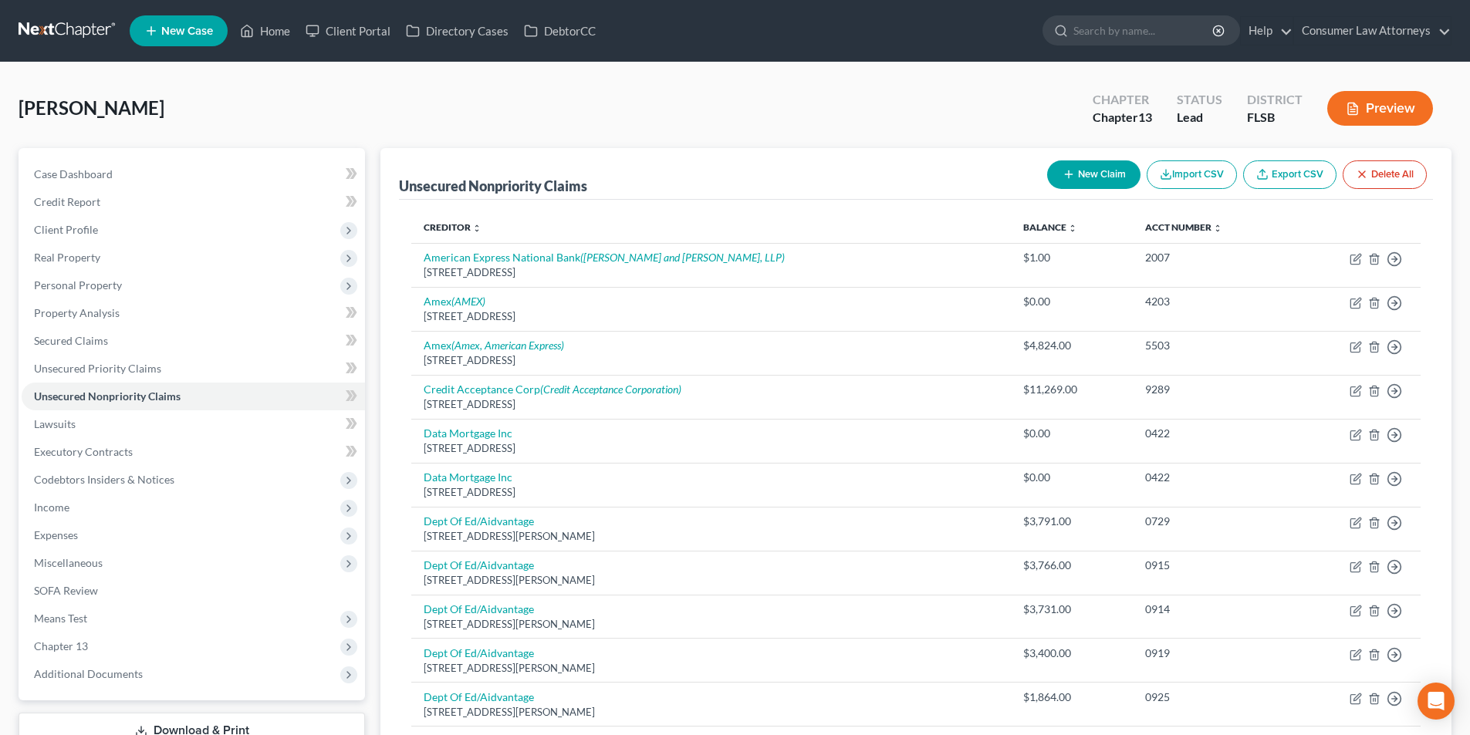
click at [1057, 178] on button "New Claim" at bounding box center [1093, 174] width 93 height 29
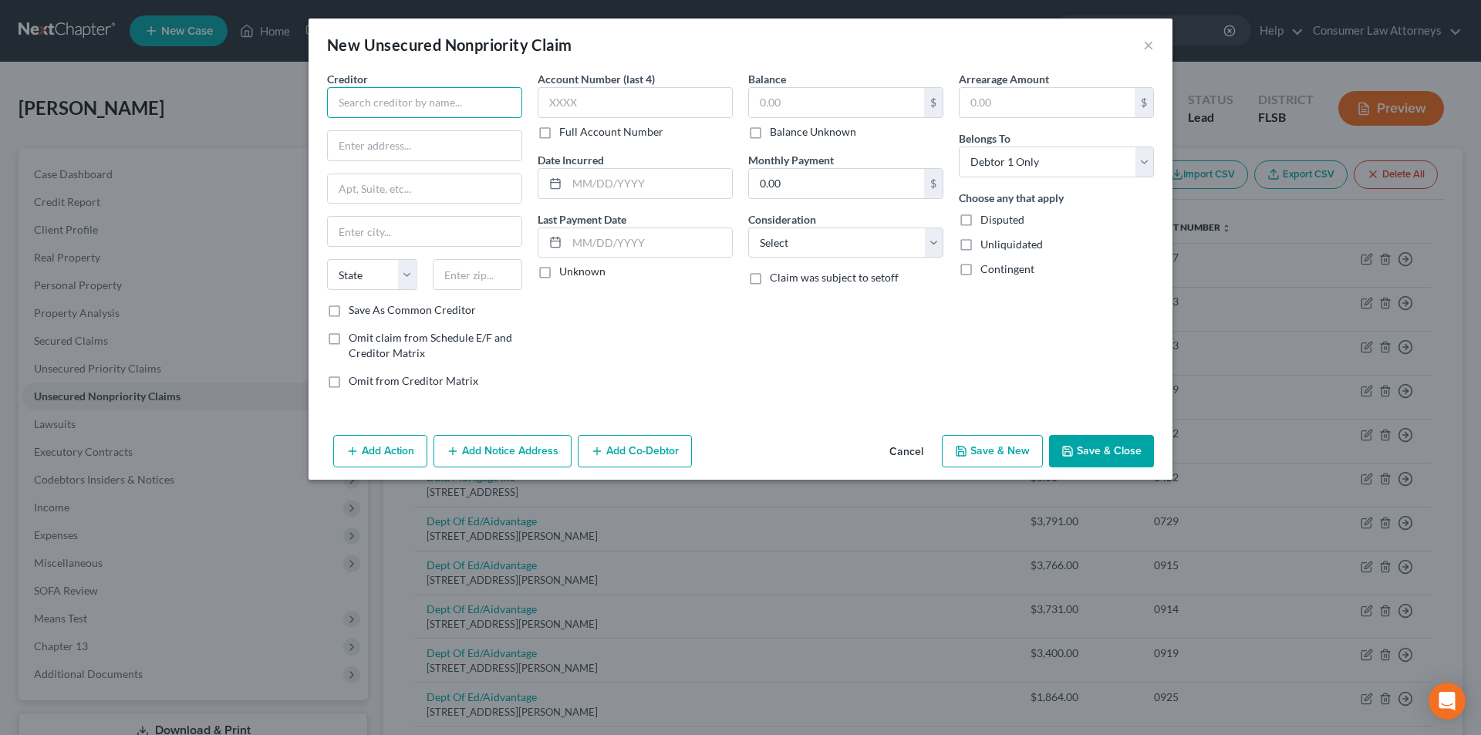
click at [464, 106] on input "text" at bounding box center [424, 102] width 195 height 31
paste input "[PERSON_NAME] Legal, P.A."
click at [406, 150] on div "[STREET_ADDRESS]" at bounding box center [419, 143] width 160 height 13
click at [559, 134] on label "Full Account Number" at bounding box center [611, 131] width 104 height 15
click at [566, 134] on input "Full Account Number" at bounding box center [571, 129] width 10 height 10
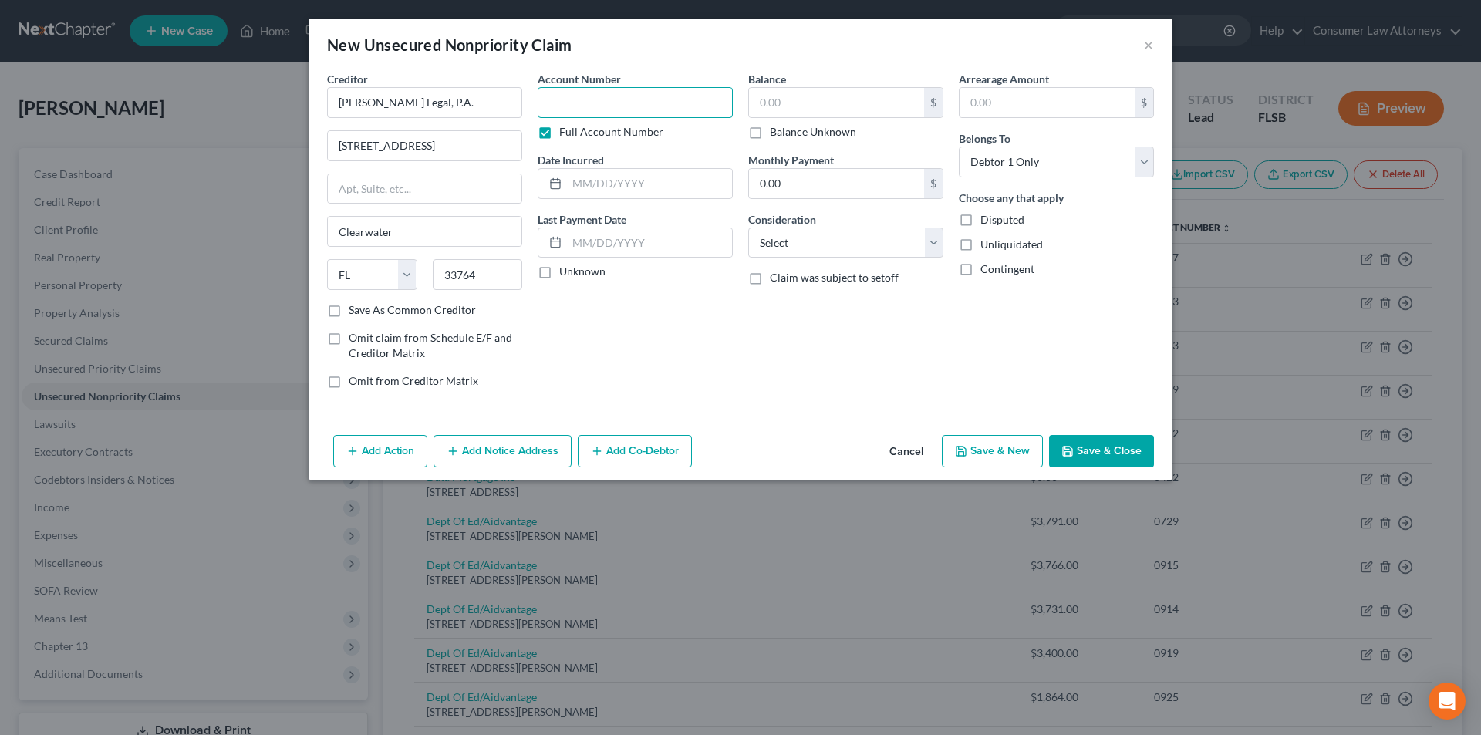
click at [585, 110] on input "text" at bounding box center [635, 102] width 195 height 31
paste input "JFW-FGR23002260"
click at [812, 103] on input "text" at bounding box center [836, 102] width 175 height 29
click at [673, 167] on div "Date Incurred" at bounding box center [635, 175] width 195 height 47
click at [663, 188] on input "text" at bounding box center [649, 183] width 165 height 29
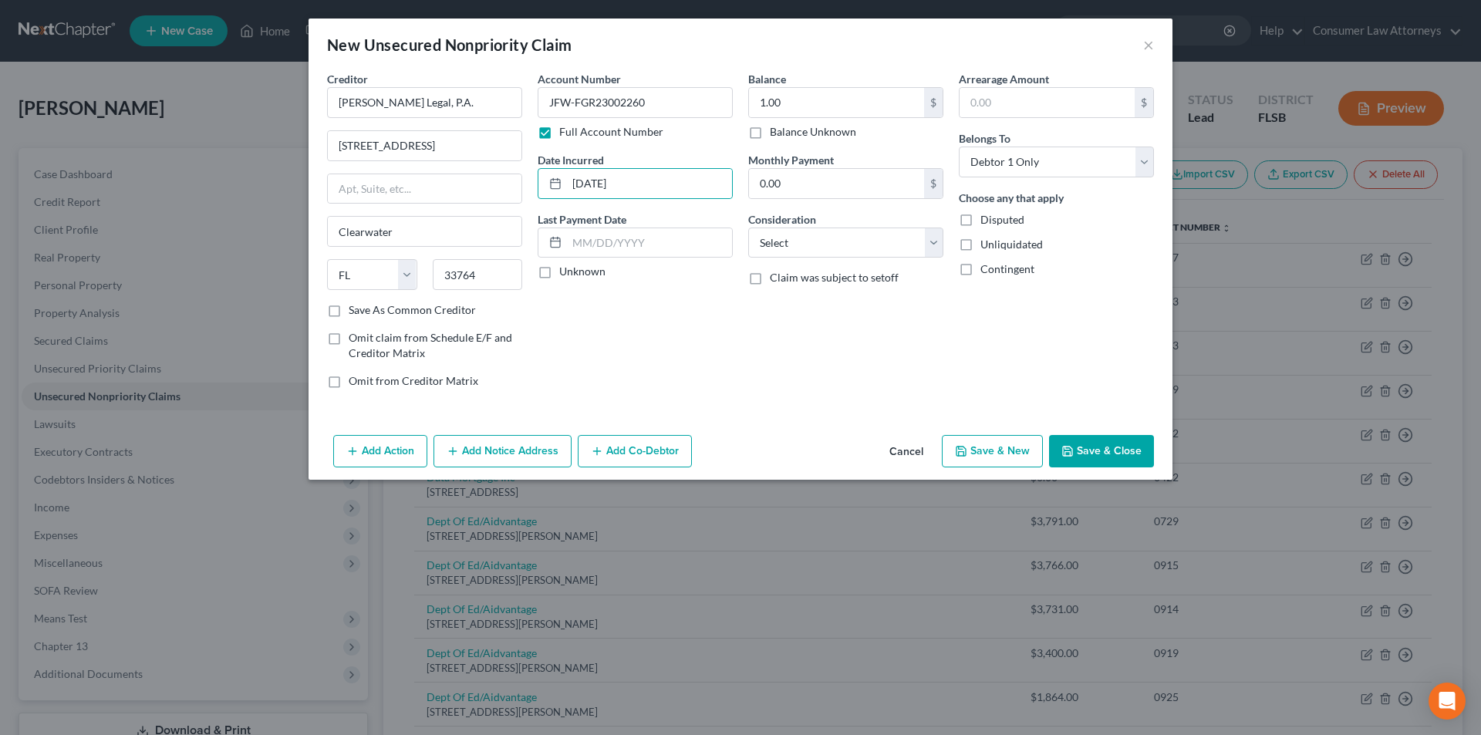
drag, startPoint x: 1105, startPoint y: 460, endPoint x: 1172, endPoint y: 400, distance: 90.1
click at [1106, 460] on button "Save & Close" at bounding box center [1101, 451] width 105 height 32
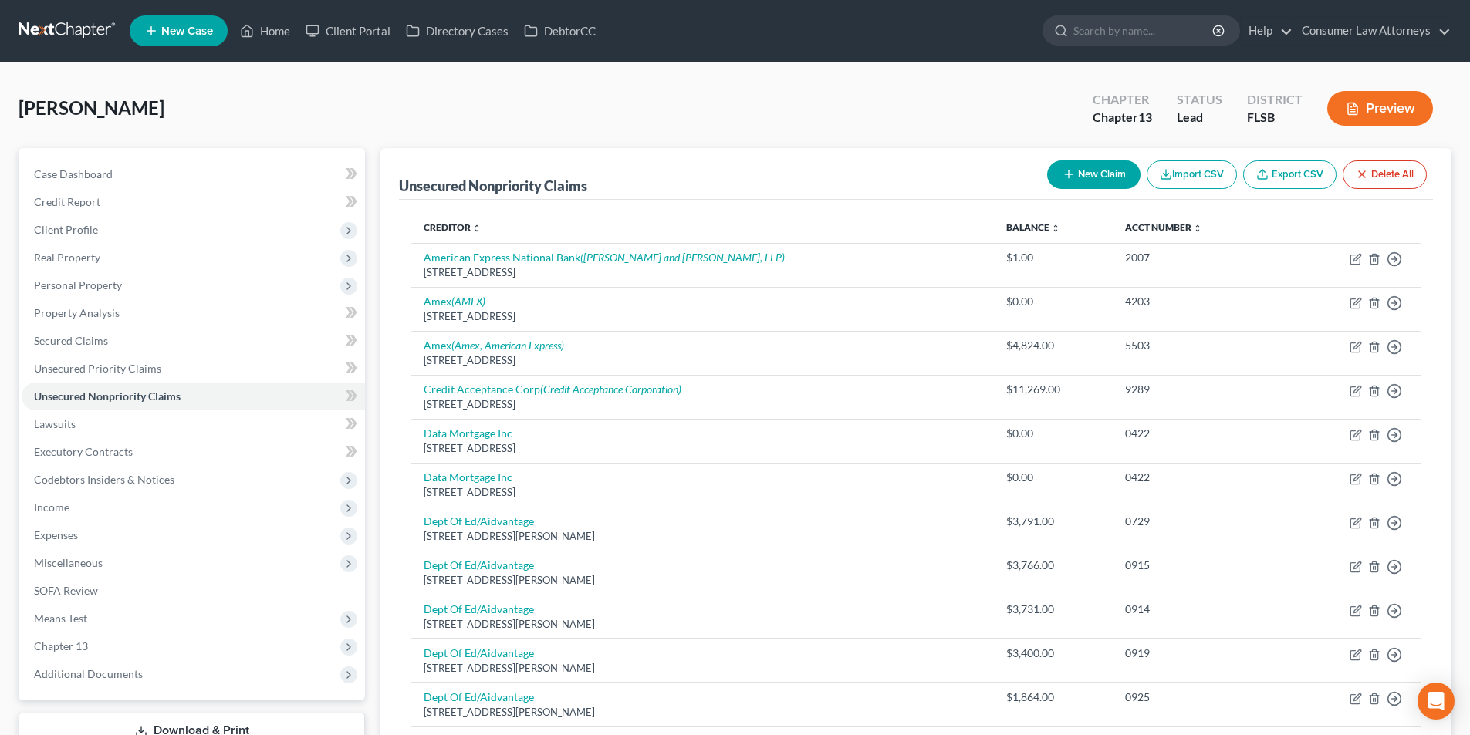
click at [1074, 171] on button "New Claim" at bounding box center [1093, 174] width 93 height 29
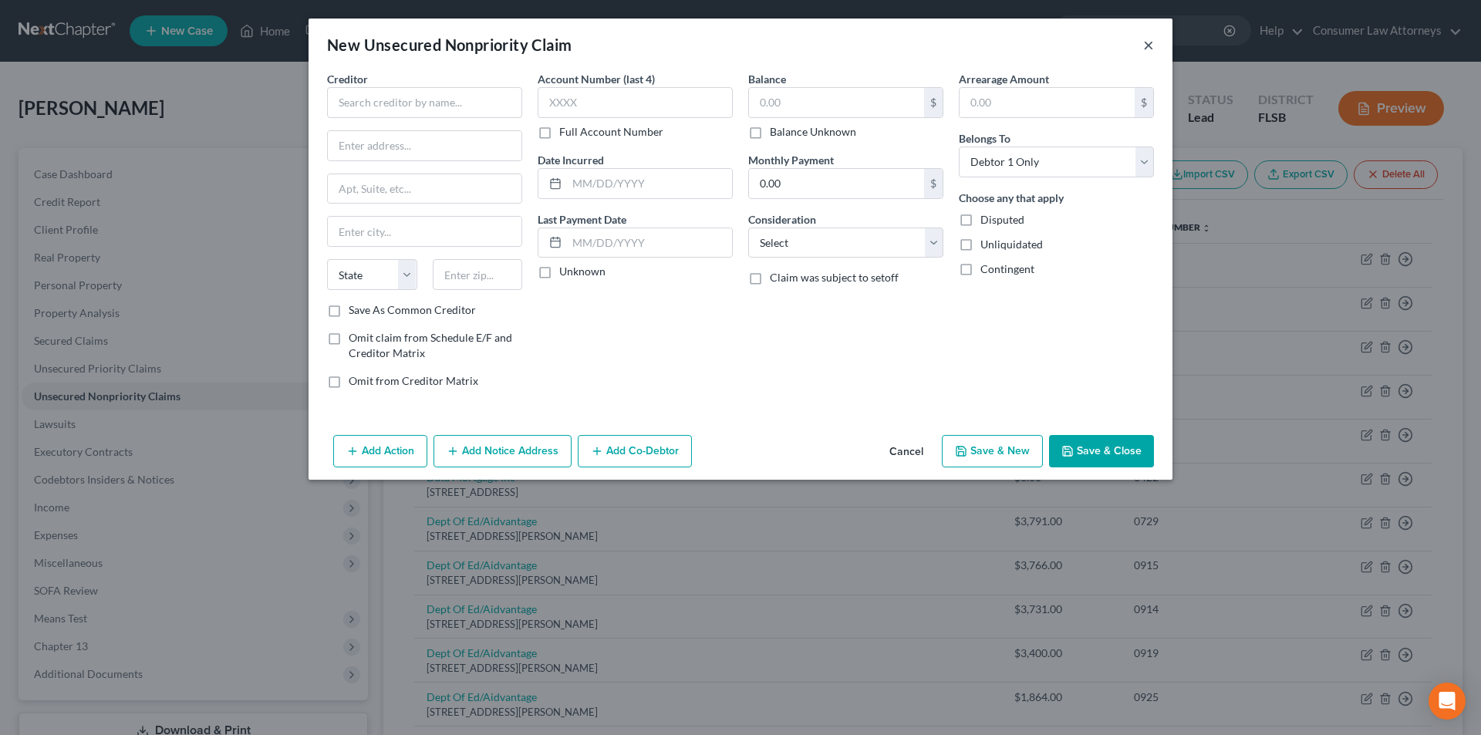
click at [1151, 45] on button "×" at bounding box center [1148, 44] width 11 height 19
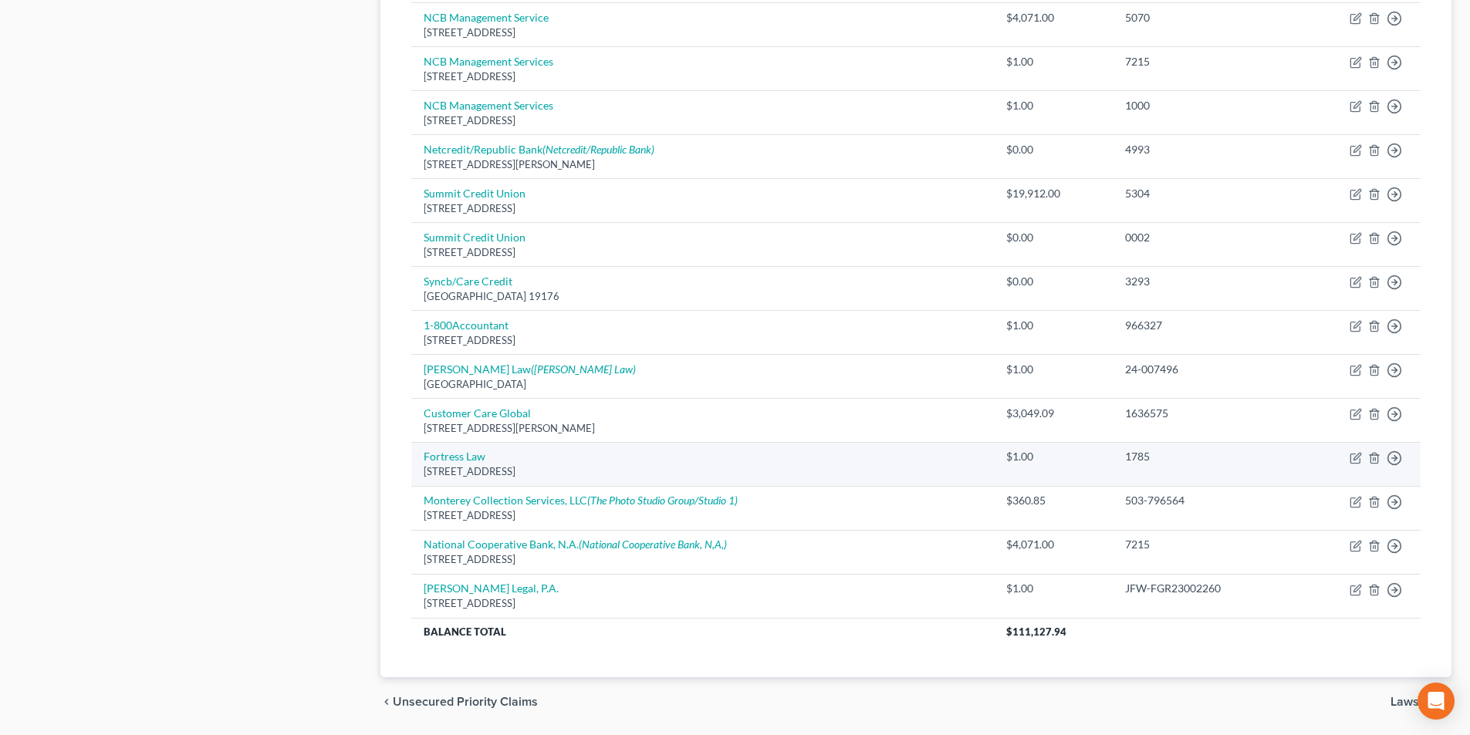
scroll to position [1180, 0]
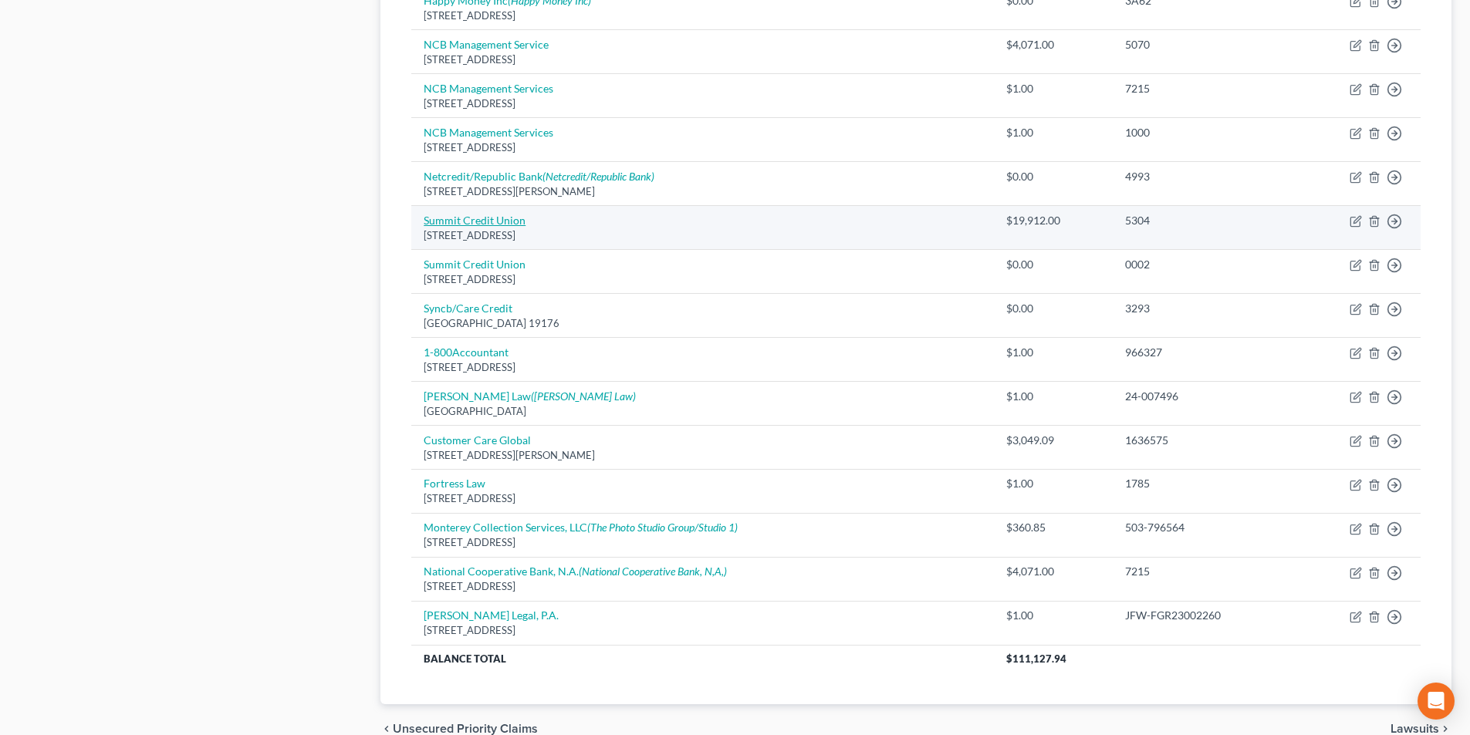
click at [508, 216] on link "Summit Credit Union" at bounding box center [475, 220] width 102 height 13
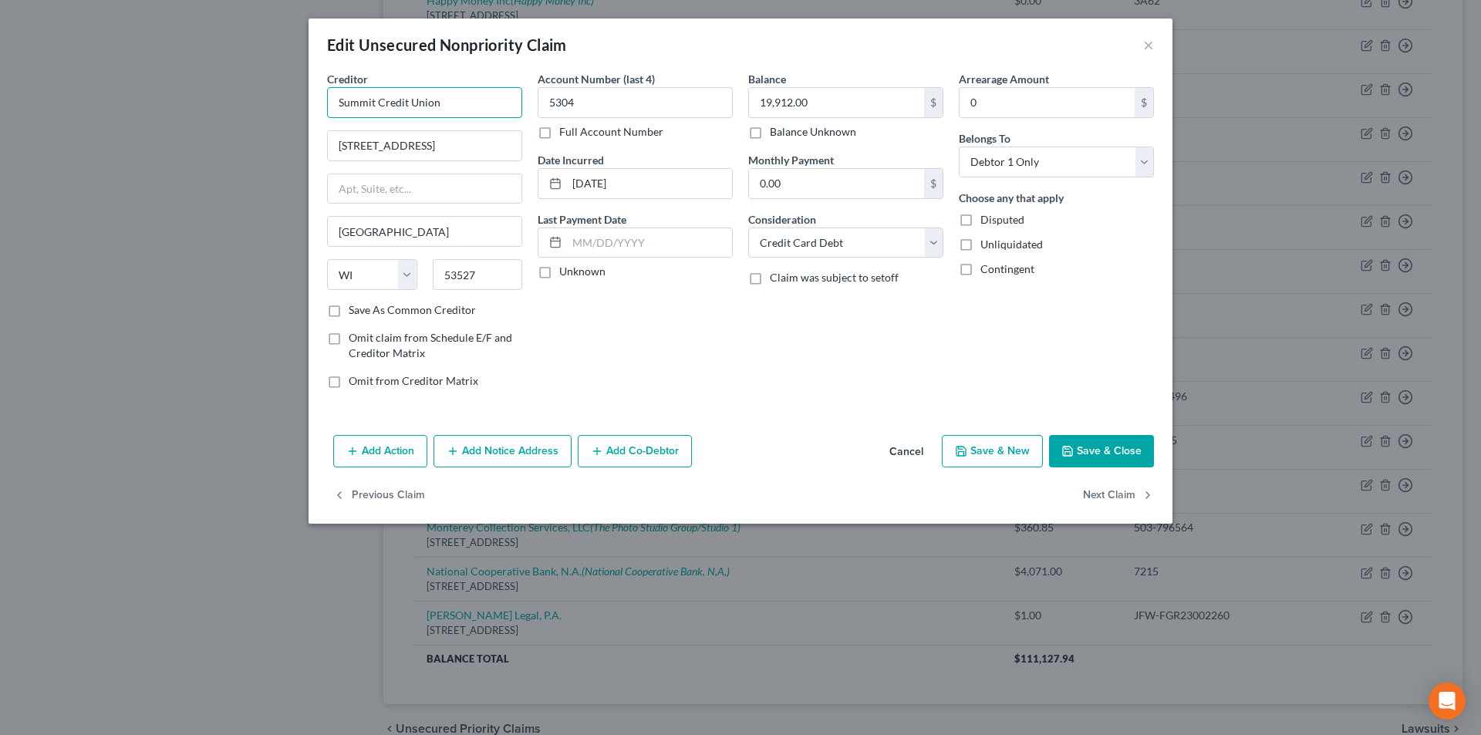
drag, startPoint x: 424, startPoint y: 102, endPoint x: 312, endPoint y: 102, distance: 111.9
click at [312, 102] on div "Creditor * Summit Credit Union [GEOGRAPHIC_DATA] [GEOGRAPHIC_DATA] [US_STATE][G…" at bounding box center [741, 250] width 864 height 358
click at [478, 442] on button "Add Notice Address" at bounding box center [503, 451] width 138 height 32
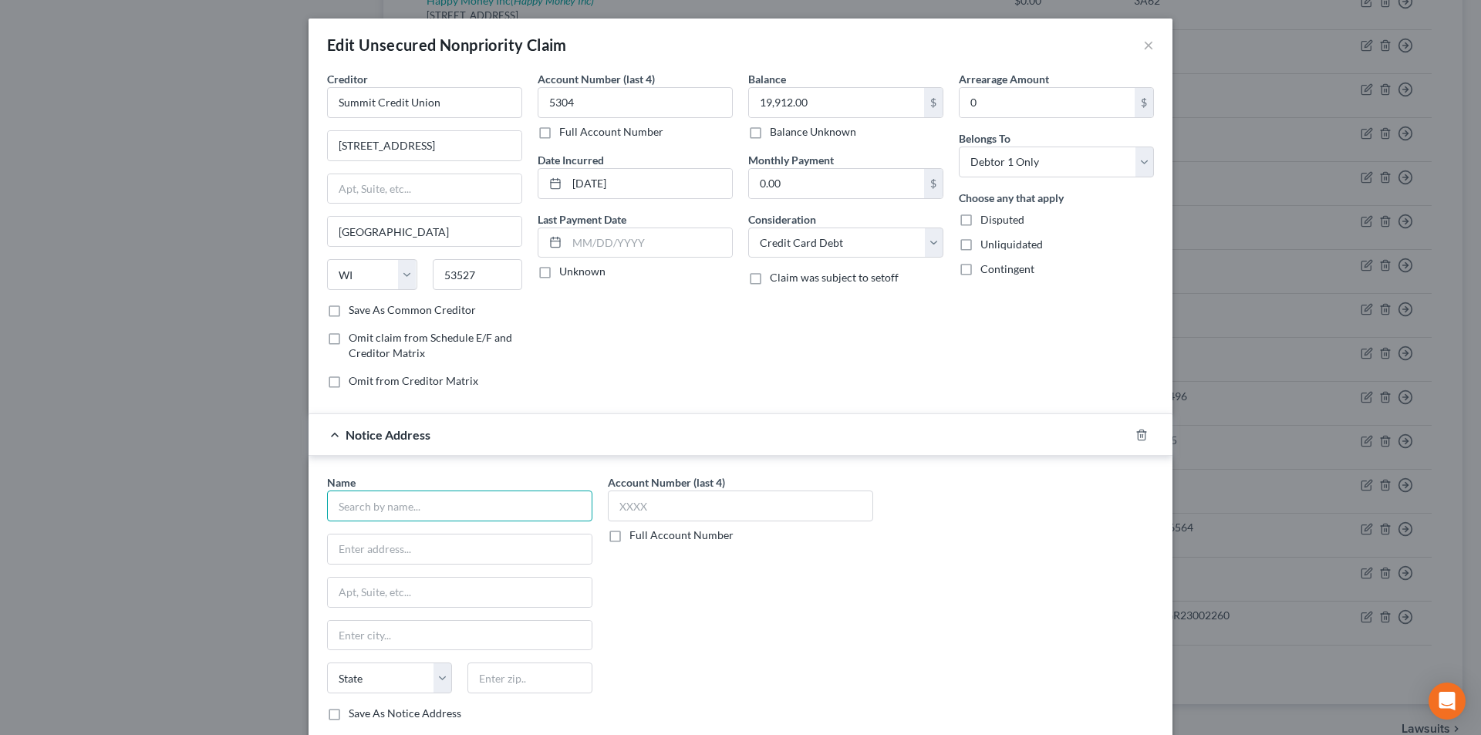
click at [444, 510] on input "text" at bounding box center [459, 506] width 265 height 31
paste input "Summit Credit Union"
click at [542, 423] on div "Notice Address Summit Credit Union" at bounding box center [719, 434] width 821 height 41
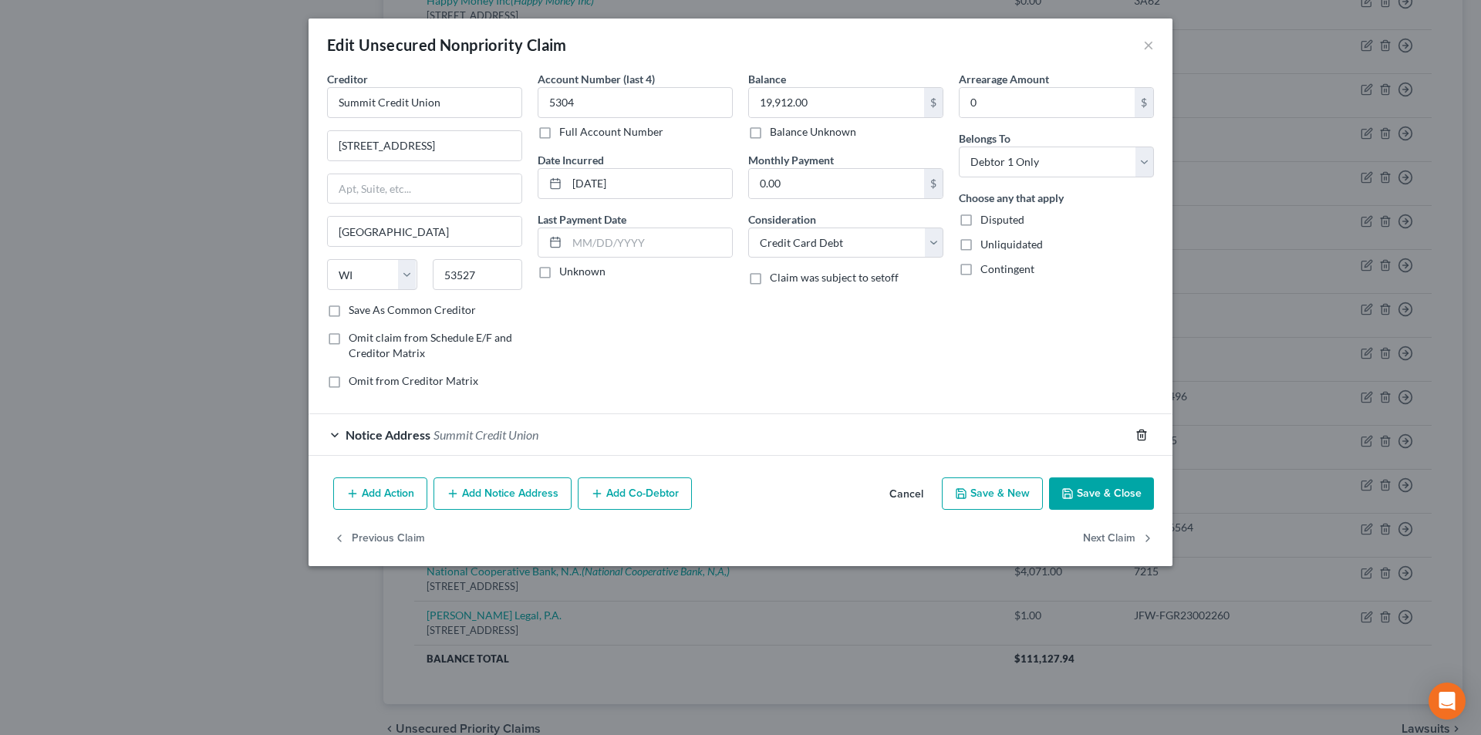
click at [1139, 436] on icon "button" at bounding box center [1141, 435] width 7 height 10
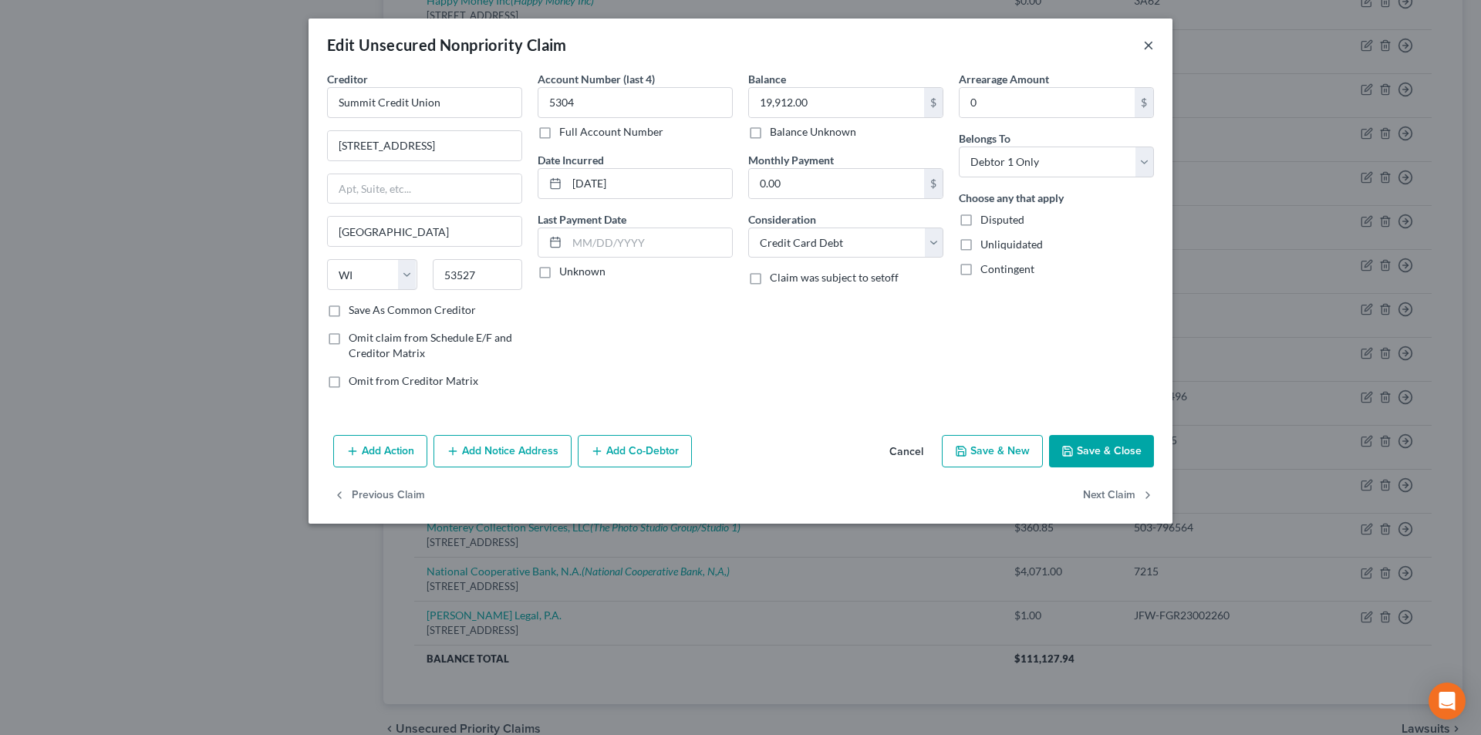
click at [1152, 49] on button "×" at bounding box center [1148, 44] width 11 height 19
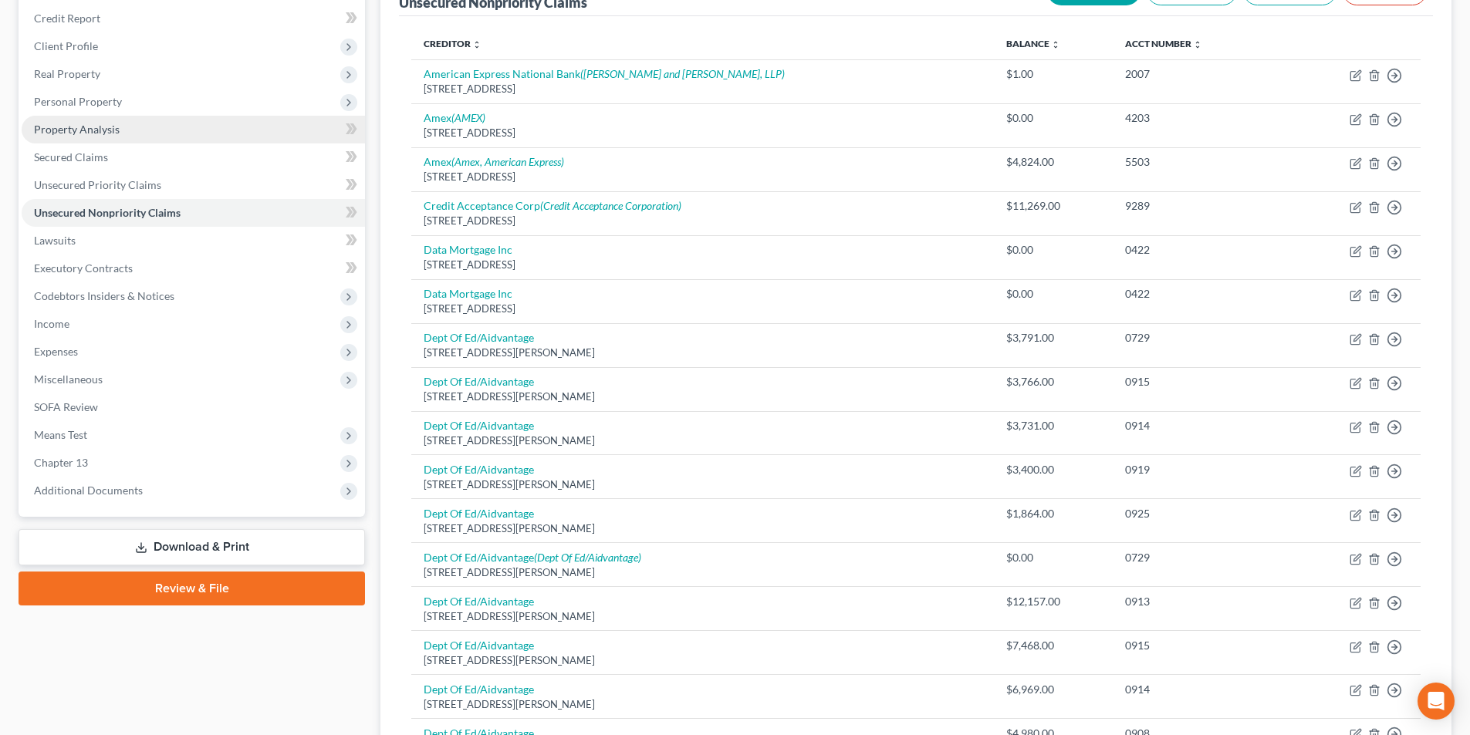
scroll to position [100, 0]
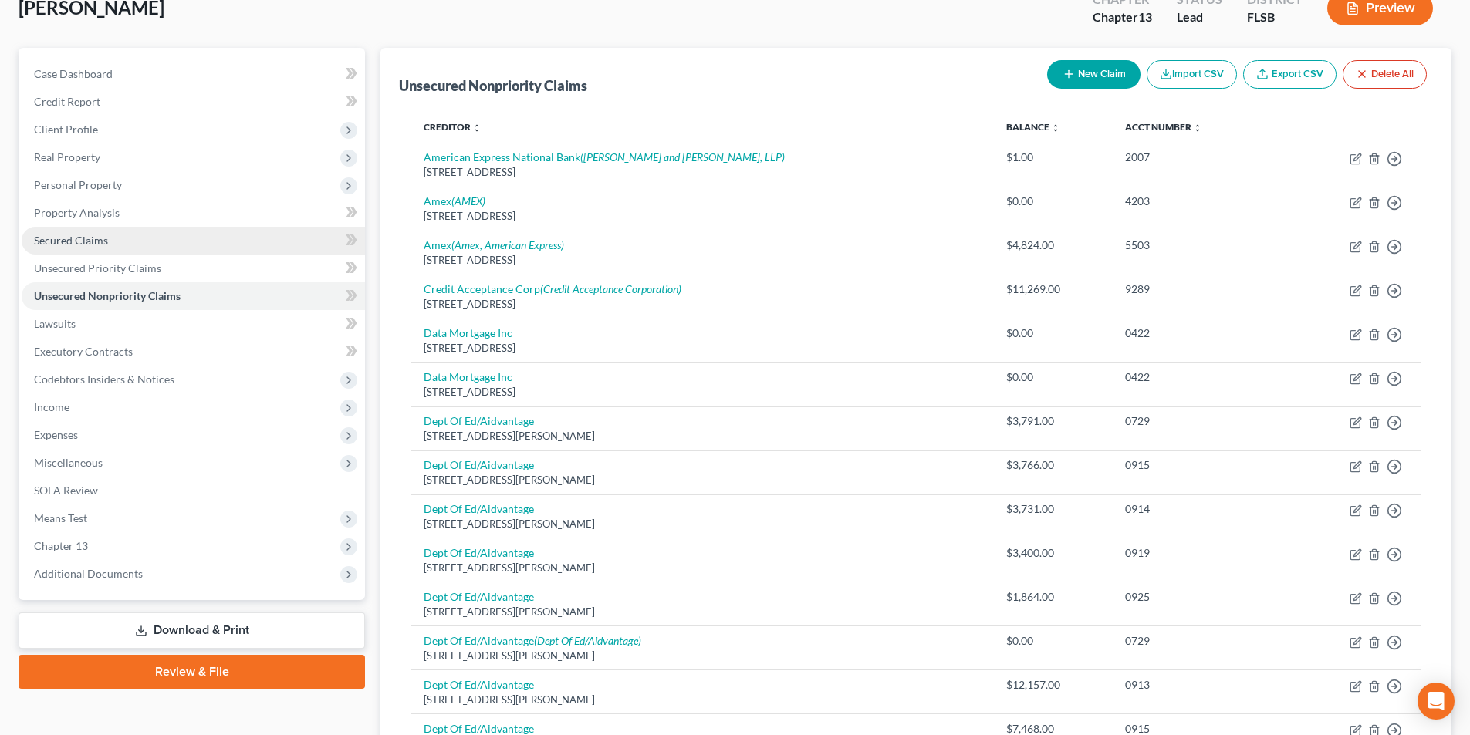
click at [85, 238] on span "Secured Claims" at bounding box center [71, 240] width 74 height 13
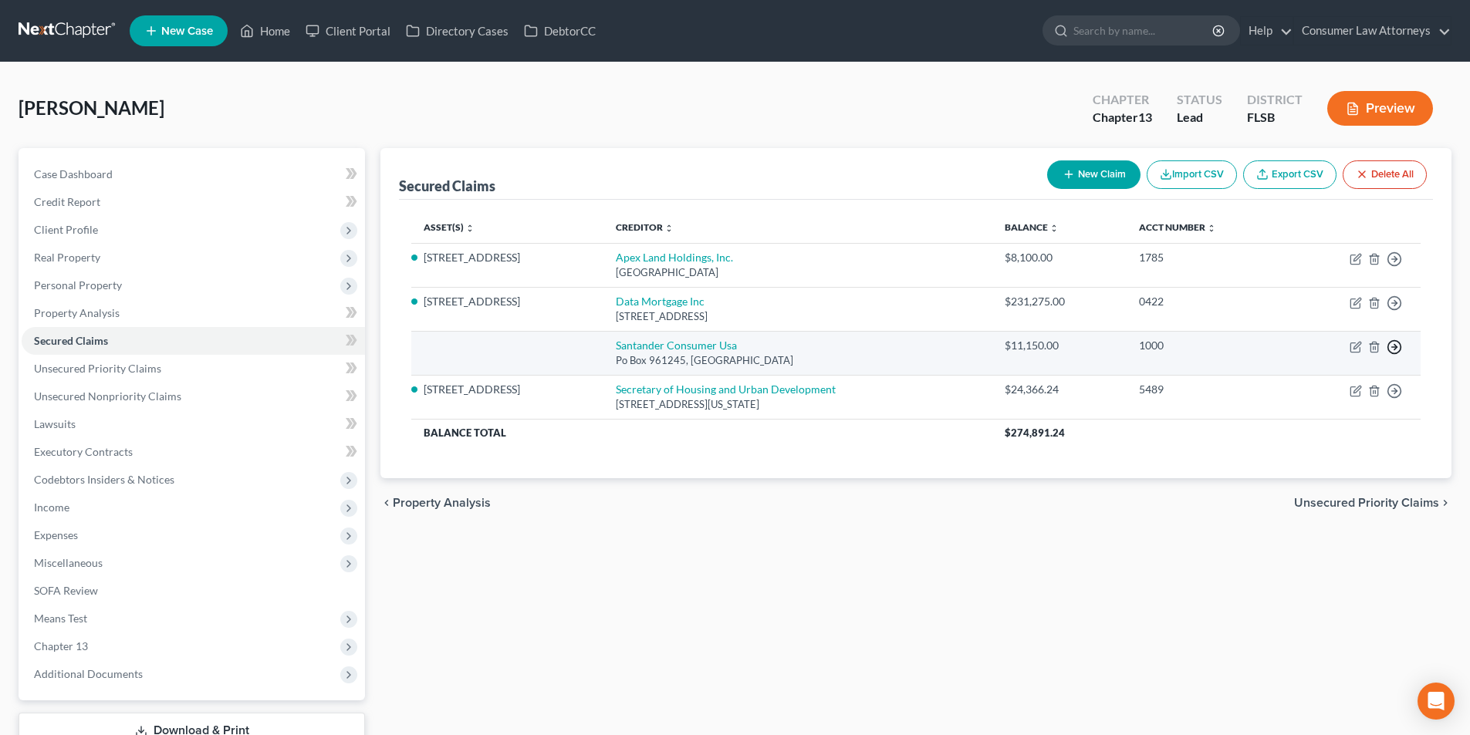
click at [1390, 346] on icon "button" at bounding box center [1393, 346] width 15 height 15
click at [1304, 384] on link "Move to F" at bounding box center [1323, 384] width 129 height 26
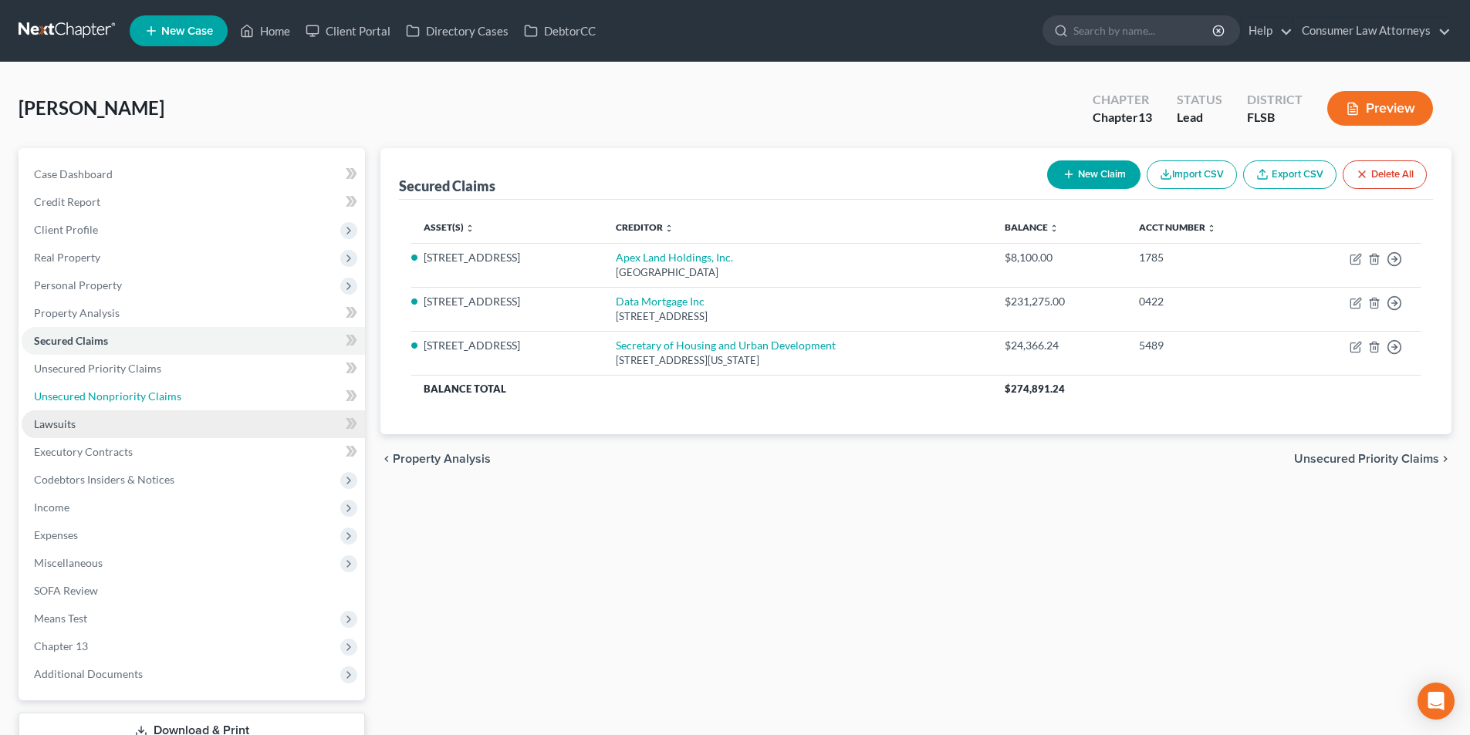
drag, startPoint x: 118, startPoint y: 391, endPoint x: 167, endPoint y: 431, distance: 63.0
click at [118, 391] on span "Unsecured Nonpriority Claims" at bounding box center [107, 396] width 147 height 13
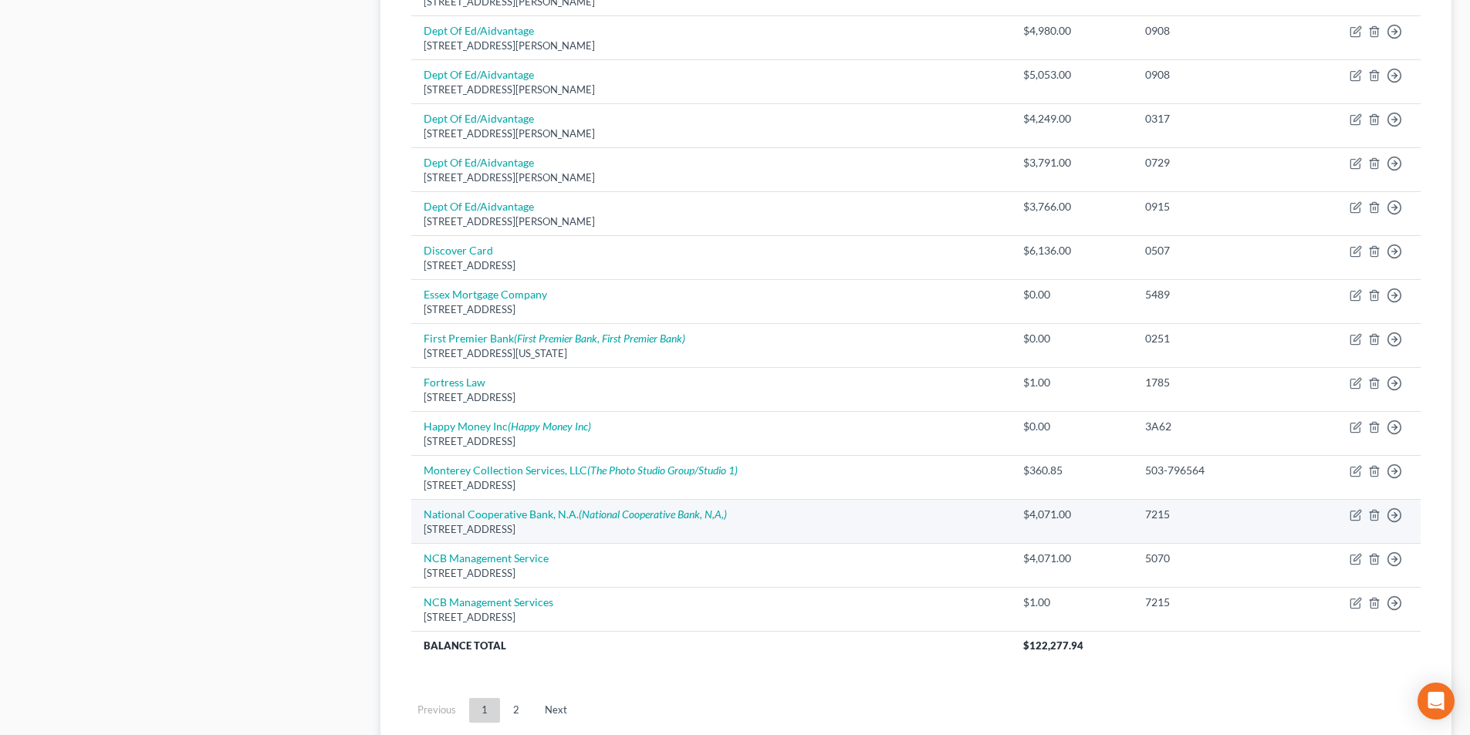
scroll to position [1046, 0]
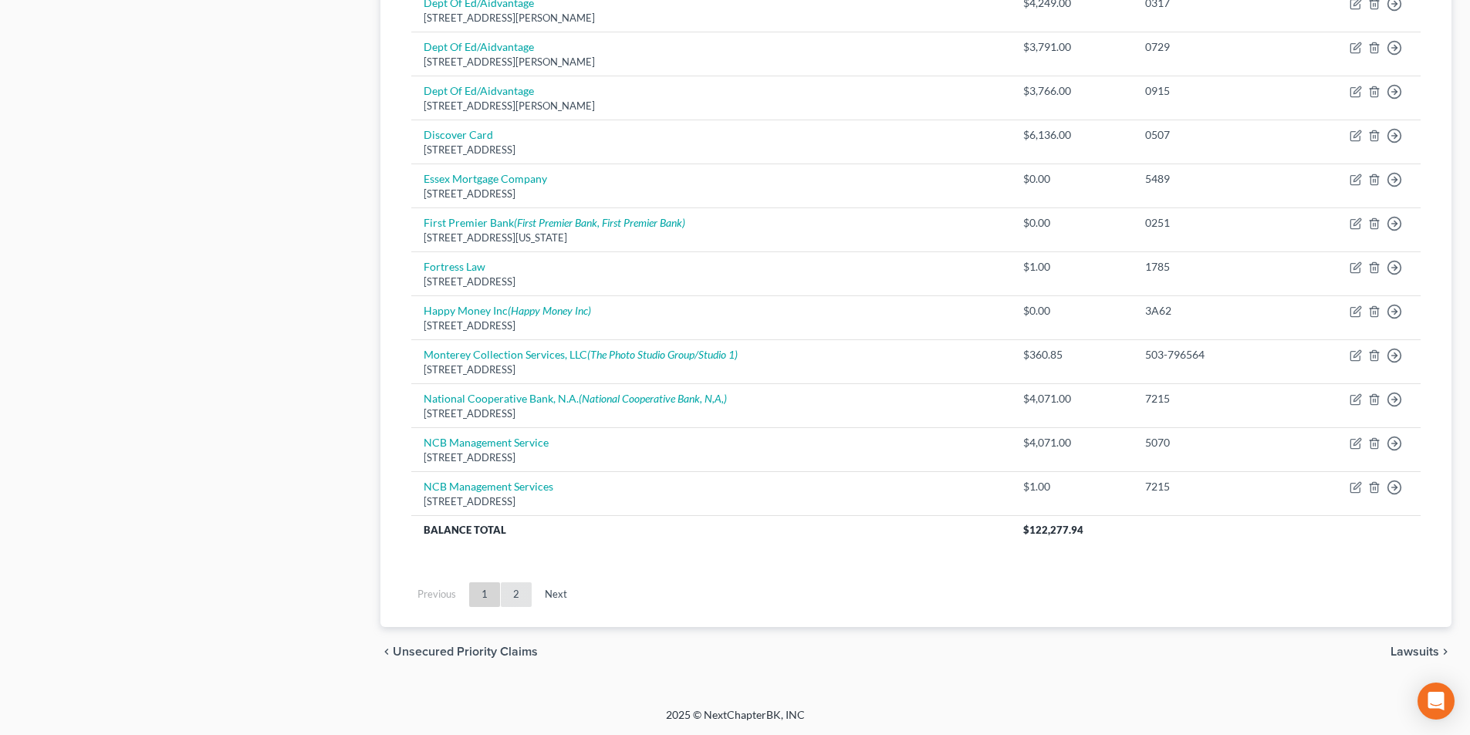
click at [513, 595] on link "2" at bounding box center [516, 594] width 31 height 25
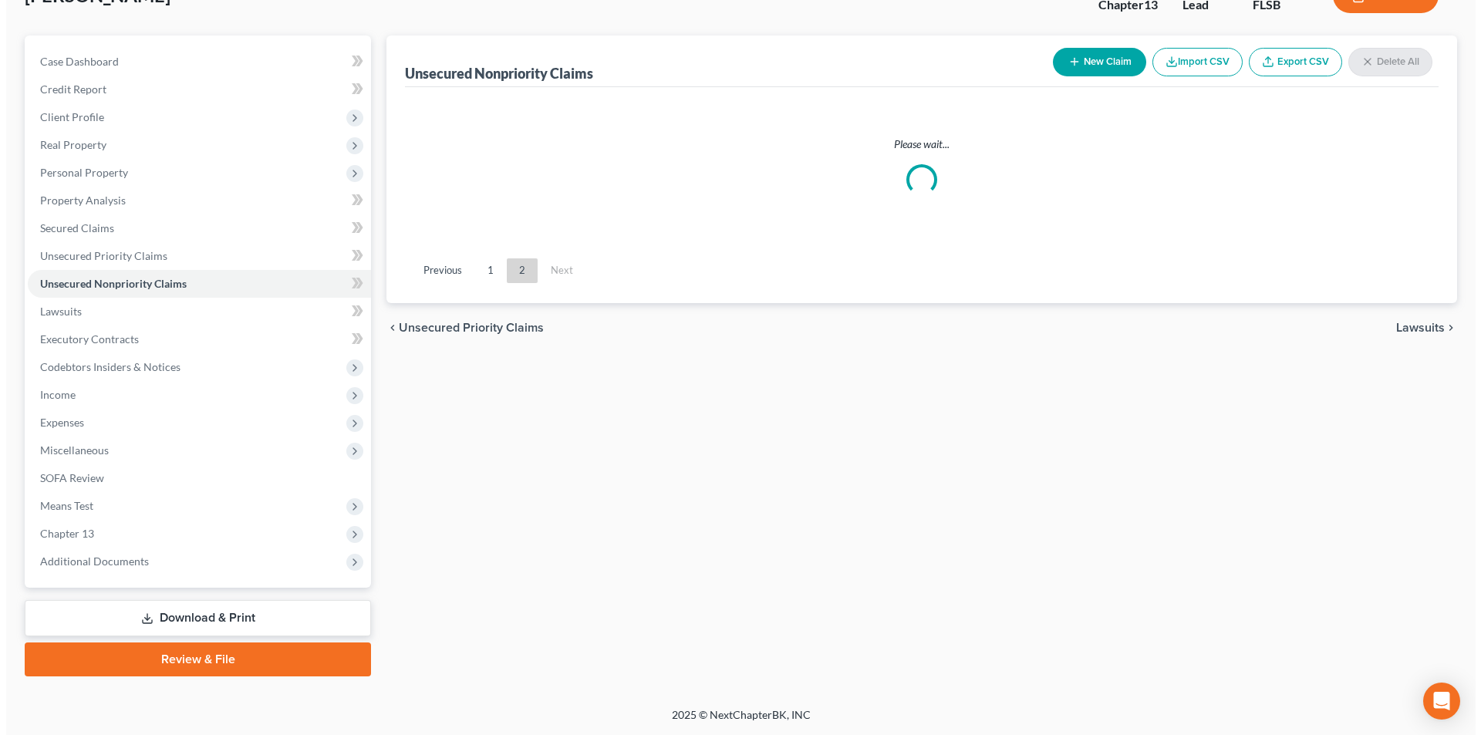
scroll to position [113, 0]
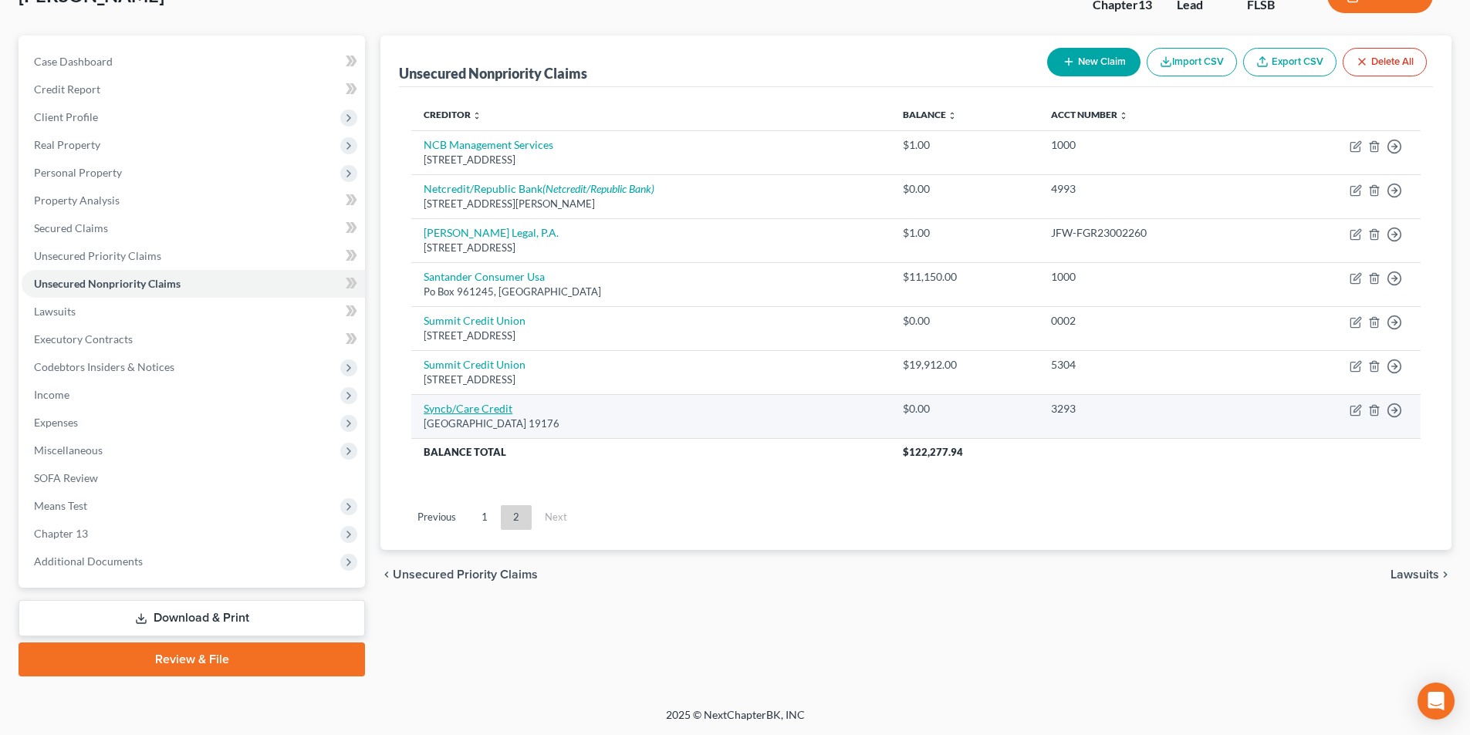
click at [492, 412] on link "Syncb/Care Credit" at bounding box center [468, 408] width 89 height 13
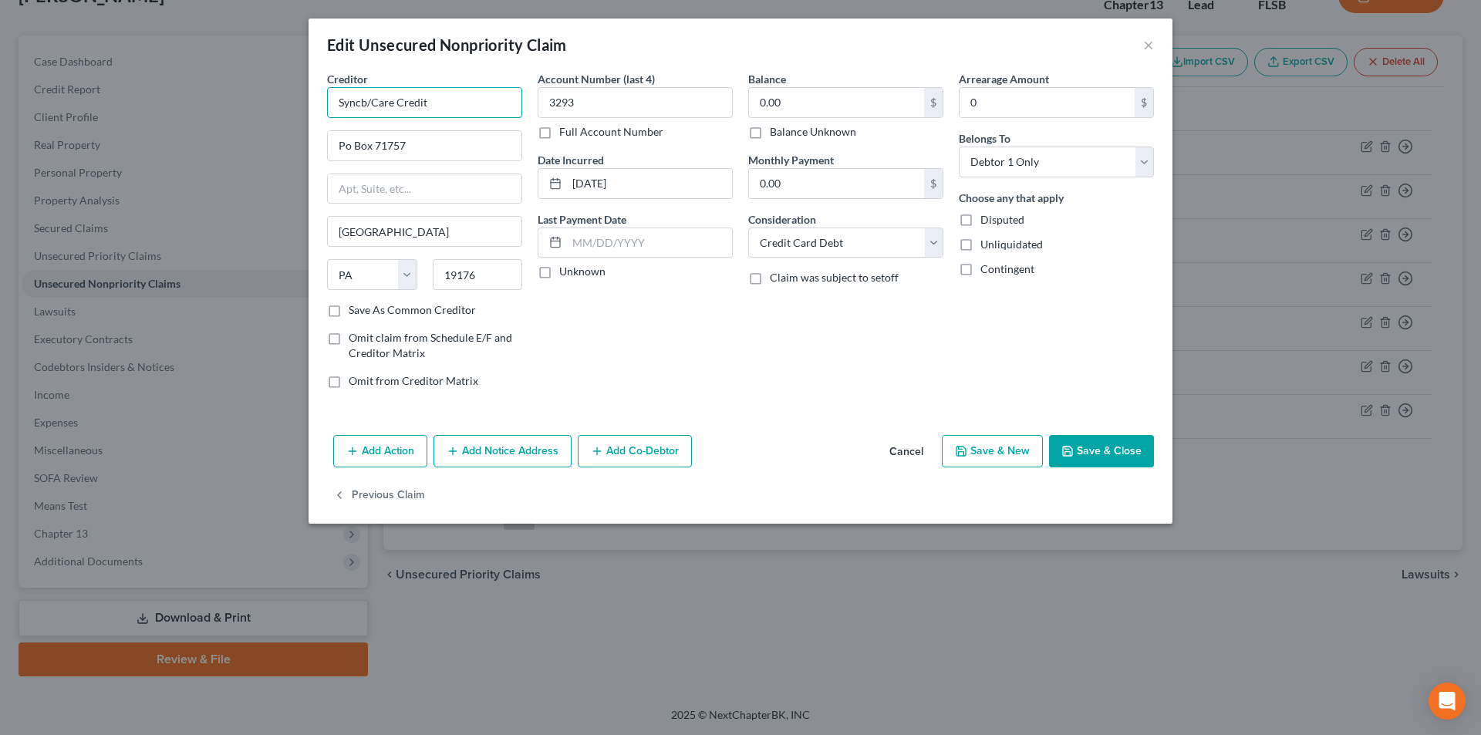
drag, startPoint x: 355, startPoint y: 99, endPoint x: 265, endPoint y: 103, distance: 90.4
click at [270, 99] on div "Edit Unsecured Nonpriority Claim × Creditor * Syncb/Care Credit Po Box 71757 [G…" at bounding box center [740, 367] width 1481 height 735
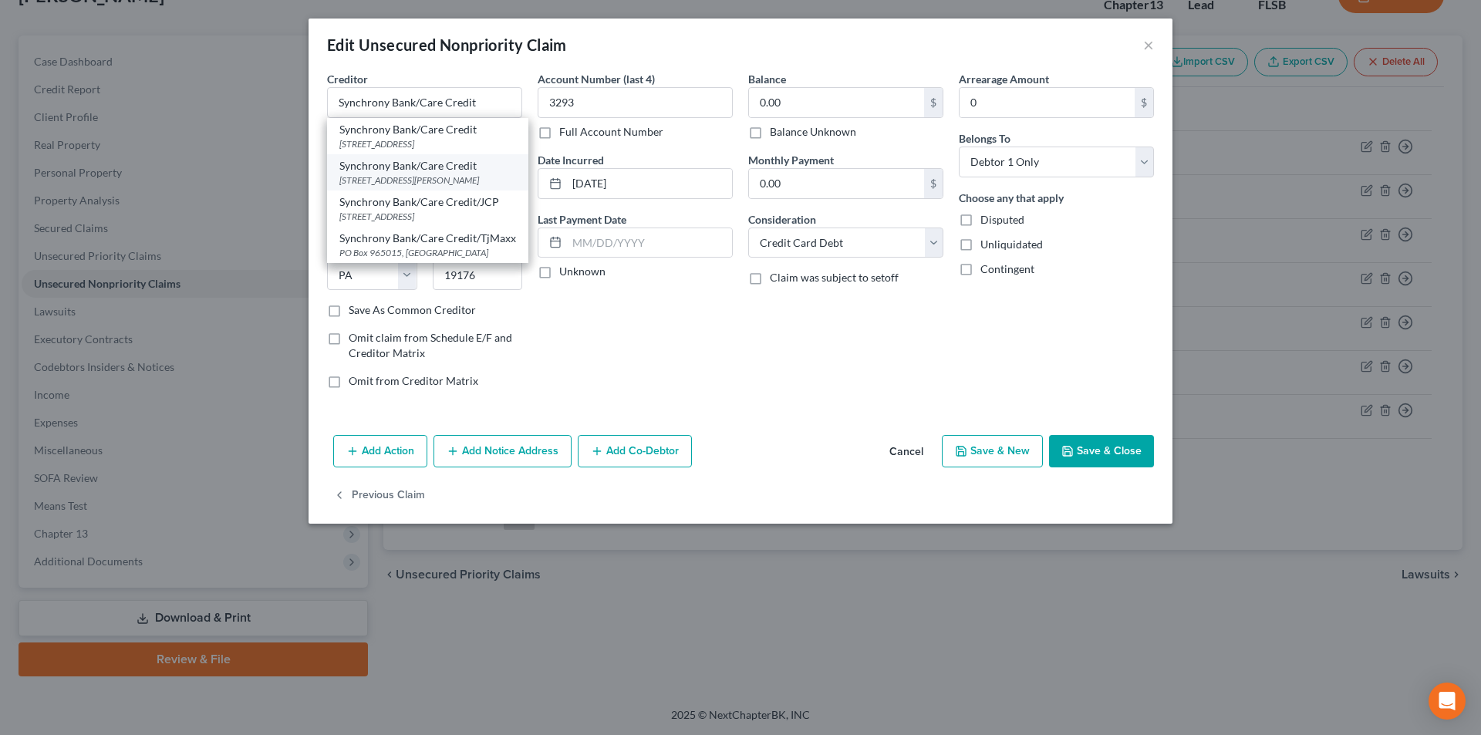
click at [372, 166] on div "Synchrony Bank/Care Credit" at bounding box center [427, 165] width 177 height 15
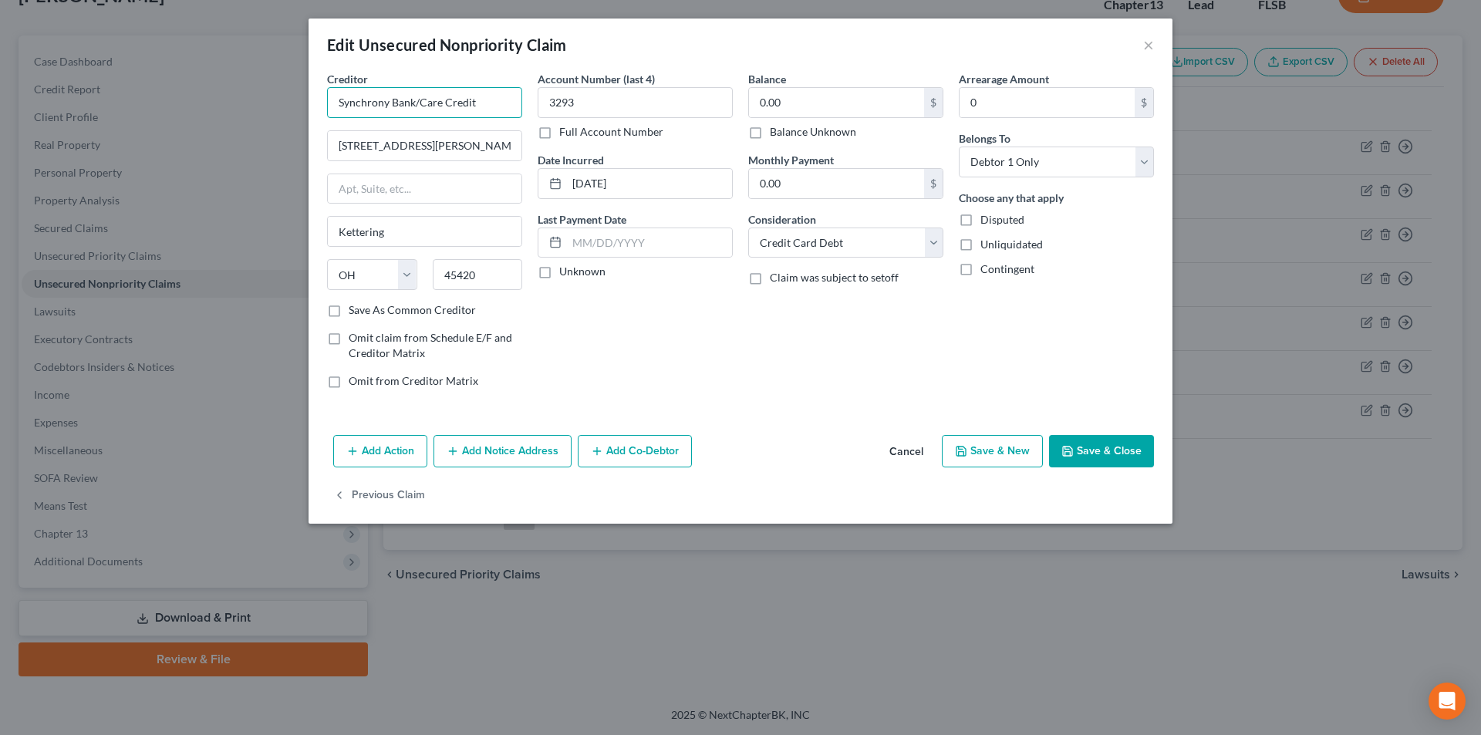
drag, startPoint x: 485, startPoint y: 103, endPoint x: 329, endPoint y: 103, distance: 155.1
click at [329, 103] on input "Synchrony Bank/Care Credit" at bounding box center [424, 102] width 195 height 31
click at [463, 462] on button "Add Notice Address" at bounding box center [503, 451] width 138 height 32
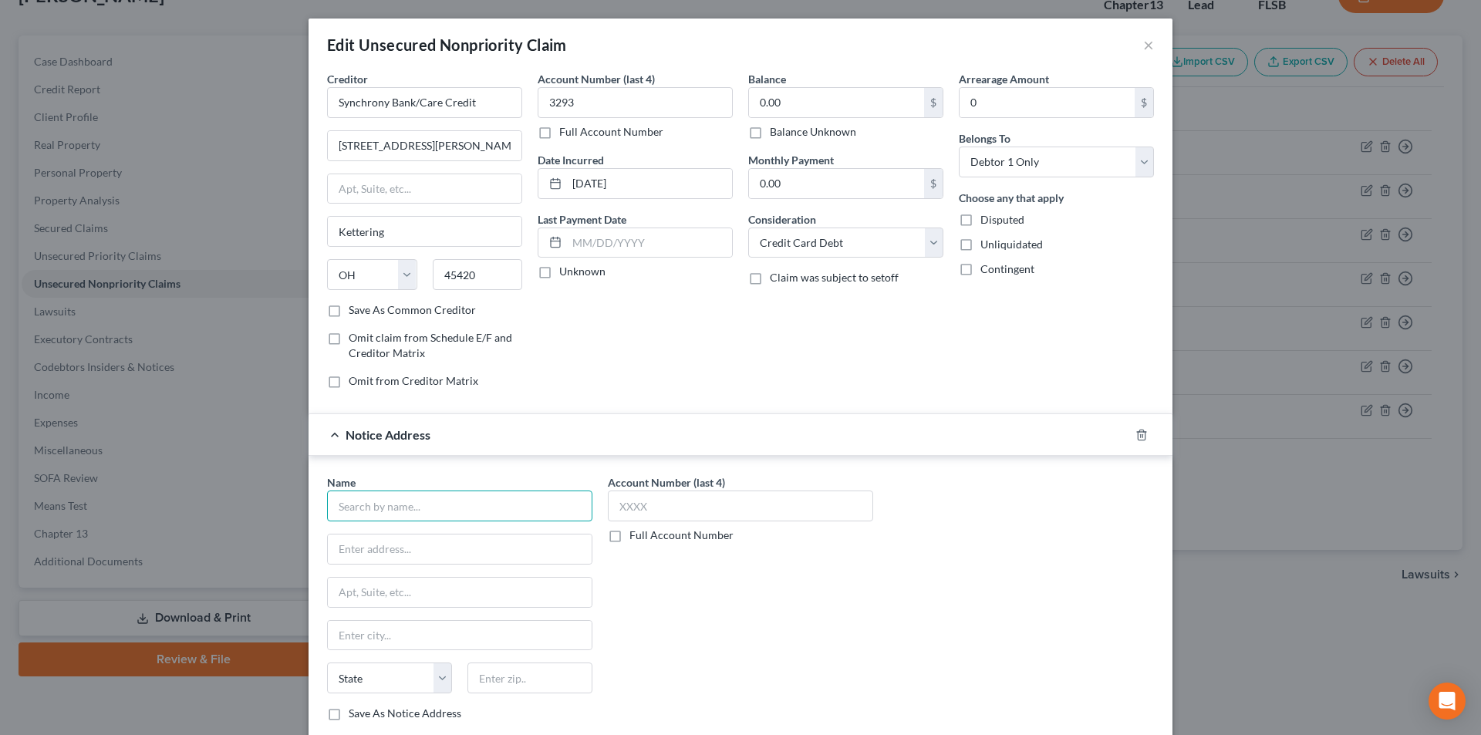
click at [457, 501] on input "text" at bounding box center [459, 506] width 265 height 31
paste input "Synchrony Bank/Care Credit"
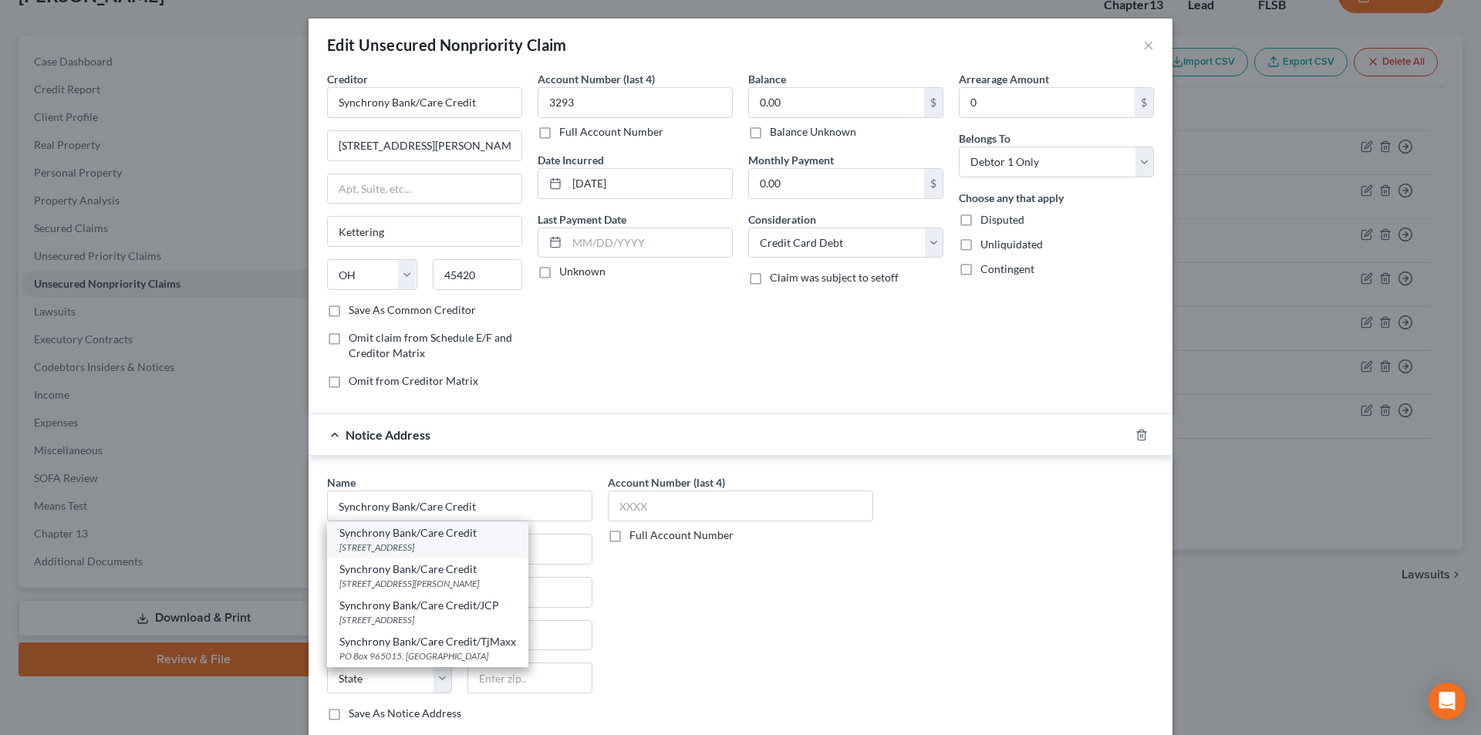
click at [430, 541] on div "[STREET_ADDRESS]" at bounding box center [427, 547] width 177 height 13
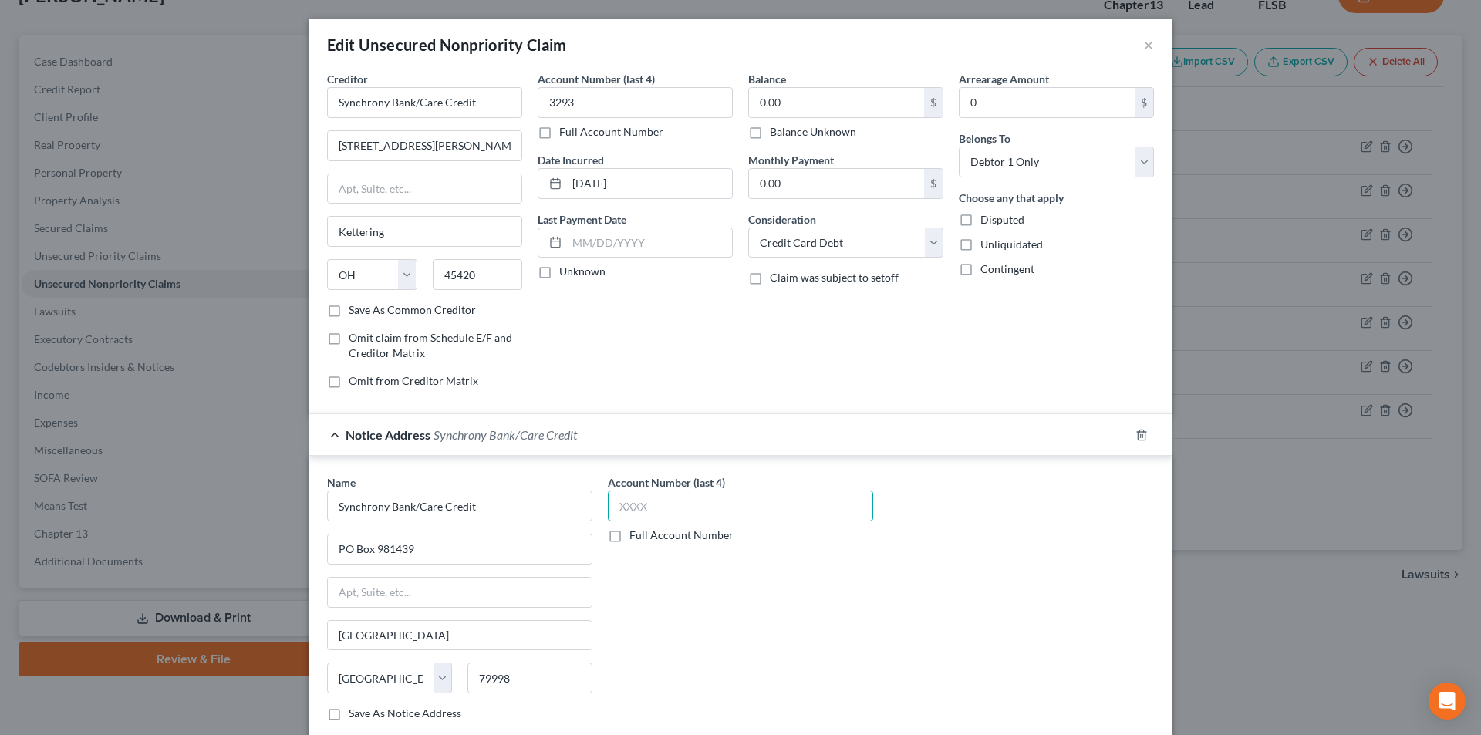
click at [653, 505] on input "text" at bounding box center [740, 506] width 265 height 31
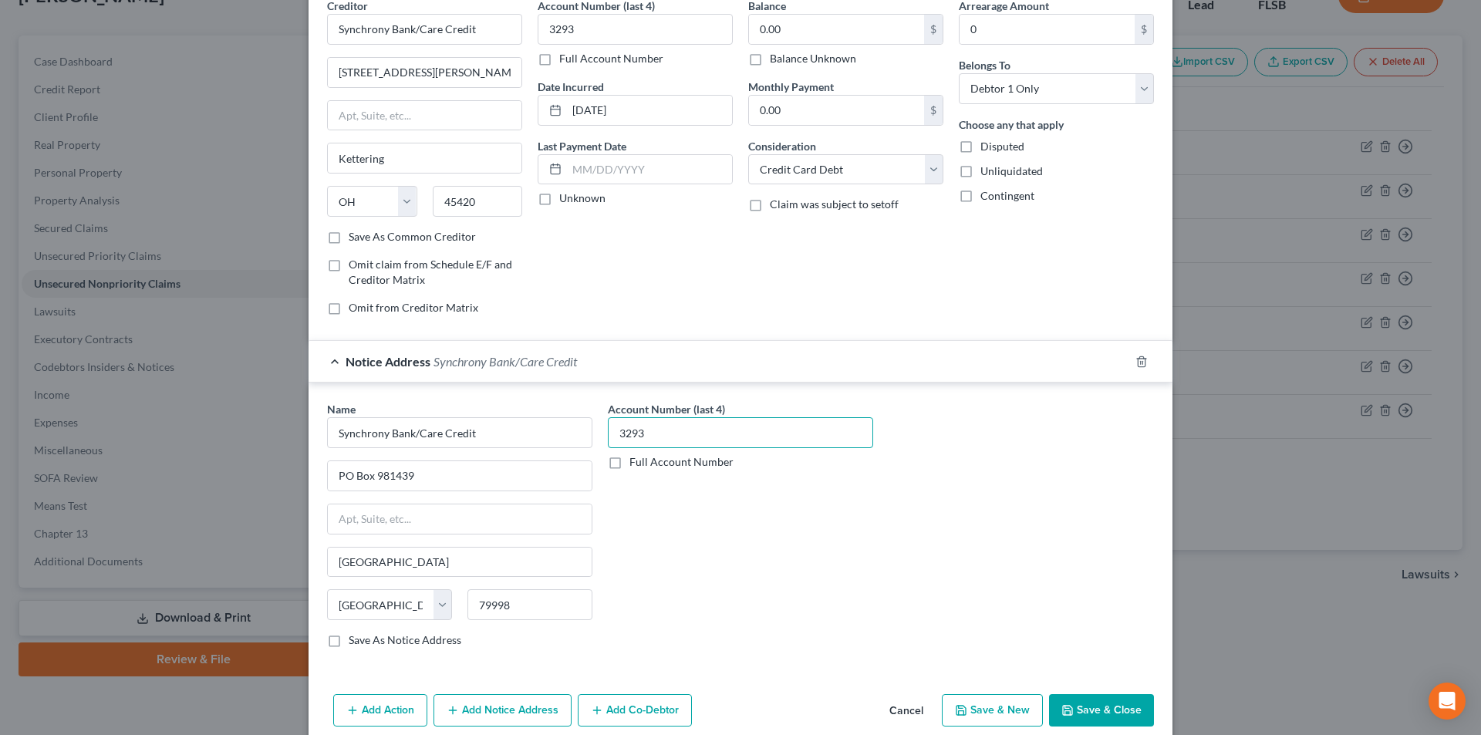
scroll to position [140, 0]
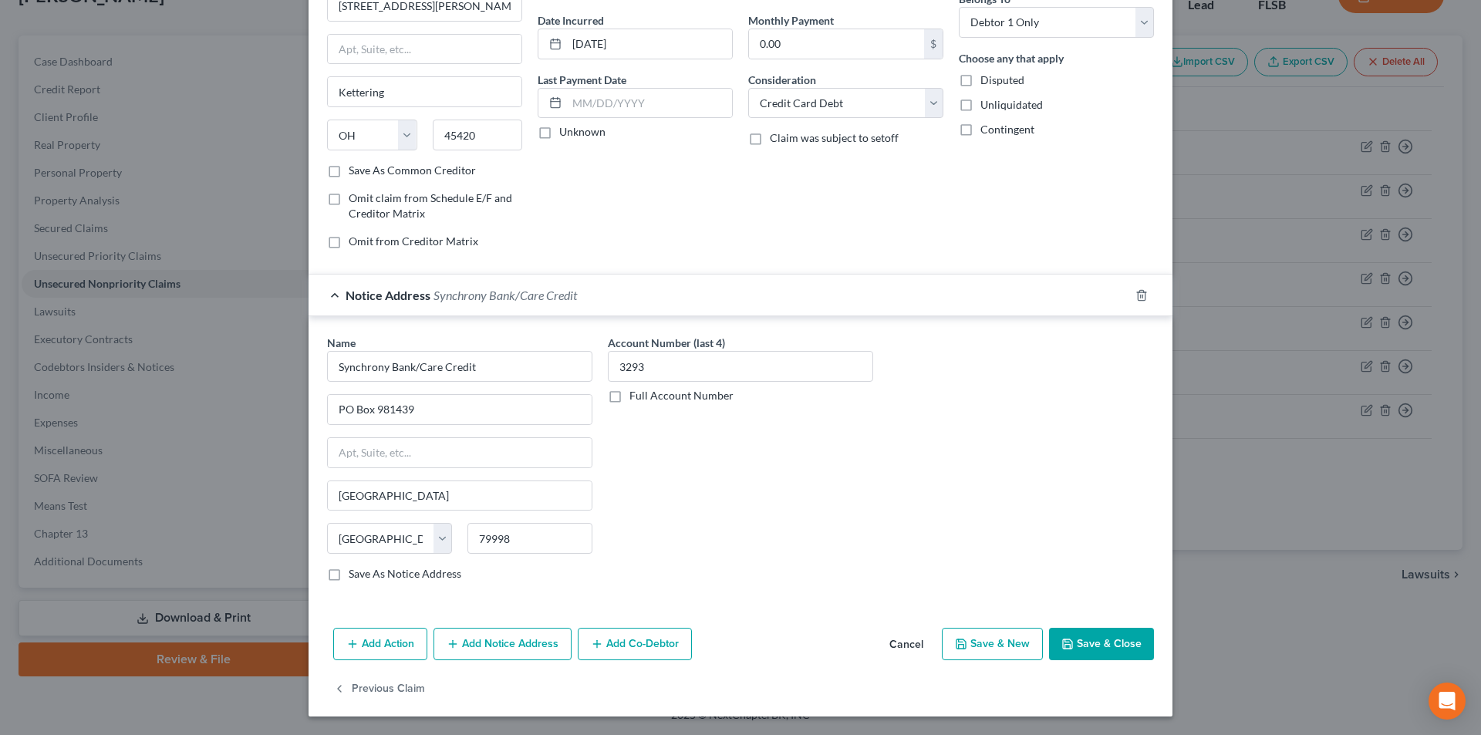
click at [534, 641] on button "Add Notice Address" at bounding box center [503, 644] width 138 height 32
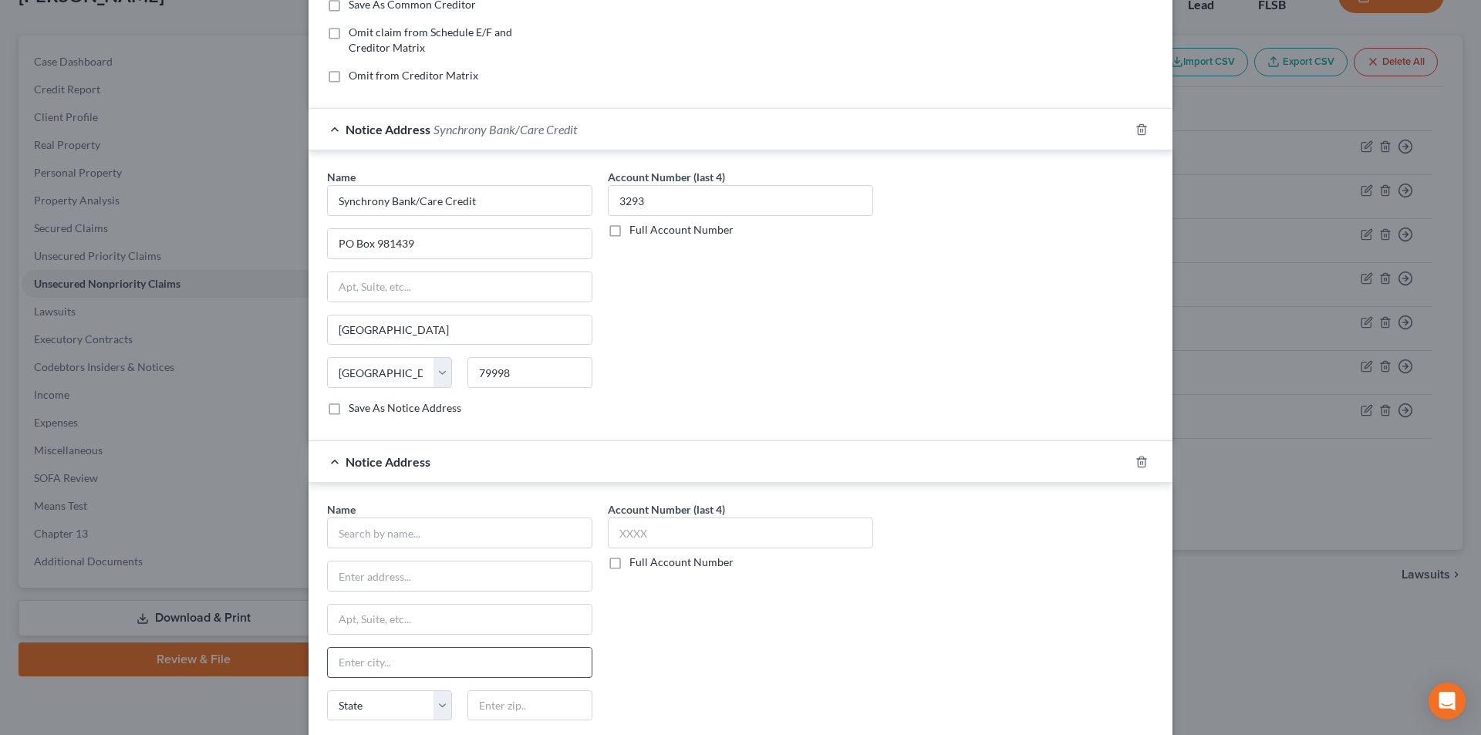
scroll to position [473, 0]
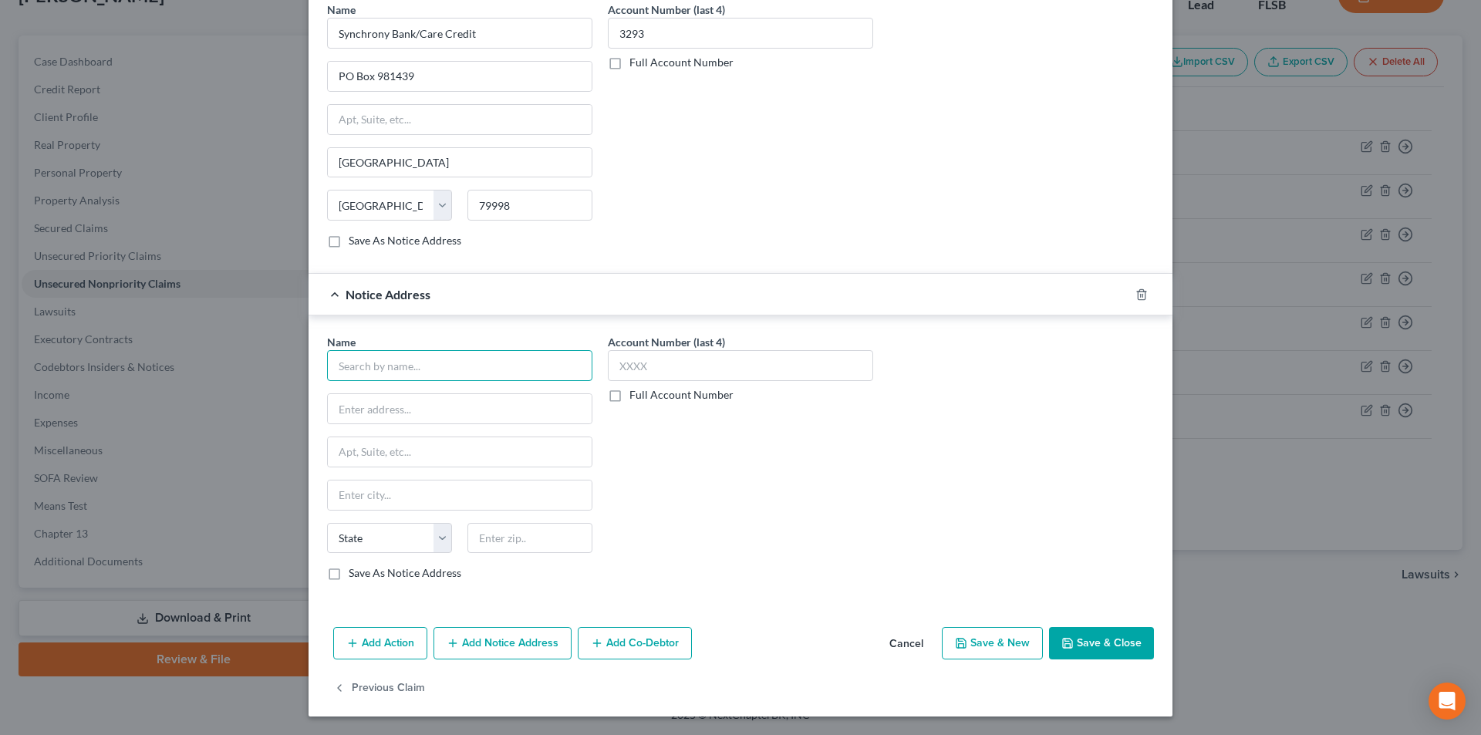
click at [450, 377] on input "text" at bounding box center [459, 365] width 265 height 31
paste input "Synchrony Bank/Care Credit"
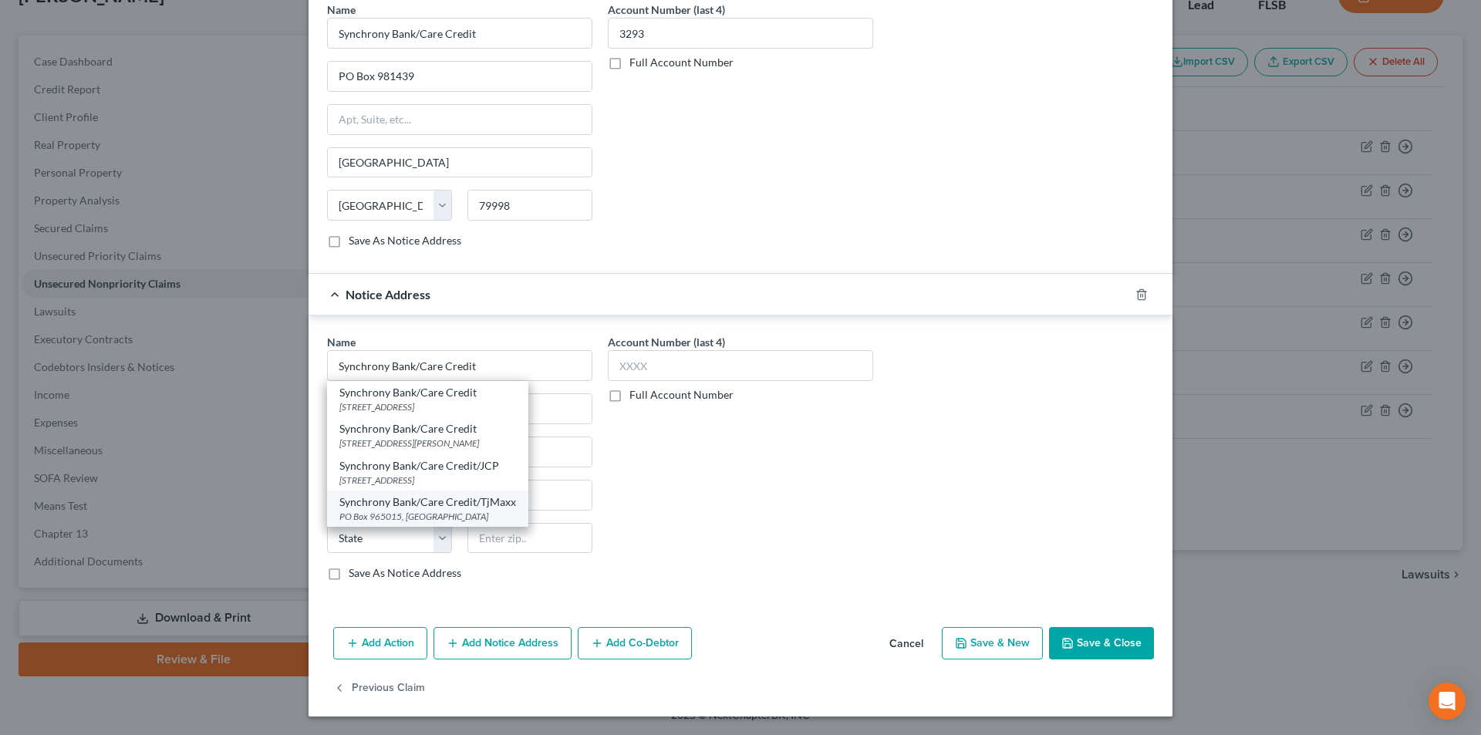
click at [390, 505] on div "Synchrony Bank/Care Credit/TjMaxx" at bounding box center [427, 502] width 177 height 15
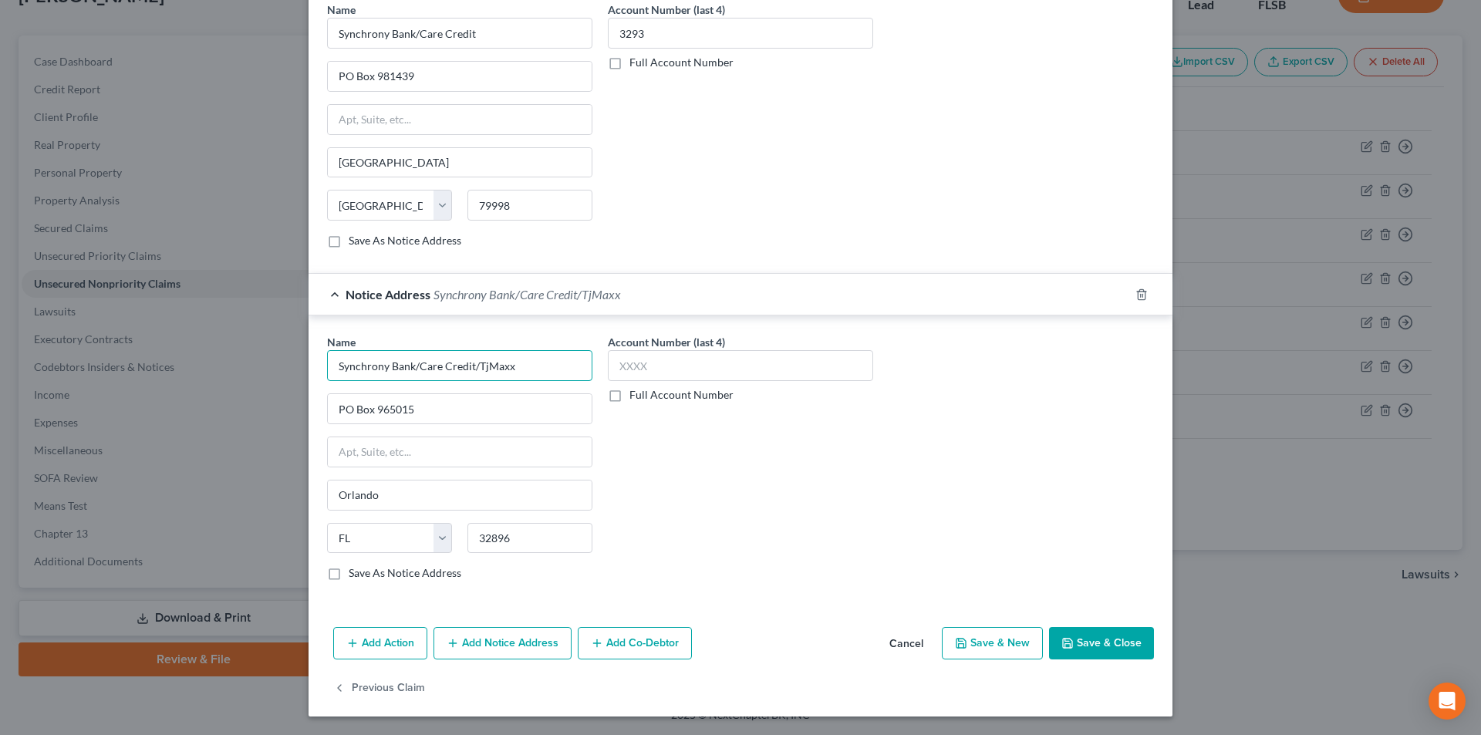
drag, startPoint x: 536, startPoint y: 373, endPoint x: 414, endPoint y: 373, distance: 121.9
click at [414, 373] on input "Synchrony Bank/Care Credit/TjMaxx" at bounding box center [459, 365] width 265 height 31
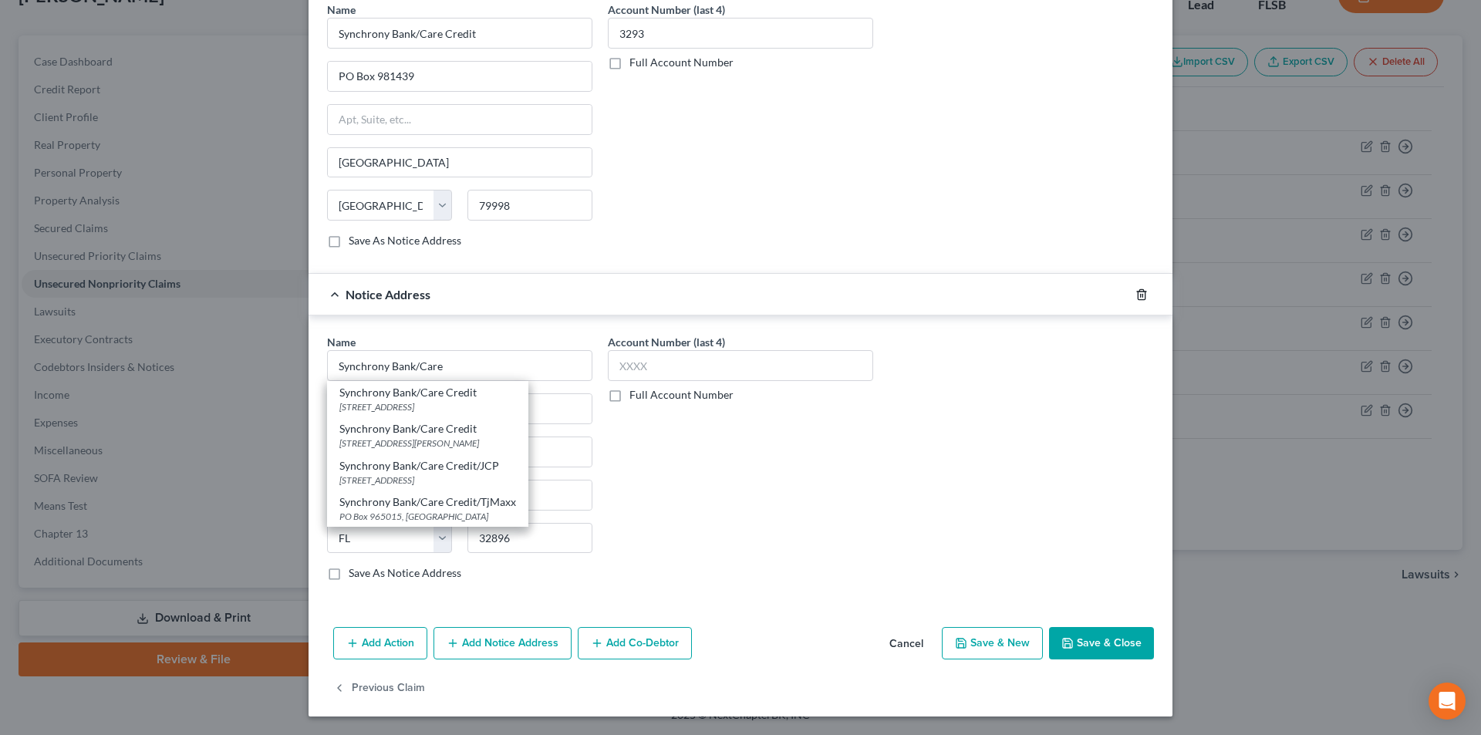
click at [1143, 297] on line "button" at bounding box center [1143, 295] width 0 height 3
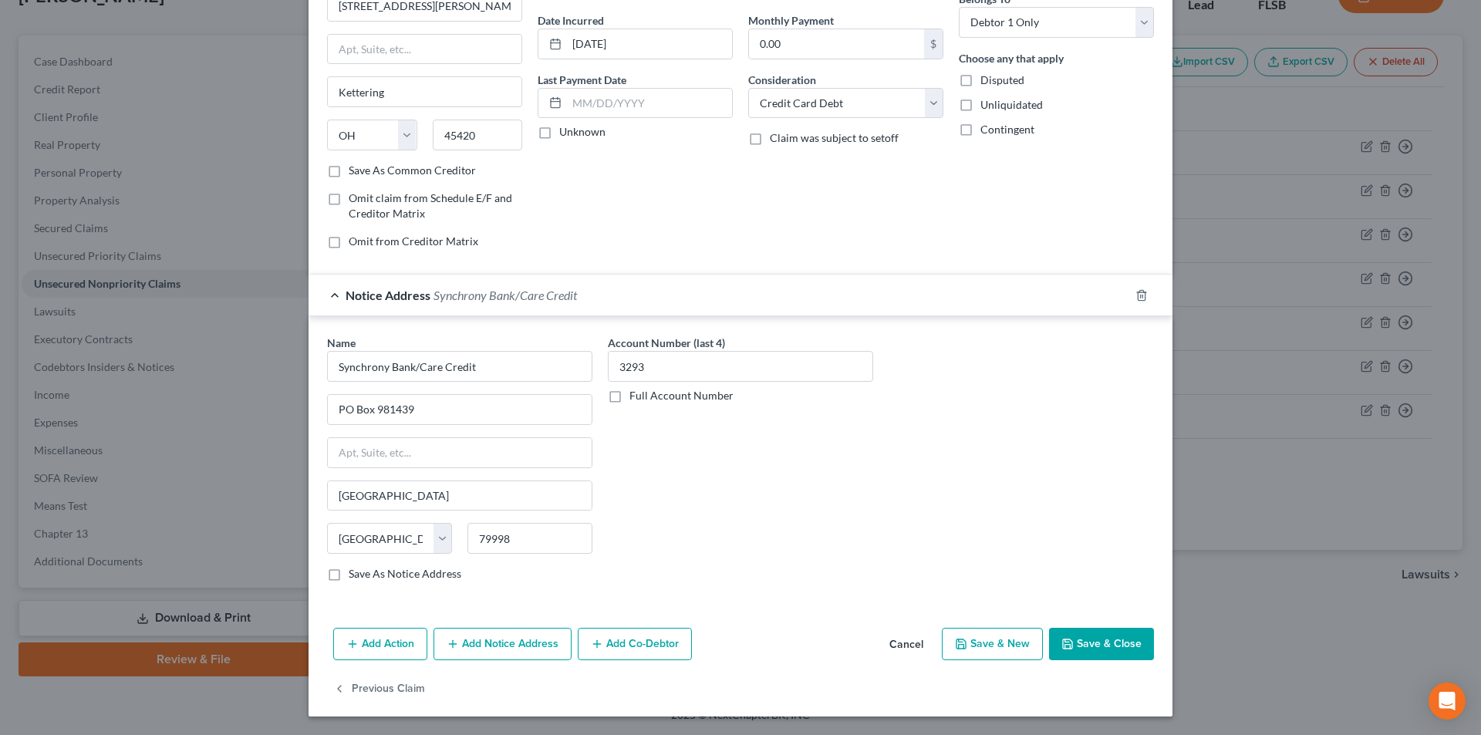
scroll to position [140, 0]
click at [1106, 643] on button "Save & Close" at bounding box center [1101, 644] width 105 height 32
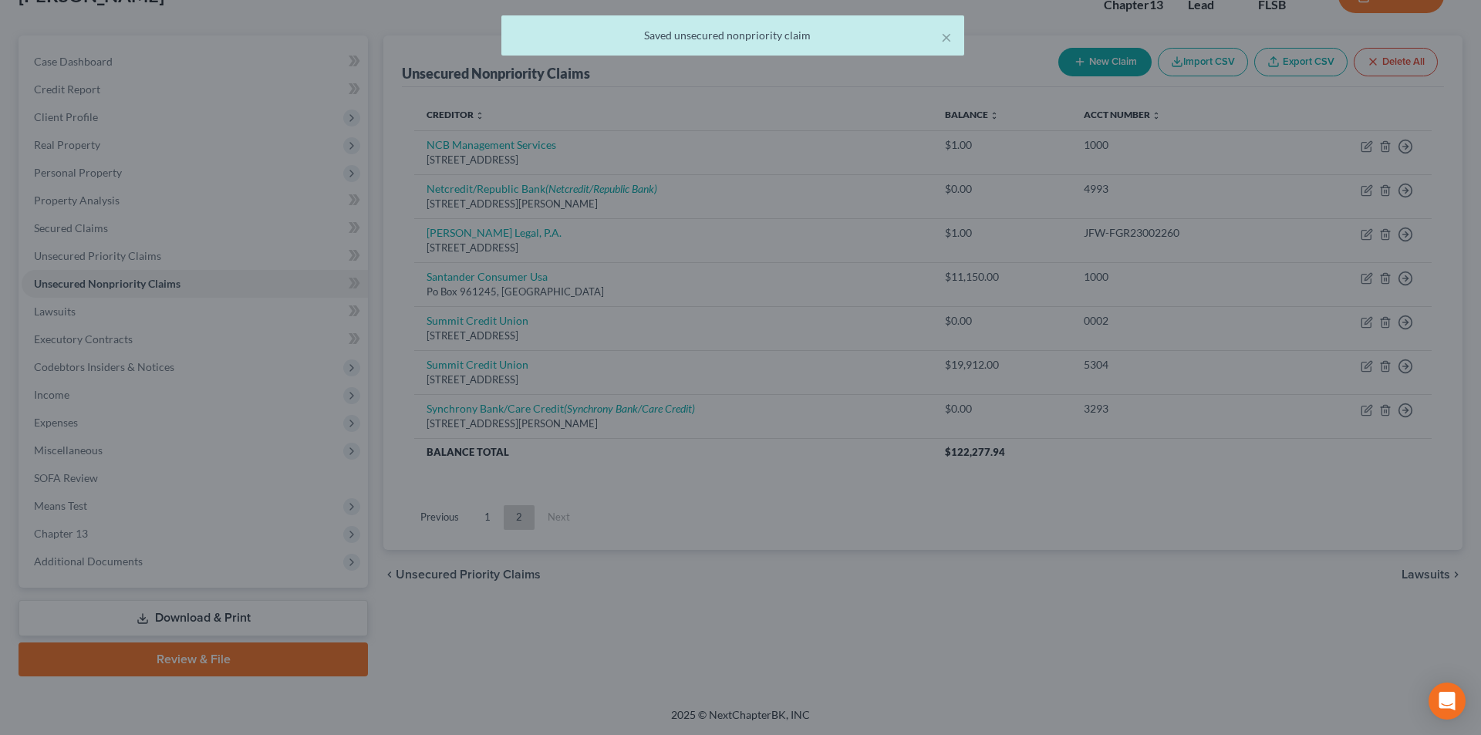
scroll to position [0, 0]
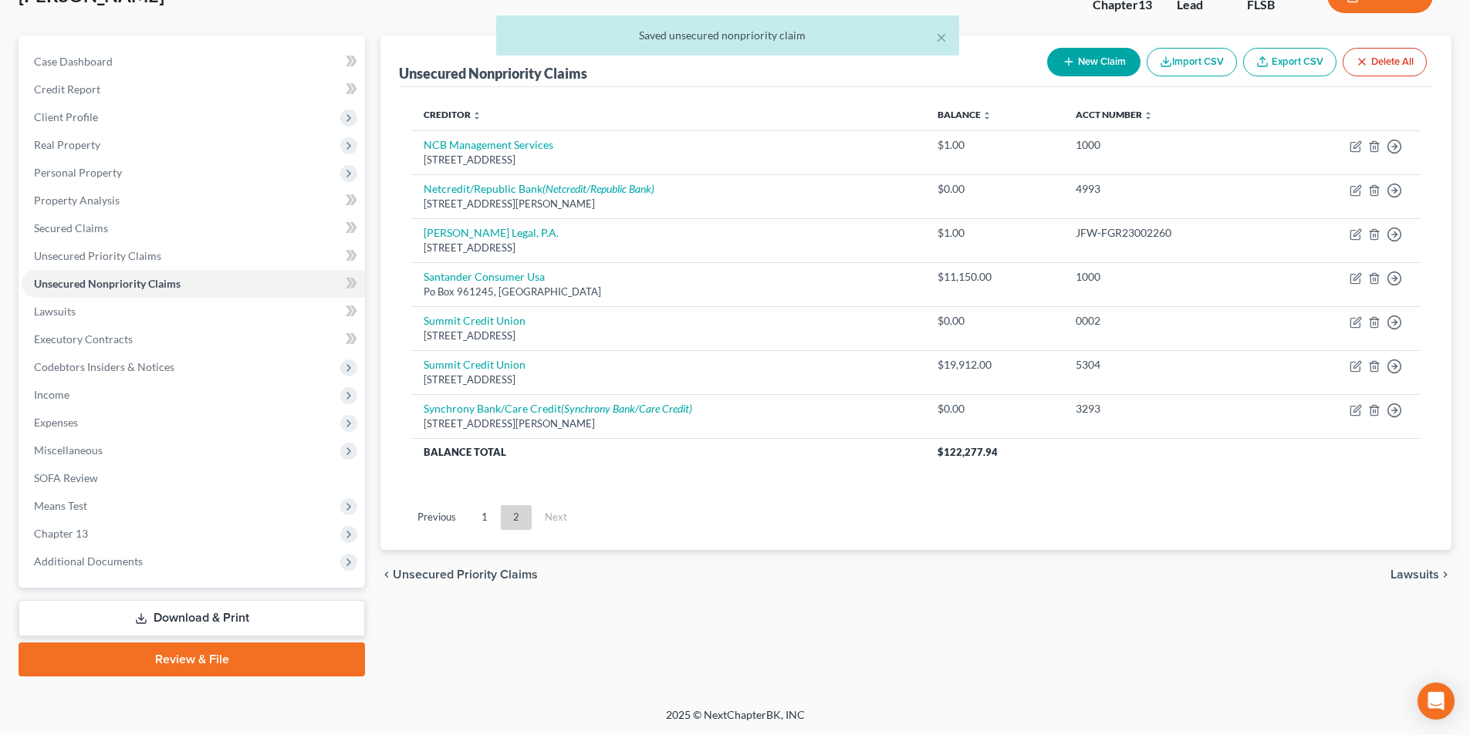
click at [1094, 57] on div "× Saved unsecured nonpriority claim" at bounding box center [727, 39] width 1470 height 48
click at [1094, 61] on div "× Saved unsecured nonpriority claim" at bounding box center [727, 39] width 1470 height 48
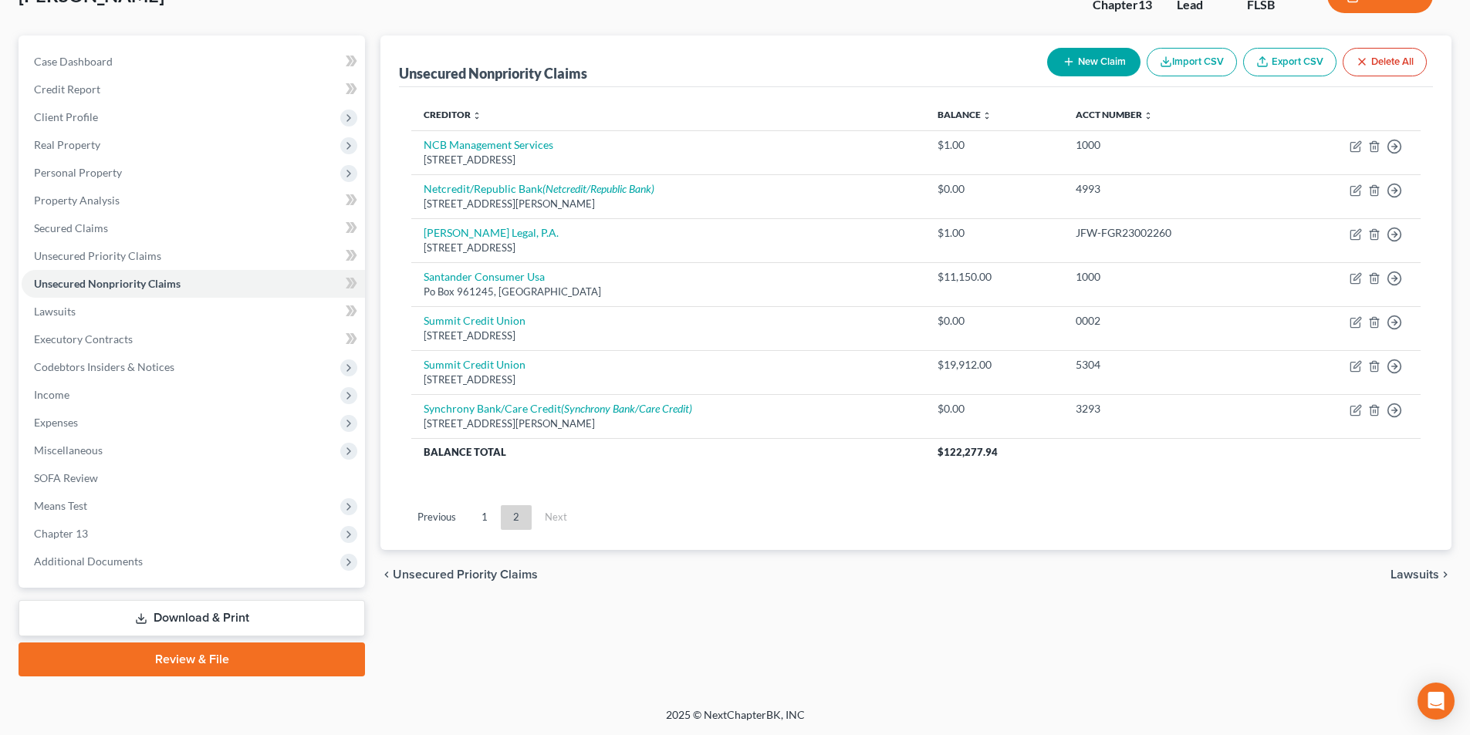
click at [1107, 64] on button "New Claim" at bounding box center [1093, 62] width 93 height 29
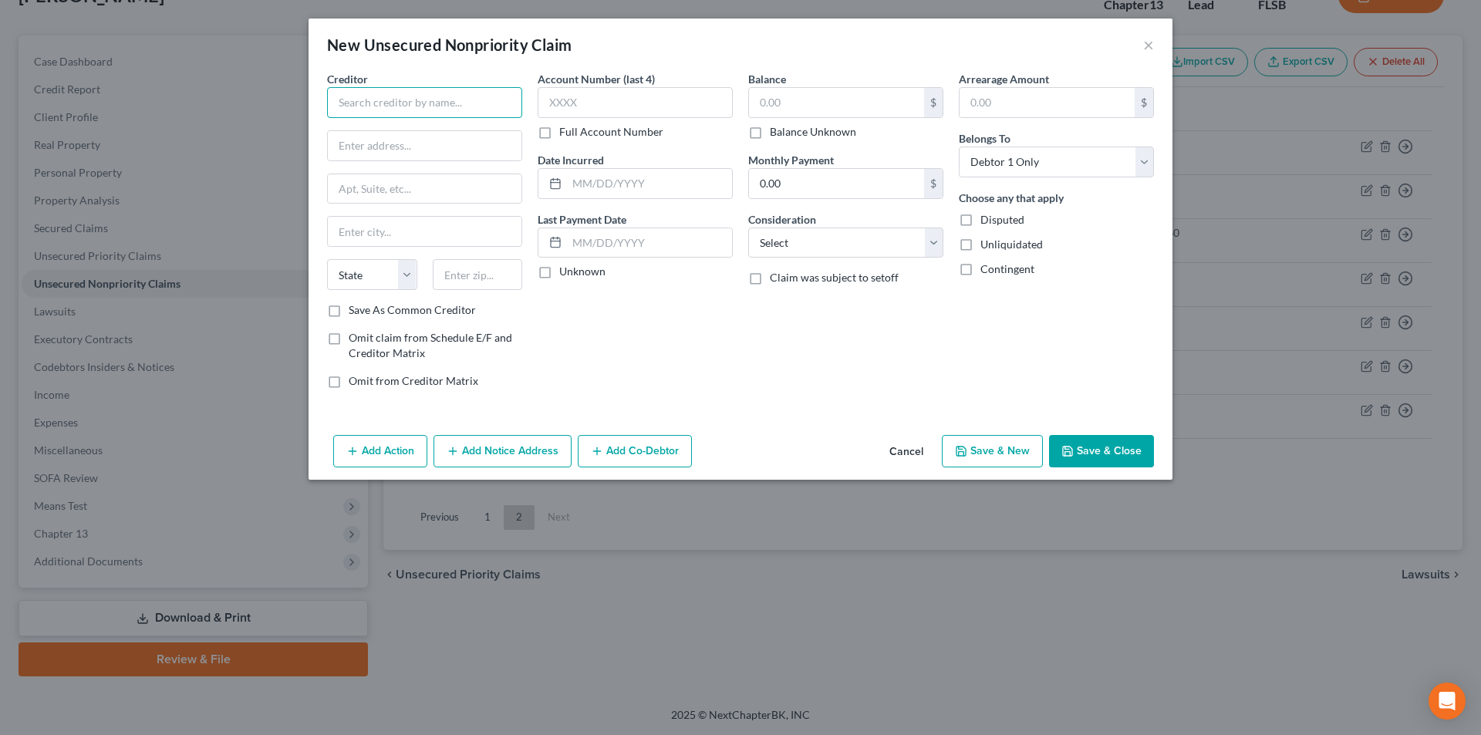
click at [455, 100] on input "text" at bounding box center [424, 102] width 195 height 31
paste input "The Check Cashing Store"
click at [440, 147] on div "[STREET_ADDRESS][PERSON_NAME]" at bounding box center [419, 143] width 160 height 13
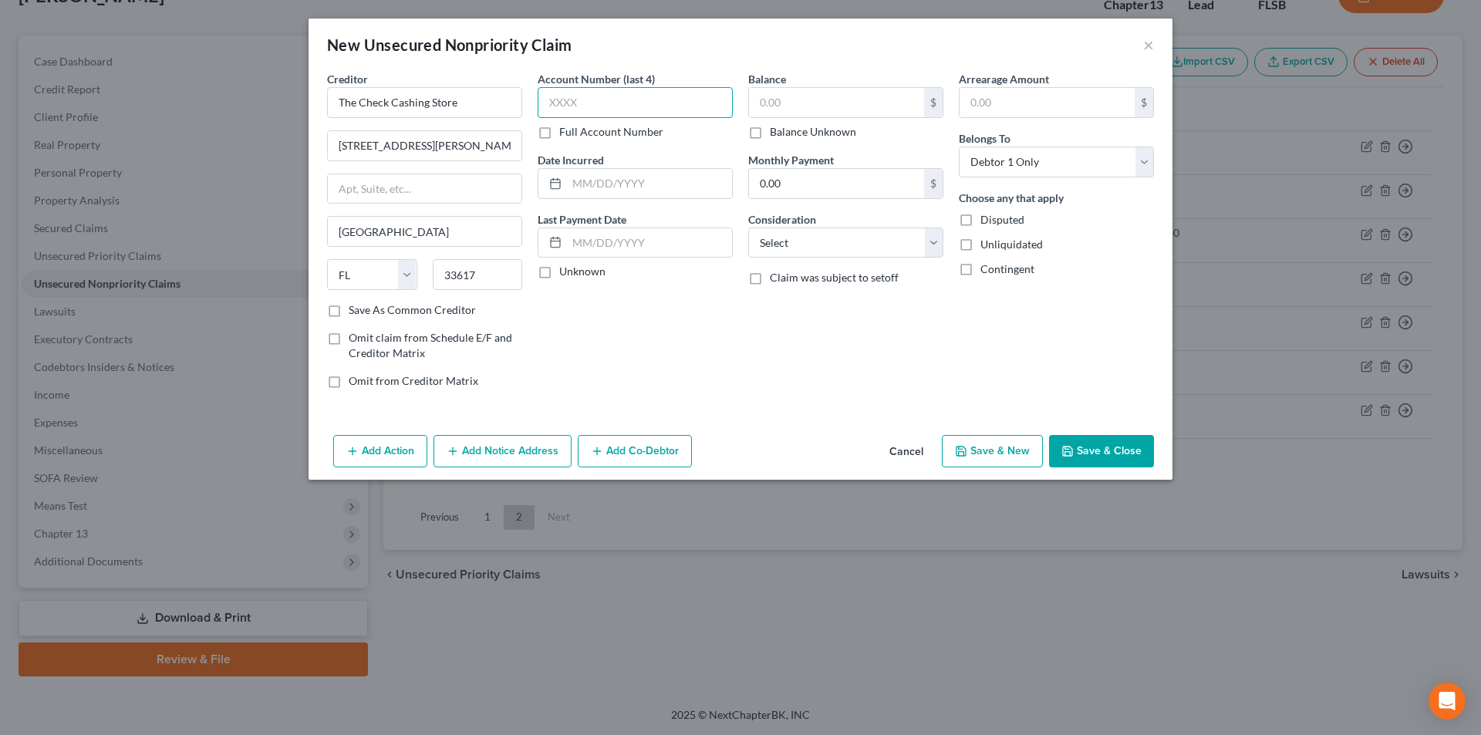
click at [582, 113] on input "text" at bounding box center [635, 102] width 195 height 31
click at [793, 113] on input "text" at bounding box center [836, 102] width 175 height 29
click at [537, 455] on button "Add Notice Address" at bounding box center [503, 451] width 138 height 32
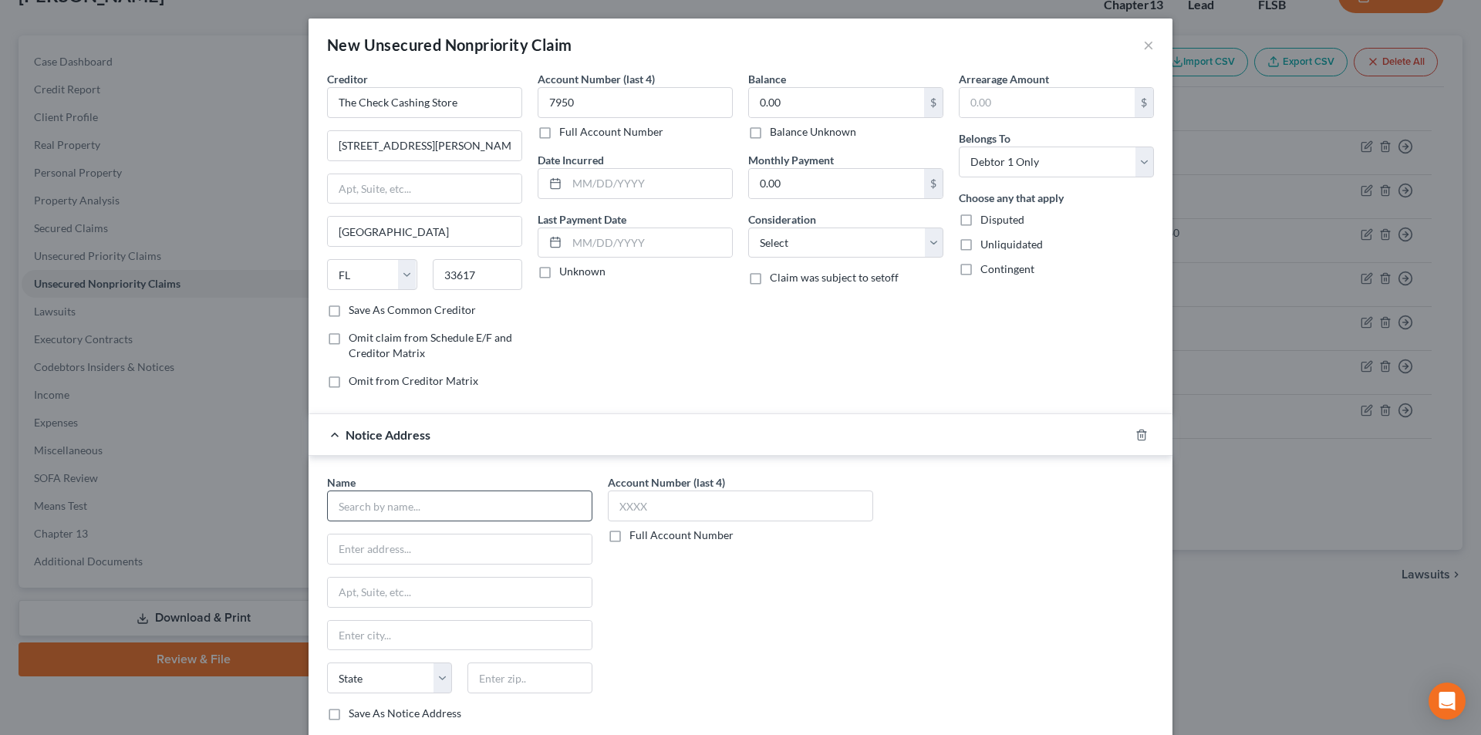
click at [476, 491] on div "Name *" at bounding box center [459, 497] width 265 height 47
click at [471, 520] on input "text" at bounding box center [459, 506] width 265 height 31
click at [471, 515] on input "text" at bounding box center [459, 506] width 265 height 31
paste input "[PERSON_NAME] and [PERSON_NAME]"
click at [424, 541] on div "[STREET_ADDRESS][PERSON_NAME]" at bounding box center [436, 547] width 194 height 13
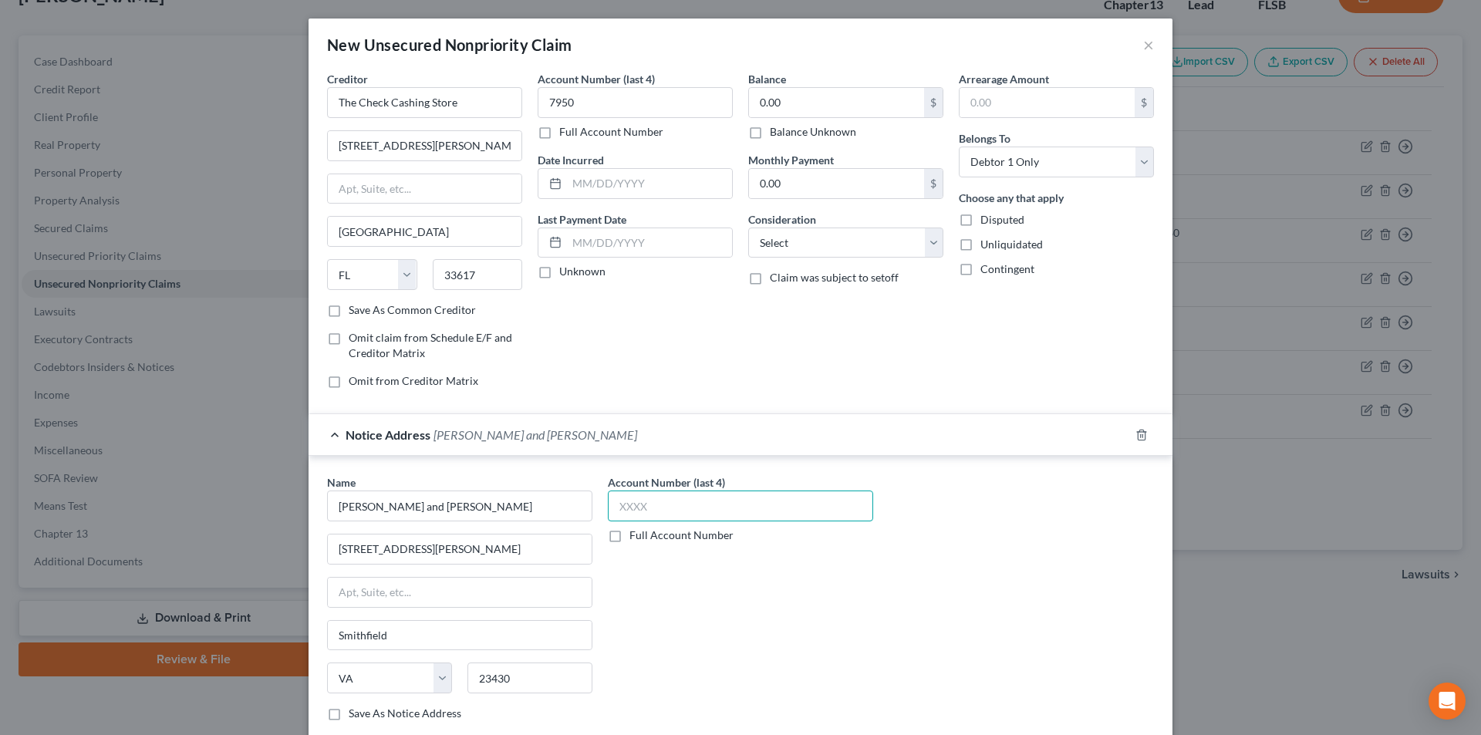
click at [643, 500] on input "text" at bounding box center [740, 506] width 265 height 31
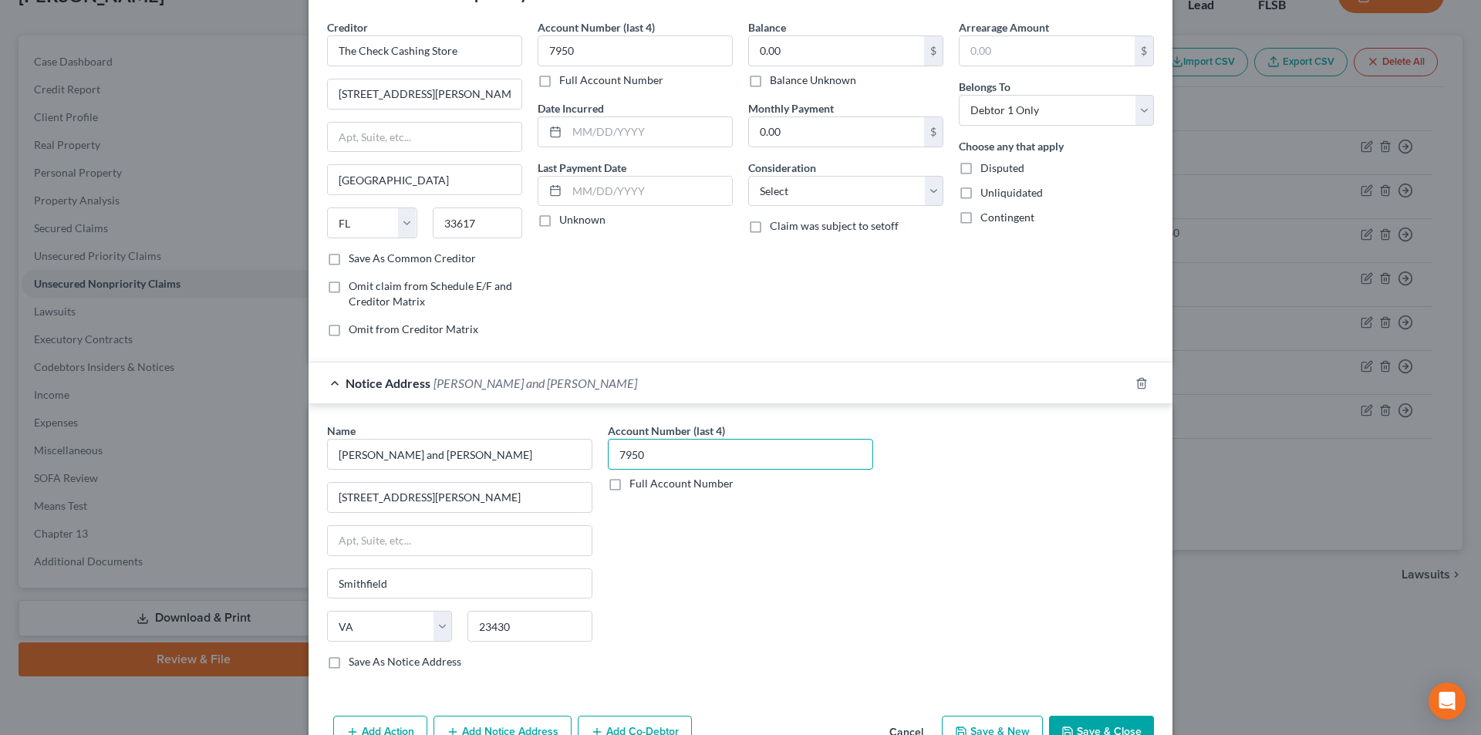
scroll to position [96, 0]
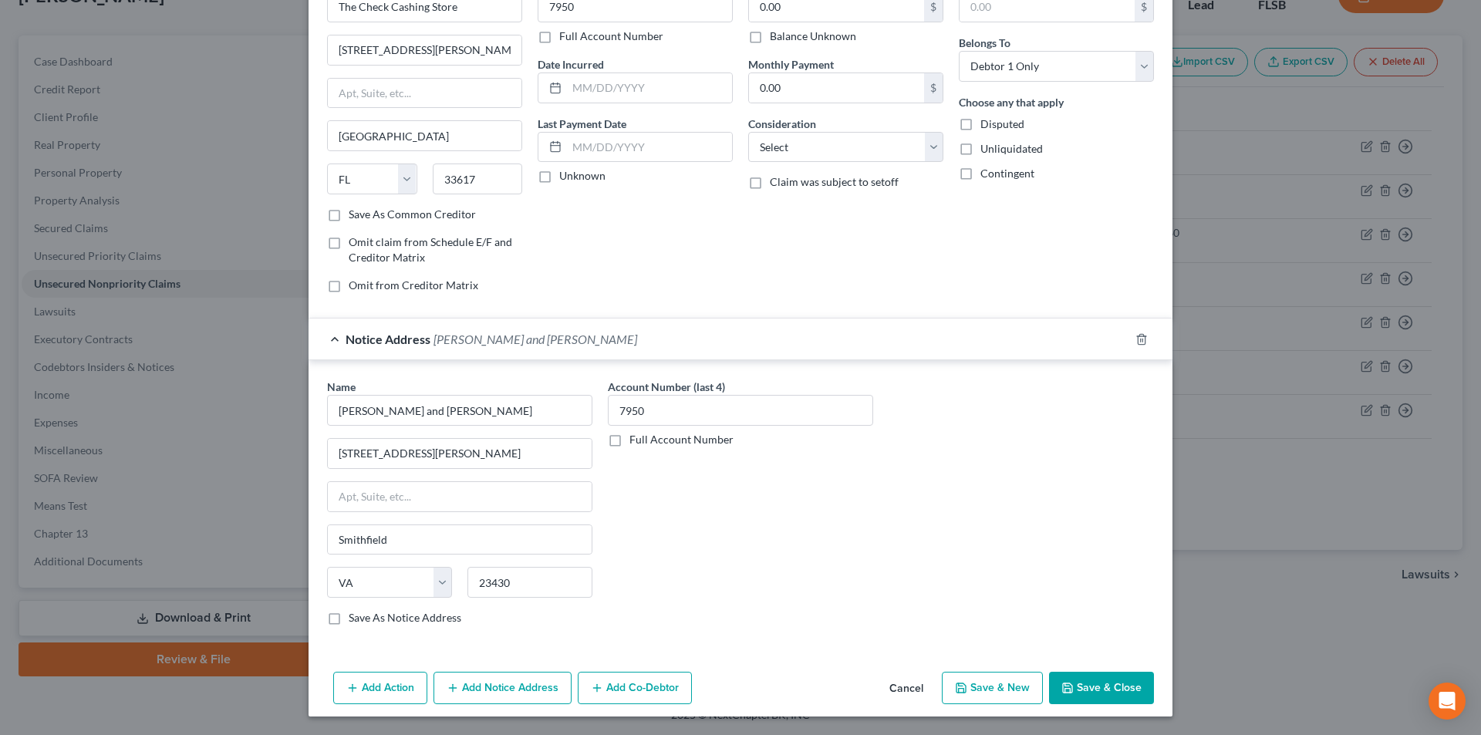
click at [991, 688] on button "Save & New" at bounding box center [992, 688] width 101 height 32
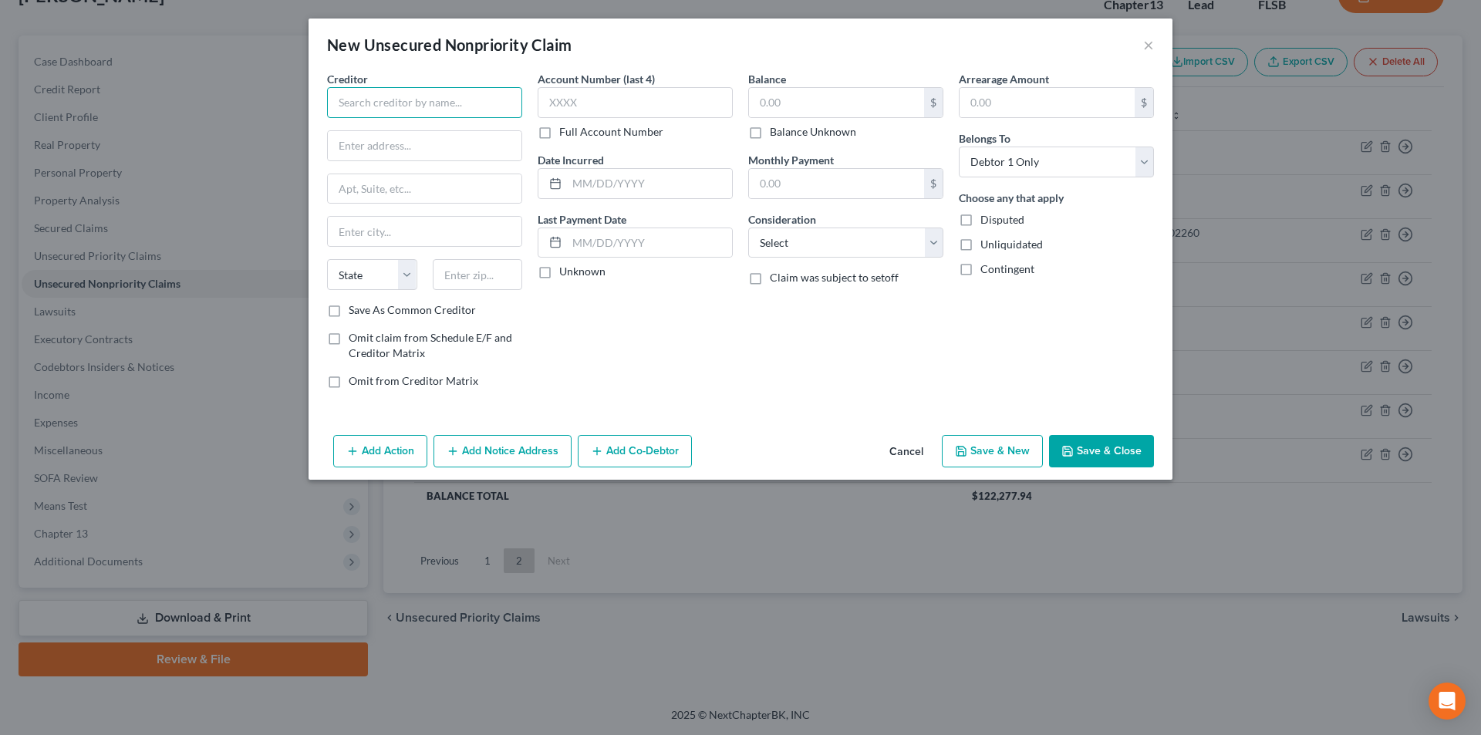
click at [428, 108] on input "text" at bounding box center [424, 102] width 195 height 31
paste input "Accelerated Portfolio, Inc."
click at [1146, 47] on button "×" at bounding box center [1148, 44] width 11 height 19
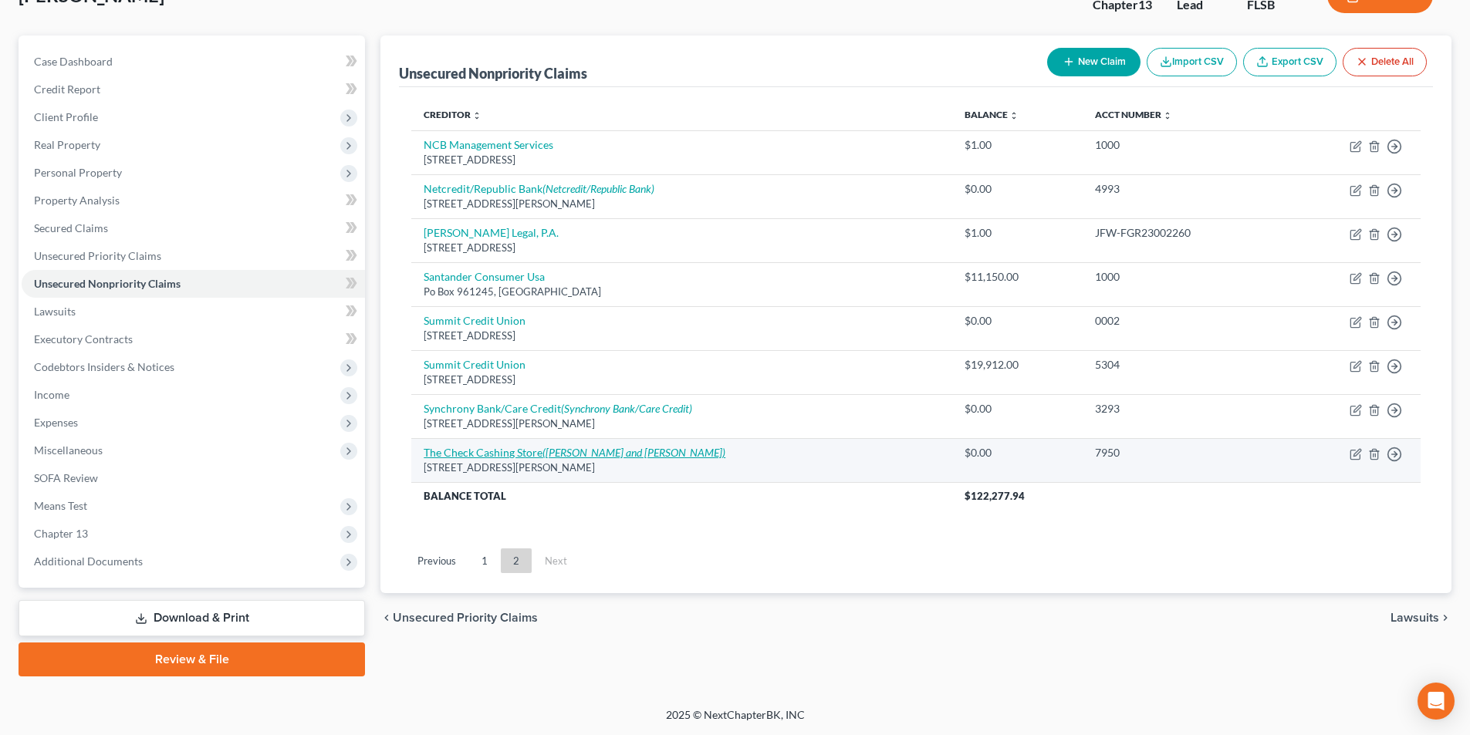
click at [585, 453] on icon "([PERSON_NAME] and [PERSON_NAME])" at bounding box center [633, 452] width 183 height 13
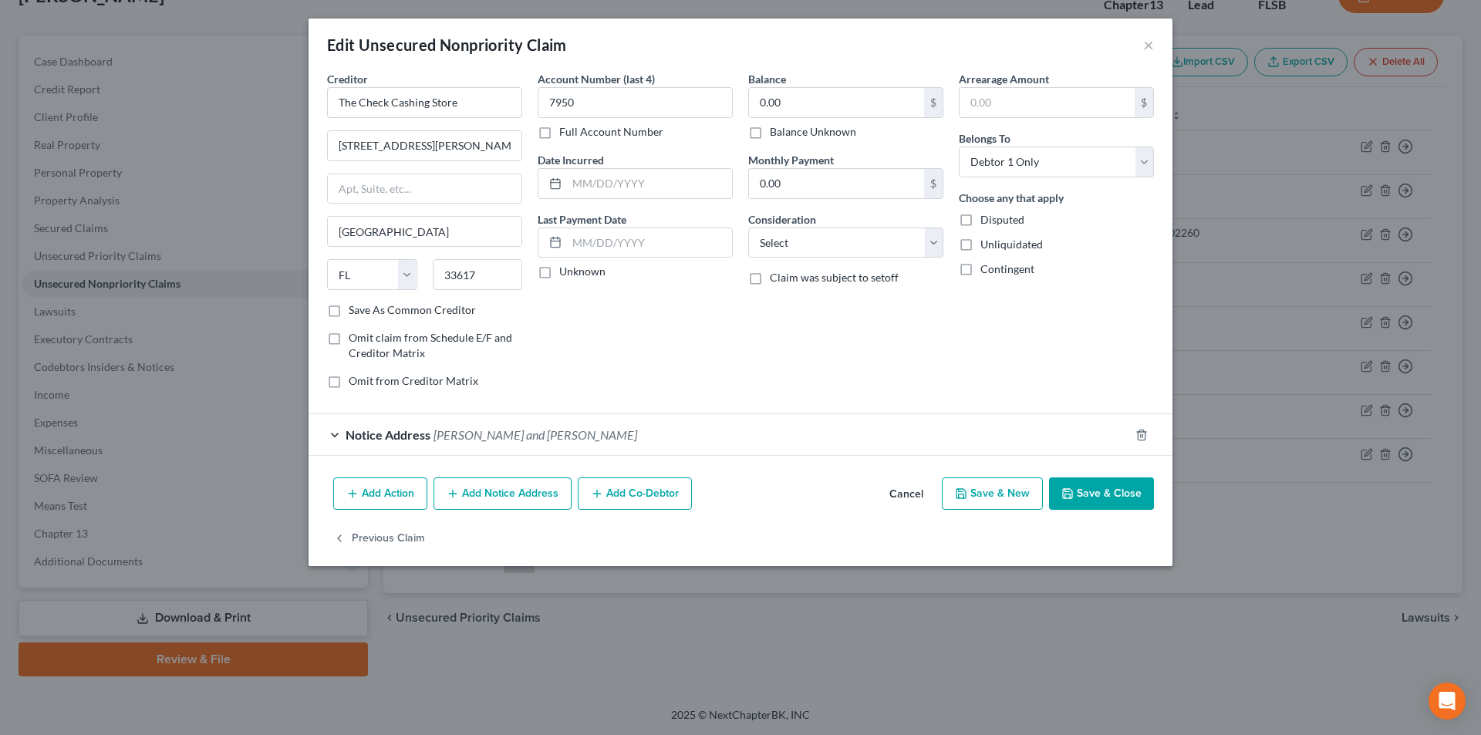
click at [533, 495] on button "Add Notice Address" at bounding box center [503, 494] width 138 height 32
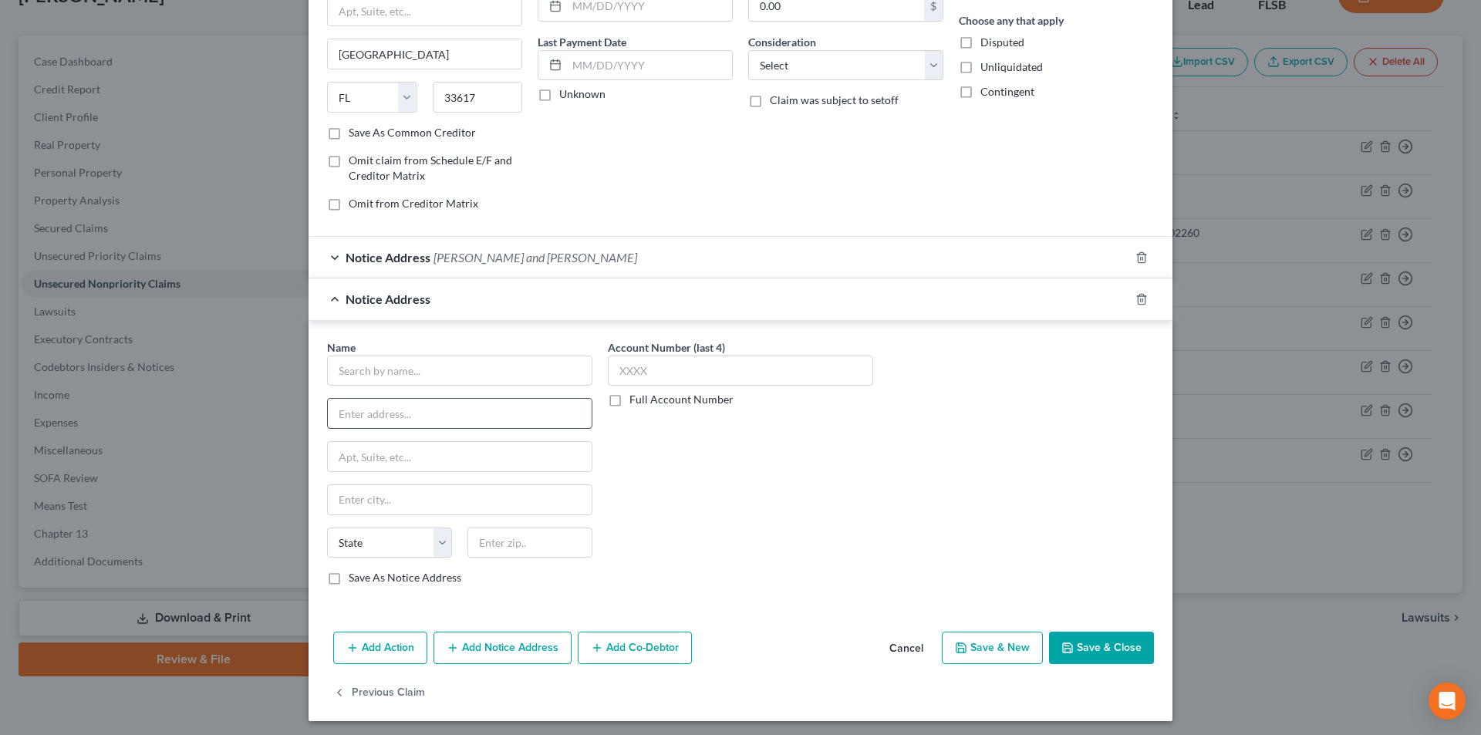
scroll to position [182, 0]
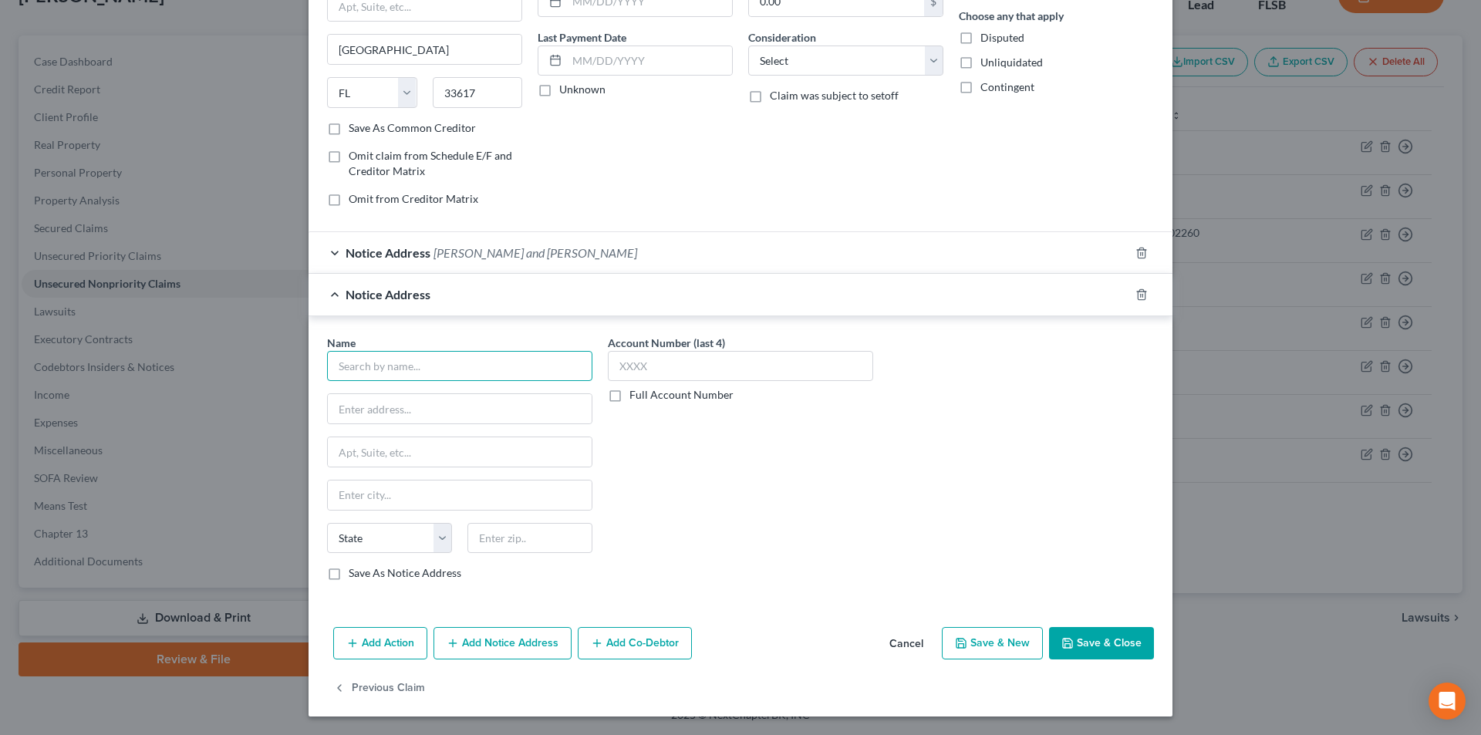
click at [477, 380] on input "text" at bounding box center [459, 366] width 265 height 31
paste input "Accelerated Portfolio, Inc."
click at [439, 407] on div "[STREET_ADDRESS][PERSON_NAME]" at bounding box center [419, 406] width 160 height 13
click at [648, 365] on input "text" at bounding box center [740, 366] width 265 height 31
click at [1116, 635] on button "Save & Close" at bounding box center [1101, 643] width 105 height 32
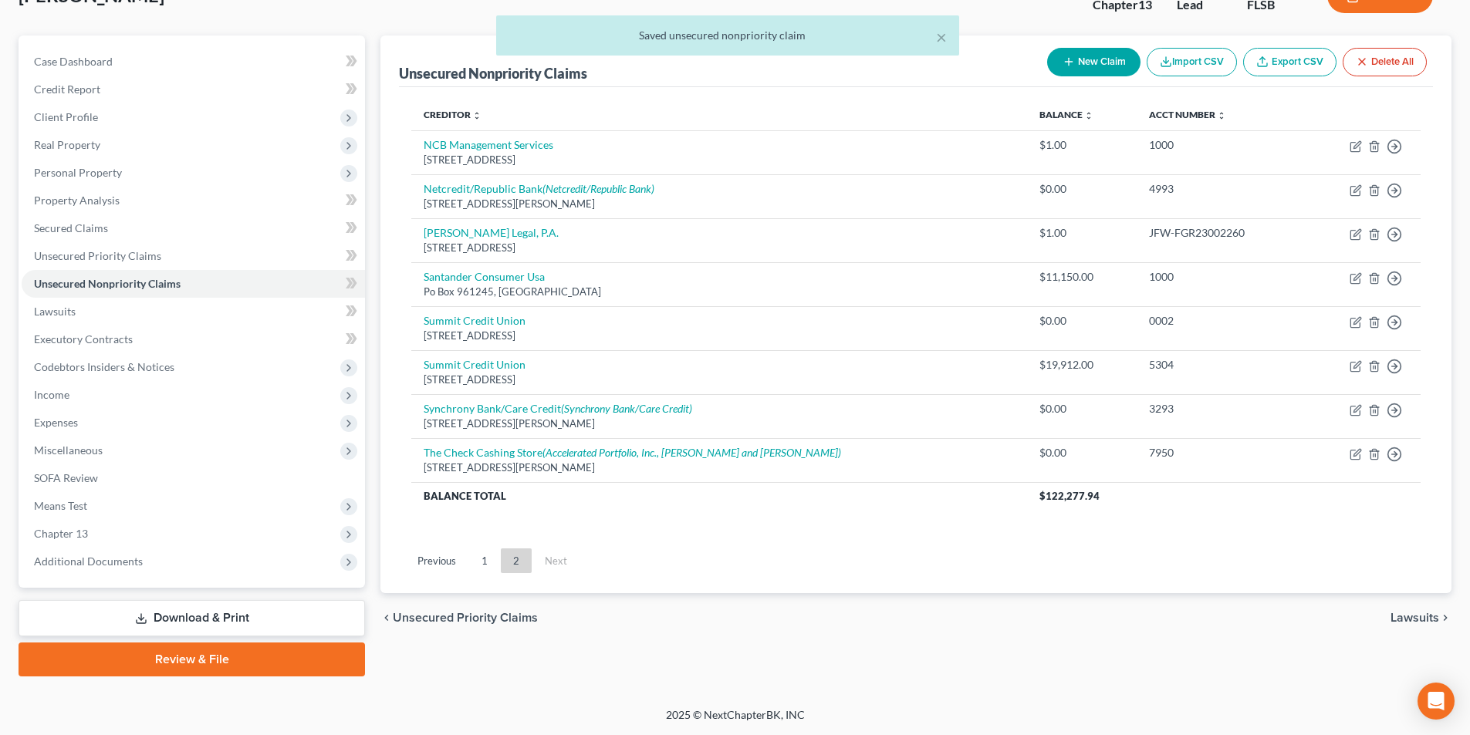
click at [1092, 53] on button "New Claim" at bounding box center [1093, 62] width 93 height 29
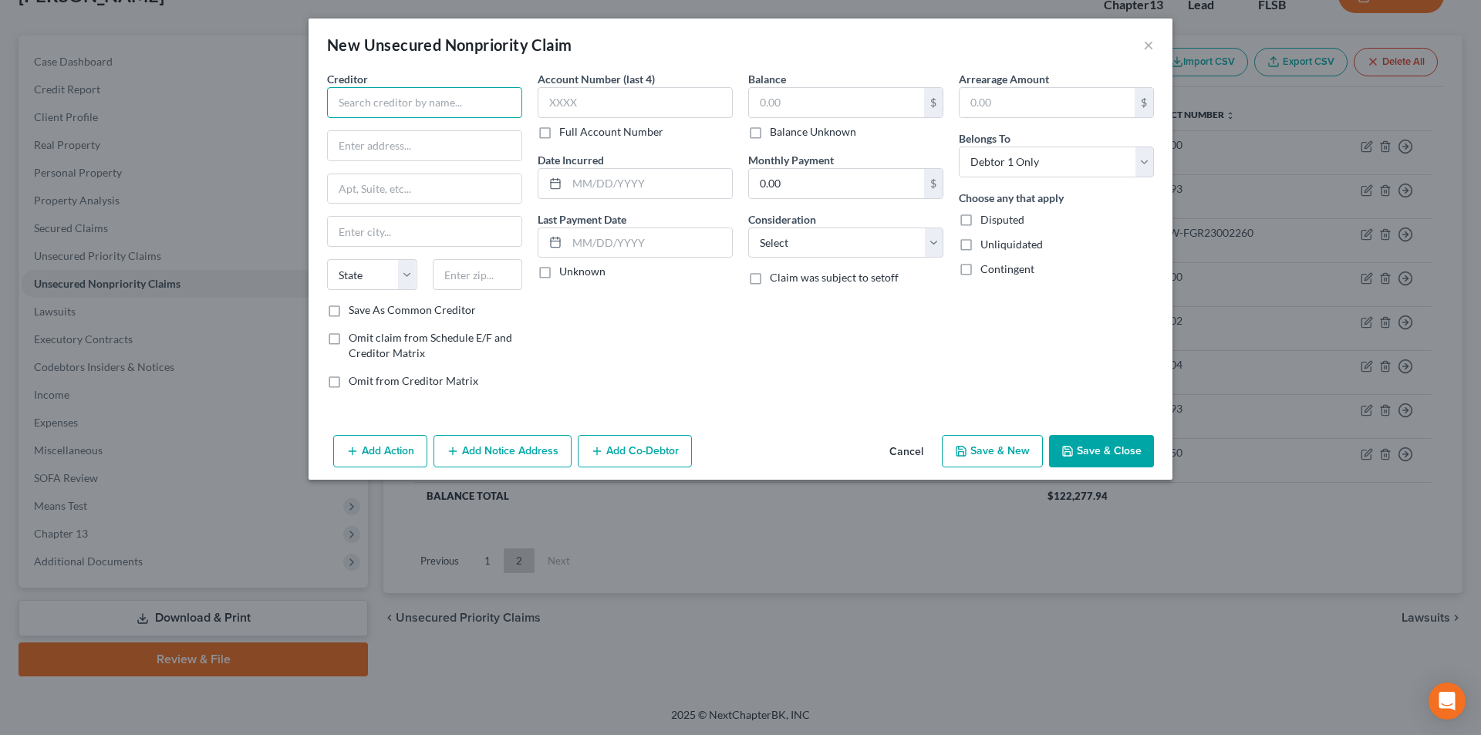
click at [422, 92] on input "text" at bounding box center [424, 102] width 195 height 31
paste input "Accelerated Portfolio, Inc."
drag, startPoint x: 471, startPoint y: 93, endPoint x: 302, endPoint y: 107, distance: 170.3
click at [290, 99] on div "New Unsecured Nonpriority Claim × Creditor * Accelerated Portfolio, Inc. Accele…" at bounding box center [740, 367] width 1481 height 735
click at [518, 103] on input "Accelerated Portfolio, Inc." at bounding box center [424, 102] width 195 height 31
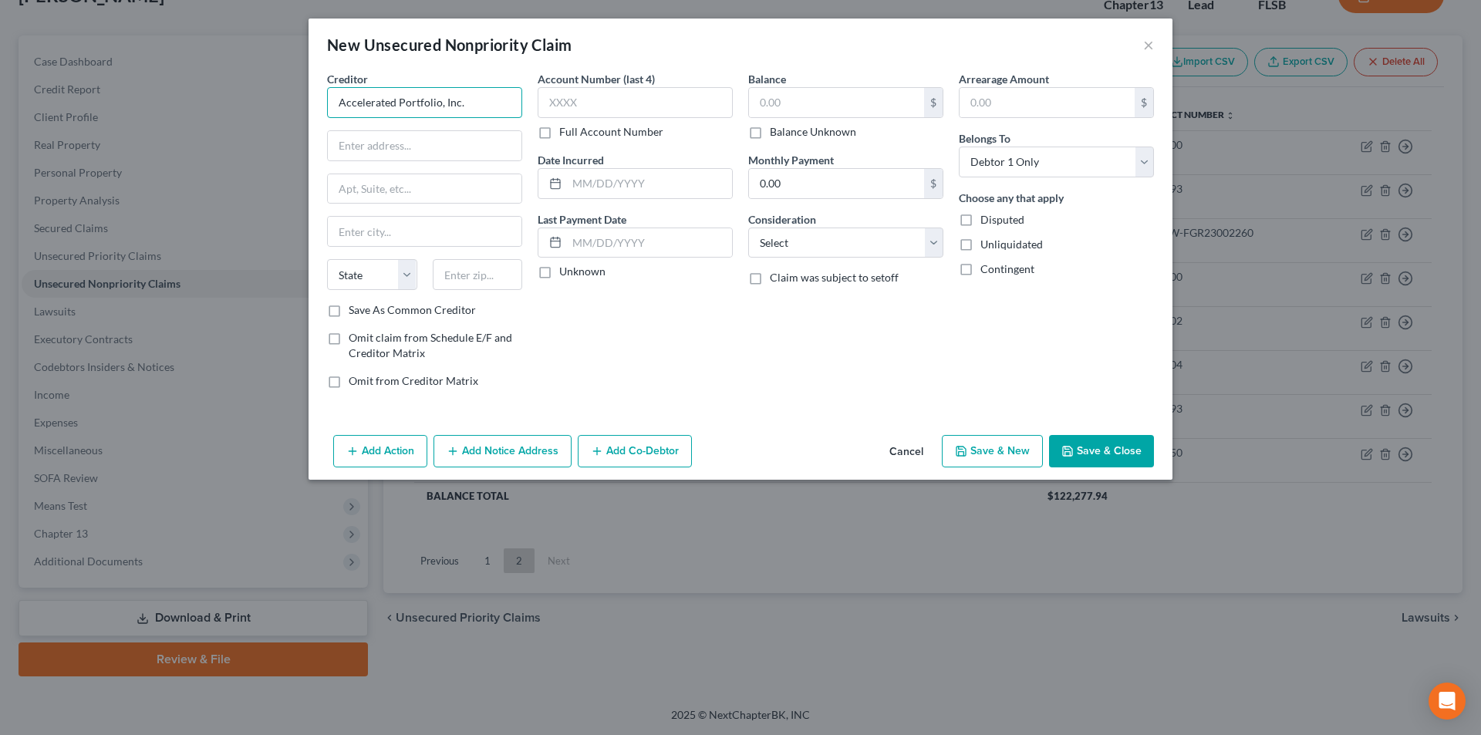
drag, startPoint x: 483, startPoint y: 103, endPoint x: 260, endPoint y: 109, distance: 223.0
click at [247, 105] on div "New Unsecured Nonpriority Claim × Creditor * Accelerated Portfolio, Inc. State …" at bounding box center [740, 367] width 1481 height 735
paste input "[PERSON_NAME] & [PERSON_NAME] LLC"
drag, startPoint x: 433, startPoint y: 144, endPoint x: 433, endPoint y: 160, distance: 16.2
click at [433, 144] on input "text" at bounding box center [425, 145] width 194 height 29
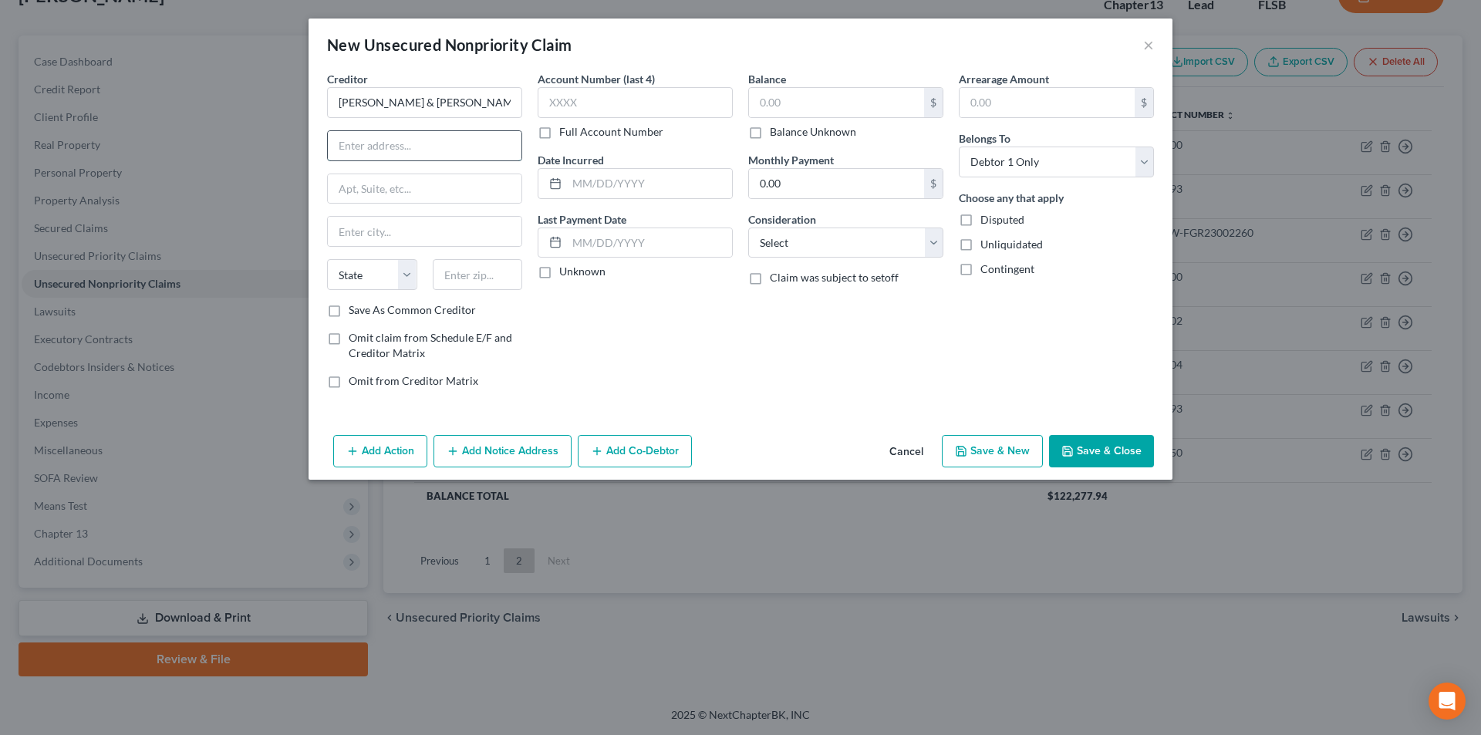
paste input "[STREET_ADDRESS][PERSON_NAME]"
click at [494, 280] on input "text" at bounding box center [478, 274] width 90 height 31
click at [768, 394] on div "Balance $ Balance Unknown Balance Undetermined $ Balance Unknown Monthly Paymen…" at bounding box center [846, 236] width 211 height 330
click at [349, 308] on label "Save As Common Creditor" at bounding box center [412, 309] width 127 height 15
click at [355, 308] on input "Save As Common Creditor" at bounding box center [360, 307] width 10 height 10
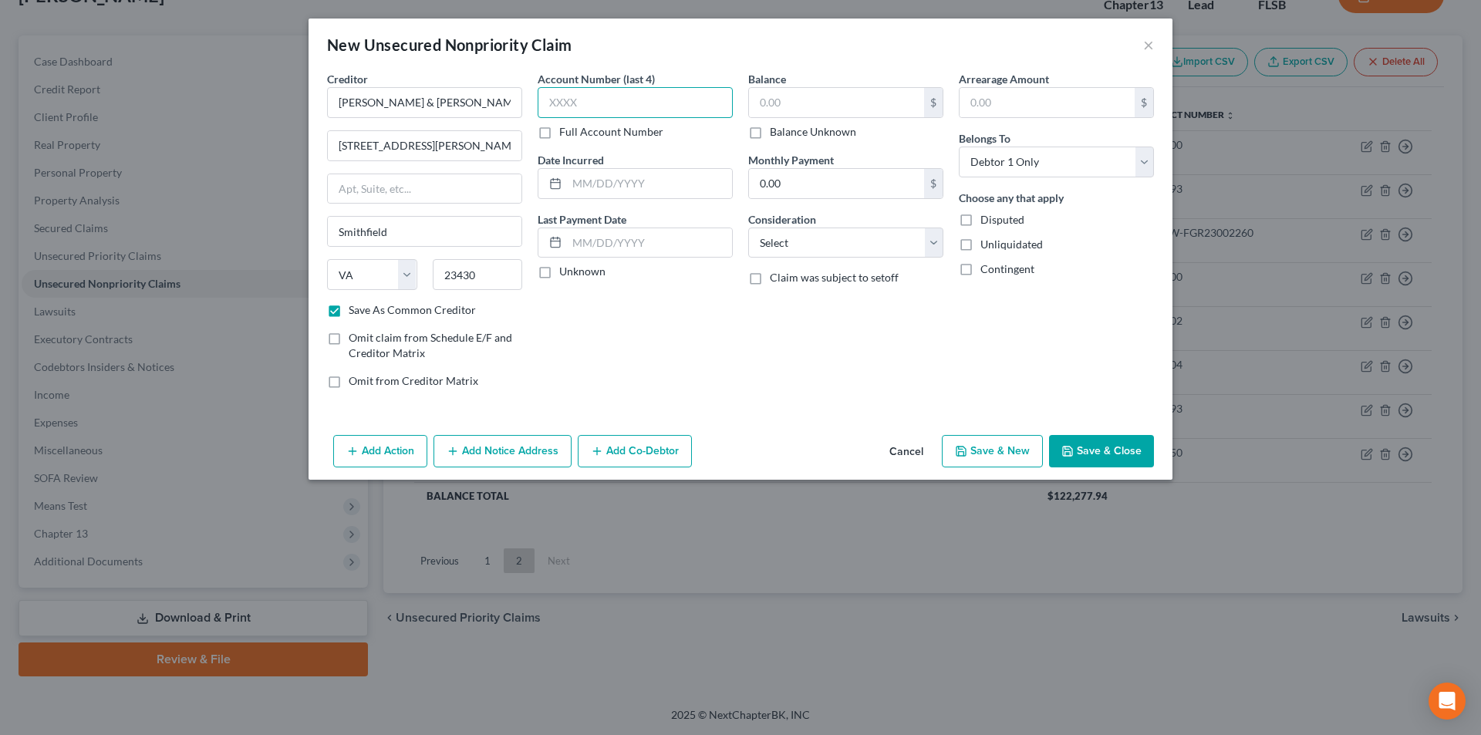
click at [620, 100] on input "text" at bounding box center [635, 102] width 195 height 31
click at [768, 111] on input "text" at bounding box center [836, 102] width 175 height 29
click at [572, 185] on input "text" at bounding box center [649, 183] width 165 height 29
click at [1114, 456] on button "Save & Close" at bounding box center [1101, 451] width 105 height 32
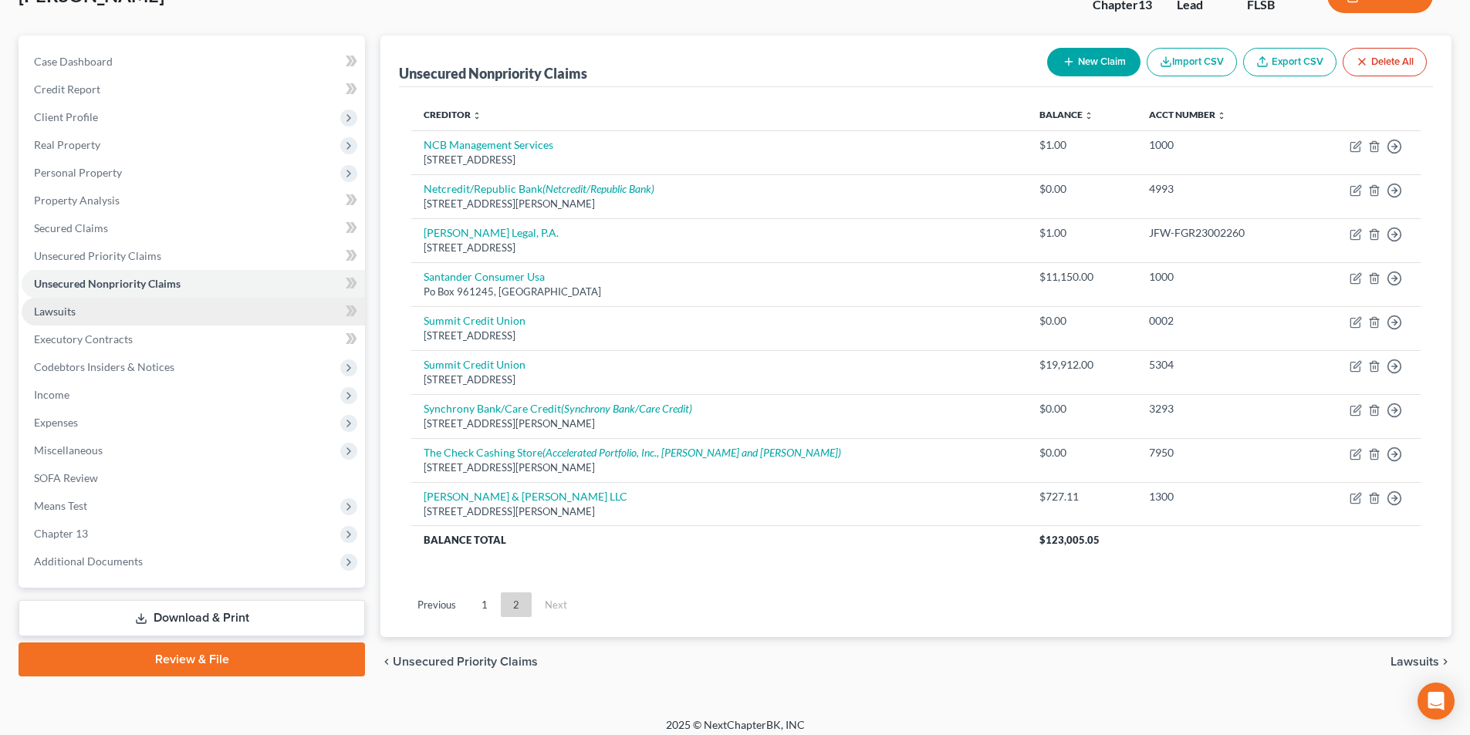
click at [96, 319] on link "Lawsuits" at bounding box center [193, 312] width 343 height 28
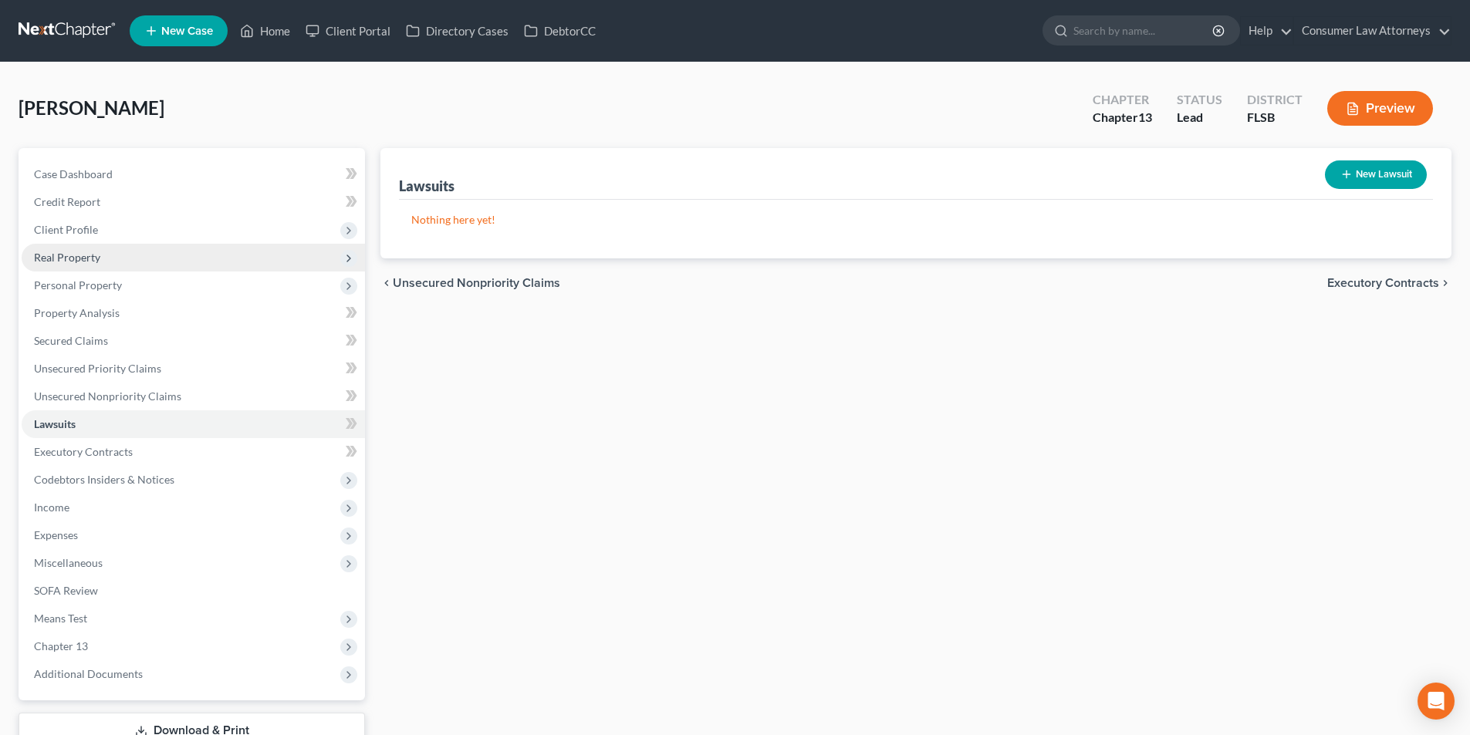
click at [96, 256] on span "Real Property" at bounding box center [67, 257] width 66 height 13
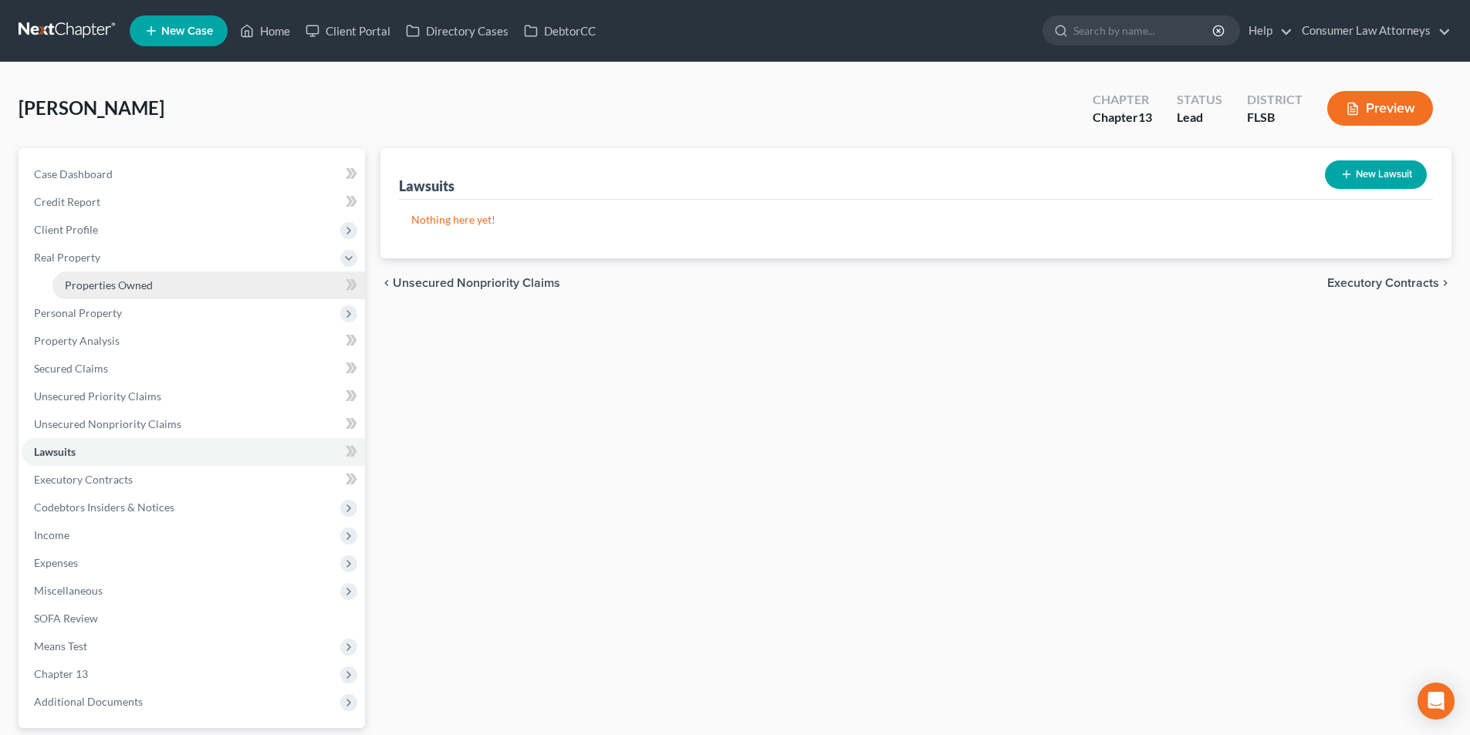
click at [136, 281] on span "Properties Owned" at bounding box center [109, 285] width 88 height 13
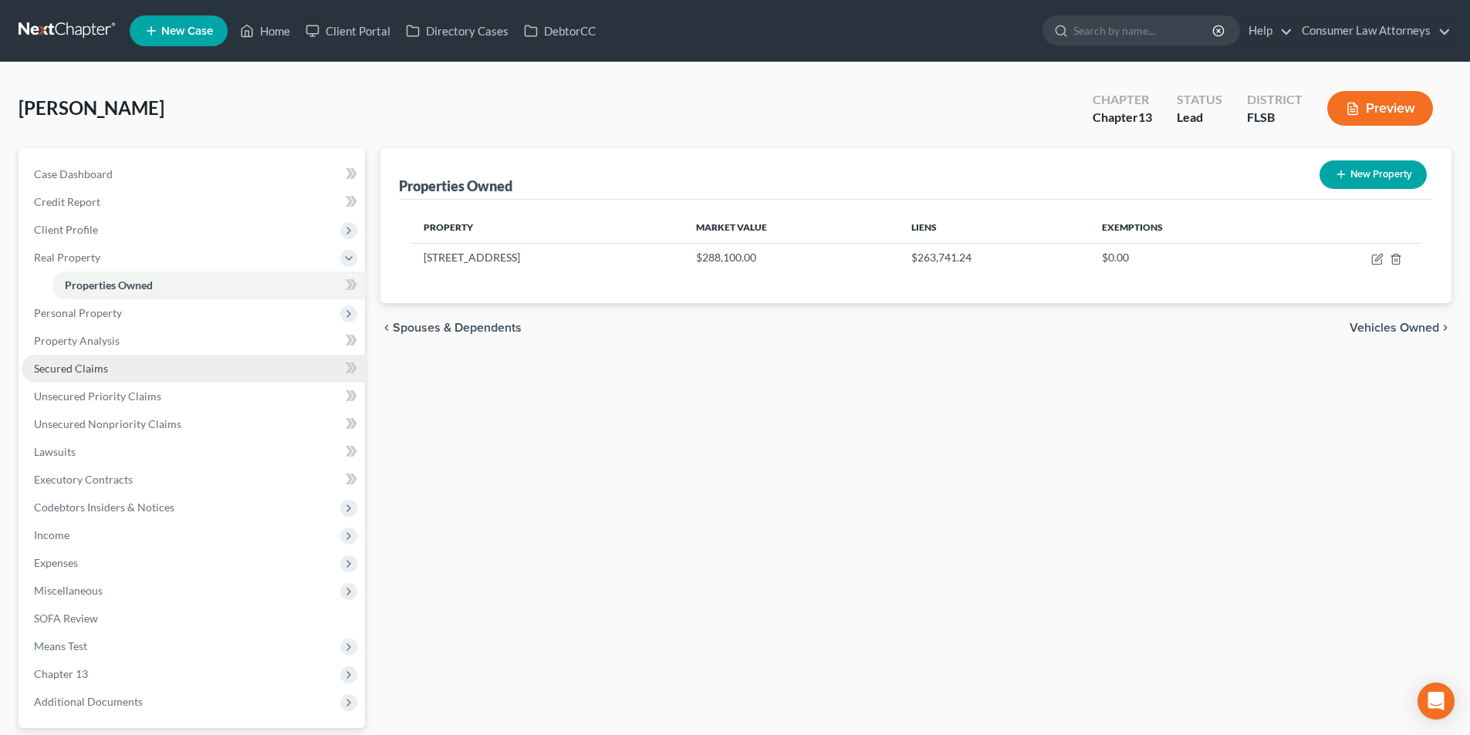
click at [91, 367] on span "Secured Claims" at bounding box center [71, 368] width 74 height 13
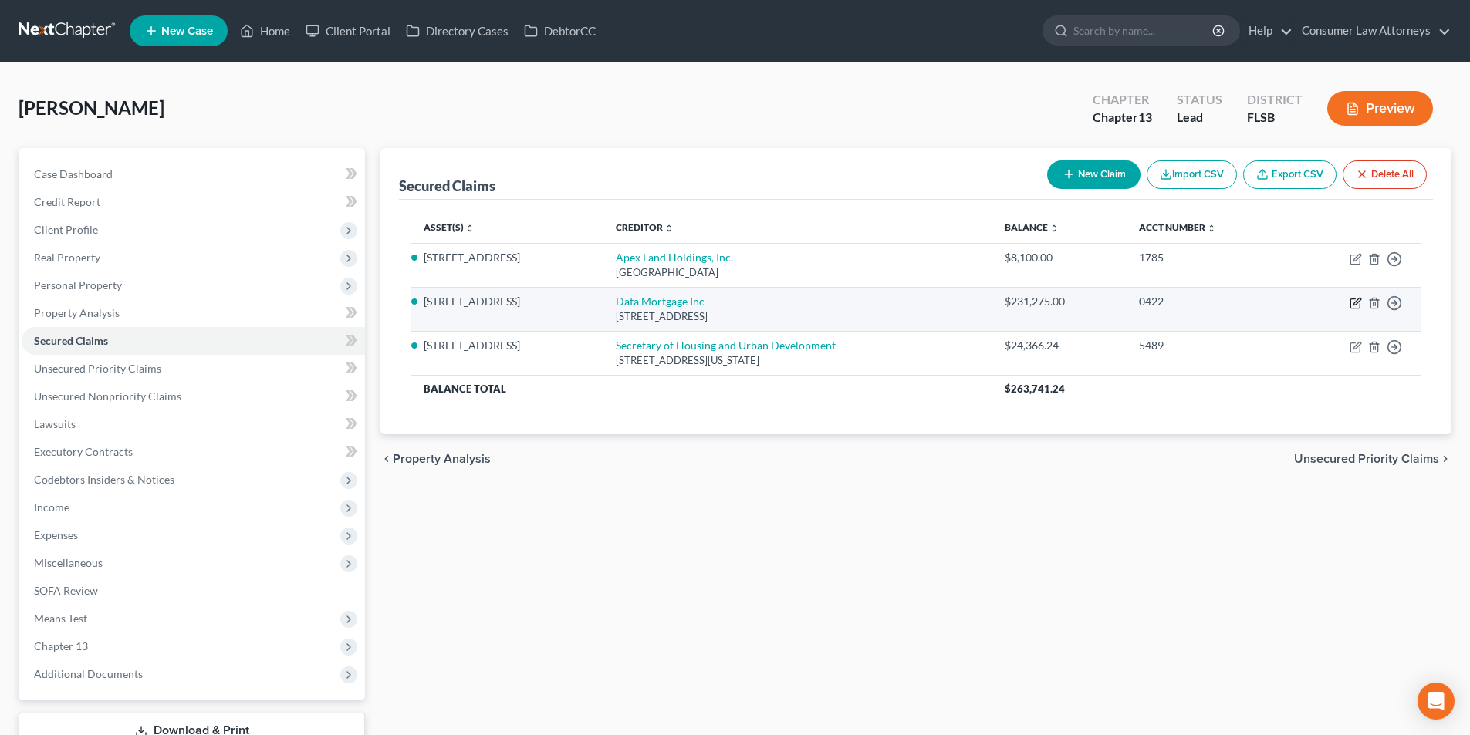
click at [1356, 306] on icon "button" at bounding box center [1355, 303] width 12 height 12
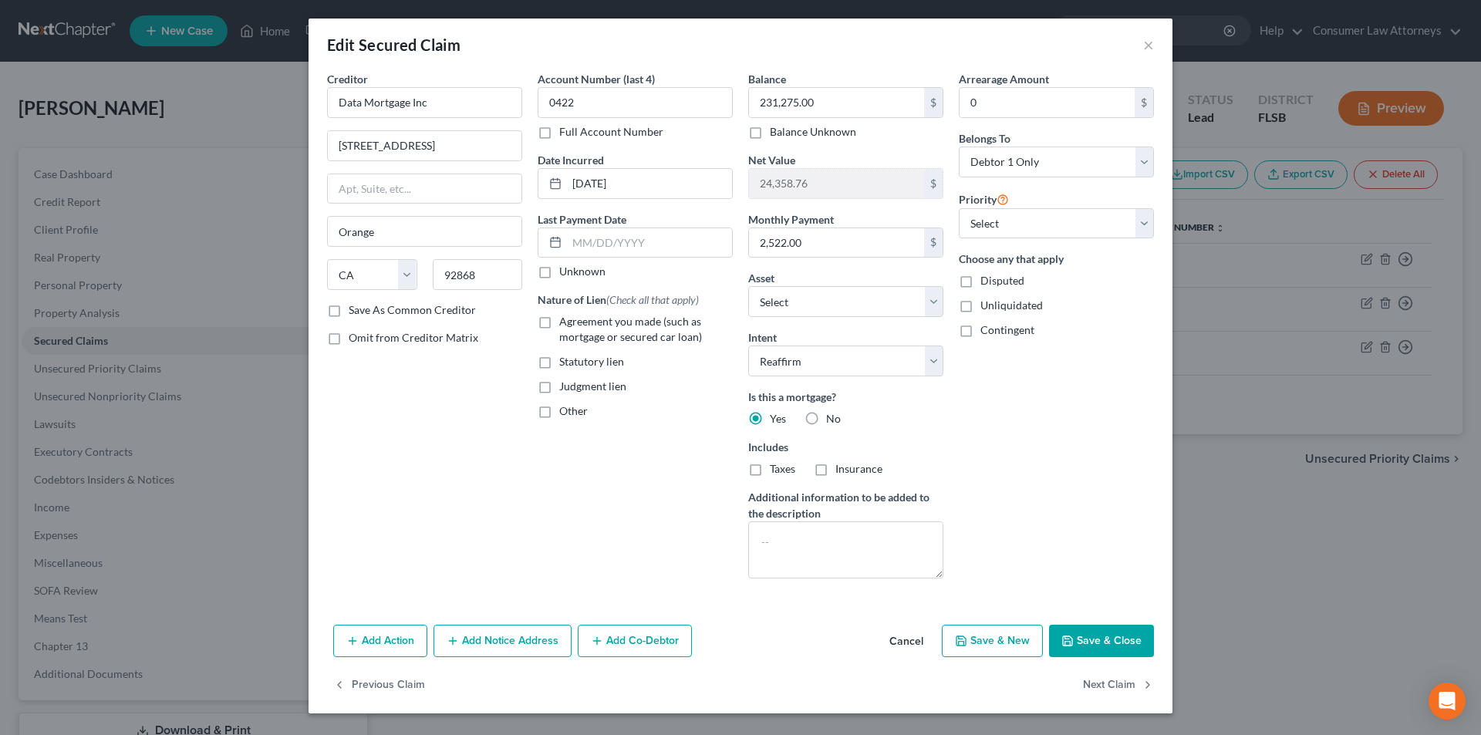
click at [379, 633] on button "Add Action" at bounding box center [380, 641] width 94 height 32
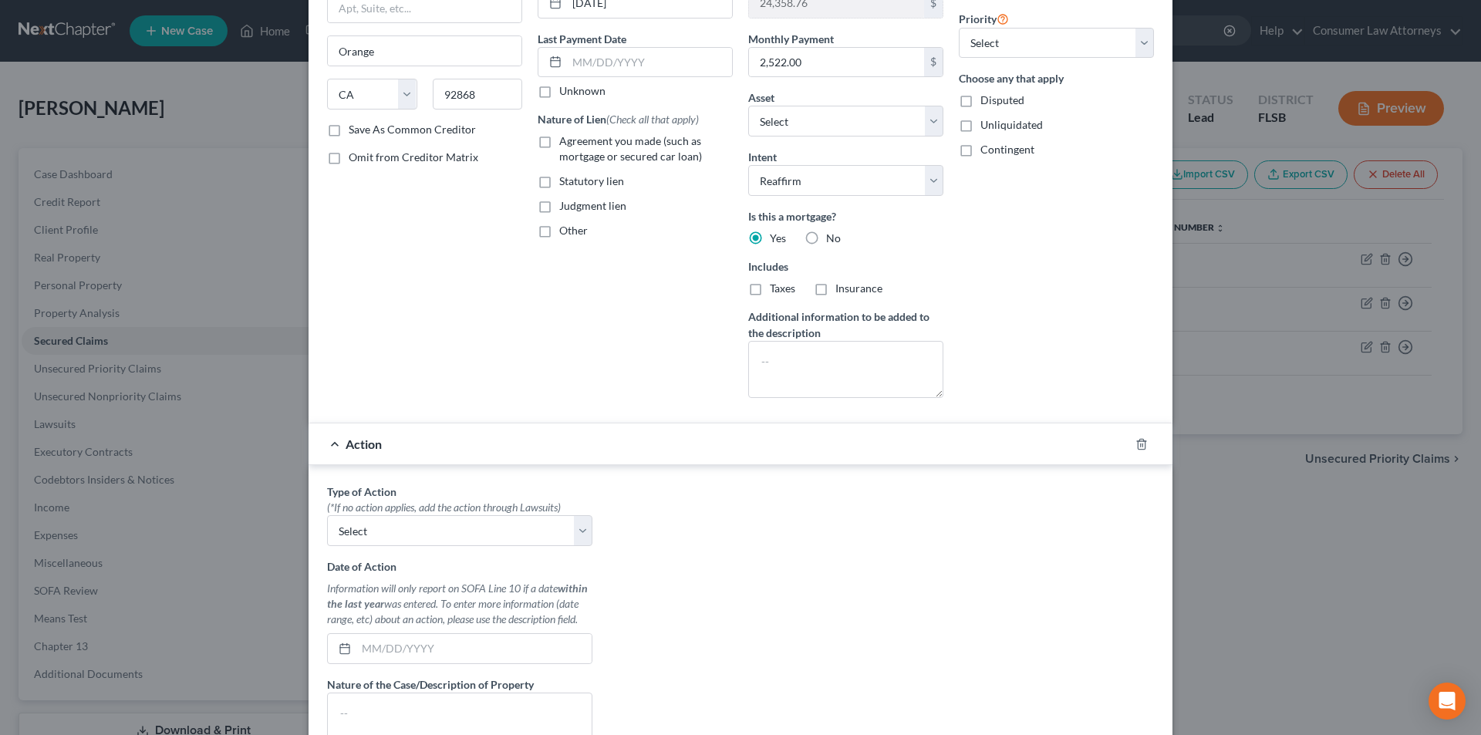
scroll to position [386, 0]
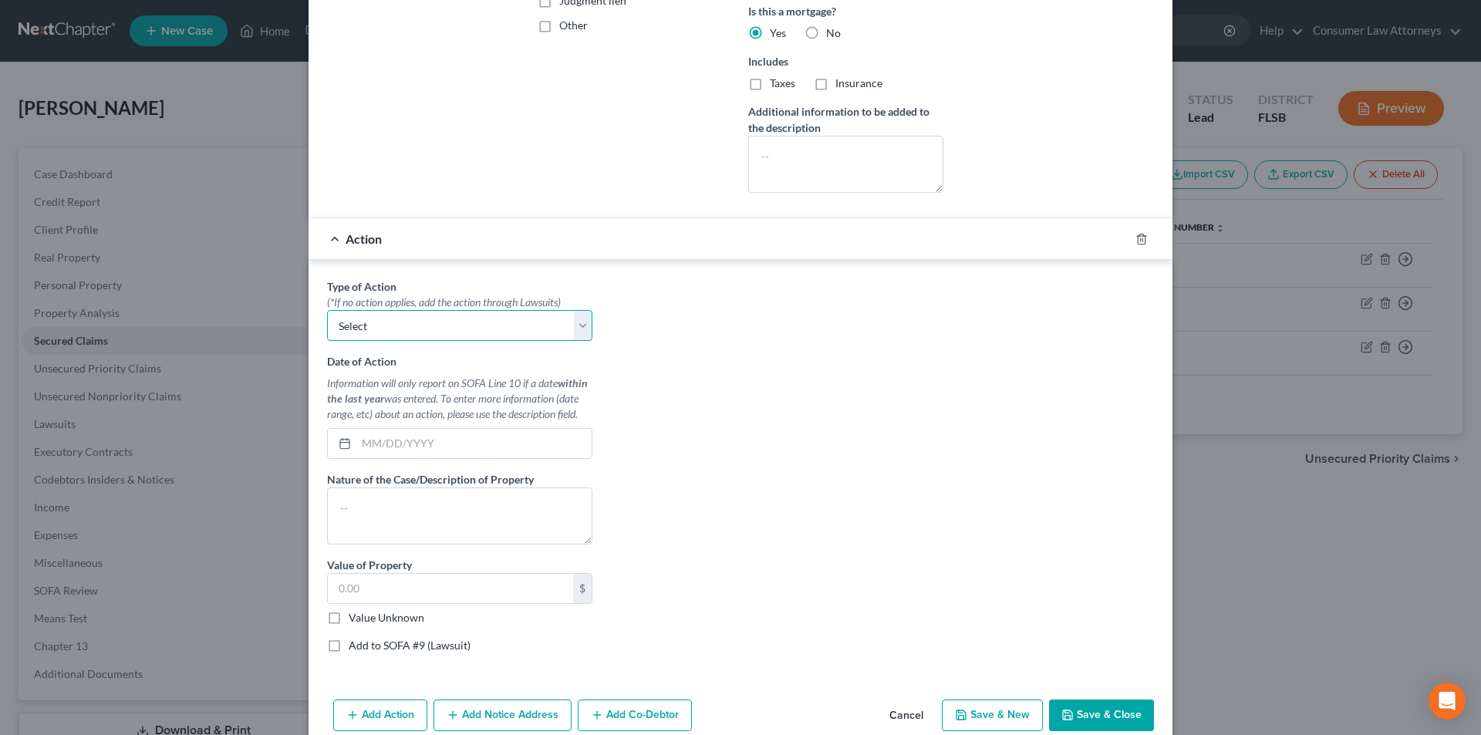
click at [401, 329] on select "Select Repossession Garnishment Foreclosure Personal Injury Attached, Seized, O…" at bounding box center [459, 325] width 265 height 31
click at [327, 310] on select "Select Repossession Garnishment Foreclosure Personal Injury Attached, Seized, O…" at bounding box center [459, 325] width 265 height 31
click at [384, 439] on input "text" at bounding box center [473, 443] width 235 height 29
click at [400, 515] on textarea at bounding box center [459, 516] width 265 height 57
click at [386, 603] on input "text" at bounding box center [450, 588] width 245 height 29
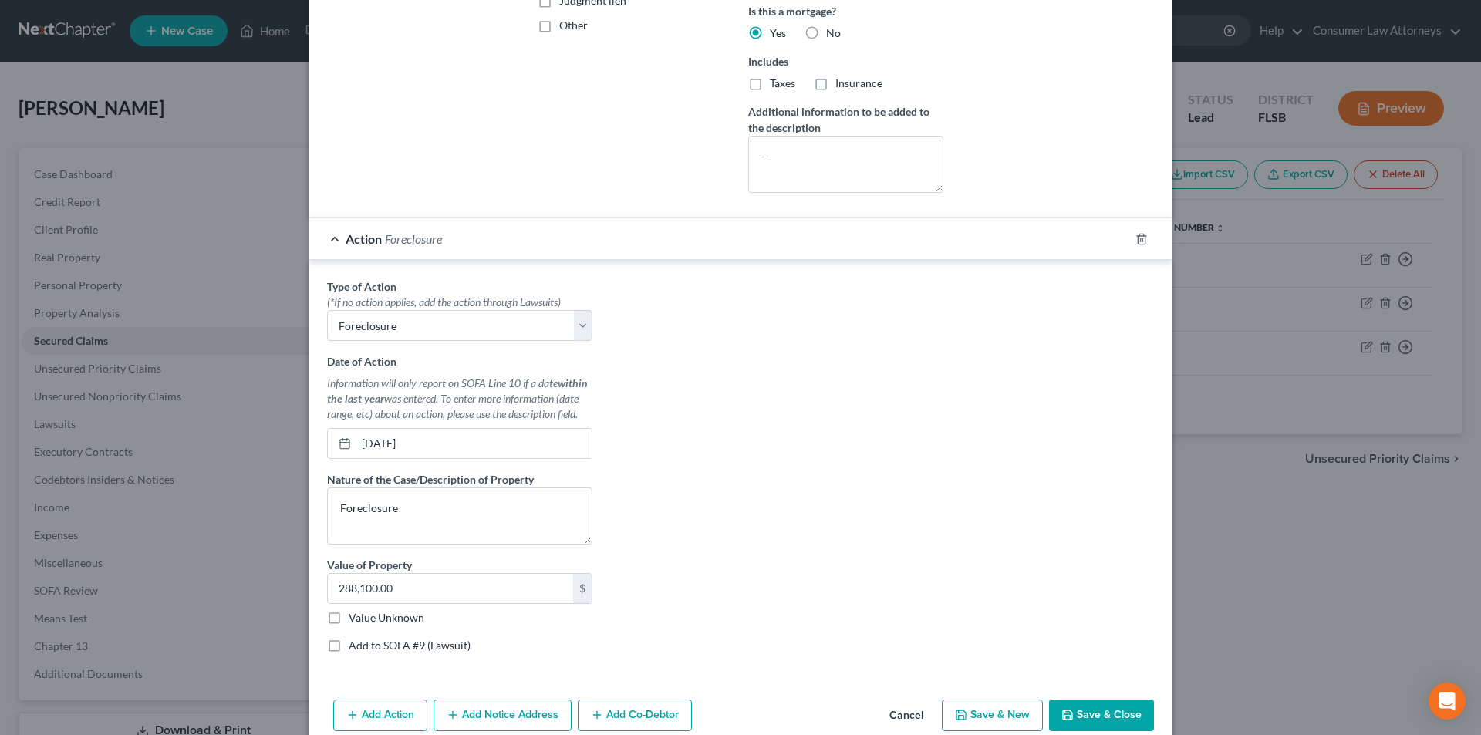
click at [349, 647] on label "Add to SOFA #9 (Lawsuit)" at bounding box center [410, 645] width 122 height 15
click at [355, 647] on input "Add to SOFA #9 (Lawsuit)" at bounding box center [360, 643] width 10 height 10
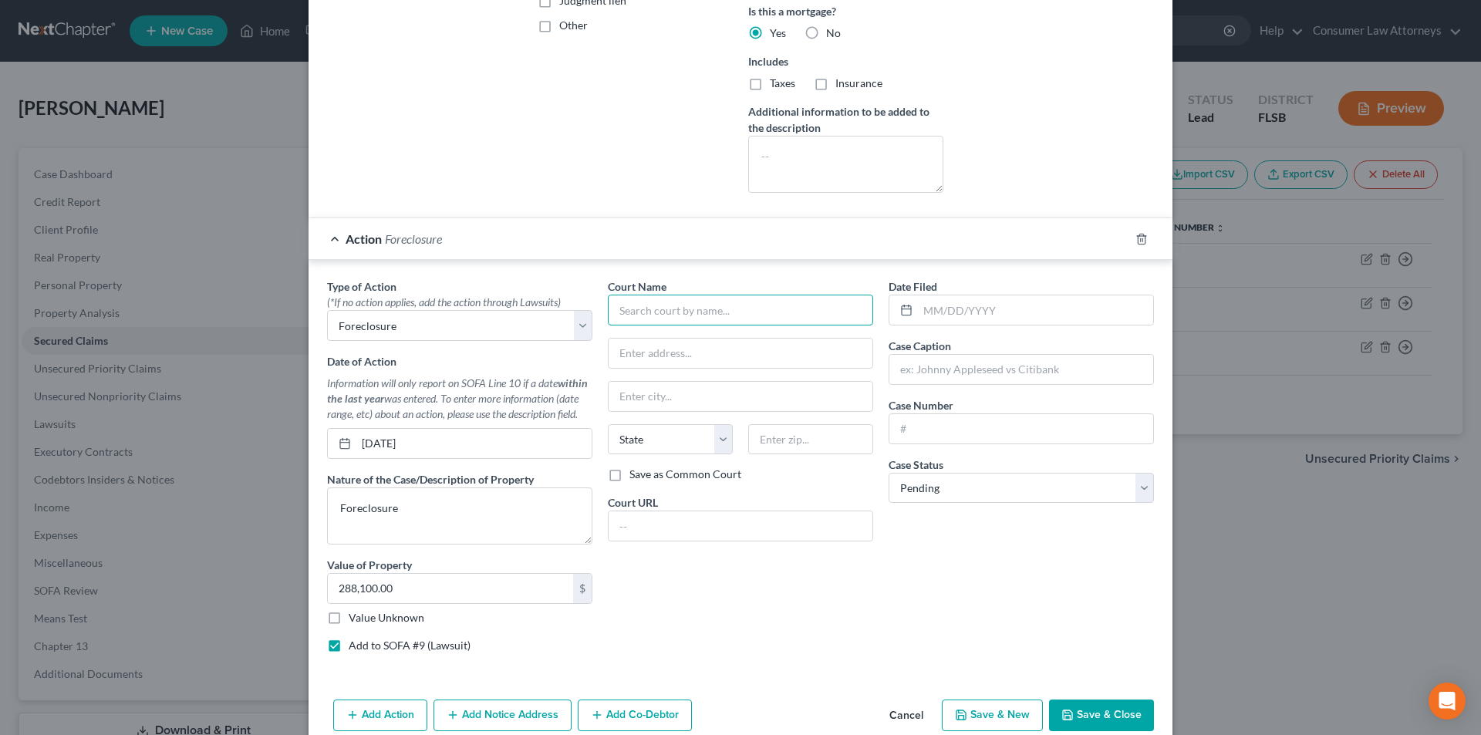
click at [728, 311] on input "text" at bounding box center [740, 310] width 265 height 31
paste input "Palm Beach County Clerk of the Courts"
click at [741, 334] on div "Palm Beach County Clerk of the Courts" at bounding box center [714, 336] width 188 height 15
click at [981, 315] on input "text" at bounding box center [1035, 309] width 235 height 29
click at [954, 369] on input "text" at bounding box center [1022, 369] width 264 height 29
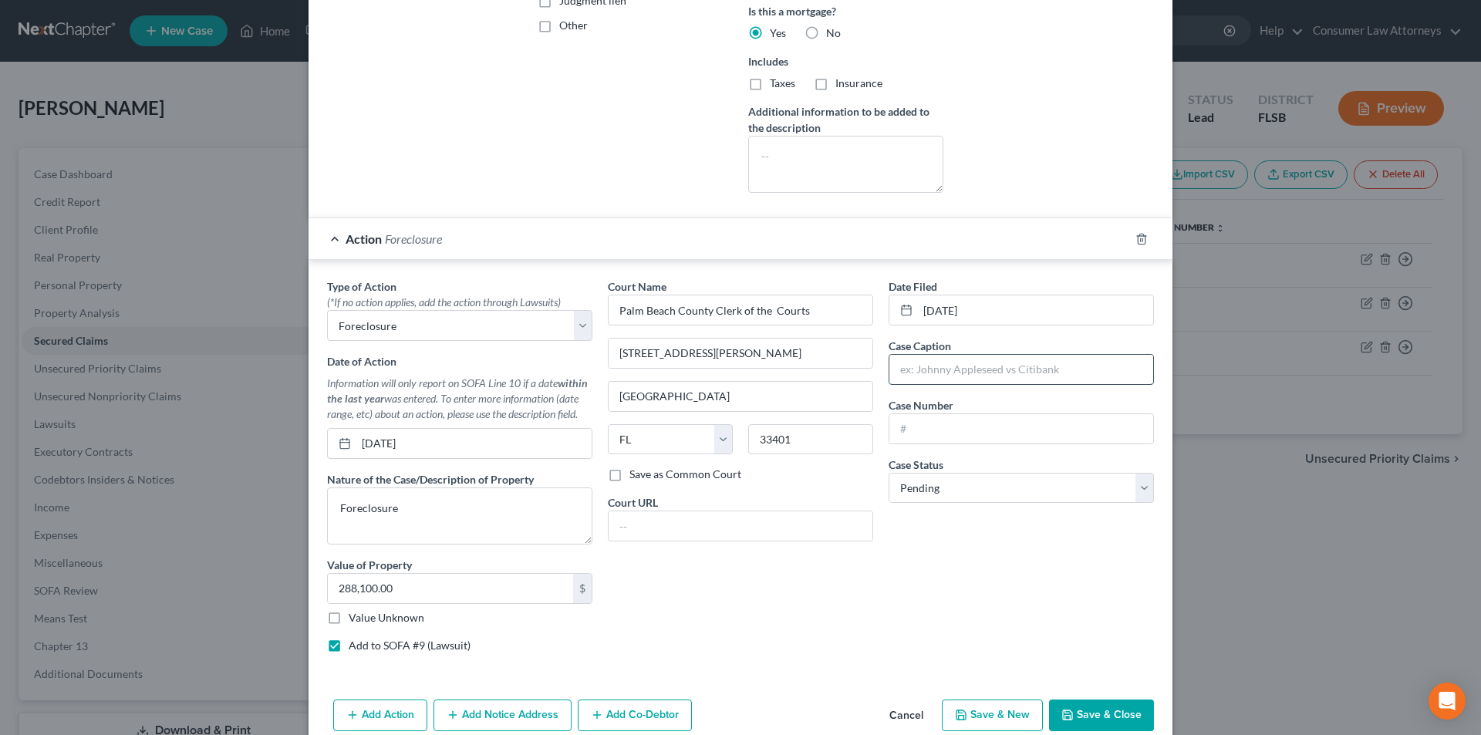
paste input "Data Mortgage Inc., DBA Essex Mortgage vs. [PERSON_NAME]"
click at [964, 433] on input "text" at bounding box center [1022, 428] width 264 height 29
paste input "50-2024-CA-003969"
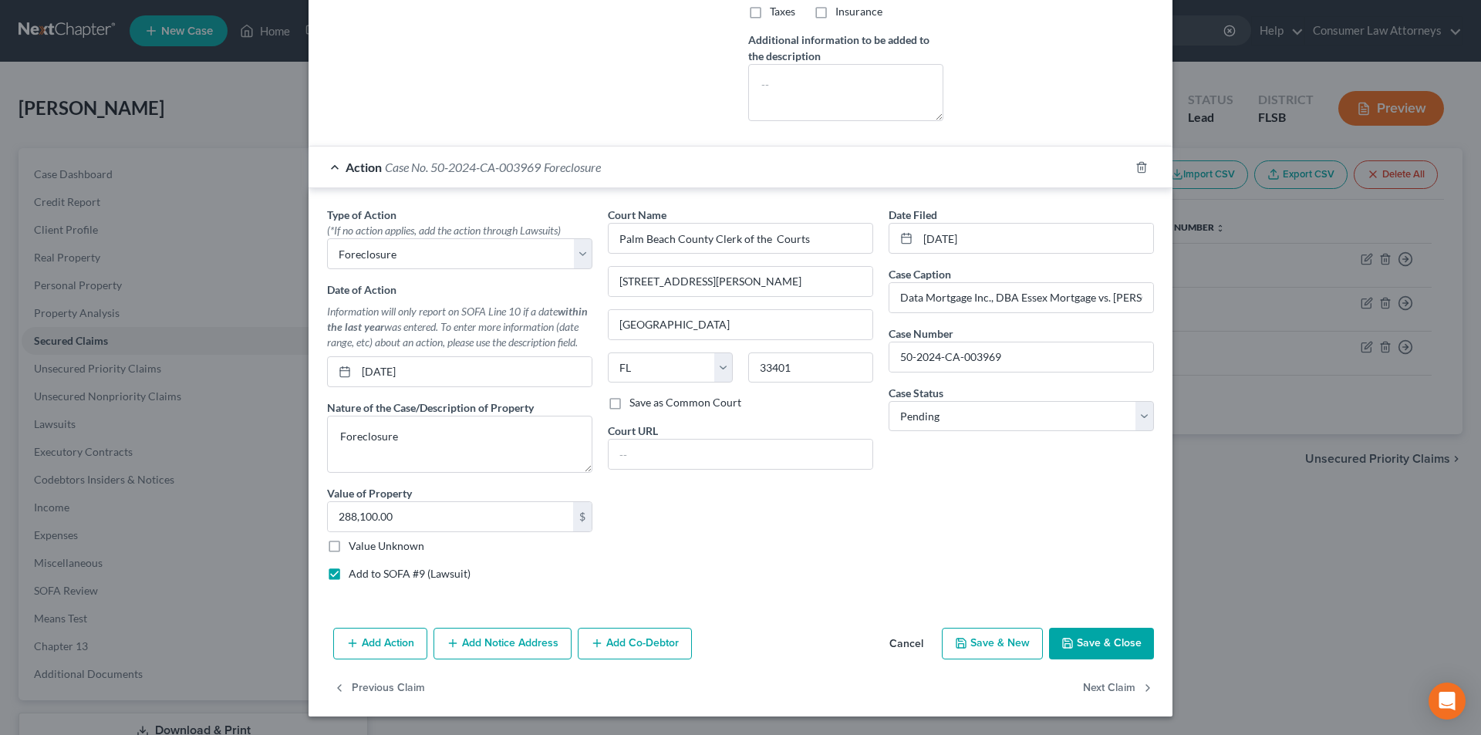
click at [531, 636] on button "Add Notice Address" at bounding box center [503, 644] width 138 height 32
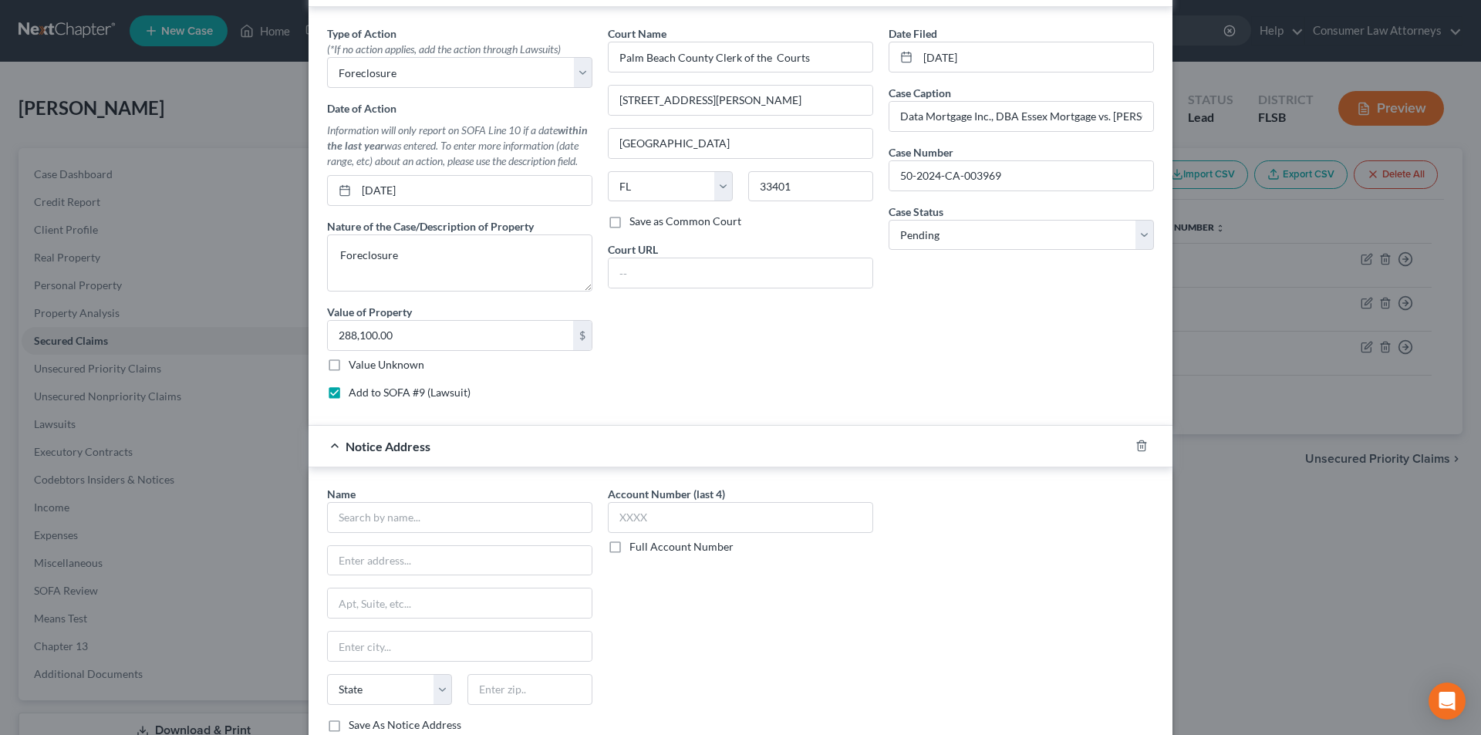
scroll to position [790, 0]
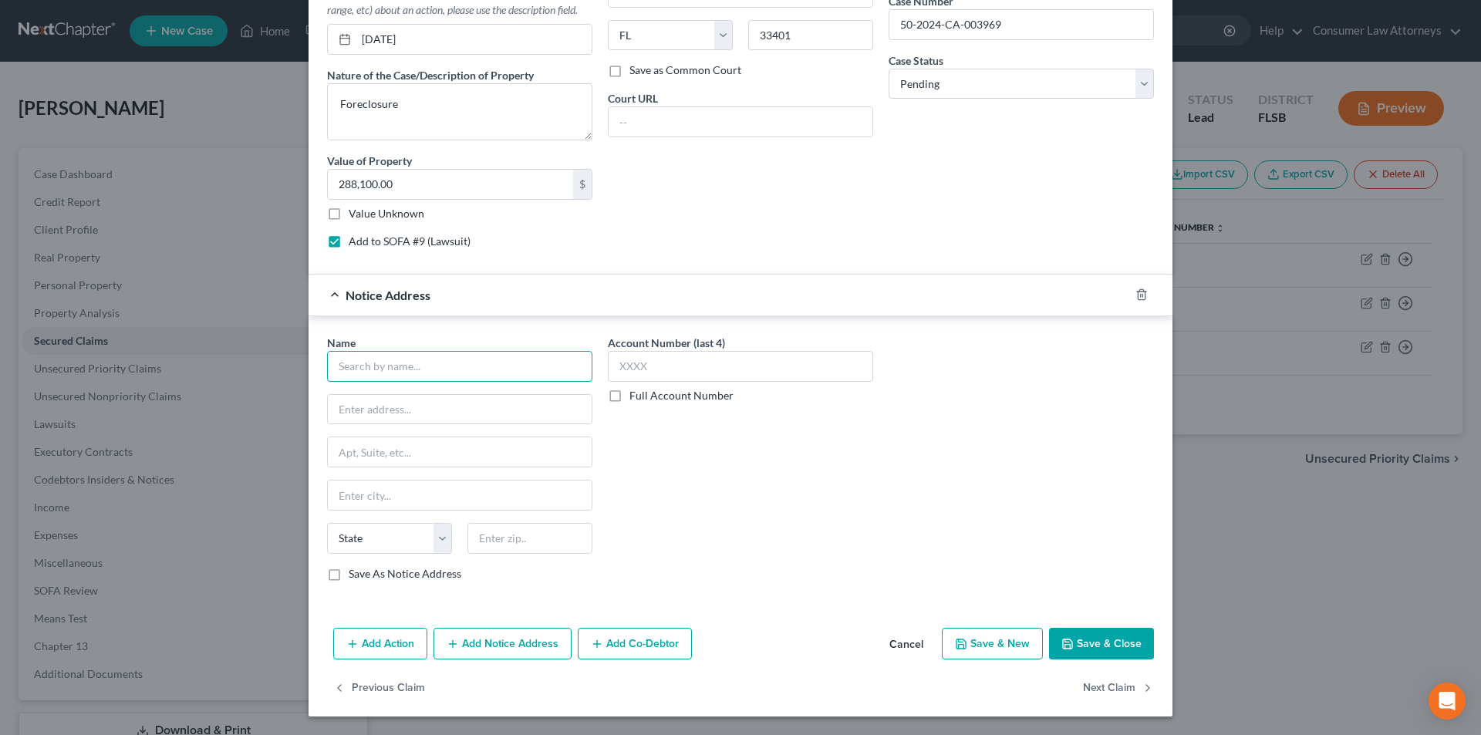
click at [444, 374] on input "text" at bounding box center [459, 366] width 265 height 31
paste input "[PERSON_NAME] Law"
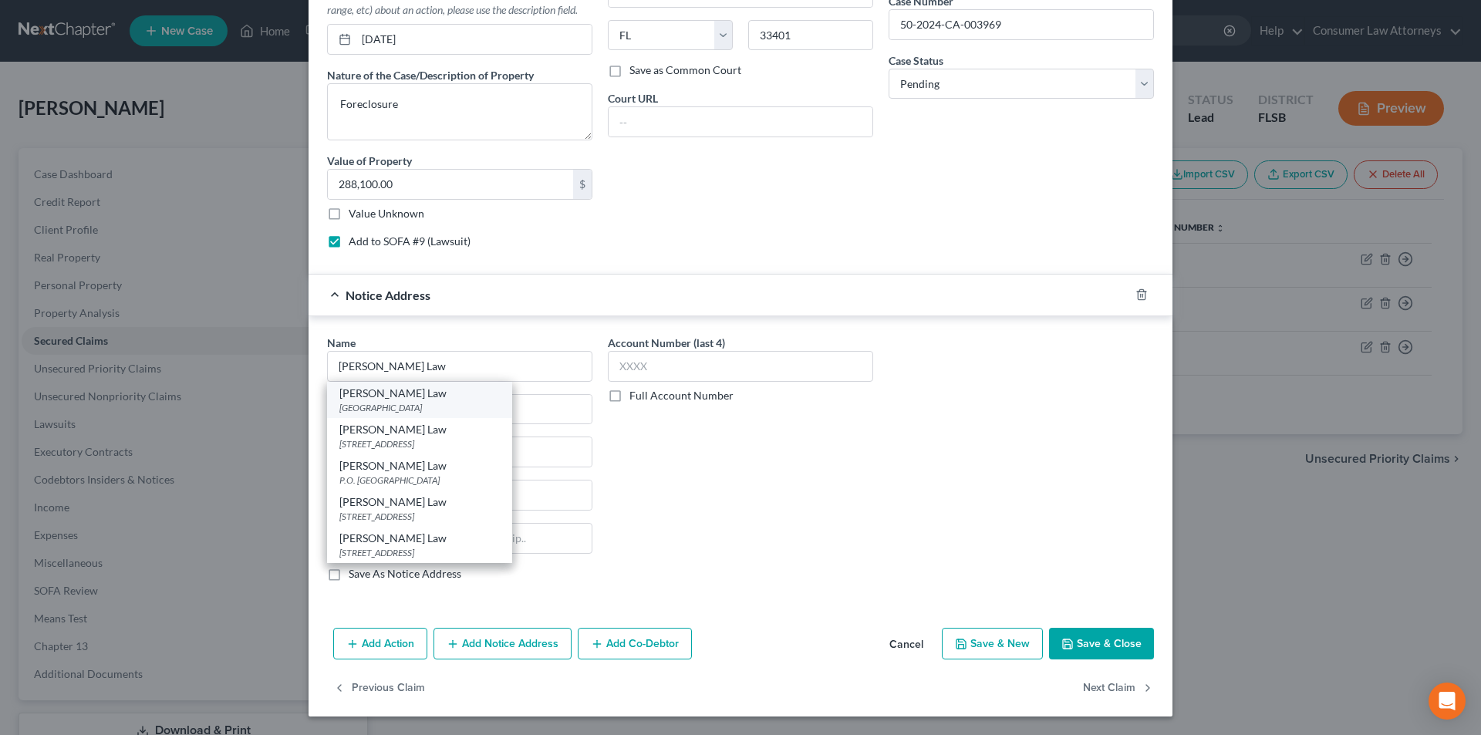
click at [426, 403] on div "[GEOGRAPHIC_DATA]" at bounding box center [419, 407] width 160 height 13
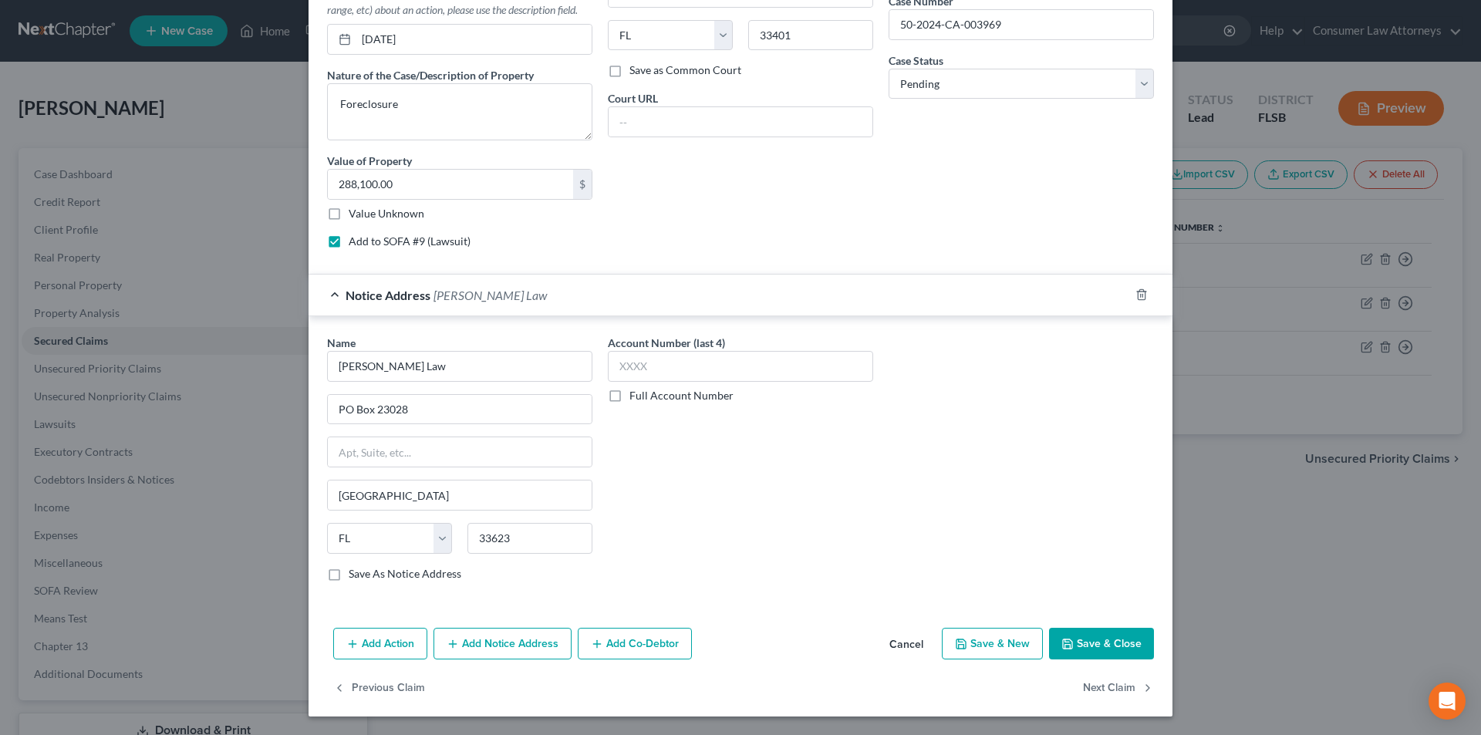
click at [630, 397] on label "Full Account Number" at bounding box center [682, 395] width 104 height 15
click at [636, 397] on input "Full Account Number" at bounding box center [641, 393] width 10 height 10
click at [659, 373] on input "text" at bounding box center [740, 366] width 265 height 31
paste input "502024CA003969"
click at [508, 632] on button "Add Notice Address" at bounding box center [503, 644] width 138 height 32
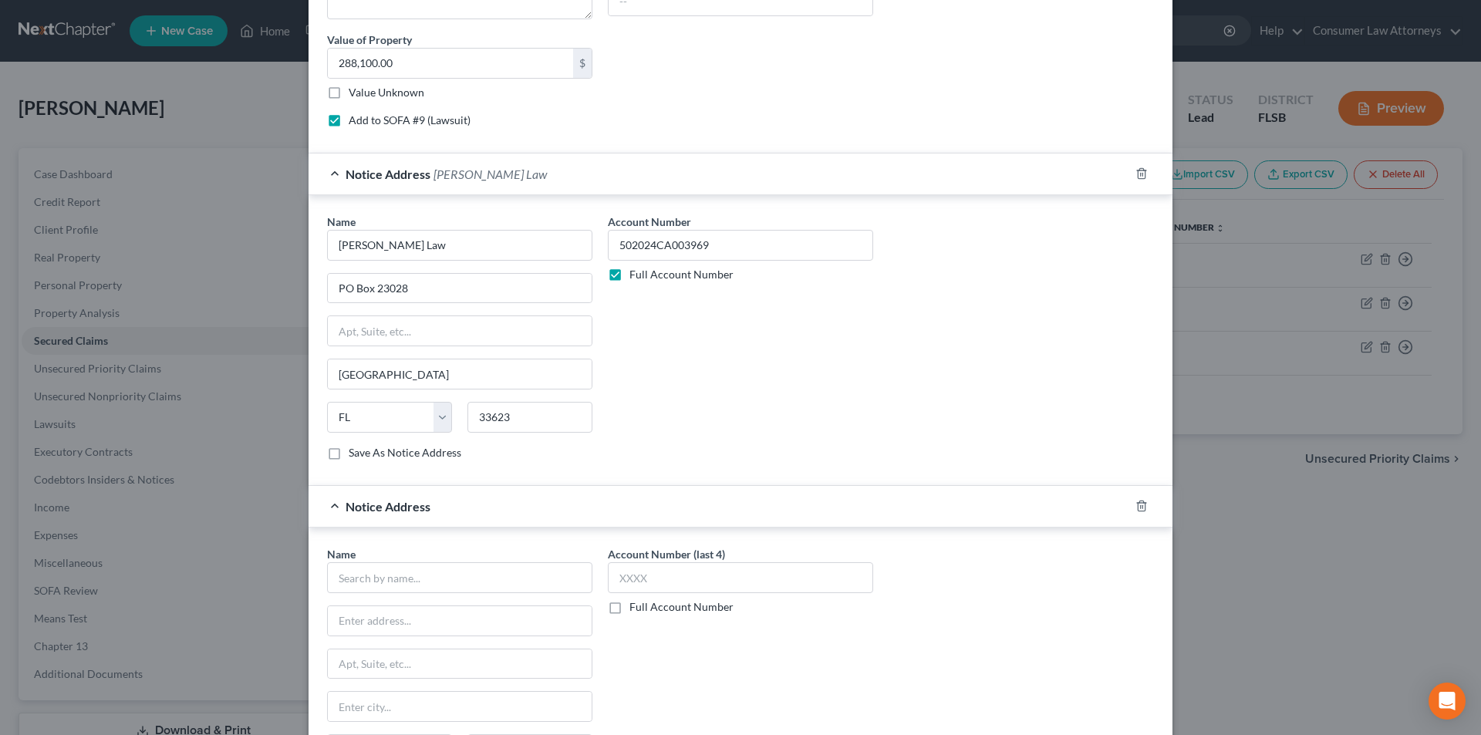
scroll to position [1123, 0]
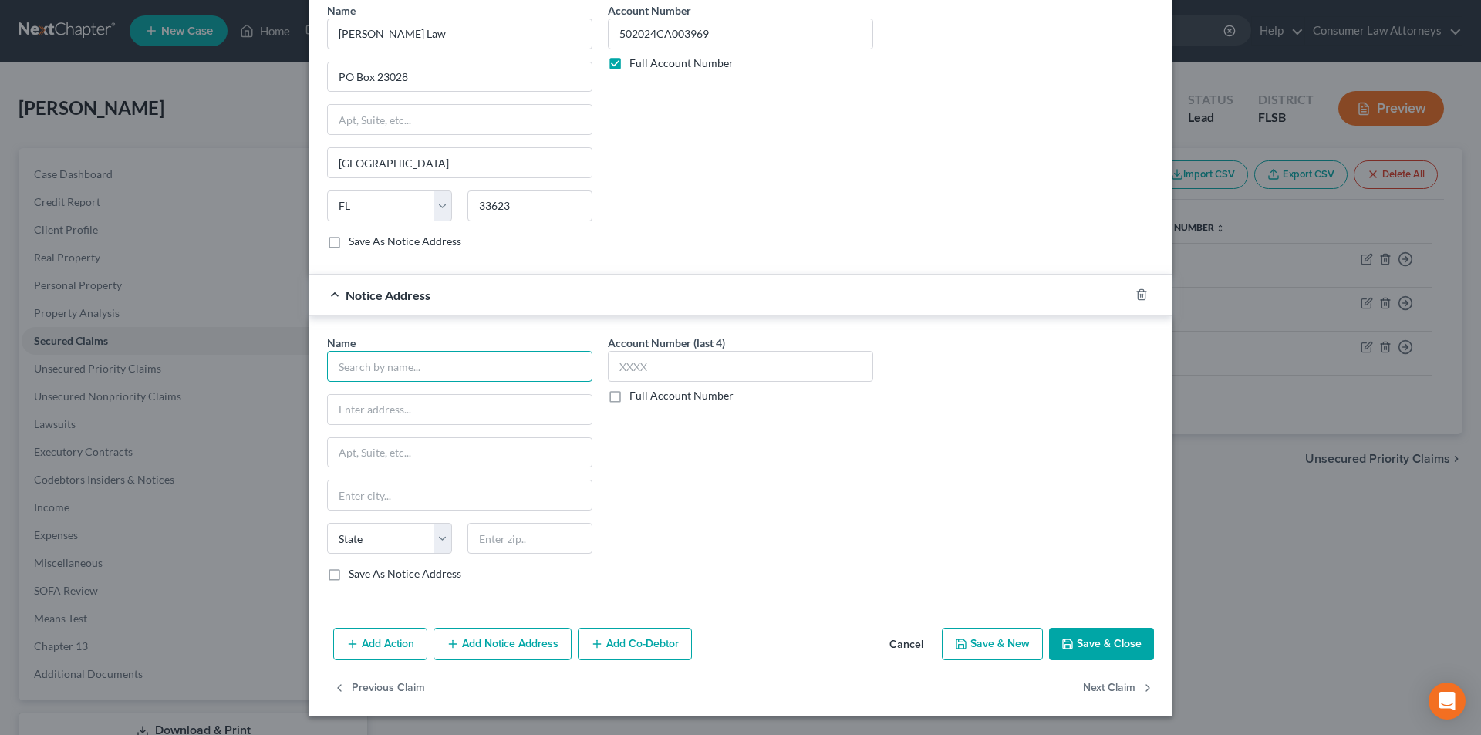
click at [468, 370] on input "text" at bounding box center [459, 366] width 265 height 31
paste input "[PERSON_NAME] Law"
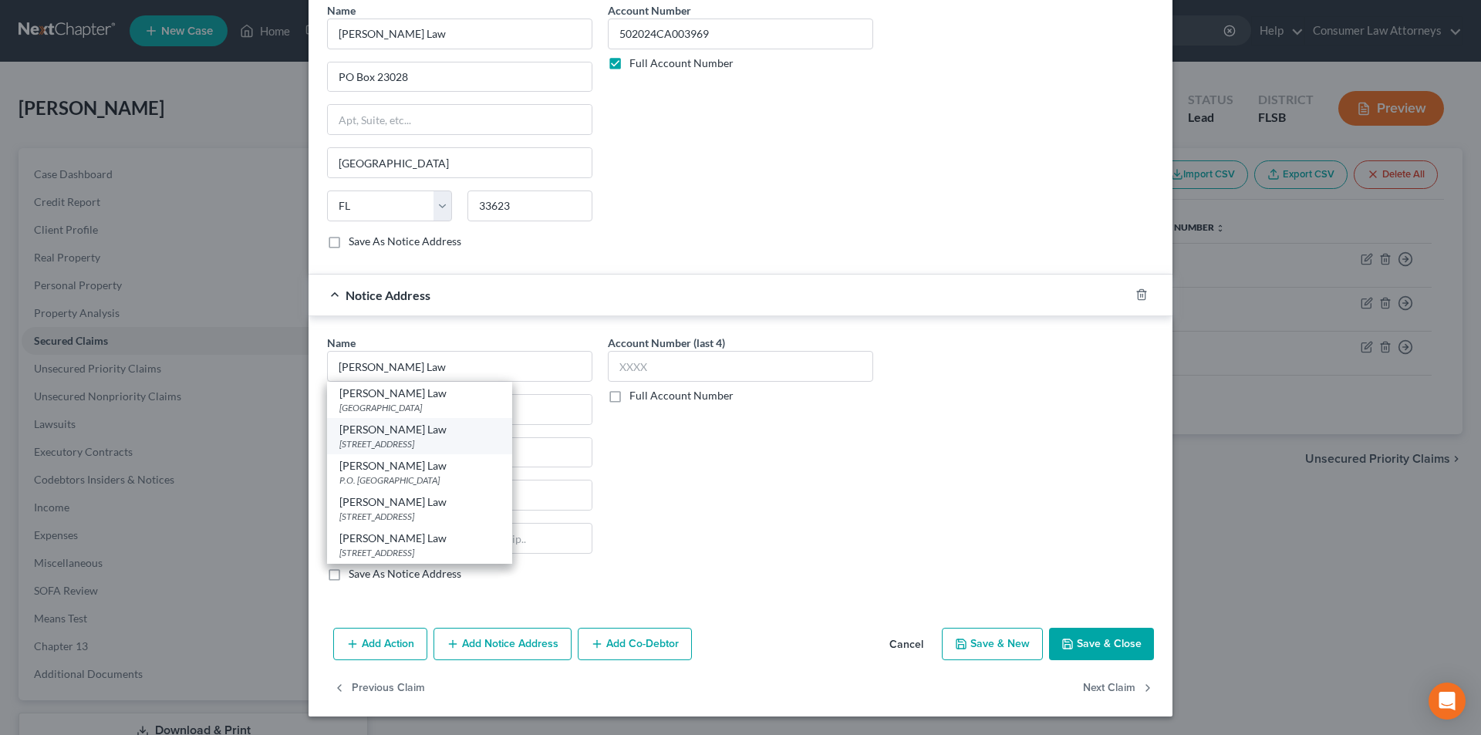
click at [406, 433] on div "[PERSON_NAME] Law" at bounding box center [419, 429] width 160 height 15
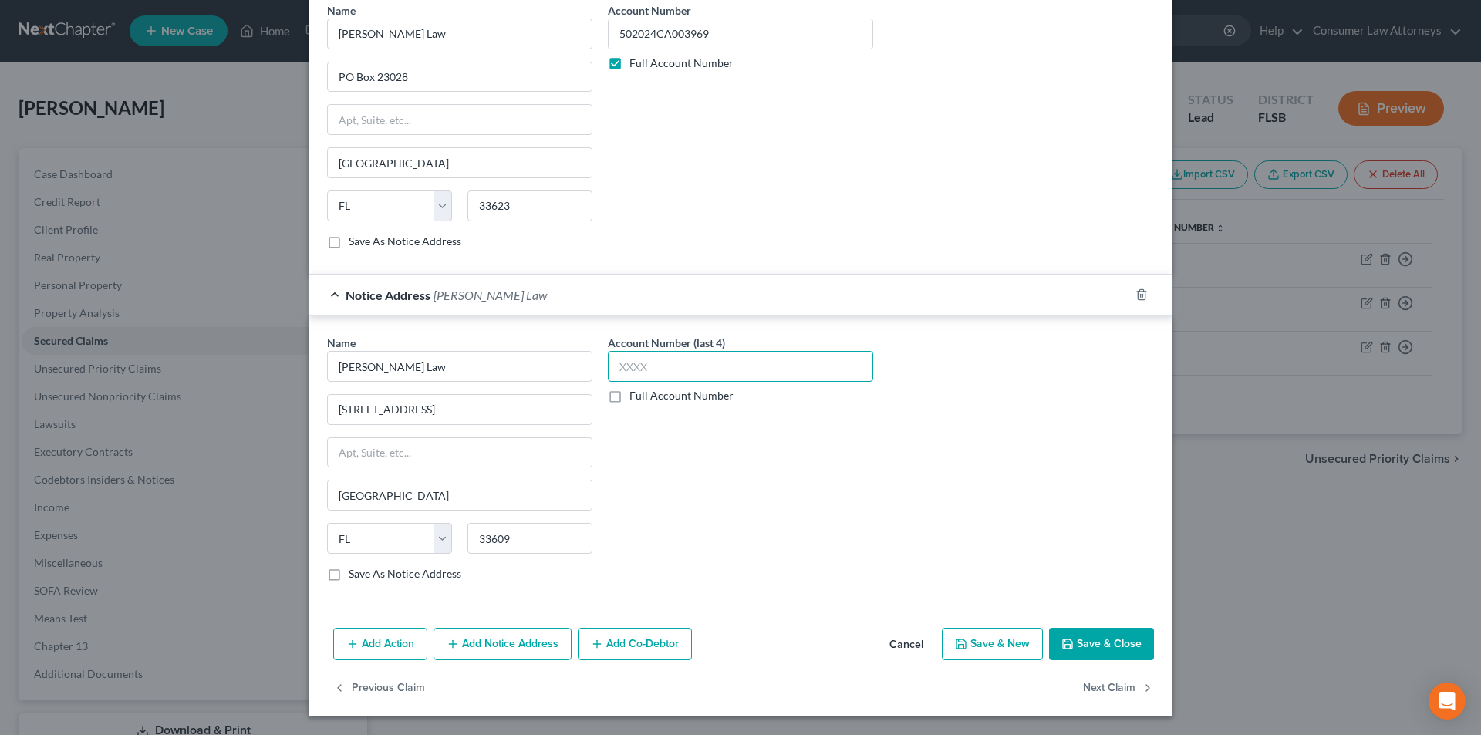
click at [638, 366] on input "text" at bounding box center [740, 366] width 265 height 31
click at [630, 399] on label "Full Account Number" at bounding box center [682, 395] width 104 height 15
click at [636, 398] on input "Full Account Number" at bounding box center [641, 393] width 10 height 10
click at [662, 375] on input "text" at bounding box center [740, 366] width 265 height 31
paste input "[PERSON_NAME] Law"
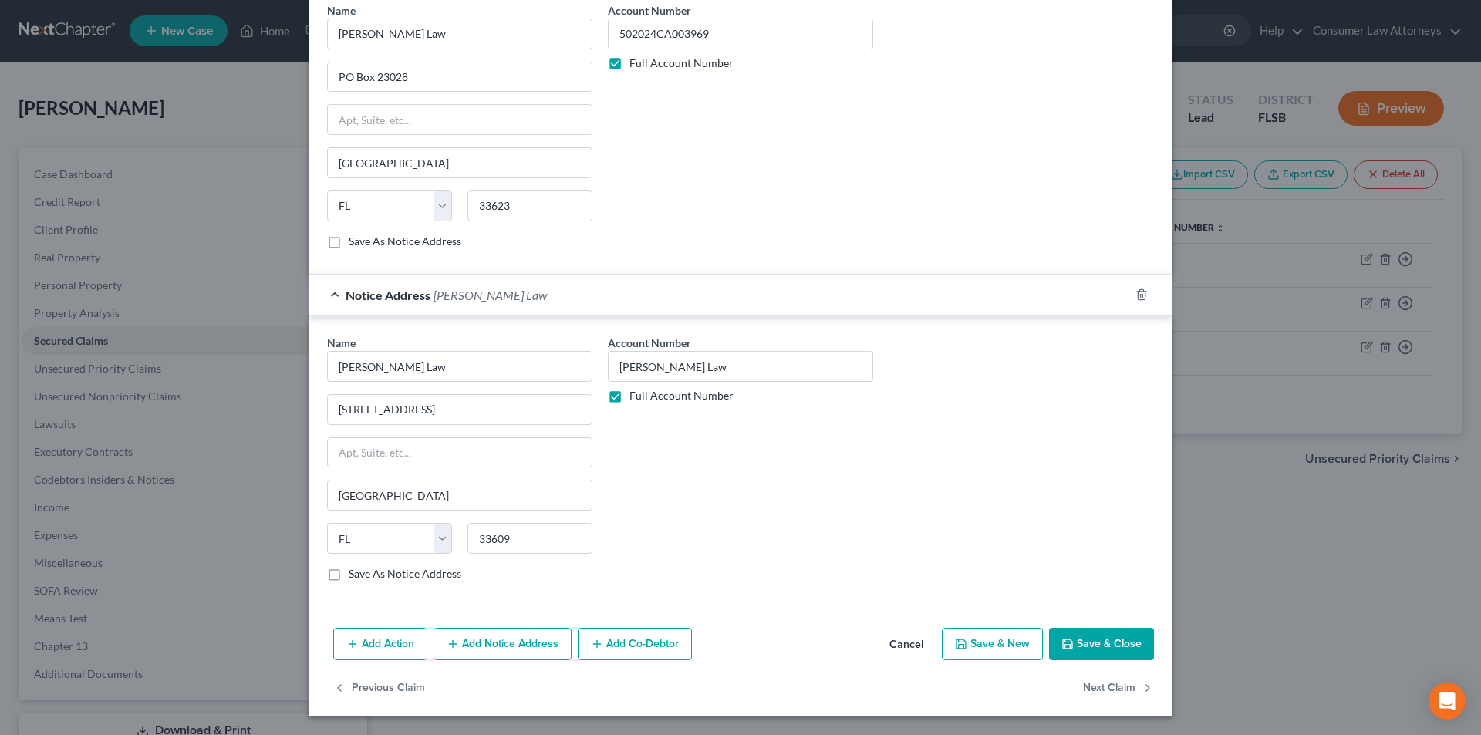
click at [508, 640] on button "Add Notice Address" at bounding box center [503, 644] width 138 height 32
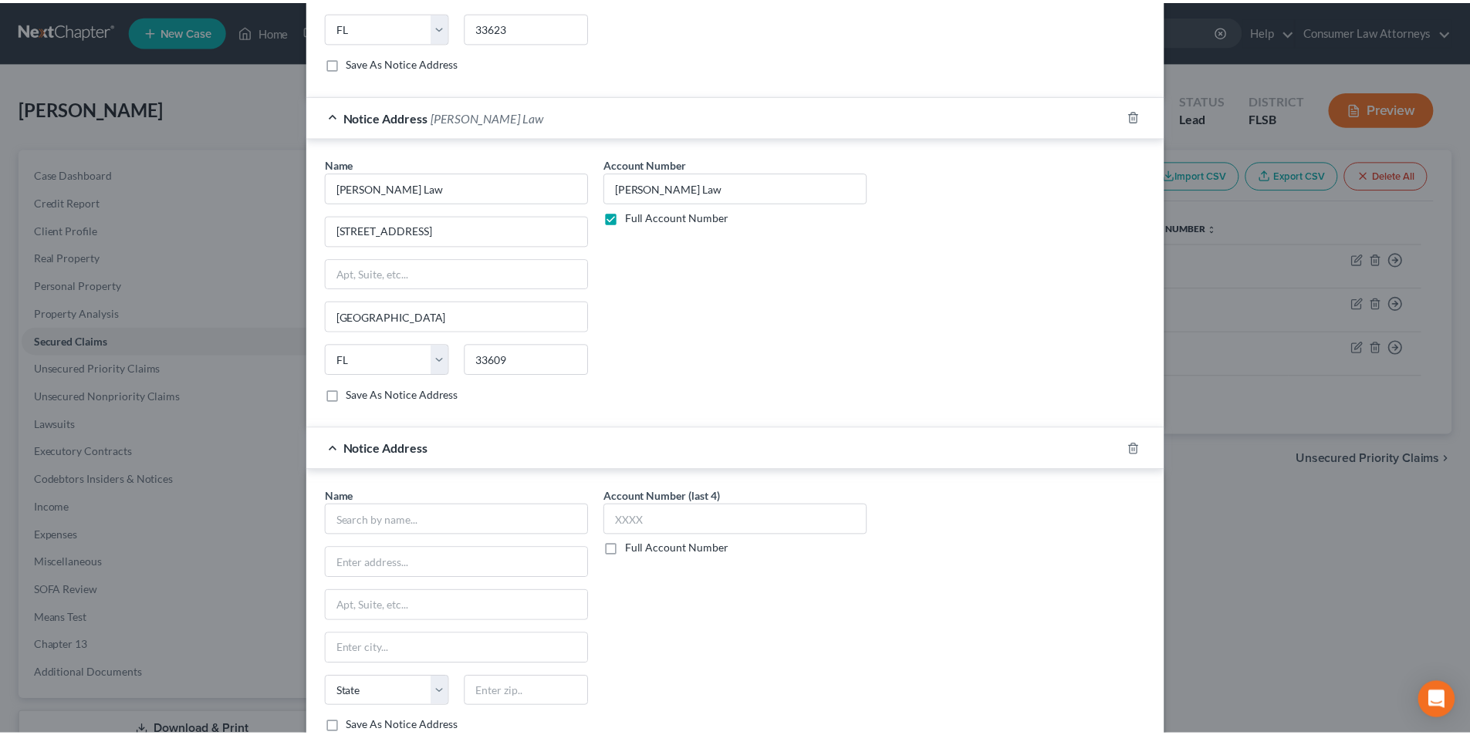
scroll to position [1455, 0]
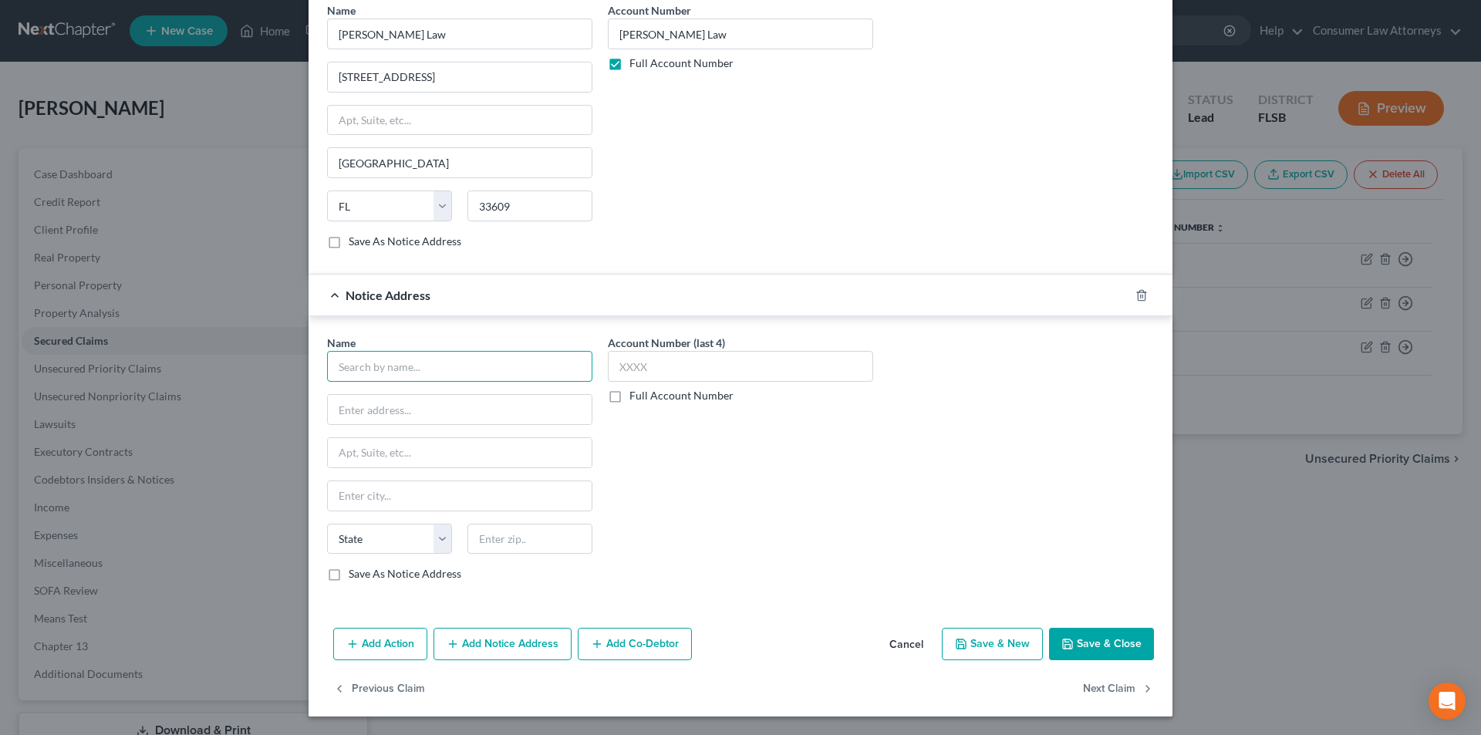
click at [411, 374] on input "text" at bounding box center [459, 366] width 265 height 31
paste input "Essex Mortgage"
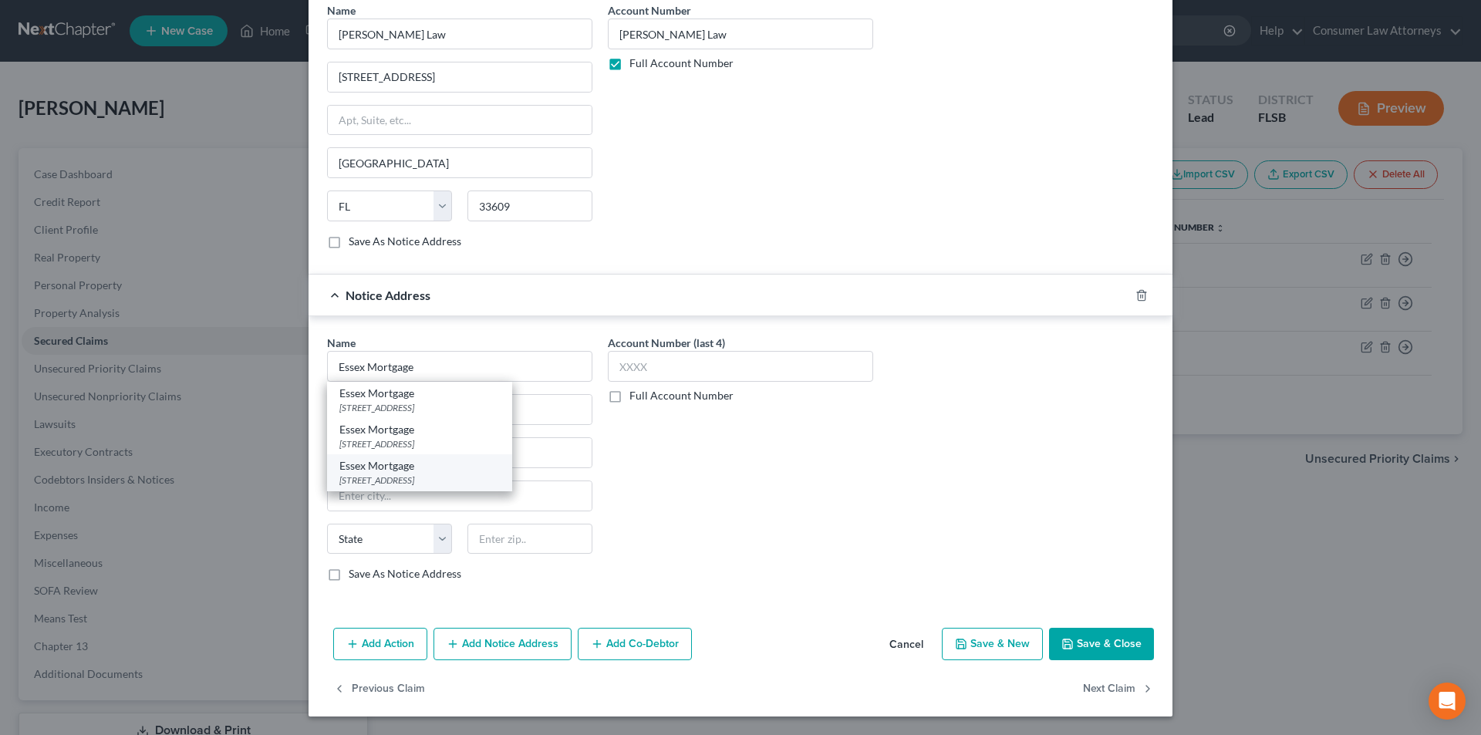
click at [373, 485] on div "[STREET_ADDRESS]" at bounding box center [419, 480] width 160 height 13
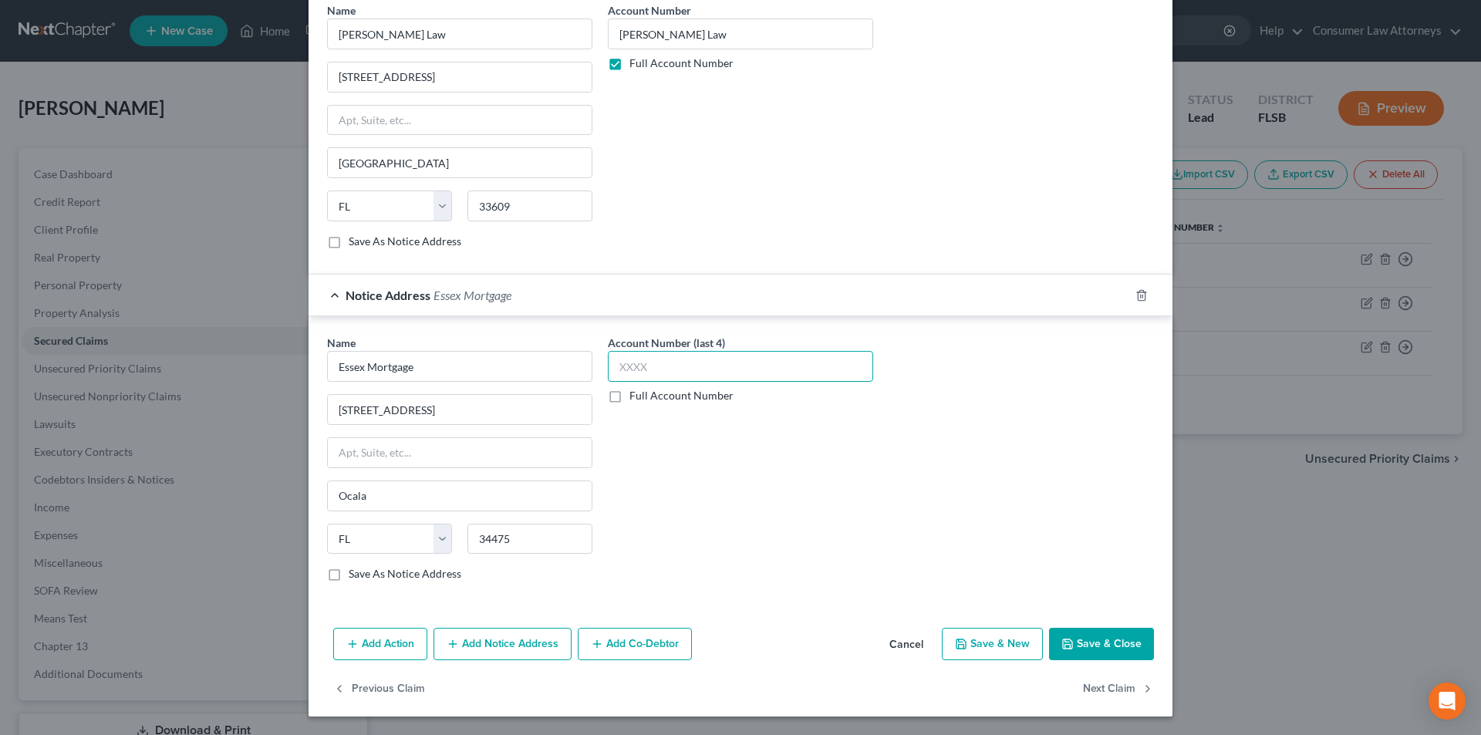
click at [639, 373] on input "text" at bounding box center [740, 366] width 265 height 31
click at [1131, 639] on button "Save & Close" at bounding box center [1101, 644] width 105 height 32
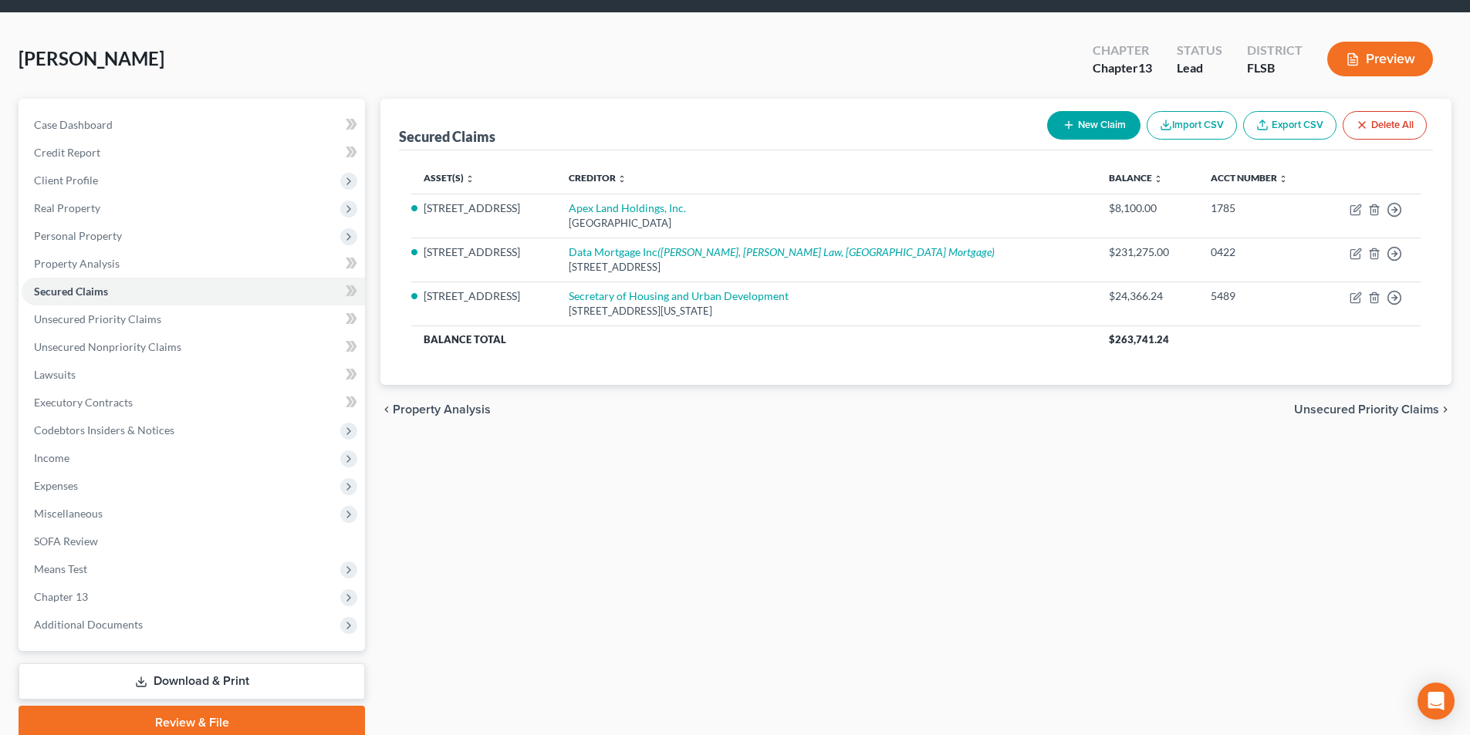
scroll to position [113, 0]
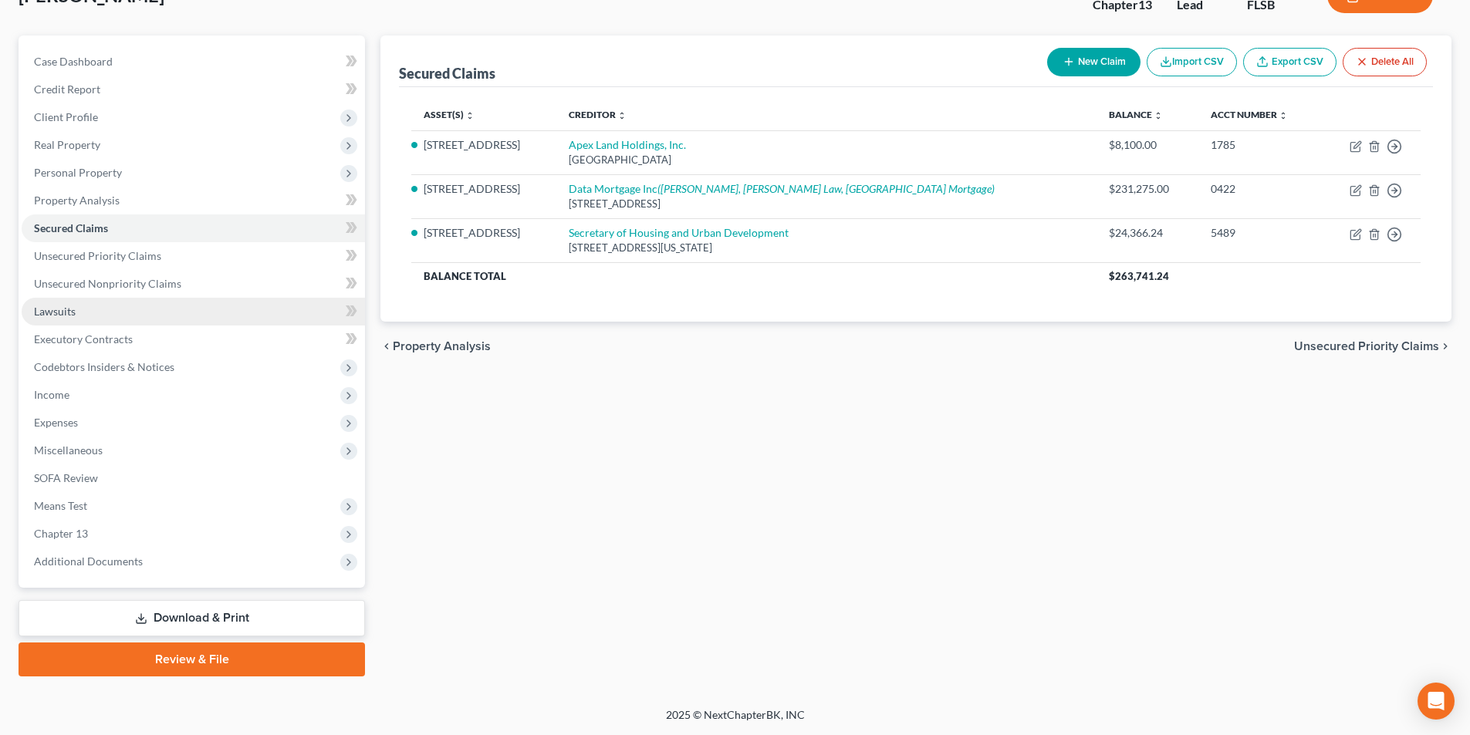
click at [46, 311] on span "Lawsuits" at bounding box center [55, 311] width 42 height 13
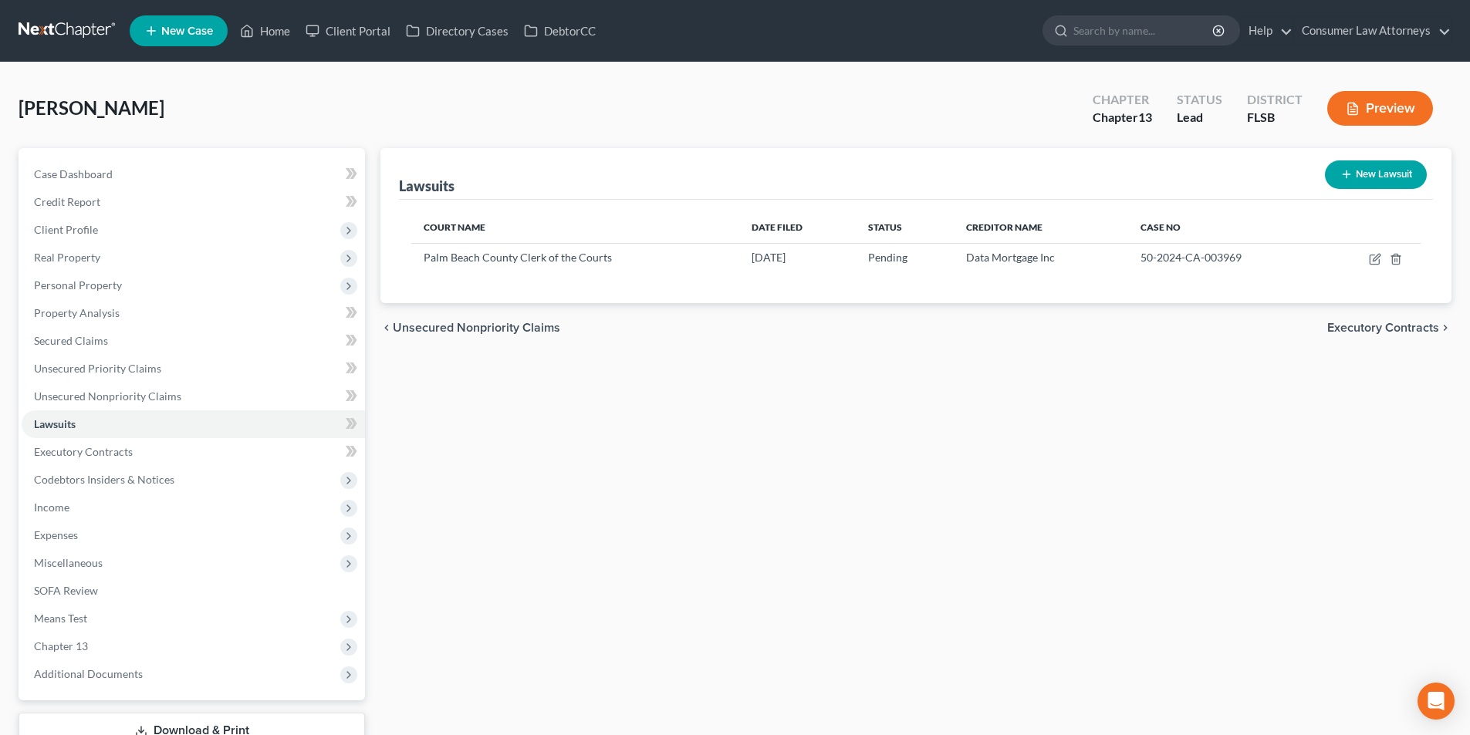
click at [1410, 176] on button "New Lawsuit" at bounding box center [1376, 174] width 102 height 29
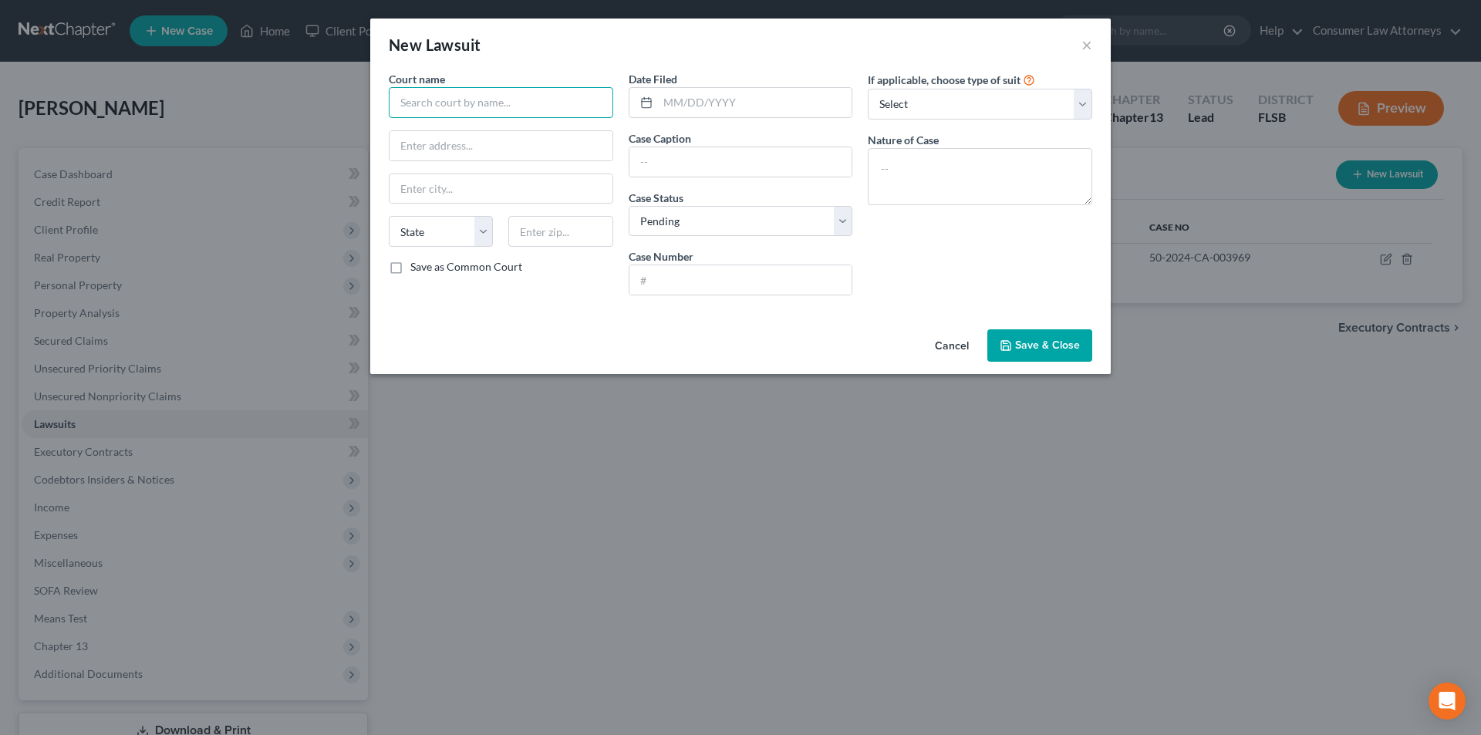
click at [464, 96] on input "text" at bounding box center [501, 102] width 225 height 31
paste input "Palm Beach County Clerk of the Courts"
click at [476, 122] on div "Palm Beach County Clerk of the Courts" at bounding box center [495, 129] width 188 height 15
click at [684, 103] on input "text" at bounding box center [755, 102] width 194 height 29
click at [731, 167] on input "text" at bounding box center [741, 161] width 223 height 29
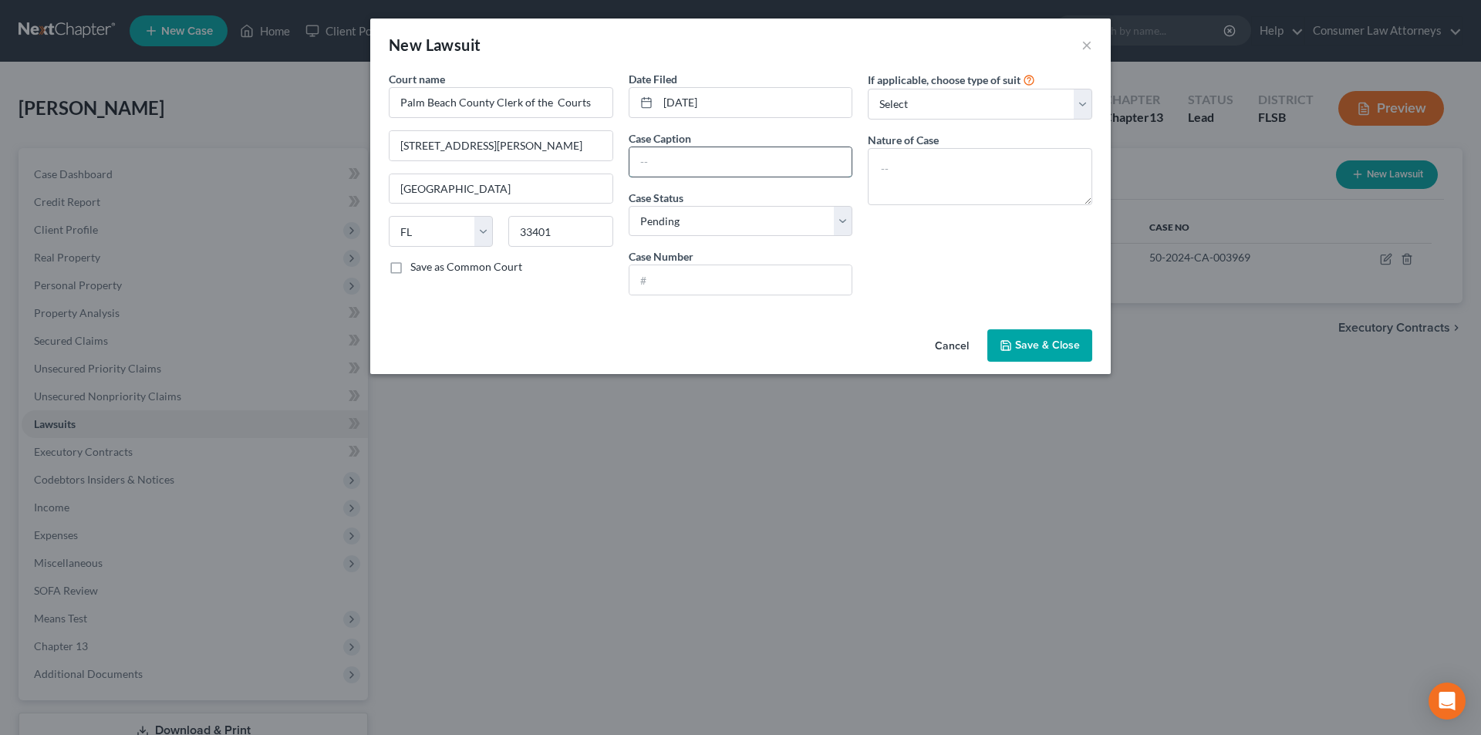
paste input "Summit Credit Union, vs. [PERSON_NAME]"
click at [730, 282] on input "text" at bounding box center [741, 279] width 223 height 29
paste input "50-2024-CC-008994"
click at [939, 113] on select "Select Repossession Garnishment Foreclosure Attached, Seized, Or Levied Other" at bounding box center [980, 104] width 225 height 31
click at [868, 89] on select "Select Repossession Garnishment Foreclosure Attached, Seized, Or Levied Other" at bounding box center [980, 104] width 225 height 31
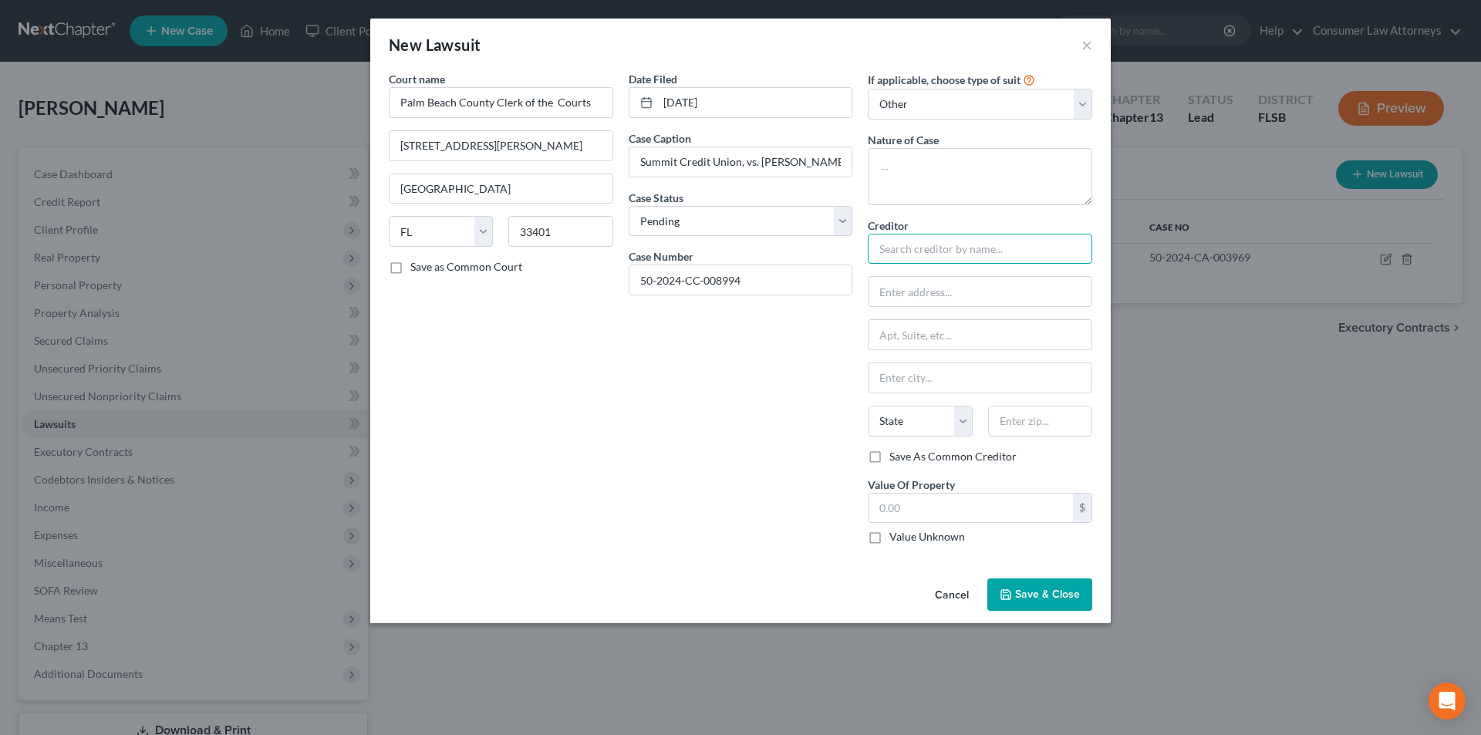
click at [951, 256] on input "text" at bounding box center [980, 249] width 225 height 31
paste input "Summit Credit Union"
click at [940, 273] on div "Summit Credit Union" at bounding box center [960, 275] width 160 height 15
click at [1038, 603] on button "Save & Close" at bounding box center [1040, 595] width 105 height 32
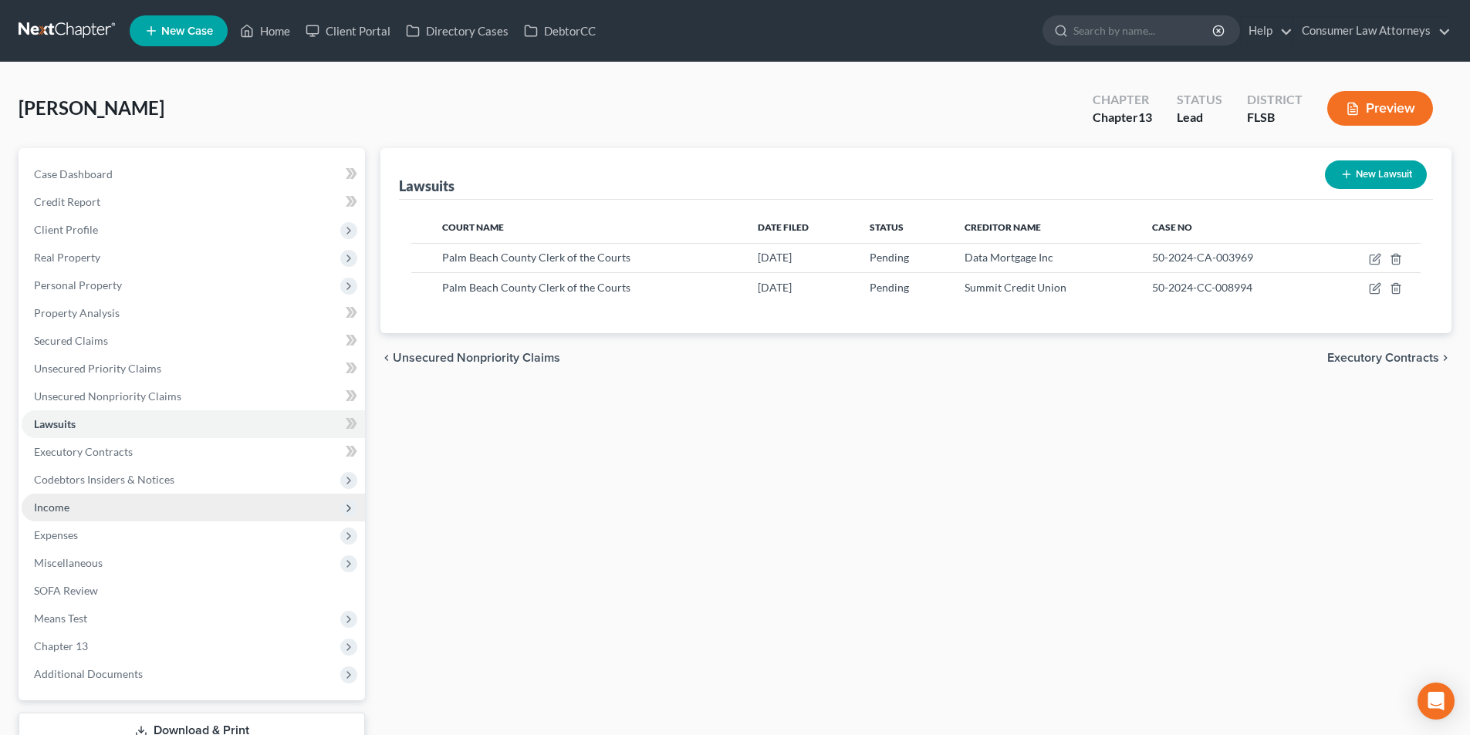
click at [62, 507] on span "Income" at bounding box center [51, 507] width 35 height 13
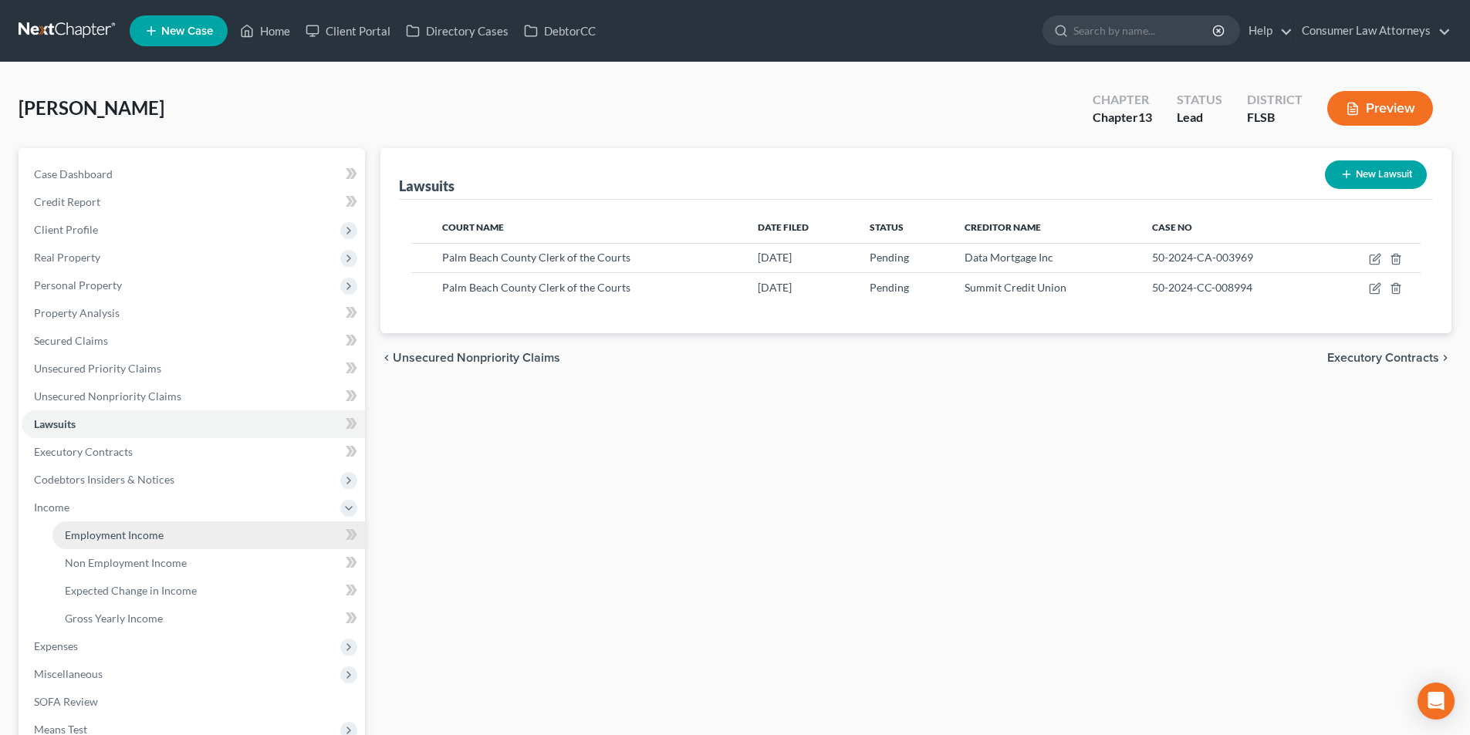
click at [123, 532] on span "Employment Income" at bounding box center [114, 534] width 99 height 13
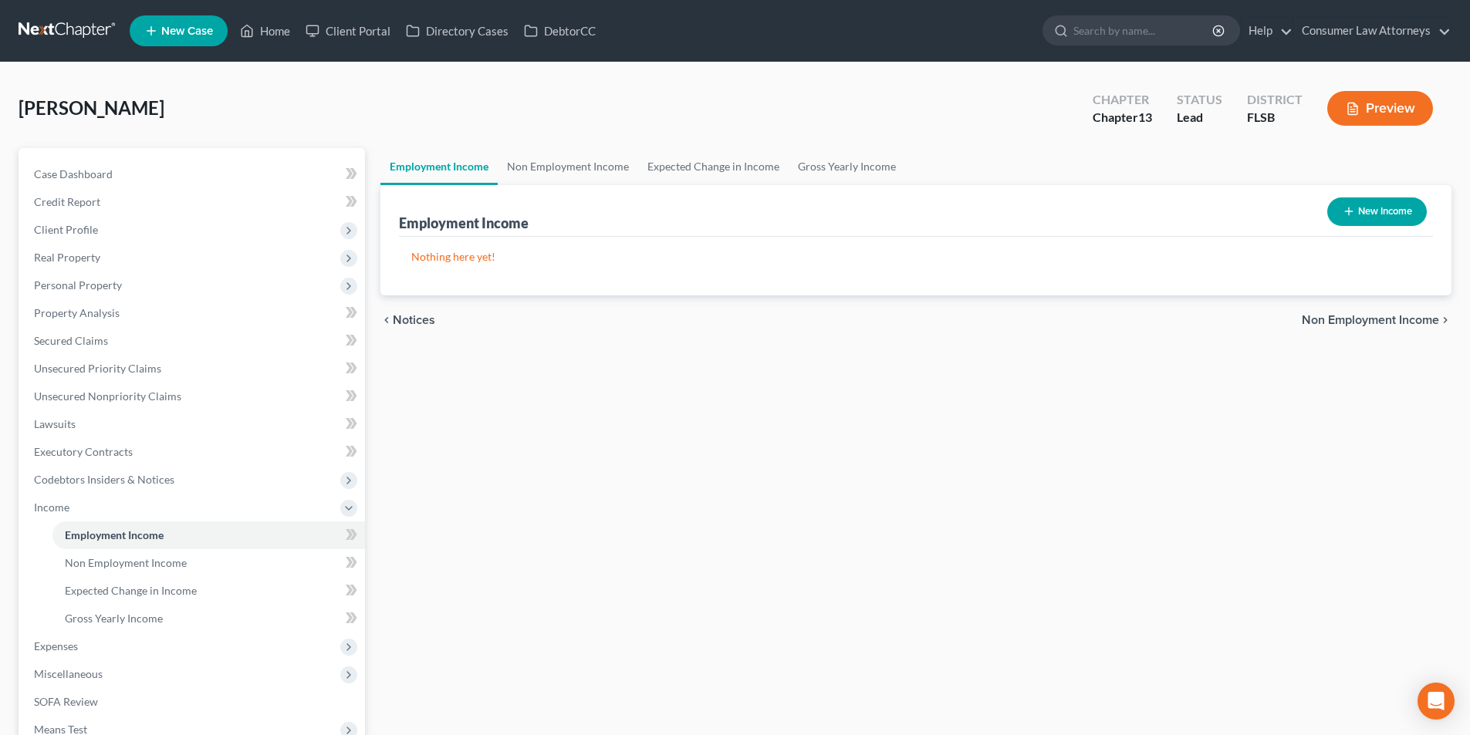
click at [1387, 209] on button "New Income" at bounding box center [1377, 212] width 100 height 29
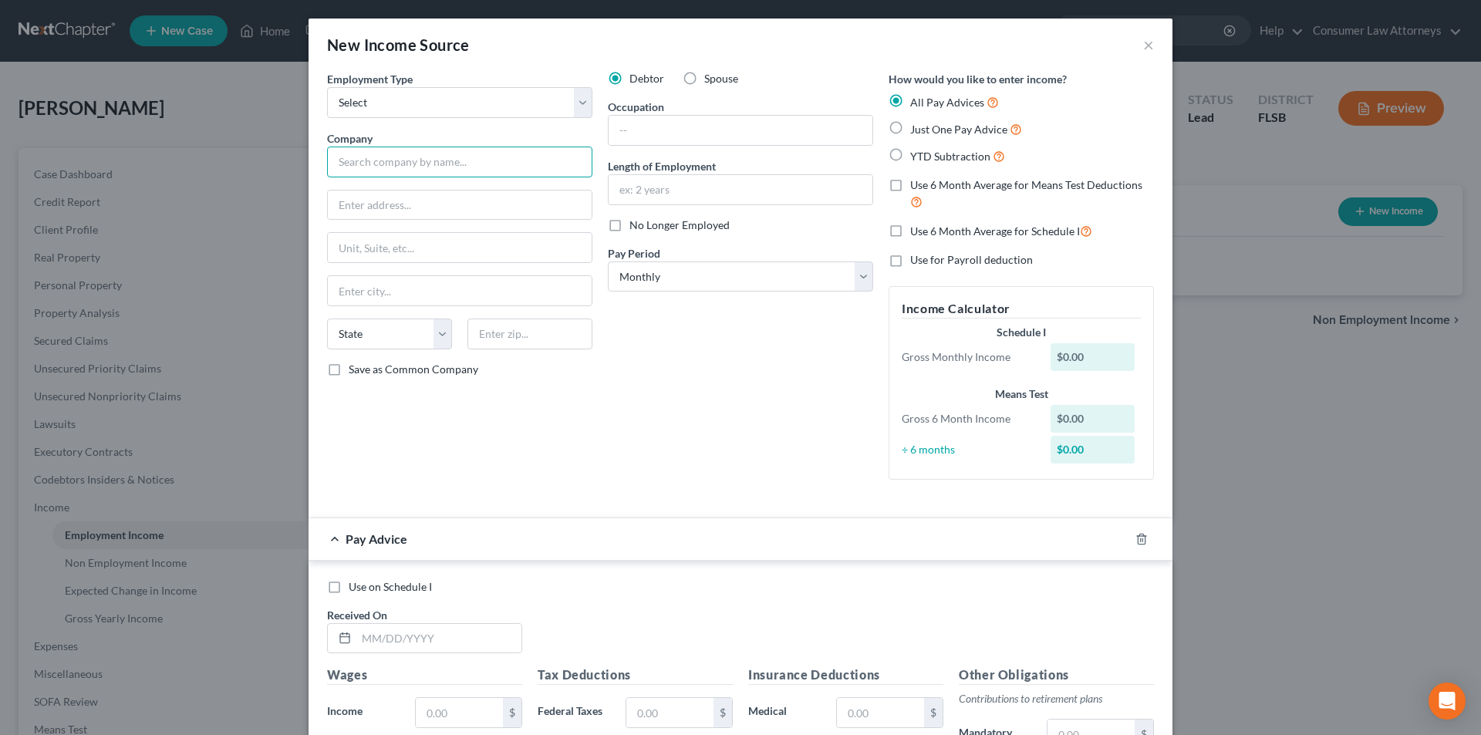
click at [483, 159] on input "text" at bounding box center [459, 162] width 265 height 31
paste input "TPUSA, Inc."
click at [675, 128] on input "text" at bounding box center [741, 130] width 264 height 29
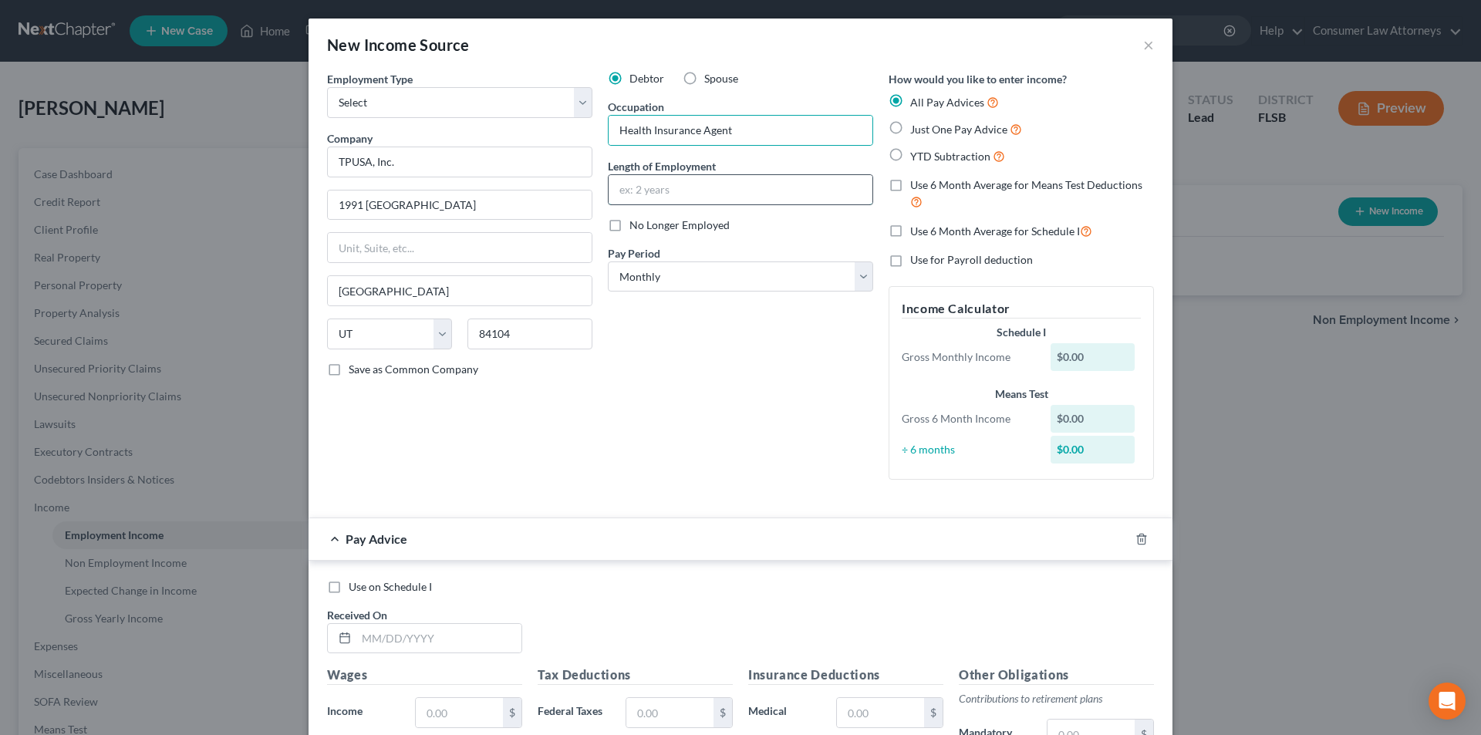
click at [699, 193] on input "text" at bounding box center [741, 189] width 264 height 29
click at [837, 451] on div "Debtor Spouse Occupation Health Insurance Agent Length of Employment 1 year No …" at bounding box center [740, 281] width 281 height 421
click at [684, 289] on select "Select Monthly Twice Monthly Every Other Week Weekly" at bounding box center [740, 277] width 265 height 31
click at [608, 262] on select "Select Monthly Twice Monthly Every Other Week Weekly" at bounding box center [740, 277] width 265 height 31
click at [910, 231] on label "Use 6 Month Average for Schedule I" at bounding box center [1001, 231] width 182 height 18
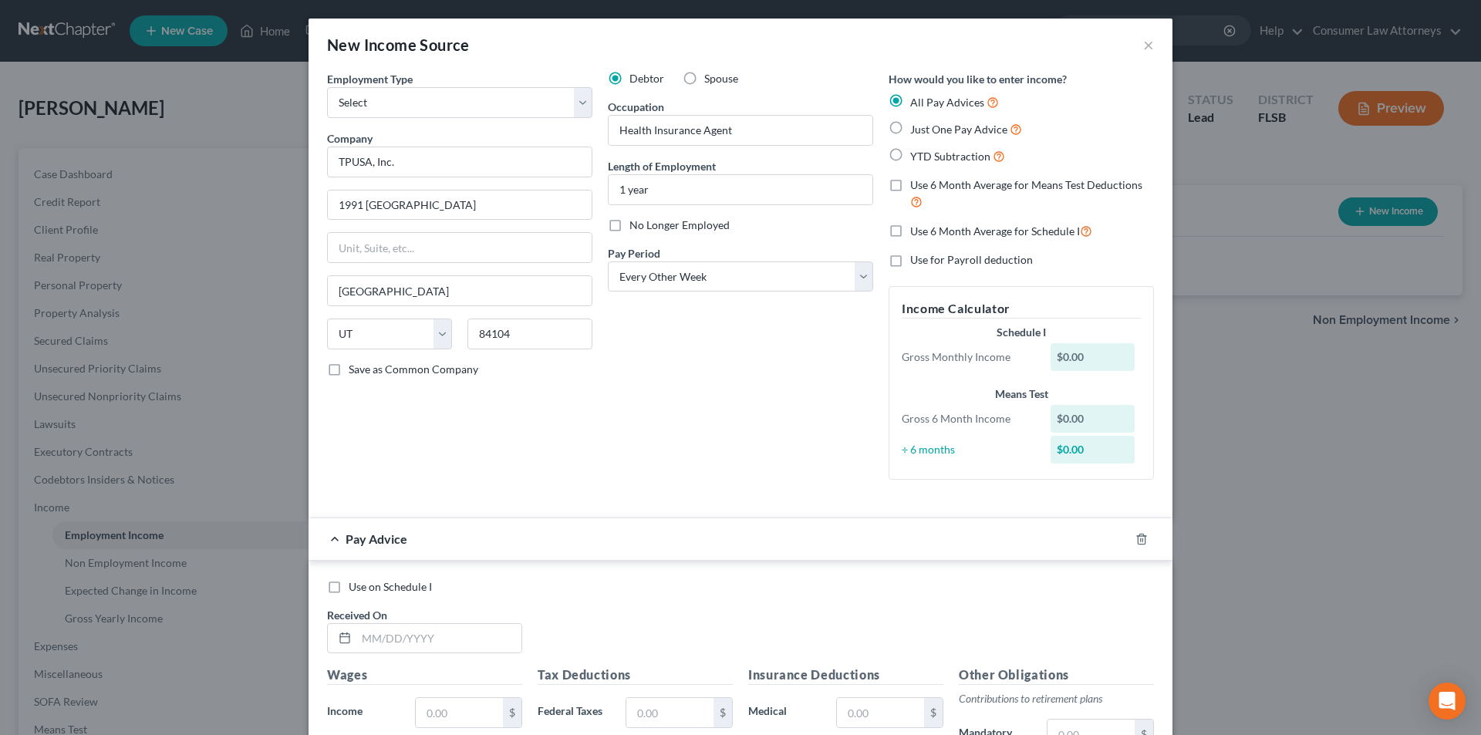
click at [917, 231] on input "Use 6 Month Average for Schedule I" at bounding box center [922, 227] width 10 height 10
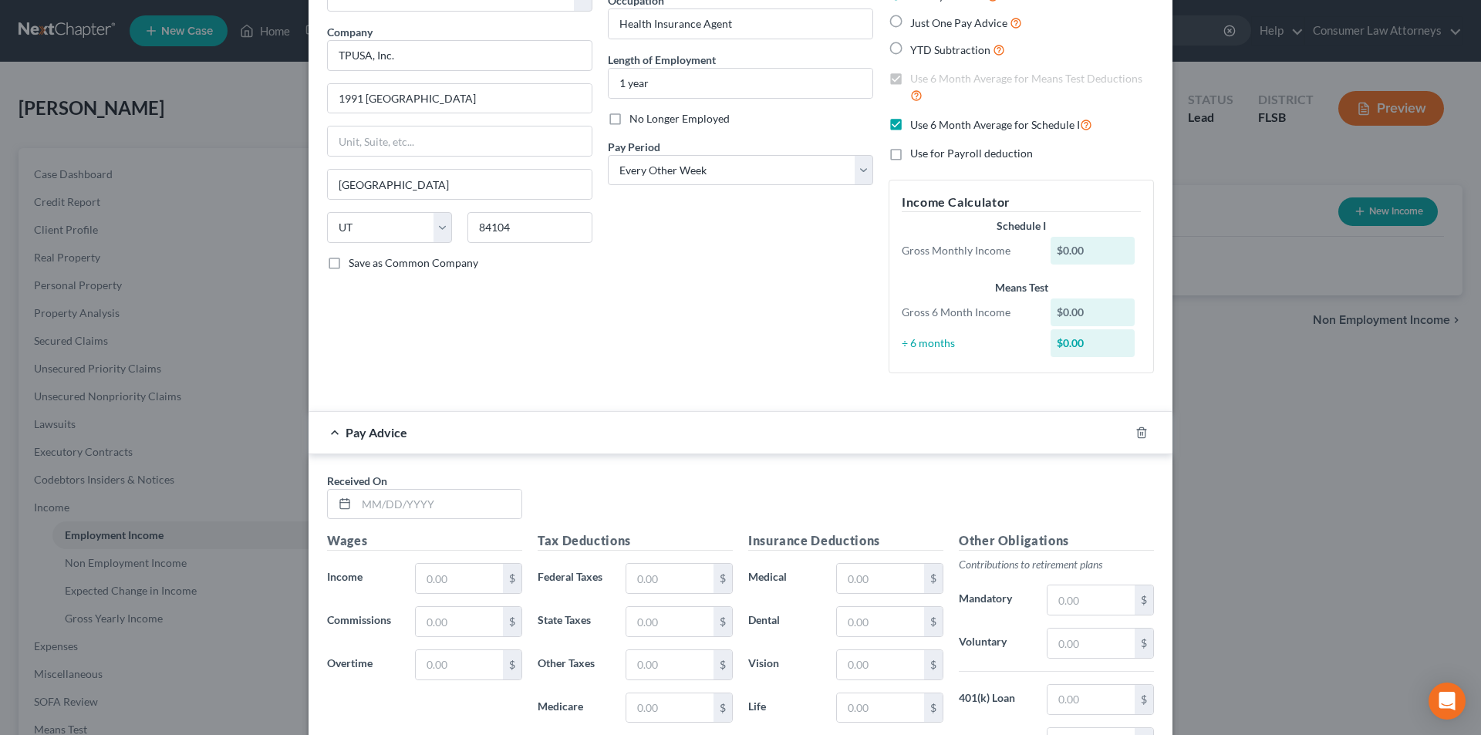
scroll to position [309, 0]
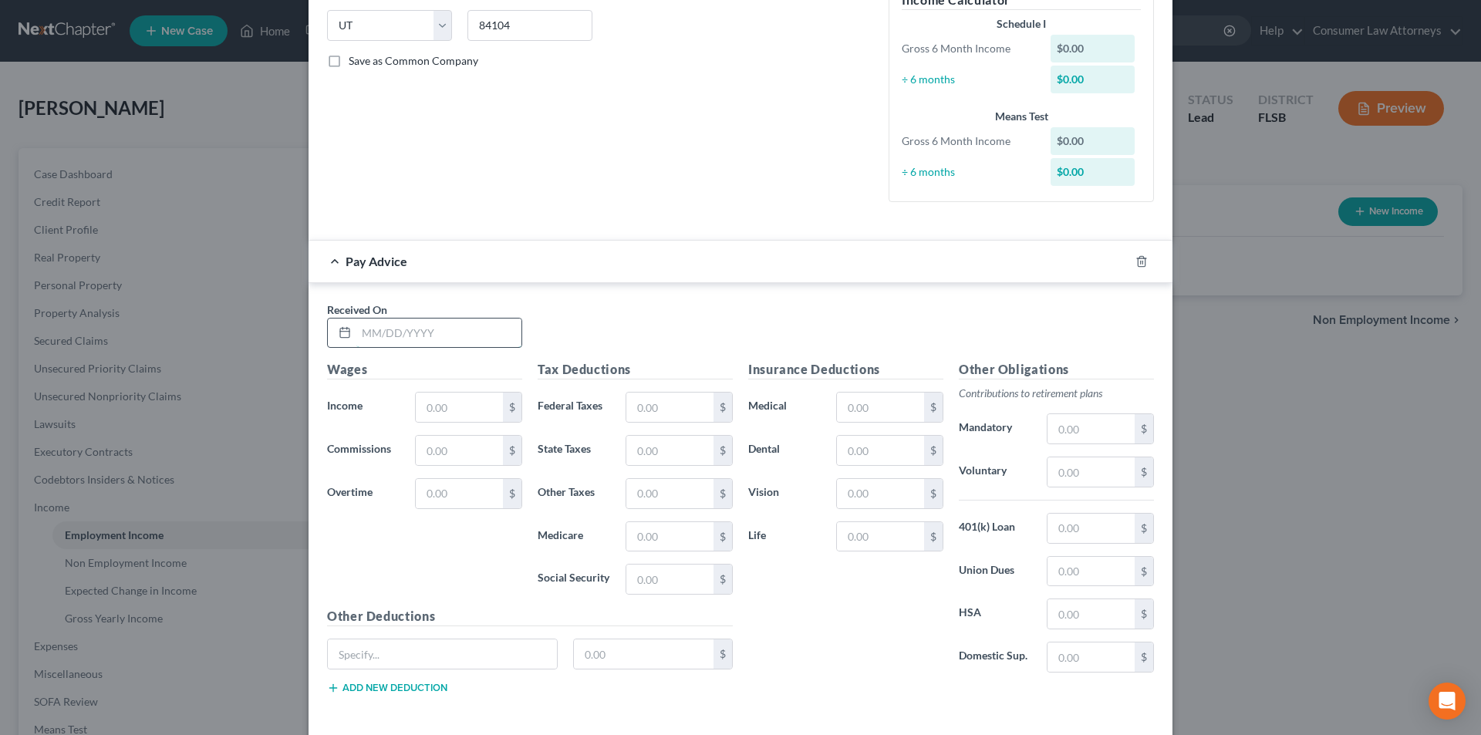
click at [454, 326] on input "text" at bounding box center [438, 333] width 165 height 29
click at [458, 403] on input "text" at bounding box center [459, 407] width 87 height 29
click at [655, 407] on input "text" at bounding box center [669, 407] width 87 height 29
click at [865, 453] on input "text" at bounding box center [880, 450] width 87 height 29
click at [506, 657] on input "text" at bounding box center [442, 654] width 229 height 29
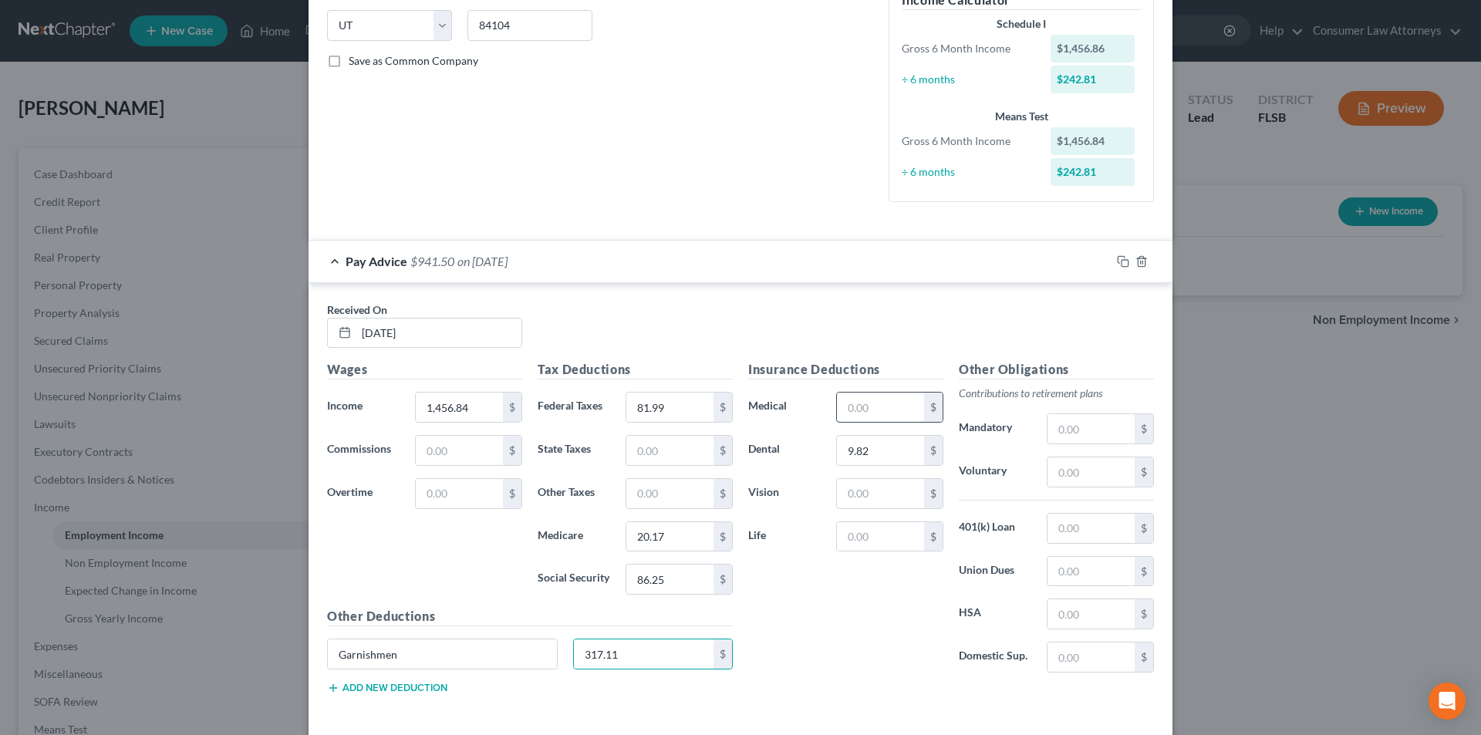
click at [860, 418] on input "text" at bounding box center [880, 407] width 87 height 29
click at [853, 488] on input "text" at bounding box center [880, 493] width 87 height 29
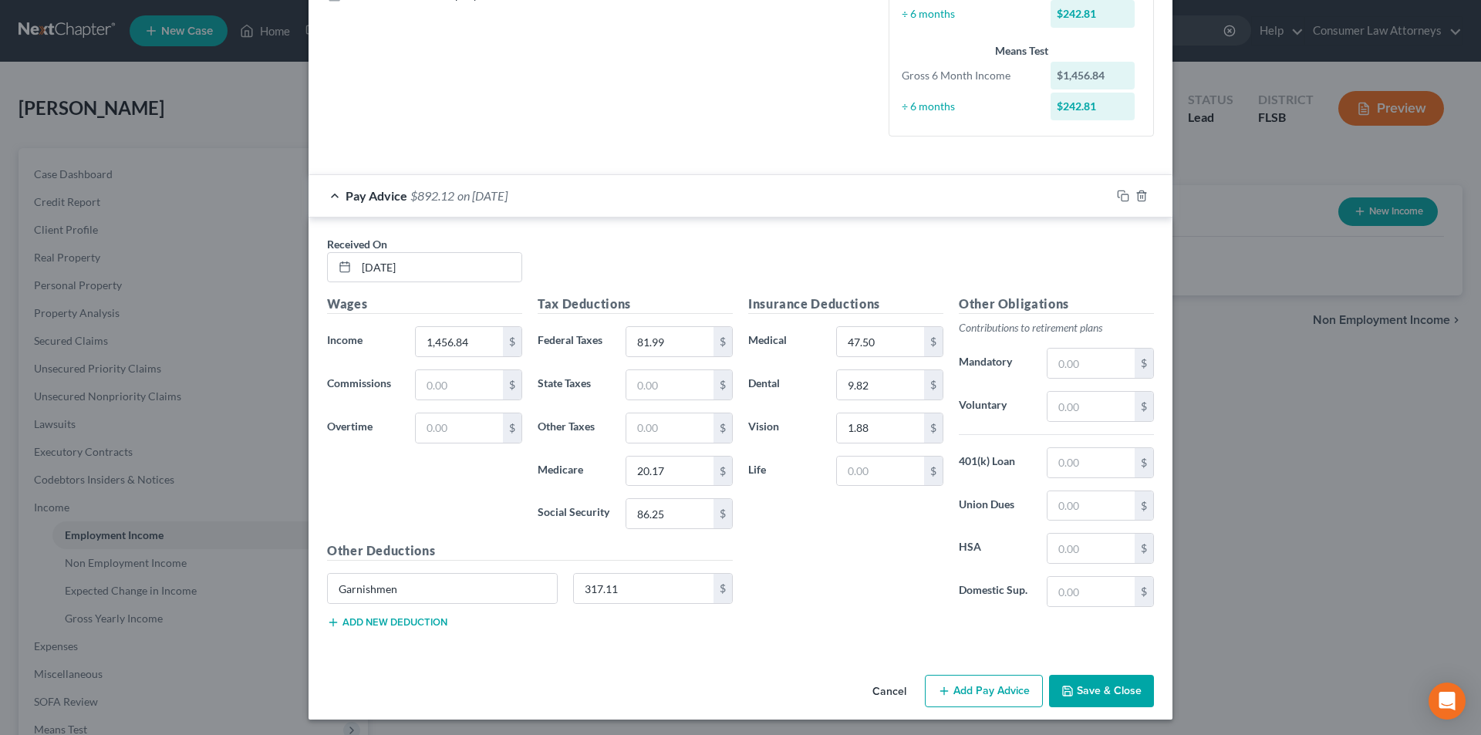
scroll to position [377, 0]
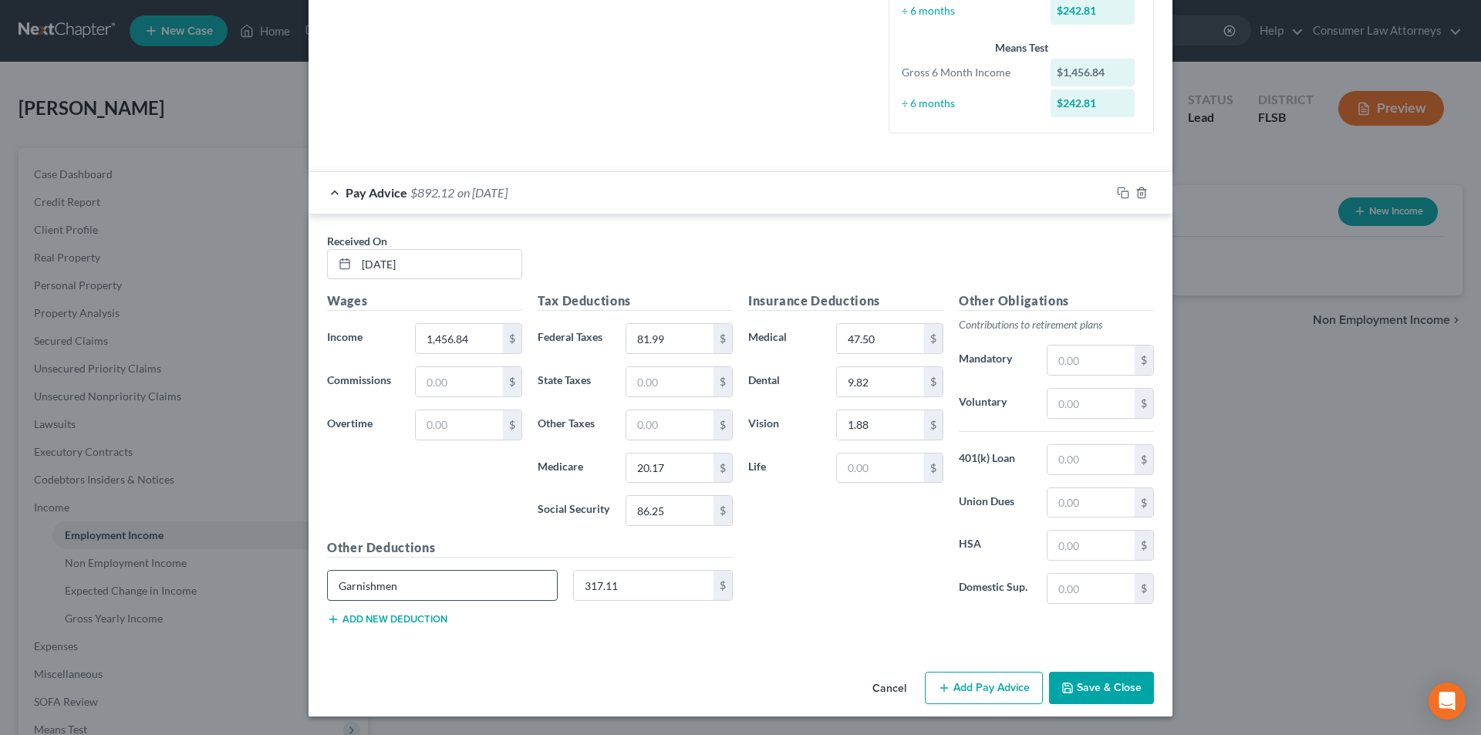
click at [457, 581] on input "Garnishmen" at bounding box center [442, 585] width 229 height 29
click at [423, 623] on button "Add new deduction" at bounding box center [387, 619] width 120 height 12
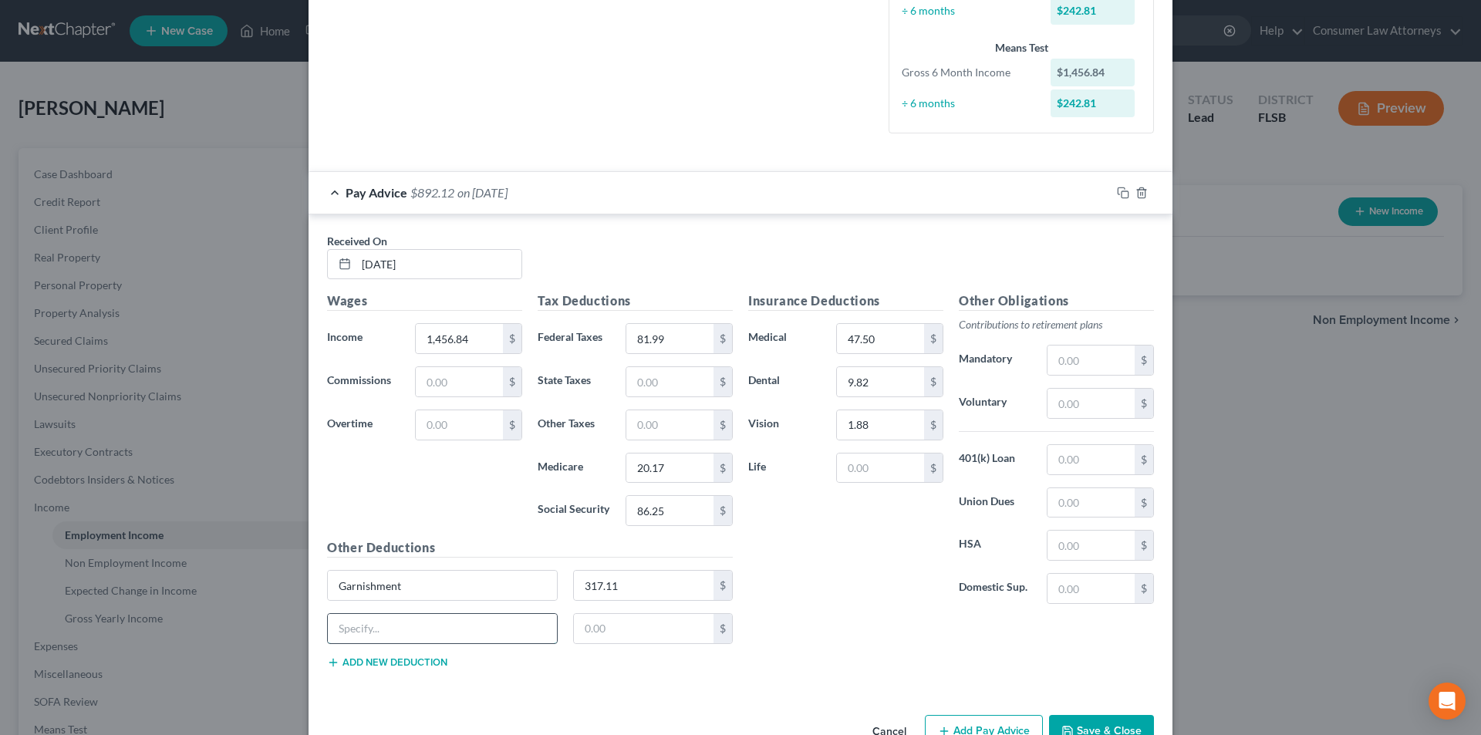
click at [410, 623] on input "text" at bounding box center [442, 628] width 229 height 29
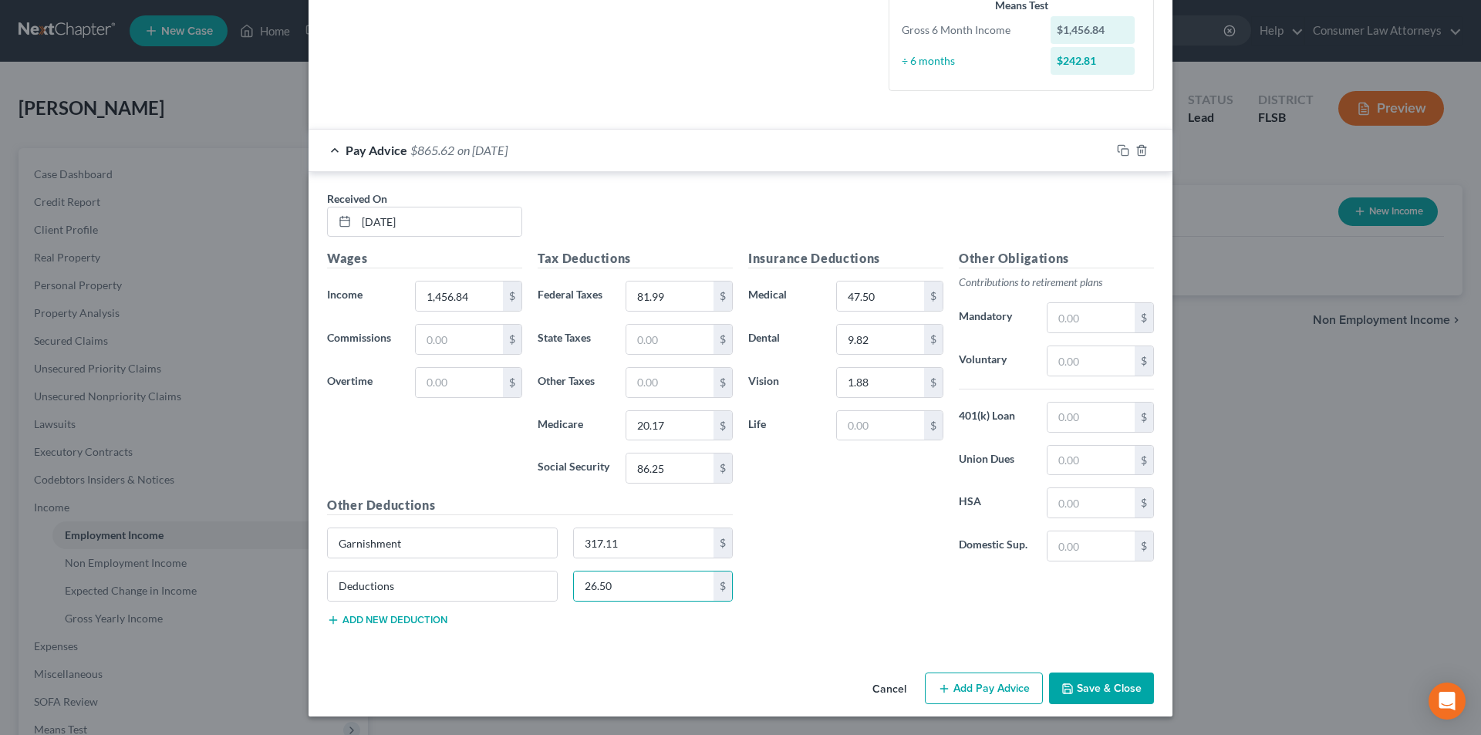
click at [999, 704] on button "Add Pay Advice" at bounding box center [984, 689] width 118 height 32
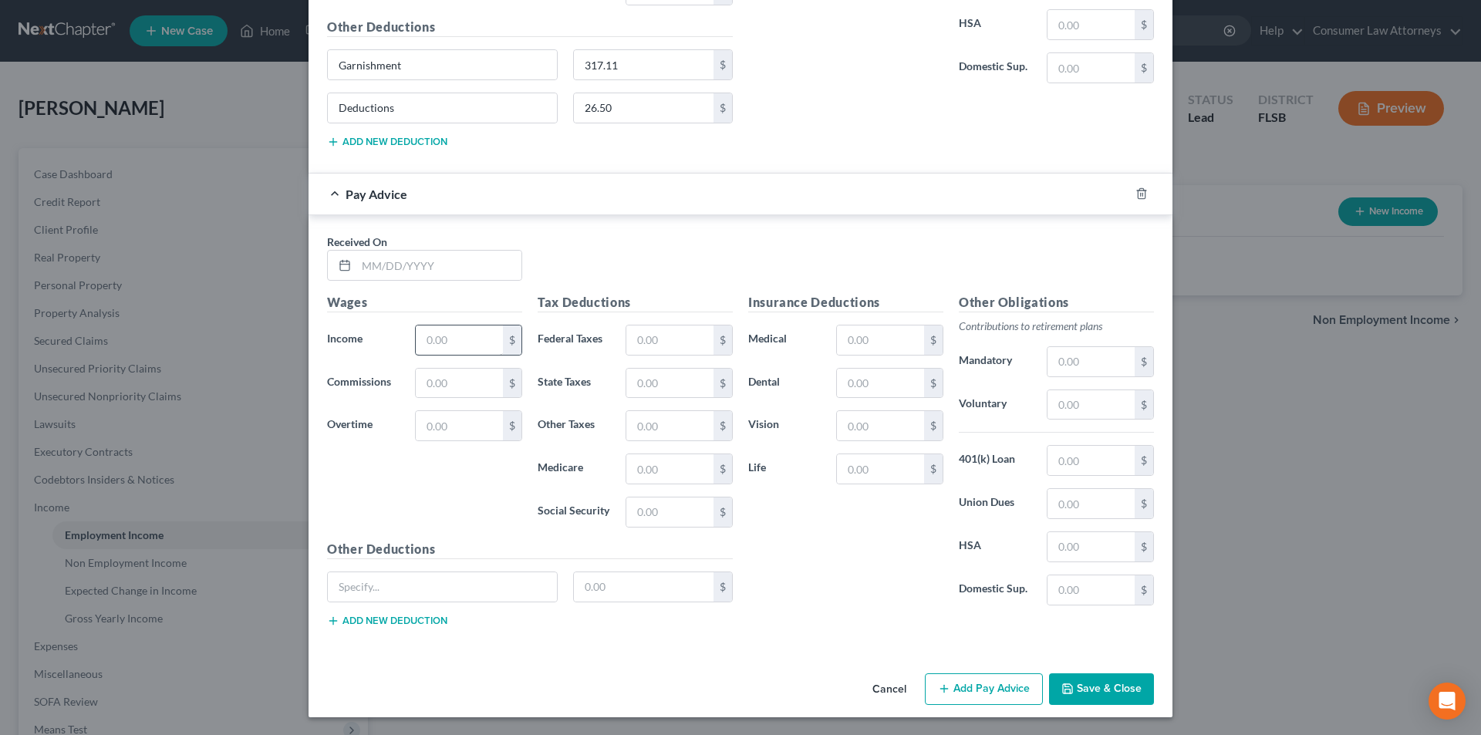
scroll to position [899, 0]
click at [454, 275] on input "text" at bounding box center [438, 264] width 165 height 29
click at [454, 341] on input "text" at bounding box center [459, 339] width 87 height 29
click at [647, 333] on input "text" at bounding box center [669, 339] width 87 height 29
click at [874, 344] on input "text" at bounding box center [880, 339] width 87 height 29
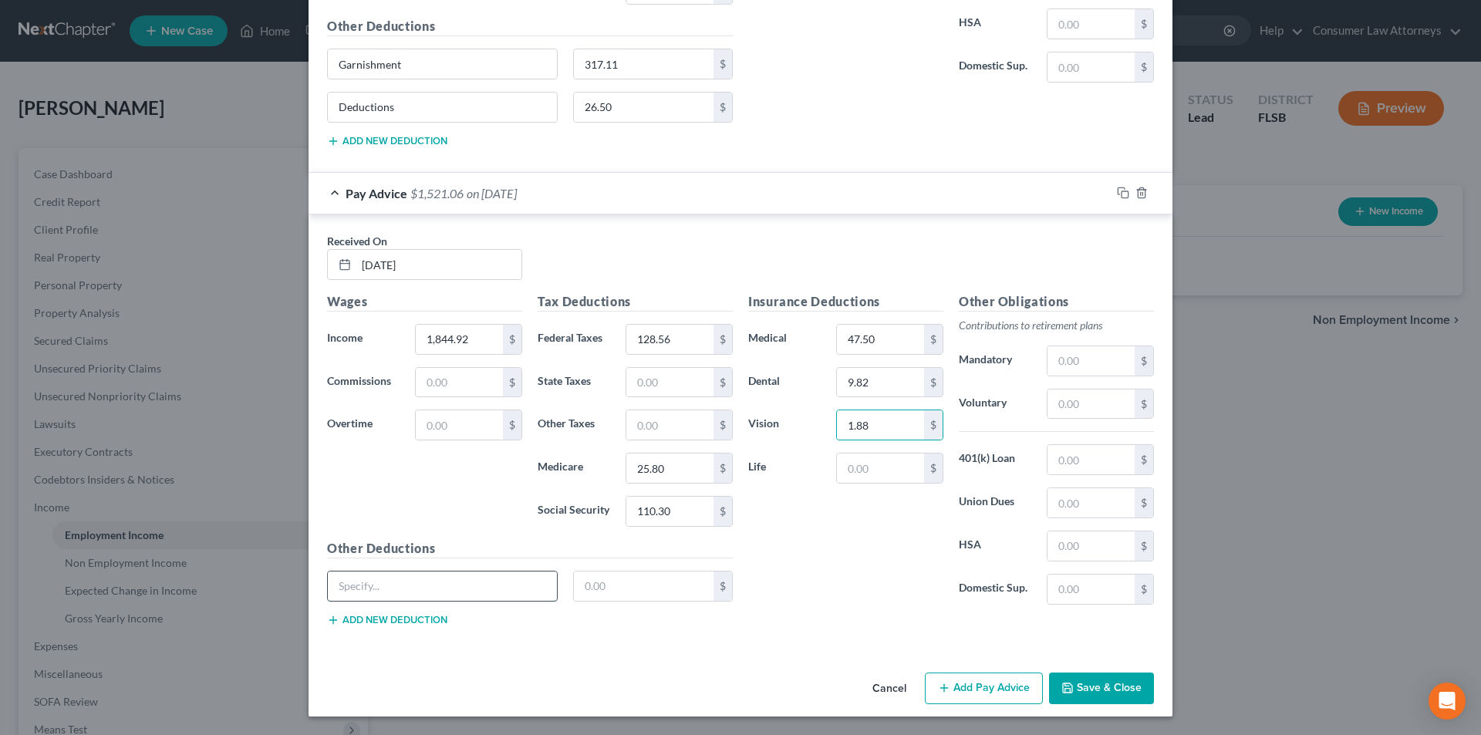
click at [407, 596] on input "text" at bounding box center [442, 586] width 229 height 29
click at [410, 620] on button "Add new deduction" at bounding box center [387, 620] width 120 height 12
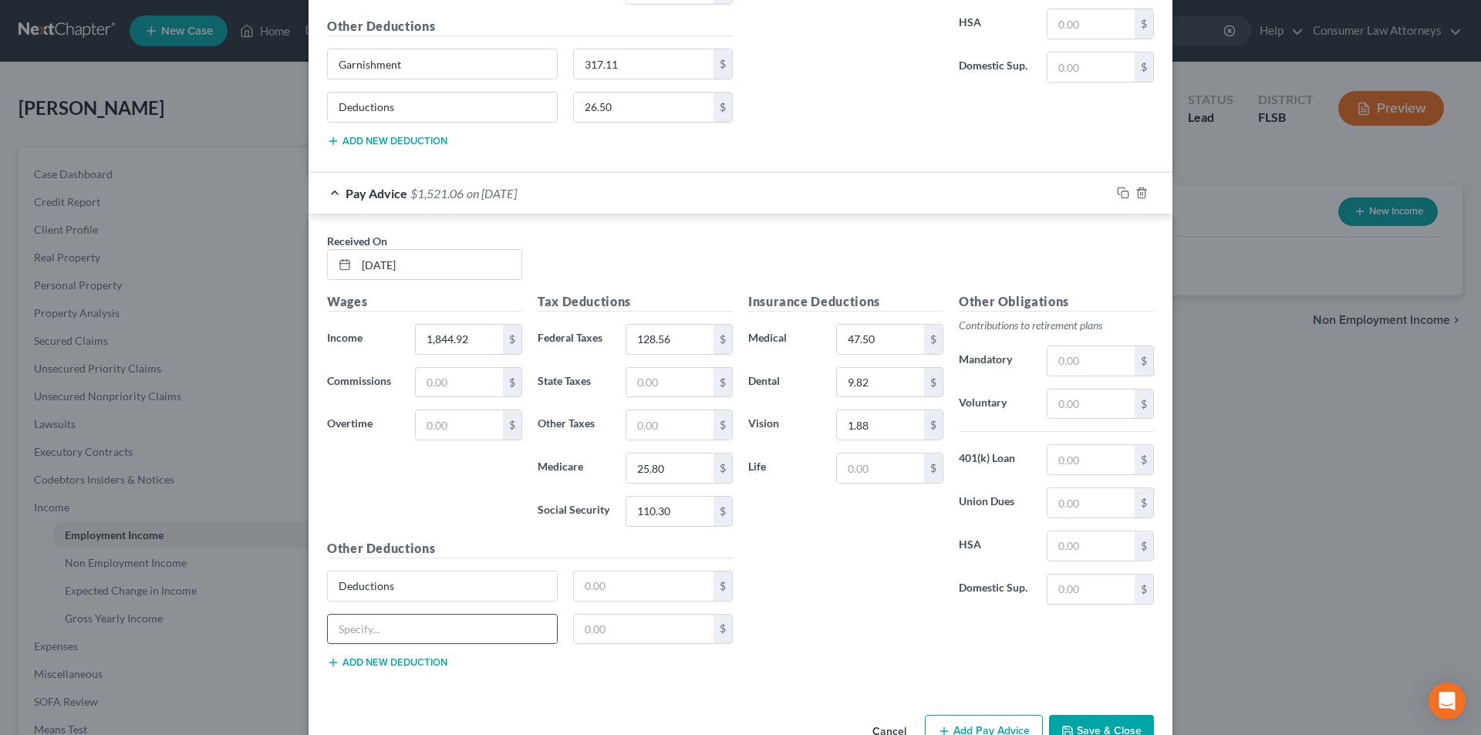
click at [419, 614] on div at bounding box center [442, 629] width 231 height 31
click at [417, 626] on input "text" at bounding box center [442, 629] width 229 height 29
click at [620, 582] on input "text" at bounding box center [644, 586] width 140 height 29
click at [620, 638] on input "text" at bounding box center [644, 629] width 140 height 29
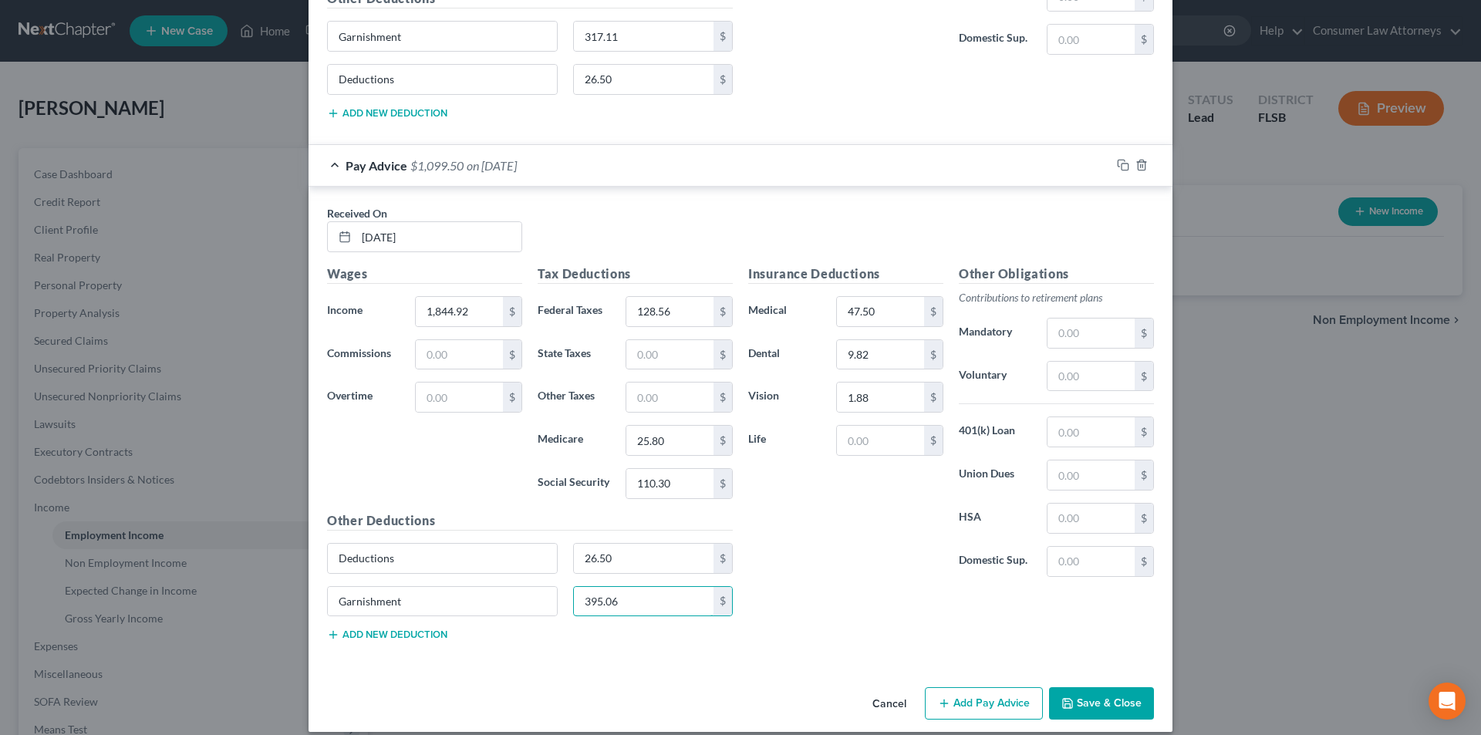
scroll to position [942, 0]
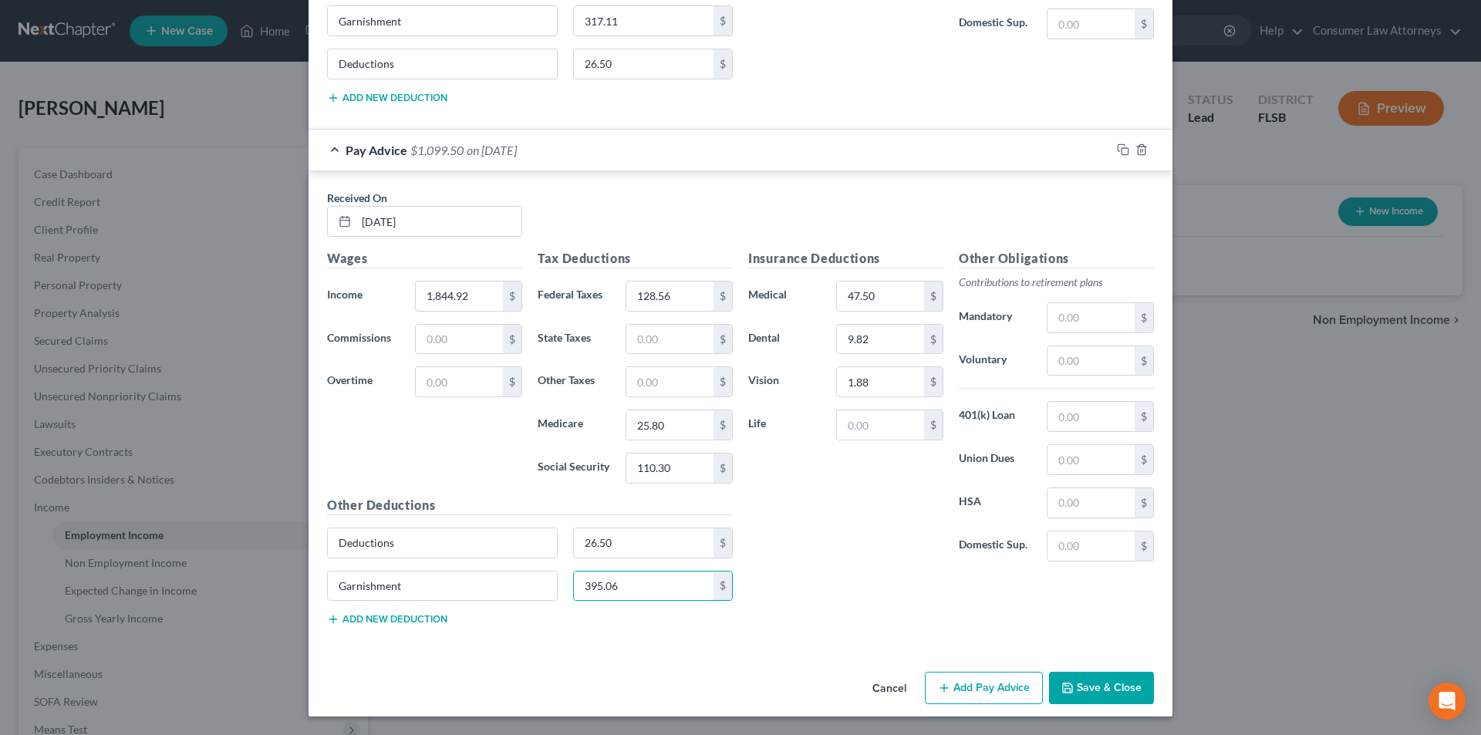
click at [998, 694] on button "Add Pay Advice" at bounding box center [984, 688] width 118 height 32
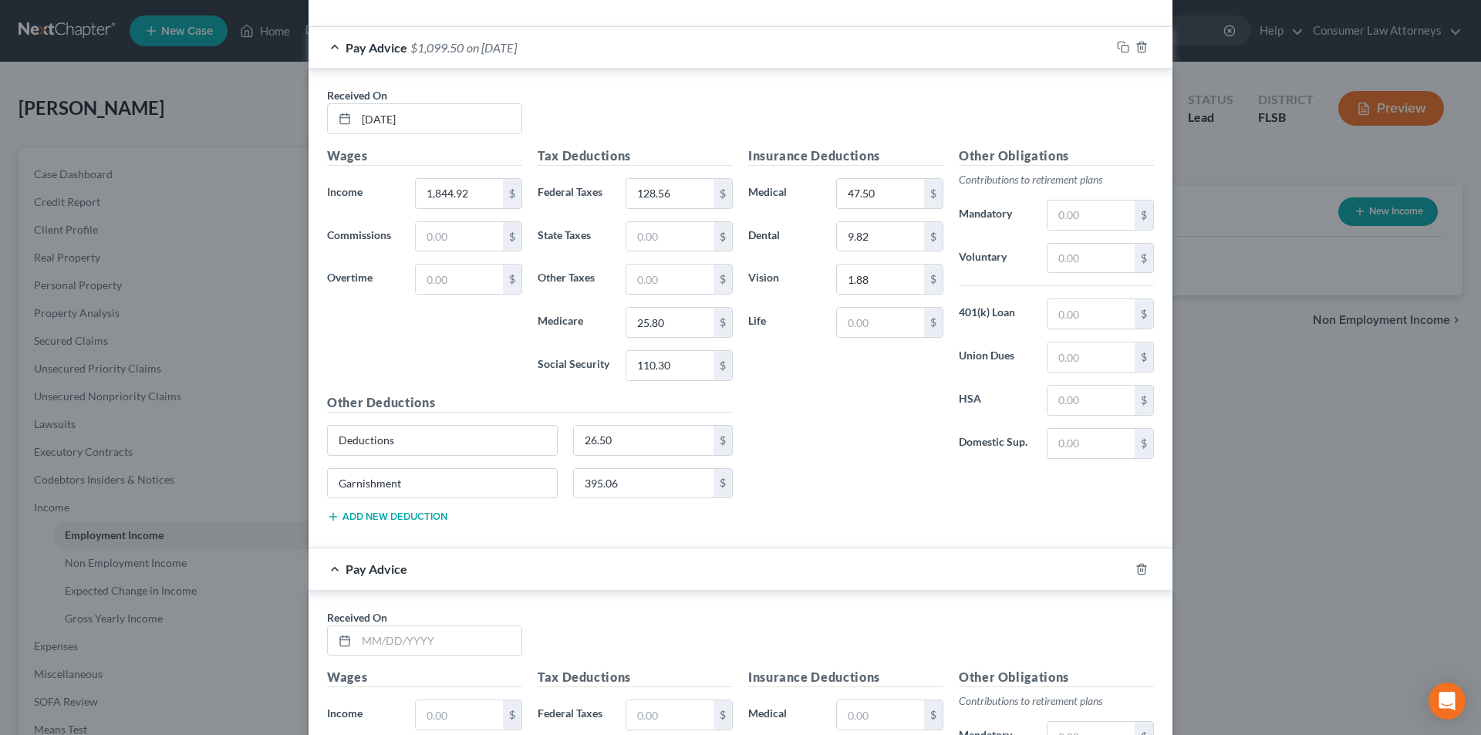
scroll to position [1173, 0]
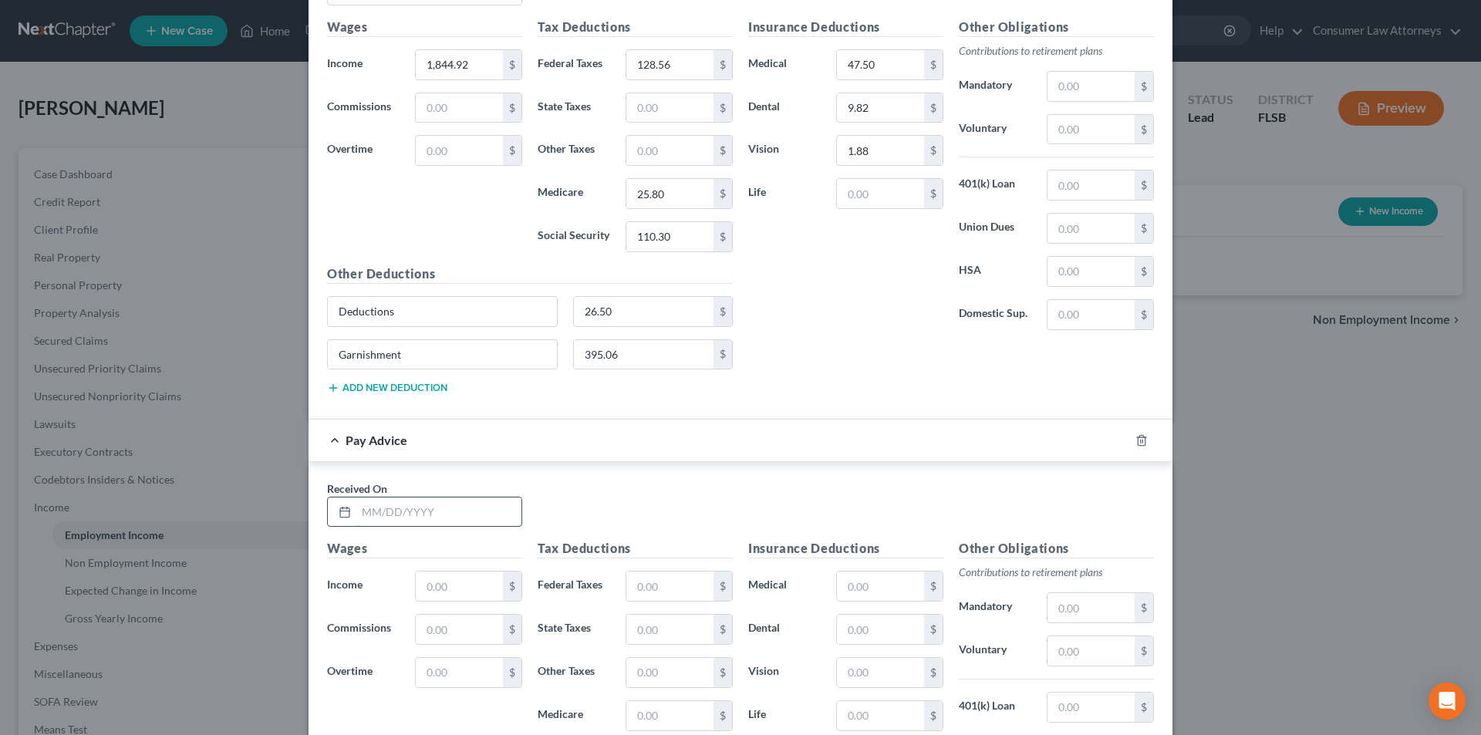
click at [427, 514] on input "text" at bounding box center [438, 512] width 165 height 29
click at [444, 586] on input "text" at bounding box center [459, 586] width 87 height 29
click at [657, 582] on input "text" at bounding box center [669, 586] width 87 height 29
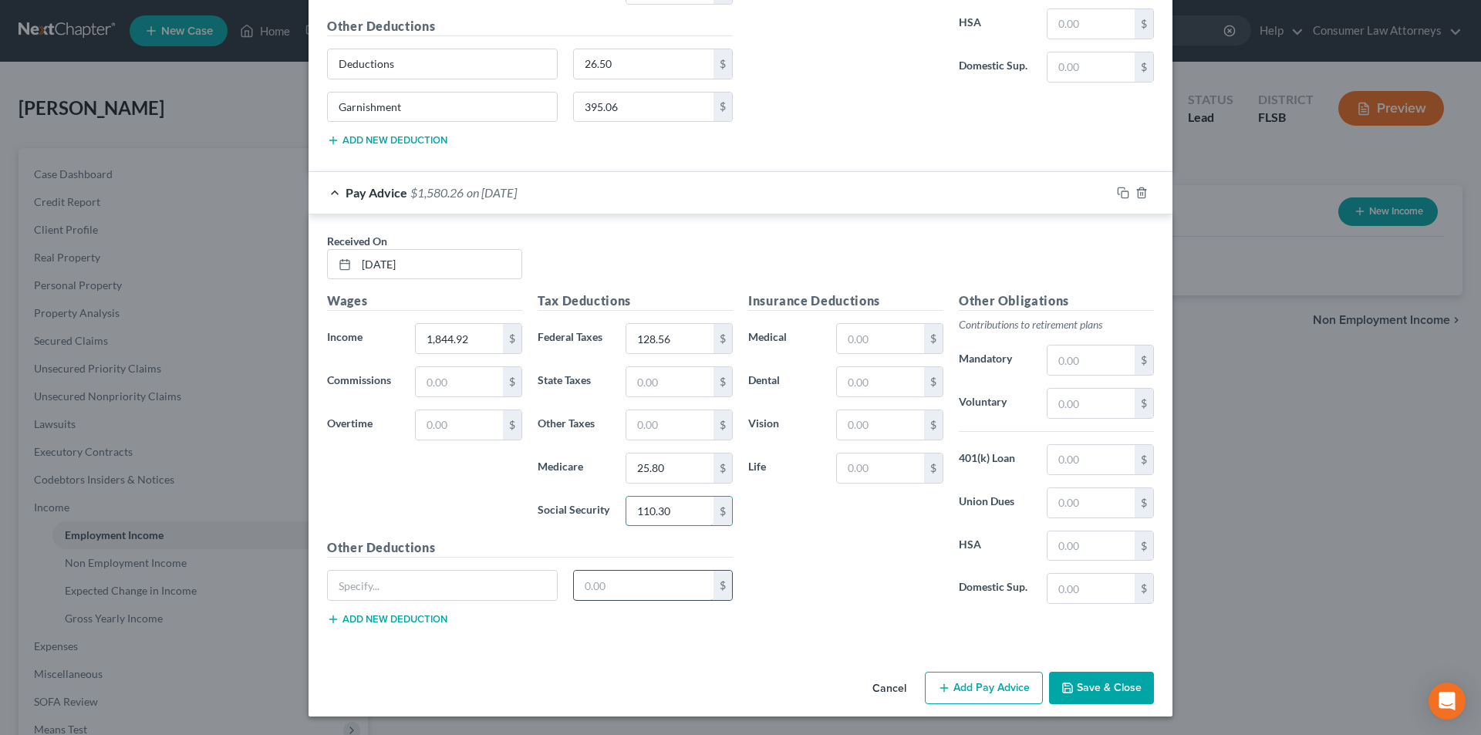
scroll to position [1190, 0]
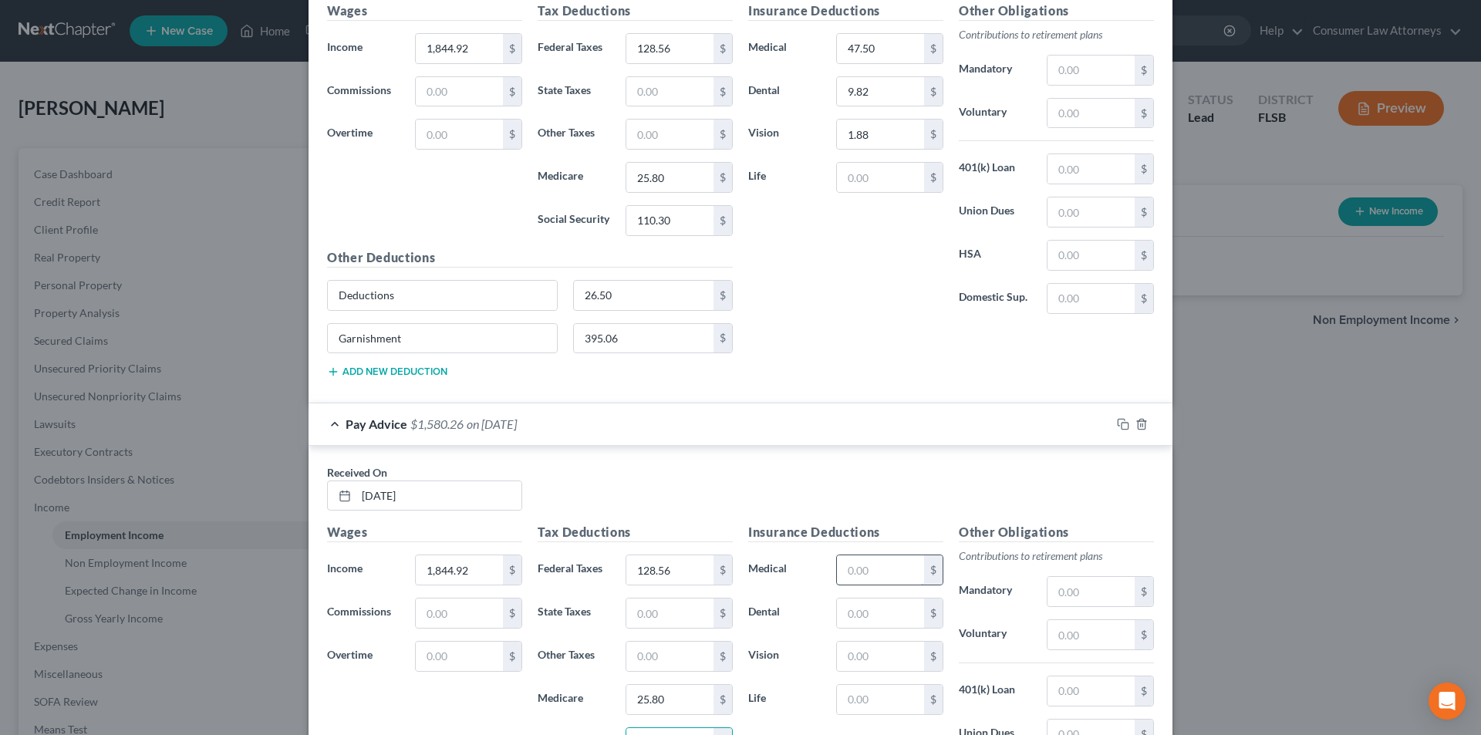
click at [860, 577] on input "text" at bounding box center [880, 569] width 87 height 29
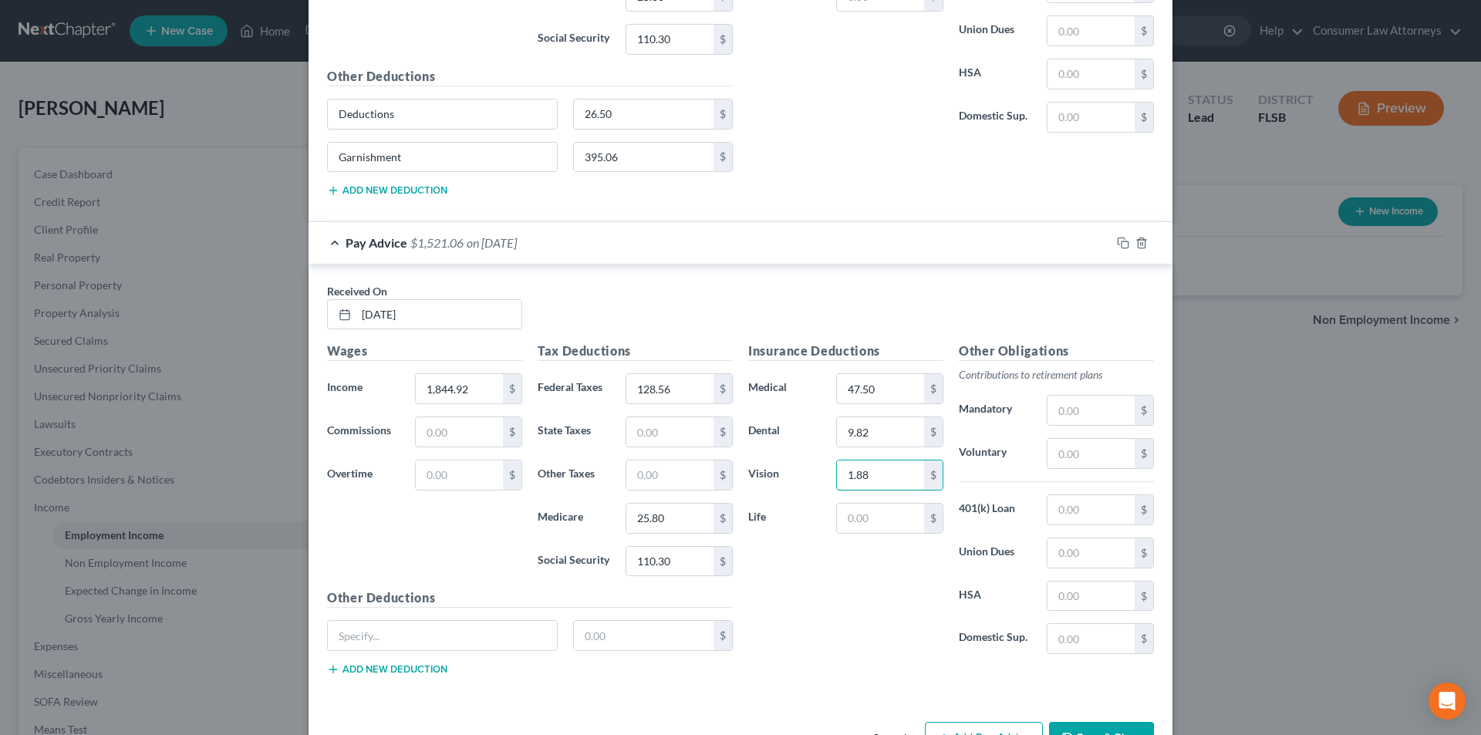
scroll to position [1421, 0]
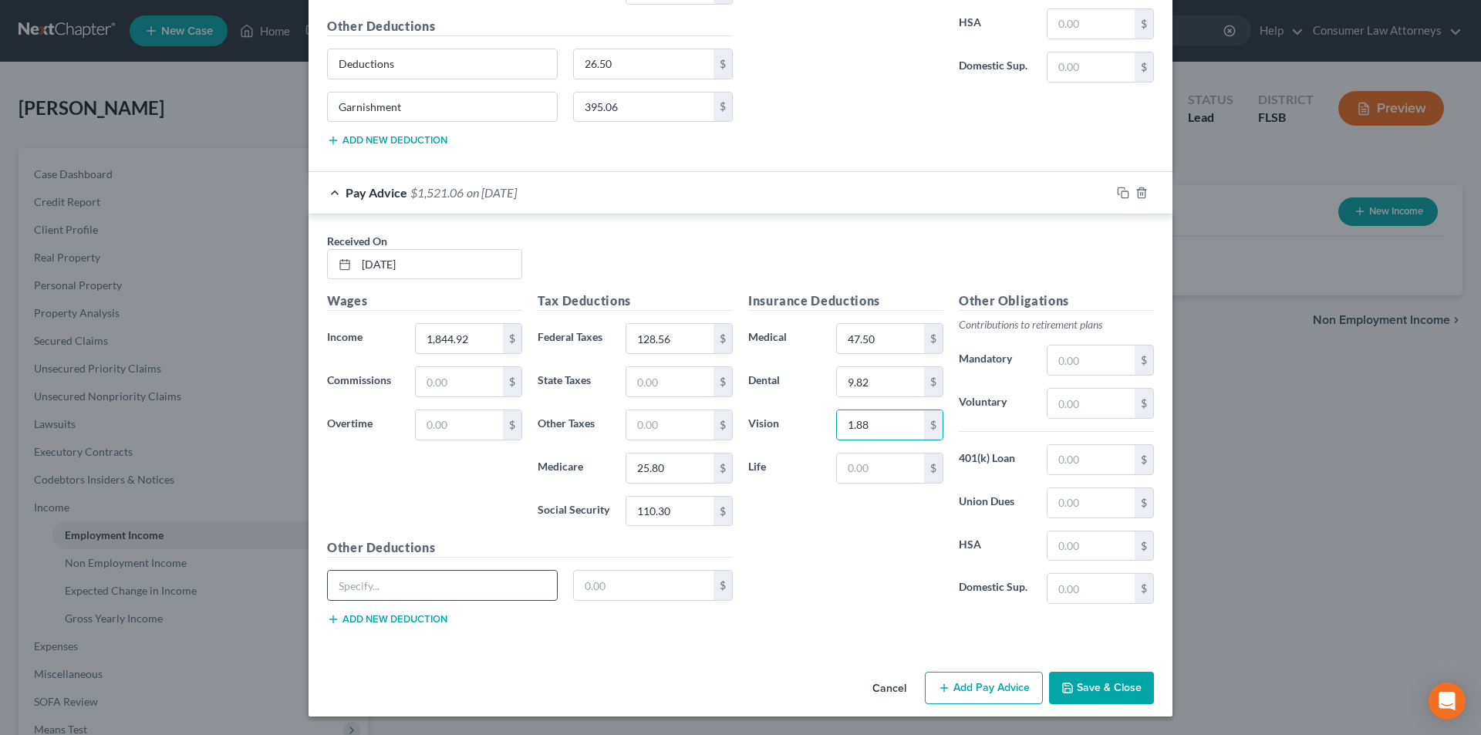
click at [448, 593] on input "text" at bounding box center [442, 585] width 229 height 29
click at [623, 569] on div "Other Deductions Deductions $ Add new deduction" at bounding box center [529, 589] width 421 height 100
click at [623, 582] on input "text" at bounding box center [644, 585] width 140 height 29
click at [373, 622] on button "Add new deduction" at bounding box center [387, 619] width 120 height 12
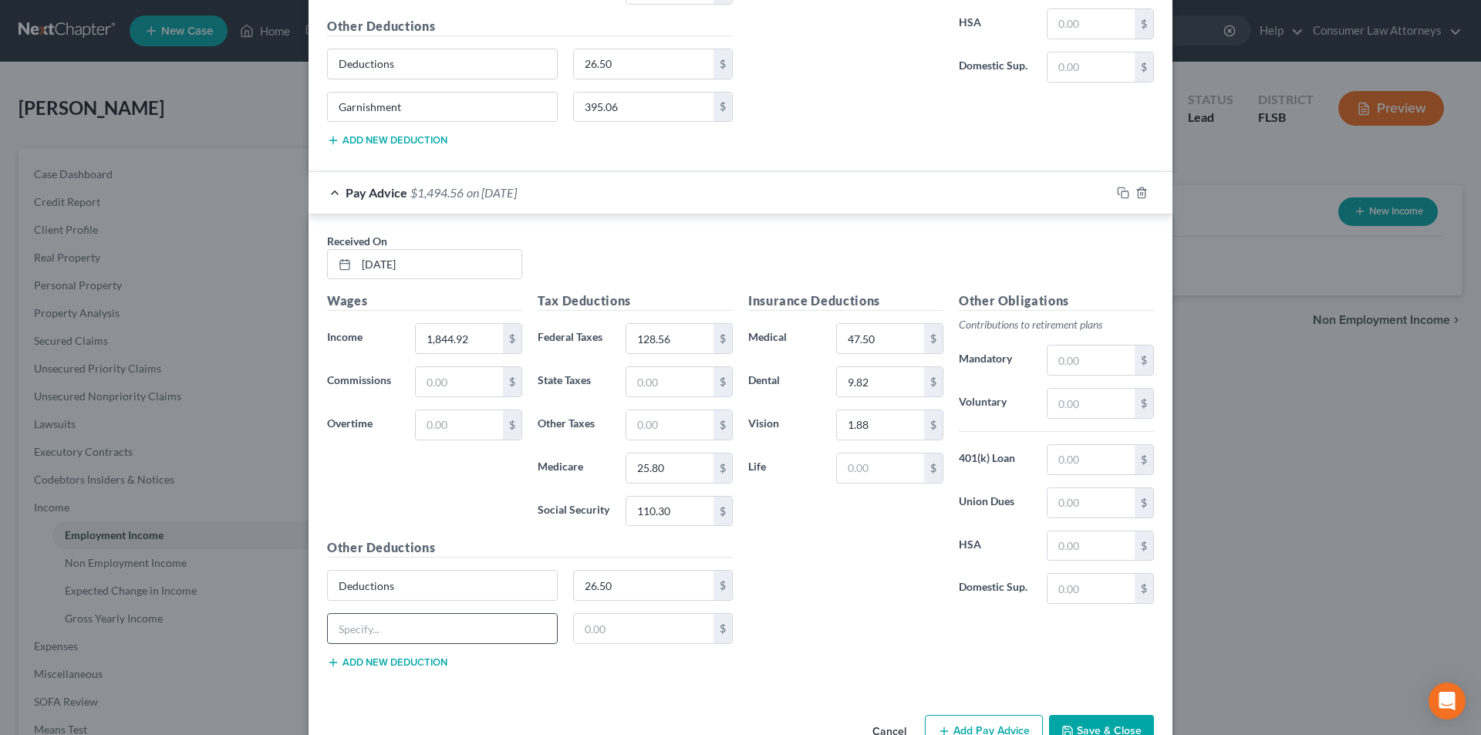
click at [390, 621] on input "text" at bounding box center [442, 628] width 229 height 29
drag, startPoint x: 400, startPoint y: 106, endPoint x: 343, endPoint y: 107, distance: 57.9
click at [296, 110] on div "New Income Source × Employment Type * Select Full or [DEMOGRAPHIC_DATA] Employm…" at bounding box center [740, 367] width 1481 height 735
drag, startPoint x: 421, startPoint y: 636, endPoint x: 479, endPoint y: 639, distance: 57.9
click at [421, 636] on input "text" at bounding box center [442, 628] width 229 height 29
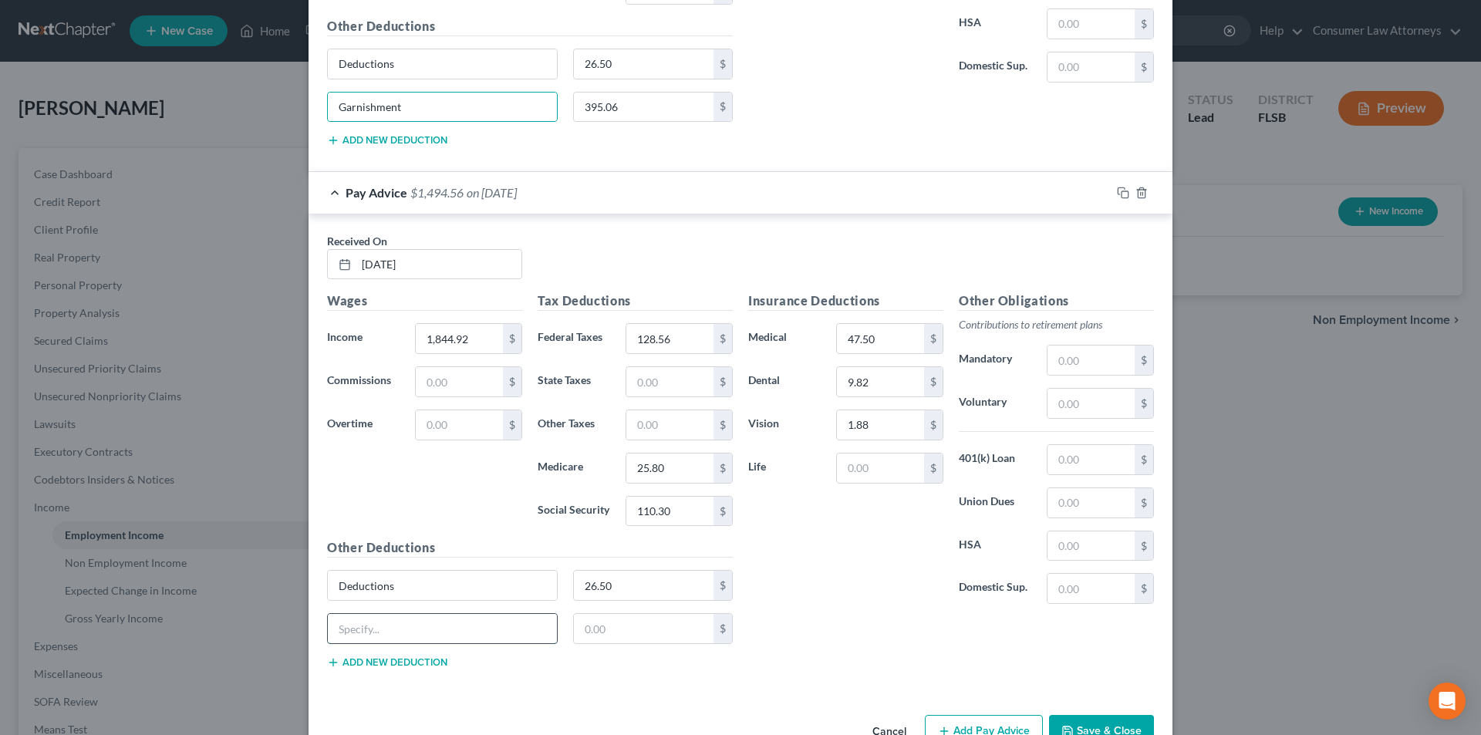
paste input "Garnishment"
click at [613, 634] on input "text" at bounding box center [644, 628] width 140 height 29
click at [687, 340] on input "128.56" at bounding box center [669, 338] width 87 height 29
click at [679, 515] on input "110.30" at bounding box center [669, 511] width 87 height 29
click at [679, 474] on input "25.80" at bounding box center [669, 468] width 87 height 29
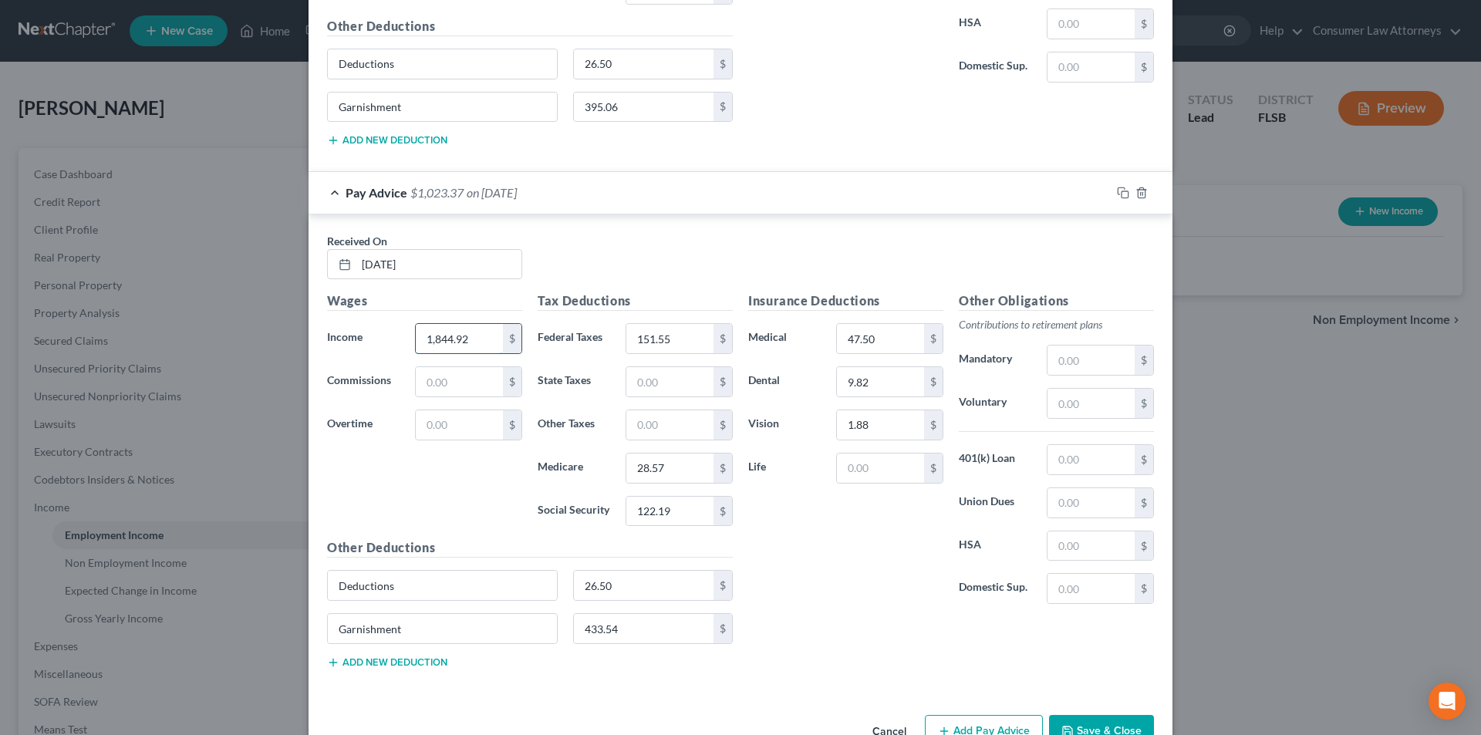
click at [471, 341] on input "1,844.92" at bounding box center [459, 338] width 87 height 29
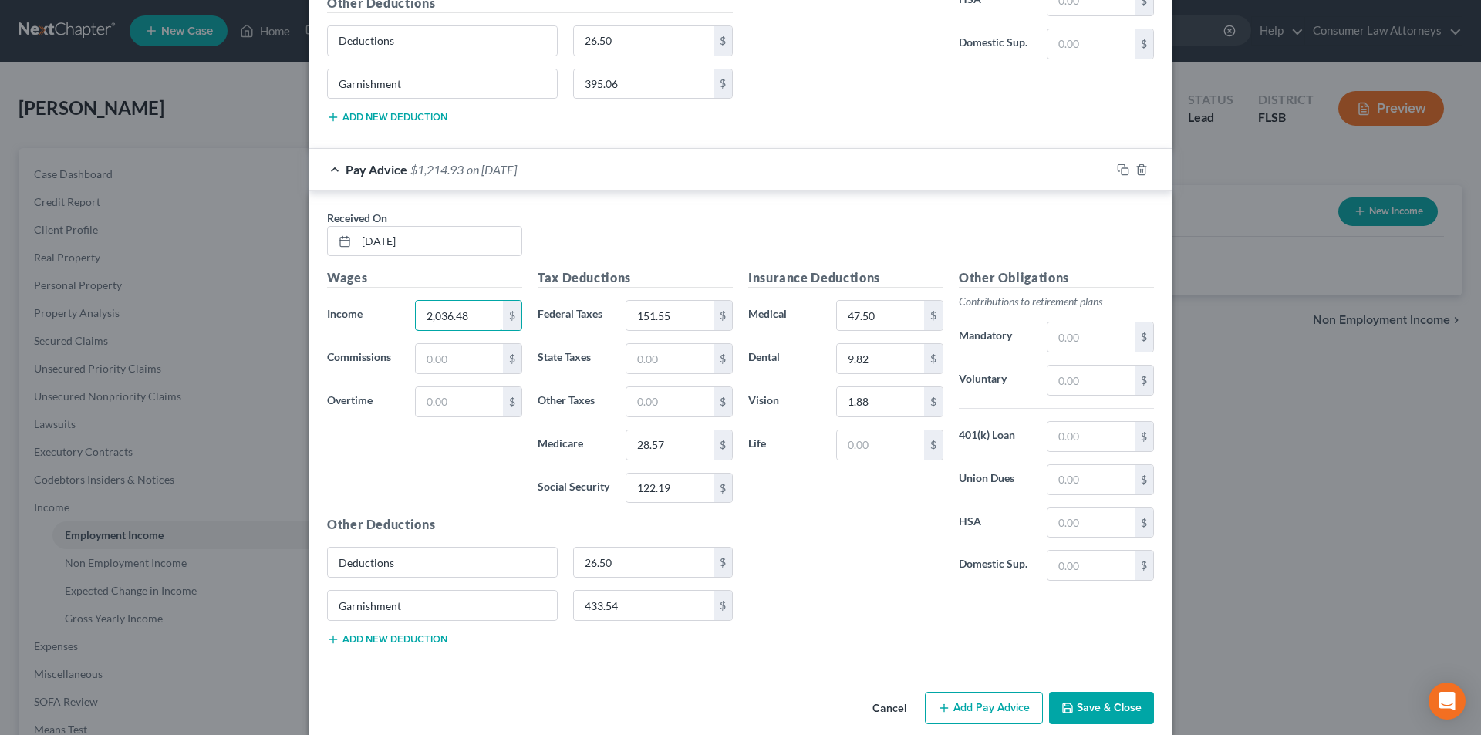
scroll to position [1464, 0]
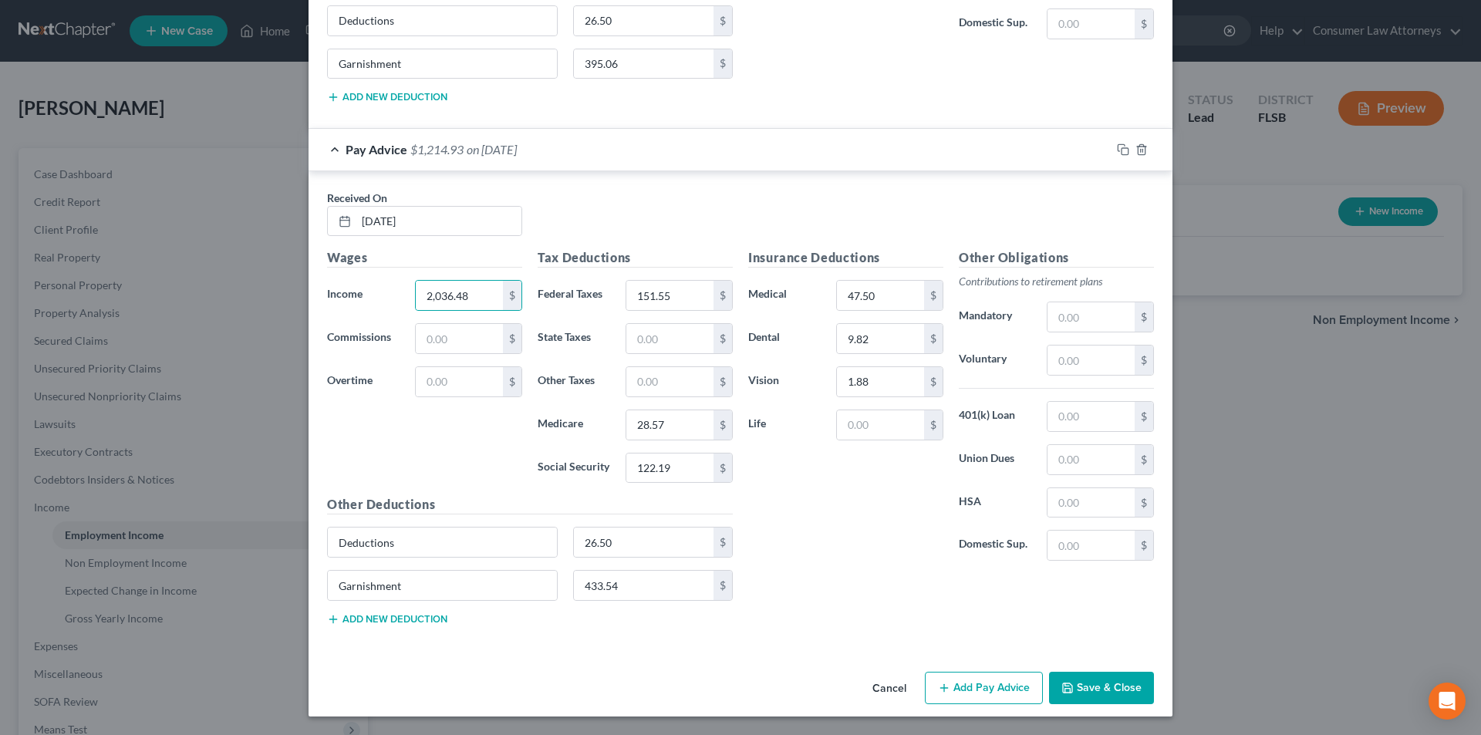
drag, startPoint x: 977, startPoint y: 690, endPoint x: 1306, endPoint y: 493, distance: 383.0
click at [978, 690] on button "Add Pay Advice" at bounding box center [984, 688] width 118 height 32
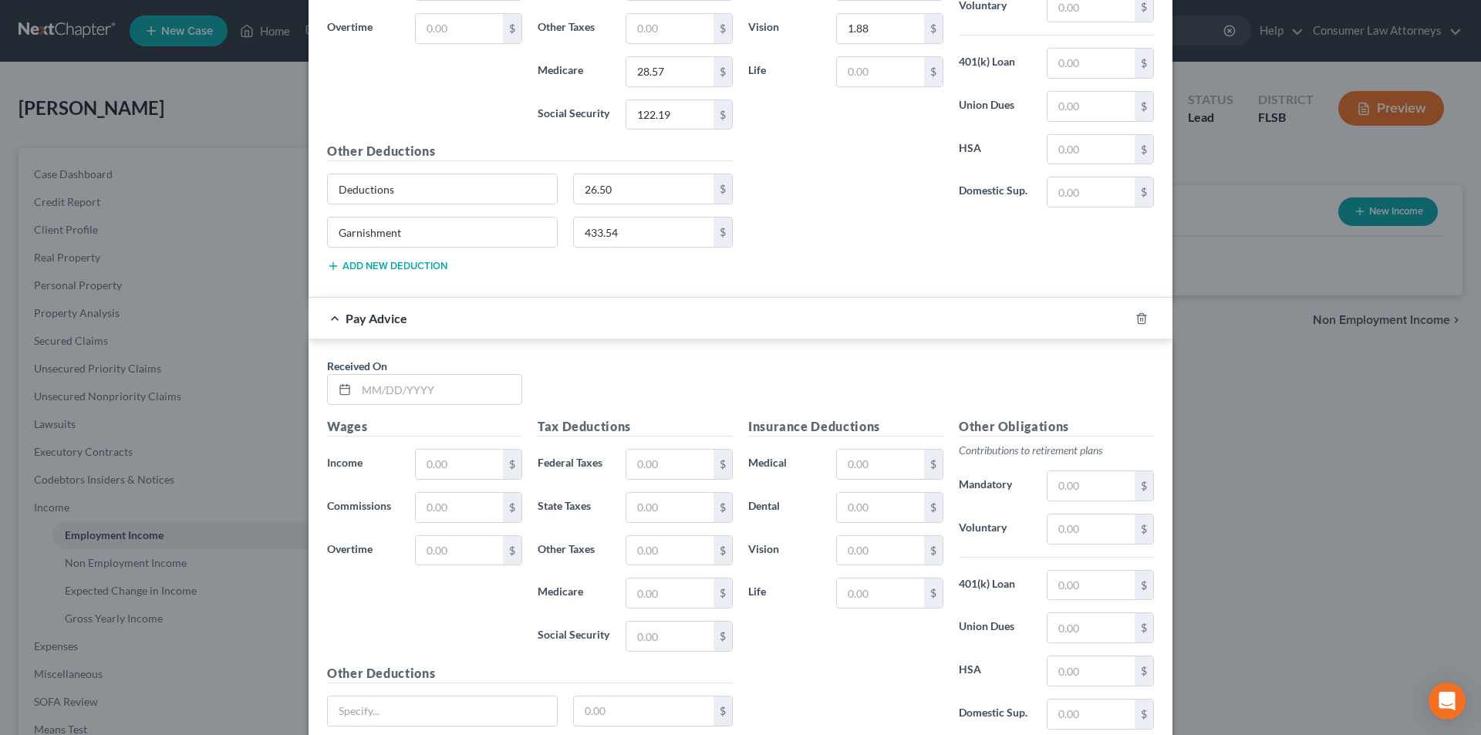
scroll to position [1850, 0]
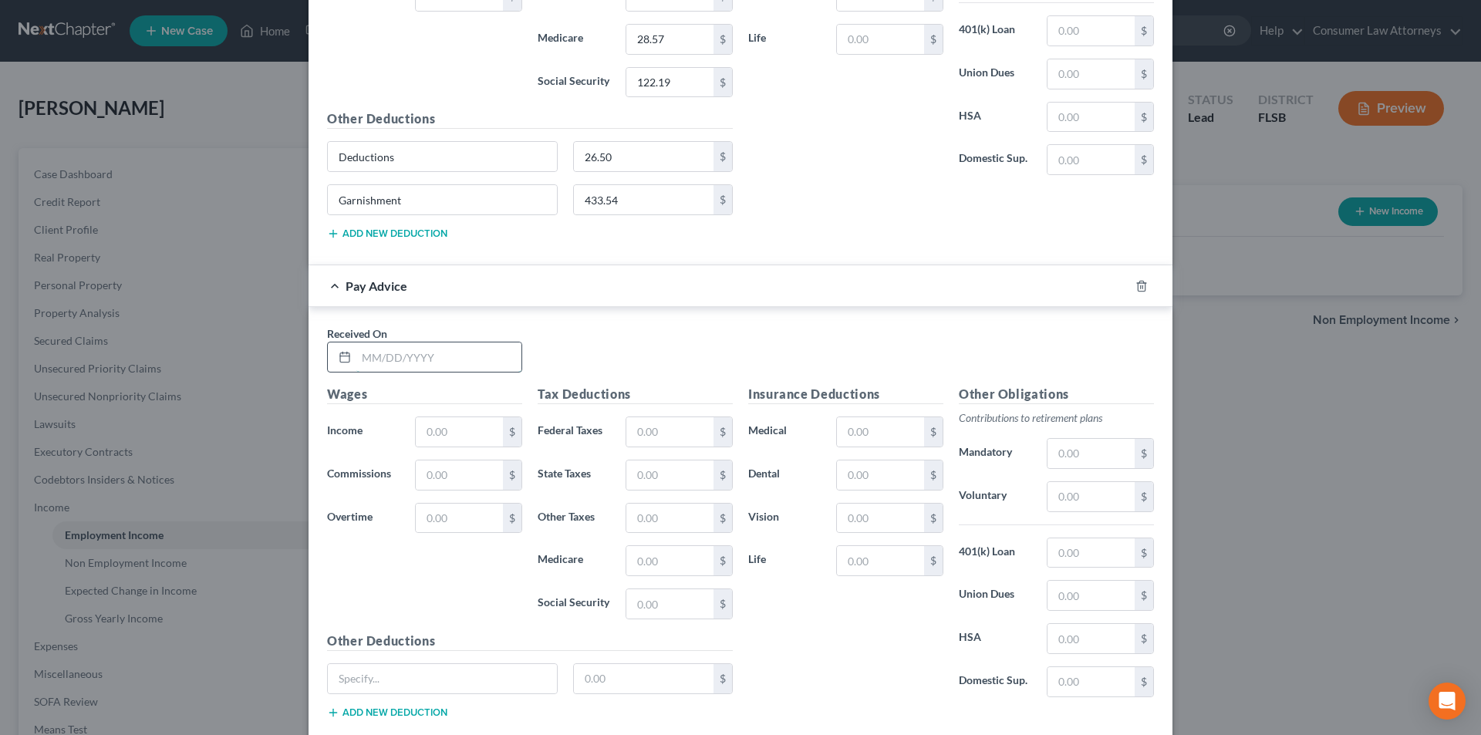
click at [469, 367] on input "text" at bounding box center [438, 357] width 165 height 29
click at [442, 433] on input "text" at bounding box center [459, 431] width 87 height 29
click at [660, 435] on input "text" at bounding box center [669, 431] width 87 height 29
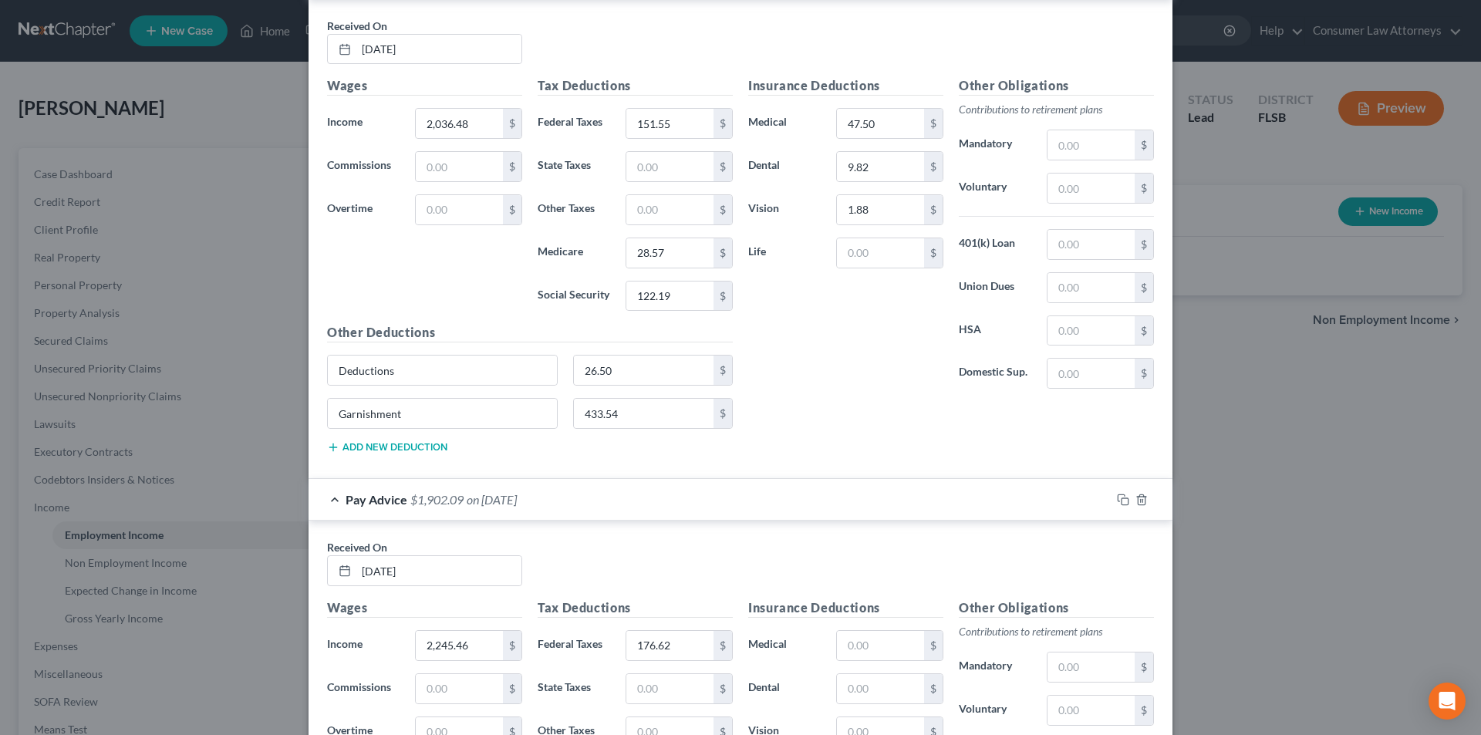
scroll to position [1619, 0]
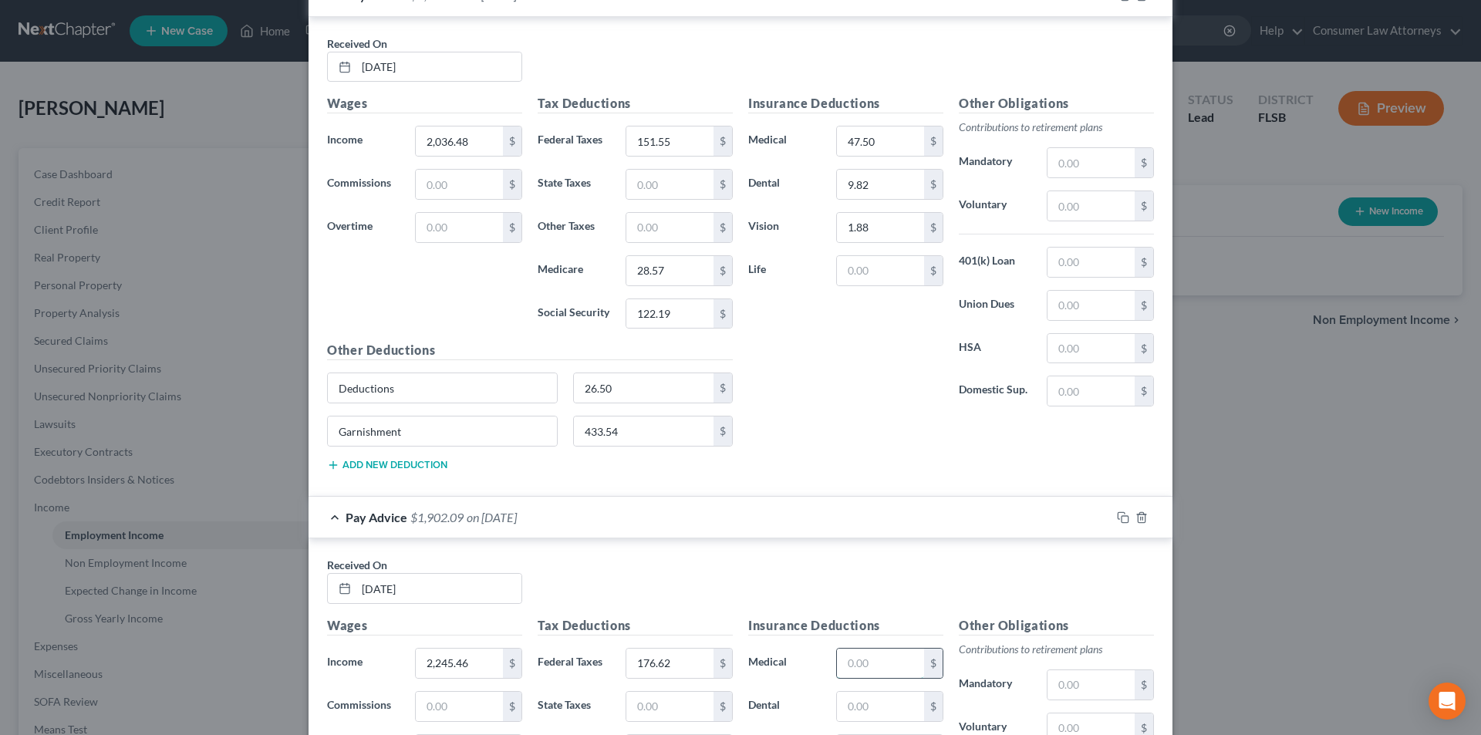
click at [860, 653] on input "text" at bounding box center [880, 663] width 87 height 29
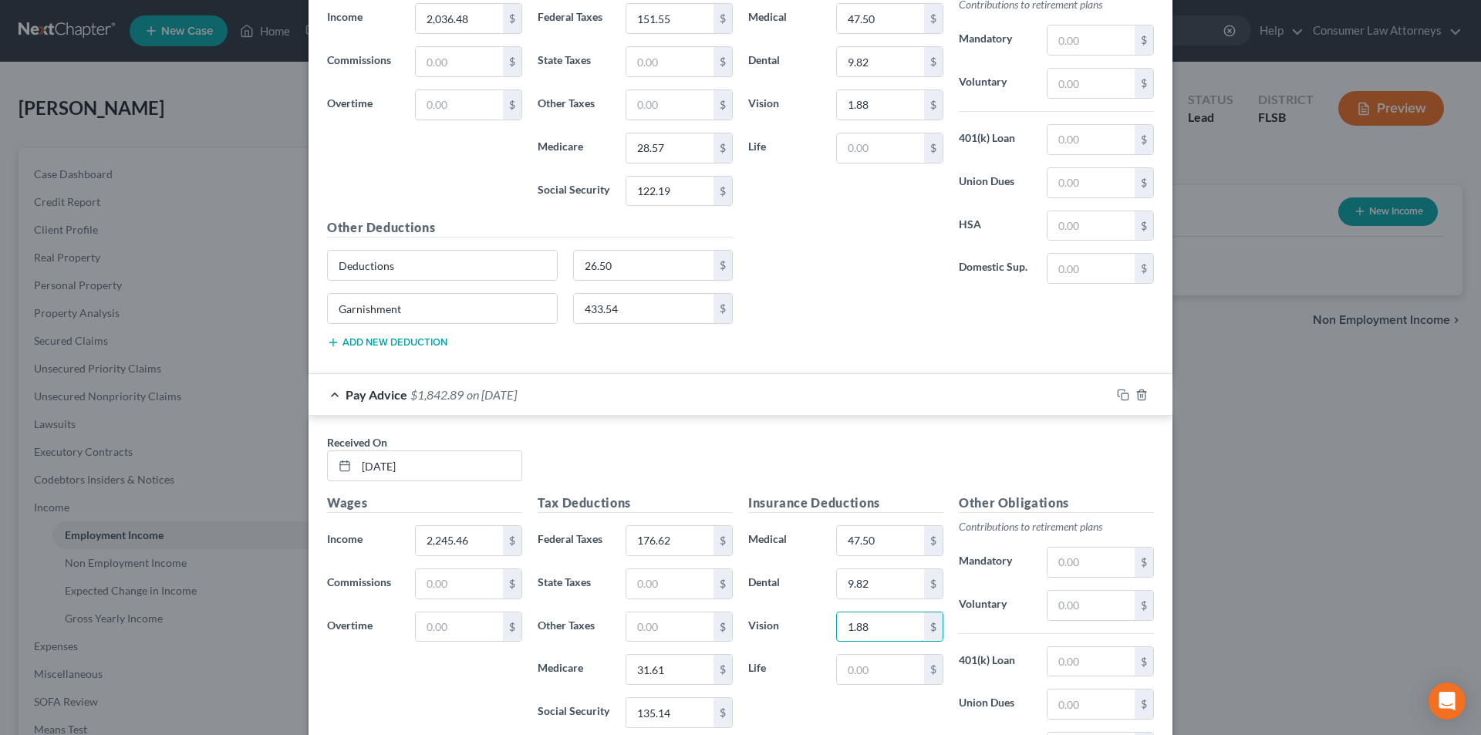
scroll to position [1943, 0]
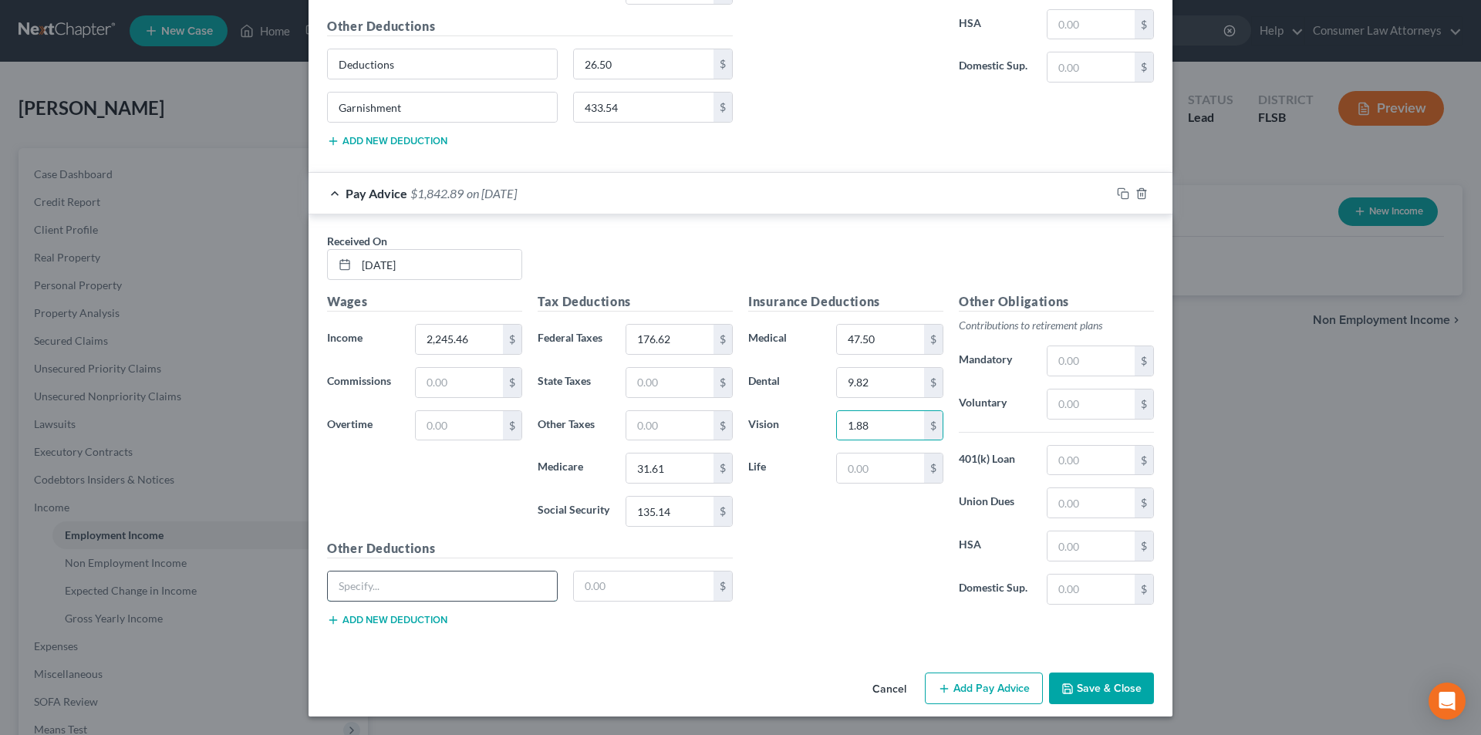
click at [495, 586] on input "text" at bounding box center [442, 586] width 229 height 29
click at [612, 575] on input "text" at bounding box center [644, 586] width 140 height 29
click at [397, 623] on button "Add new deduction" at bounding box center [387, 620] width 120 height 12
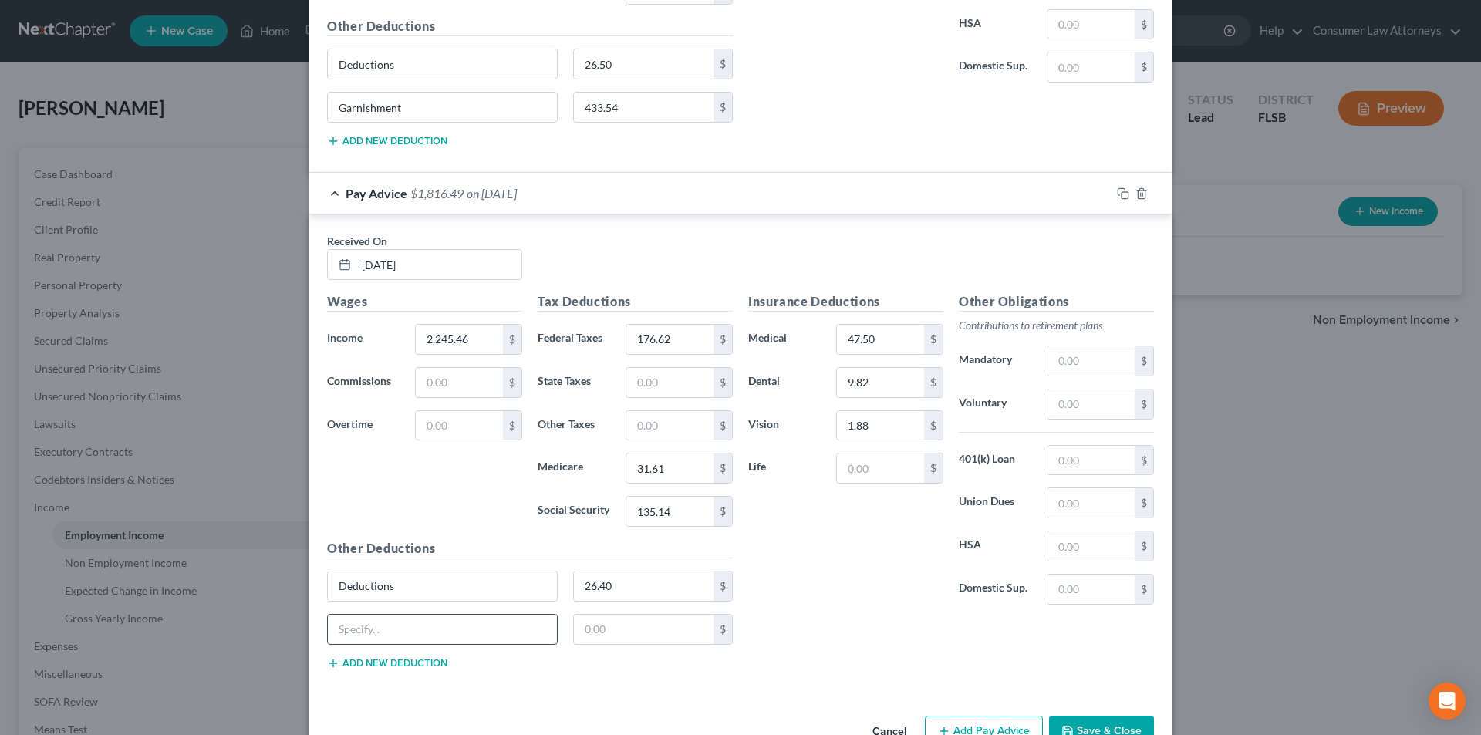
click at [398, 620] on input "text" at bounding box center [442, 629] width 229 height 29
paste input "Garnishment"
click at [618, 629] on input "text" at bounding box center [644, 629] width 140 height 29
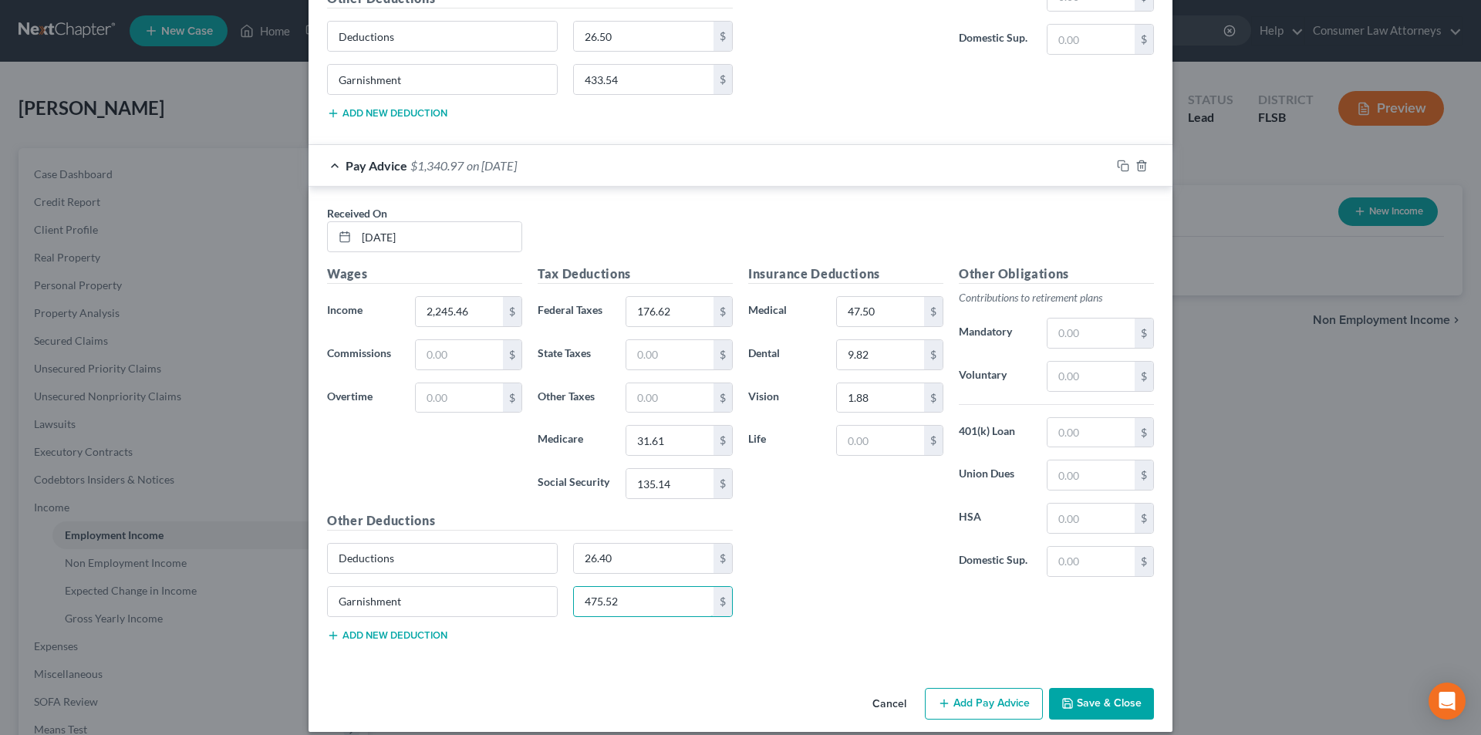
scroll to position [1986, 0]
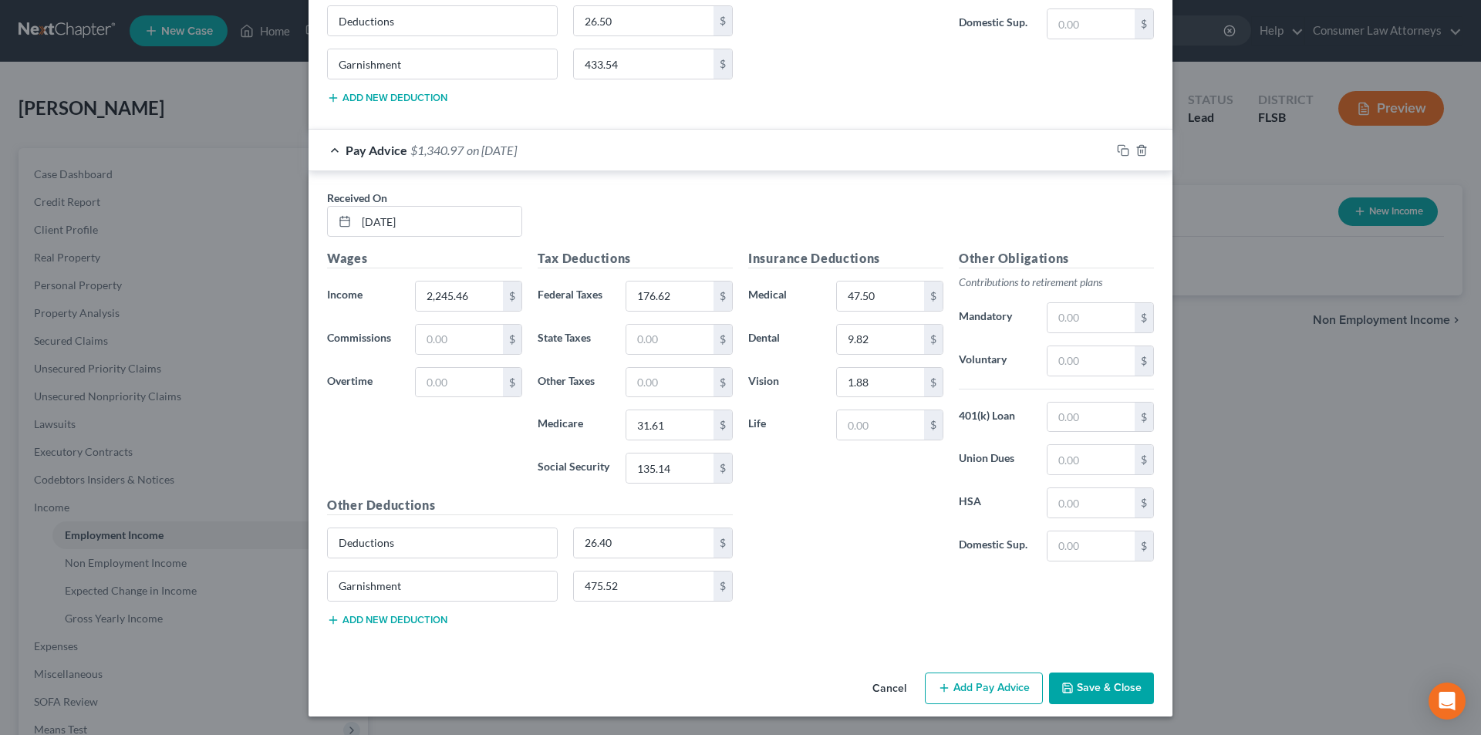
click at [971, 689] on button "Add Pay Advice" at bounding box center [984, 689] width 118 height 32
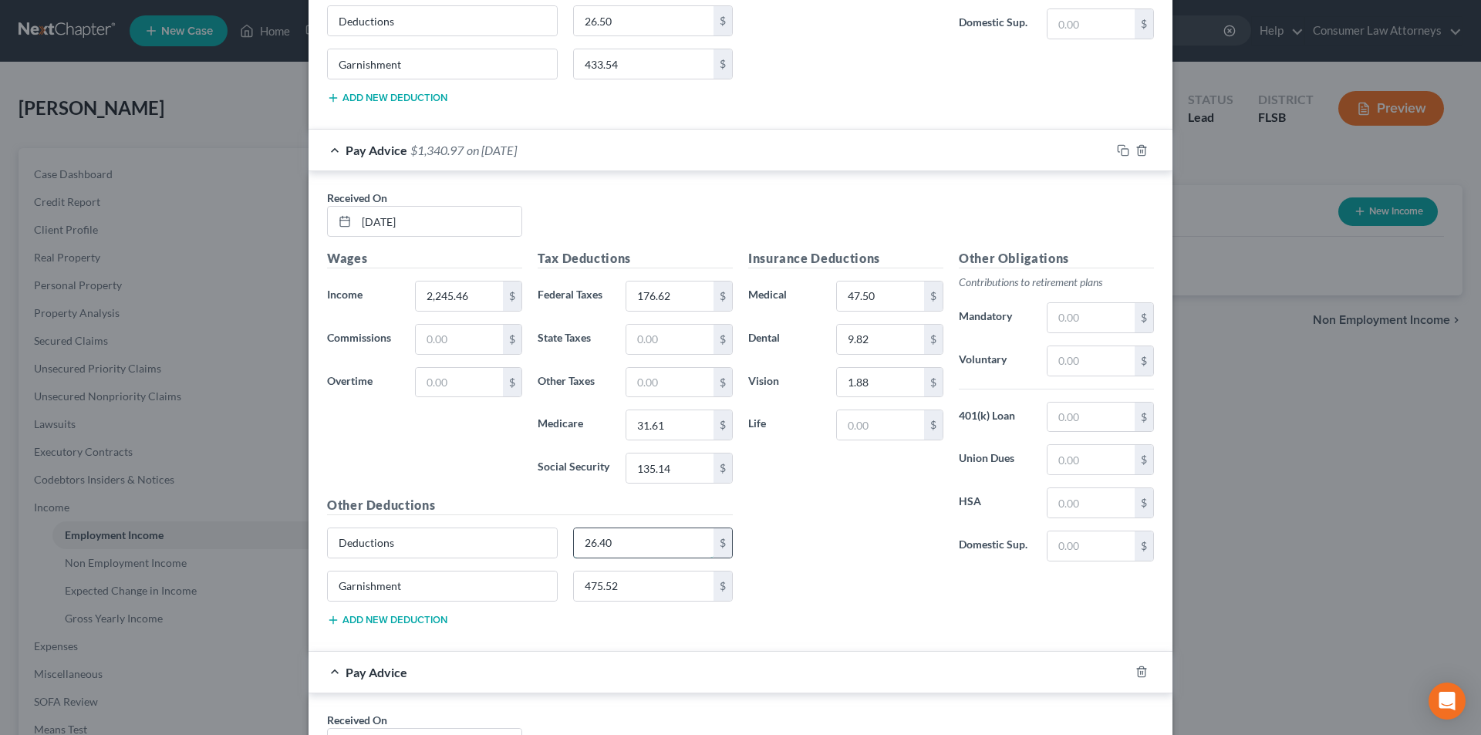
click at [641, 543] on input "26.40" at bounding box center [644, 542] width 140 height 29
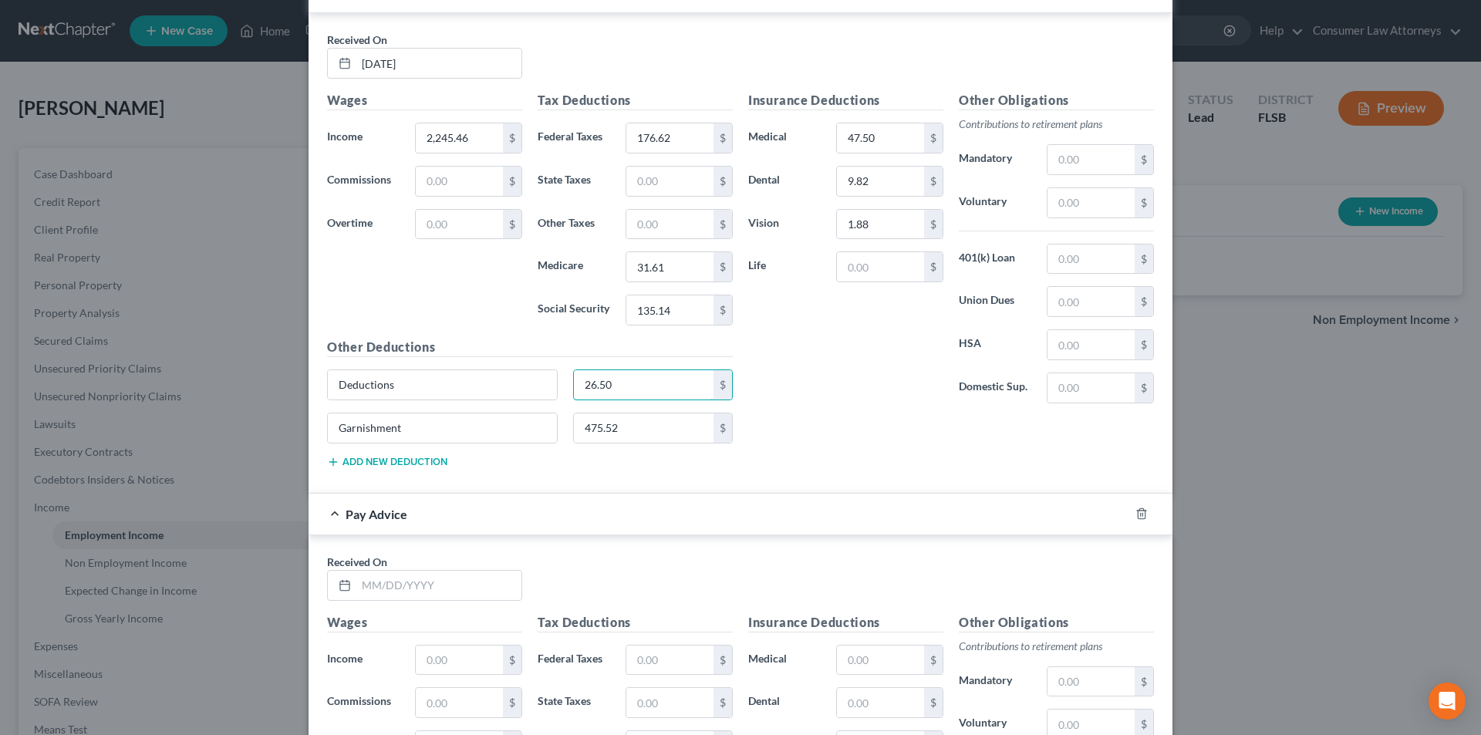
scroll to position [2465, 0]
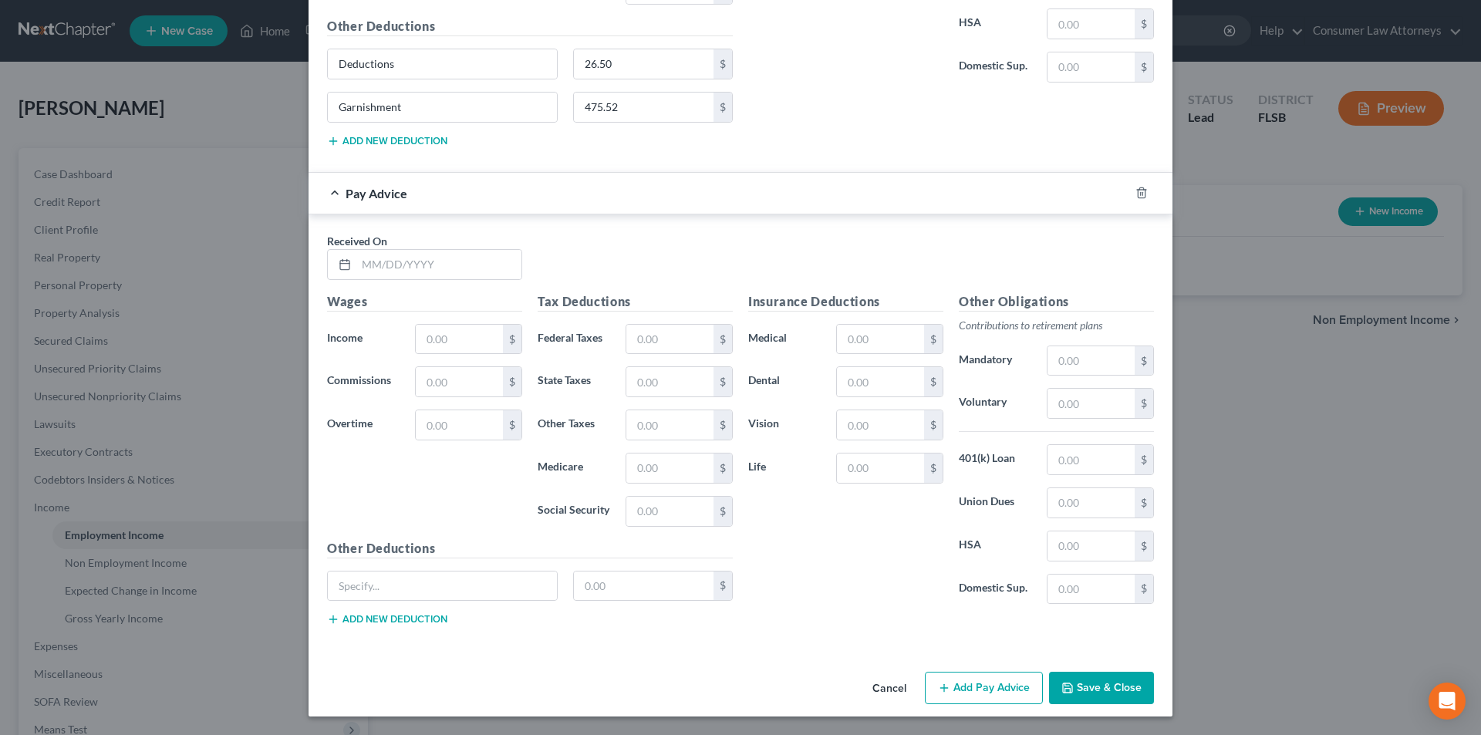
click at [958, 680] on button "Add Pay Advice" at bounding box center [984, 688] width 118 height 32
click at [486, 259] on input "text" at bounding box center [438, 264] width 165 height 29
click at [446, 350] on input "text" at bounding box center [459, 339] width 87 height 29
click at [682, 342] on input "text" at bounding box center [669, 339] width 87 height 29
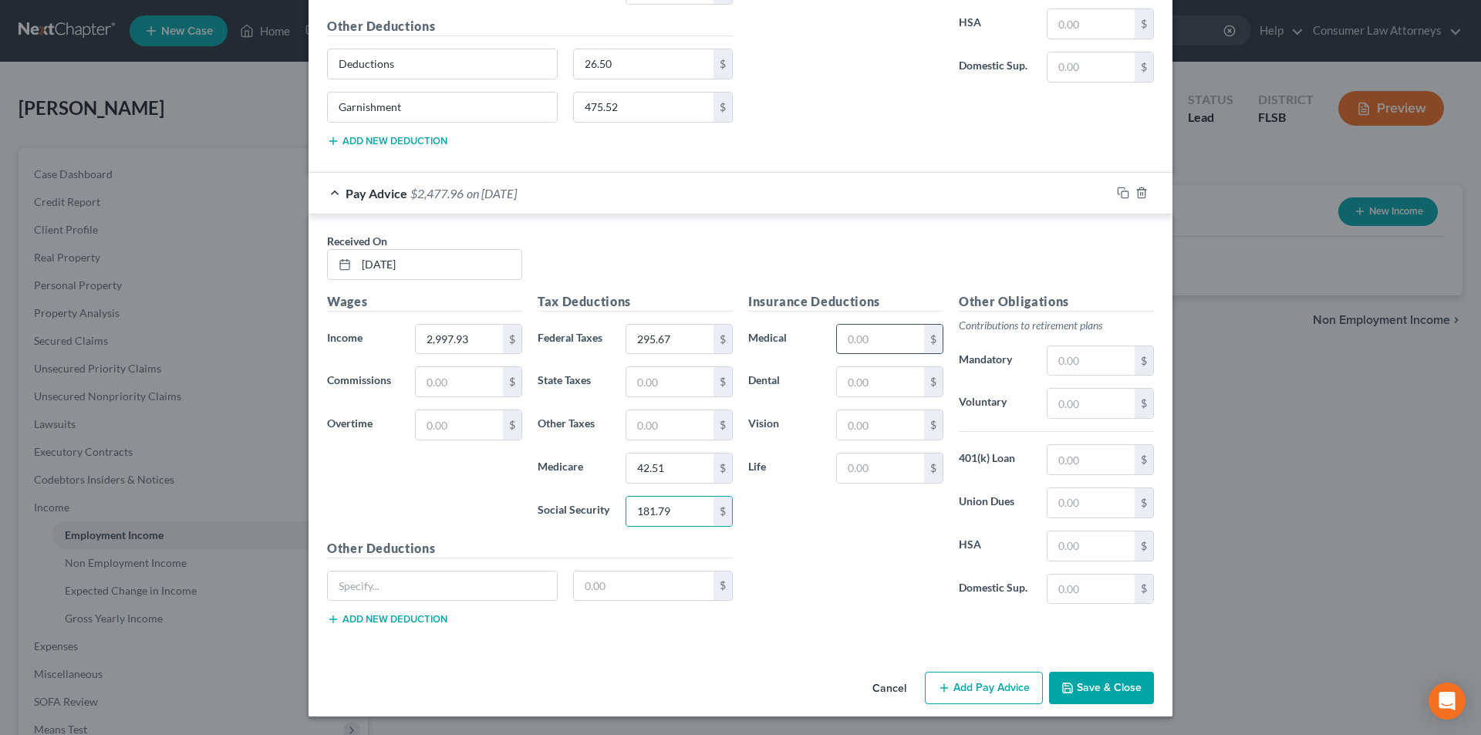
click at [886, 339] on input "text" at bounding box center [880, 339] width 87 height 29
click at [513, 579] on input "text" at bounding box center [442, 586] width 229 height 29
click at [613, 582] on input "text" at bounding box center [644, 586] width 140 height 29
click at [403, 620] on button "Add new deduction" at bounding box center [387, 619] width 120 height 12
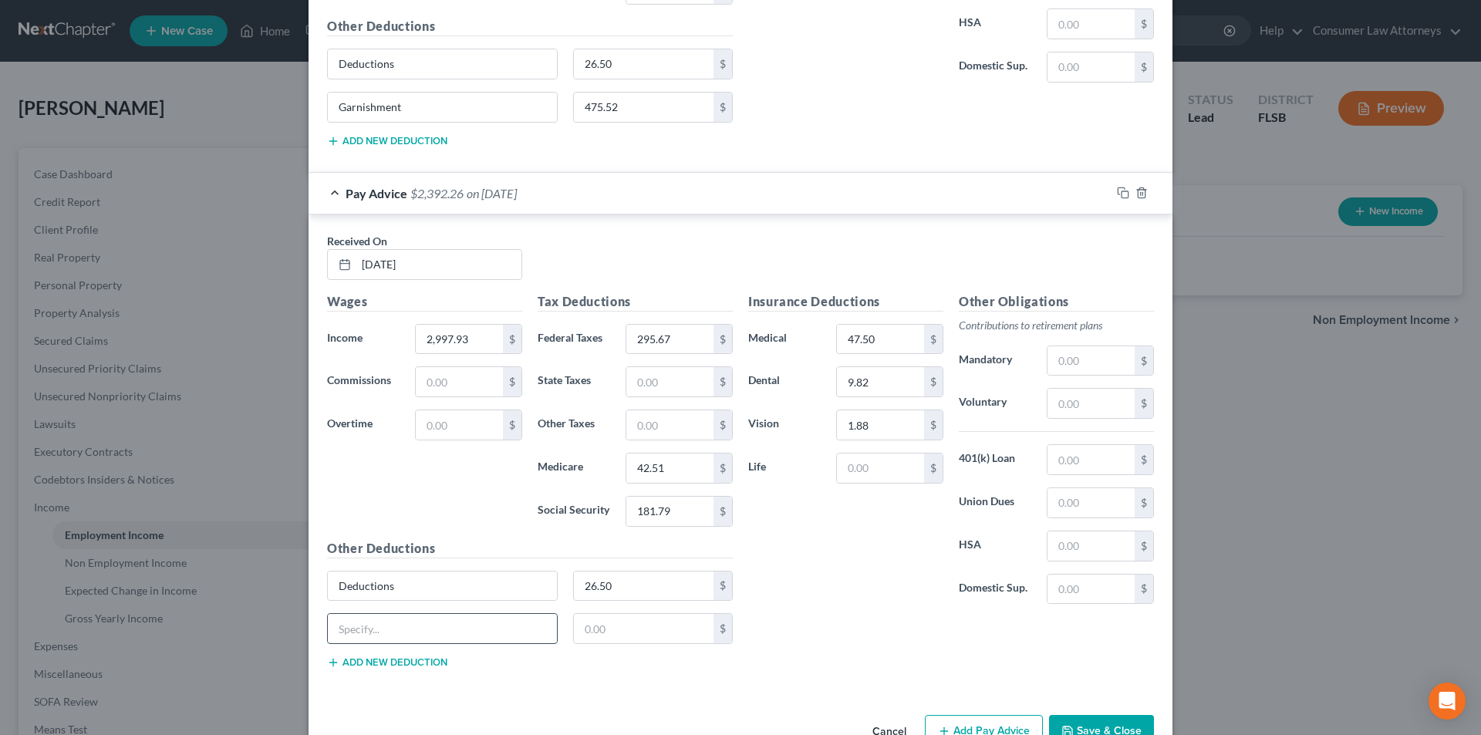
click at [403, 620] on input "text" at bounding box center [442, 628] width 229 height 29
paste input "Garnishment"
click at [609, 637] on input "text" at bounding box center [644, 628] width 140 height 29
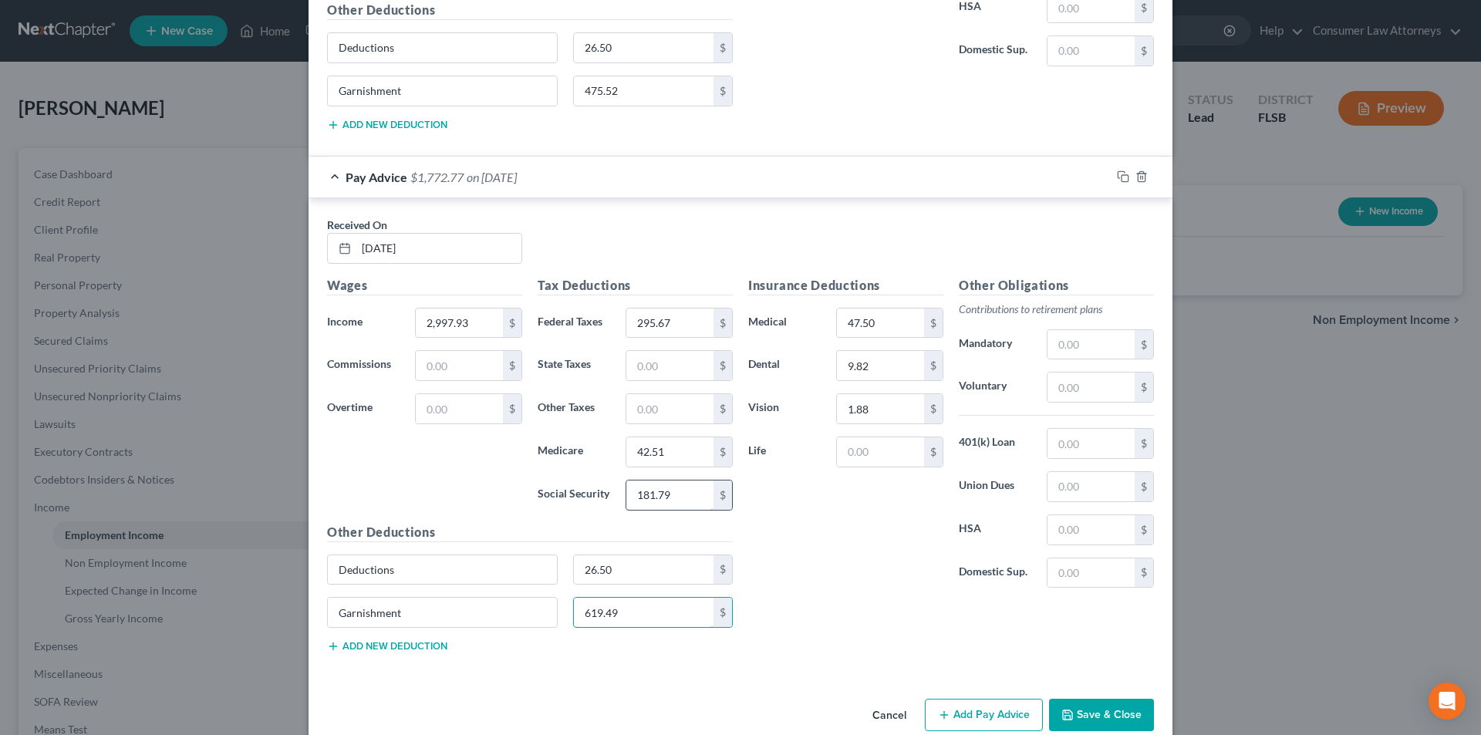
scroll to position [2508, 0]
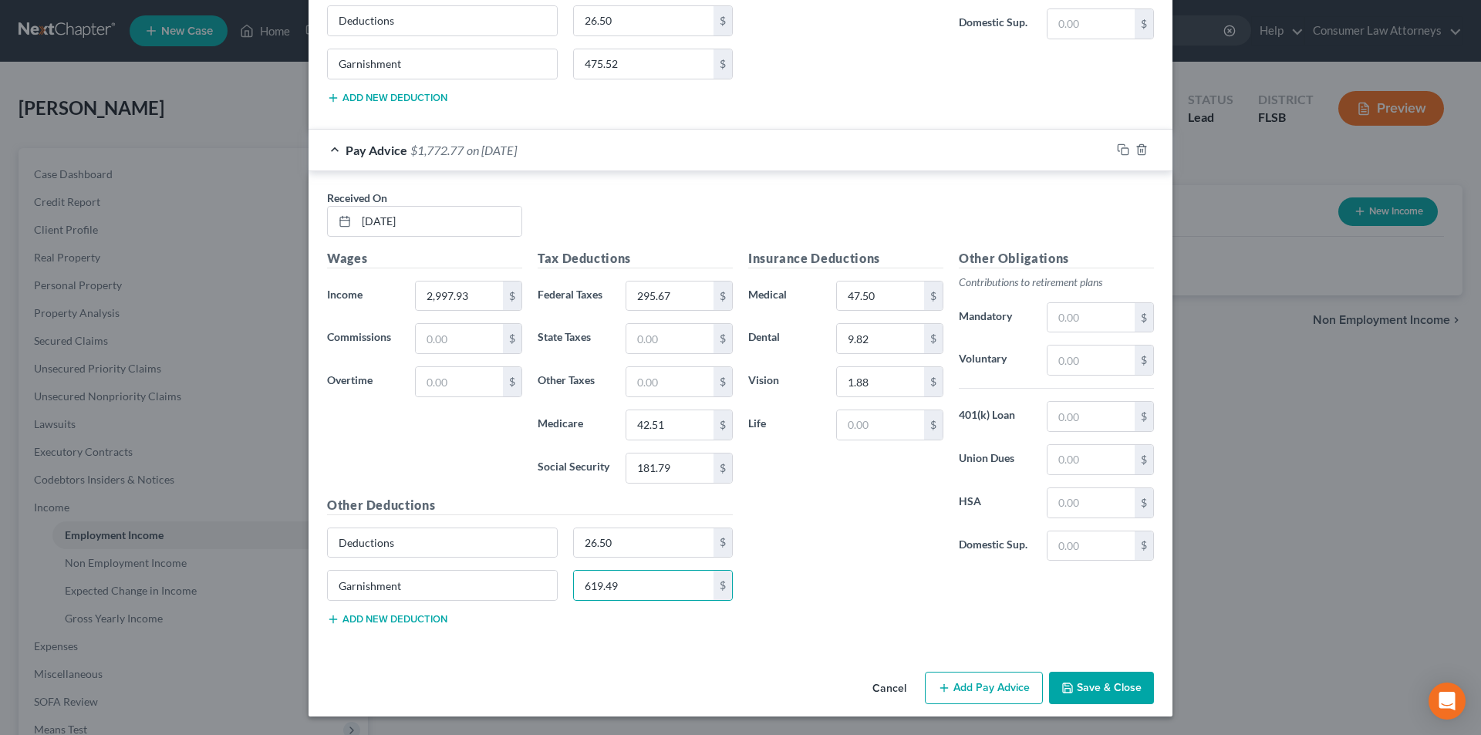
click at [964, 687] on button "Add Pay Advice" at bounding box center [984, 688] width 118 height 32
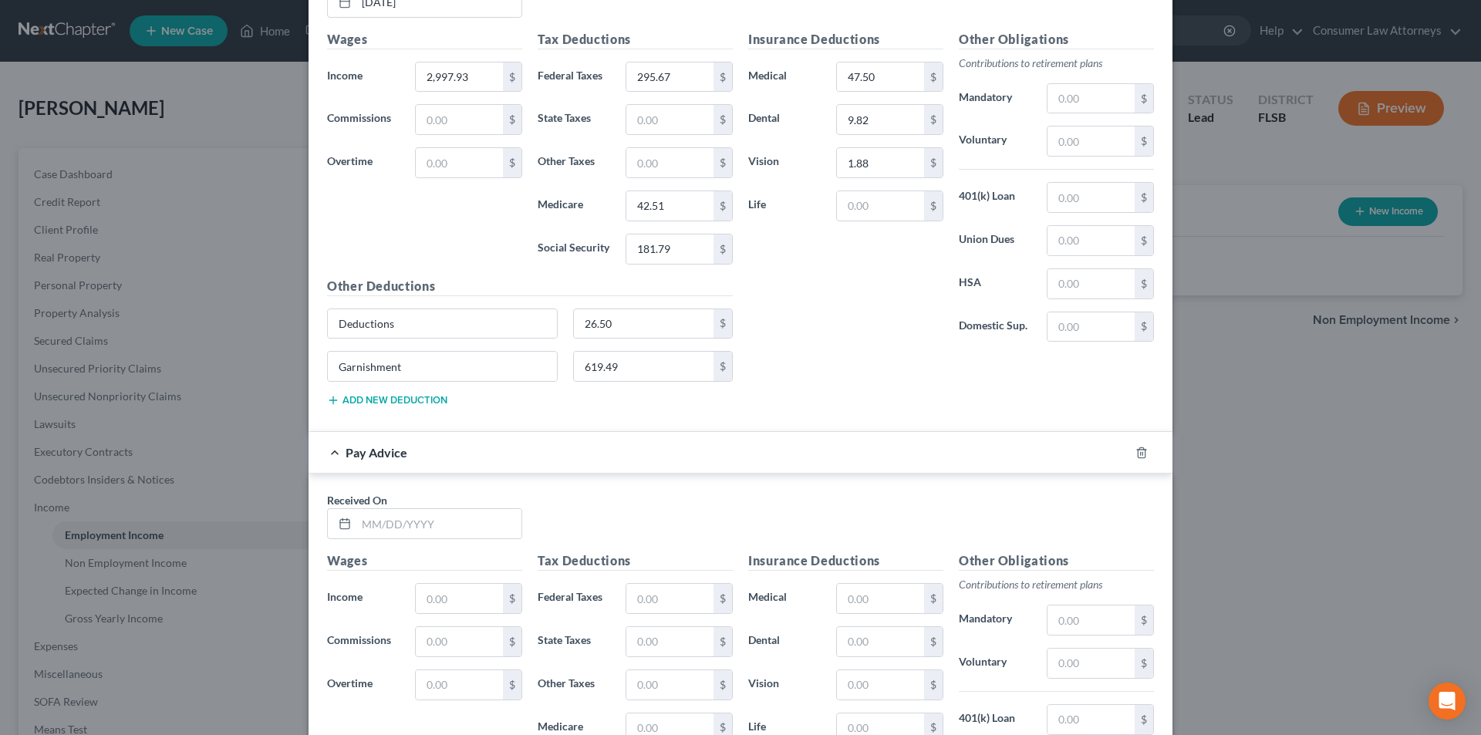
scroll to position [2817, 0]
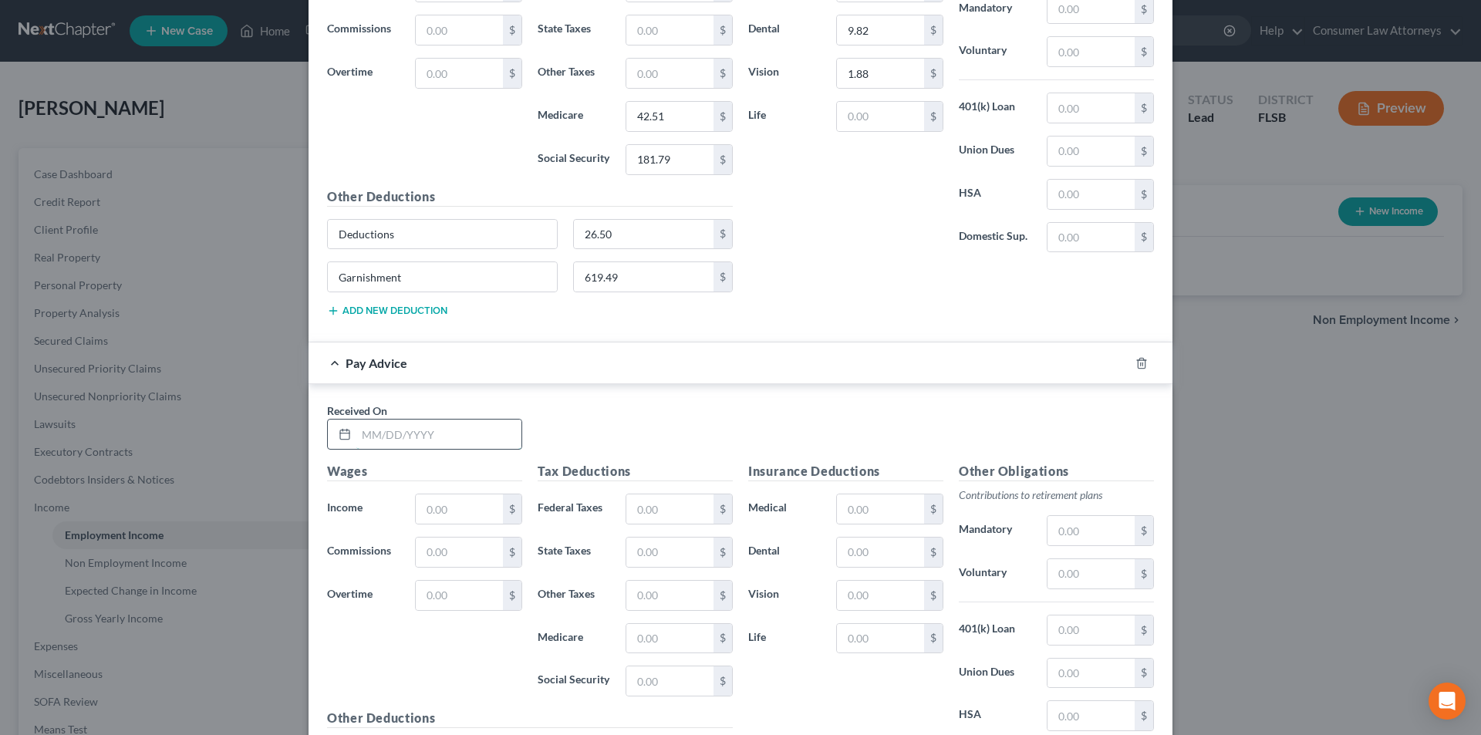
click at [484, 439] on input "text" at bounding box center [438, 434] width 165 height 29
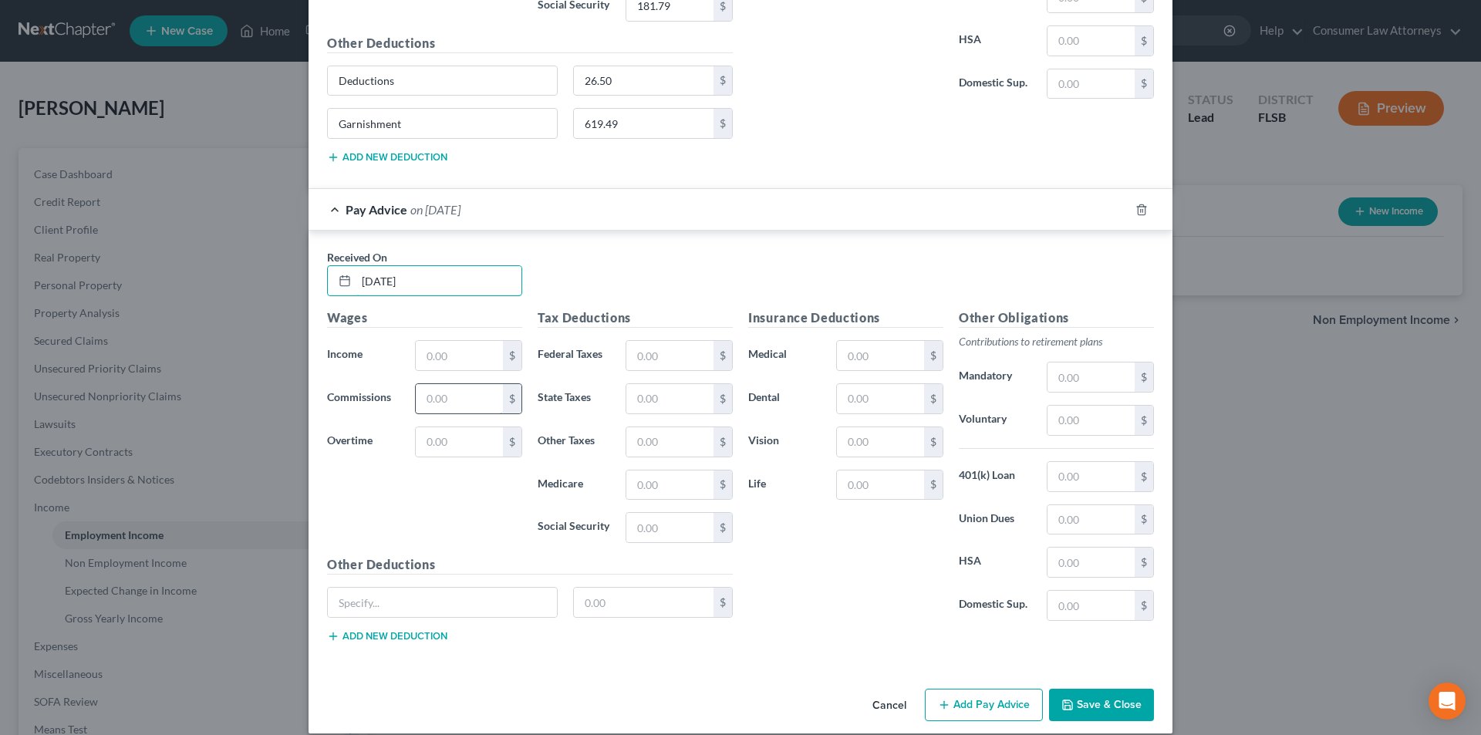
scroll to position [2971, 0]
click at [464, 357] on input "text" at bounding box center [459, 354] width 87 height 29
click at [650, 363] on input "text" at bounding box center [669, 354] width 87 height 29
click at [881, 364] on input "text" at bounding box center [880, 354] width 87 height 29
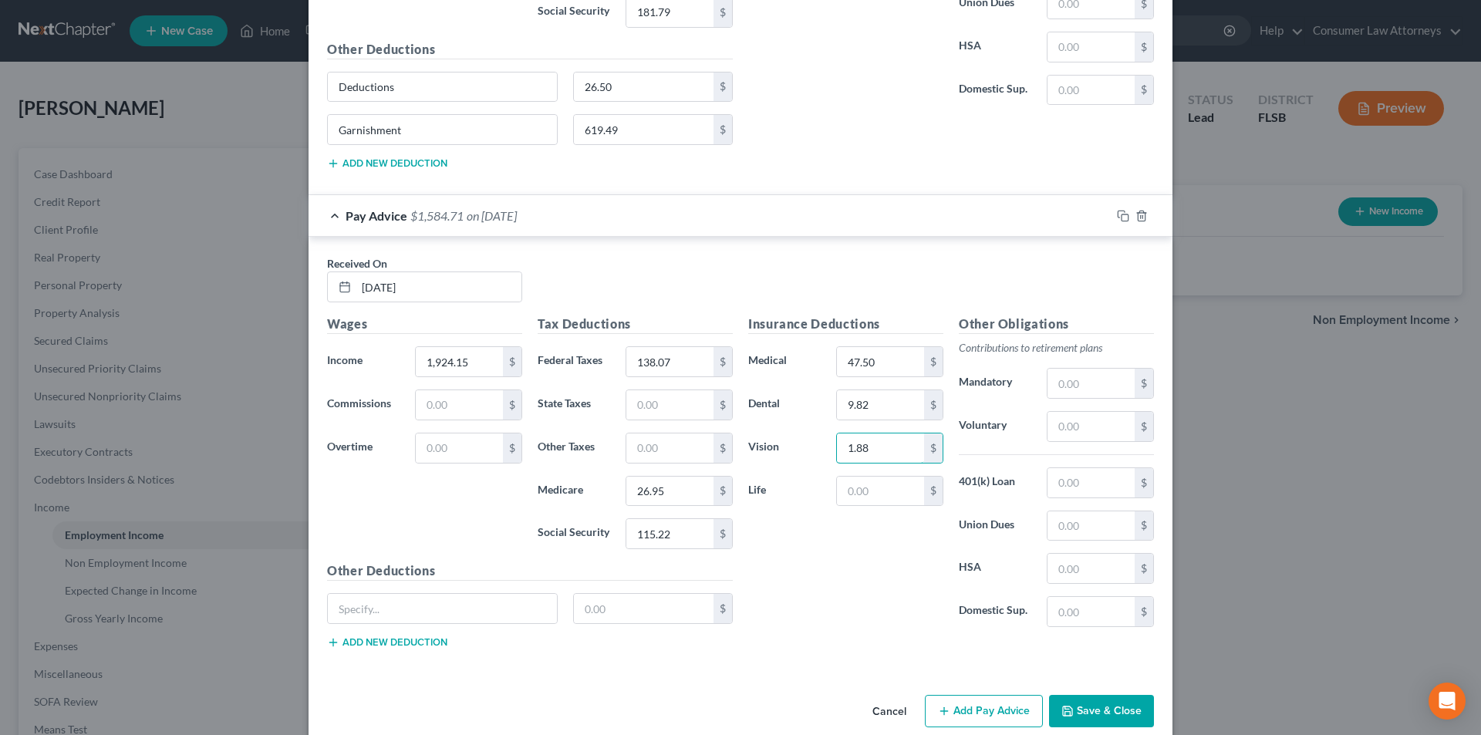
scroll to position [2987, 0]
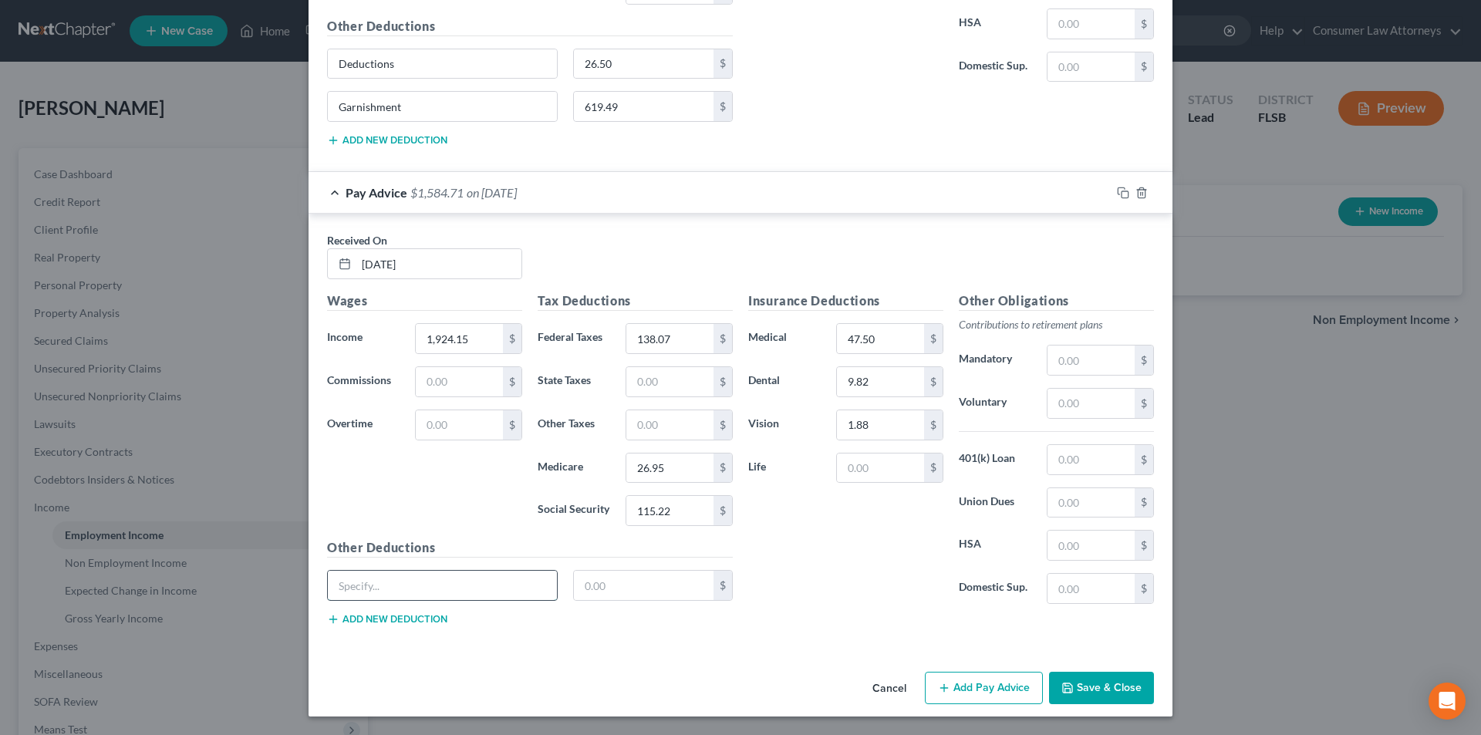
click at [488, 591] on input "text" at bounding box center [442, 585] width 229 height 29
click at [597, 594] on input "text" at bounding box center [644, 585] width 140 height 29
click at [987, 696] on button "Add Pay Advice" at bounding box center [984, 688] width 118 height 32
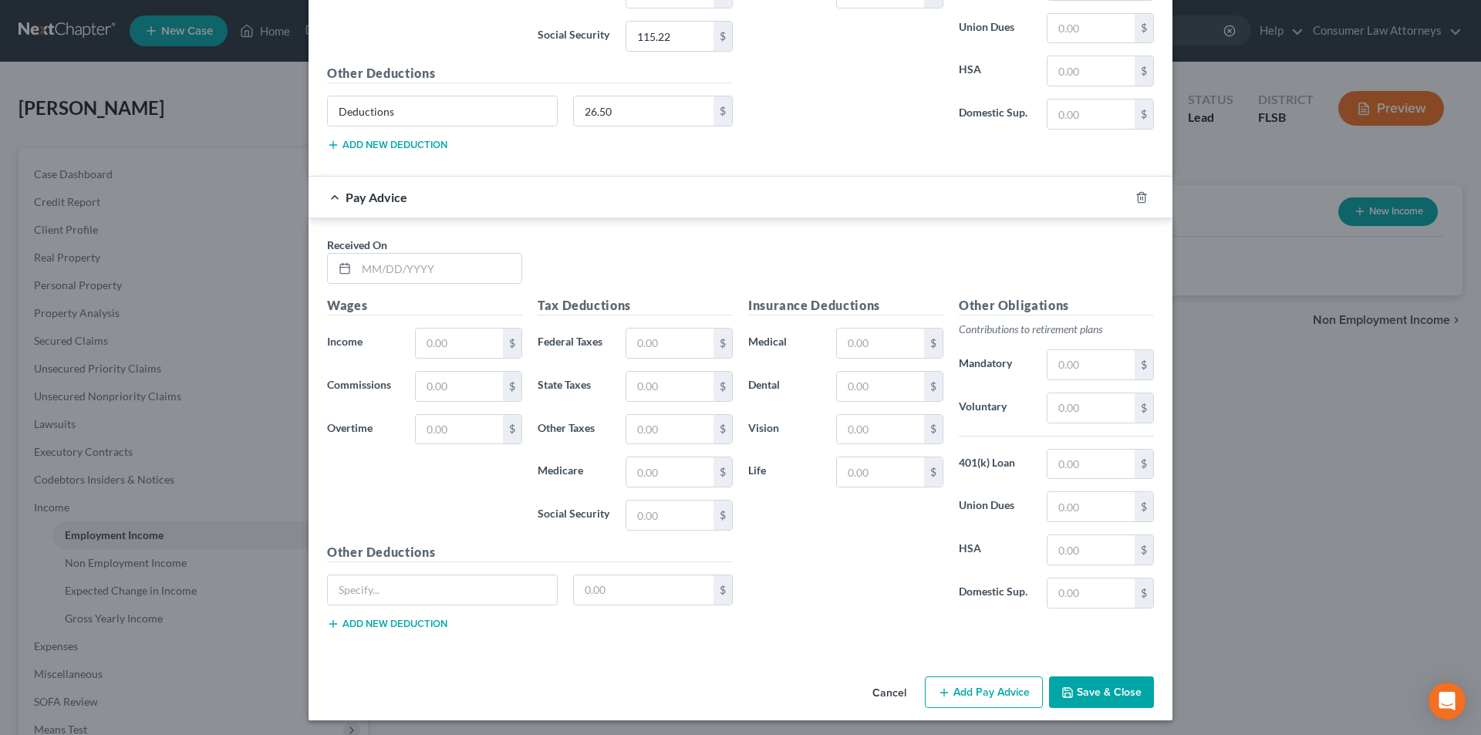
scroll to position [3466, 0]
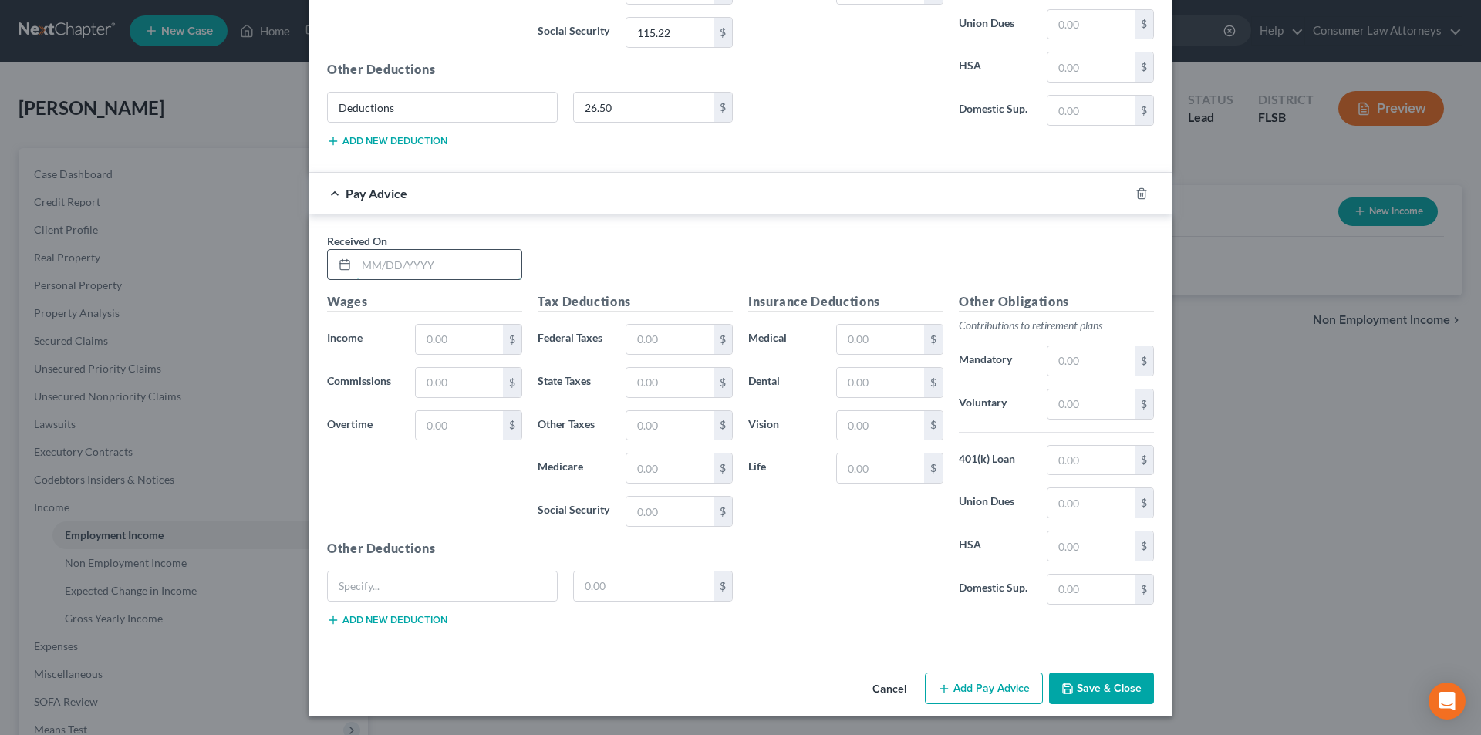
click at [422, 265] on input "text" at bounding box center [438, 264] width 165 height 29
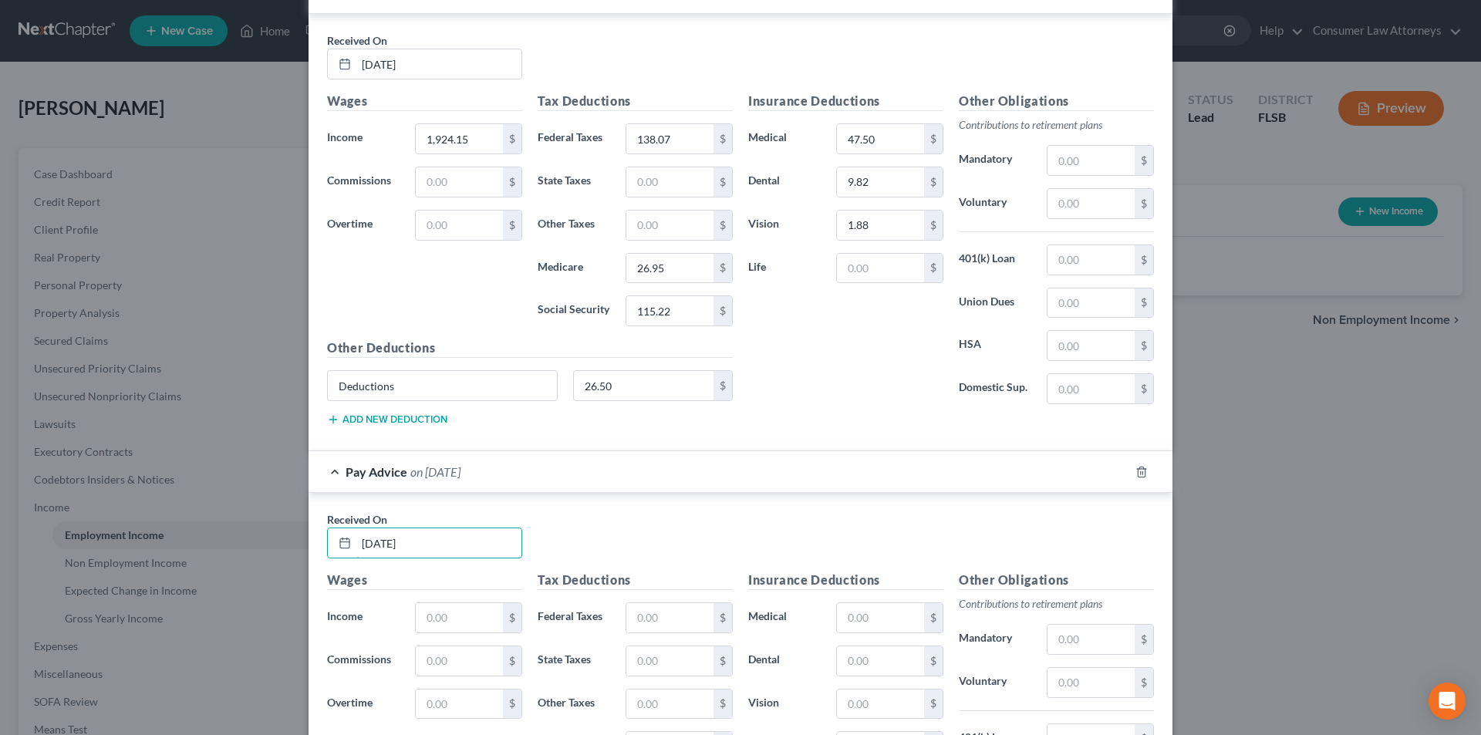
scroll to position [3388, 0]
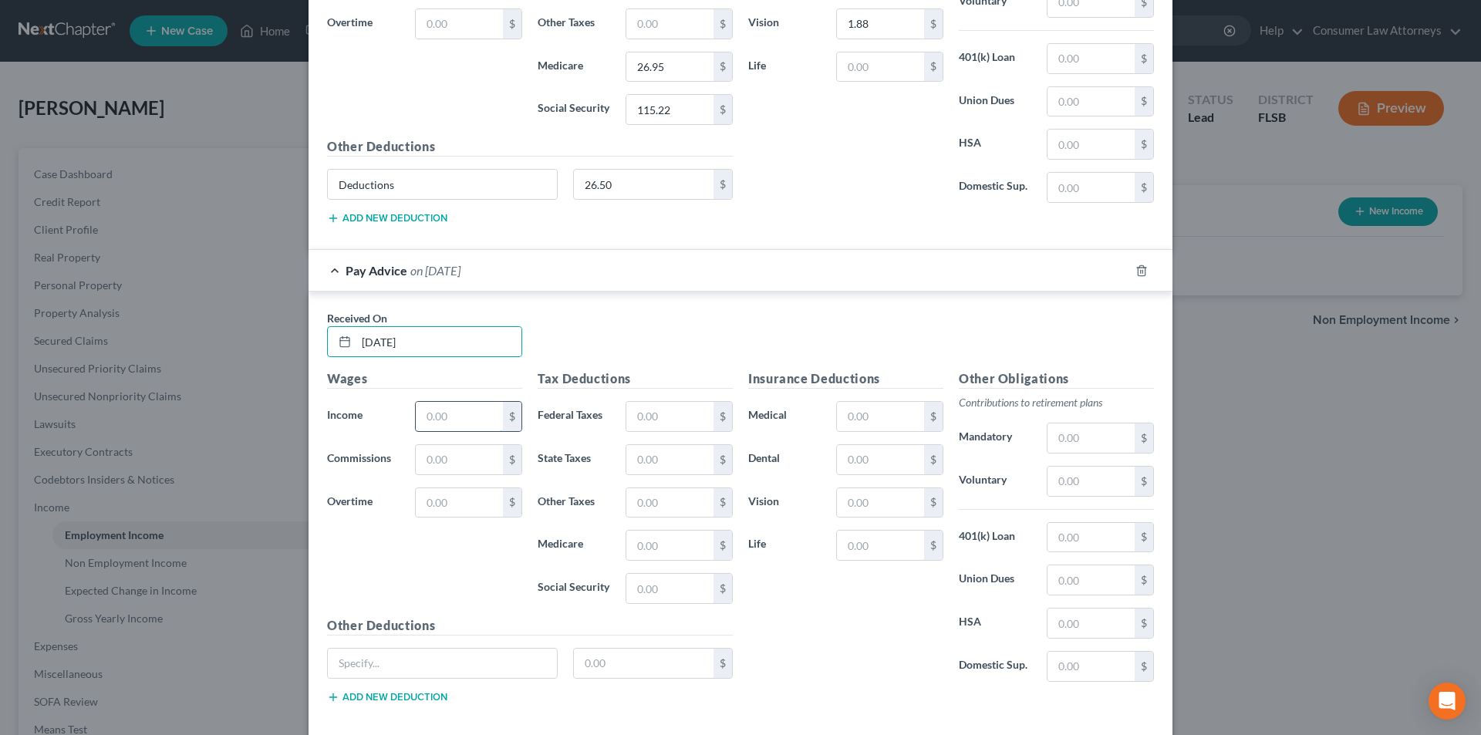
click at [429, 425] on input "text" at bounding box center [459, 416] width 87 height 29
click at [659, 417] on input "text" at bounding box center [669, 416] width 87 height 29
click at [866, 427] on input "text" at bounding box center [880, 416] width 87 height 29
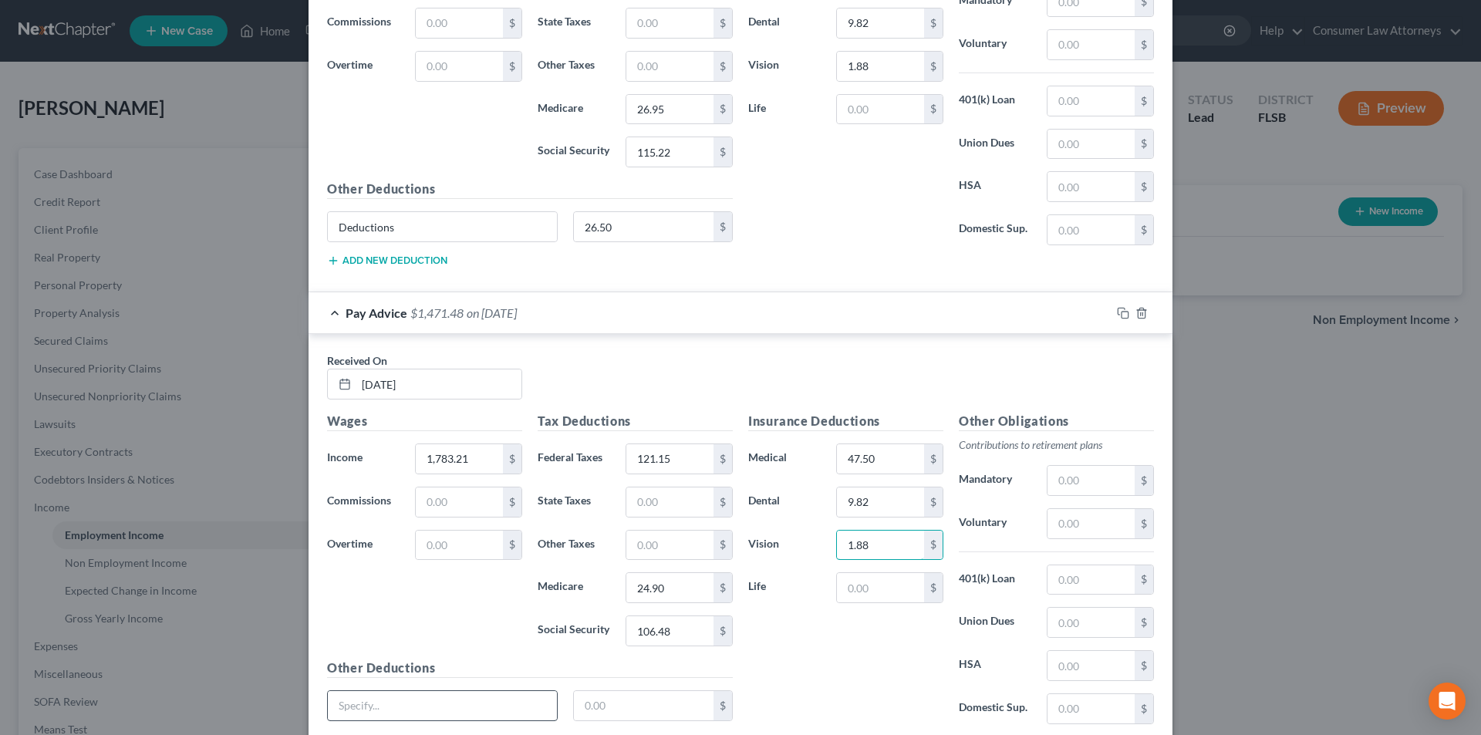
scroll to position [3466, 0]
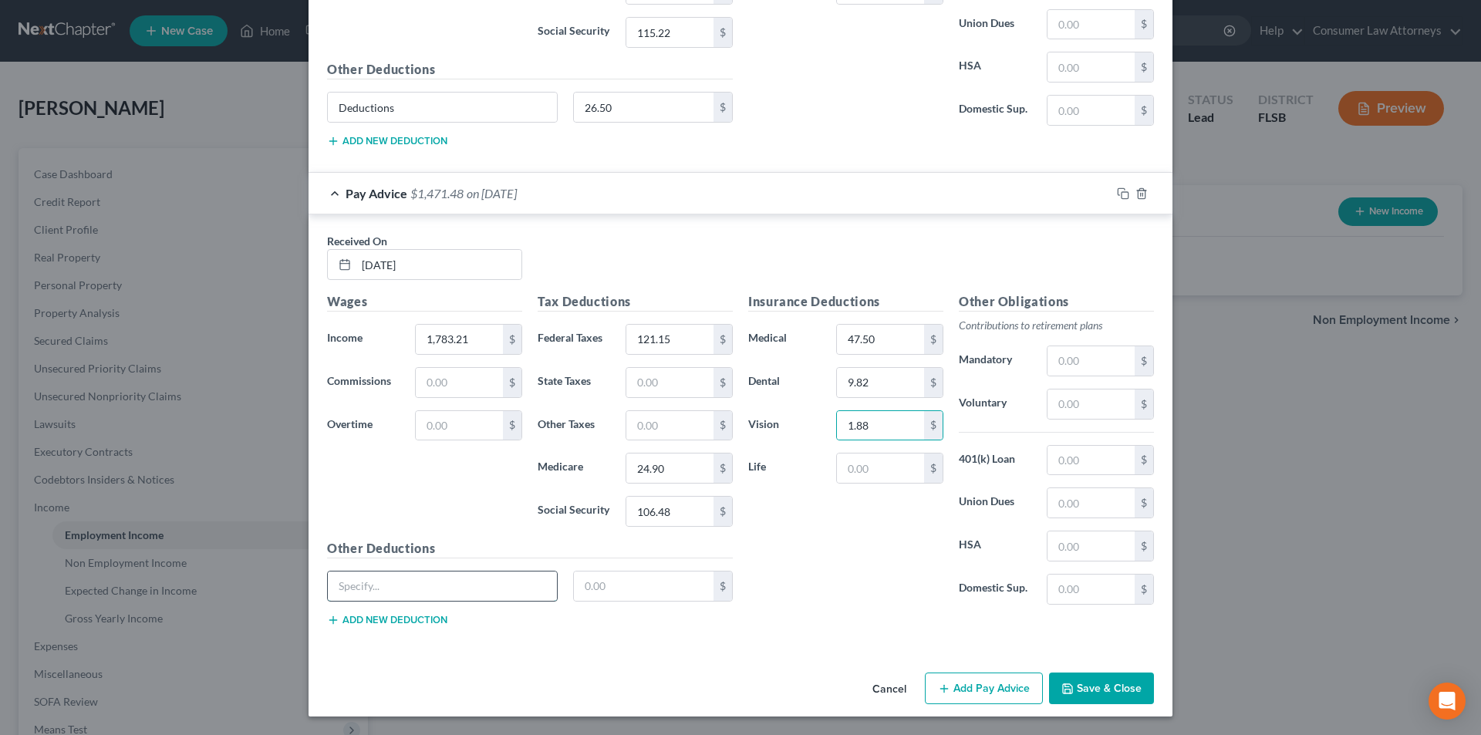
click at [464, 590] on input "text" at bounding box center [442, 586] width 229 height 29
click at [580, 585] on input "text" at bounding box center [644, 586] width 140 height 29
drag, startPoint x: 988, startPoint y: 690, endPoint x: 1191, endPoint y: 487, distance: 286.9
click at [989, 690] on button "Add Pay Advice" at bounding box center [984, 689] width 118 height 32
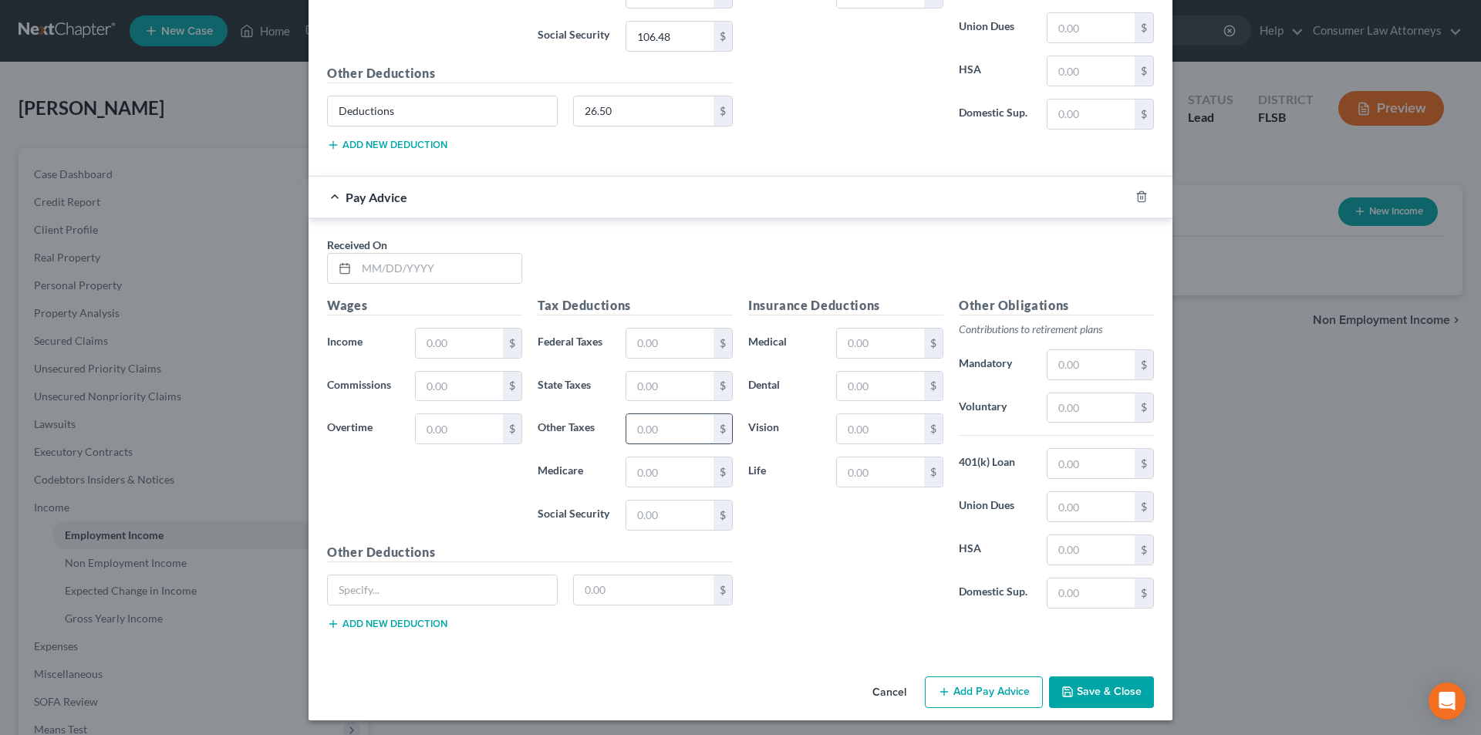
scroll to position [3945, 0]
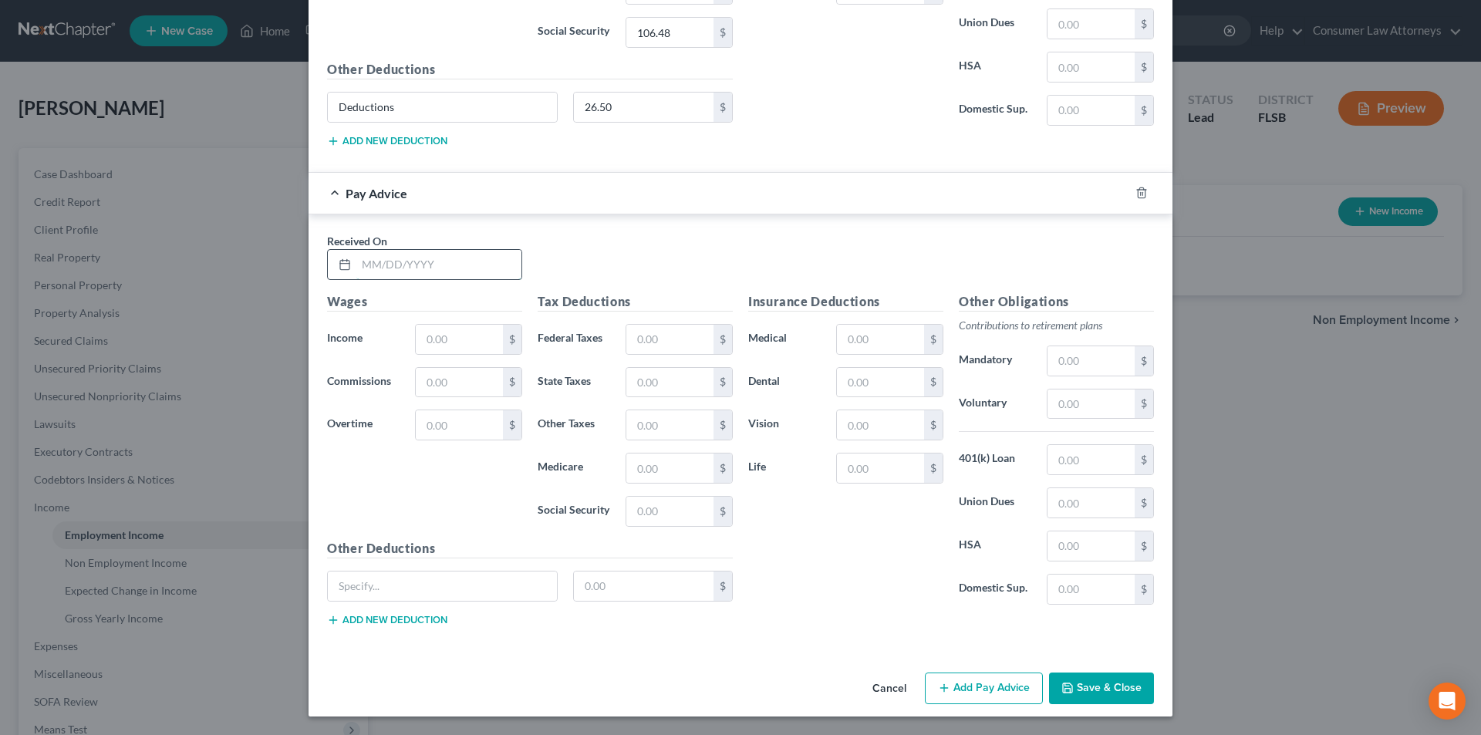
click at [430, 275] on input "text" at bounding box center [438, 264] width 165 height 29
click at [446, 259] on input "text" at bounding box center [438, 264] width 165 height 29
click at [434, 260] on input "text" at bounding box center [438, 264] width 165 height 29
click at [461, 340] on input "text" at bounding box center [459, 339] width 87 height 29
click at [680, 338] on input "text" at bounding box center [669, 339] width 87 height 29
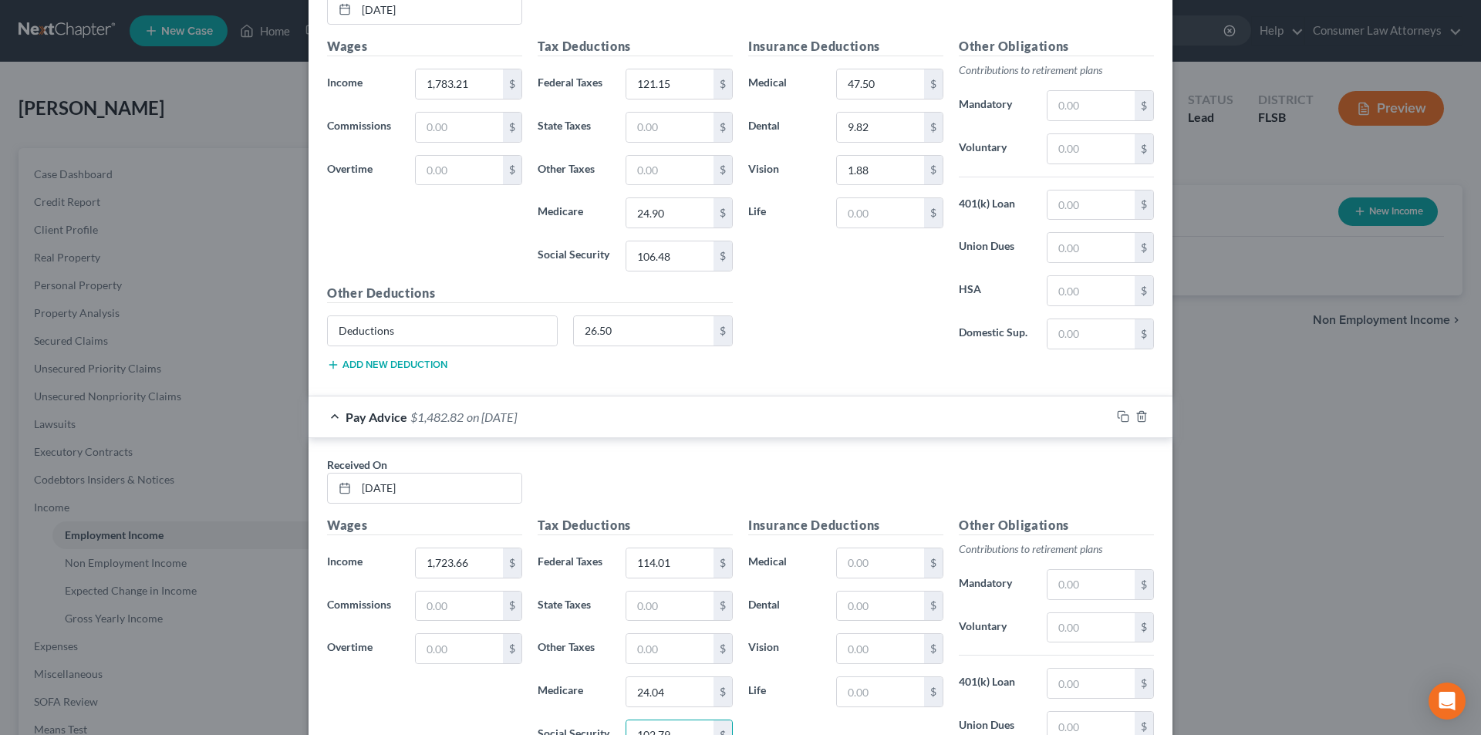
scroll to position [3713, 0]
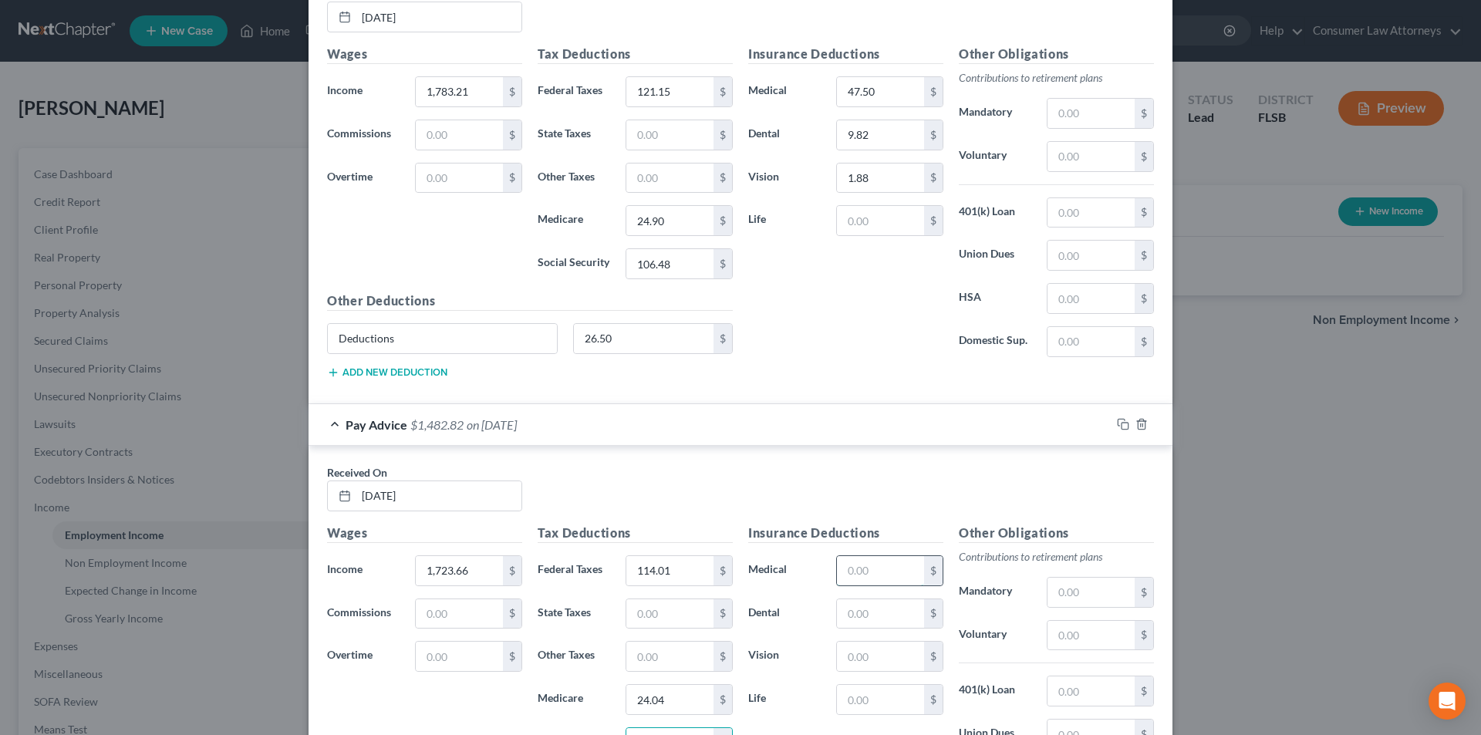
click at [896, 579] on input "text" at bounding box center [880, 570] width 87 height 29
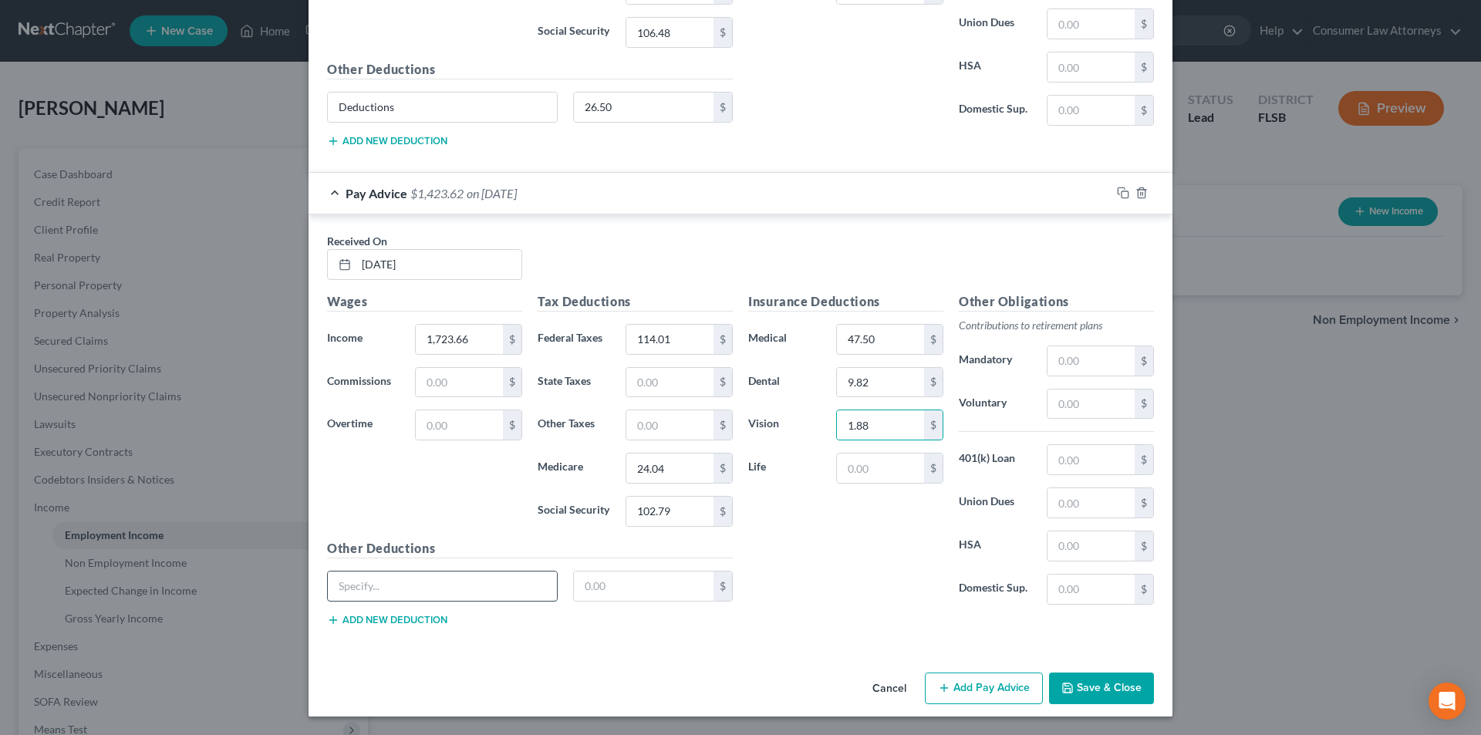
click at [515, 593] on input "text" at bounding box center [442, 586] width 229 height 29
click at [606, 582] on input "text" at bounding box center [644, 586] width 140 height 29
click at [406, 619] on button "Add new deduction" at bounding box center [387, 620] width 120 height 12
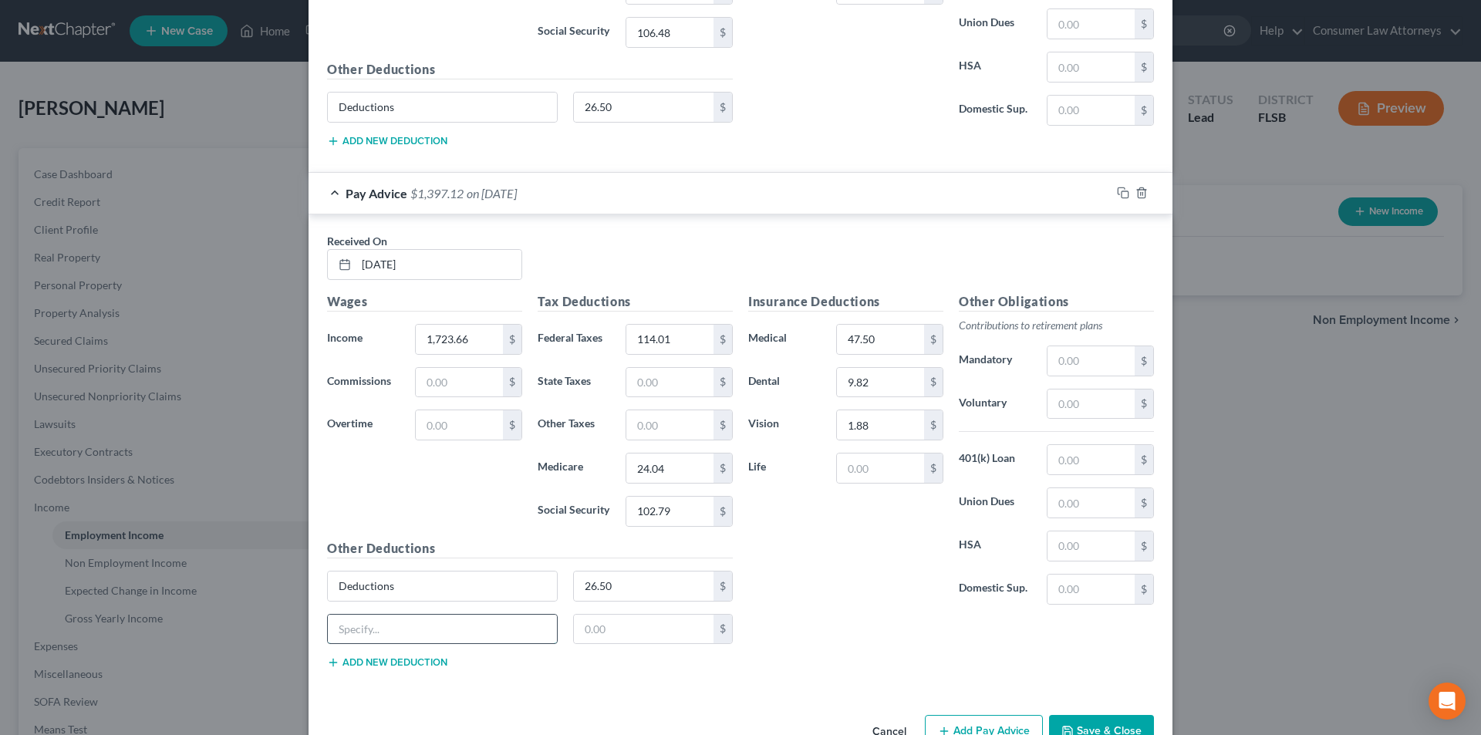
click at [406, 633] on input "text" at bounding box center [442, 629] width 229 height 29
paste
drag, startPoint x: 406, startPoint y: 633, endPoint x: 298, endPoint y: 628, distance: 108.1
click at [297, 629] on div "New Income Source × Employment Type * Select Full or [DEMOGRAPHIC_DATA] Employm…" at bounding box center [740, 367] width 1481 height 735
drag, startPoint x: 403, startPoint y: 633, endPoint x: 308, endPoint y: 633, distance: 94.9
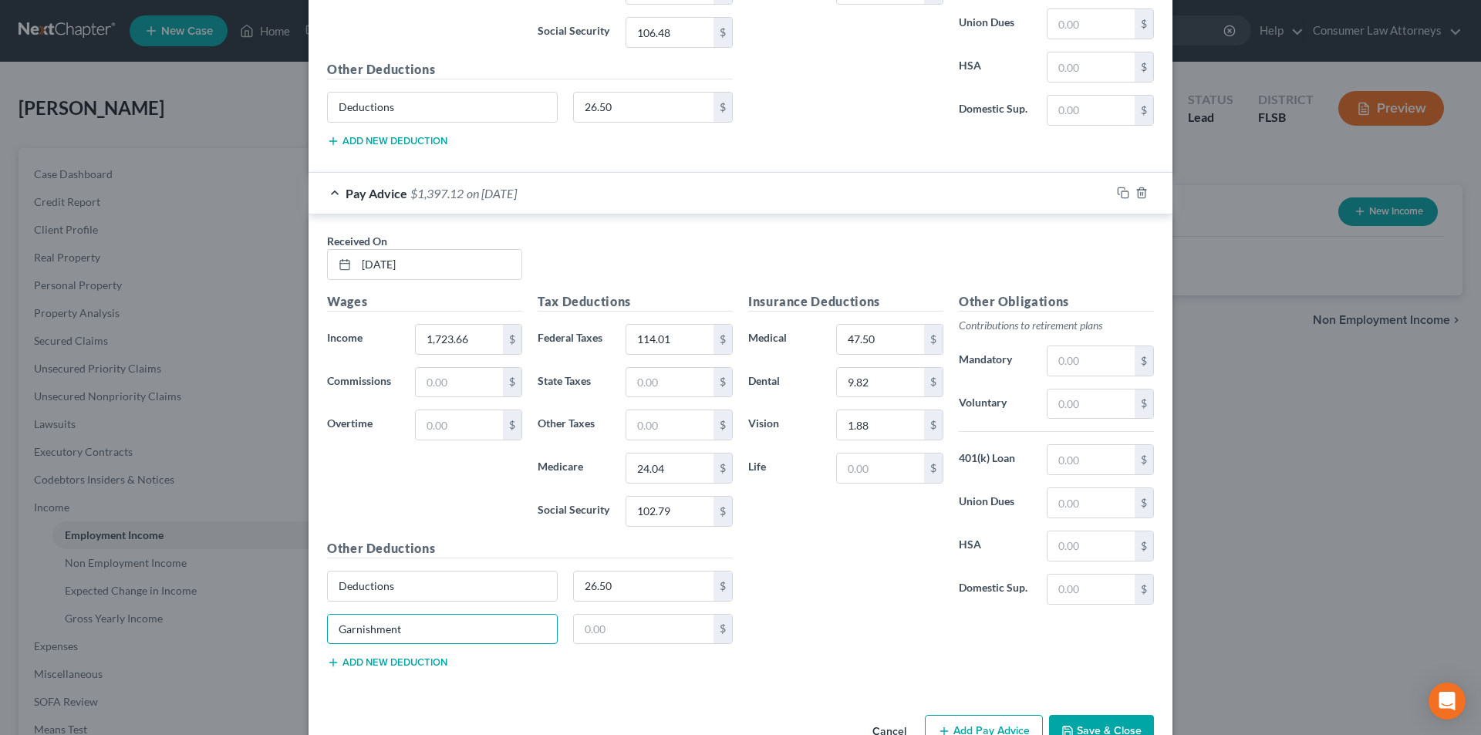
click at [309, 633] on div "Received On * [DATE] Wages Income * 1,723.66 $ Commissions $ Overtime $ Tax Ded…" at bounding box center [741, 453] width 864 height 479
click at [616, 623] on input "text" at bounding box center [644, 629] width 140 height 29
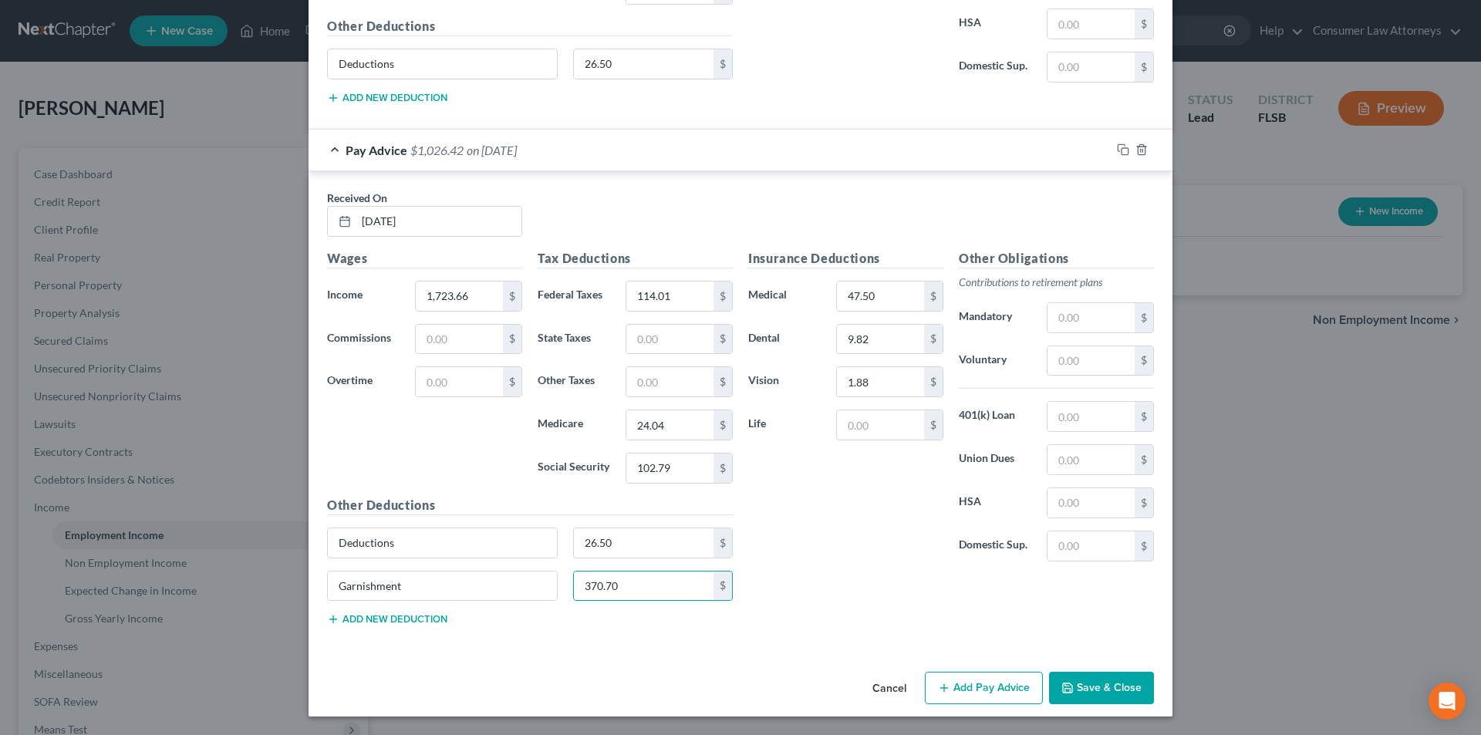
click at [957, 678] on button "Add Pay Advice" at bounding box center [984, 688] width 118 height 32
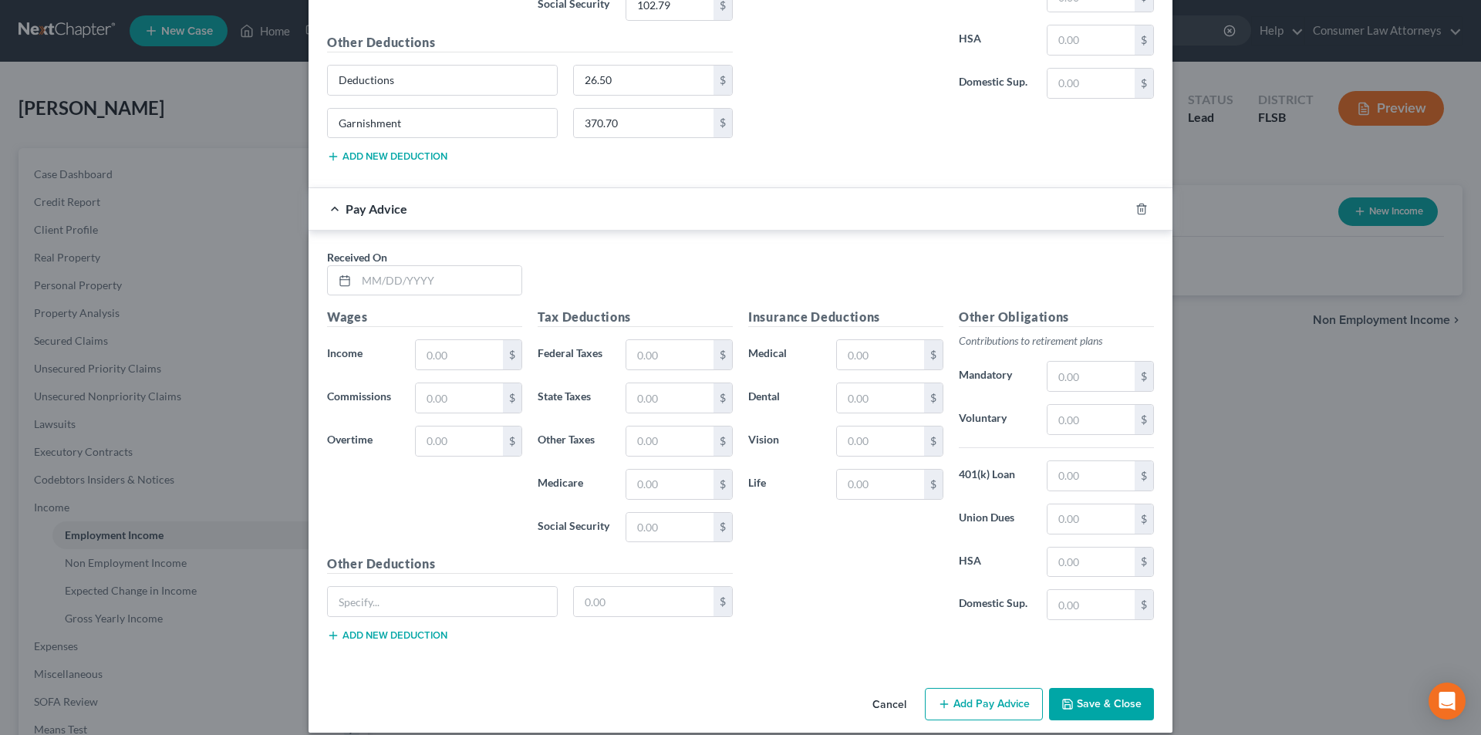
scroll to position [4467, 0]
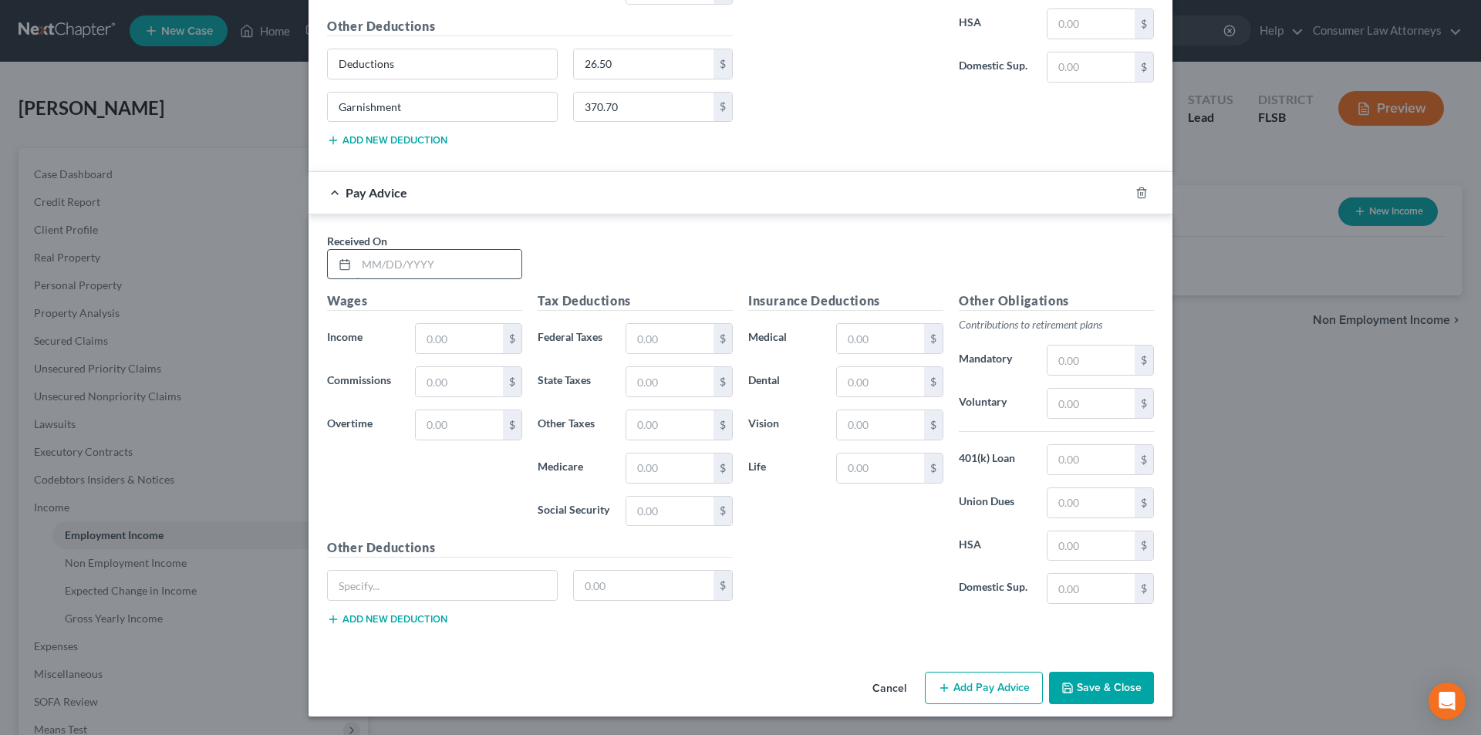
click at [417, 276] on input "text" at bounding box center [438, 264] width 165 height 29
click at [451, 339] on input "text" at bounding box center [459, 338] width 87 height 29
click at [674, 340] on input "text" at bounding box center [669, 338] width 87 height 29
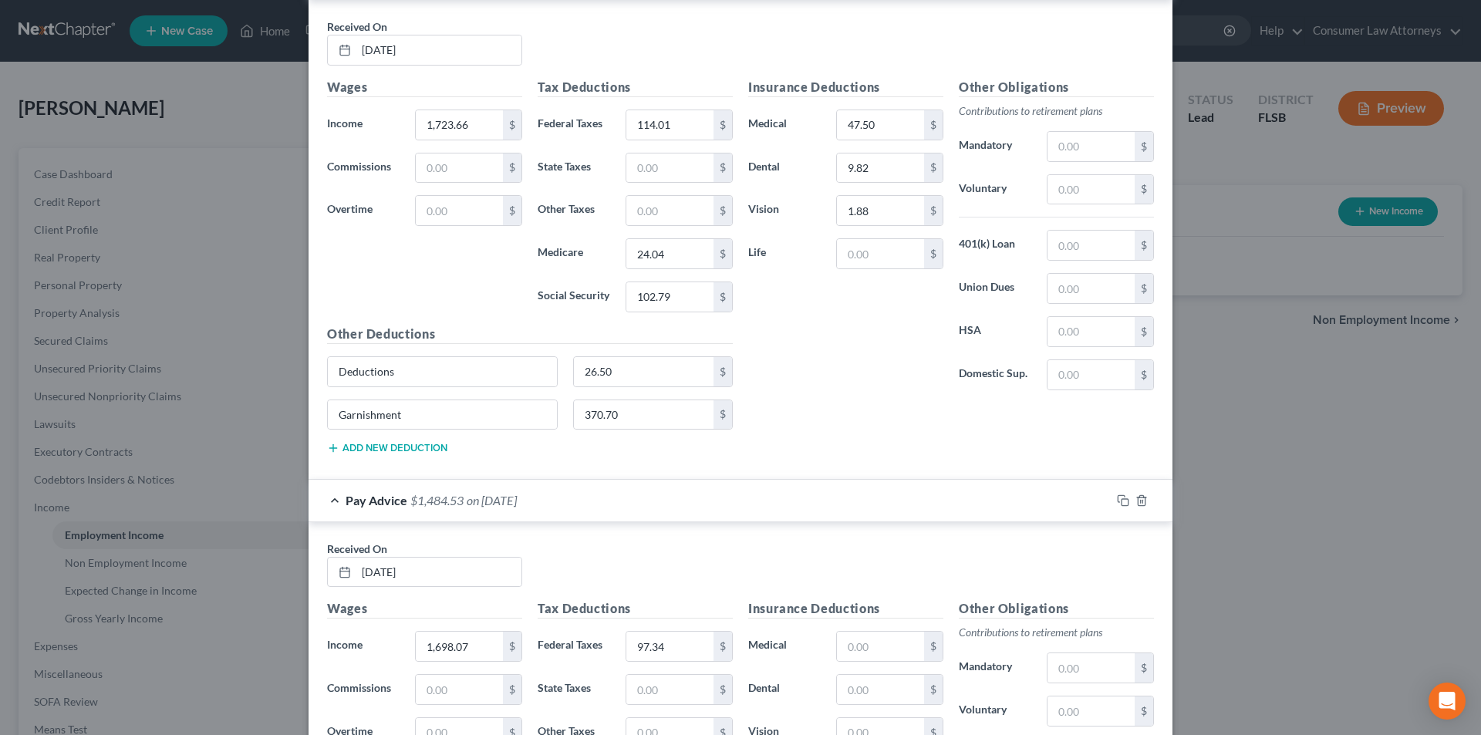
scroll to position [4158, 0]
click at [869, 645] on input "text" at bounding box center [880, 647] width 87 height 29
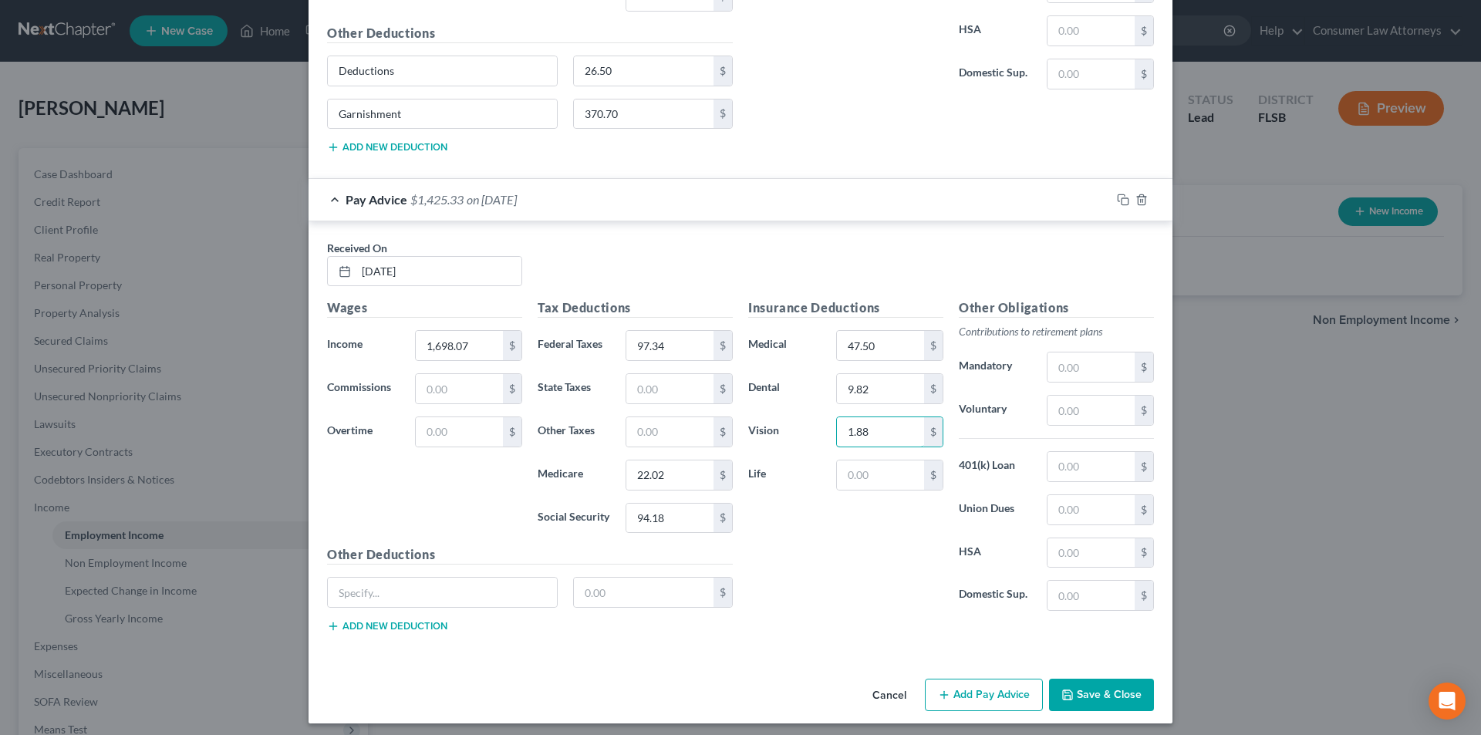
scroll to position [4467, 0]
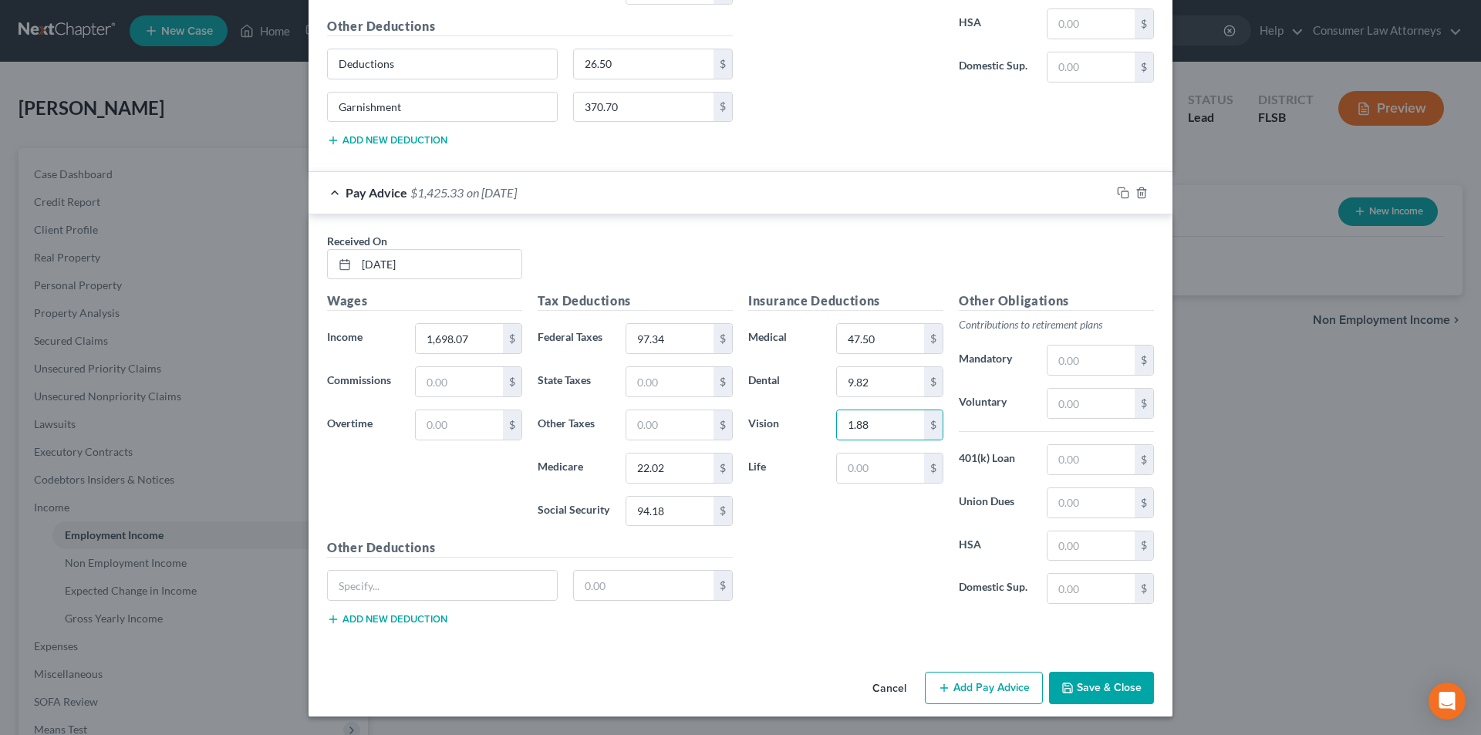
click at [430, 604] on div "$" at bounding box center [529, 591] width 421 height 43
click at [425, 588] on input "text" at bounding box center [442, 585] width 229 height 29
click at [596, 579] on input "text" at bounding box center [644, 585] width 140 height 29
click at [397, 620] on button "Add new deduction" at bounding box center [387, 619] width 120 height 12
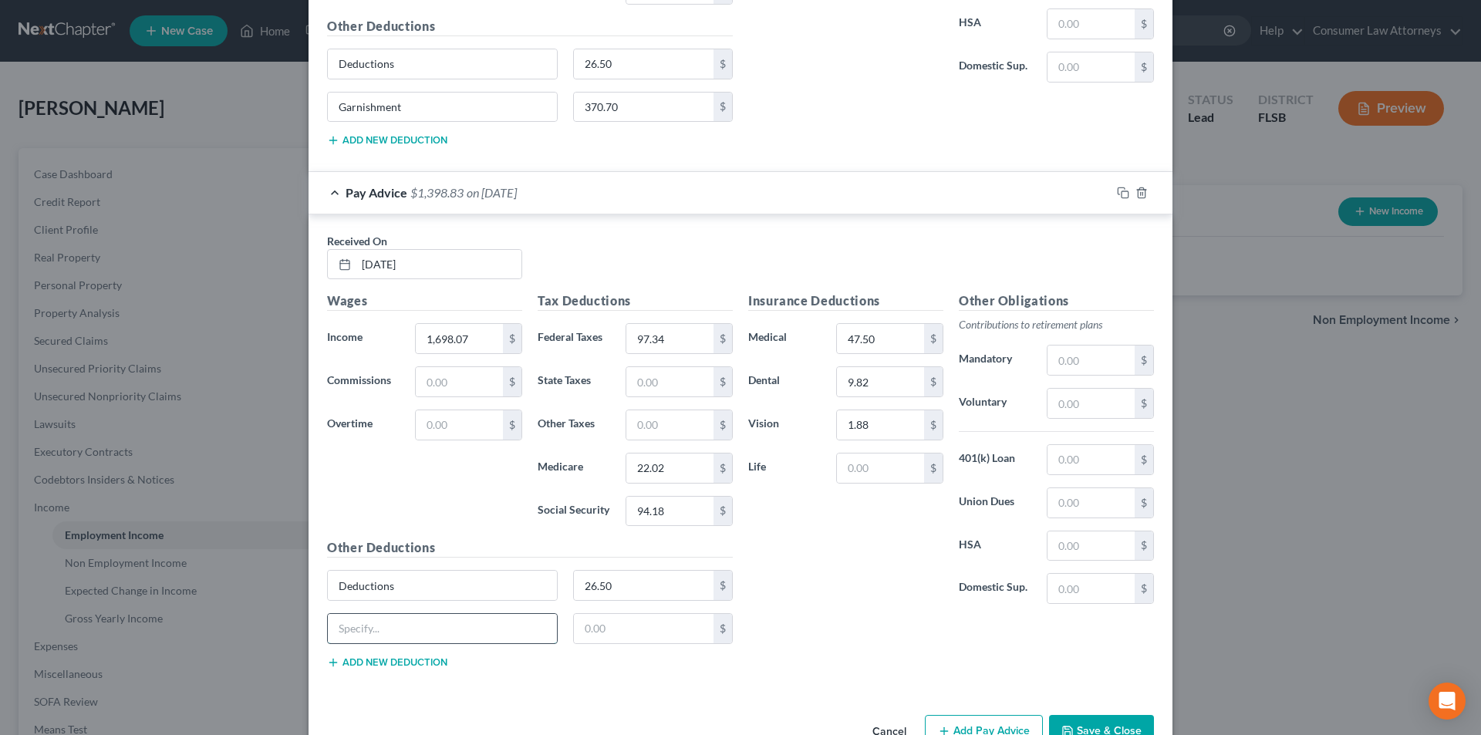
click at [397, 624] on input "text" at bounding box center [442, 628] width 229 height 29
click at [613, 633] on input "text" at bounding box center [644, 628] width 140 height 29
drag, startPoint x: 416, startPoint y: 630, endPoint x: 312, endPoint y: 627, distance: 104.2
click at [312, 627] on div "Received On * [DATE] Wages Income * 1,698.07 $ Commissions $ Overtime $ Tax Ded…" at bounding box center [741, 453] width 864 height 479
click at [871, 346] on input "47.50" at bounding box center [880, 338] width 87 height 29
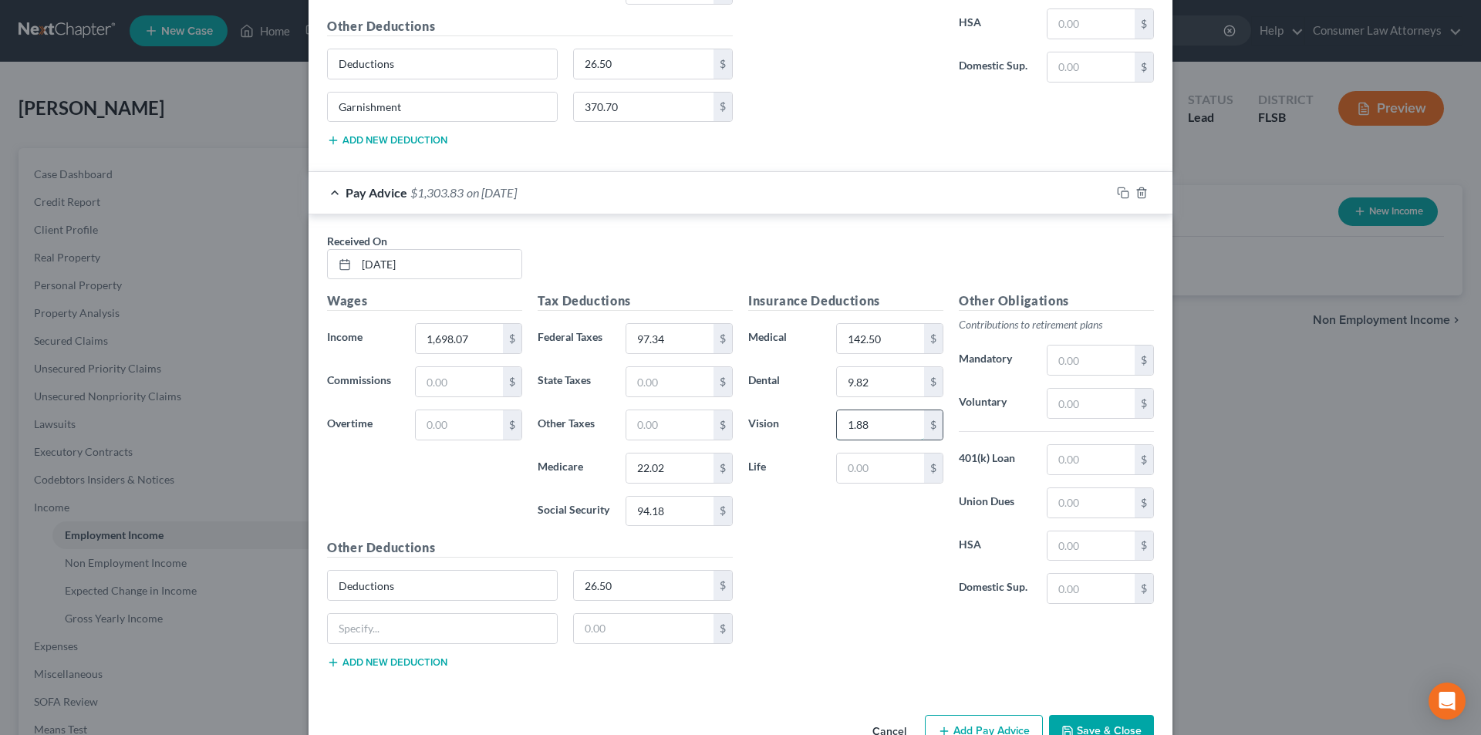
click at [876, 422] on input "1.88" at bounding box center [880, 424] width 87 height 29
click at [868, 383] on input "9.82" at bounding box center [880, 381] width 87 height 29
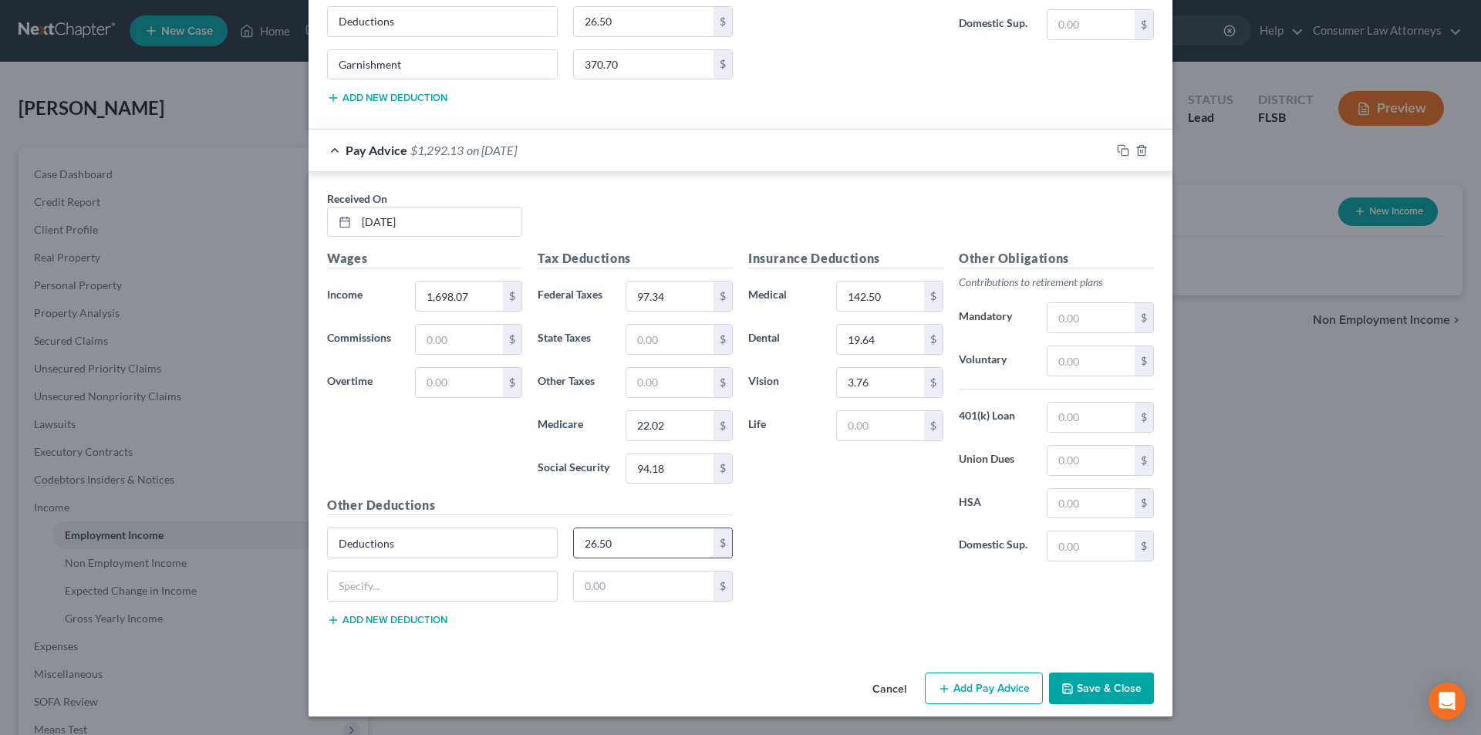
click at [638, 546] on input "26.50" at bounding box center [644, 542] width 140 height 29
click at [963, 683] on button "Add Pay Advice" at bounding box center [984, 689] width 118 height 32
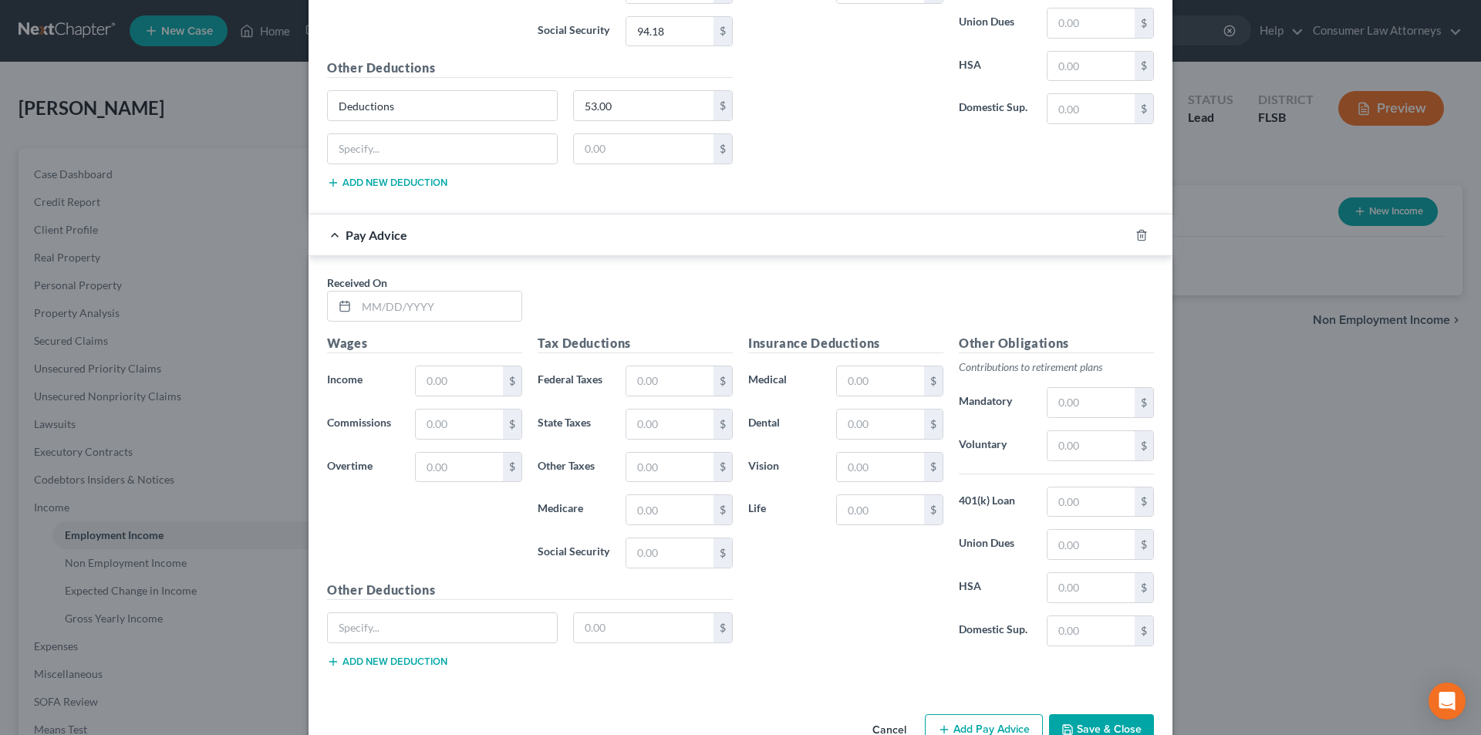
scroll to position [4989, 0]
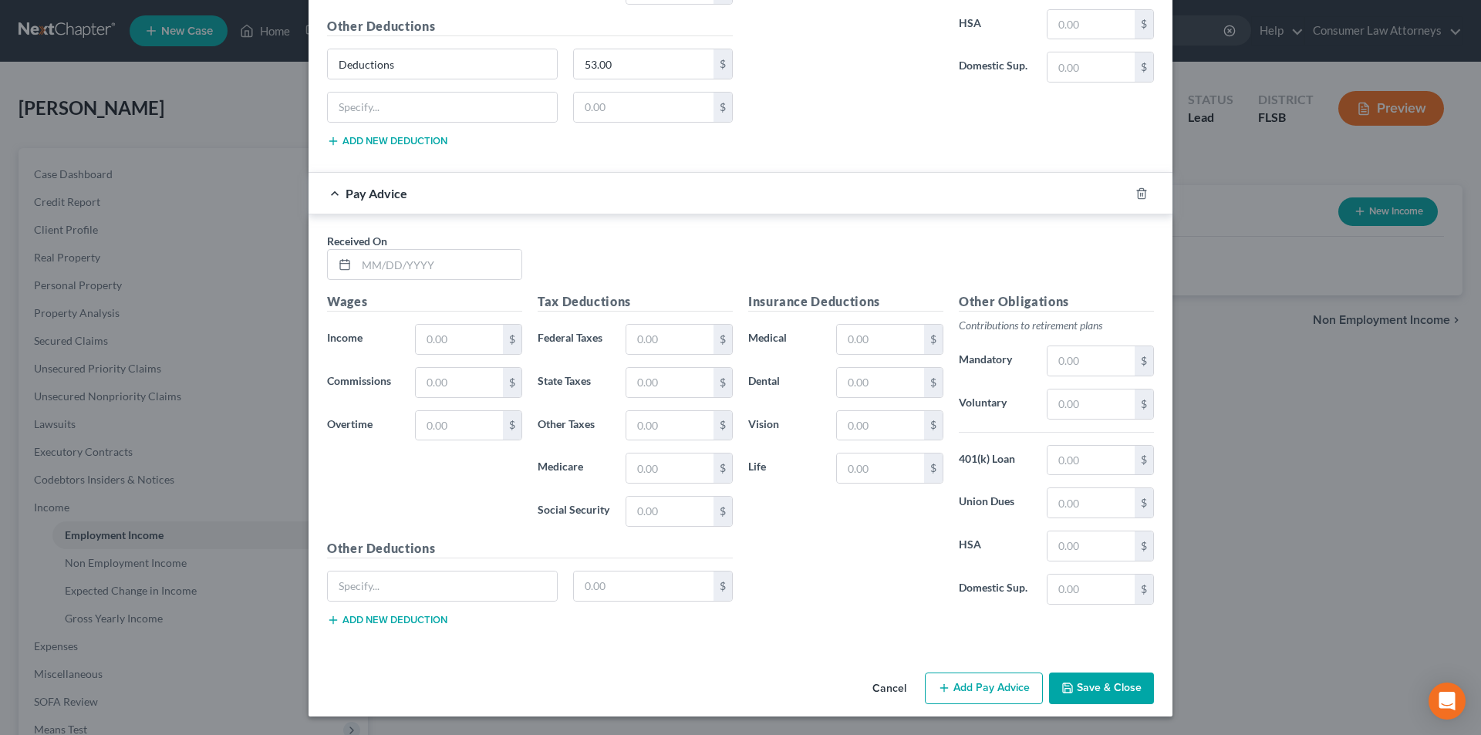
click at [417, 245] on div "Received On *" at bounding box center [424, 256] width 211 height 47
click at [420, 275] on input "text" at bounding box center [438, 264] width 165 height 29
click at [446, 337] on input "text" at bounding box center [459, 339] width 87 height 29
click at [657, 336] on input "text" at bounding box center [669, 339] width 87 height 29
click at [671, 464] on input "text" at bounding box center [669, 468] width 87 height 29
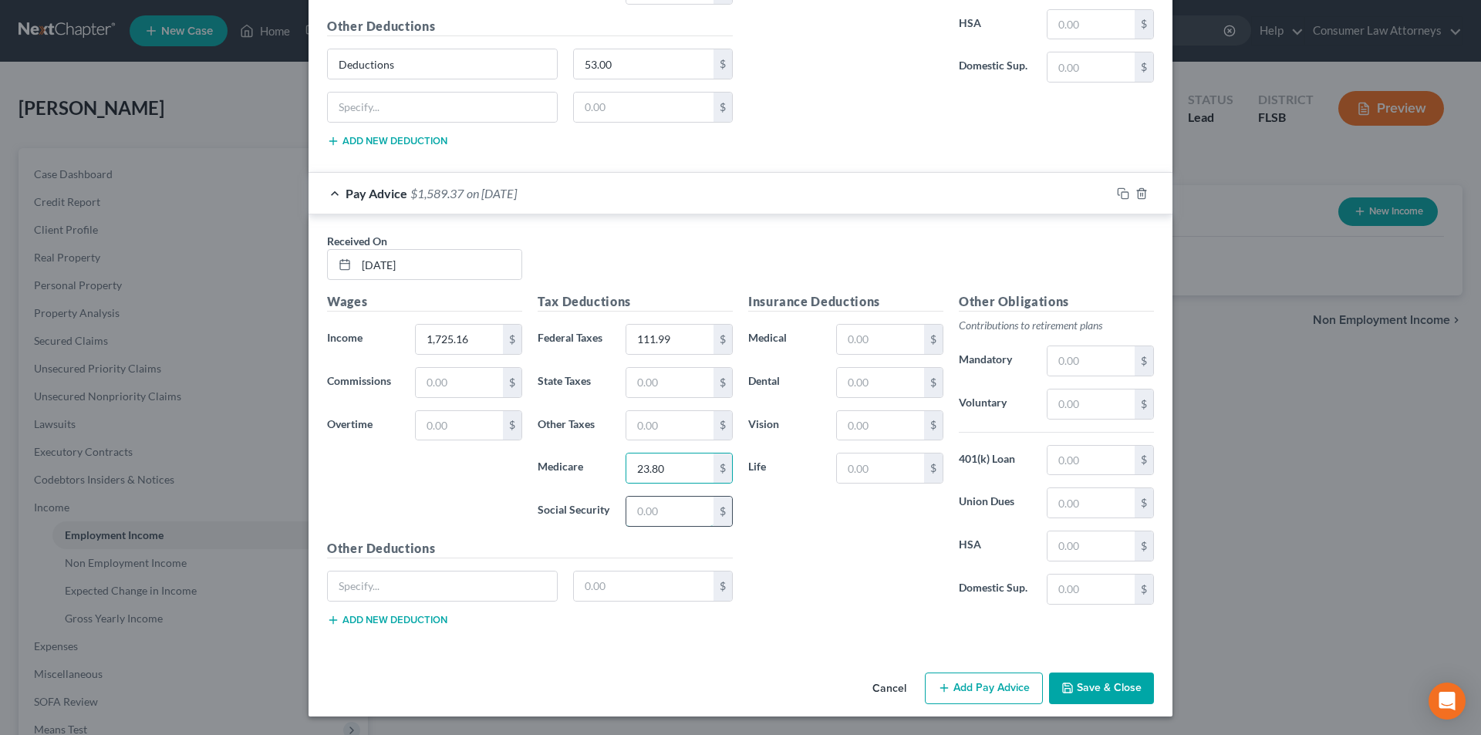
click at [668, 512] on input "text" at bounding box center [669, 511] width 87 height 29
click at [873, 341] on input "text" at bounding box center [880, 339] width 87 height 29
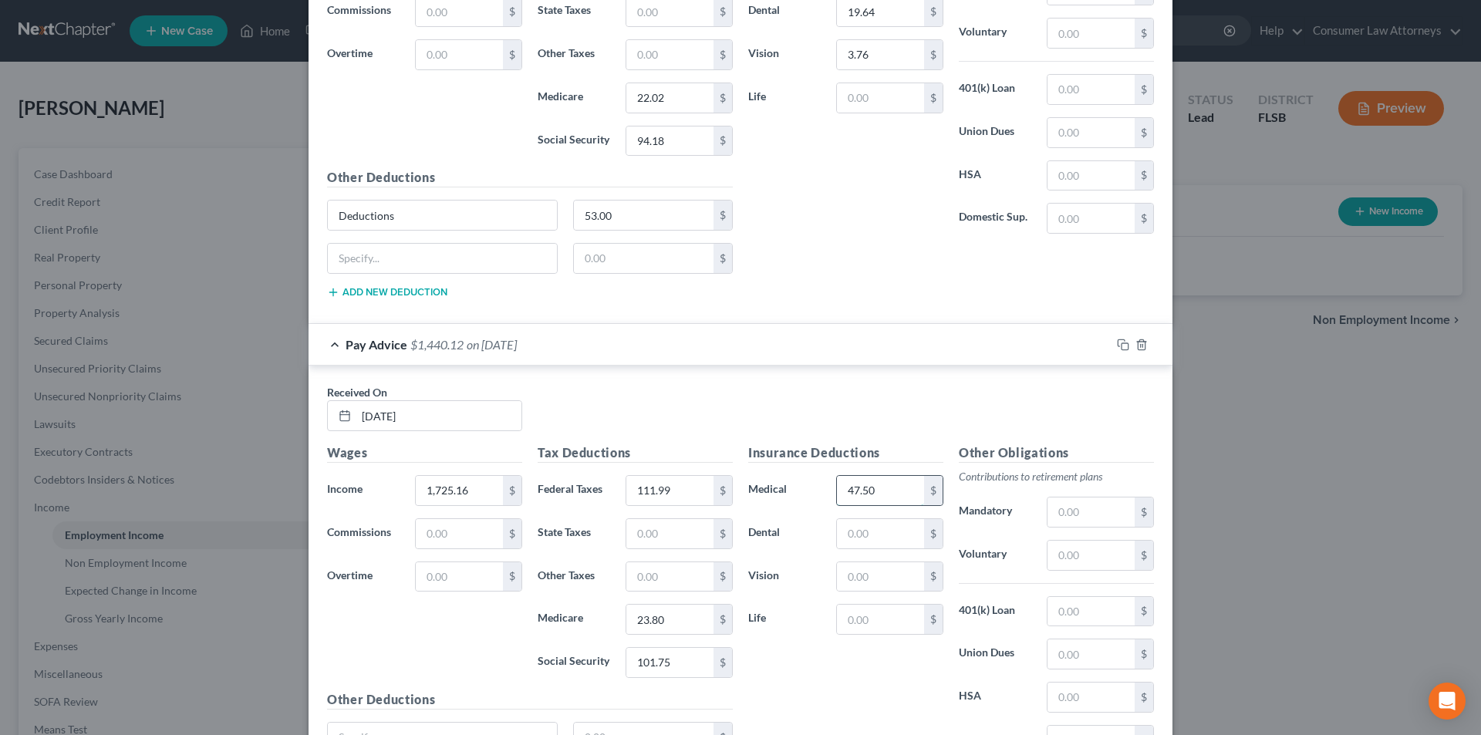
scroll to position [4834, 0]
click at [890, 533] on input "text" at bounding box center [880, 536] width 87 height 29
click at [884, 573] on input "text" at bounding box center [880, 580] width 87 height 29
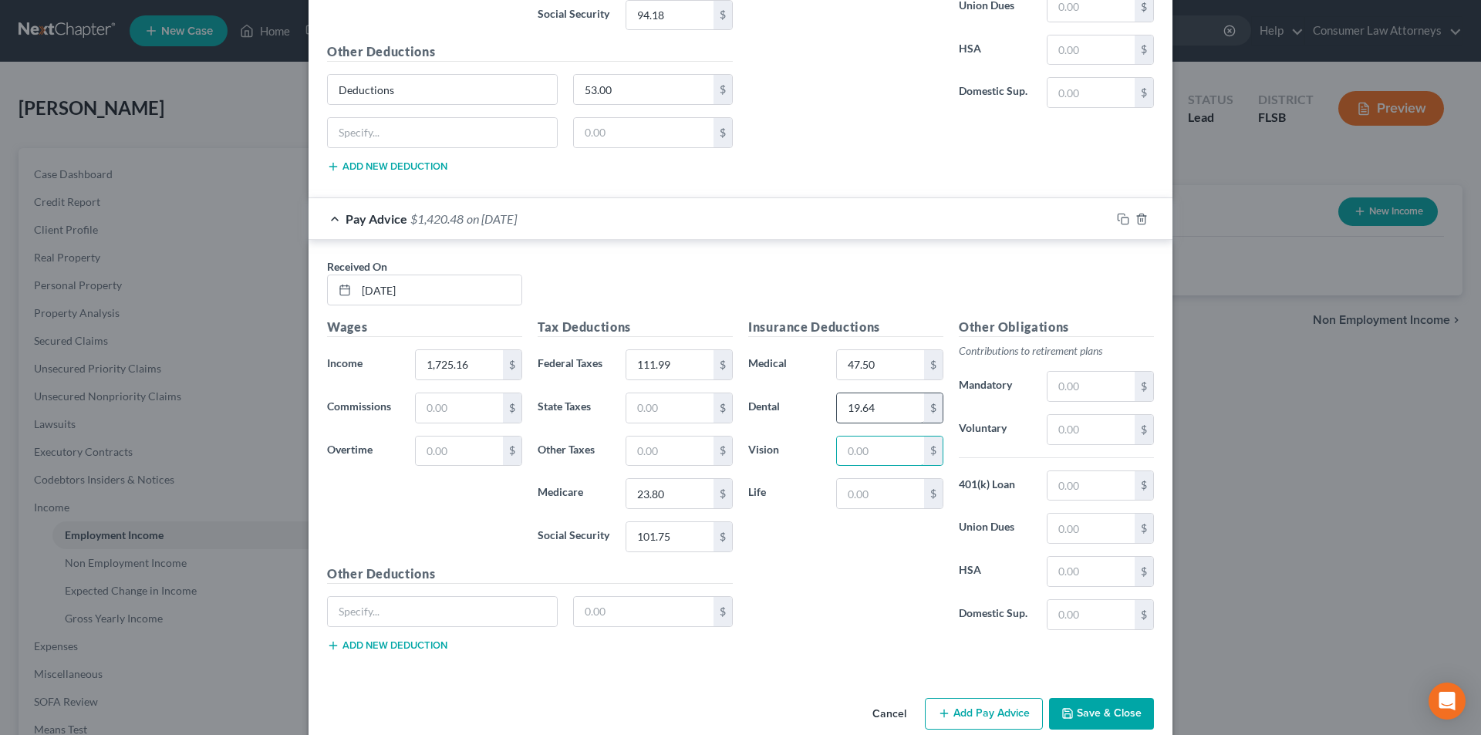
scroll to position [4989, 0]
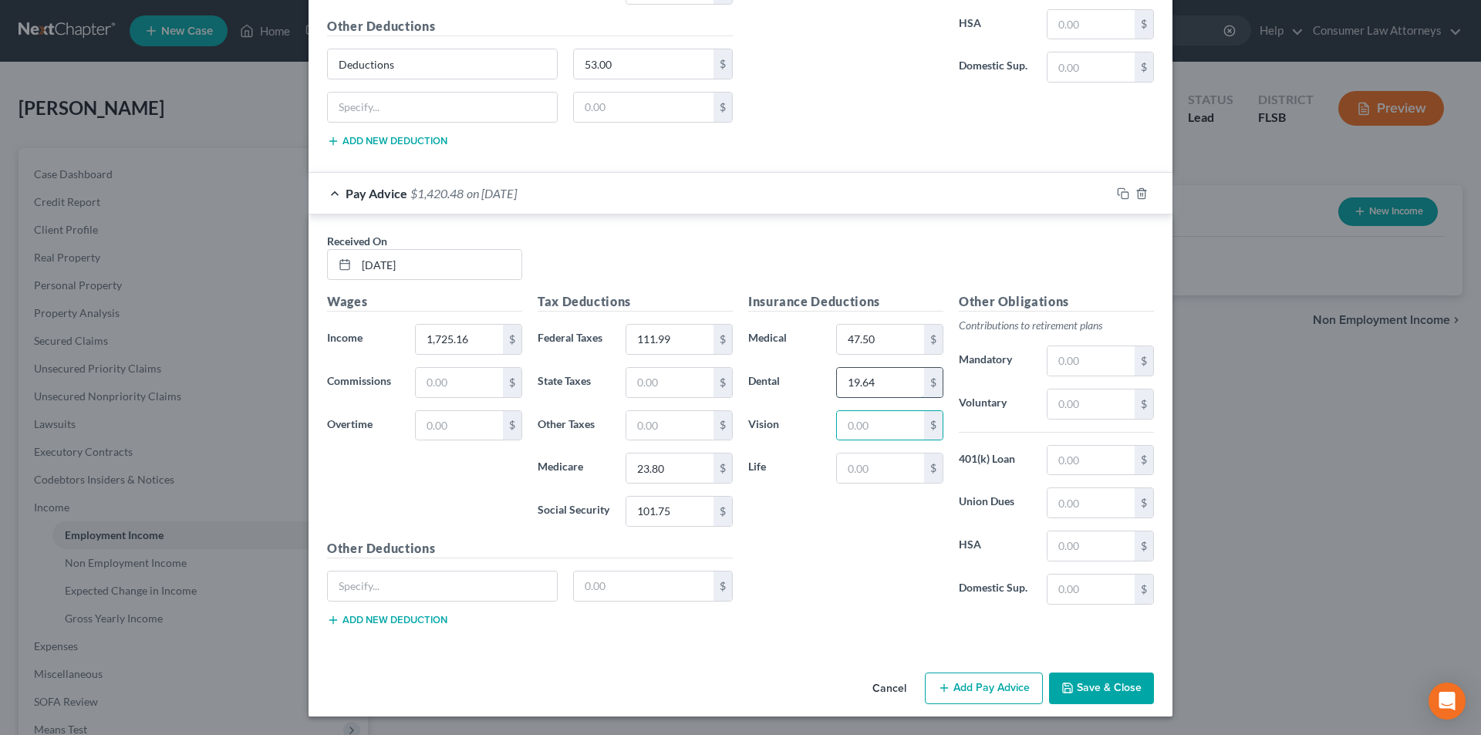
click at [872, 380] on input "19.64" at bounding box center [880, 382] width 87 height 29
click at [863, 434] on input "text" at bounding box center [880, 425] width 87 height 29
click at [470, 576] on input "text" at bounding box center [442, 586] width 229 height 29
click at [619, 589] on input "text" at bounding box center [644, 586] width 140 height 29
drag, startPoint x: 615, startPoint y: 587, endPoint x: 623, endPoint y: 584, distance: 8.3
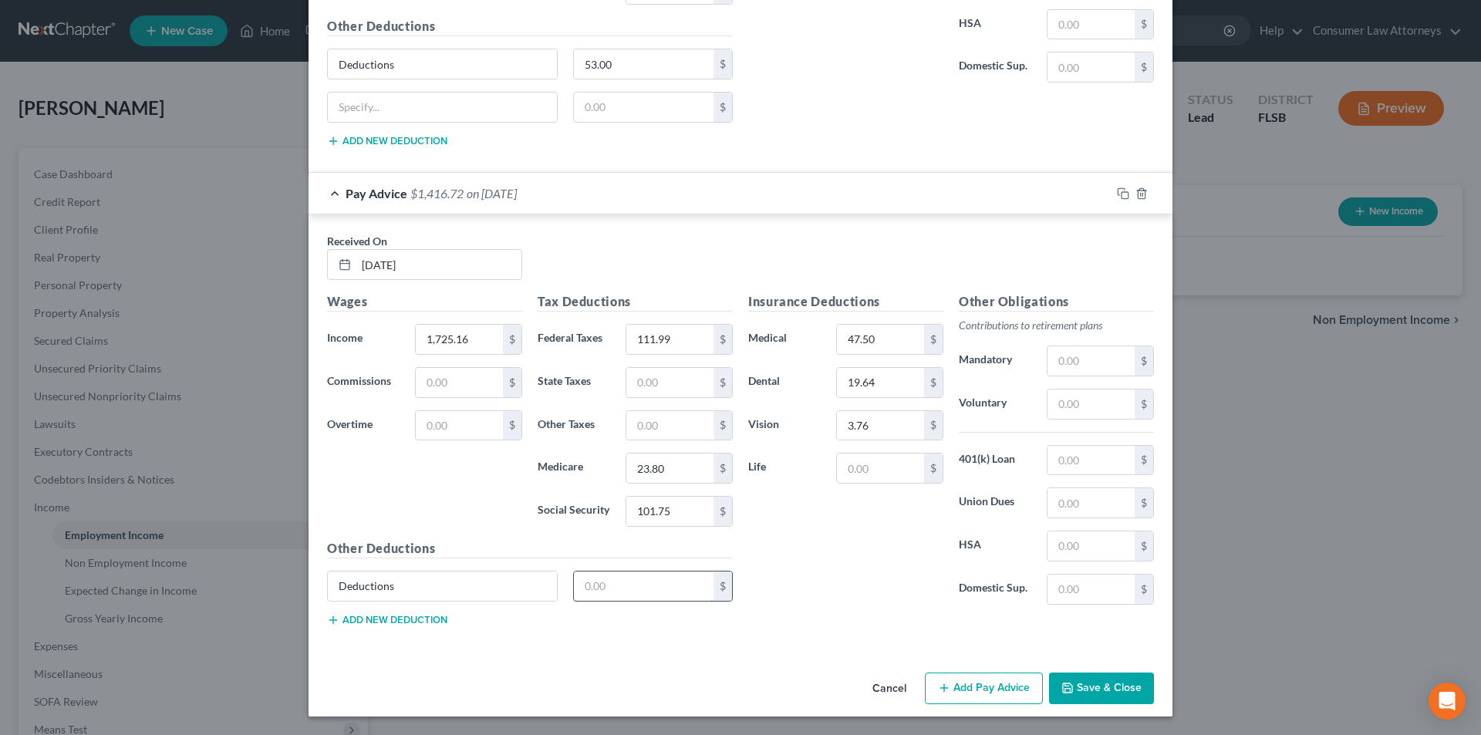
click at [615, 587] on input "text" at bounding box center [644, 586] width 140 height 29
click at [993, 702] on button "Add Pay Advice" at bounding box center [984, 689] width 118 height 32
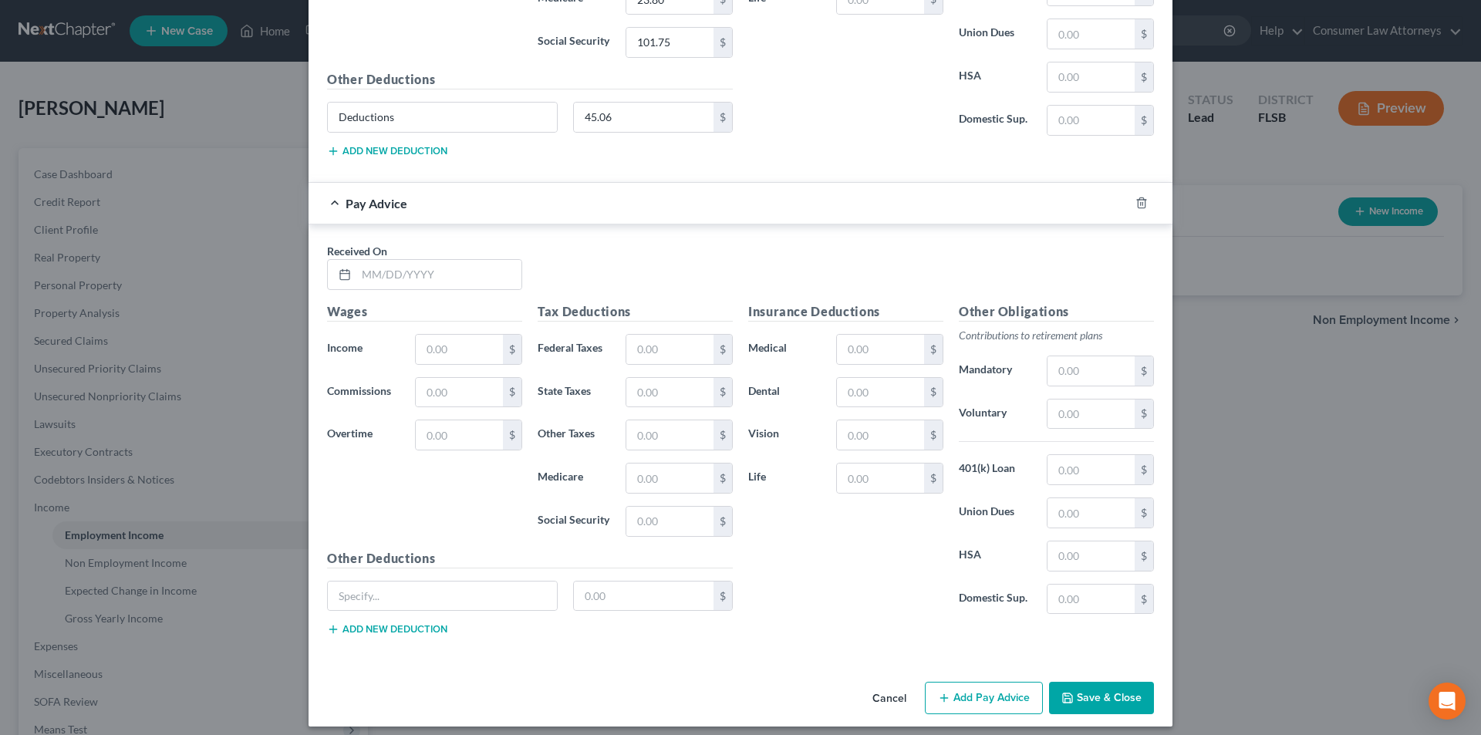
scroll to position [5468, 0]
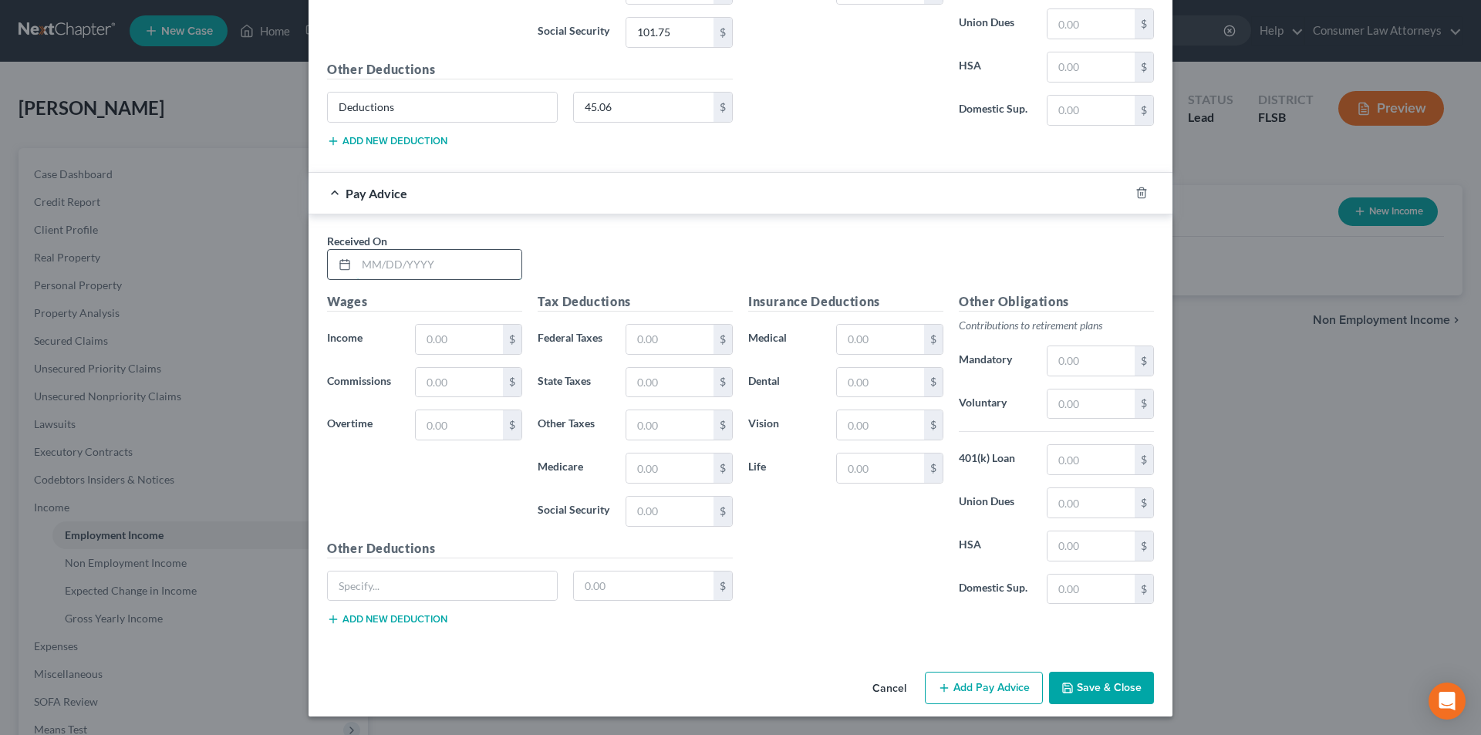
click at [422, 274] on input "text" at bounding box center [438, 264] width 165 height 29
click at [430, 259] on input "05/" at bounding box center [438, 264] width 165 height 29
click at [447, 337] on input "text" at bounding box center [459, 339] width 87 height 29
click at [652, 345] on input "text" at bounding box center [669, 339] width 87 height 29
click at [652, 378] on input "text" at bounding box center [669, 382] width 87 height 29
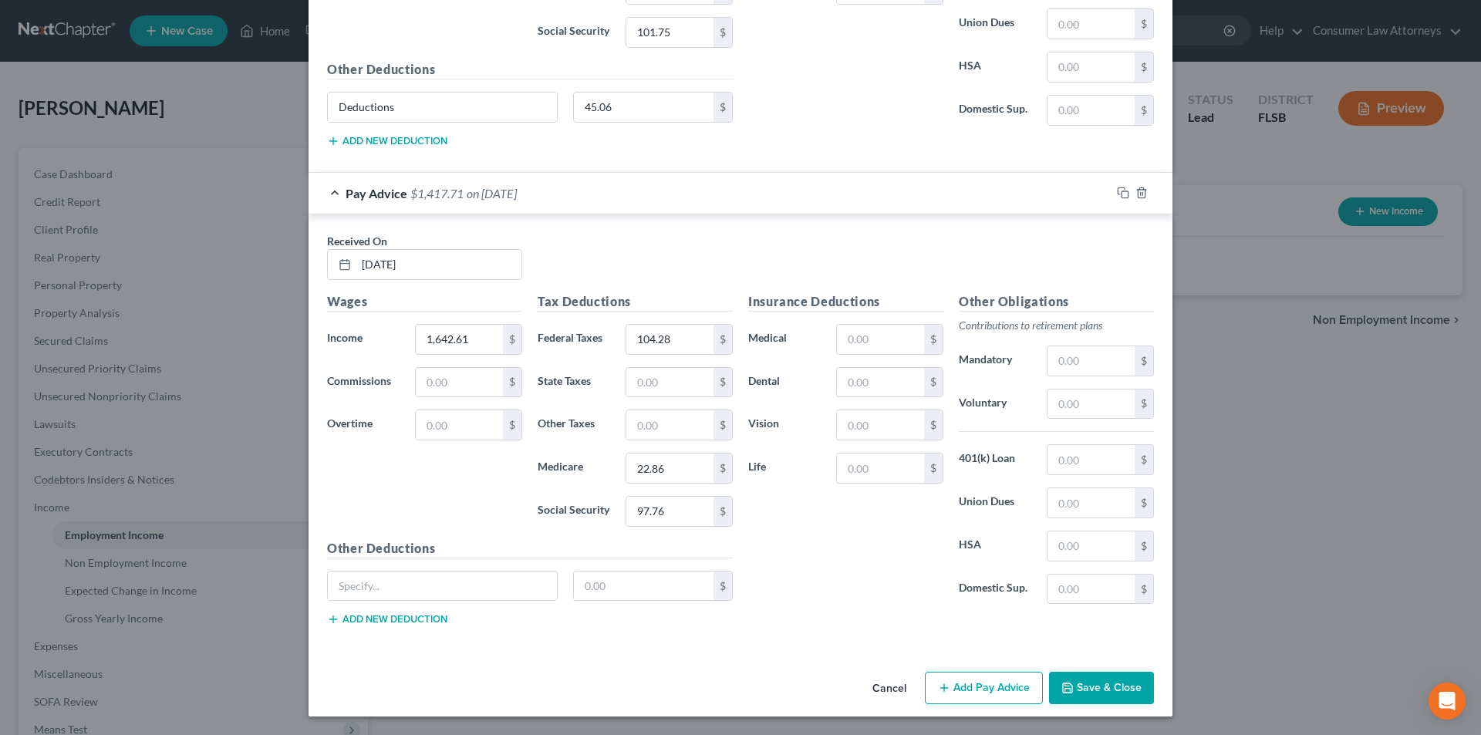
click at [873, 360] on div "Insurance Deductions Medical $ Dental $ Vision $ Life $" at bounding box center [846, 454] width 211 height 325
click at [876, 355] on div "Insurance Deductions Medical $ Dental $ Vision $ Life $" at bounding box center [846, 454] width 211 height 325
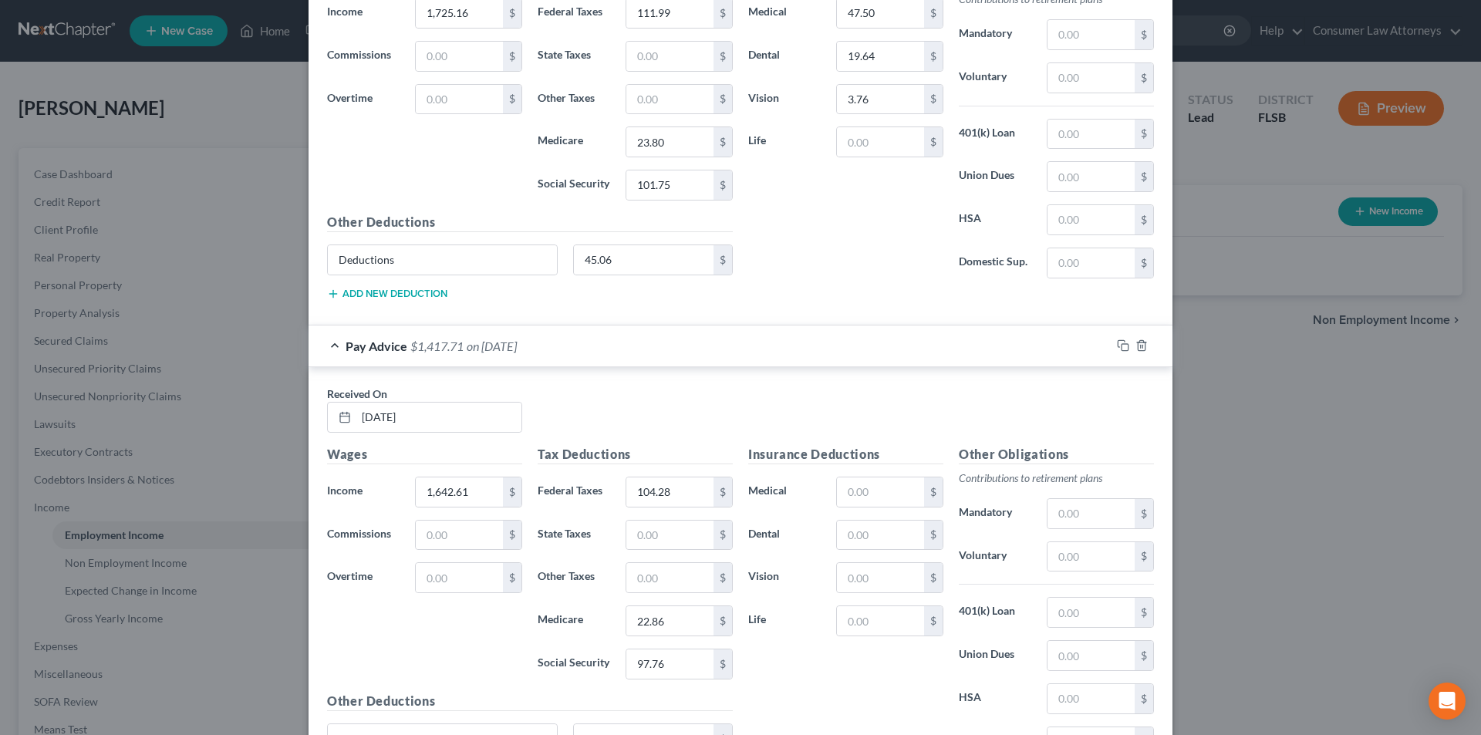
scroll to position [5313, 0]
click at [871, 488] on input "text" at bounding box center [880, 493] width 87 height 29
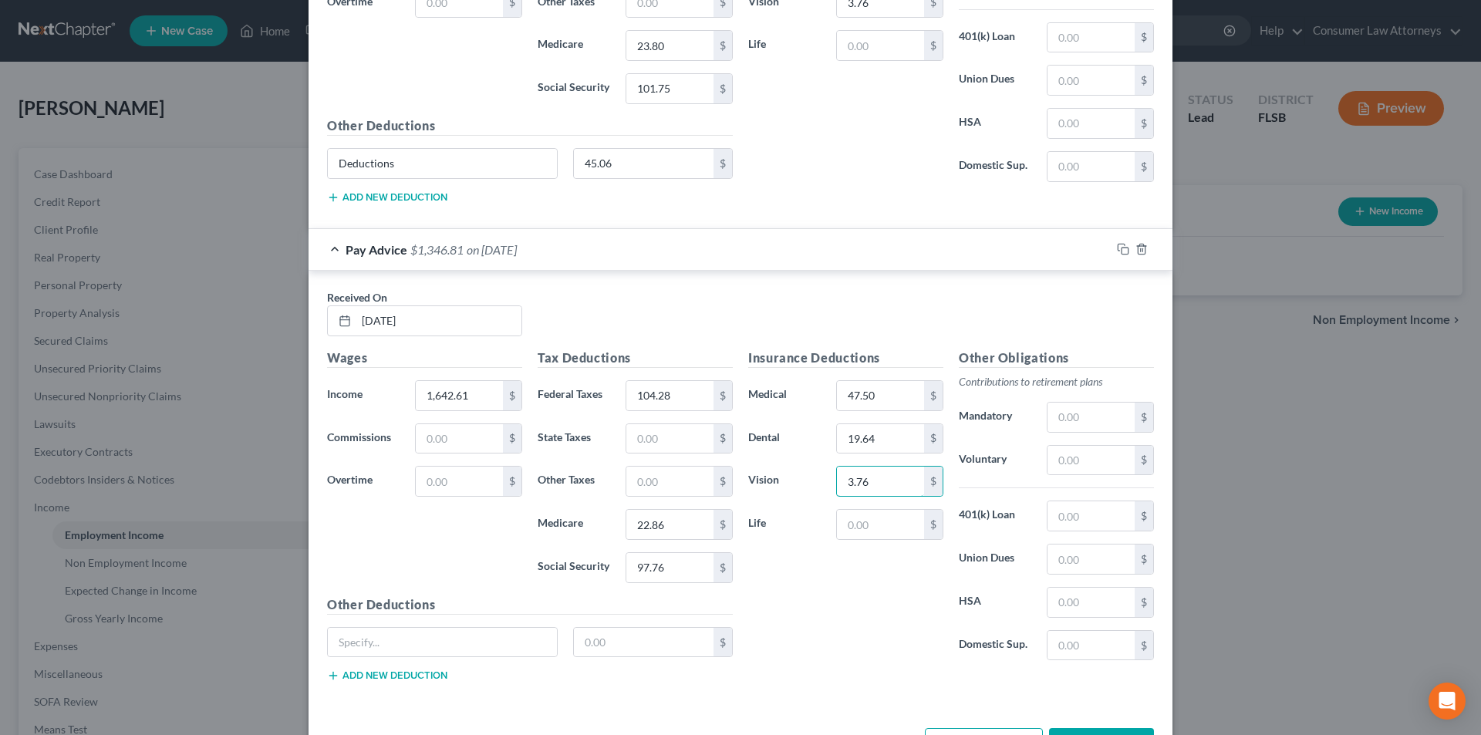
scroll to position [5468, 0]
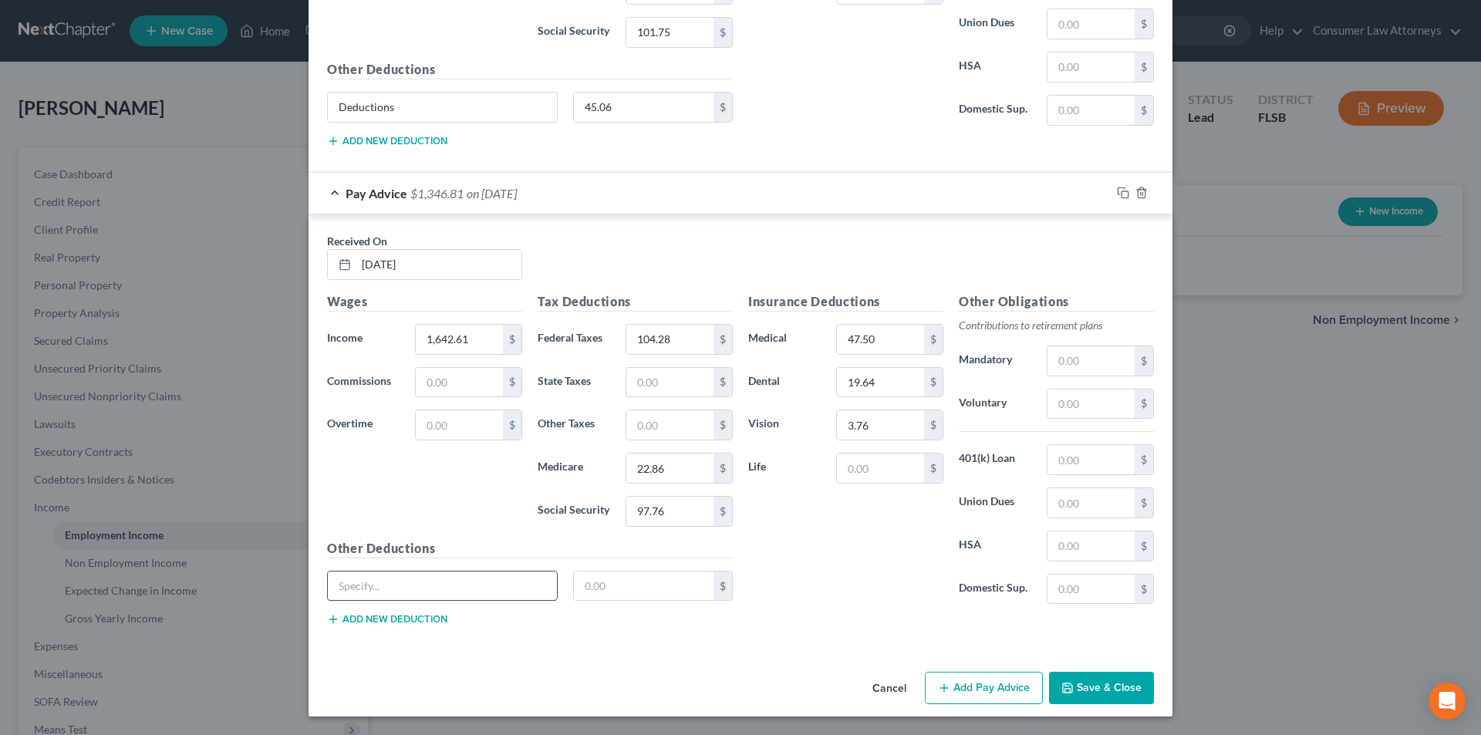
click at [495, 586] on input "text" at bounding box center [442, 586] width 229 height 29
click at [618, 586] on input "text" at bounding box center [644, 586] width 140 height 29
click at [643, 590] on input "text" at bounding box center [644, 586] width 140 height 29
click at [397, 616] on button "Add new deduction" at bounding box center [387, 619] width 120 height 12
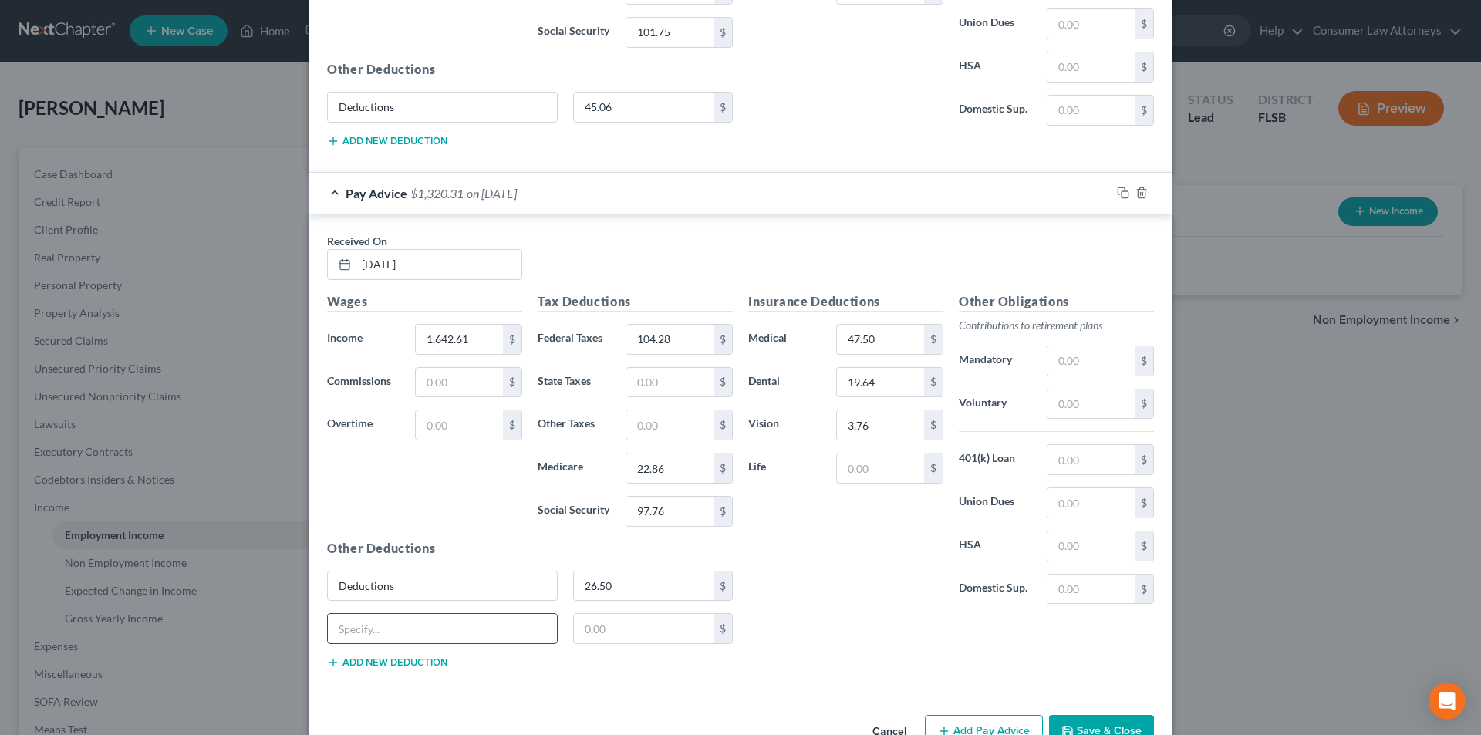
click at [431, 630] on input "text" at bounding box center [442, 628] width 229 height 29
click at [626, 634] on input "text" at bounding box center [644, 628] width 140 height 29
click at [894, 380] on input "19.64" at bounding box center [880, 382] width 87 height 29
click at [903, 424] on input "3.76" at bounding box center [880, 424] width 87 height 29
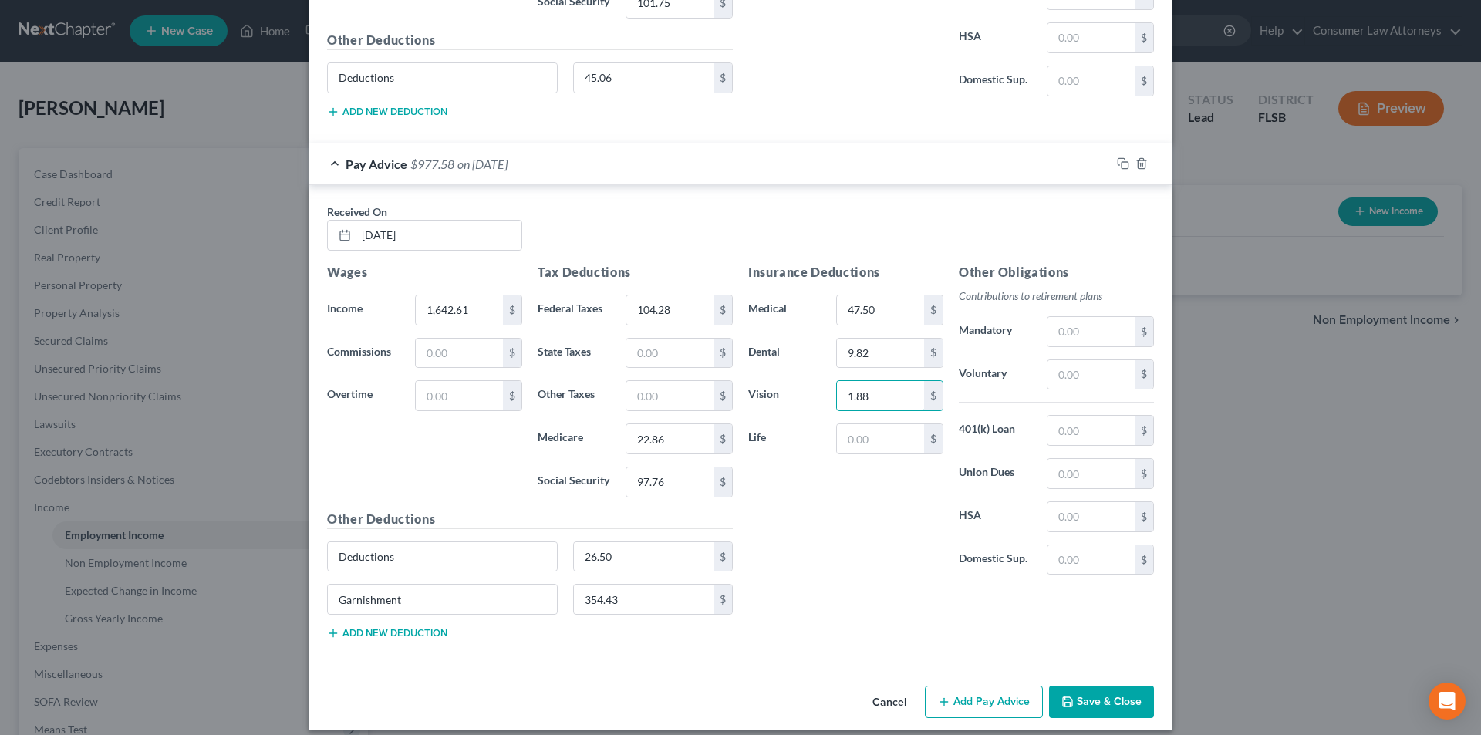
scroll to position [5511, 0]
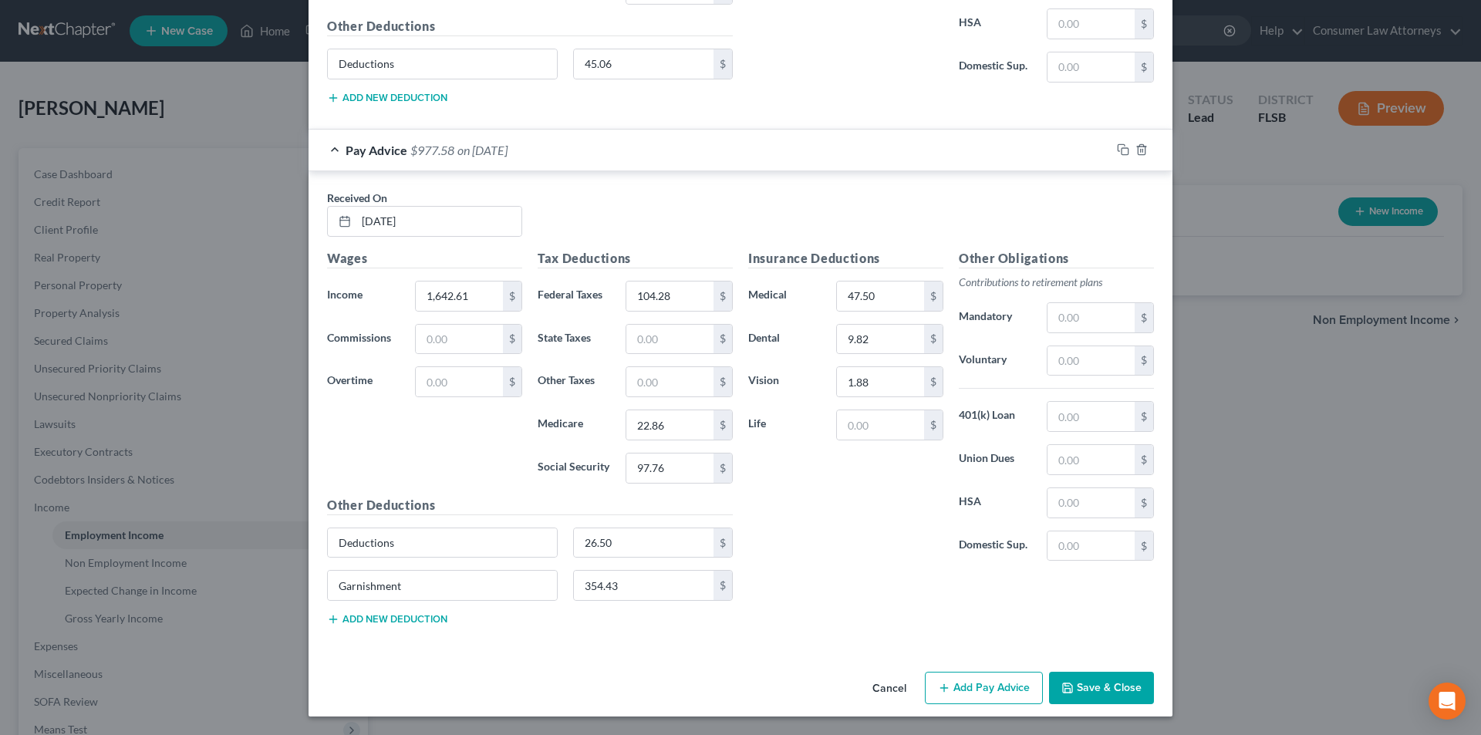
drag, startPoint x: 957, startPoint y: 684, endPoint x: 719, endPoint y: 515, distance: 292.2
click at [958, 684] on button "Add Pay Advice" at bounding box center [984, 688] width 118 height 32
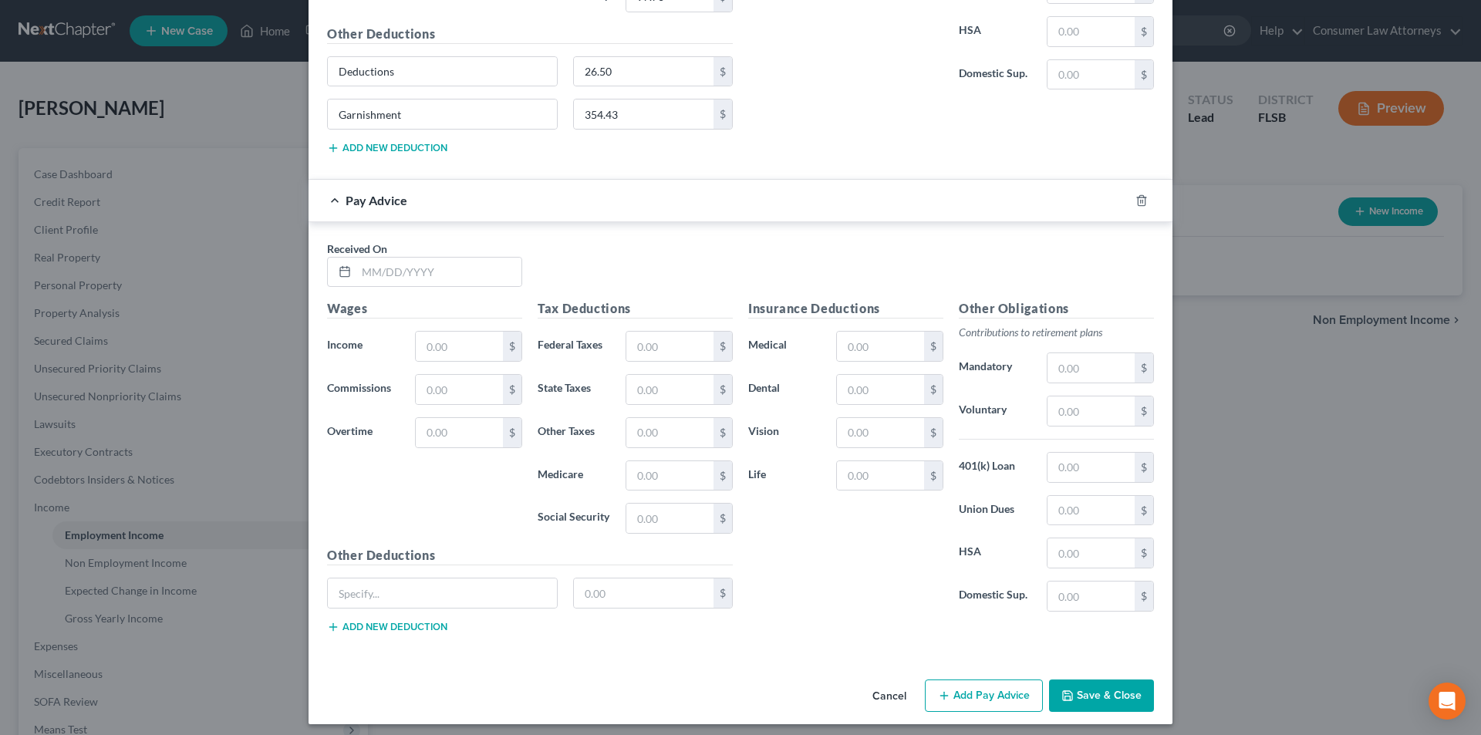
scroll to position [5990, 0]
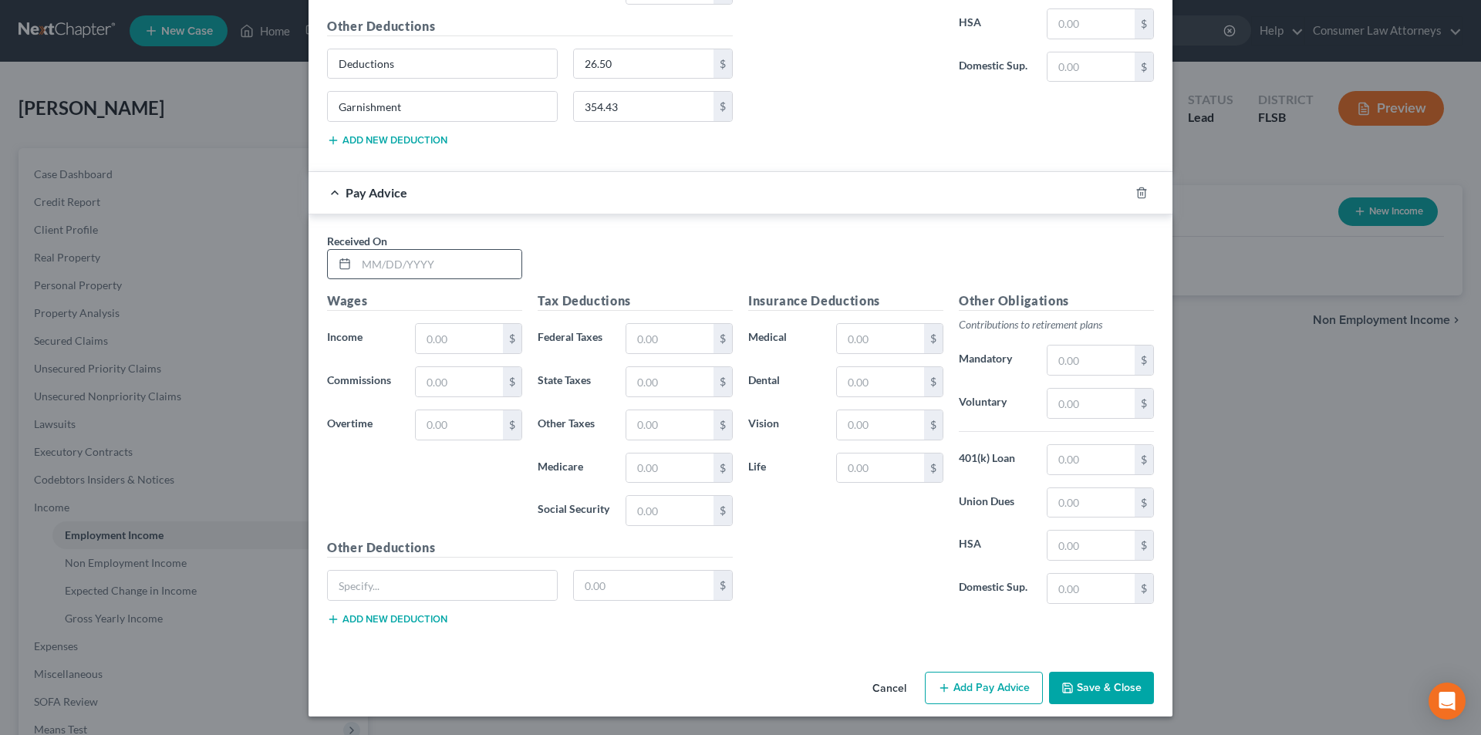
click at [447, 279] on div at bounding box center [424, 264] width 195 height 31
click at [446, 264] on input "text" at bounding box center [438, 264] width 165 height 29
click at [462, 346] on input "text" at bounding box center [459, 338] width 87 height 29
click at [686, 338] on input "text" at bounding box center [669, 338] width 87 height 29
click at [840, 336] on input "text" at bounding box center [880, 338] width 87 height 29
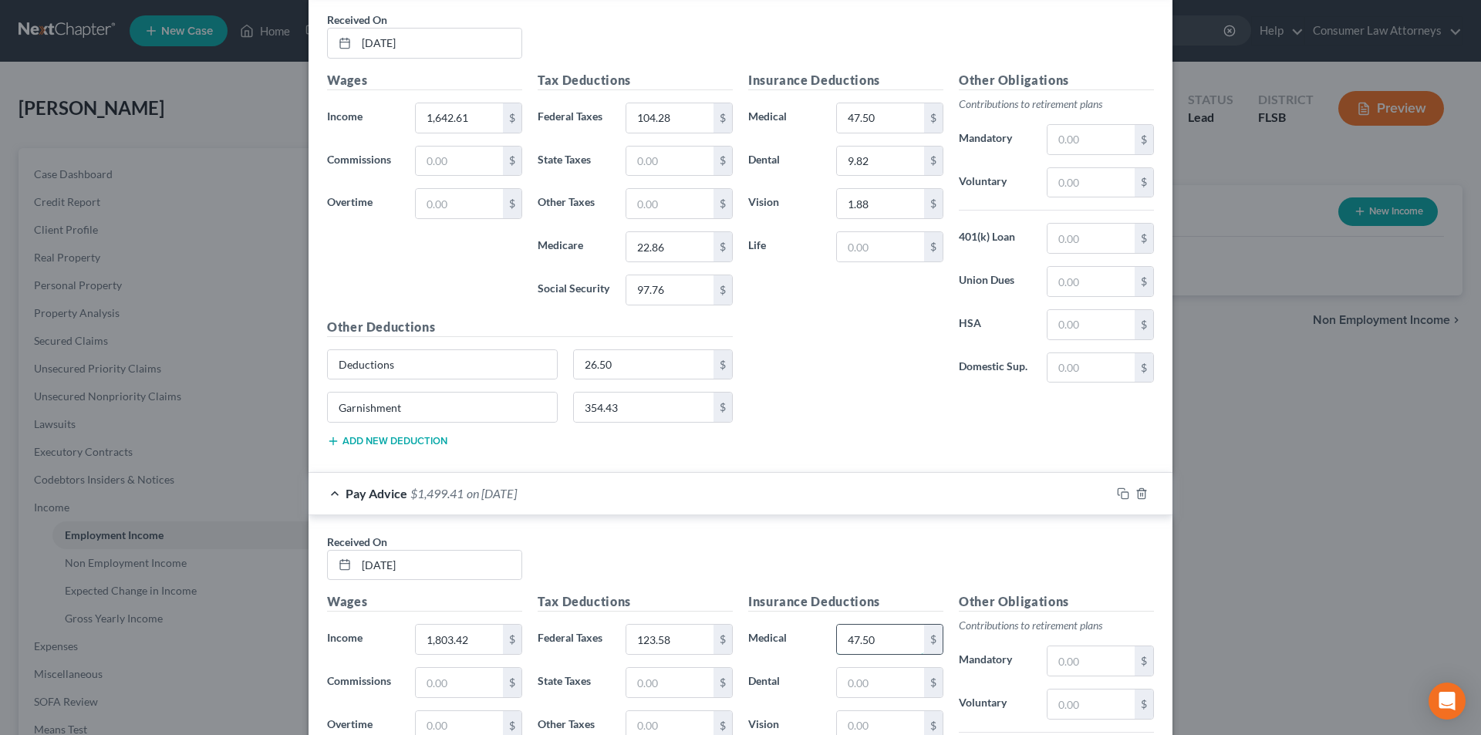
scroll to position [5681, 0]
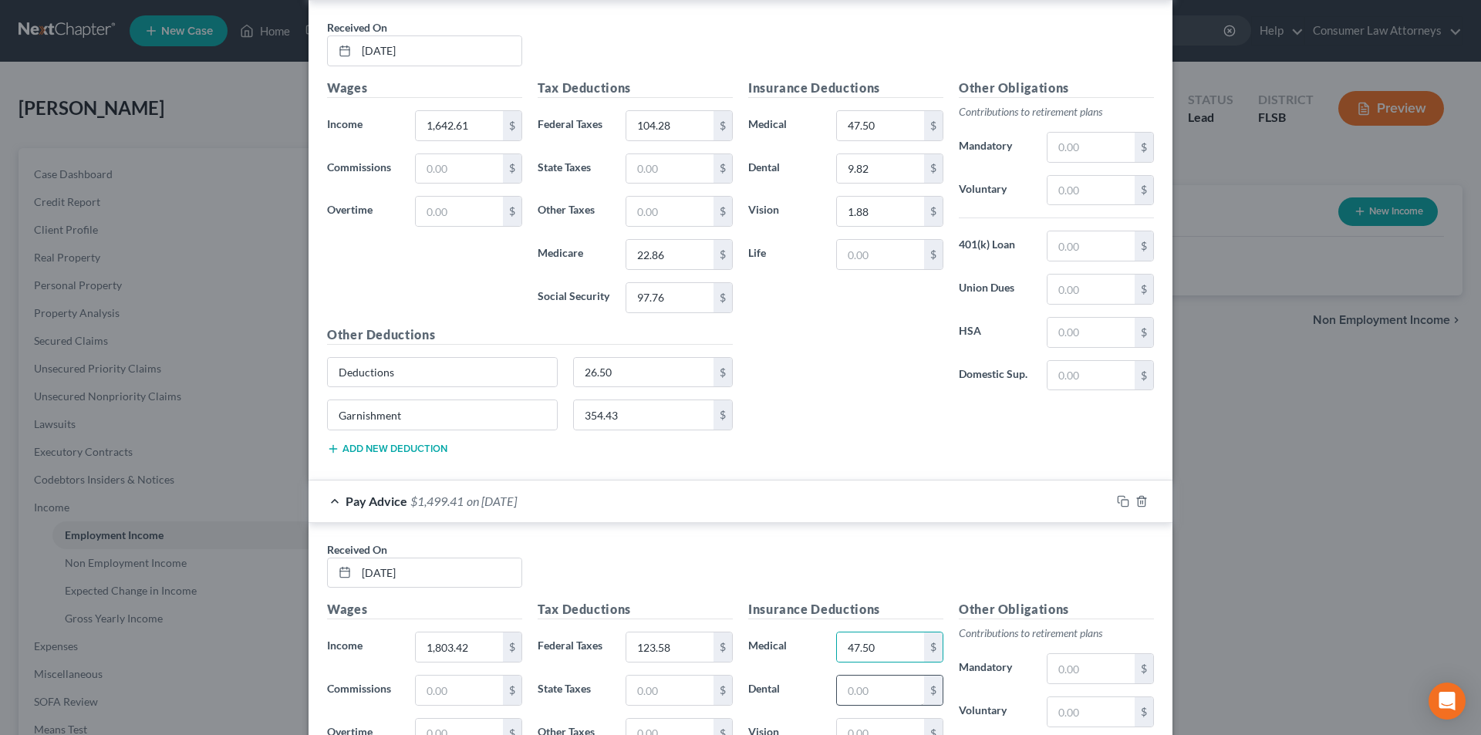
click at [874, 680] on input "text" at bounding box center [880, 690] width 87 height 29
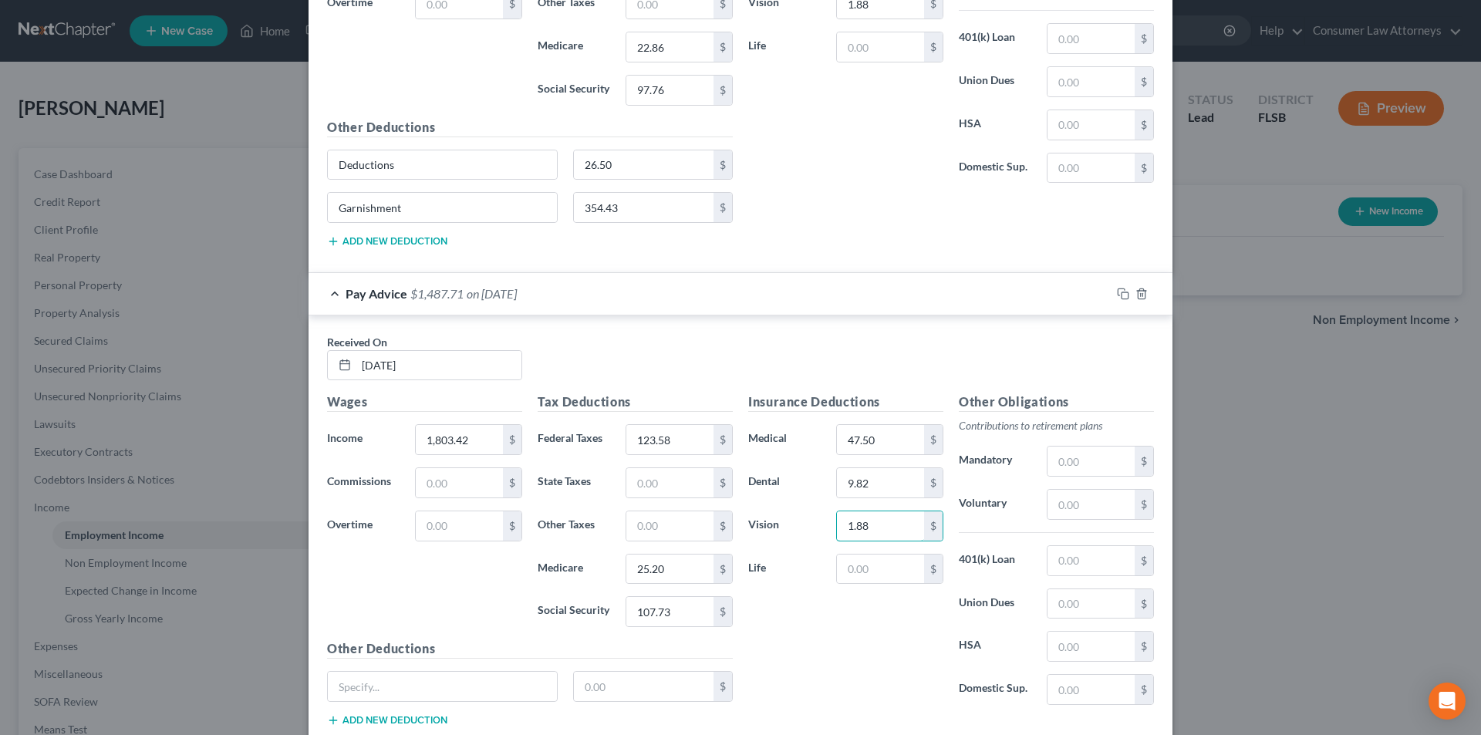
scroll to position [5990, 0]
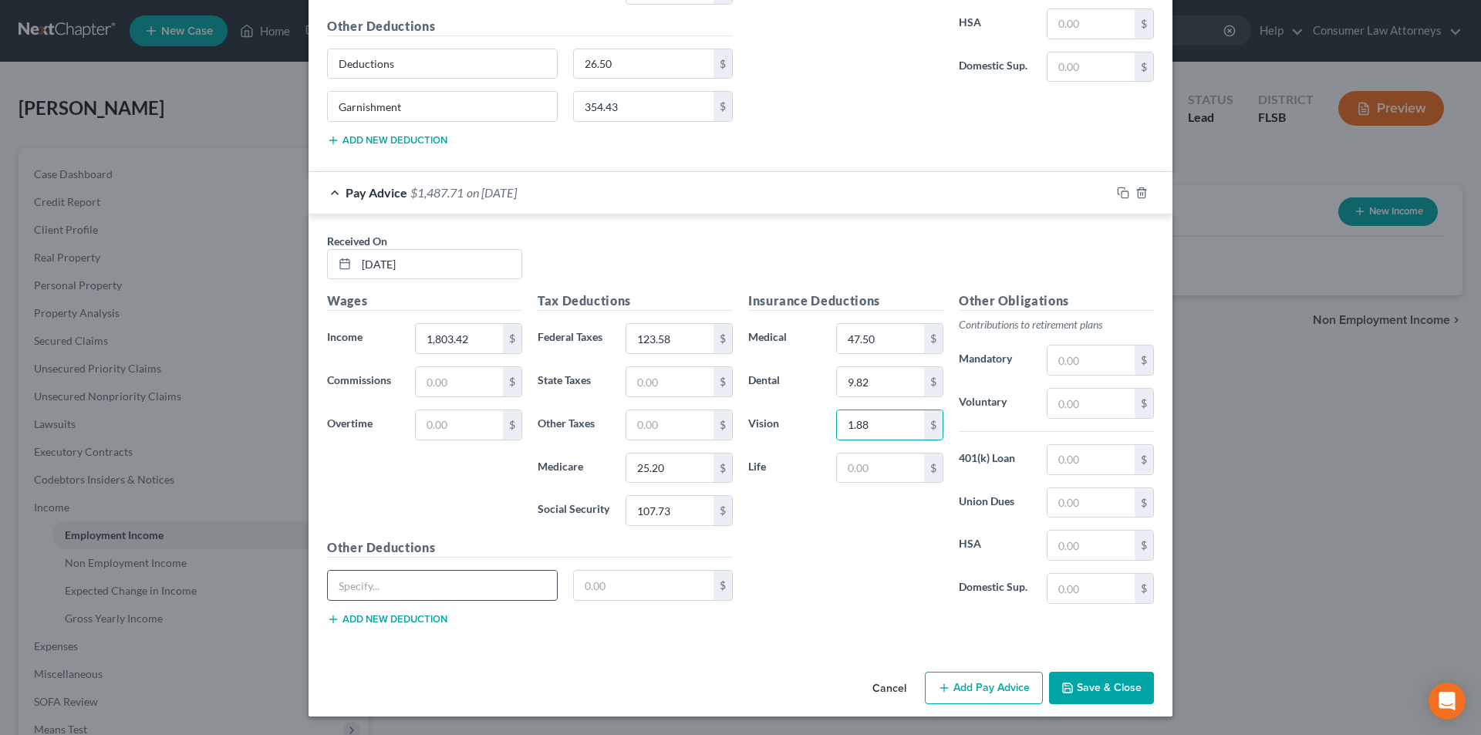
click at [461, 586] on input "text" at bounding box center [442, 585] width 229 height 29
click at [606, 589] on input "text" at bounding box center [644, 585] width 140 height 29
click at [382, 622] on button "Add new deduction" at bounding box center [387, 619] width 120 height 12
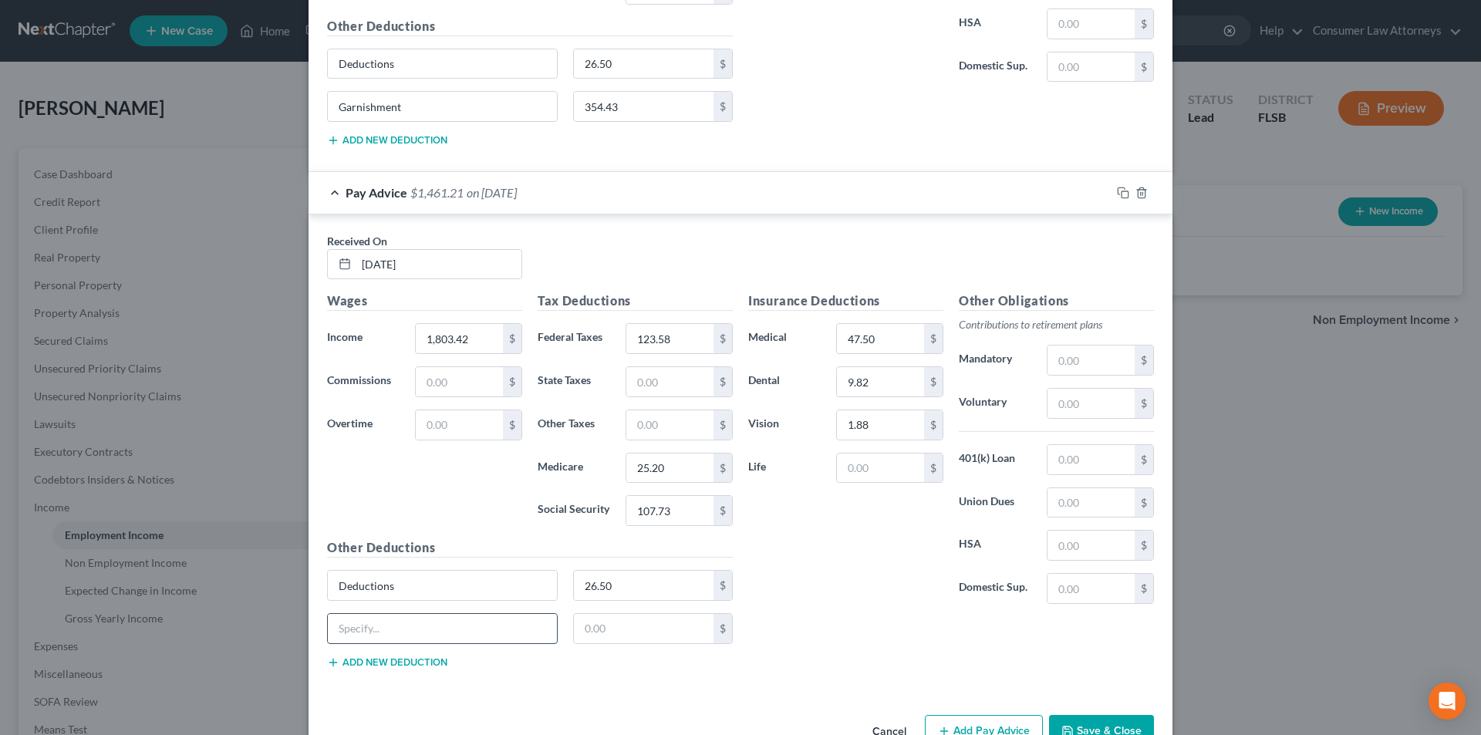
click at [386, 625] on input "text" at bounding box center [442, 628] width 229 height 29
click at [604, 630] on input "text" at bounding box center [644, 628] width 140 height 29
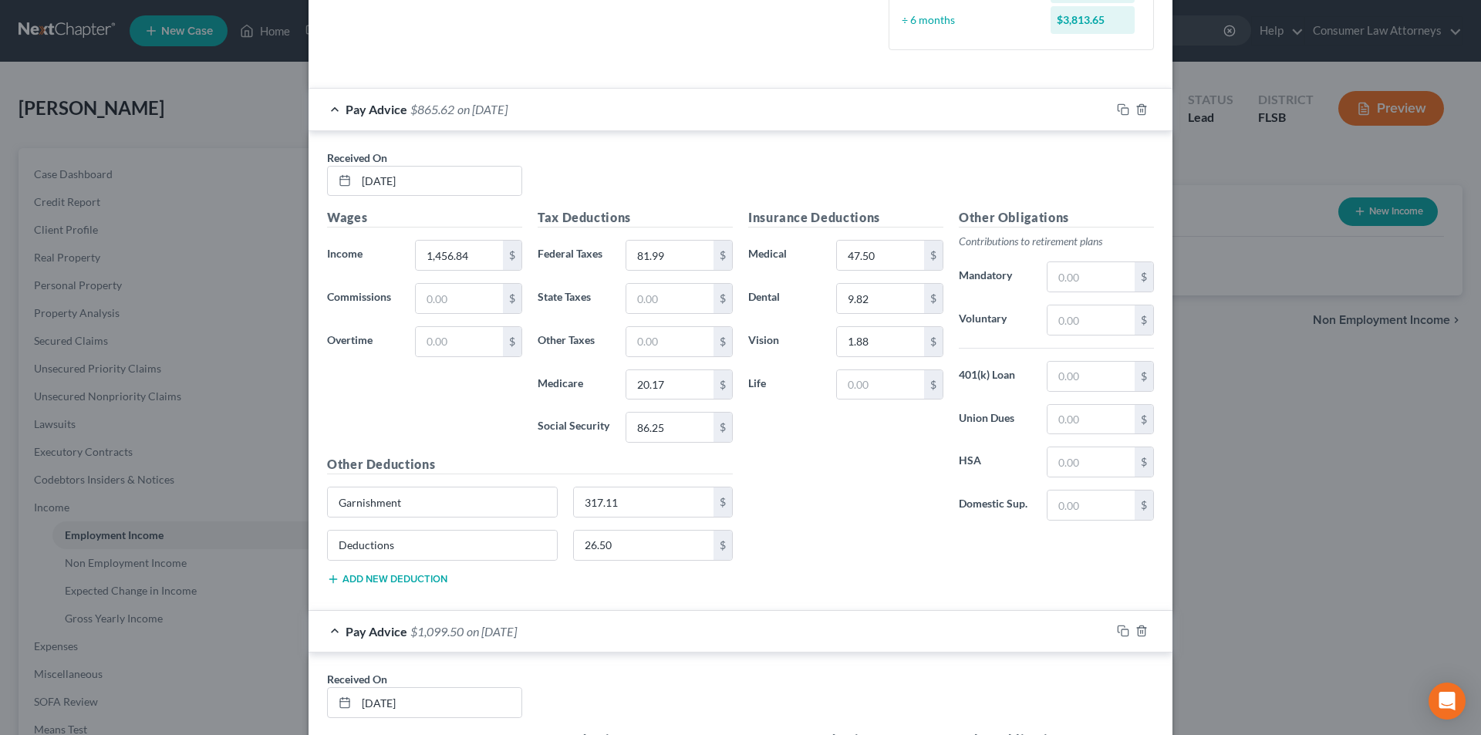
scroll to position [0, 0]
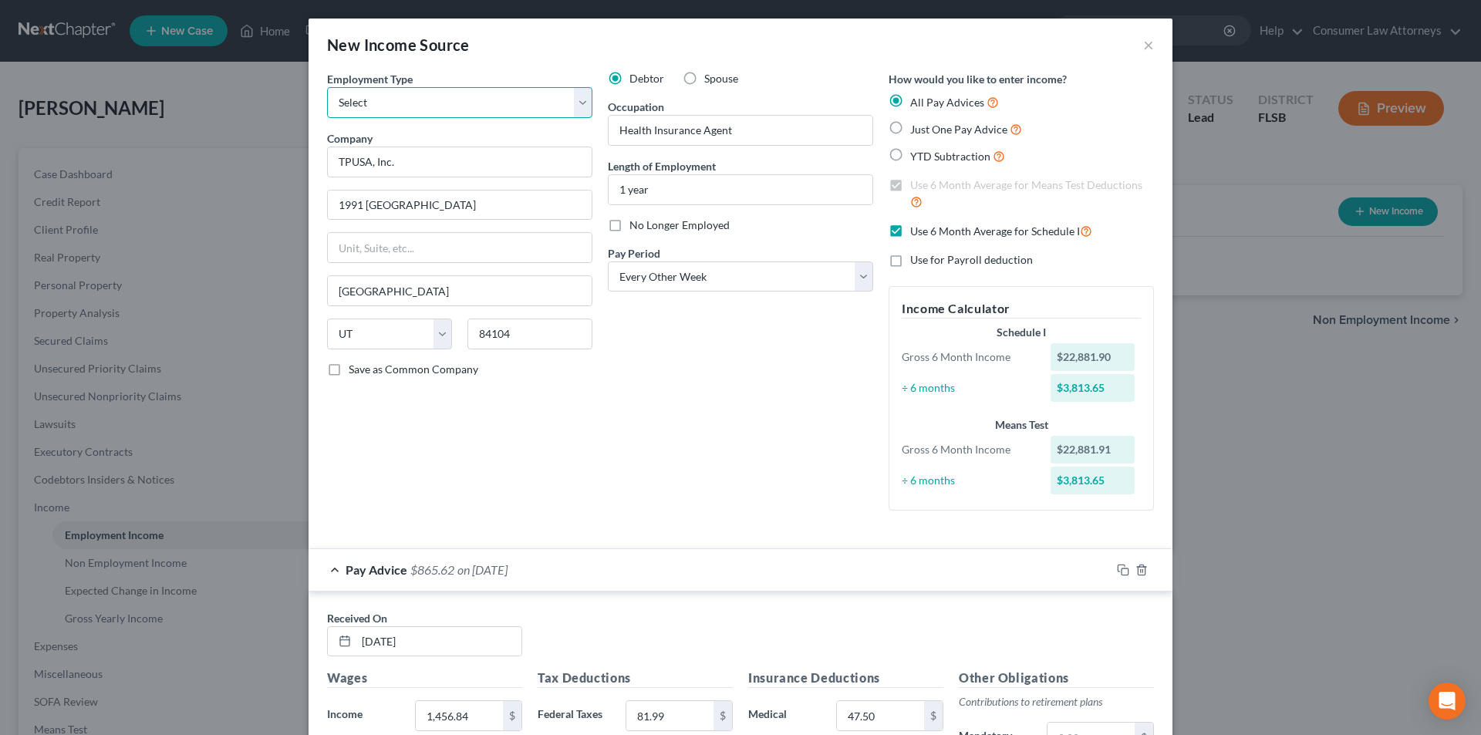
drag, startPoint x: 494, startPoint y: 110, endPoint x: 481, endPoint y: 116, distance: 14.8
click at [494, 110] on select "Select Full or [DEMOGRAPHIC_DATA] Employment Self Employment" at bounding box center [459, 102] width 265 height 31
click at [327, 87] on select "Select Full or [DEMOGRAPHIC_DATA] Employment Self Employment" at bounding box center [459, 102] width 265 height 31
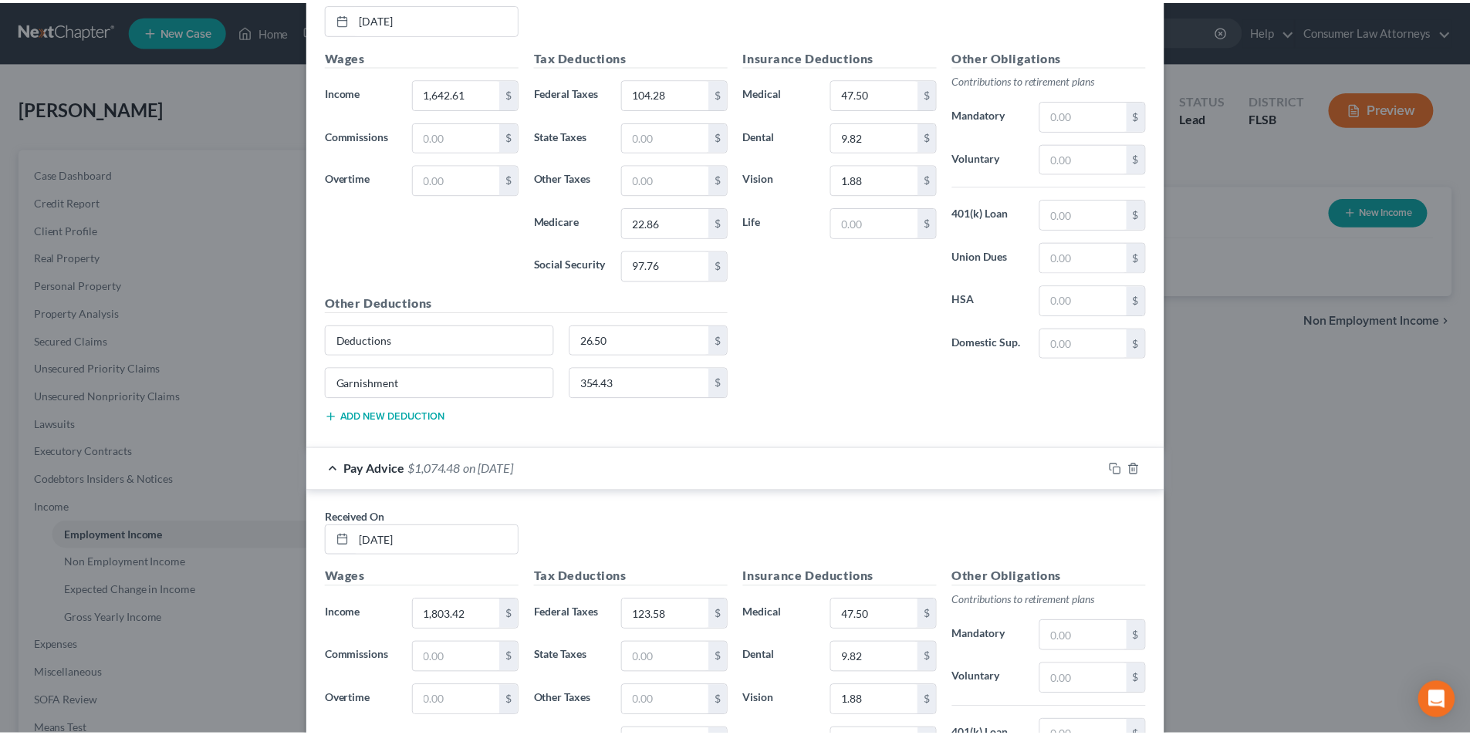
scroll to position [6032, 0]
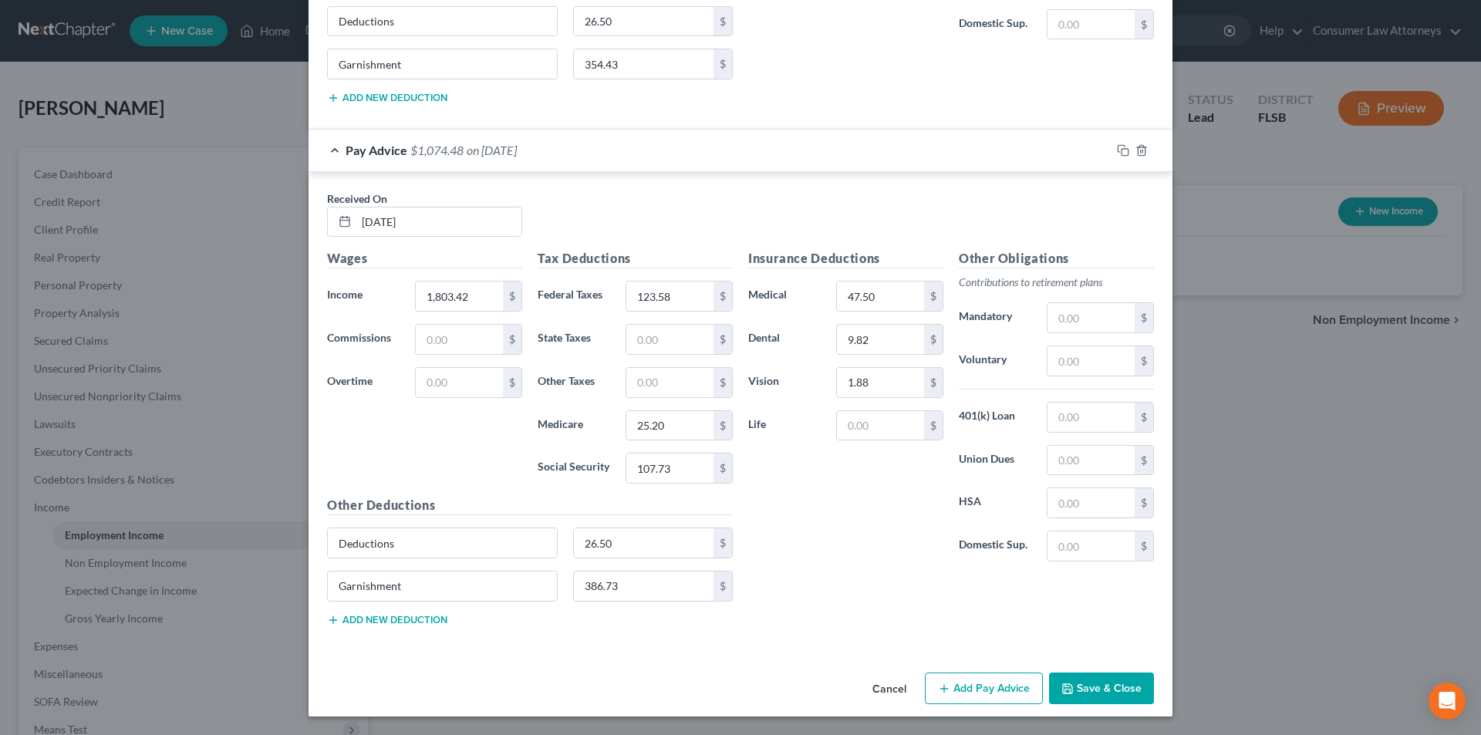
click at [1102, 690] on button "Save & Close" at bounding box center [1101, 689] width 105 height 32
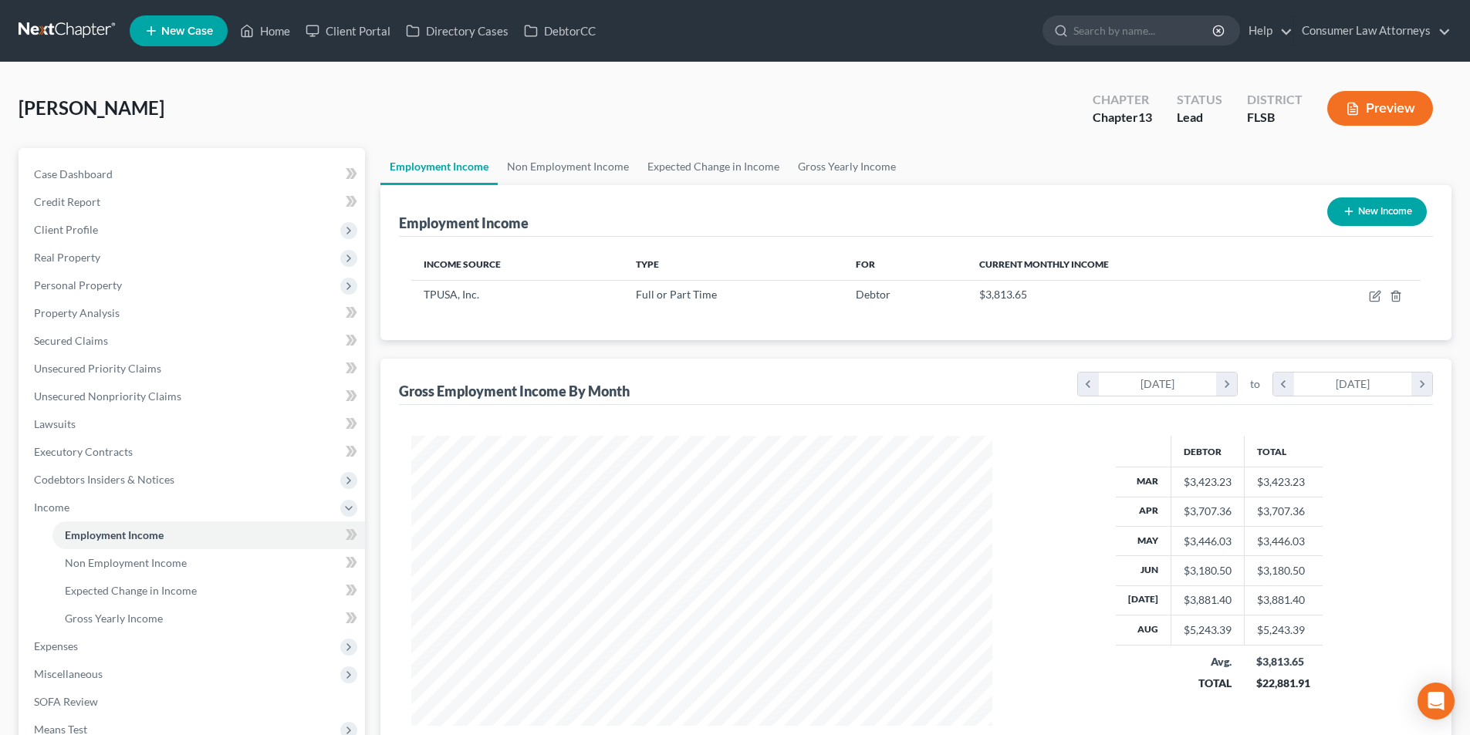
scroll to position [771211, 770892]
click at [595, 167] on link "Non Employment Income" at bounding box center [568, 166] width 140 height 37
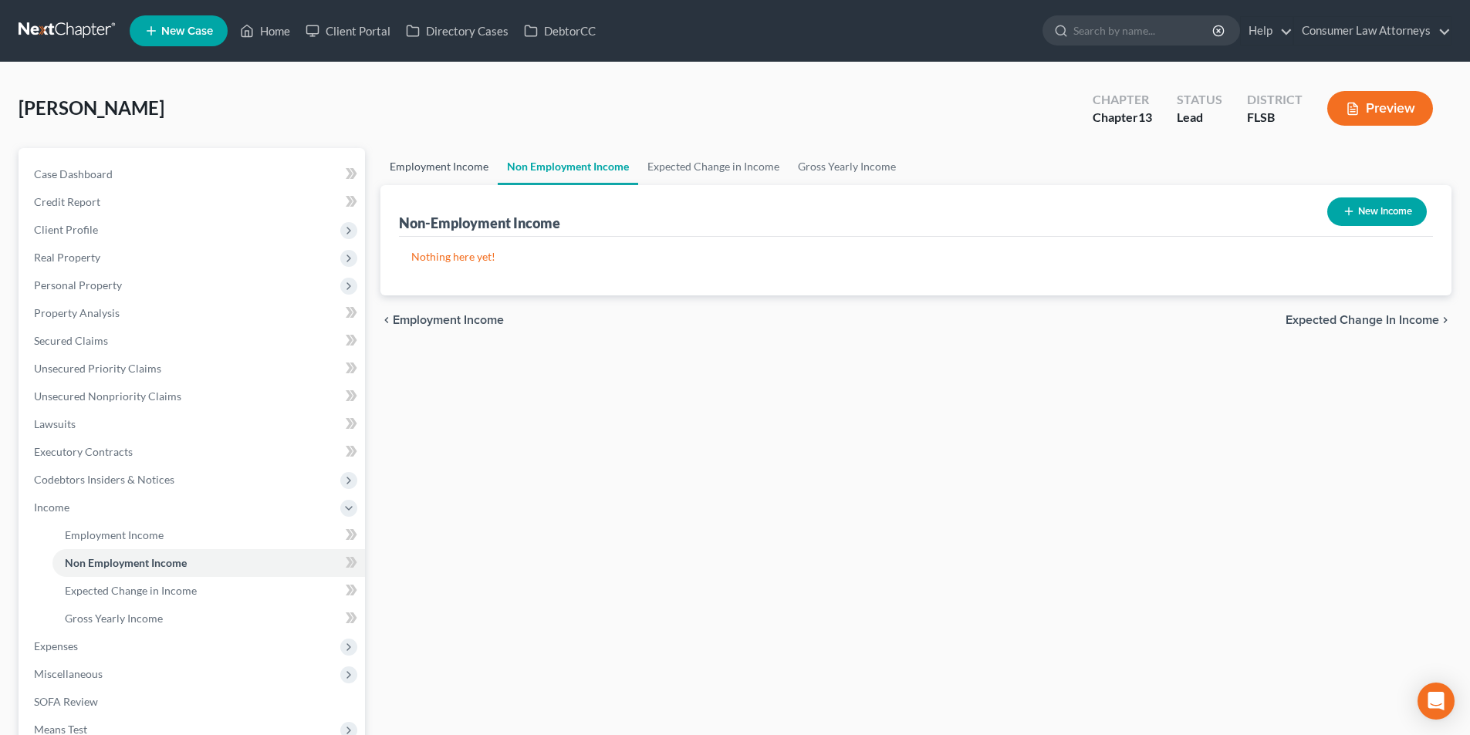
click at [464, 169] on link "Employment Income" at bounding box center [438, 166] width 117 height 37
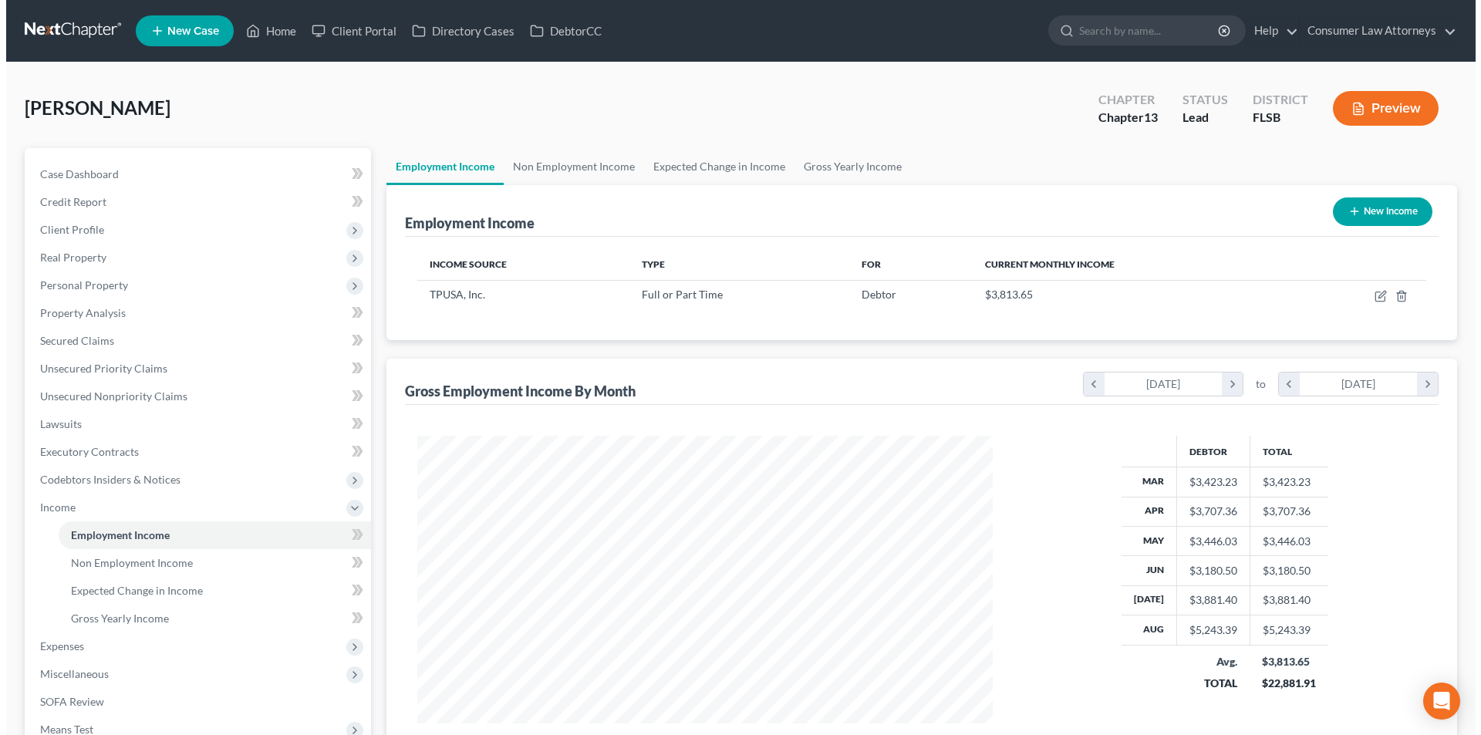
scroll to position [288, 606]
click at [1362, 222] on button "New Income" at bounding box center [1377, 212] width 100 height 29
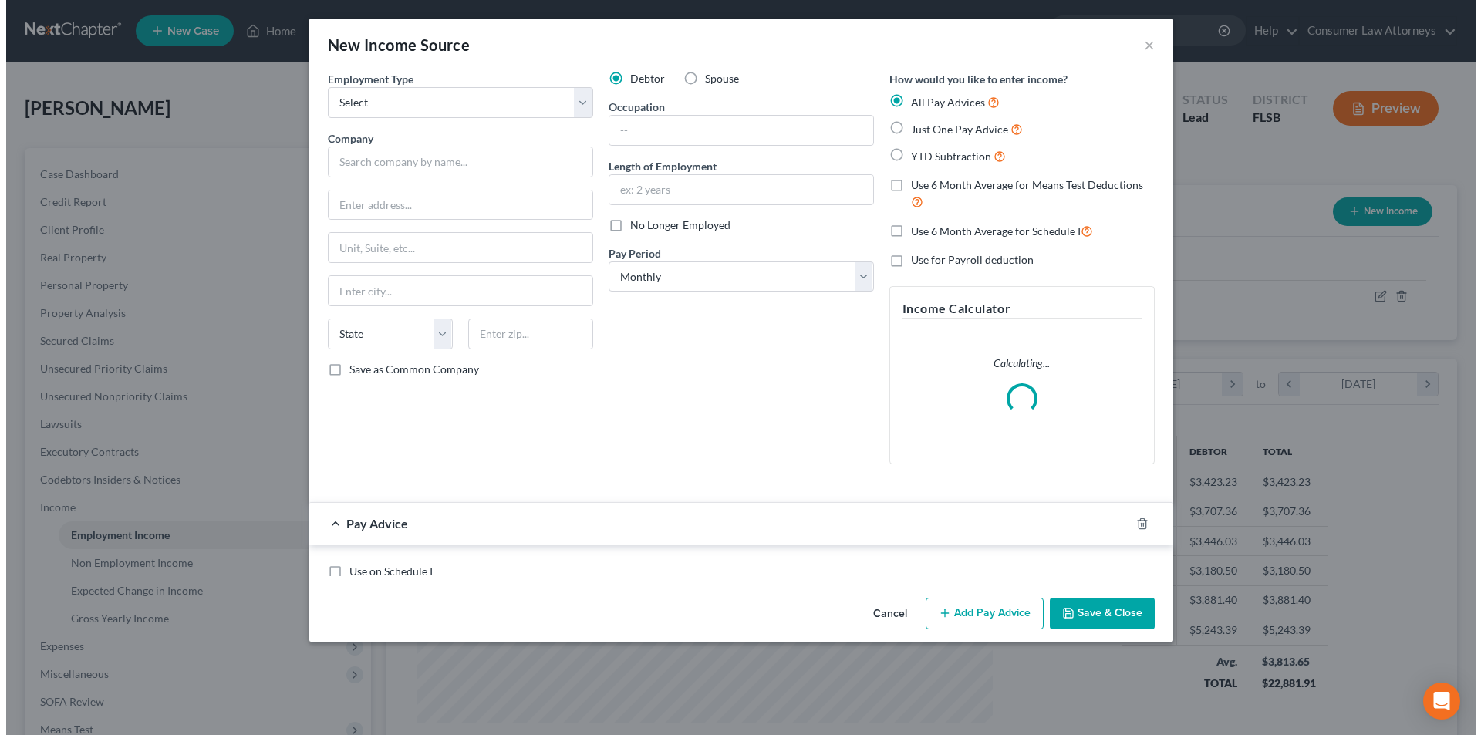
scroll to position [290, 612]
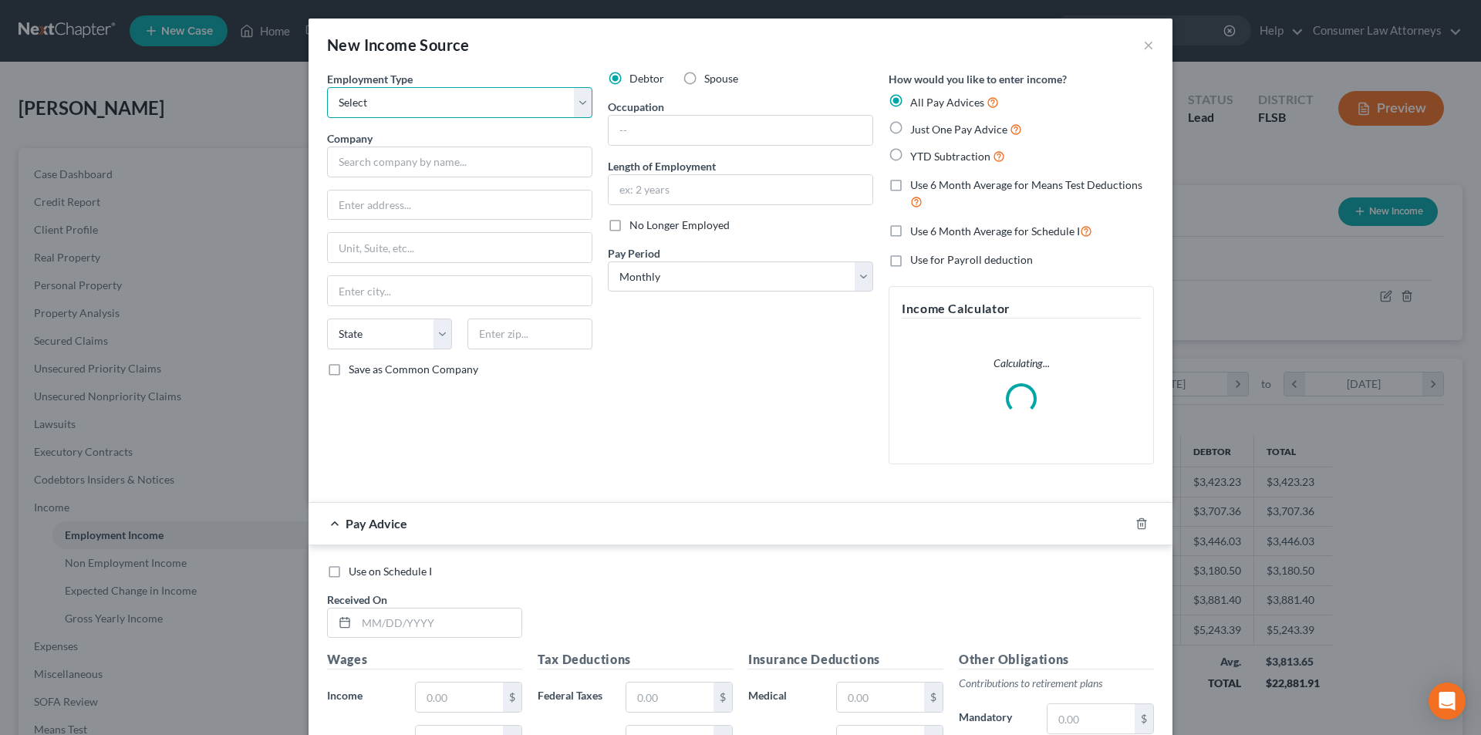
drag, startPoint x: 468, startPoint y: 106, endPoint x: 449, endPoint y: 114, distance: 20.1
click at [467, 106] on select "Select Full or [DEMOGRAPHIC_DATA] Employment Self Employment" at bounding box center [459, 102] width 265 height 31
click at [327, 87] on select "Select Full or [DEMOGRAPHIC_DATA] Employment Self Employment" at bounding box center [459, 102] width 265 height 31
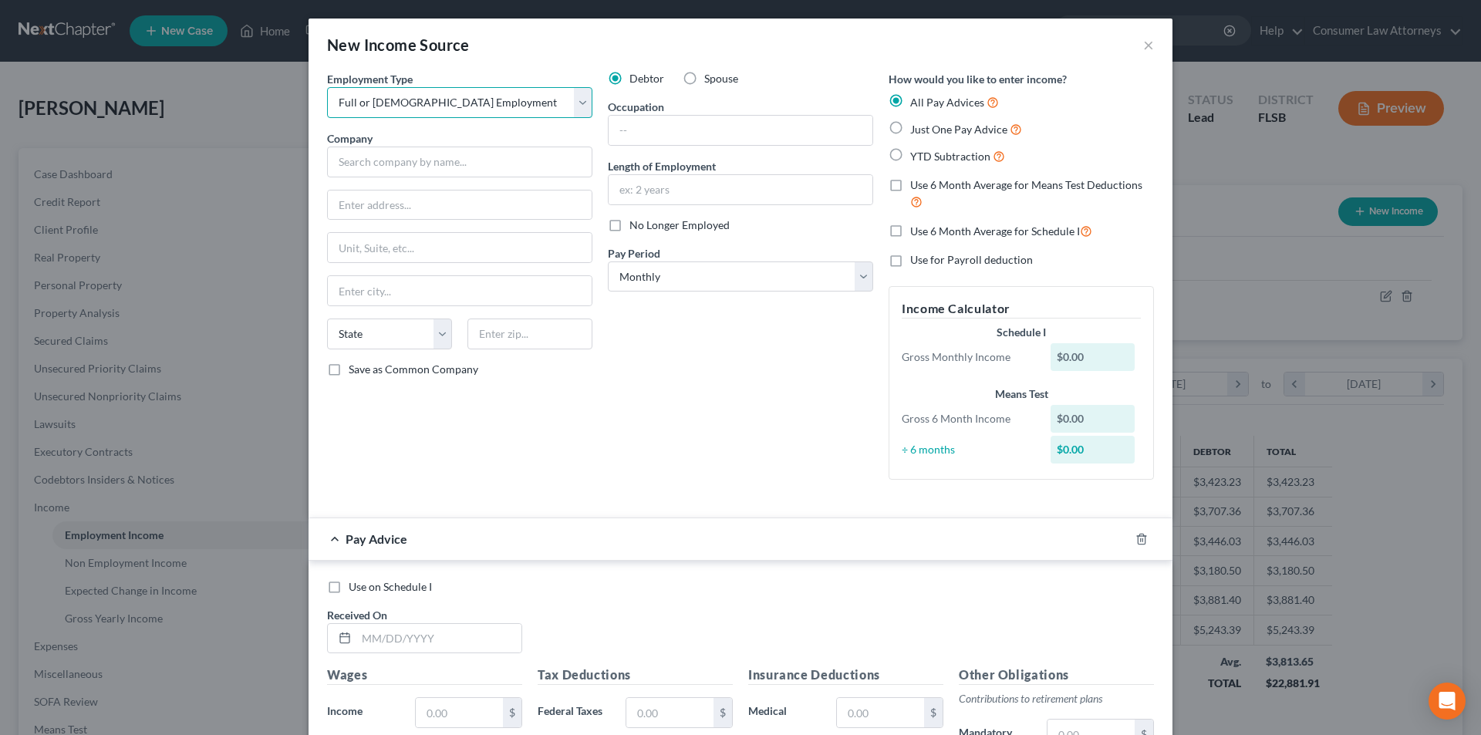
drag, startPoint x: 519, startPoint y: 104, endPoint x: 510, endPoint y: 113, distance: 13.1
click at [519, 104] on select "Select Full or [DEMOGRAPHIC_DATA] Employment Self Employment" at bounding box center [459, 102] width 265 height 31
click at [327, 87] on select "Select Full or [DEMOGRAPHIC_DATA] Employment Self Employment" at bounding box center [459, 102] width 265 height 31
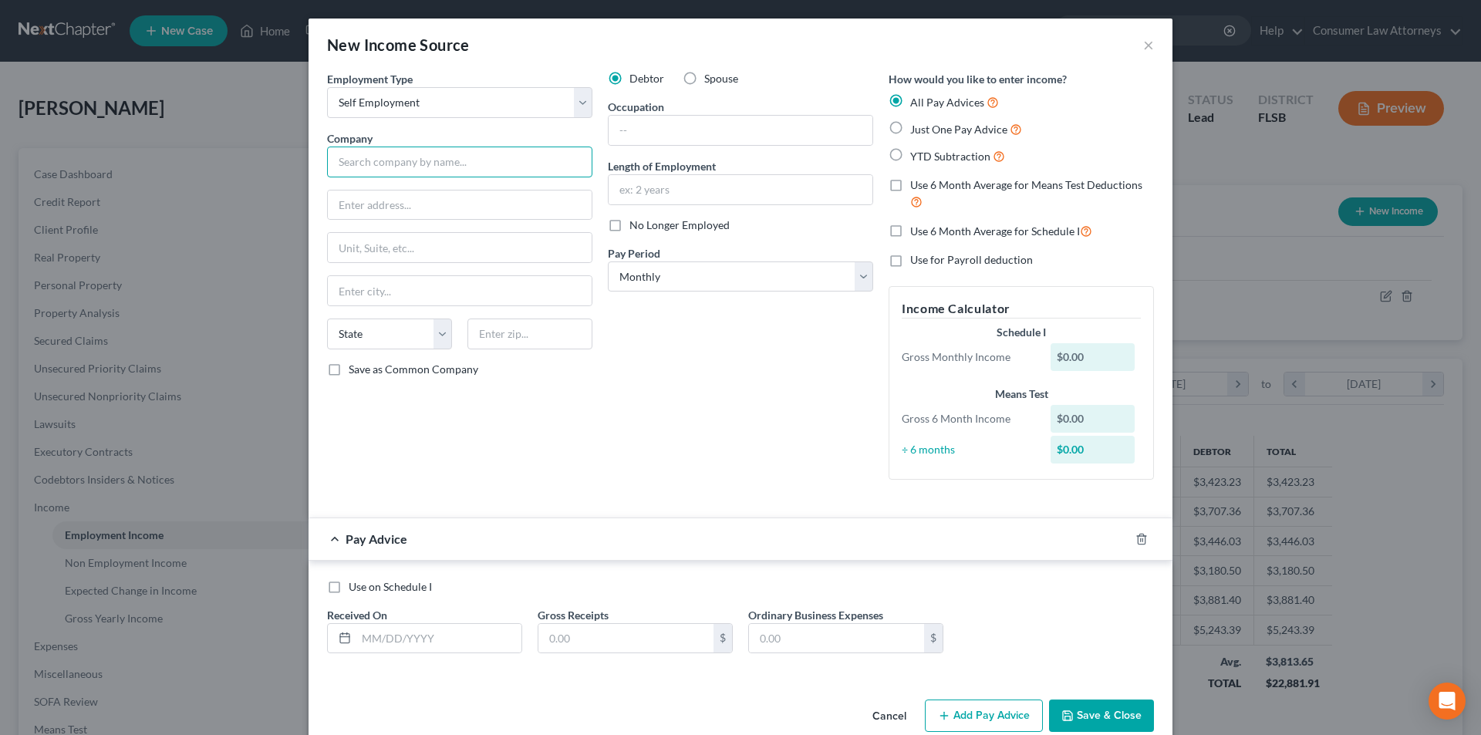
click at [436, 163] on input "text" at bounding box center [459, 162] width 265 height 31
click at [401, 188] on div "Uber" at bounding box center [419, 188] width 160 height 15
click at [695, 132] on input "text" at bounding box center [741, 130] width 264 height 29
click at [684, 281] on select "Select Monthly Twice Monthly Every Other Week Weekly" at bounding box center [740, 277] width 265 height 31
click at [608, 262] on select "Select Monthly Twice Monthly Every Other Week Weekly" at bounding box center [740, 277] width 265 height 31
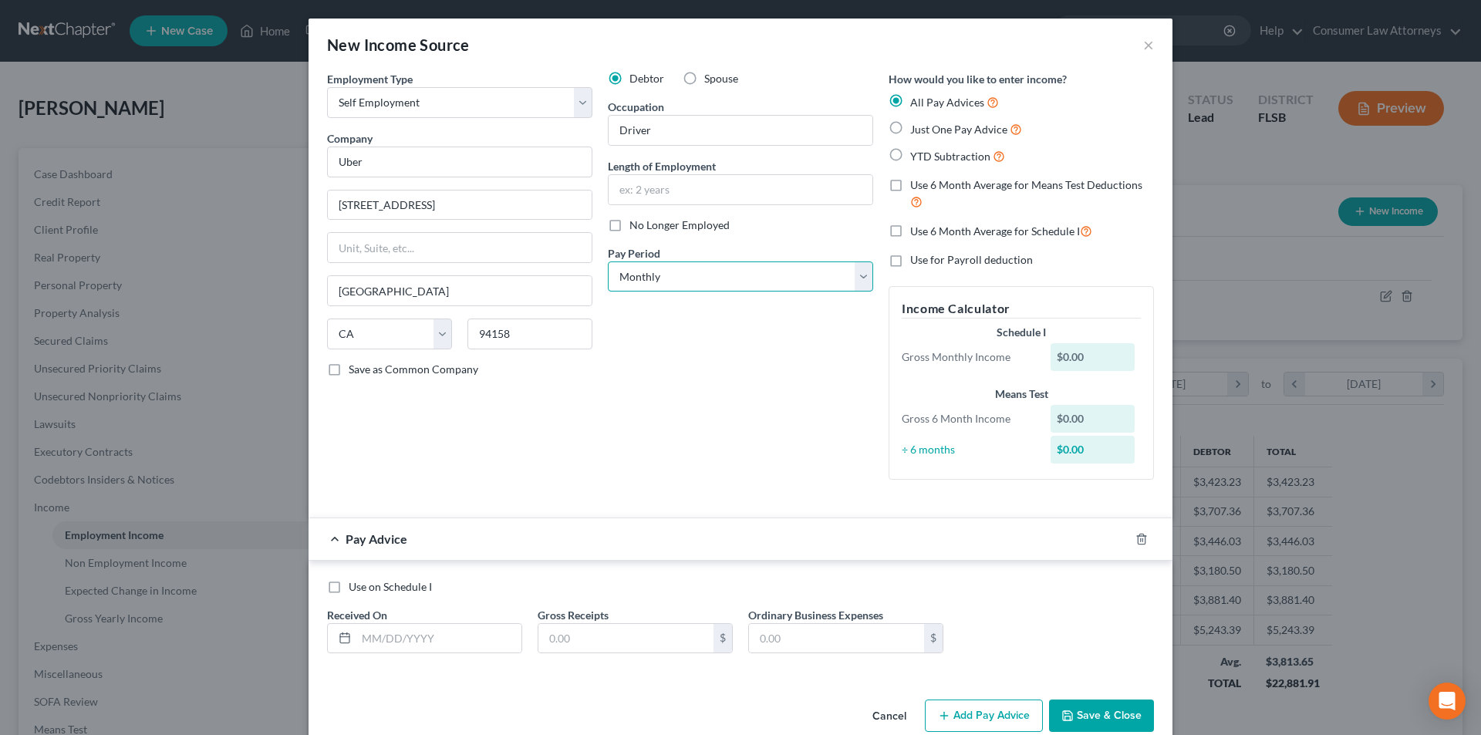
scroll to position [28, 0]
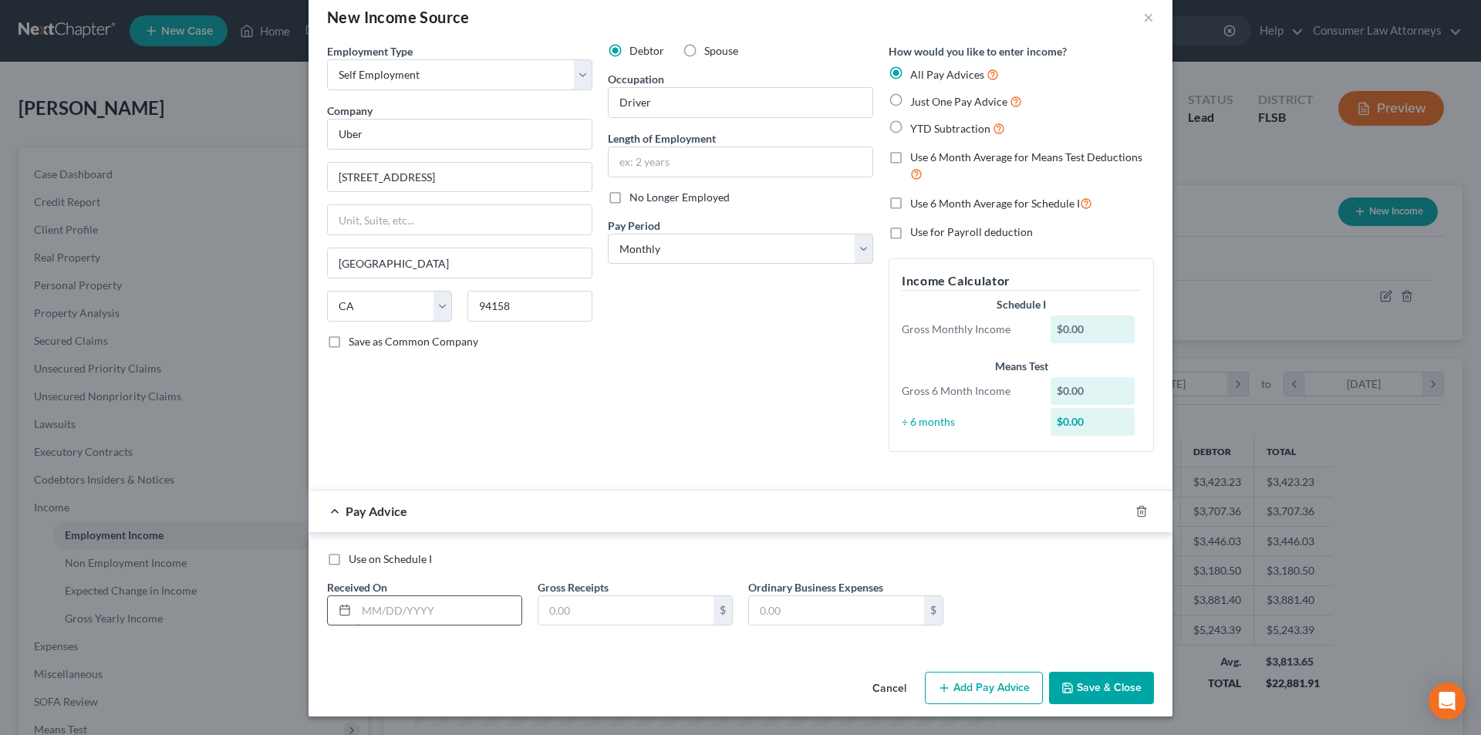
click at [408, 620] on input "text" at bounding box center [438, 610] width 165 height 29
click at [559, 610] on input "text" at bounding box center [626, 610] width 175 height 29
click at [966, 682] on button "Add Pay Advice" at bounding box center [984, 688] width 118 height 32
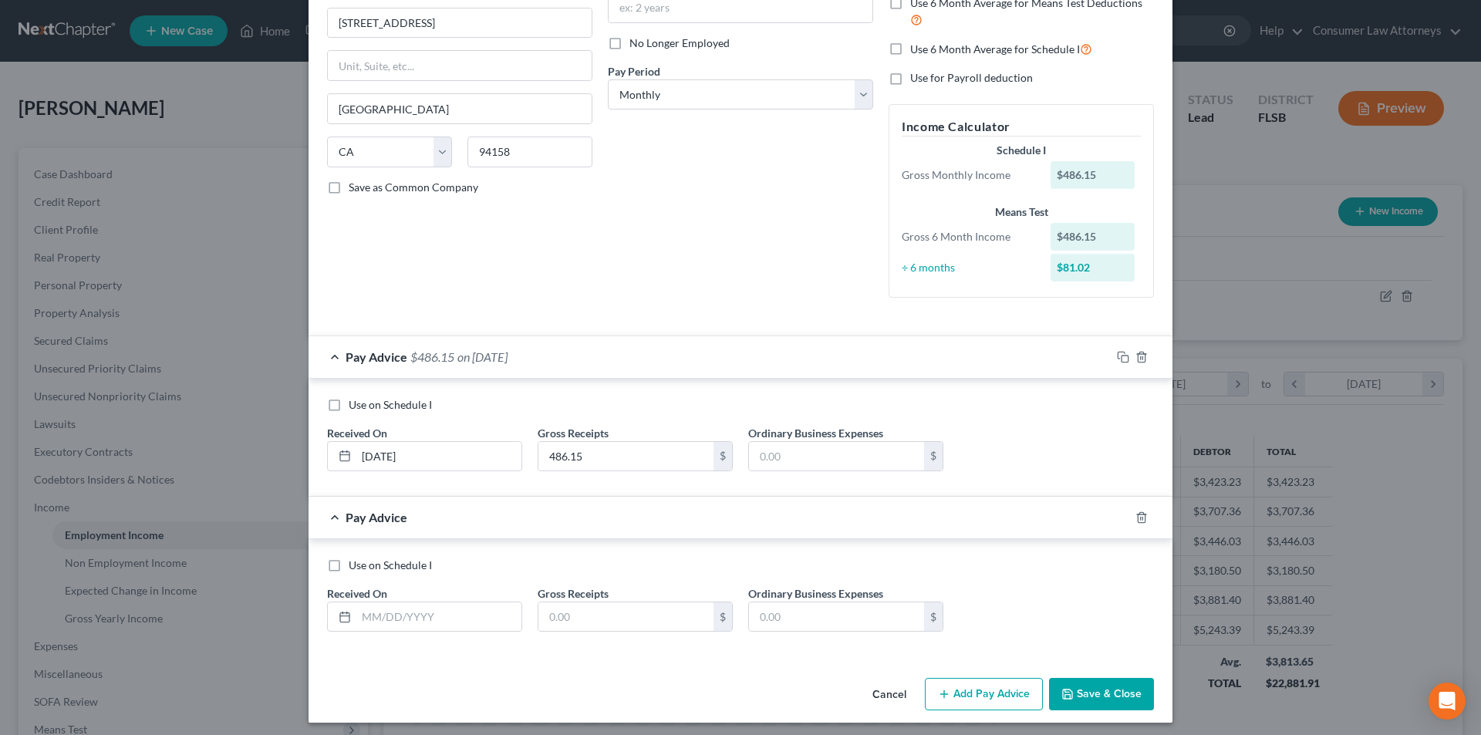
scroll to position [188, 0]
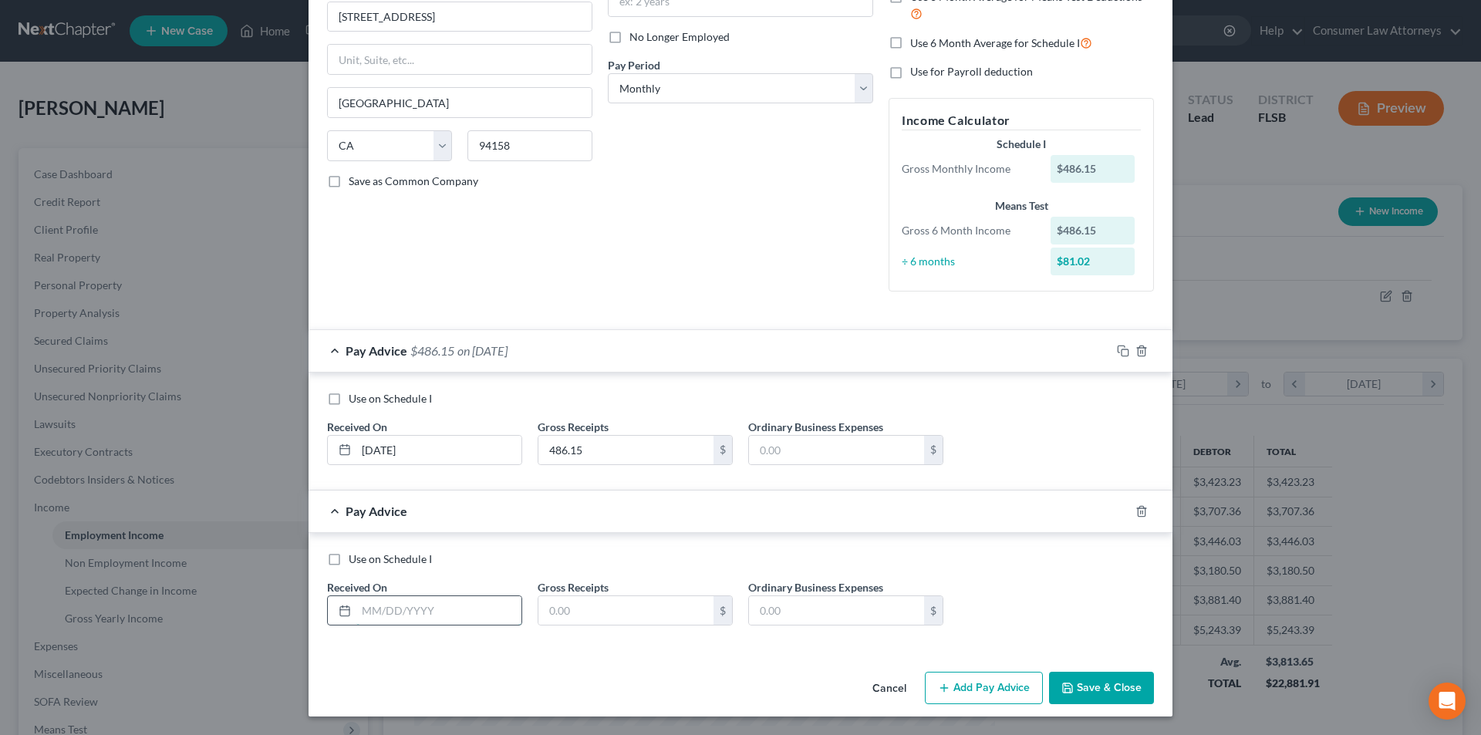
click at [427, 610] on input "text" at bounding box center [438, 610] width 165 height 29
click at [426, 609] on input "07/" at bounding box center [438, 610] width 165 height 29
click at [555, 611] on input "text" at bounding box center [626, 610] width 175 height 29
click at [957, 686] on button "Add Pay Advice" at bounding box center [984, 688] width 118 height 32
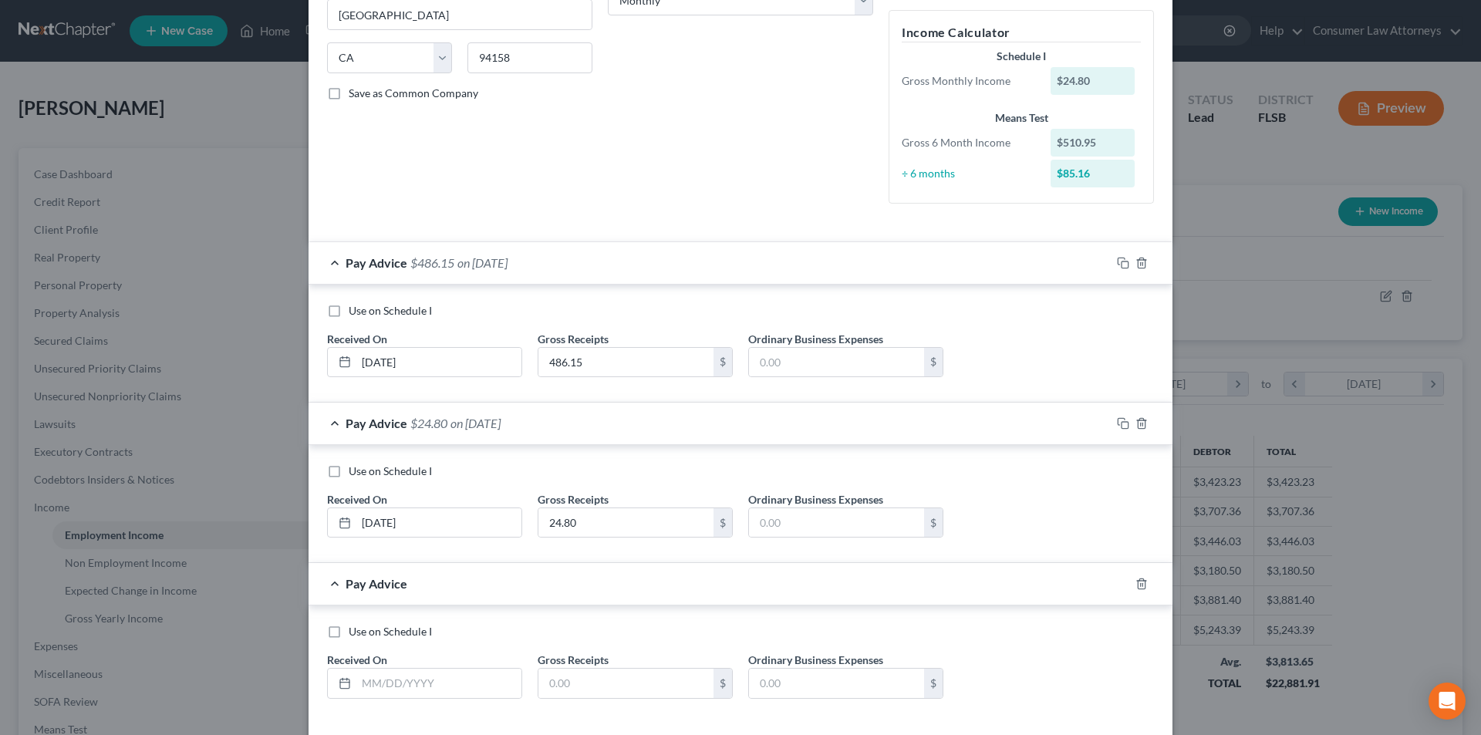
scroll to position [349, 0]
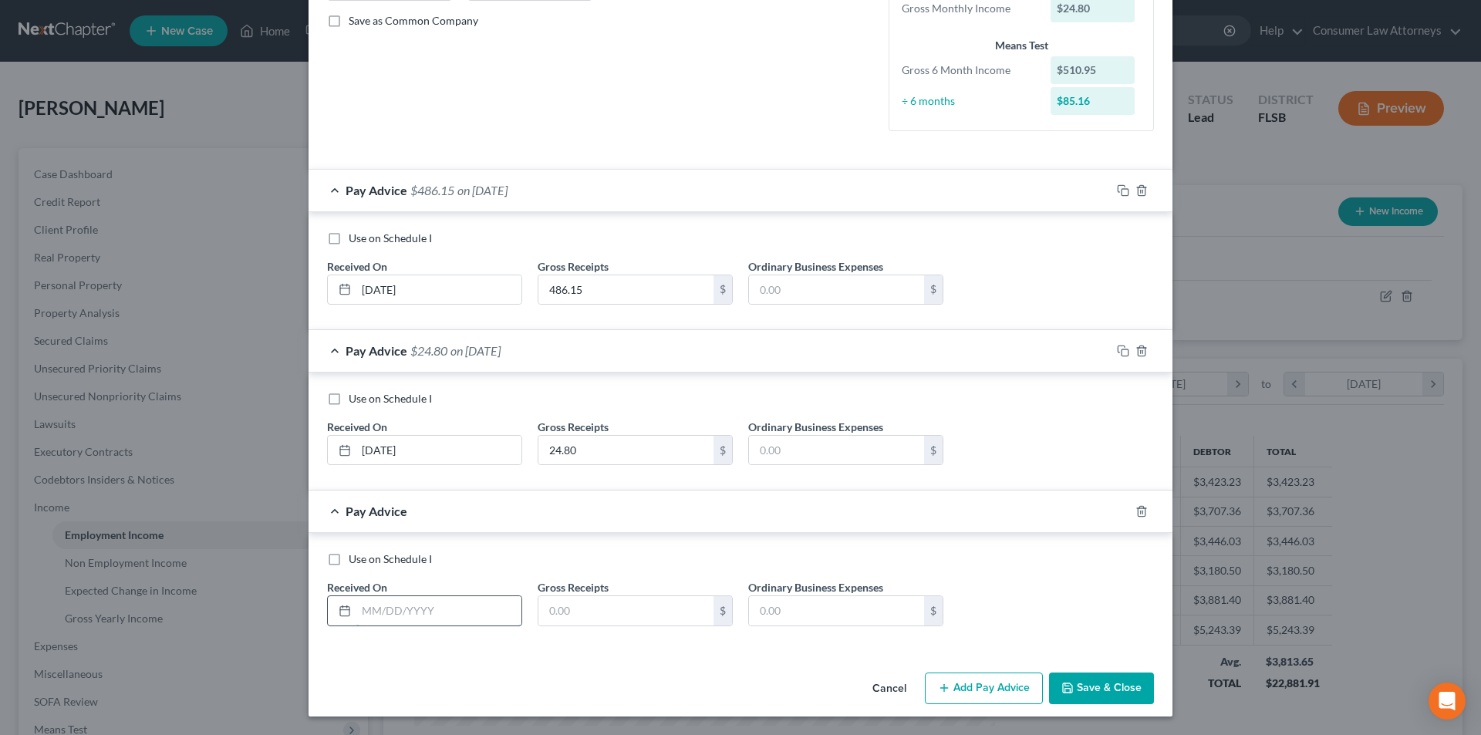
click at [414, 611] on input "text" at bounding box center [438, 610] width 165 height 29
click at [560, 603] on input "text" at bounding box center [626, 610] width 175 height 29
click at [970, 690] on button "Add Pay Advice" at bounding box center [984, 689] width 118 height 32
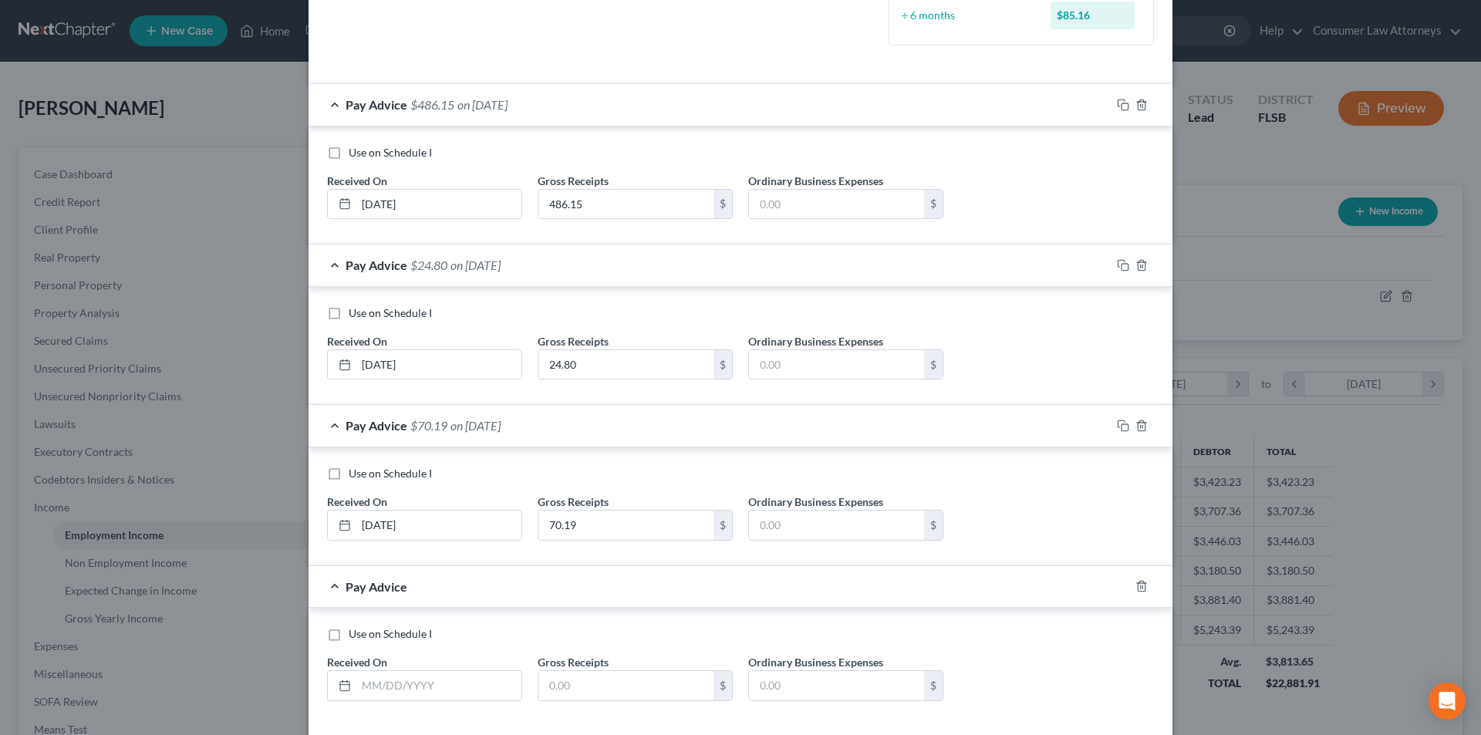
scroll to position [509, 0]
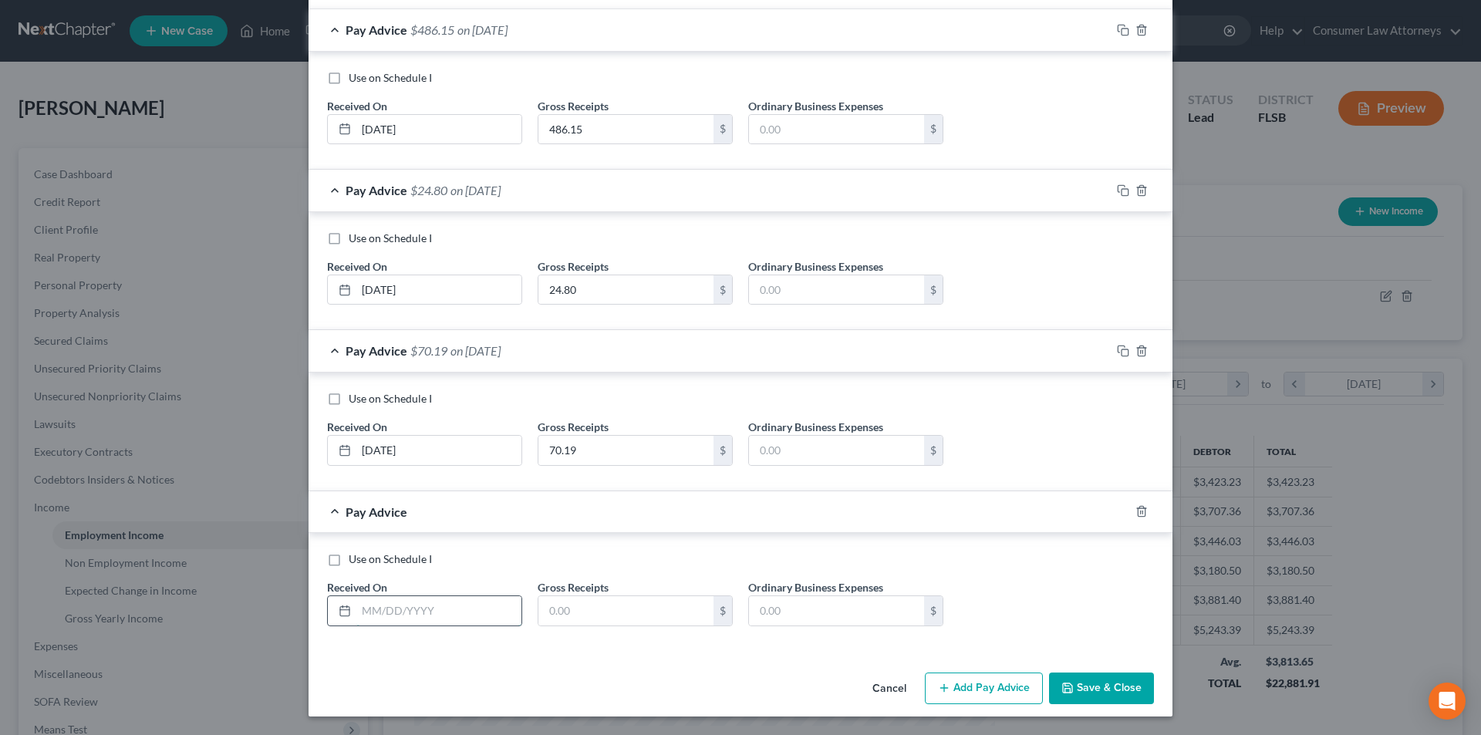
click at [411, 610] on input "text" at bounding box center [438, 610] width 165 height 29
click at [579, 616] on input "text" at bounding box center [626, 610] width 175 height 29
click at [980, 690] on button "Add Pay Advice" at bounding box center [984, 689] width 118 height 32
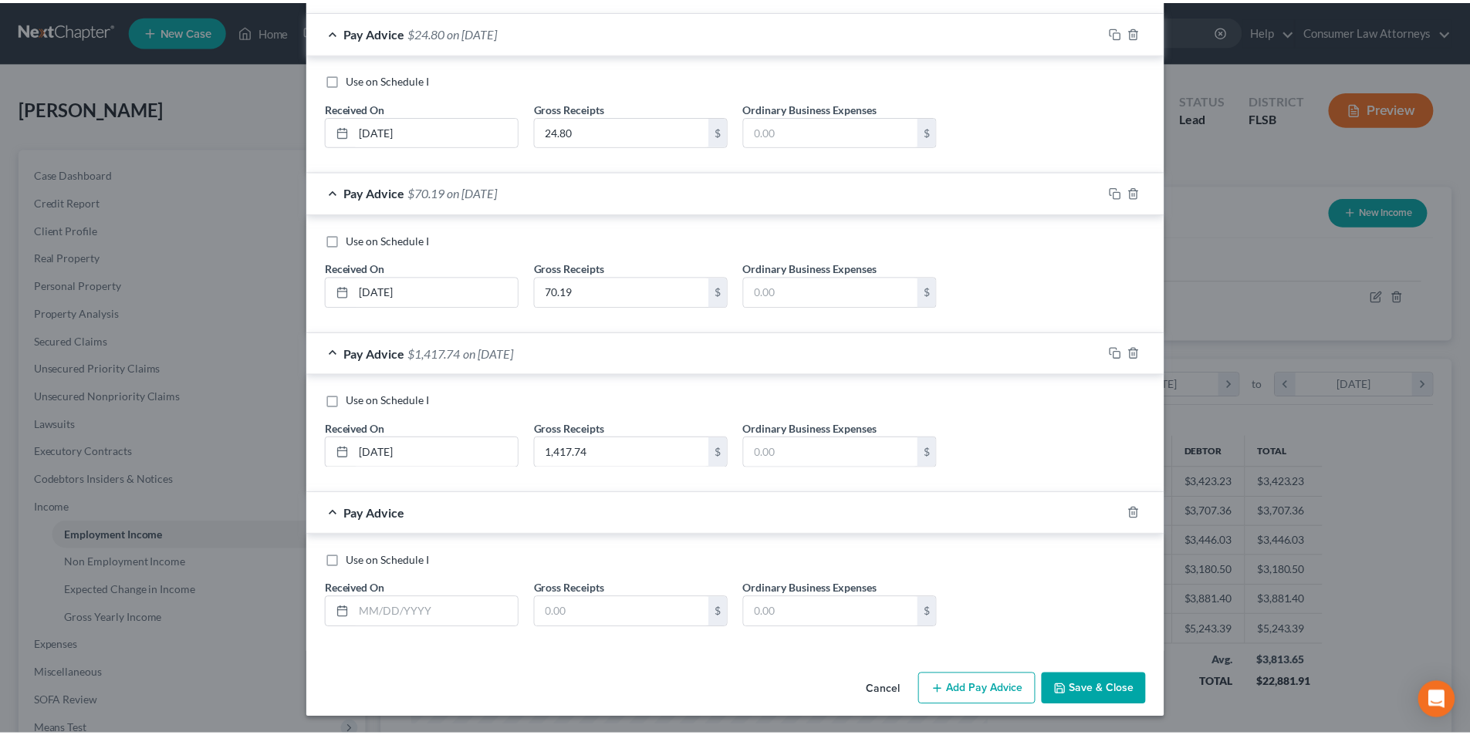
scroll to position [670, 0]
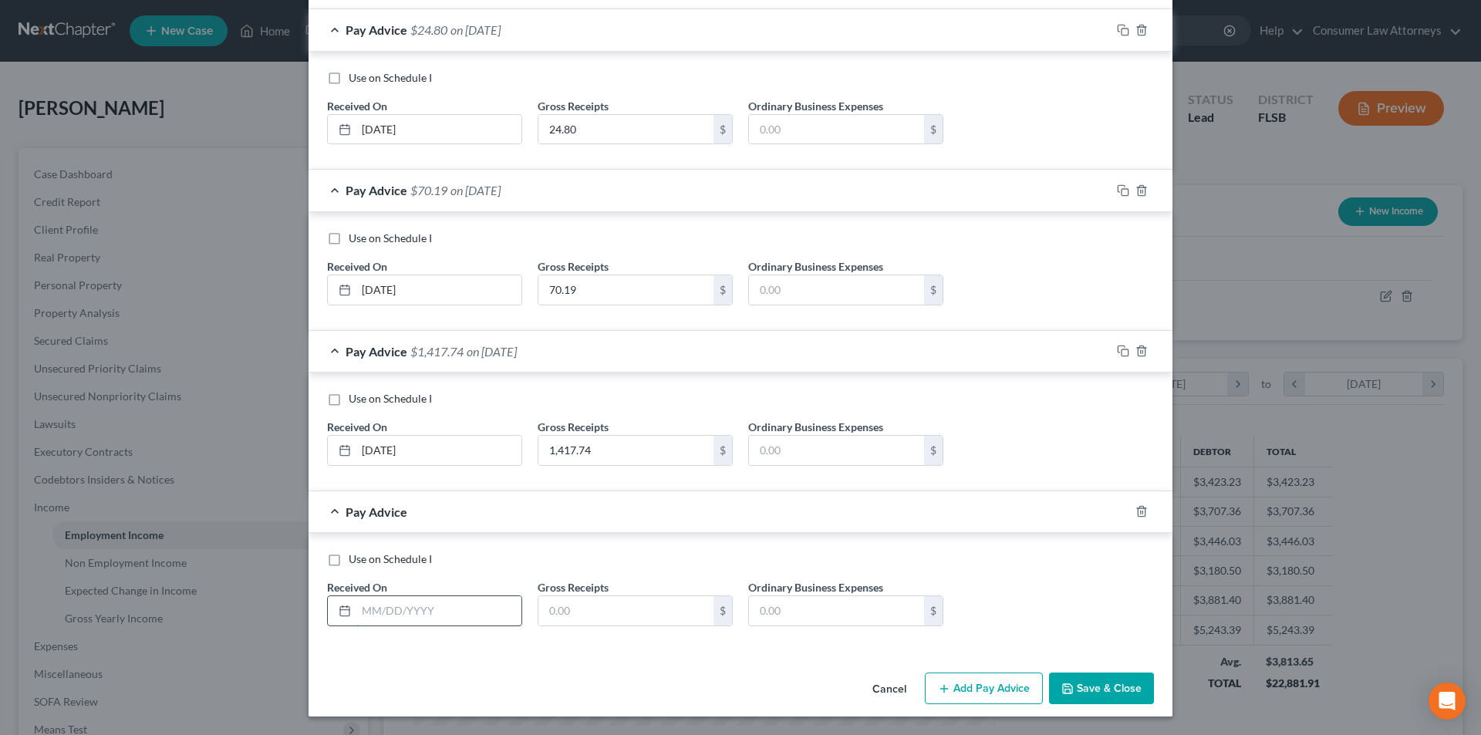
click at [477, 601] on input "text" at bounding box center [438, 610] width 165 height 29
click at [594, 601] on input "text" at bounding box center [626, 610] width 175 height 29
click at [1097, 693] on button "Save & Close" at bounding box center [1101, 689] width 105 height 32
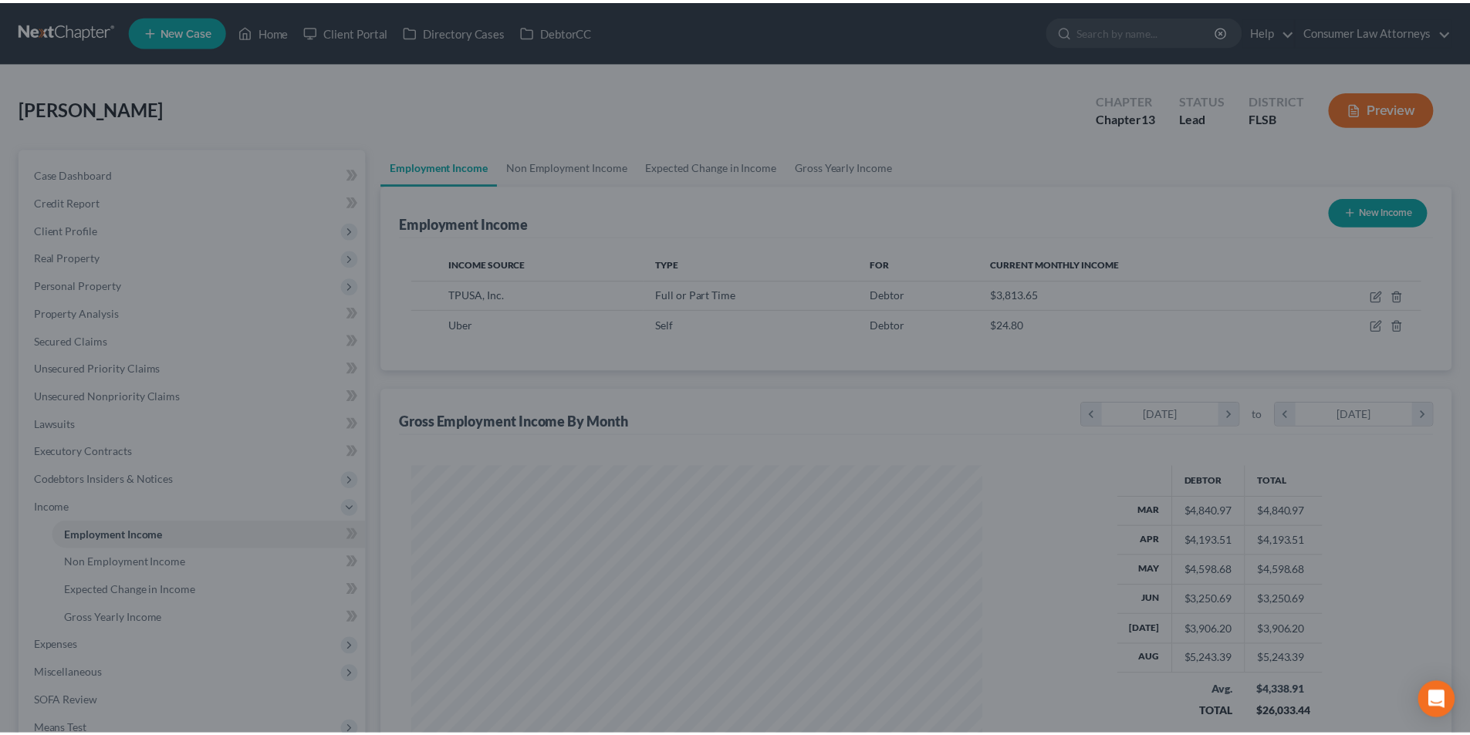
scroll to position [771211, 770892]
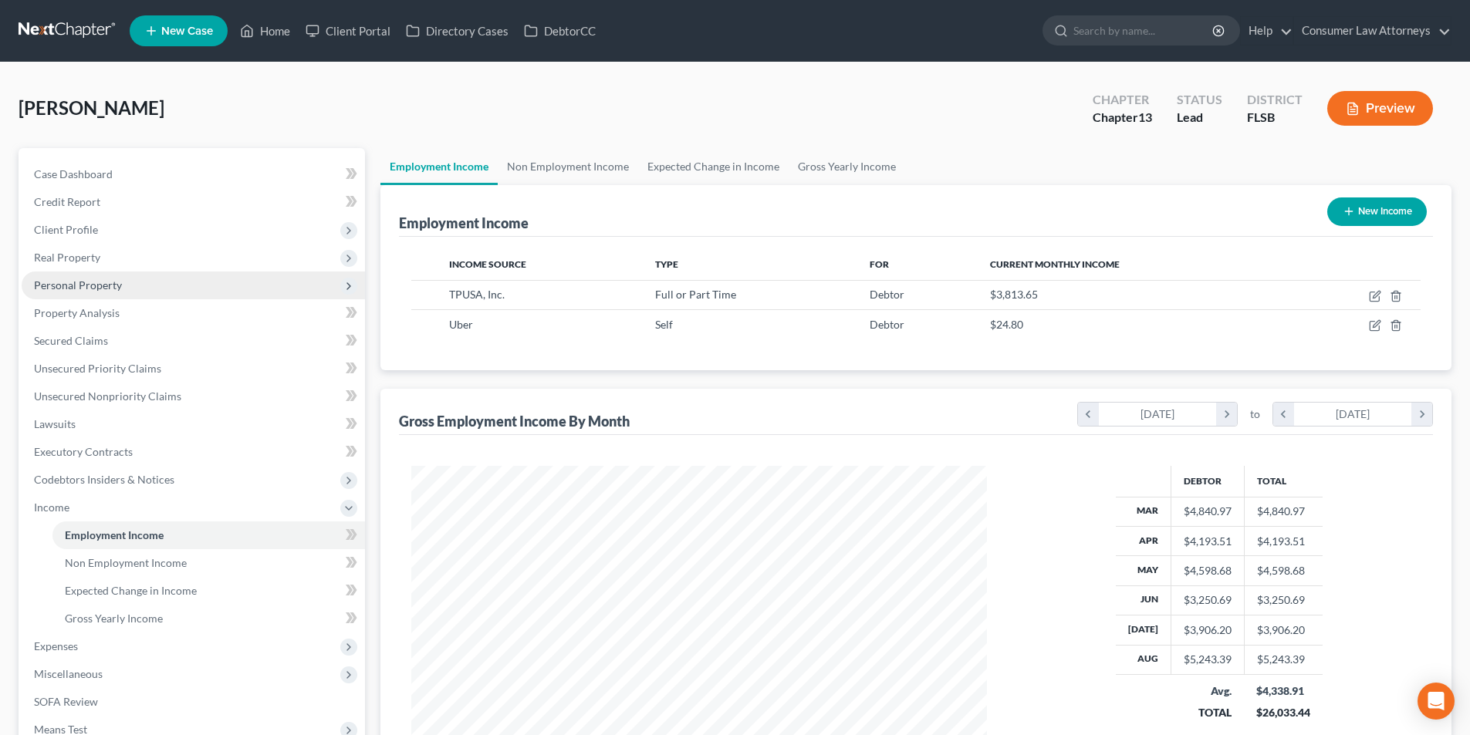
click at [117, 283] on span "Personal Property" at bounding box center [78, 285] width 88 height 13
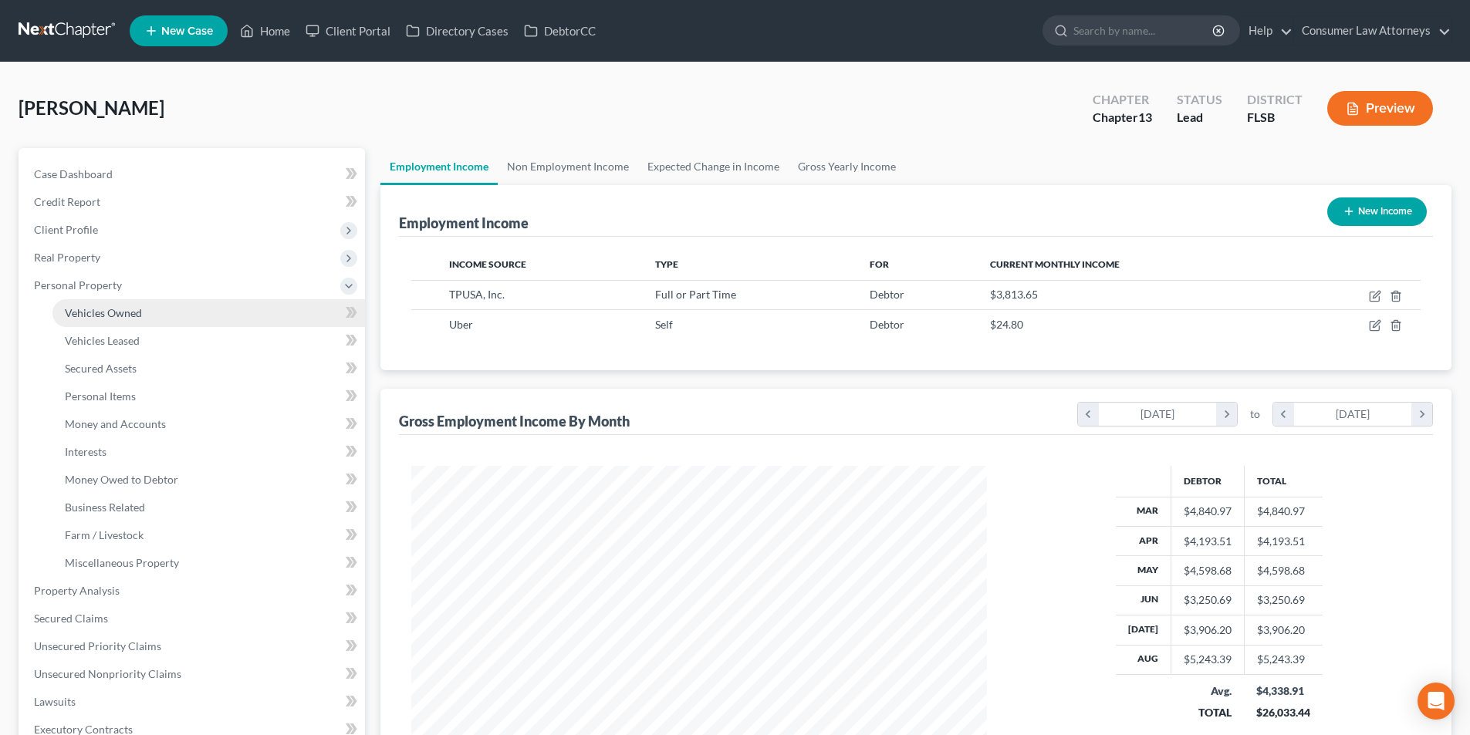
click at [137, 314] on span "Vehicles Owned" at bounding box center [103, 312] width 77 height 13
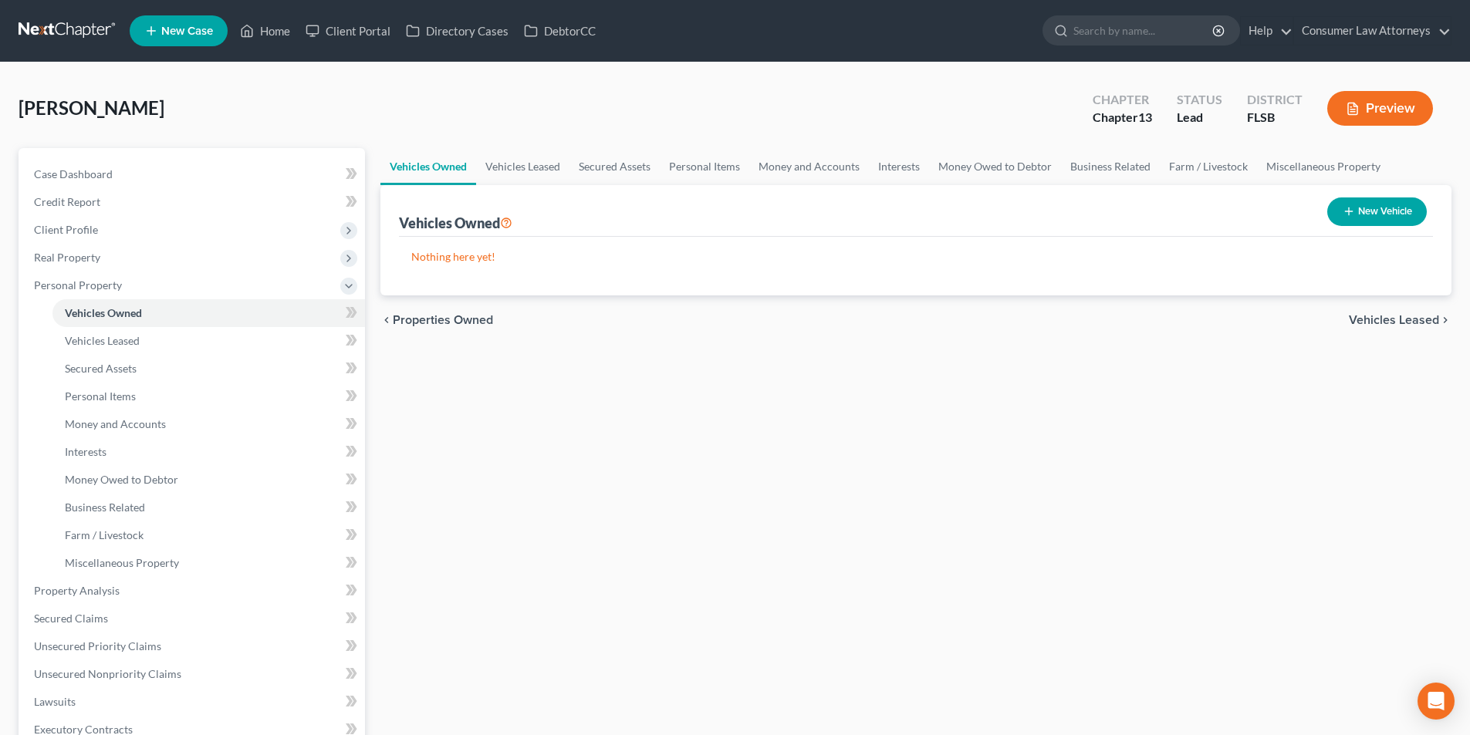
click at [1359, 214] on button "New Vehicle" at bounding box center [1377, 212] width 100 height 29
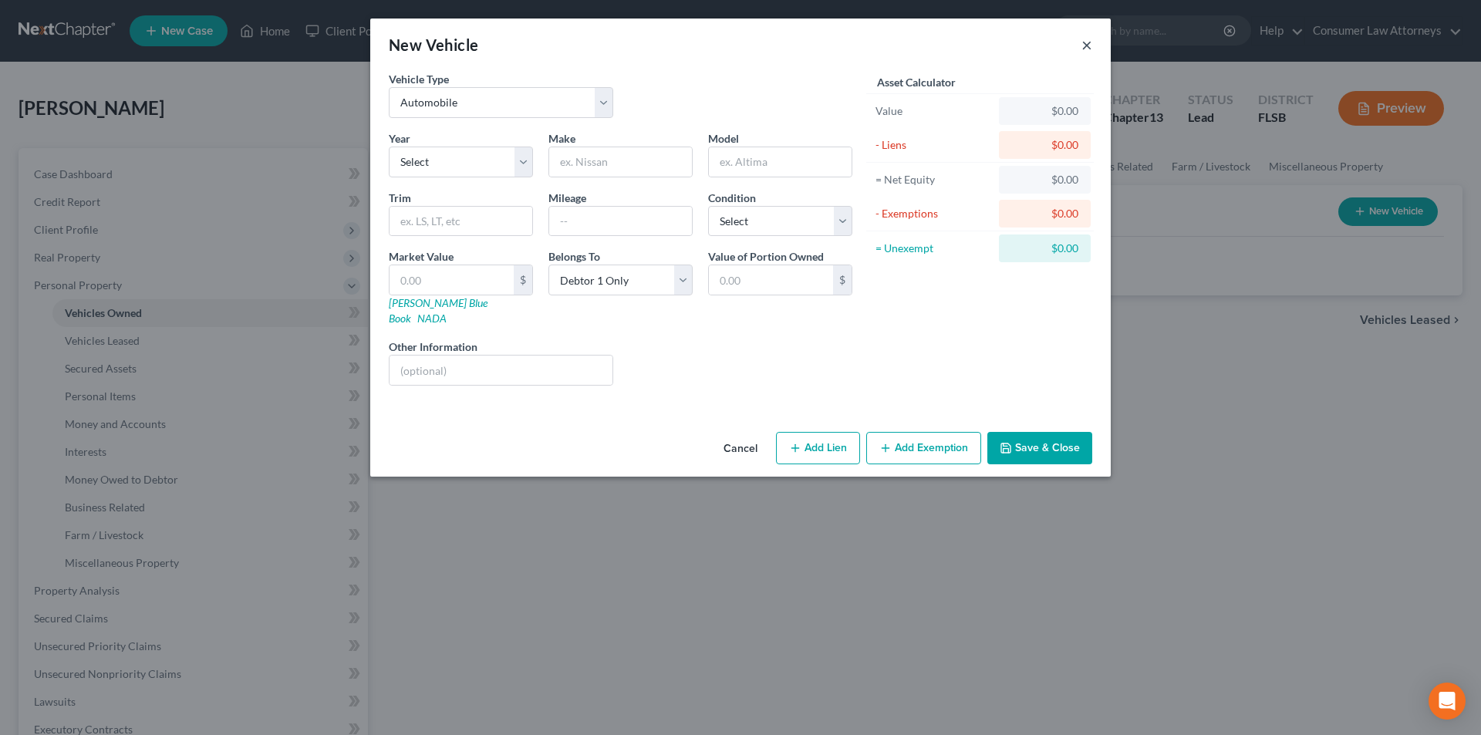
click at [1083, 49] on button "×" at bounding box center [1087, 44] width 11 height 19
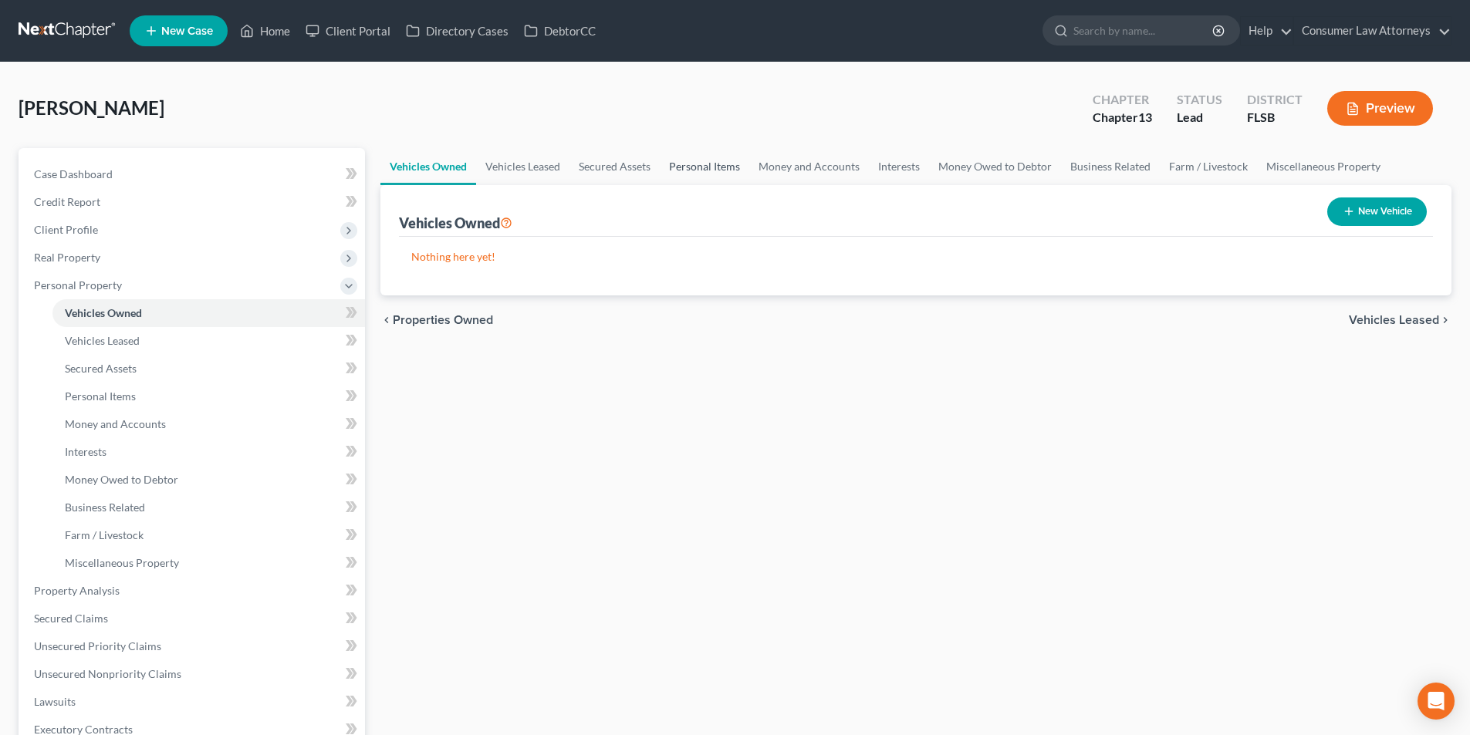
click at [710, 171] on link "Personal Items" at bounding box center [704, 166] width 89 height 37
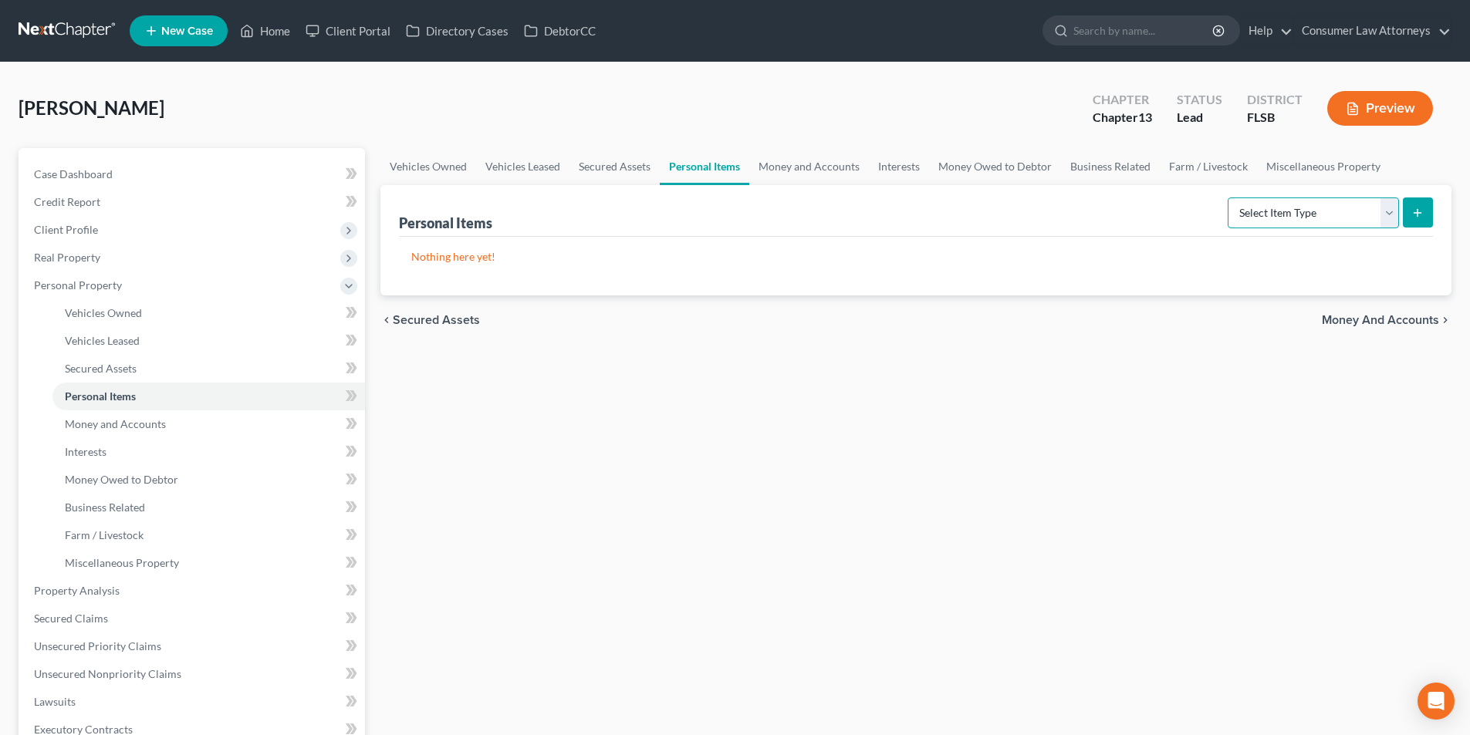
click at [1277, 217] on select "Select Item Type Clothing Collectibles Of Value Electronics Firearms Household …" at bounding box center [1312, 213] width 171 height 31
click at [1229, 198] on select "Select Item Type Clothing Collectibles Of Value Electronics Firearms Household …" at bounding box center [1312, 213] width 171 height 31
click at [1421, 211] on icon "submit" at bounding box center [1417, 213] width 12 height 12
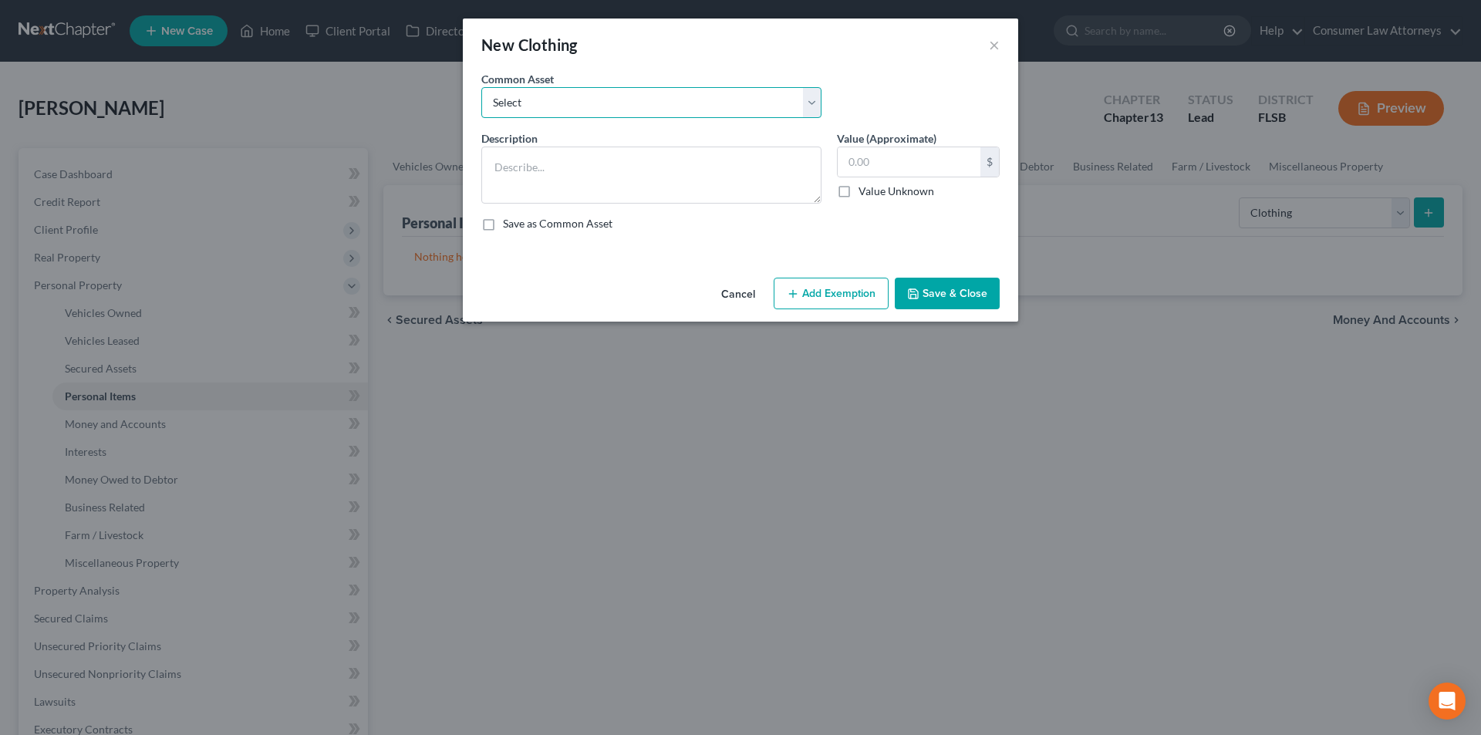
drag, startPoint x: 579, startPoint y: 103, endPoint x: 576, endPoint y: 115, distance: 12.9
click at [579, 103] on select "Select Miscellaneous clothing and wearing apparel Clothing, shoes, jackets, out…" at bounding box center [651, 102] width 340 height 31
click at [481, 87] on select "Select Miscellaneous clothing and wearing apparel Clothing, shoes, jackets, out…" at bounding box center [651, 102] width 340 height 31
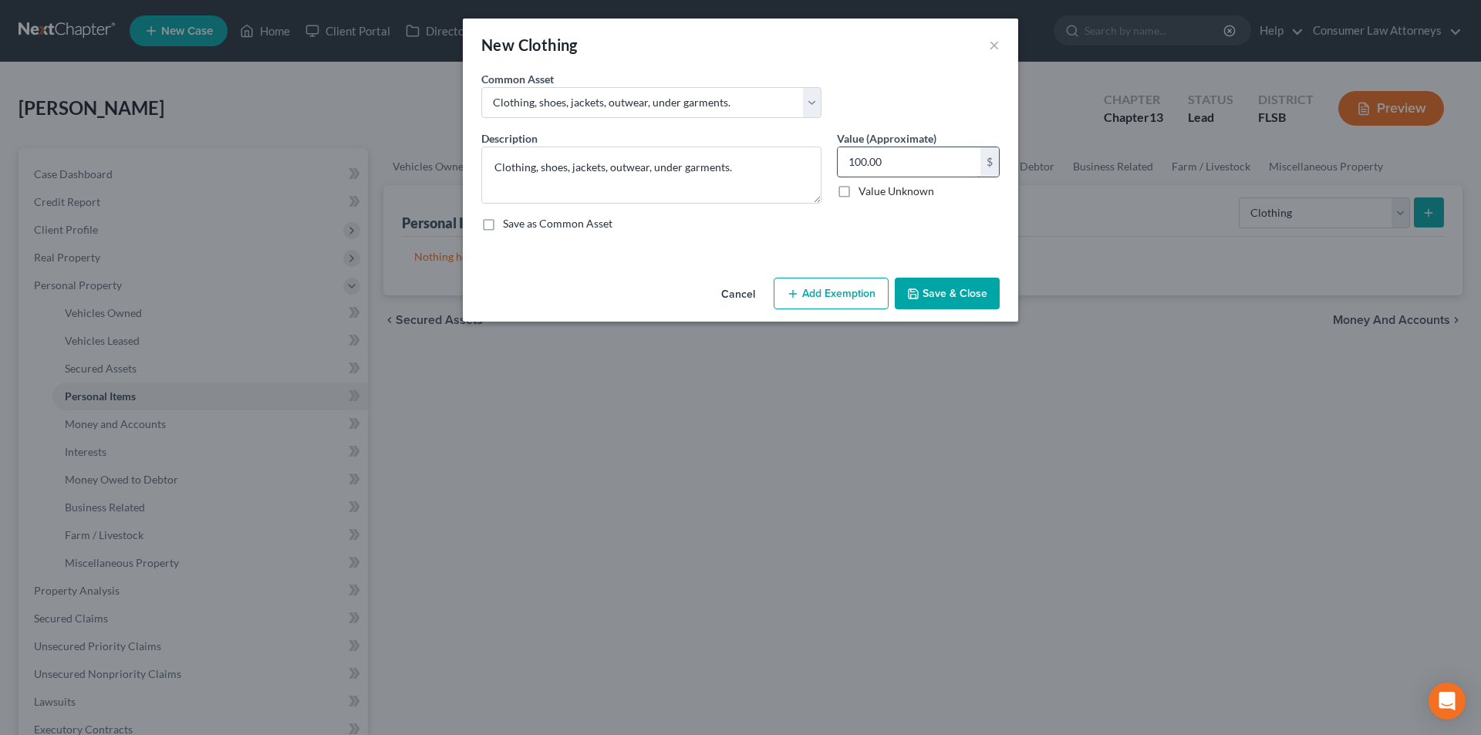
click at [895, 167] on input "100.00" at bounding box center [909, 161] width 143 height 29
click at [840, 299] on button "Add Exemption" at bounding box center [831, 294] width 115 height 32
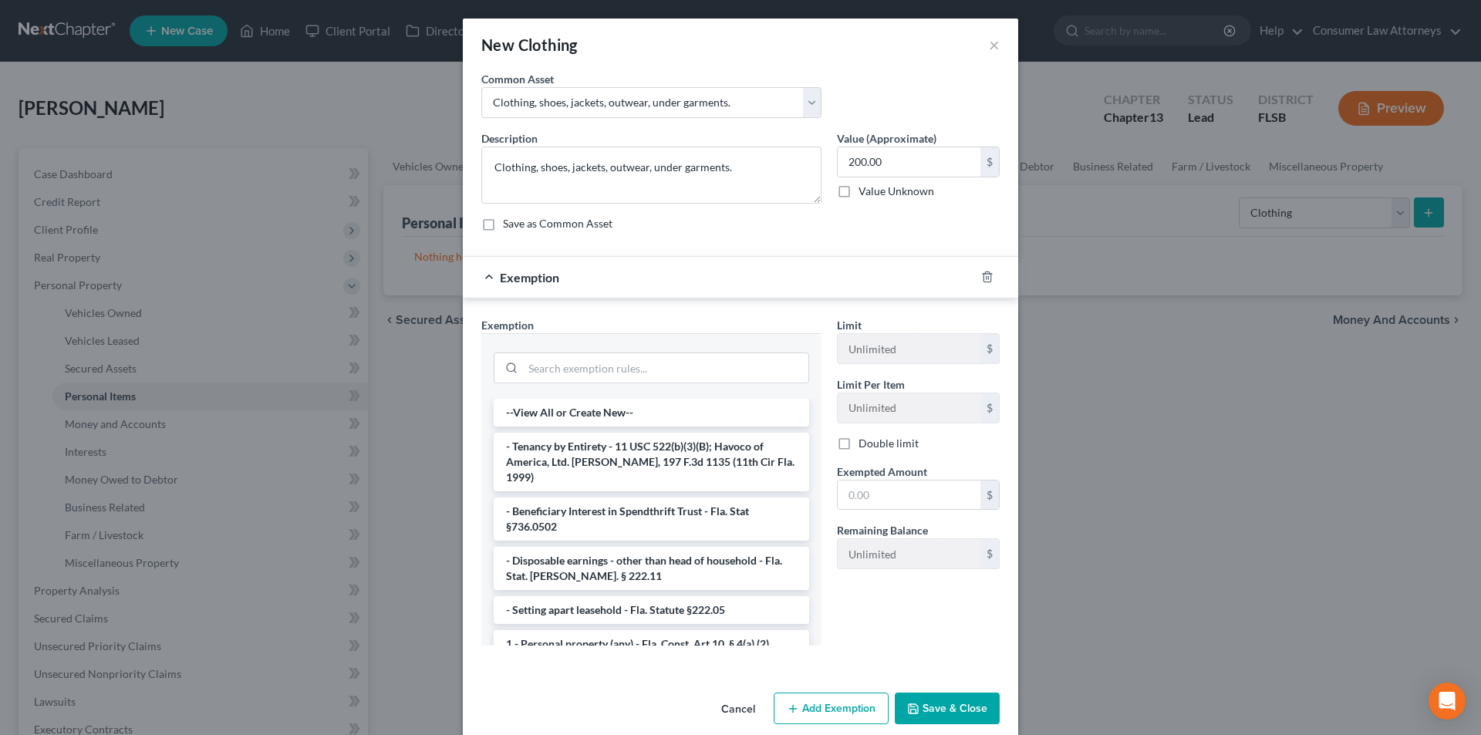
click at [610, 632] on li "1 - Personal property (any) - Fla. Const. Art.10, § 4(a) (2)" at bounding box center [652, 644] width 316 height 28
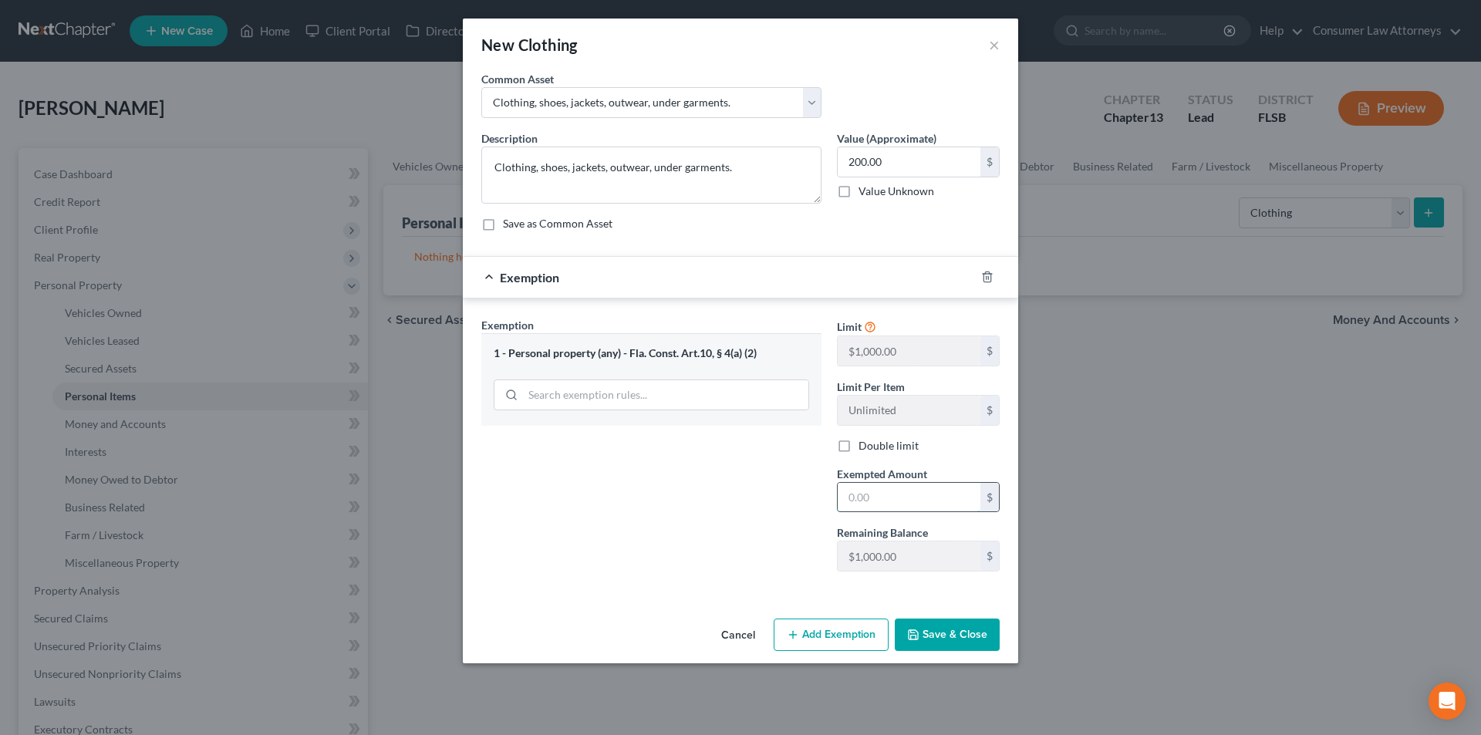
click at [861, 502] on input "text" at bounding box center [909, 497] width 143 height 29
click at [972, 638] on button "Save & Close" at bounding box center [947, 635] width 105 height 32
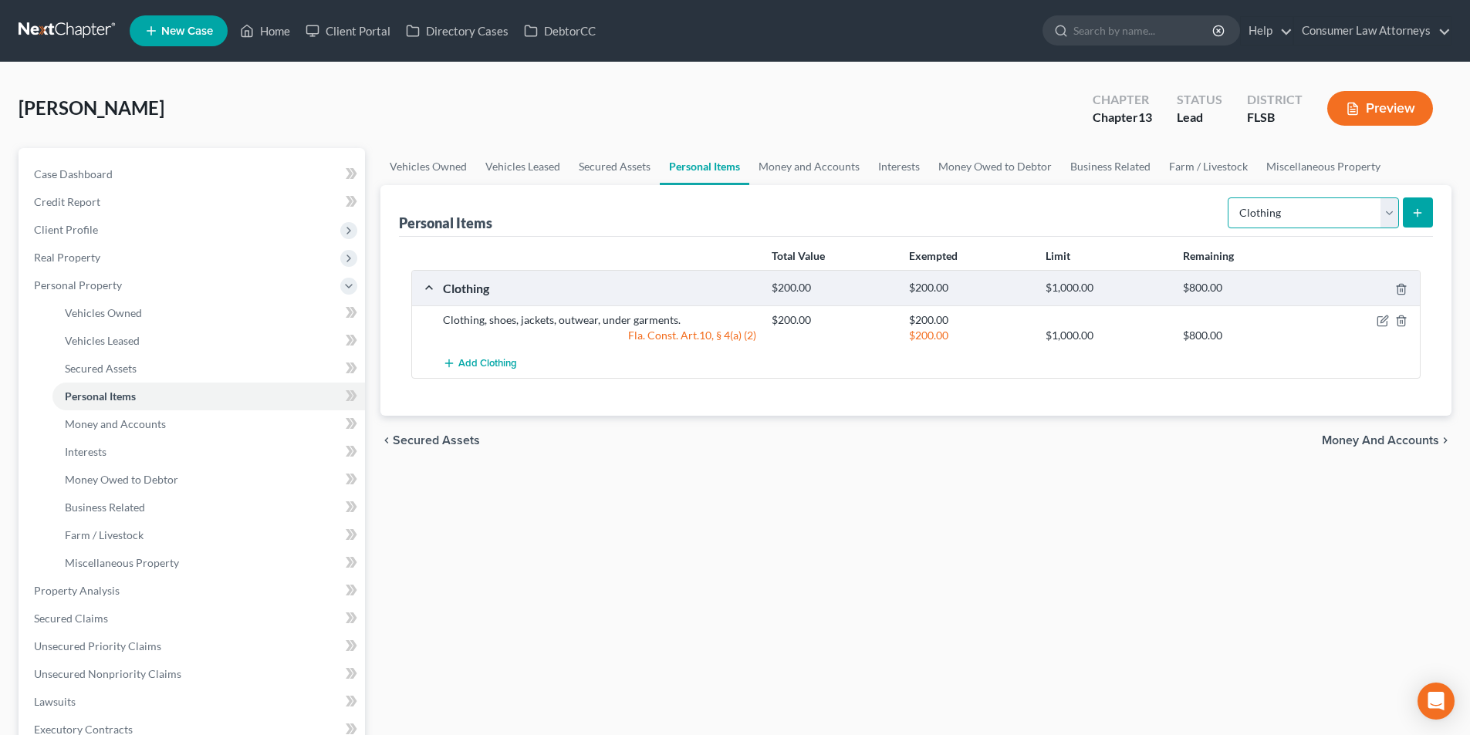
click at [1308, 215] on select "Select Item Type Clothing Collectibles Of Value Electronics Firearms Household …" at bounding box center [1312, 213] width 171 height 31
click at [1229, 198] on select "Select Item Type Clothing Collectibles Of Value Electronics Firearms Household …" at bounding box center [1312, 213] width 171 height 31
click at [1413, 207] on icon "submit" at bounding box center [1417, 213] width 12 height 12
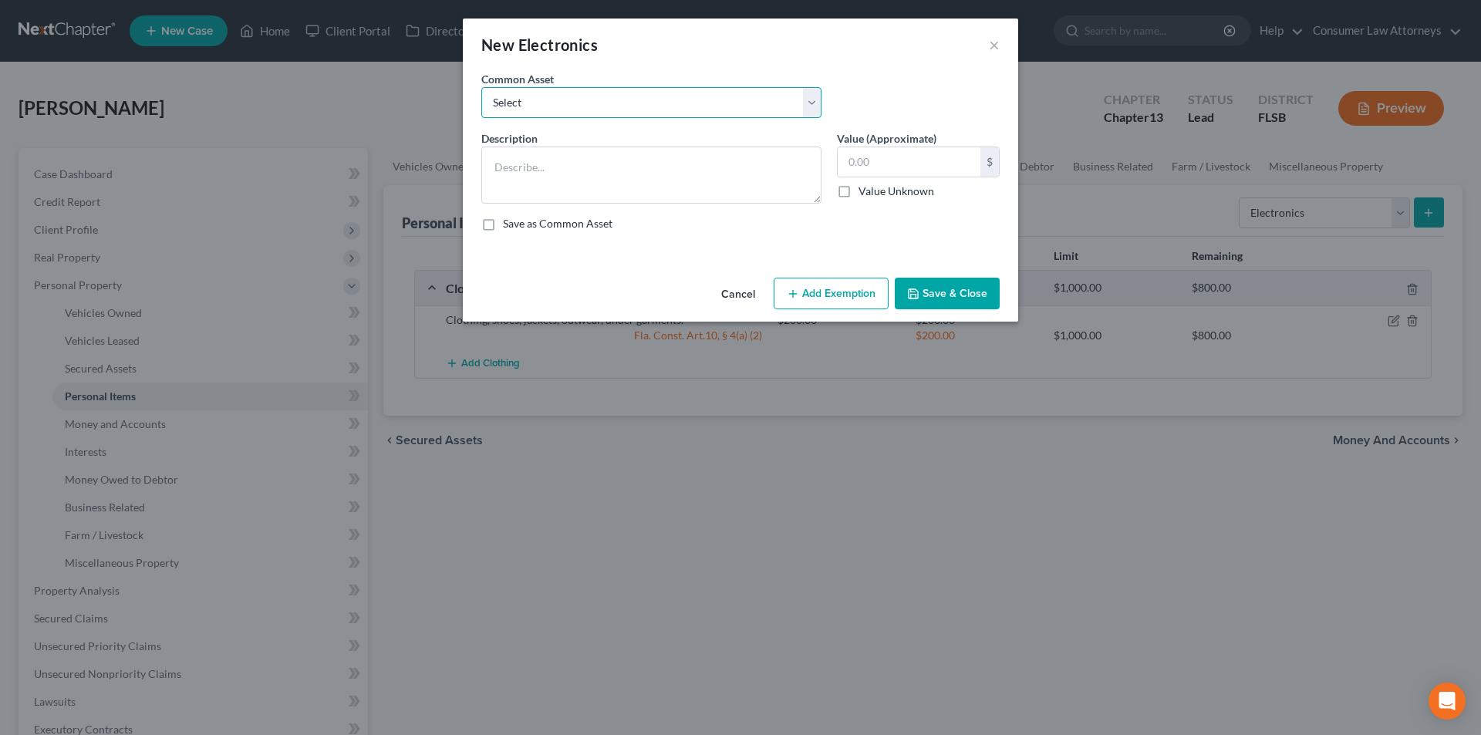
click at [599, 102] on select "Select Miscellaneous electronics Xbox Laptop Refrigerator Computer TV Cellphone…" at bounding box center [651, 102] width 340 height 31
click at [481, 87] on select "Select Miscellaneous electronics Xbox Laptop Refrigerator Computer TV Cellphone…" at bounding box center [651, 102] width 340 height 31
click at [856, 288] on button "Add Exemption" at bounding box center [831, 294] width 115 height 32
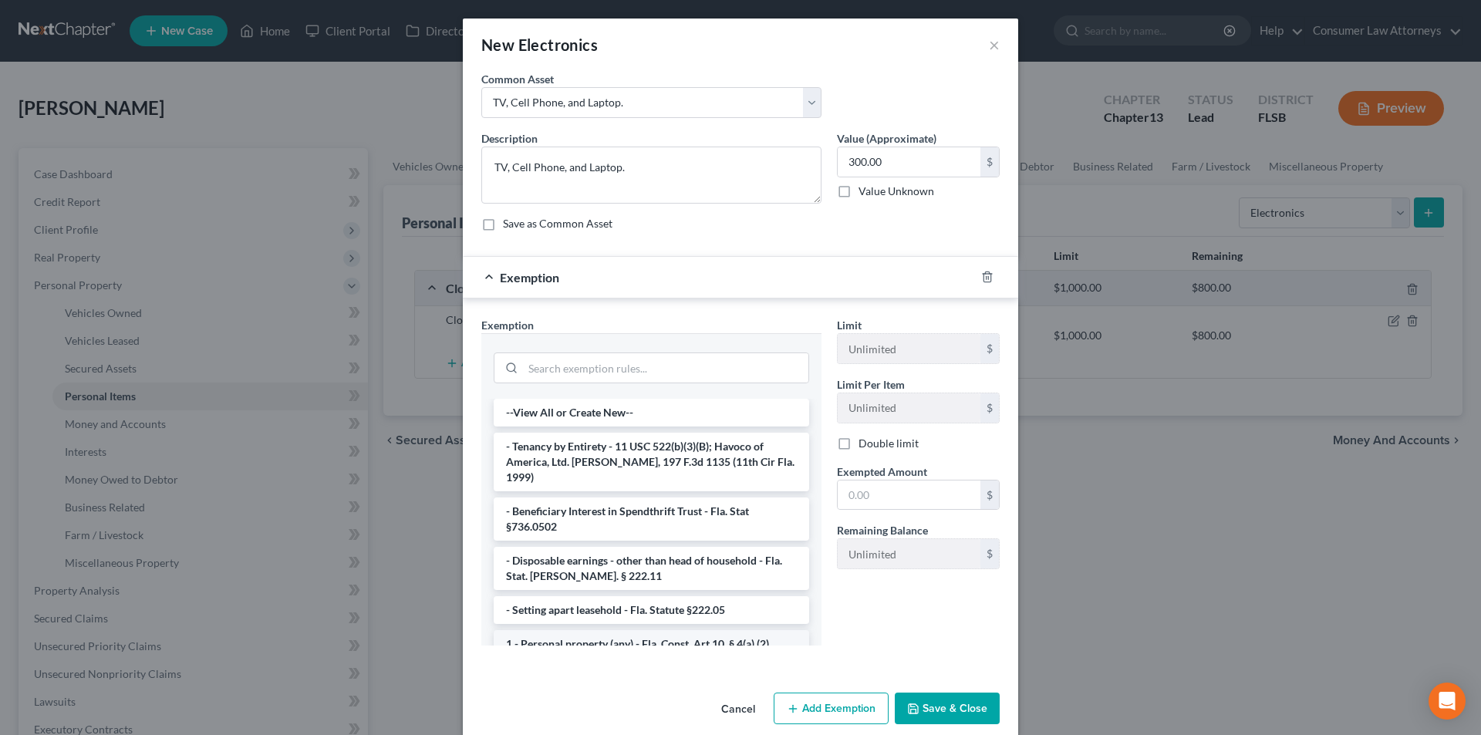
click at [613, 630] on li "1 - Personal property (any) - Fla. Const. Art.10, § 4(a) (2)" at bounding box center [652, 644] width 316 height 28
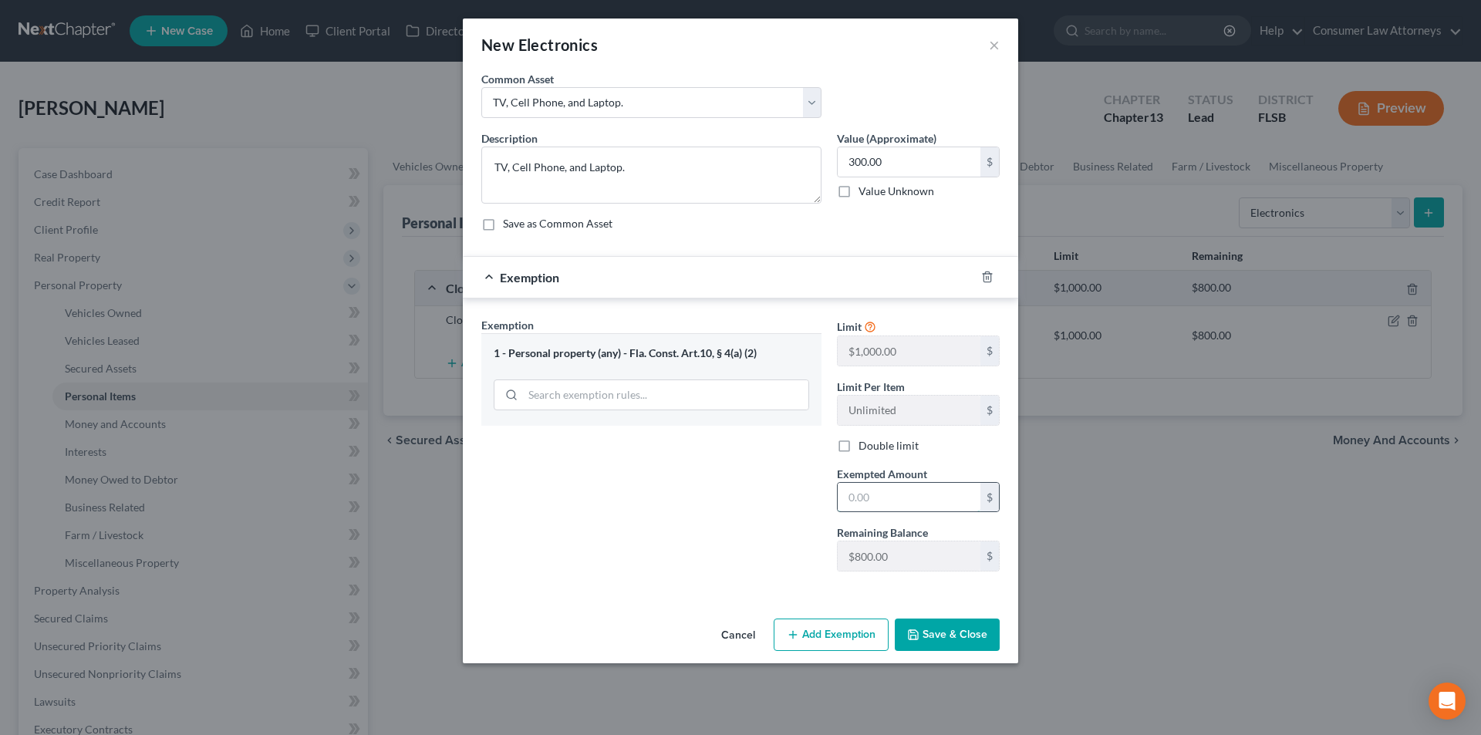
click at [871, 496] on input "text" at bounding box center [909, 497] width 143 height 29
drag, startPoint x: 959, startPoint y: 640, endPoint x: 962, endPoint y: 629, distance: 11.2
click at [960, 640] on button "Save & Close" at bounding box center [947, 635] width 105 height 32
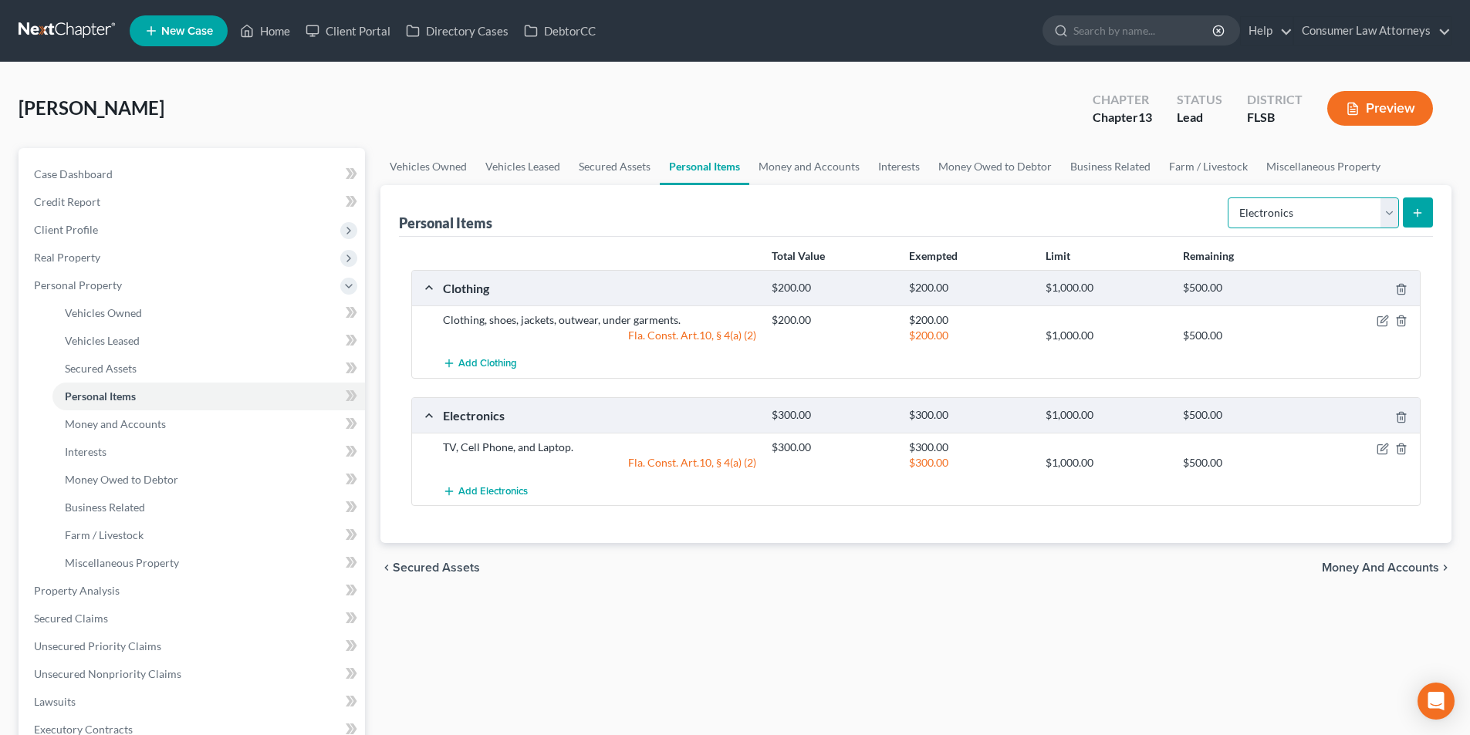
click at [1285, 211] on select "Select Item Type Clothing Collectibles Of Value Electronics Firearms Household …" at bounding box center [1312, 213] width 171 height 31
click at [1229, 198] on select "Select Item Type Clothing Collectibles Of Value Electronics Firearms Household …" at bounding box center [1312, 213] width 171 height 31
click at [1426, 207] on button "submit" at bounding box center [1418, 213] width 30 height 30
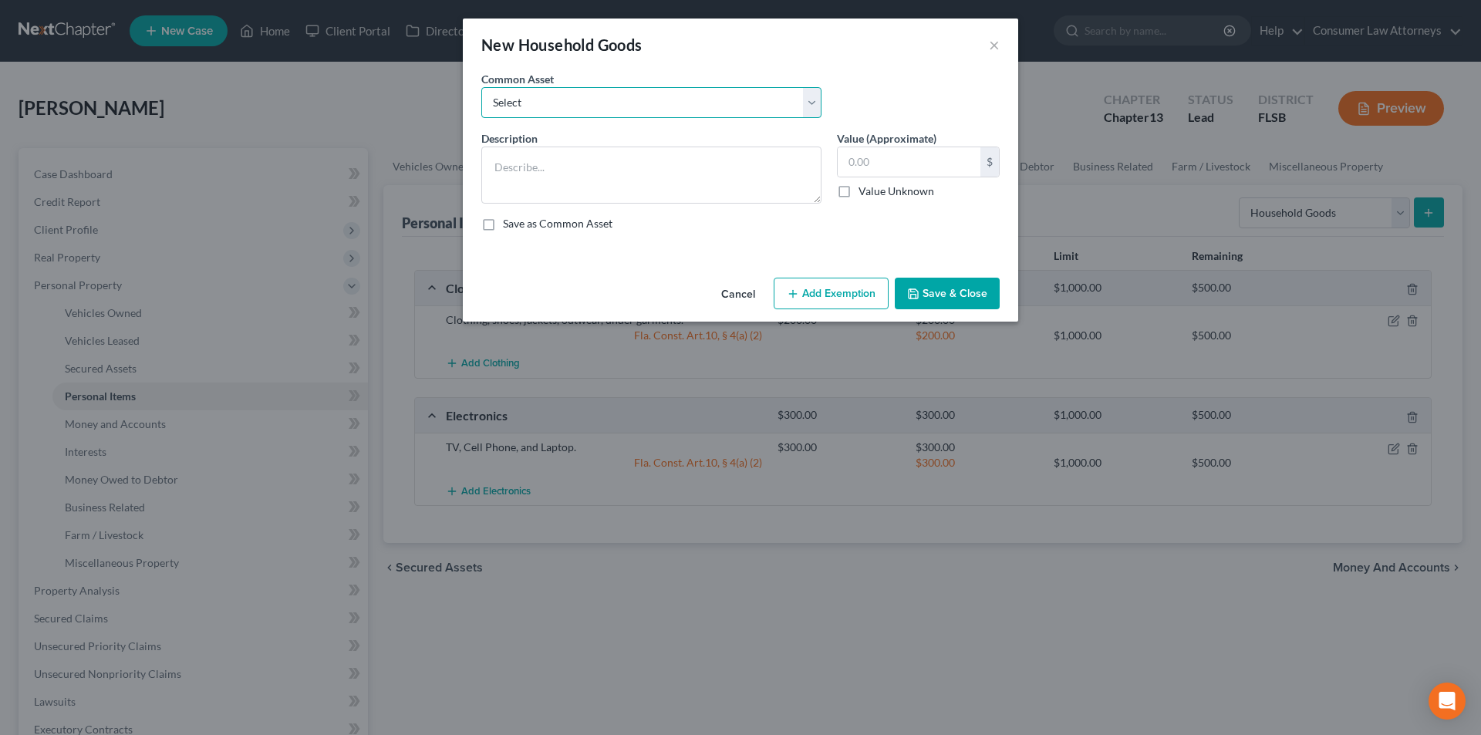
drag, startPoint x: 632, startPoint y: 96, endPoint x: 624, endPoint y: 107, distance: 13.3
click at [632, 96] on select "Select Miscellaneous household goods, furniture and furnishings freezer Dryer c…" at bounding box center [651, 102] width 340 height 31
click at [481, 87] on select "Select Miscellaneous household goods, furniture and furnishings freezer Dryer c…" at bounding box center [651, 102] width 340 height 31
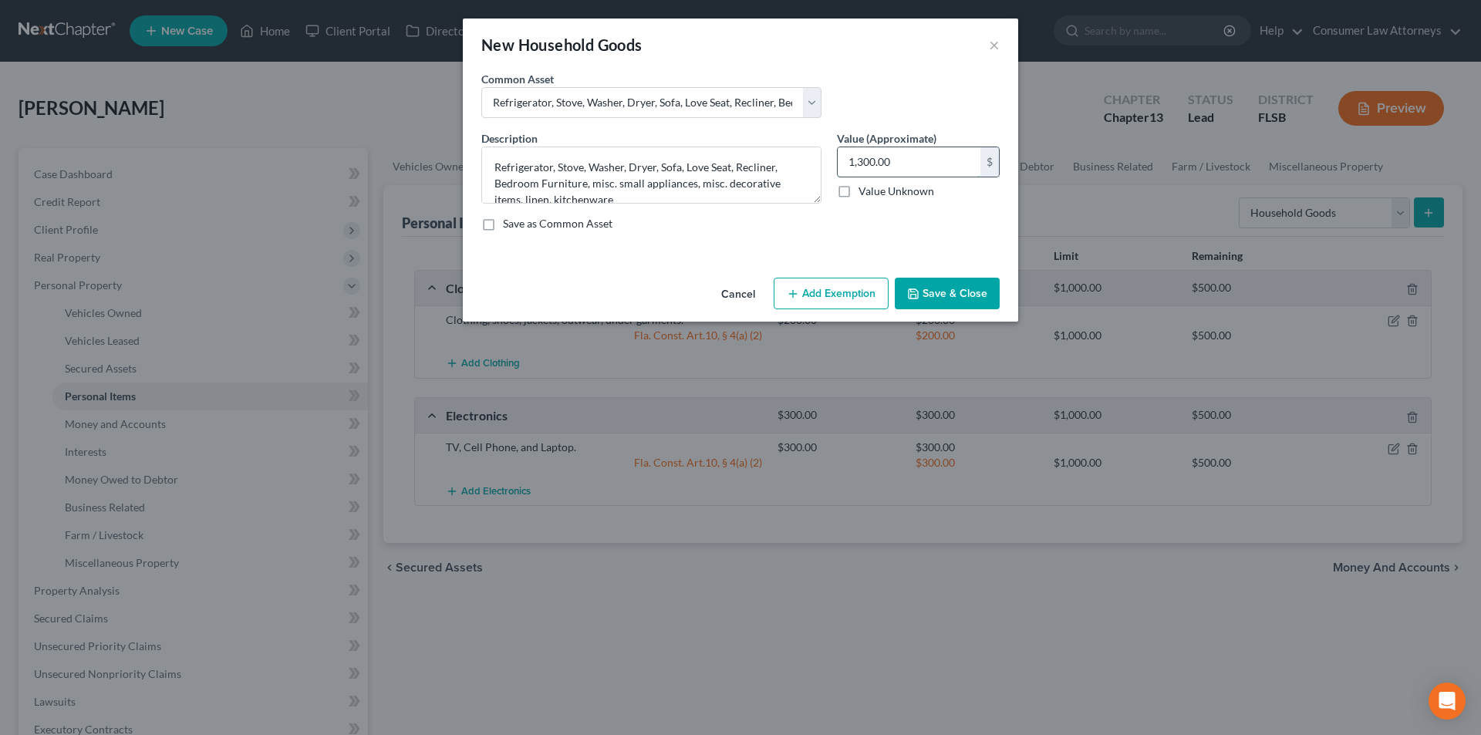
click at [902, 160] on input "1,300.00" at bounding box center [909, 161] width 143 height 29
click at [847, 299] on button "Add Exemption" at bounding box center [831, 294] width 115 height 32
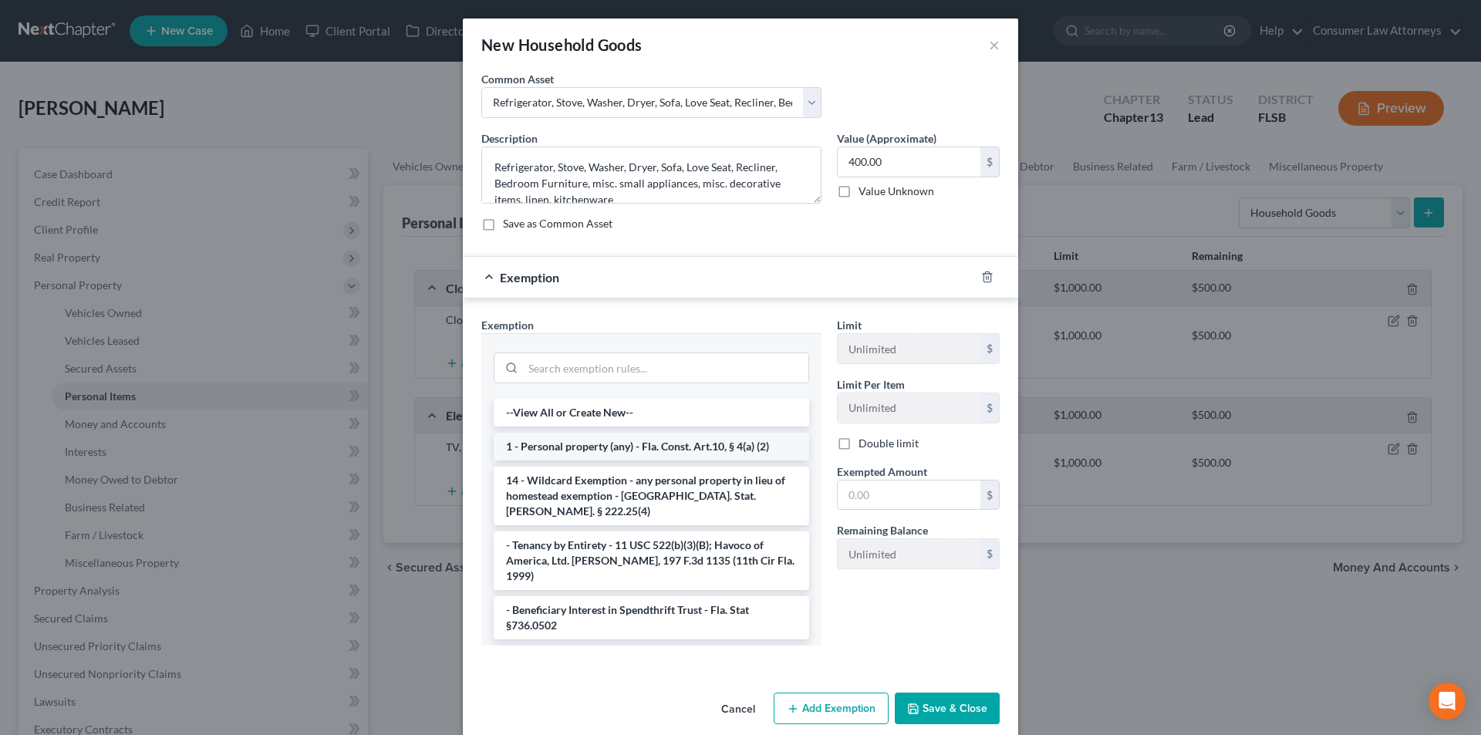
click at [606, 445] on li "1 - Personal property (any) - Fla. Const. Art.10, § 4(a) (2)" at bounding box center [652, 447] width 316 height 28
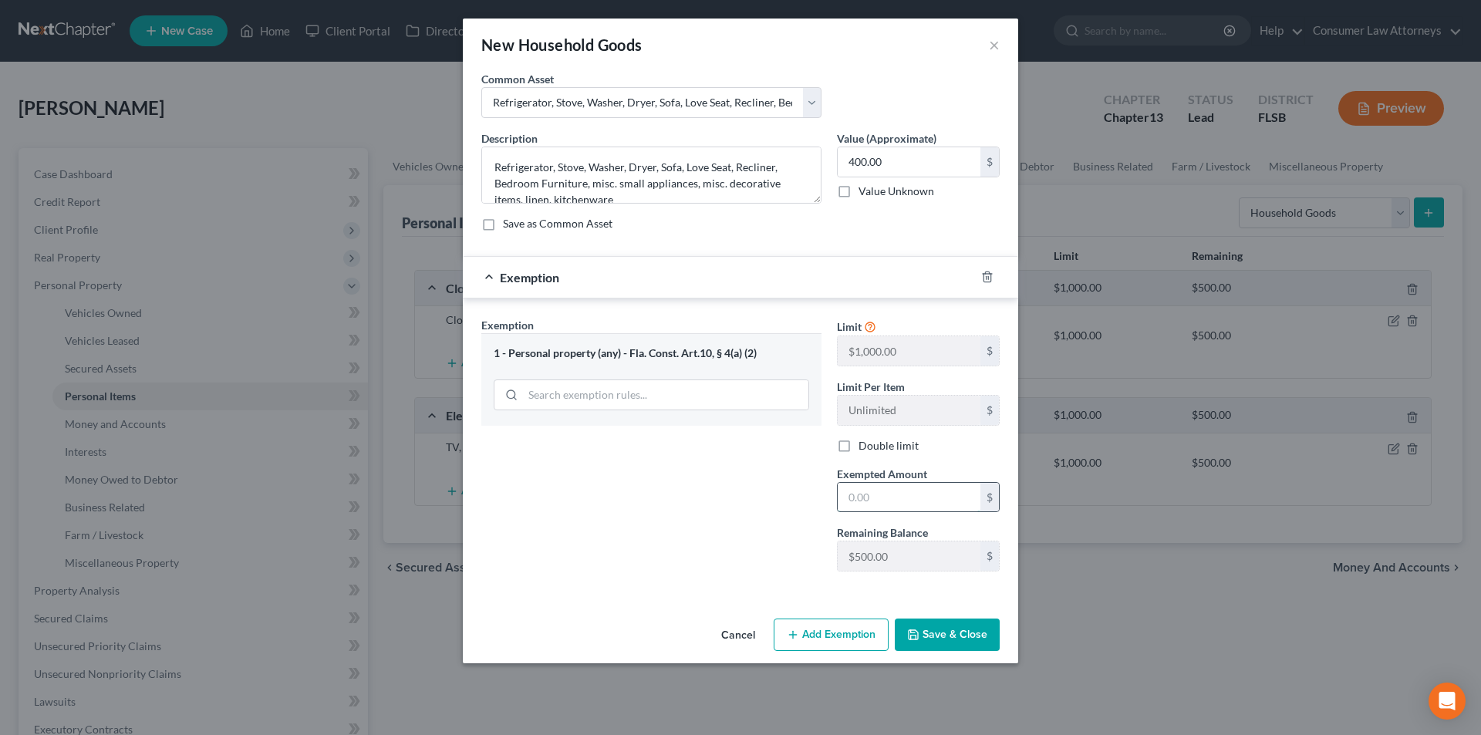
click at [881, 488] on input "text" at bounding box center [909, 497] width 143 height 29
click at [946, 631] on button "Save & Close" at bounding box center [947, 635] width 105 height 32
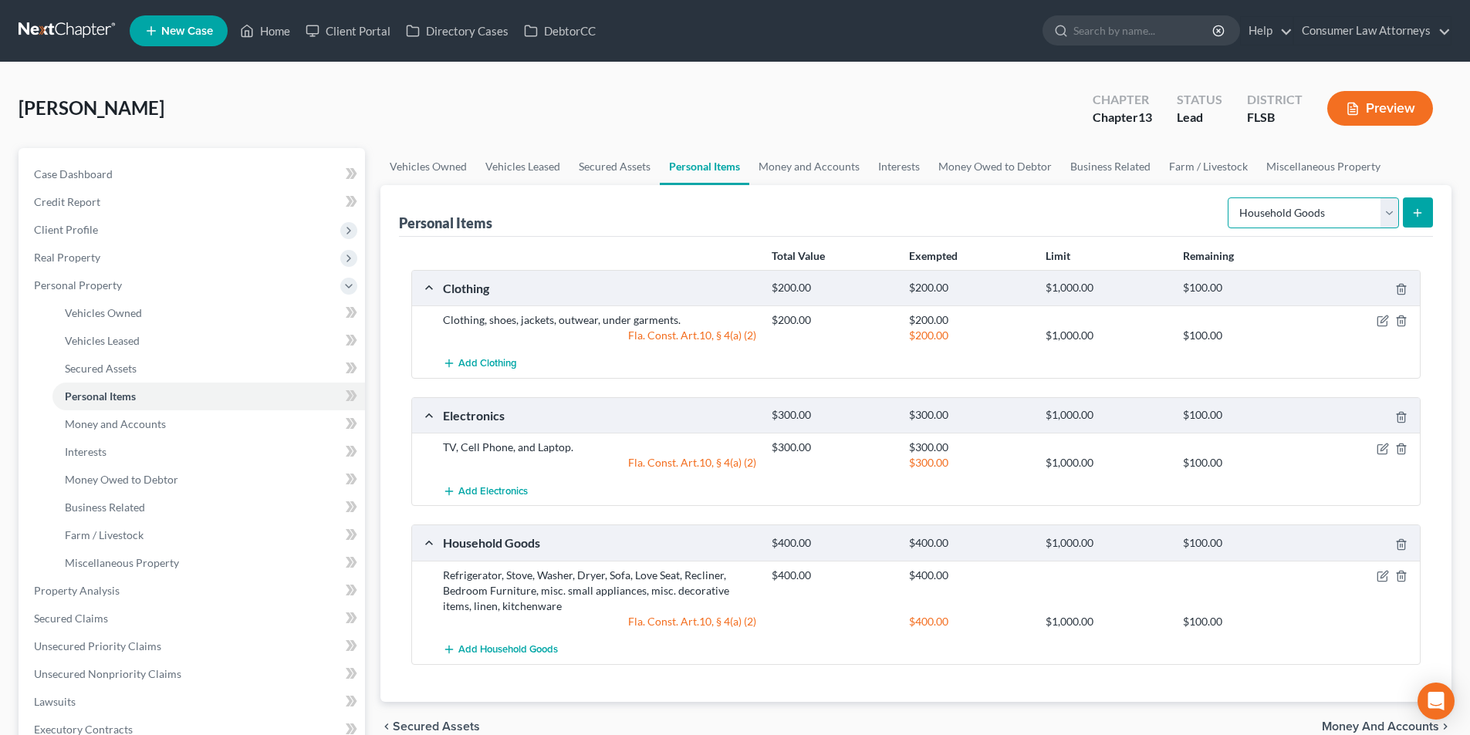
click at [1291, 204] on select "Select Item Type Clothing Collectibles Of Value Electronics Firearms Household …" at bounding box center [1312, 213] width 171 height 31
click at [1229, 198] on select "Select Item Type Clothing Collectibles Of Value Electronics Firearms Household …" at bounding box center [1312, 213] width 171 height 31
click at [1421, 211] on icon "submit" at bounding box center [1417, 213] width 12 height 12
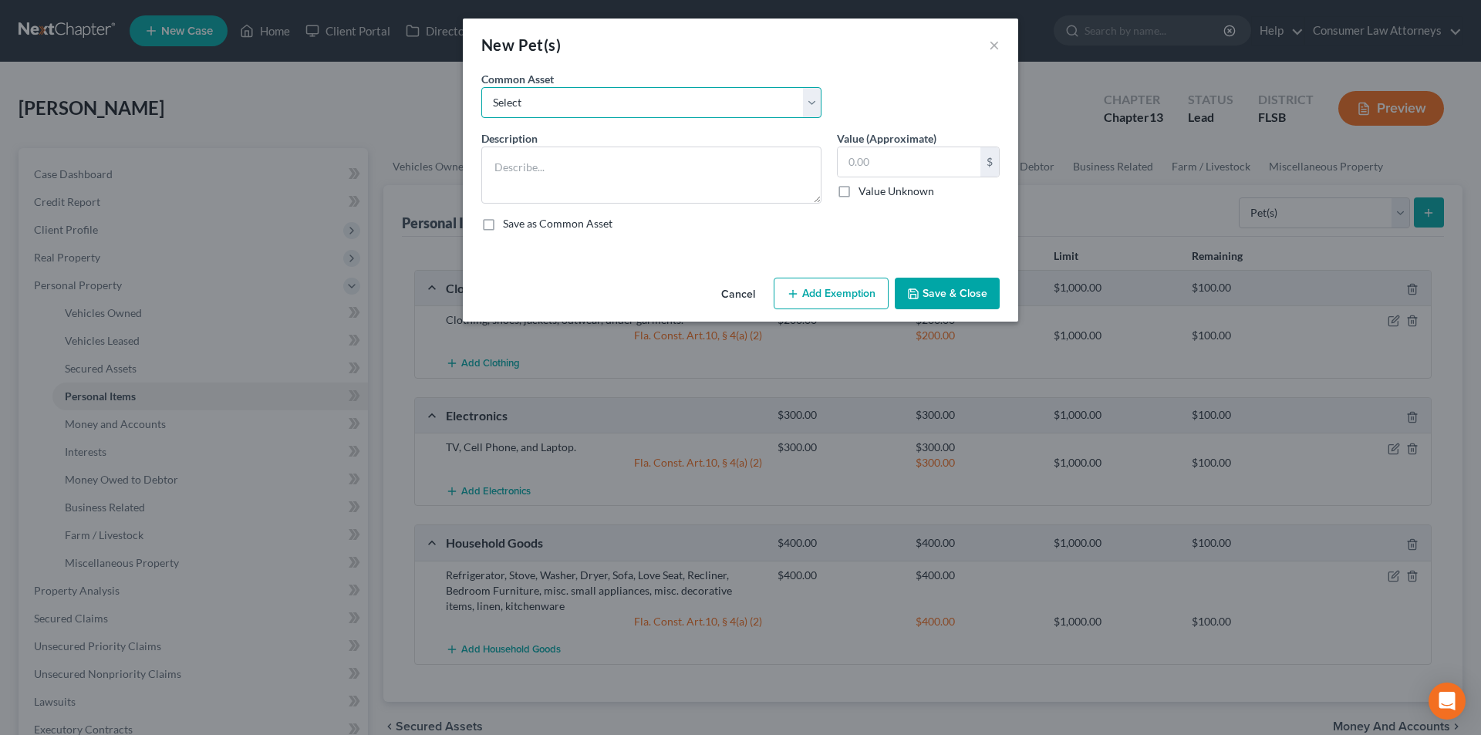
click at [613, 112] on select "Select [PERSON_NAME] Fish Tank Macaw Belgian Malinois Yorkie Rabbit Teacup Pigs…" at bounding box center [651, 102] width 340 height 31
click at [481, 87] on select "Select [PERSON_NAME] Fish Tank Macaw Belgian Malinois Yorkie Rabbit Teacup Pigs…" at bounding box center [651, 102] width 340 height 31
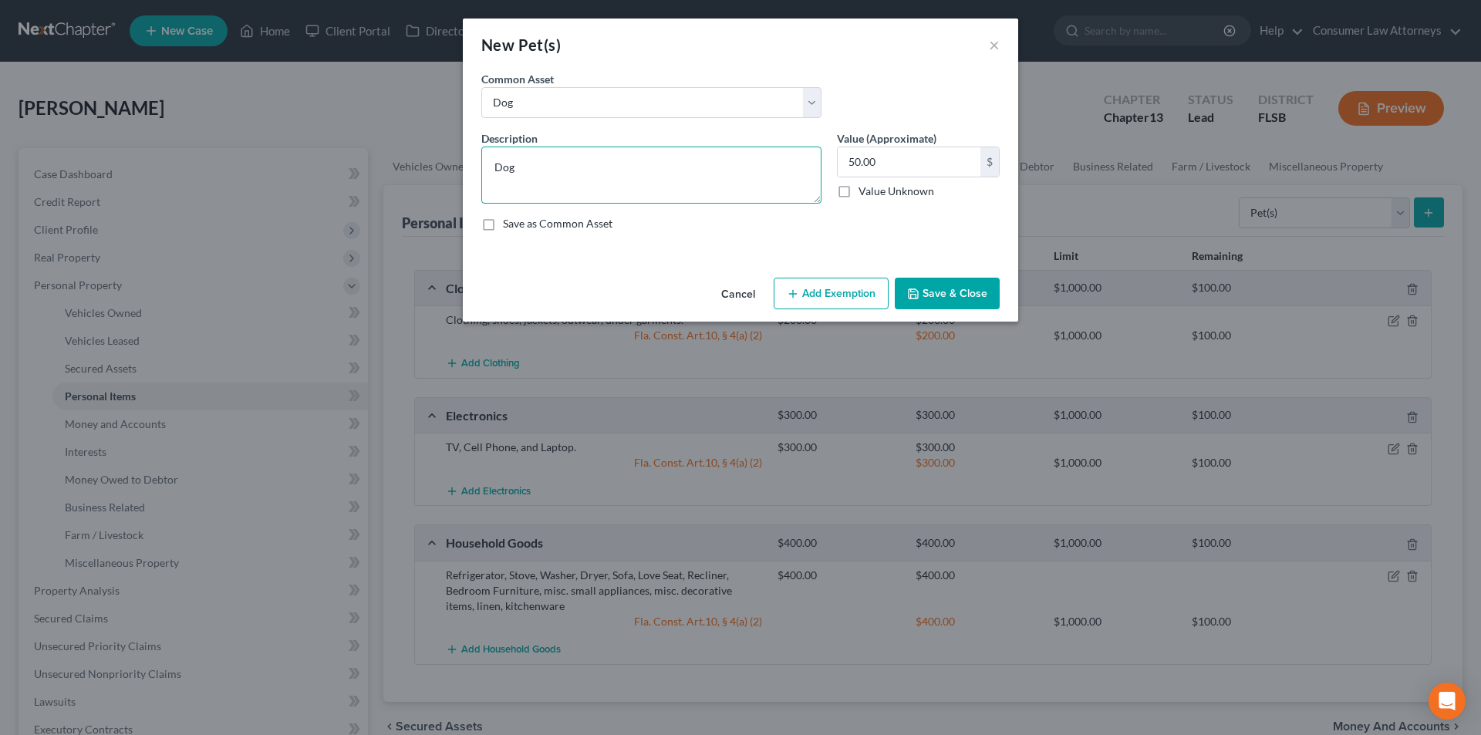
click at [548, 169] on textarea "Dog" at bounding box center [651, 175] width 340 height 57
drag, startPoint x: 491, startPoint y: 165, endPoint x: 468, endPoint y: 164, distance: 24.0
click at [469, 164] on div "An exemption set must first be selected from the Filing Information section. Co…" at bounding box center [740, 171] width 555 height 201
click at [562, 164] on textarea "Chi" at bounding box center [651, 175] width 340 height 57
click at [914, 176] on input "50.00" at bounding box center [909, 161] width 143 height 29
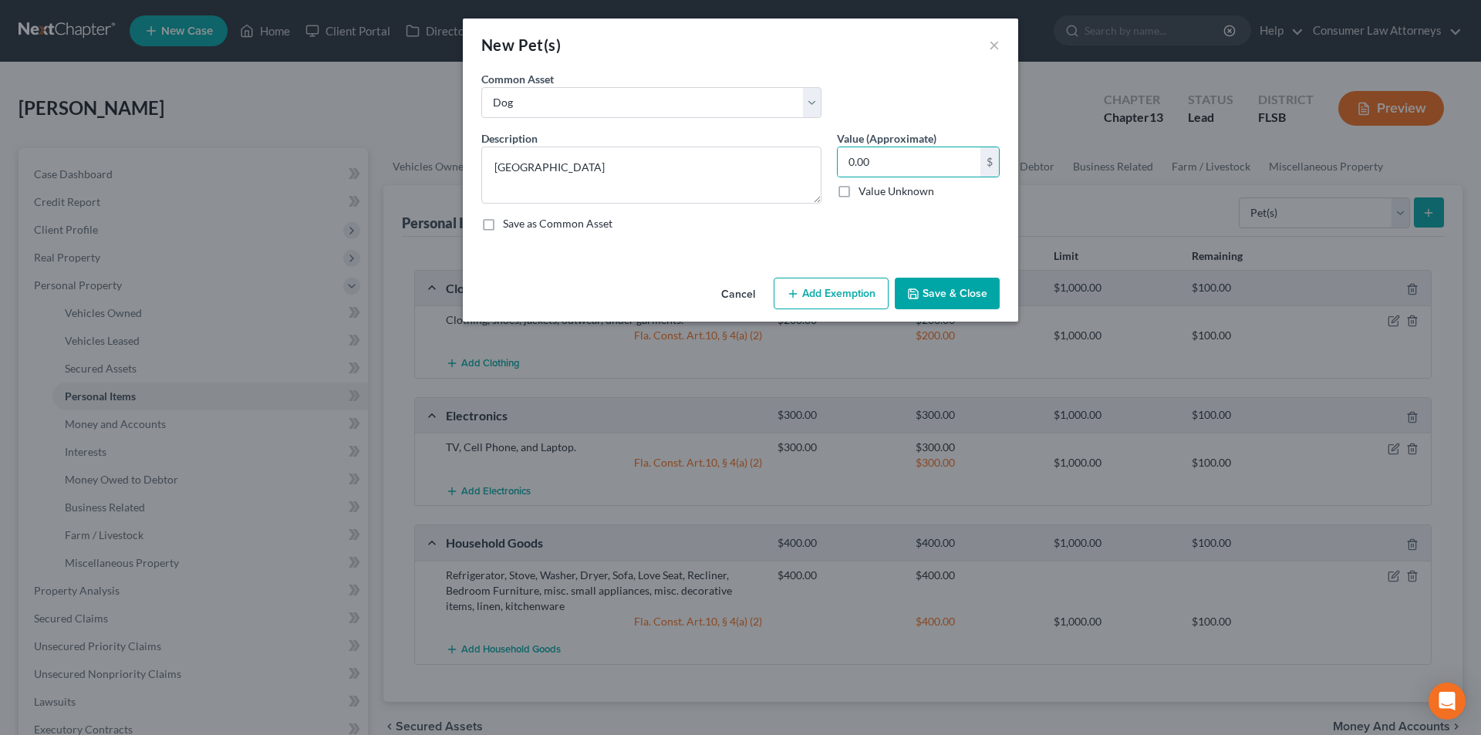
click at [813, 289] on button "Add Exemption" at bounding box center [831, 294] width 115 height 32
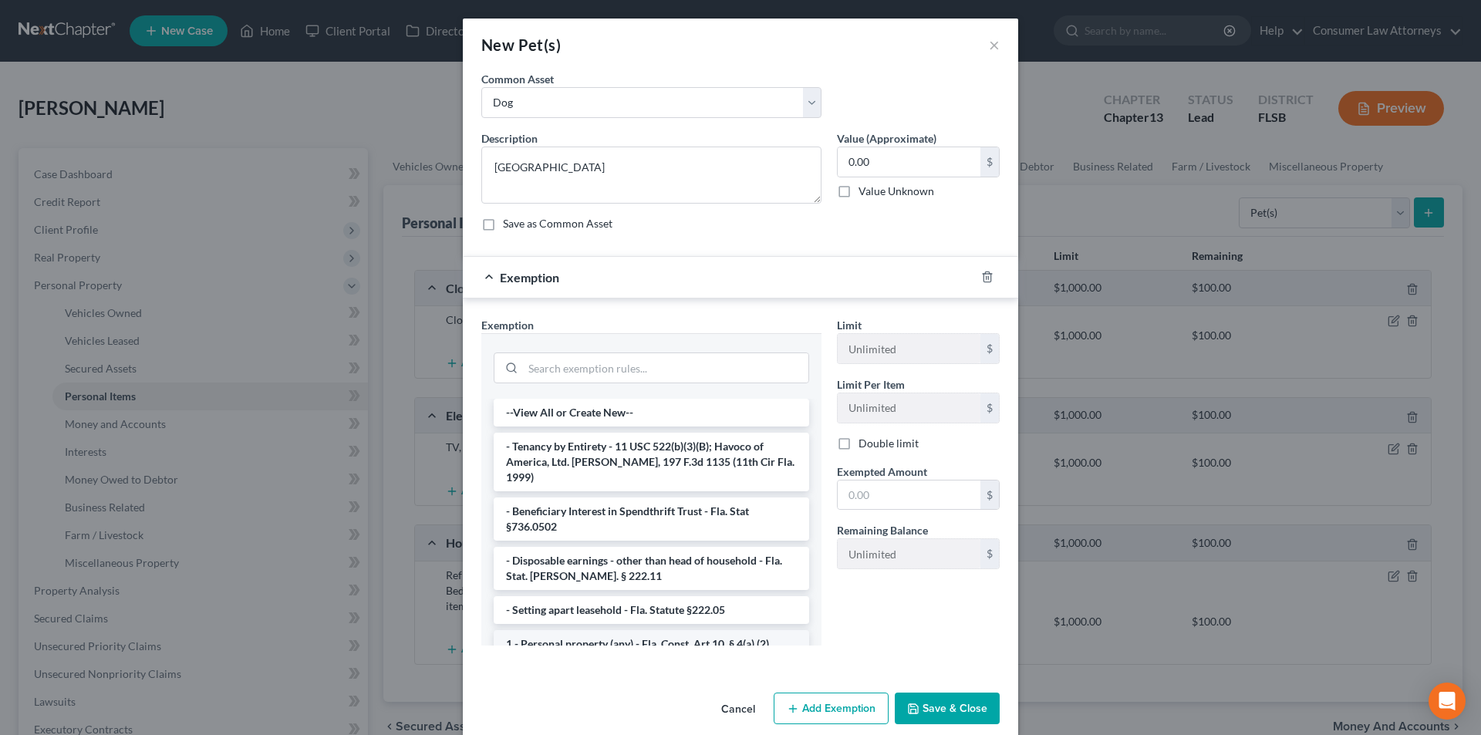
click at [581, 630] on li "1 - Personal property (any) - Fla. Const. Art.10, § 4(a) (2)" at bounding box center [652, 644] width 316 height 28
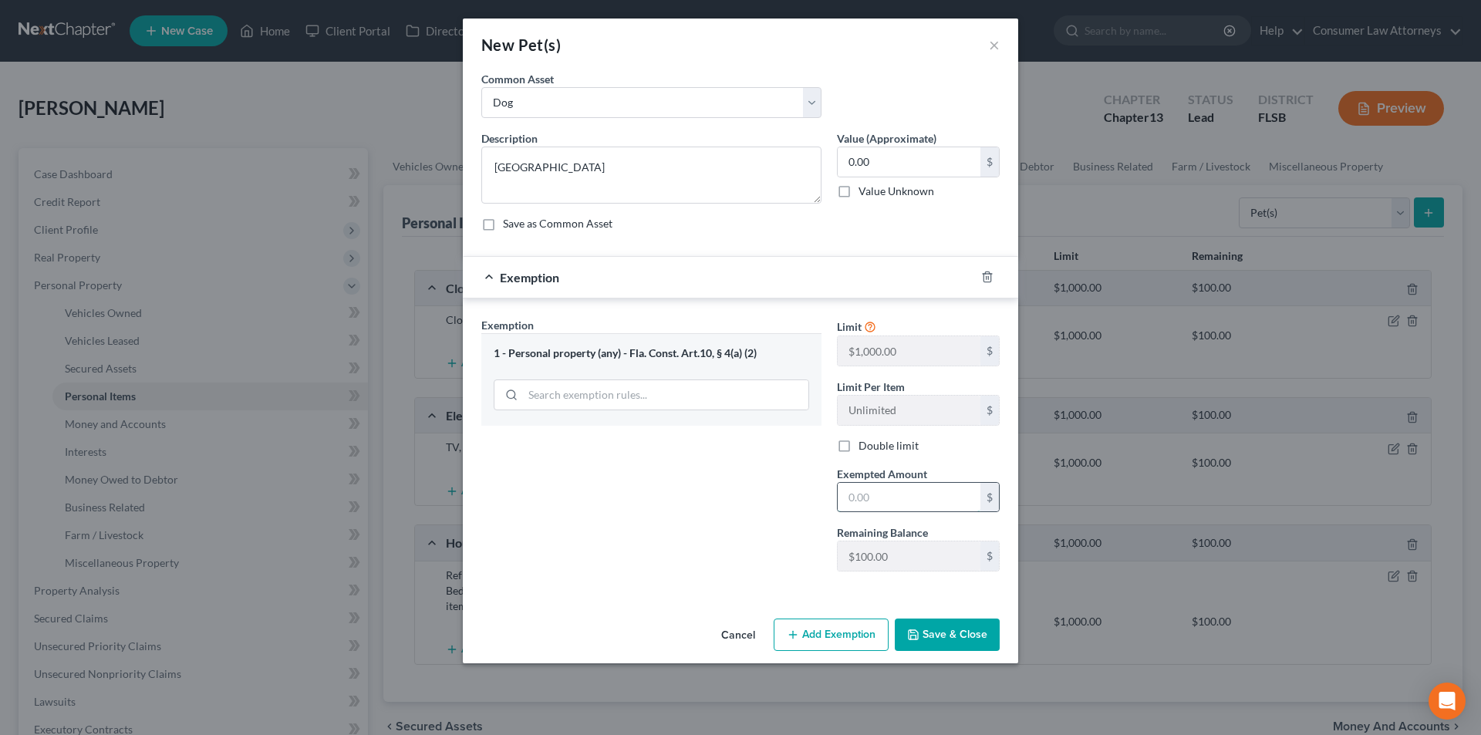
click at [873, 508] on input "text" at bounding box center [909, 497] width 143 height 29
click at [937, 636] on button "Save & Close" at bounding box center [947, 635] width 105 height 32
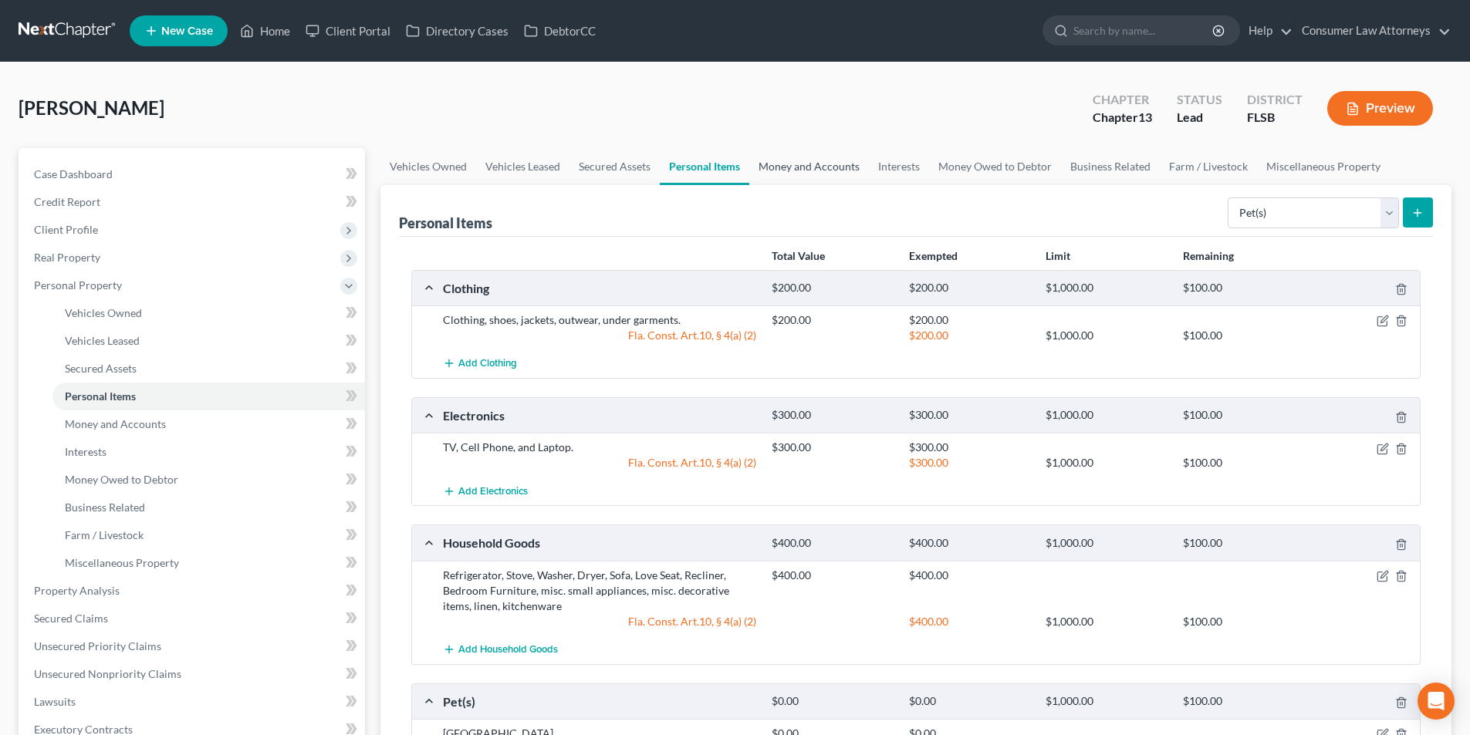
click at [849, 164] on link "Money and Accounts" at bounding box center [809, 166] width 120 height 37
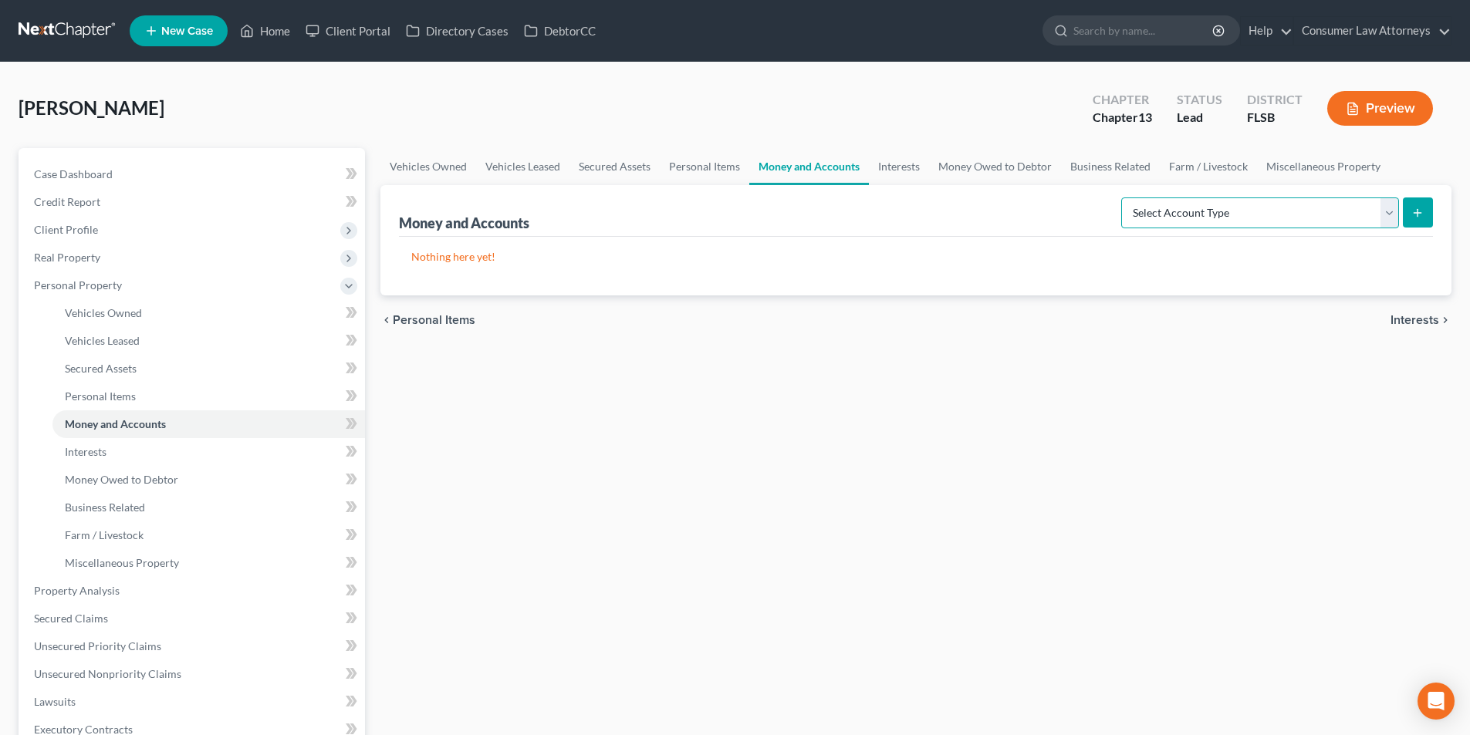
click at [1258, 214] on select "Select Account Type Brokerage Cash on Hand Certificates of Deposit Checking Acc…" at bounding box center [1260, 213] width 278 height 31
click at [1124, 198] on select "Select Account Type Brokerage Cash on Hand Certificates of Deposit Checking Acc…" at bounding box center [1260, 213] width 278 height 31
click at [1410, 208] on button "submit" at bounding box center [1418, 213] width 30 height 30
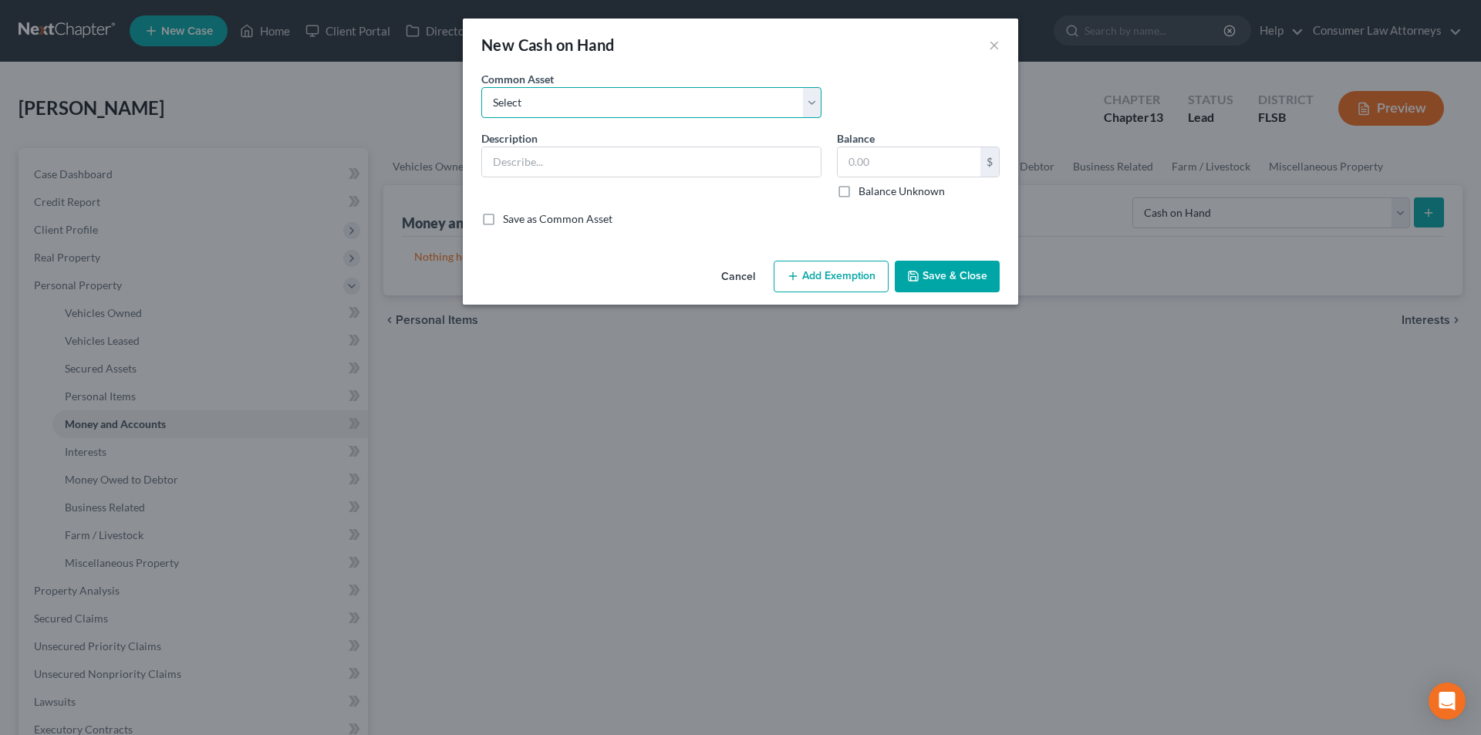
drag, startPoint x: 550, startPoint y: 108, endPoint x: 550, endPoint y: 116, distance: 8.5
click at [550, 108] on select "Select Cash on hand" at bounding box center [651, 102] width 340 height 31
click at [552, 158] on input "text" at bounding box center [651, 161] width 339 height 29
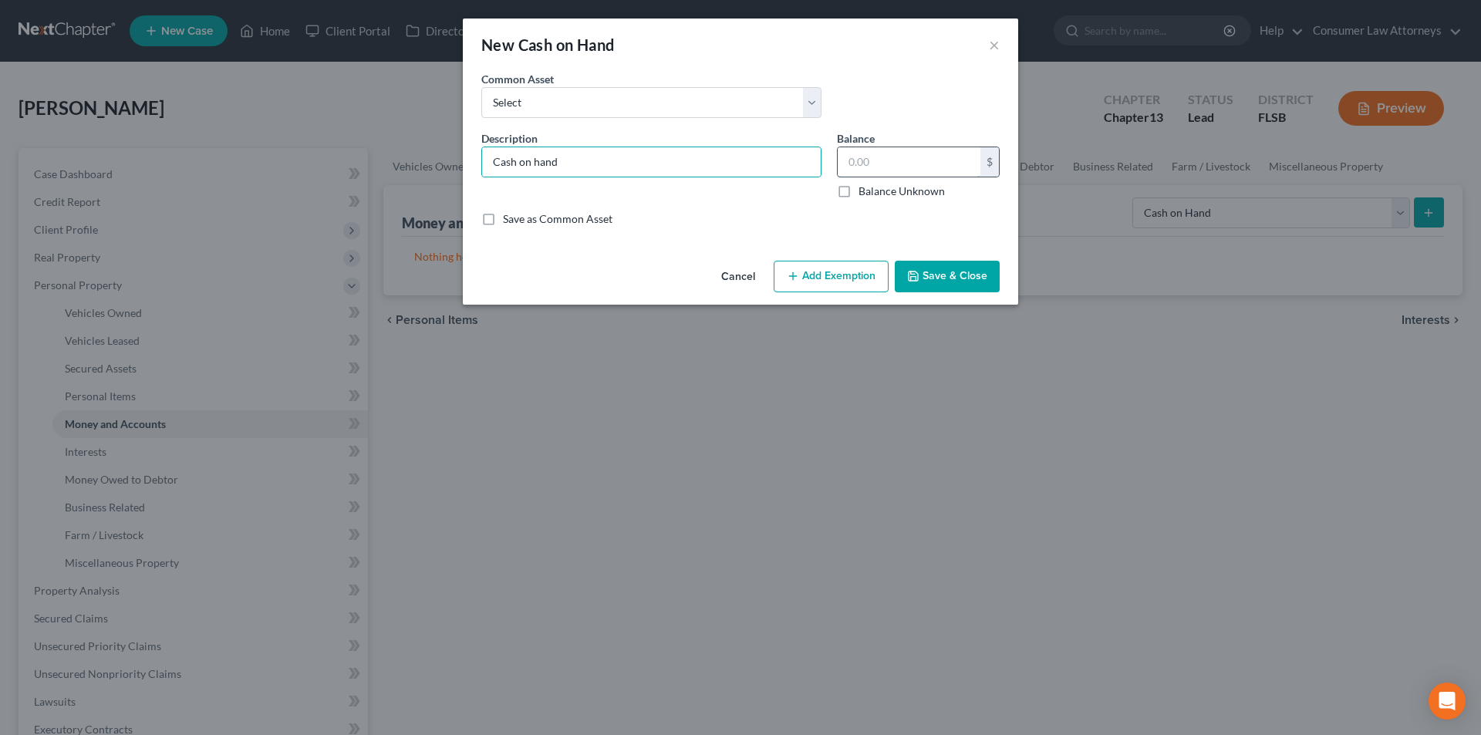
click at [892, 166] on input "text" at bounding box center [909, 161] width 143 height 29
click at [840, 283] on button "Add Exemption" at bounding box center [831, 277] width 115 height 32
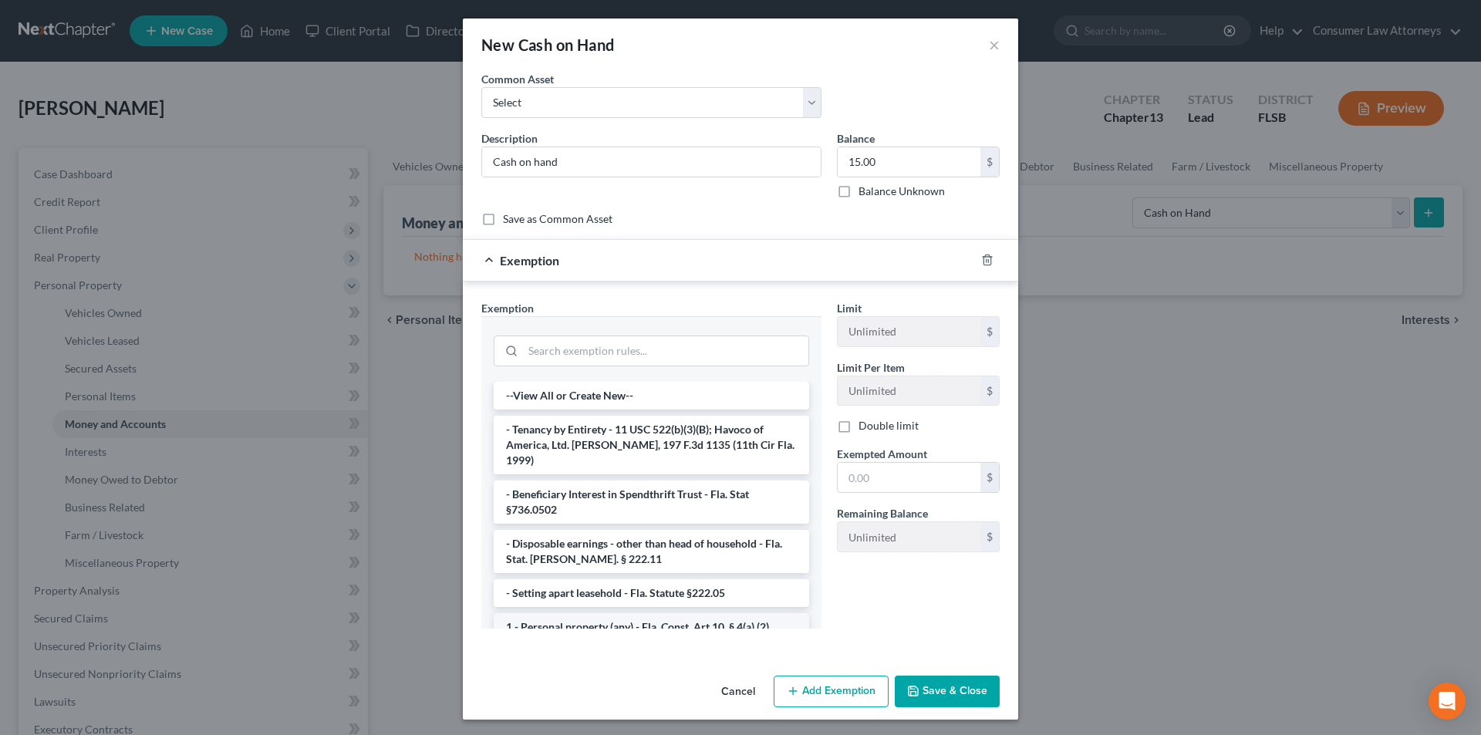
click at [572, 616] on li "1 - Personal property (any) - Fla. Const. Art.10, § 4(a) (2)" at bounding box center [652, 627] width 316 height 28
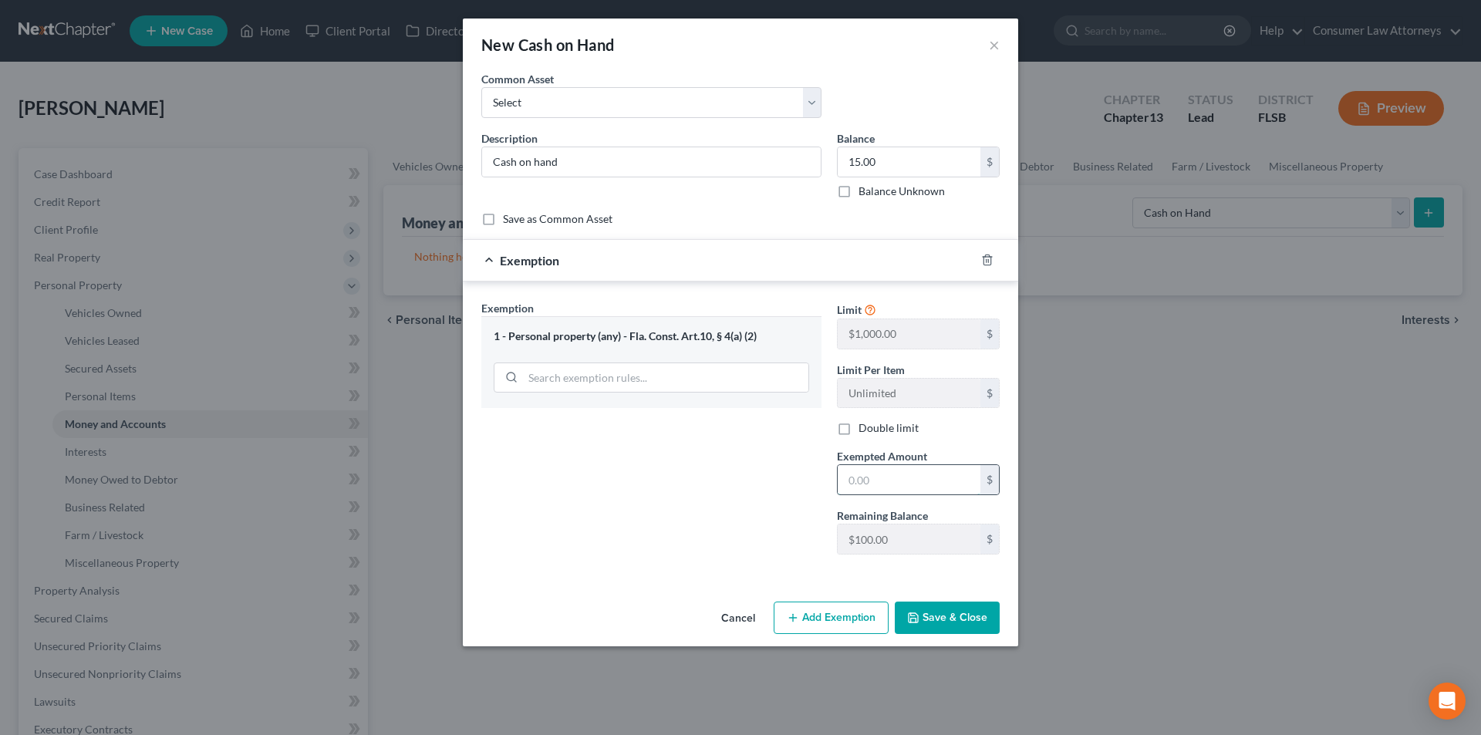
click at [880, 485] on input "text" at bounding box center [909, 479] width 143 height 29
click at [950, 611] on button "Save & Close" at bounding box center [947, 618] width 105 height 32
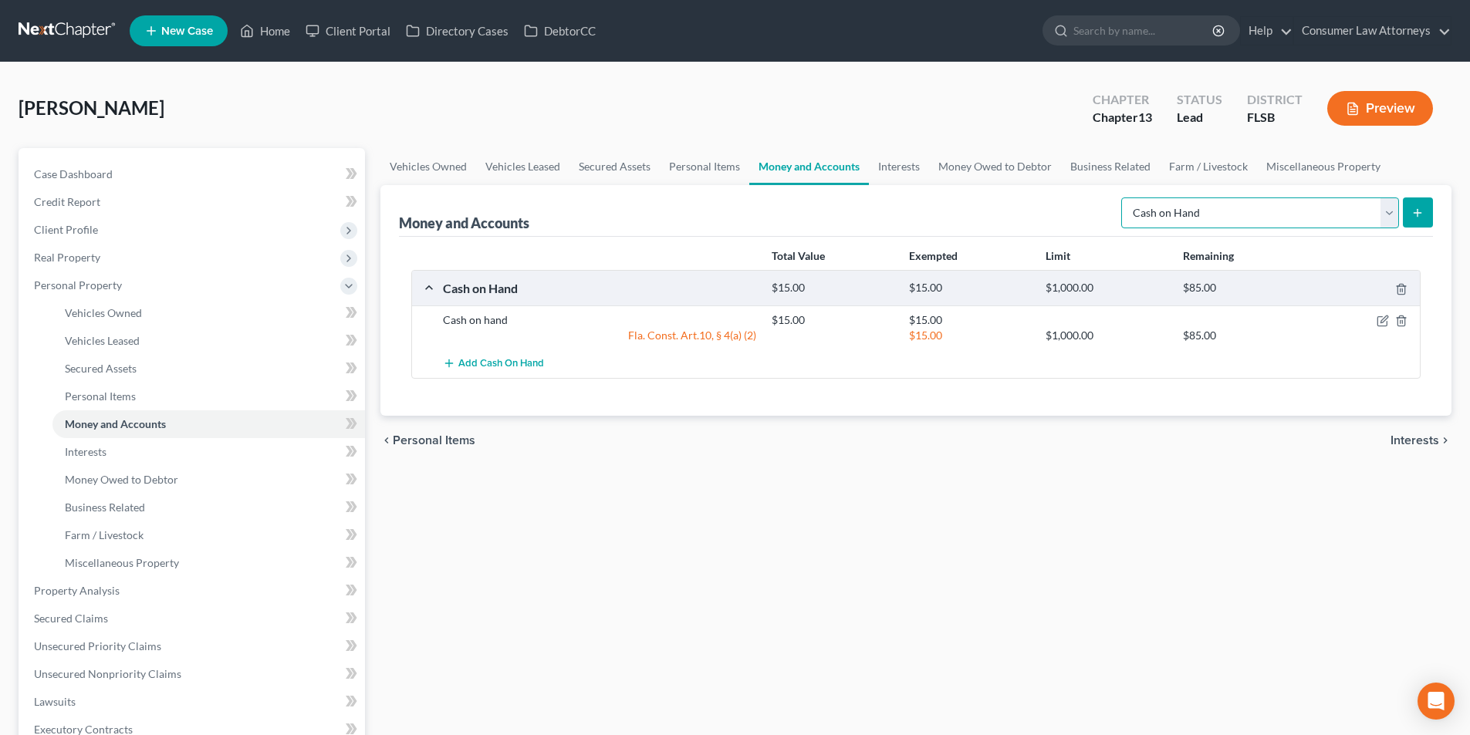
click at [1210, 203] on select "Select Account Type Brokerage Cash on Hand Certificates of Deposit Checking Acc…" at bounding box center [1260, 213] width 278 height 31
click at [1124, 198] on select "Select Account Type Brokerage Cash on Hand Certificates of Deposit Checking Acc…" at bounding box center [1260, 213] width 278 height 31
click at [1413, 211] on icon "submit" at bounding box center [1417, 213] width 12 height 12
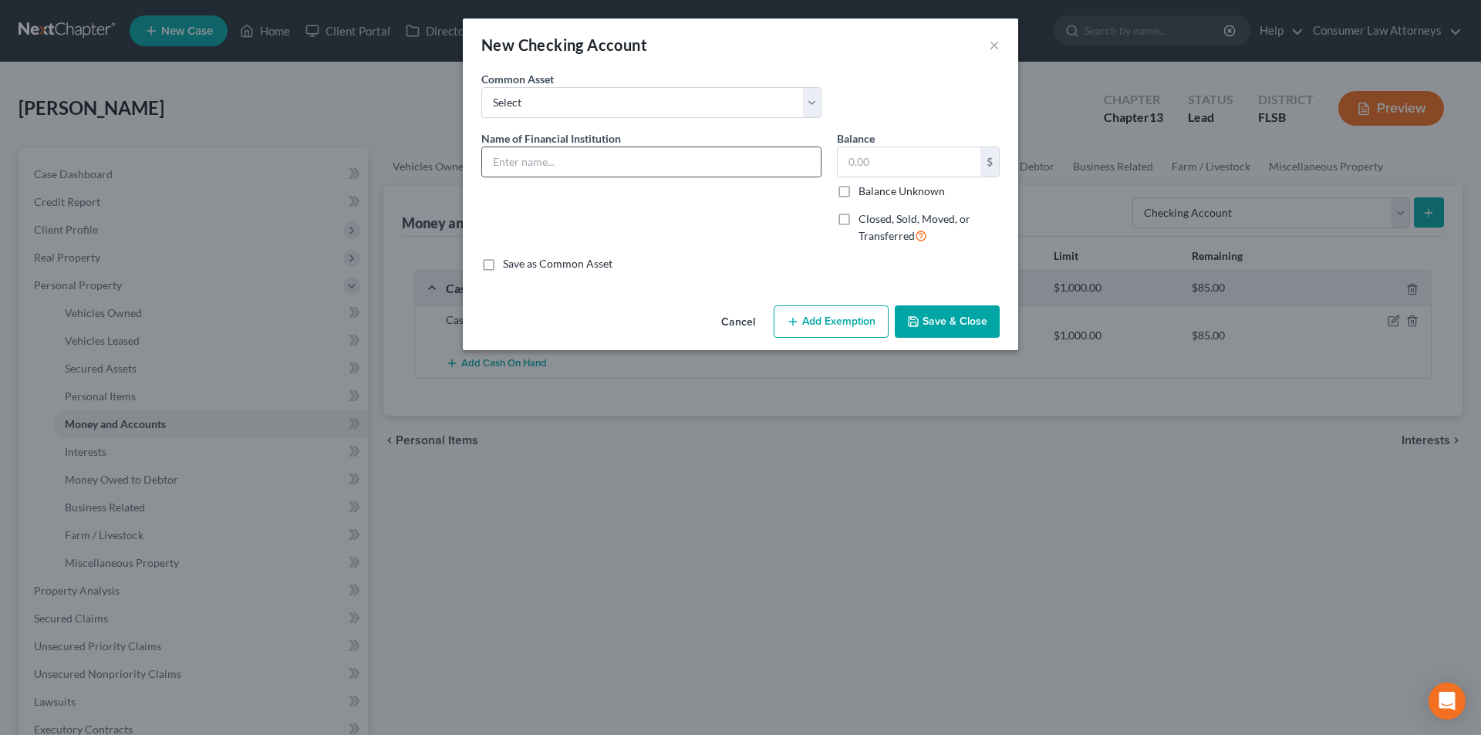
click at [633, 177] on div at bounding box center [651, 162] width 340 height 31
click at [625, 162] on input "text" at bounding box center [651, 161] width 339 height 29
click at [865, 163] on input "text" at bounding box center [909, 161] width 143 height 29
click at [831, 319] on button "Add Exemption" at bounding box center [831, 322] width 115 height 32
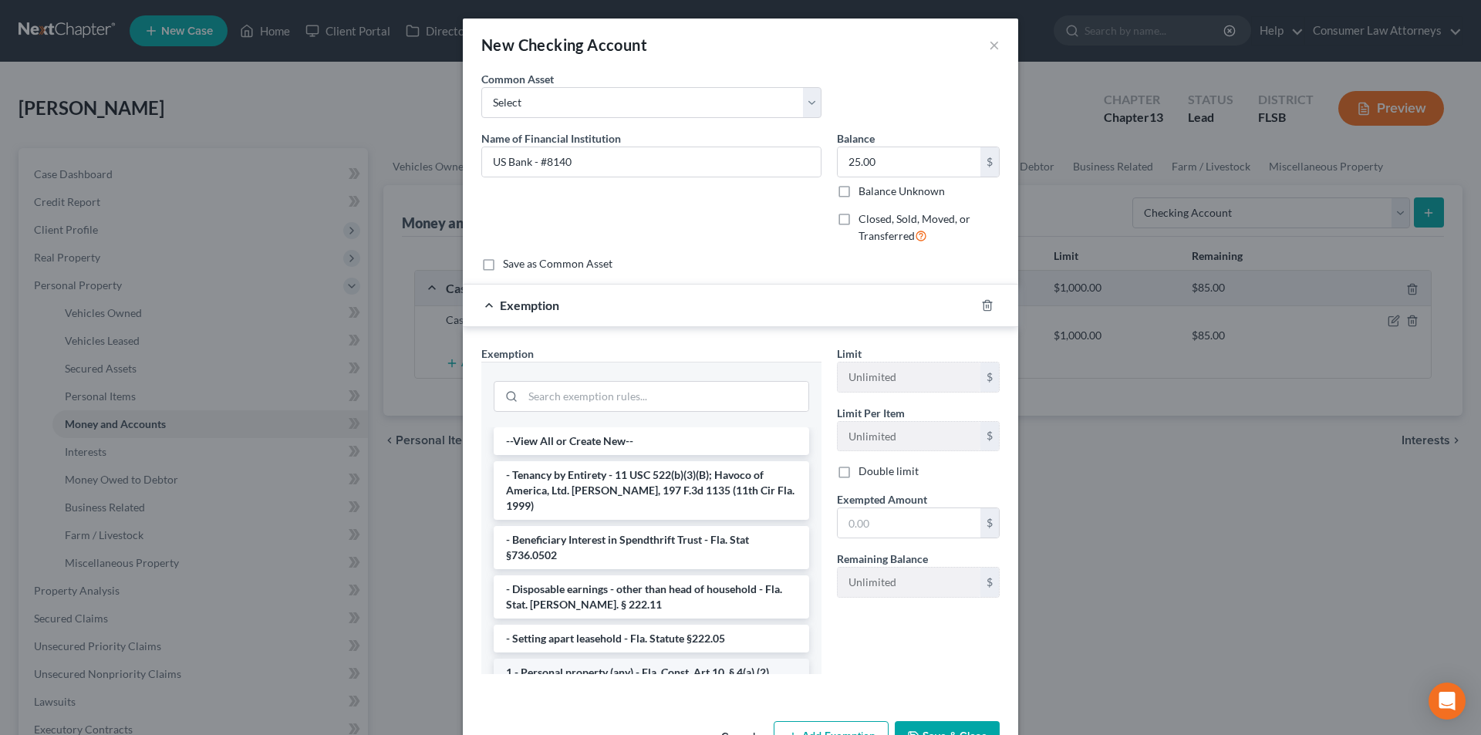
click at [598, 659] on li "1 - Personal property (any) - Fla. Const. Art.10, § 4(a) (2)" at bounding box center [652, 673] width 316 height 28
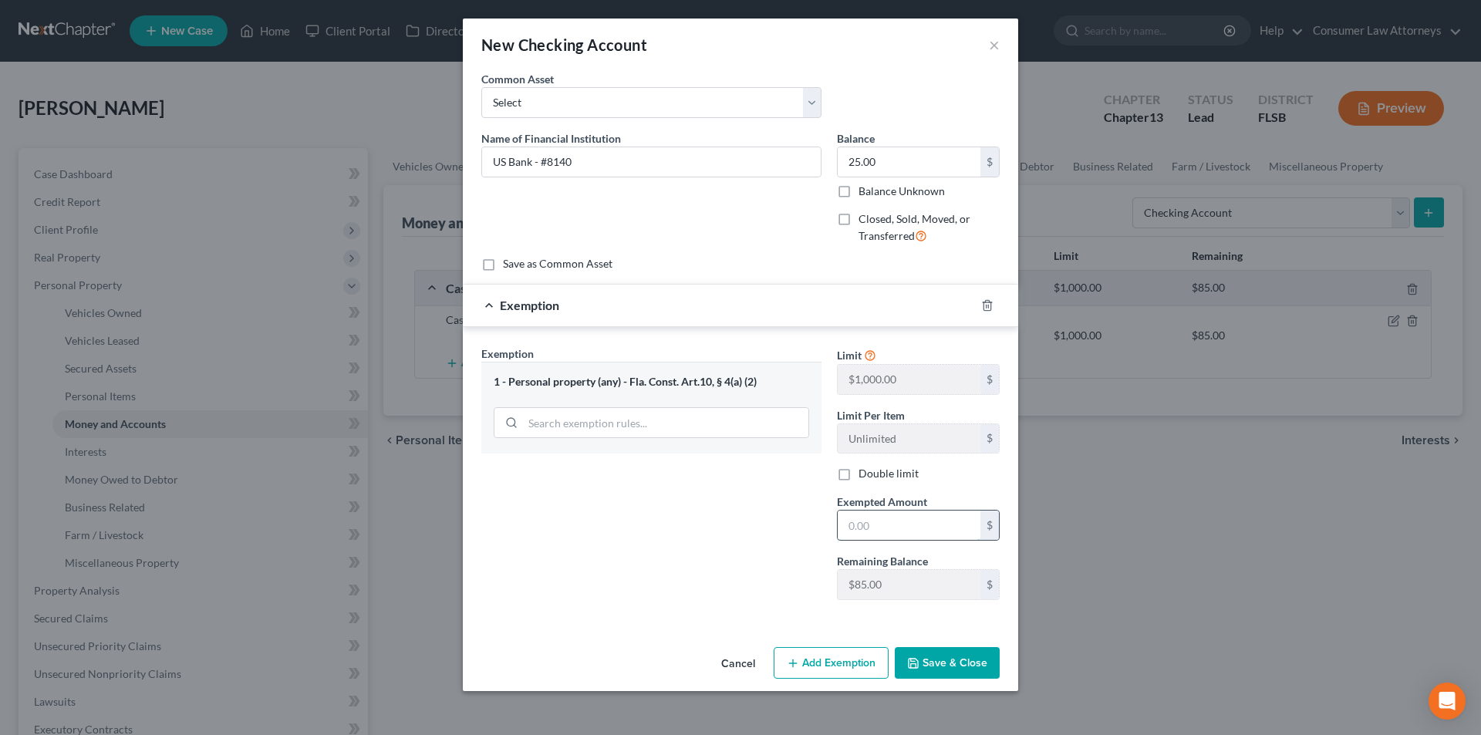
click at [887, 530] on input "text" at bounding box center [909, 525] width 143 height 29
click at [934, 654] on button "Save & Close" at bounding box center [947, 663] width 105 height 32
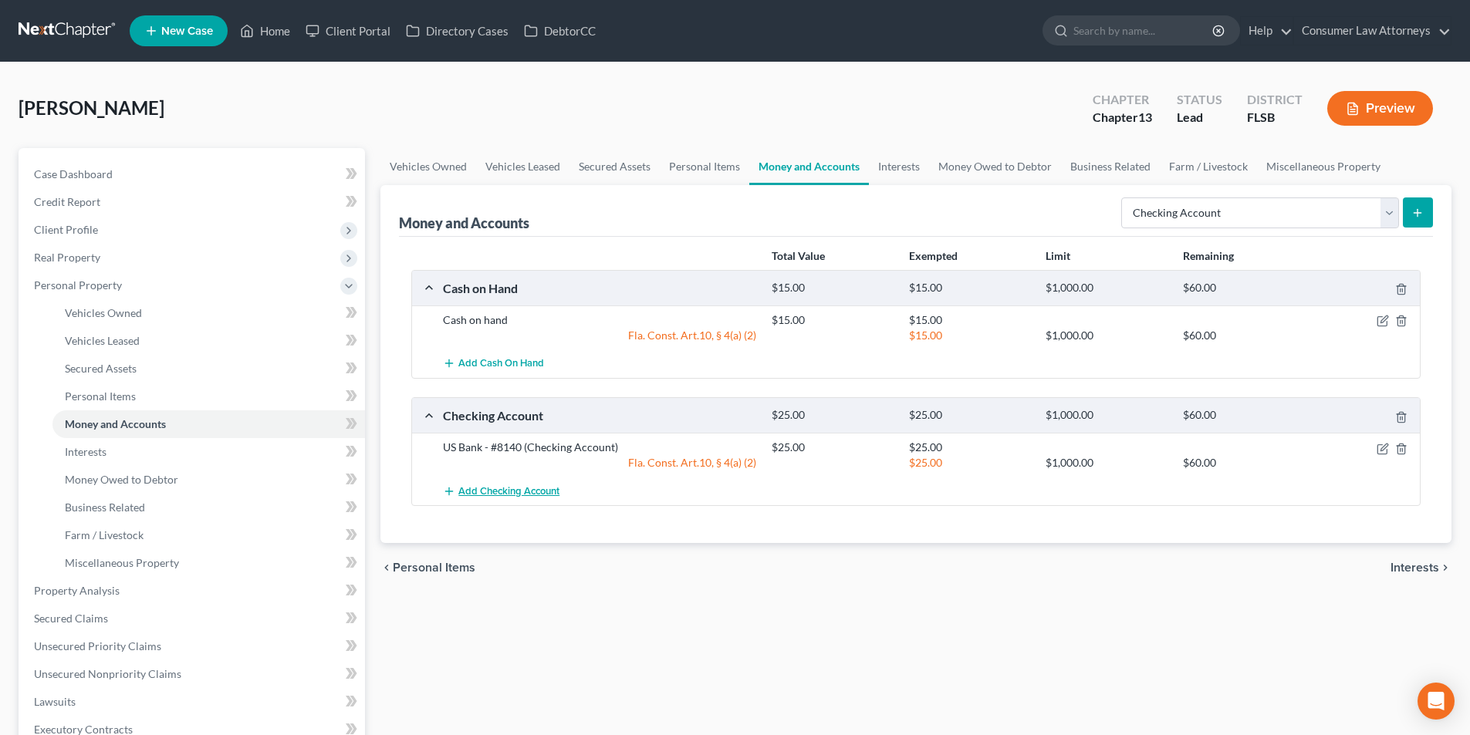
click at [511, 495] on span "Add Checking Account" at bounding box center [508, 491] width 101 height 12
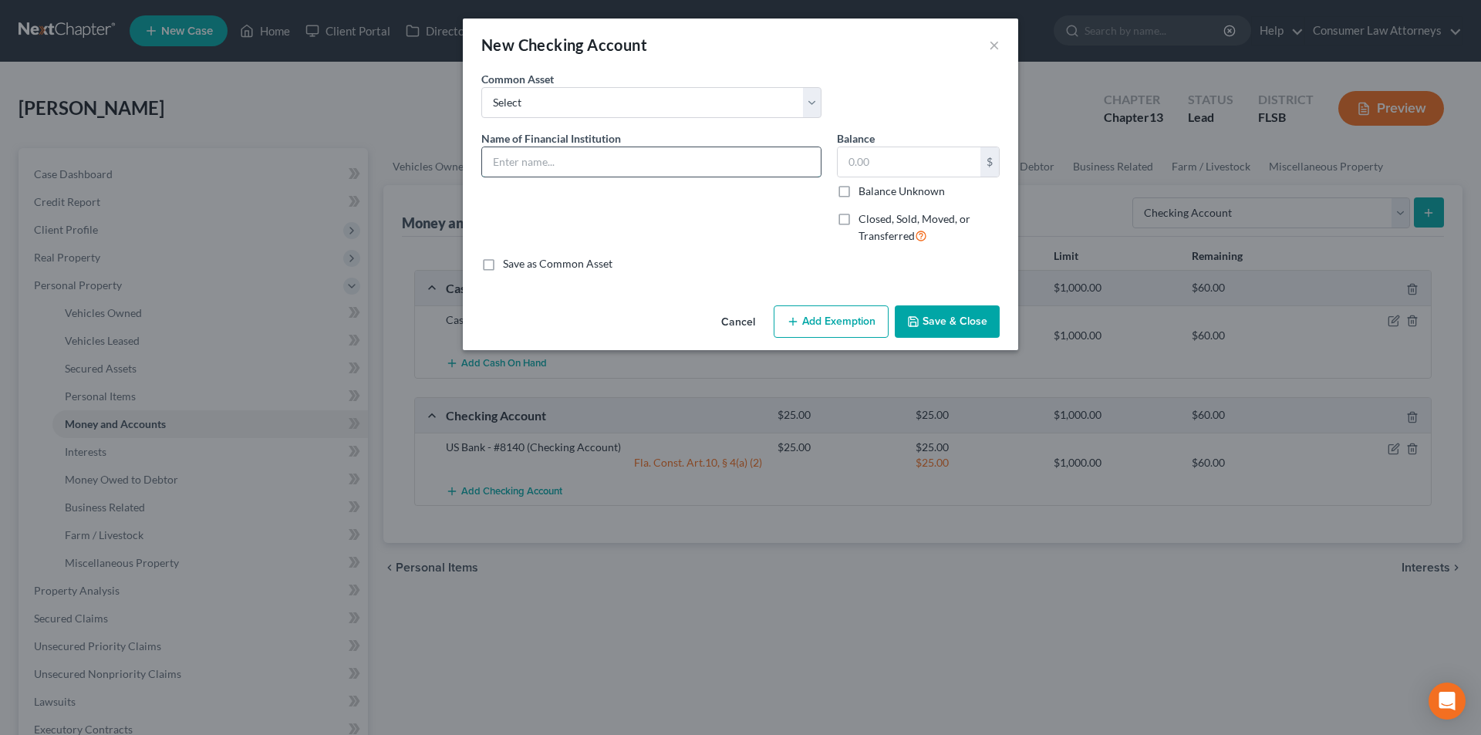
click at [661, 167] on input "text" at bounding box center [651, 161] width 339 height 29
click at [846, 175] on input "text" at bounding box center [909, 161] width 143 height 29
click at [828, 316] on button "Add Exemption" at bounding box center [831, 322] width 115 height 32
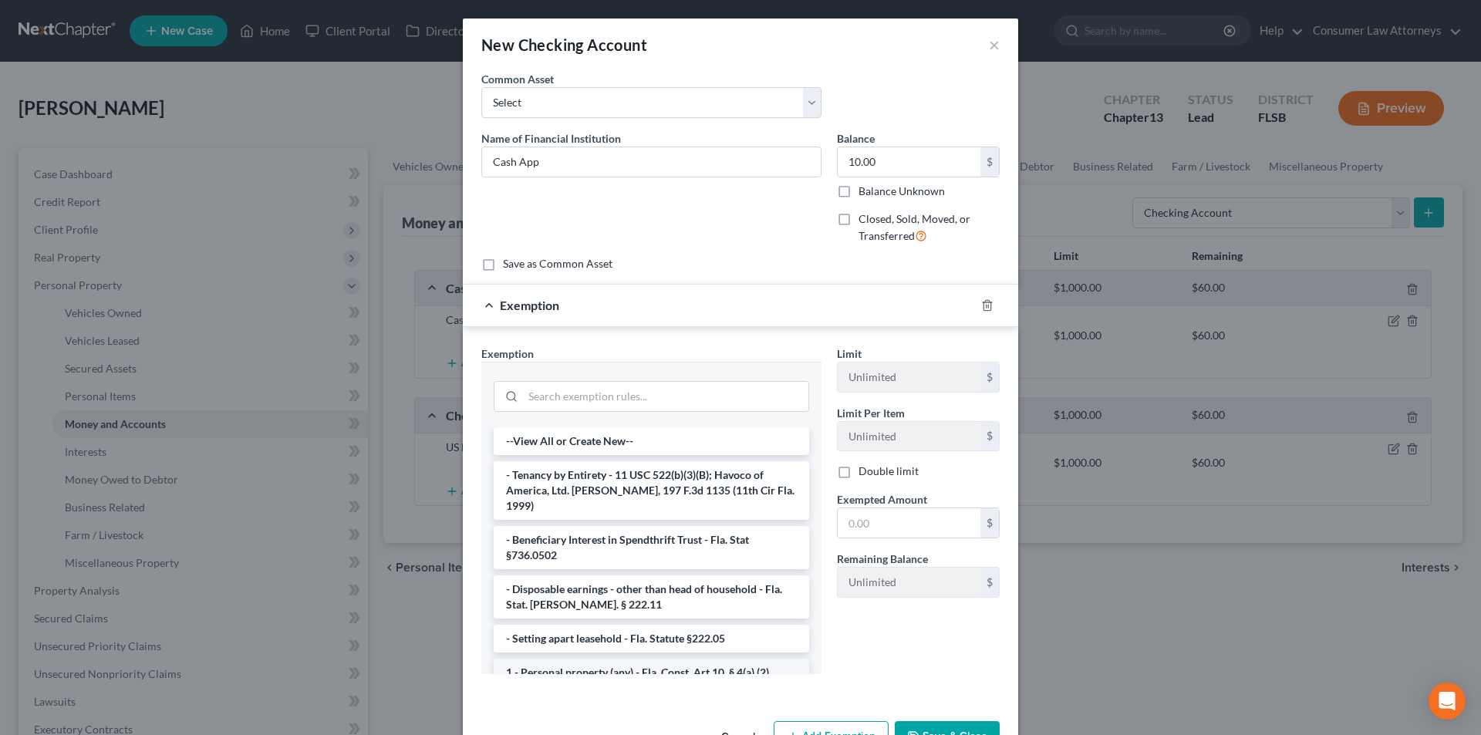
click at [576, 659] on li "1 - Personal property (any) - Fla. Const. Art.10, § 4(a) (2)" at bounding box center [652, 673] width 316 height 28
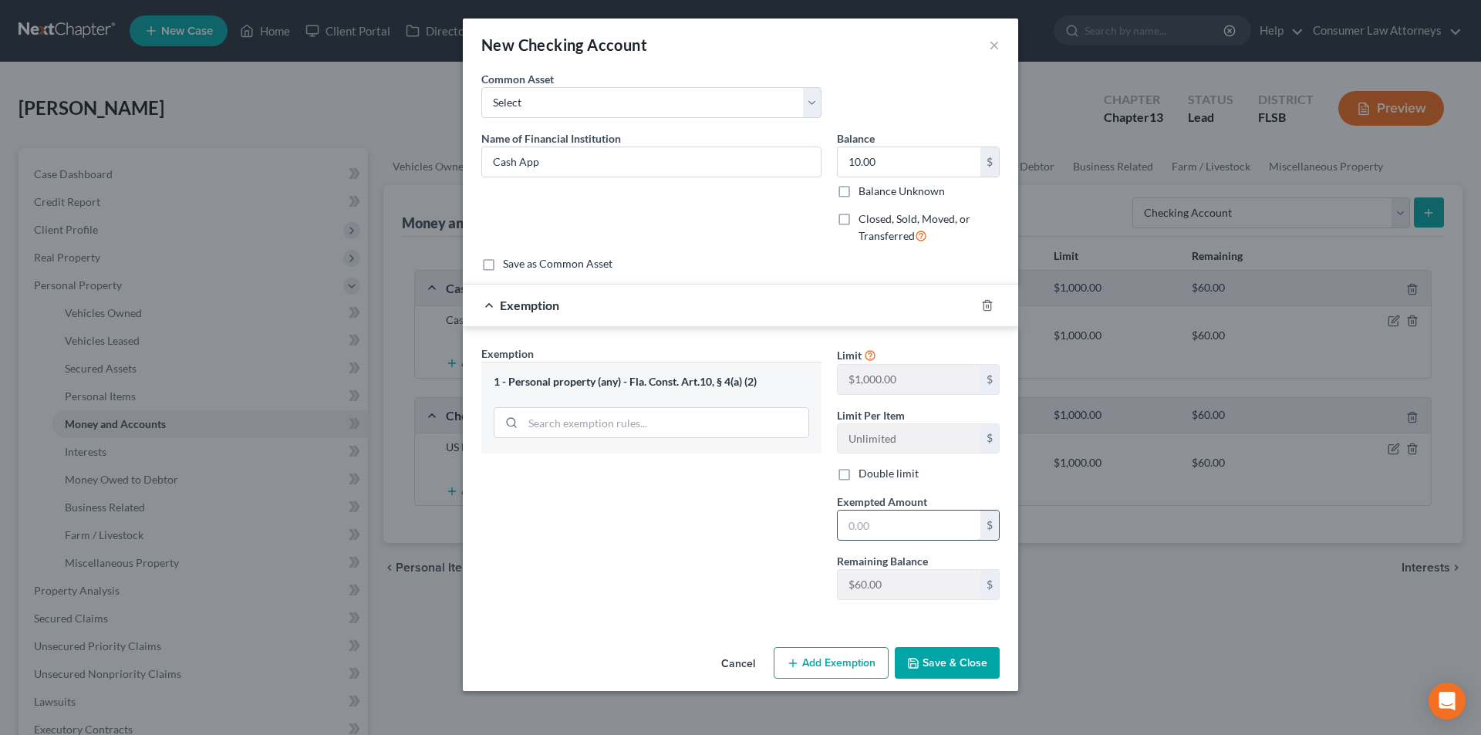
click at [868, 520] on input "text" at bounding box center [909, 525] width 143 height 29
click at [967, 658] on button "Save & Close" at bounding box center [947, 663] width 105 height 32
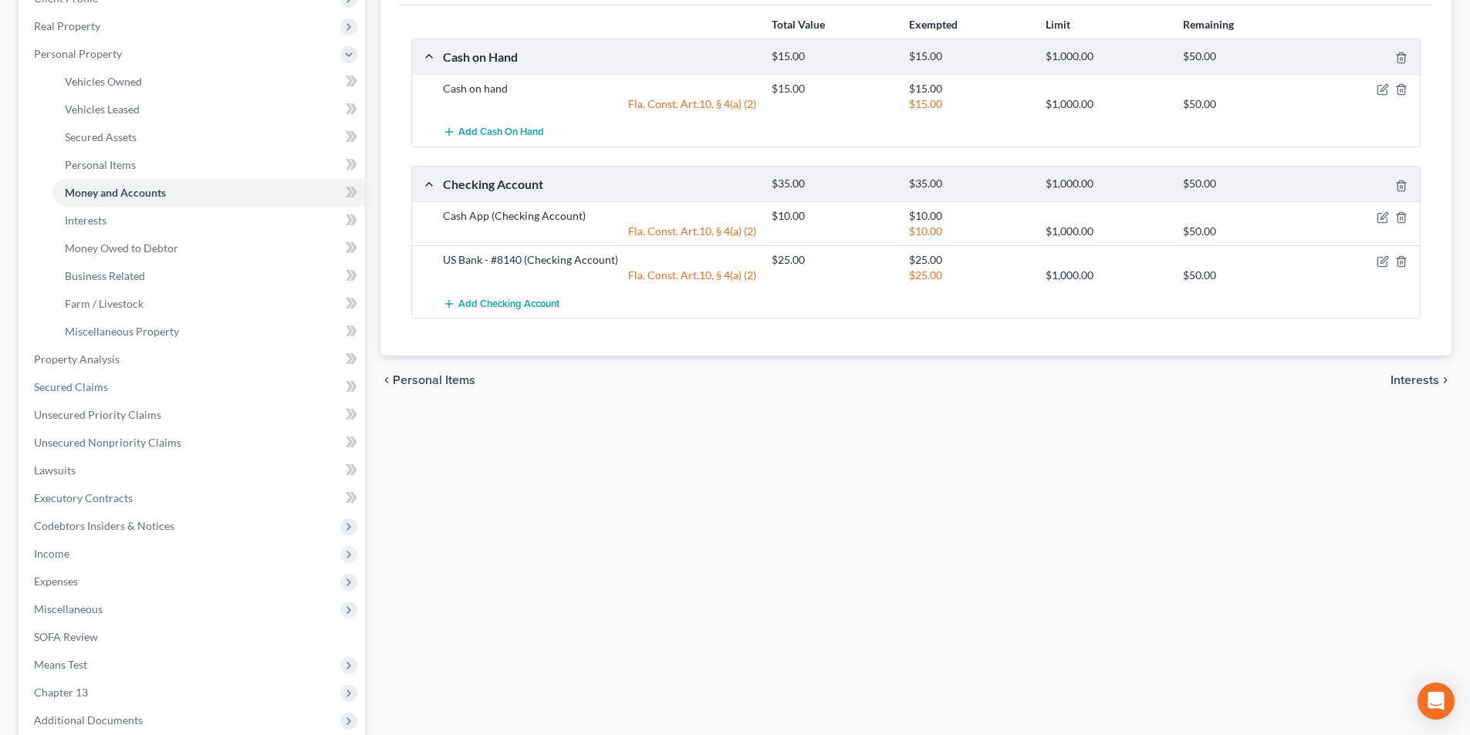
scroll to position [154, 0]
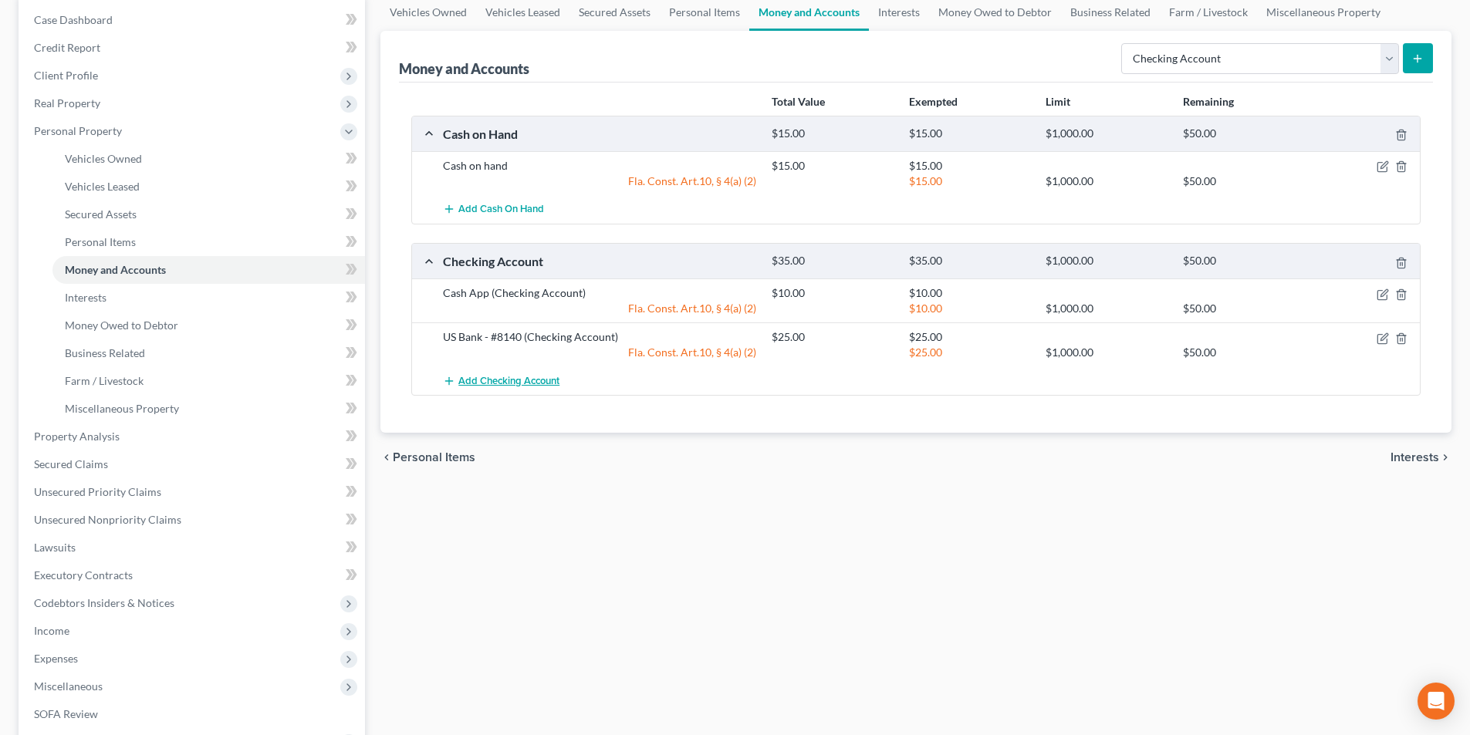
click at [550, 380] on span "Add Checking Account" at bounding box center [508, 381] width 101 height 12
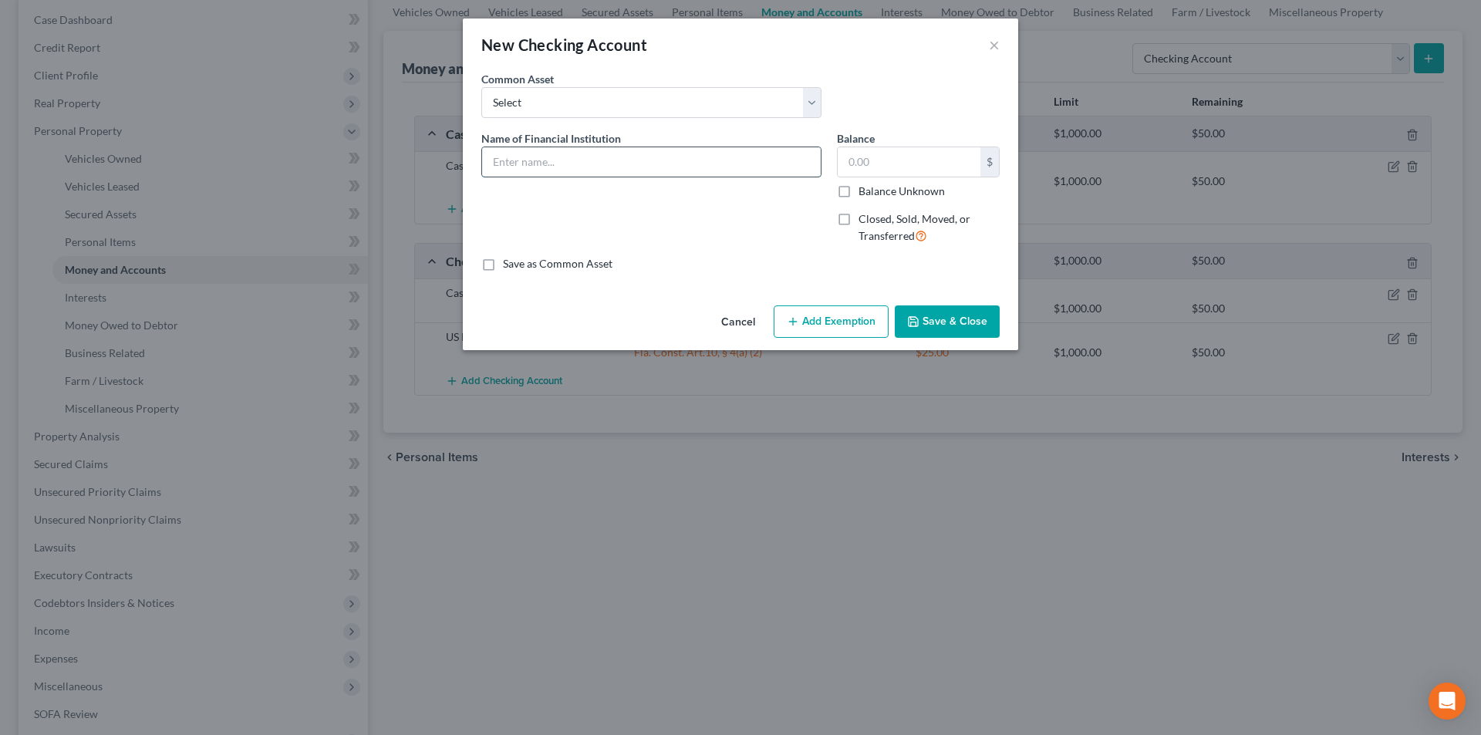
click at [617, 158] on input "text" at bounding box center [651, 161] width 339 height 29
click at [881, 171] on input "text" at bounding box center [909, 161] width 143 height 29
click at [849, 328] on button "Add Exemption" at bounding box center [831, 322] width 115 height 32
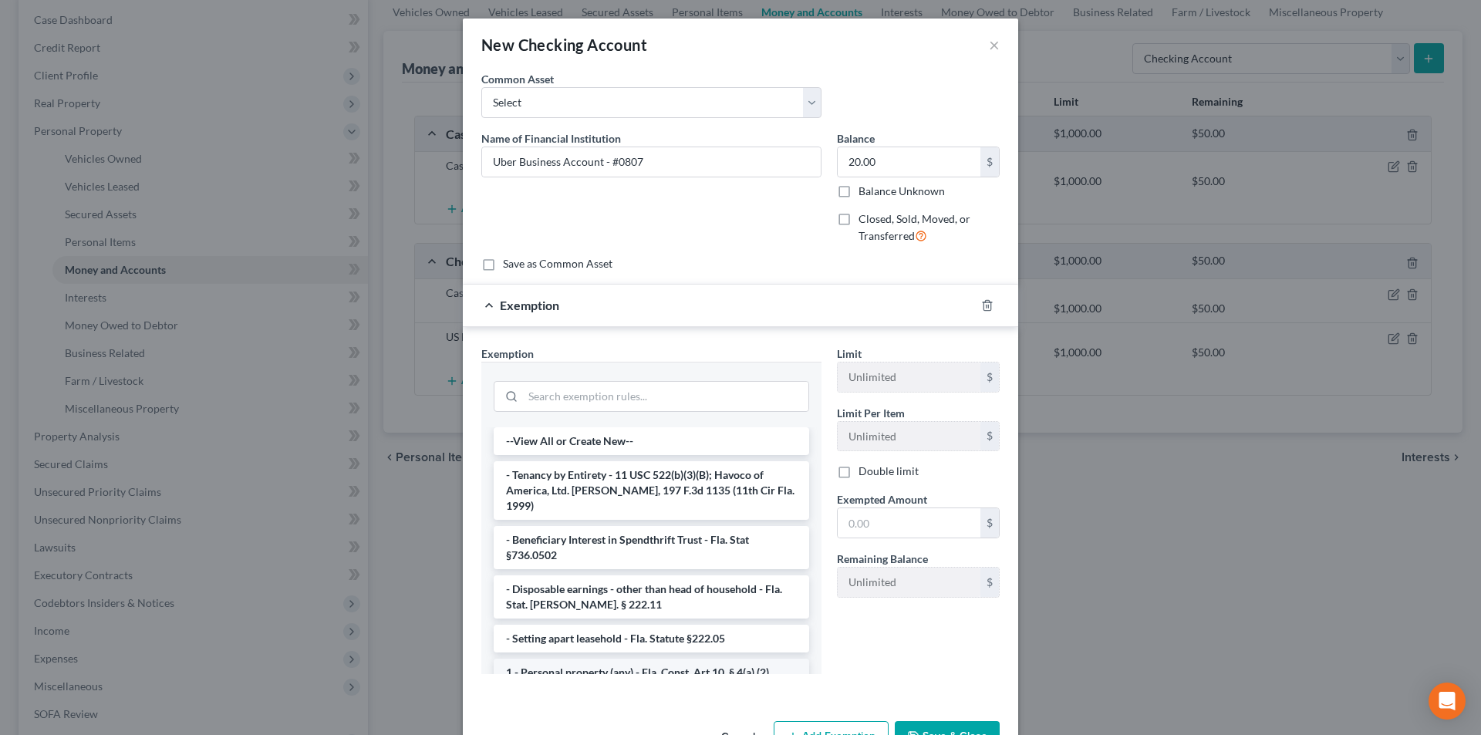
click at [582, 662] on li "1 - Personal property (any) - Fla. Const. Art.10, § 4(a) (2)" at bounding box center [652, 673] width 316 height 28
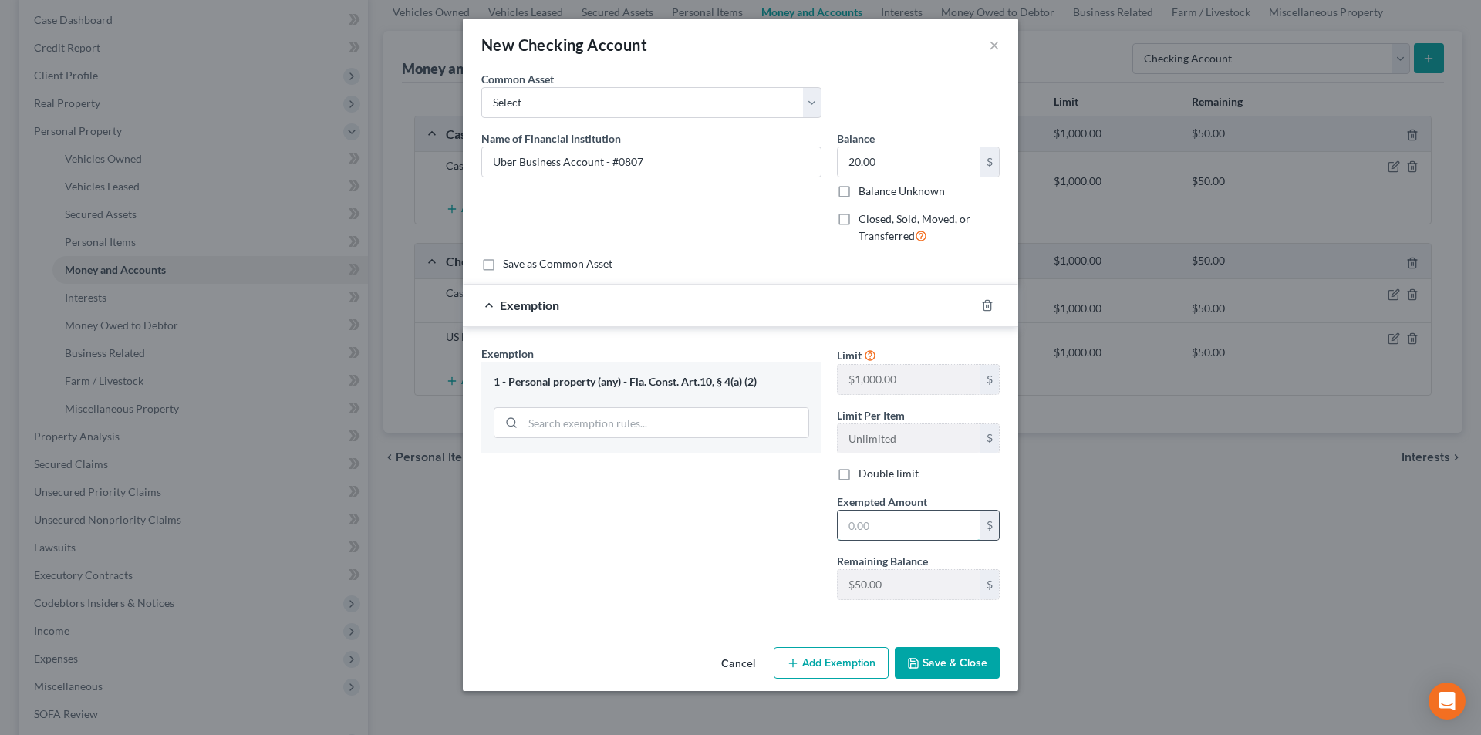
click at [903, 532] on input "text" at bounding box center [909, 525] width 143 height 29
click at [967, 662] on button "Save & Close" at bounding box center [947, 663] width 105 height 32
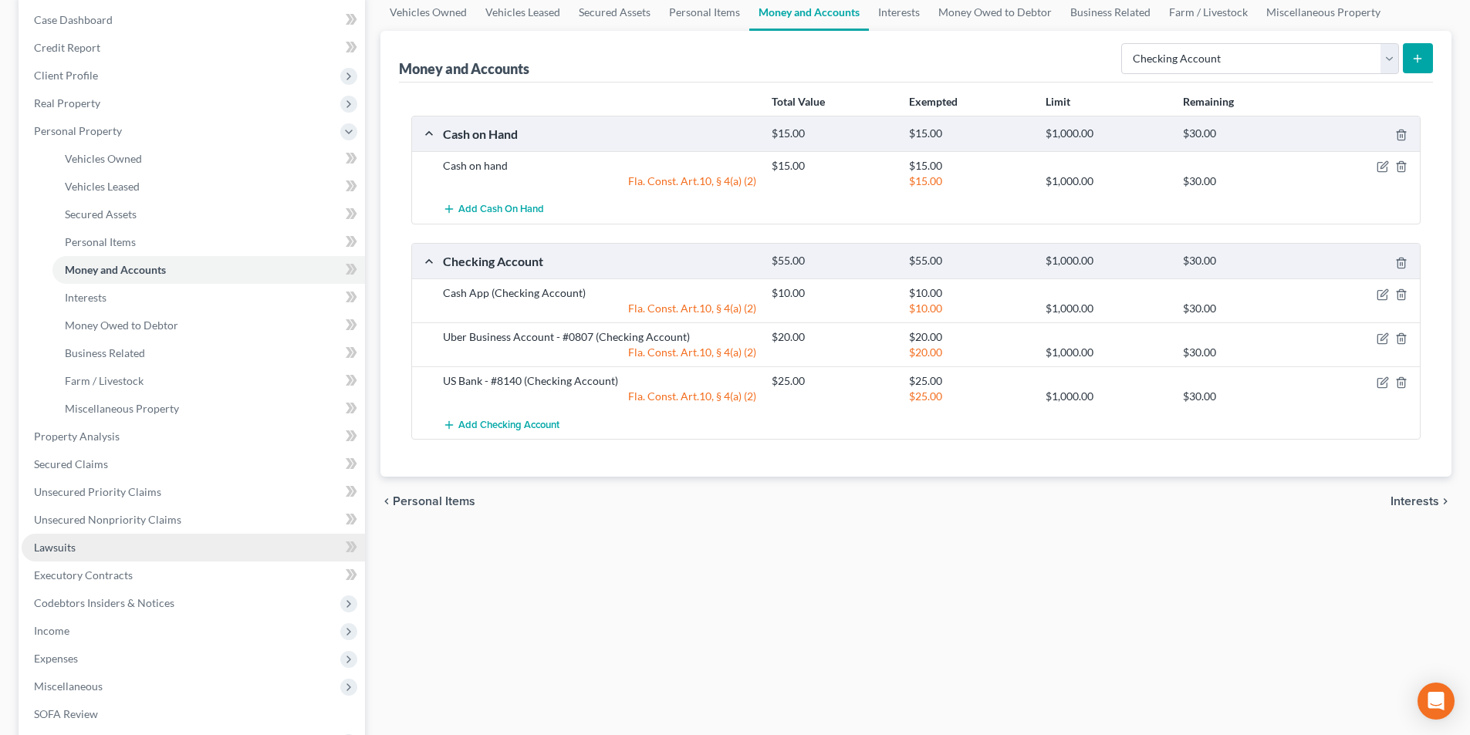
click at [62, 548] on span "Lawsuits" at bounding box center [55, 547] width 42 height 13
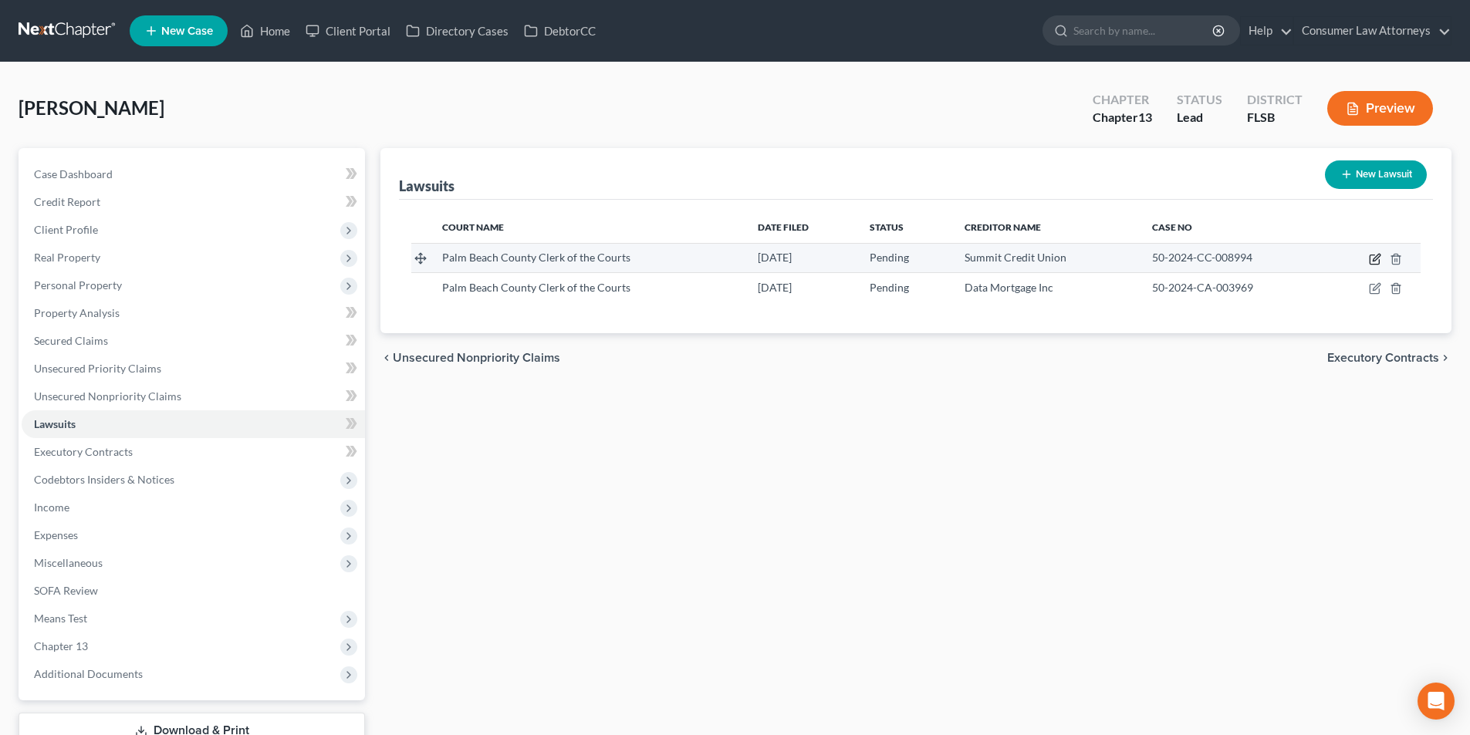
click at [1371, 259] on icon "button" at bounding box center [1375, 259] width 12 height 12
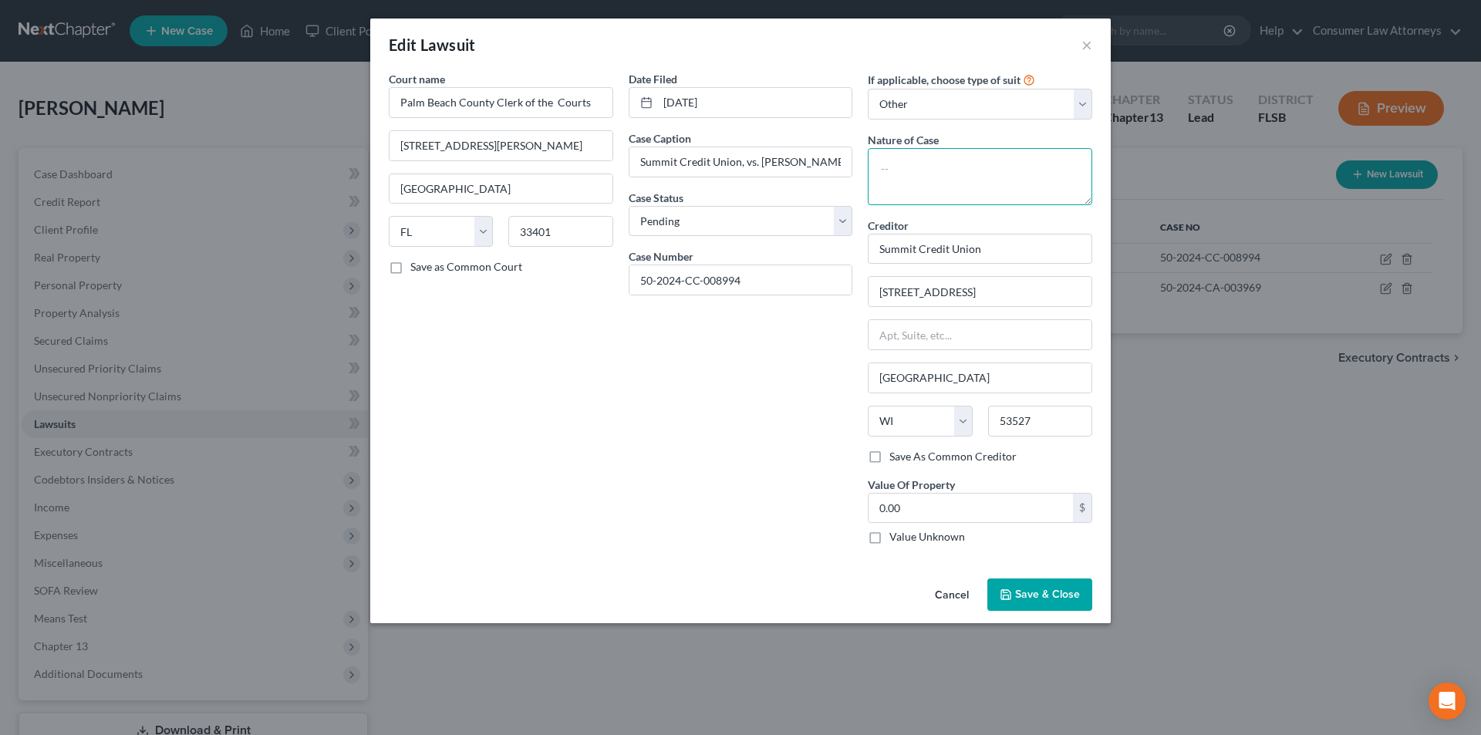
click at [970, 174] on textarea at bounding box center [980, 176] width 225 height 57
click at [1056, 594] on span "Save & Close" at bounding box center [1047, 594] width 65 height 13
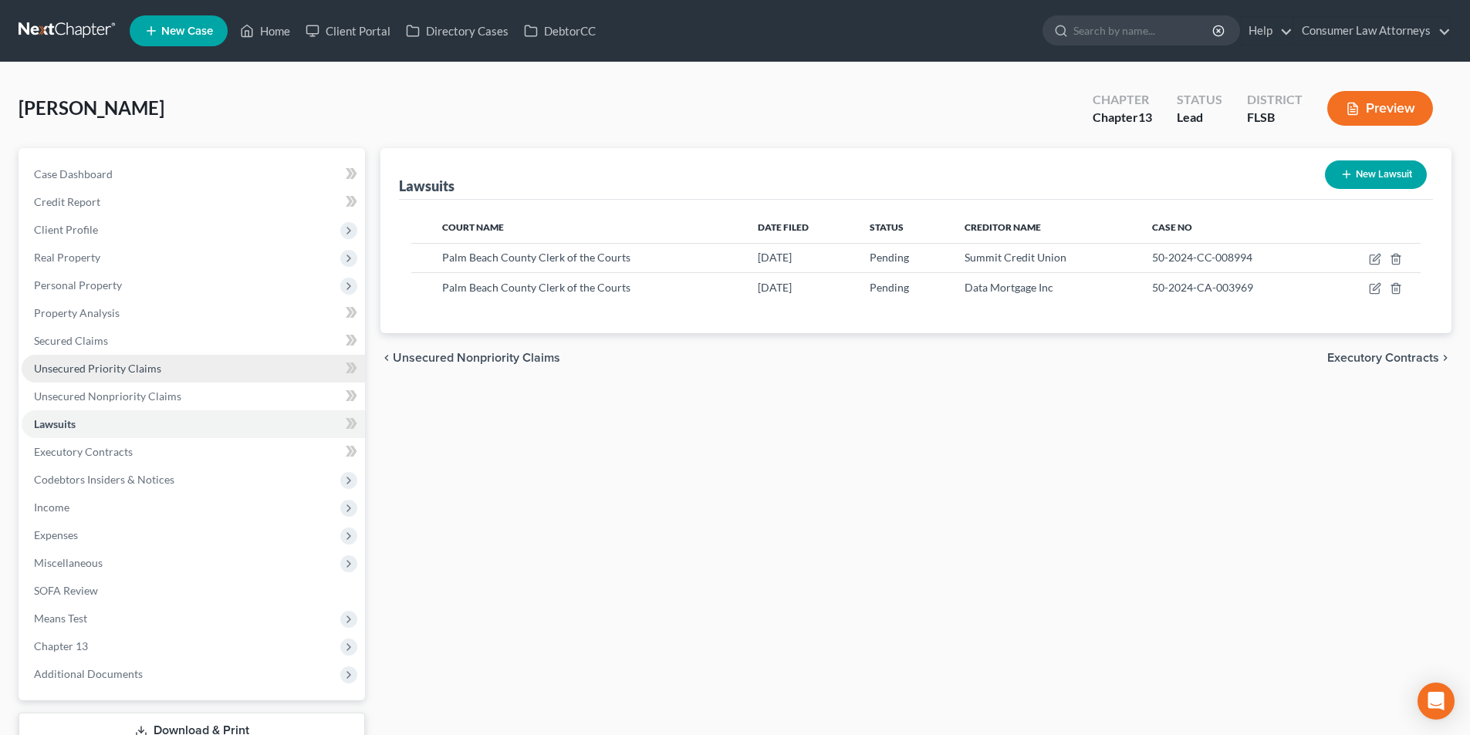
click at [123, 366] on span "Unsecured Priority Claims" at bounding box center [97, 368] width 127 height 13
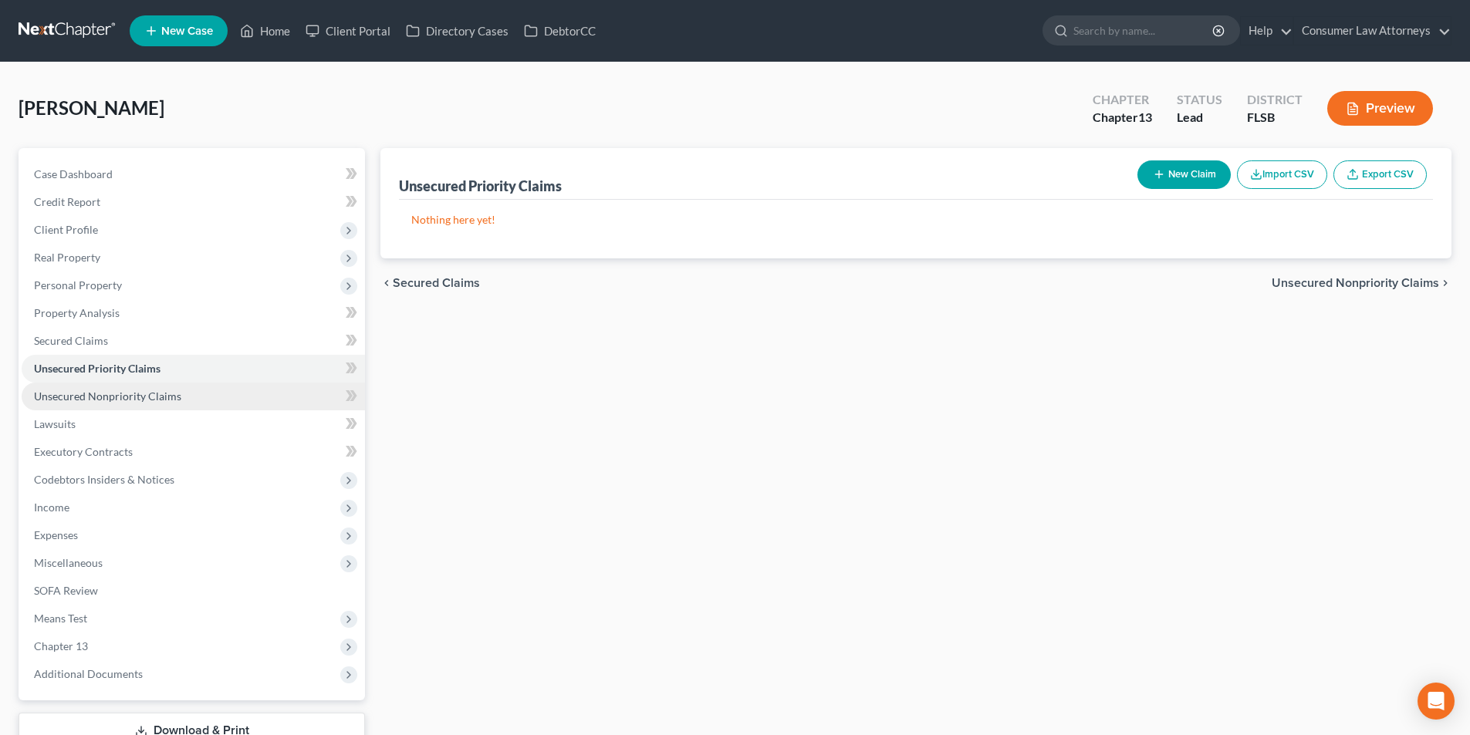
click at [177, 401] on link "Unsecured Nonpriority Claims" at bounding box center [193, 397] width 343 height 28
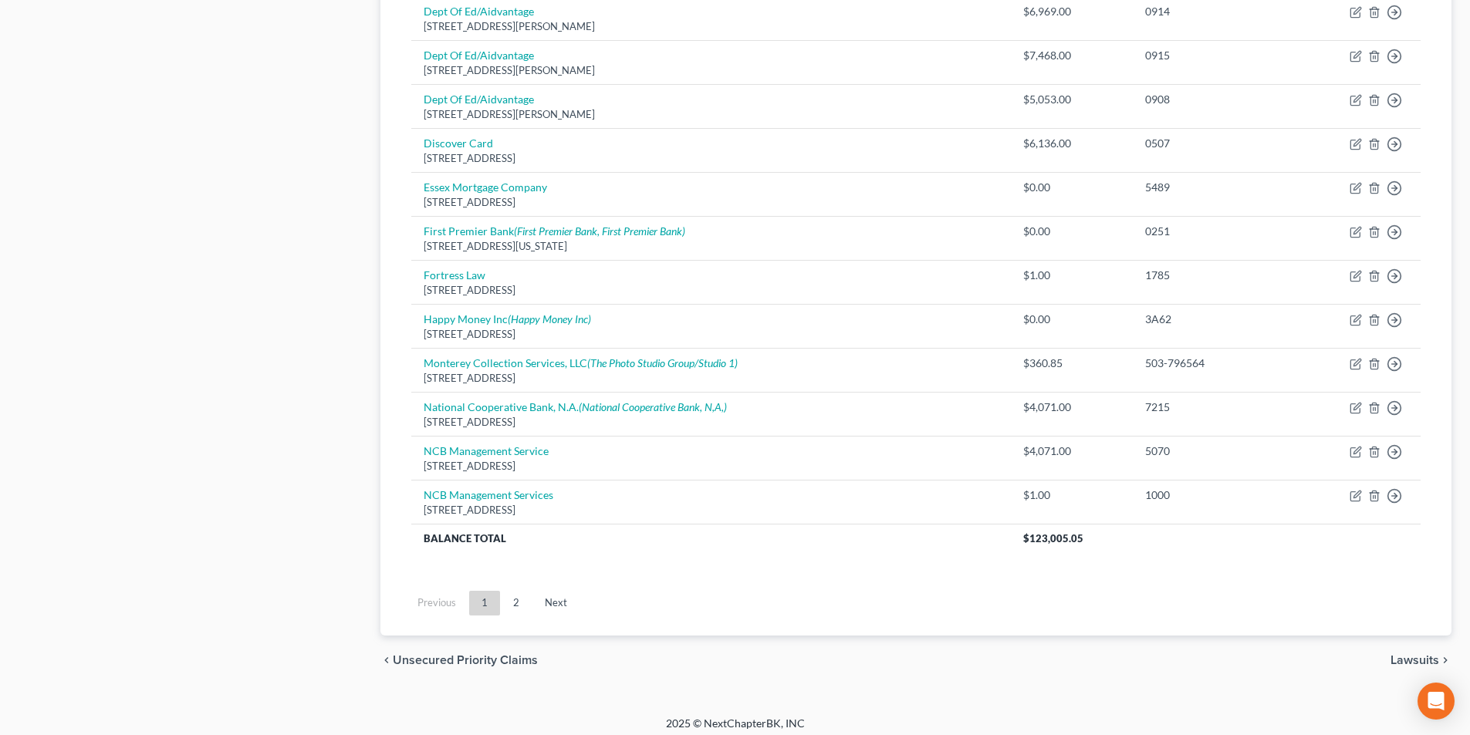
scroll to position [1046, 0]
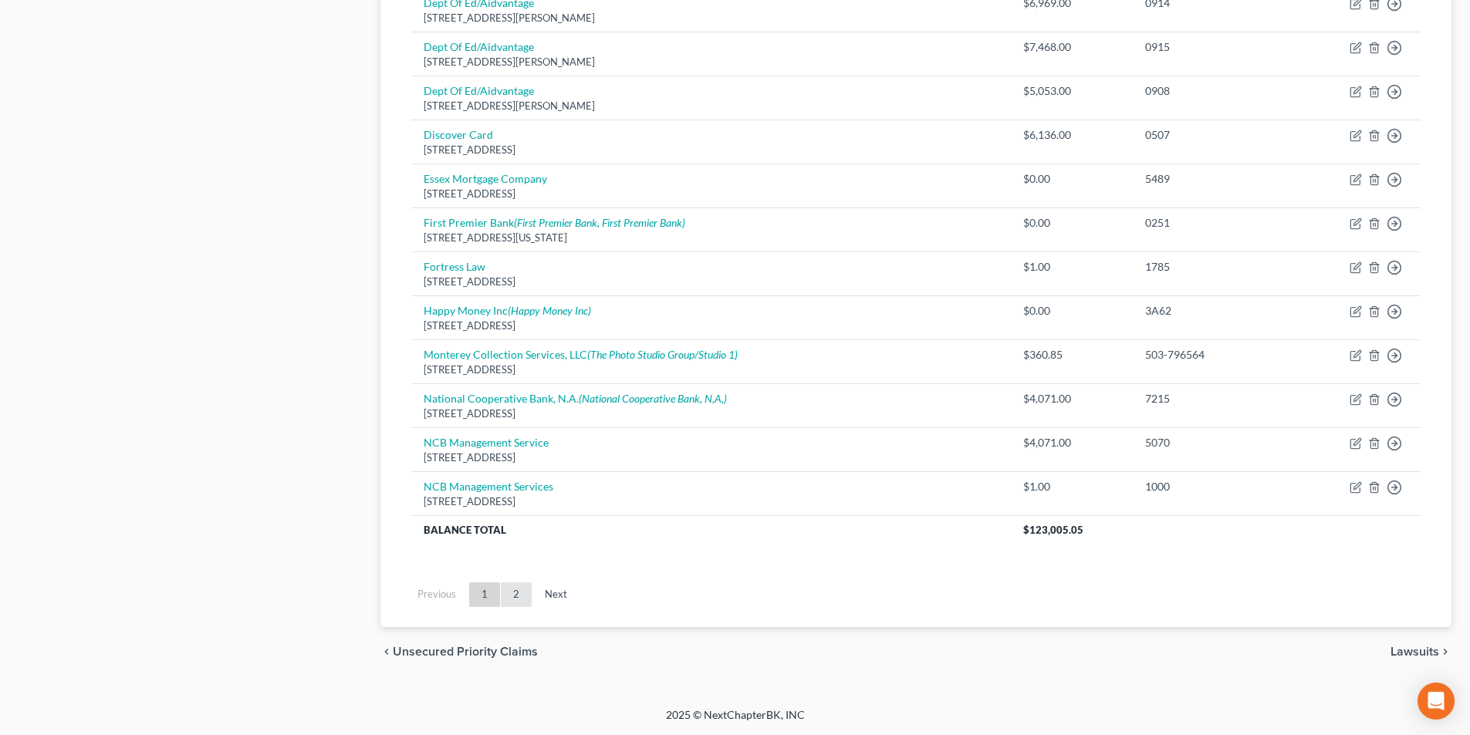
click at [516, 593] on link "2" at bounding box center [516, 594] width 31 height 25
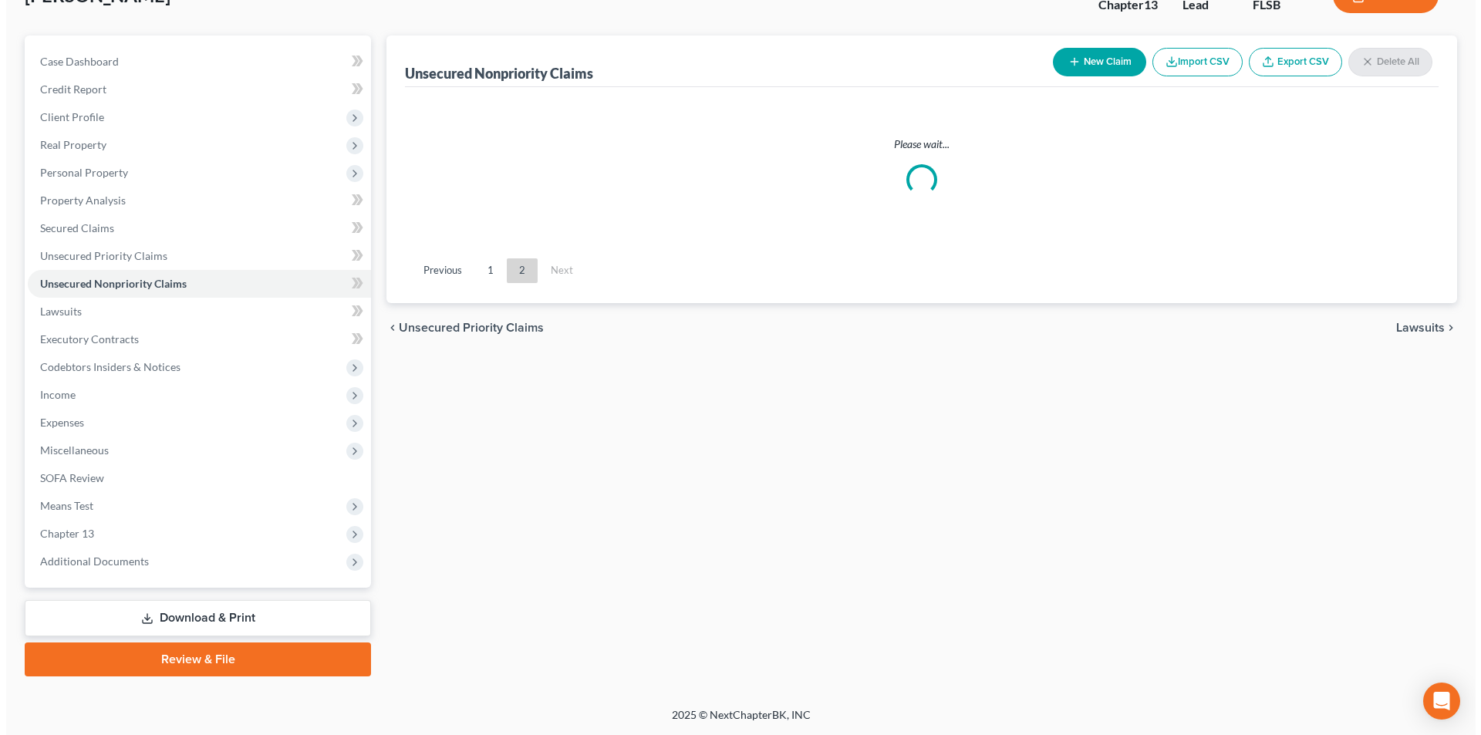
scroll to position [123, 0]
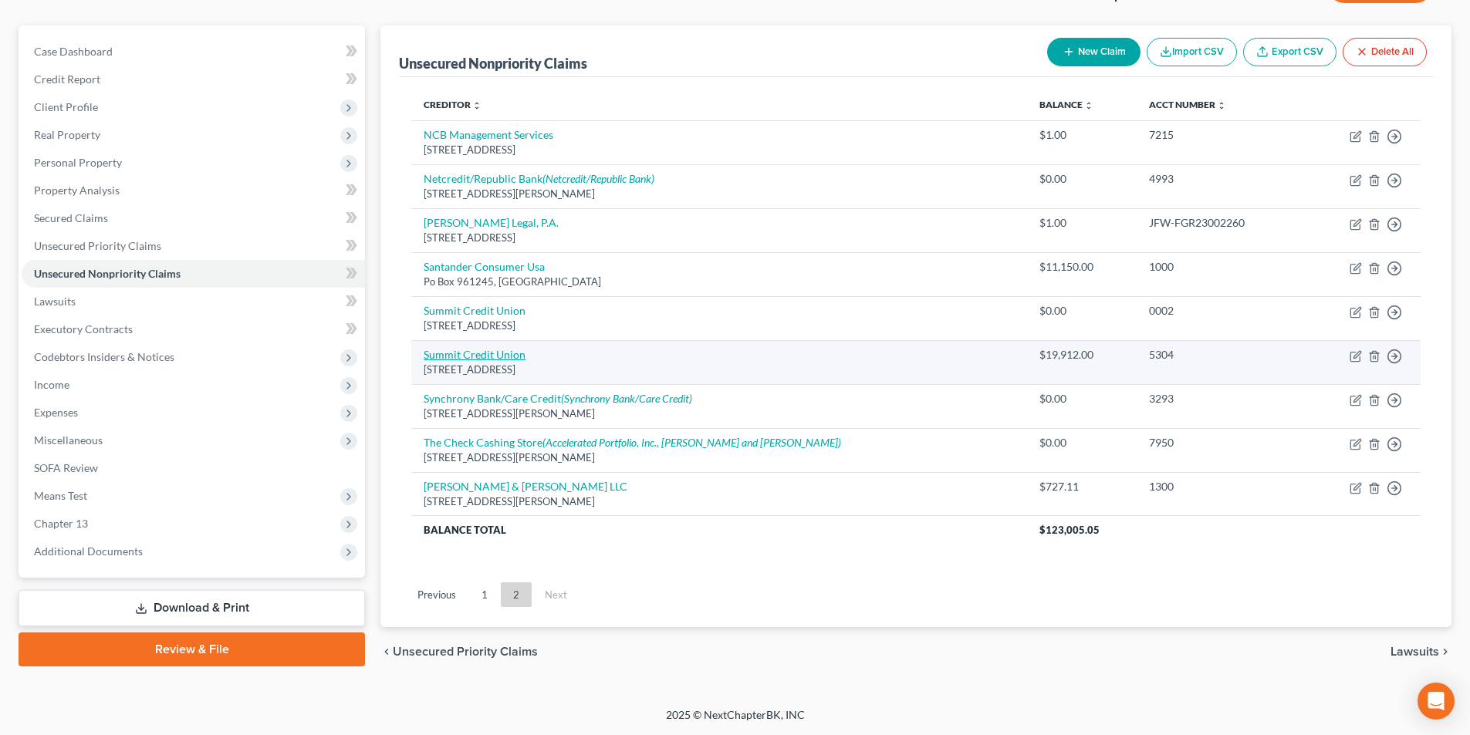
click at [505, 354] on link "Summit Credit Union" at bounding box center [475, 354] width 102 height 13
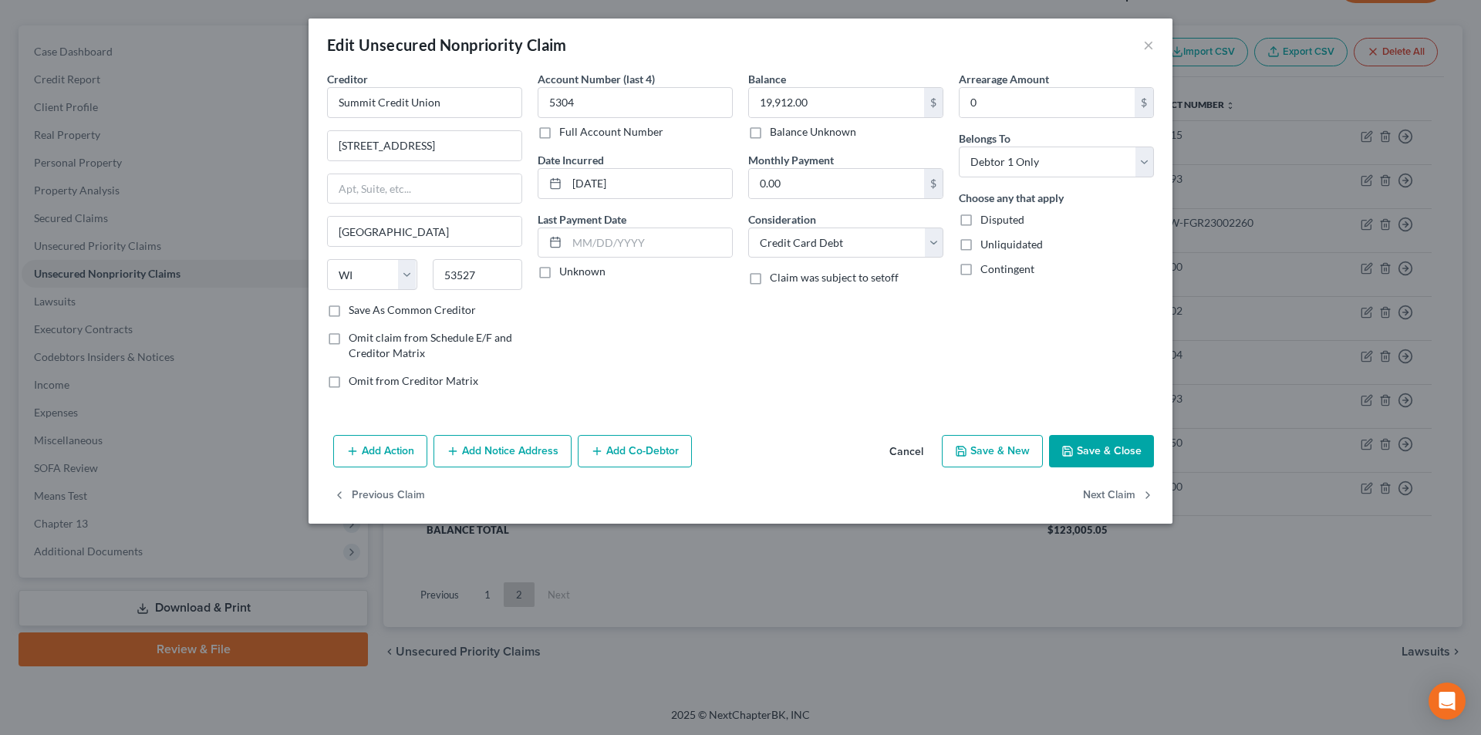
click at [396, 447] on button "Add Action" at bounding box center [380, 451] width 94 height 32
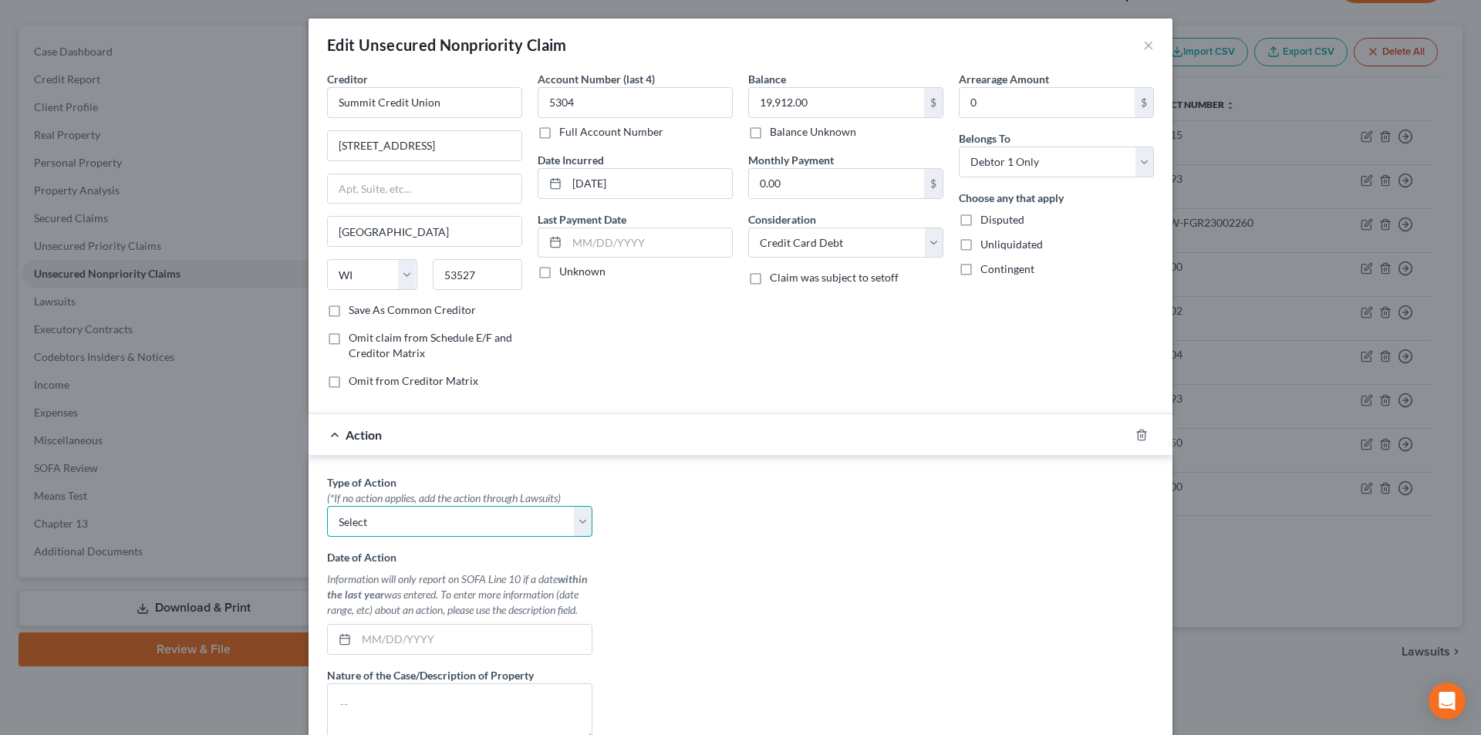
click at [405, 520] on select "Select Repossession Garnishment Foreclosure Personal Injury Attached, Seized, O…" at bounding box center [459, 521] width 265 height 31
click at [327, 506] on select "Select Repossession Garnishment Foreclosure Personal Injury Attached, Seized, O…" at bounding box center [459, 521] width 265 height 31
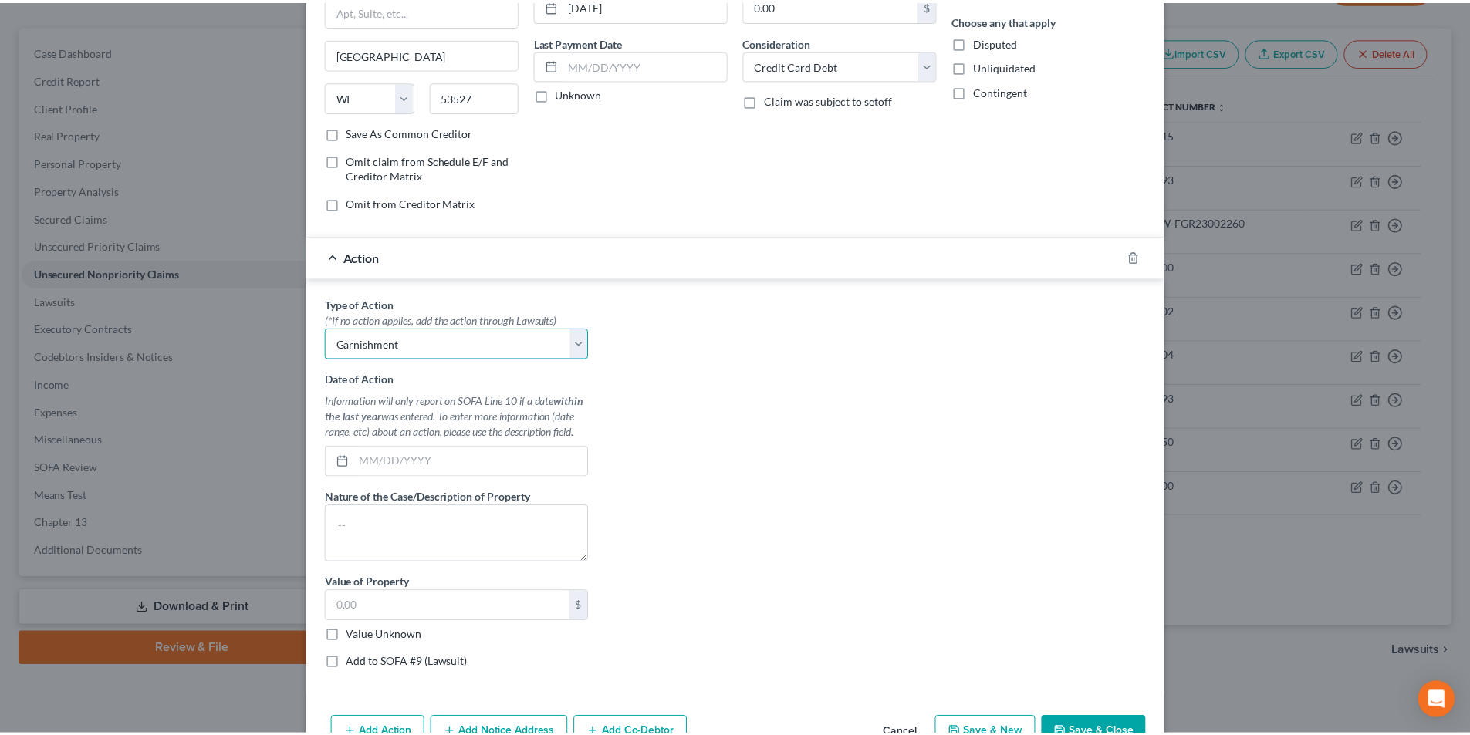
scroll to position [0, 0]
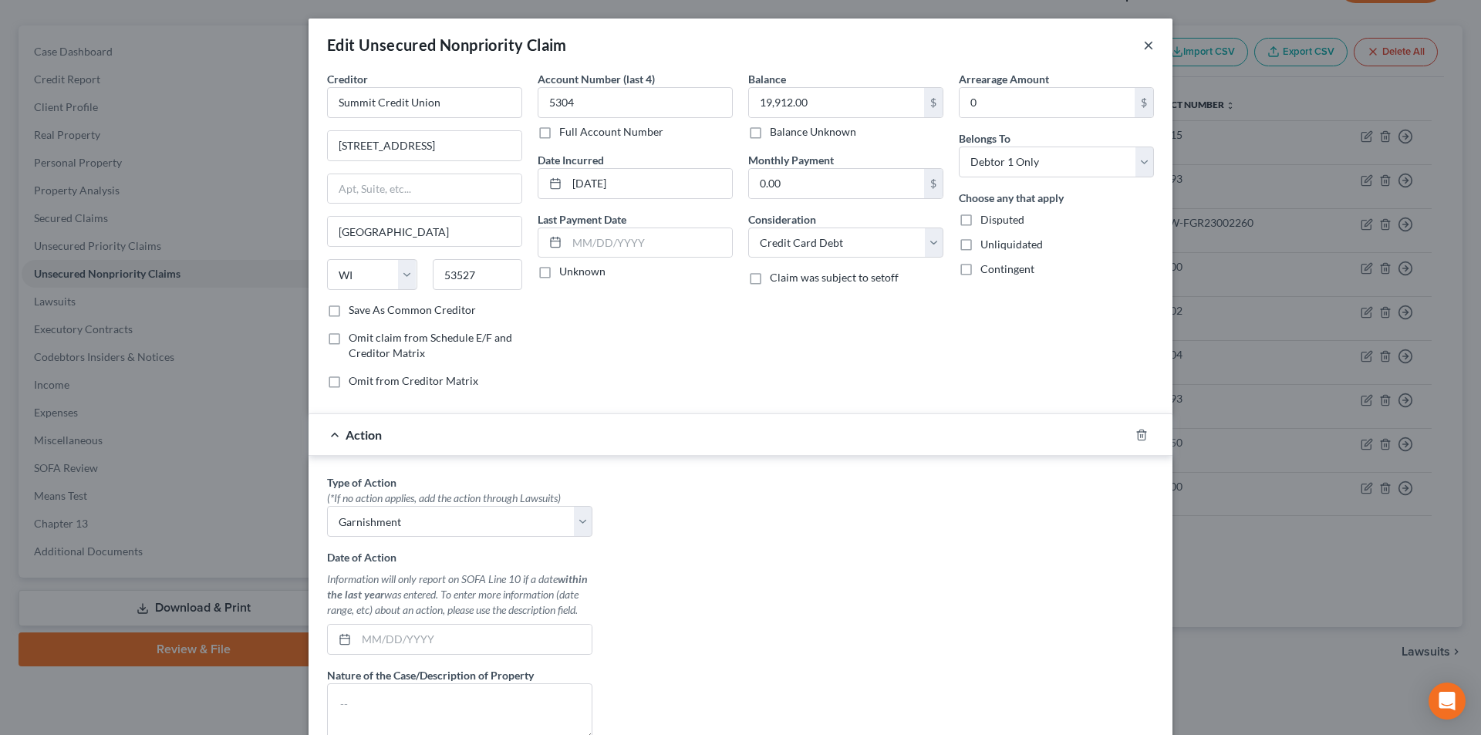
click at [1147, 48] on button "×" at bounding box center [1148, 44] width 11 height 19
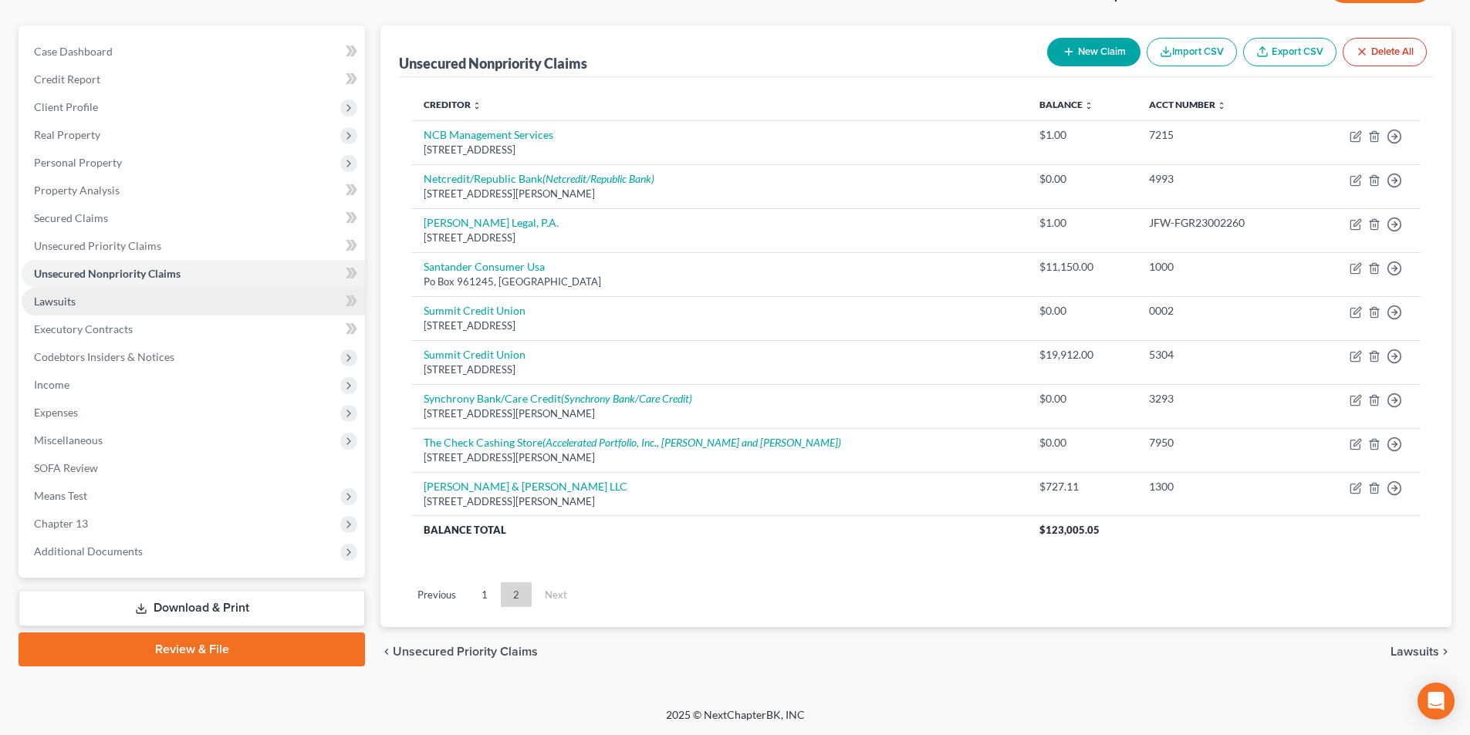
click at [71, 298] on span "Lawsuits" at bounding box center [55, 301] width 42 height 13
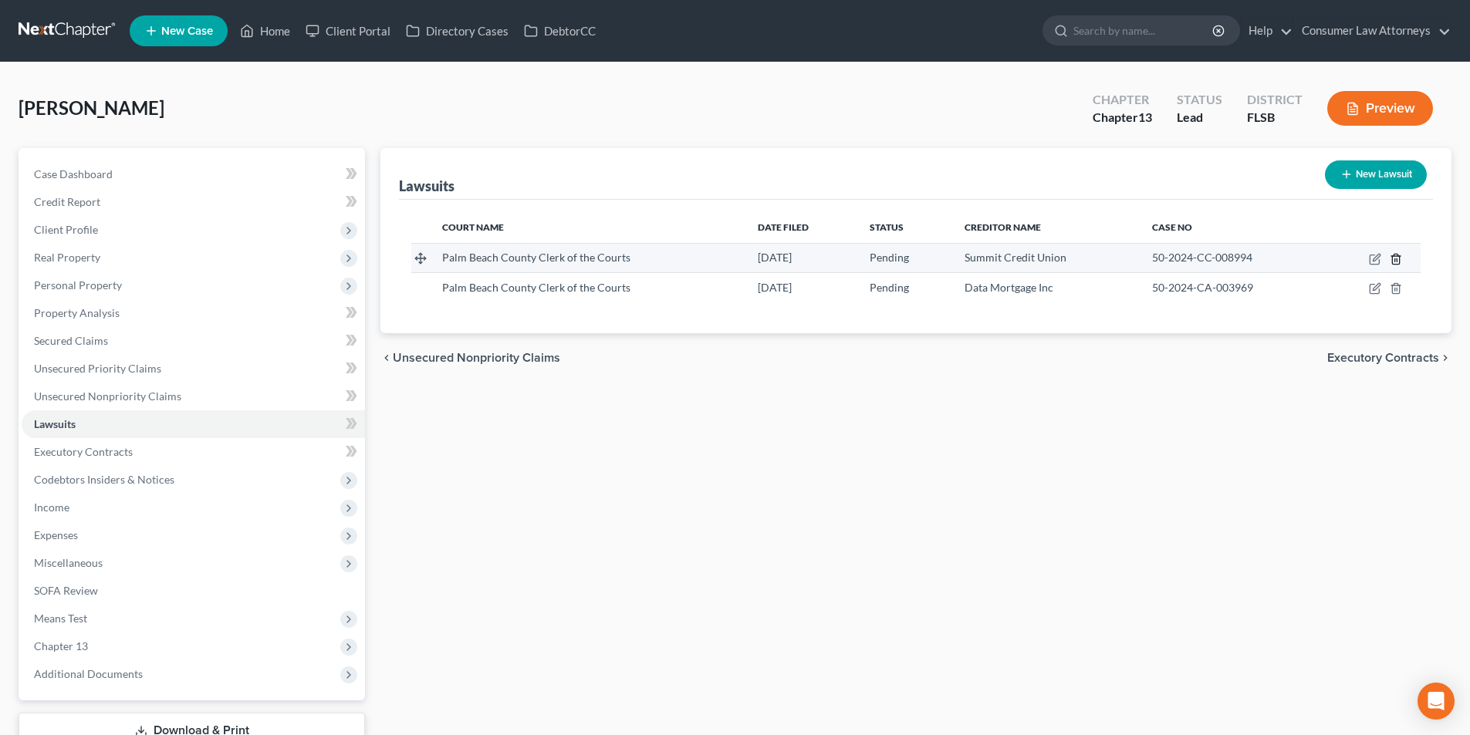
click at [1401, 257] on icon "button" at bounding box center [1395, 259] width 12 height 12
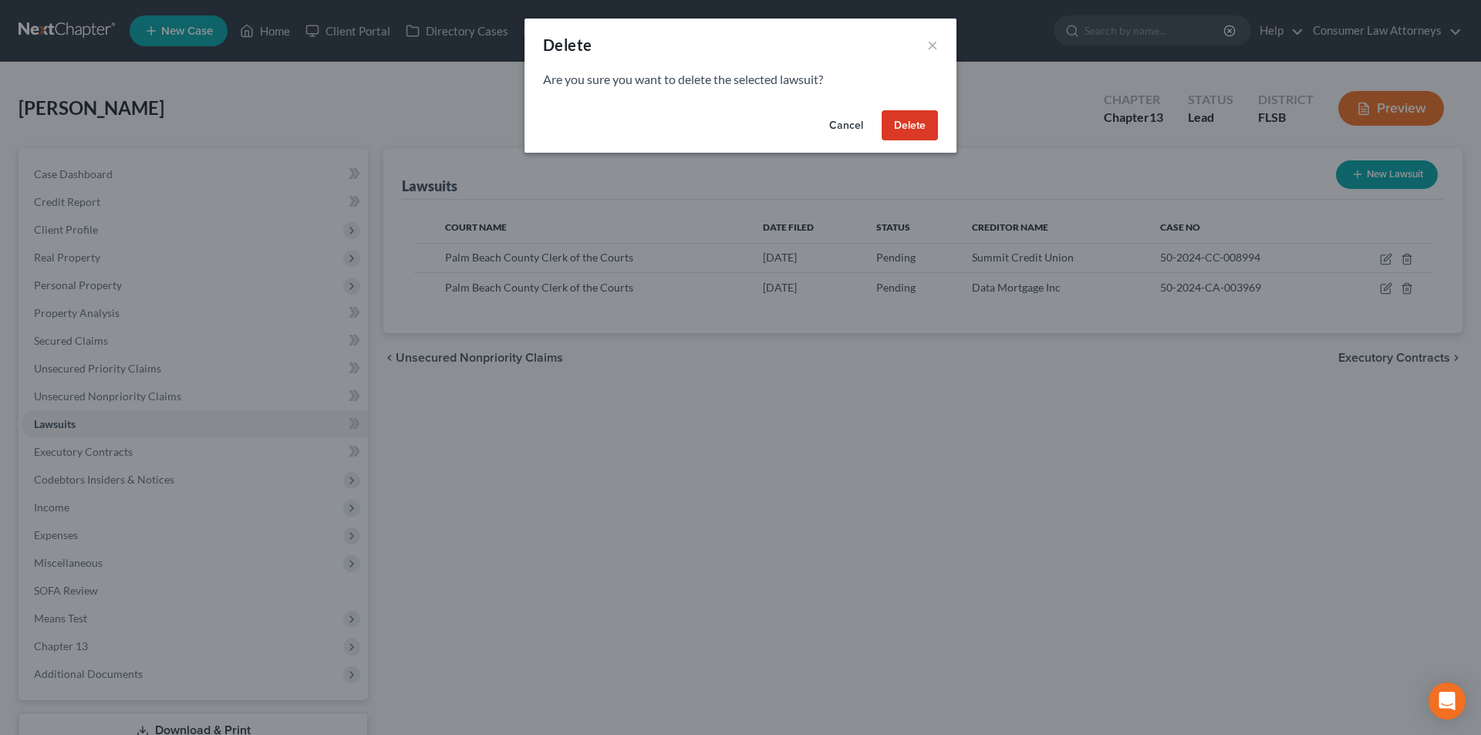
click at [913, 127] on button "Delete" at bounding box center [910, 125] width 56 height 31
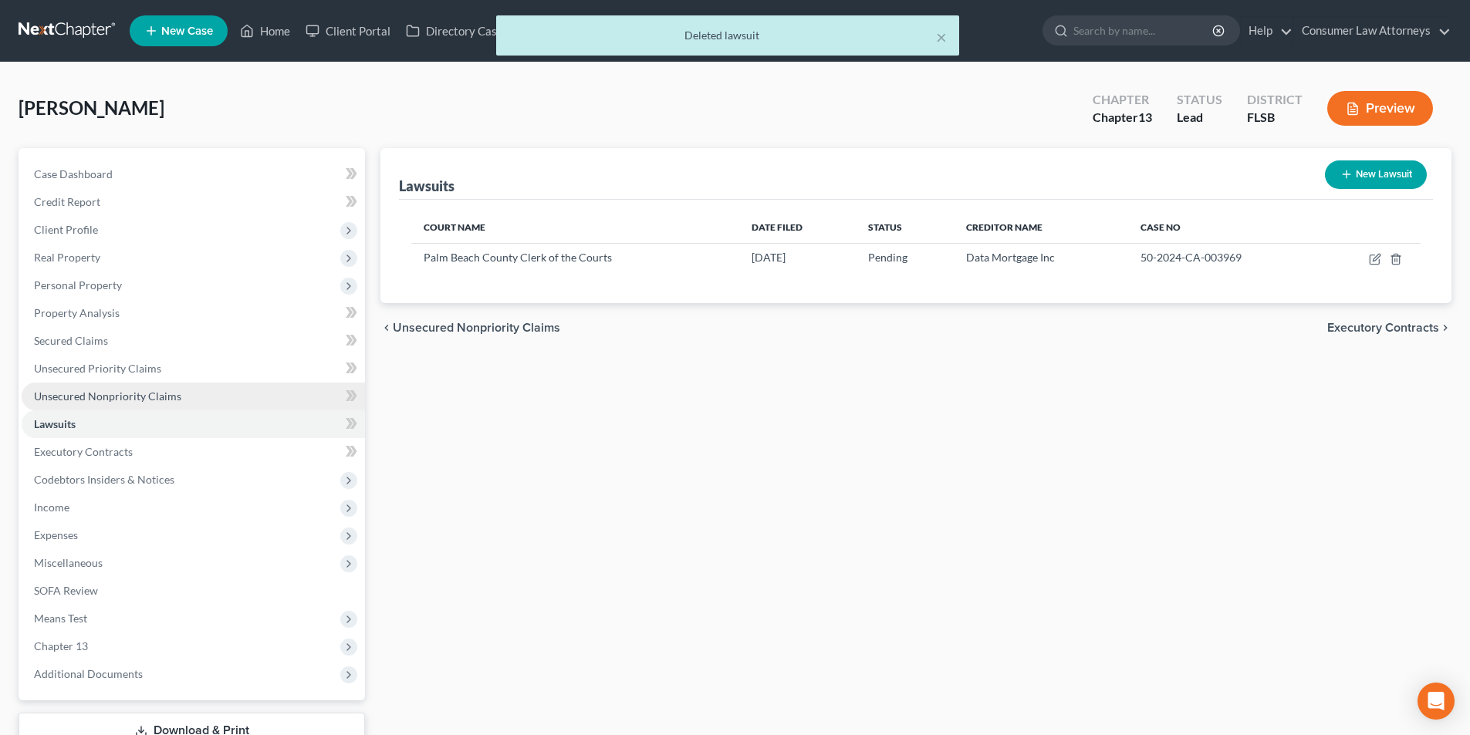
click at [113, 388] on link "Unsecured Nonpriority Claims" at bounding box center [193, 397] width 343 height 28
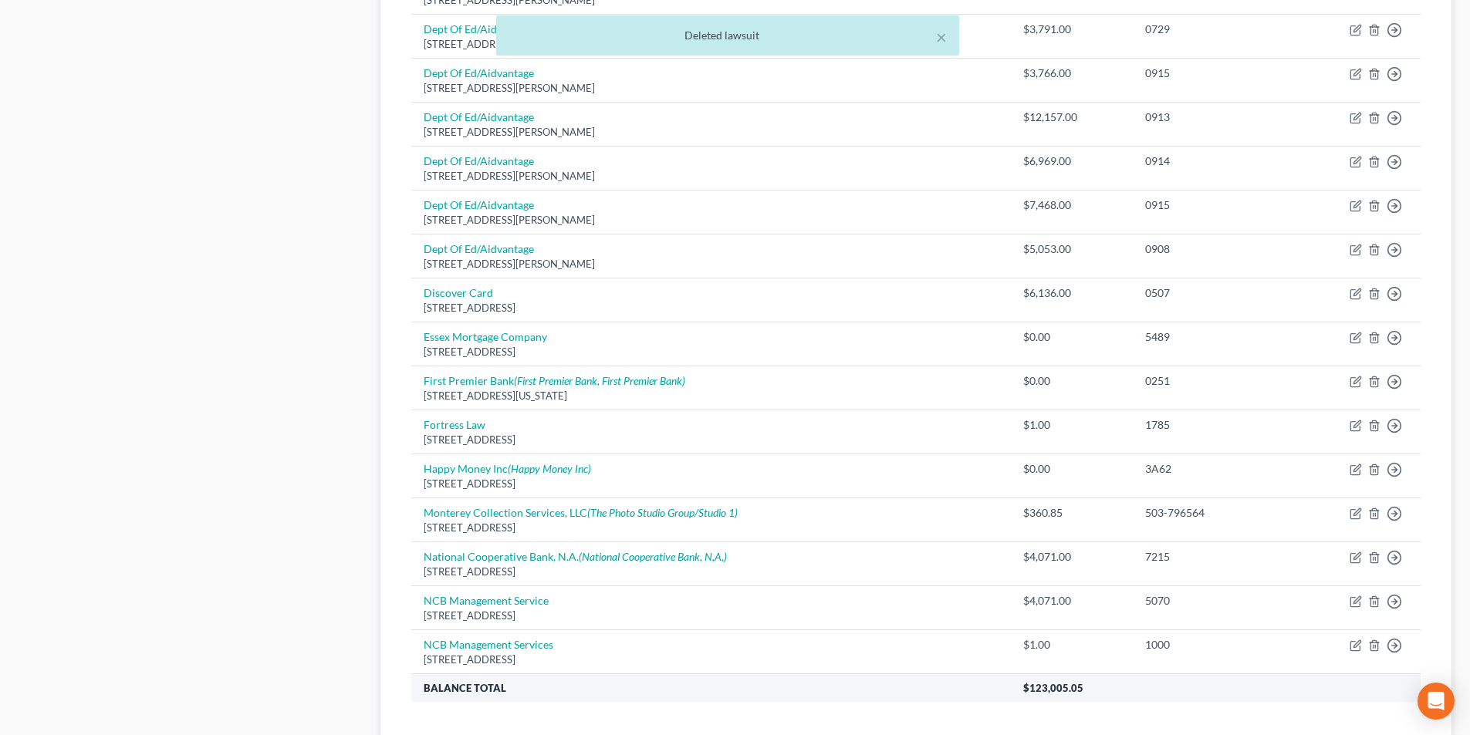
scroll to position [1046, 0]
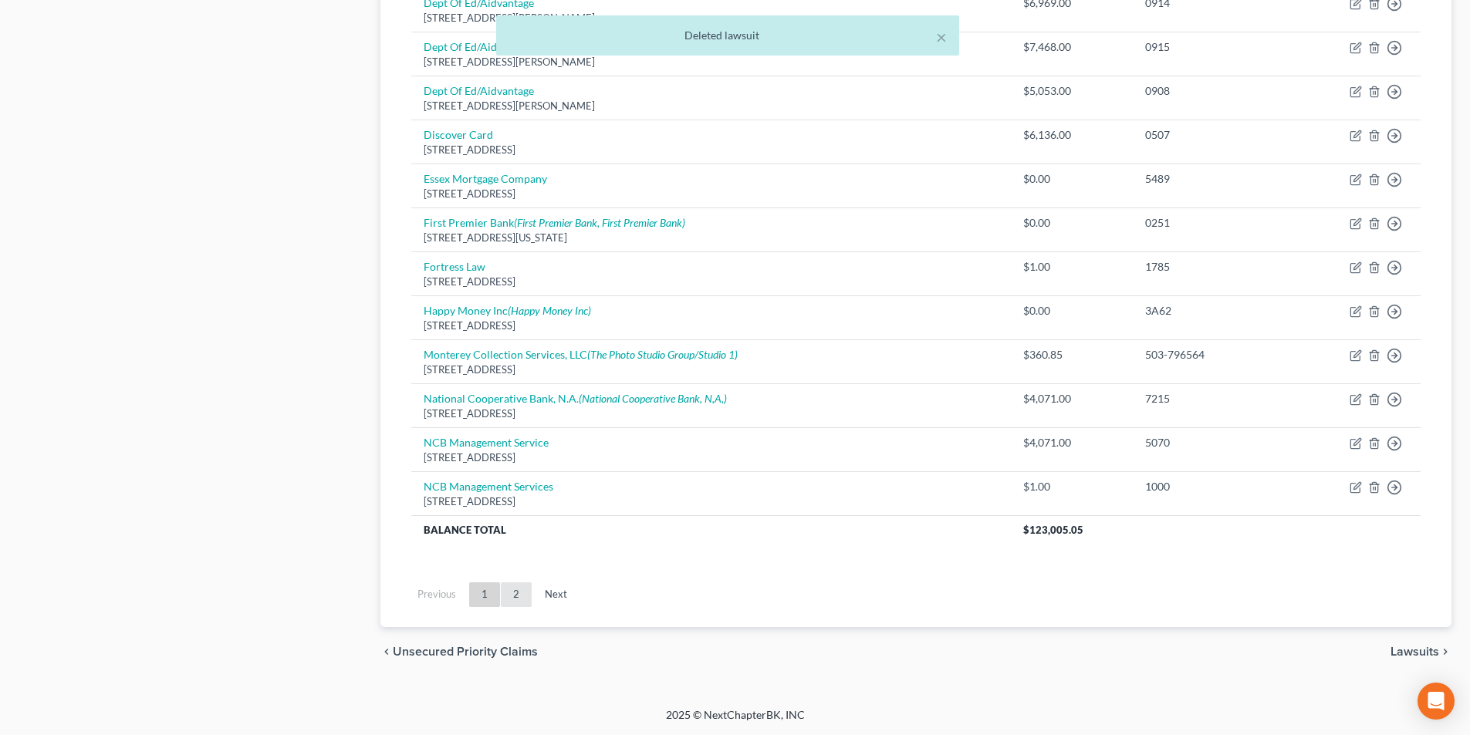
click at [513, 596] on link "2" at bounding box center [516, 594] width 31 height 25
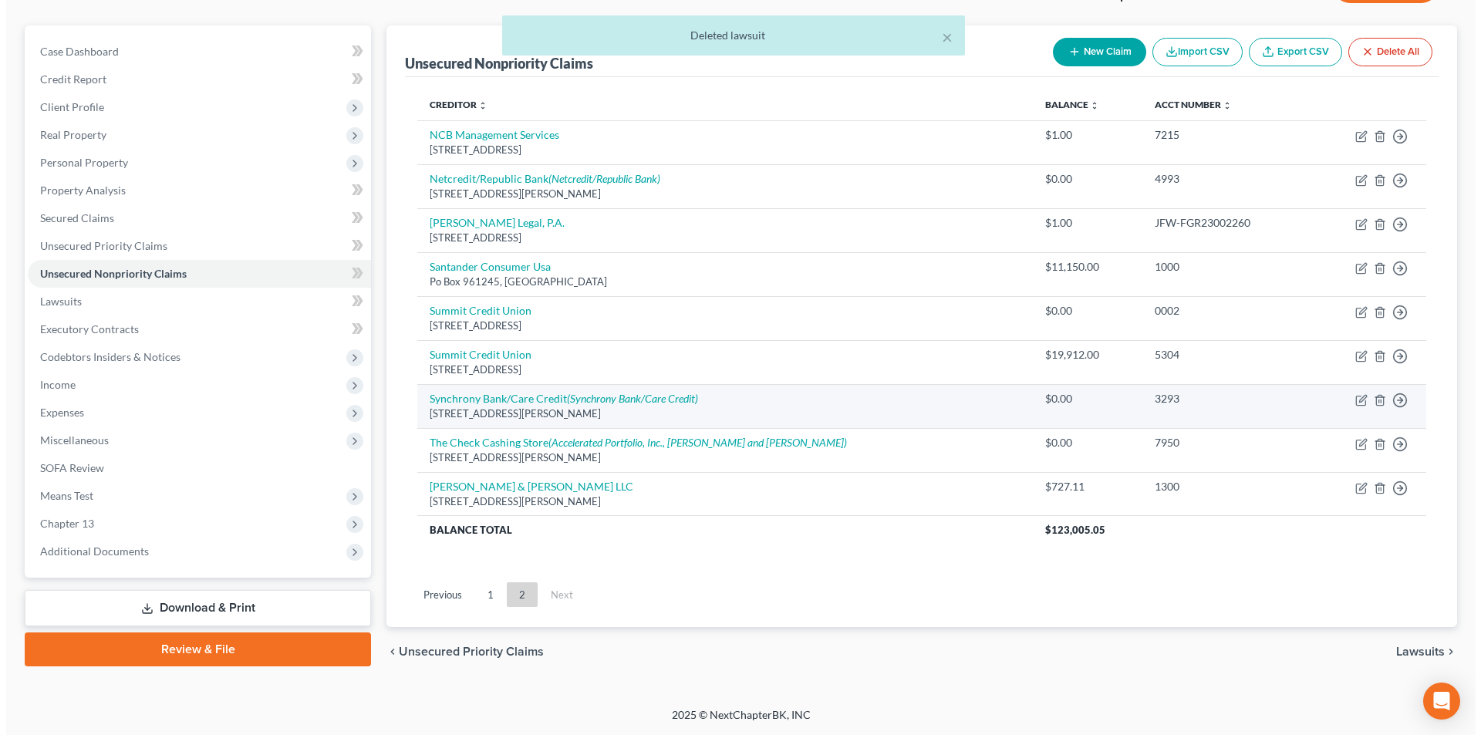
scroll to position [123, 0]
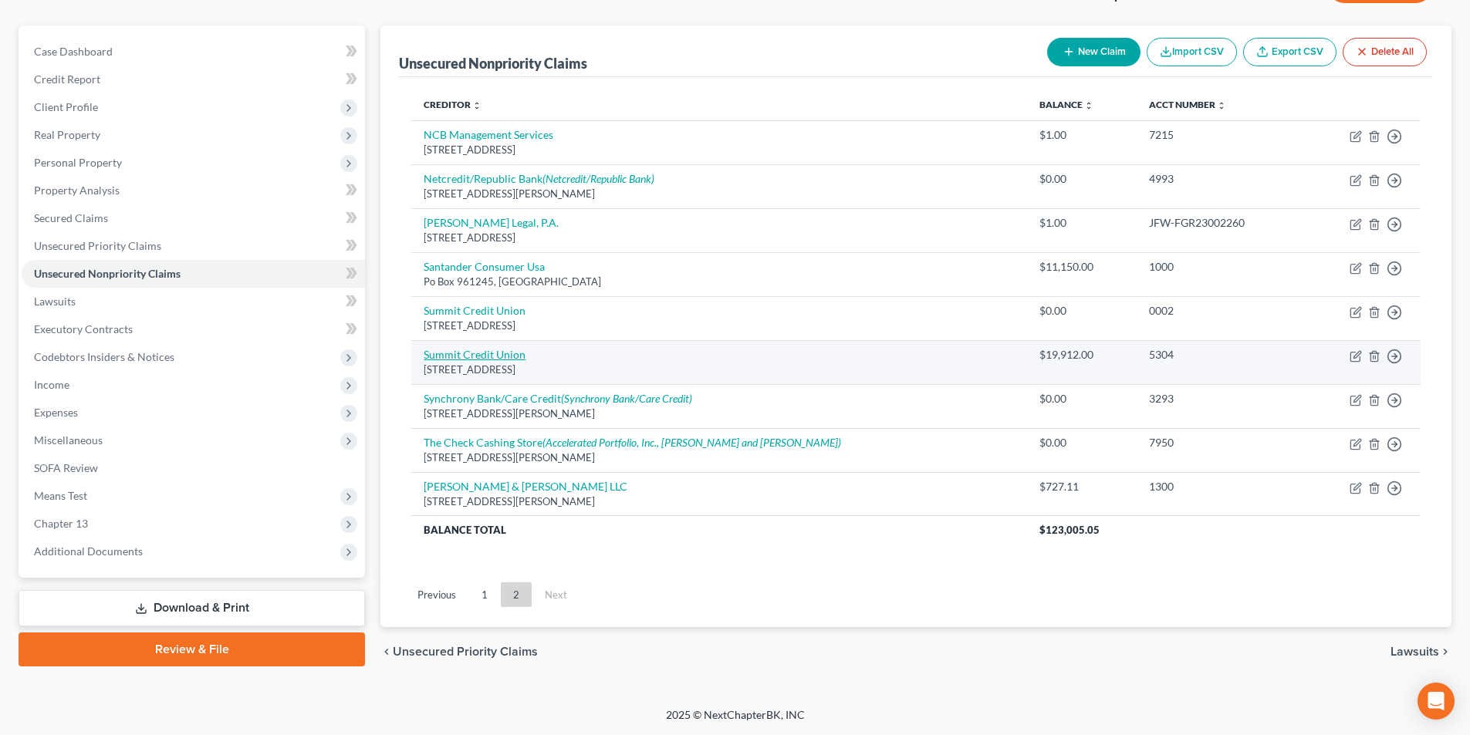
click at [487, 356] on link "Summit Credit Union" at bounding box center [475, 354] width 102 height 13
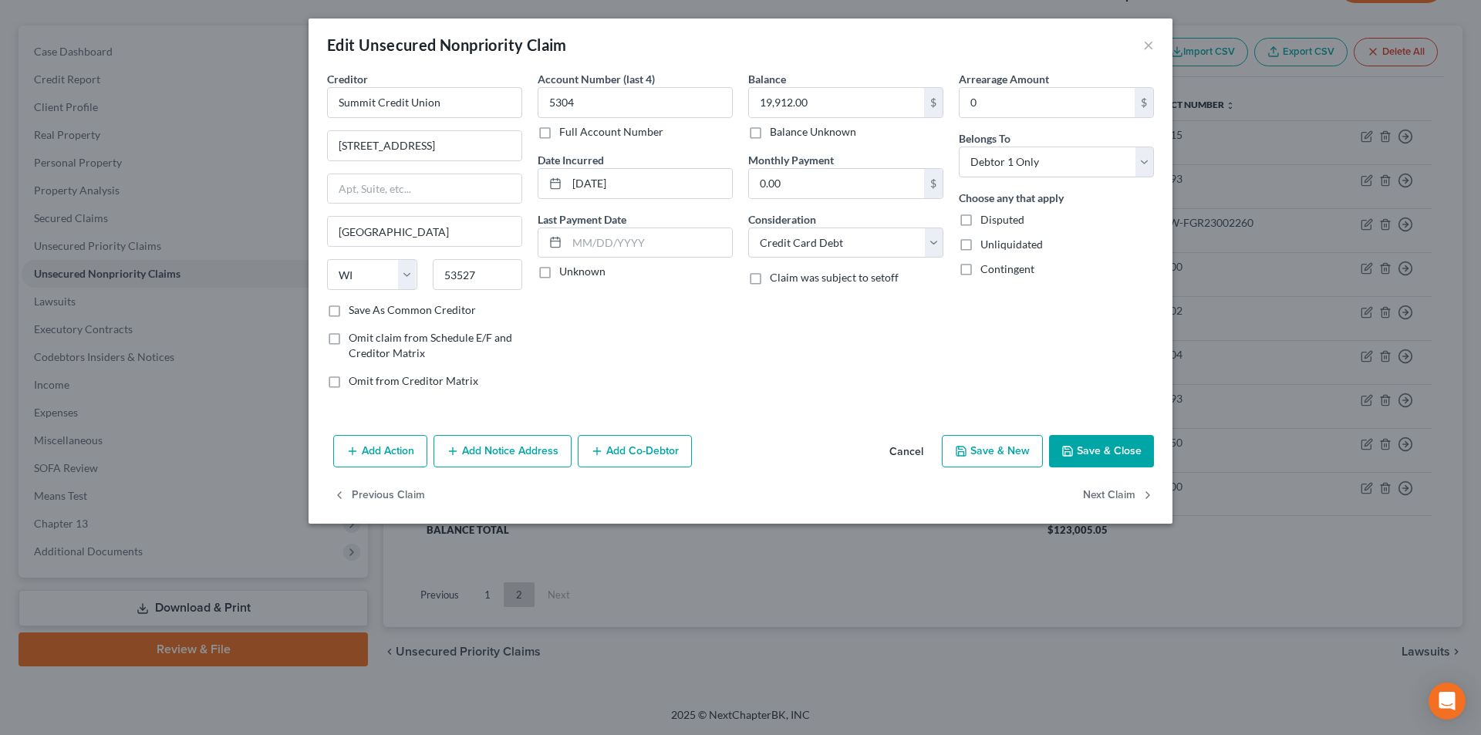
click at [403, 454] on button "Add Action" at bounding box center [380, 451] width 94 height 32
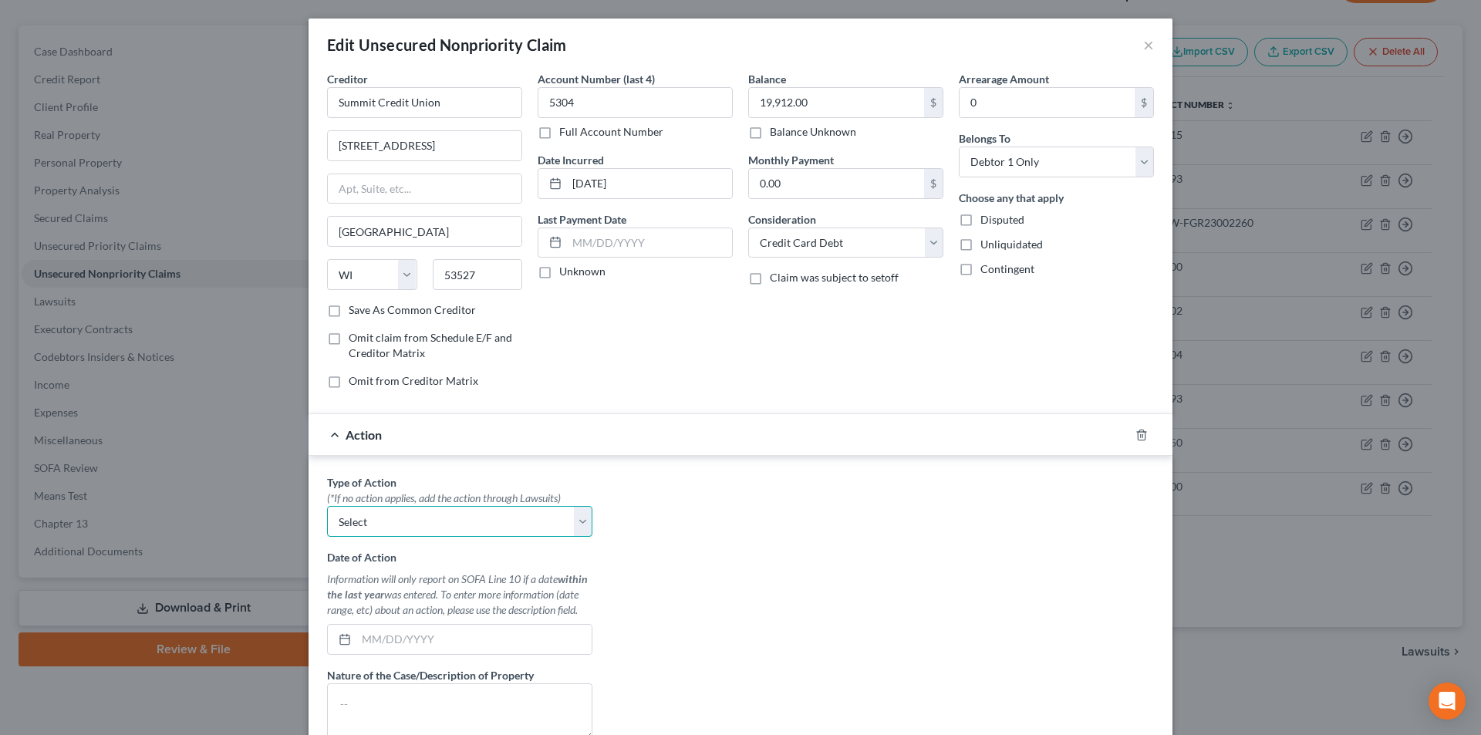
drag, startPoint x: 404, startPoint y: 518, endPoint x: 394, endPoint y: 535, distance: 19.1
click at [404, 518] on select "Select Repossession Garnishment Foreclosure Personal Injury Attached, Seized, O…" at bounding box center [459, 521] width 265 height 31
click at [327, 506] on select "Select Repossession Garnishment Foreclosure Personal Injury Attached, Seized, O…" at bounding box center [459, 521] width 265 height 31
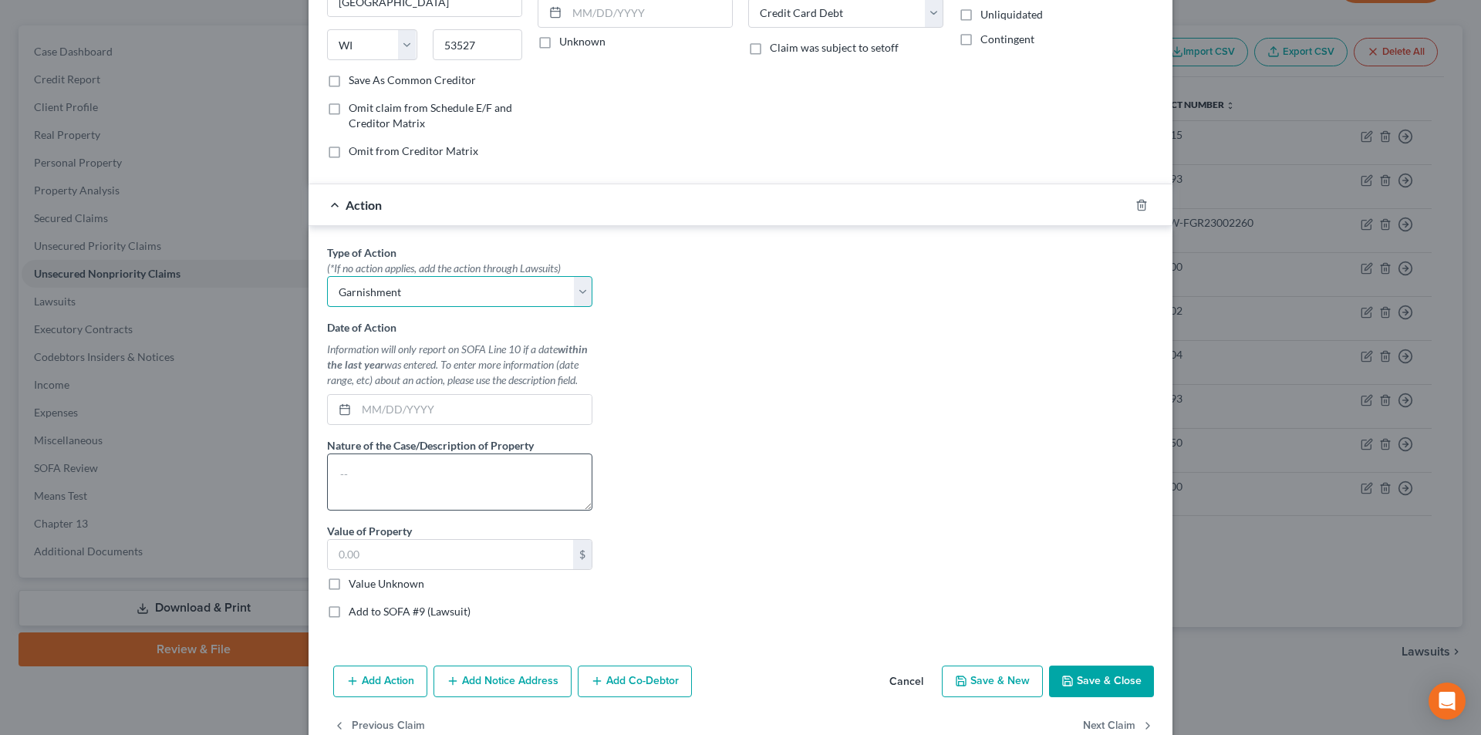
scroll to position [231, 0]
click at [432, 409] on input "text" at bounding box center [473, 407] width 235 height 29
click at [476, 400] on input "text" at bounding box center [473, 407] width 235 height 29
click at [474, 400] on input "06/11/20252" at bounding box center [473, 407] width 235 height 29
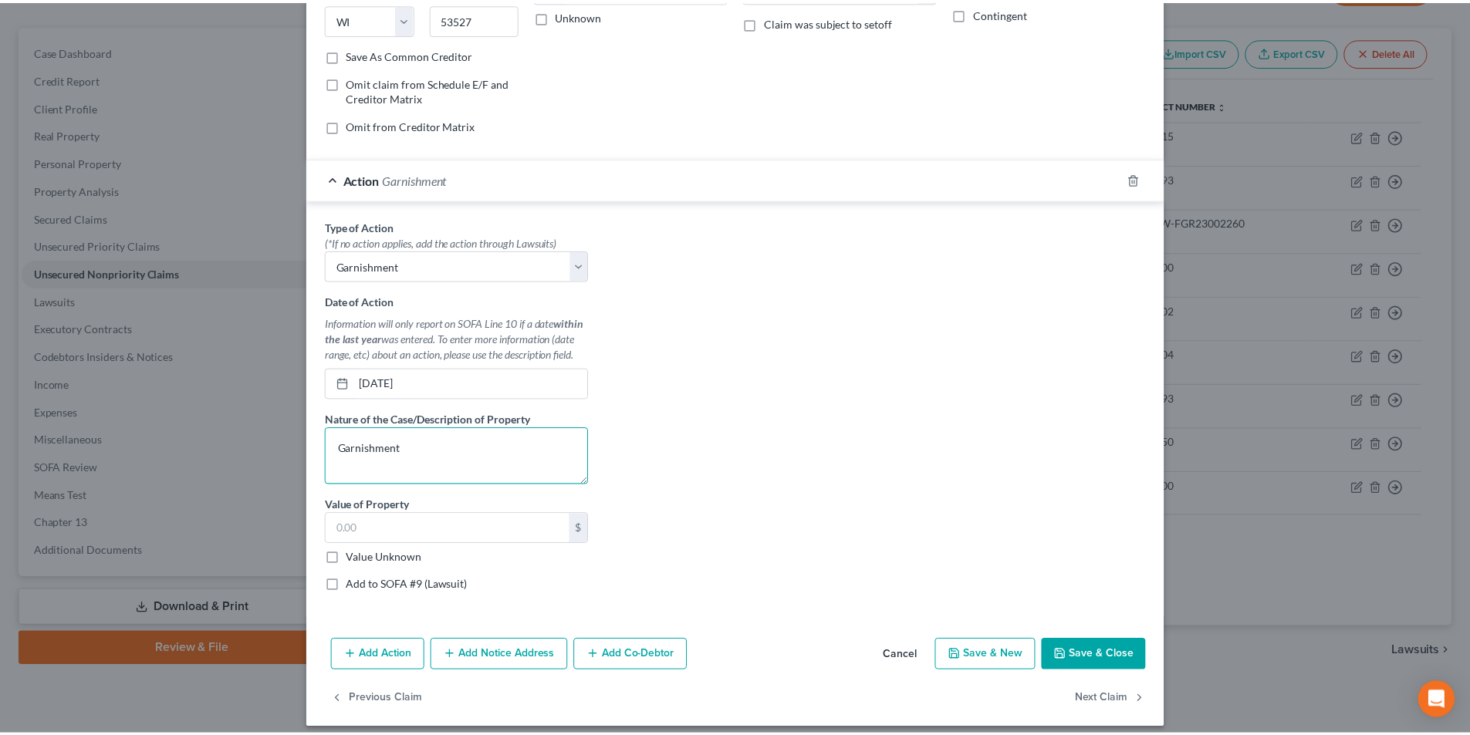
scroll to position [268, 0]
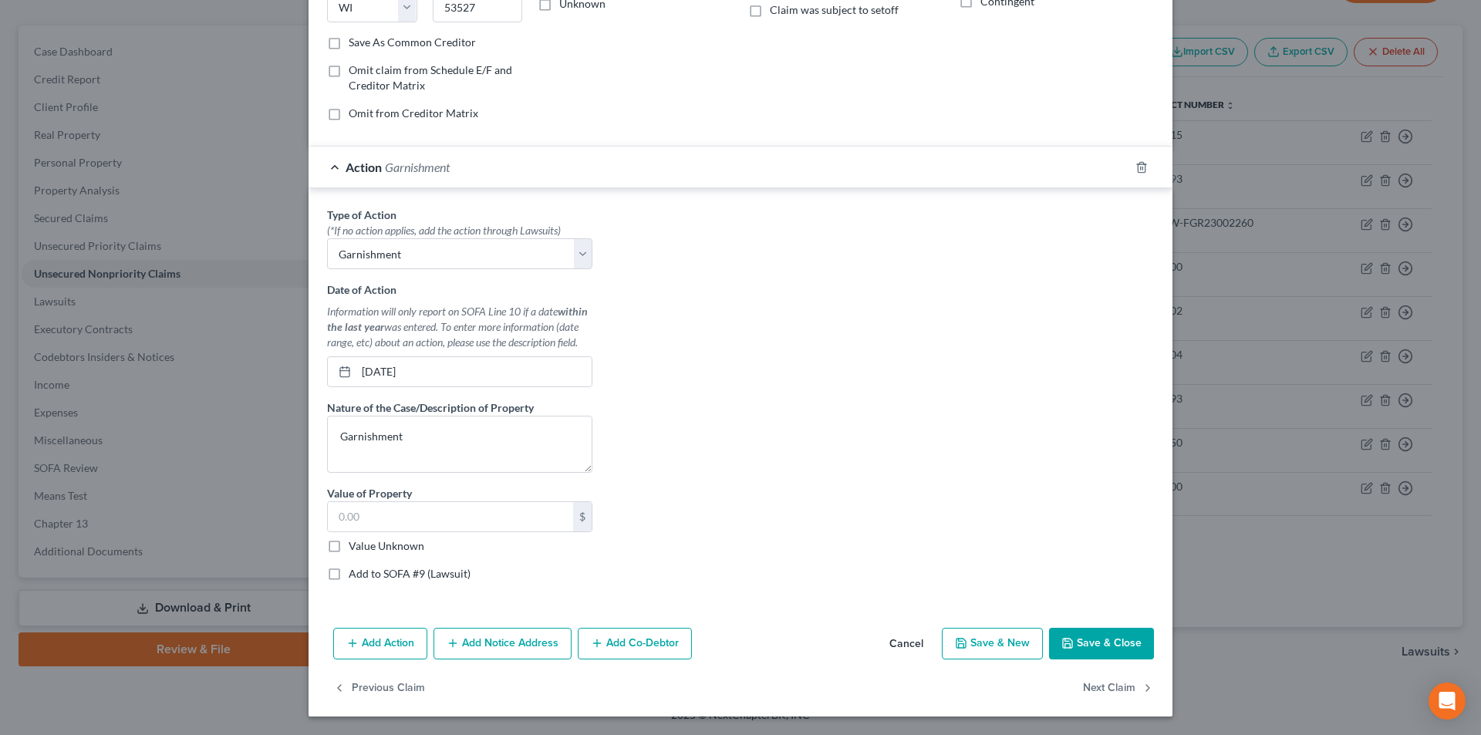
click at [349, 573] on label "Add to SOFA #9 (Lawsuit)" at bounding box center [410, 573] width 122 height 15
click at [355, 573] on input "Add to SOFA #9 (Lawsuit)" at bounding box center [360, 571] width 10 height 10
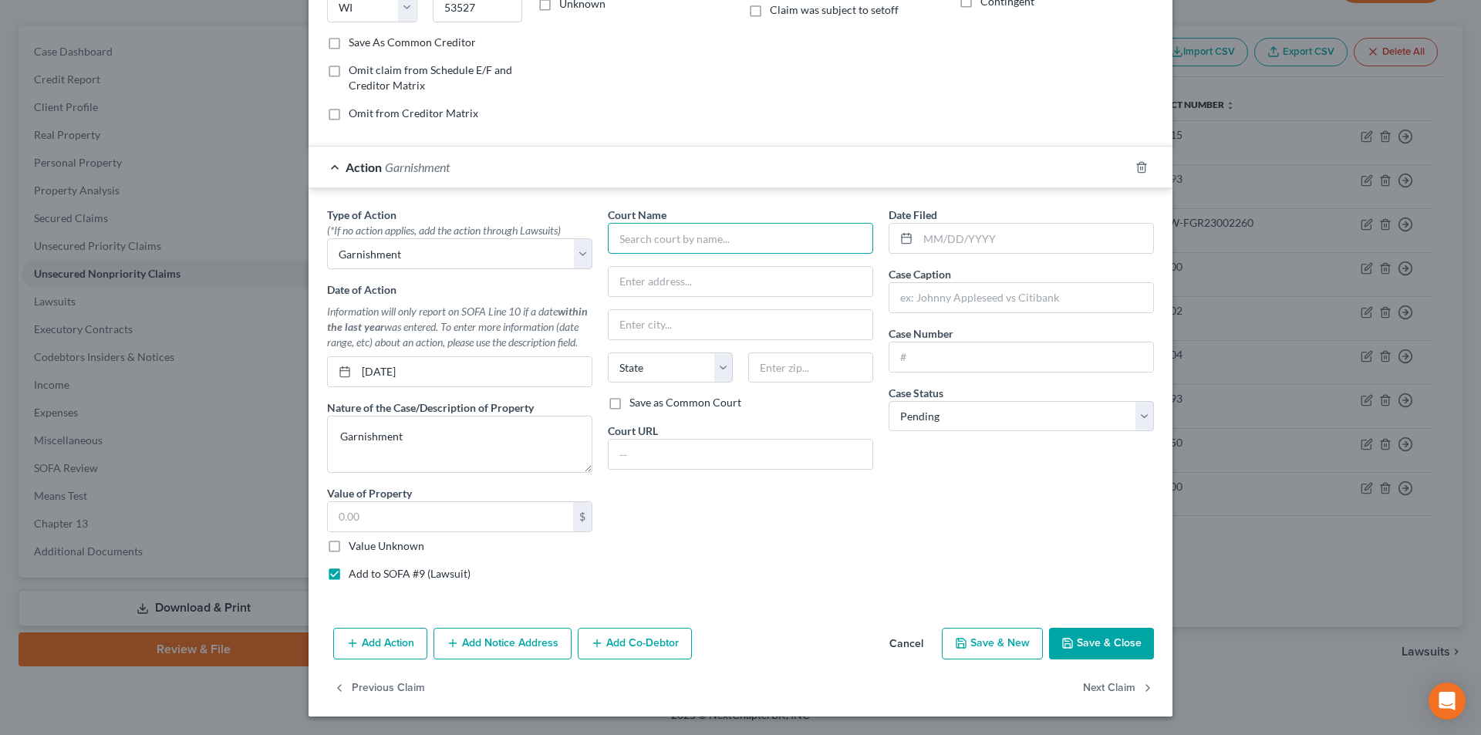
click at [739, 235] on input "text" at bounding box center [740, 238] width 265 height 31
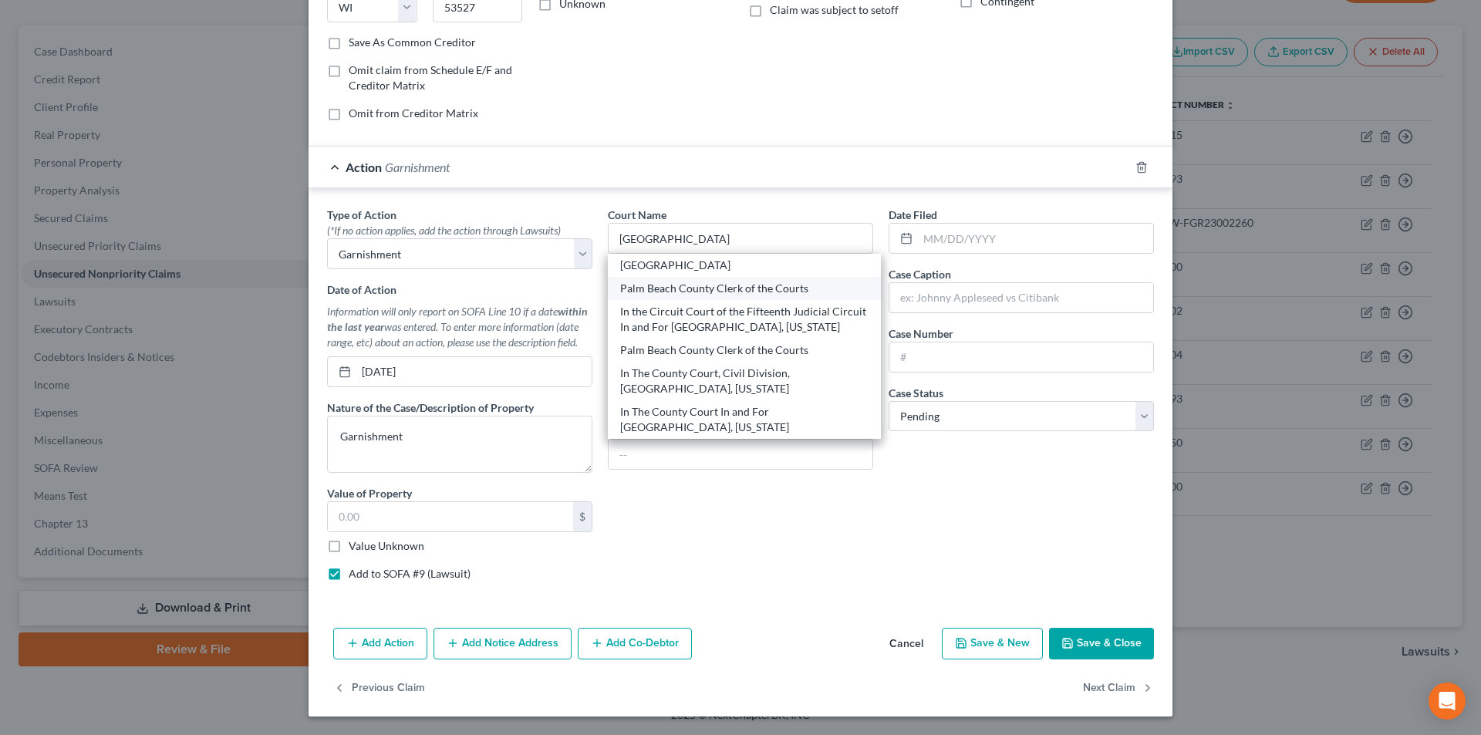
click at [683, 288] on div "Palm Beach County Clerk of the Courts" at bounding box center [744, 288] width 248 height 15
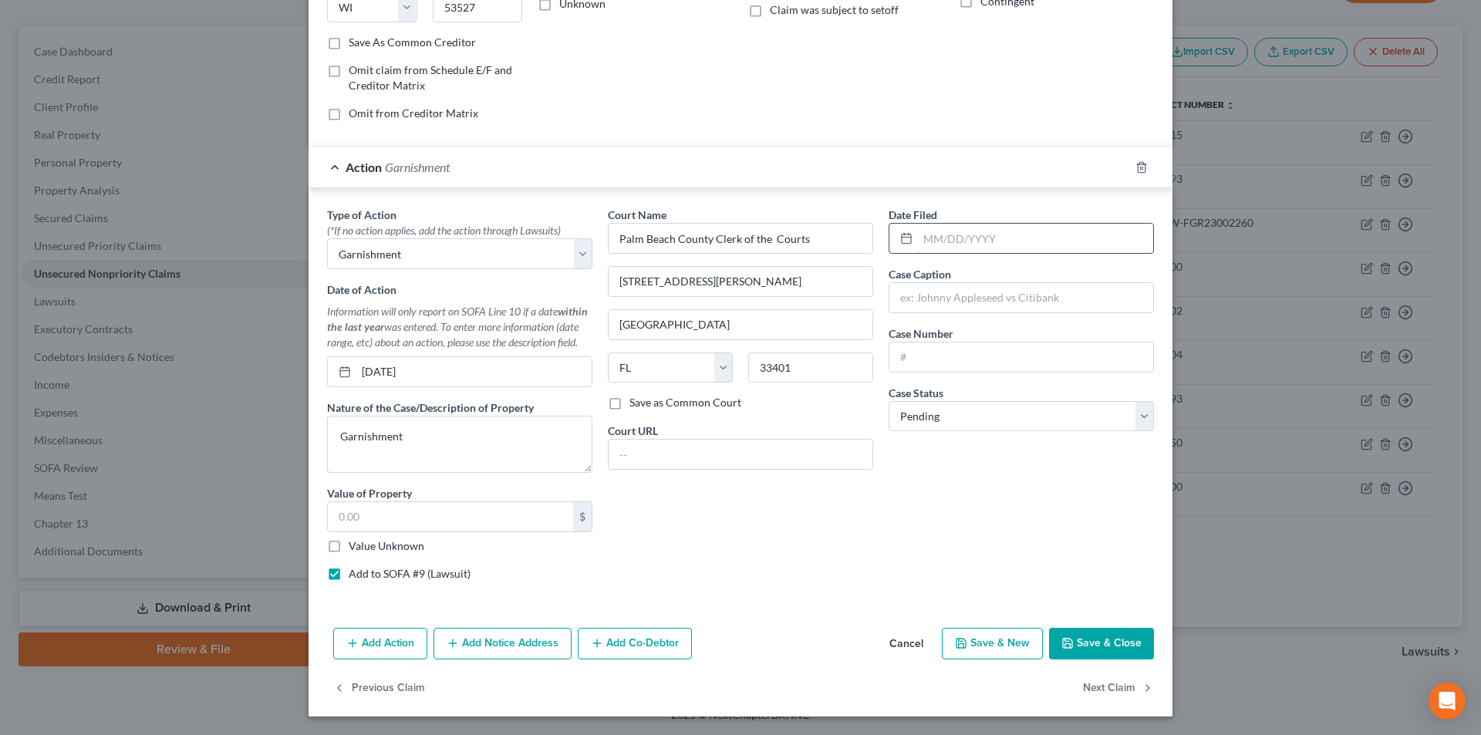
click at [960, 245] on input "text" at bounding box center [1035, 238] width 235 height 29
click at [970, 298] on input "text" at bounding box center [1022, 297] width 264 height 29
click at [1018, 362] on input "text" at bounding box center [1022, 357] width 264 height 29
click at [1100, 649] on button "Save & Close" at bounding box center [1101, 644] width 105 height 32
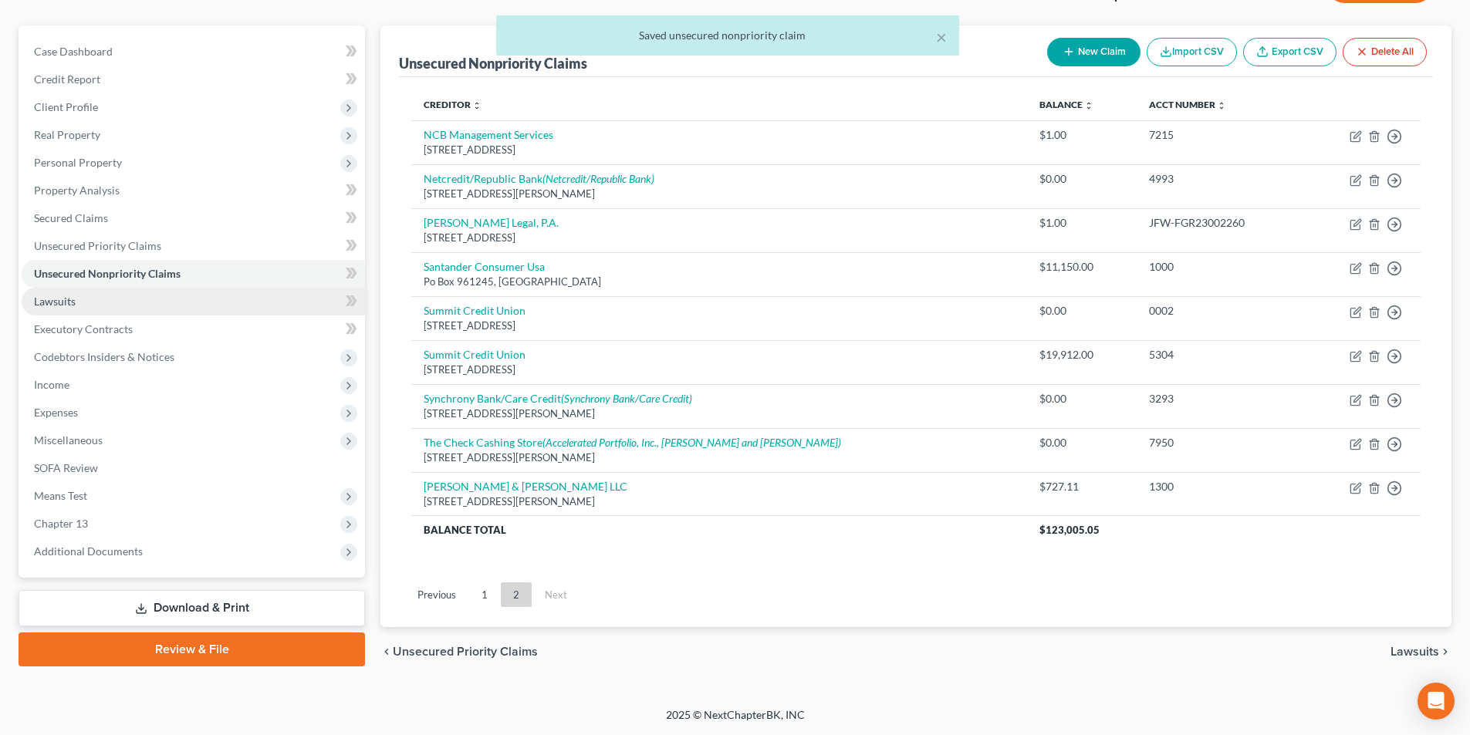
click at [72, 302] on span "Lawsuits" at bounding box center [55, 301] width 42 height 13
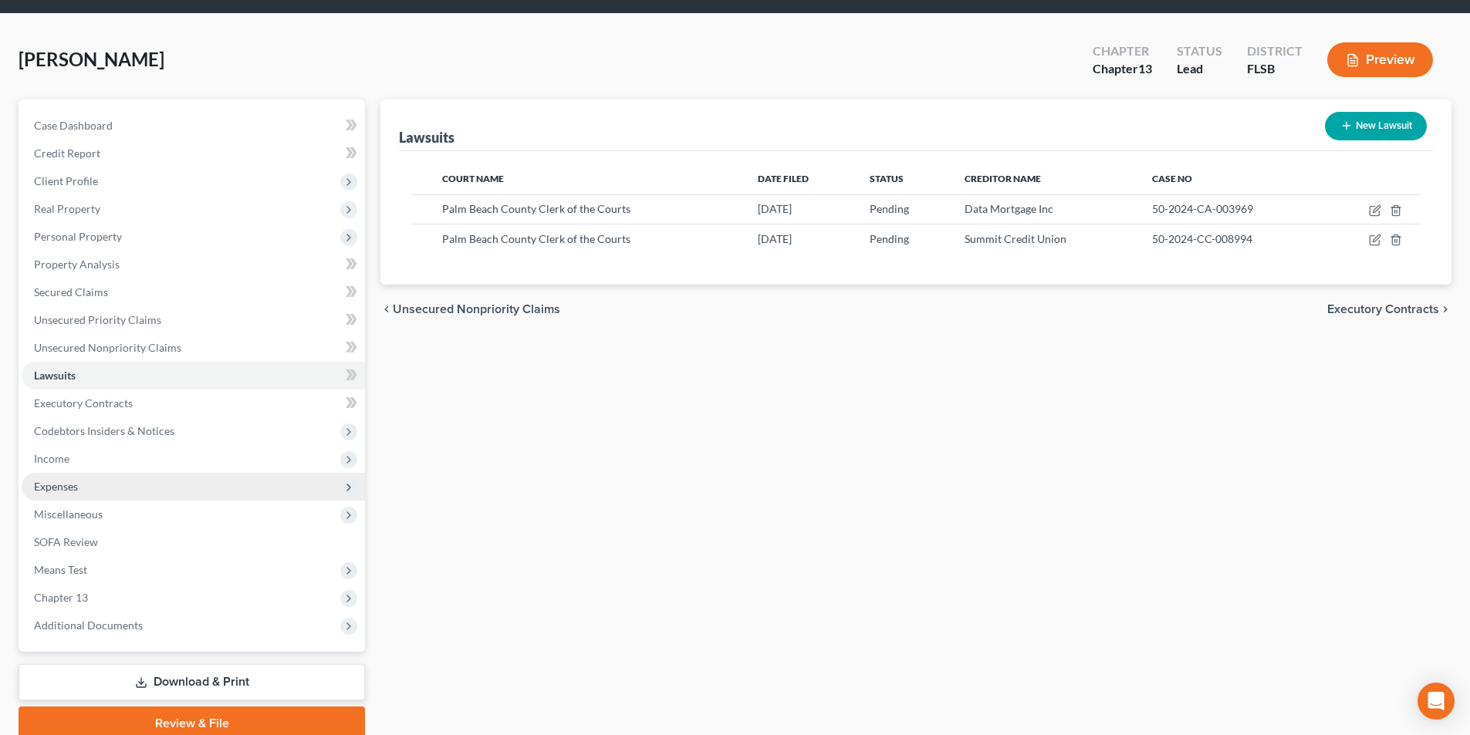
scroll to position [113, 0]
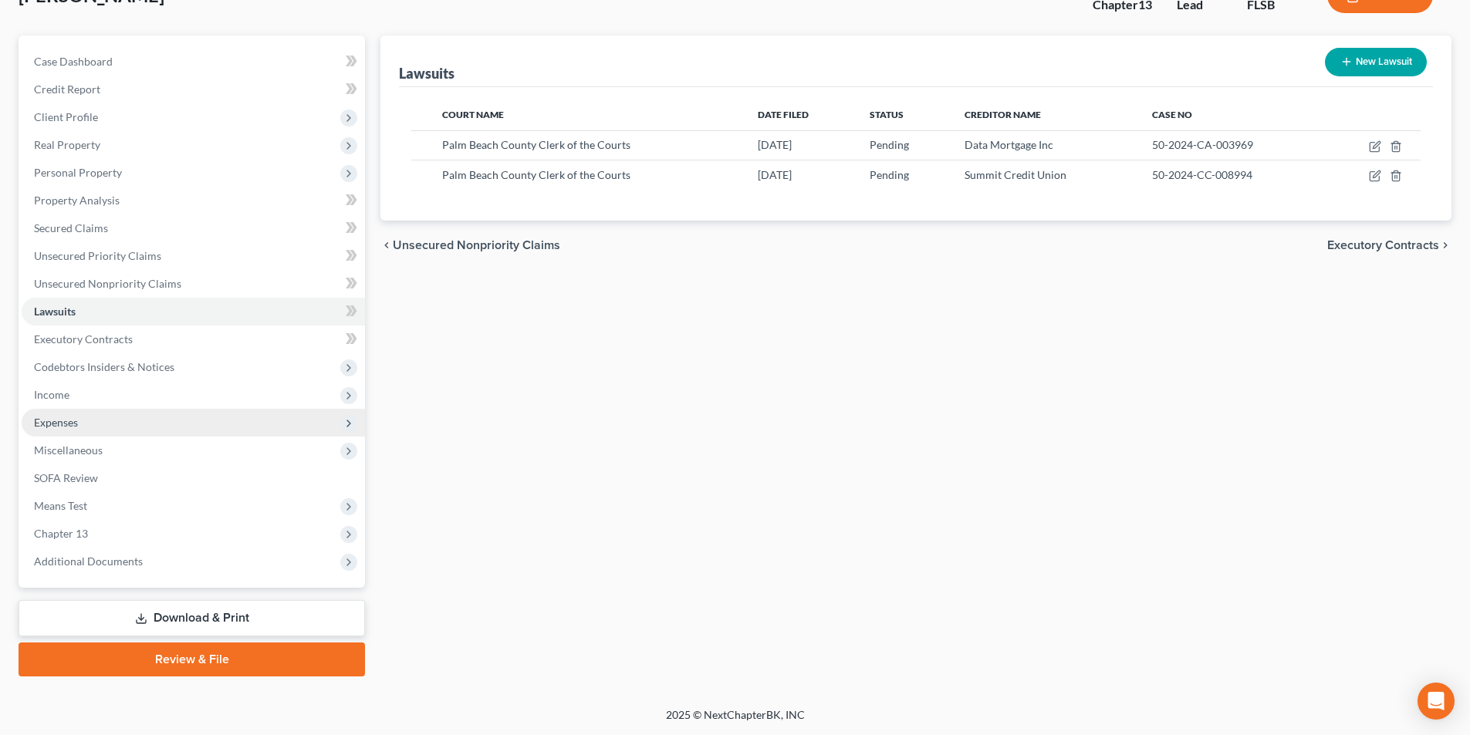
click at [82, 423] on span "Expenses" at bounding box center [193, 423] width 343 height 28
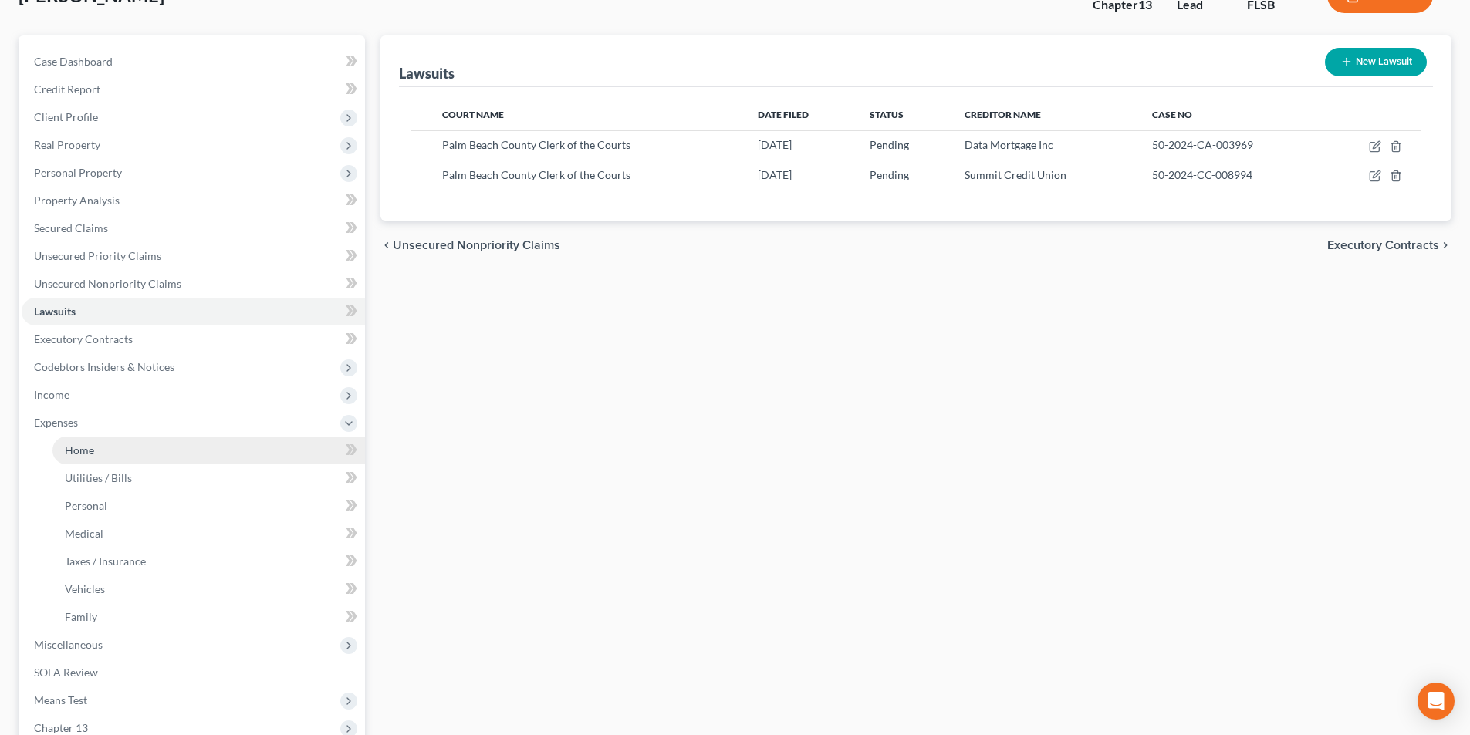
click at [102, 451] on link "Home" at bounding box center [208, 451] width 312 height 28
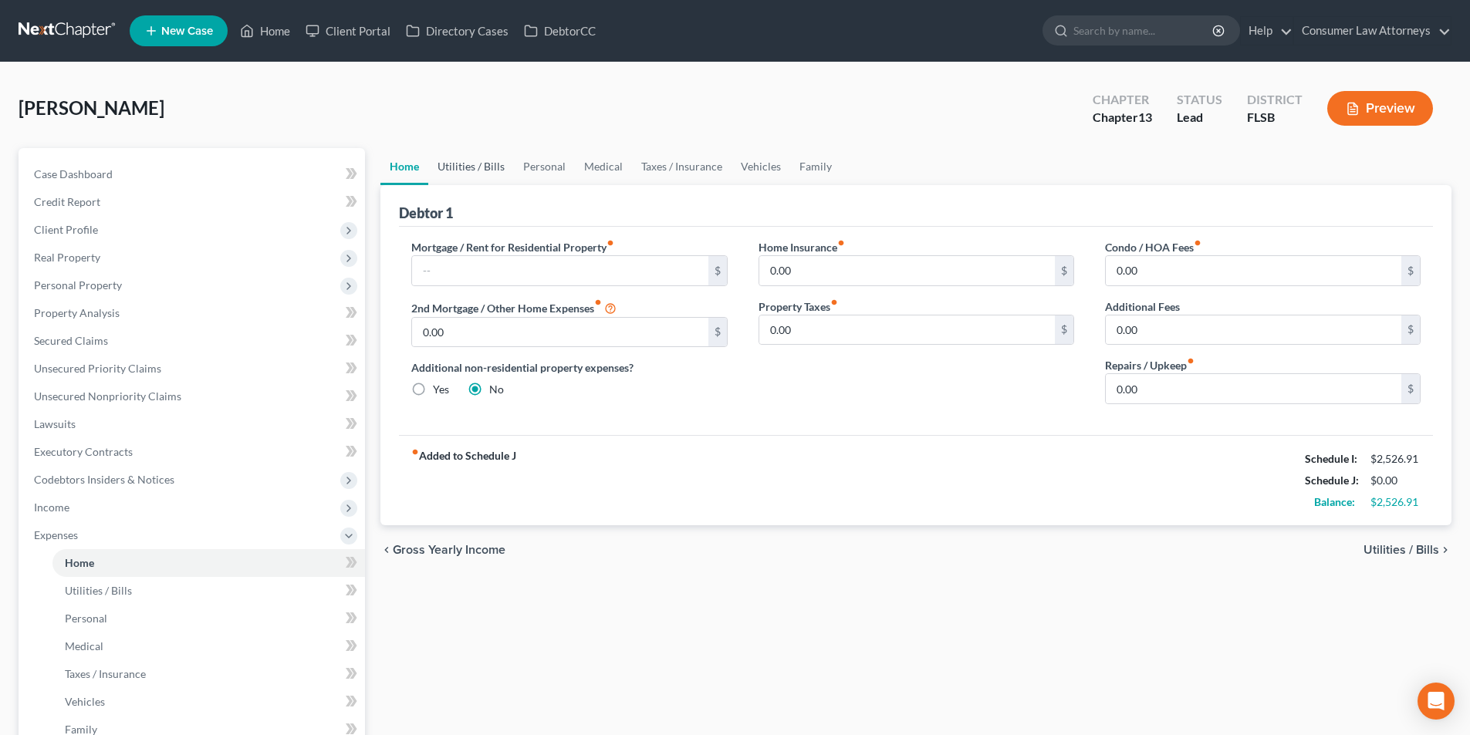
click at [487, 169] on link "Utilities / Bills" at bounding box center [471, 166] width 86 height 37
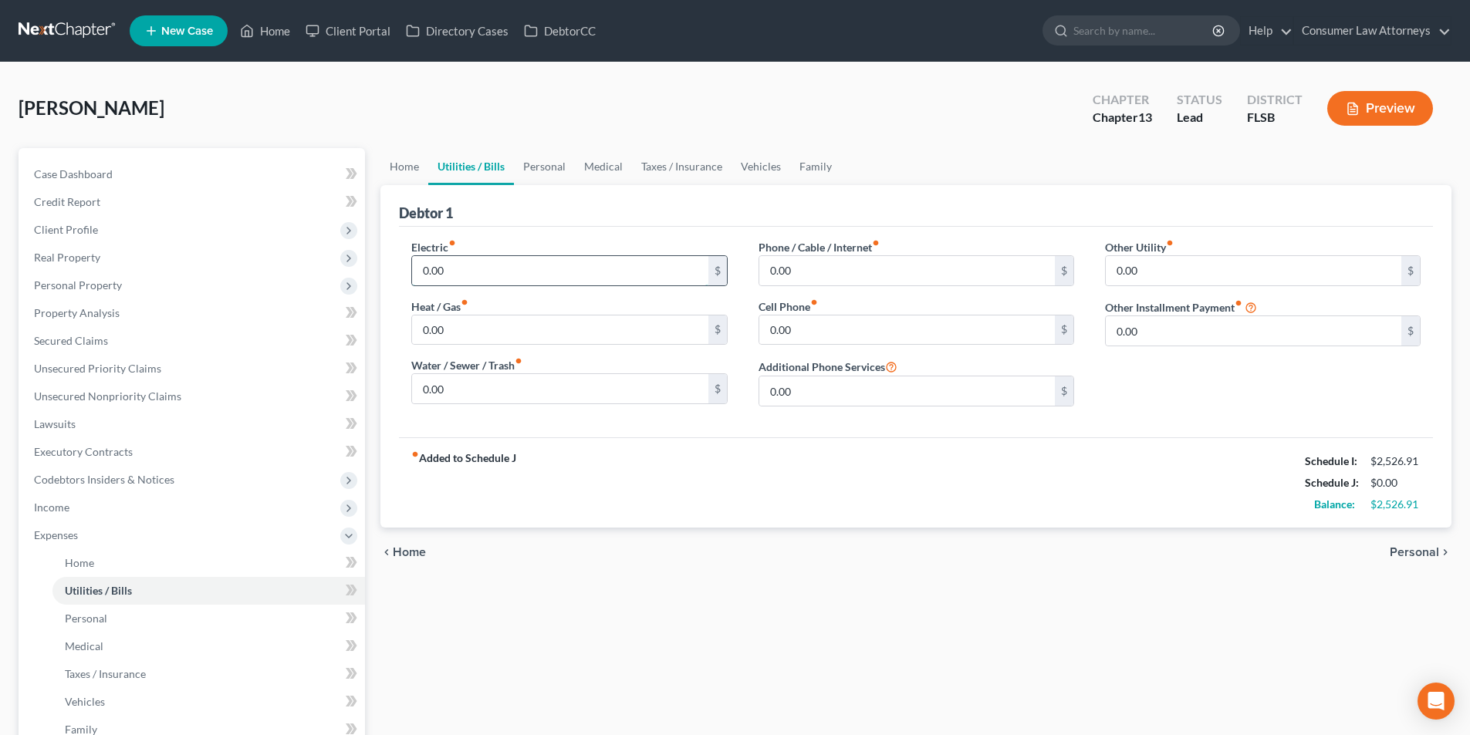
click at [501, 275] on input "0.00" at bounding box center [559, 270] width 295 height 29
click at [799, 283] on input "0.00" at bounding box center [906, 270] width 295 height 29
click at [792, 334] on input "0.00" at bounding box center [906, 330] width 295 height 29
click at [521, 322] on input "0.00" at bounding box center [559, 330] width 295 height 29
click at [478, 378] on input "0.00" at bounding box center [559, 388] width 295 height 29
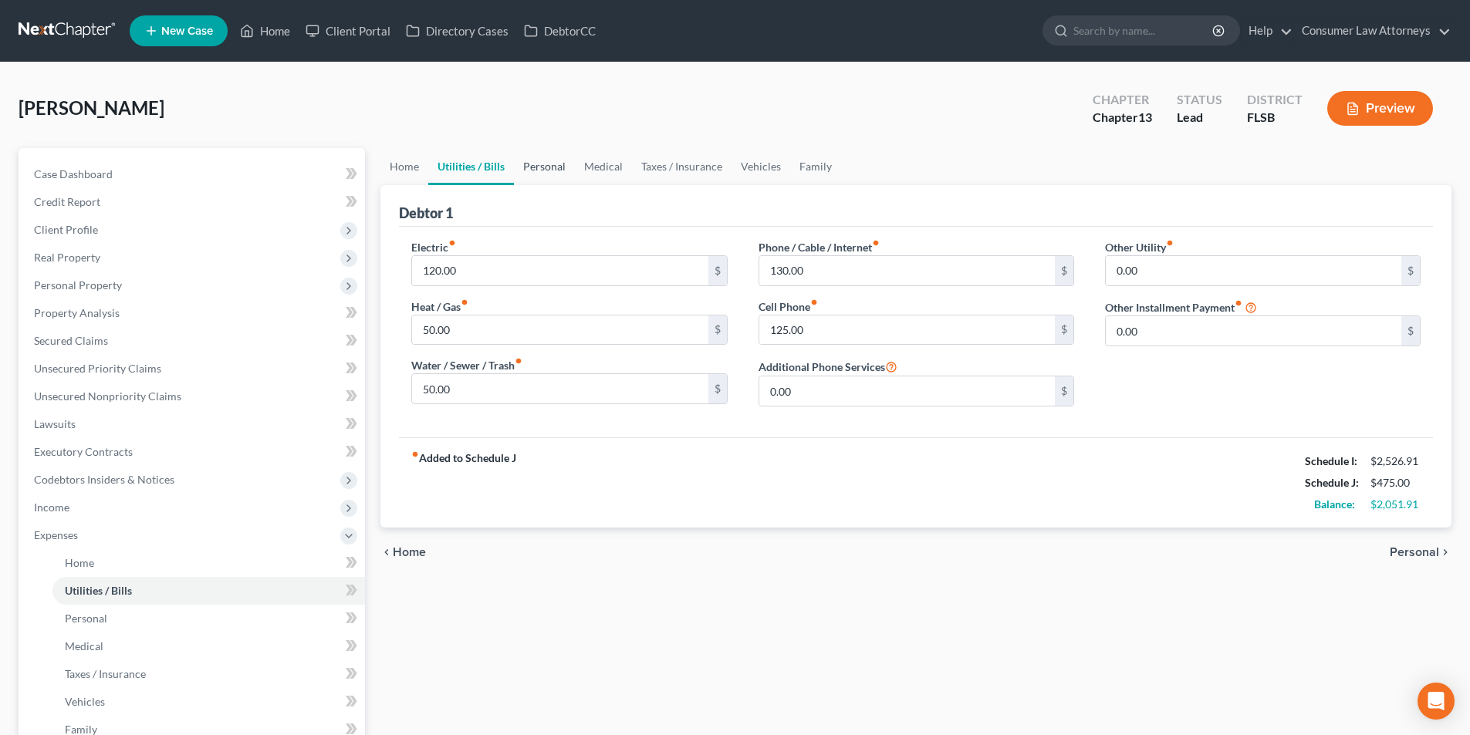
click at [533, 165] on link "Personal" at bounding box center [544, 166] width 61 height 37
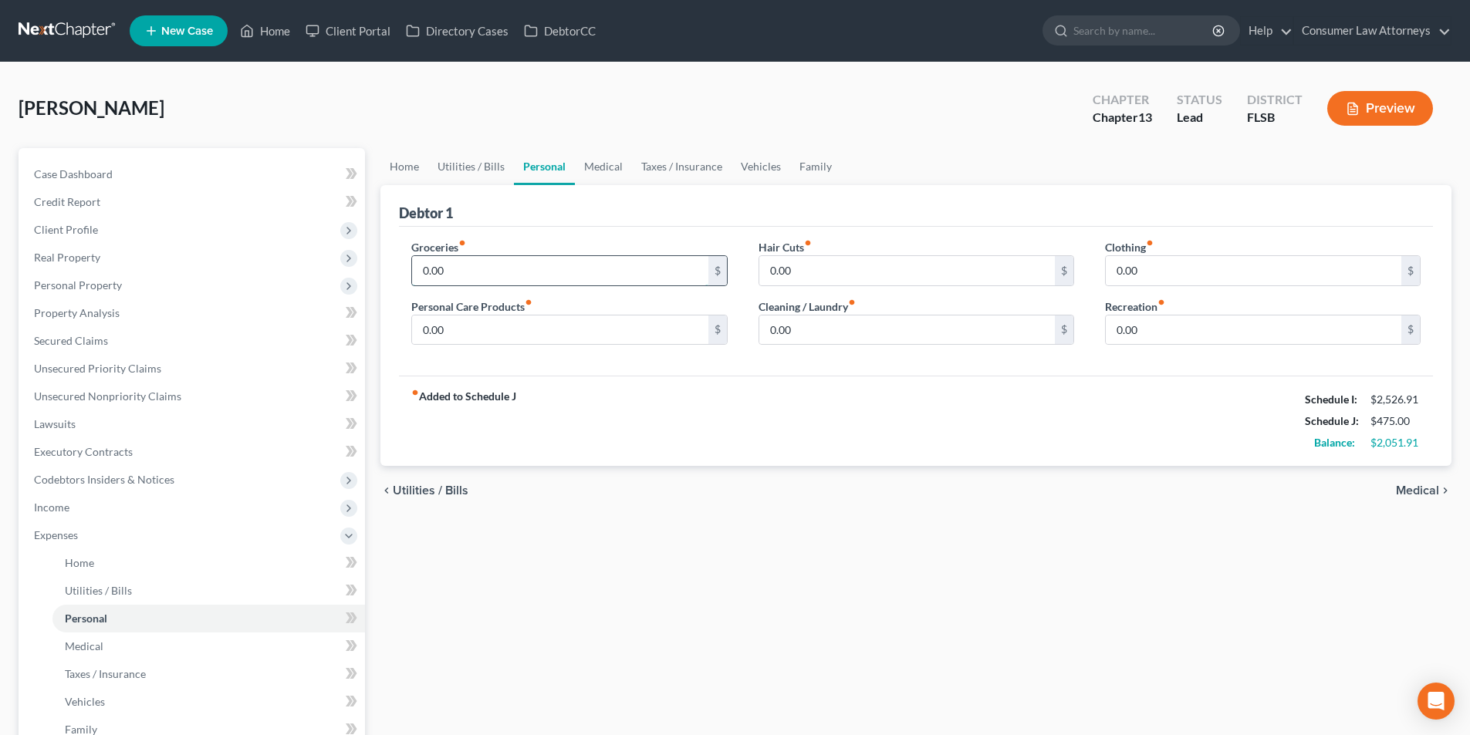
click at [482, 275] on input "0.00" at bounding box center [559, 270] width 295 height 29
click at [592, 164] on link "Medical" at bounding box center [603, 166] width 57 height 37
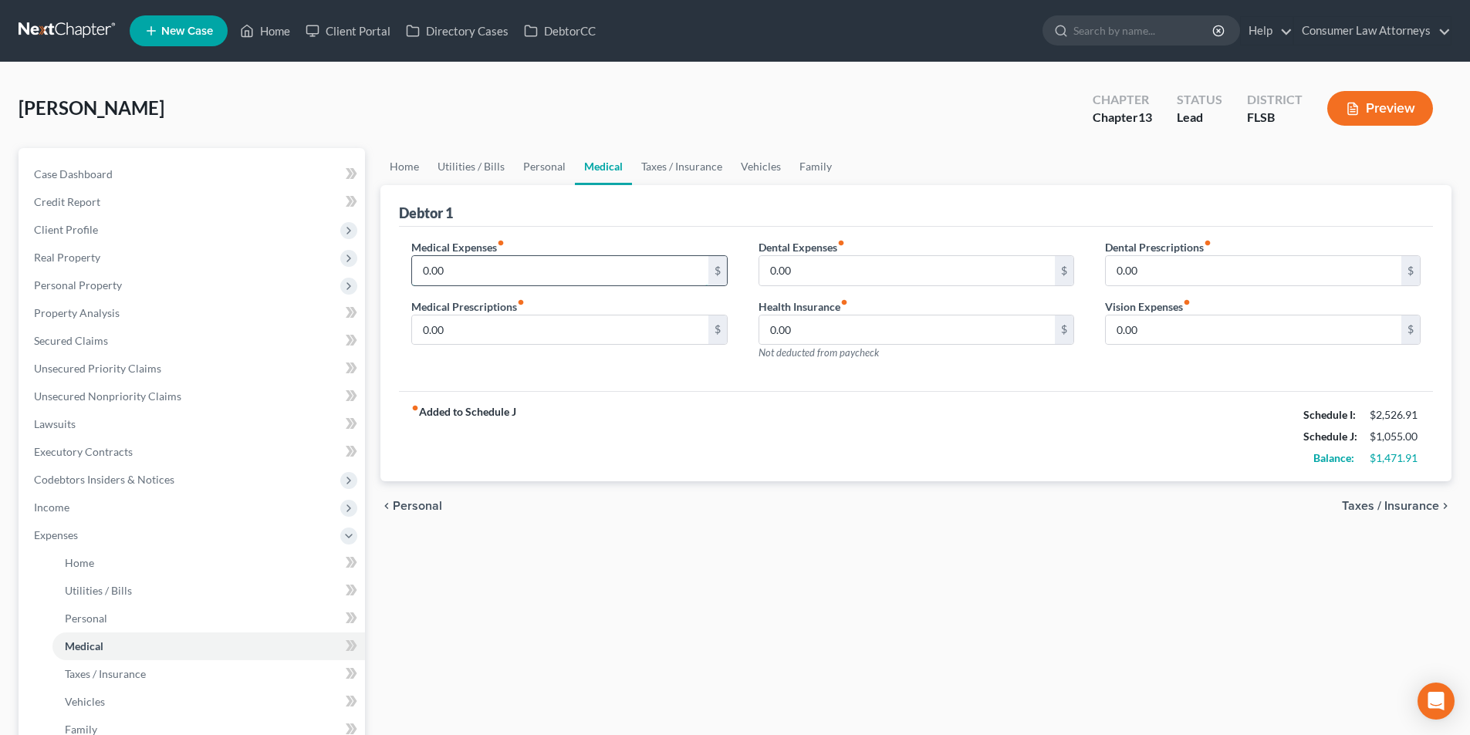
click at [517, 268] on input "0.00" at bounding box center [559, 270] width 295 height 29
click at [761, 171] on link "Vehicles" at bounding box center [760, 166] width 59 height 37
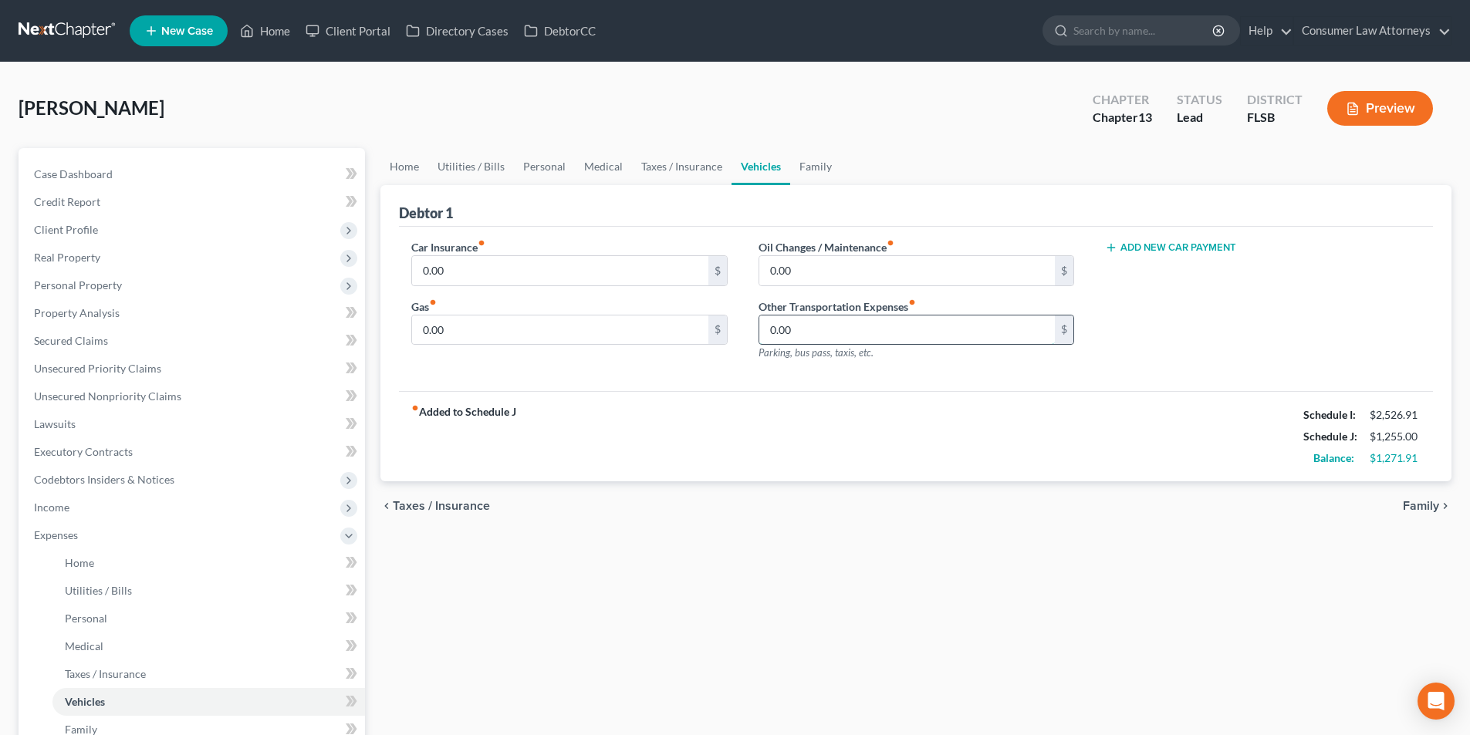
click at [822, 340] on input "0.00" at bounding box center [906, 330] width 295 height 29
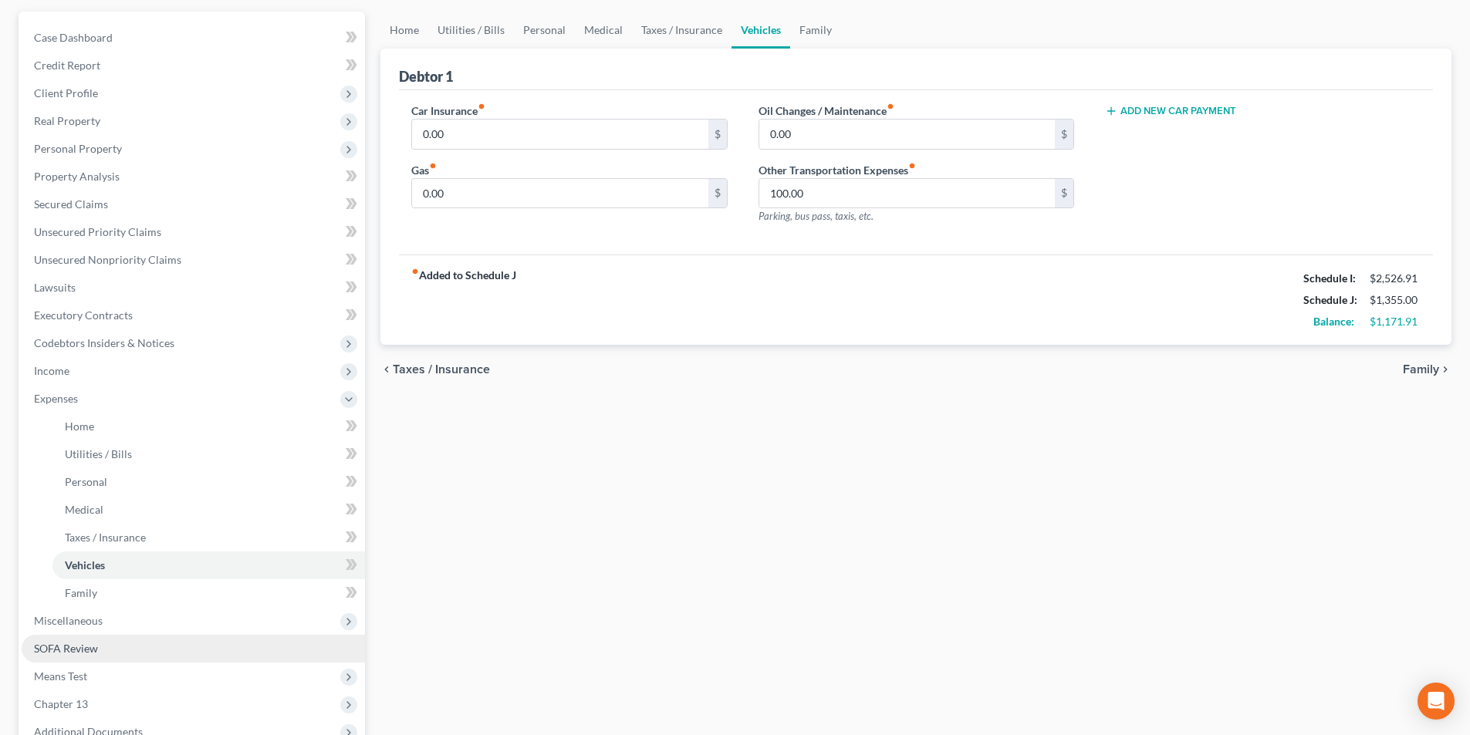
scroll to position [307, 0]
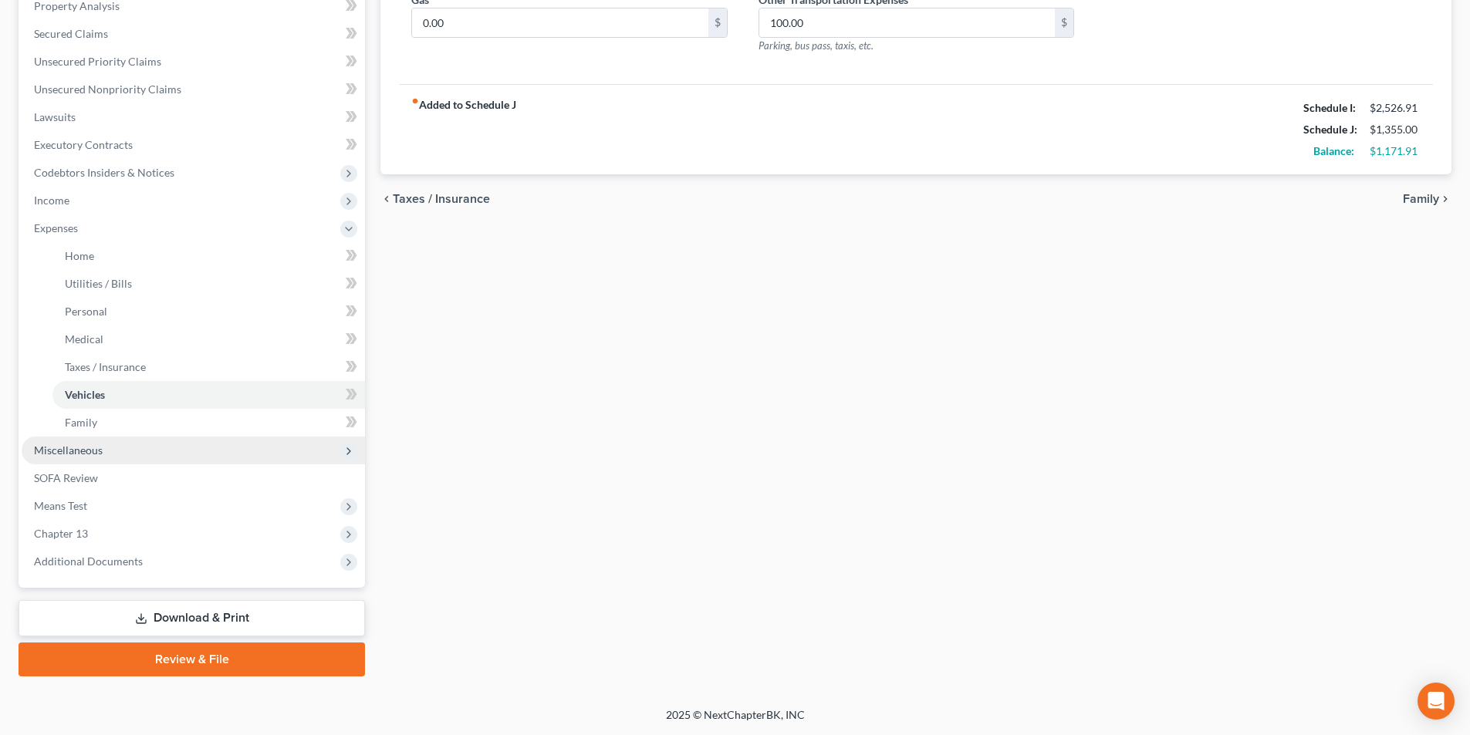
click at [91, 447] on span "Miscellaneous" at bounding box center [68, 450] width 69 height 13
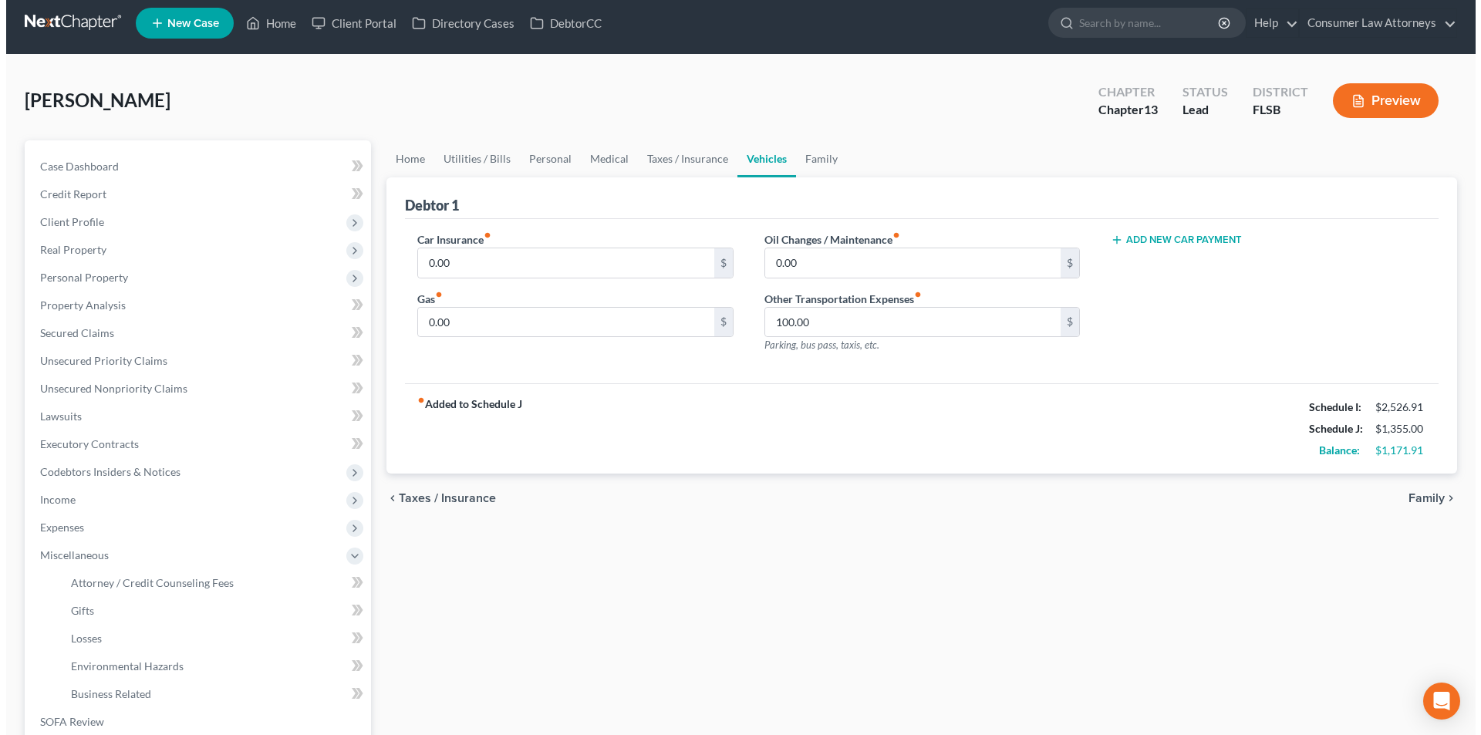
scroll to position [0, 0]
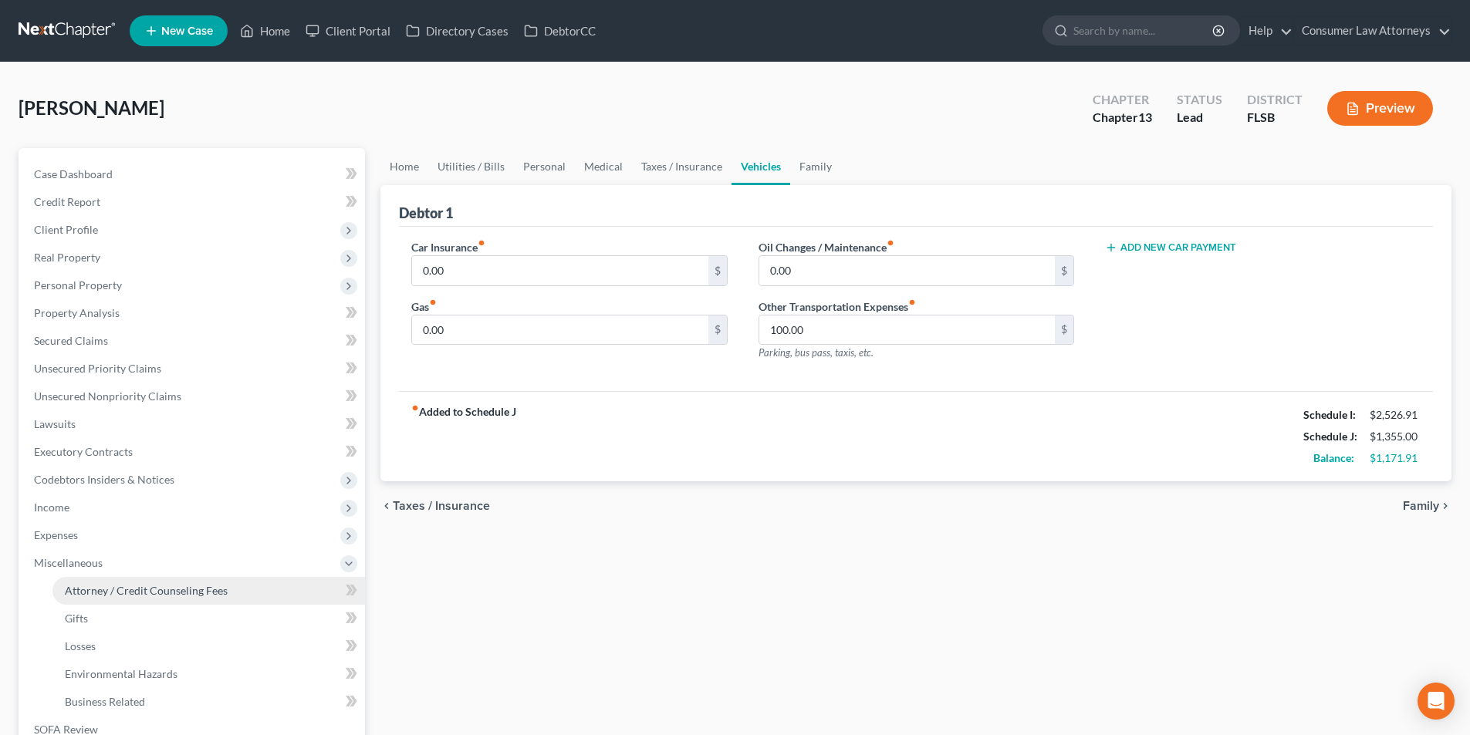
click at [191, 591] on span "Attorney / Credit Counseling Fees" at bounding box center [146, 590] width 163 height 13
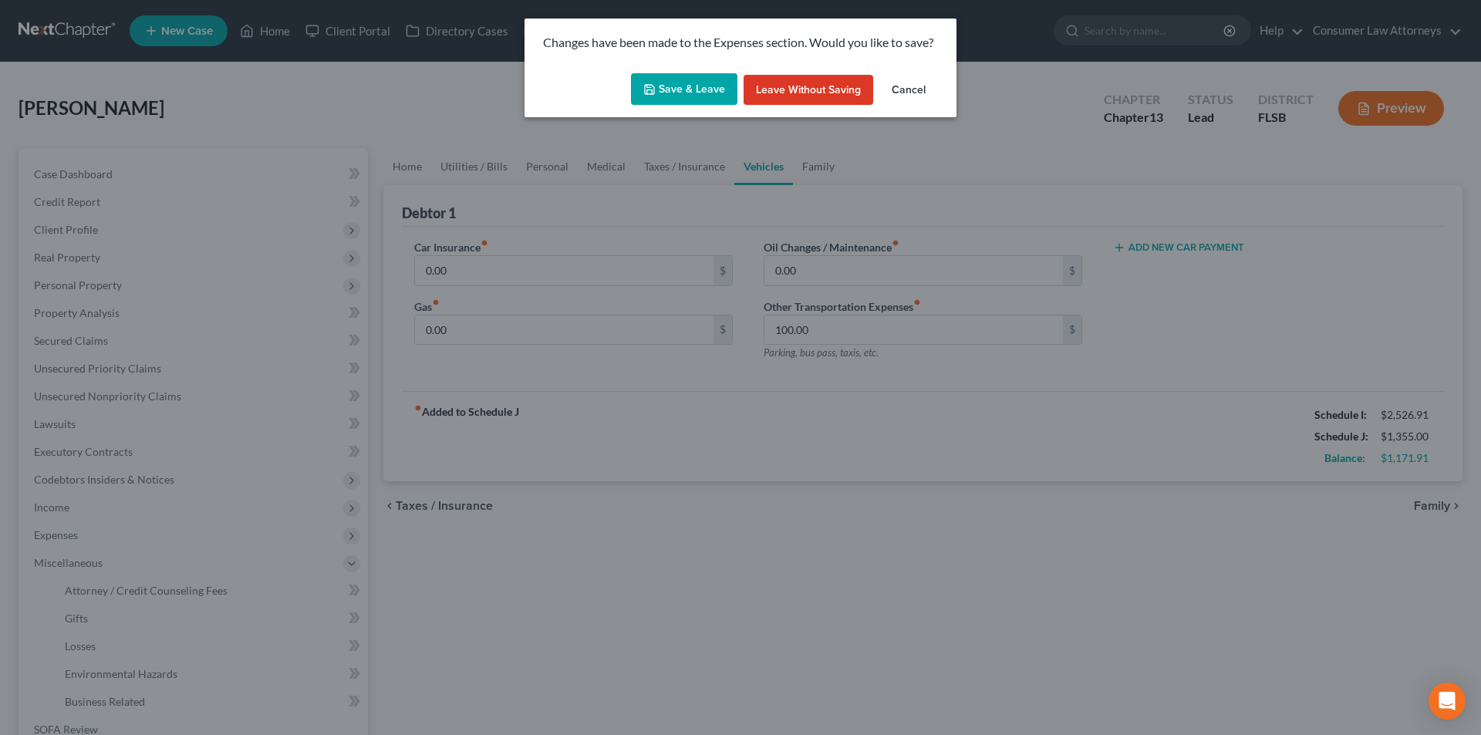
click at [710, 99] on button "Save & Leave" at bounding box center [684, 89] width 106 height 32
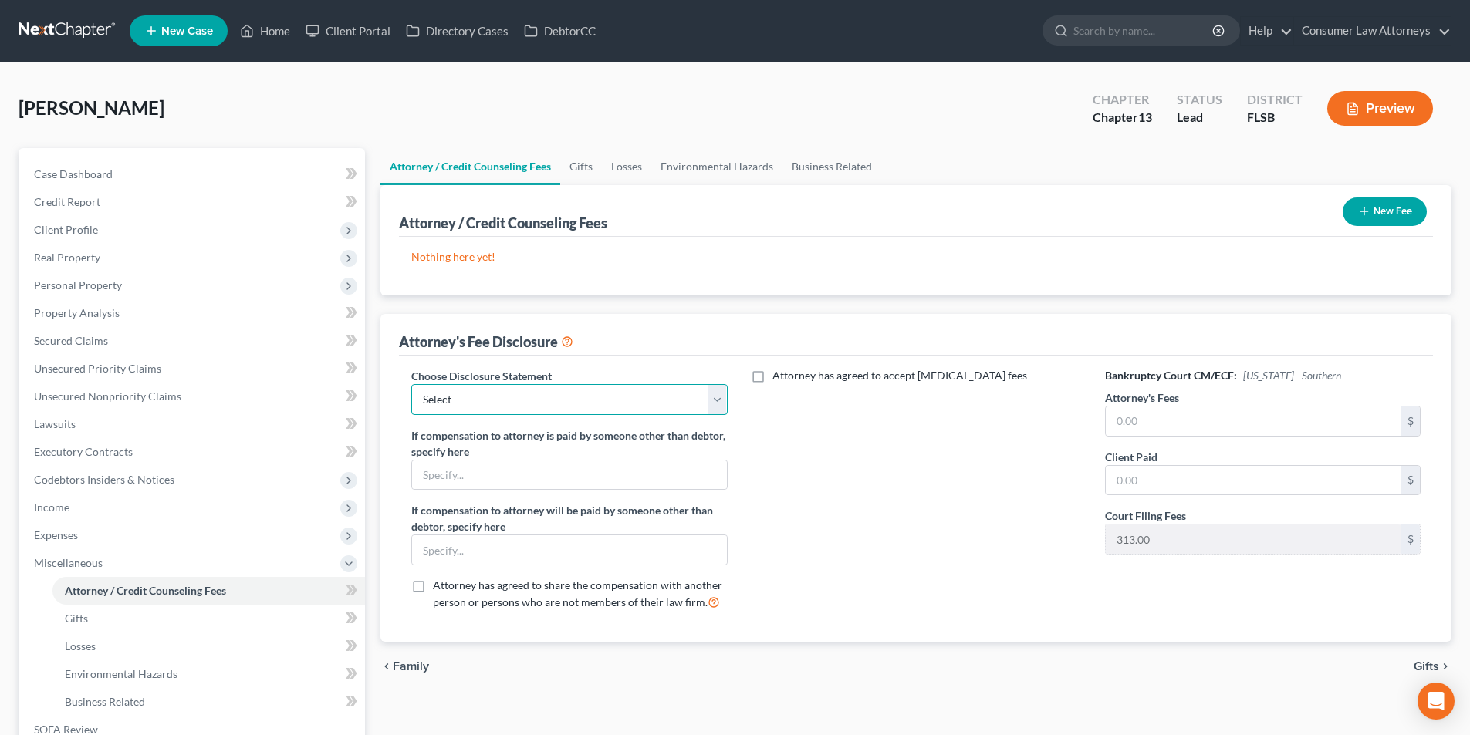
drag, startPoint x: 522, startPoint y: 400, endPoint x: 519, endPoint y: 410, distance: 9.5
click at [522, 400] on select "Select [GEOGRAPHIC_DATA] [GEOGRAPHIC_DATA] Northern Disclosure of Compensation …" at bounding box center [569, 399] width 316 height 31
click at [411, 384] on select "Select [GEOGRAPHIC_DATA] [GEOGRAPHIC_DATA] Northern Disclosure of Compensation …" at bounding box center [569, 399] width 316 height 31
click at [1164, 430] on input "text" at bounding box center [1253, 421] width 295 height 29
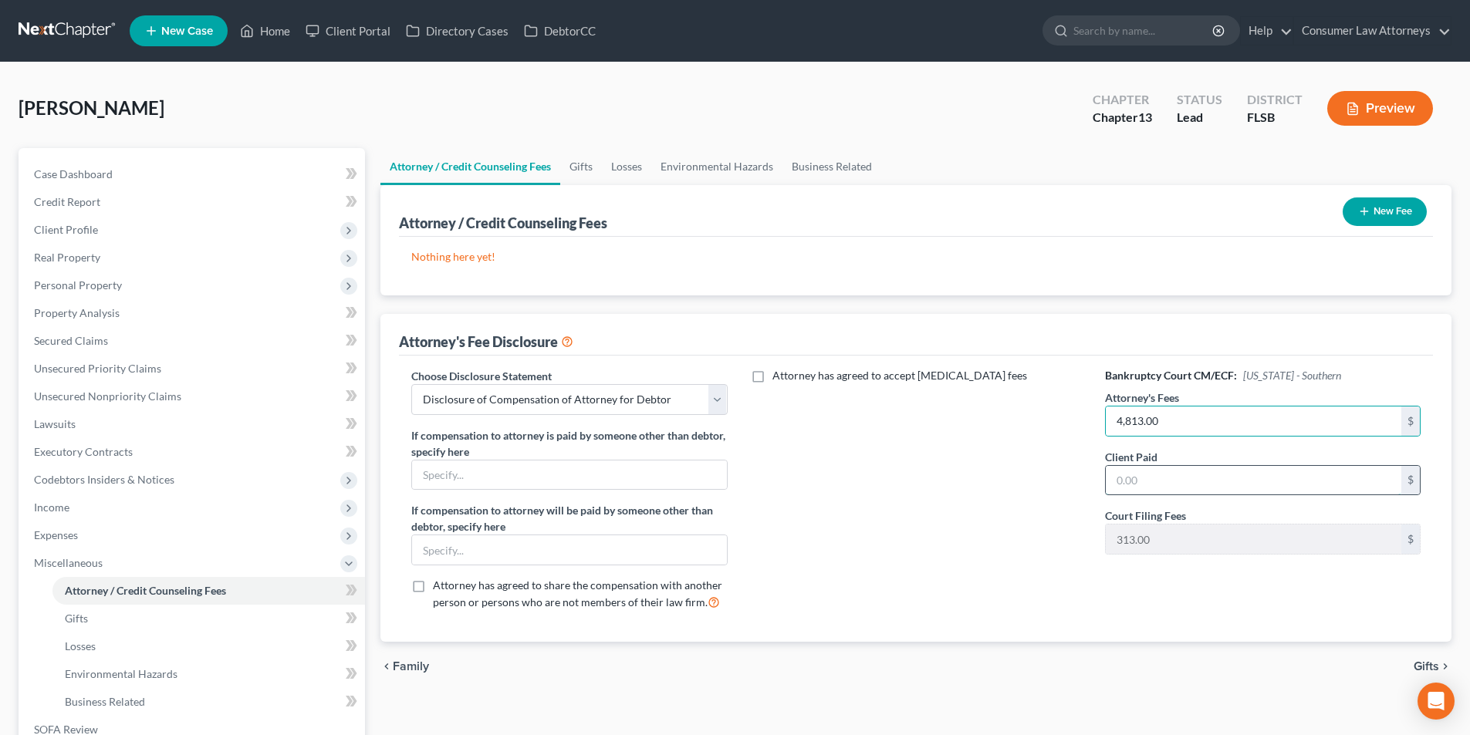
click at [1165, 476] on input "text" at bounding box center [1253, 480] width 295 height 29
click at [1393, 208] on button "New Fee" at bounding box center [1384, 212] width 84 height 29
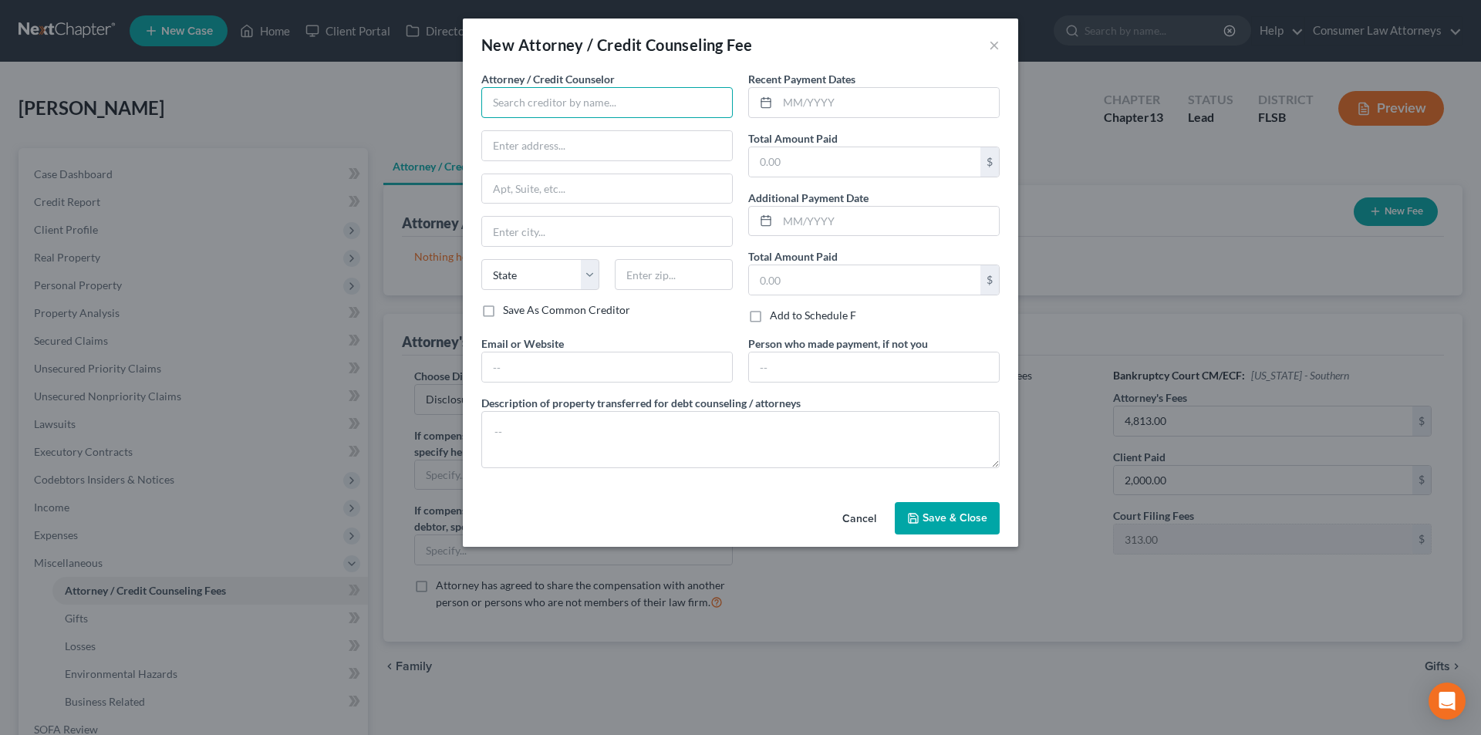
click at [572, 101] on input "text" at bounding box center [607, 102] width 252 height 31
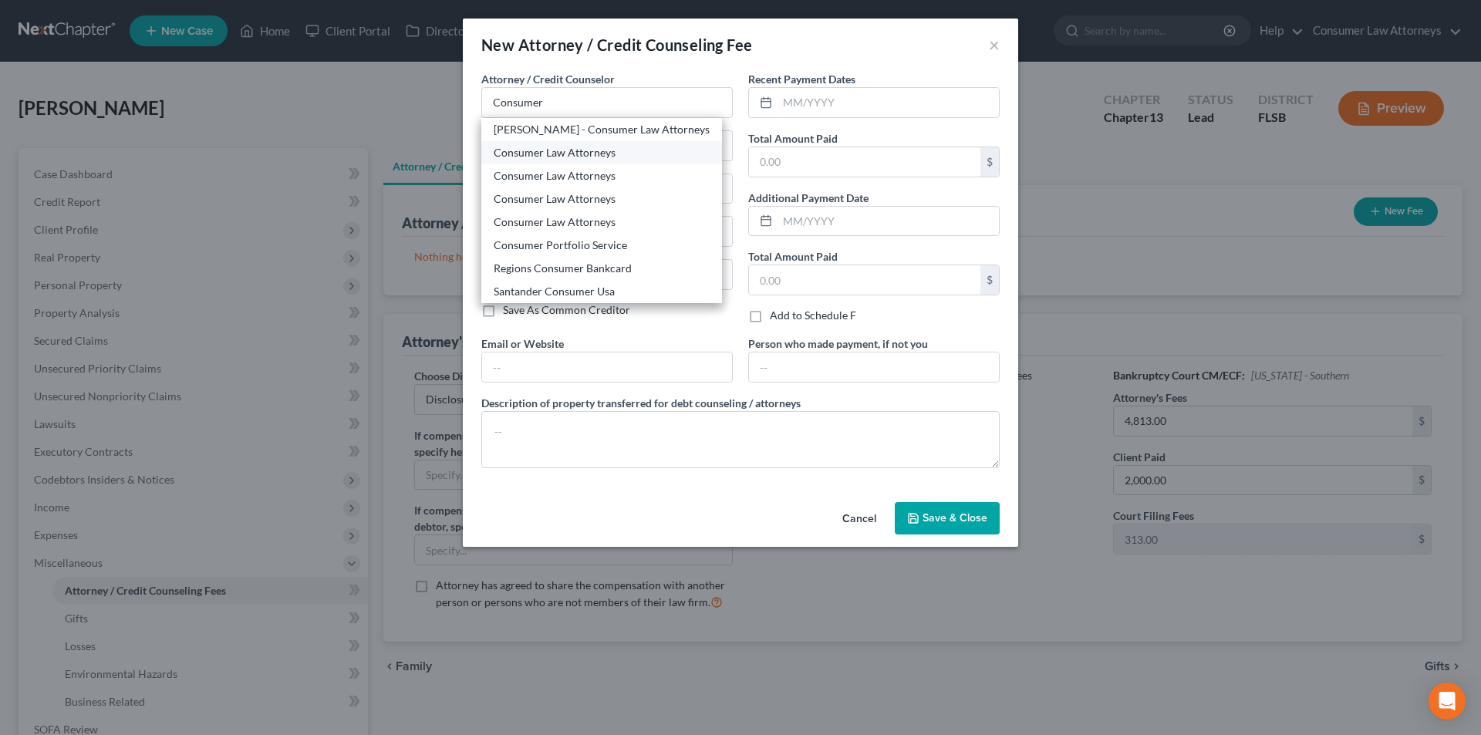
click at [566, 156] on div "Consumer Law Attorneys" at bounding box center [602, 152] width 216 height 15
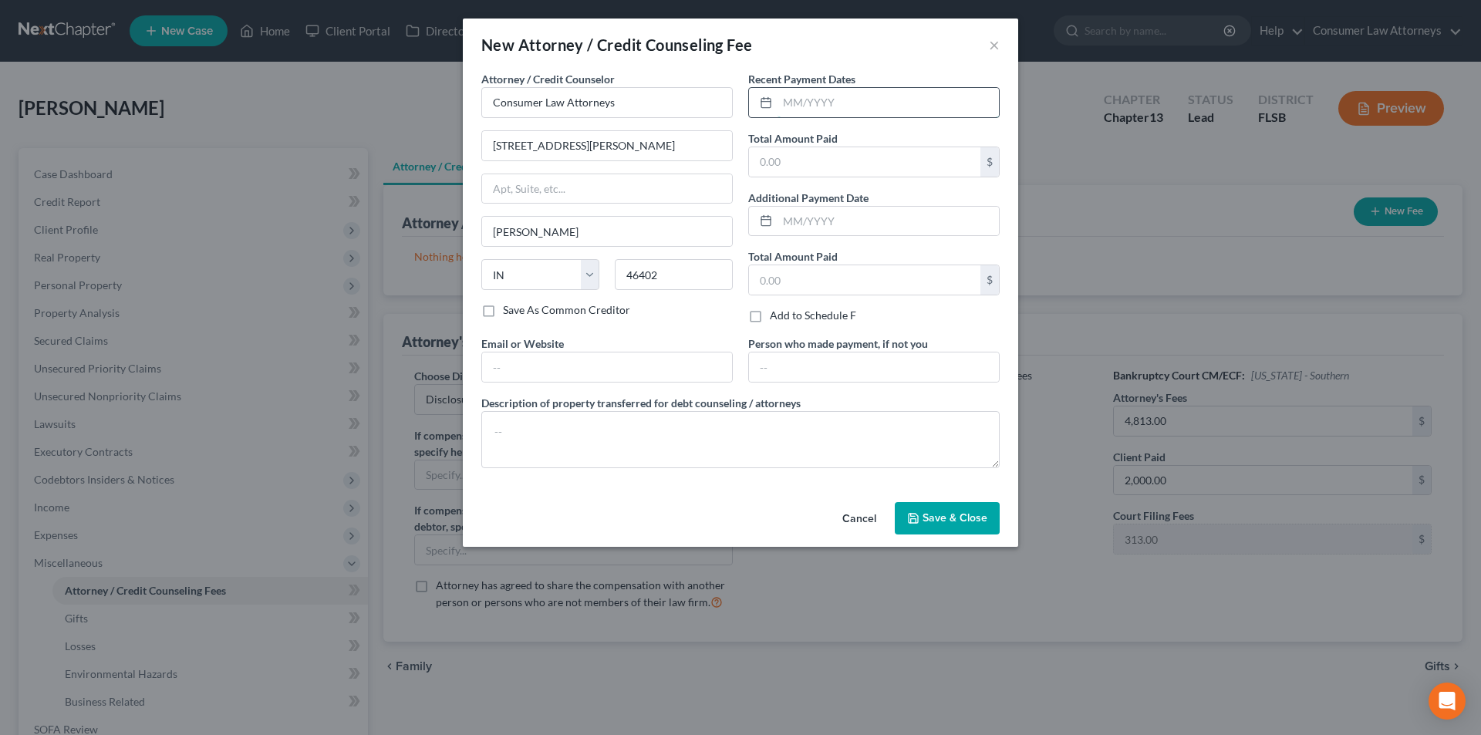
click at [853, 101] on input "text" at bounding box center [888, 102] width 221 height 29
click at [808, 164] on input "text" at bounding box center [864, 161] width 231 height 29
click at [678, 417] on textarea at bounding box center [740, 439] width 518 height 57
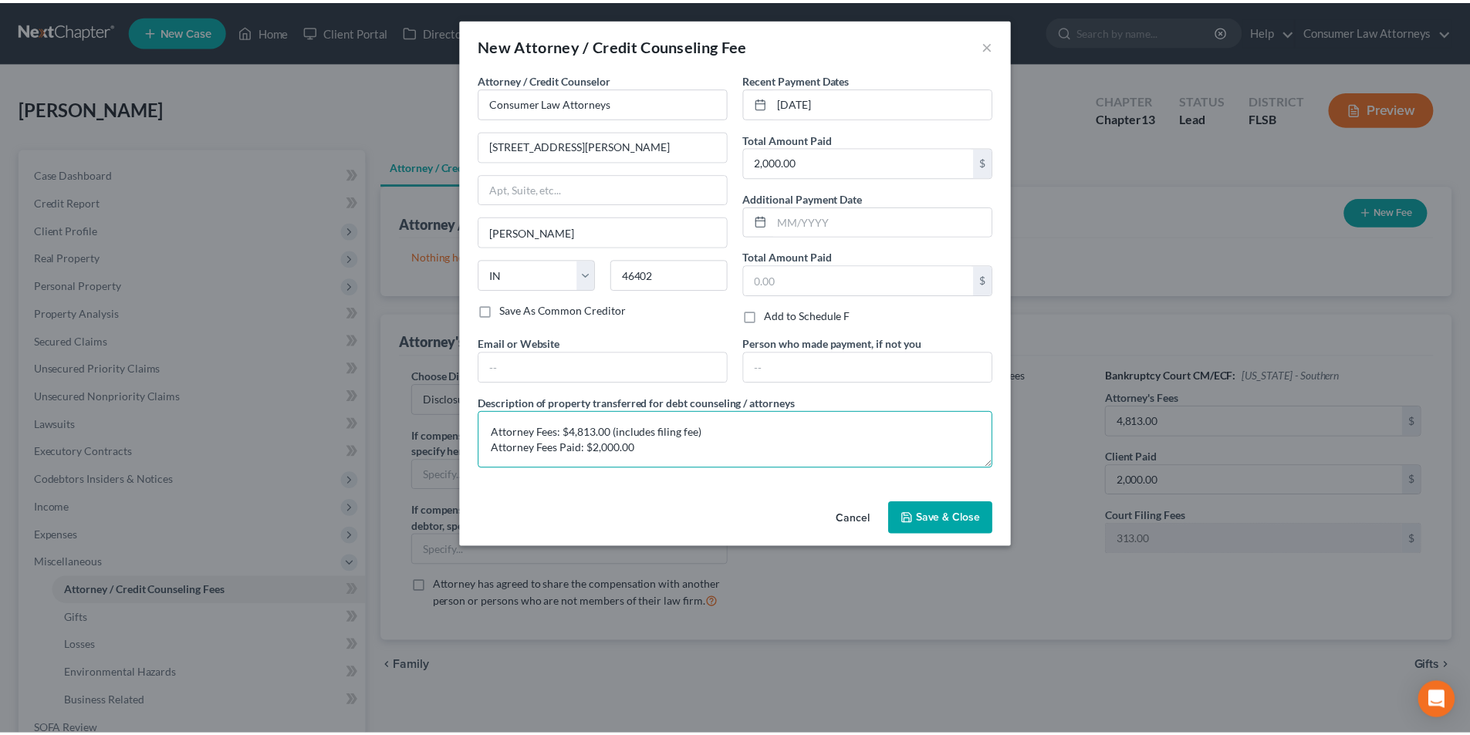
scroll to position [3, 0]
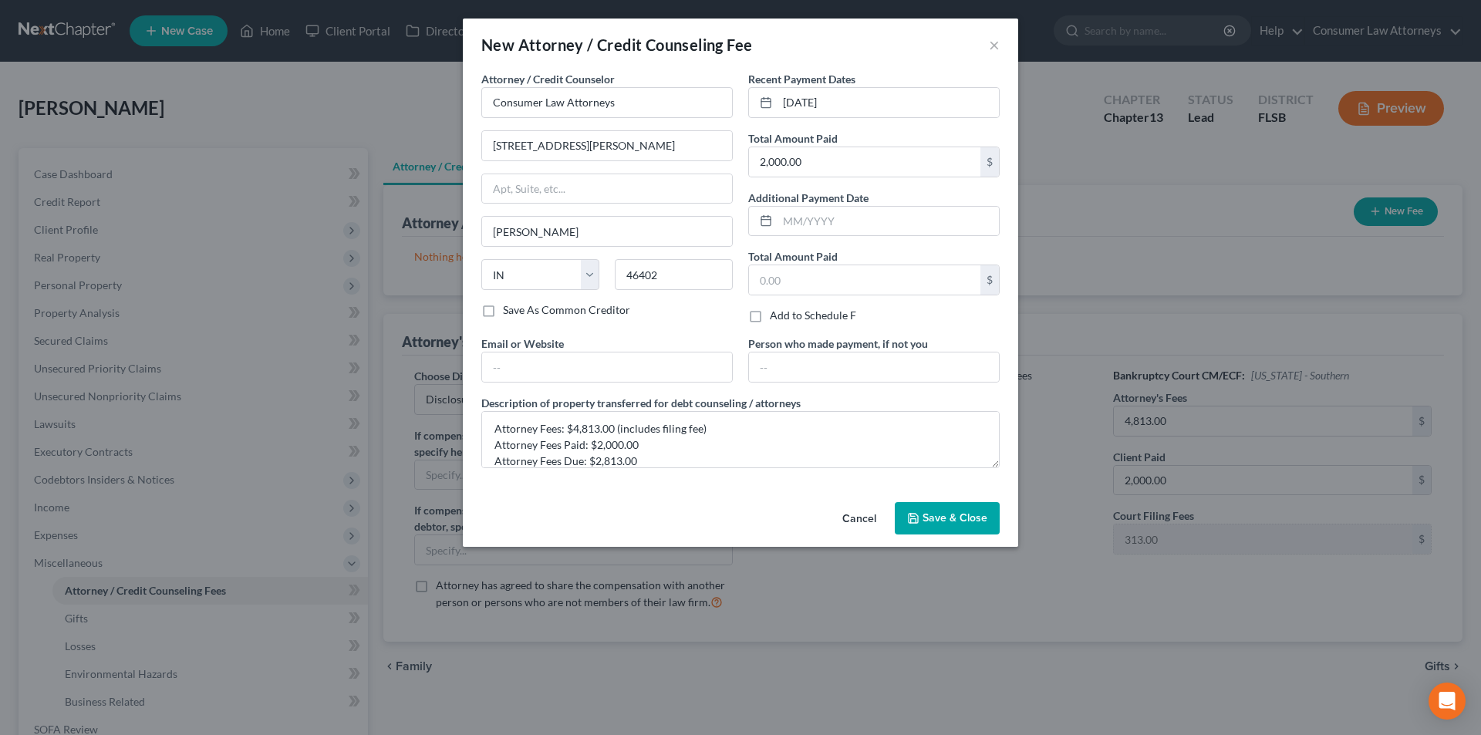
click at [963, 514] on span "Save & Close" at bounding box center [955, 518] width 65 height 13
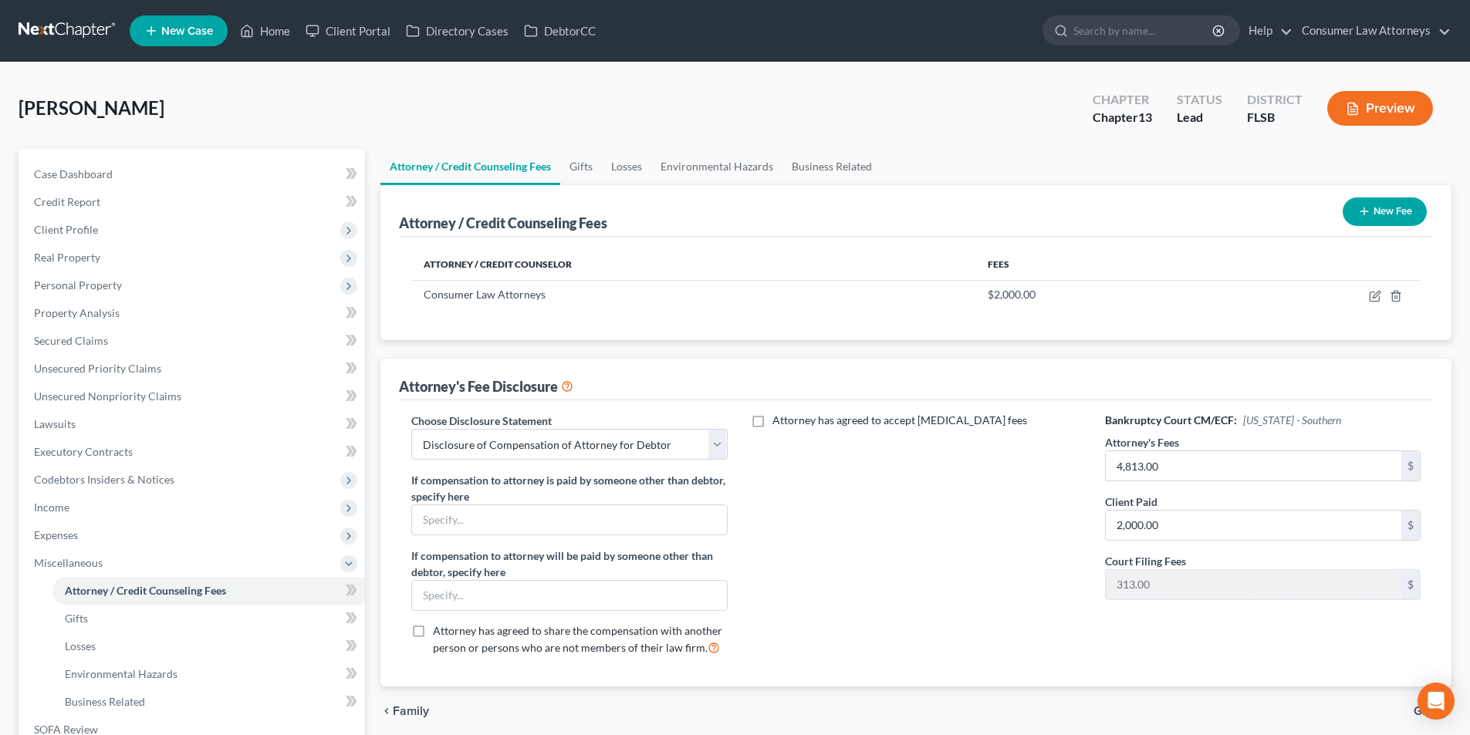
click at [1379, 217] on button "New Fee" at bounding box center [1384, 212] width 84 height 29
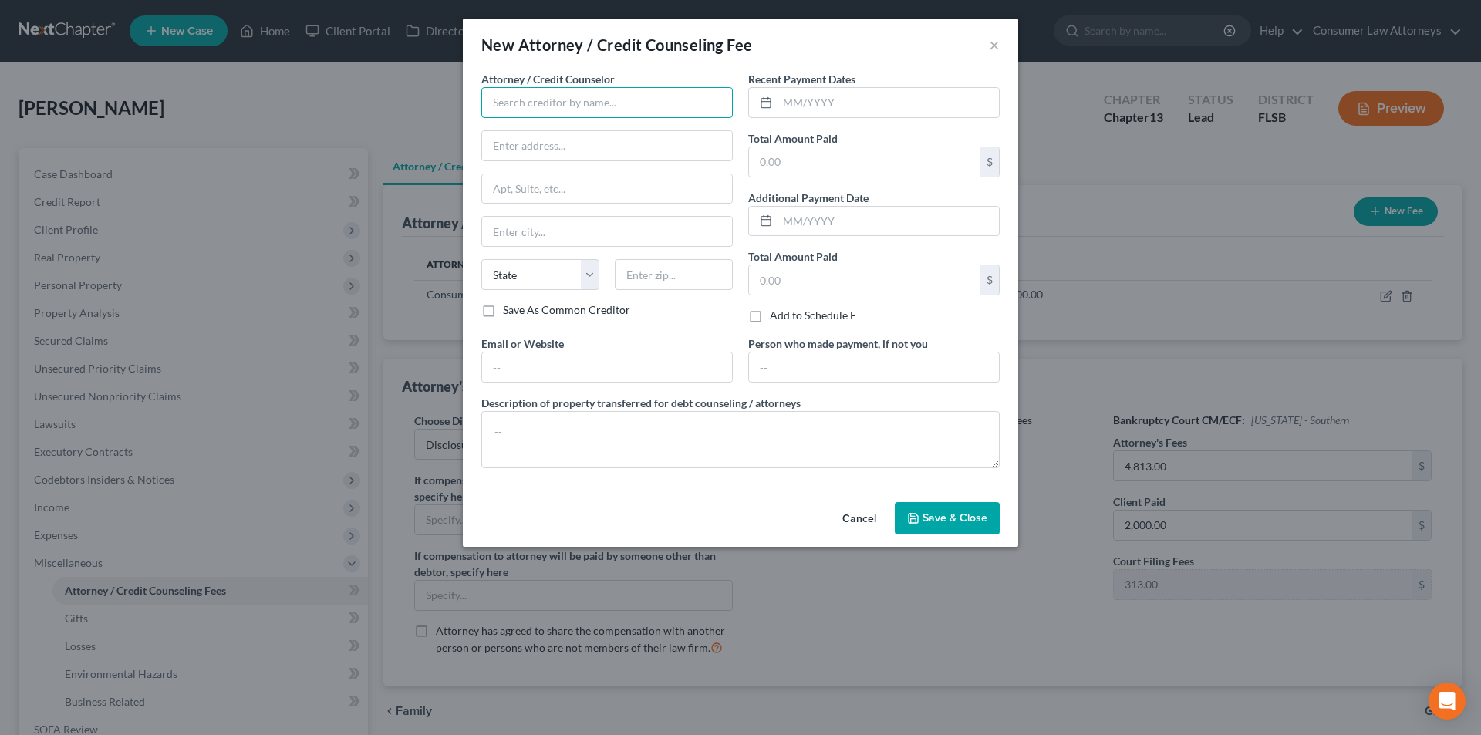
click at [607, 106] on input "text" at bounding box center [607, 102] width 252 height 31
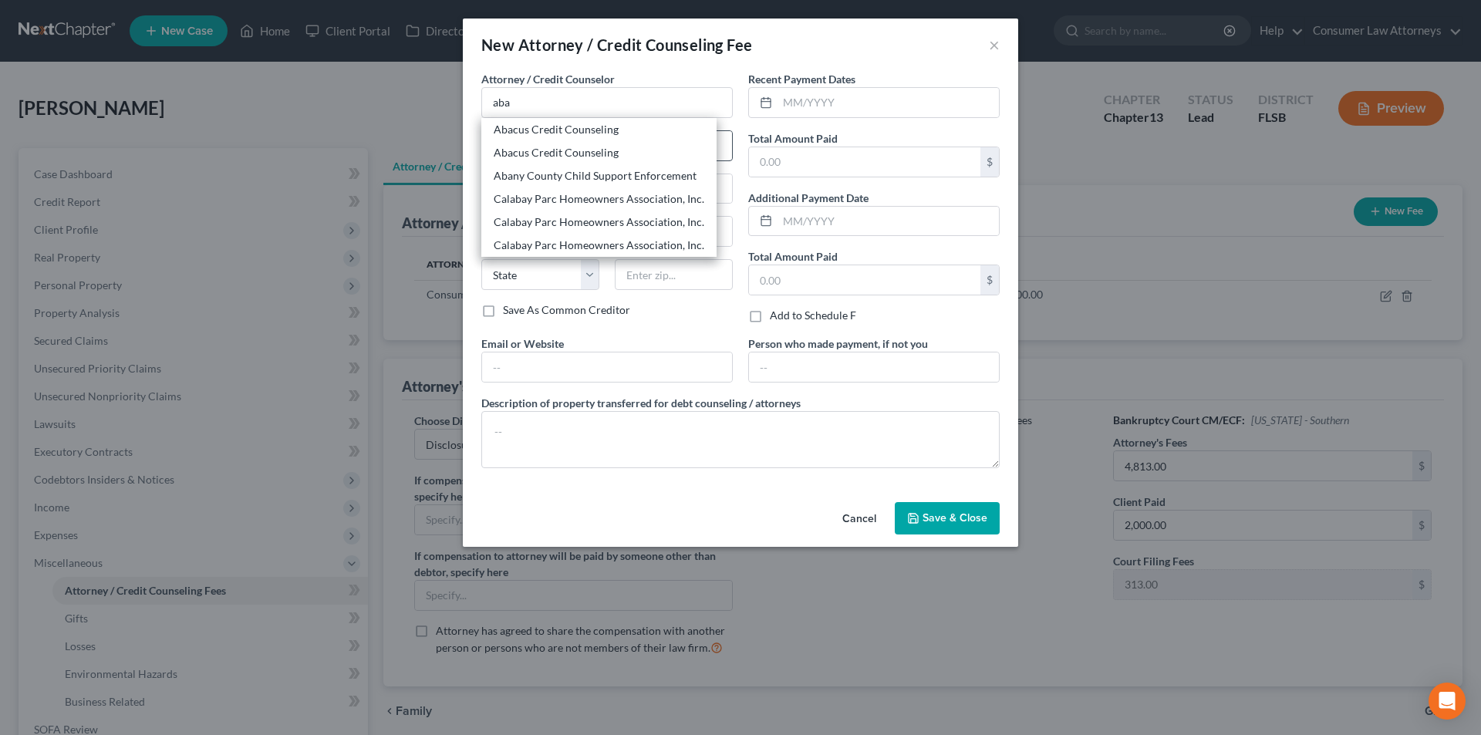
click at [561, 132] on div "Abacus Credit Counseling" at bounding box center [599, 129] width 211 height 15
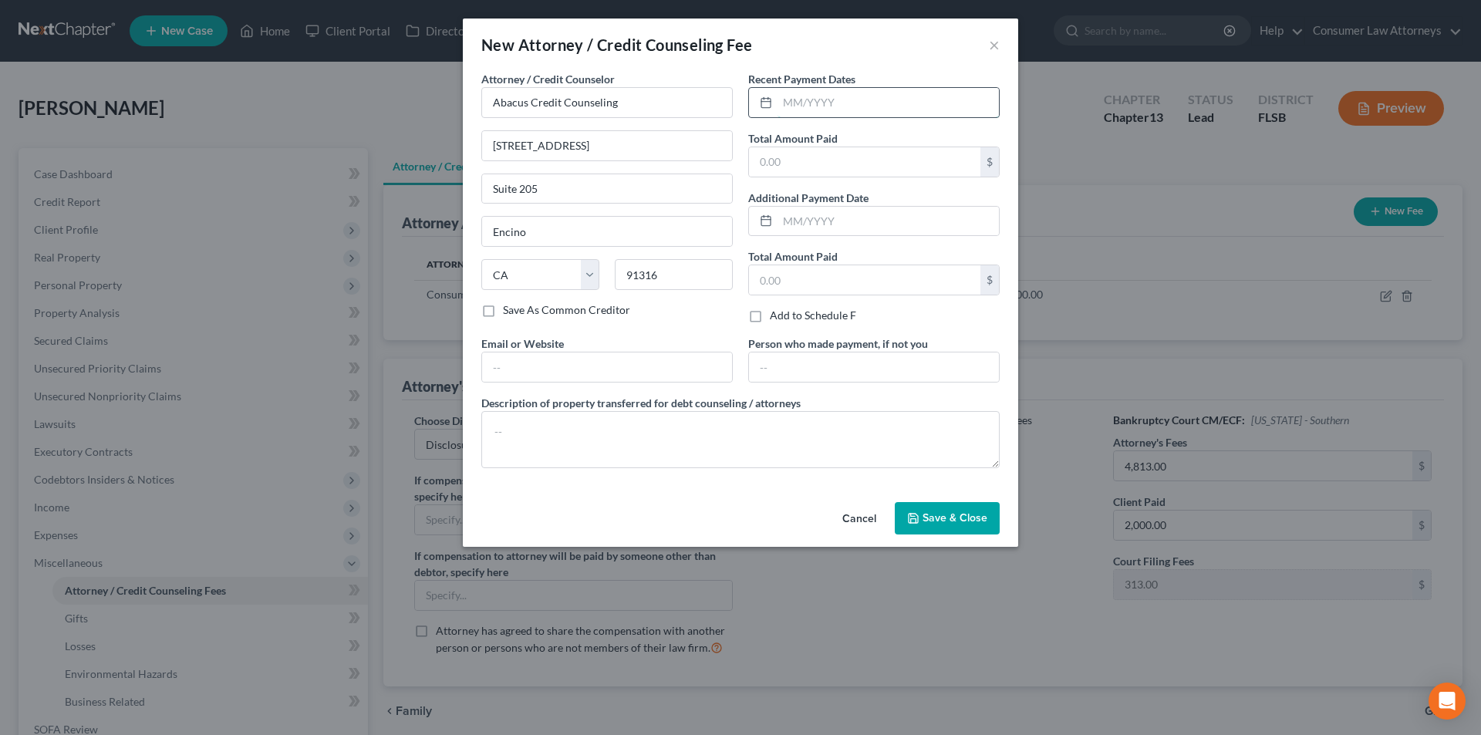
click at [807, 100] on input "text" at bounding box center [888, 102] width 221 height 29
click at [631, 430] on textarea at bounding box center [740, 439] width 518 height 57
click at [968, 518] on span "Save & Close" at bounding box center [955, 518] width 65 height 13
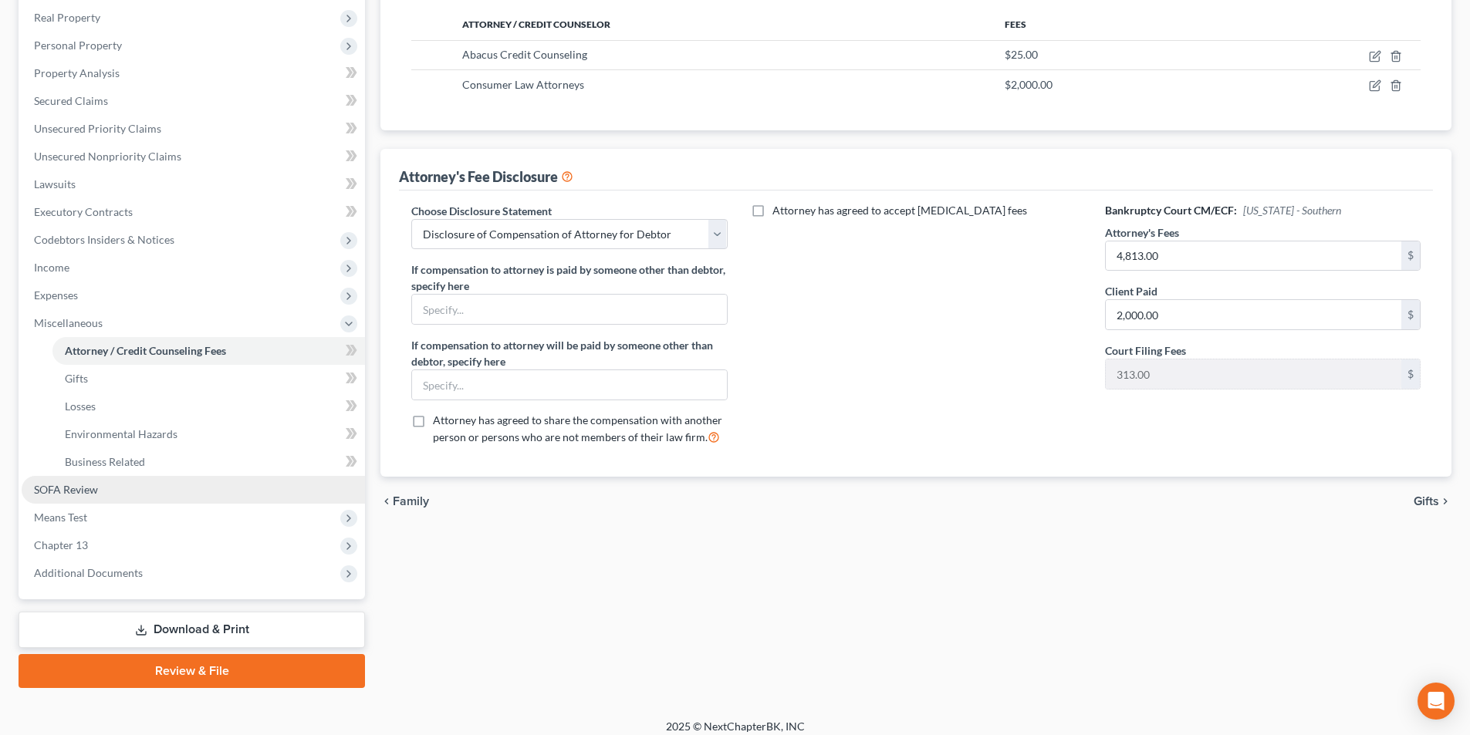
scroll to position [252, 0]
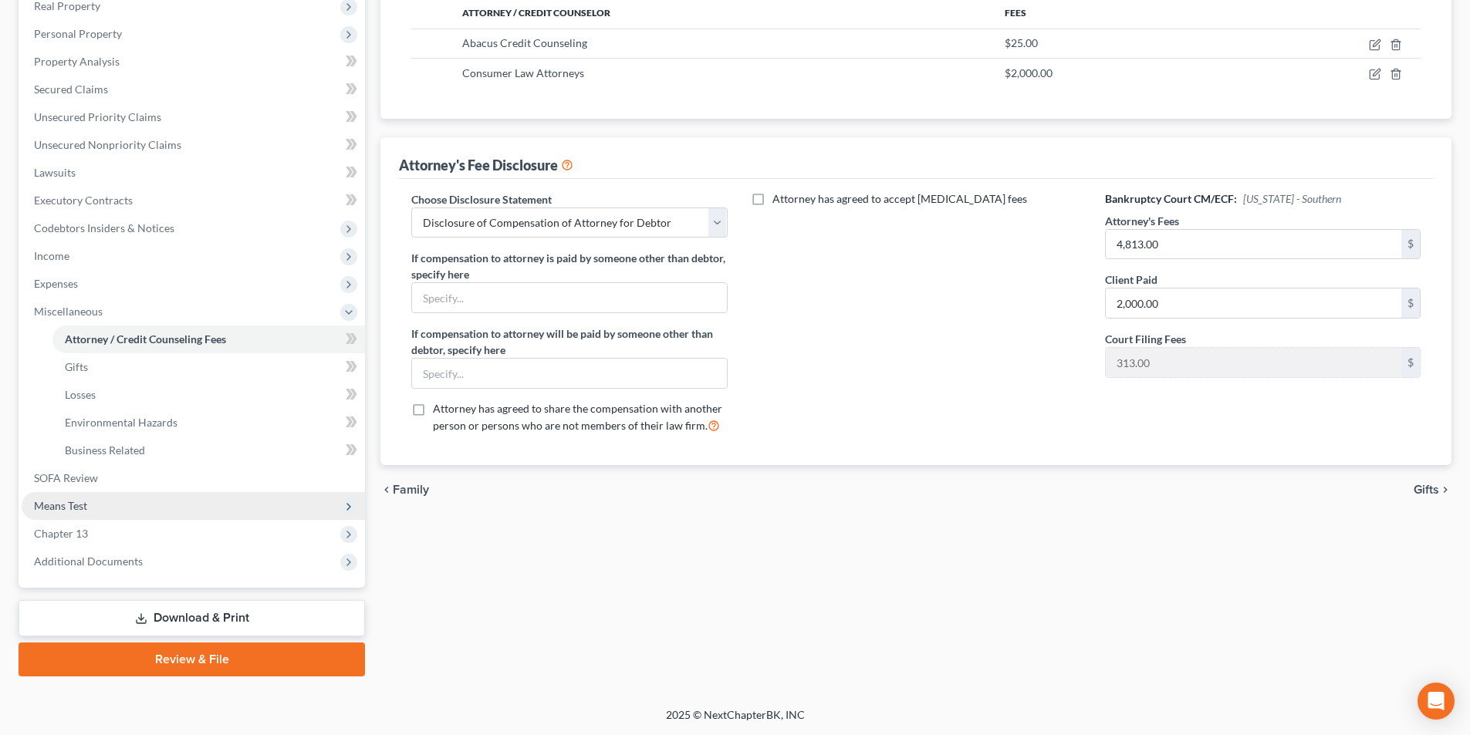
click at [86, 492] on span "Means Test" at bounding box center [193, 506] width 343 height 28
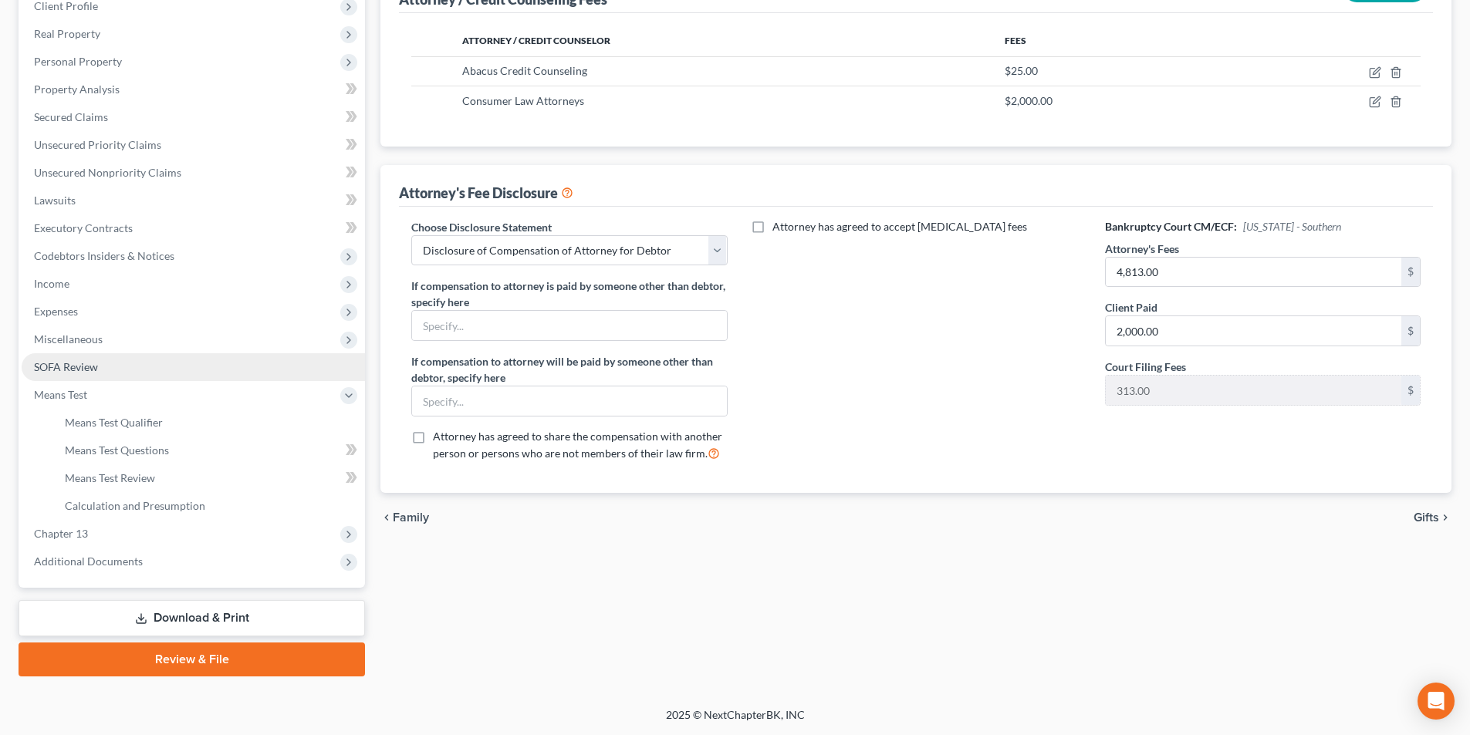
scroll to position [224, 0]
click at [73, 370] on span "SOFA Review" at bounding box center [66, 366] width 64 height 13
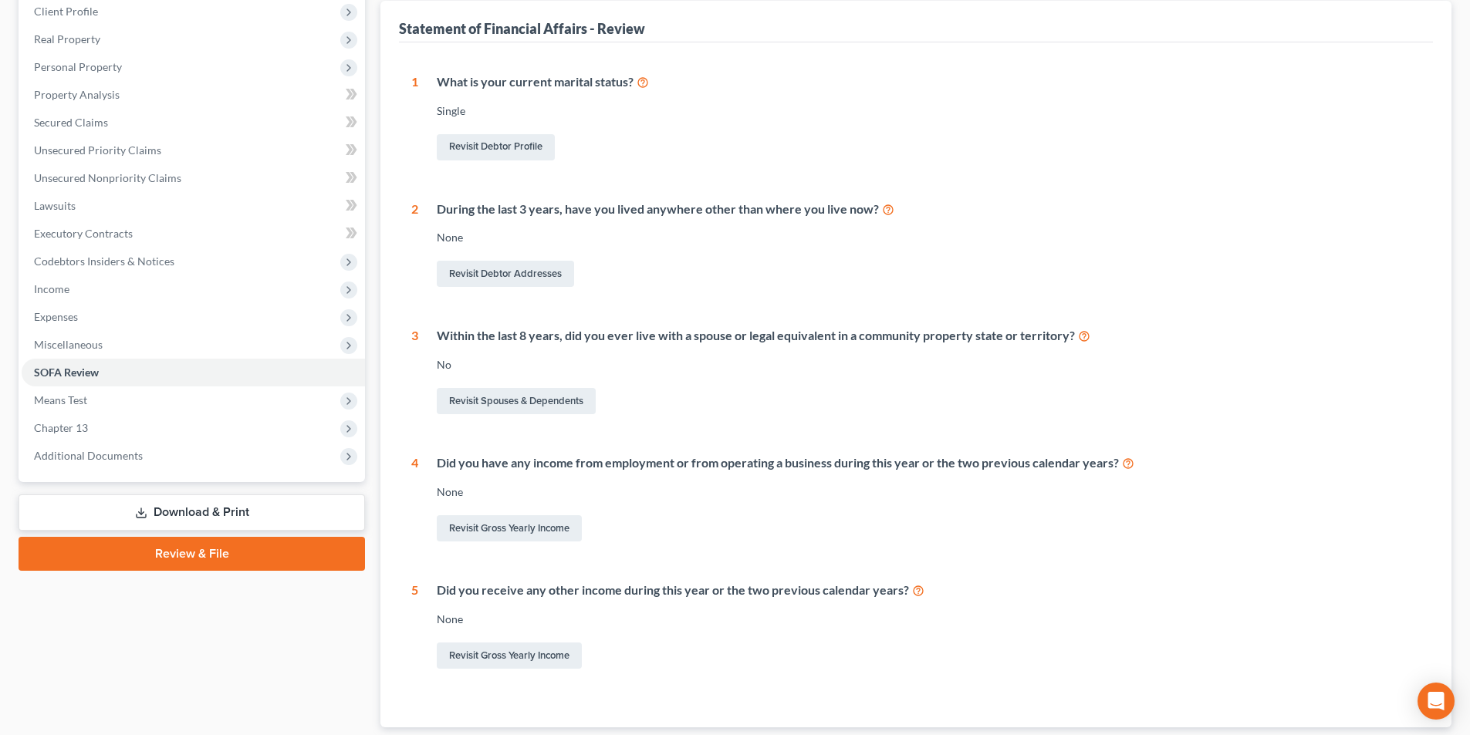
scroll to position [10, 0]
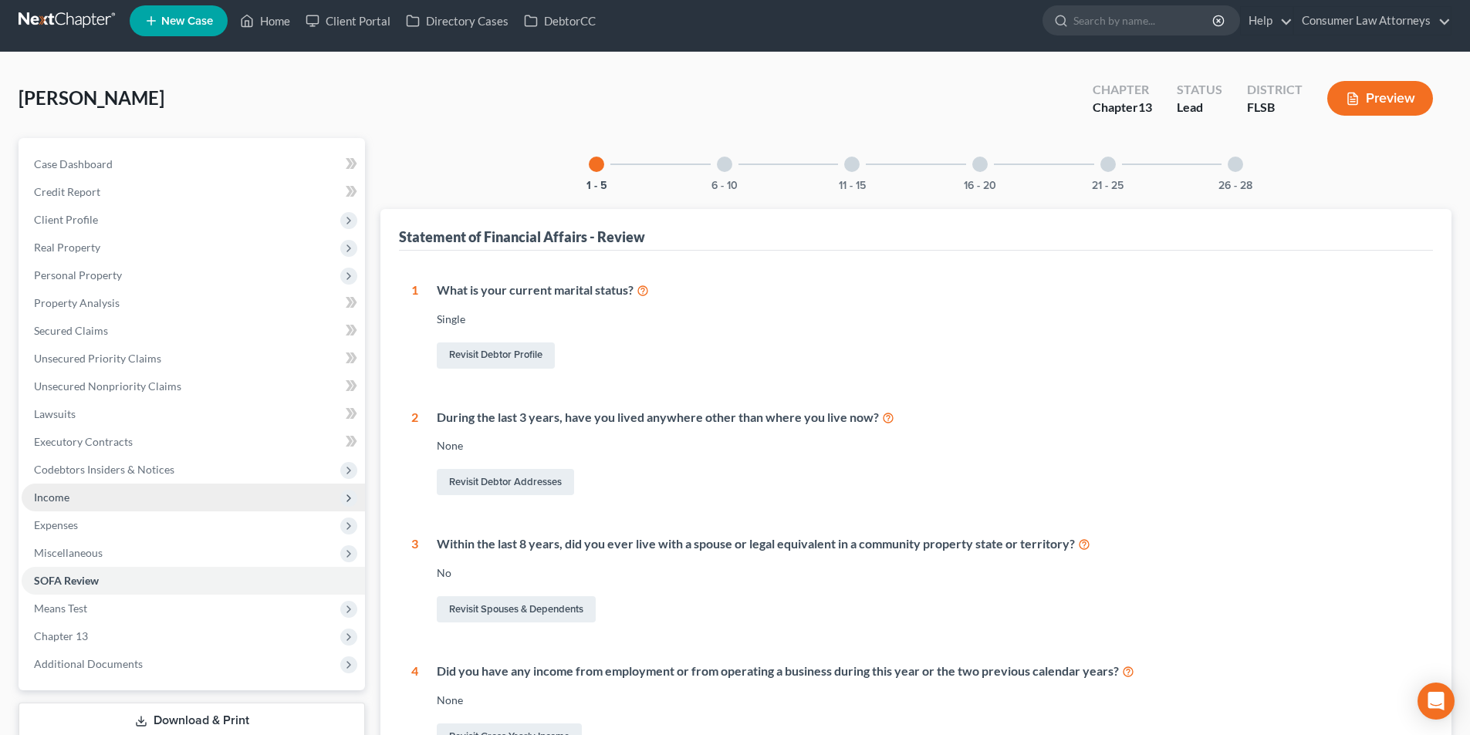
click at [62, 507] on span "Income" at bounding box center [193, 498] width 343 height 28
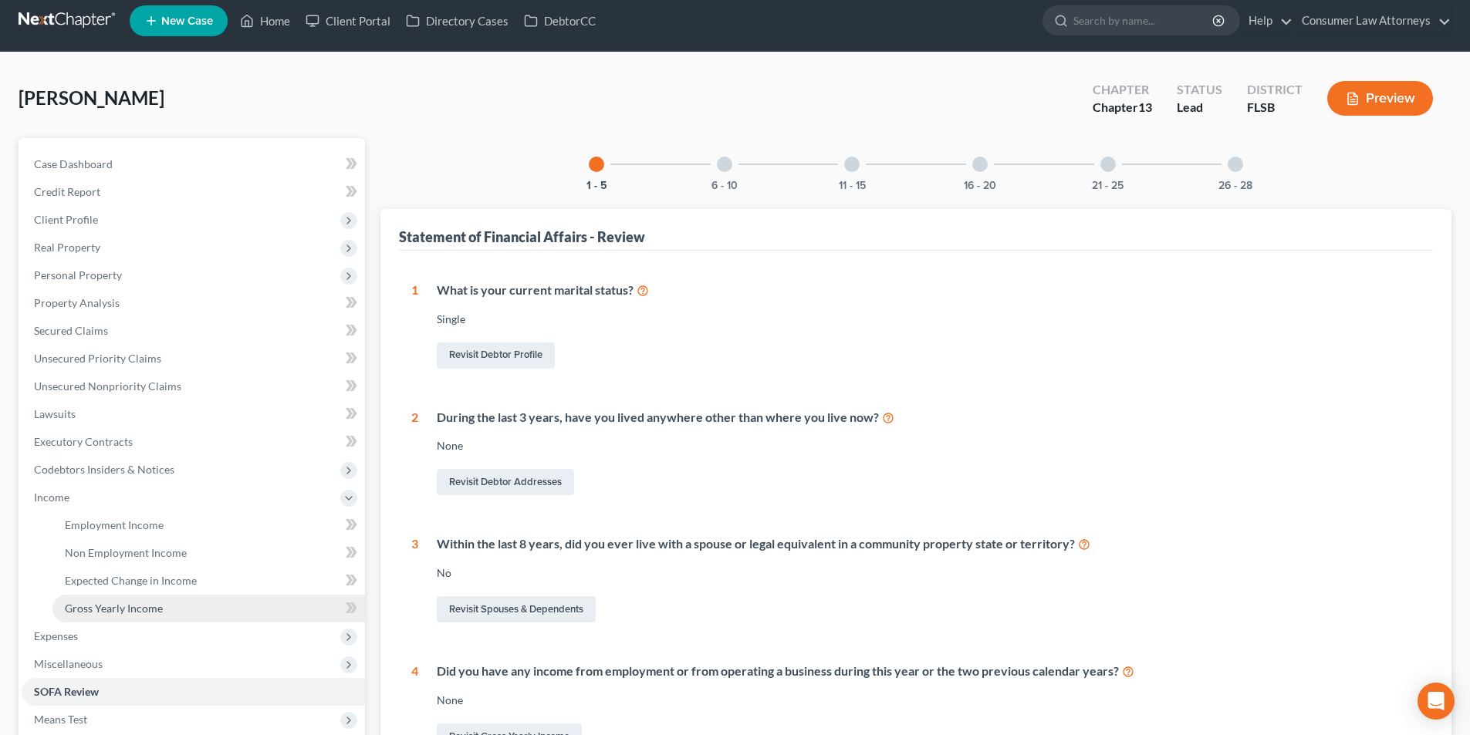
click at [100, 604] on span "Gross Yearly Income" at bounding box center [114, 608] width 98 height 13
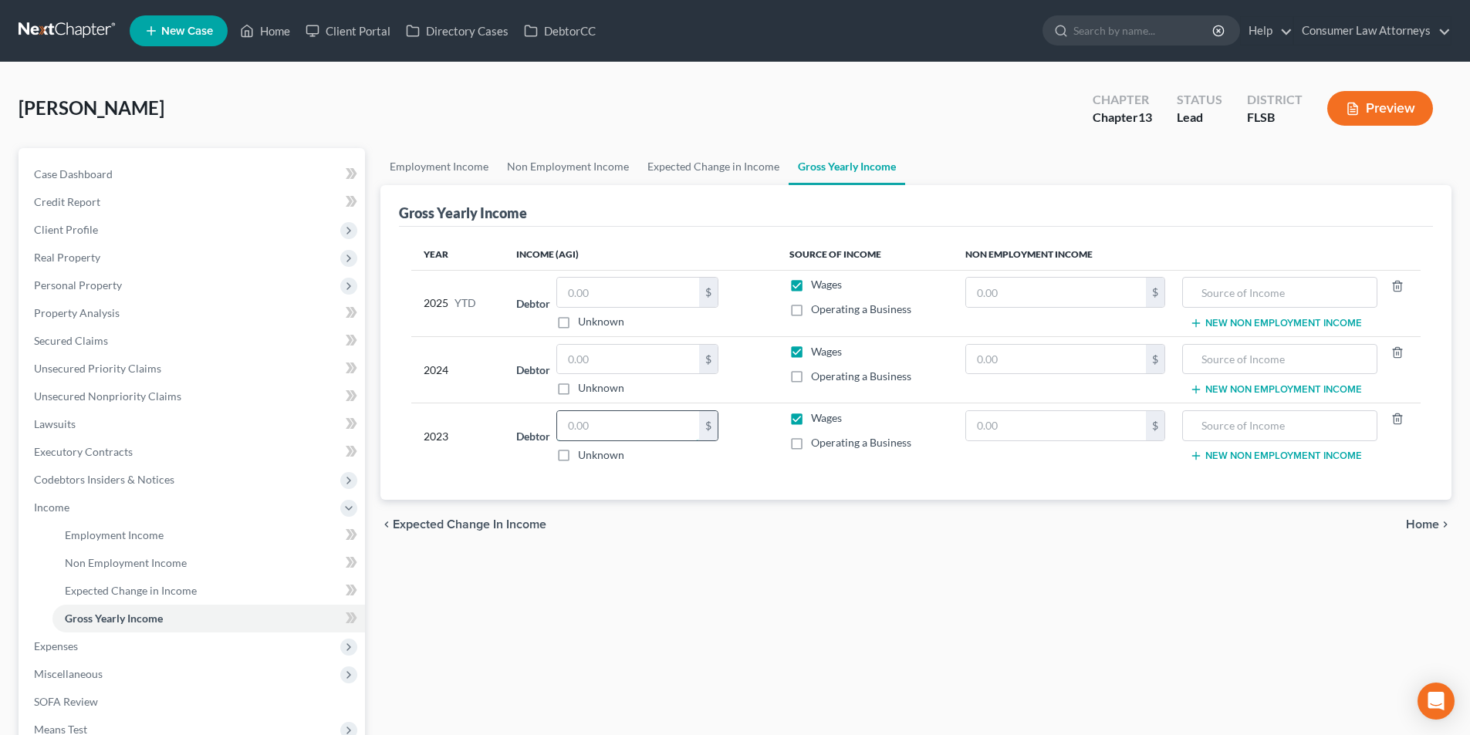
click at [635, 430] on input "text" at bounding box center [628, 425] width 142 height 29
click at [617, 368] on input "text" at bounding box center [628, 359] width 142 height 29
click at [643, 297] on input "text" at bounding box center [628, 292] width 142 height 29
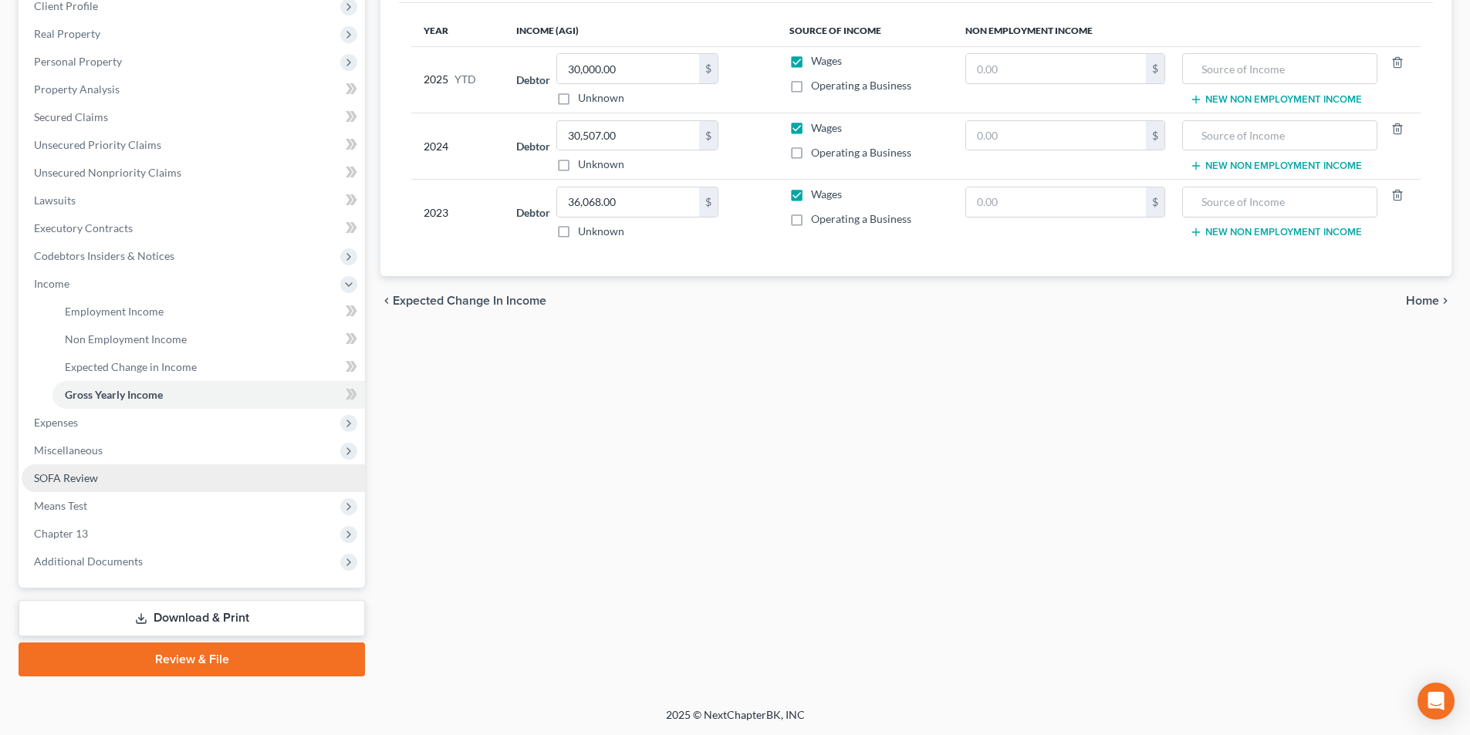
click at [69, 476] on span "SOFA Review" at bounding box center [66, 477] width 64 height 13
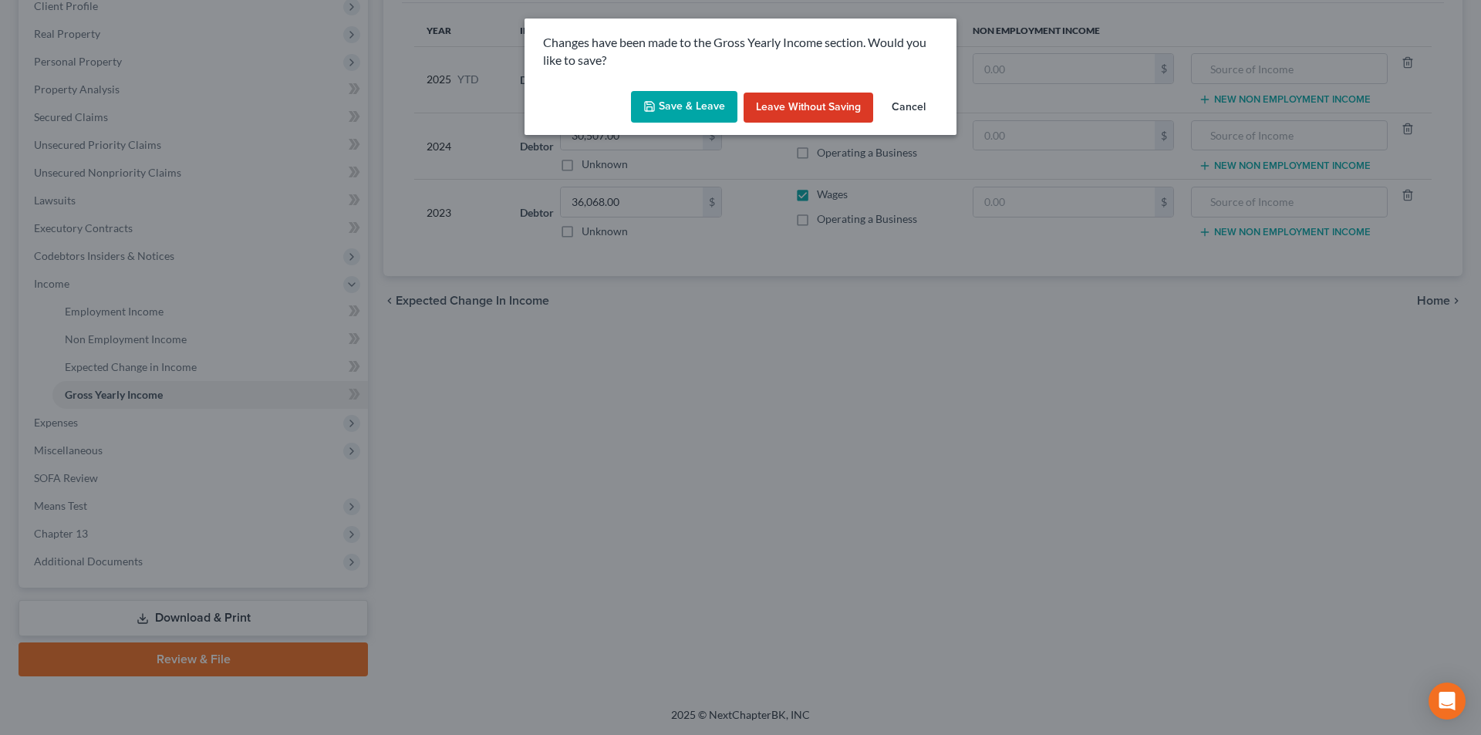
drag, startPoint x: 661, startPoint y: 108, endPoint x: 625, endPoint y: 217, distance: 114.7
click at [662, 108] on button "Save & Leave" at bounding box center [684, 107] width 106 height 32
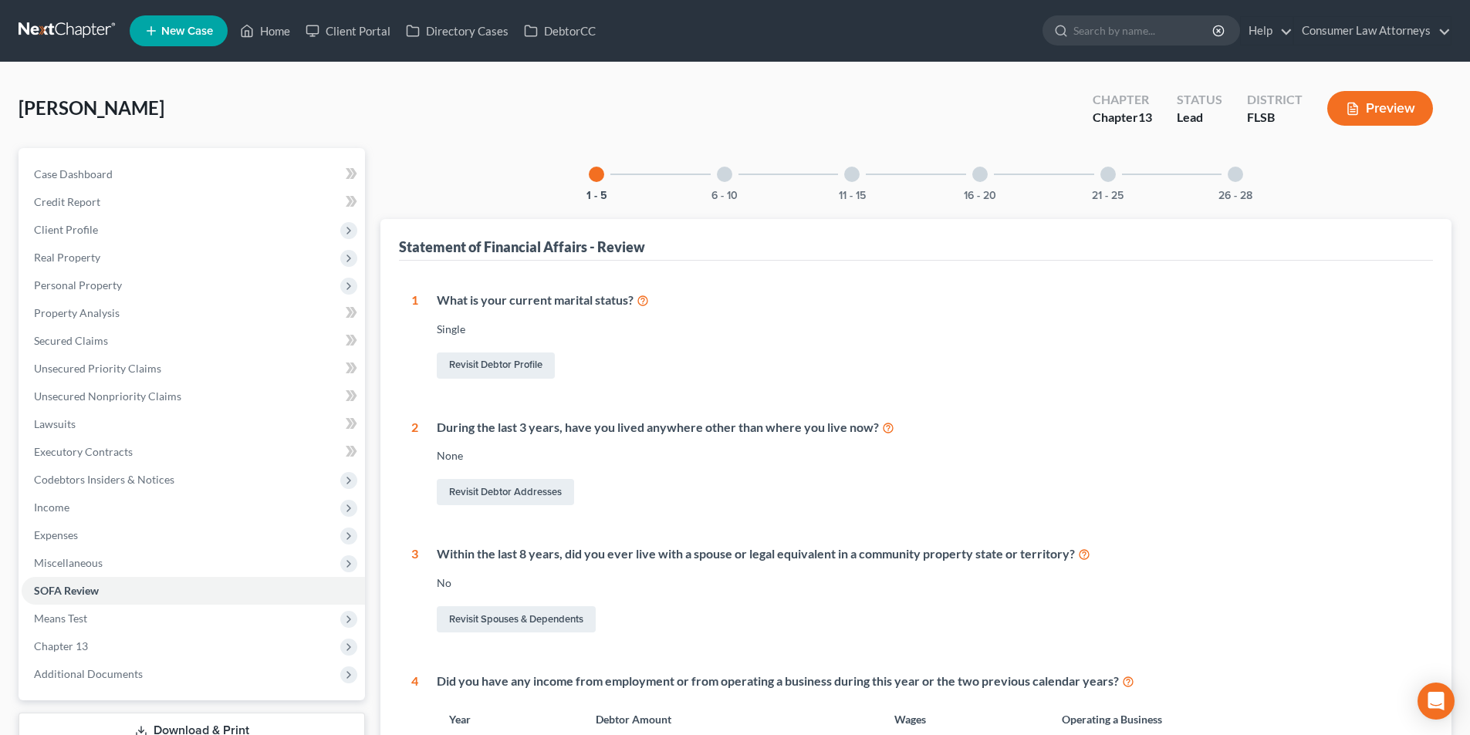
click at [721, 177] on div at bounding box center [724, 174] width 15 height 15
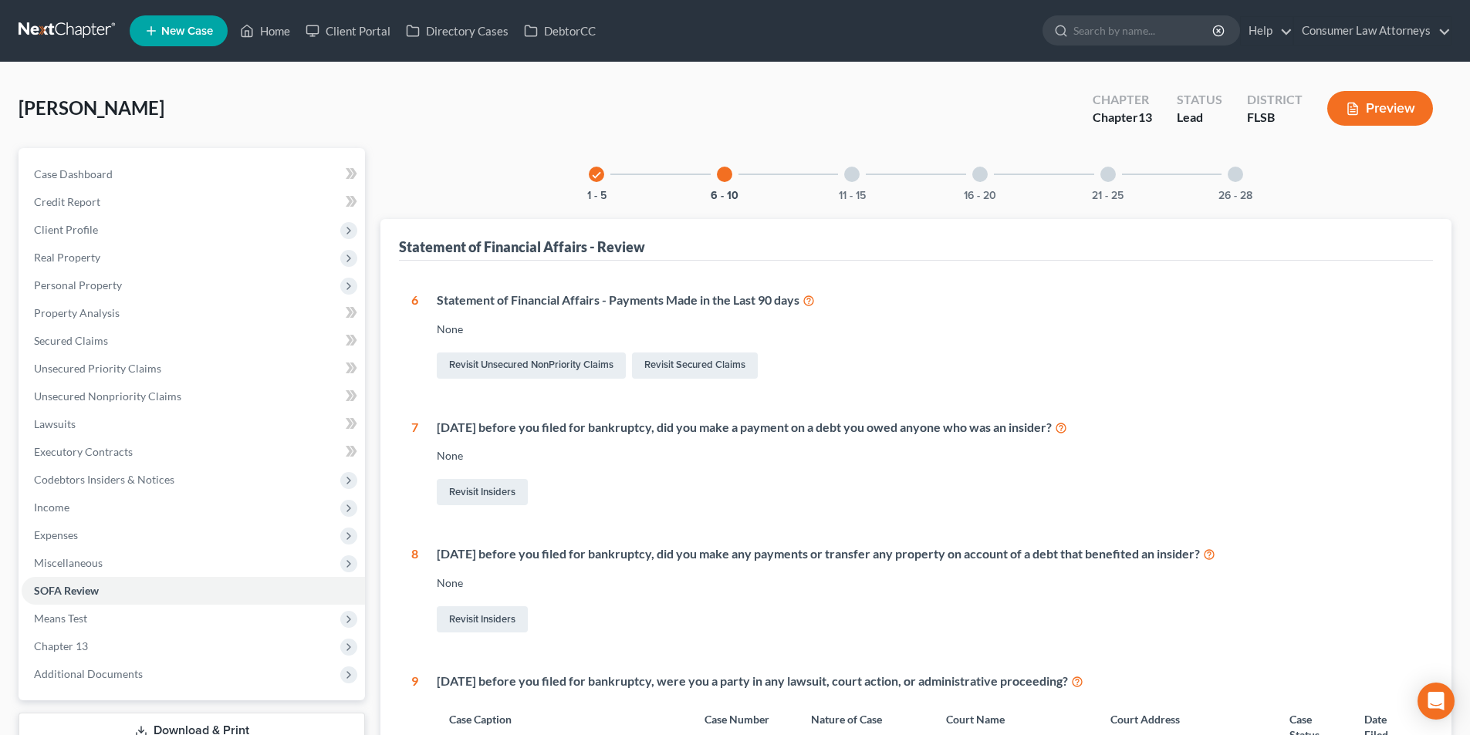
click at [852, 171] on div at bounding box center [851, 174] width 15 height 15
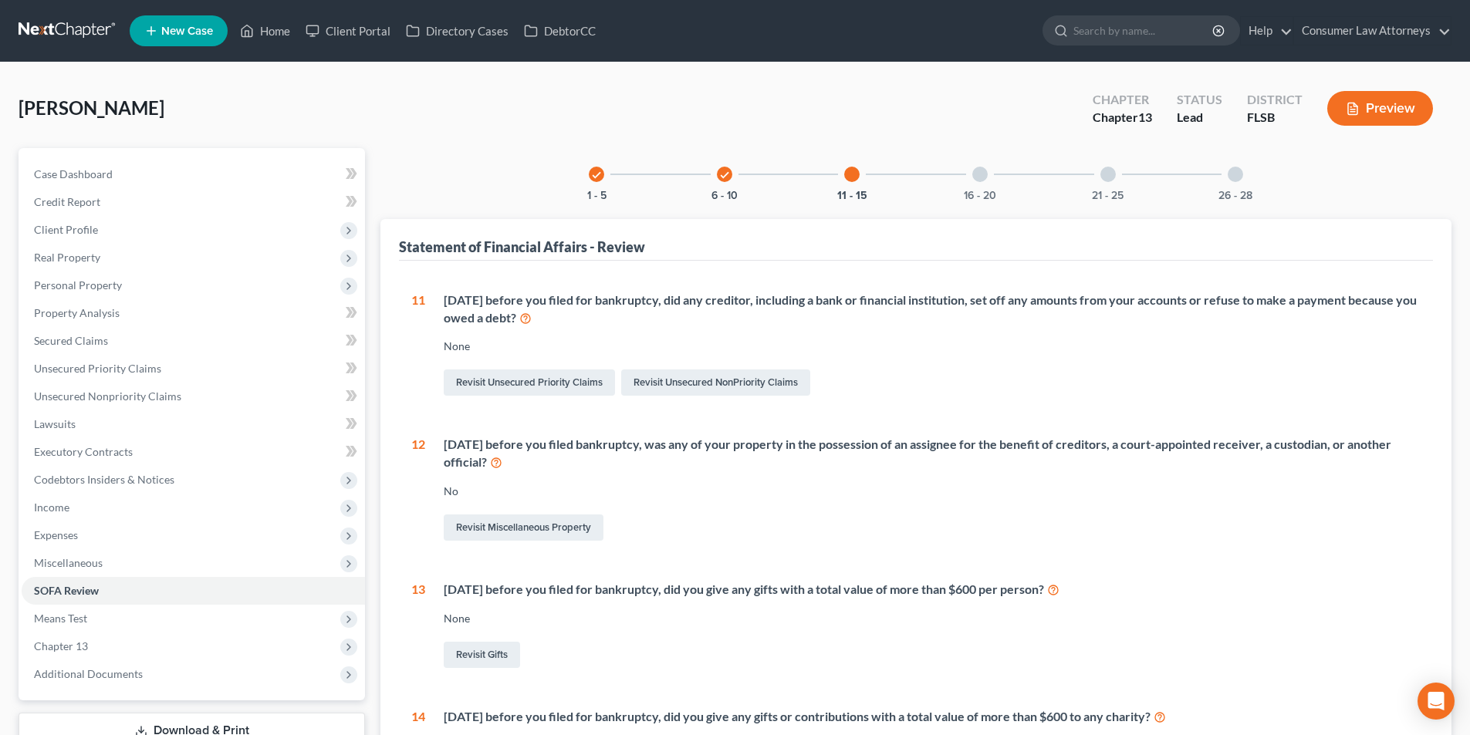
click at [974, 172] on div at bounding box center [979, 174] width 15 height 15
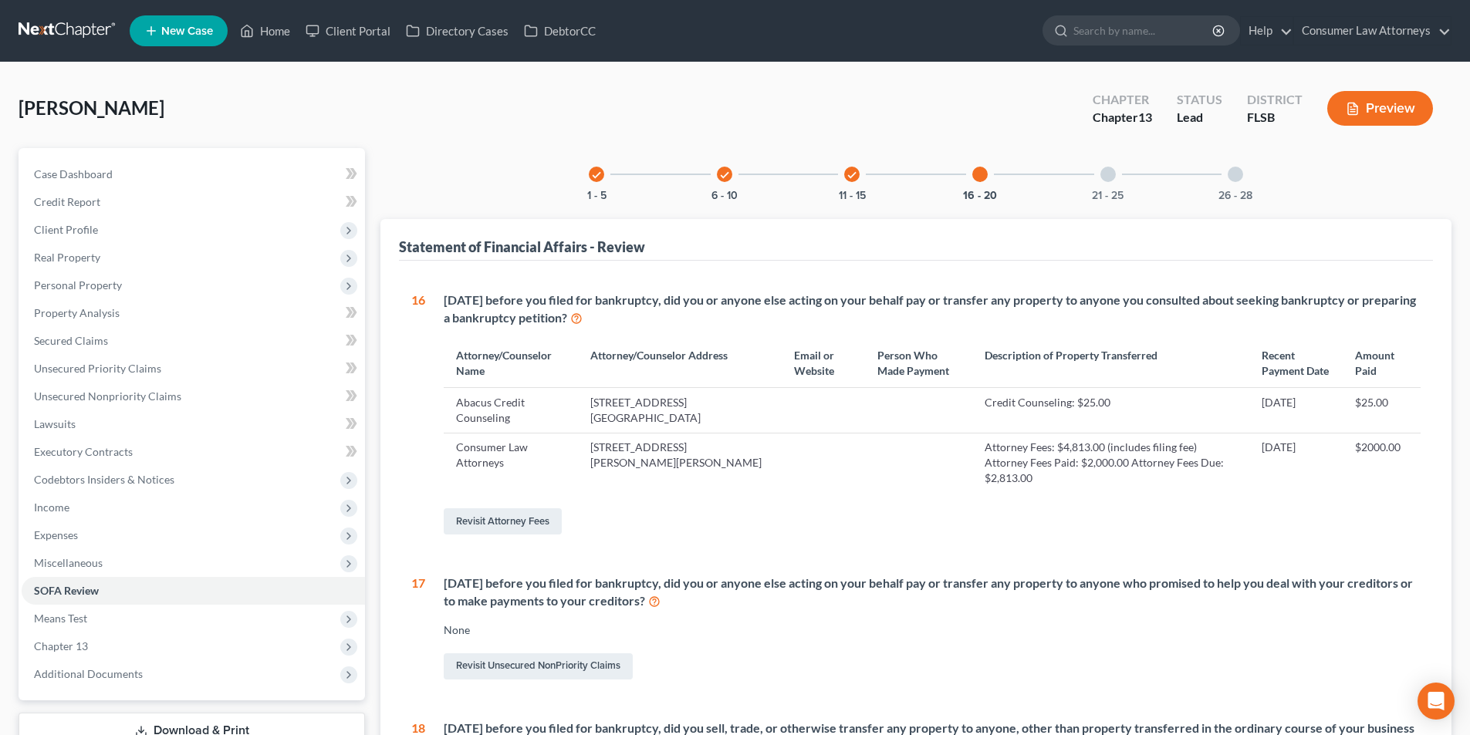
click at [1102, 168] on div at bounding box center [1107, 174] width 15 height 15
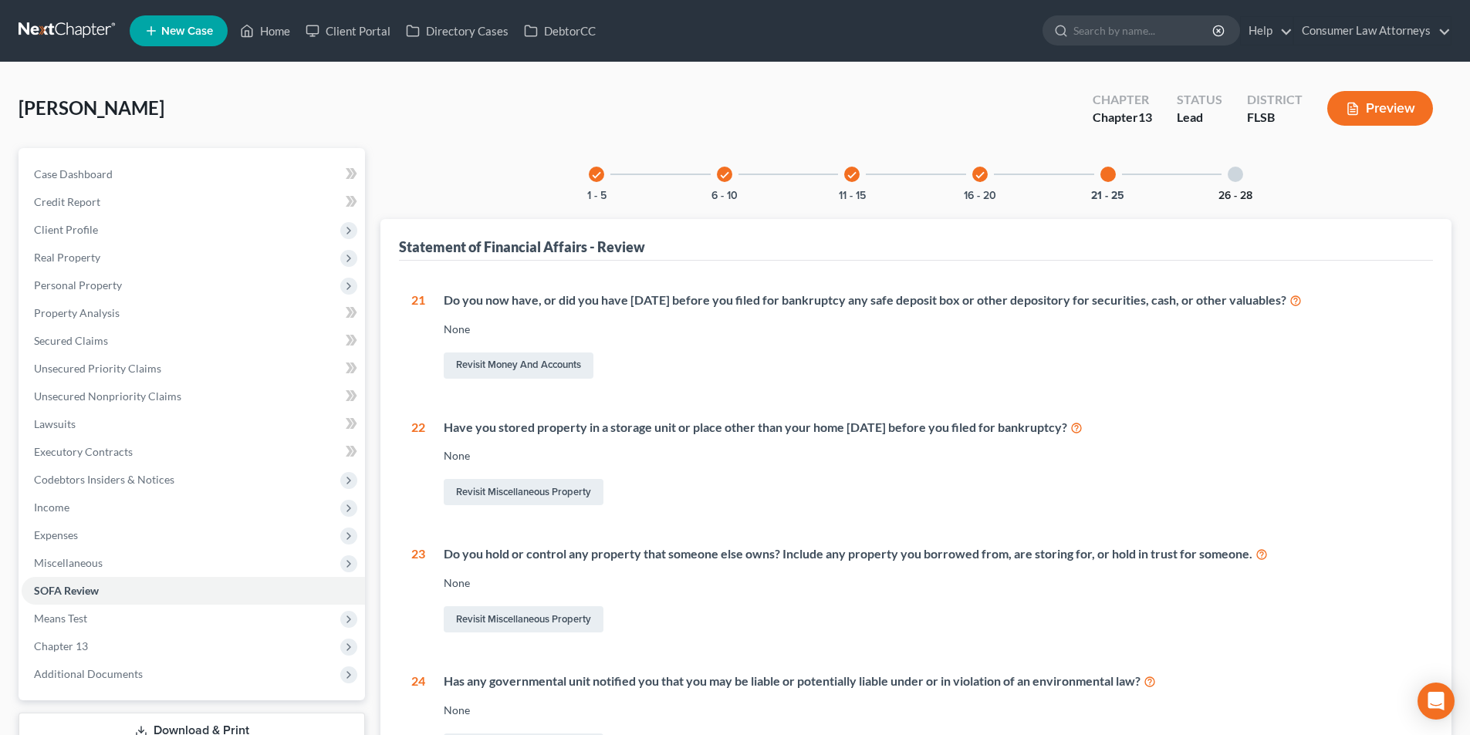
click at [1230, 175] on div at bounding box center [1234, 174] width 15 height 15
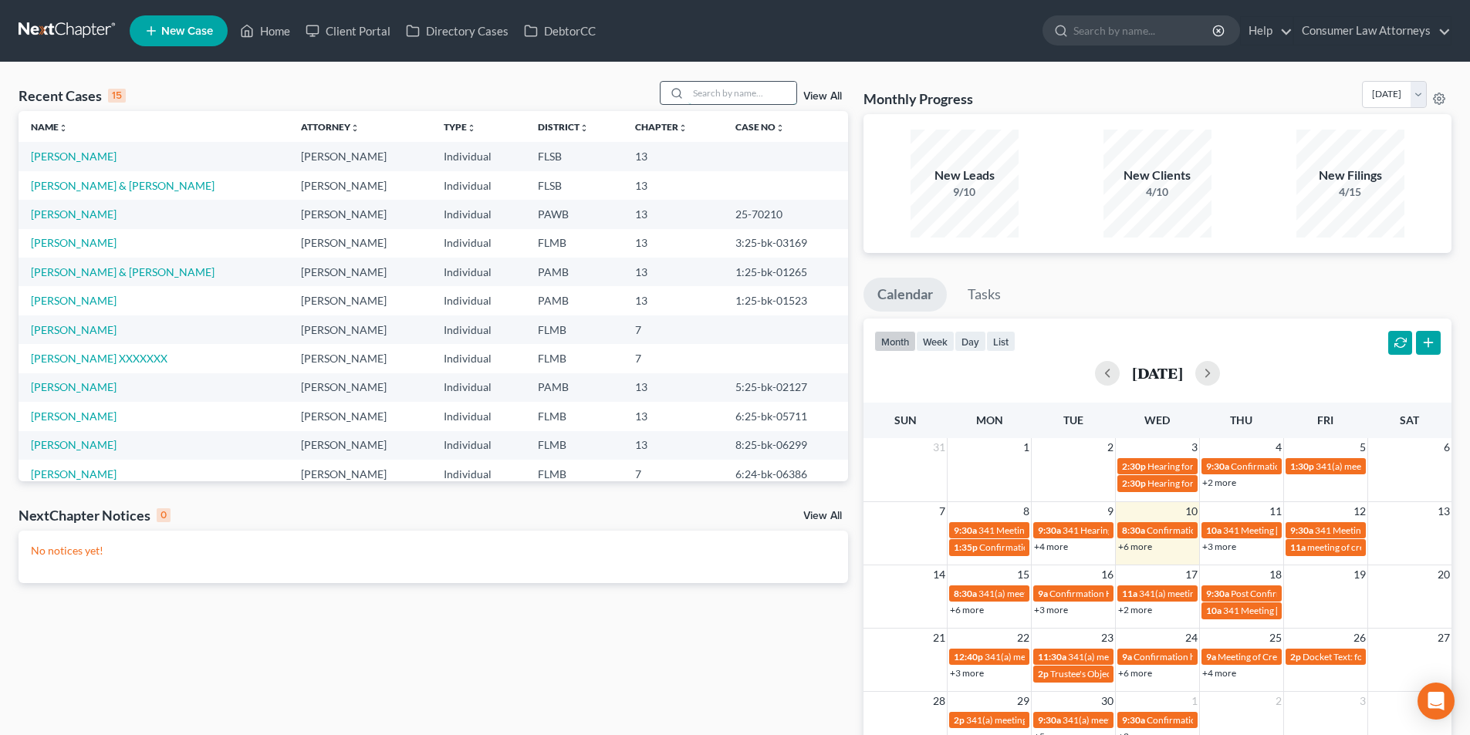
click at [736, 103] on input "search" at bounding box center [742, 93] width 108 height 22
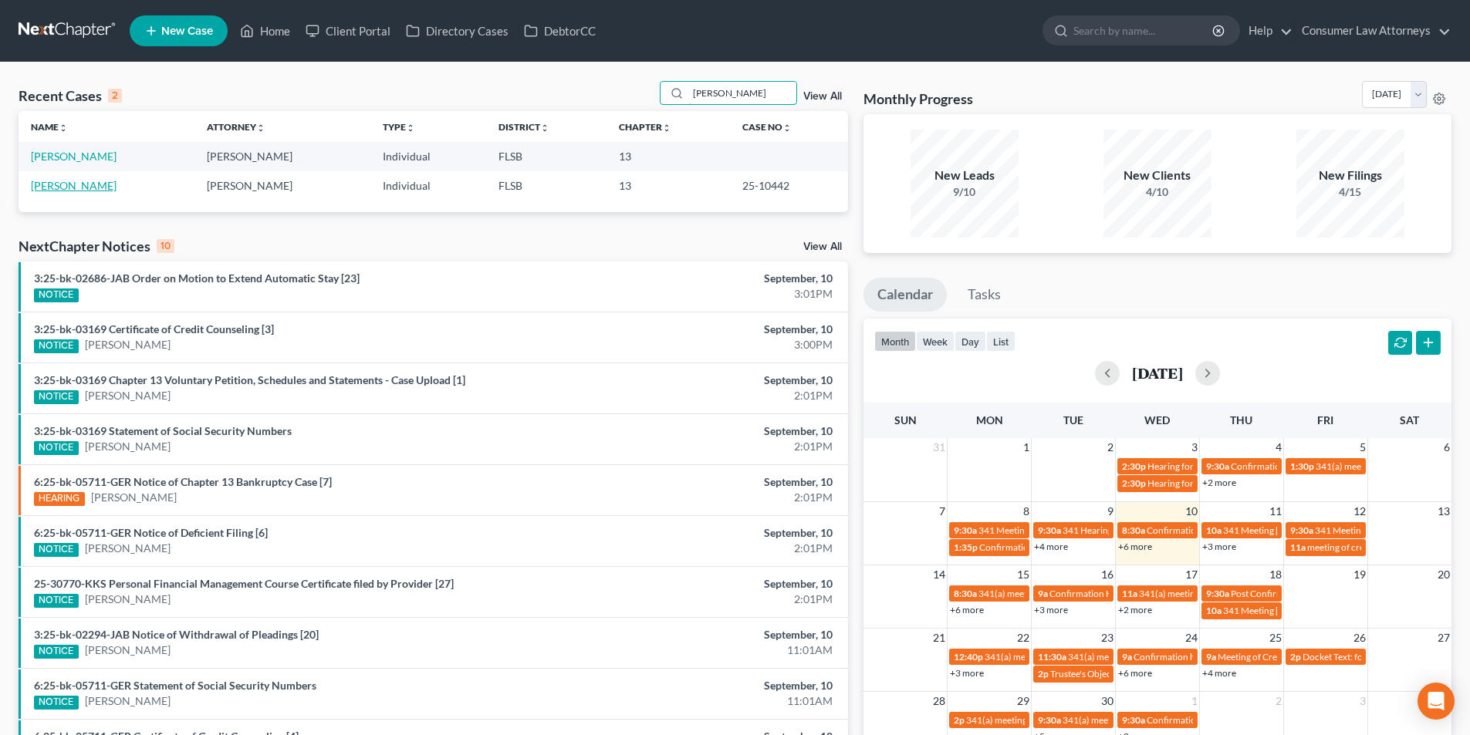
type input "[PERSON_NAME]"
click at [77, 182] on link "[PERSON_NAME]" at bounding box center [74, 185] width 86 height 13
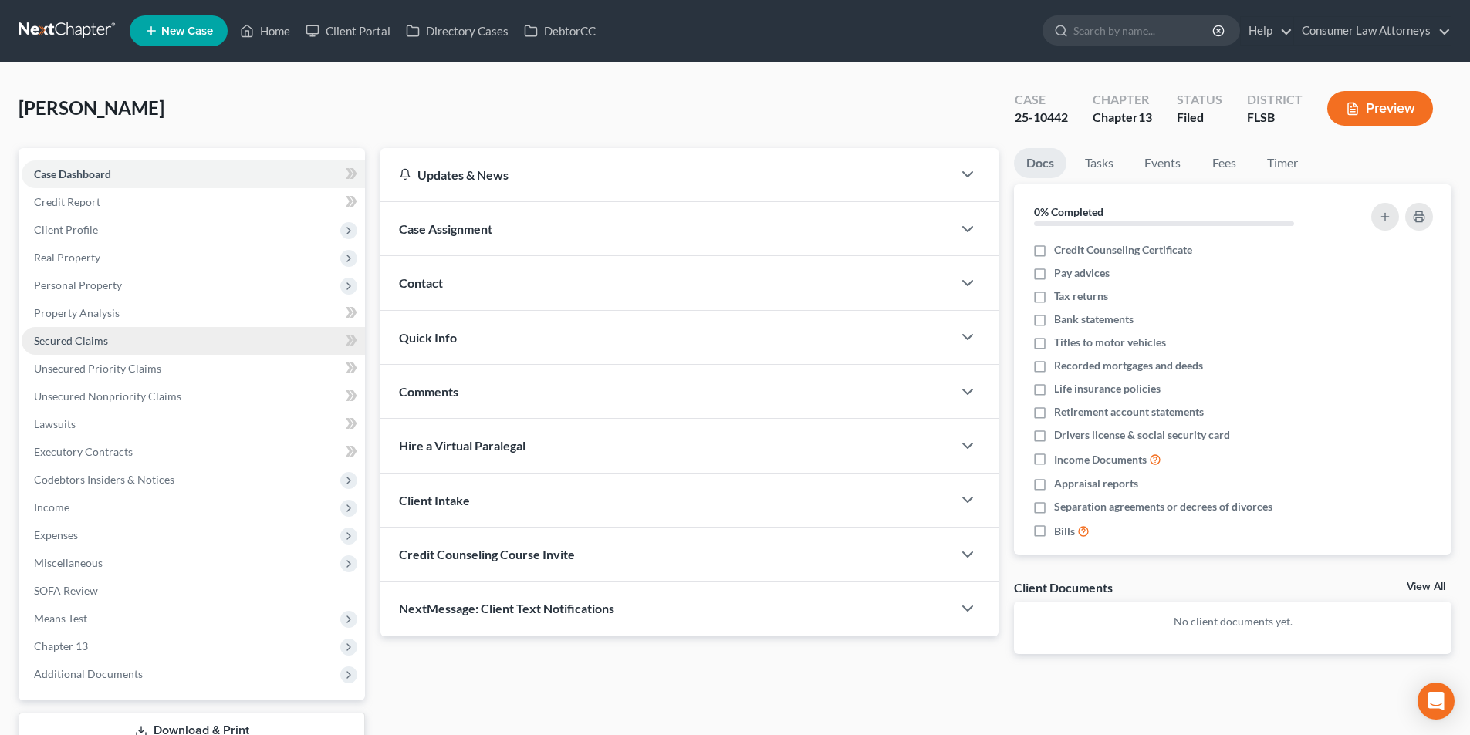
click at [94, 337] on span "Secured Claims" at bounding box center [71, 340] width 74 height 13
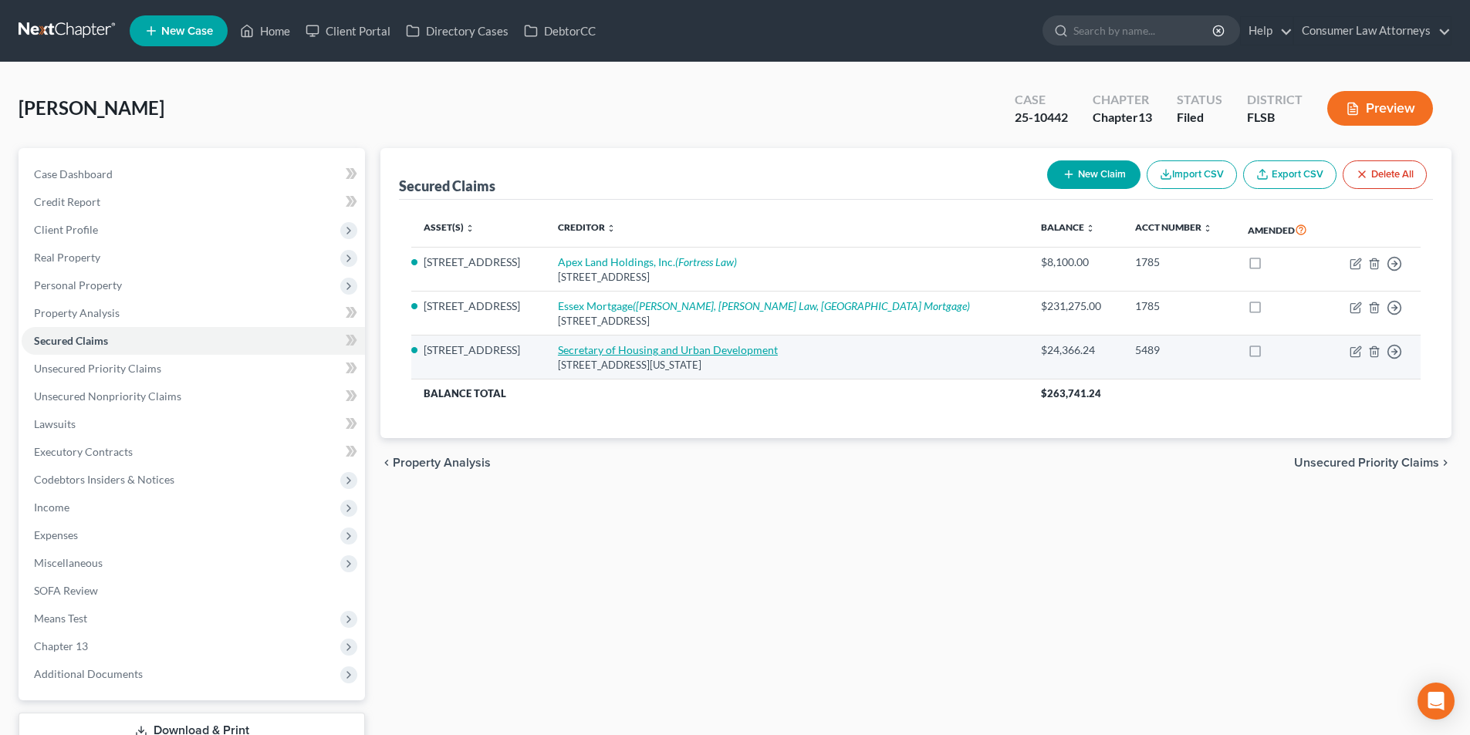
click at [649, 348] on link "Secretary of Housing and Urban Development" at bounding box center [668, 349] width 220 height 13
select select "8"
select select "2"
select select "0"
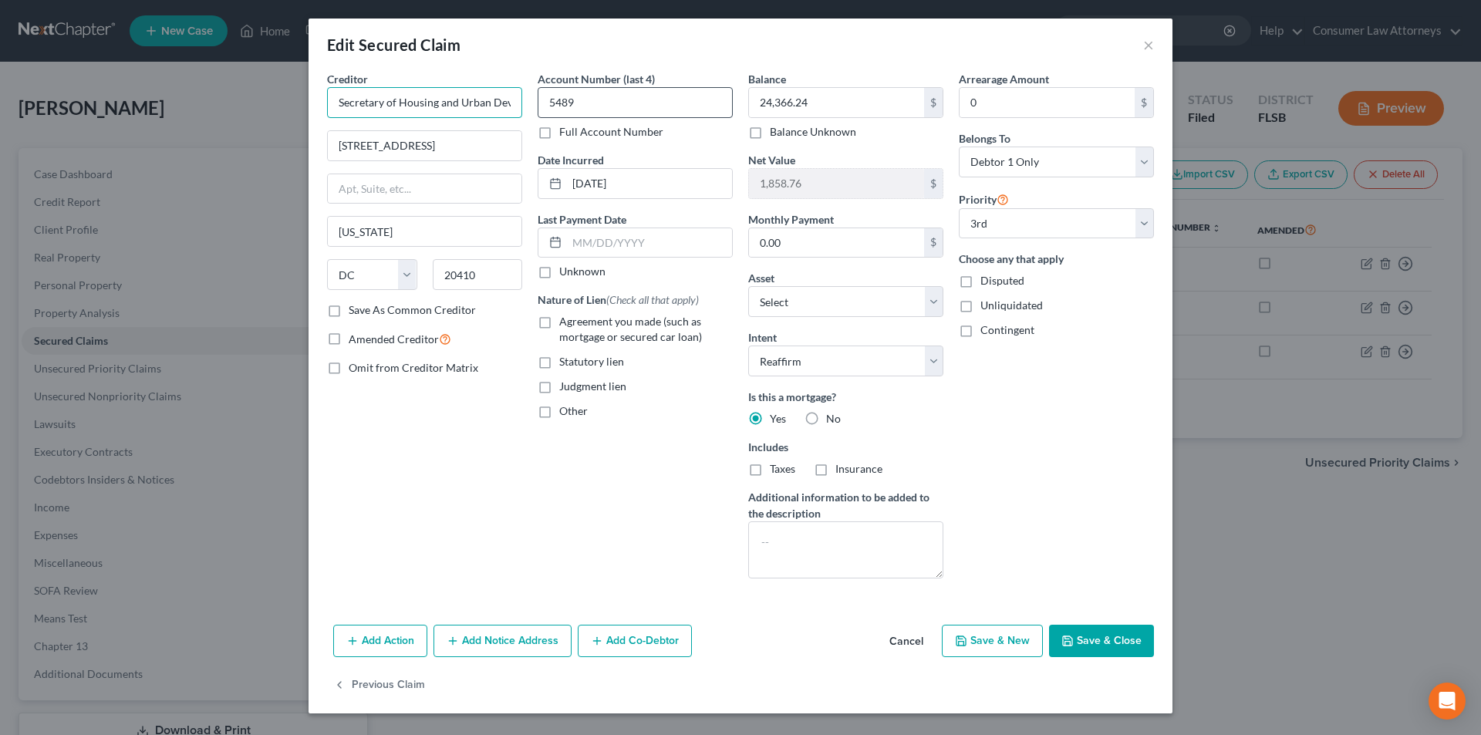
scroll to position [0, 44]
drag, startPoint x: 338, startPoint y: 102, endPoint x: 596, endPoint y: 103, distance: 257.7
click at [596, 103] on div "Creditor * Secretary of Housing and Urban Development 451 Seventh Street SW Was…" at bounding box center [740, 331] width 842 height 520
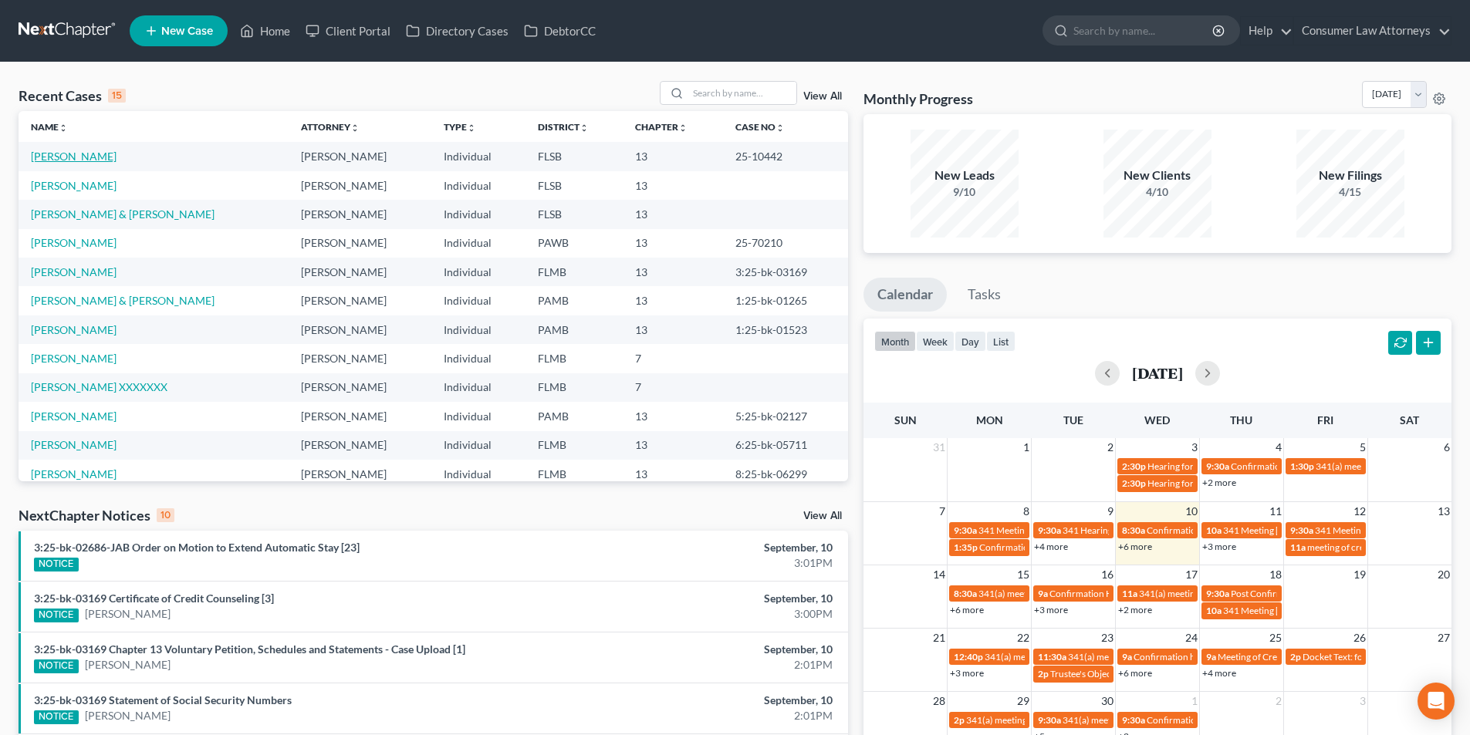
click at [63, 162] on link "[PERSON_NAME]" at bounding box center [74, 156] width 86 height 13
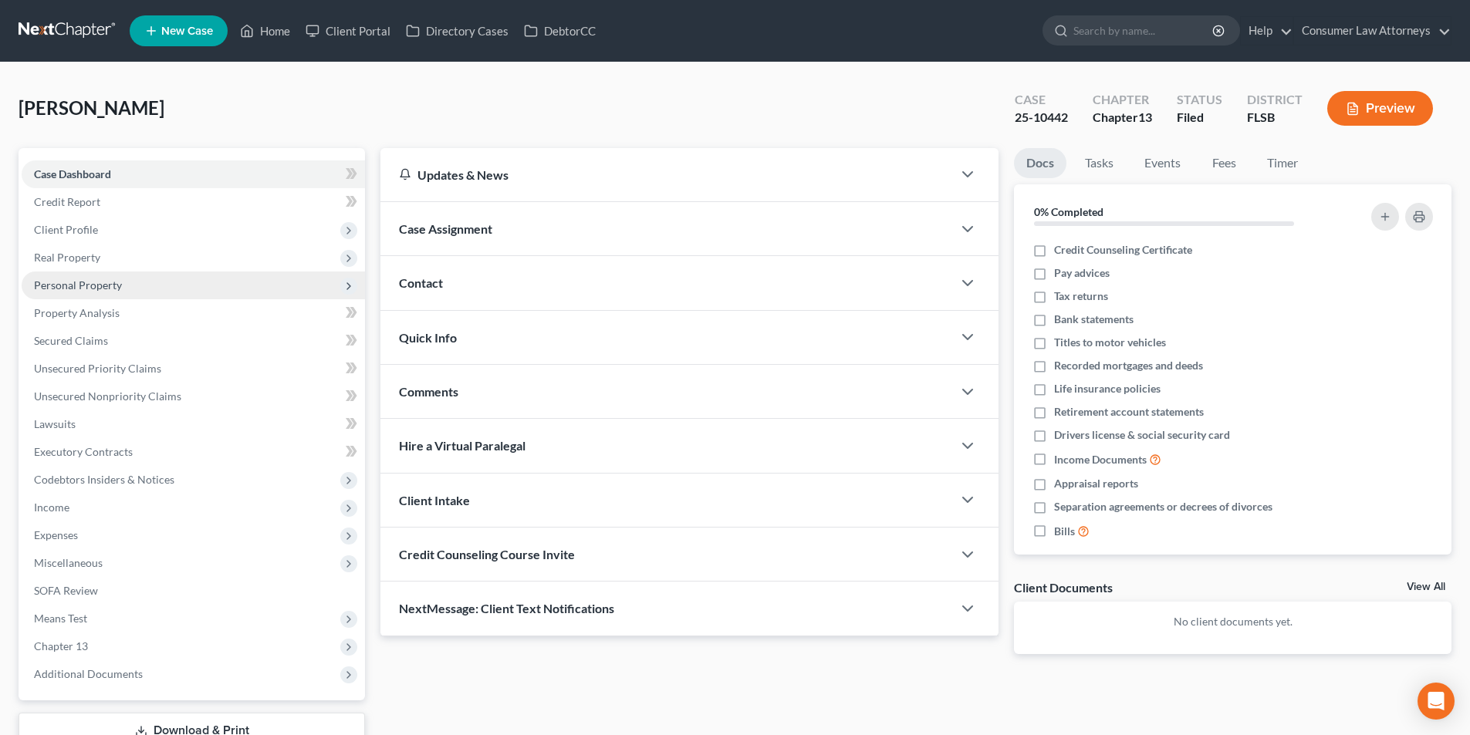
click at [104, 290] on span "Personal Property" at bounding box center [78, 285] width 88 height 13
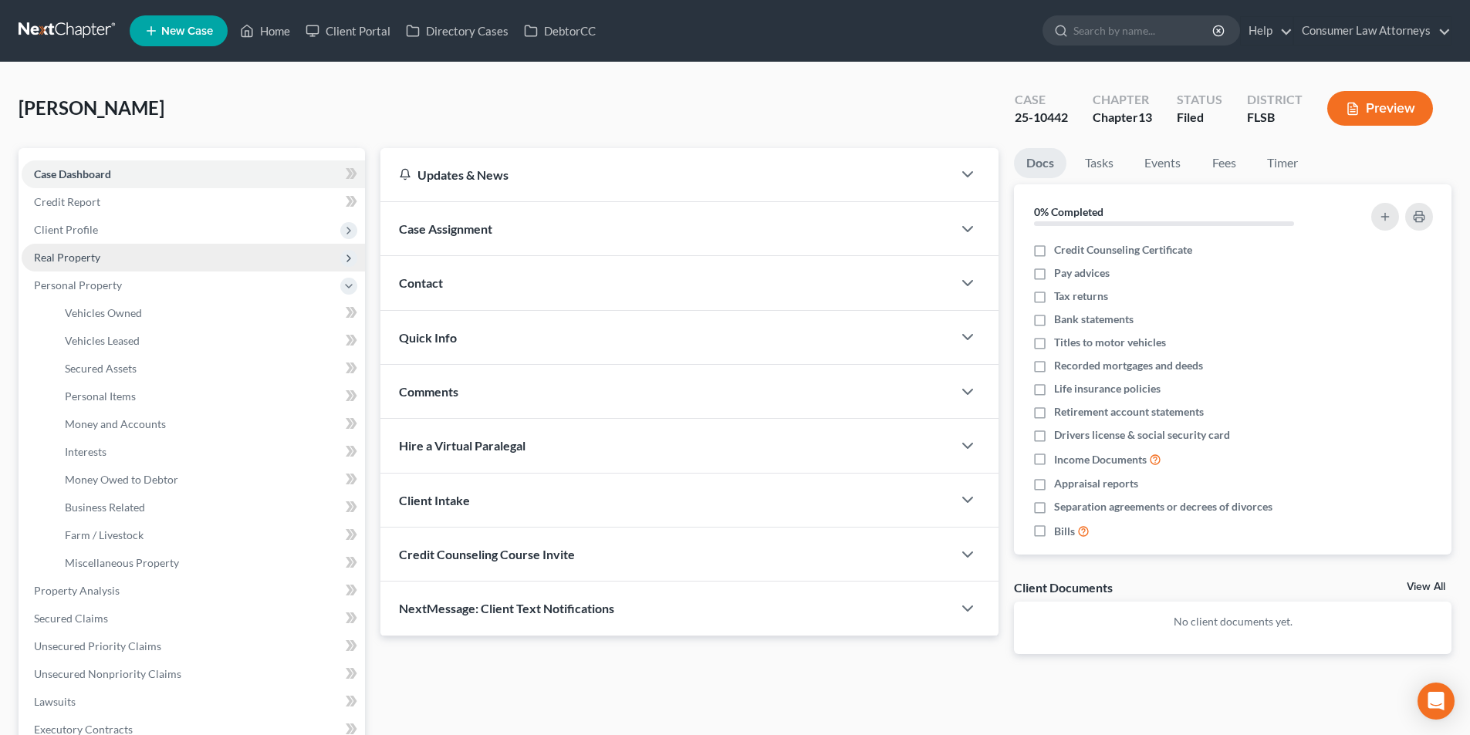
click at [105, 252] on span "Real Property" at bounding box center [193, 258] width 343 height 28
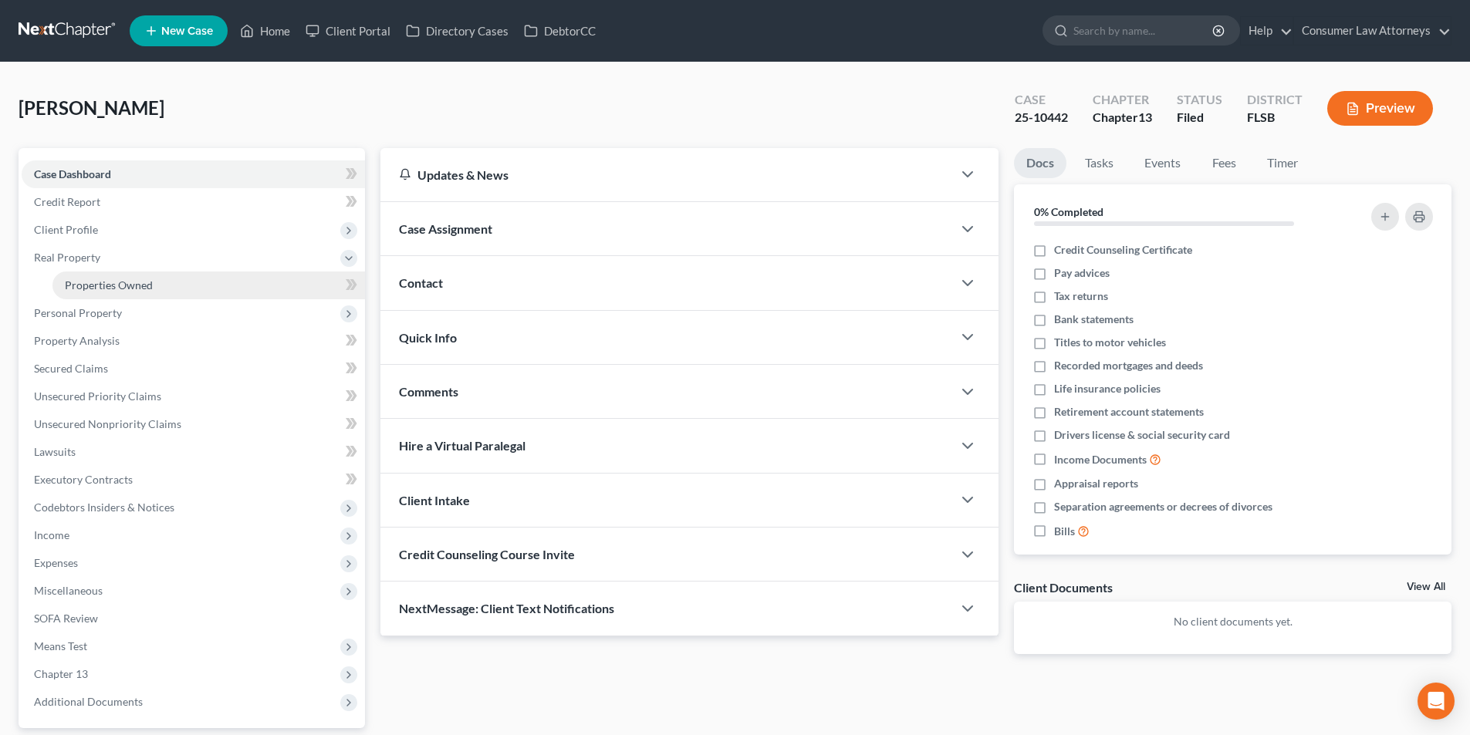
click at [133, 289] on span "Properties Owned" at bounding box center [109, 285] width 88 height 13
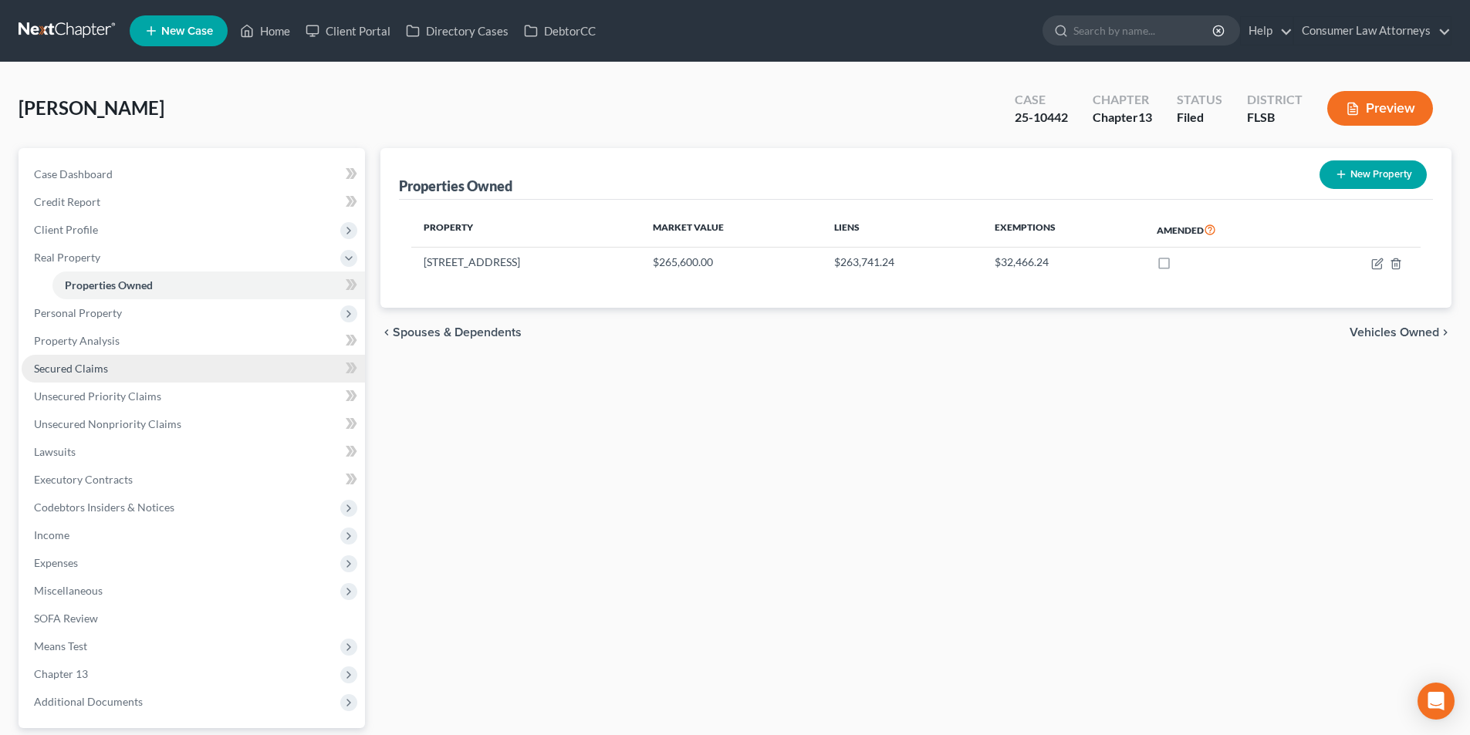
click at [80, 366] on span "Secured Claims" at bounding box center [71, 368] width 74 height 13
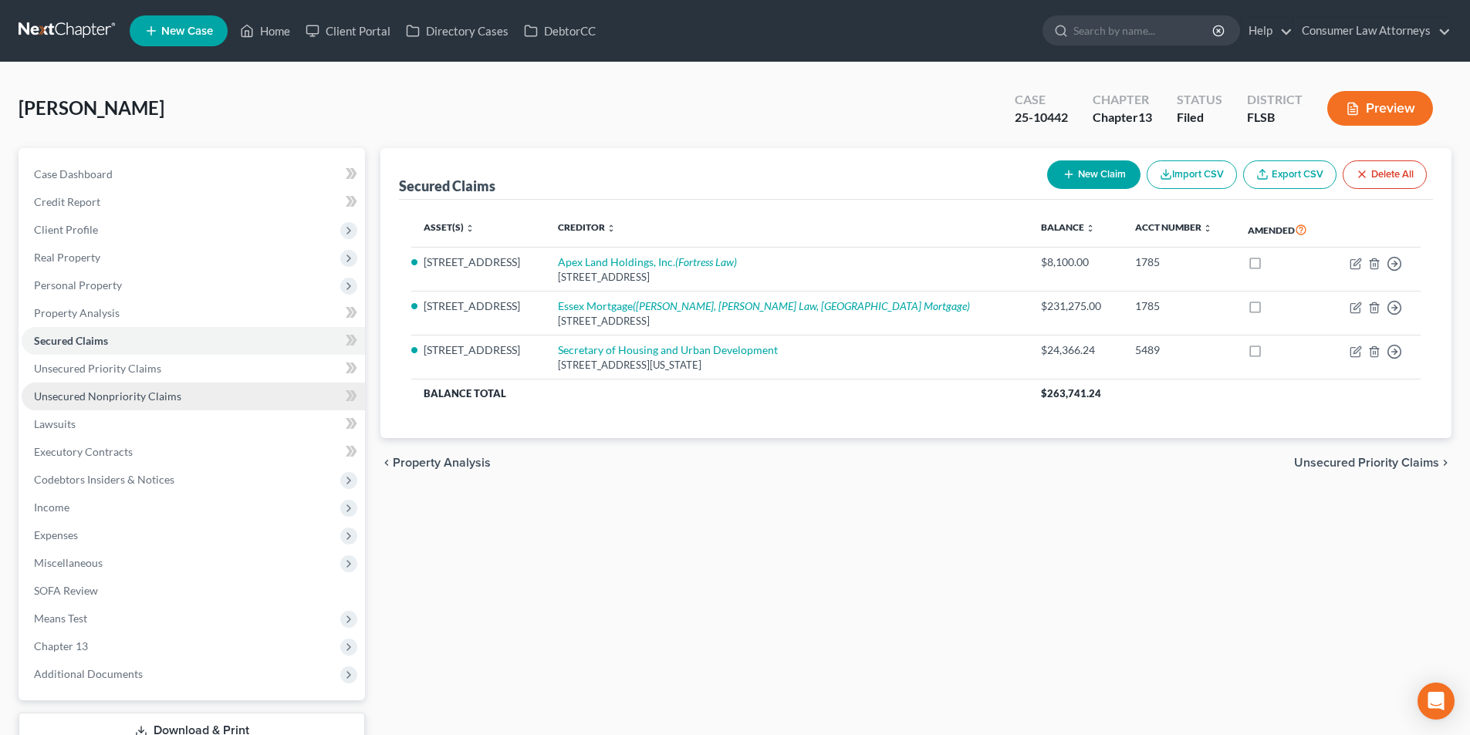
click at [163, 400] on span "Unsecured Nonpriority Claims" at bounding box center [107, 396] width 147 height 13
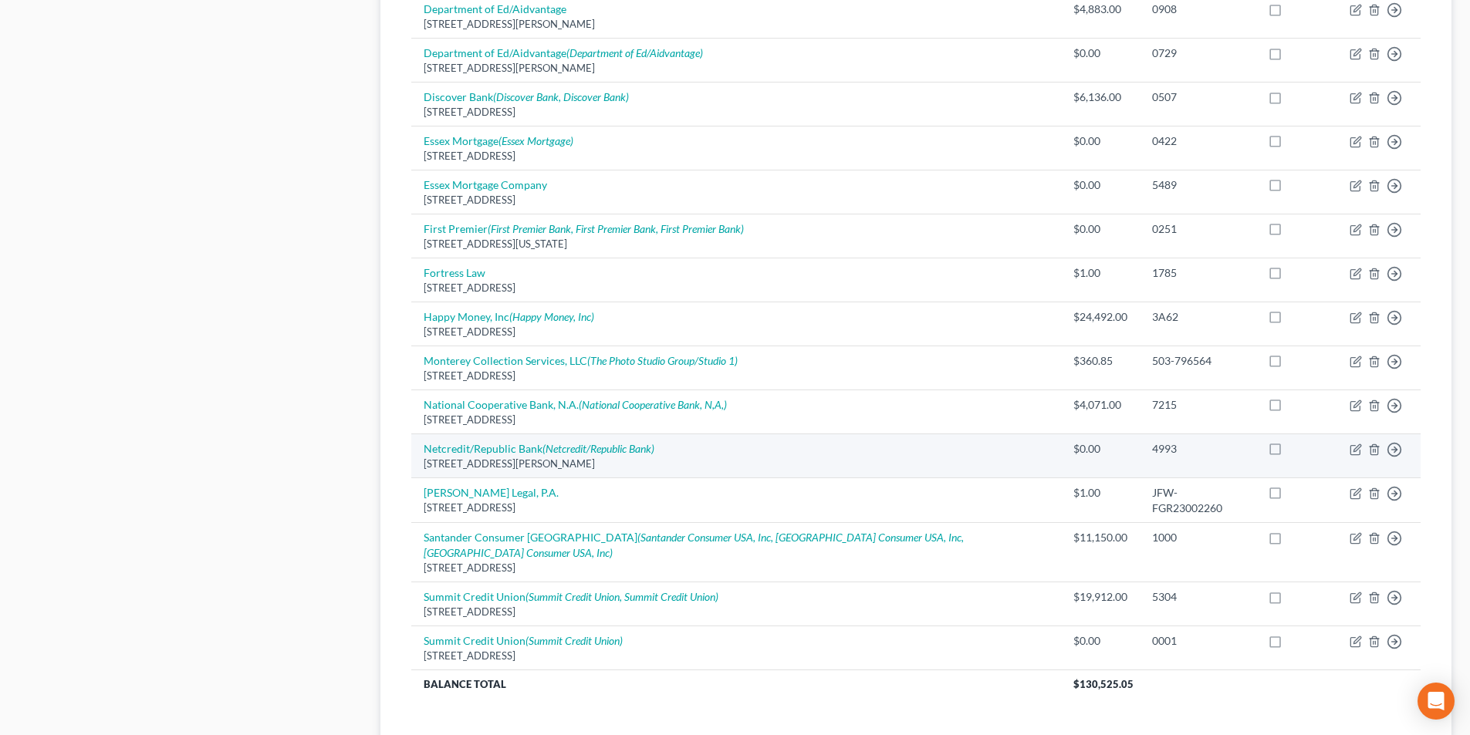
scroll to position [1051, 0]
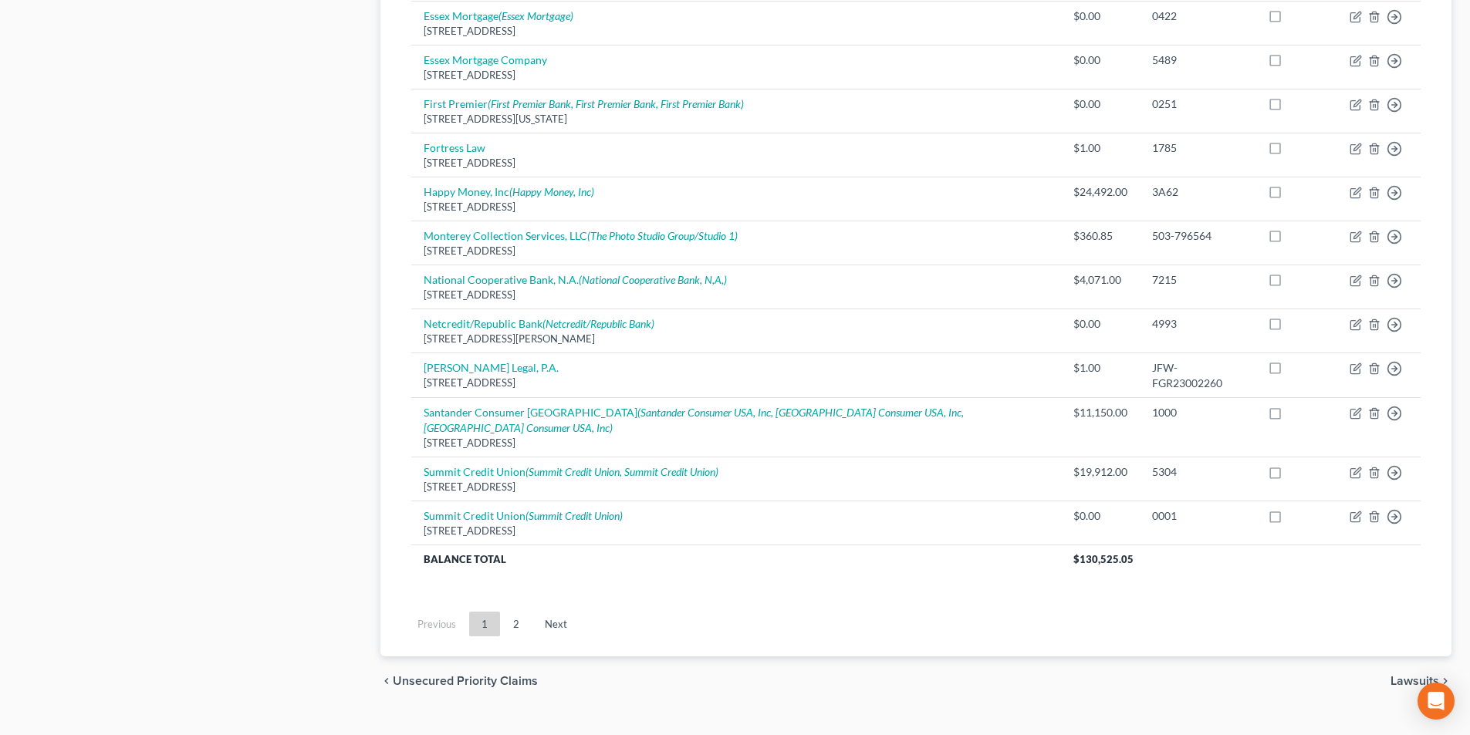
click at [508, 612] on link "2" at bounding box center [516, 624] width 31 height 25
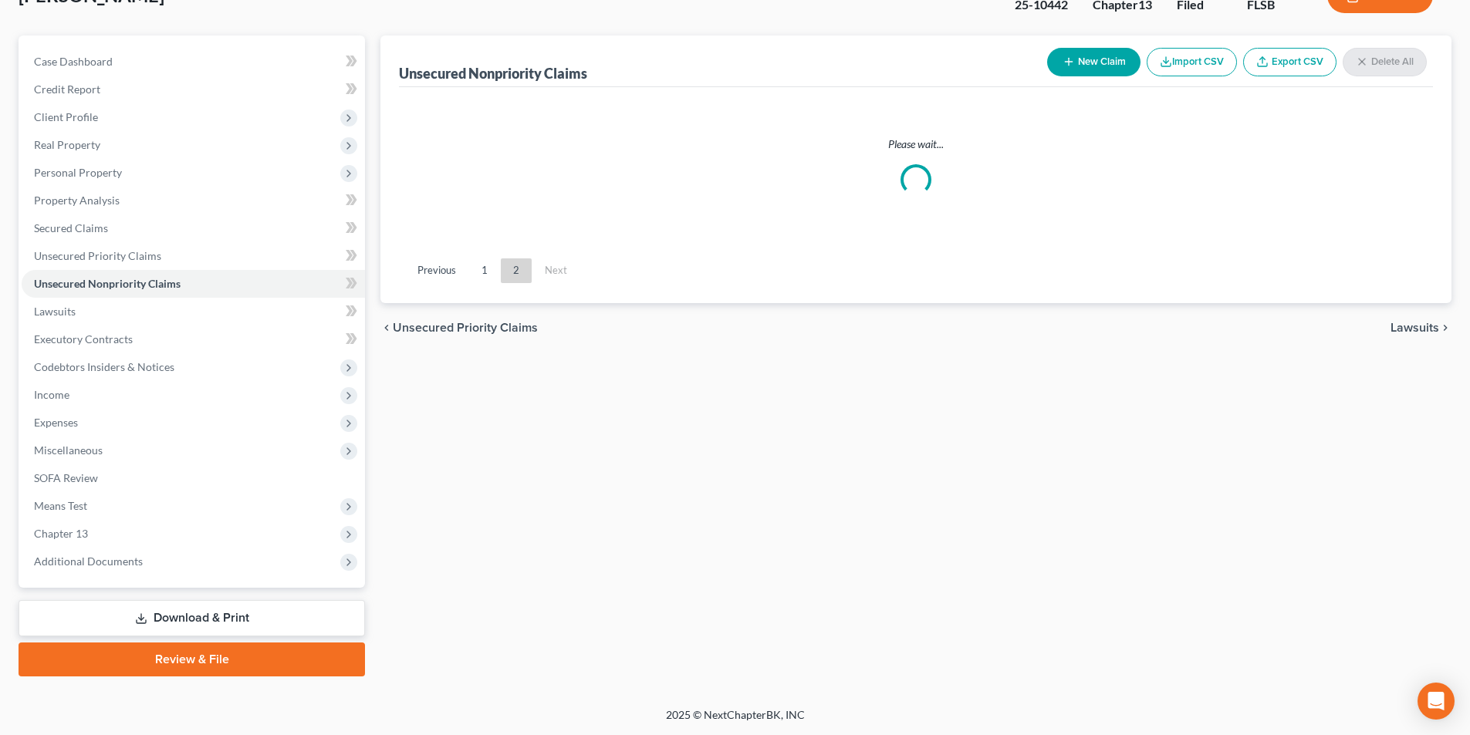
scroll to position [113, 0]
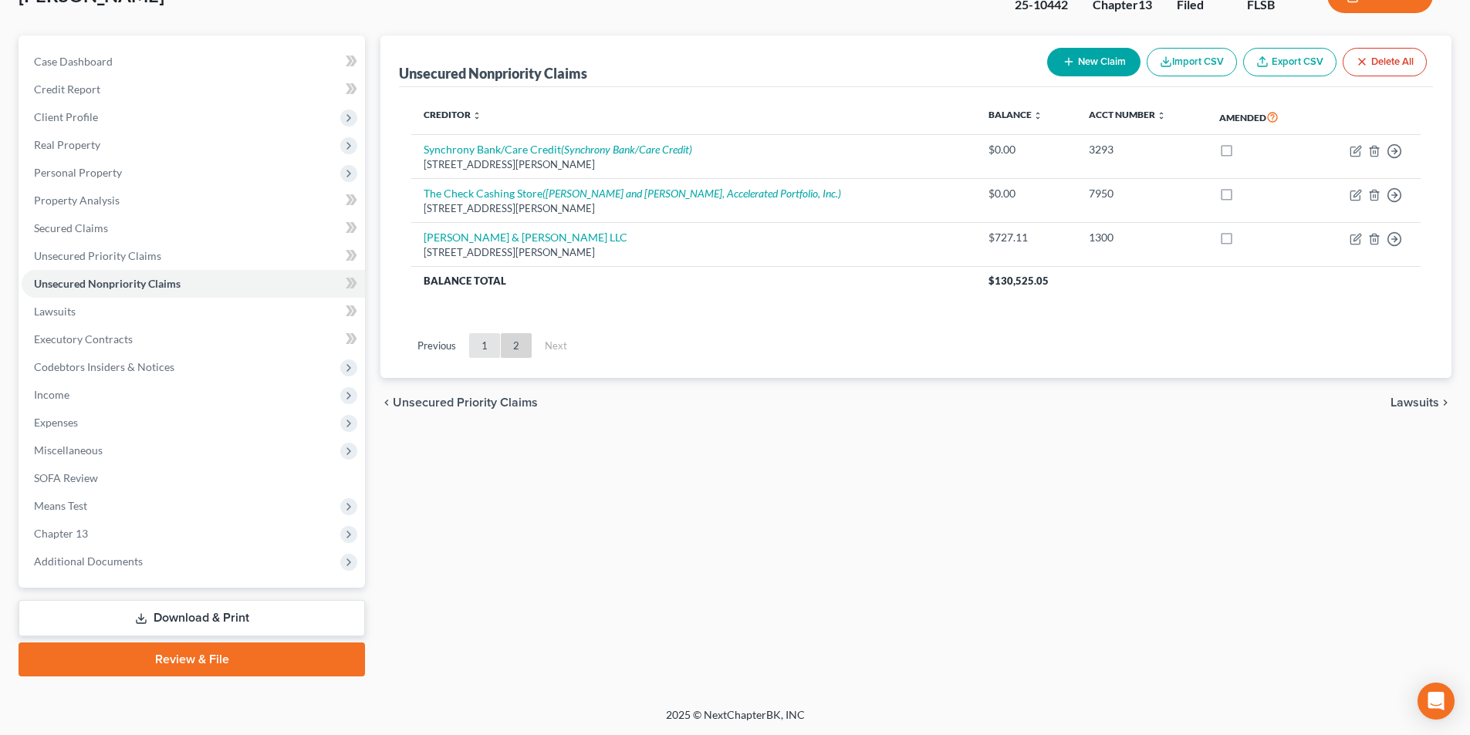
click at [489, 342] on link "1" at bounding box center [484, 345] width 31 height 25
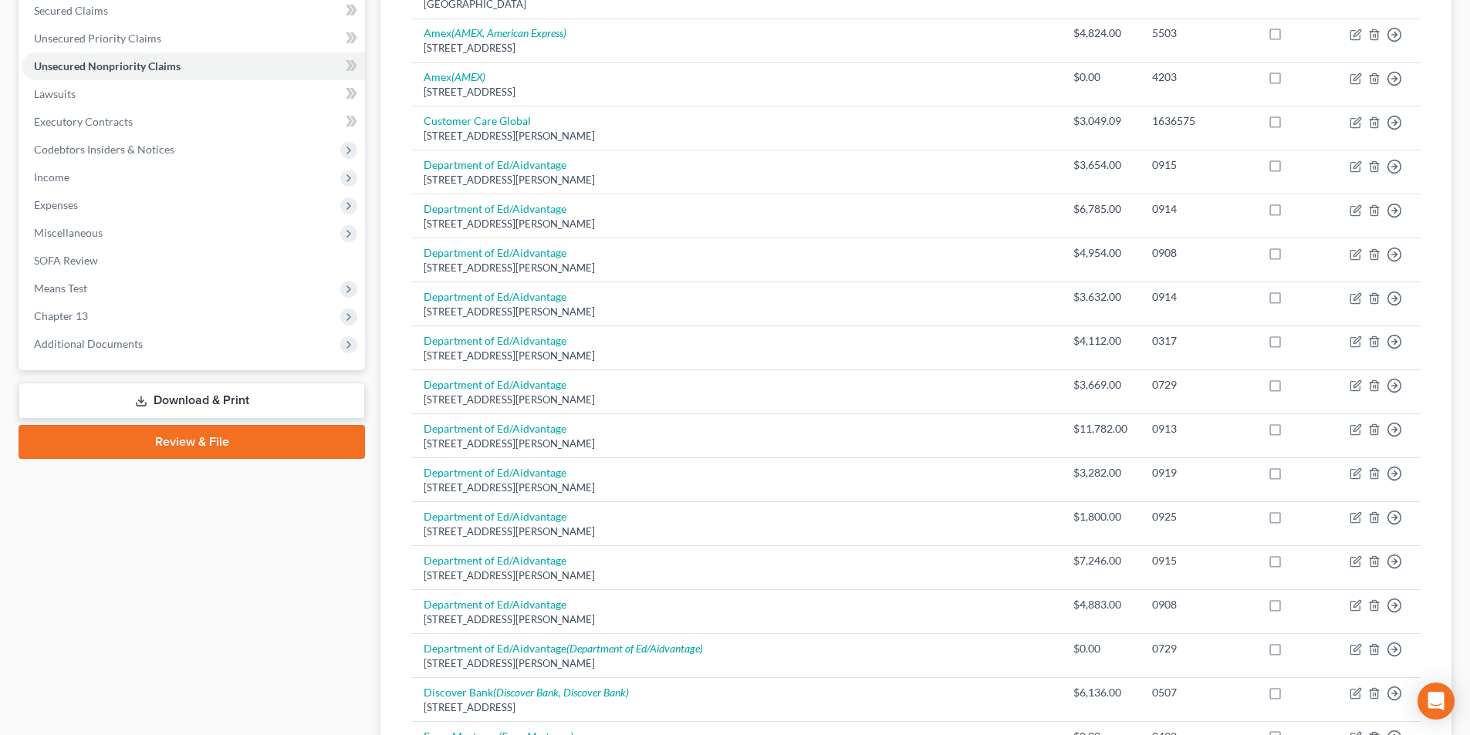
scroll to position [190, 0]
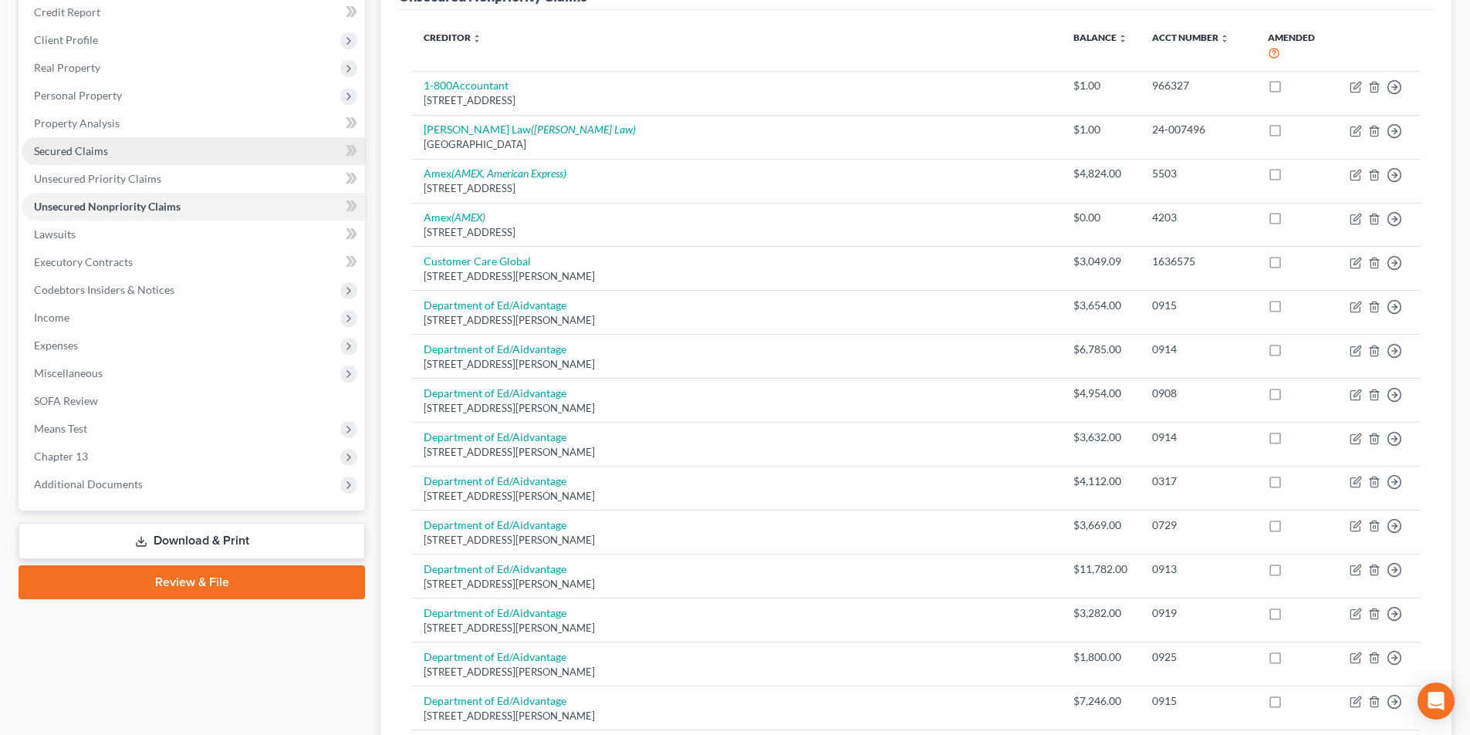
click at [99, 154] on span "Secured Claims" at bounding box center [71, 150] width 74 height 13
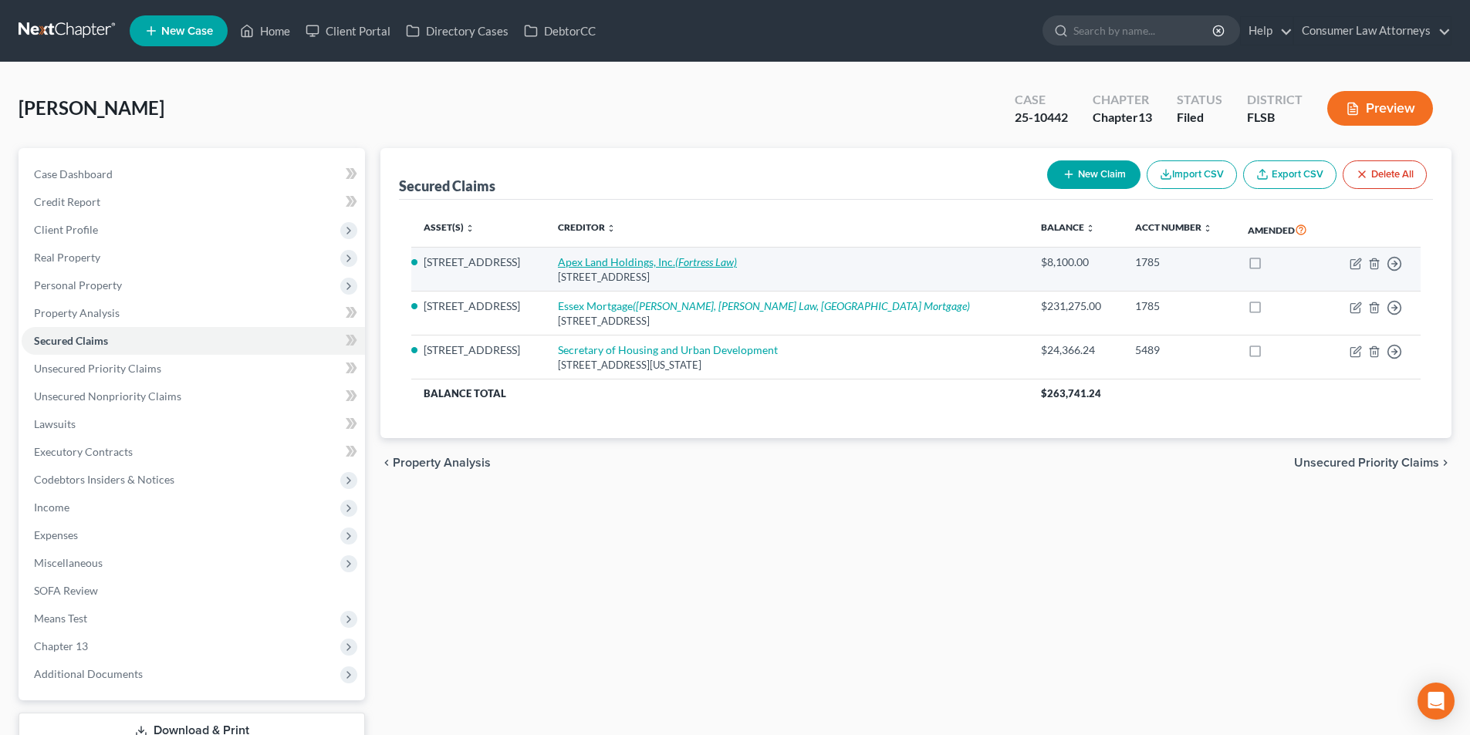
click at [643, 263] on link "Apex Land Holdings, Inc. (Fortress Law)" at bounding box center [647, 261] width 179 height 13
select select "46"
select select "2"
select select "0"
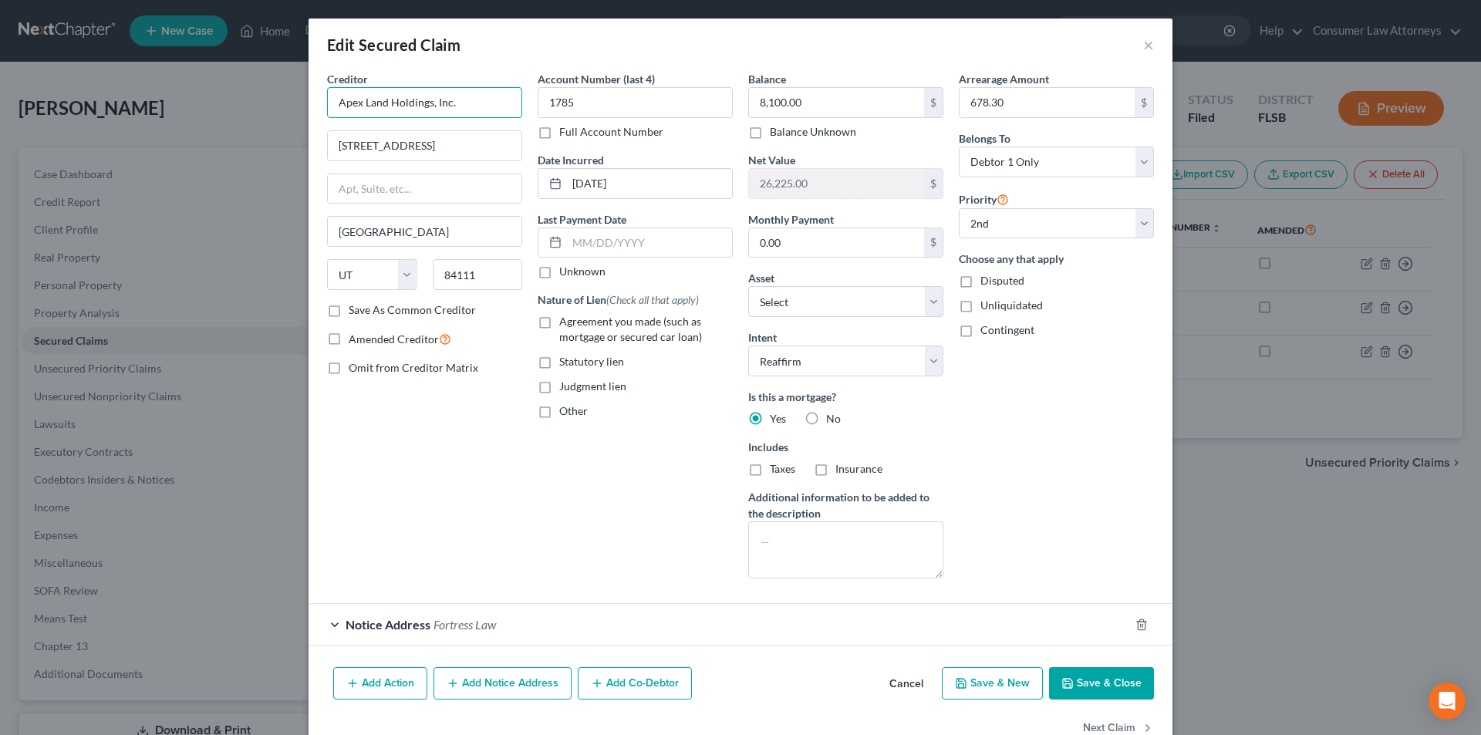
drag, startPoint x: 456, startPoint y: 100, endPoint x: 336, endPoint y: 103, distance: 119.6
click at [327, 103] on input "Apex Land Holdings, Inc." at bounding box center [424, 102] width 195 height 31
drag, startPoint x: 489, startPoint y: 276, endPoint x: 413, endPoint y: 276, distance: 76.4
click at [413, 276] on div "State AL AK AR AZ CA CO CT DE DC FL GA GU HI ID IL IN IA KS KY LA ME MD MA MI M…" at bounding box center [424, 280] width 211 height 43
click at [1146, 42] on button "×" at bounding box center [1148, 44] width 11 height 19
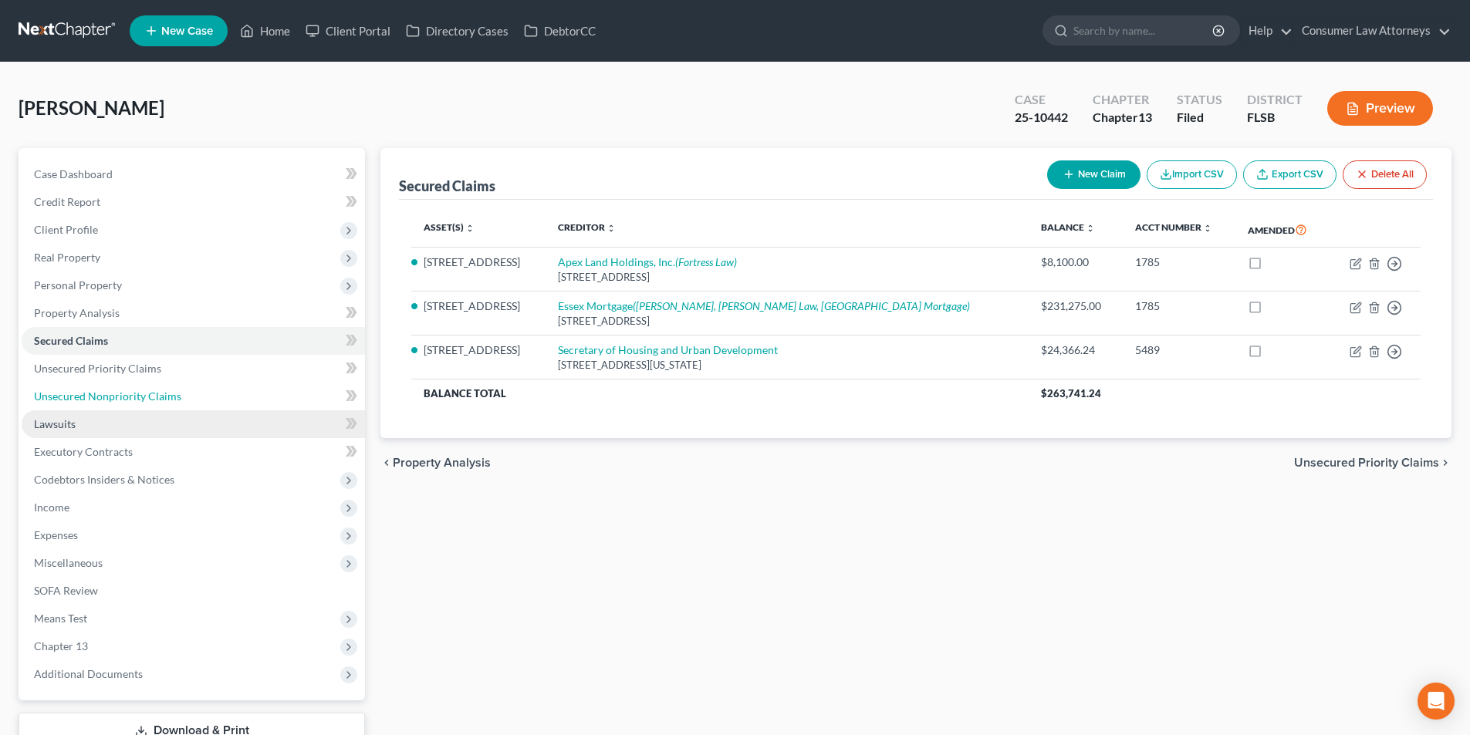
drag, startPoint x: 130, startPoint y: 402, endPoint x: 184, endPoint y: 426, distance: 59.1
click at [130, 402] on span "Unsecured Nonpriority Claims" at bounding box center [107, 396] width 147 height 13
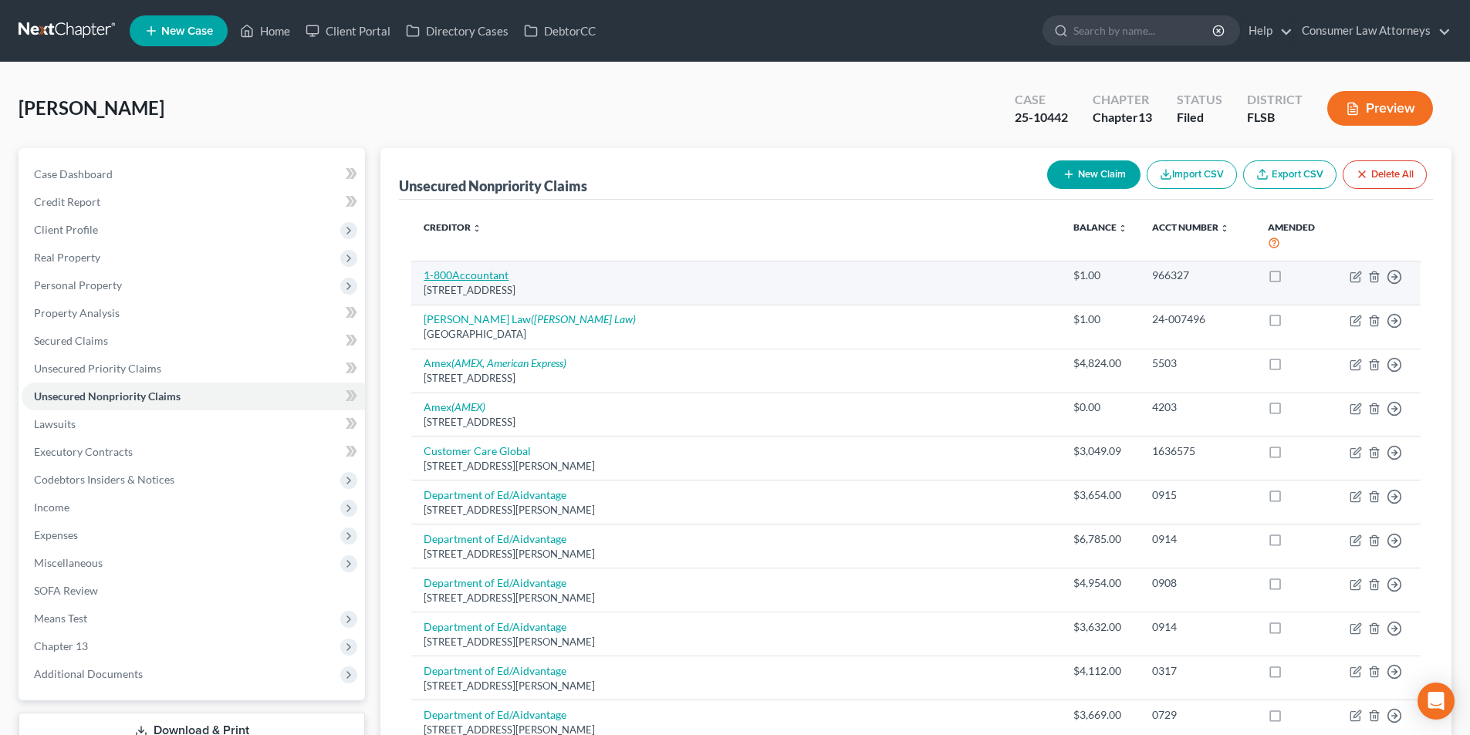
click at [445, 268] on link "1-800Accountant" at bounding box center [466, 274] width 85 height 13
select select "9"
select select "0"
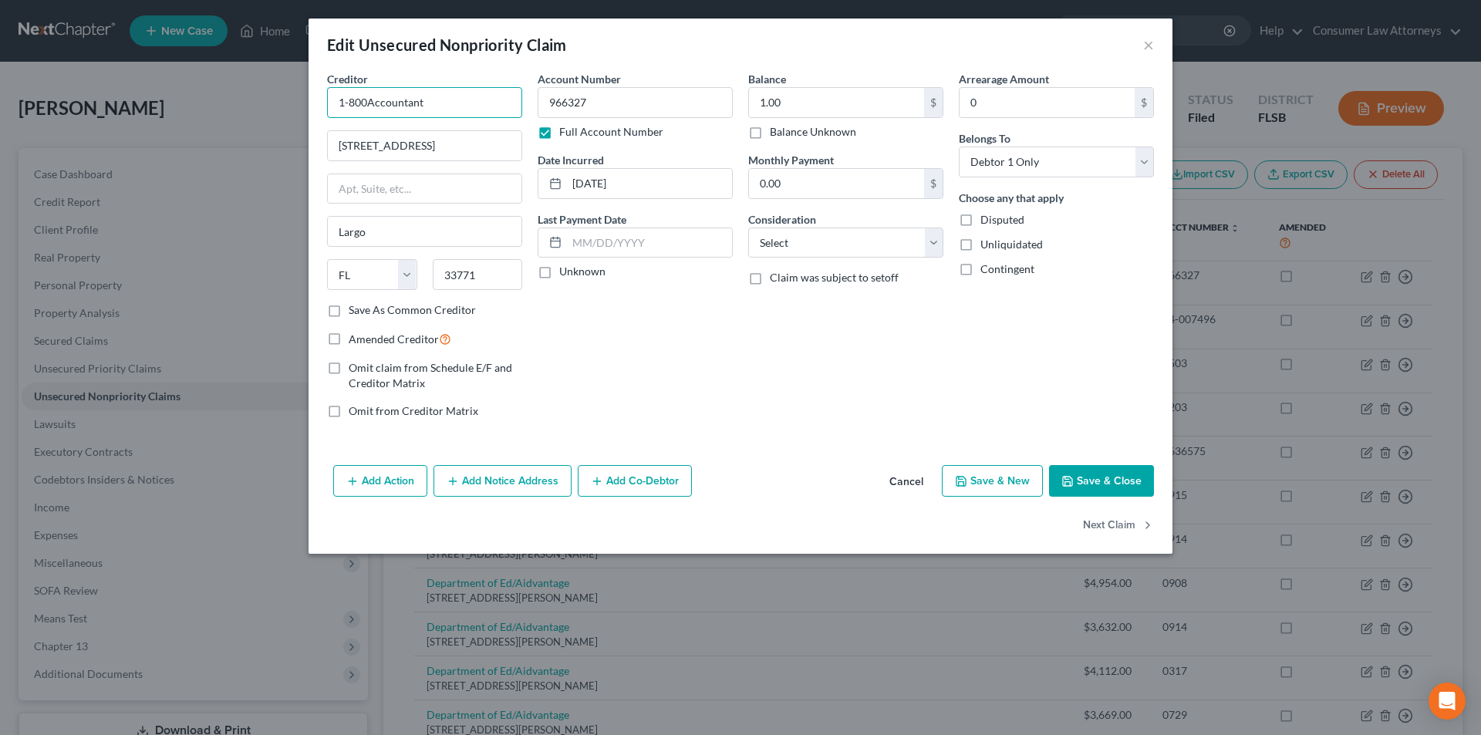
drag, startPoint x: 457, startPoint y: 102, endPoint x: 336, endPoint y: 102, distance: 121.9
click at [336, 102] on input "1-800Accountant" at bounding box center [424, 102] width 195 height 31
click at [1150, 43] on button "×" at bounding box center [1148, 44] width 11 height 19
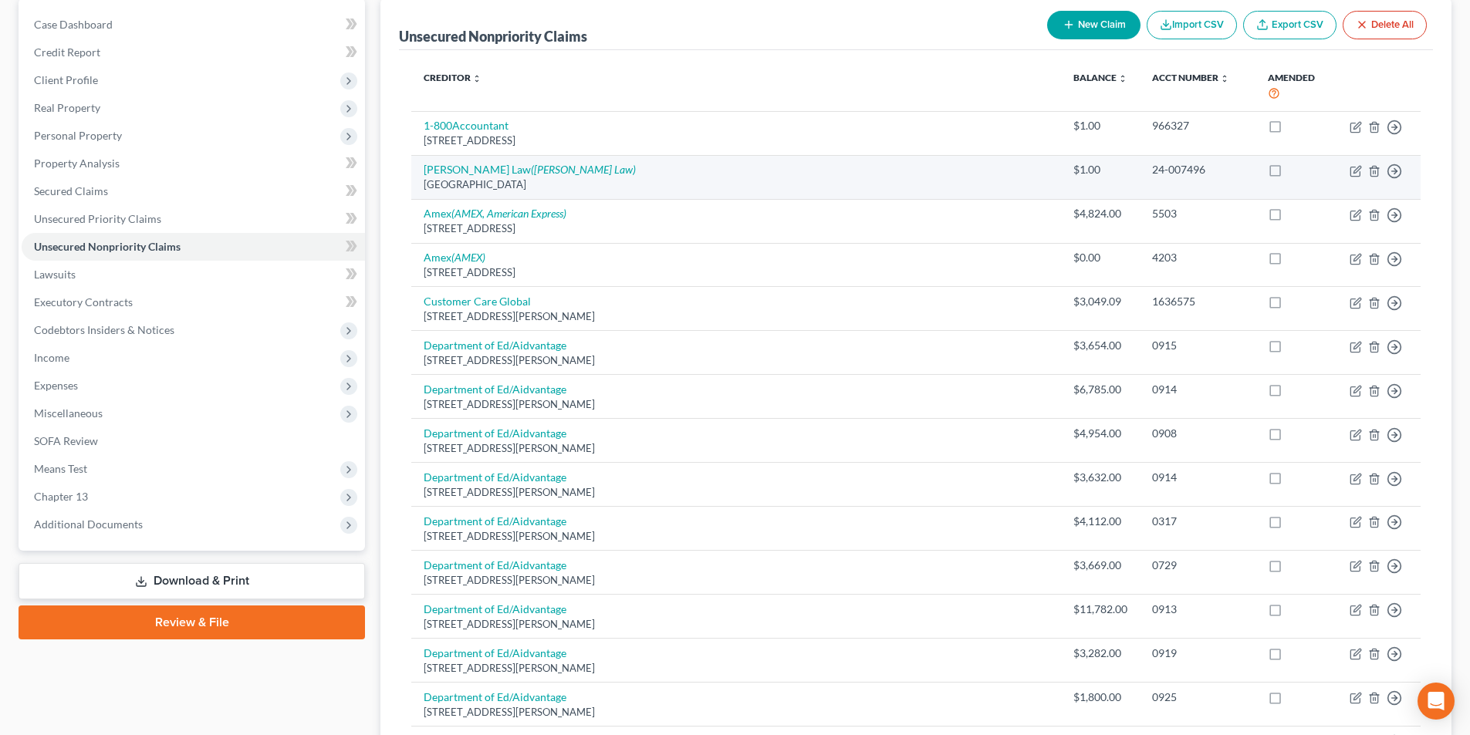
scroll to position [154, 0]
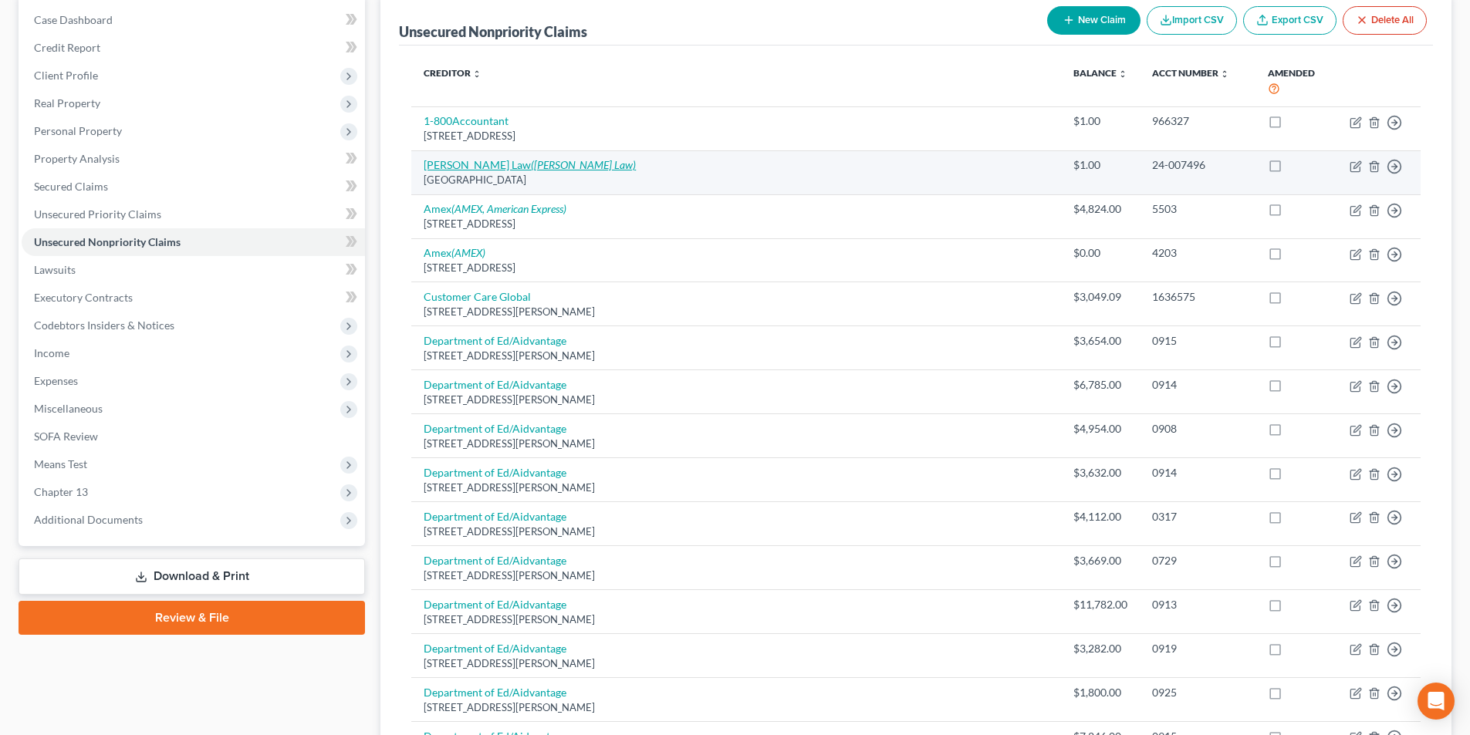
click at [531, 158] on icon "([PERSON_NAME] Law)" at bounding box center [583, 164] width 105 height 13
select select "9"
select select "0"
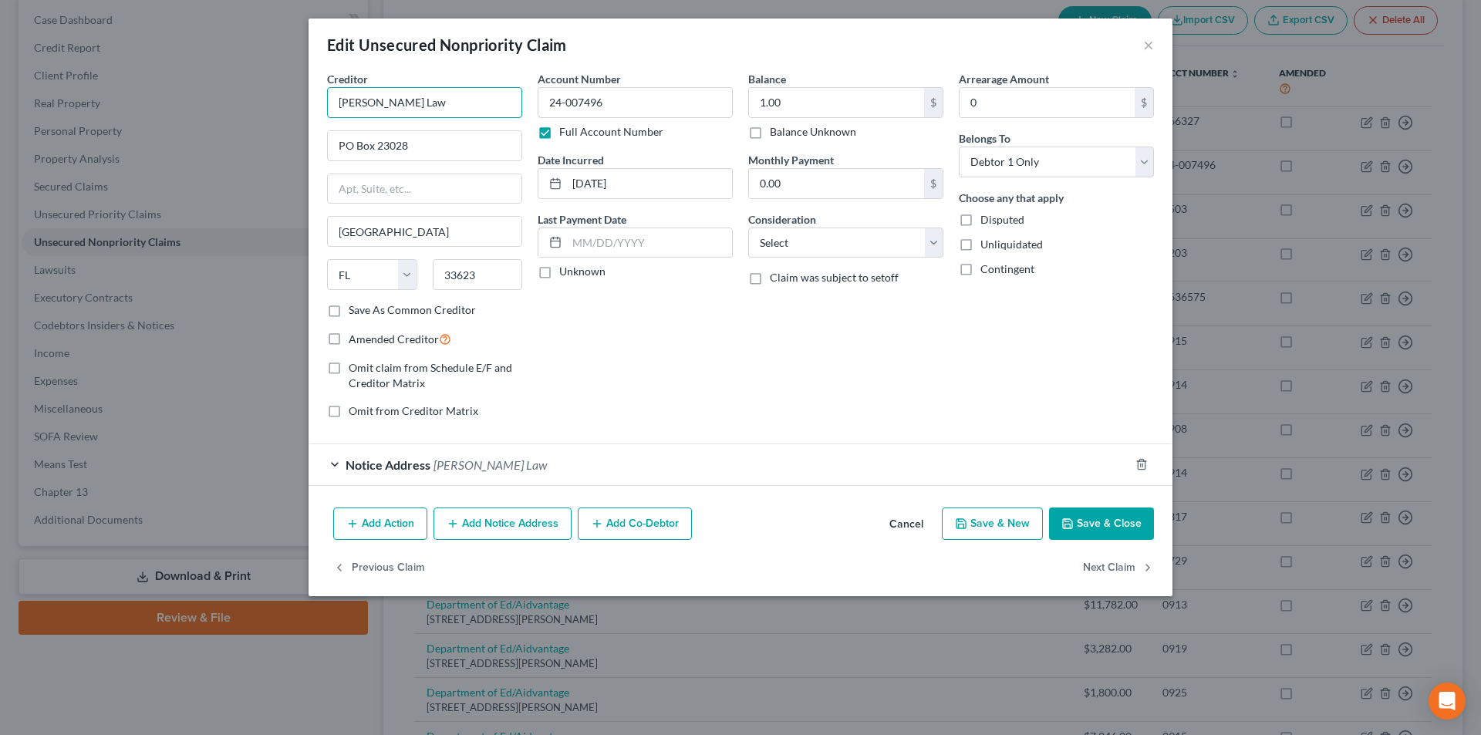
drag, startPoint x: 391, startPoint y: 115, endPoint x: 345, endPoint y: 109, distance: 46.7
click at [345, 109] on input "[PERSON_NAME] Law" at bounding box center [424, 102] width 195 height 31
click at [370, 106] on input "[PERSON_NAME] Law" at bounding box center [424, 102] width 195 height 31
drag, startPoint x: 412, startPoint y: 103, endPoint x: 338, endPoint y: 100, distance: 74.1
click at [332, 100] on input "[PERSON_NAME] Law" at bounding box center [424, 102] width 195 height 31
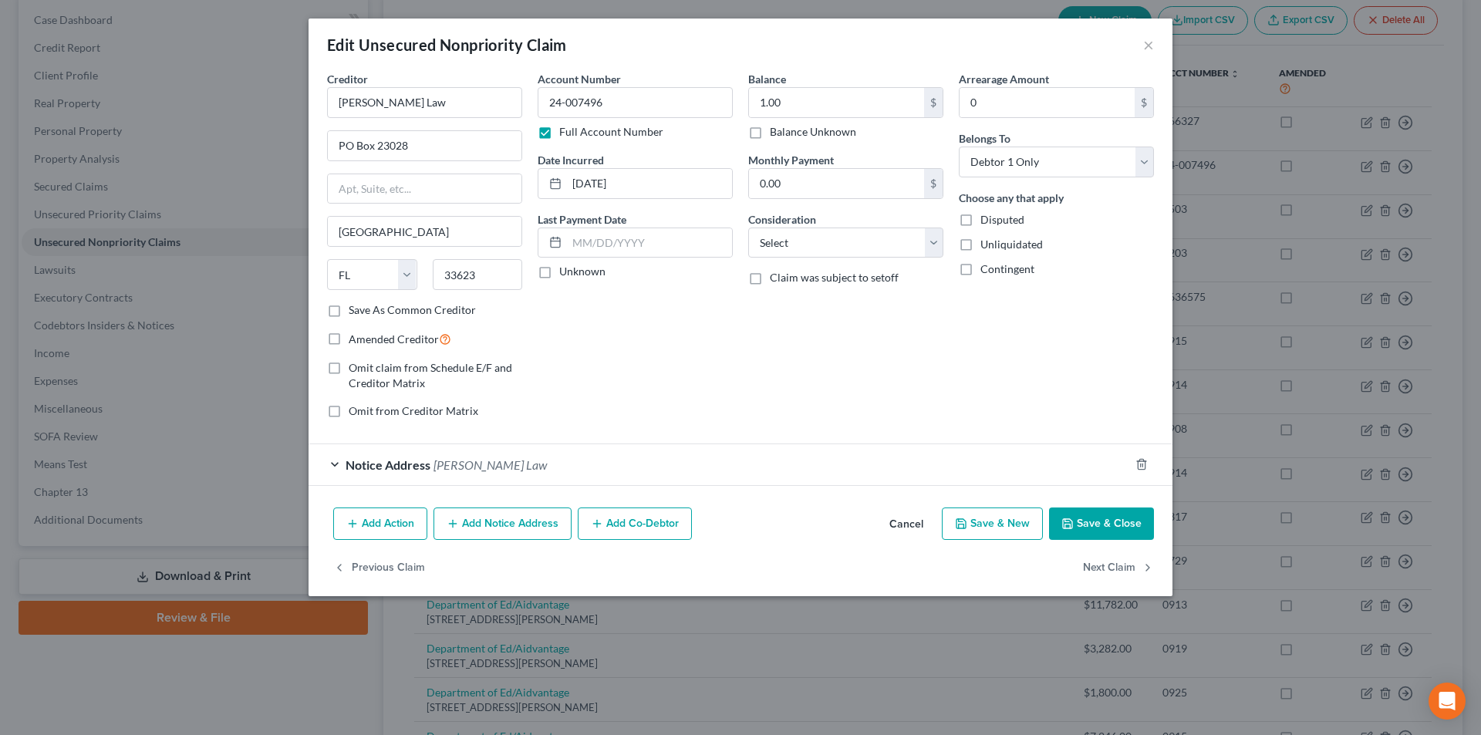
click at [338, 466] on div "Notice Address Albertelli Law" at bounding box center [719, 464] width 821 height 41
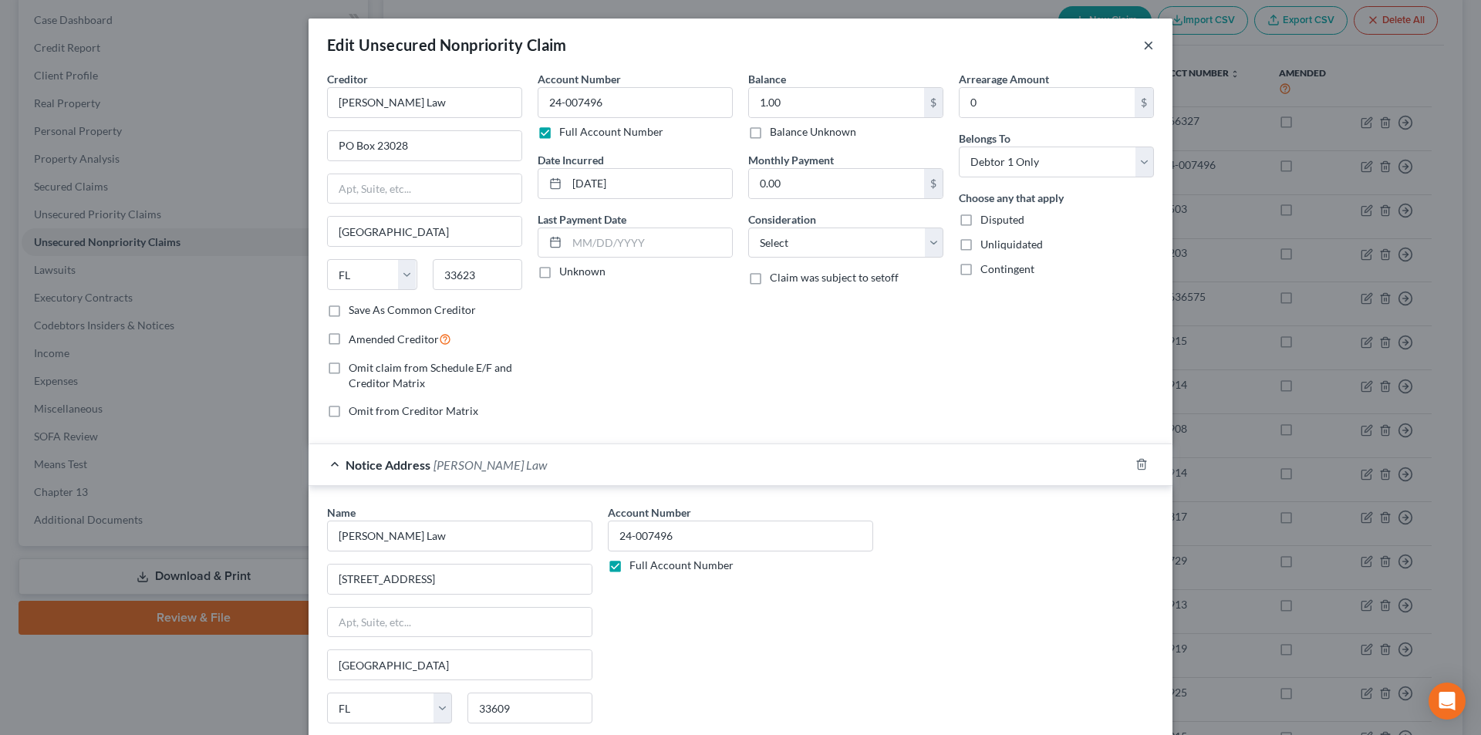
click at [1143, 50] on button "×" at bounding box center [1148, 44] width 11 height 19
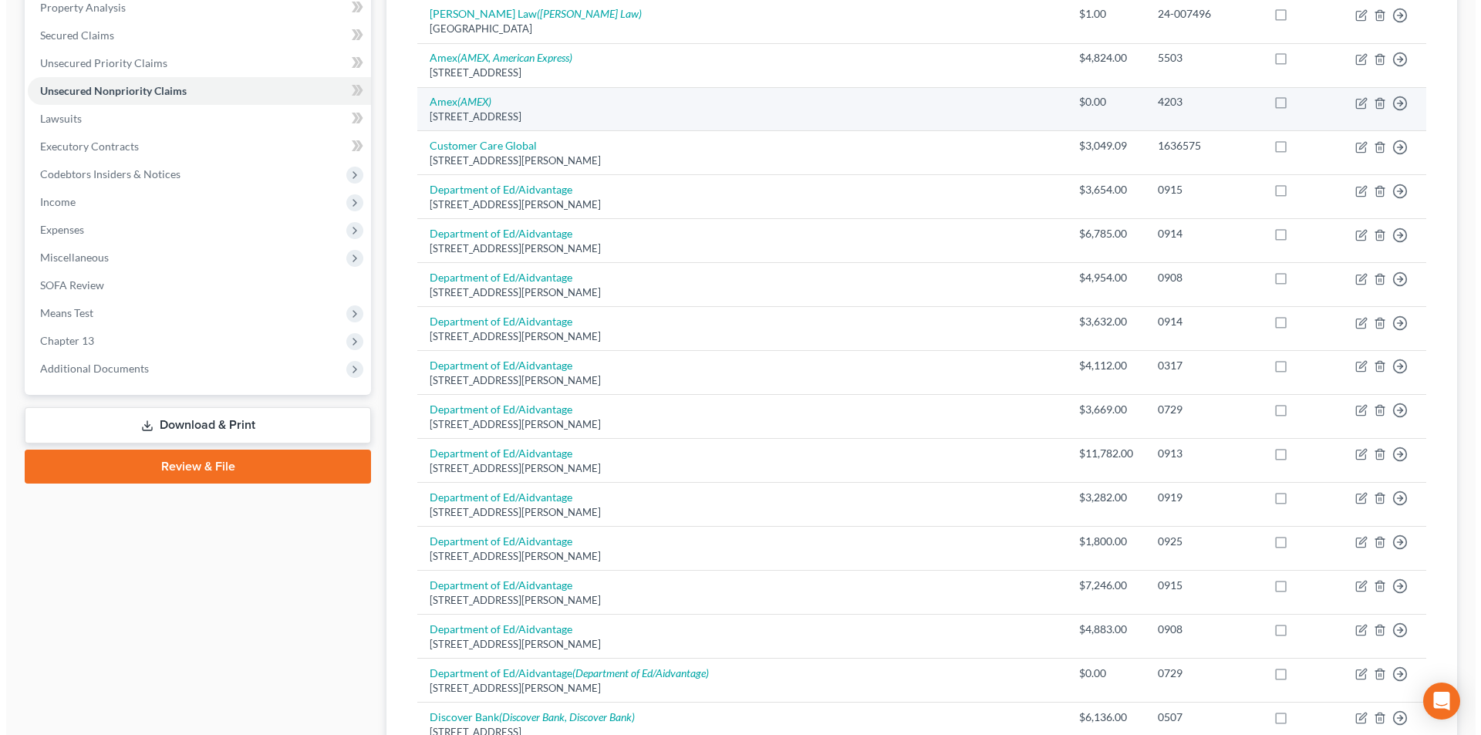
scroll to position [309, 0]
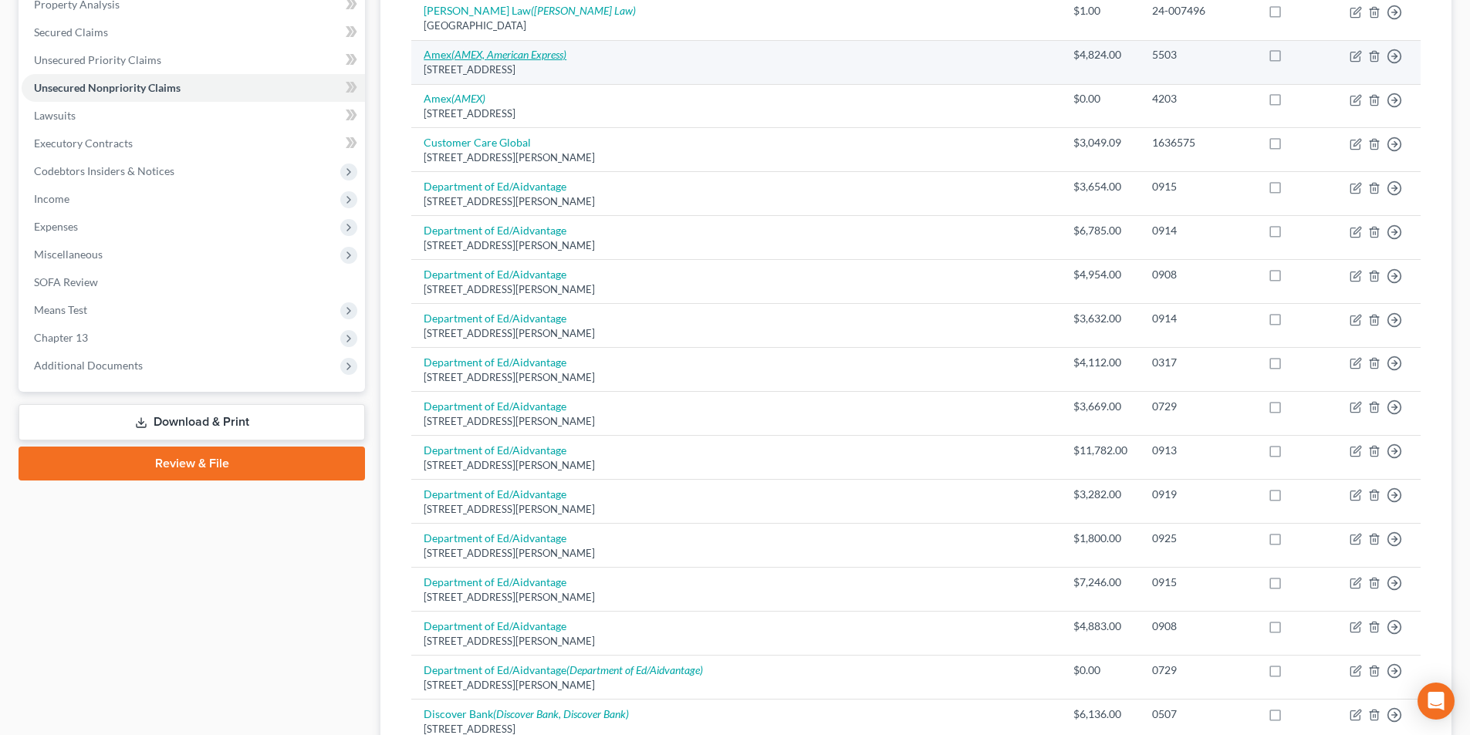
click at [526, 48] on icon "(AMEX, American Express)" at bounding box center [508, 54] width 115 height 13
select select "9"
select select "2"
select select "0"
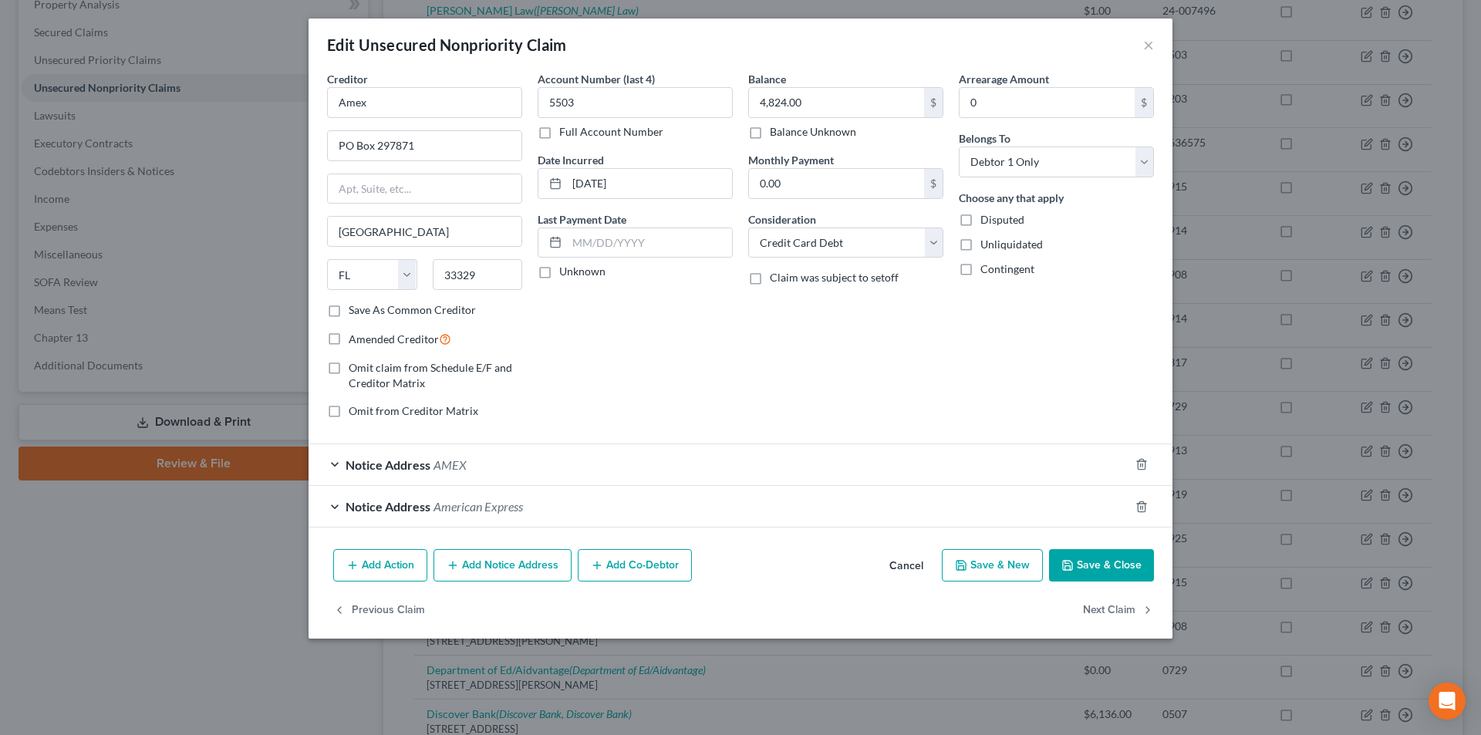
drag, startPoint x: 345, startPoint y: 468, endPoint x: 353, endPoint y: 457, distance: 14.4
click at [344, 468] on div "Notice Address AMEX" at bounding box center [719, 464] width 821 height 41
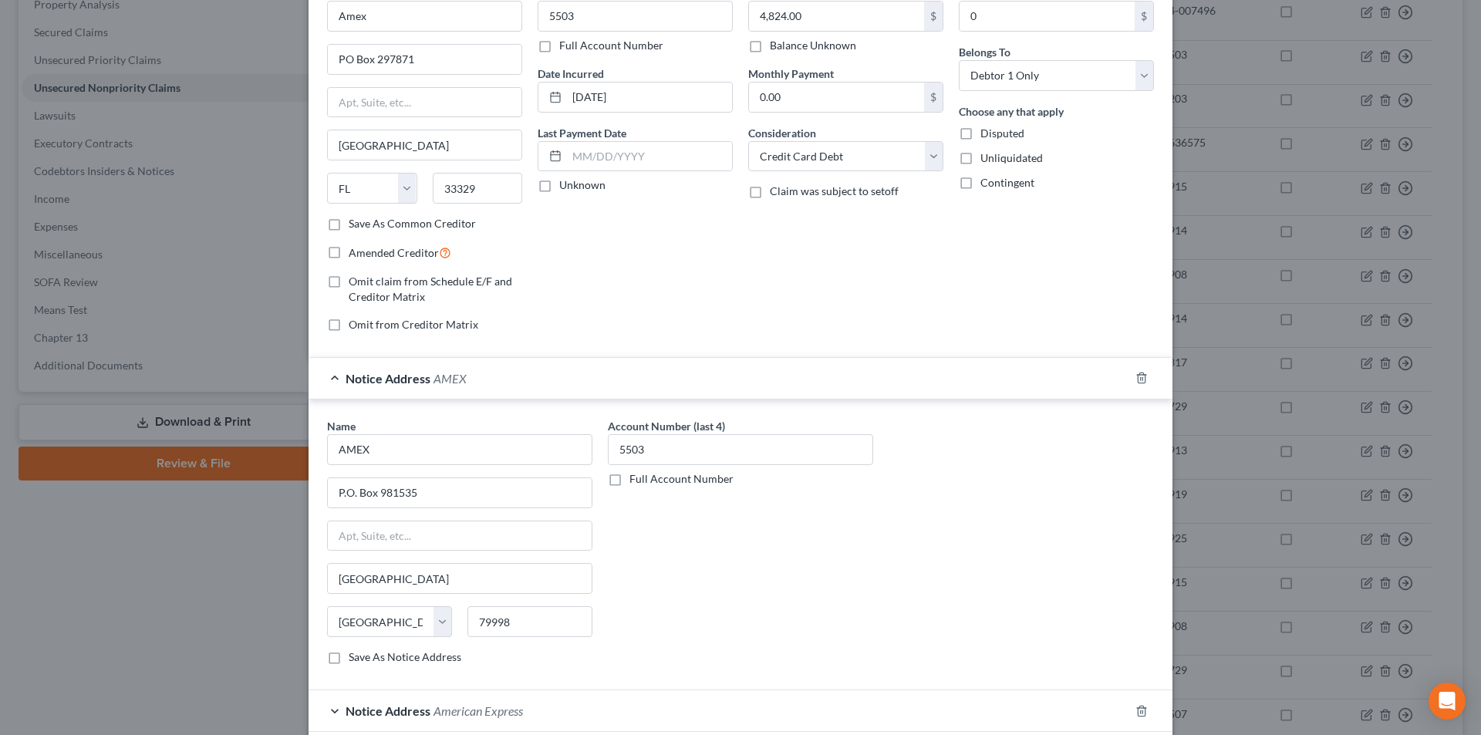
scroll to position [213, 0]
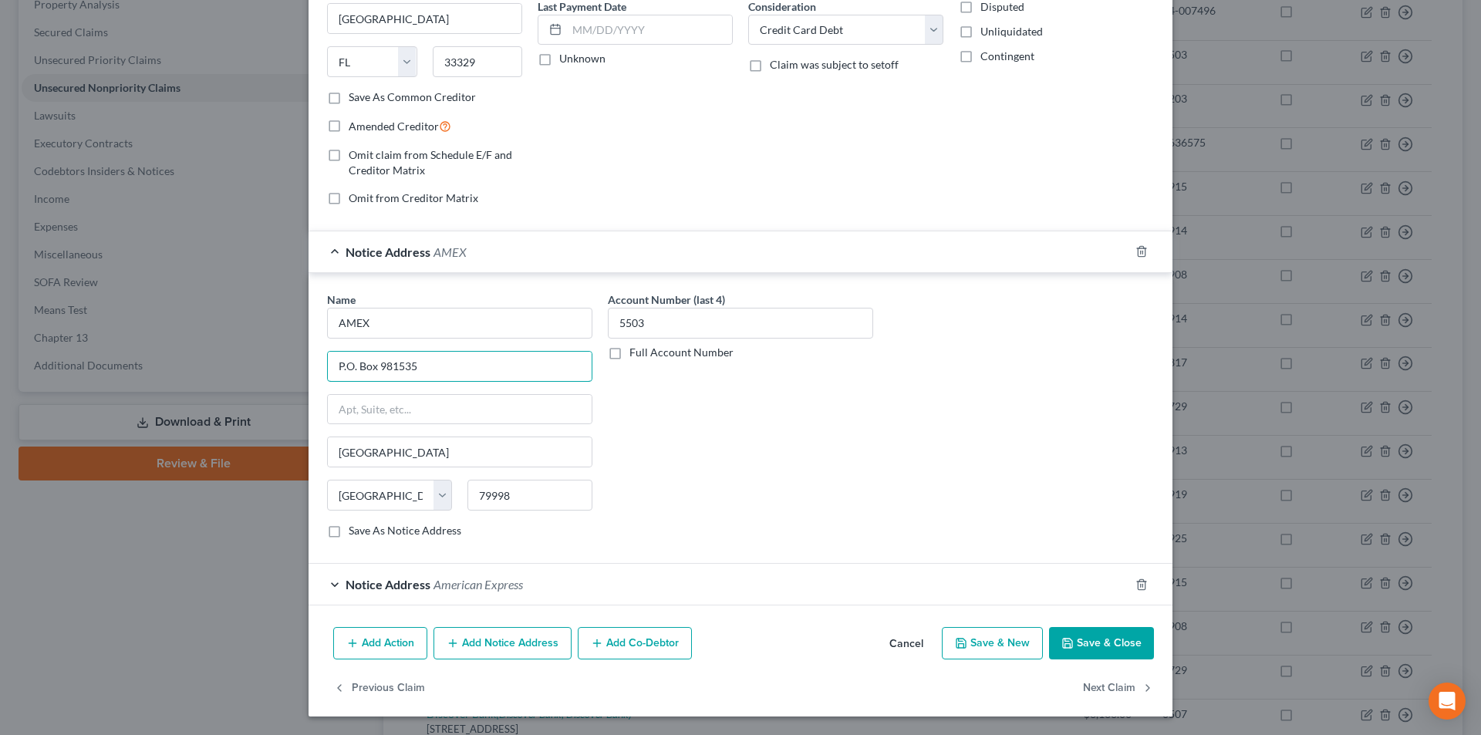
drag, startPoint x: 429, startPoint y: 363, endPoint x: 309, endPoint y: 363, distance: 119.6
click at [309, 363] on div "Name * AMEX P.O. Box 981535 El Paso State AL AK AR AZ CA CO CT DE DC FL GA GU H…" at bounding box center [741, 418] width 864 height 291
click at [346, 582] on span "Notice Address" at bounding box center [388, 584] width 85 height 15
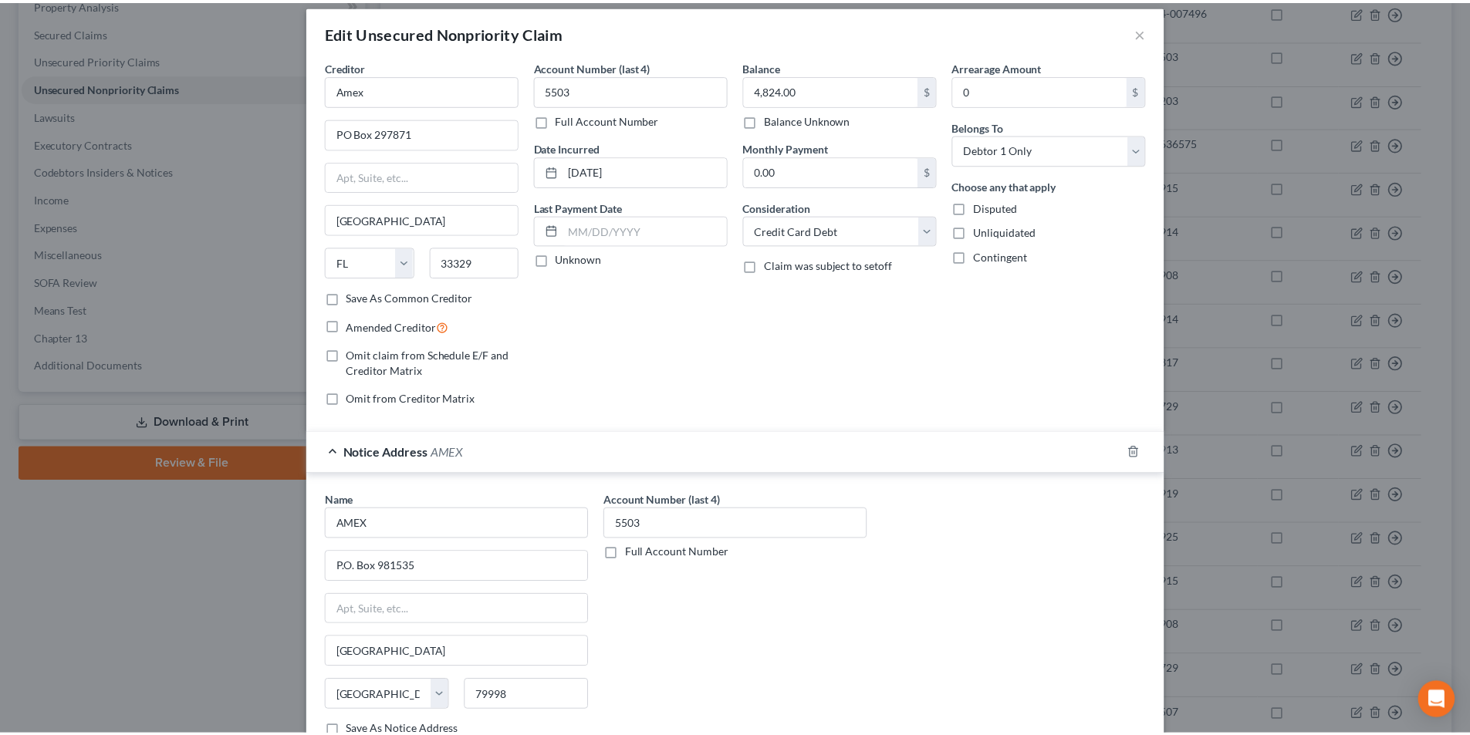
scroll to position [0, 0]
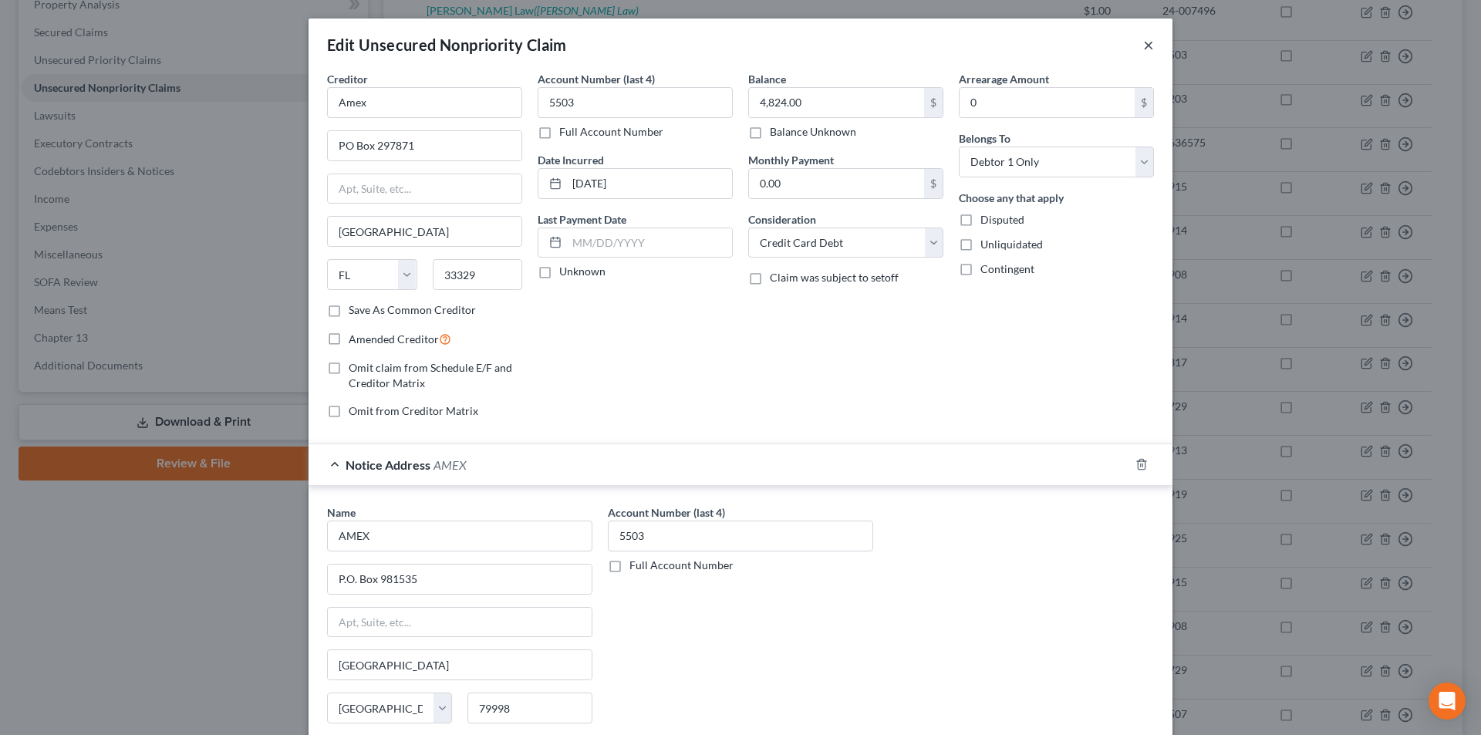
click at [1143, 53] on button "×" at bounding box center [1148, 44] width 11 height 19
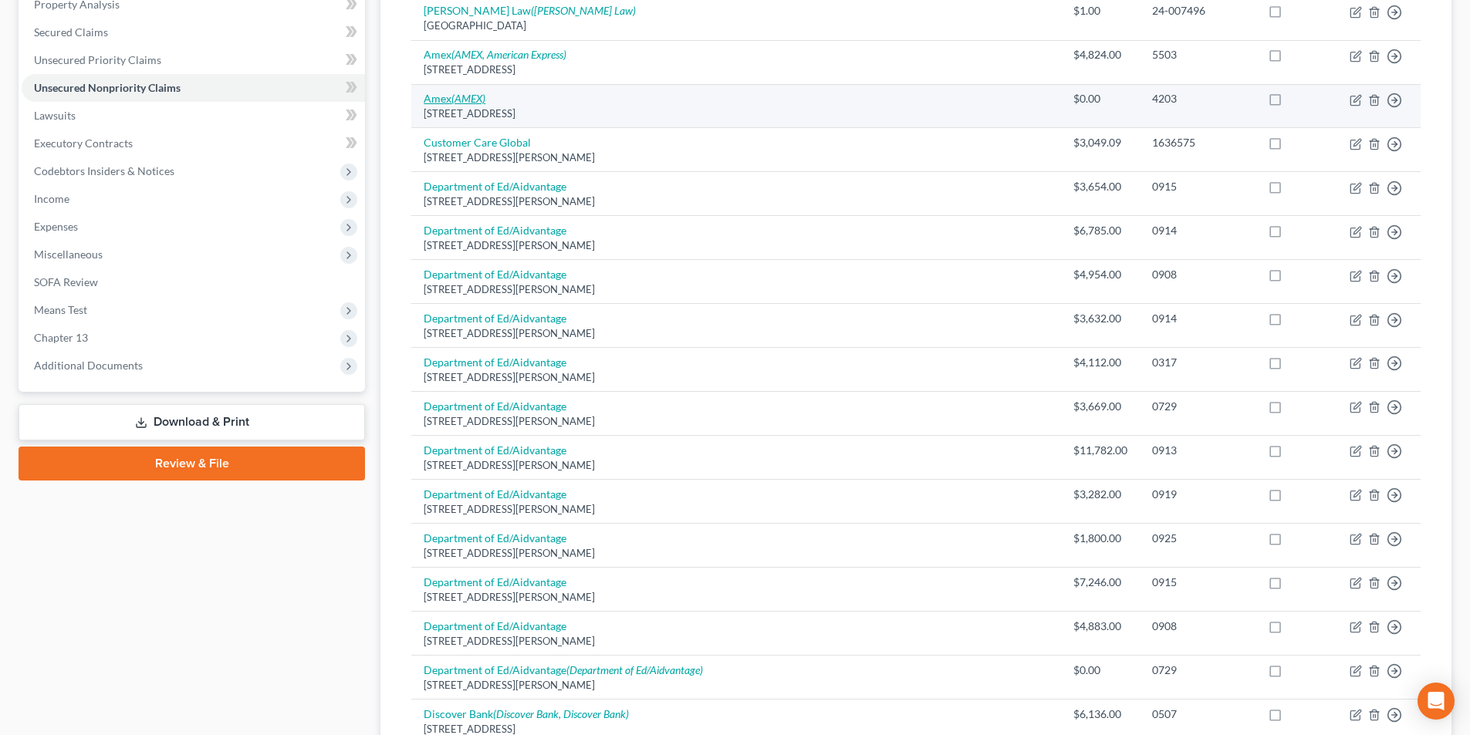
click at [471, 92] on icon "(AMEX)" at bounding box center [468, 98] width 34 height 13
select select "45"
select select "2"
select select "0"
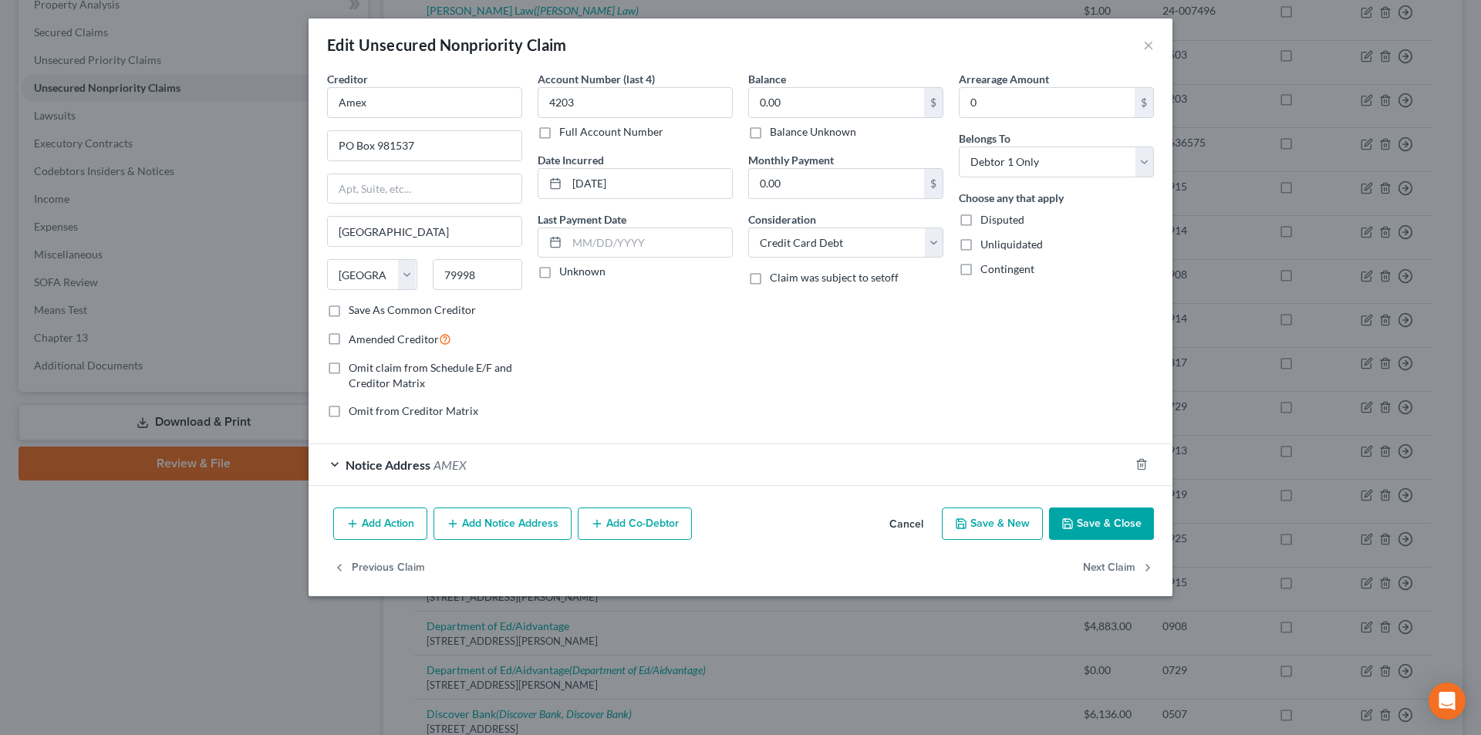
click at [364, 456] on div "Notice Address AMEX" at bounding box center [719, 464] width 821 height 41
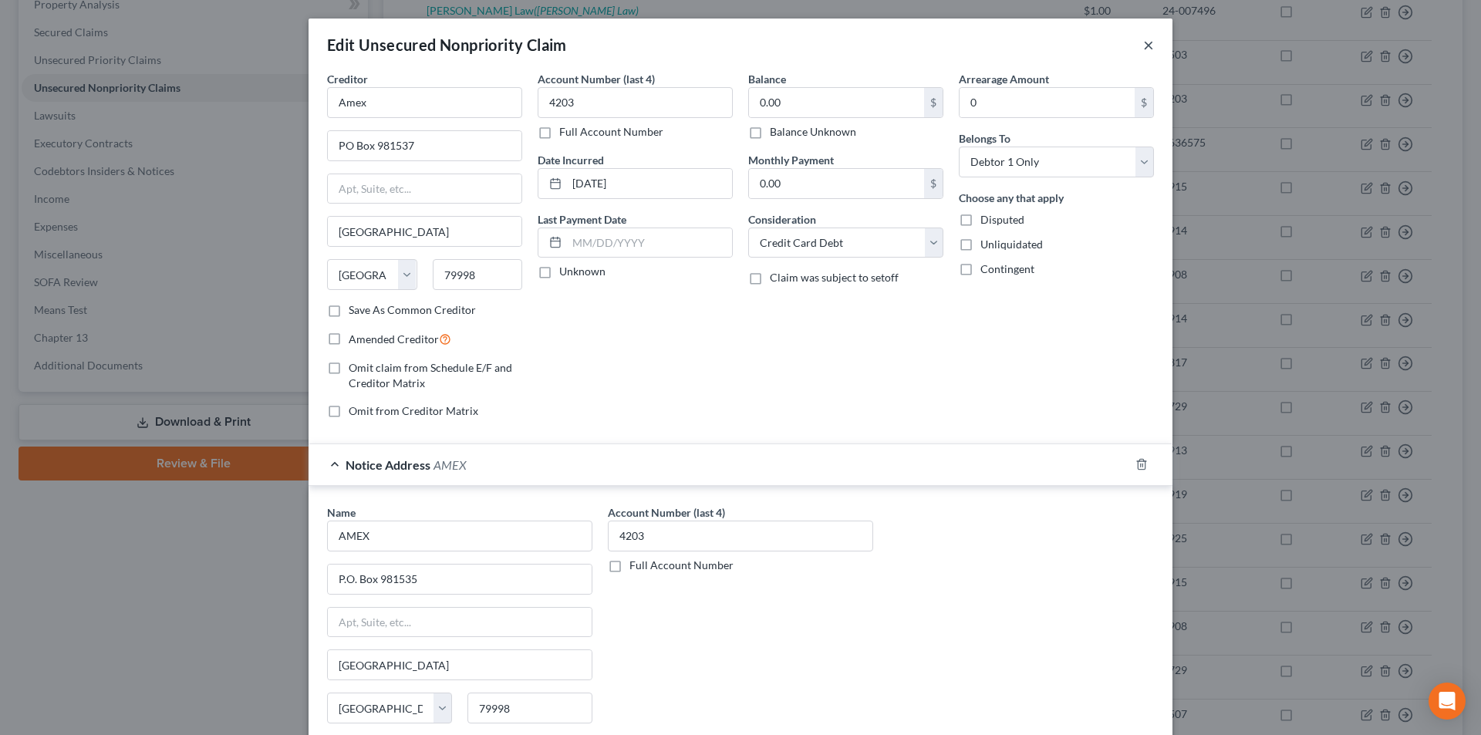
click at [1143, 45] on button "×" at bounding box center [1148, 44] width 11 height 19
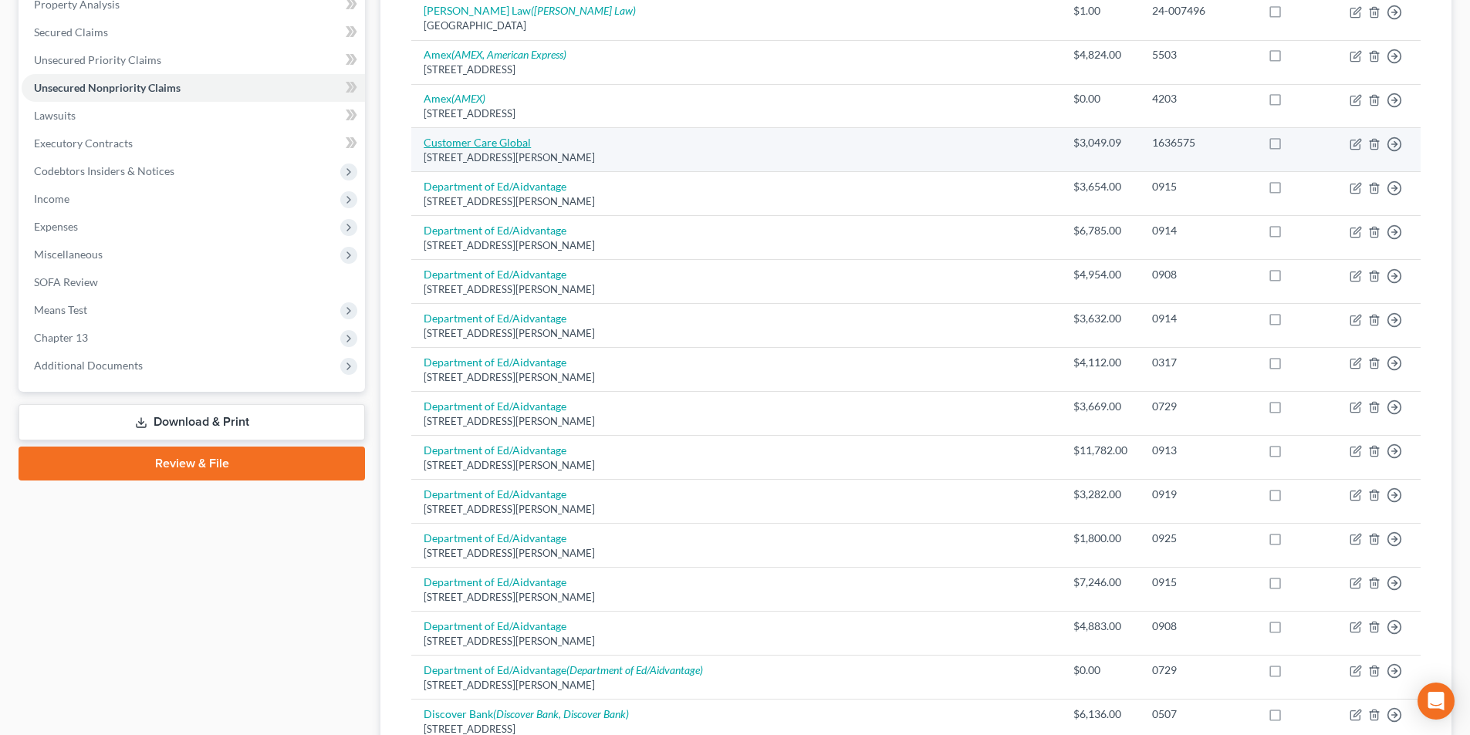
click at [497, 136] on link "Customer Care Global" at bounding box center [477, 142] width 107 height 13
select select "14"
select select "1"
select select "0"
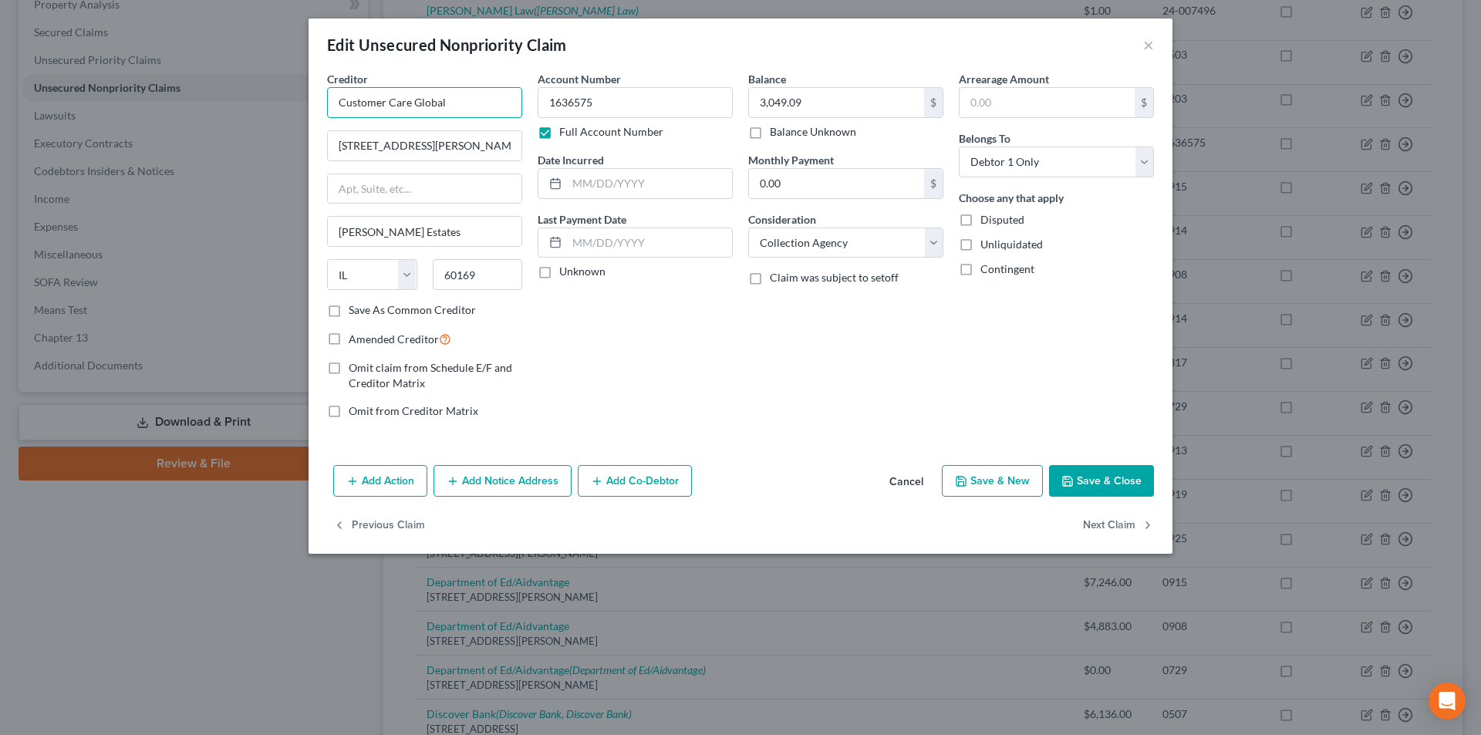
drag, startPoint x: 434, startPoint y: 102, endPoint x: 338, endPoint y: 100, distance: 95.7
click at [305, 101] on div "Edit Unsecured Nonpriority Claim × Creditor * Customer Care Global 2500 W Higgi…" at bounding box center [740, 367] width 1481 height 735
drag, startPoint x: 488, startPoint y: 270, endPoint x: 448, endPoint y: 271, distance: 40.1
click at [425, 273] on div "60169" at bounding box center [478, 274] width 106 height 31
drag, startPoint x: 502, startPoint y: 142, endPoint x: 332, endPoint y: 140, distance: 170.5
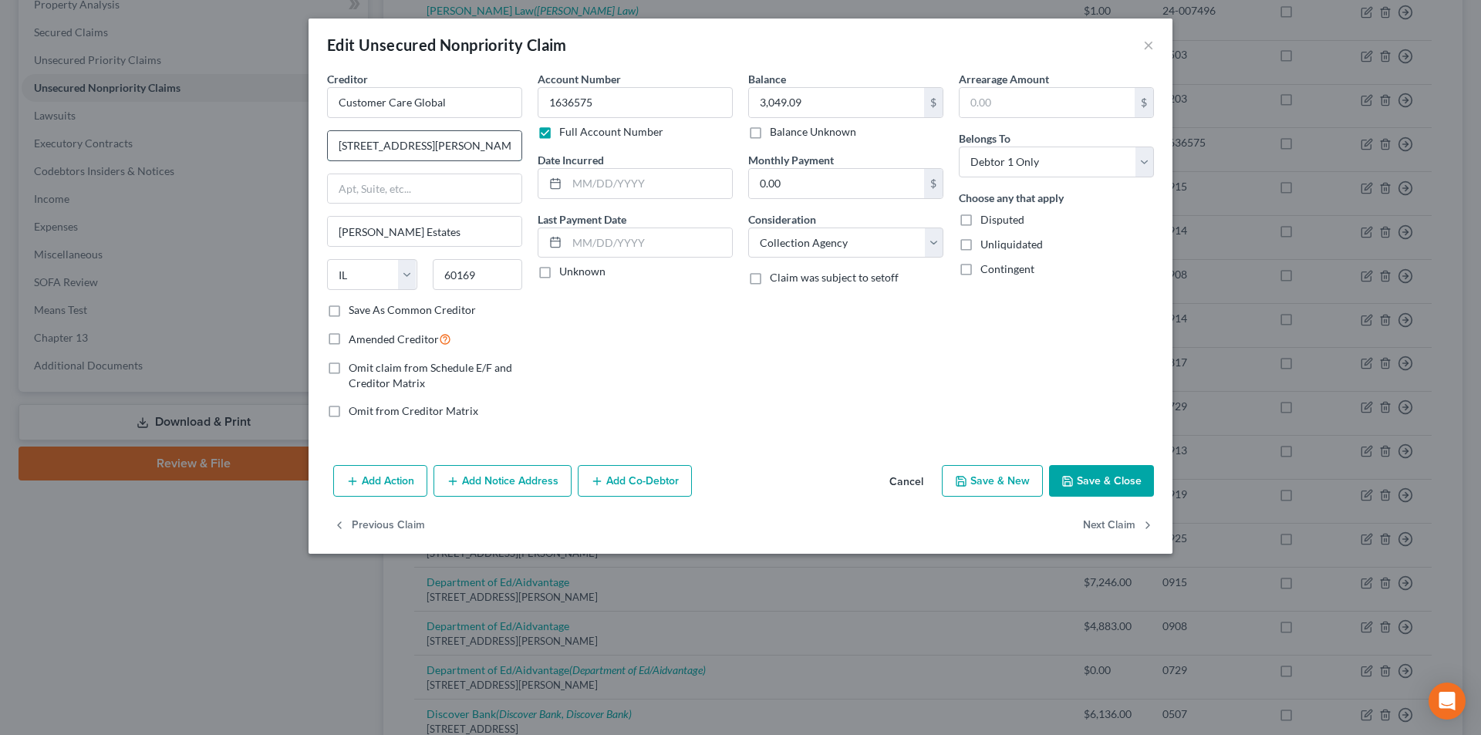
click at [314, 140] on div "Creditor * Customer Care Global 2500 W Higgins Rd, Suite 950 Hoffman Estates St…" at bounding box center [741, 265] width 864 height 388
drag, startPoint x: 435, startPoint y: 228, endPoint x: 334, endPoint y: 229, distance: 101.1
click at [334, 229] on input "[PERSON_NAME] Estates" at bounding box center [425, 231] width 194 height 29
drag, startPoint x: 598, startPoint y: 103, endPoint x: 550, endPoint y: 101, distance: 47.9
click at [550, 101] on input "1636575" at bounding box center [635, 102] width 195 height 31
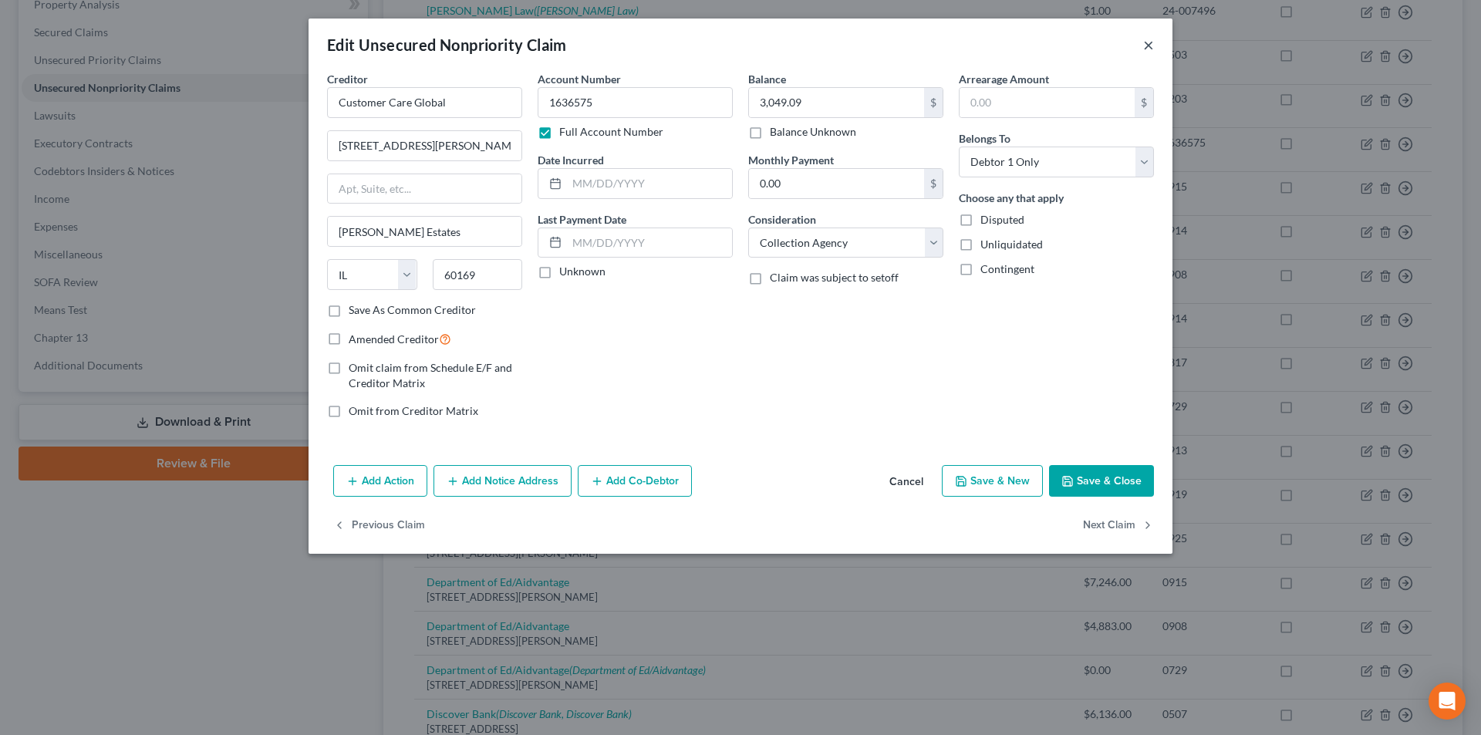
click at [1152, 46] on button "×" at bounding box center [1148, 44] width 11 height 19
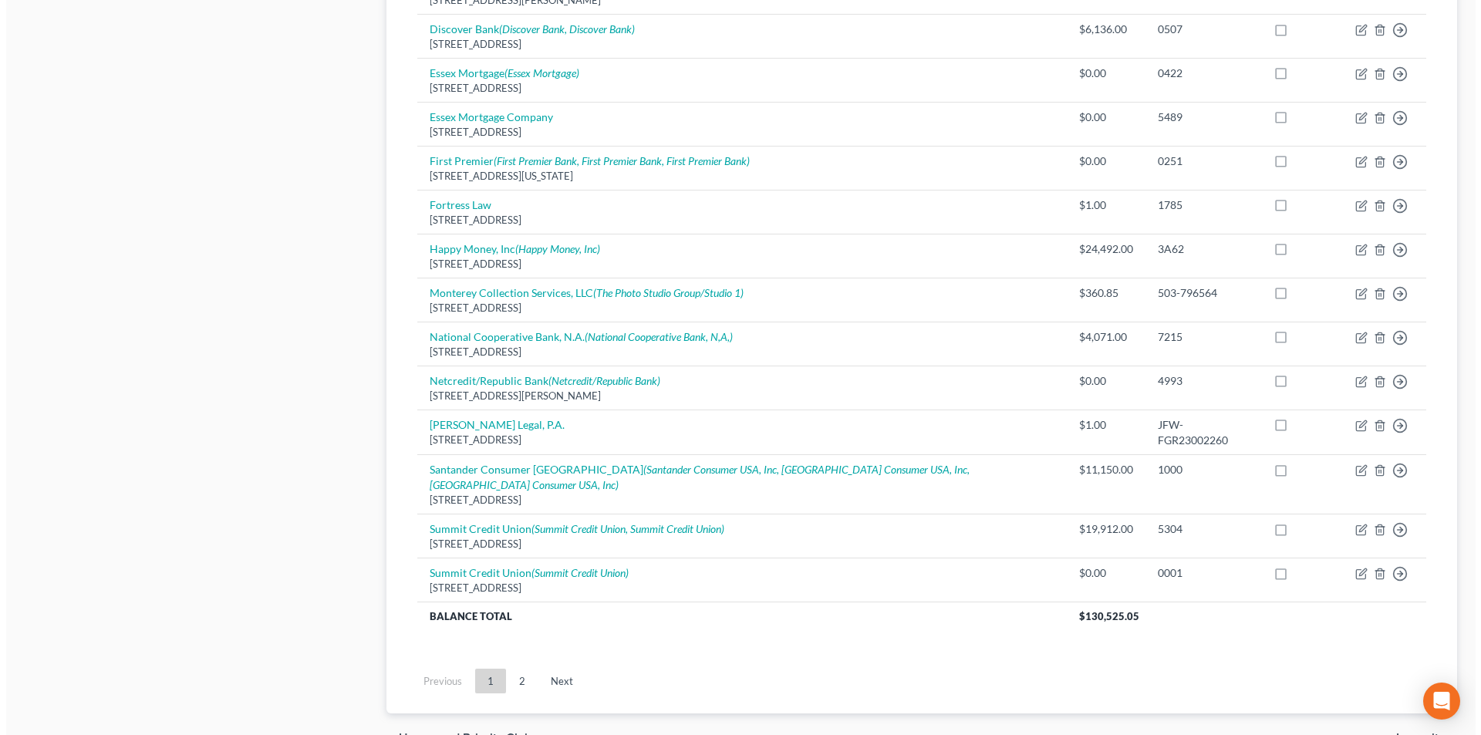
scroll to position [1051, 0]
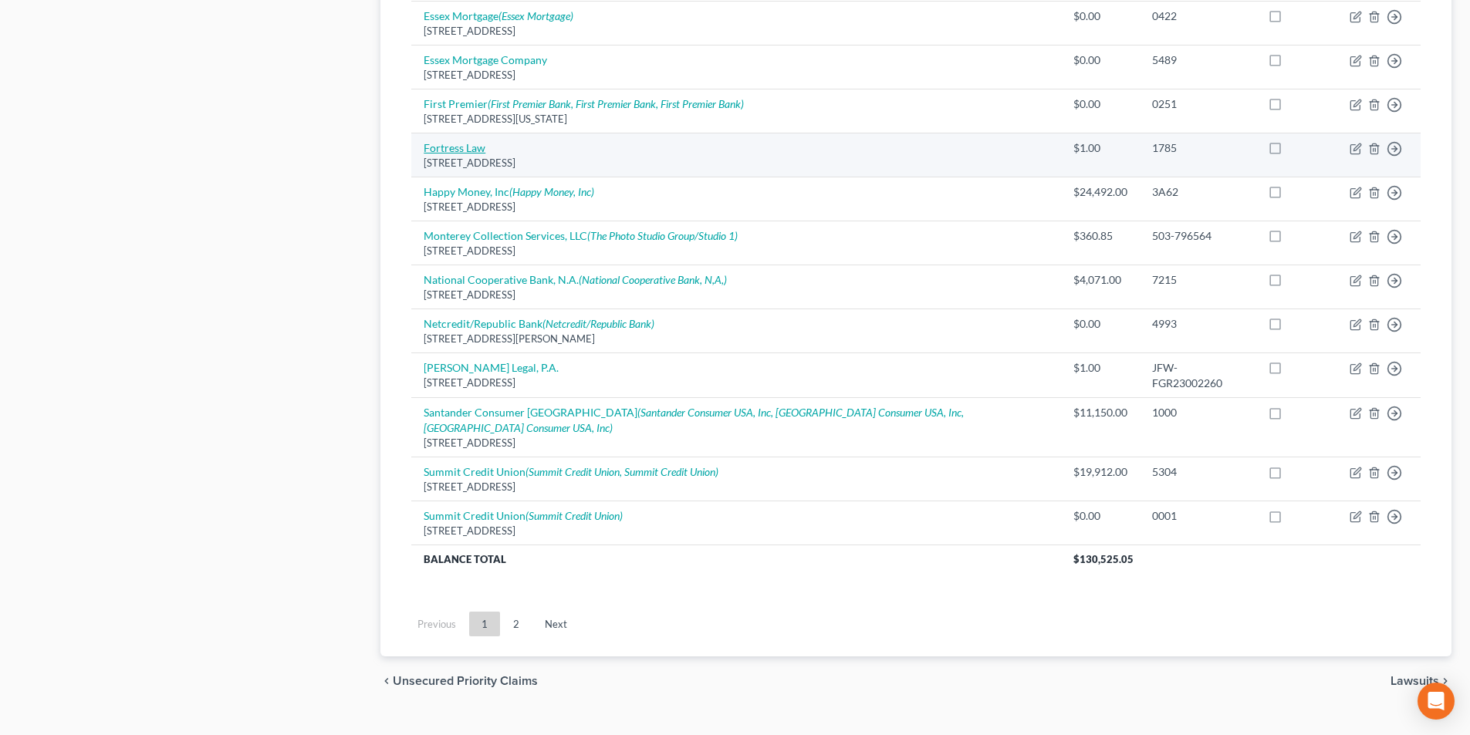
click at [475, 141] on link "Fortress Law" at bounding box center [455, 147] width 62 height 13
select select "46"
select select "0"
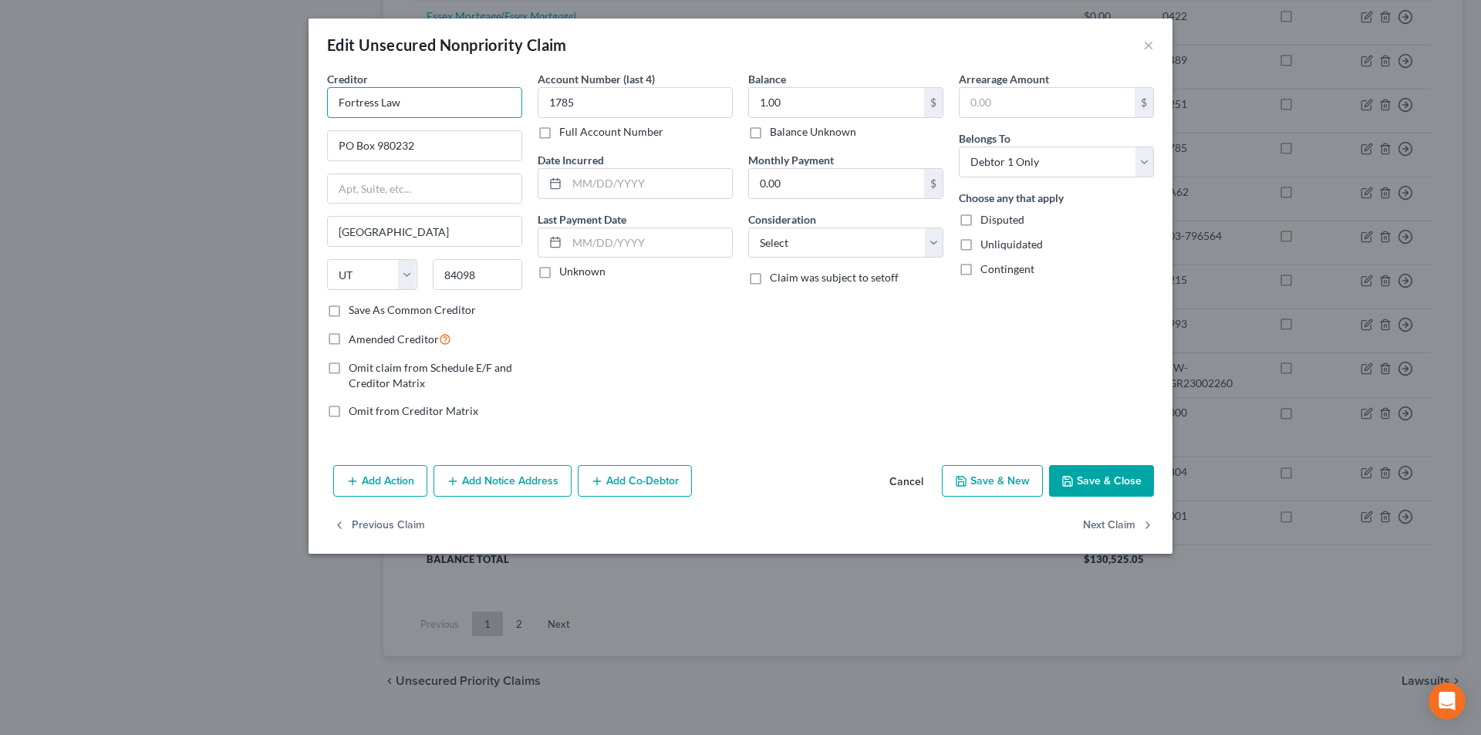
drag, startPoint x: 382, startPoint y: 97, endPoint x: 305, endPoint y: 97, distance: 77.1
click at [305, 97] on div "Edit Unsecured Nonpriority Claim × Creditor * Fortress Law PO Box 980232 Park C…" at bounding box center [740, 367] width 1481 height 735
click at [1147, 46] on button "×" at bounding box center [1148, 44] width 11 height 19
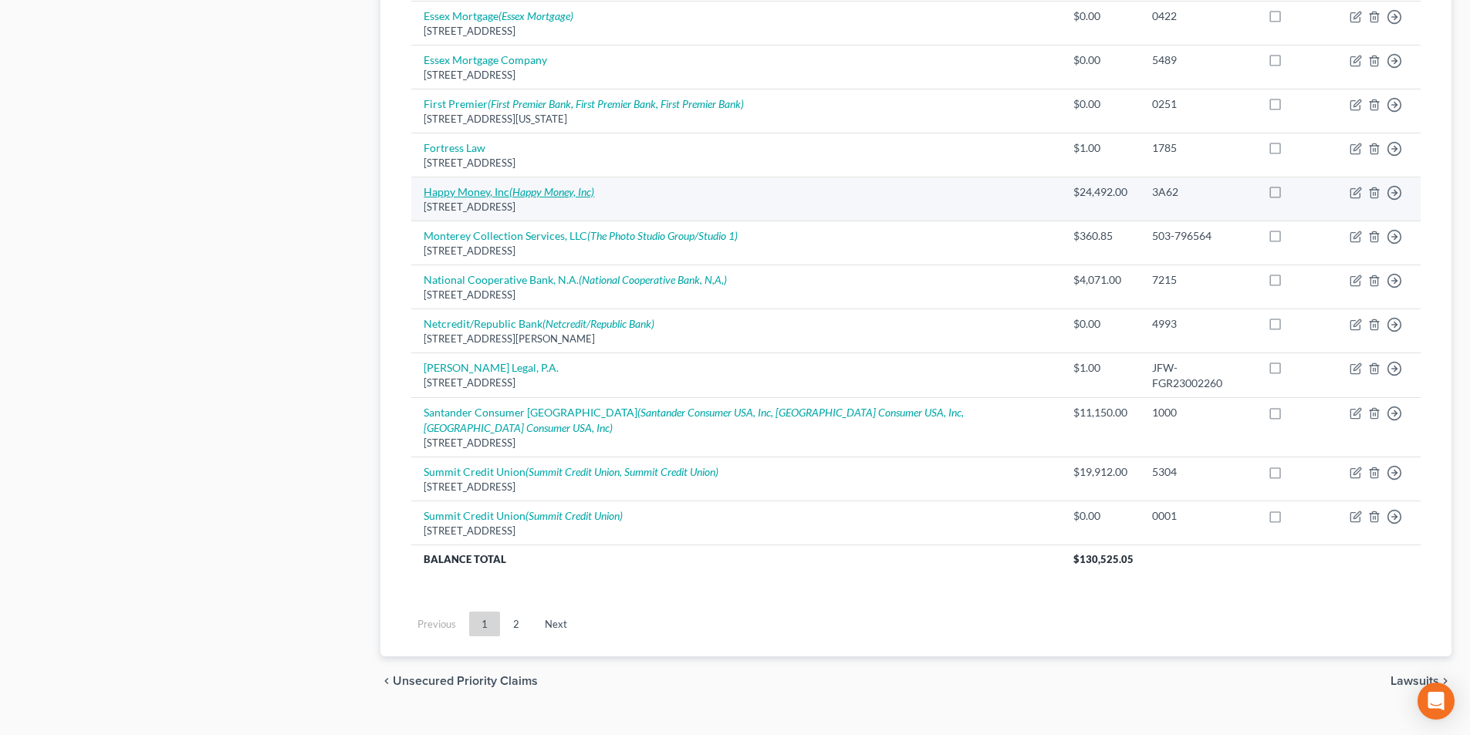
click at [512, 185] on icon "(Happy Money, Inc)" at bounding box center [551, 191] width 85 height 13
select select "4"
select select "0"
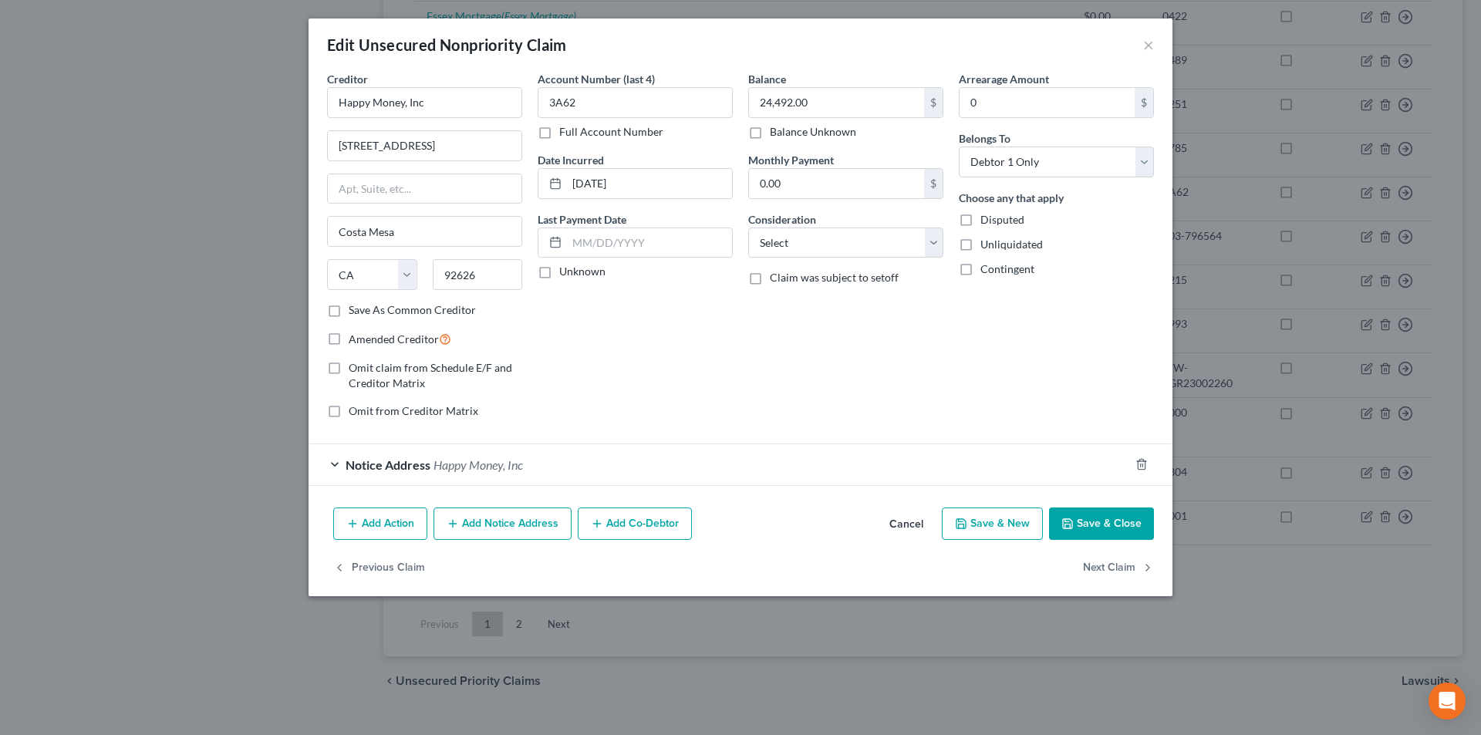
click at [431, 461] on div "Notice Address Happy Money, Inc" at bounding box center [719, 464] width 821 height 41
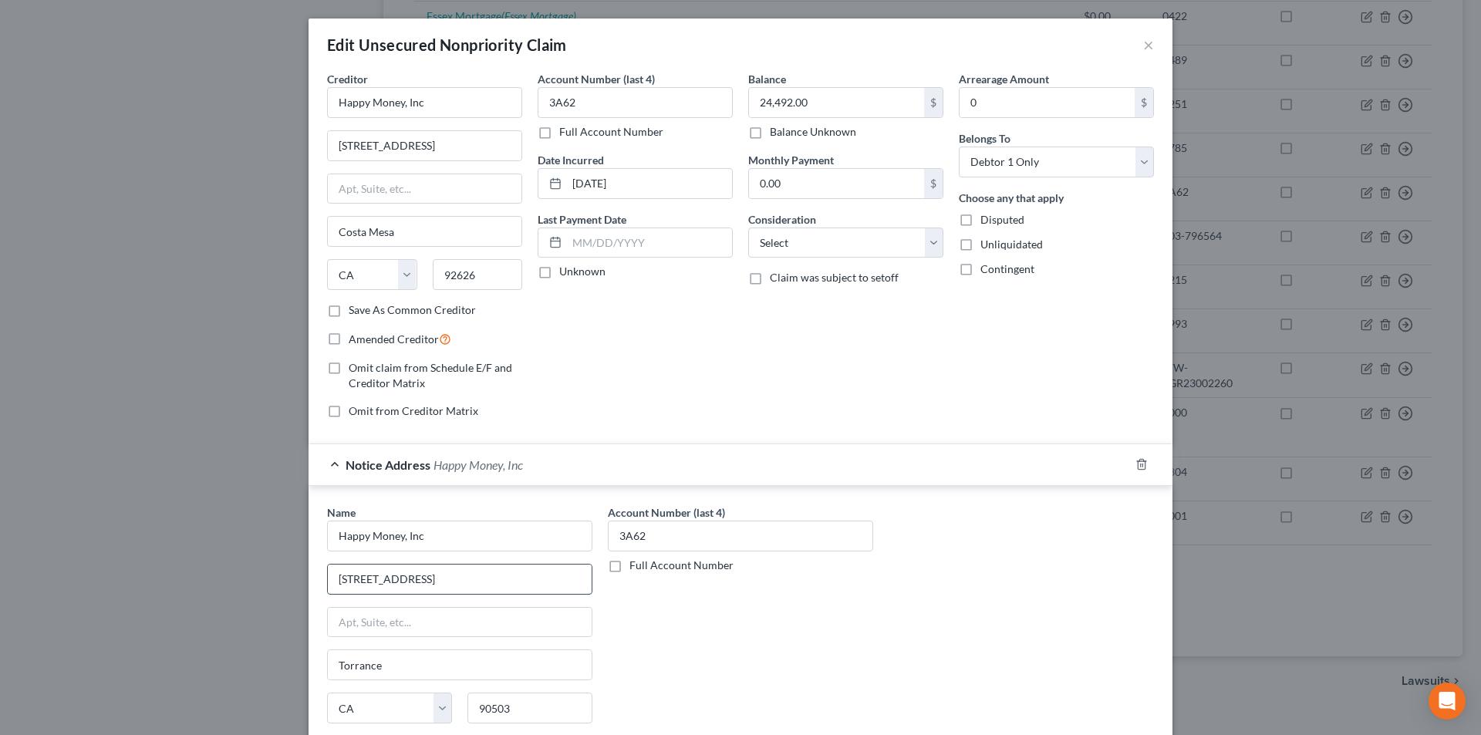
drag, startPoint x: 480, startPoint y: 579, endPoint x: 346, endPoint y: 575, distance: 134.3
click at [312, 572] on div "Name * Happy Money, Inc 21515 Hawthorne Blvd., Suite 200 Torrance State AL AK A…" at bounding box center [741, 631] width 864 height 290
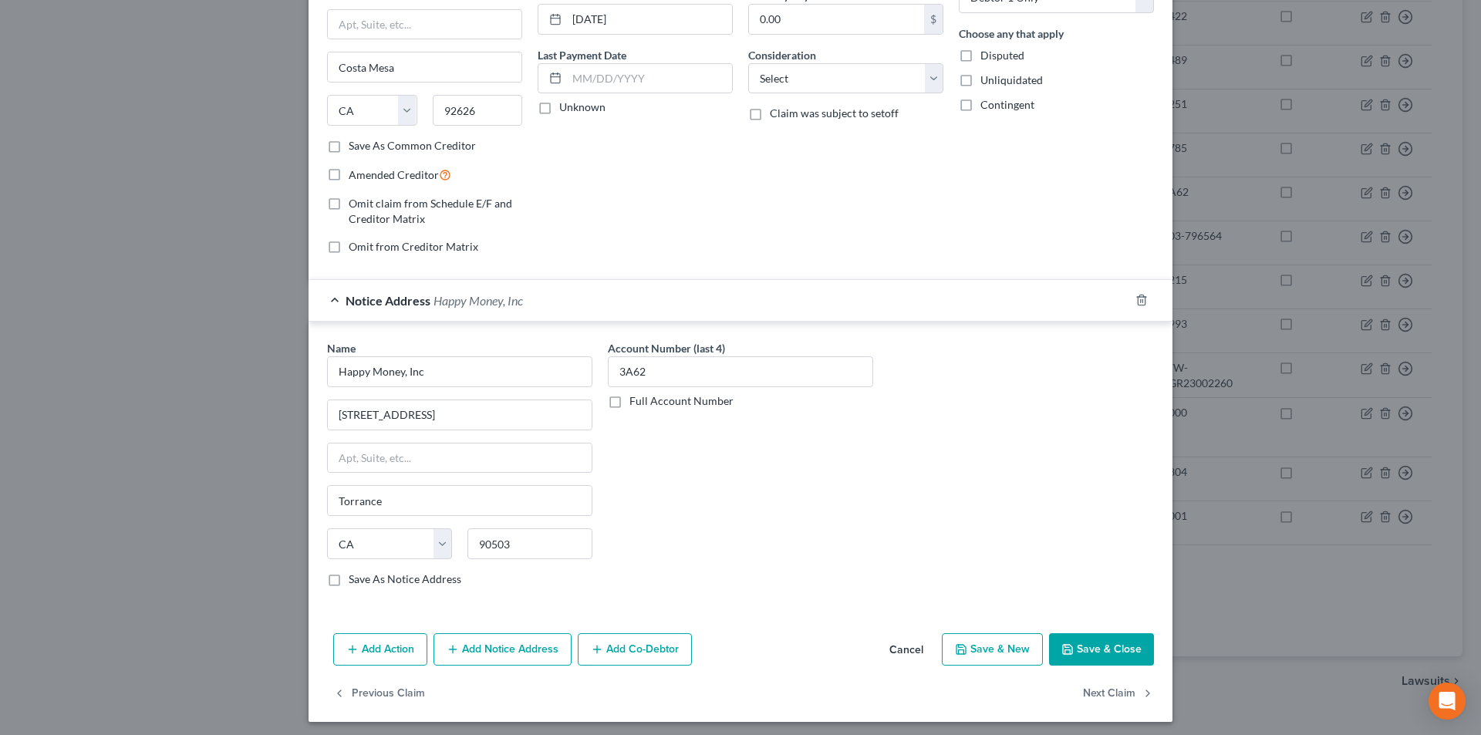
scroll to position [170, 0]
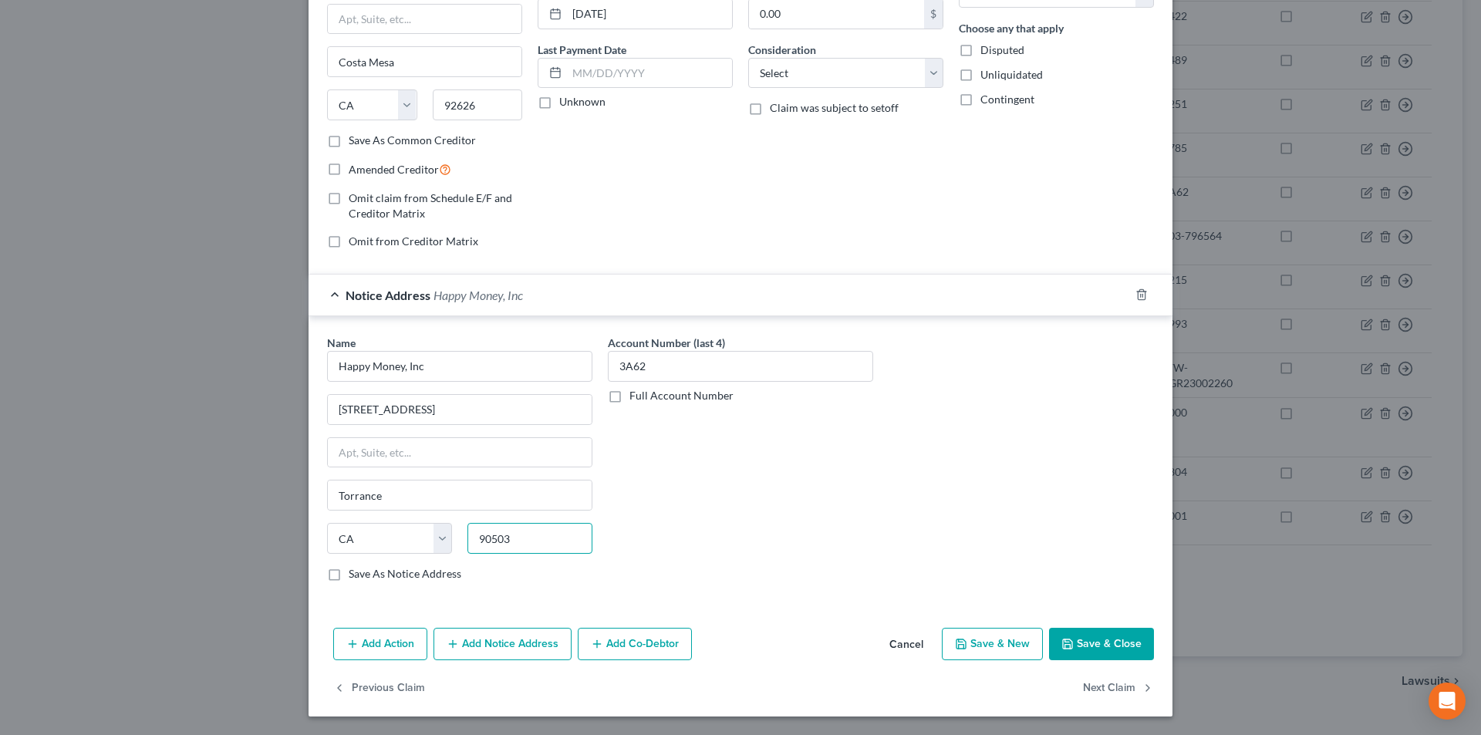
drag, startPoint x: 512, startPoint y: 536, endPoint x: 468, endPoint y: 535, distance: 44.0
click at [468, 535] on input "90503" at bounding box center [530, 538] width 125 height 31
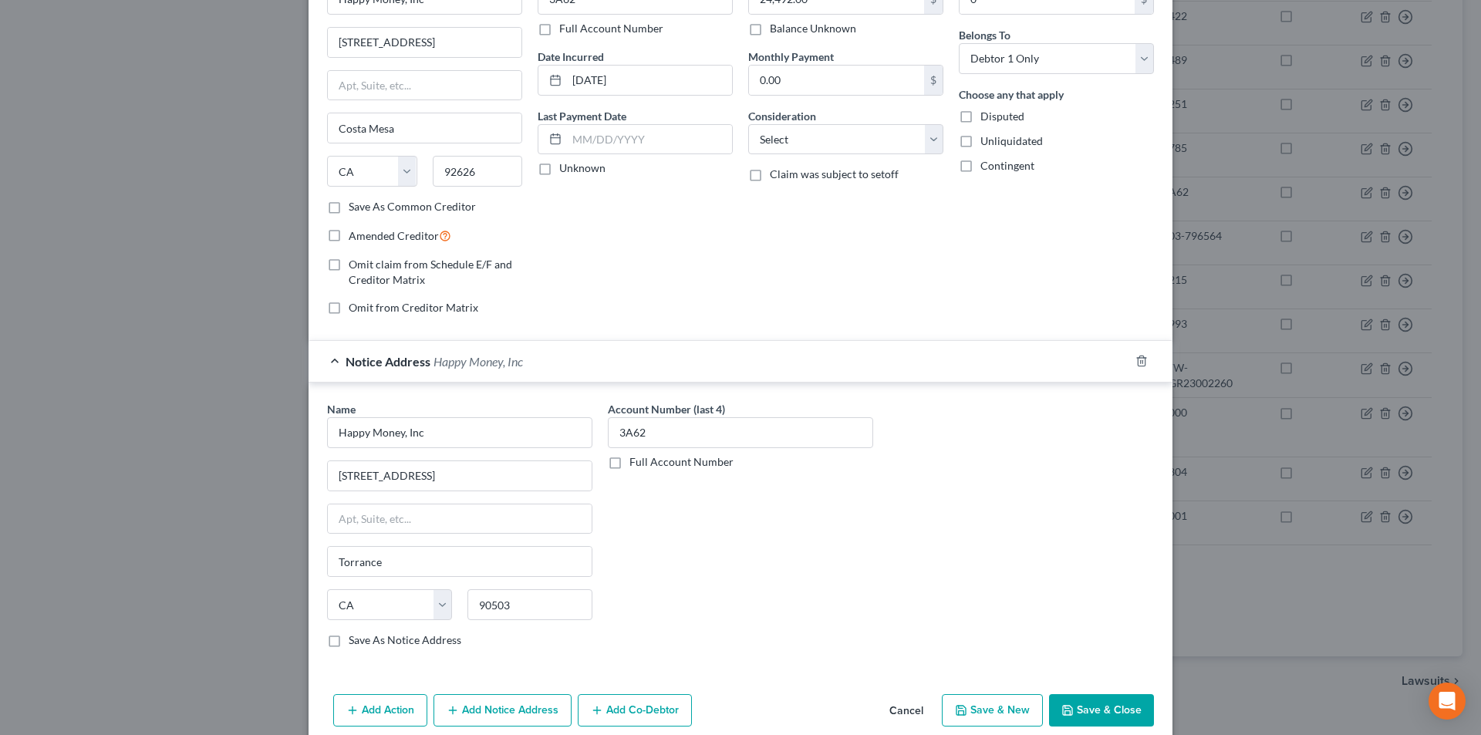
scroll to position [0, 0]
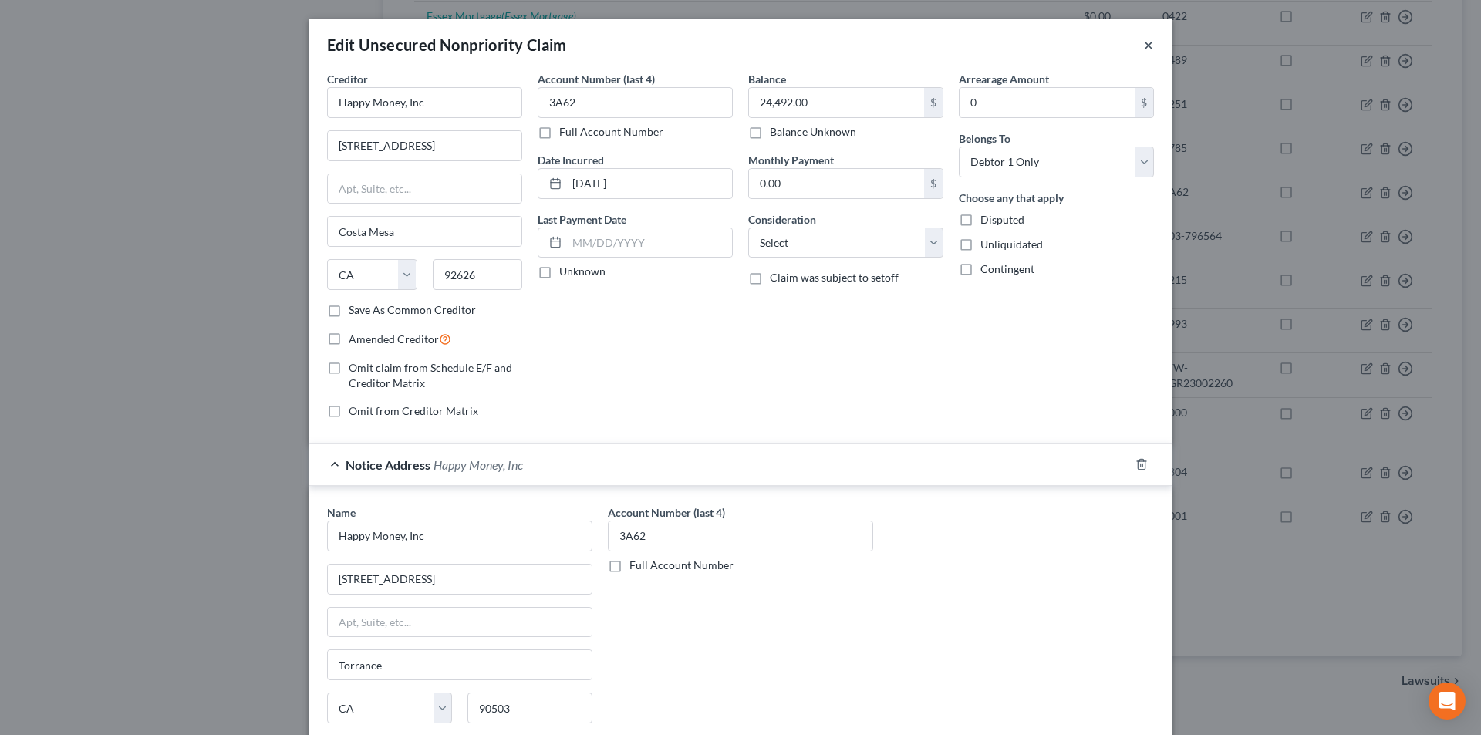
click at [1145, 49] on button "×" at bounding box center [1148, 44] width 11 height 19
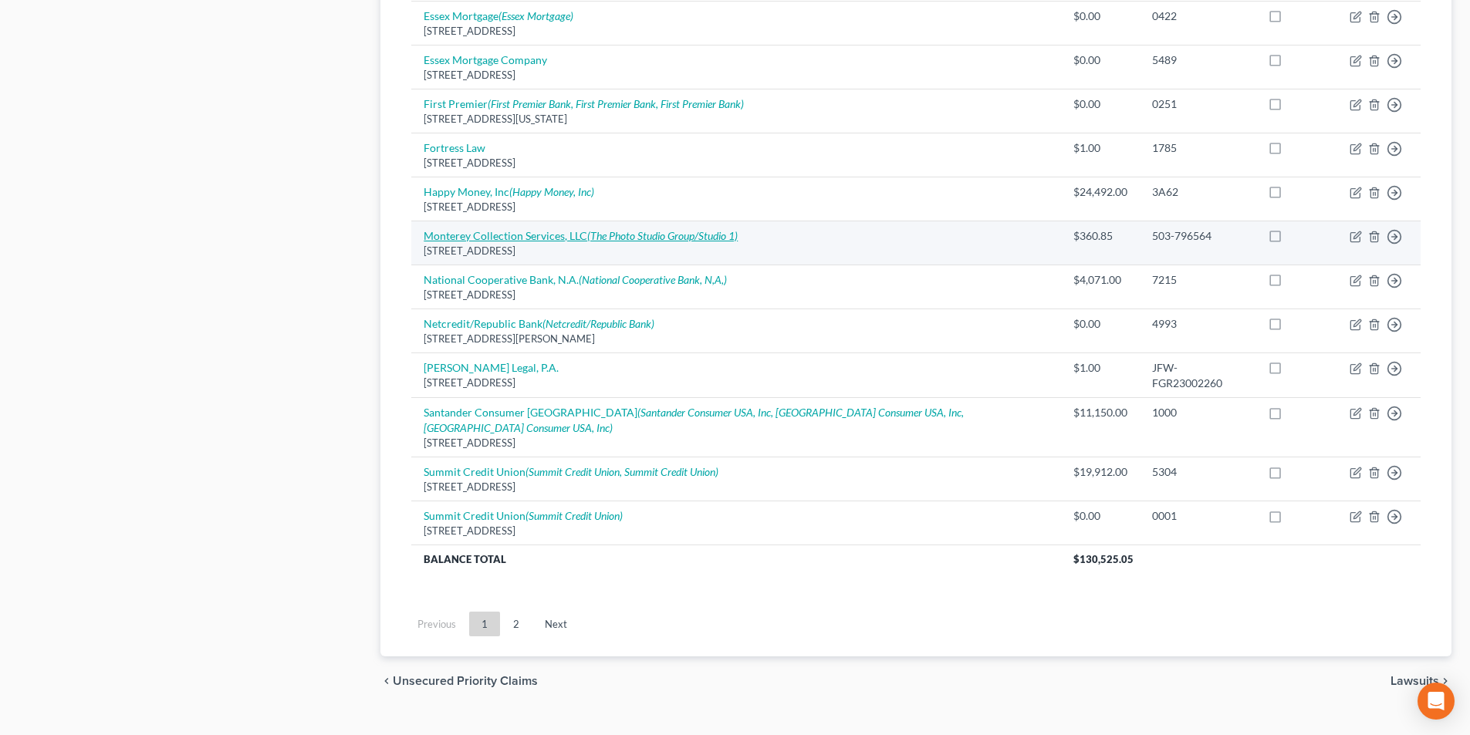
click at [578, 229] on link "Monterey Collection Services, LLC (The Photo Studio Group/Studio 1)" at bounding box center [581, 235] width 314 height 13
select select "4"
select select "1"
select select "0"
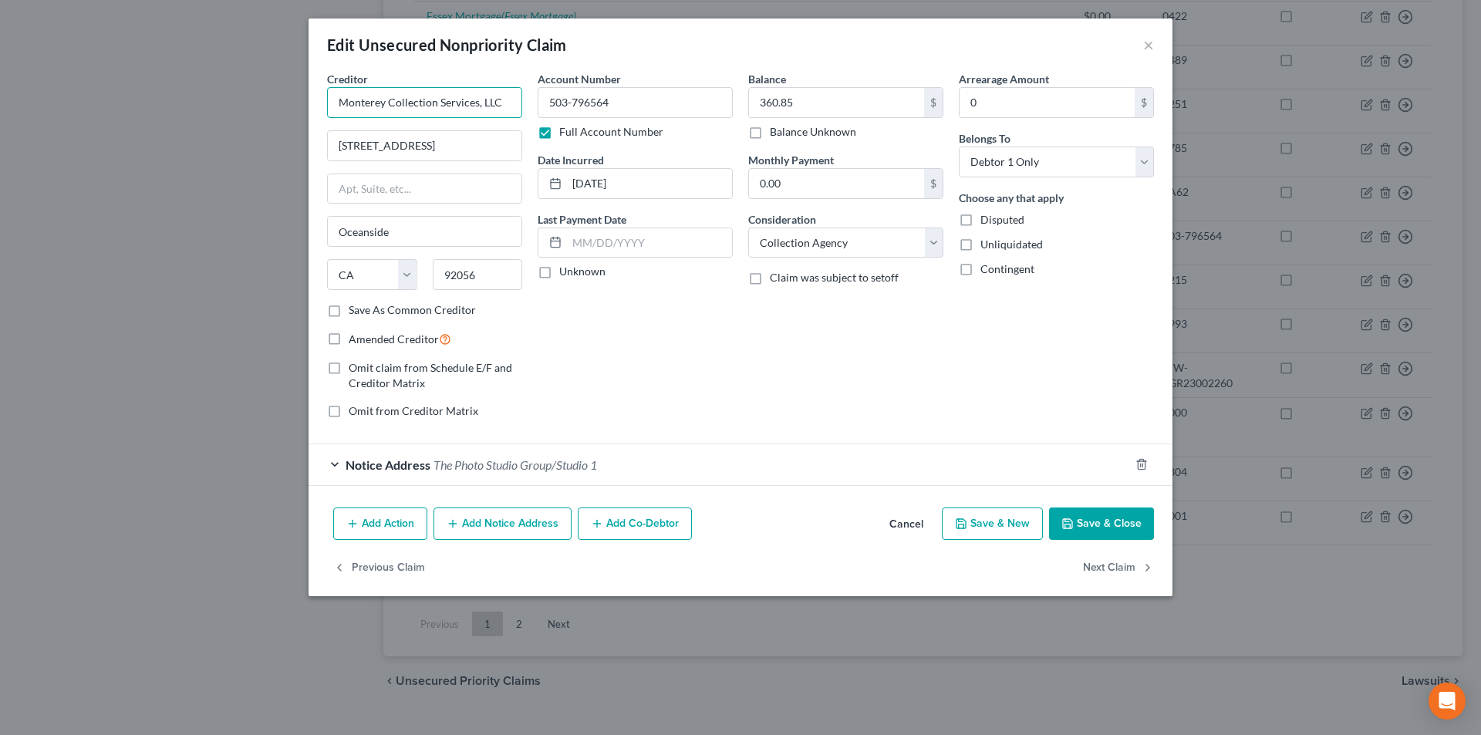
drag, startPoint x: 499, startPoint y: 103, endPoint x: 332, endPoint y: 102, distance: 167.4
click at [329, 103] on input "Monterey Collection Services, LLC" at bounding box center [424, 102] width 195 height 31
drag, startPoint x: 402, startPoint y: 150, endPoint x: 330, endPoint y: 147, distance: 71.8
click at [330, 147] on input "[STREET_ADDRESS]" at bounding box center [425, 145] width 194 height 29
drag, startPoint x: 457, startPoint y: 272, endPoint x: 425, endPoint y: 272, distance: 31.6
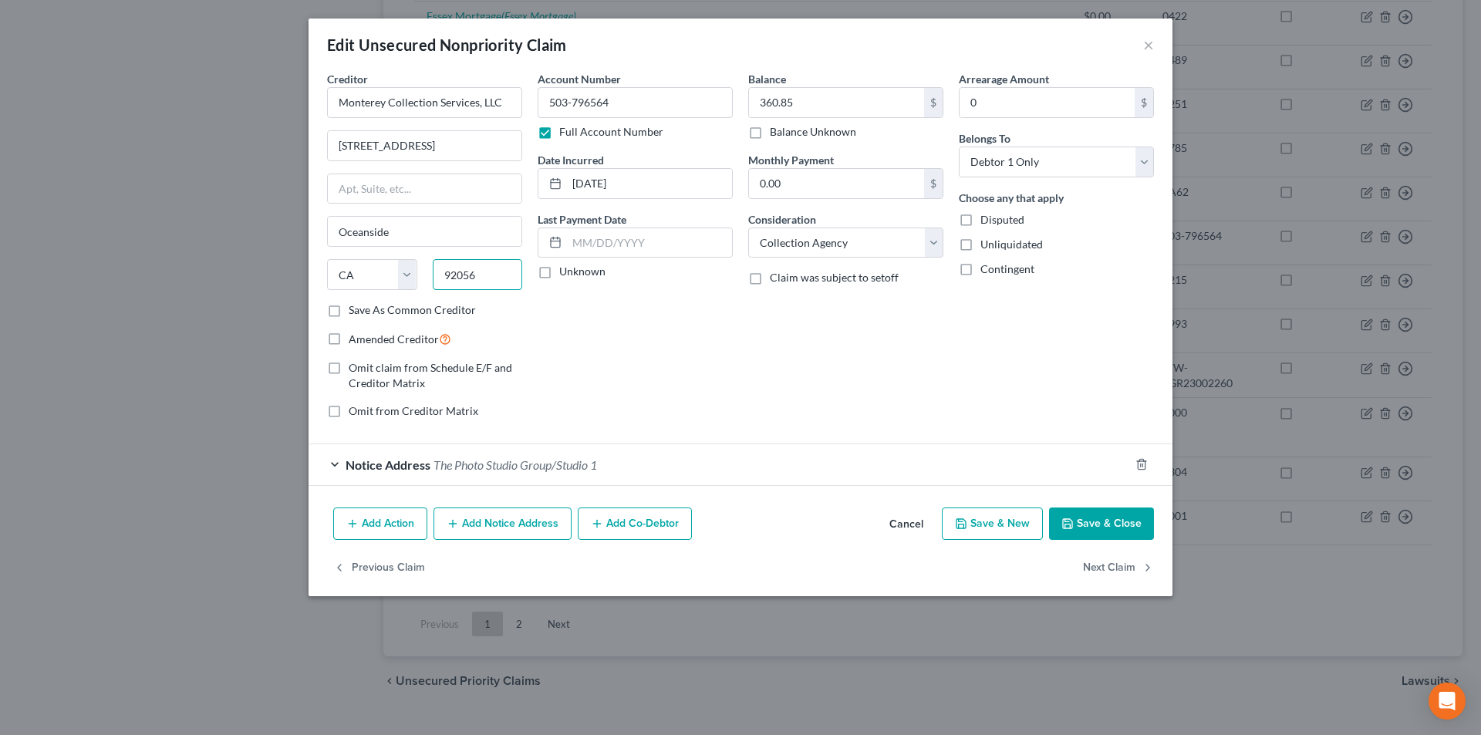
click at [425, 272] on div "92056" at bounding box center [478, 274] width 106 height 31
drag, startPoint x: 589, startPoint y: 103, endPoint x: 535, endPoint y: 103, distance: 54.0
click at [535, 103] on div "Account Number 503-796564 Full Account Number Date Incurred 06-07-2024 Last Pay…" at bounding box center [635, 251] width 211 height 360
click at [432, 472] on div "Notice Address The Photo Studio Group/Studio 1" at bounding box center [719, 464] width 821 height 41
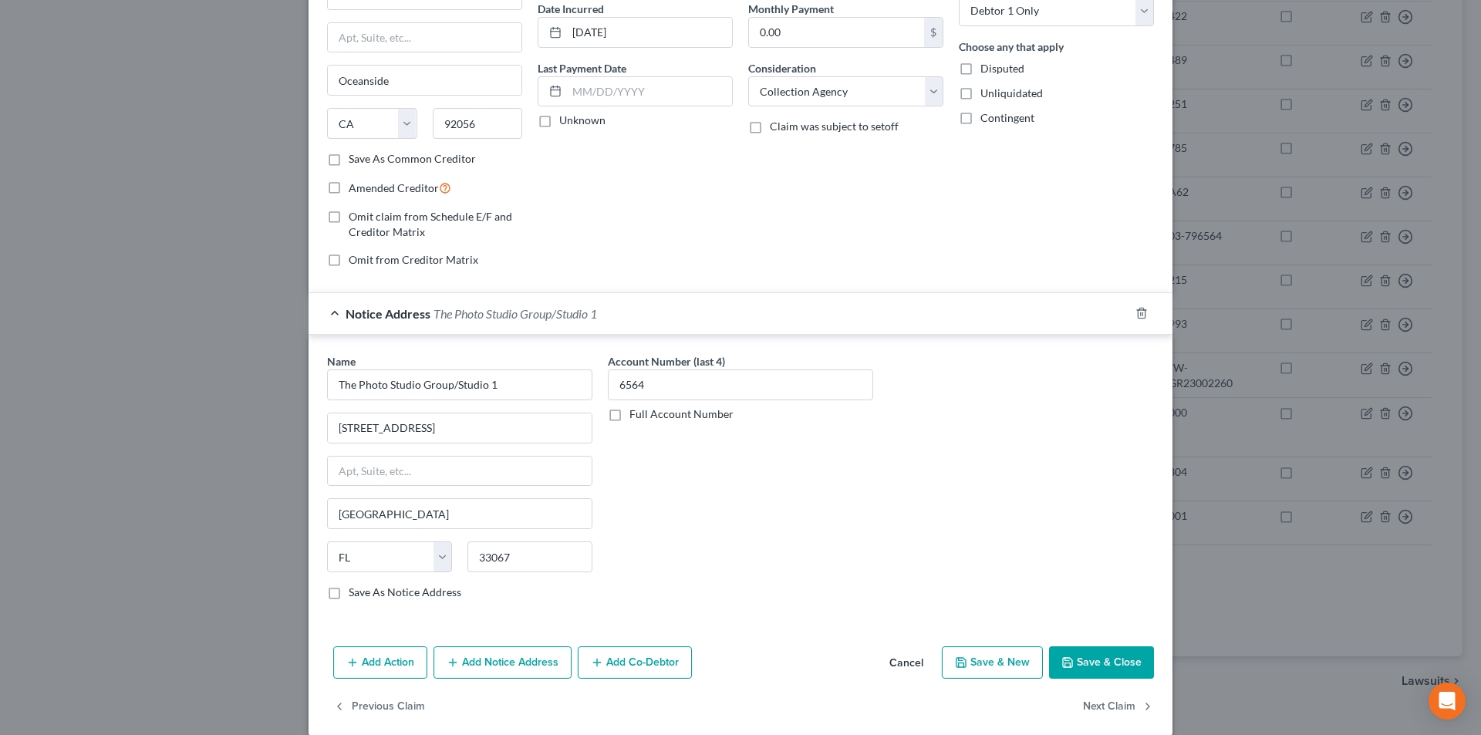
scroll to position [170, 0]
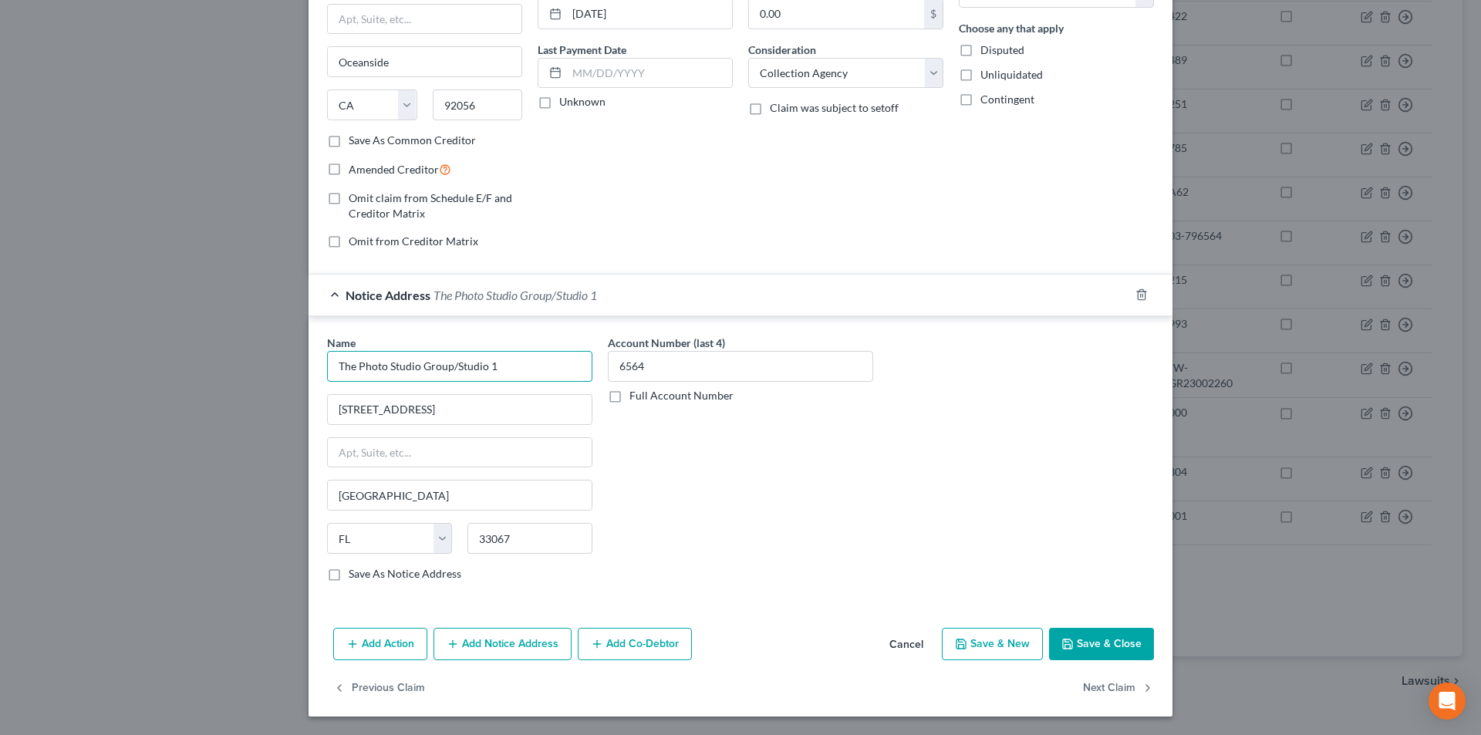
drag, startPoint x: 508, startPoint y: 373, endPoint x: 326, endPoint y: 366, distance: 182.2
click at [327, 366] on input "The Photo Studio Group/Studio 1" at bounding box center [459, 366] width 265 height 31
drag, startPoint x: 417, startPoint y: 411, endPoint x: 325, endPoint y: 409, distance: 92.6
click at [328, 408] on input "[STREET_ADDRESS]" at bounding box center [460, 409] width 264 height 29
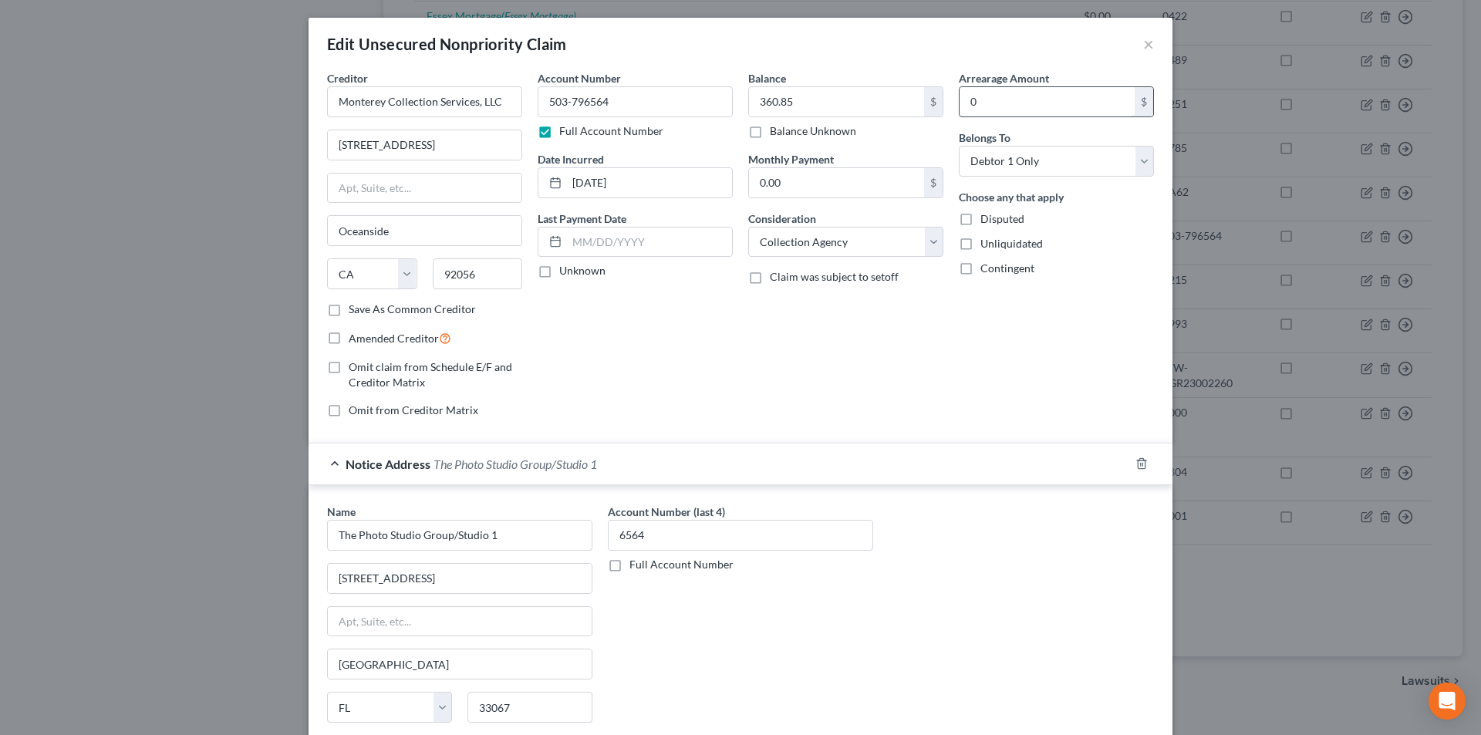
scroll to position [0, 0]
click at [1144, 48] on button "×" at bounding box center [1148, 44] width 11 height 19
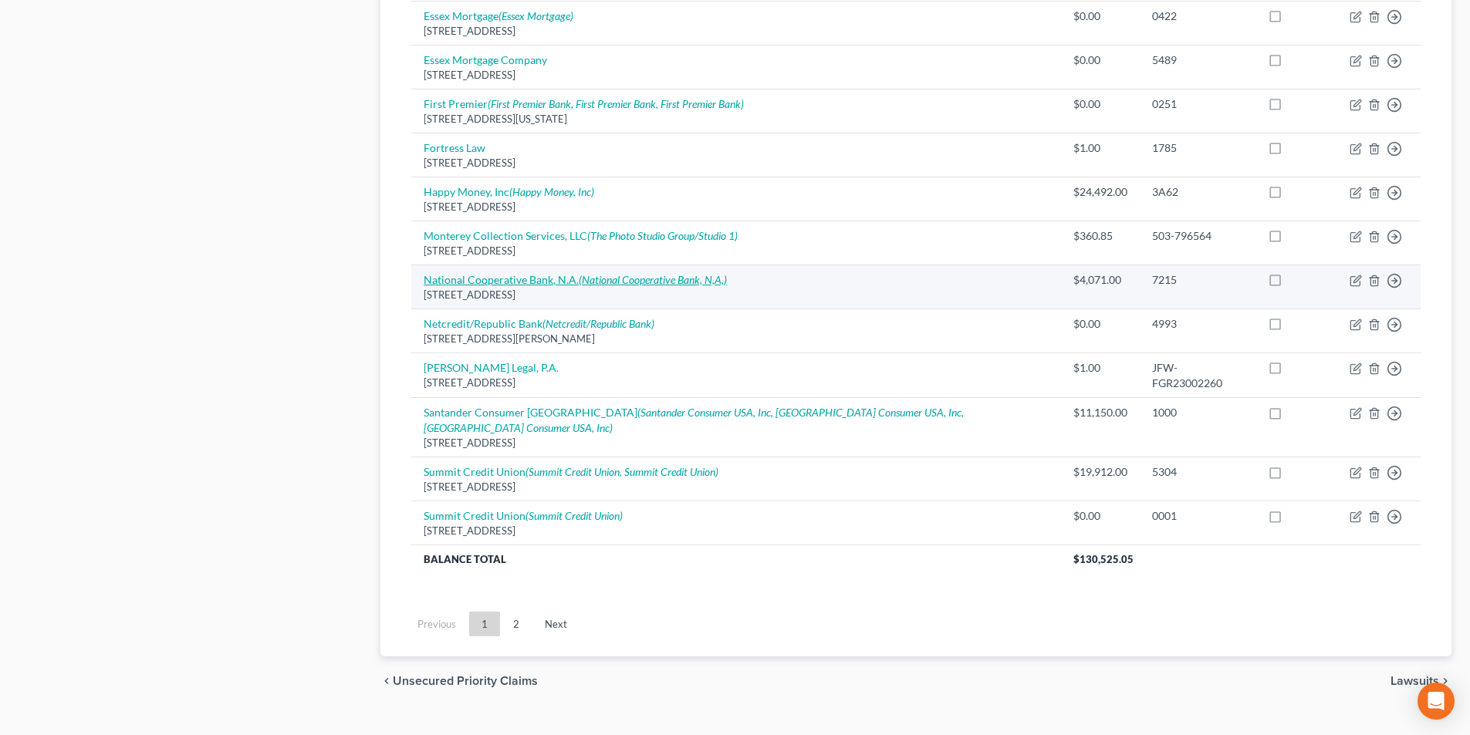
click at [506, 273] on link "National Cooperative Bank, N.A. (National Cooperative Bank, N,A,)" at bounding box center [575, 279] width 303 height 13
select select "39"
select select "0"
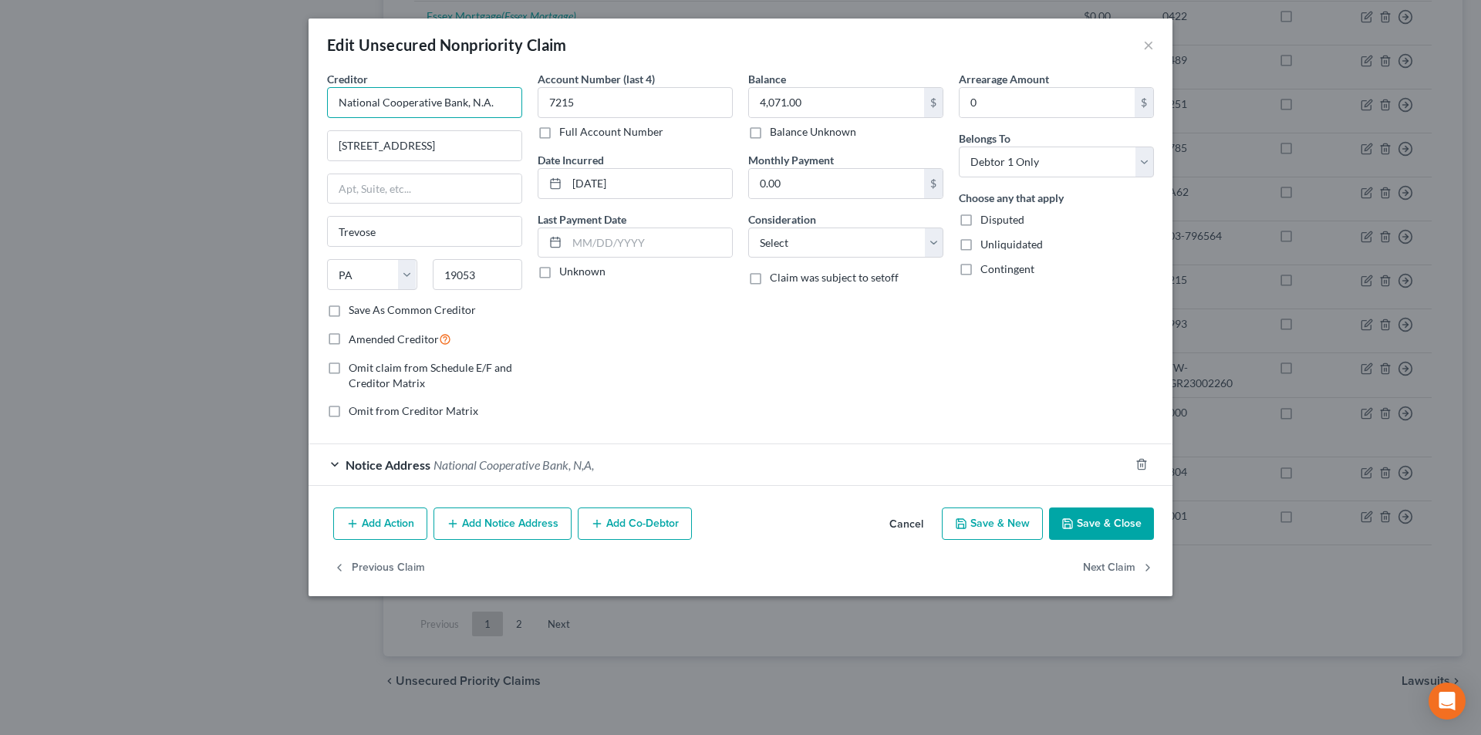
drag, startPoint x: 498, startPoint y: 100, endPoint x: 336, endPoint y: 100, distance: 162.8
click at [336, 100] on input "National Cooperative Bank, N.A." at bounding box center [424, 102] width 195 height 31
drag, startPoint x: 407, startPoint y: 137, endPoint x: 305, endPoint y: 138, distance: 101.8
click at [305, 138] on div "Edit Unsecured Nonpriority Claim × Creditor * National Cooperative Bank, N.A. 1…" at bounding box center [740, 367] width 1481 height 735
click at [342, 467] on div "Notice Address National Cooperative Bank, N,A," at bounding box center [719, 464] width 821 height 41
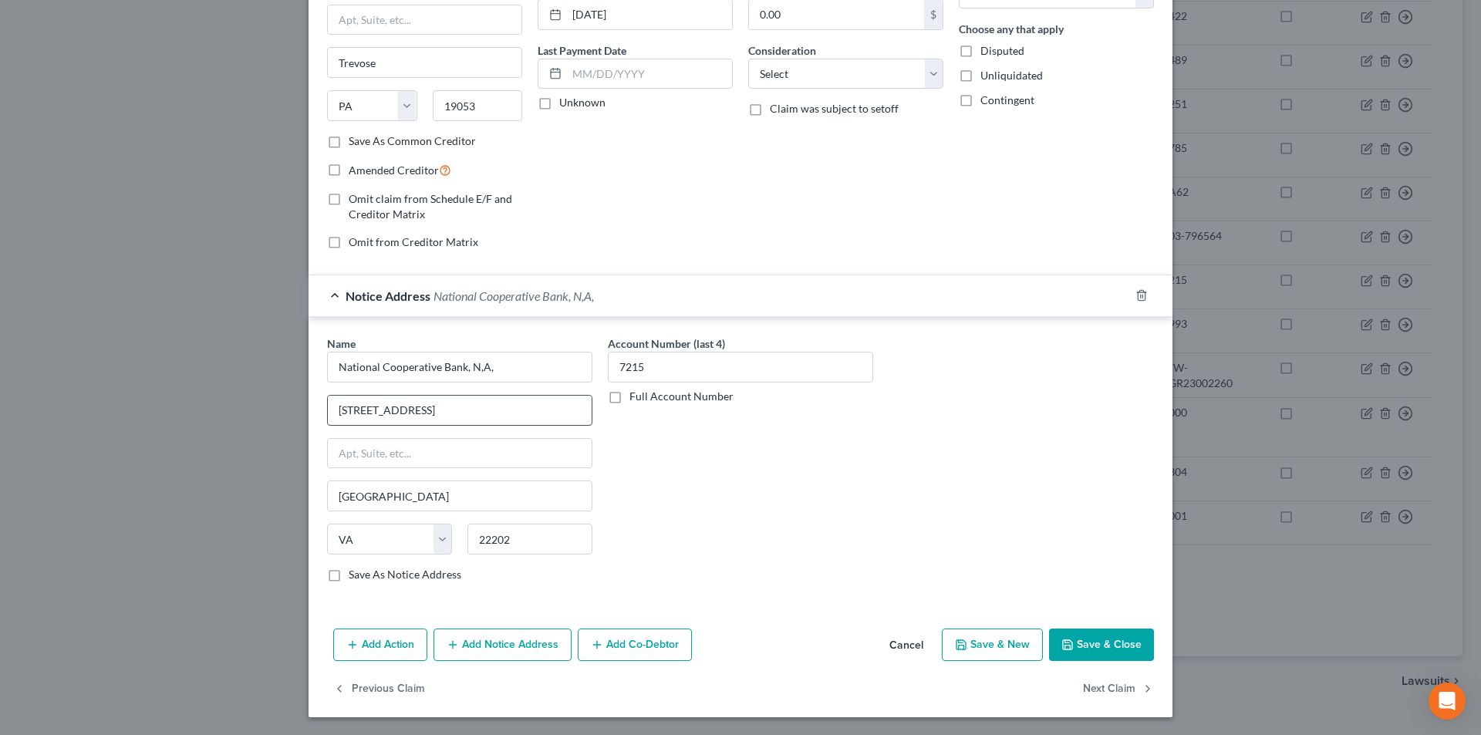
scroll to position [170, 0]
drag, startPoint x: 505, startPoint y: 367, endPoint x: 308, endPoint y: 365, distance: 196.7
click at [290, 365] on div "Edit Unsecured Nonpriority Claim × Creditor * National Cooperative Bank, N.A. 1…" at bounding box center [740, 367] width 1481 height 735
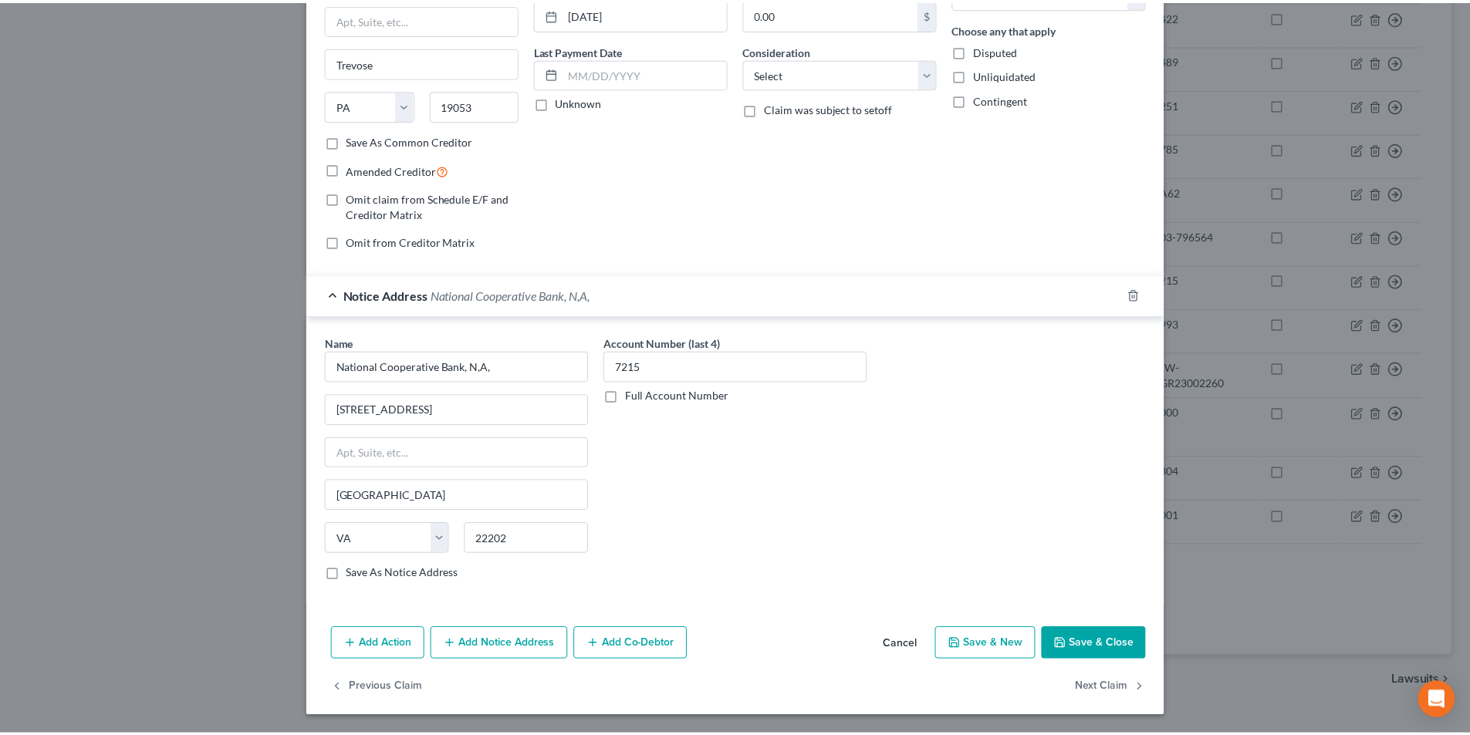
scroll to position [0, 0]
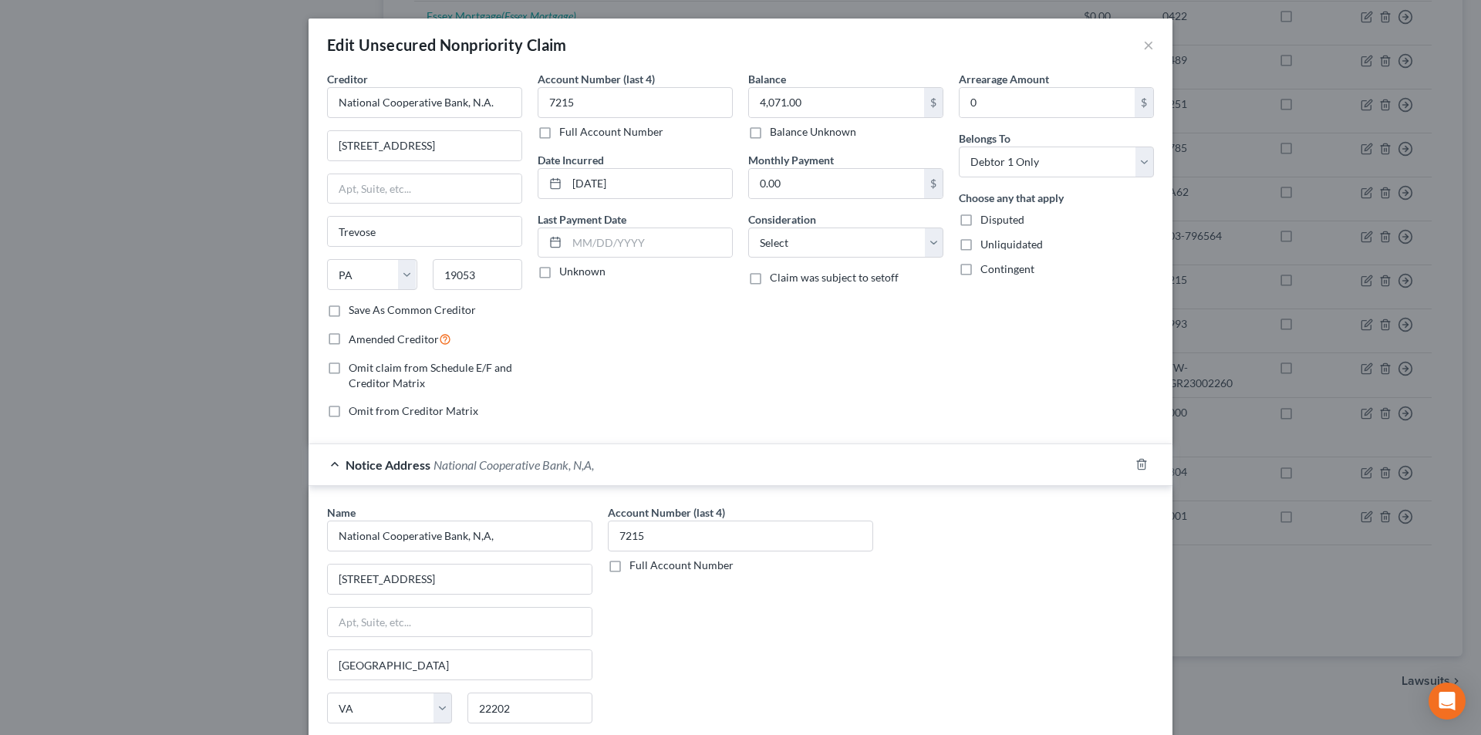
click at [1134, 44] on div "Edit Unsecured Nonpriority Claim ×" at bounding box center [741, 45] width 864 height 52
click at [1143, 46] on button "×" at bounding box center [1148, 44] width 11 height 19
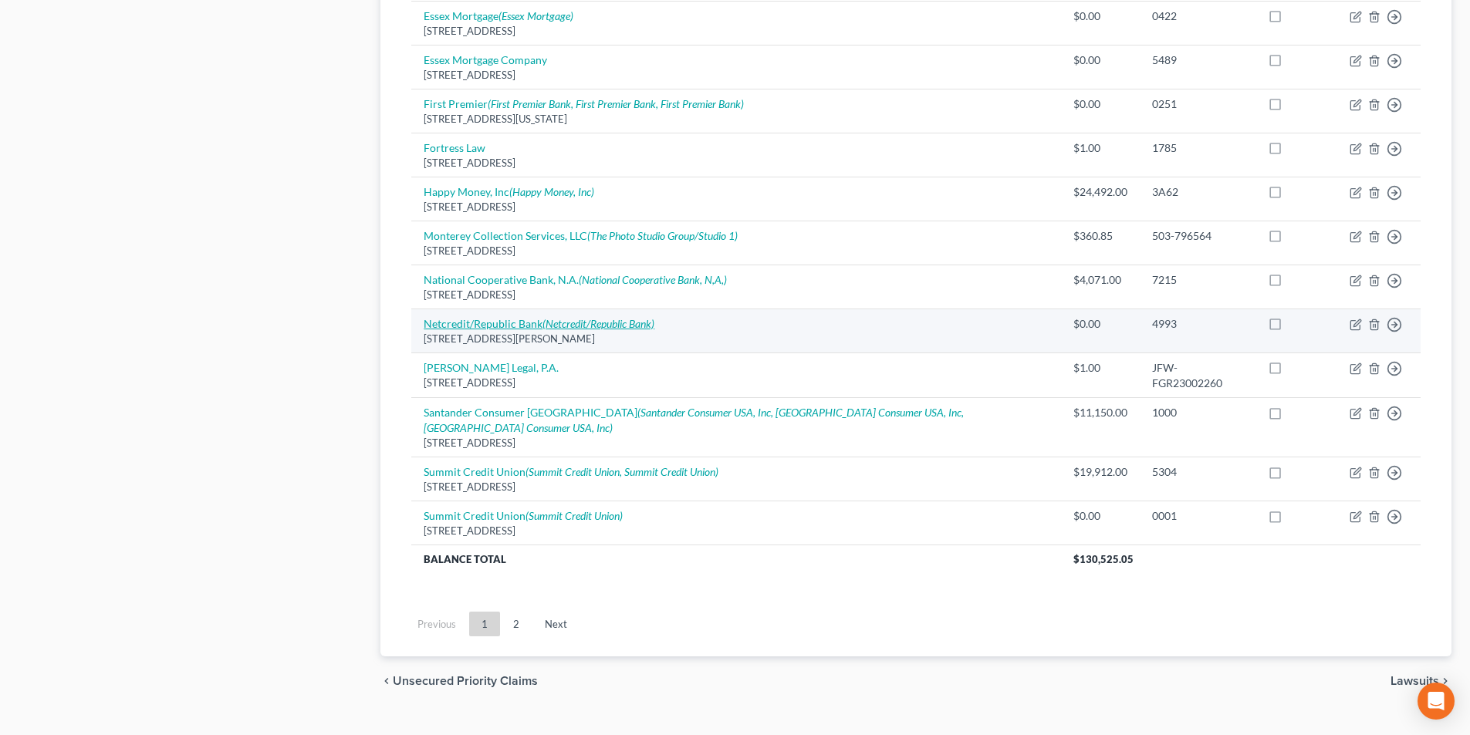
click at [511, 317] on link "Netcredit/Republic Bank (Netcredit/Republic Bank)" at bounding box center [539, 323] width 231 height 13
select select "14"
select select "2"
select select "0"
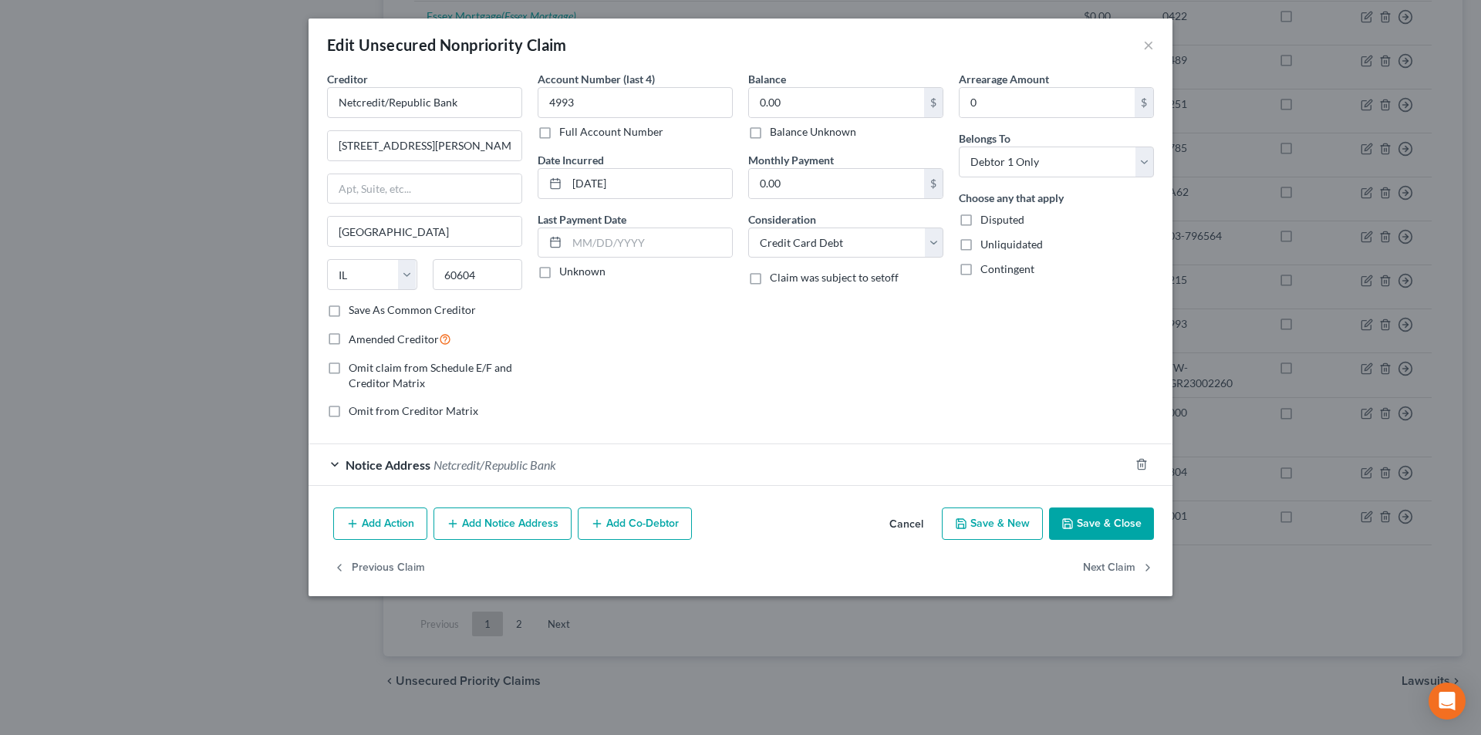
click at [1156, 42] on div "Edit Unsecured Nonpriority Claim ×" at bounding box center [741, 45] width 864 height 52
click at [1146, 44] on button "×" at bounding box center [1148, 44] width 11 height 19
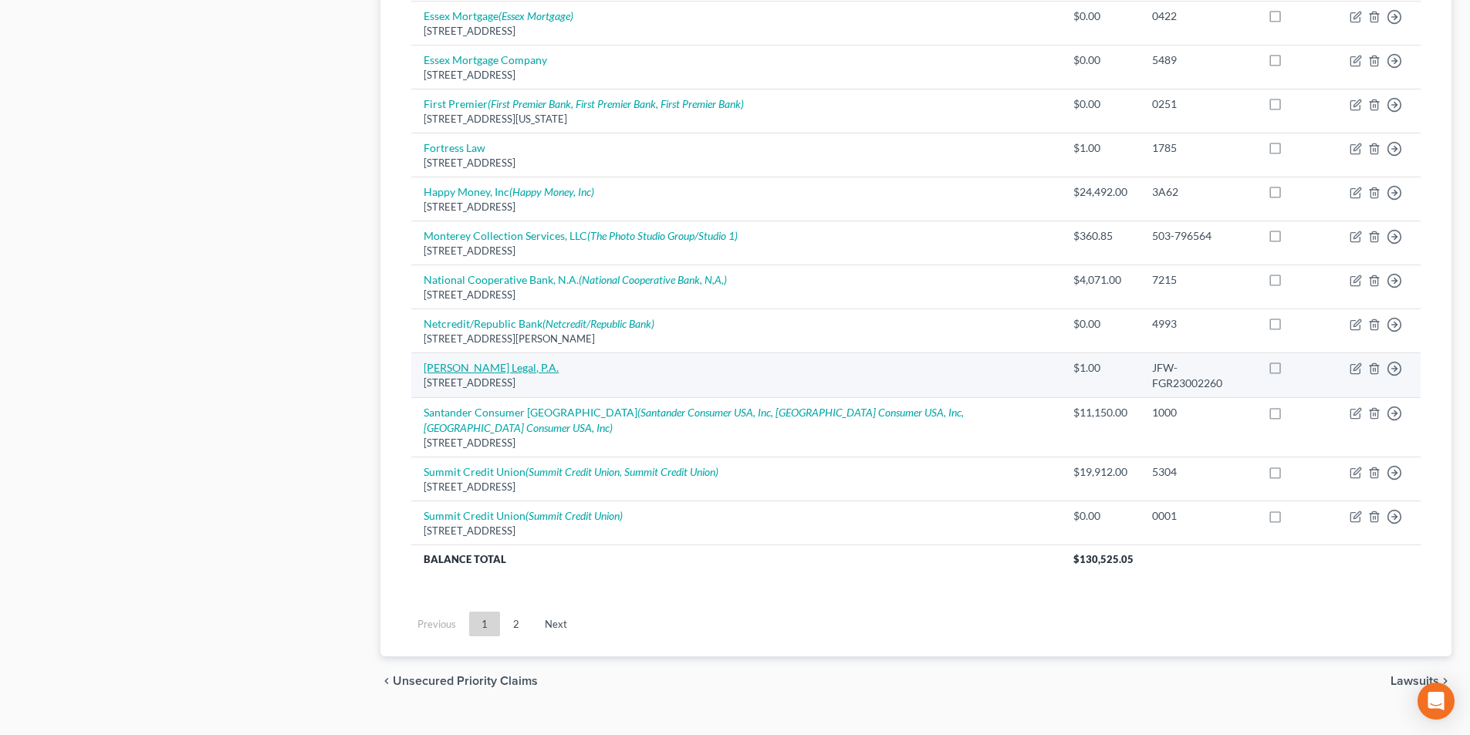
click at [478, 361] on link "[PERSON_NAME] Legal, P.A." at bounding box center [491, 367] width 135 height 13
select select "9"
select select "0"
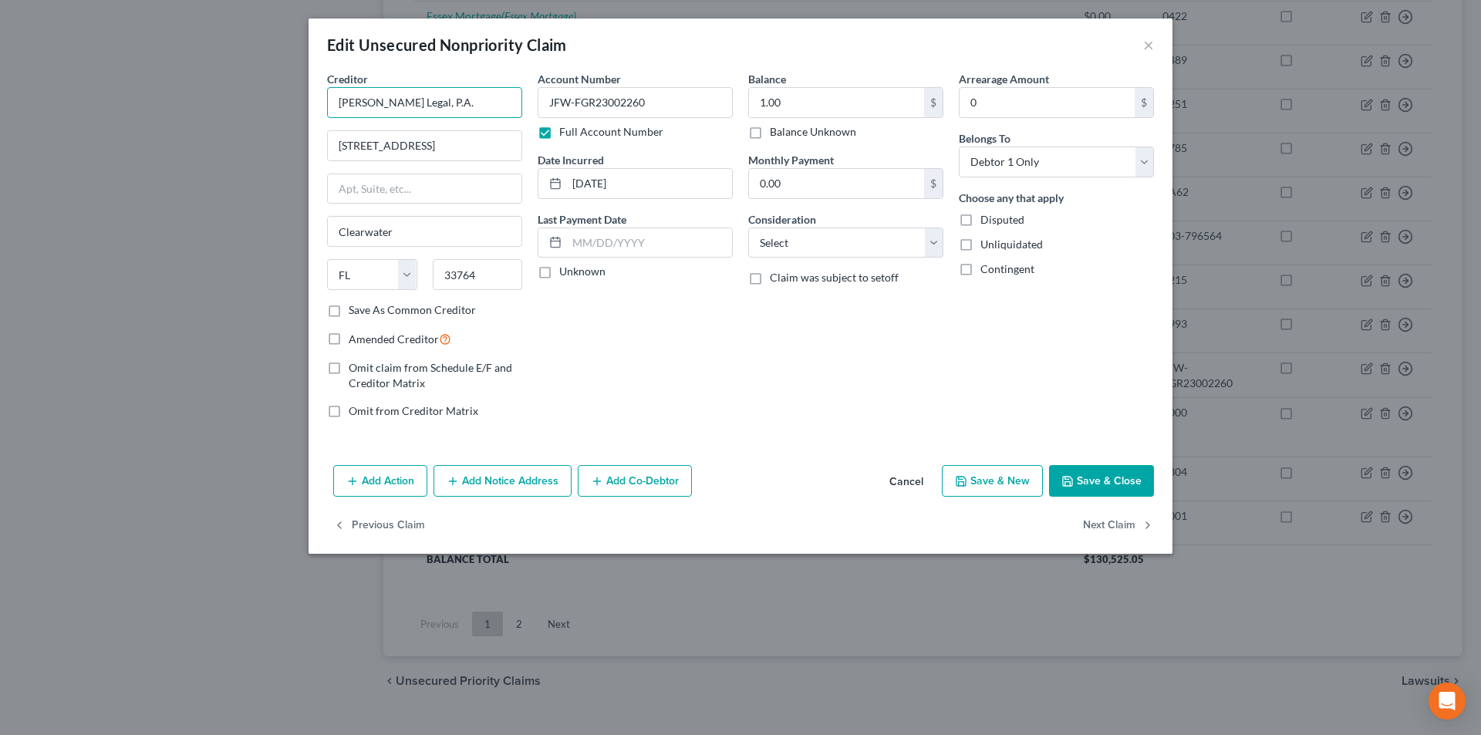
drag, startPoint x: 428, startPoint y: 97, endPoint x: 319, endPoint y: 99, distance: 108.8
click at [317, 98] on div "Creditor * Quinn Legal, P.A. 19321 U.S. Hwy 19., Suite 512 Clearwater State AL …" at bounding box center [741, 265] width 864 height 388
drag, startPoint x: 628, startPoint y: 103, endPoint x: 545, endPoint y: 104, distance: 83.3
click at [545, 104] on input "JFW-FGR23002260" at bounding box center [635, 102] width 195 height 31
click at [1149, 46] on button "×" at bounding box center [1148, 44] width 11 height 19
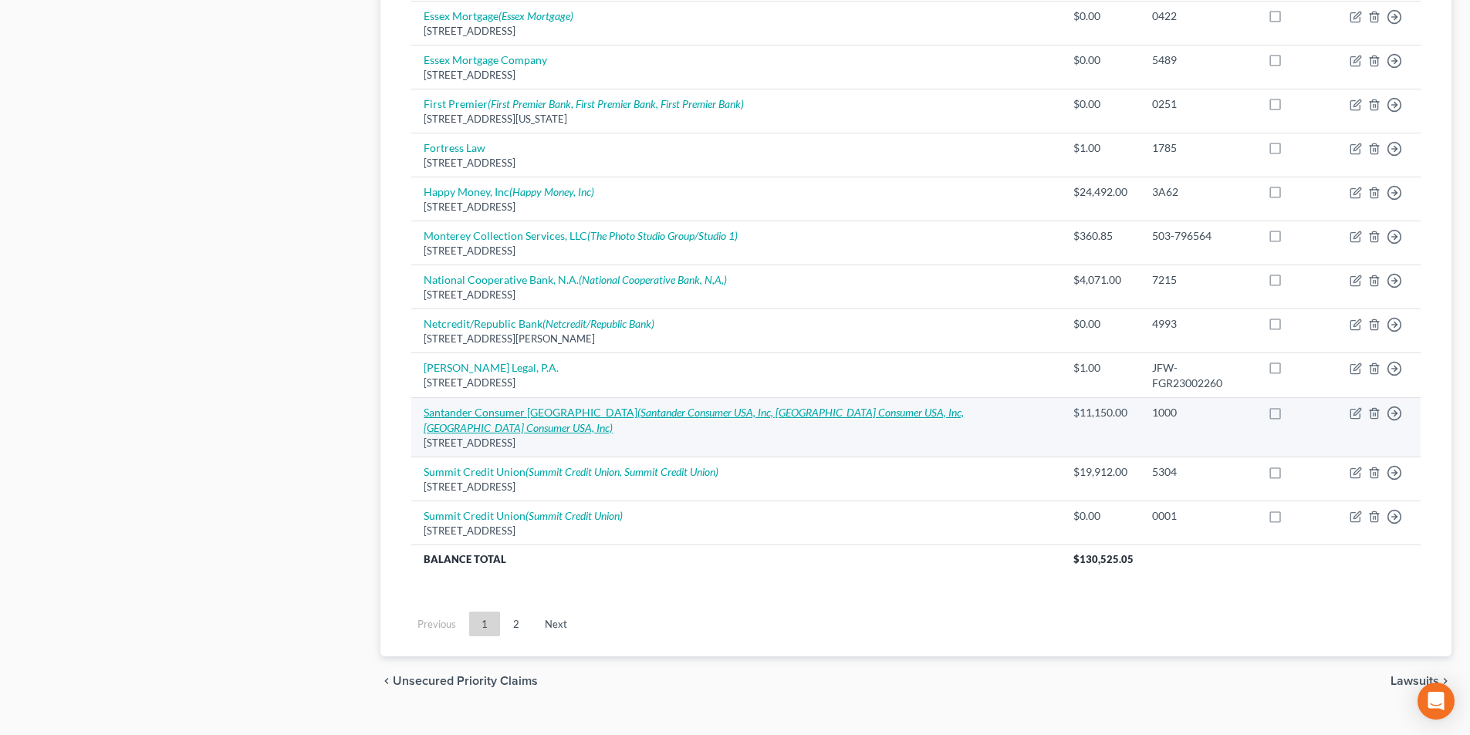
click at [593, 406] on icon "(Santander Consumer USA, Inc, Santander Consumer USA, Inc, Santander Consumer U…" at bounding box center [694, 420] width 540 height 29
select select "45"
select select "0"
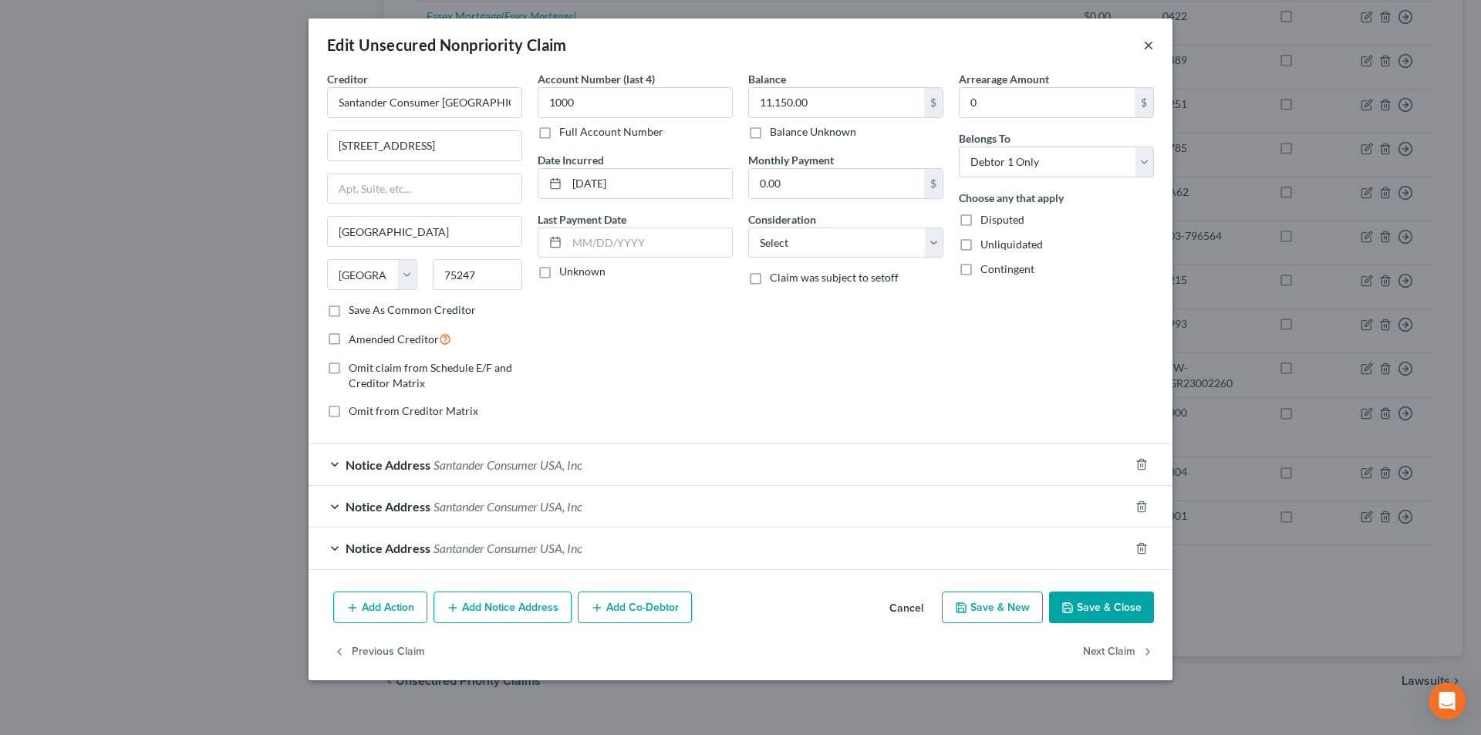
click at [1153, 49] on button "×" at bounding box center [1148, 44] width 11 height 19
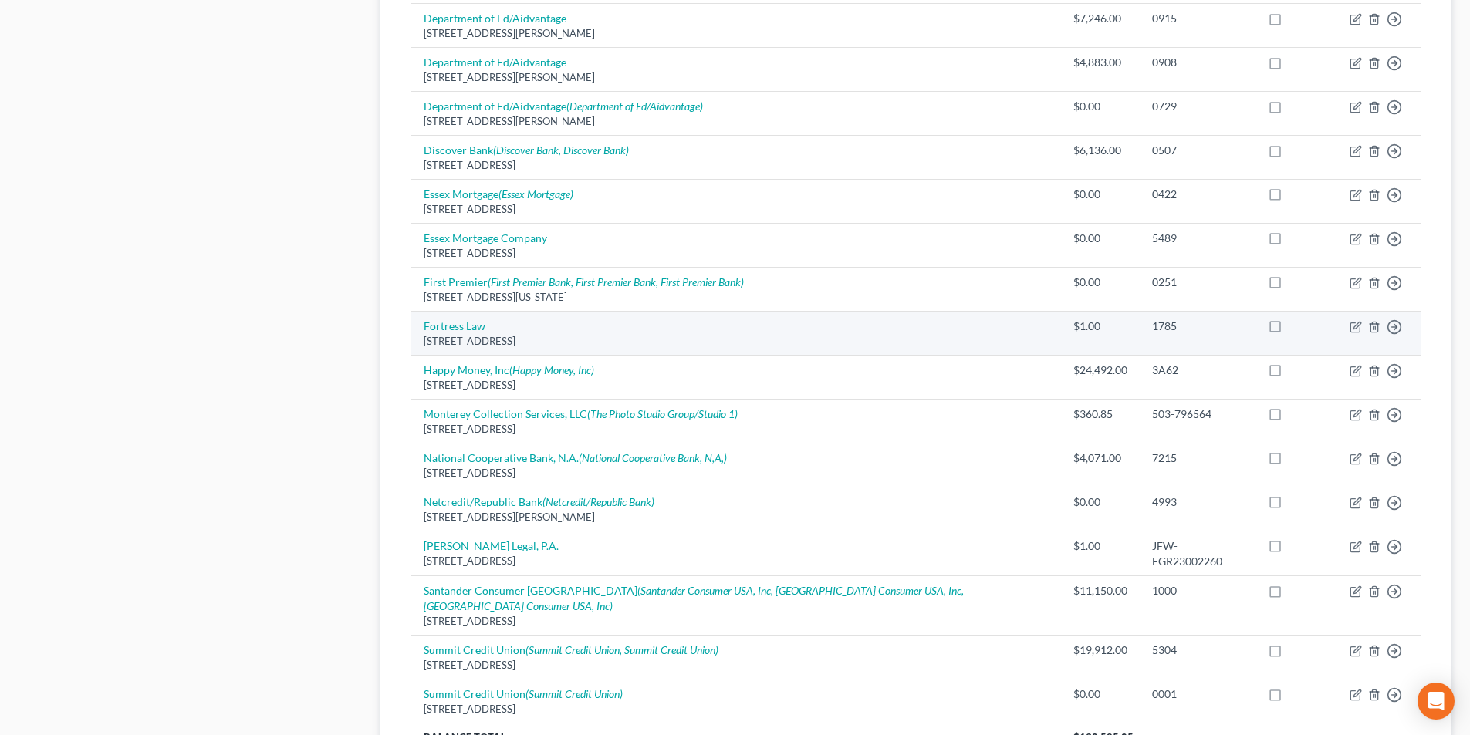
scroll to position [1051, 0]
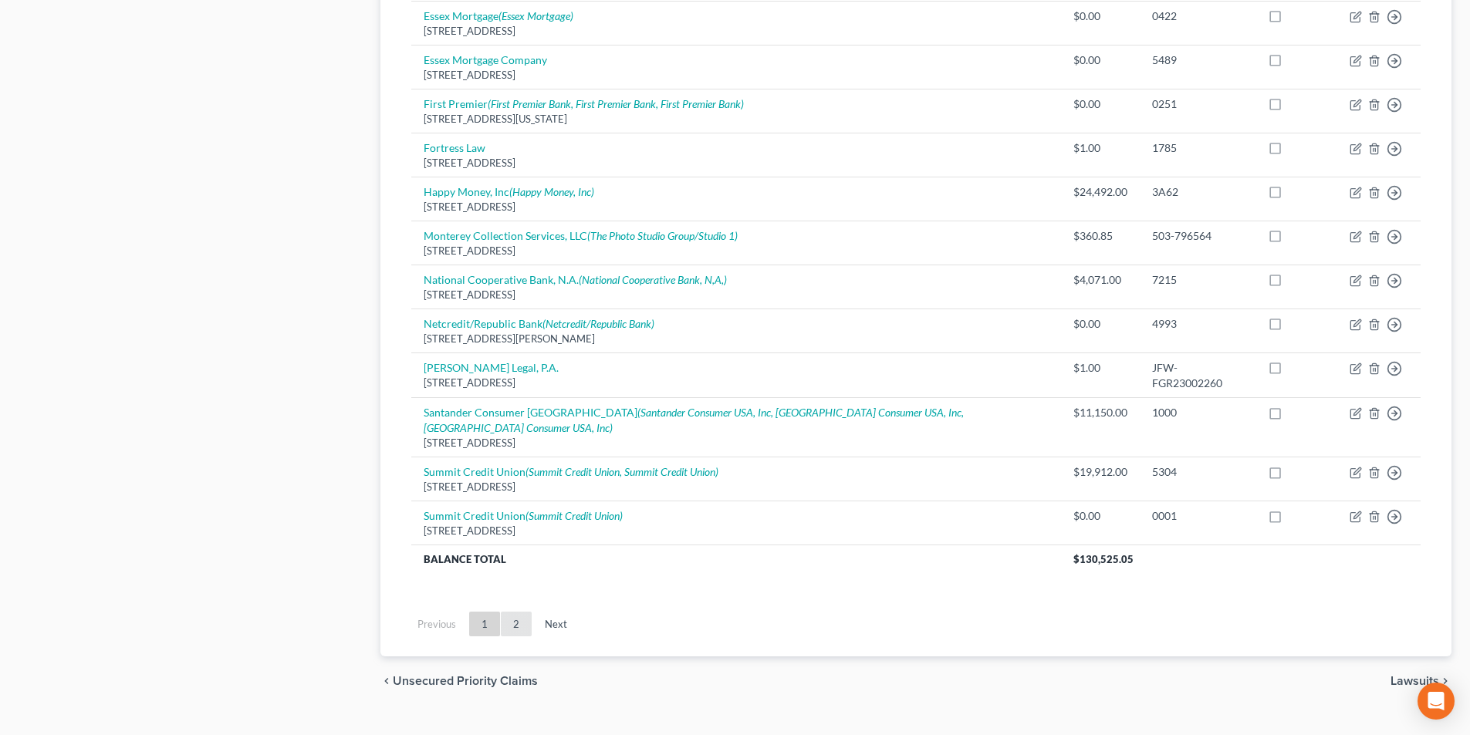
click at [519, 612] on link "2" at bounding box center [516, 624] width 31 height 25
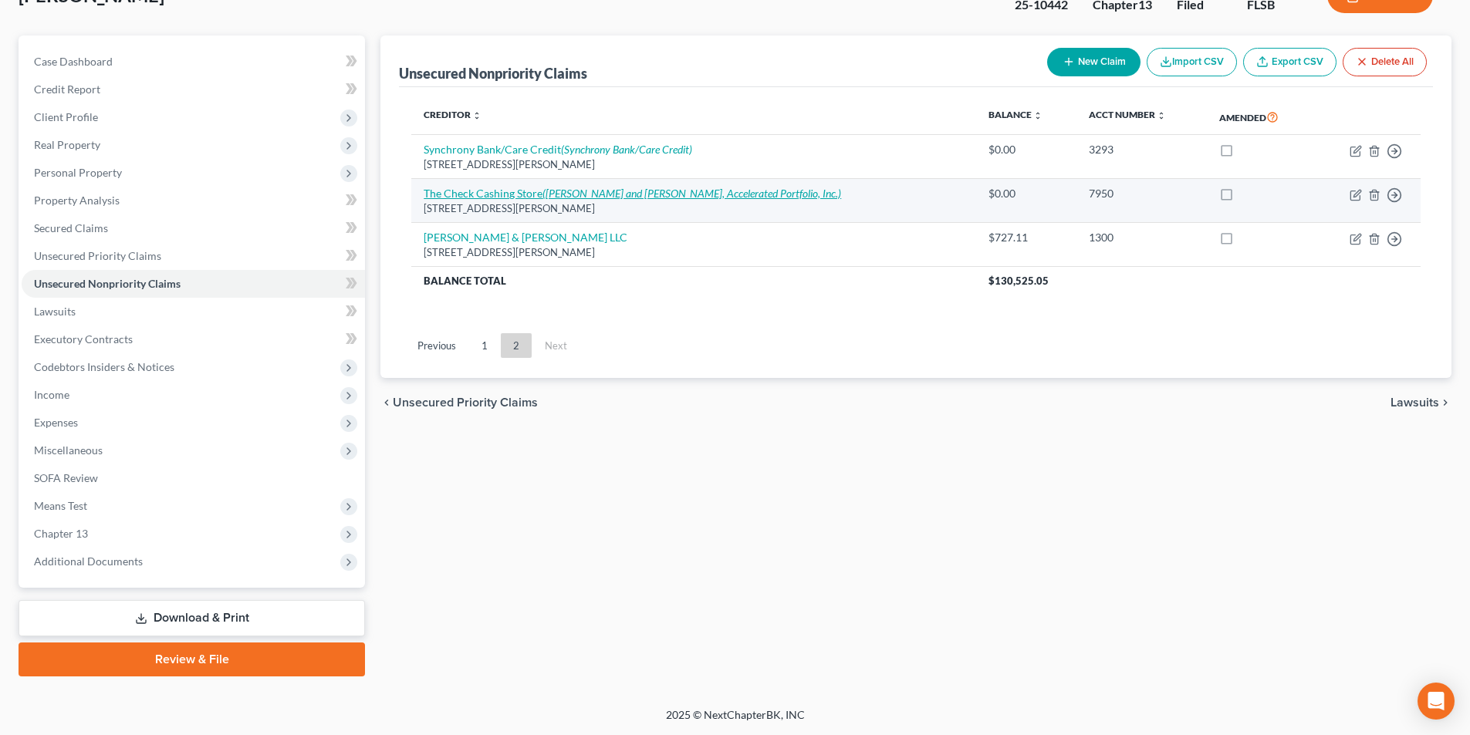
click at [579, 199] on icon "(Vance and Huffman, Accelerated Portfolio, Inc.)" at bounding box center [691, 193] width 299 height 13
select select "9"
select select "0"
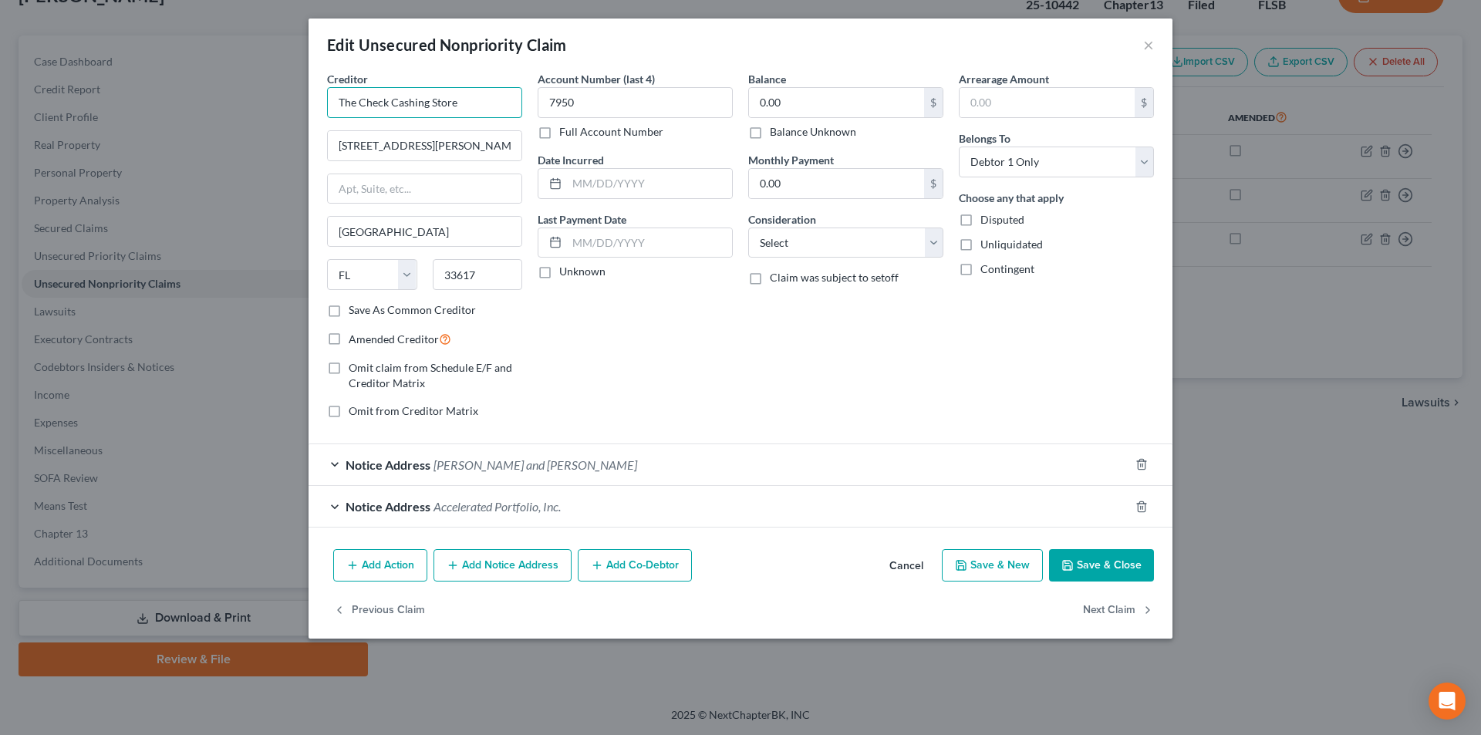
drag, startPoint x: 463, startPoint y: 109, endPoint x: 336, endPoint y: 108, distance: 126.5
click at [336, 108] on input "The Check Cashing Store" at bounding box center [424, 102] width 195 height 31
click at [404, 462] on span "Notice Address" at bounding box center [388, 464] width 85 height 15
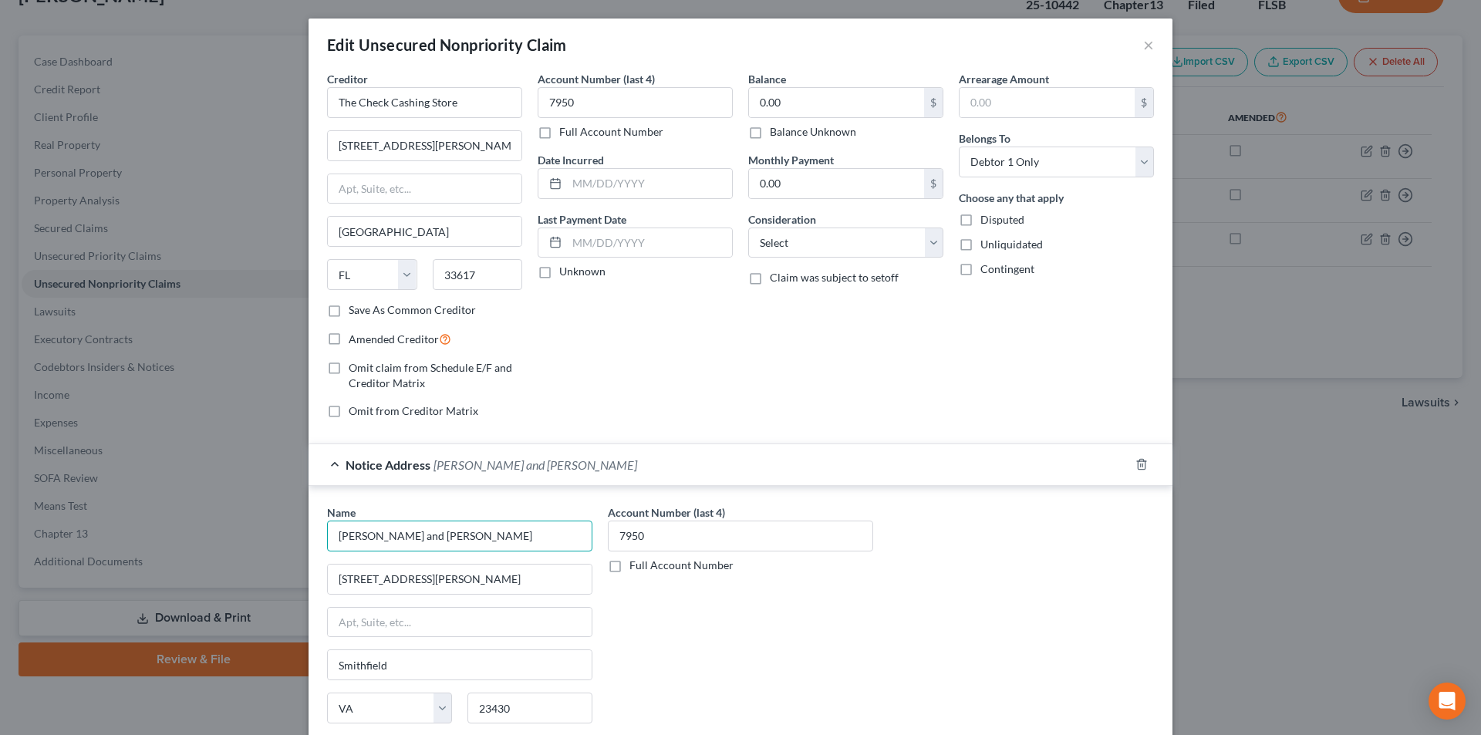
drag, startPoint x: 432, startPoint y: 544, endPoint x: 280, endPoint y: 539, distance: 152.1
click at [280, 539] on div "Edit Unsecured Nonpriority Claim × Creditor * The Check Cashing Store 5105 E. F…" at bounding box center [740, 367] width 1481 height 735
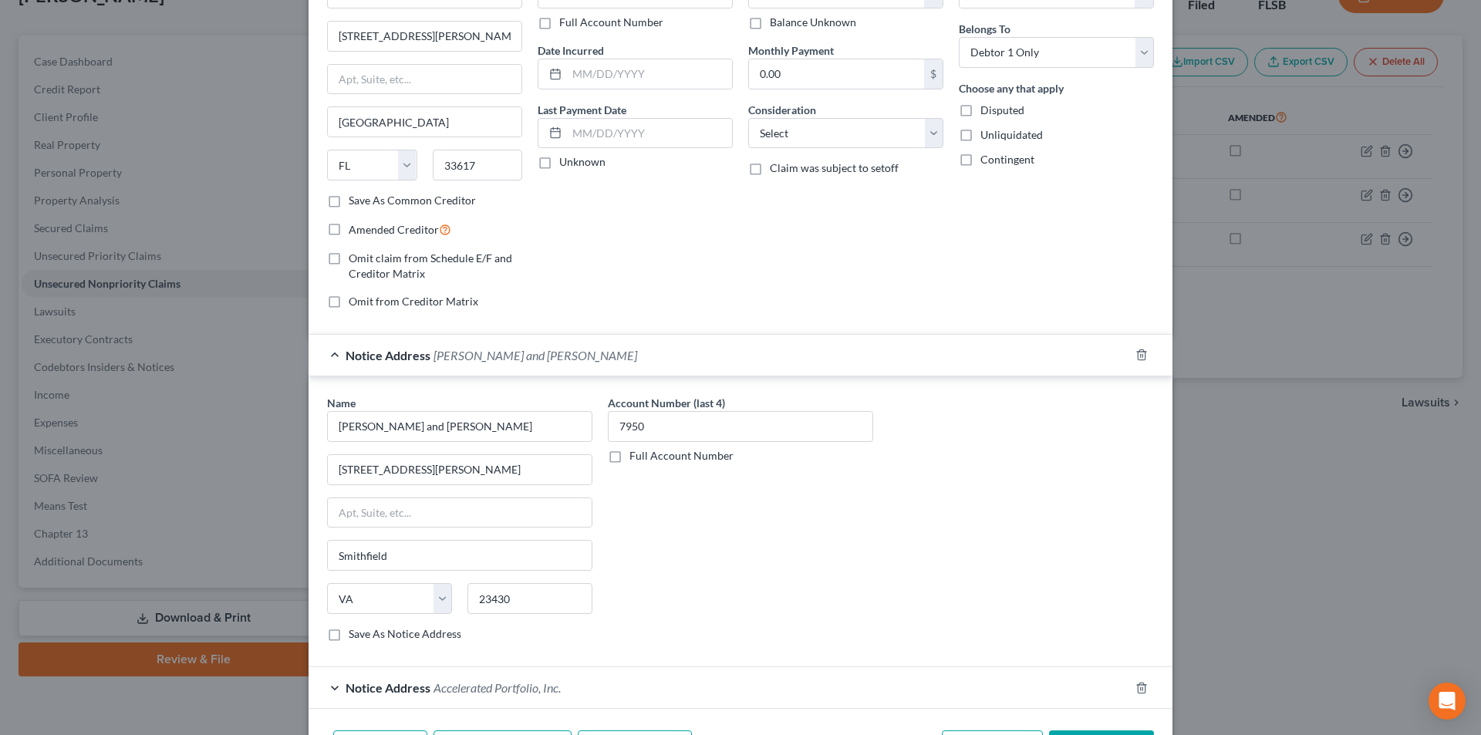
scroll to position [213, 0]
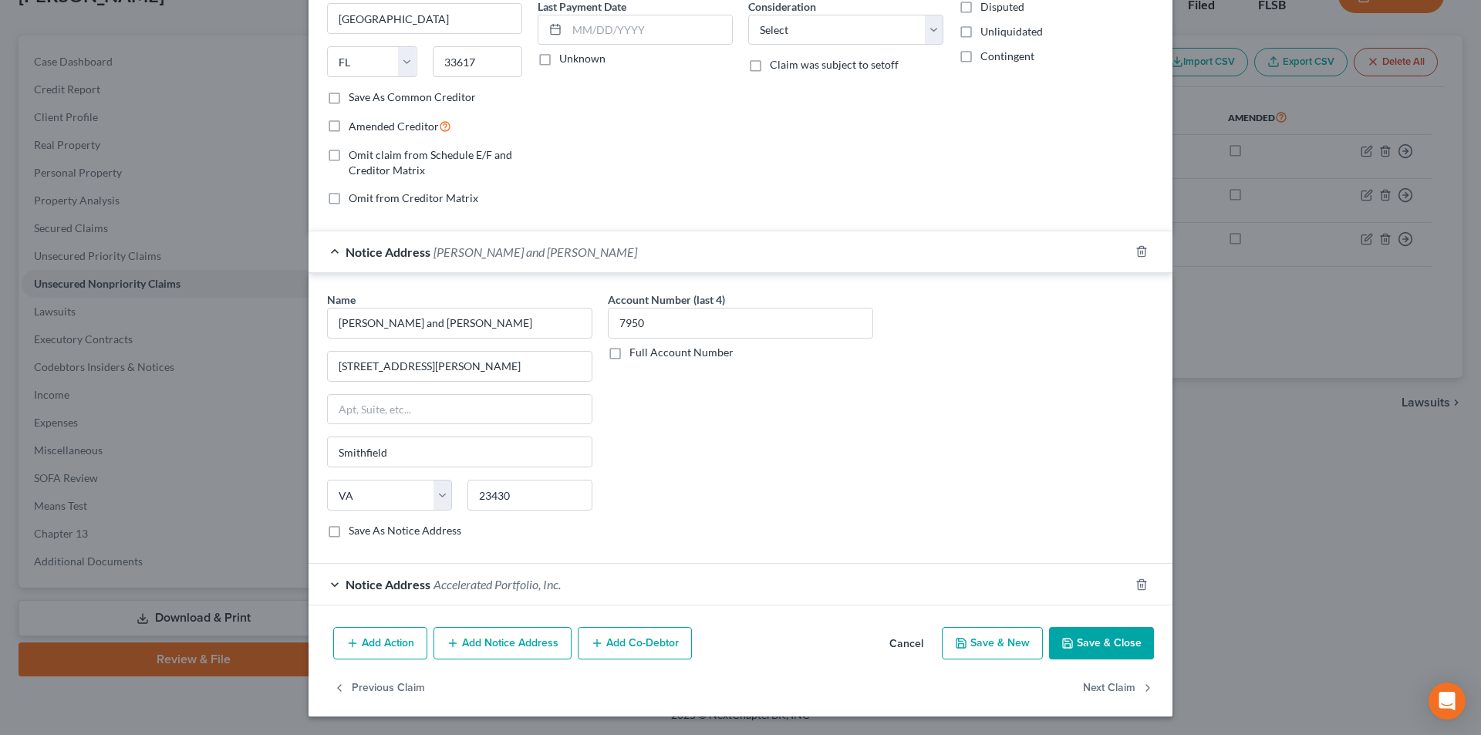
click at [354, 599] on div "Notice Address Accelerated Portfolio, Inc." at bounding box center [719, 584] width 821 height 41
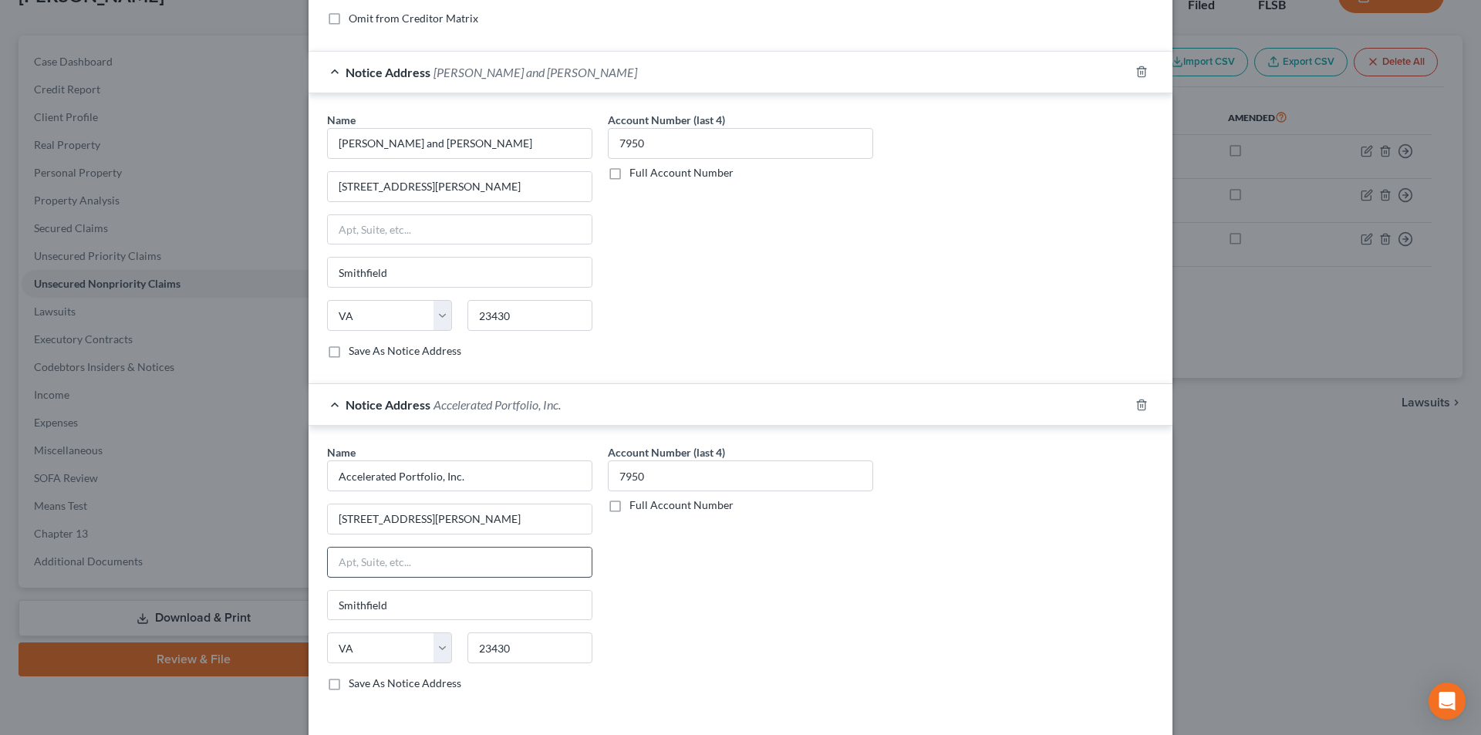
scroll to position [502, 0]
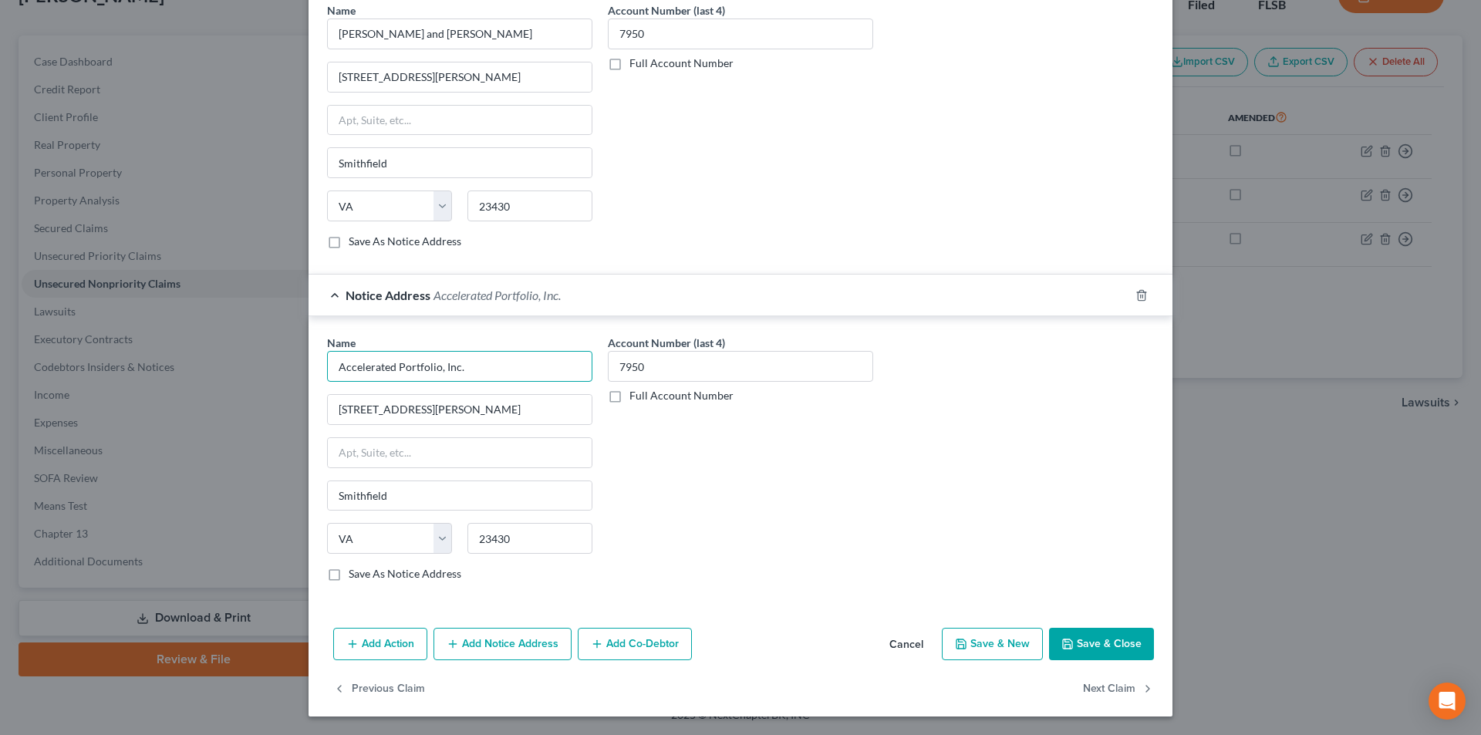
drag, startPoint x: 481, startPoint y: 370, endPoint x: 326, endPoint y: 369, distance: 155.8
click at [327, 369] on input "Accelerated Portfolio, Inc." at bounding box center [459, 366] width 265 height 31
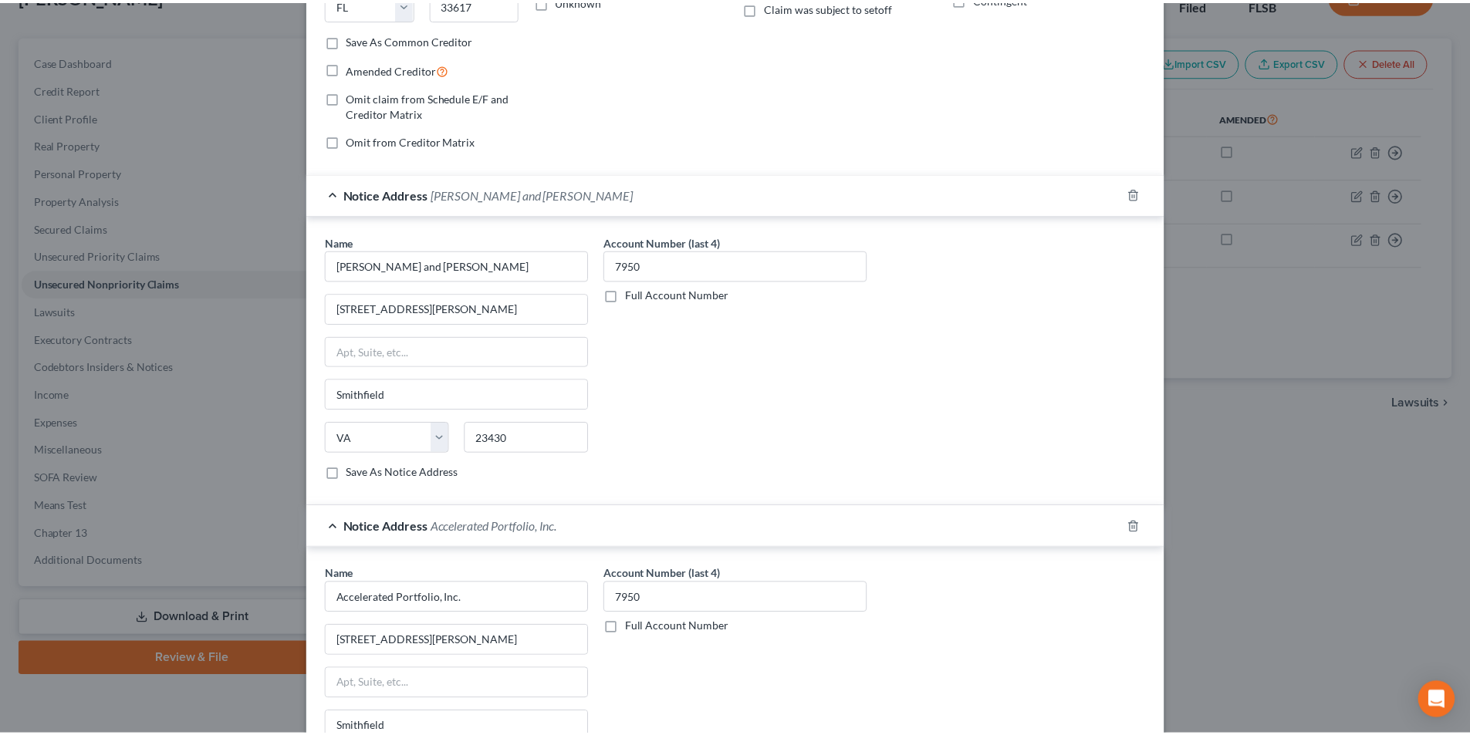
scroll to position [0, 0]
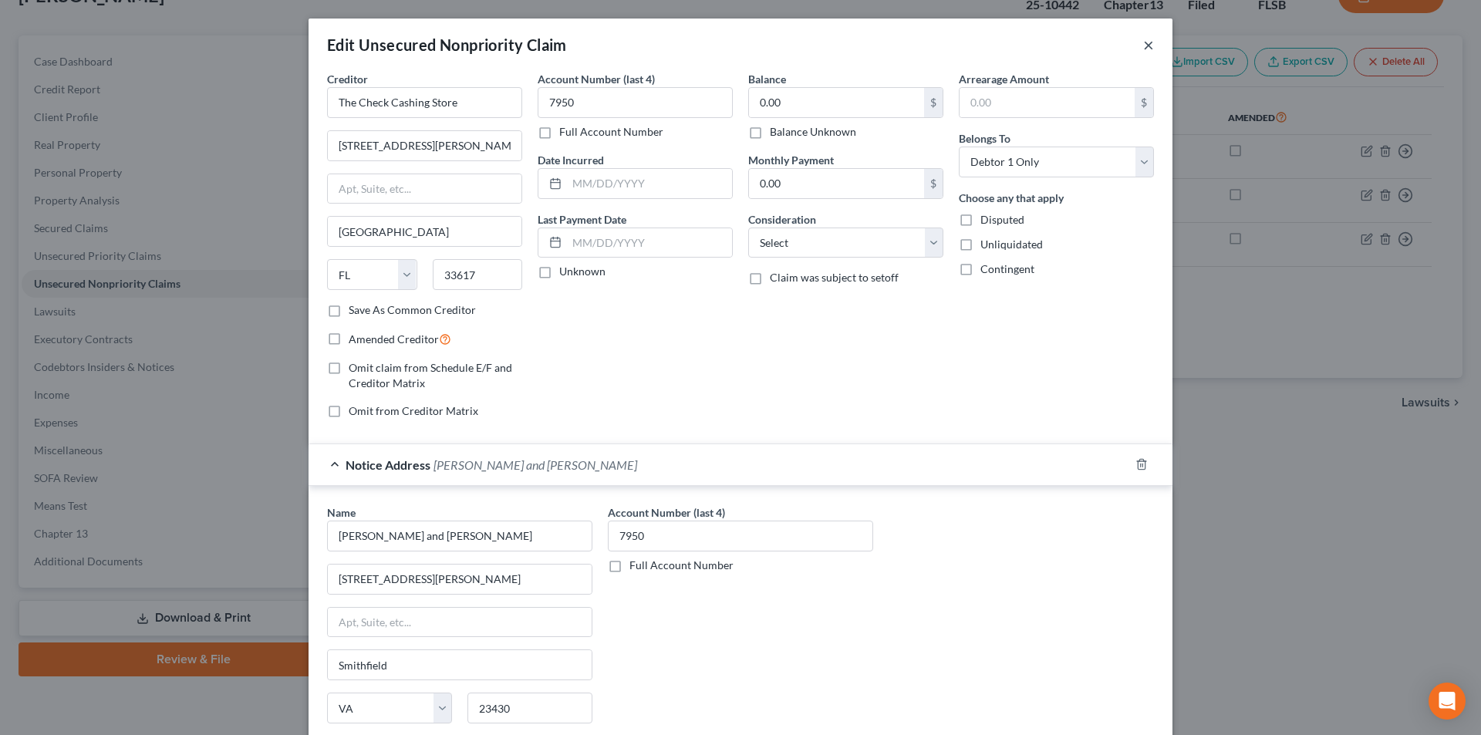
click at [1143, 46] on button "×" at bounding box center [1148, 44] width 11 height 19
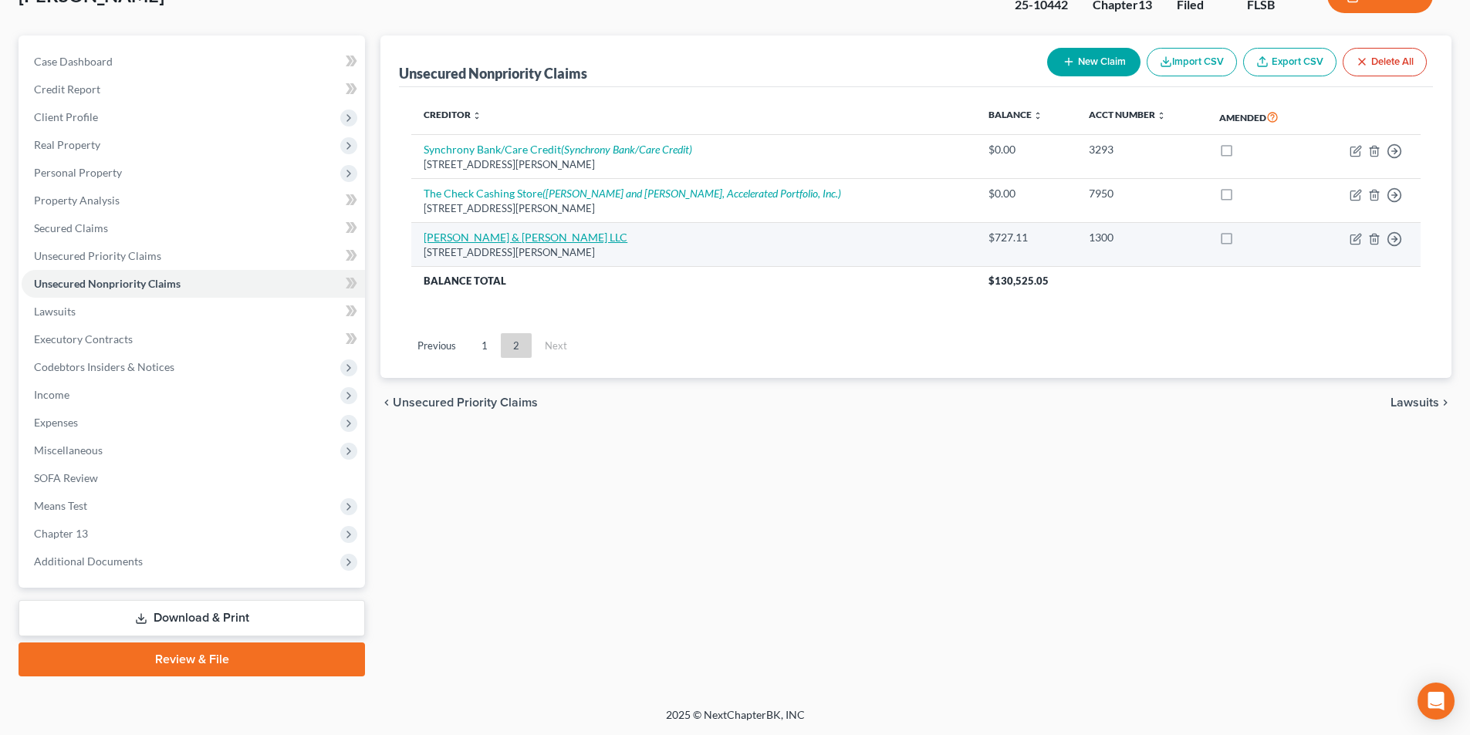
click at [468, 238] on link "[PERSON_NAME] & [PERSON_NAME] LLC" at bounding box center [526, 237] width 204 height 13
select select "48"
select select "1"
select select "0"
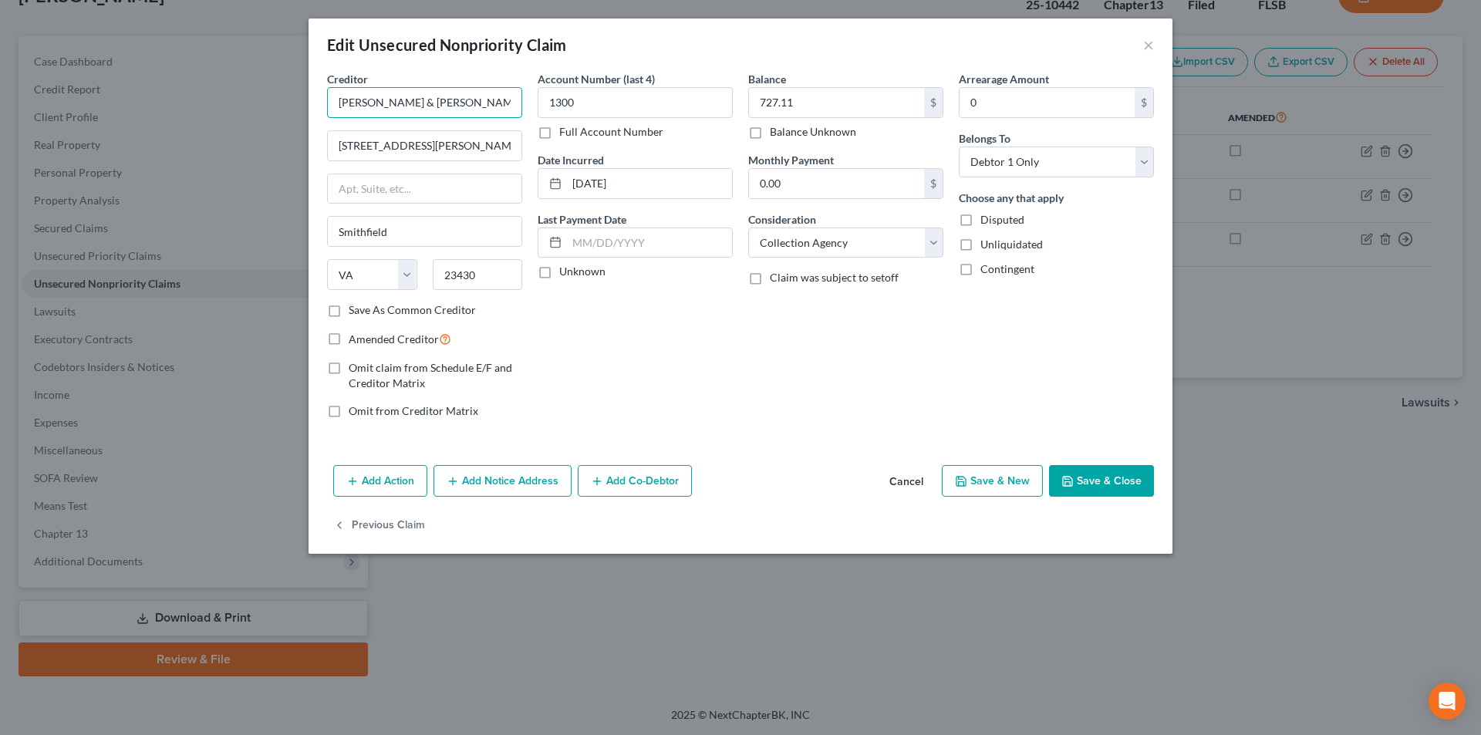
drag, startPoint x: 444, startPoint y: 100, endPoint x: 312, endPoint y: 100, distance: 131.9
click at [312, 100] on div "Creditor * Vance & Huffman LLC 55 Monette Pkwy Ste 100 Smithfield State AL AK A…" at bounding box center [741, 265] width 864 height 388
drag, startPoint x: 357, startPoint y: 150, endPoint x: 321, endPoint y: 147, distance: 36.3
click at [321, 147] on div "Creditor * Vance & Huffman LLC 55 Monette Pkwy Ste 100 Smithfield State AL AK A…" at bounding box center [424, 251] width 211 height 360
click at [1148, 49] on button "×" at bounding box center [1148, 44] width 11 height 19
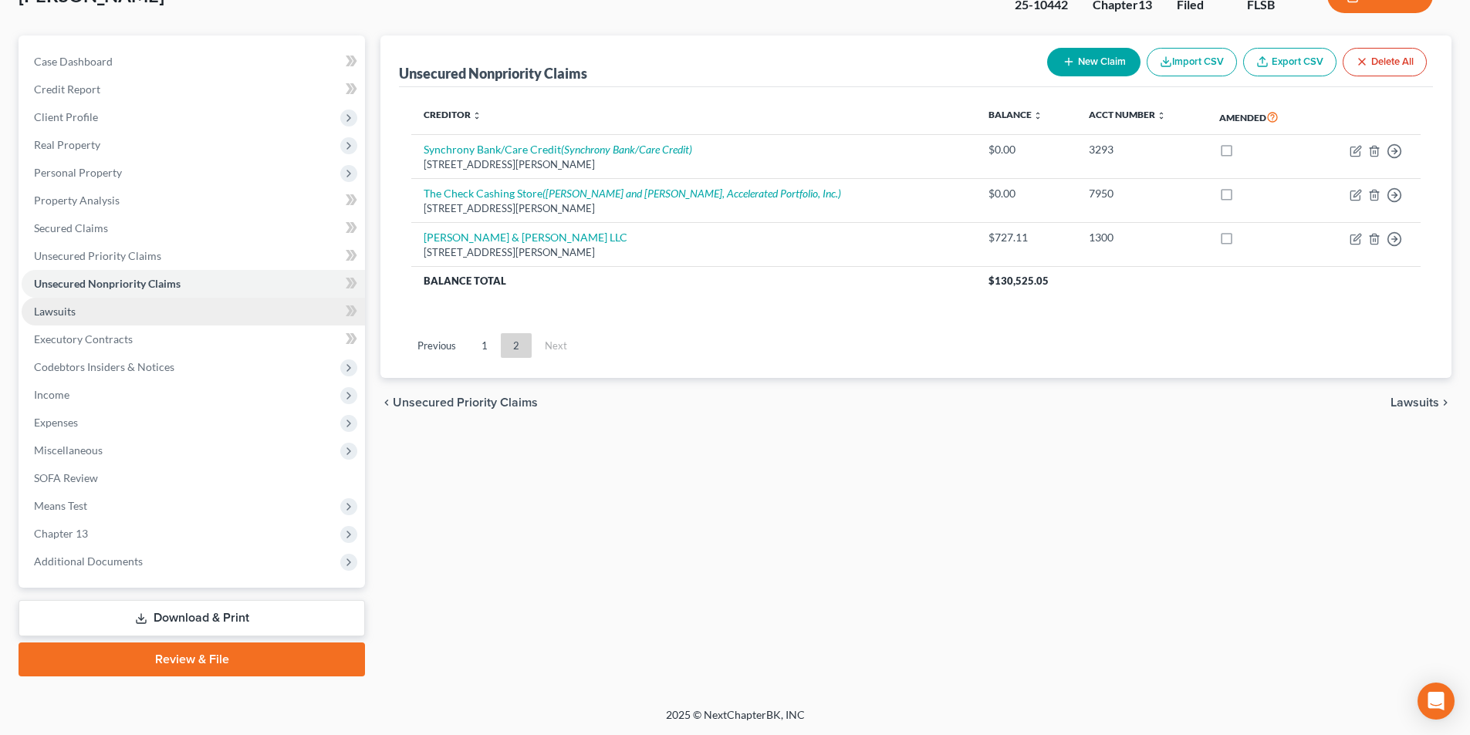
click at [104, 320] on link "Lawsuits" at bounding box center [193, 312] width 343 height 28
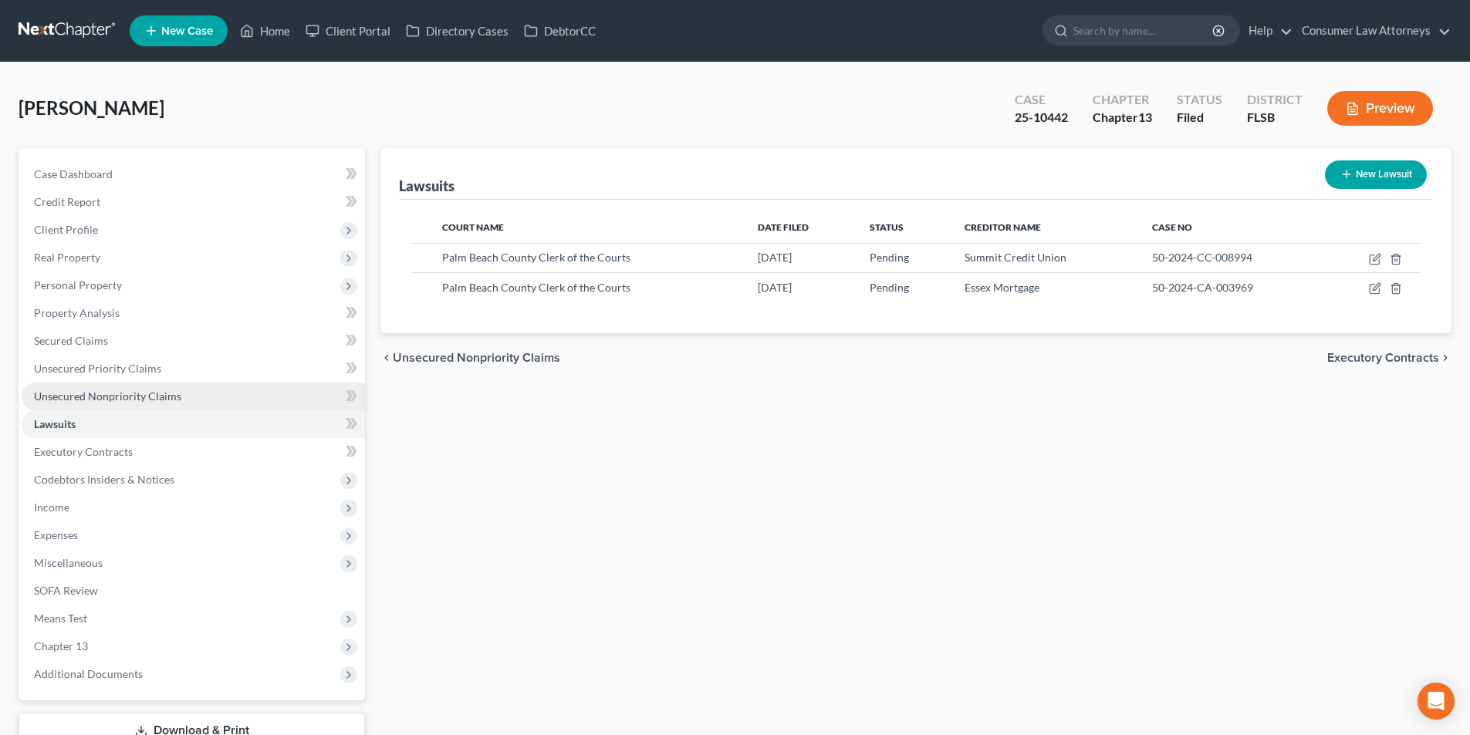
click at [151, 397] on span "Unsecured Nonpriority Claims" at bounding box center [107, 396] width 147 height 13
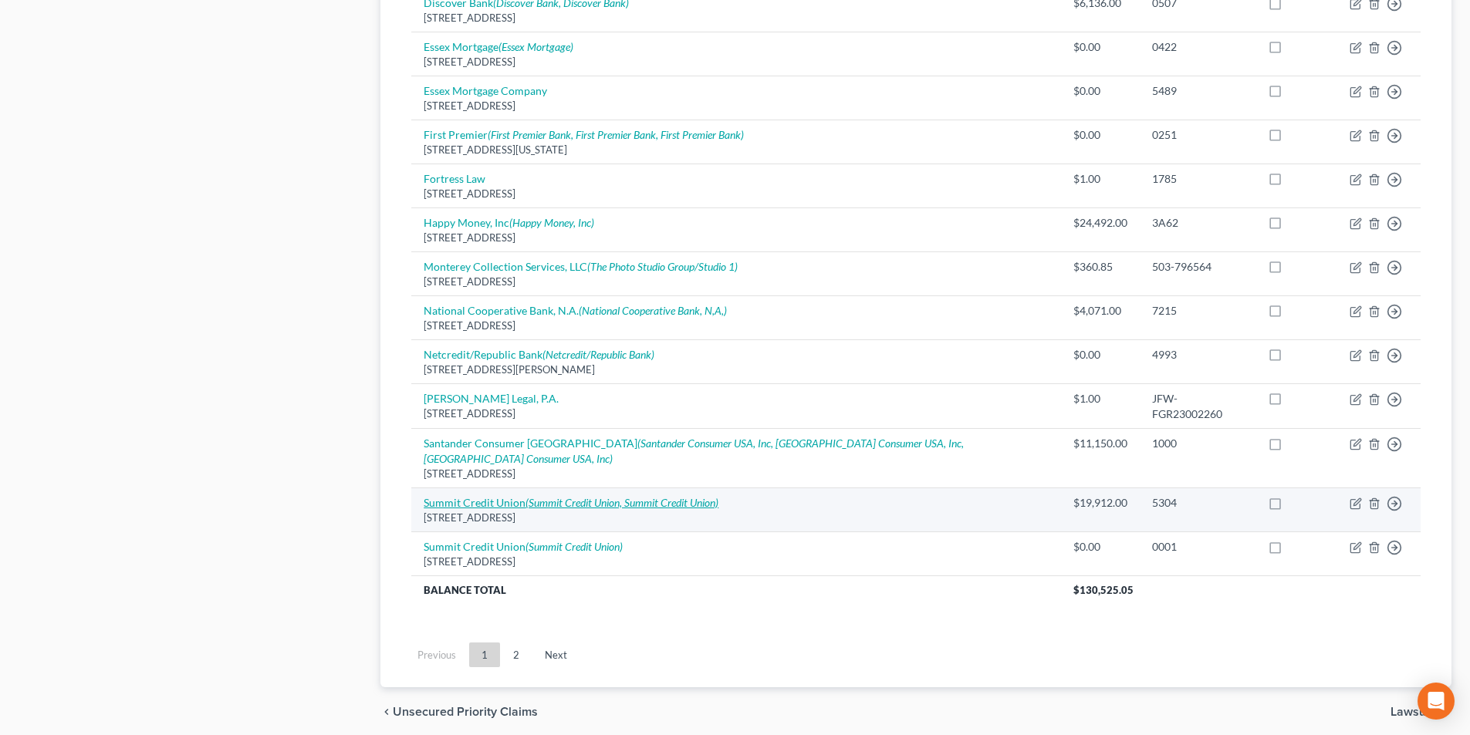
scroll to position [1051, 0]
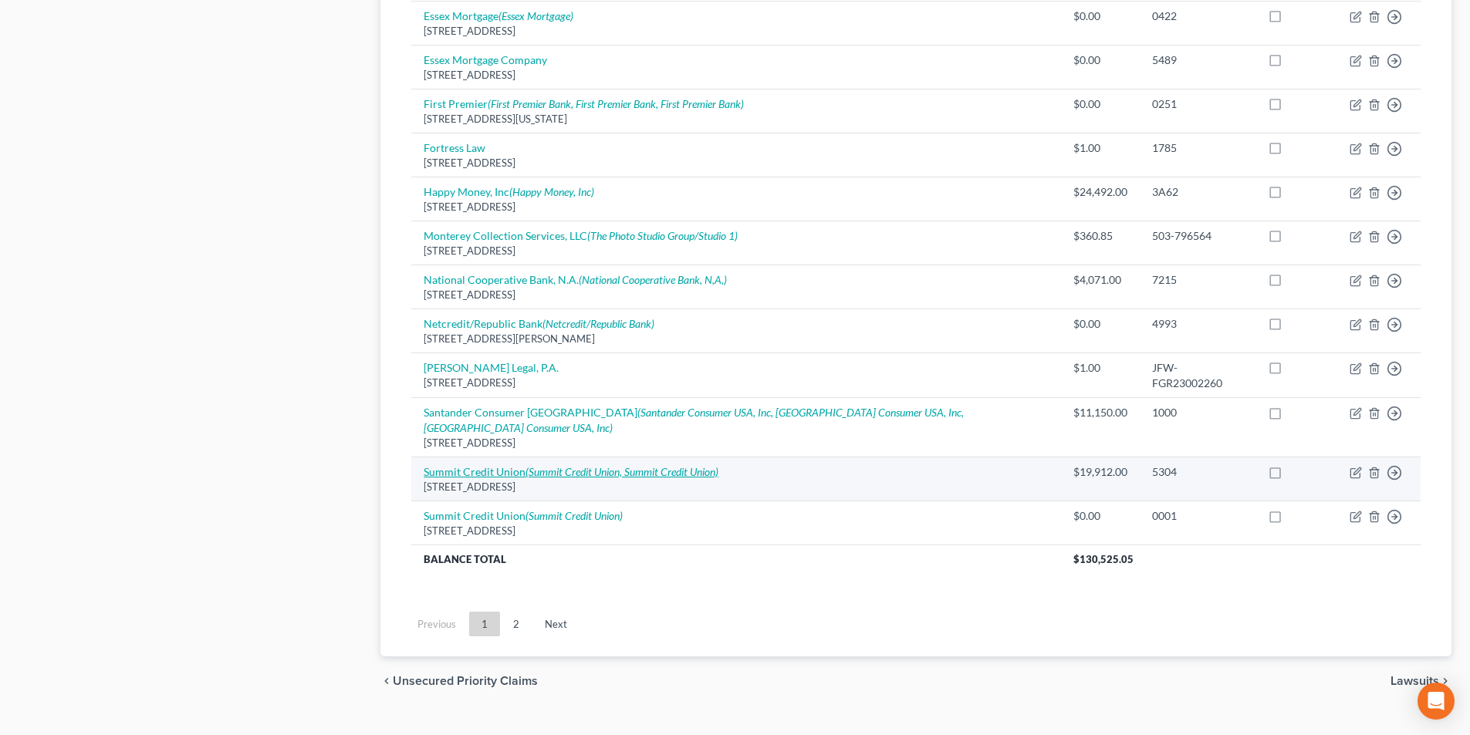
click at [630, 465] on icon "(Summit Credit Union, Summit Credit Union)" at bounding box center [621, 471] width 193 height 13
select select "52"
select select "2"
select select "0"
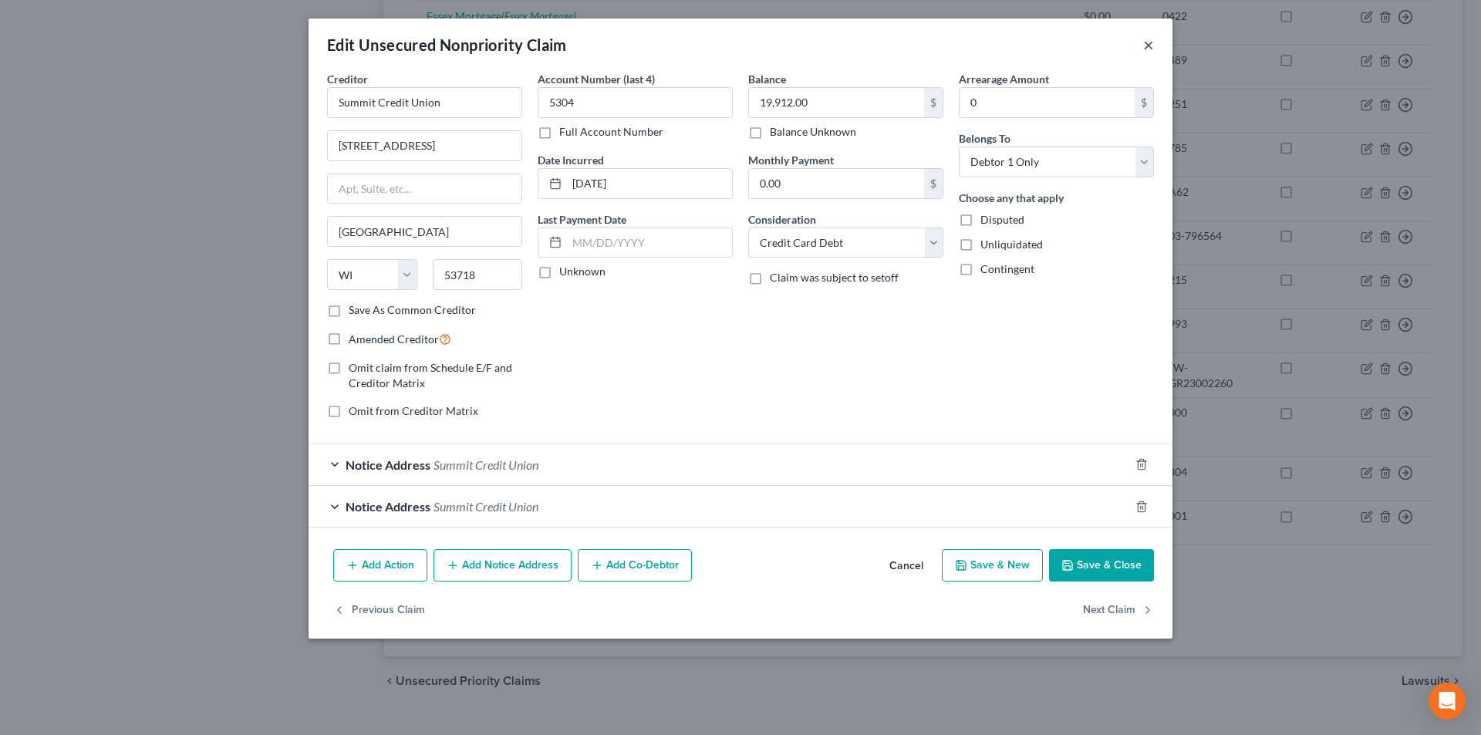
click at [1147, 40] on button "×" at bounding box center [1148, 44] width 11 height 19
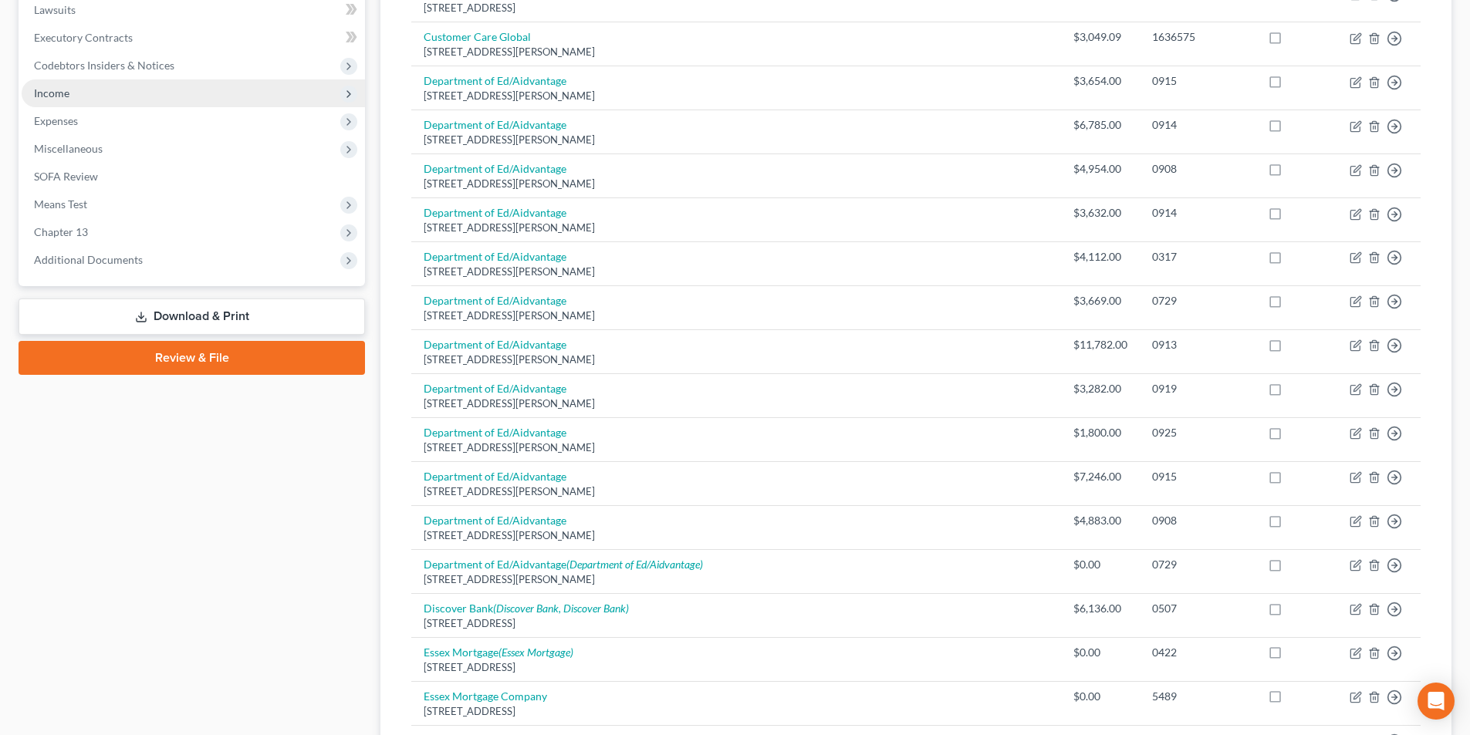
scroll to position [279, 0]
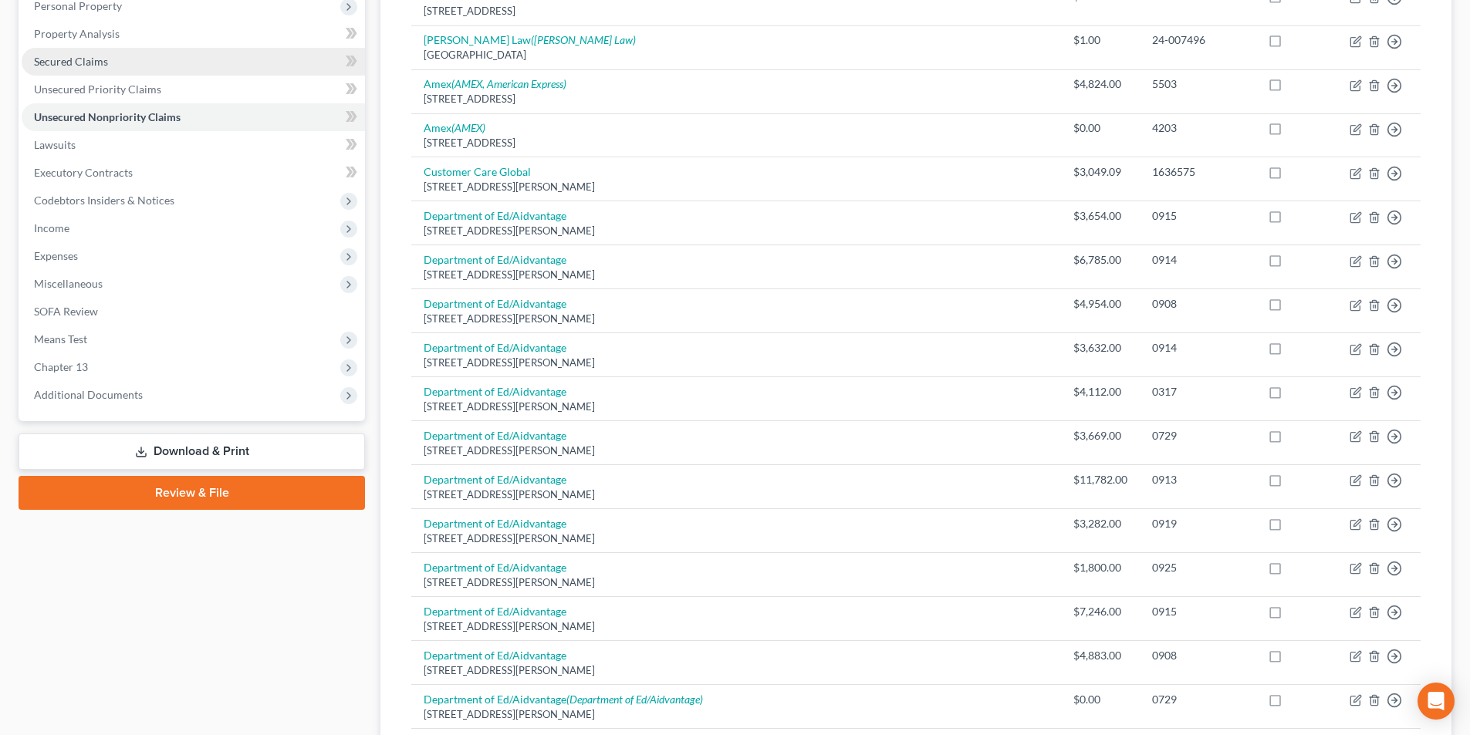
click at [113, 62] on link "Secured Claims" at bounding box center [193, 62] width 343 height 28
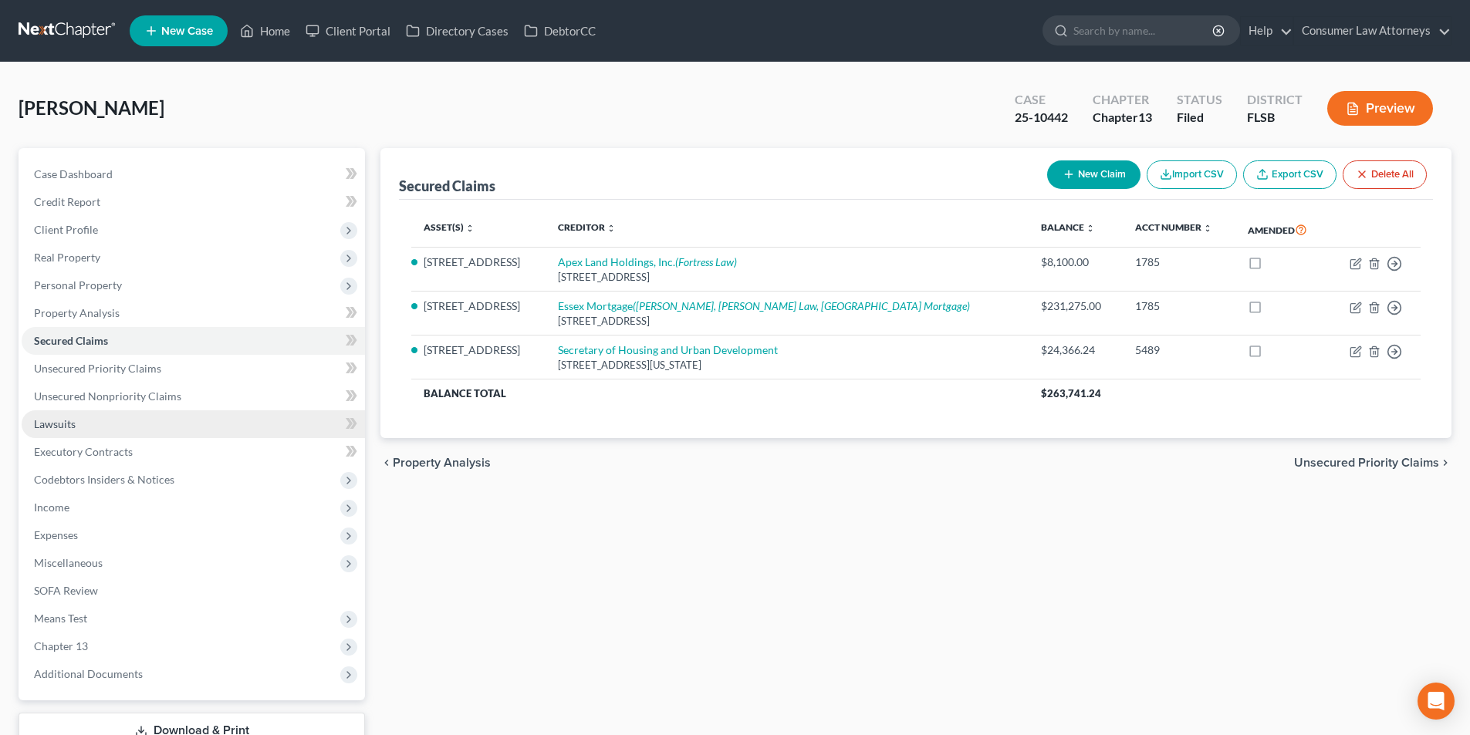
click at [78, 429] on link "Lawsuits" at bounding box center [193, 424] width 343 height 28
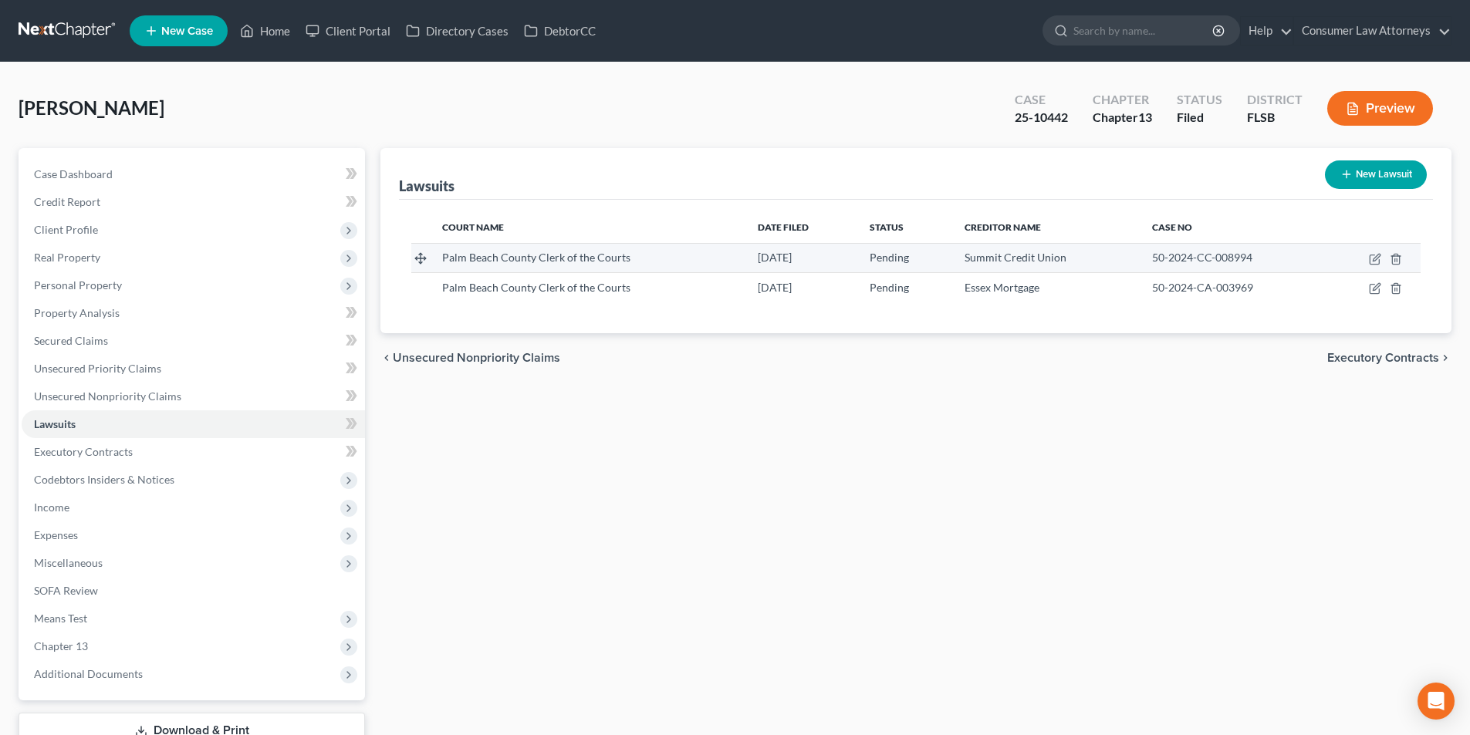
click at [864, 256] on td "Pending" at bounding box center [904, 257] width 95 height 29
click at [1380, 258] on icon "button" at bounding box center [1375, 259] width 12 height 12
select select "9"
select select "0"
select select "4"
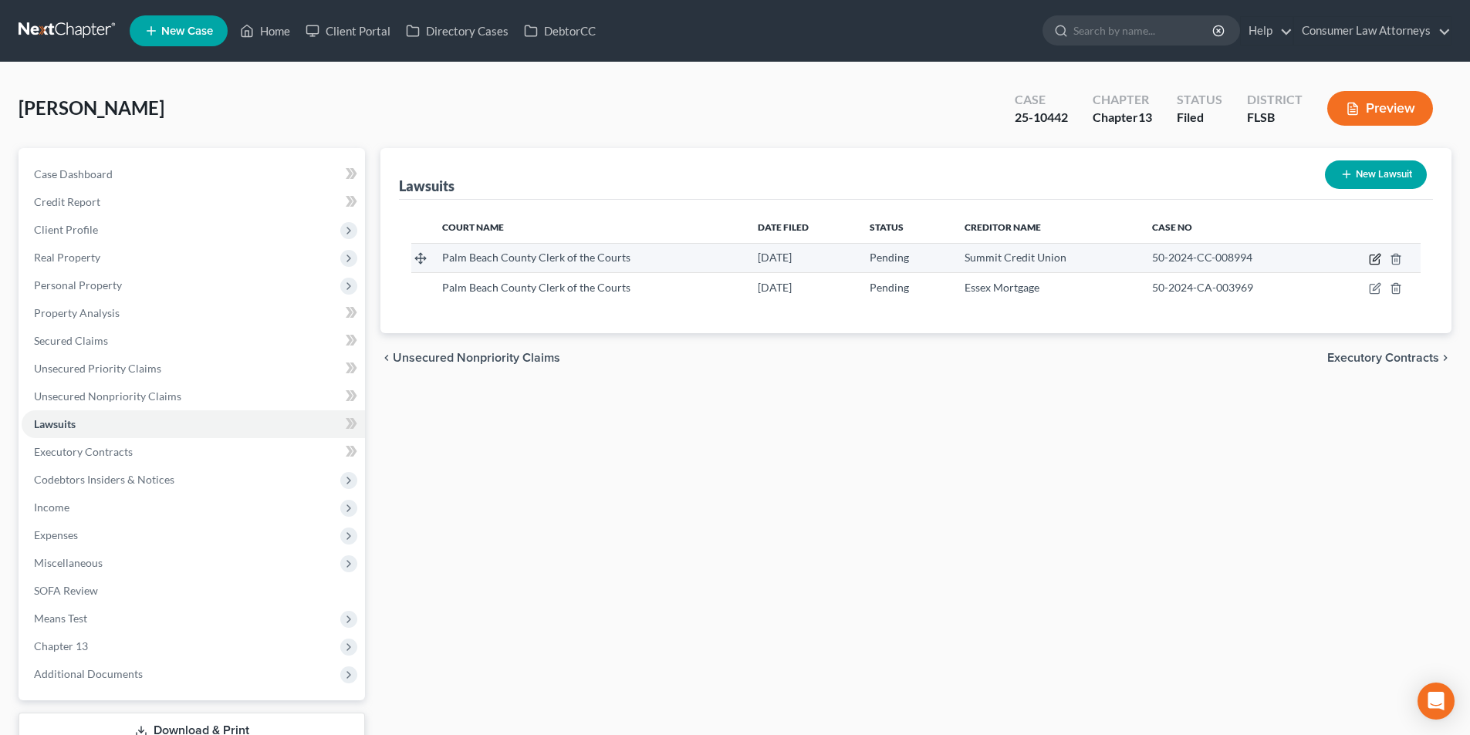
select select "52"
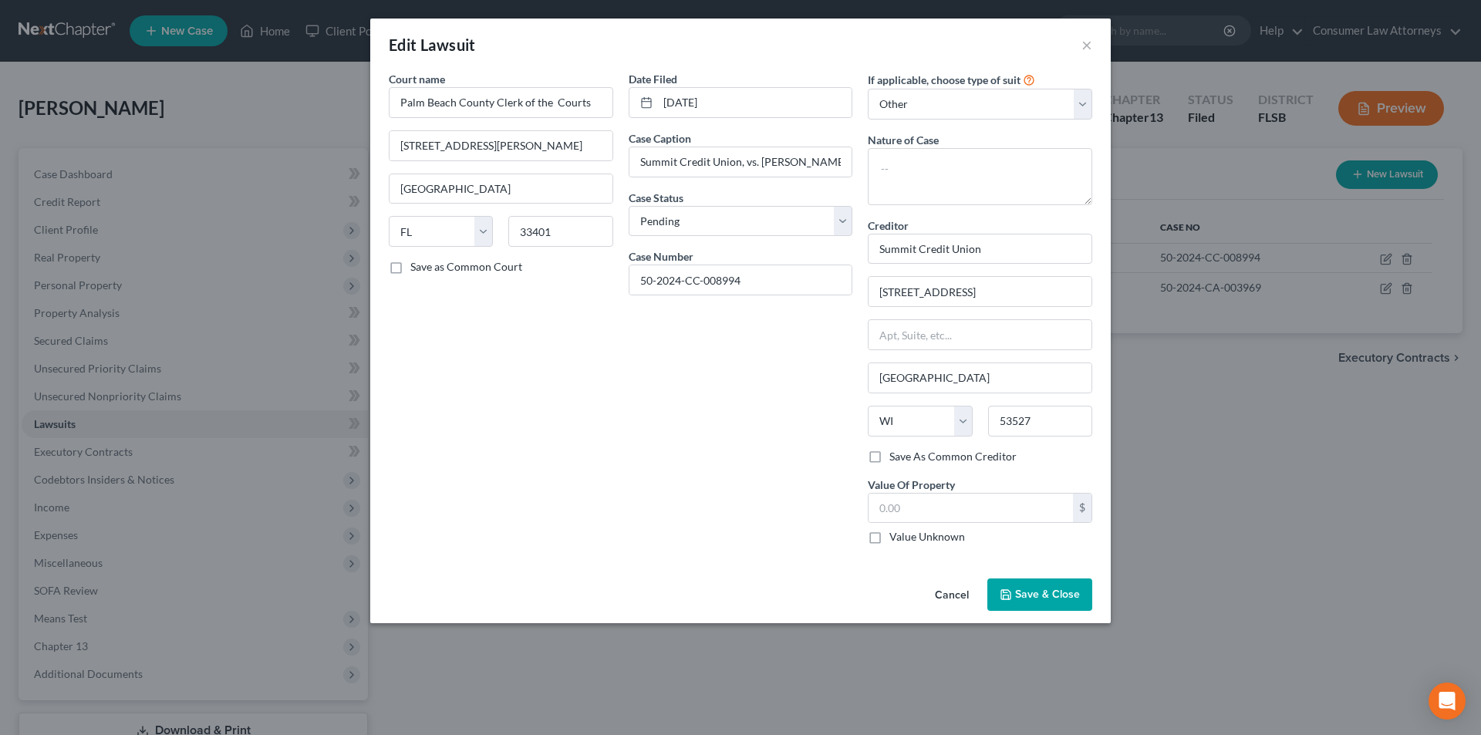
click at [1094, 55] on div "Edit Lawsuit ×" at bounding box center [740, 45] width 741 height 52
click at [1089, 49] on button "×" at bounding box center [1087, 44] width 11 height 19
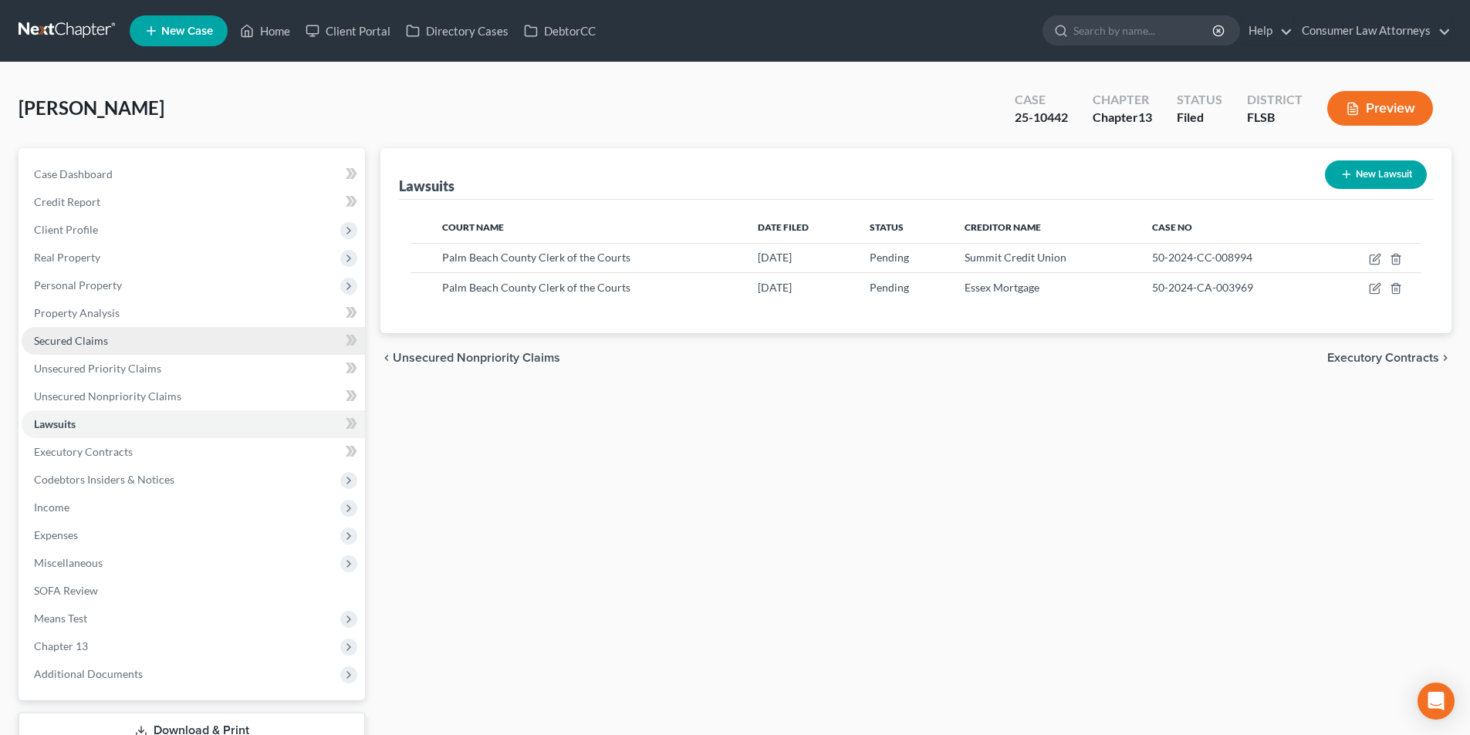
click at [100, 344] on span "Secured Claims" at bounding box center [71, 340] width 74 height 13
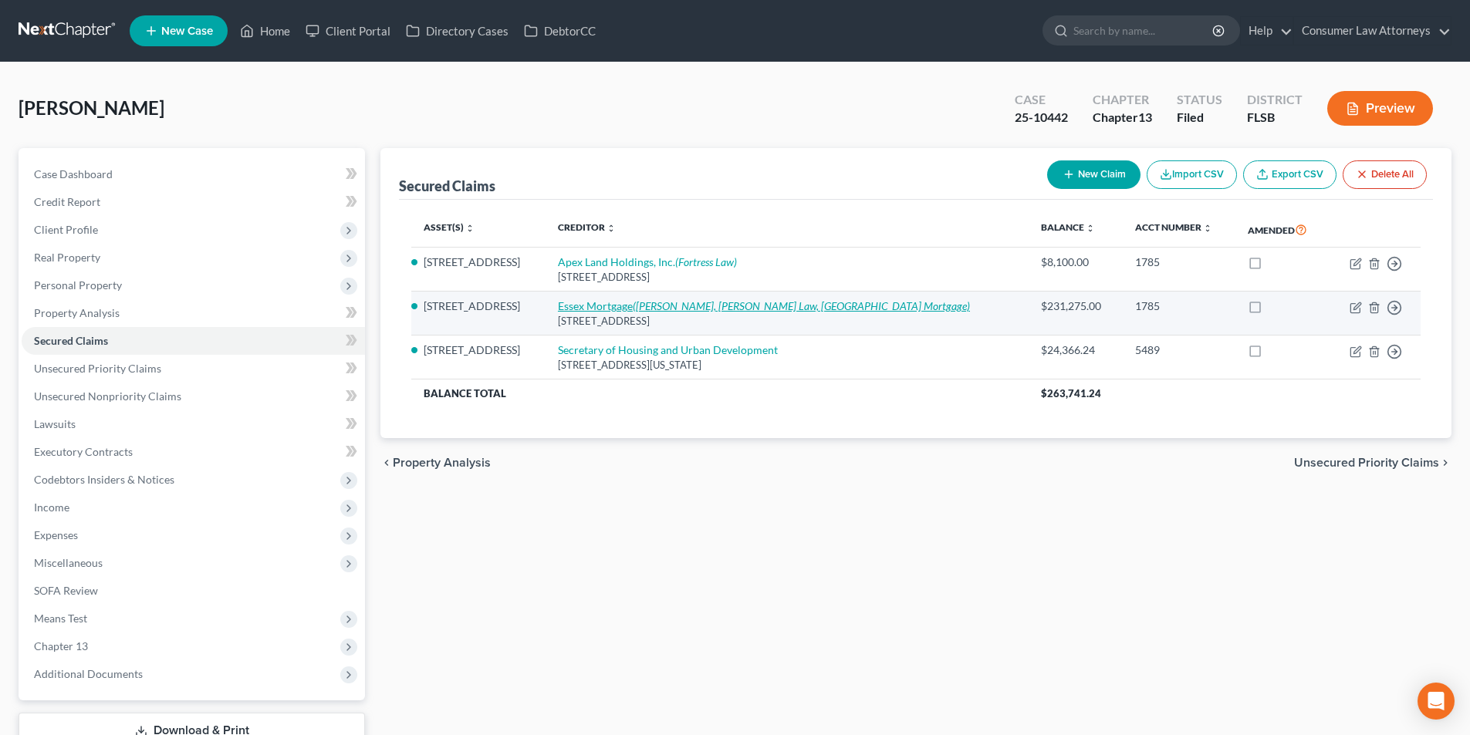
click at [666, 304] on icon "([PERSON_NAME], [PERSON_NAME] Law, [GEOGRAPHIC_DATA] Mortgage)" at bounding box center [801, 305] width 337 height 13
select select "9"
select select "8"
select select "2"
select select "0"
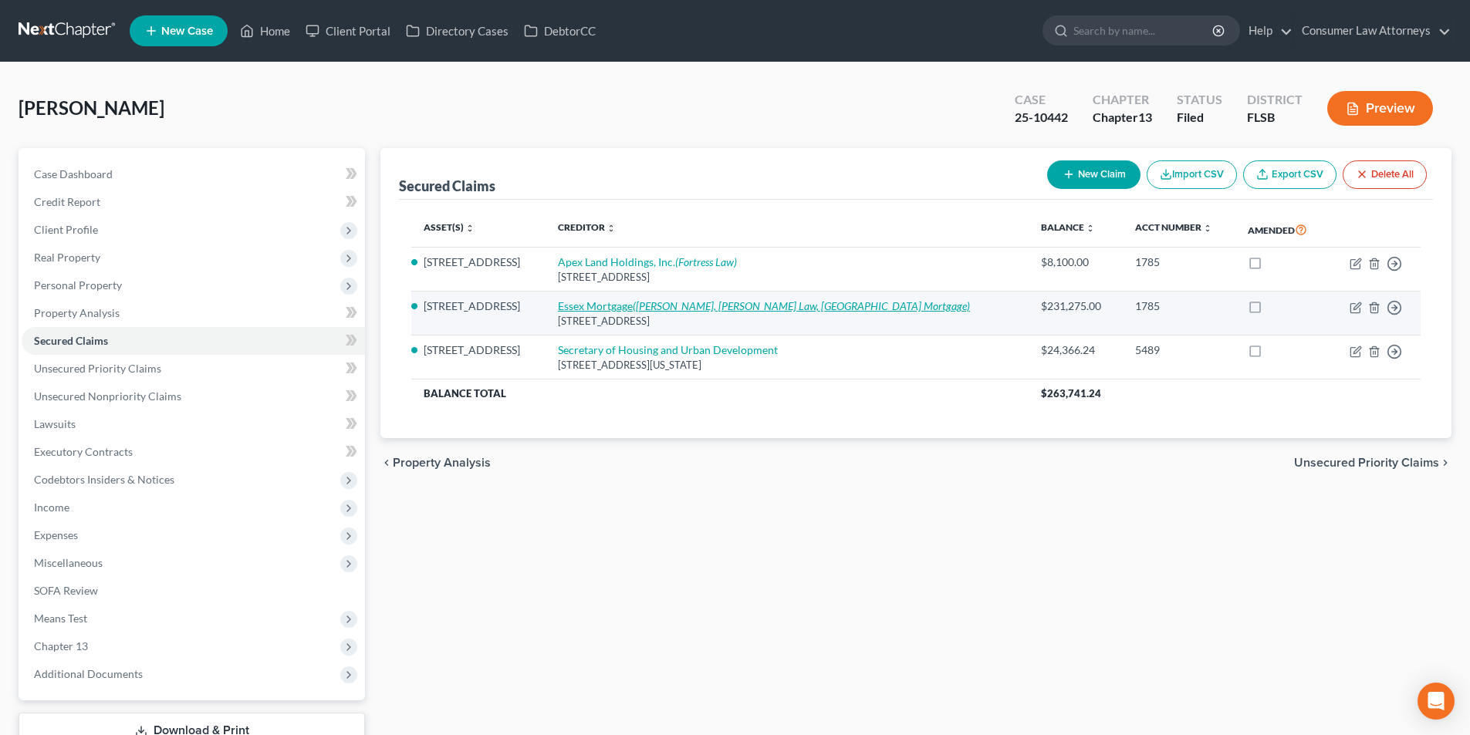
select select "0"
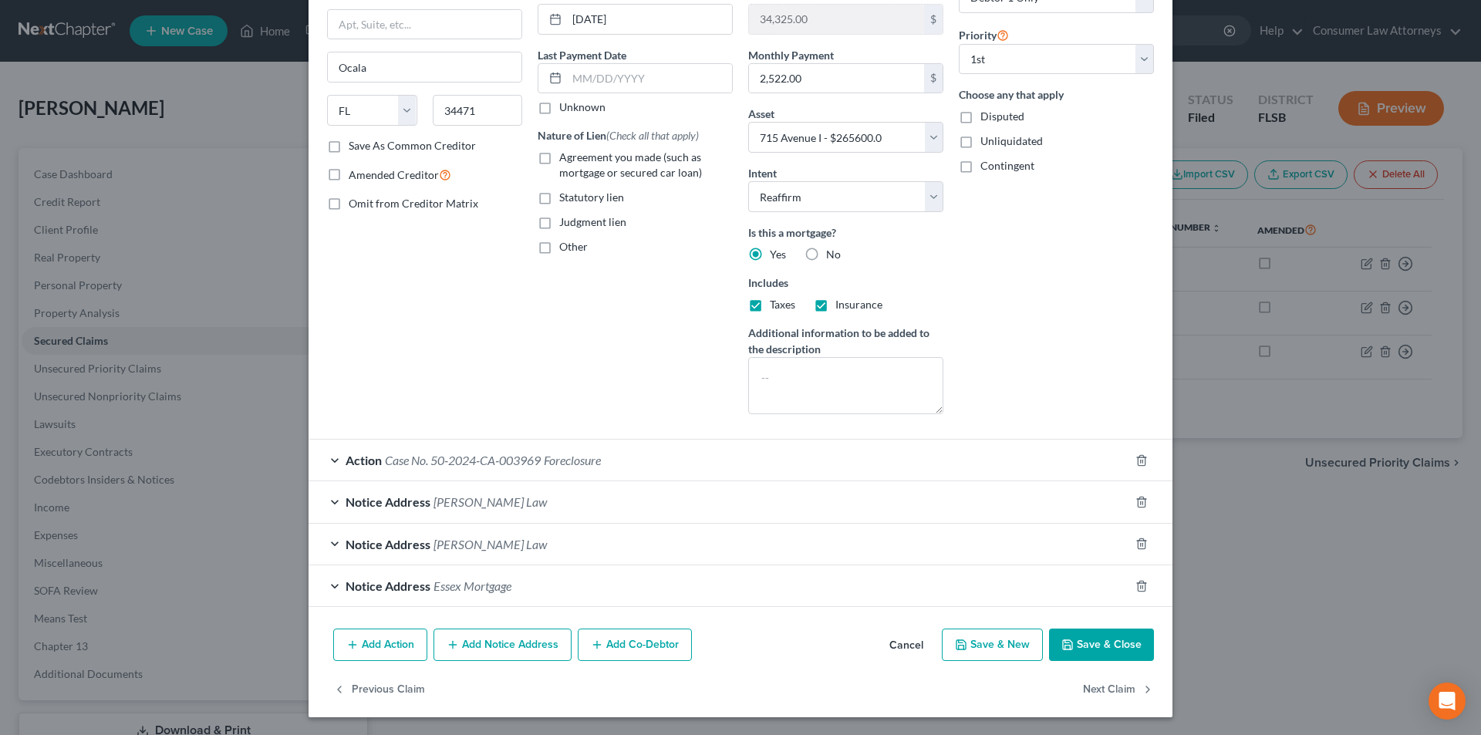
scroll to position [165, 0]
click at [324, 461] on div "Action Case No. 50-2024-CA-003969 Foreclosure" at bounding box center [719, 459] width 821 height 41
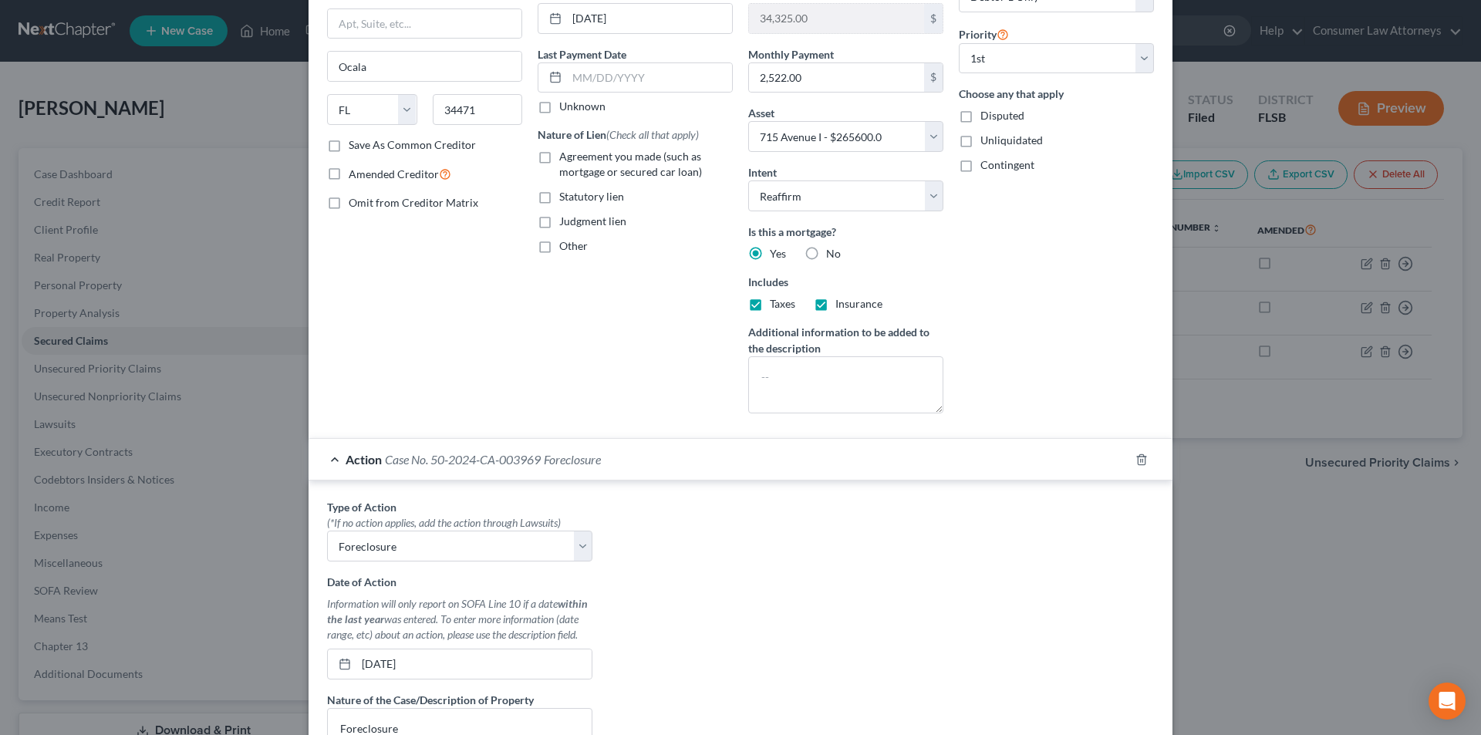
scroll to position [474, 0]
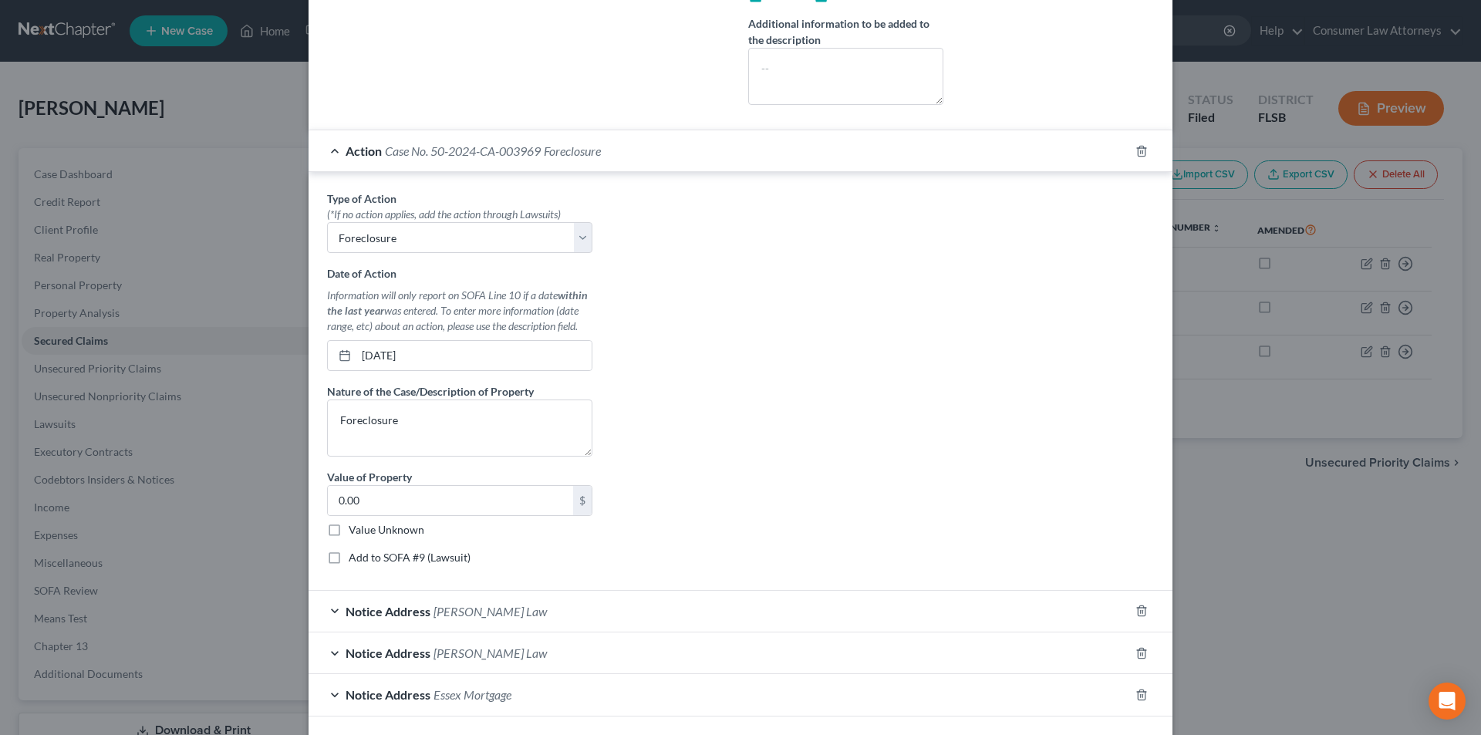
drag, startPoint x: 329, startPoint y: 556, endPoint x: 443, endPoint y: 469, distance: 143.7
click at [349, 556] on label "Add to SOFA #9 (Lawsuit)" at bounding box center [410, 557] width 122 height 15
click at [355, 556] on input "Add to SOFA #9 (Lawsuit)" at bounding box center [360, 555] width 10 height 10
checkbox input "true"
select select "9"
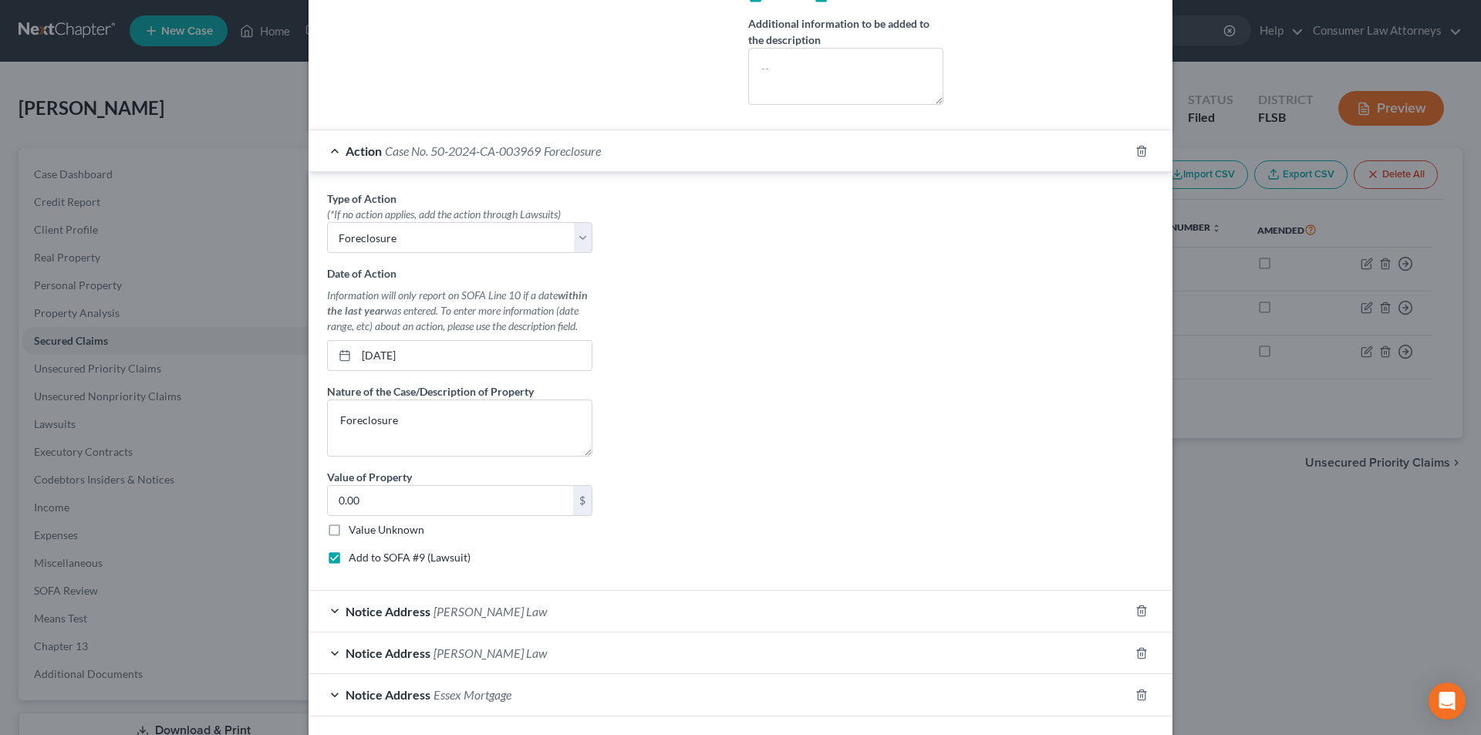
select select "0"
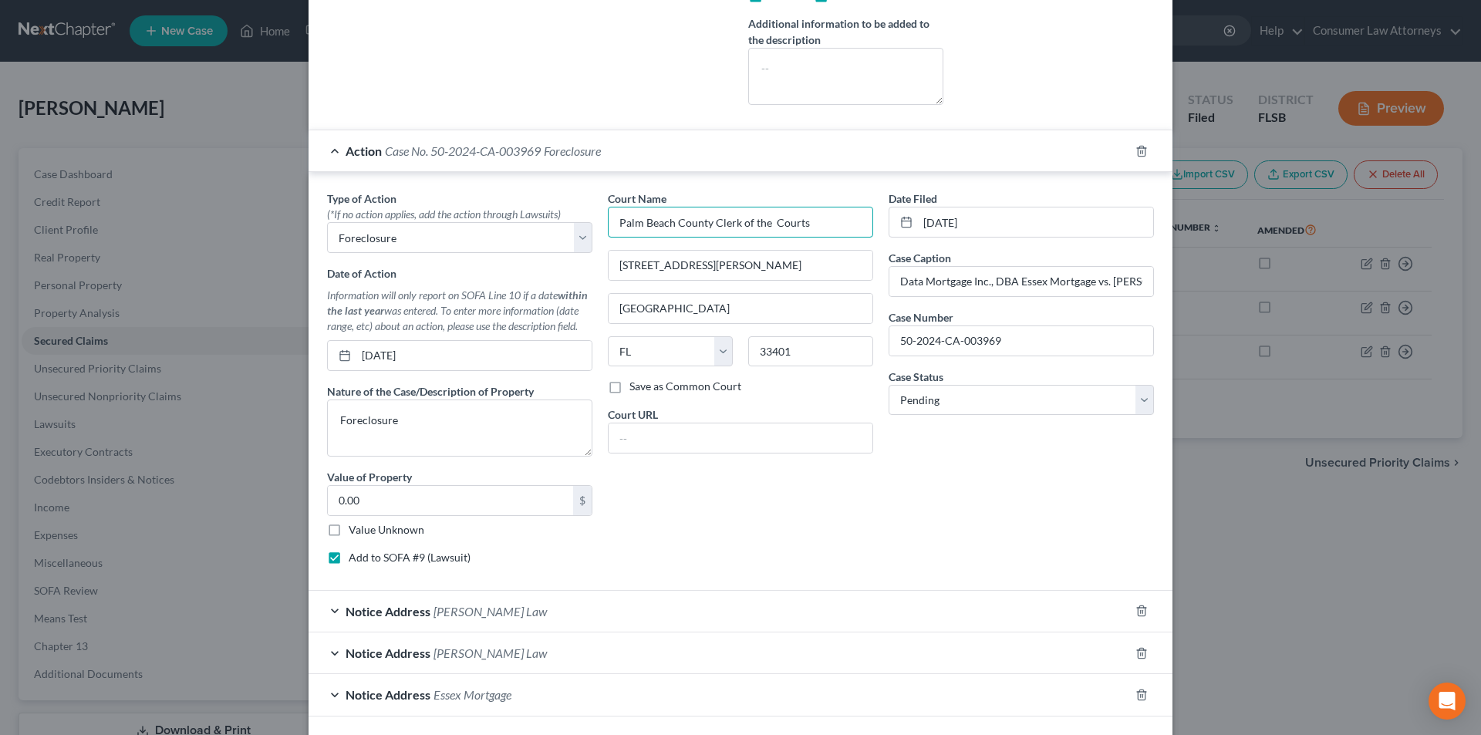
drag, startPoint x: 813, startPoint y: 222, endPoint x: 604, endPoint y: 220, distance: 209.1
click at [608, 220] on input "Palm Beach County Clerk of the Courts" at bounding box center [740, 222] width 265 height 31
drag, startPoint x: 895, startPoint y: 282, endPoint x: 1261, endPoint y: 282, distance: 366.5
click at [1261, 282] on div "Edit Secured Claim × Creditor * Essex Mortgage 2100 SE 17th St., Suite 112 Ocal…" at bounding box center [740, 367] width 1481 height 735
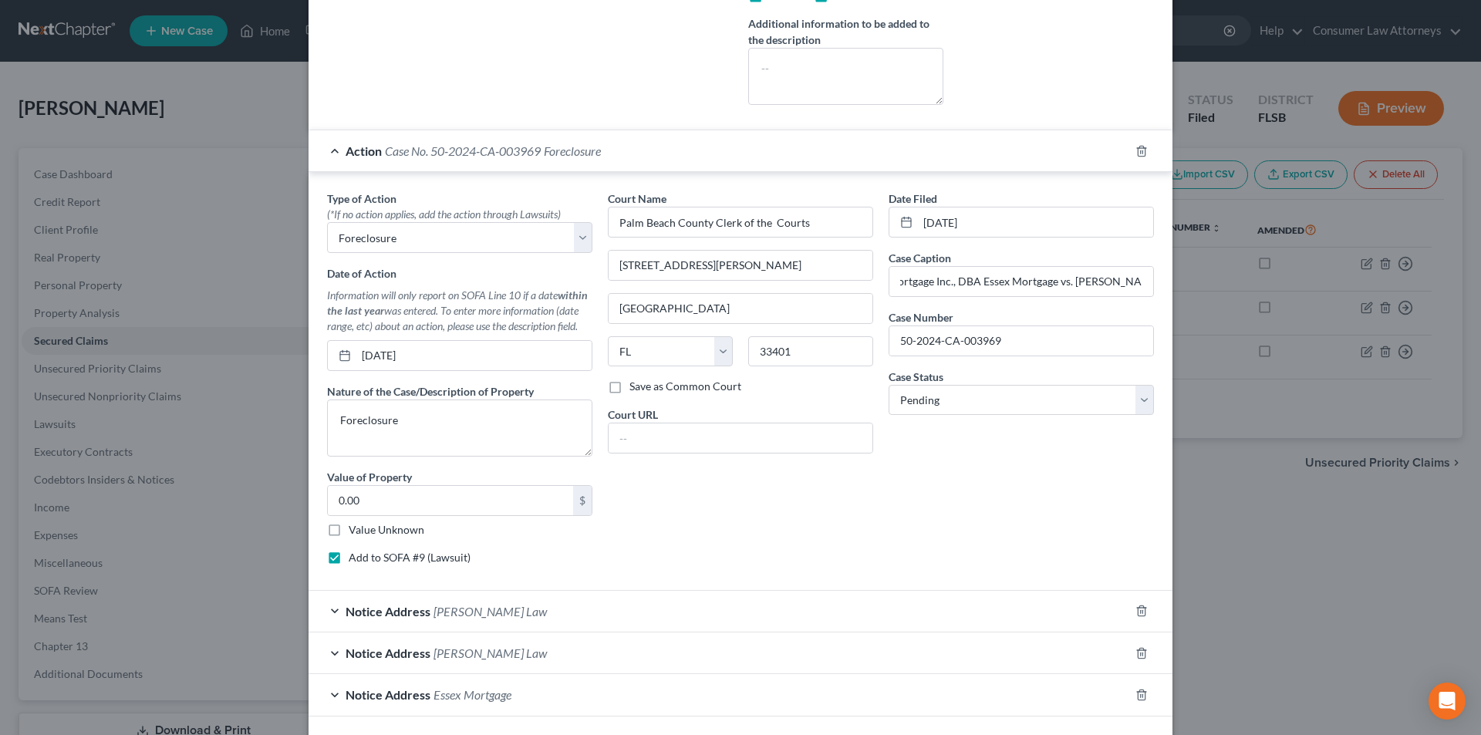
scroll to position [0, 0]
drag, startPoint x: 1001, startPoint y: 336, endPoint x: 905, endPoint y: 340, distance: 96.5
click at [881, 339] on div "Date Filed 04/26/2024 Case Caption Data Mortgage Inc., DBA Essex Mortgage vs. D…" at bounding box center [1021, 384] width 281 height 387
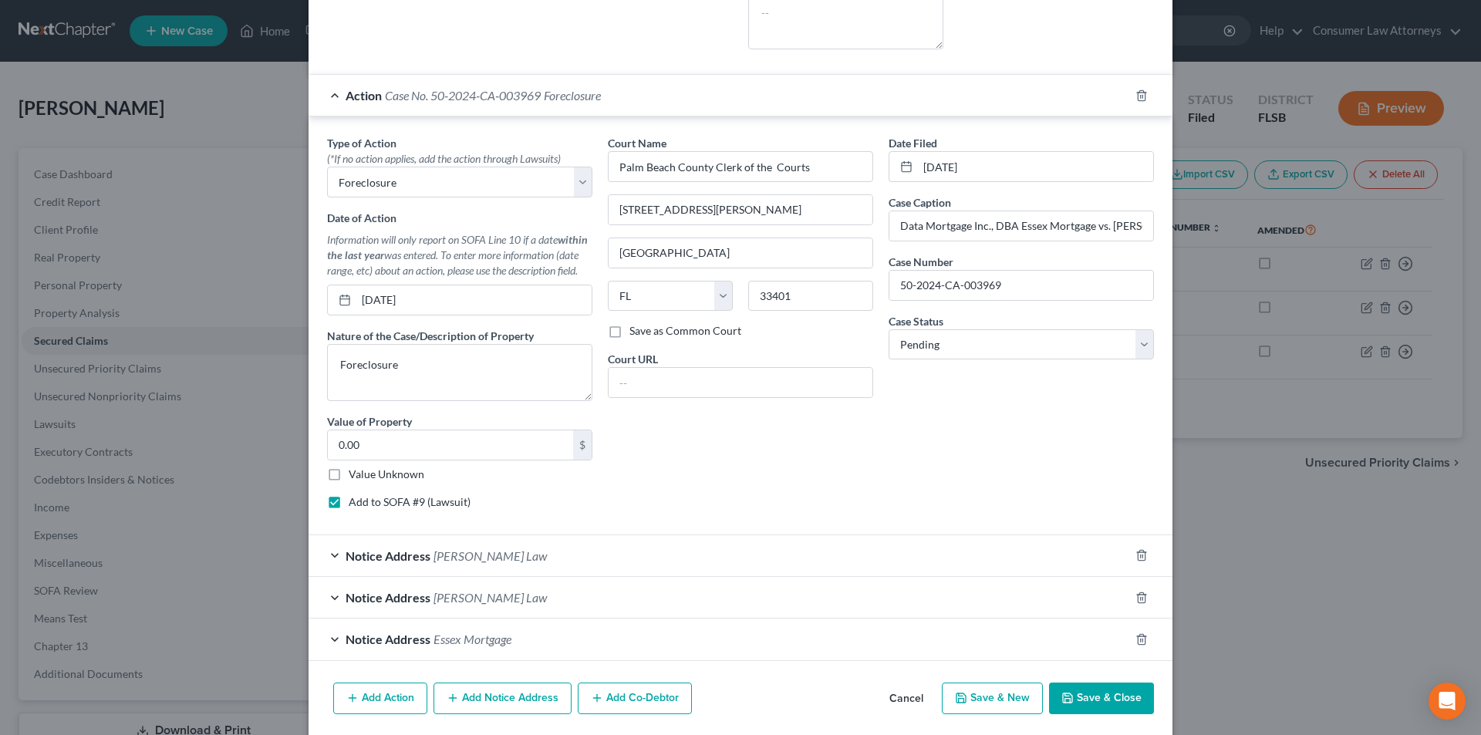
scroll to position [584, 0]
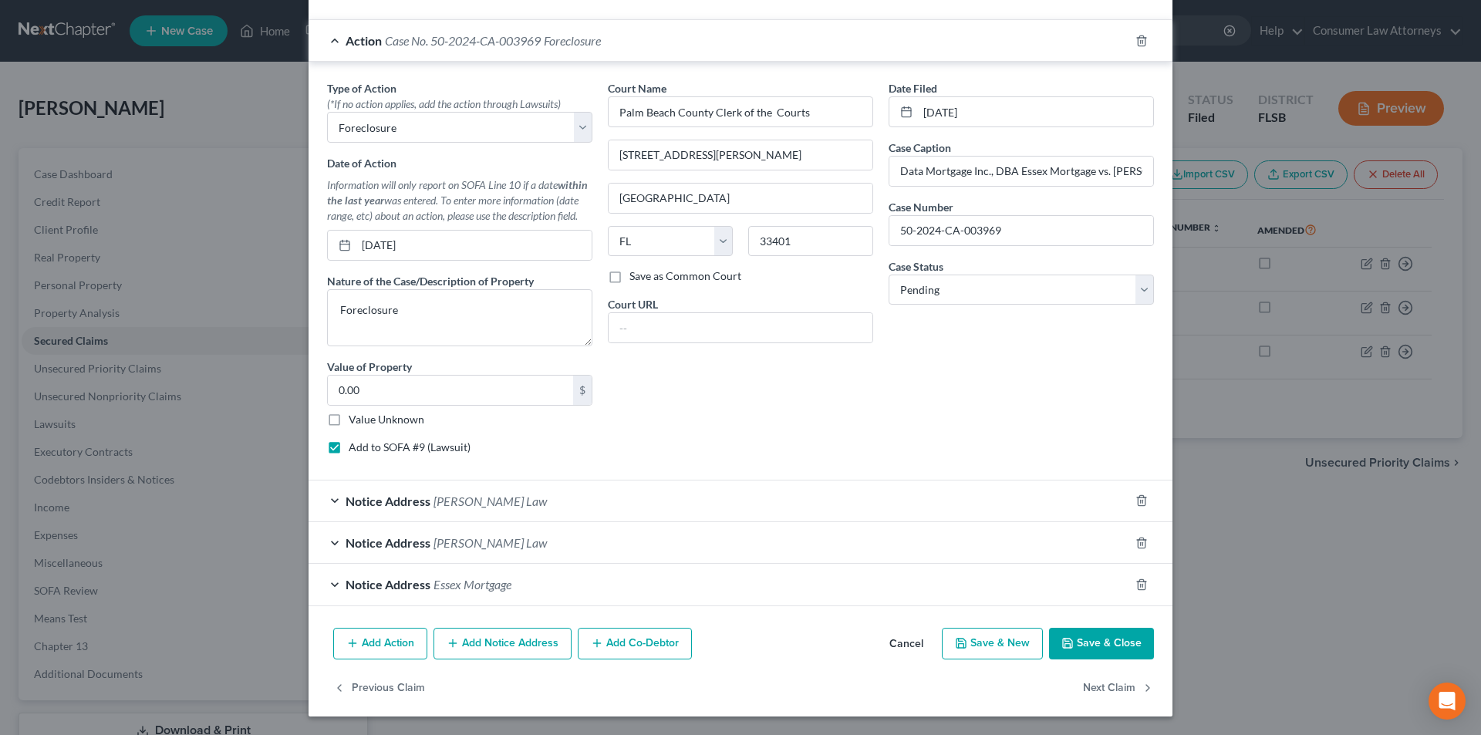
click at [387, 504] on span "Notice Address" at bounding box center [388, 501] width 85 height 15
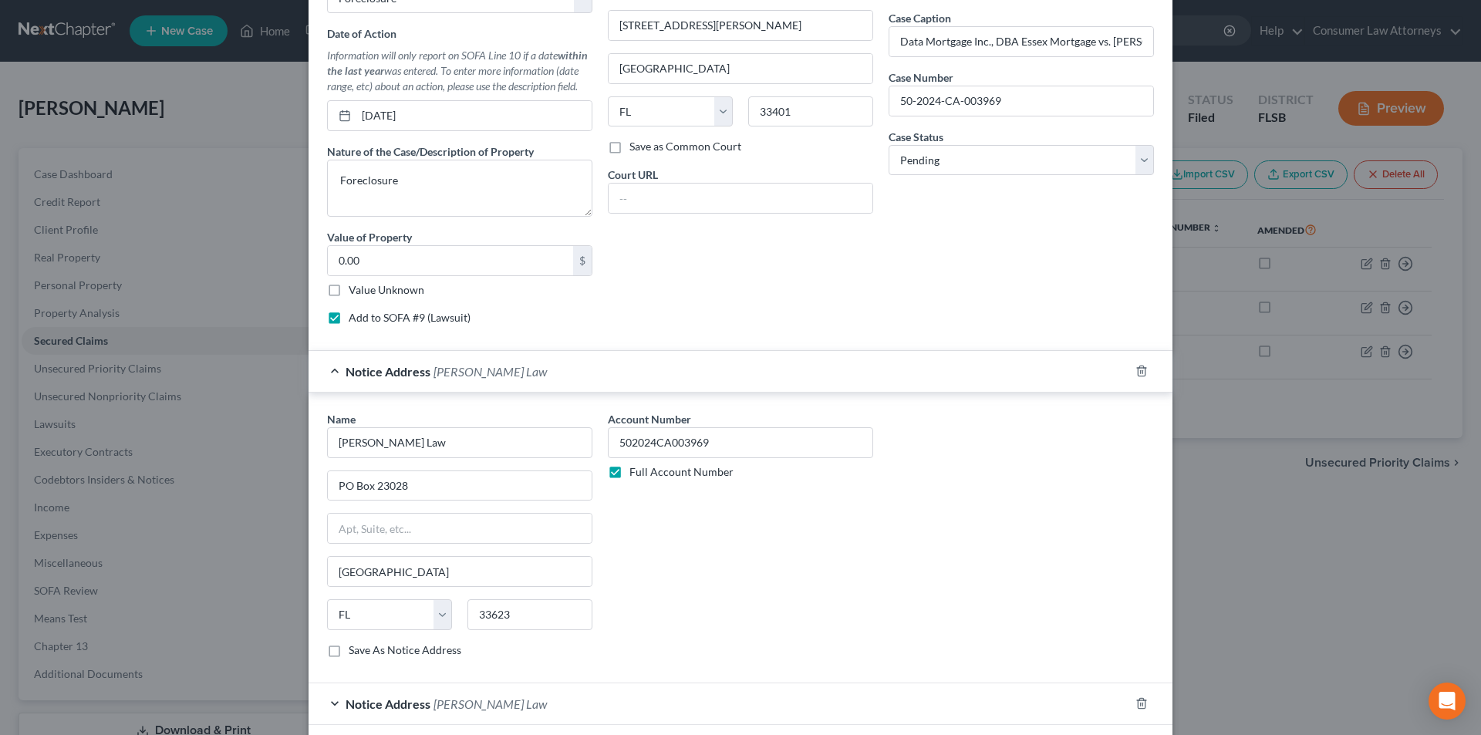
scroll to position [875, 0]
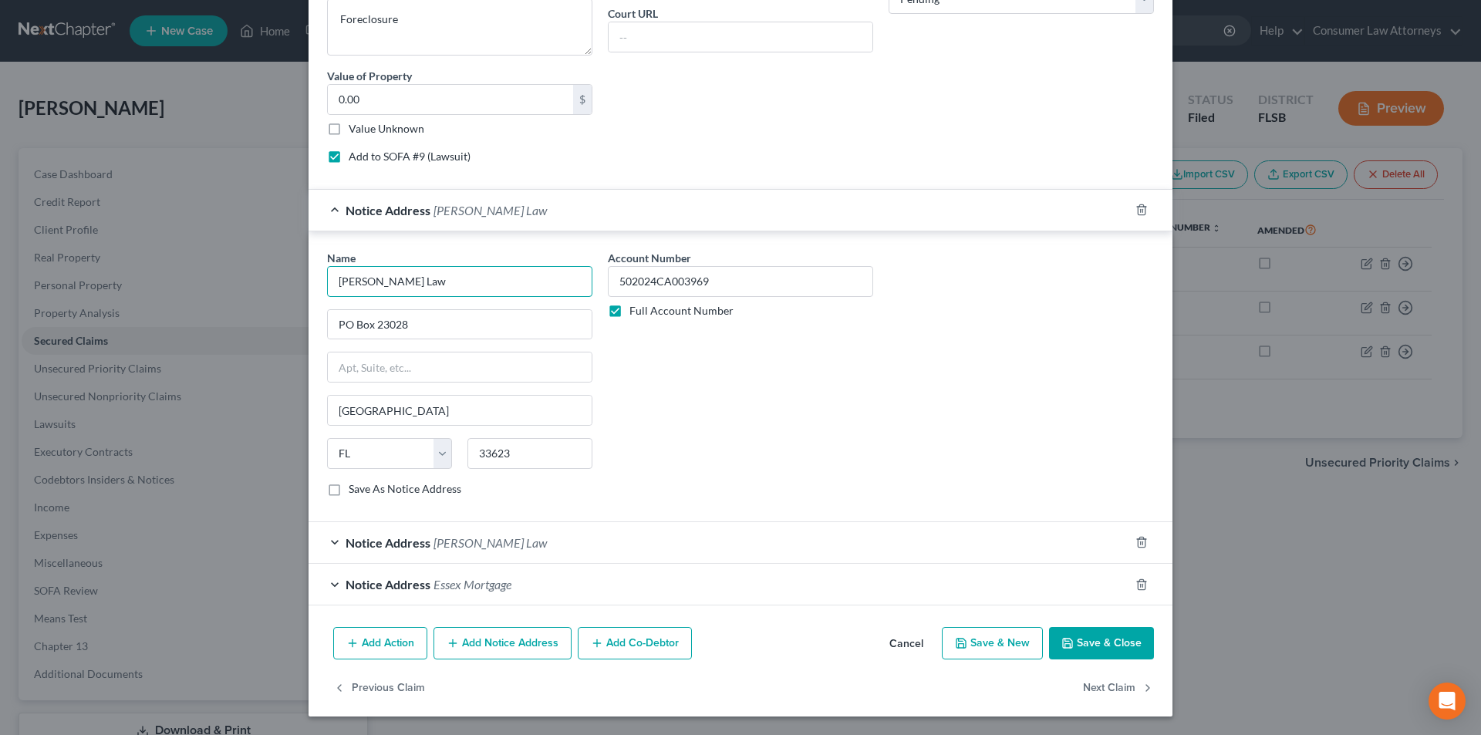
drag, startPoint x: 363, startPoint y: 288, endPoint x: 303, endPoint y: 287, distance: 59.4
click at [309, 287] on div "Name * Albertelli Law PO Box 23028 Tampa State AL AK AR AZ CA CO CT DE DC FL GA…" at bounding box center [741, 376] width 864 height 291
drag, startPoint x: 637, startPoint y: 284, endPoint x: 605, endPoint y: 284, distance: 32.4
click at [600, 284] on div "Account Number 502024CA003969 Full Account Number" at bounding box center [740, 379] width 281 height 259
click at [354, 545] on span "Notice Address" at bounding box center [388, 542] width 85 height 15
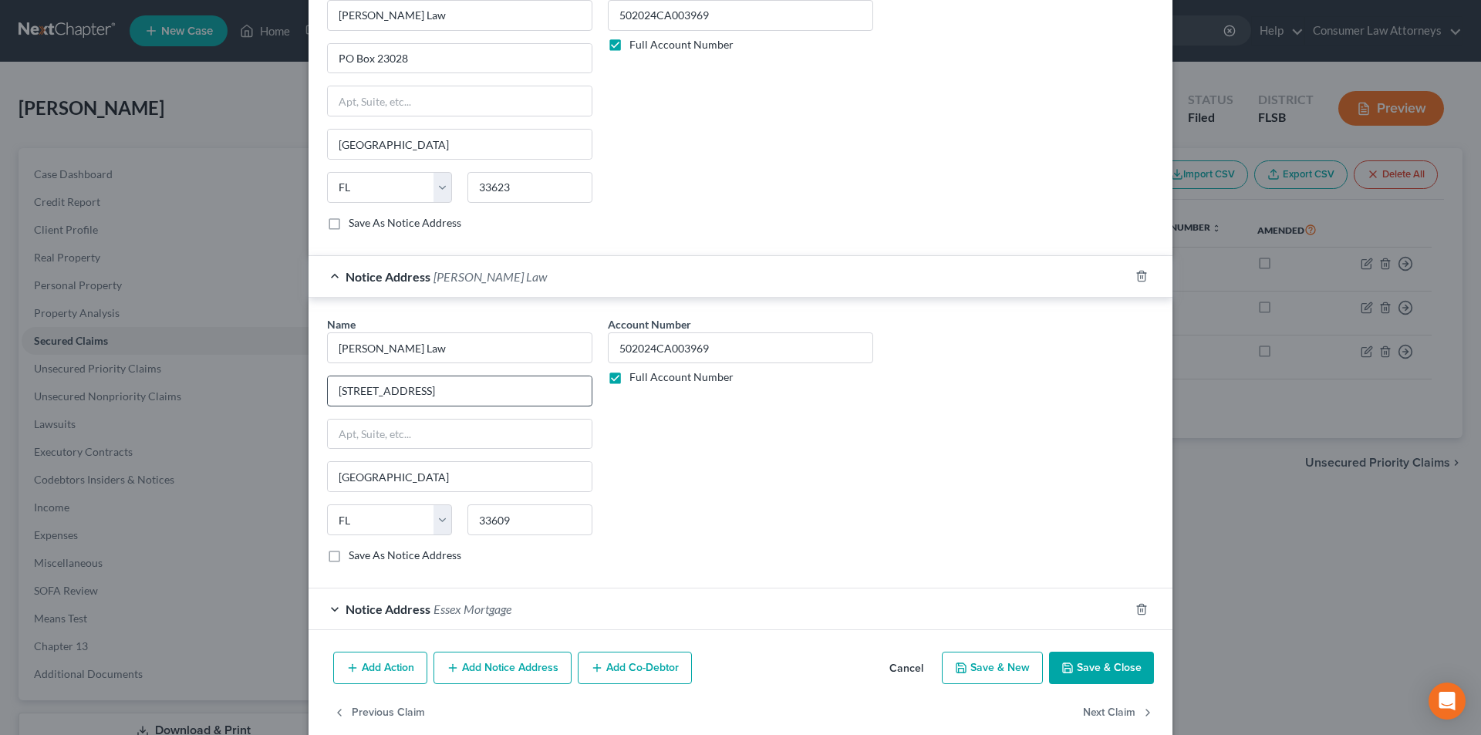
scroll to position [1166, 0]
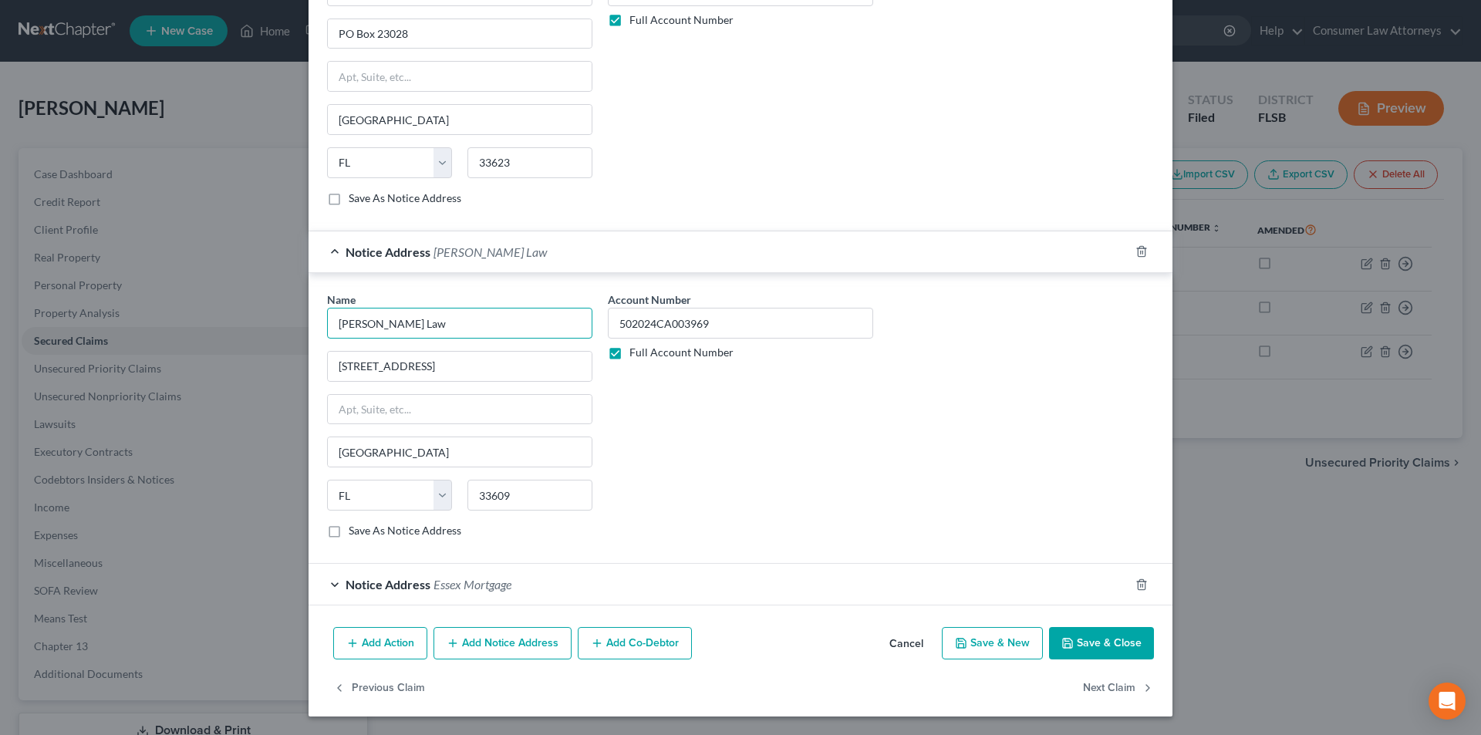
drag, startPoint x: 413, startPoint y: 325, endPoint x: 326, endPoint y: 320, distance: 87.3
click at [327, 320] on input "[PERSON_NAME] Law" at bounding box center [459, 323] width 265 height 31
drag, startPoint x: 339, startPoint y: 585, endPoint x: 364, endPoint y: 572, distance: 28.6
click at [339, 585] on div "Notice Address Essex Mortgage" at bounding box center [719, 584] width 821 height 41
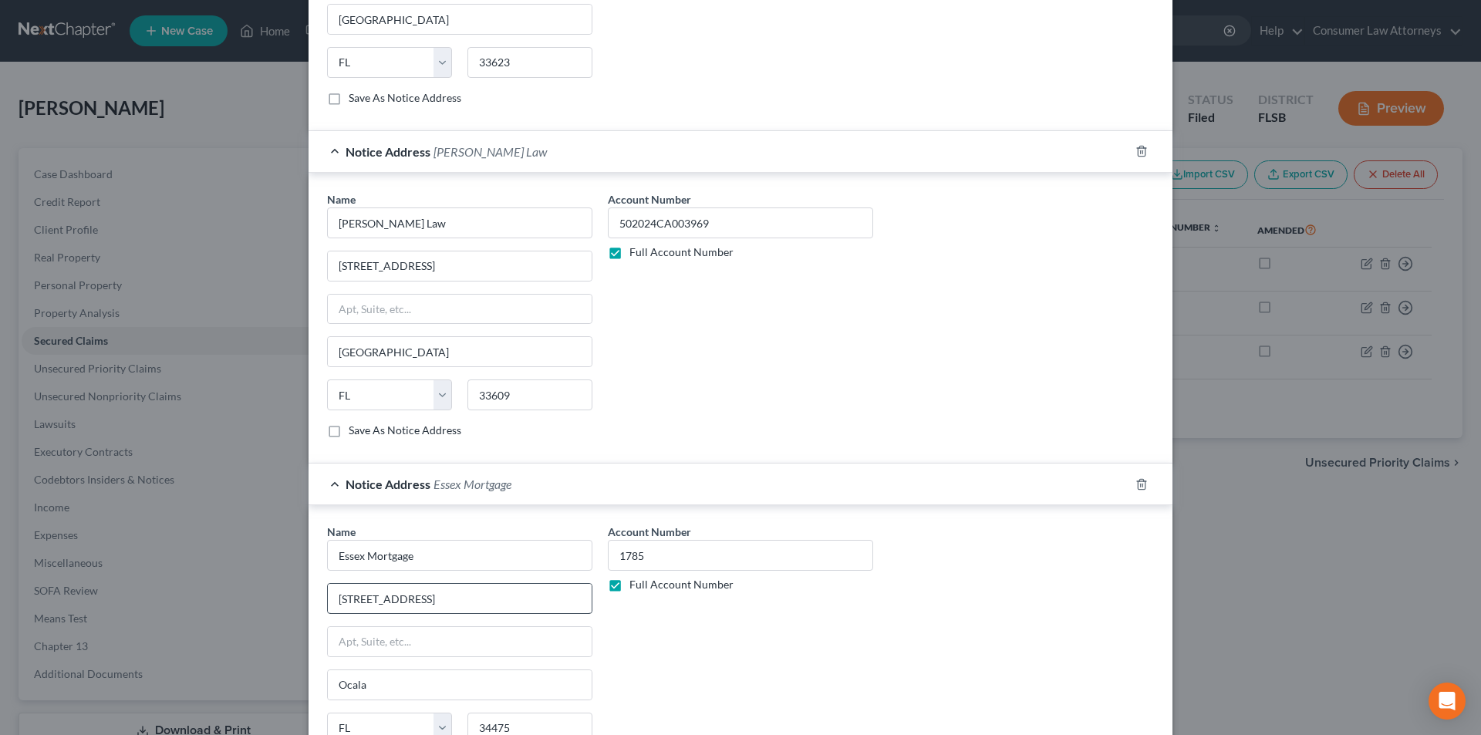
scroll to position [1455, 0]
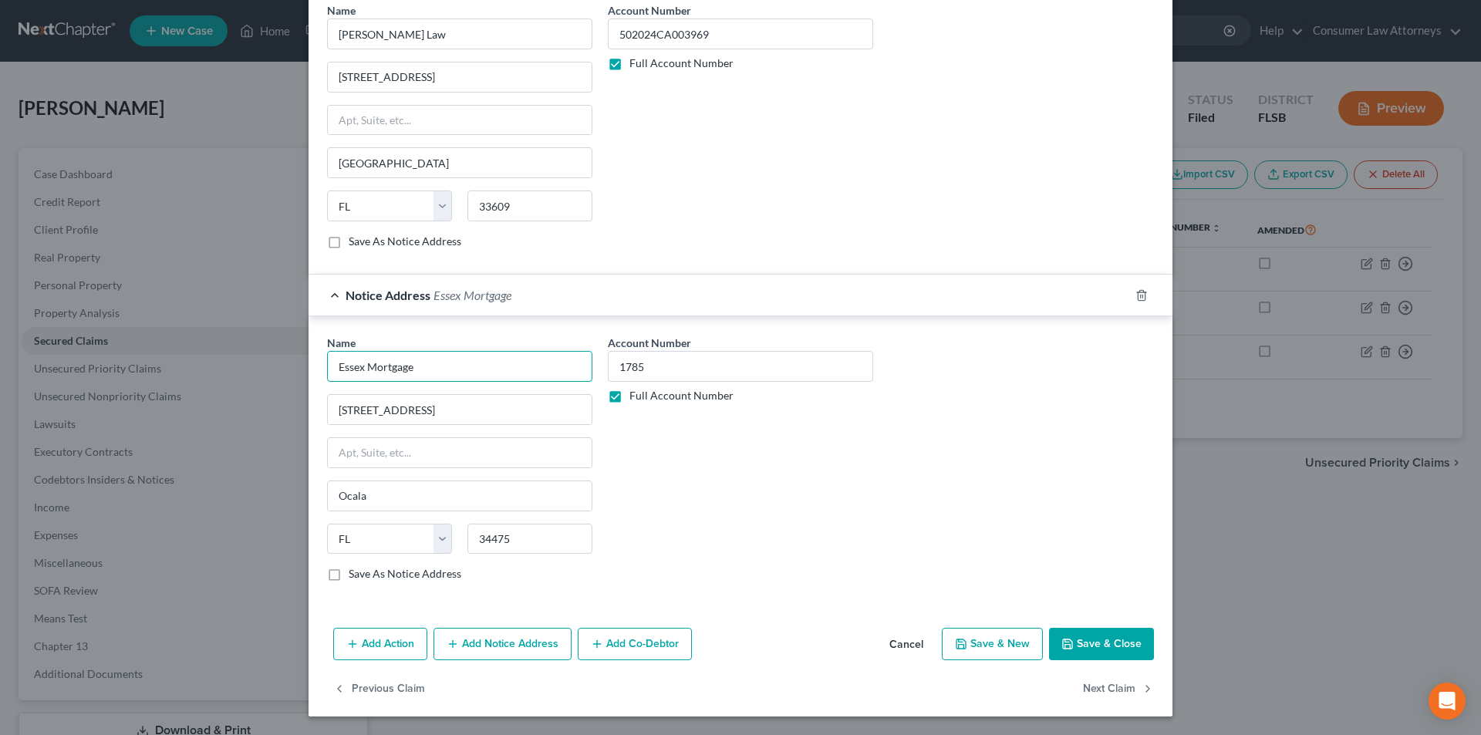
drag, startPoint x: 380, startPoint y: 370, endPoint x: 316, endPoint y: 368, distance: 64.8
click at [297, 370] on div "Edit Secured Claim × Creditor * Essex Mortgage 2100 SE 17th St., Suite 112 Ocal…" at bounding box center [740, 367] width 1481 height 735
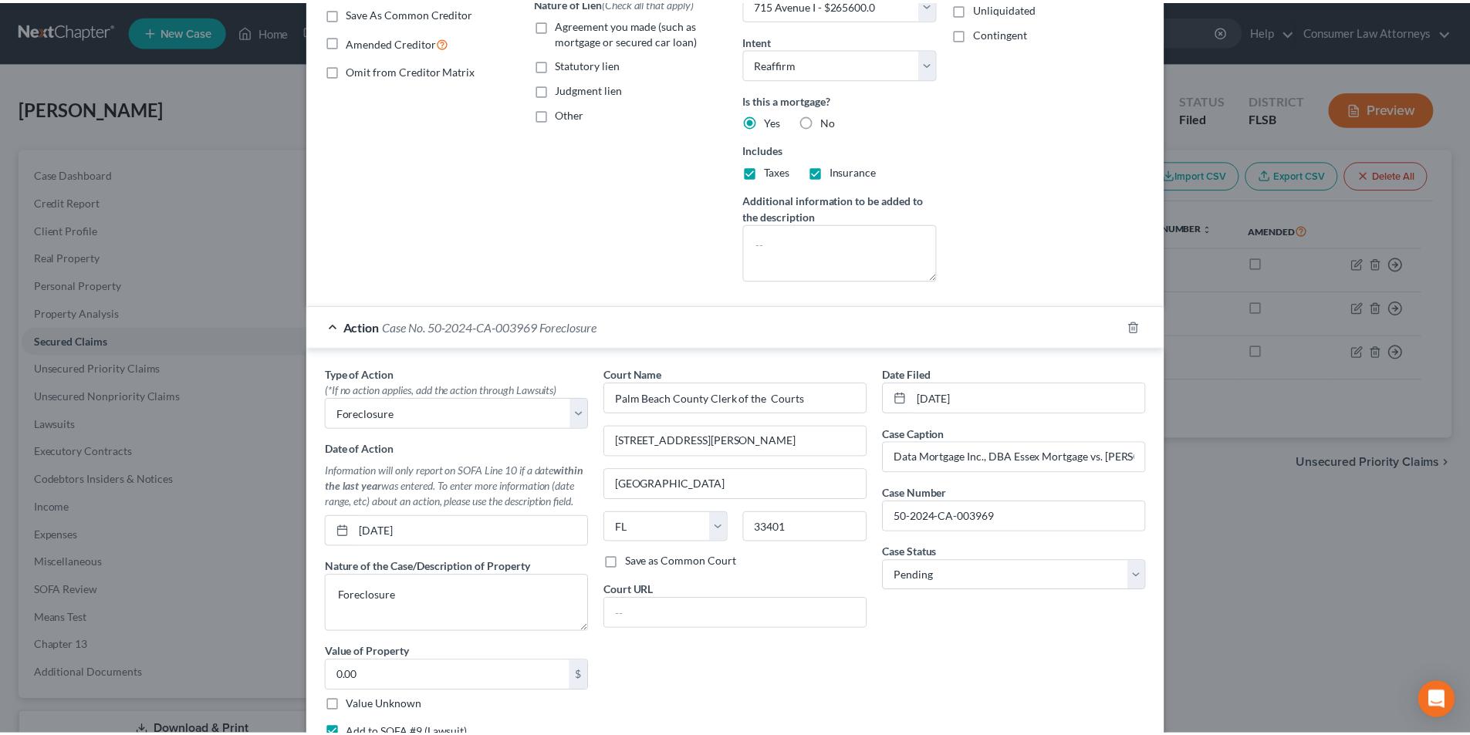
scroll to position [0, 0]
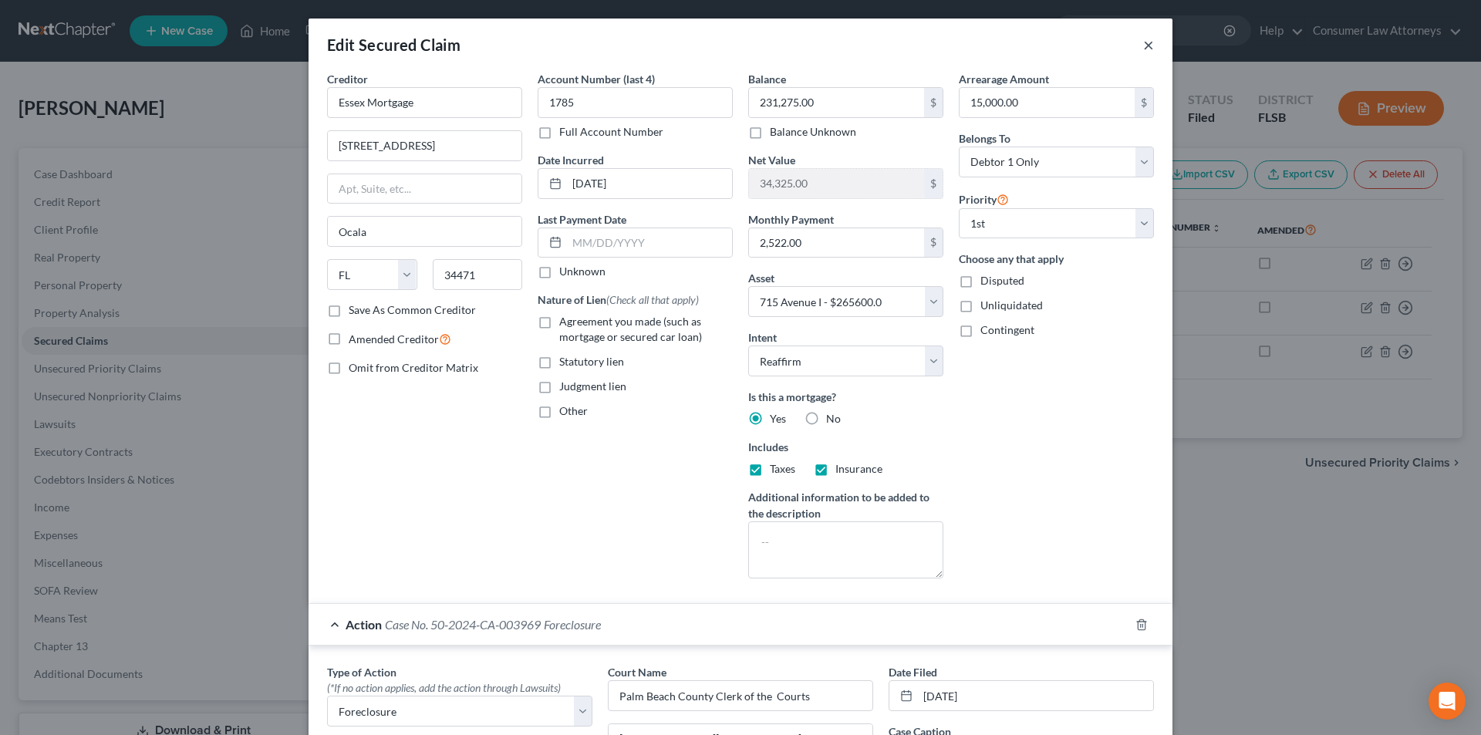
click at [1143, 46] on button "×" at bounding box center [1148, 44] width 11 height 19
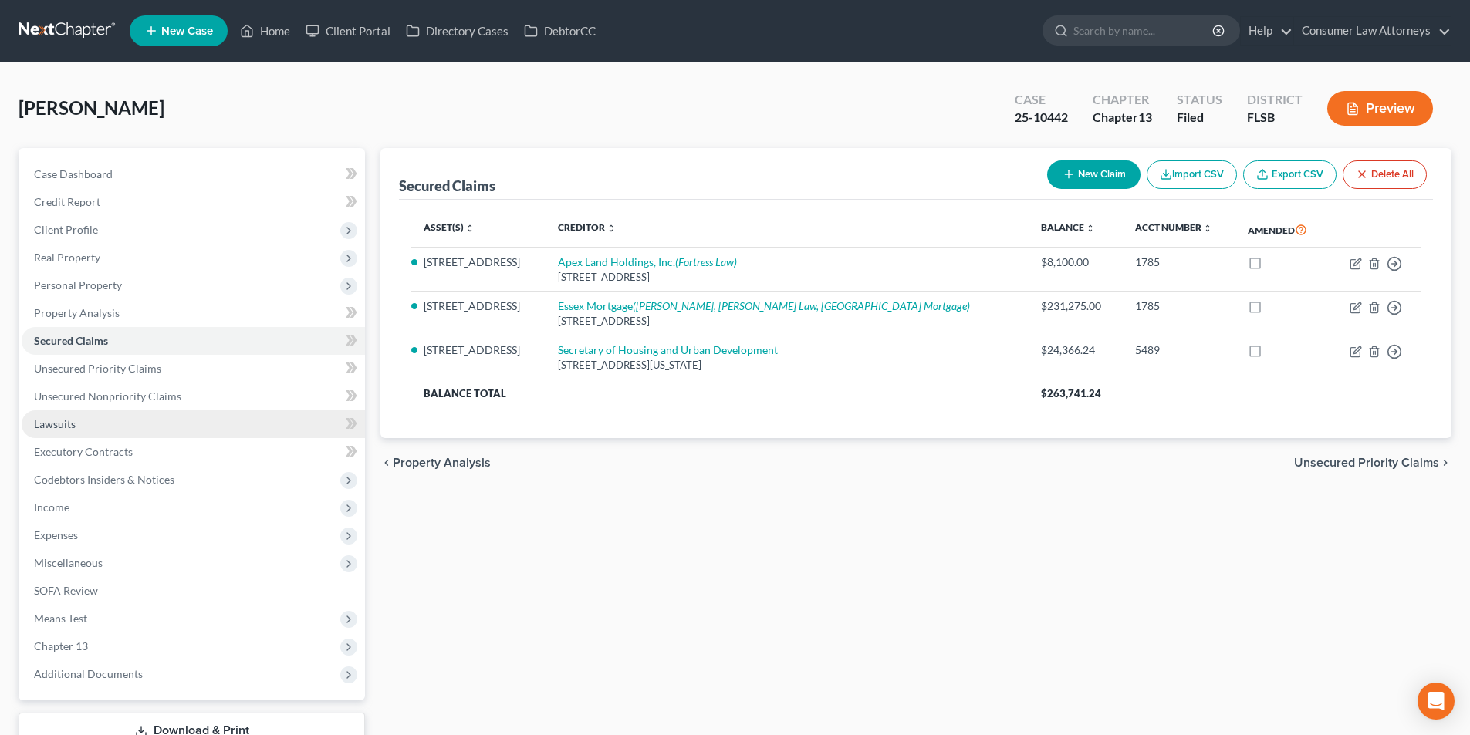
click at [68, 421] on span "Lawsuits" at bounding box center [55, 423] width 42 height 13
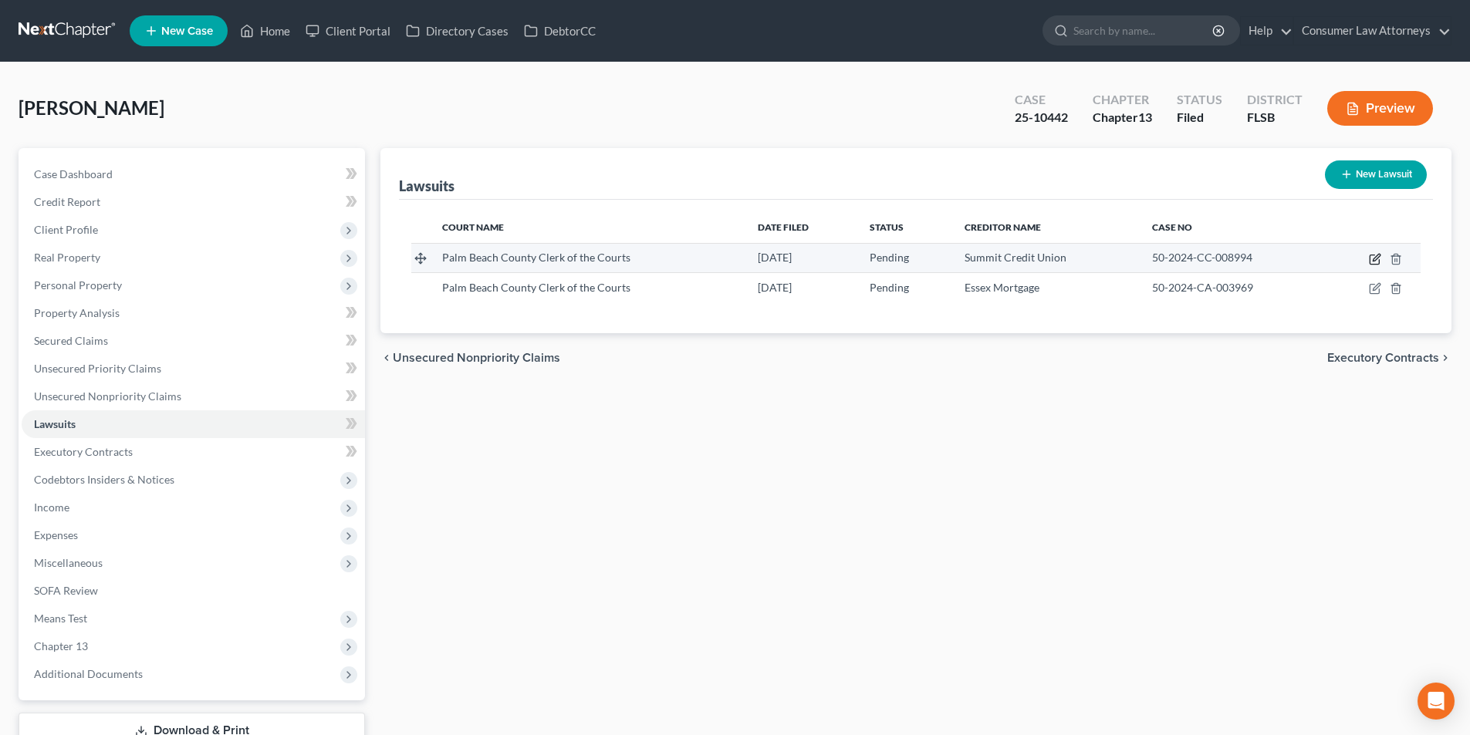
click at [1375, 261] on icon "button" at bounding box center [1375, 259] width 12 height 12
select select "9"
select select "0"
select select "4"
select select "52"
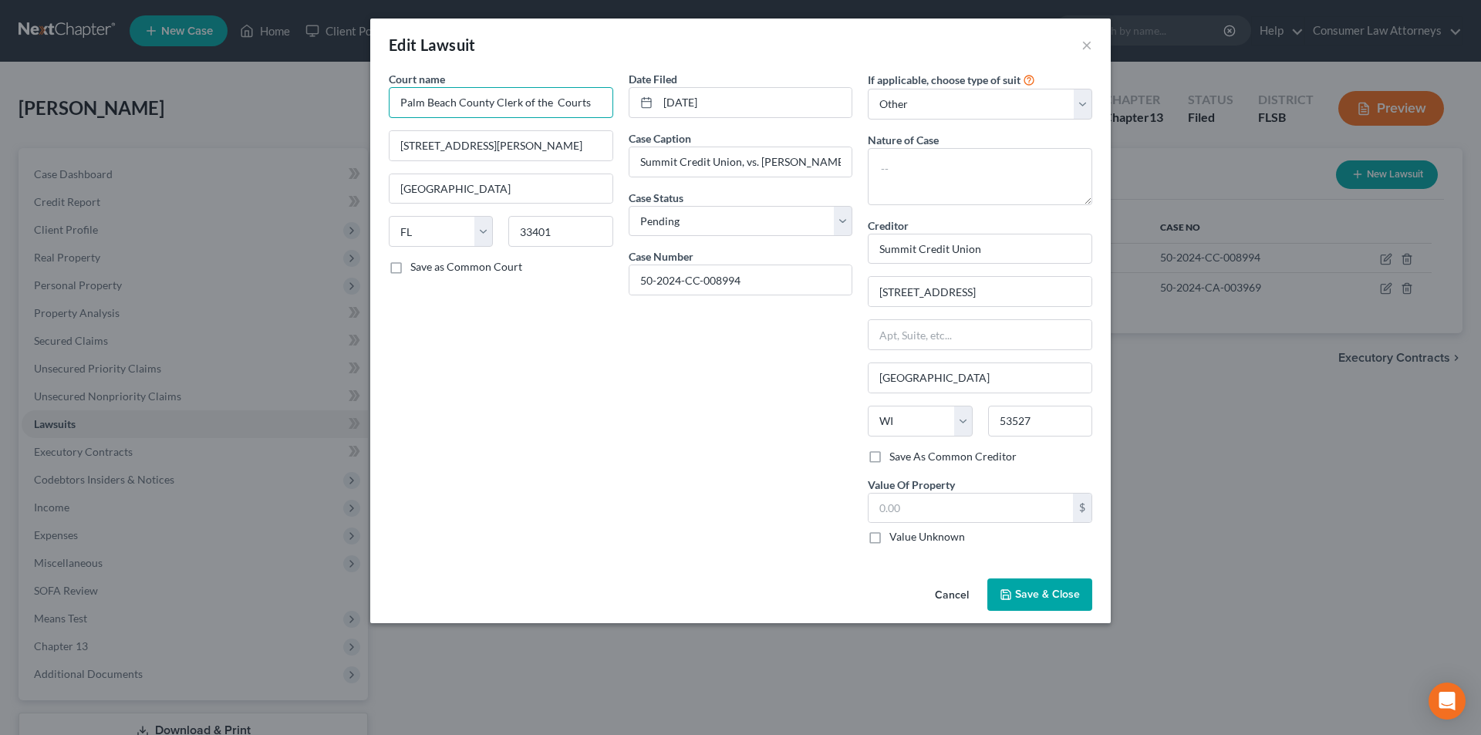
drag, startPoint x: 593, startPoint y: 104, endPoint x: 392, endPoint y: 102, distance: 200.6
click at [392, 102] on input "Palm Beach County Clerk of the Courts" at bounding box center [501, 102] width 225 height 31
drag, startPoint x: 640, startPoint y: 160, endPoint x: 976, endPoint y: 157, distance: 336.4
click at [976, 157] on div "Court name * Palm Beach County Clerk of the Courts 205 N Dixie Highway West Pal…" at bounding box center [740, 314] width 719 height 486
drag, startPoint x: 735, startPoint y: 282, endPoint x: 549, endPoint y: 282, distance: 186.7
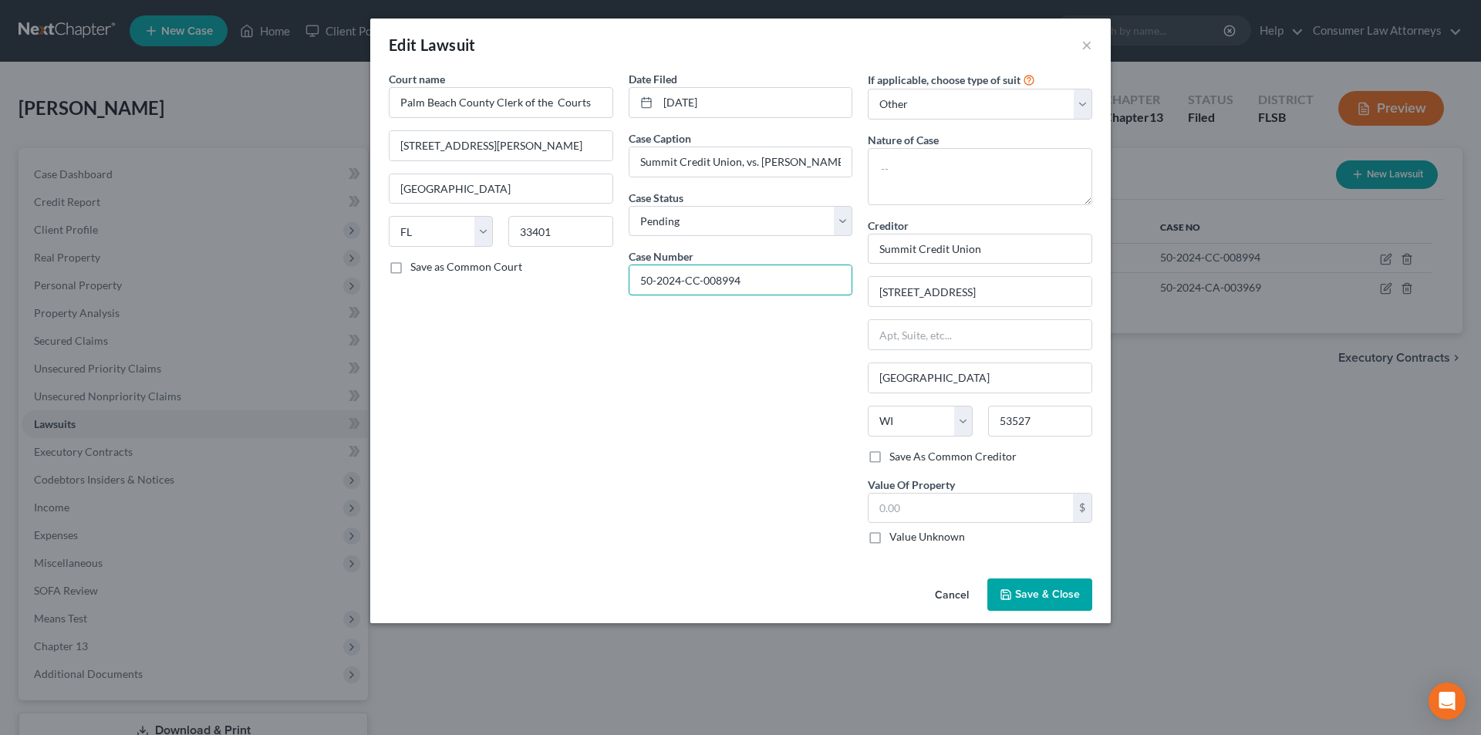
click at [549, 282] on div "Court name * Palm Beach County Clerk of the Courts 205 N Dixie Highway West Pal…" at bounding box center [740, 314] width 719 height 486
drag, startPoint x: 971, startPoint y: 252, endPoint x: 878, endPoint y: 251, distance: 92.6
click at [873, 251] on input "Summit Credit Union" at bounding box center [980, 249] width 225 height 31
click at [1089, 39] on button "×" at bounding box center [1087, 44] width 11 height 19
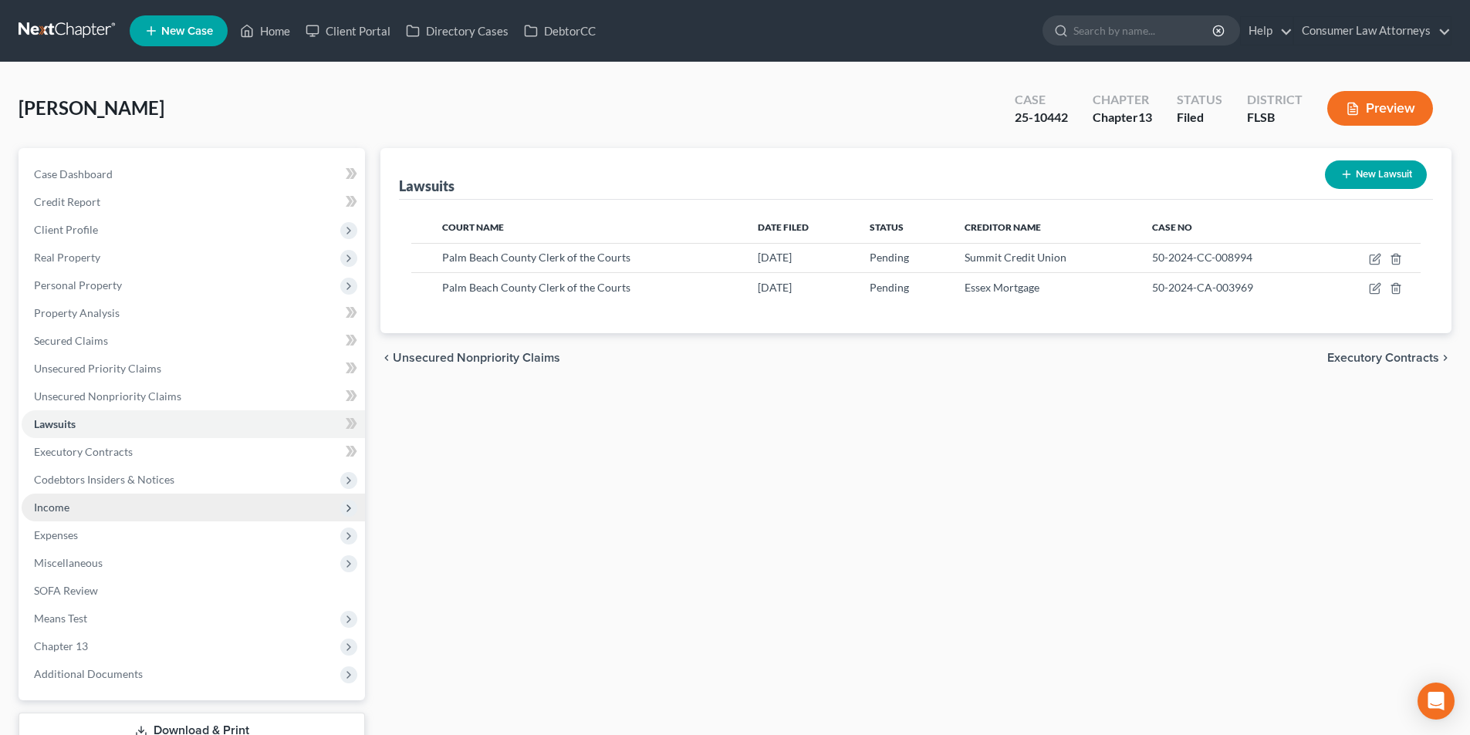
click at [62, 506] on span "Income" at bounding box center [51, 507] width 35 height 13
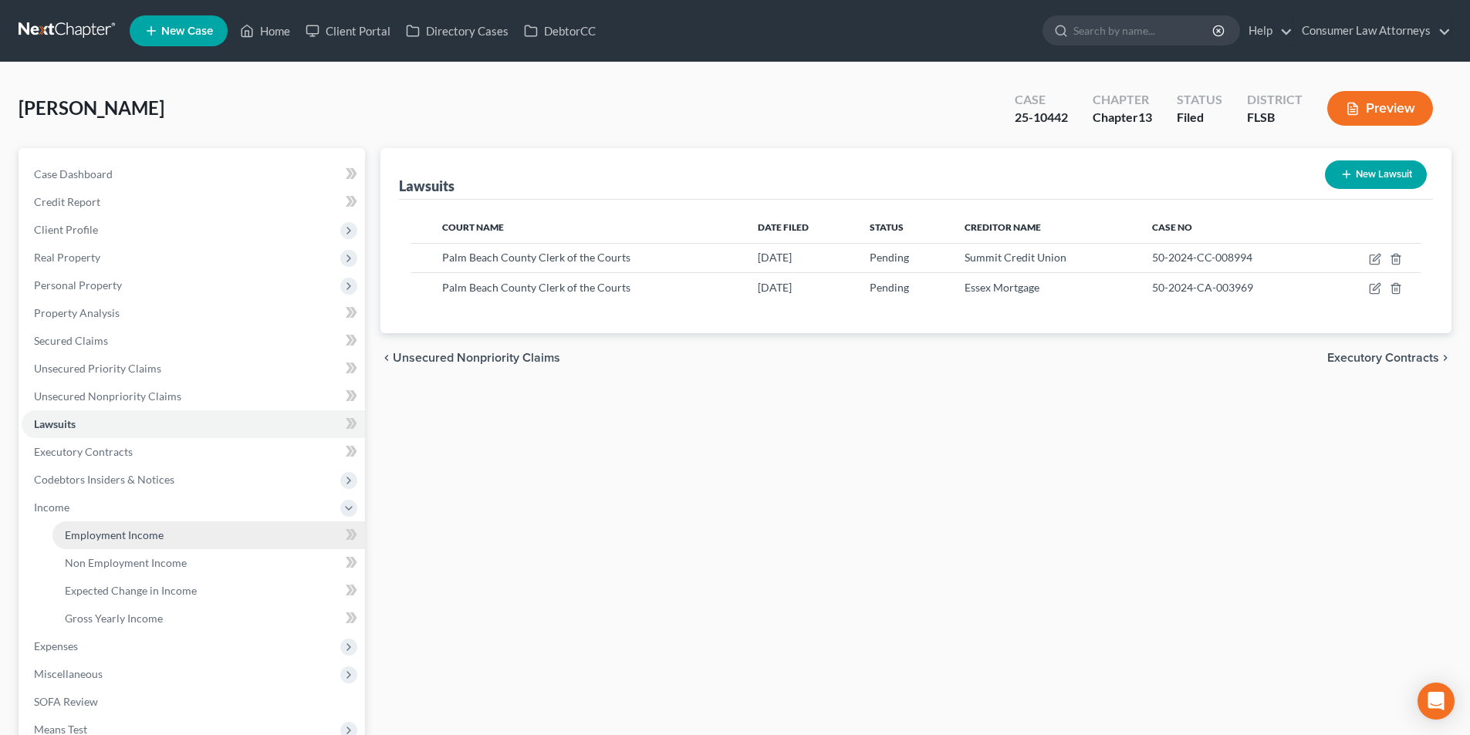
drag, startPoint x: 110, startPoint y: 528, endPoint x: 124, endPoint y: 523, distance: 14.9
click at [111, 528] on span "Employment Income" at bounding box center [114, 534] width 99 height 13
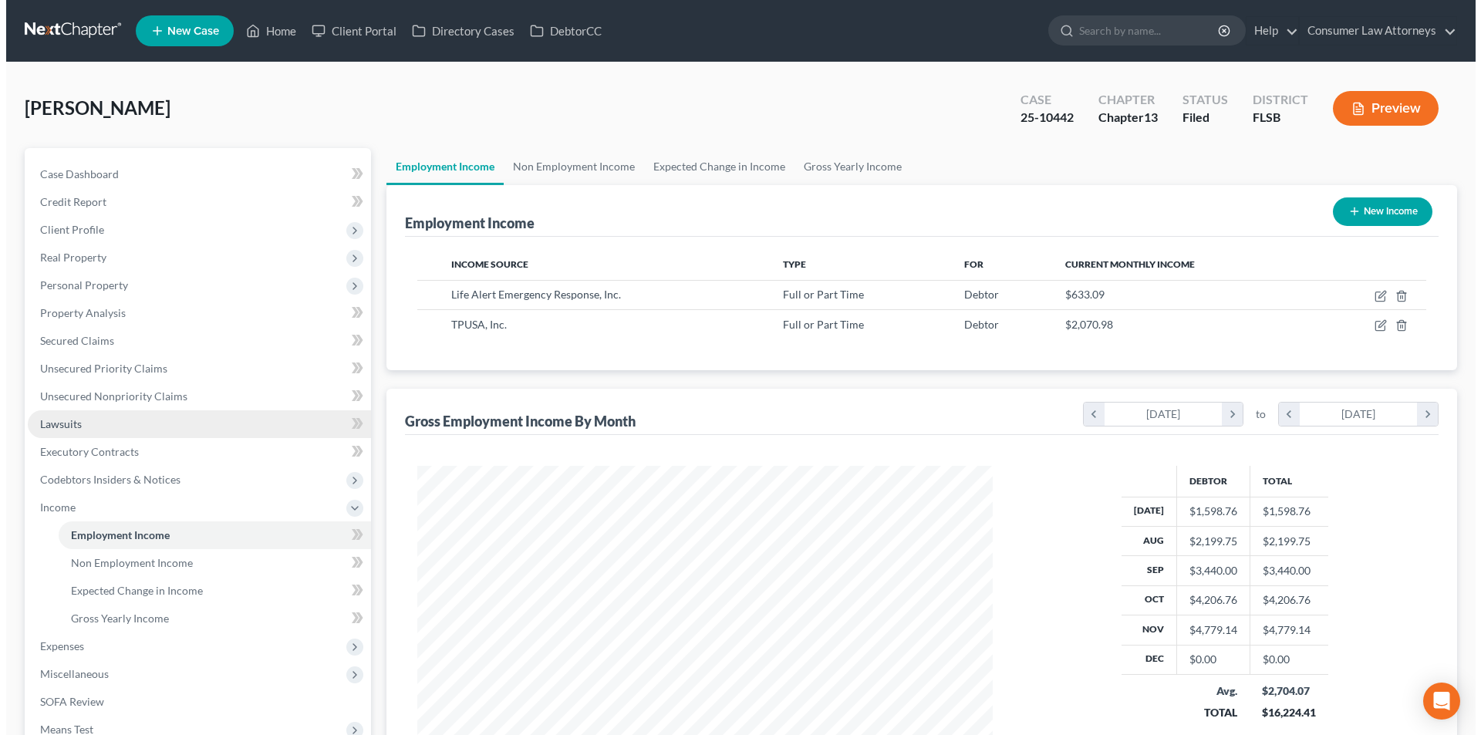
scroll to position [288, 606]
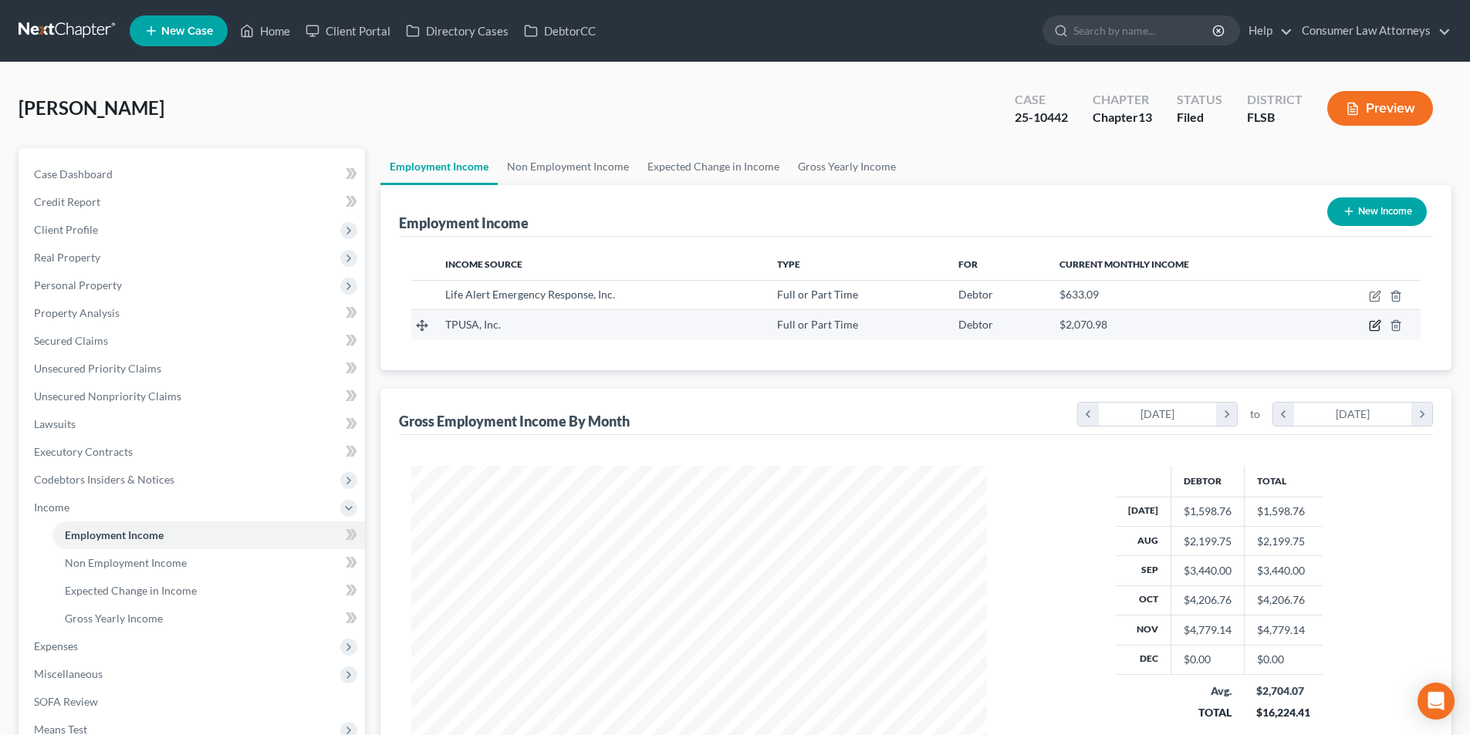
click at [1375, 327] on icon "button" at bounding box center [1375, 324] width 7 height 7
select select "0"
select select "46"
select select "2"
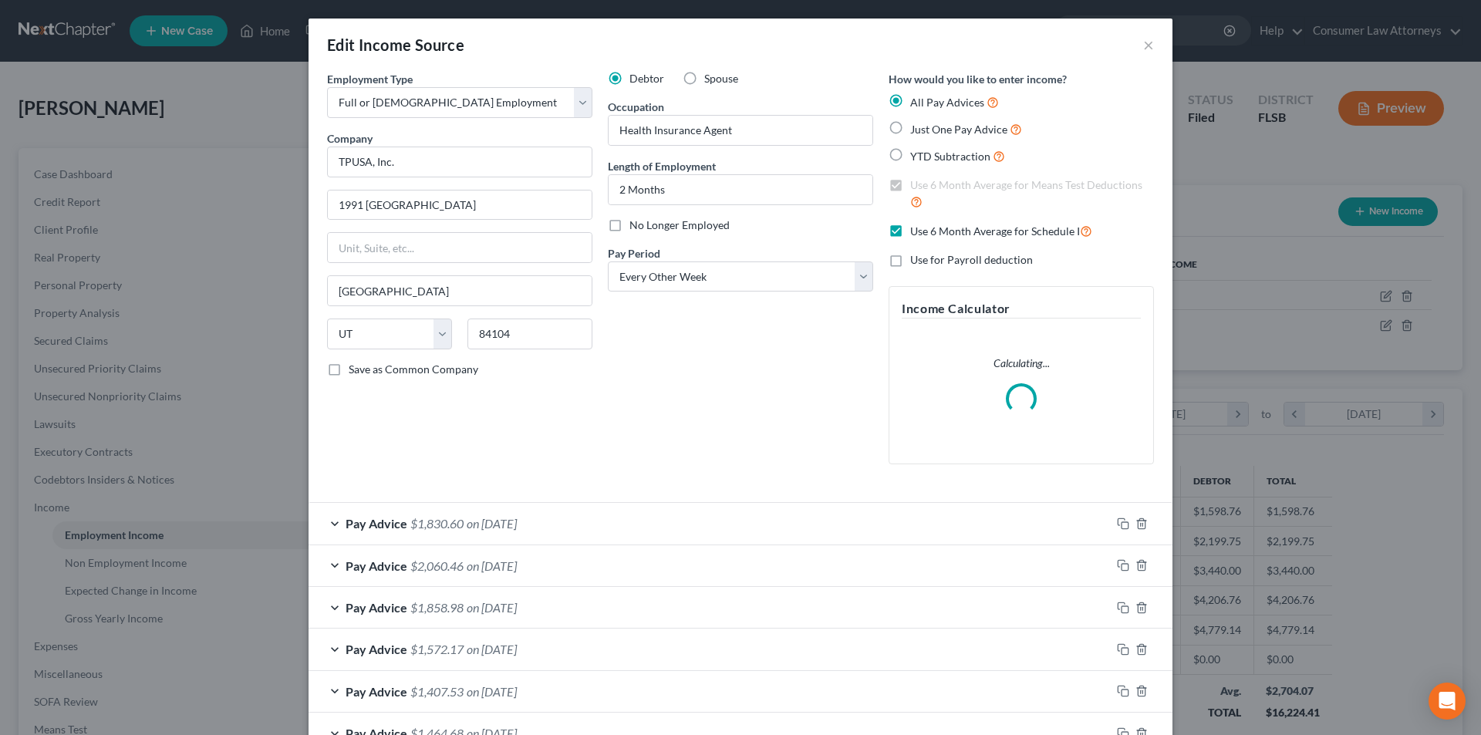
scroll to position [290, 612]
drag, startPoint x: 331, startPoint y: 164, endPoint x: 282, endPoint y: 166, distance: 49.4
click at [282, 166] on div "Edit Income Source × Employment Type * Select Full or Part Time Employment Self…" at bounding box center [740, 367] width 1481 height 735
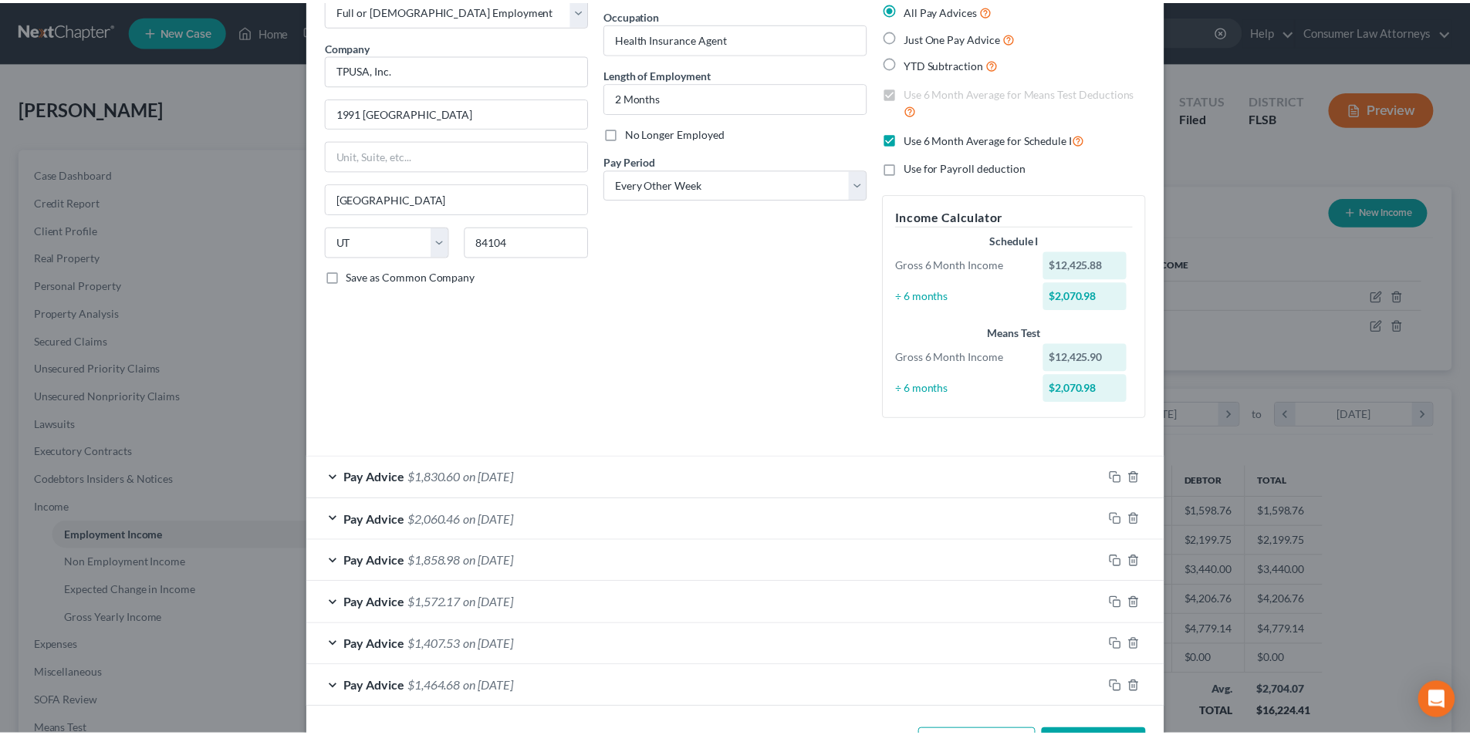
scroll to position [0, 0]
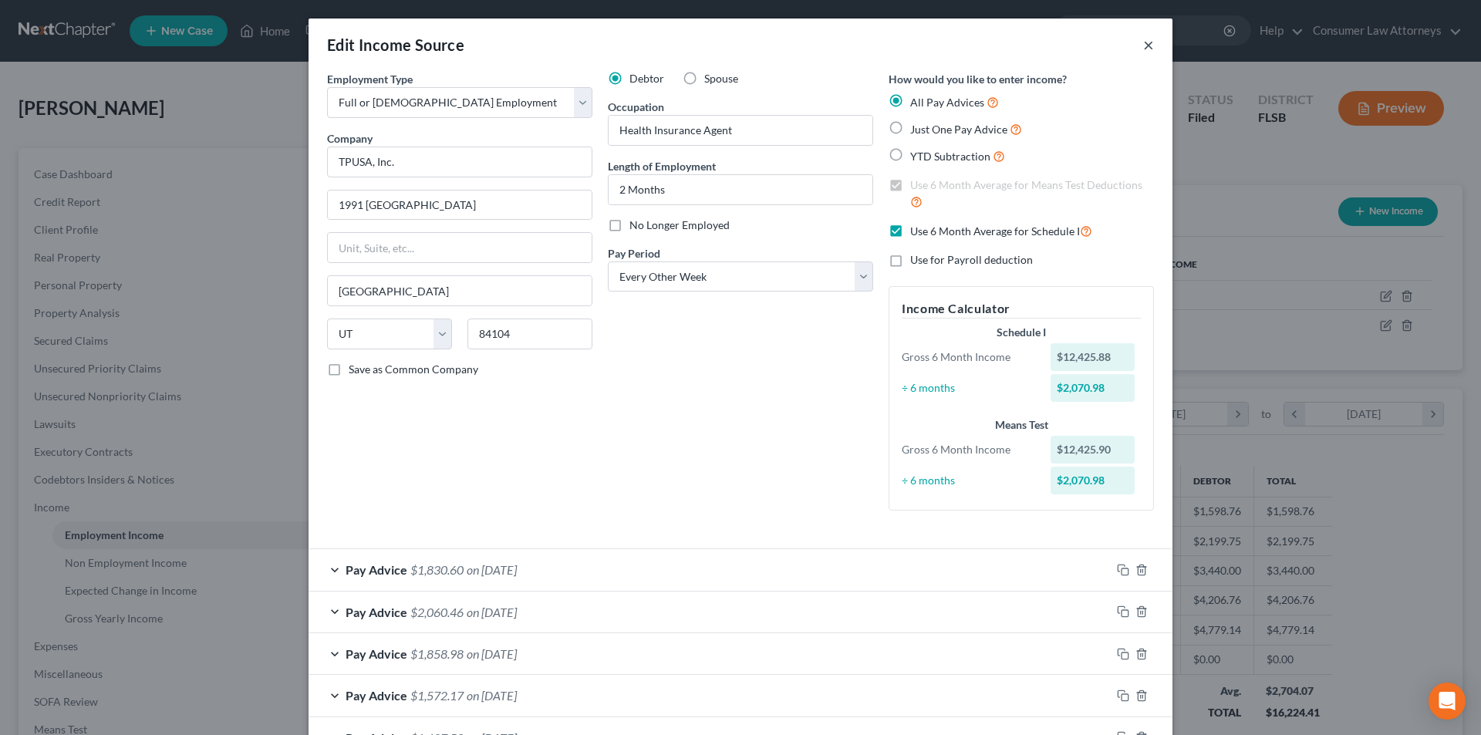
click at [1146, 48] on button "×" at bounding box center [1148, 44] width 11 height 19
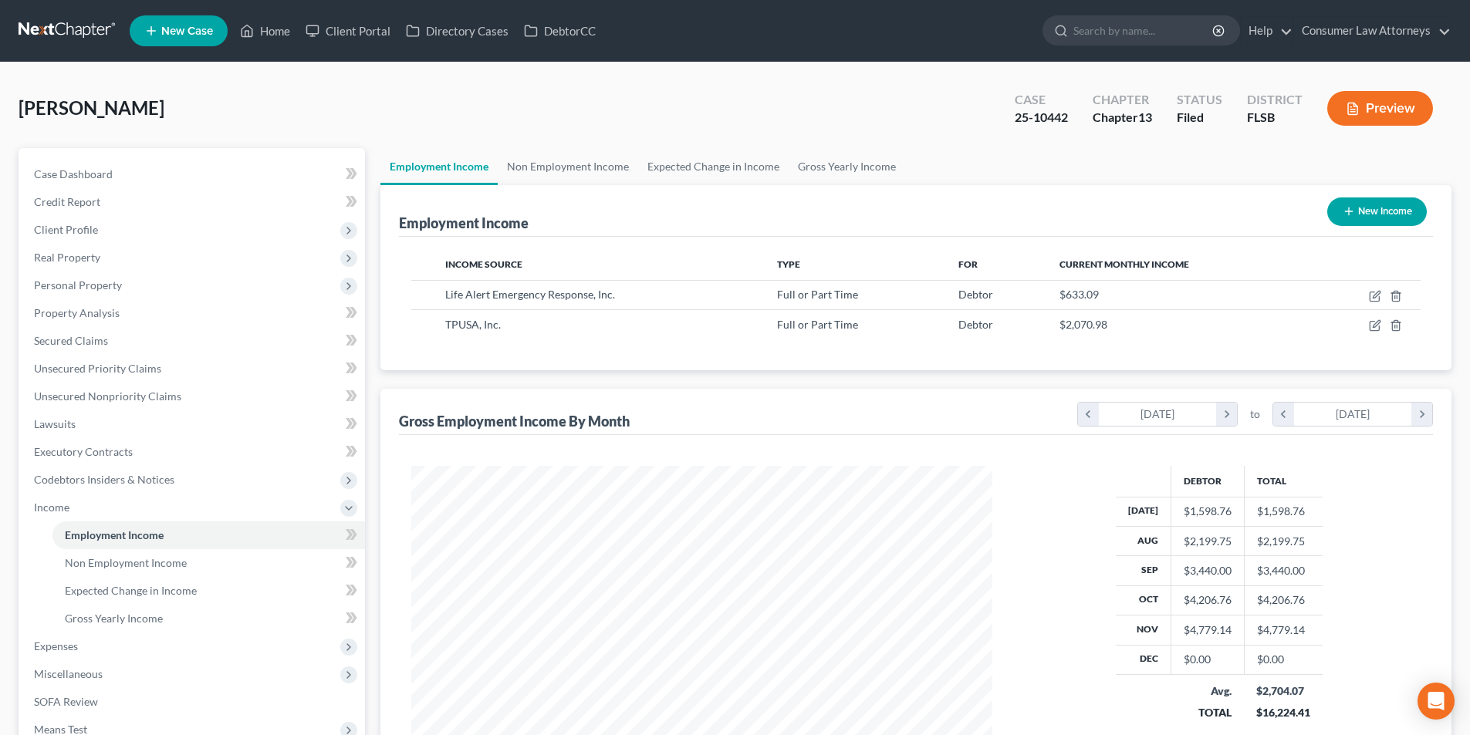
scroll to position [771211, 770892]
click at [115, 280] on span "Personal Property" at bounding box center [78, 285] width 88 height 13
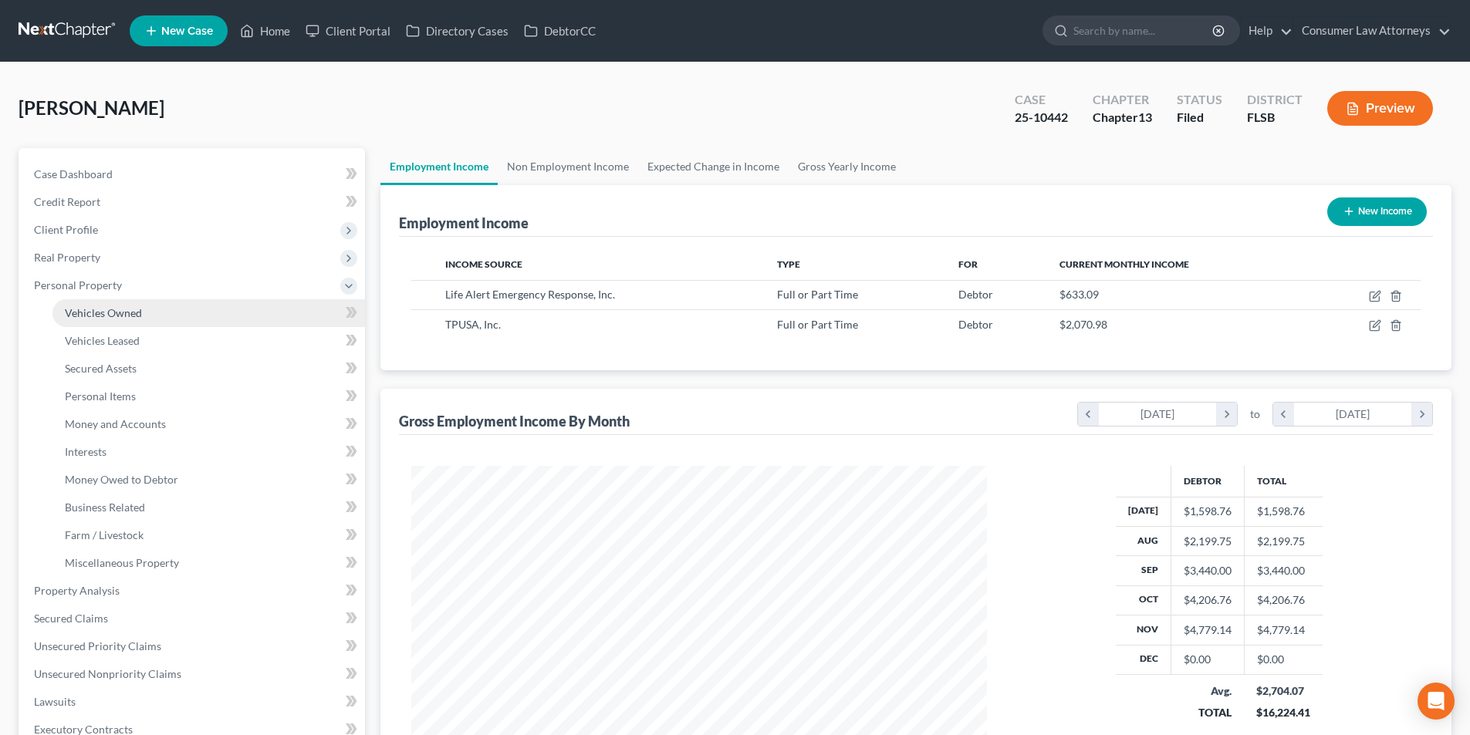
click at [154, 313] on link "Vehicles Owned" at bounding box center [208, 313] width 312 height 28
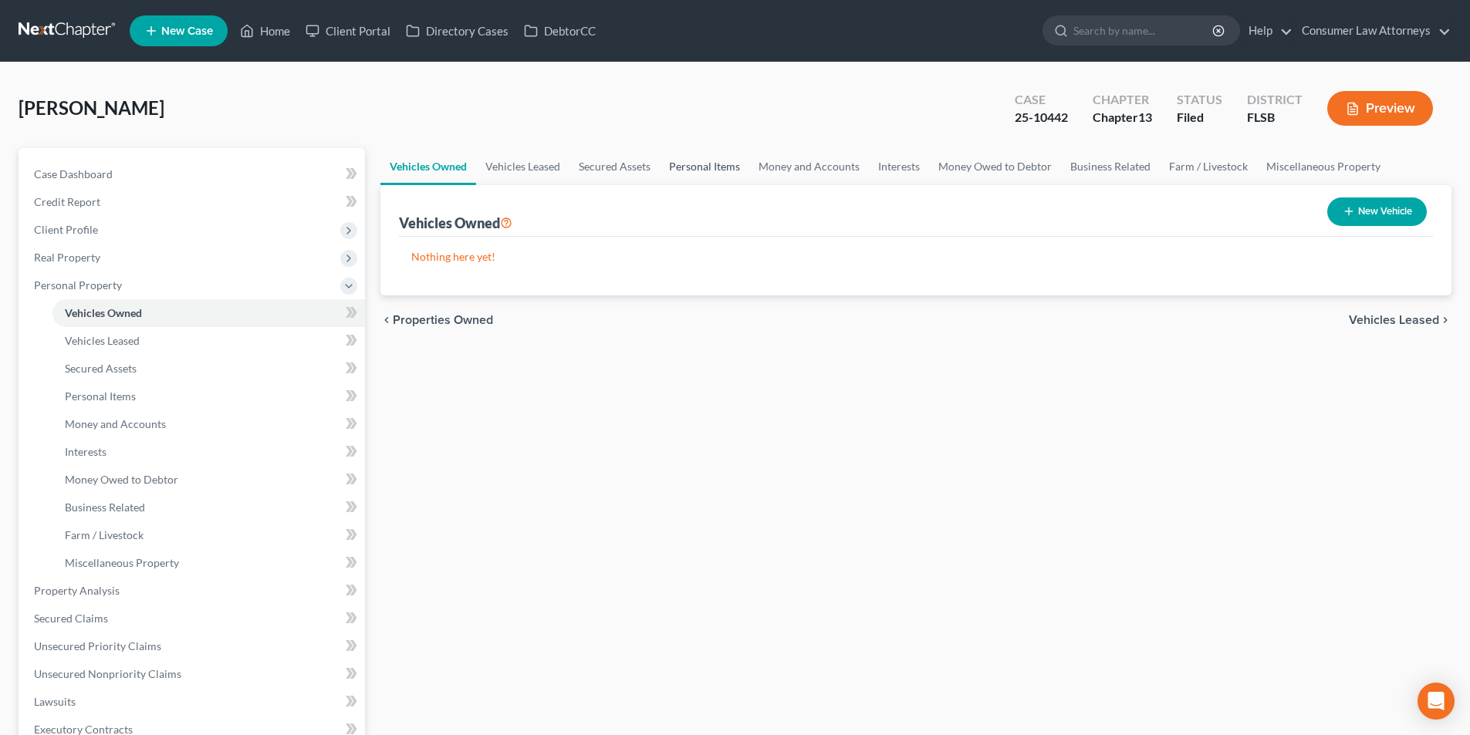
click at [677, 164] on link "Personal Items" at bounding box center [704, 166] width 89 height 37
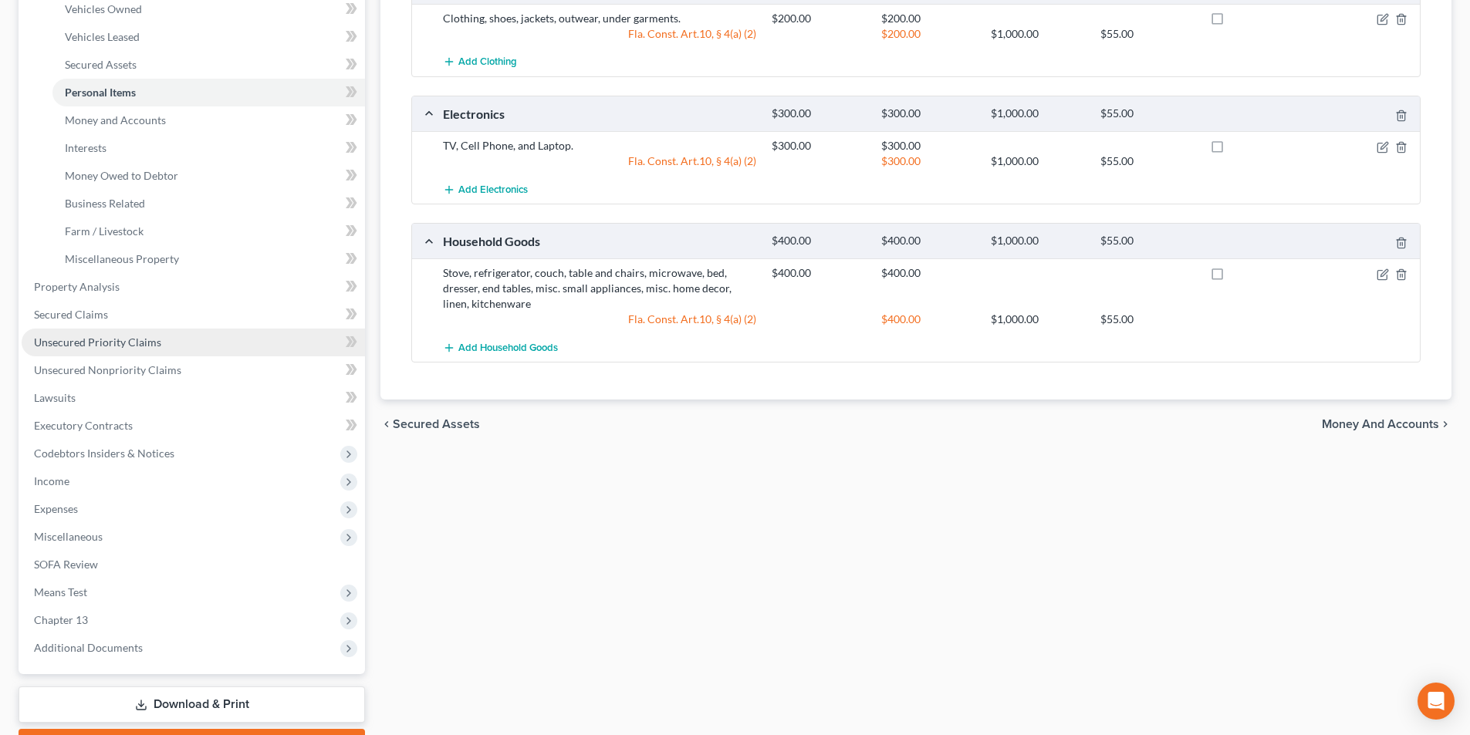
scroll to position [386, 0]
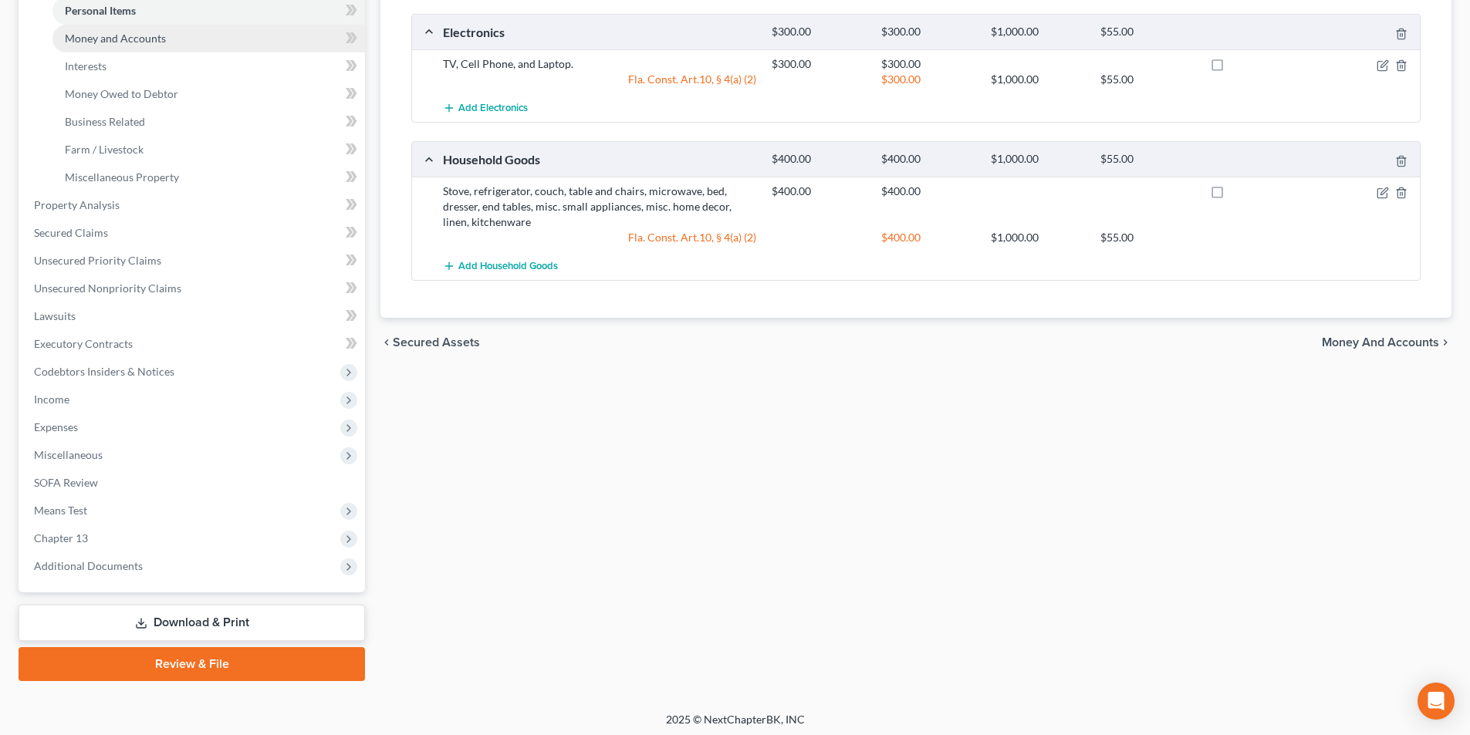
click at [119, 43] on span "Money and Accounts" at bounding box center [115, 38] width 101 height 13
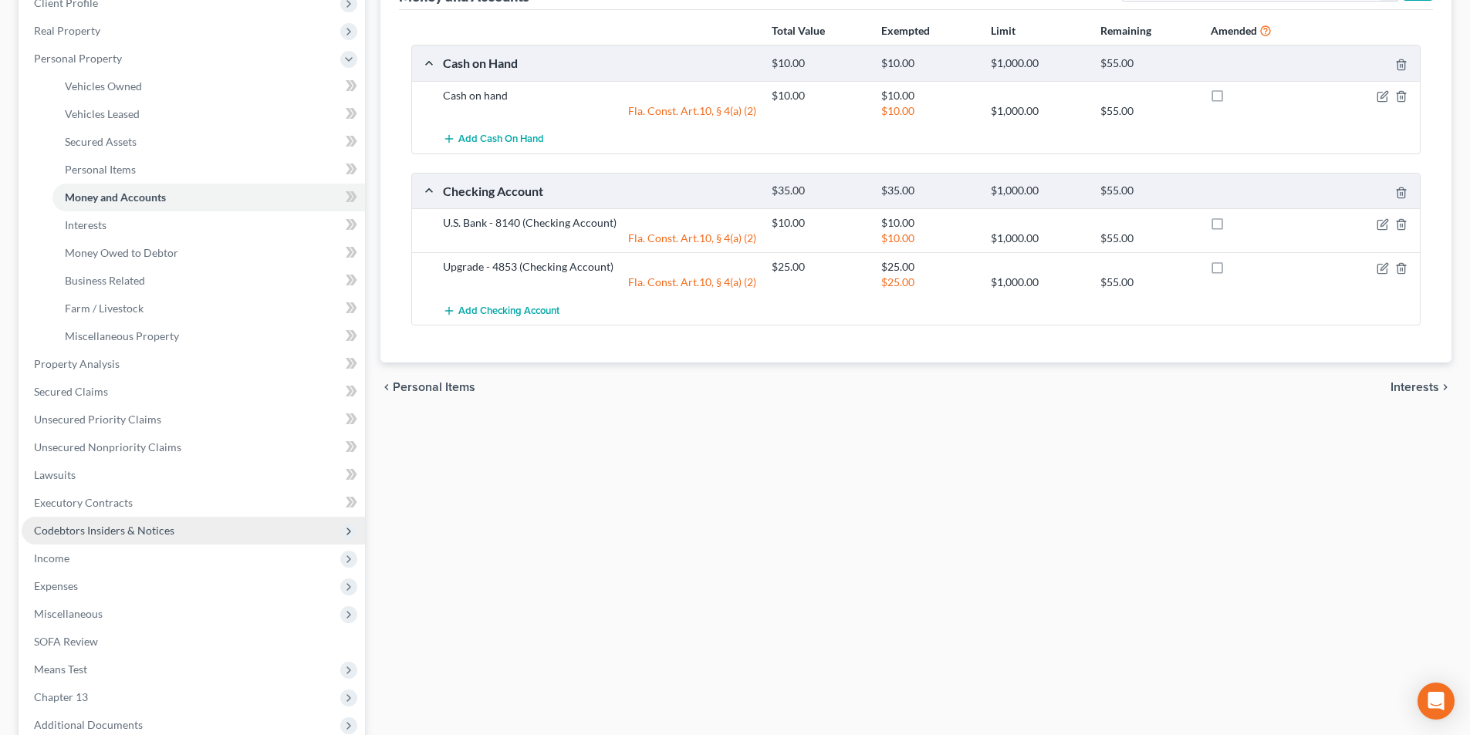
scroll to position [231, 0]
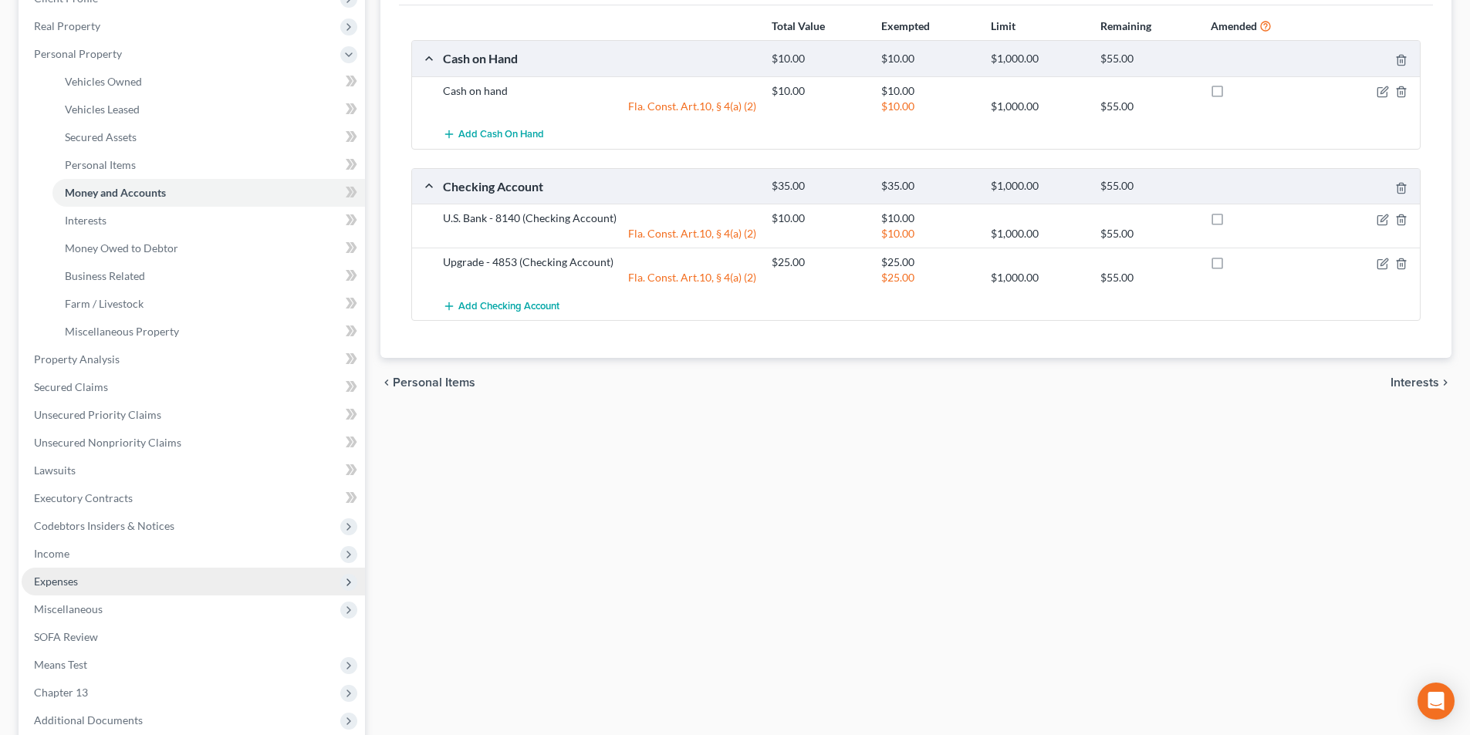
click at [67, 572] on span "Expenses" at bounding box center [193, 582] width 343 height 28
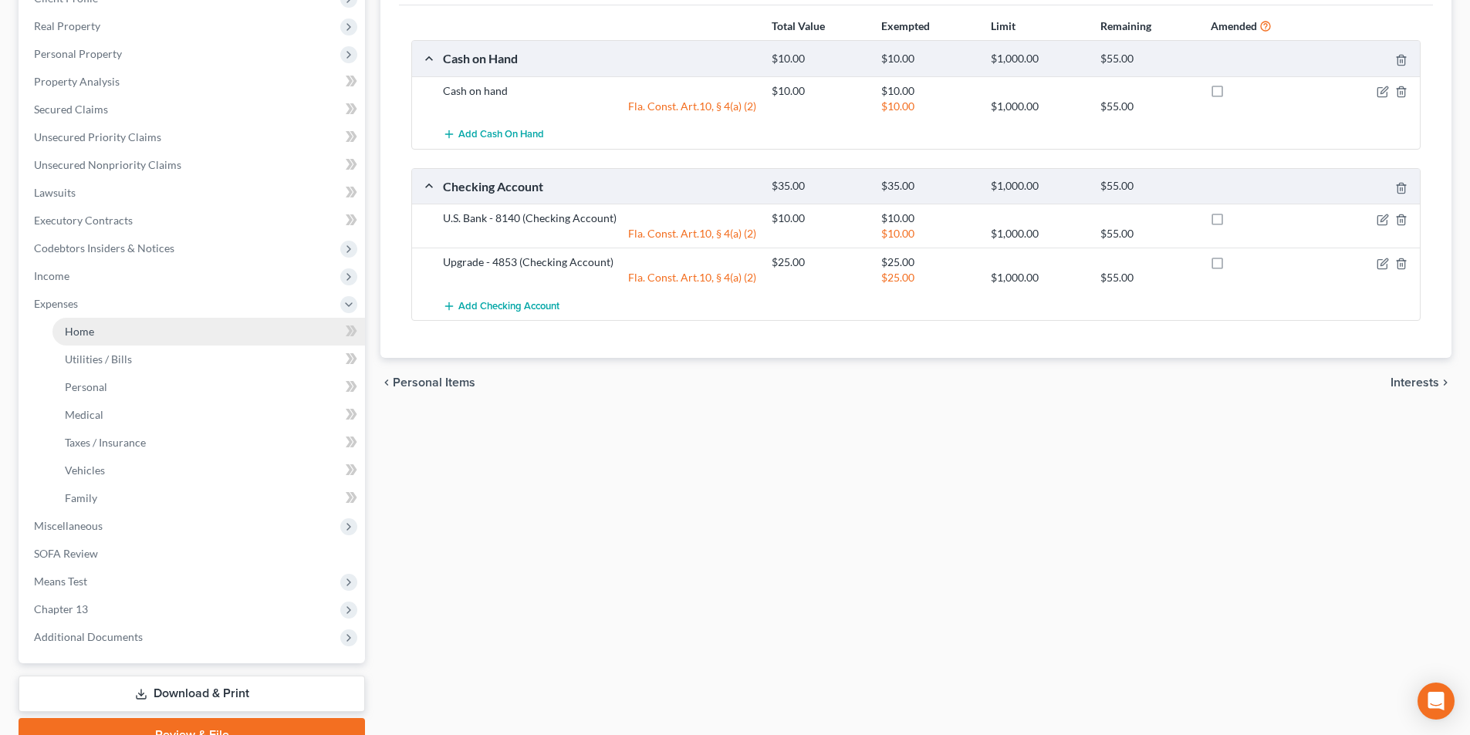
click at [86, 338] on link "Home" at bounding box center [208, 332] width 312 height 28
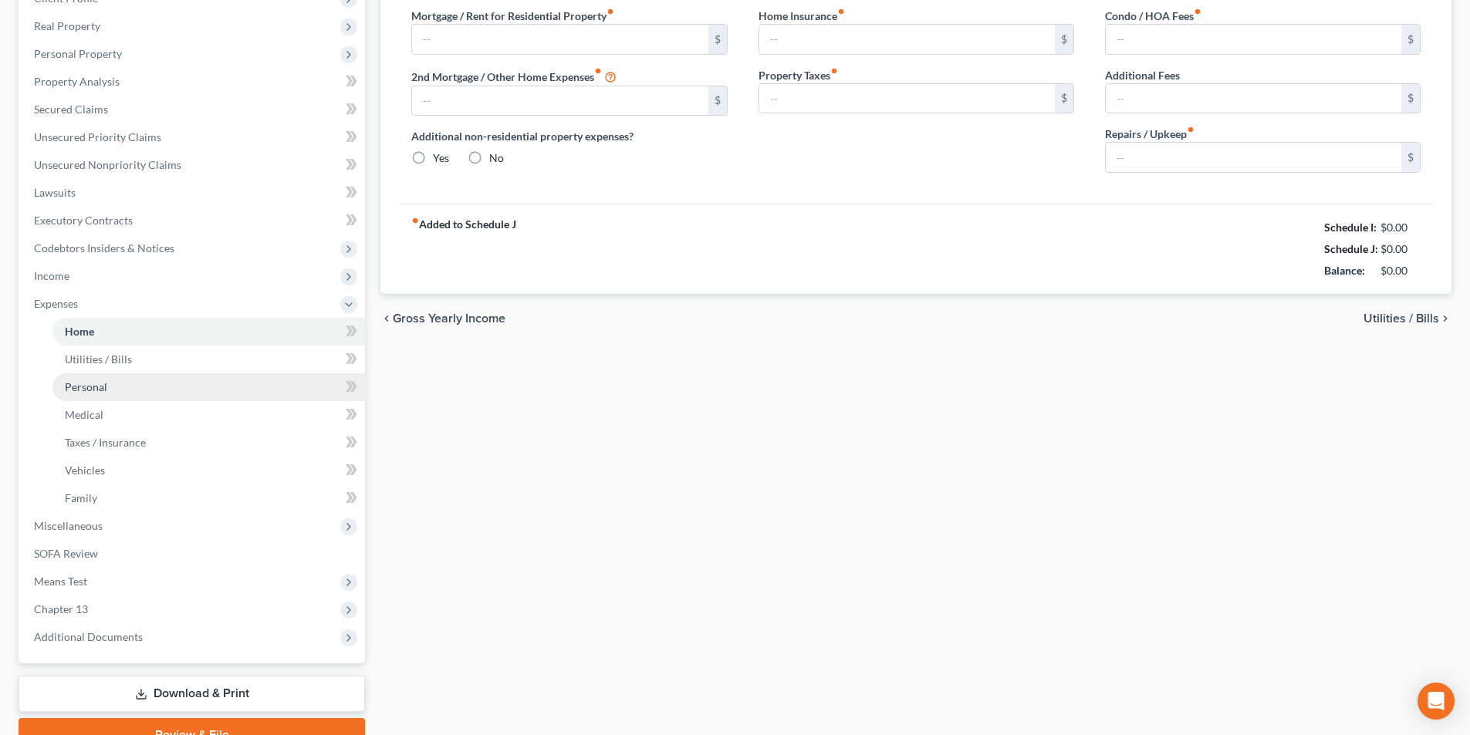
type input "0.00"
radio input "true"
type input "0.00"
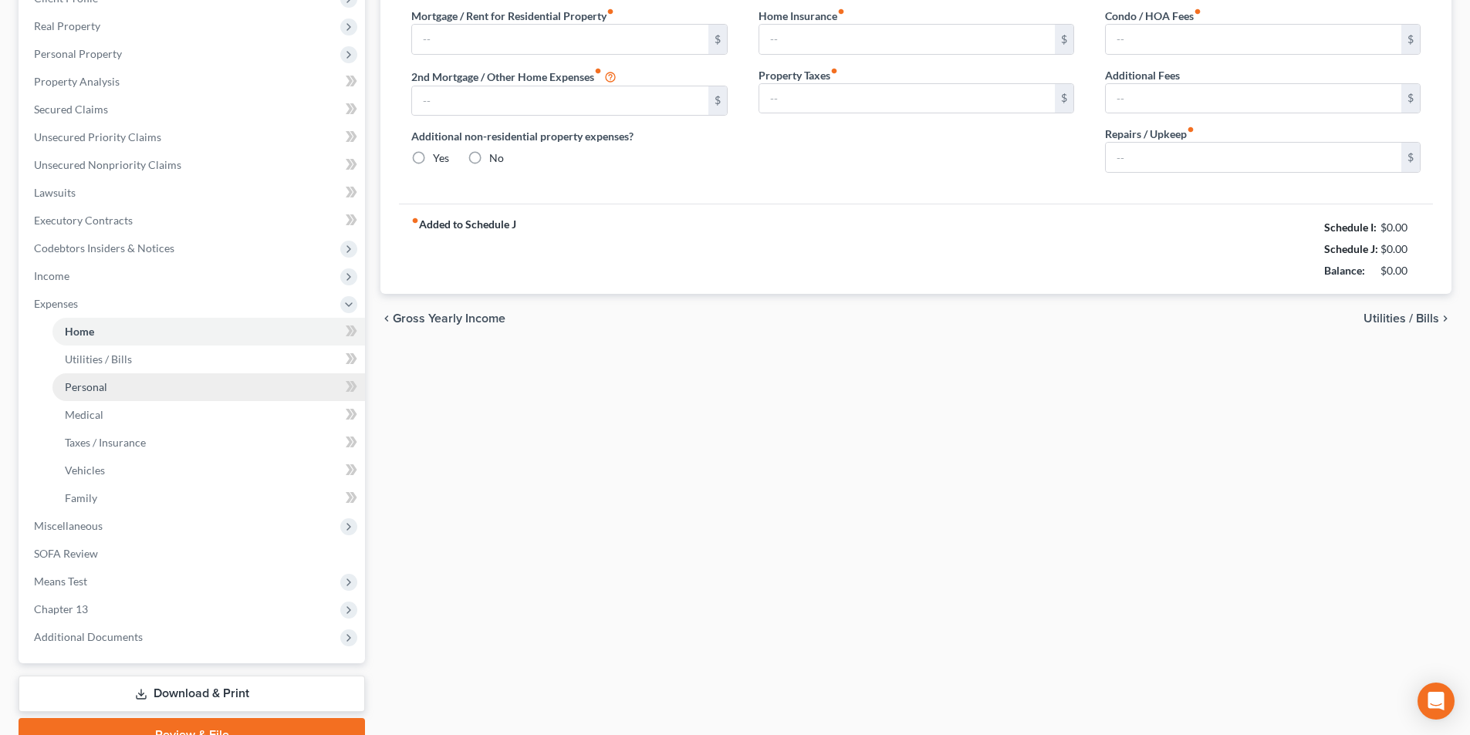
type input "0.00"
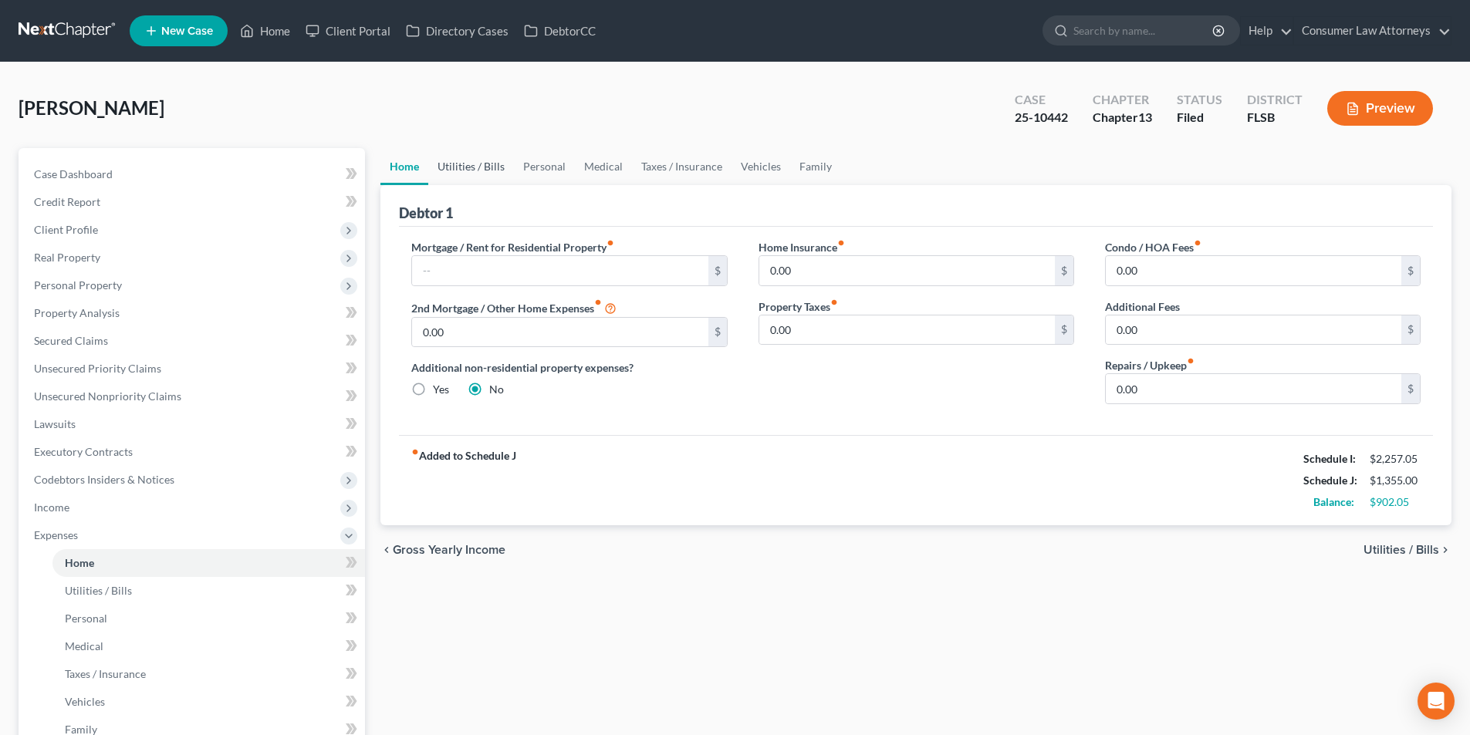
click at [474, 170] on link "Utilities / Bills" at bounding box center [471, 166] width 86 height 37
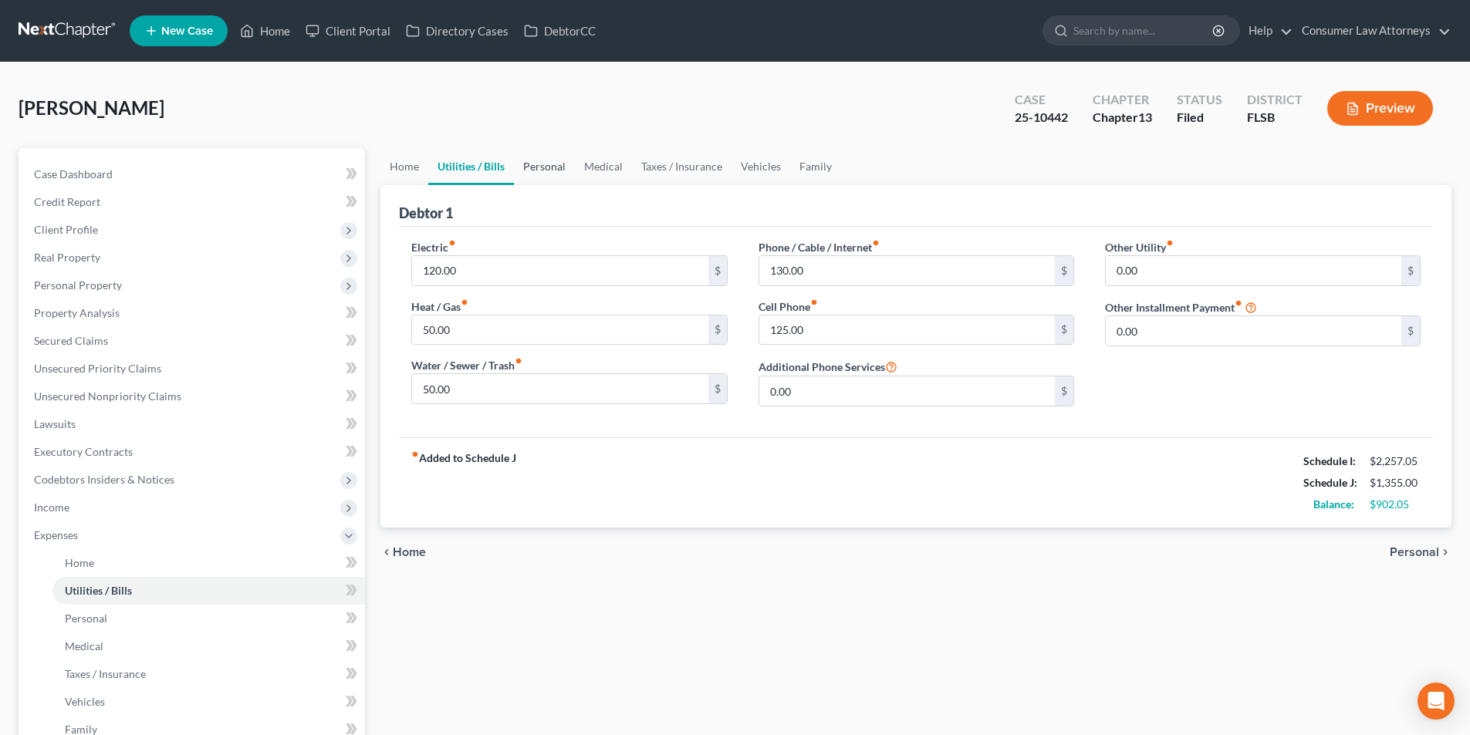
click at [542, 167] on link "Personal" at bounding box center [544, 166] width 61 height 37
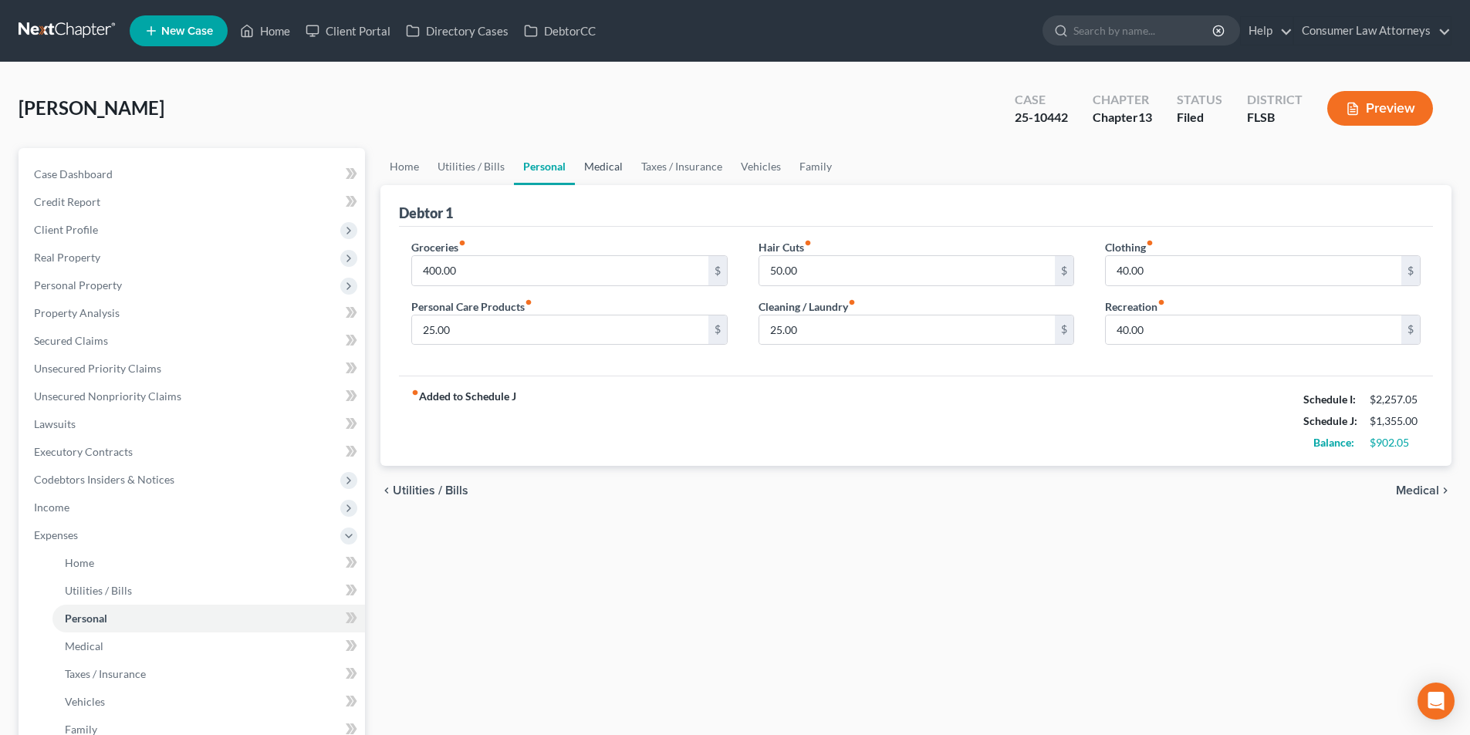
click at [616, 163] on link "Medical" at bounding box center [603, 166] width 57 height 37
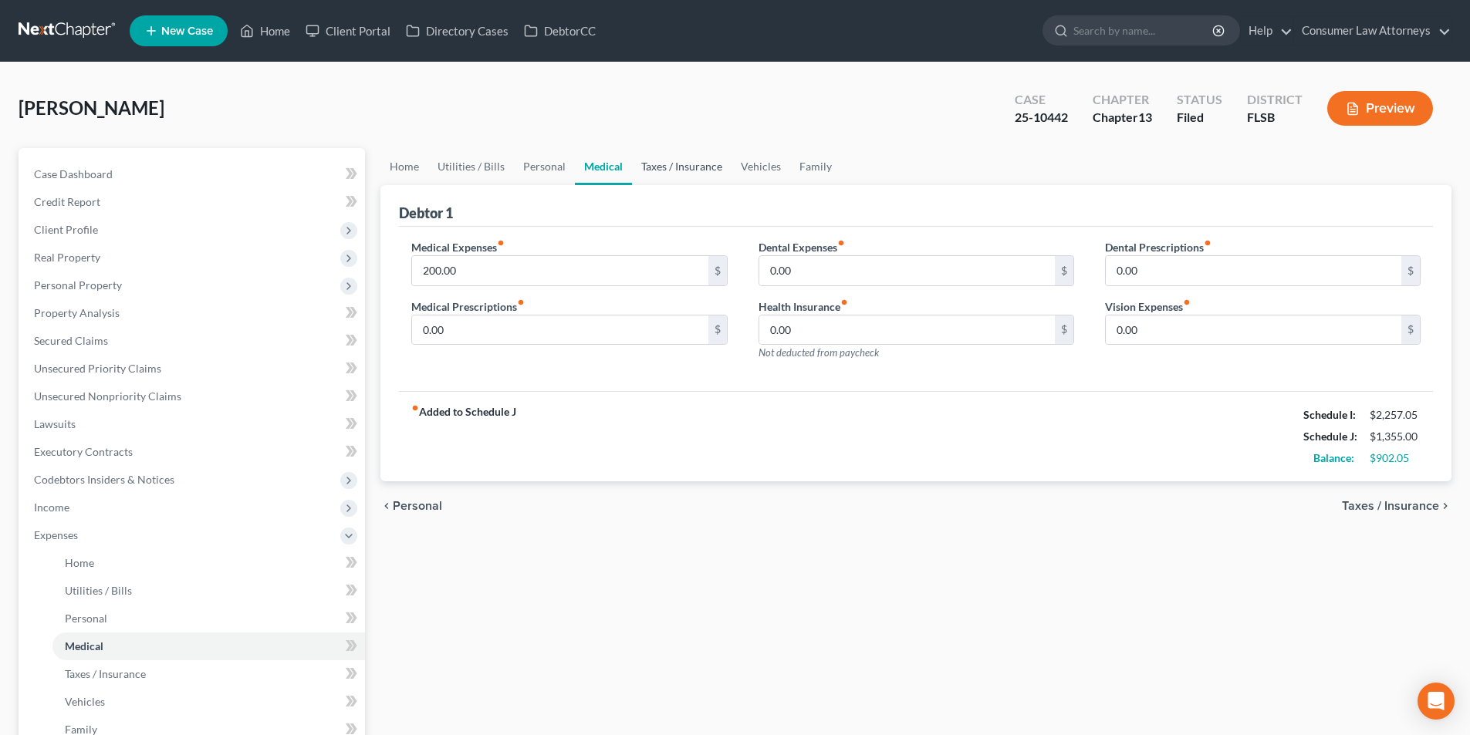
click at [670, 177] on link "Taxes / Insurance" at bounding box center [682, 166] width 100 height 37
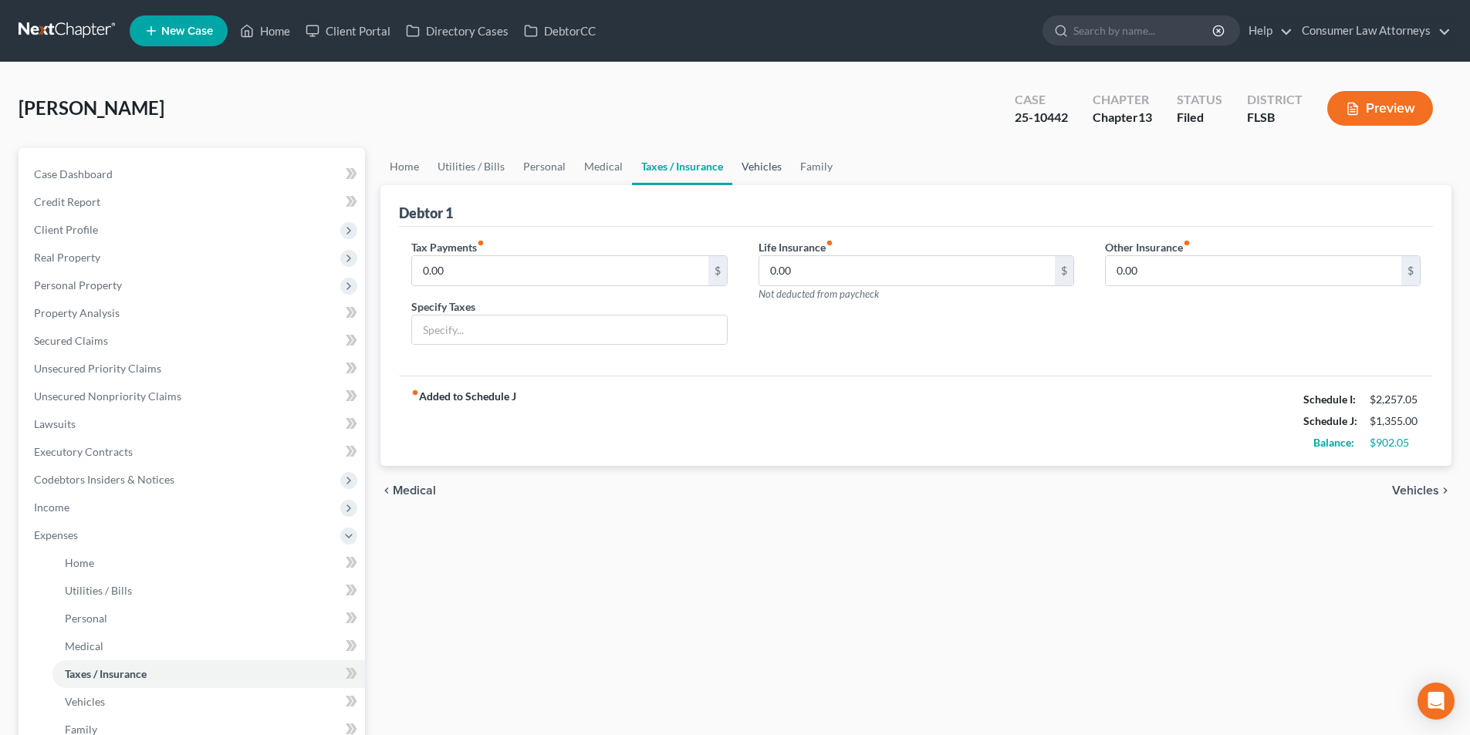
click at [755, 165] on link "Vehicles" at bounding box center [761, 166] width 59 height 37
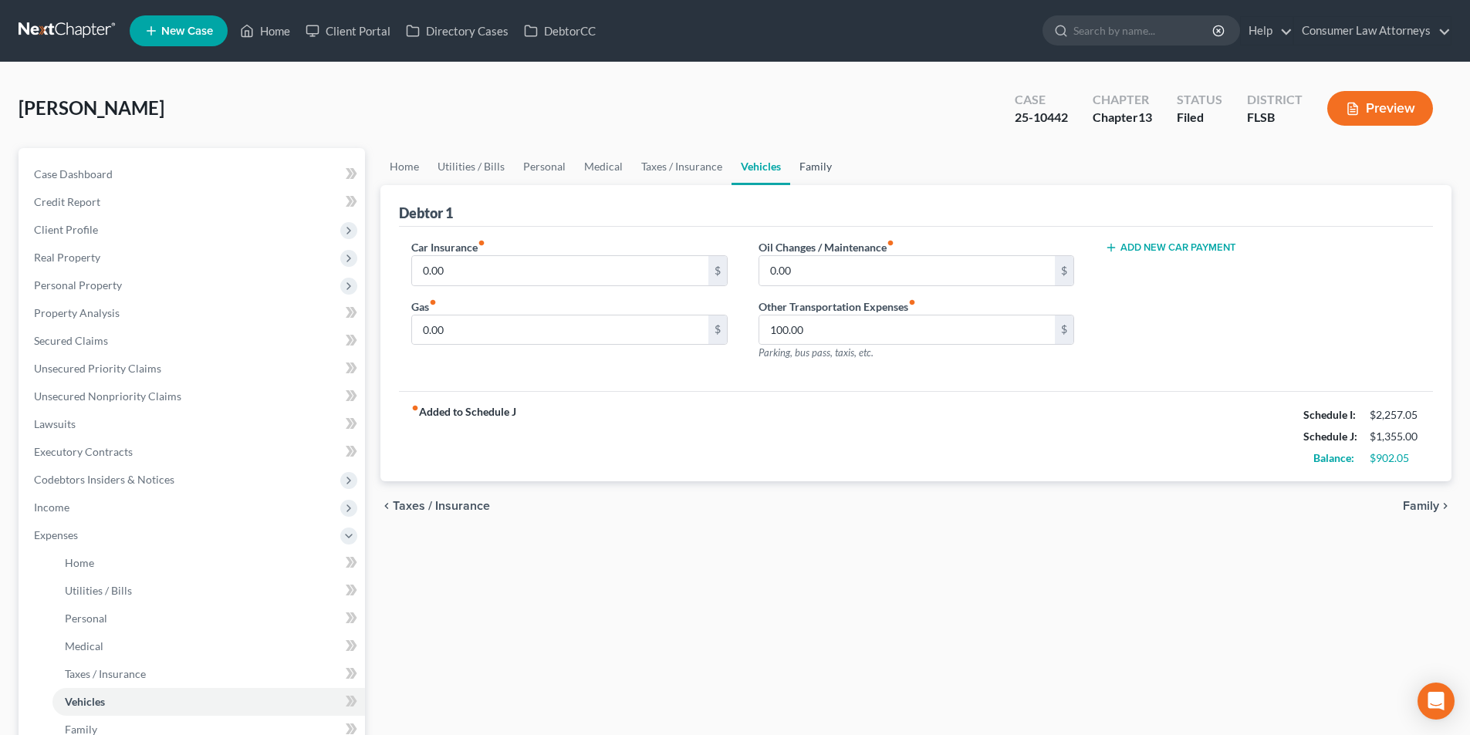
click at [808, 164] on link "Family" at bounding box center [815, 166] width 51 height 37
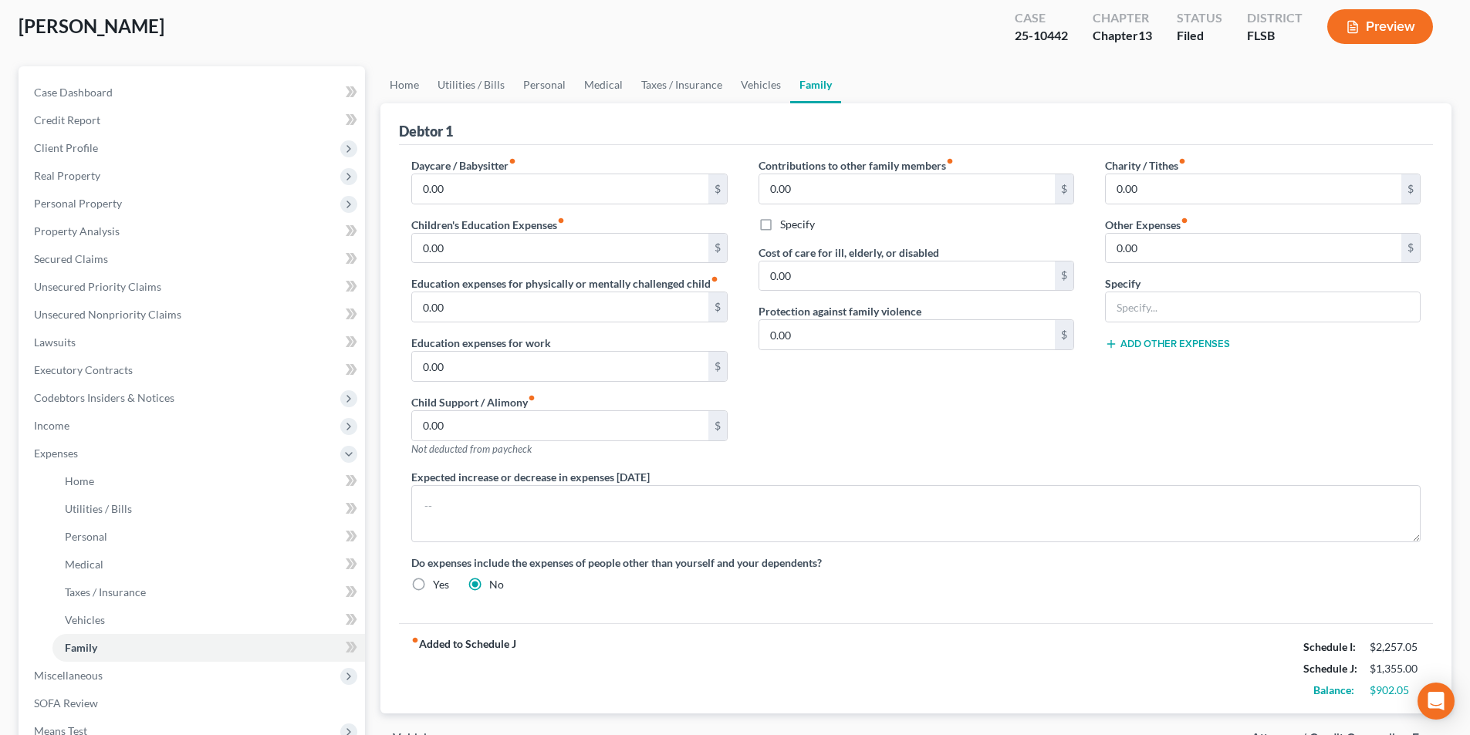
scroll to position [307, 0]
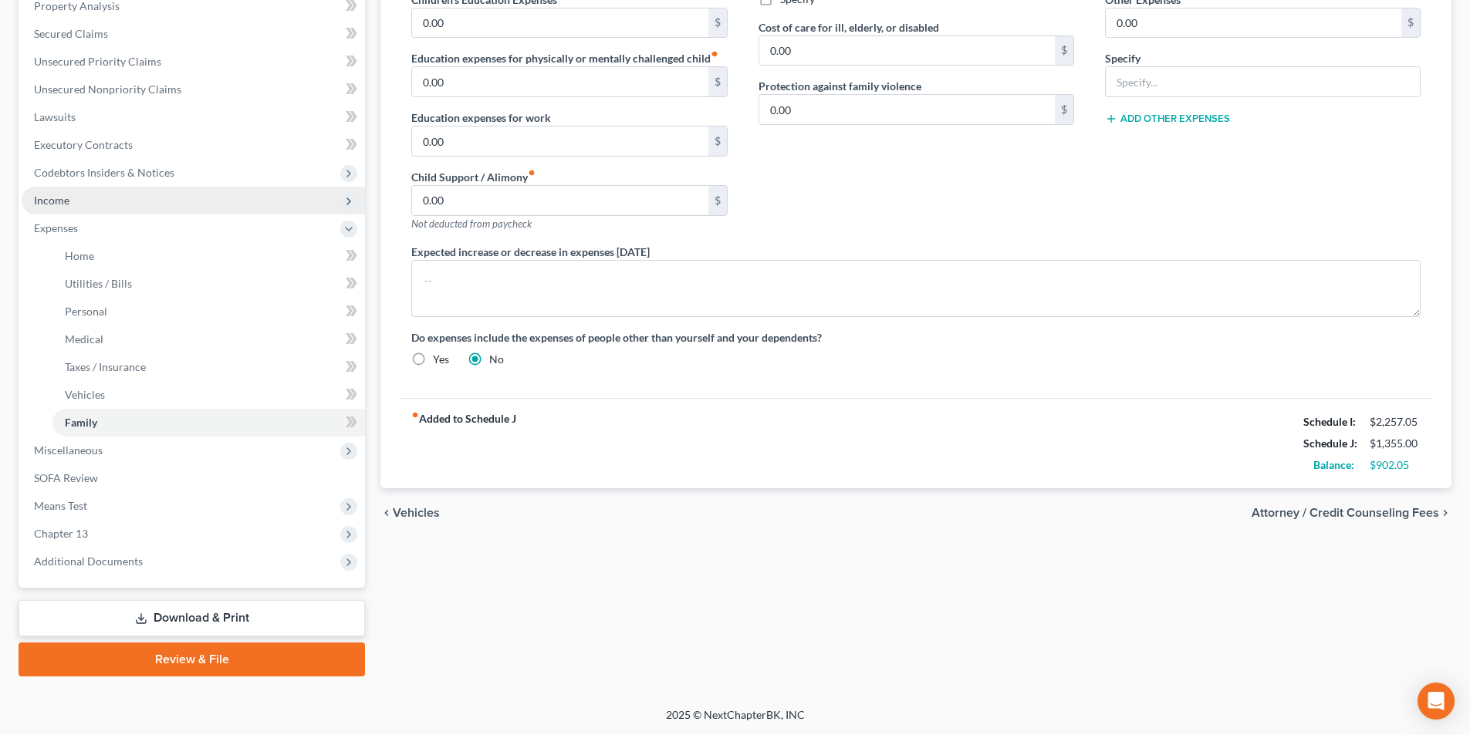
click at [66, 204] on span "Income" at bounding box center [51, 200] width 35 height 13
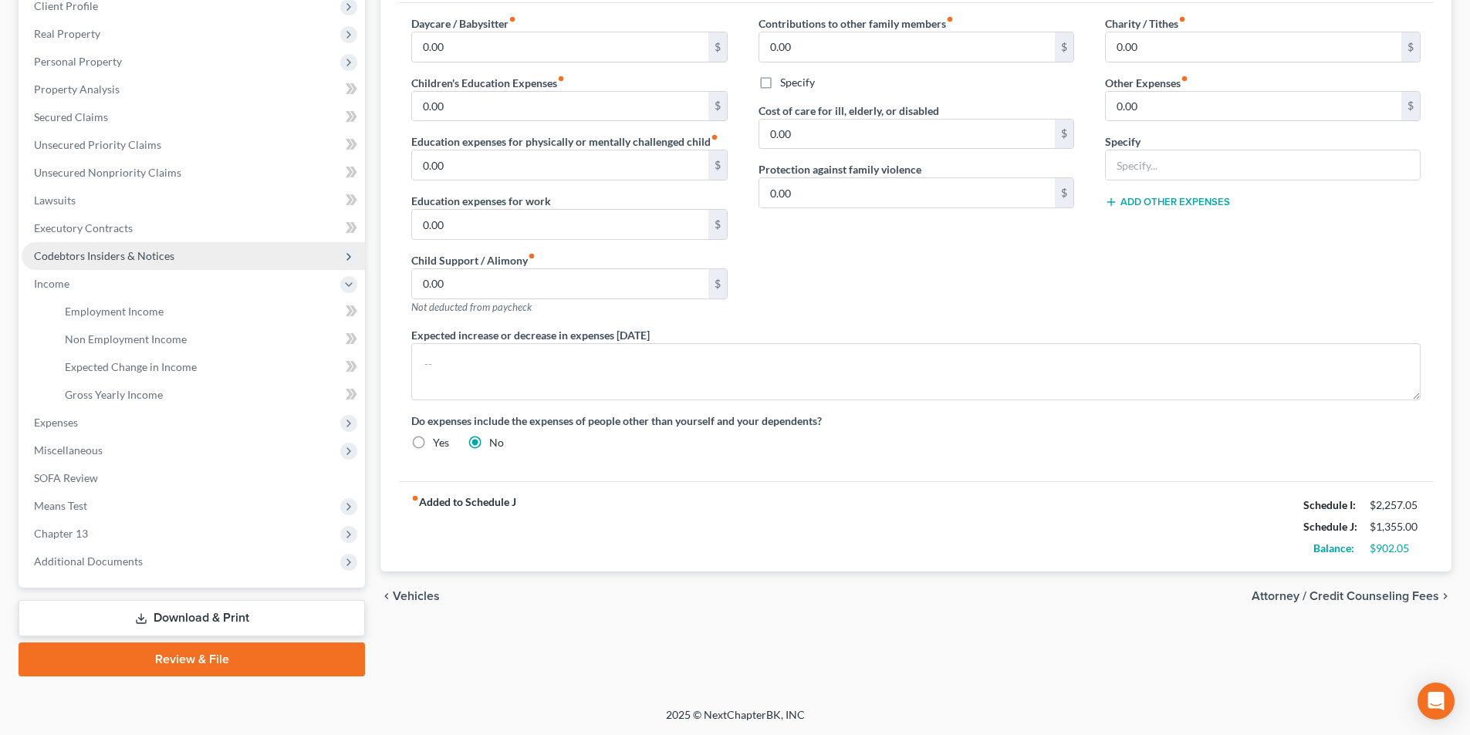
scroll to position [224, 0]
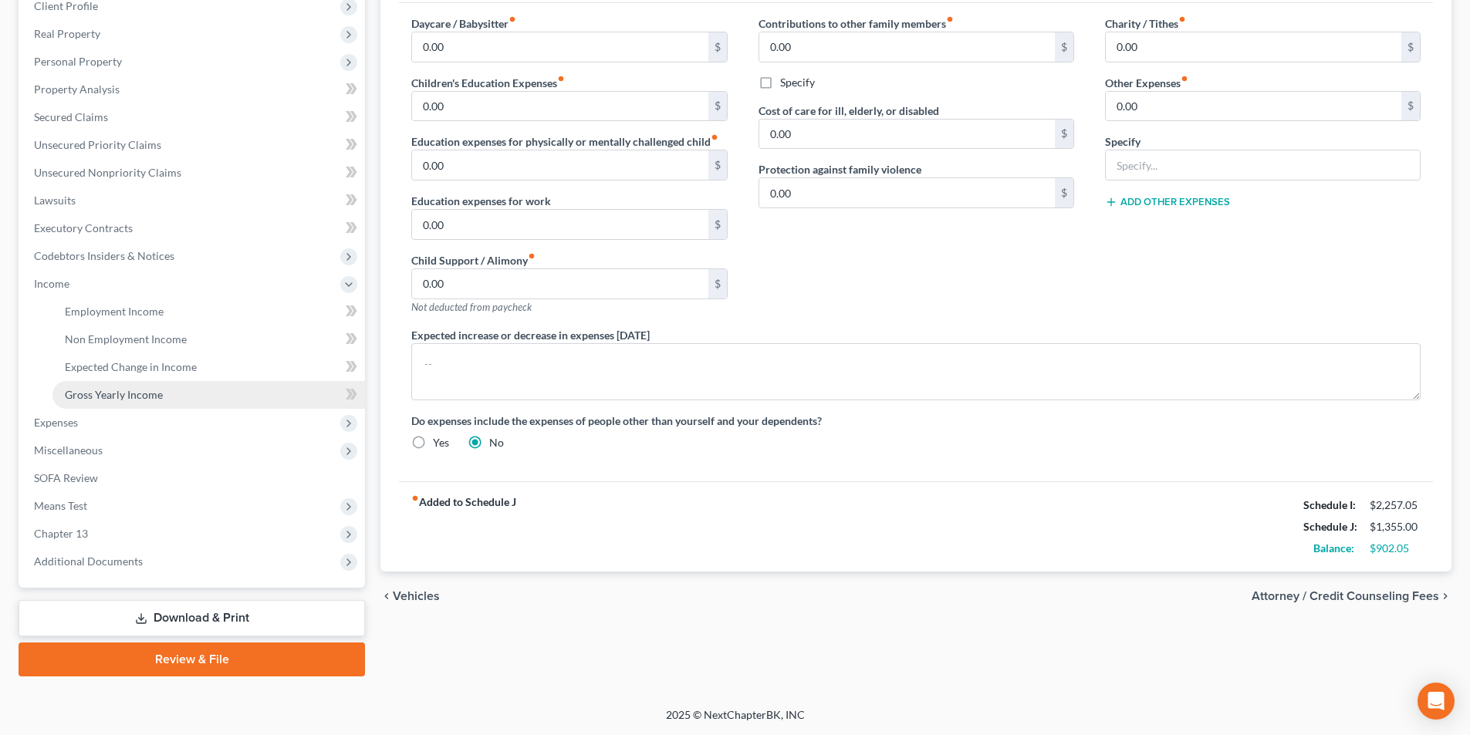
click at [140, 387] on link "Gross Yearly Income" at bounding box center [208, 395] width 312 height 28
